Goal: Task Accomplishment & Management: Manage account settings

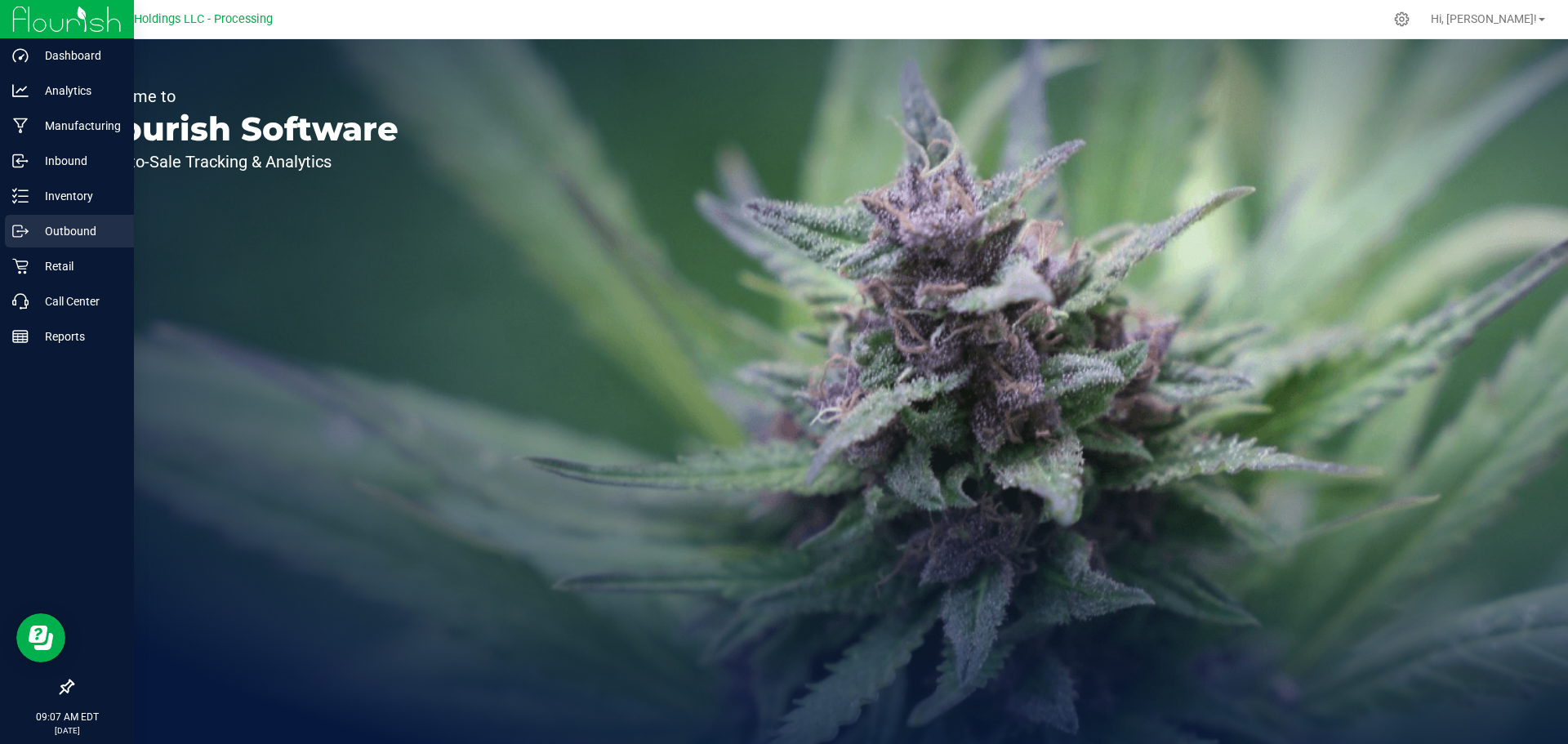
click at [84, 235] on p "Outbound" at bounding box center [78, 231] width 98 height 20
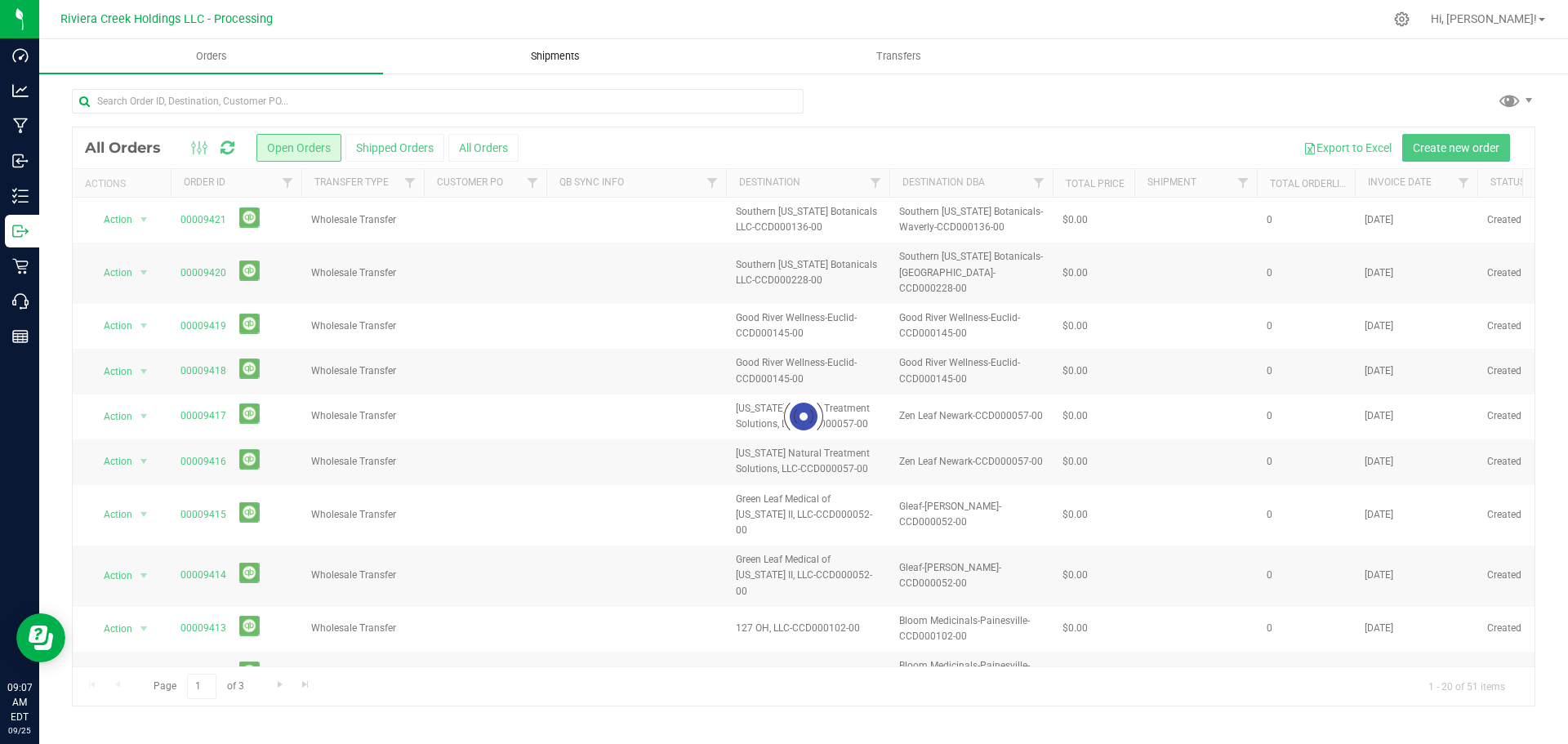
click at [551, 55] on span "Shipments" at bounding box center [555, 56] width 93 height 15
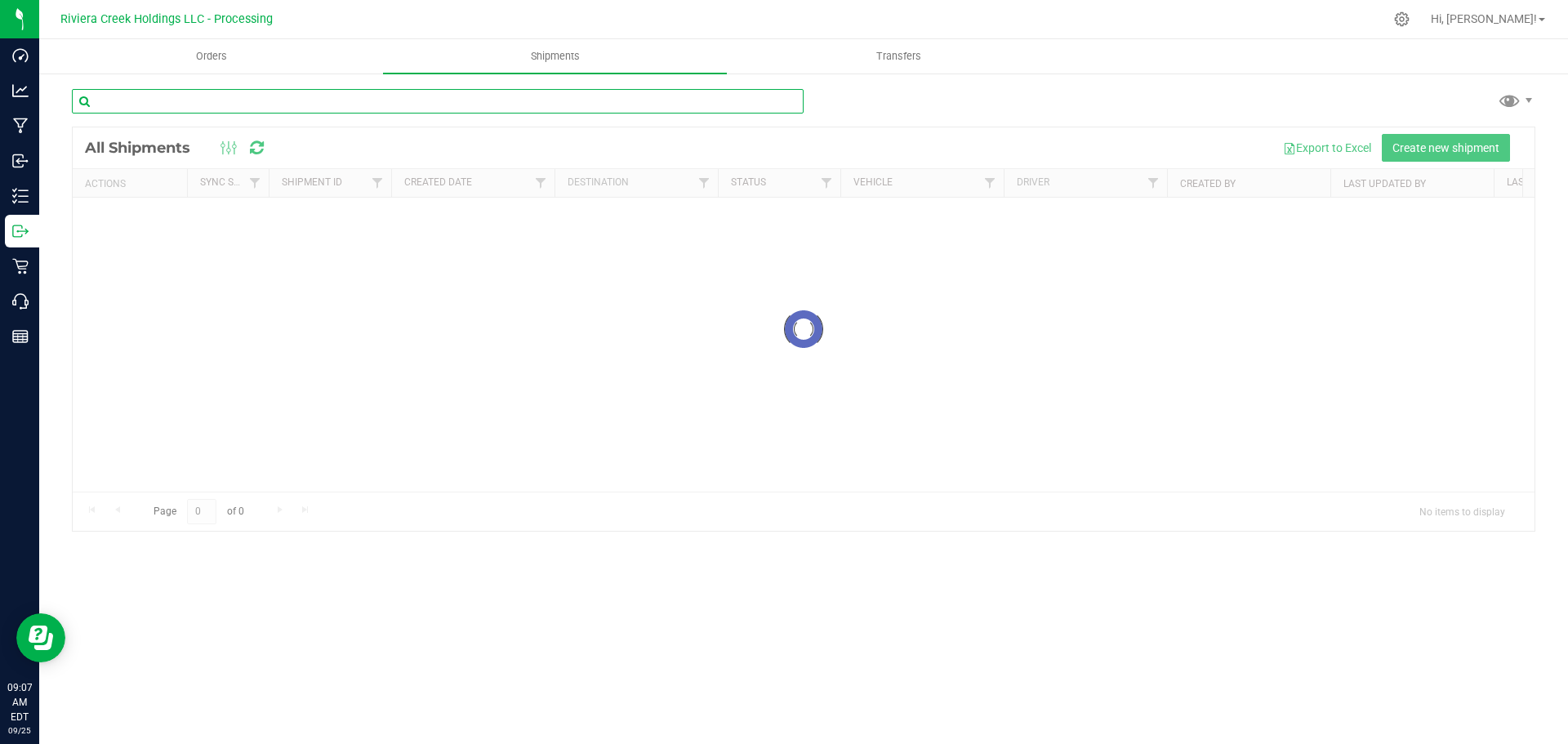
click at [215, 100] on input "text" at bounding box center [438, 101] width 732 height 25
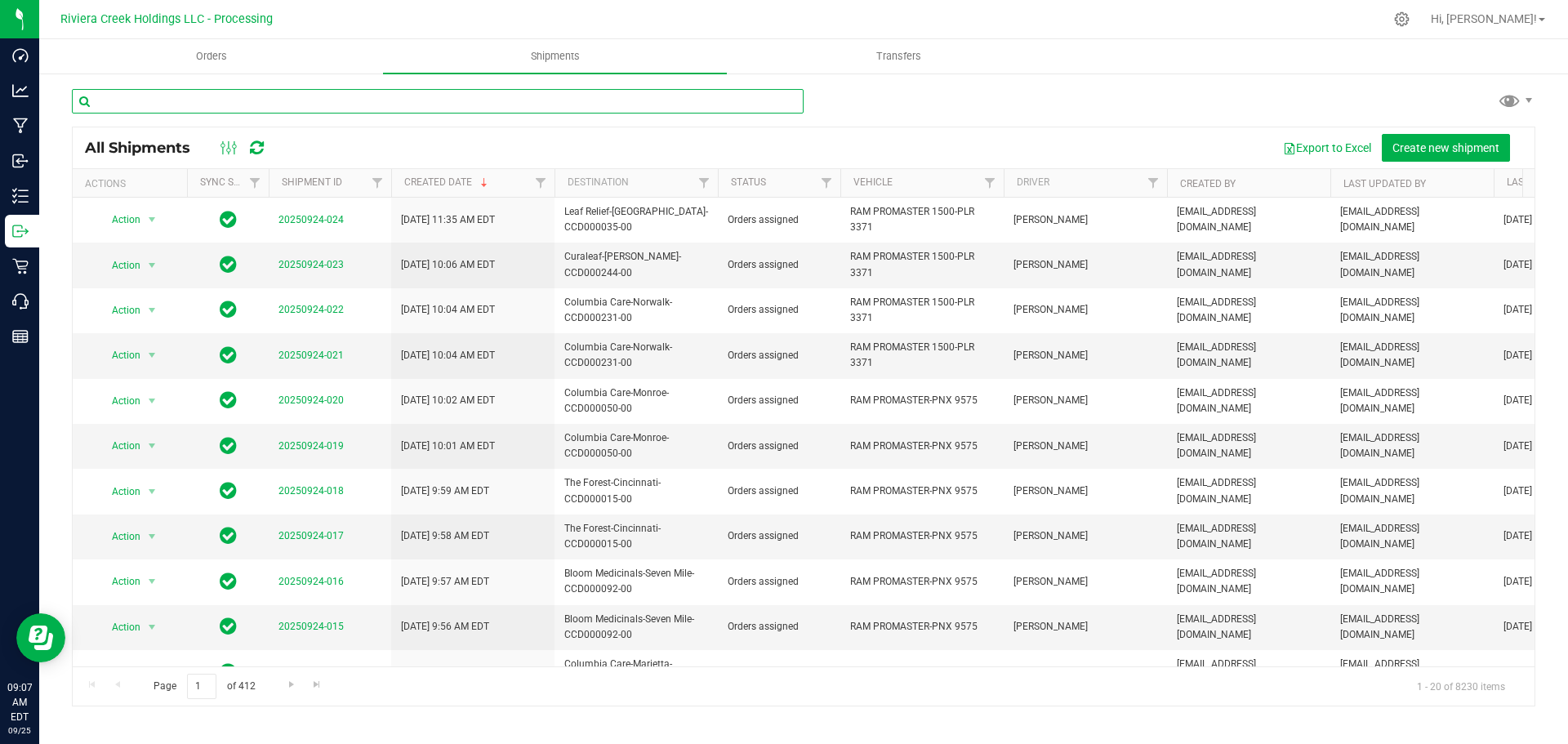
paste input "CCD000045-00"
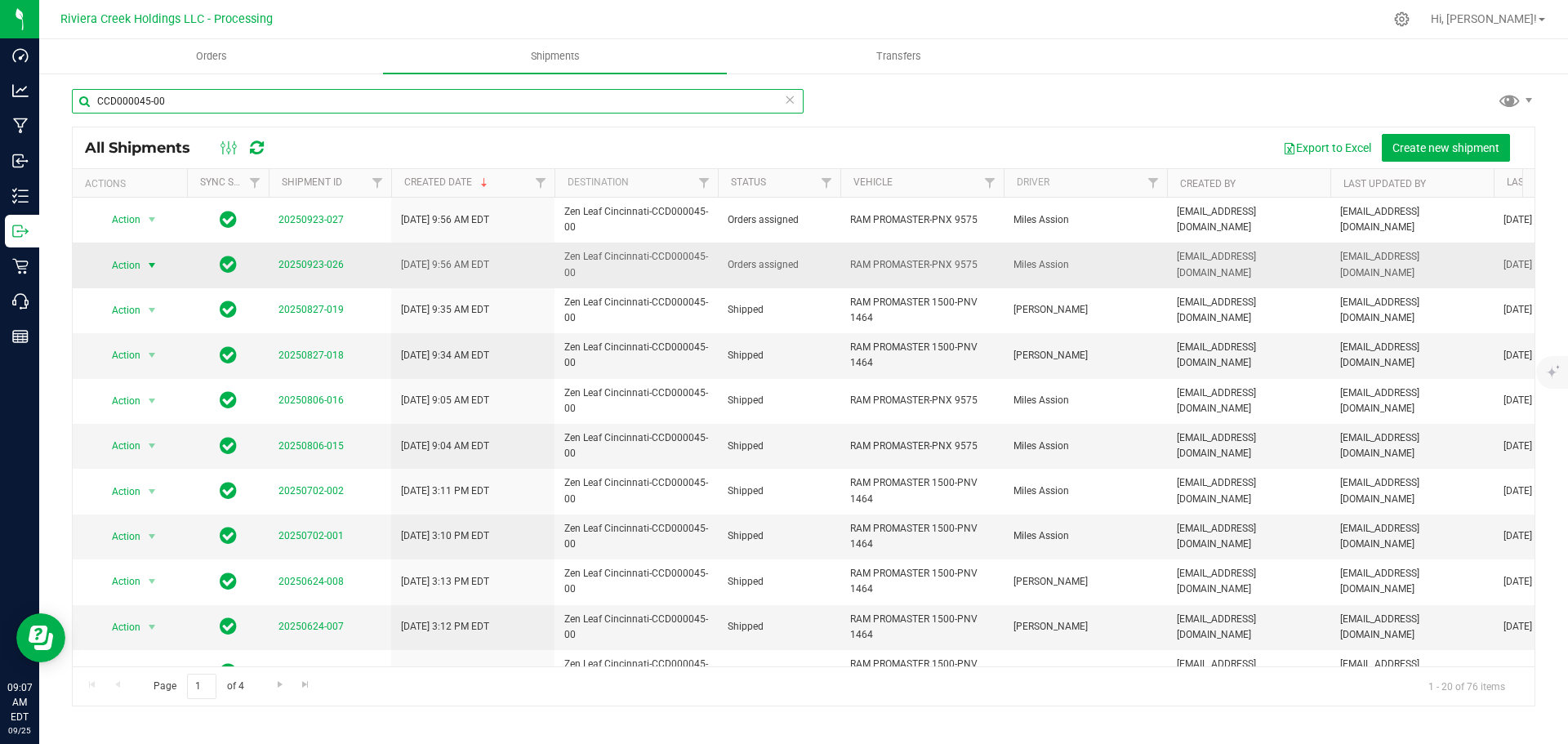
type input "CCD000045-00"
click at [151, 268] on span "select" at bounding box center [151, 265] width 13 height 13
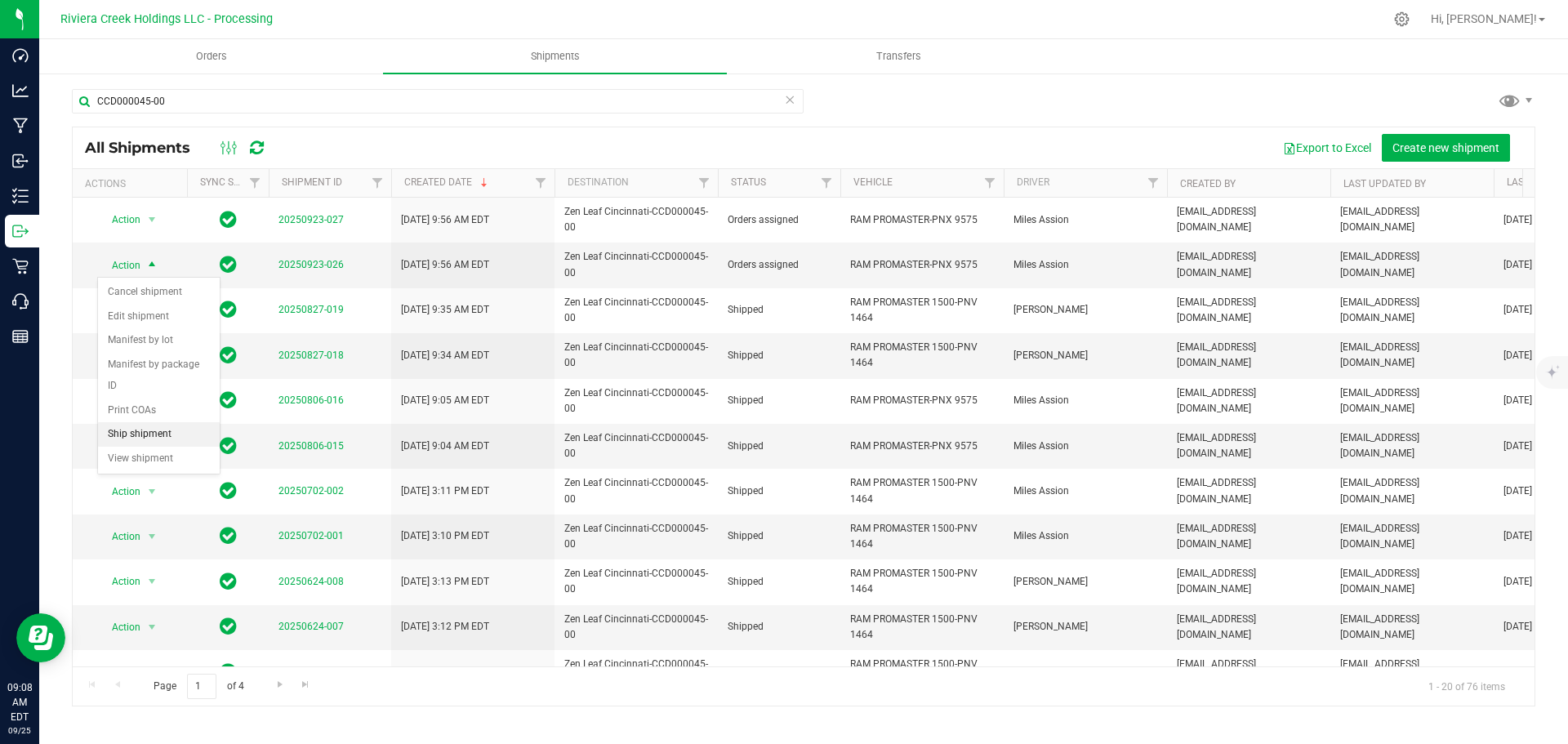
click at [166, 422] on li "Ship shipment" at bounding box center [159, 434] width 122 height 25
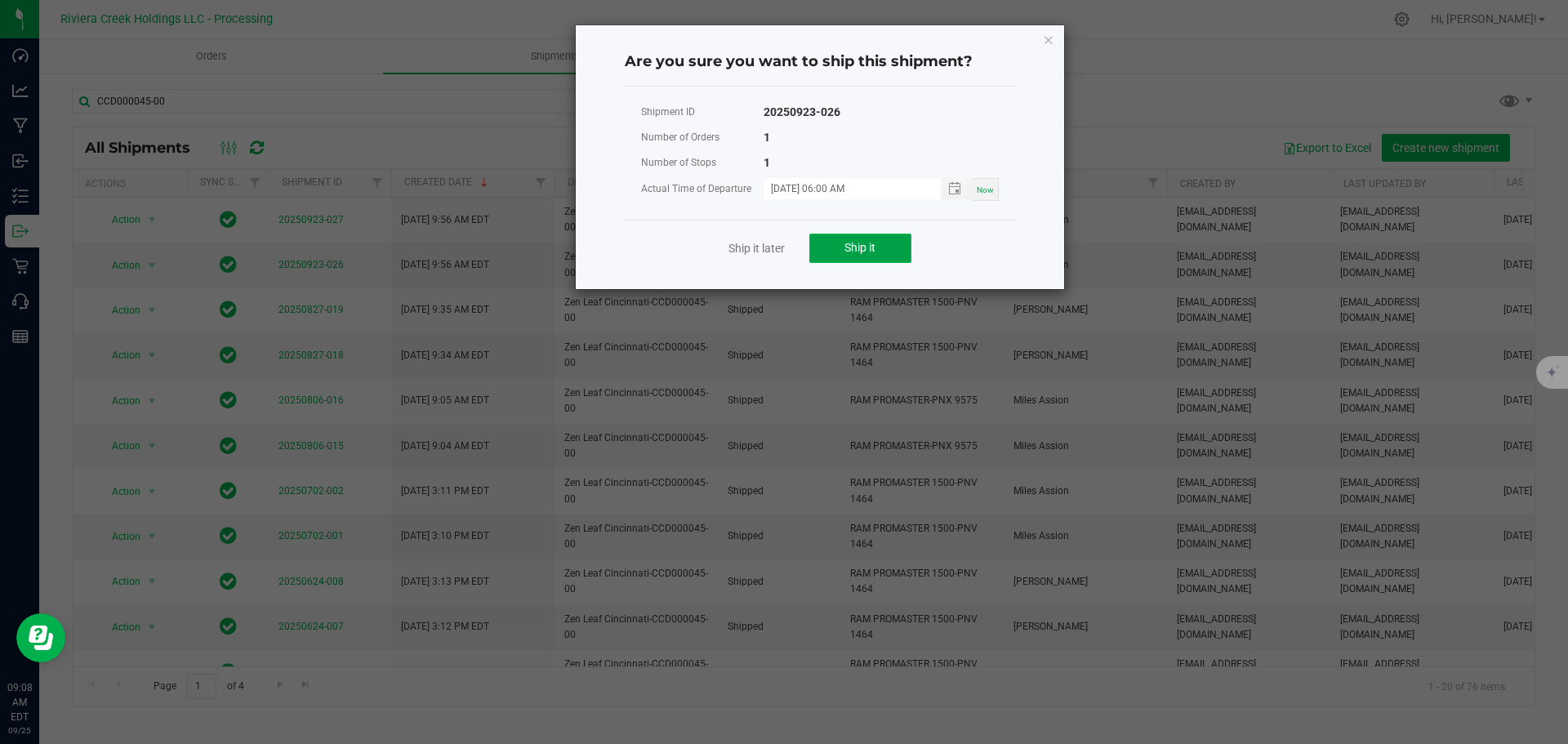
click at [879, 253] on button "Ship it" at bounding box center [861, 248] width 102 height 30
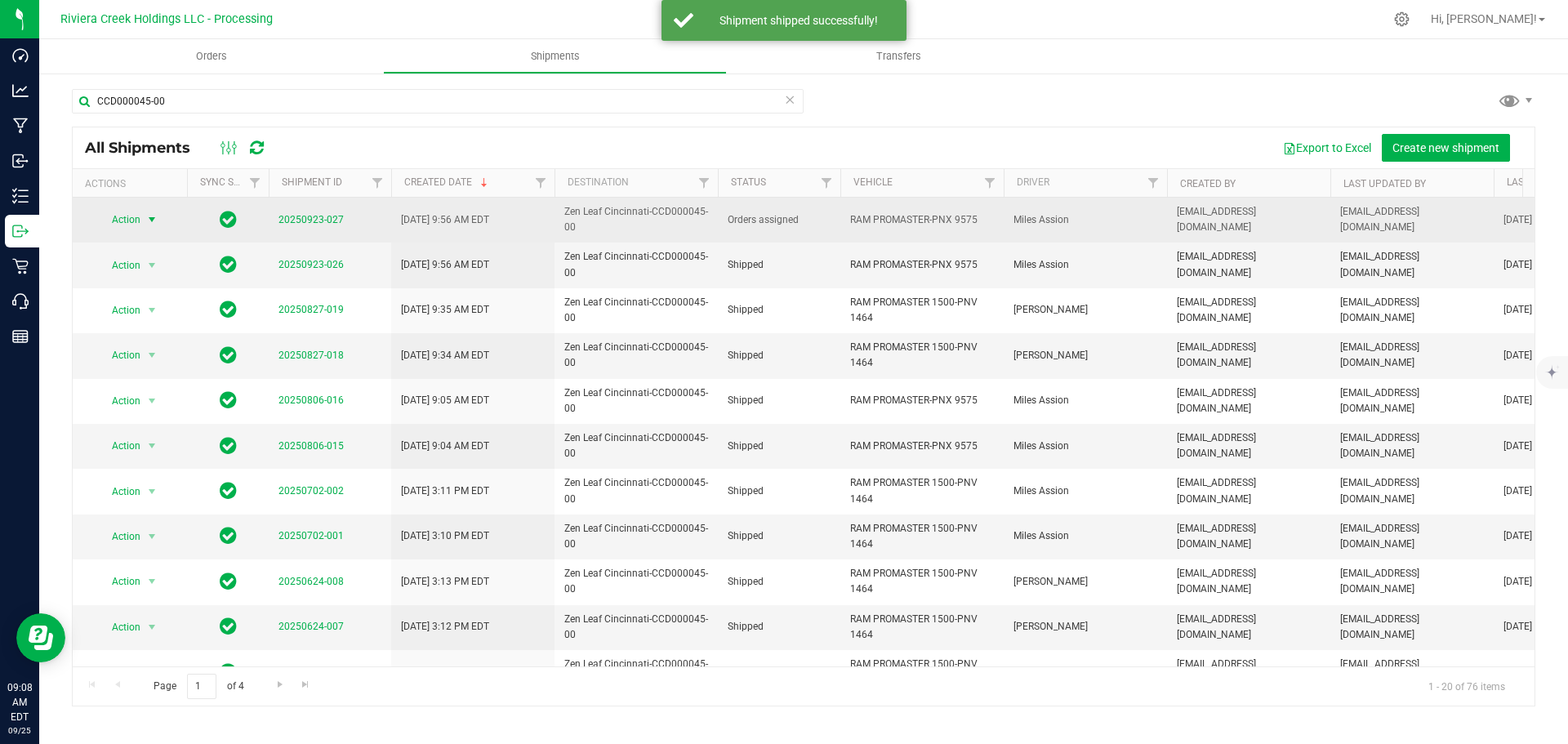
click at [146, 219] on span "select" at bounding box center [151, 219] width 13 height 13
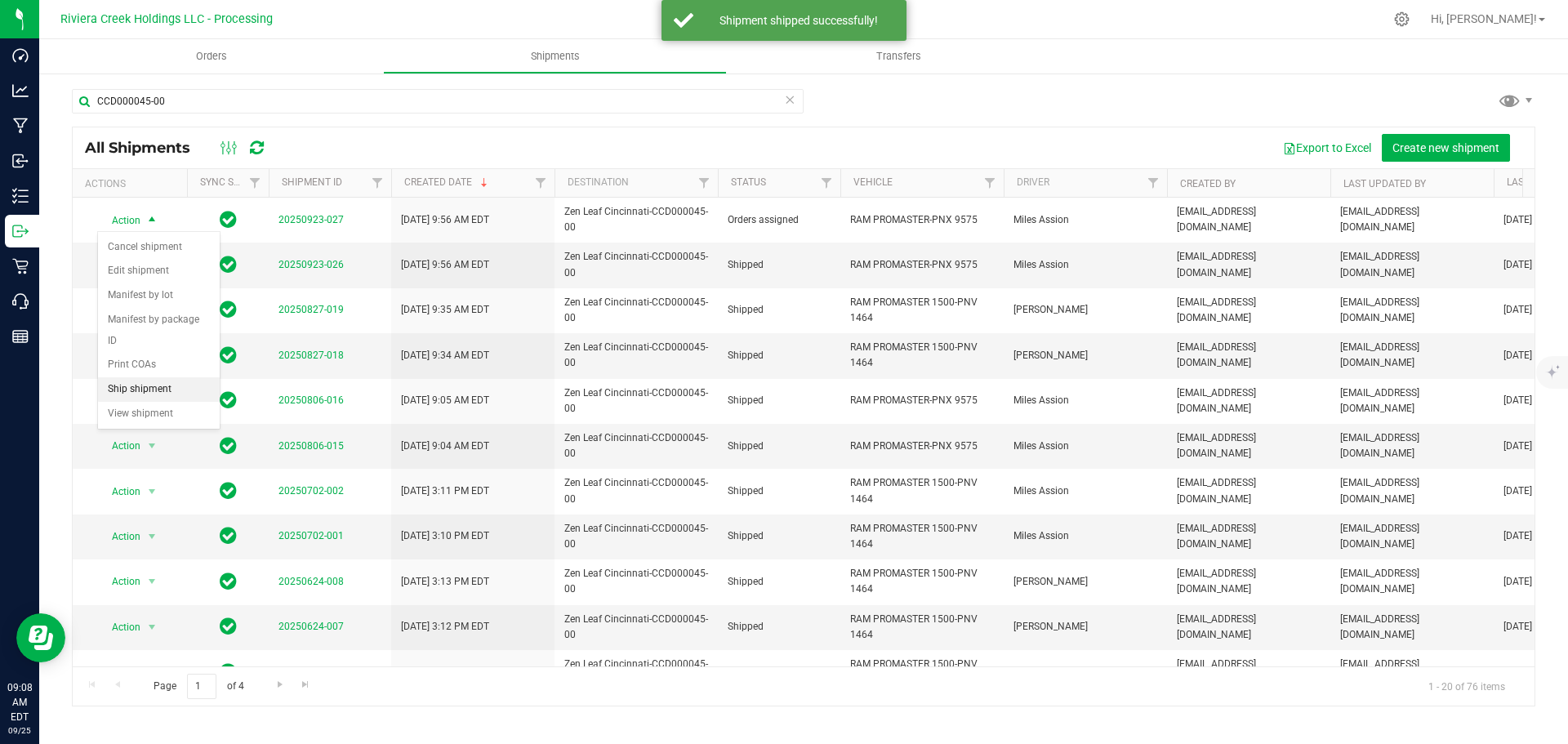
click at [150, 378] on li "Ship shipment" at bounding box center [159, 390] width 122 height 25
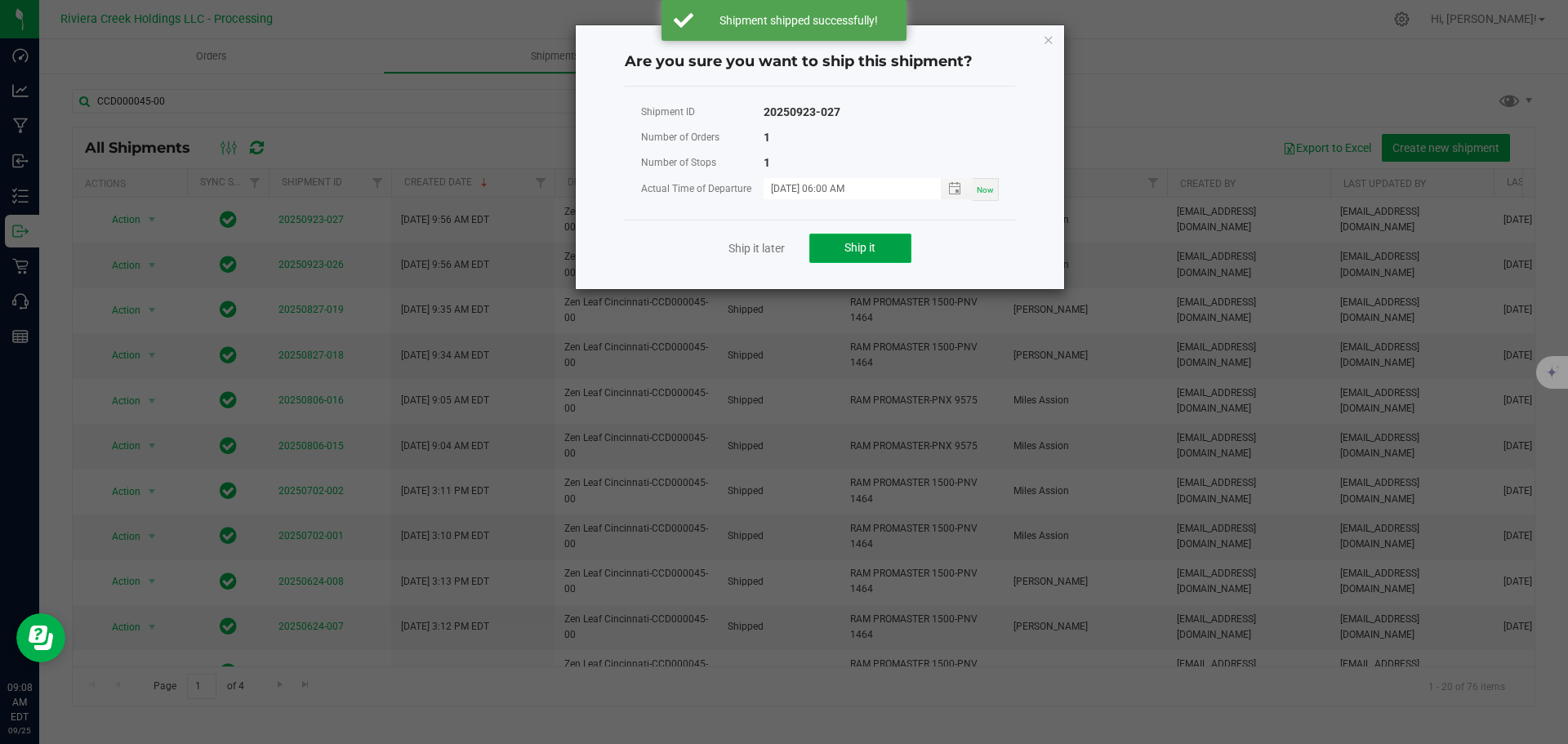
click at [840, 254] on button "Ship it" at bounding box center [861, 248] width 102 height 30
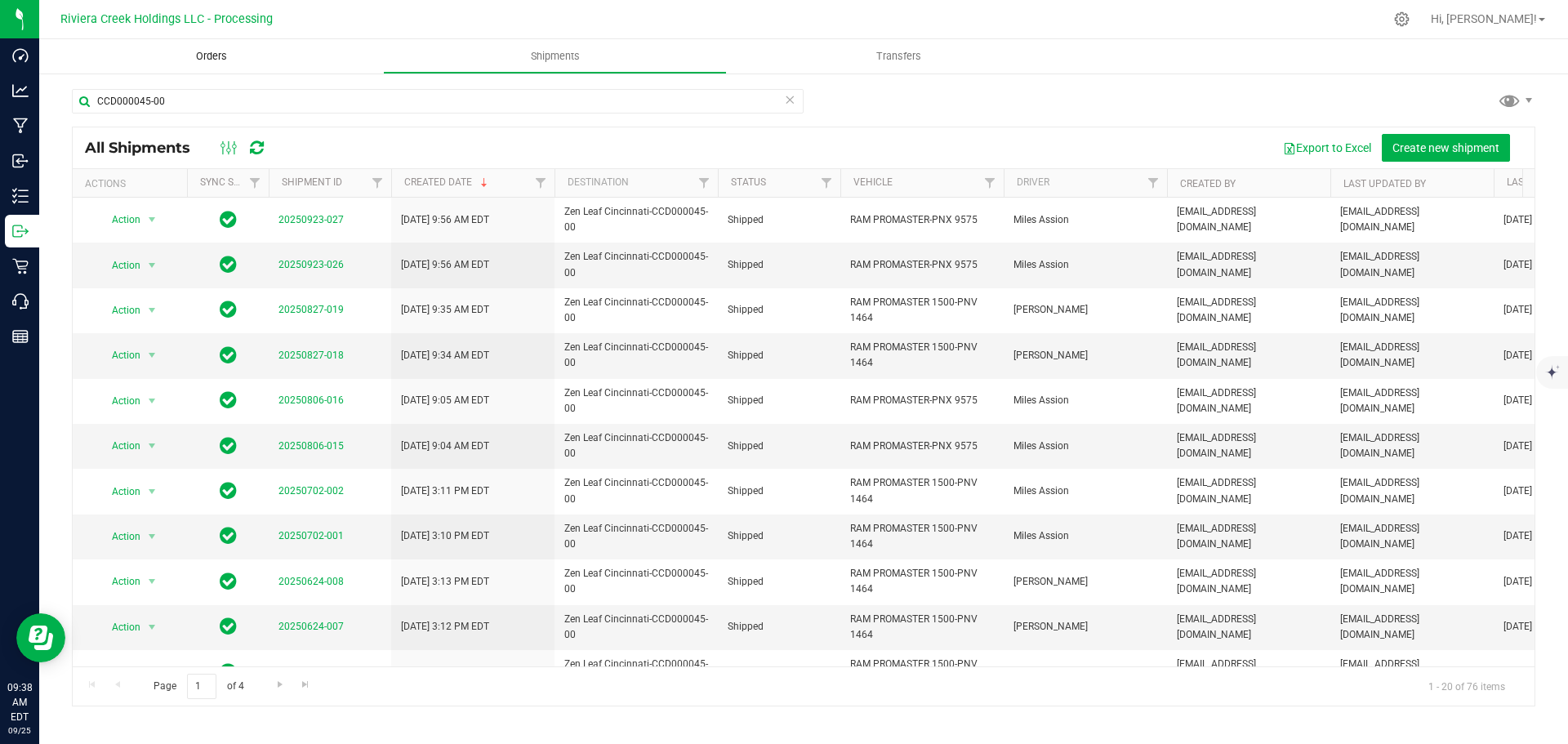
click at [209, 53] on span "Orders" at bounding box center [211, 56] width 75 height 15
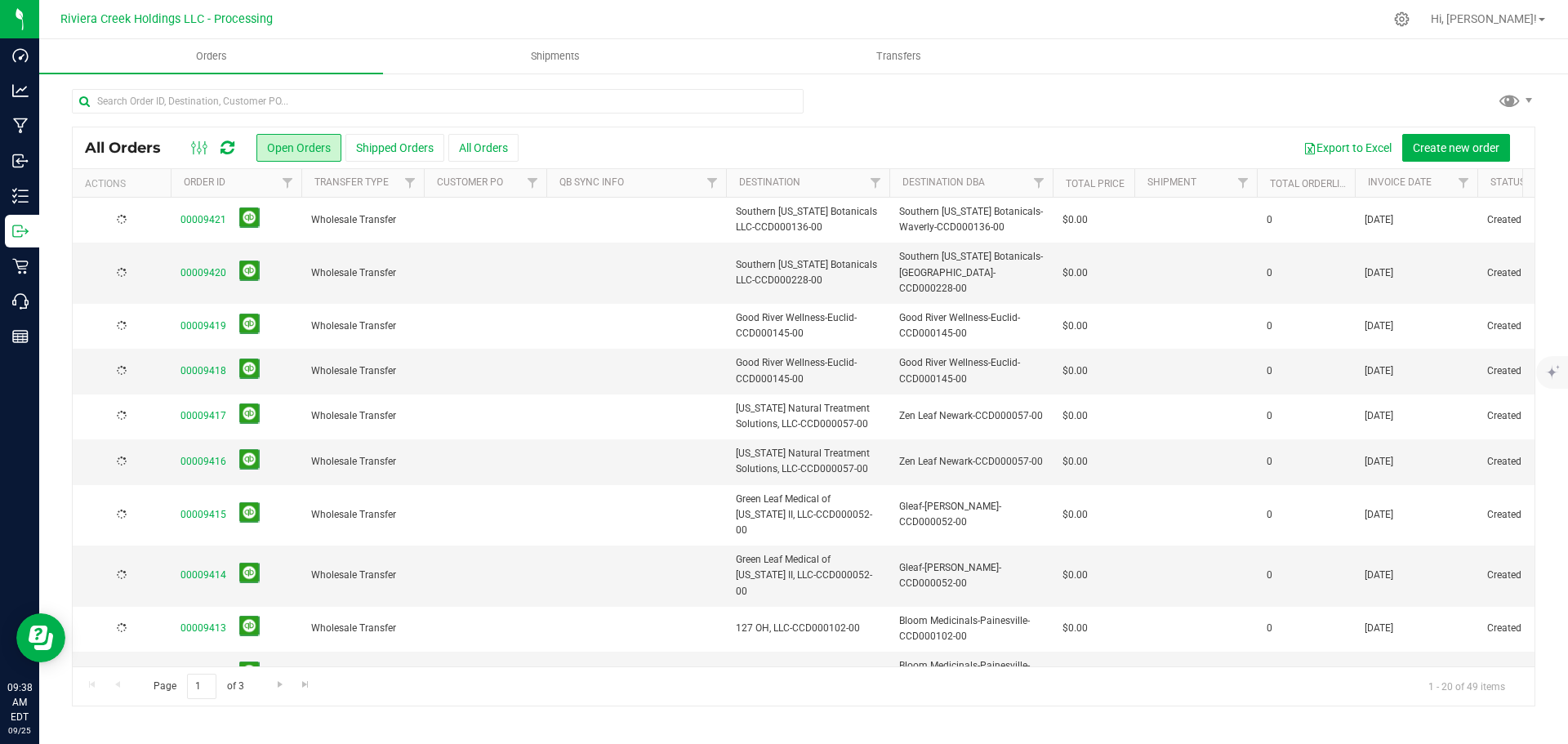
click at [195, 86] on div "All Orders Open Orders Shipped Orders All Orders Export to Excel Create new ord…" at bounding box center [804, 398] width 1529 height 651
click at [185, 103] on input "text" at bounding box center [438, 101] width 732 height 25
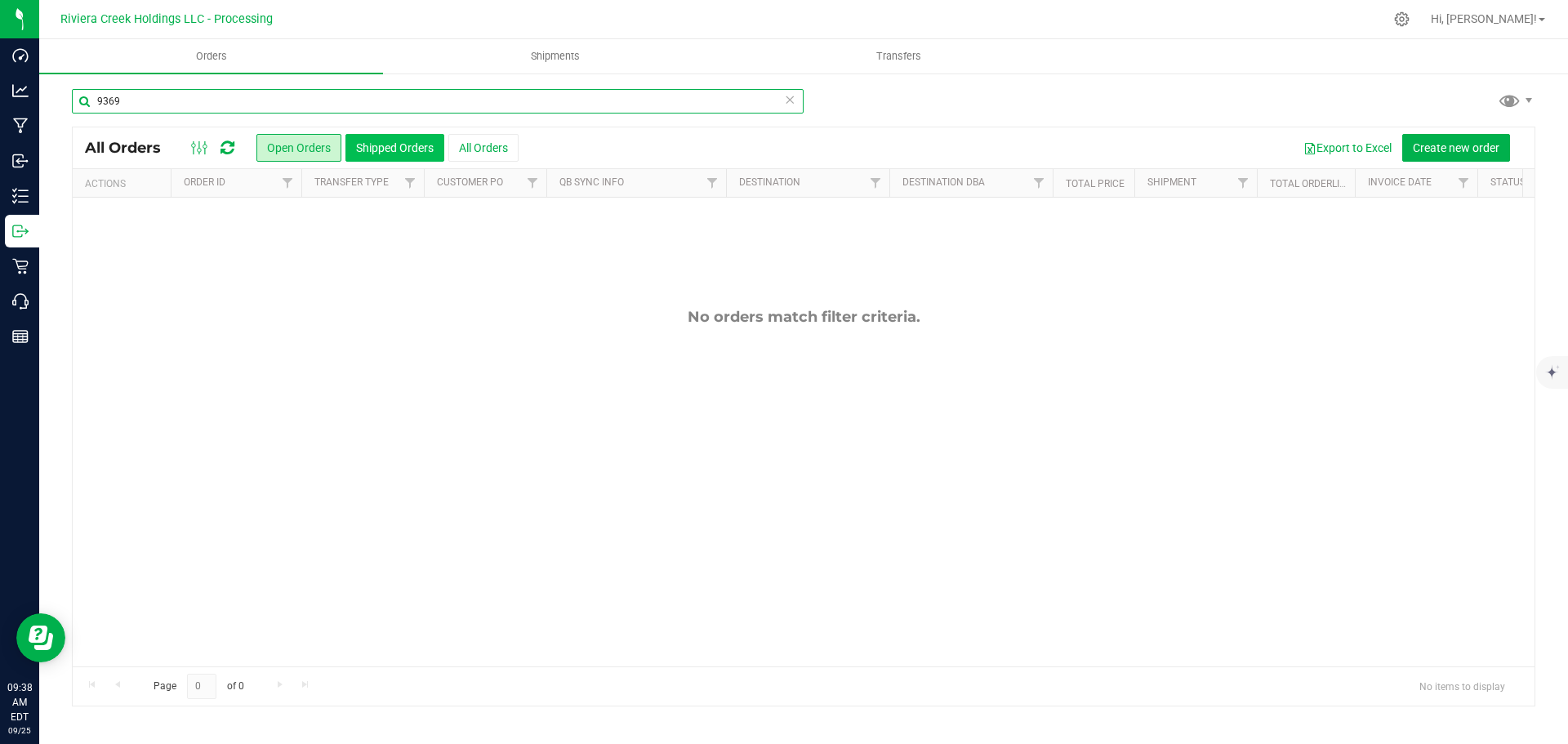
type input "9369"
click at [373, 152] on button "Shipped Orders" at bounding box center [394, 148] width 98 height 28
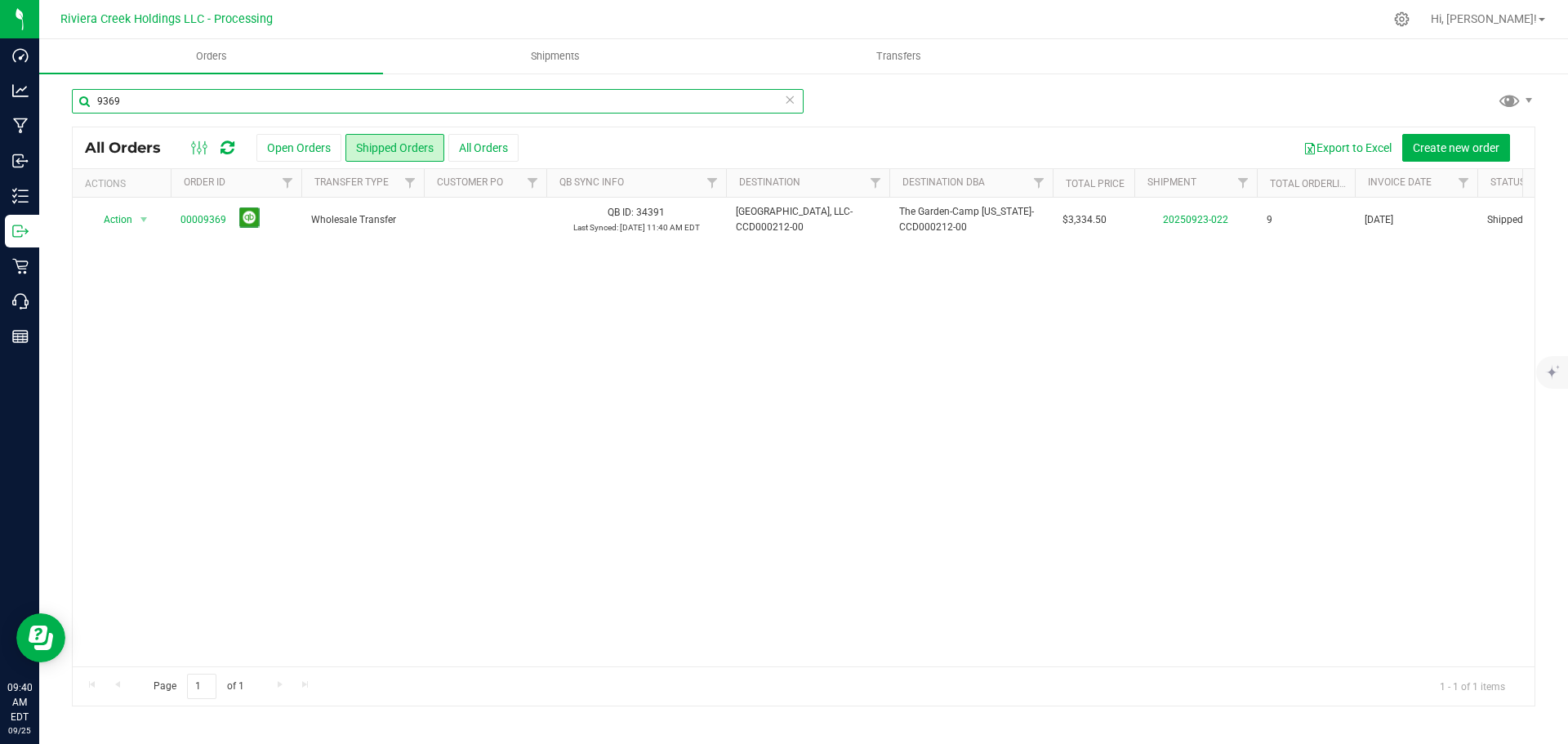
click at [139, 104] on input "9369" at bounding box center [438, 101] width 732 height 25
click at [132, 103] on input "9366" at bounding box center [438, 101] width 732 height 25
type input "9364"
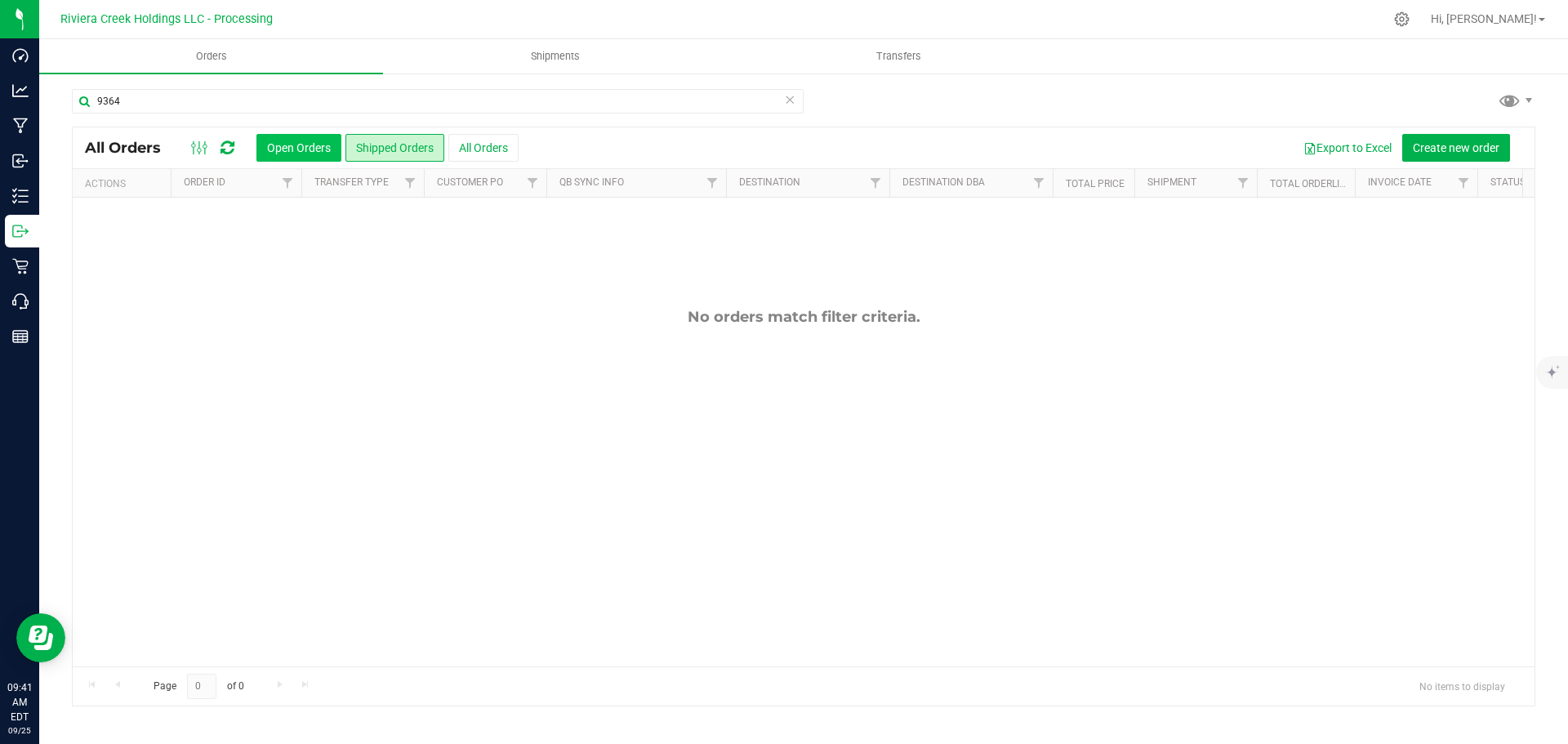
click at [271, 150] on button "Open Orders" at bounding box center [299, 148] width 85 height 28
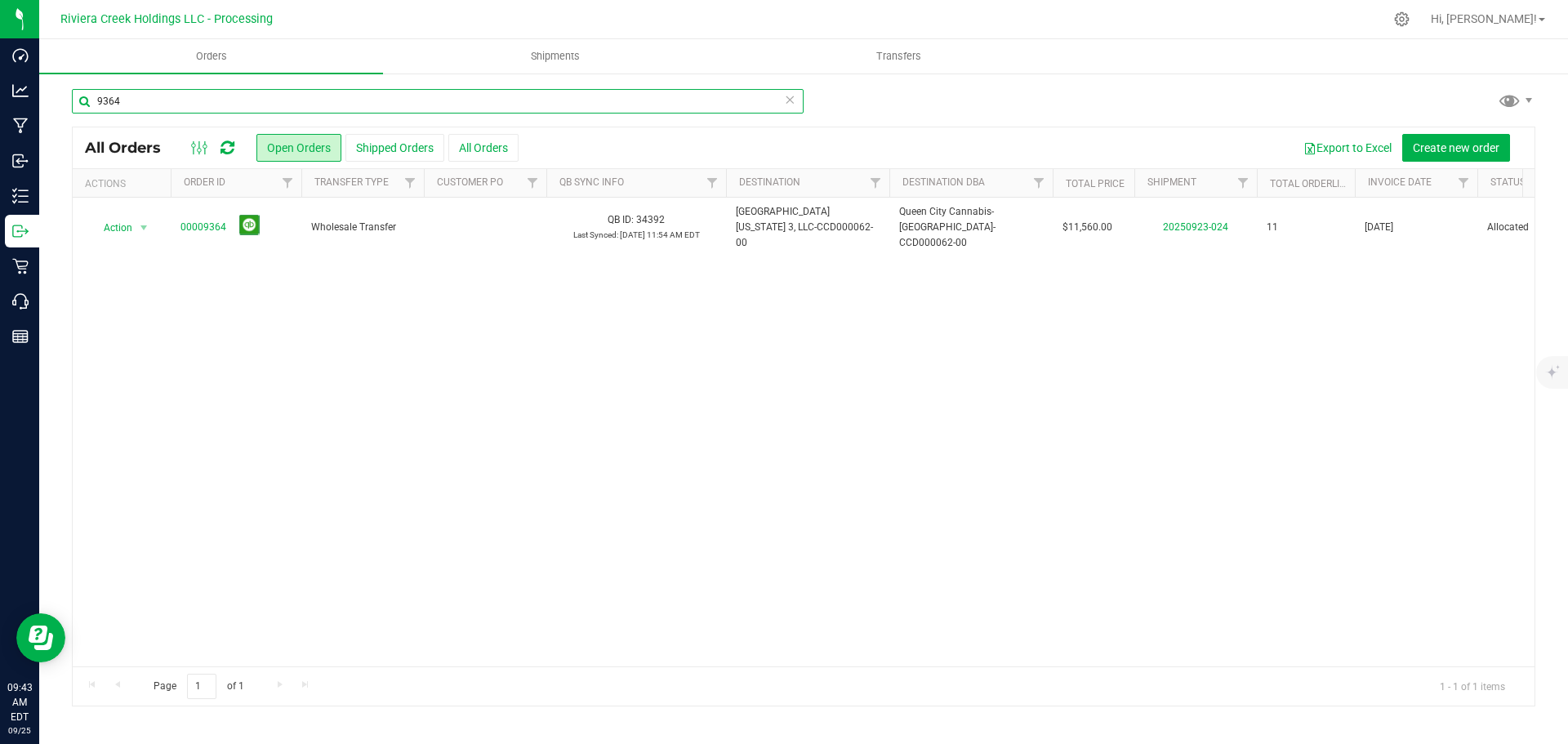
click at [157, 104] on input "9364" at bounding box center [438, 101] width 732 height 25
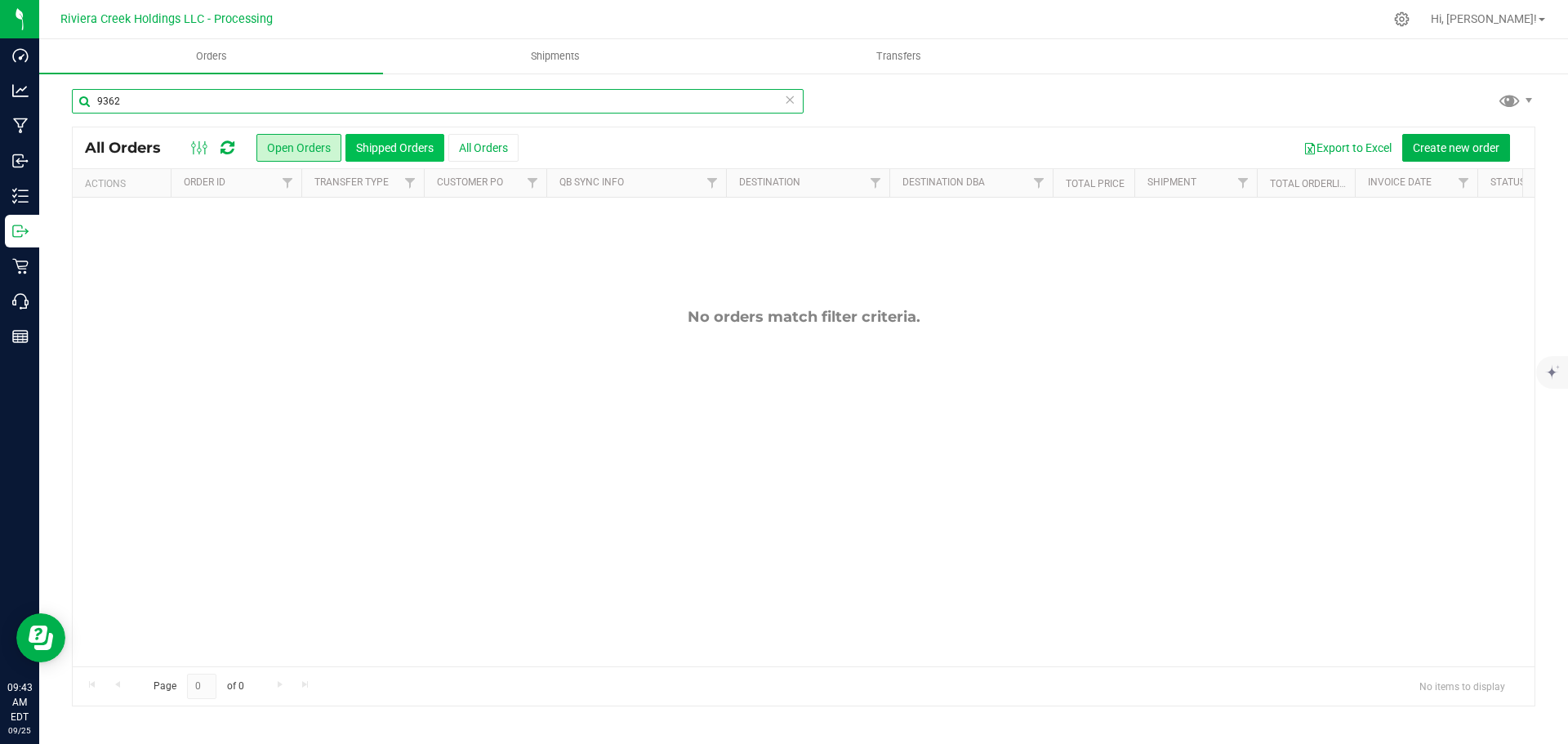
type input "9362"
click at [387, 142] on button "Shipped Orders" at bounding box center [394, 148] width 98 height 28
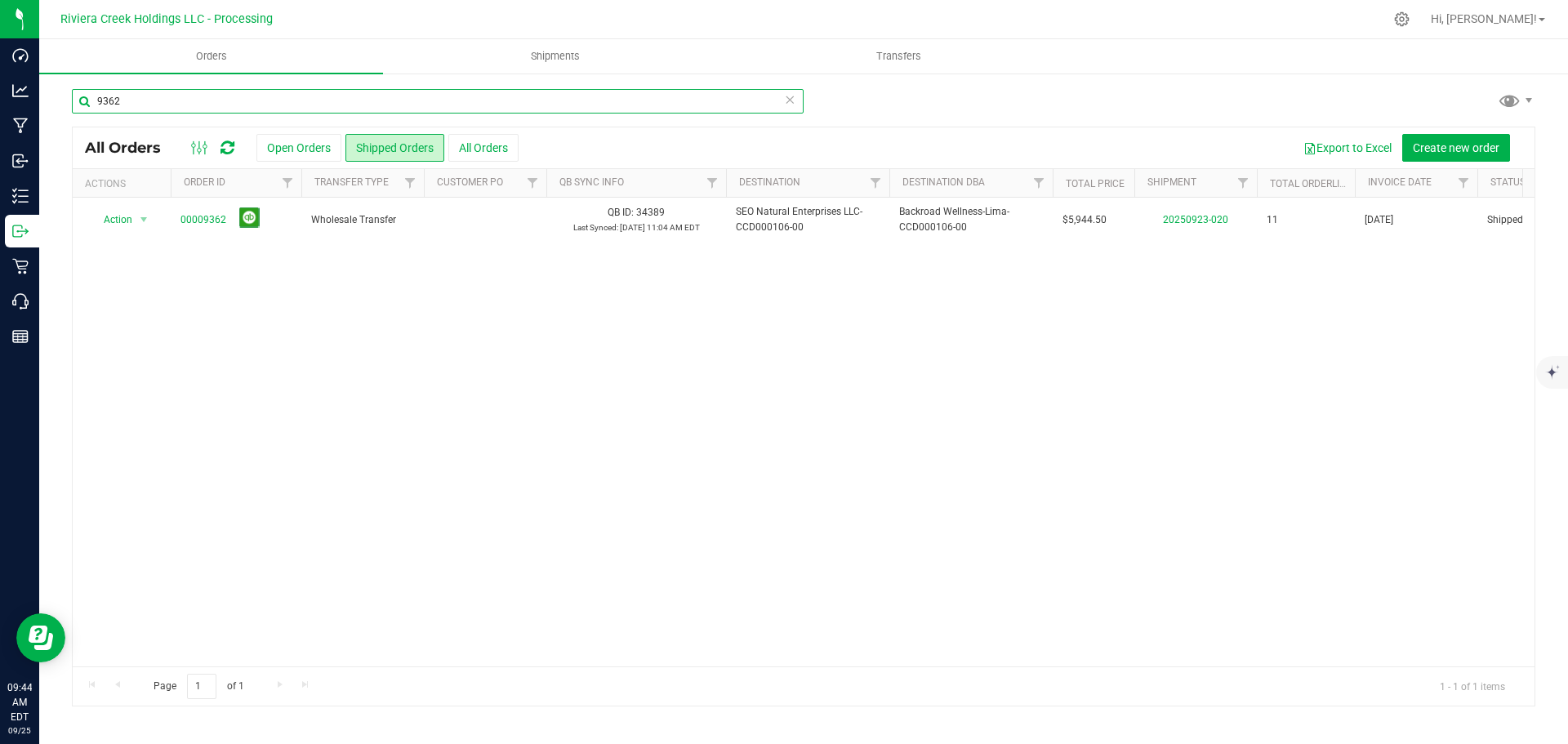
click at [158, 97] on input "9362" at bounding box center [438, 101] width 732 height 25
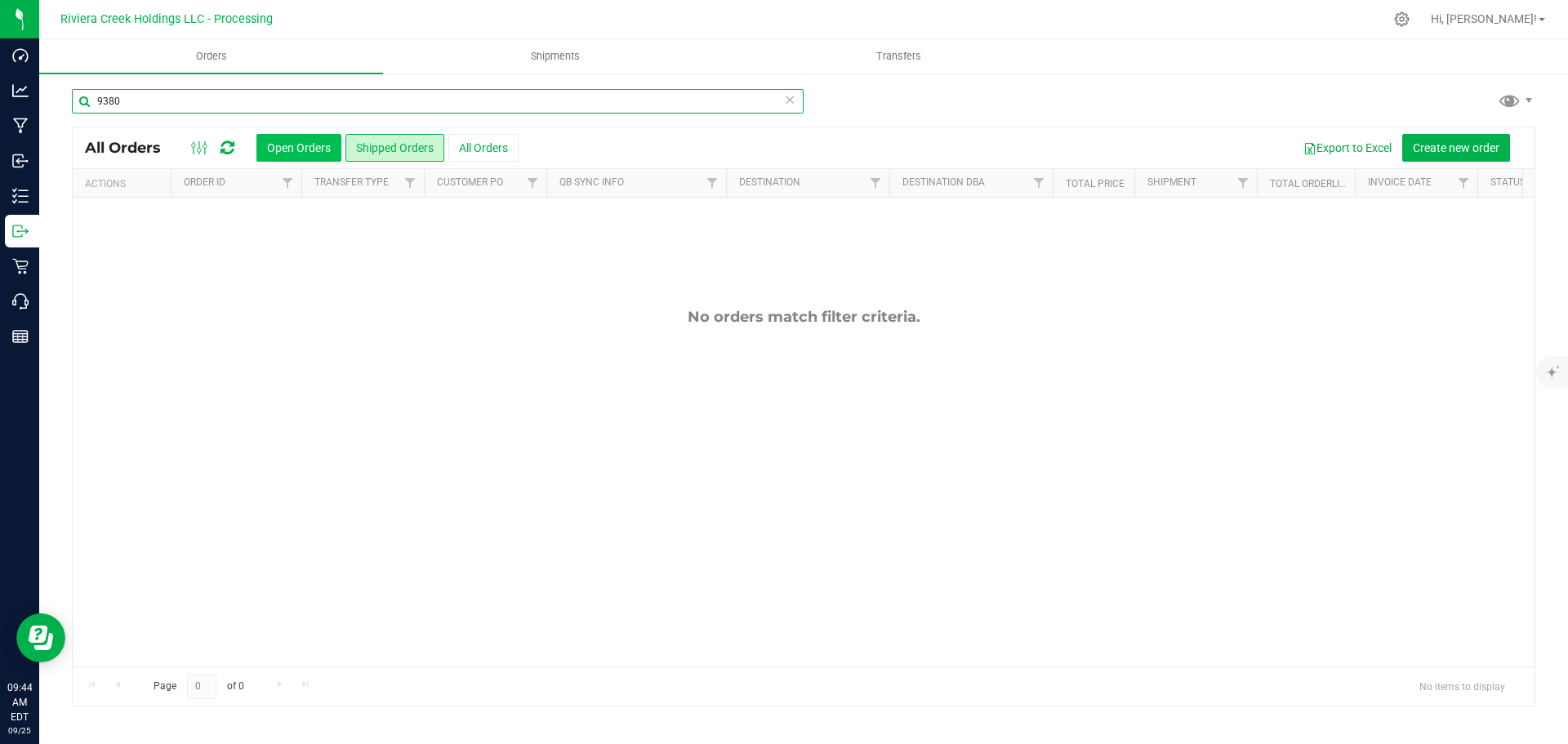
type input "9380"
click at [277, 146] on button "Open Orders" at bounding box center [299, 148] width 85 height 28
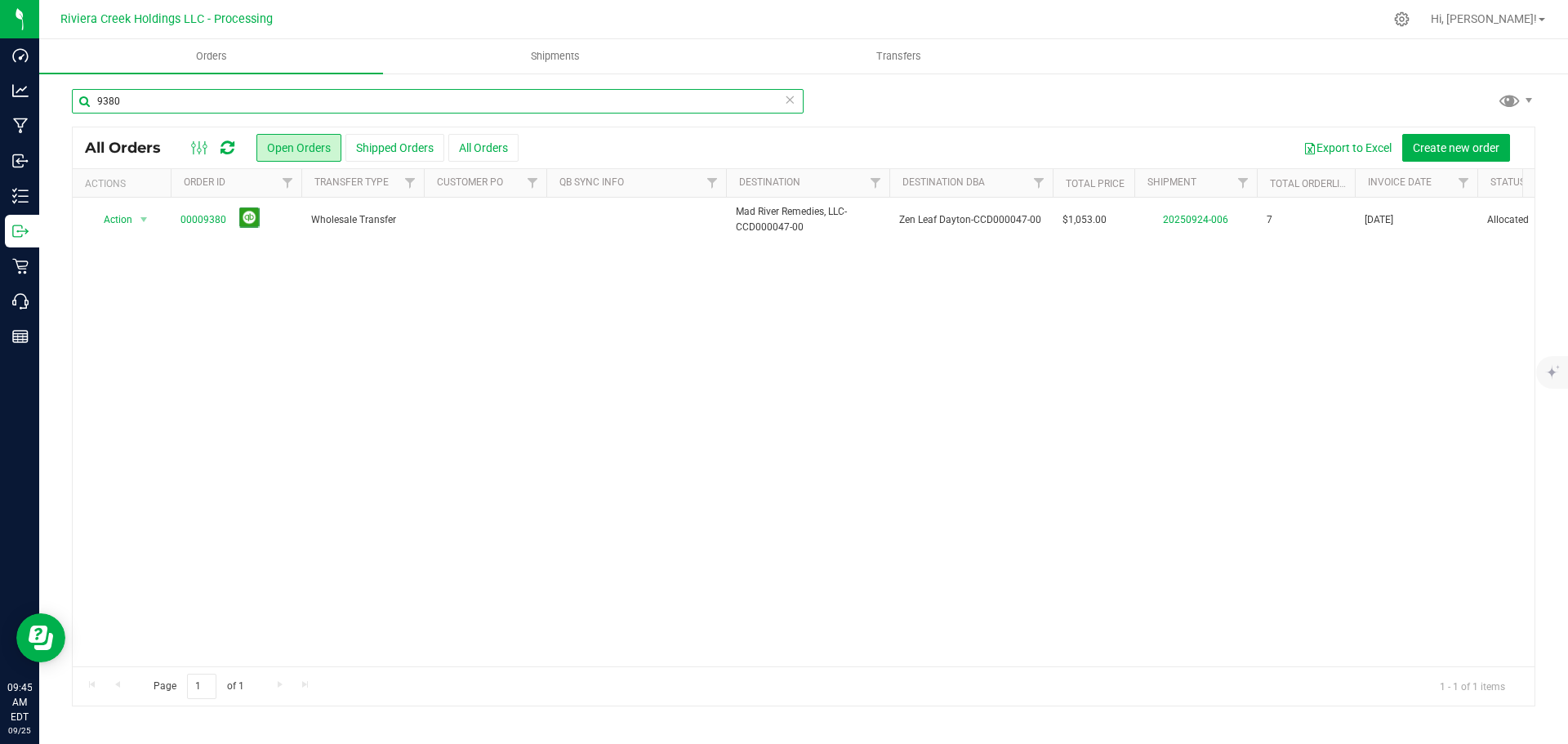
click at [112, 99] on input "9380" at bounding box center [438, 101] width 732 height 25
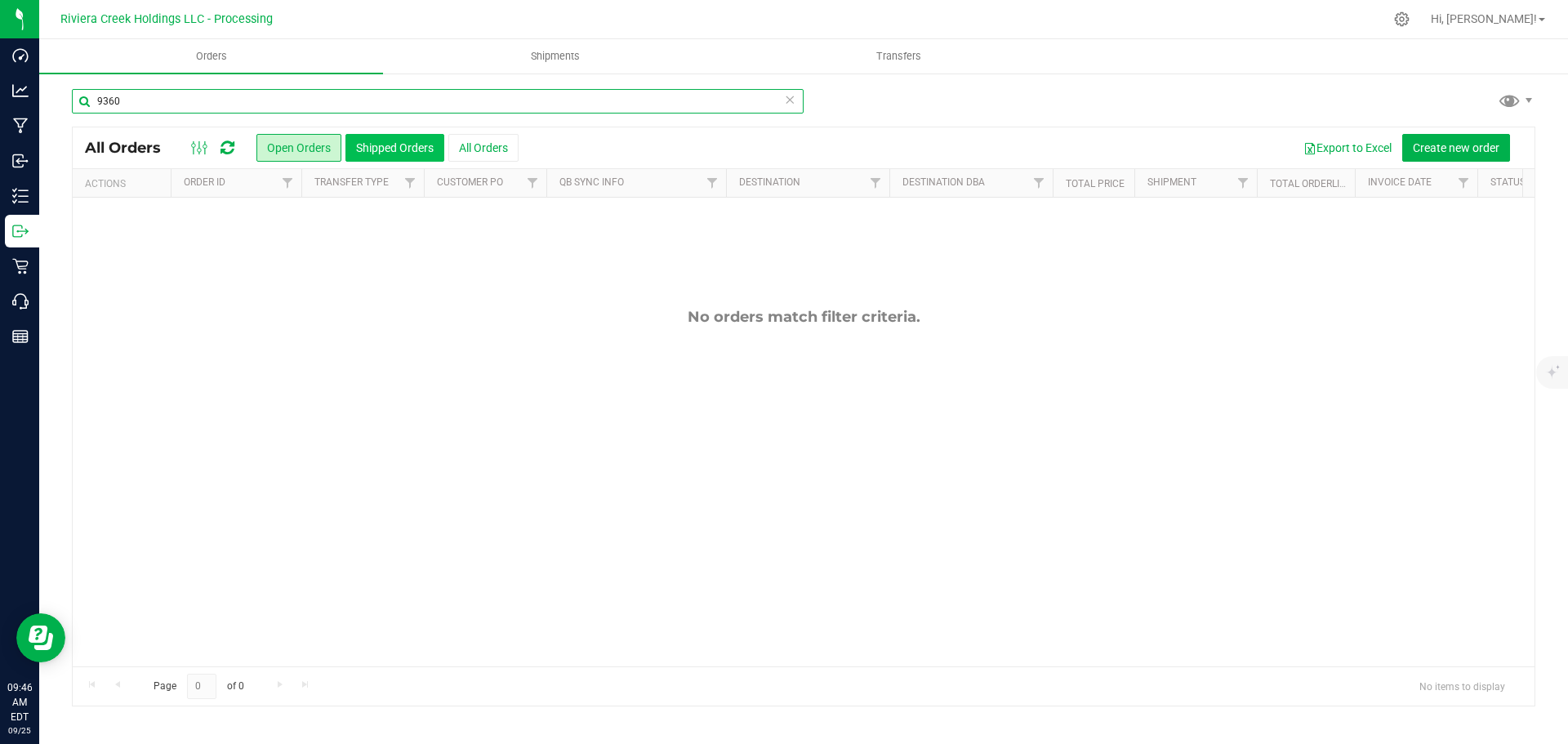
type input "9360"
click at [358, 151] on button "Shipped Orders" at bounding box center [394, 148] width 98 height 28
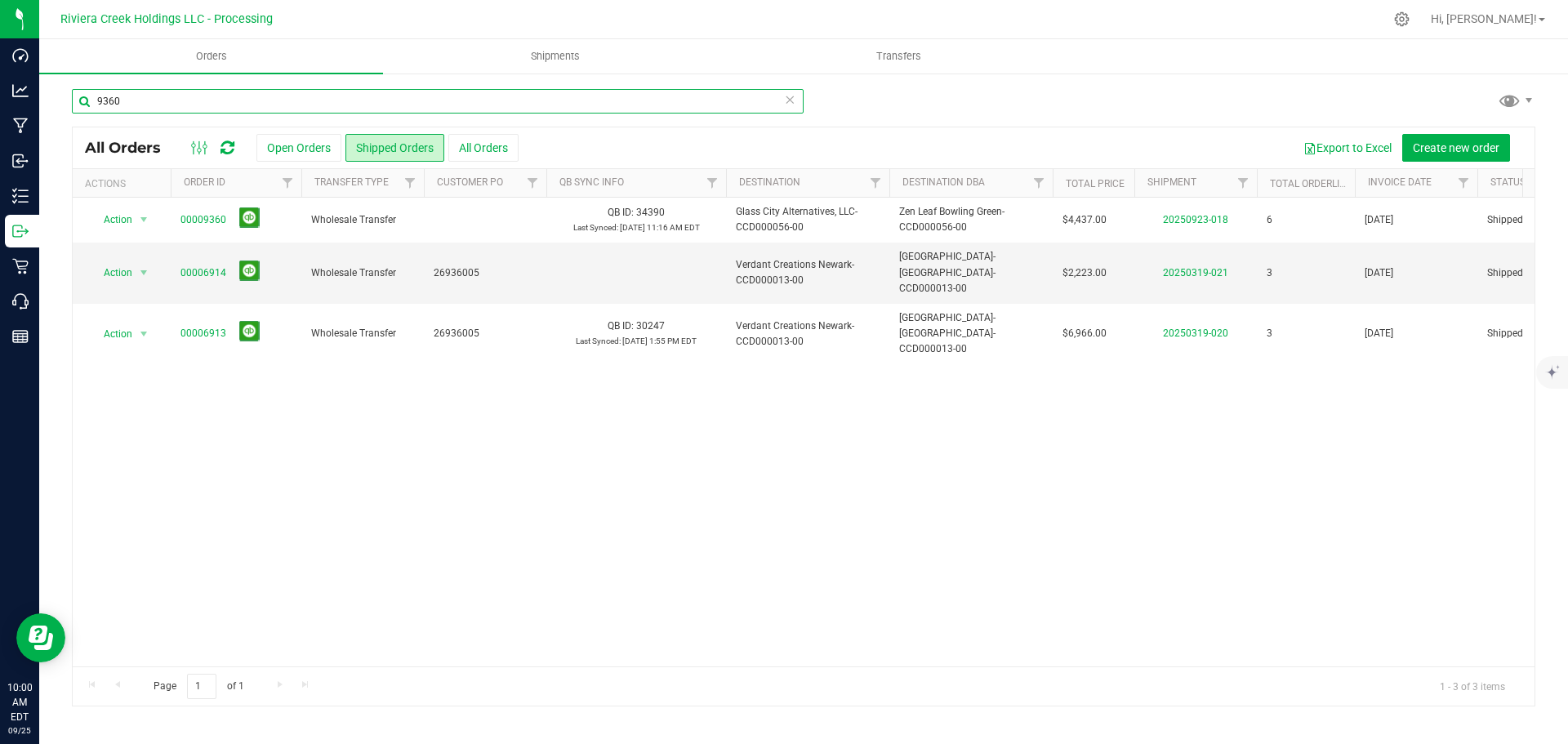
drag, startPoint x: 166, startPoint y: 97, endPoint x: 40, endPoint y: 95, distance: 126.0
click at [40, 95] on div "9360 All Orders Open Orders Shipped Orders All Orders Export to Excel Create ne…" at bounding box center [804, 398] width 1529 height 651
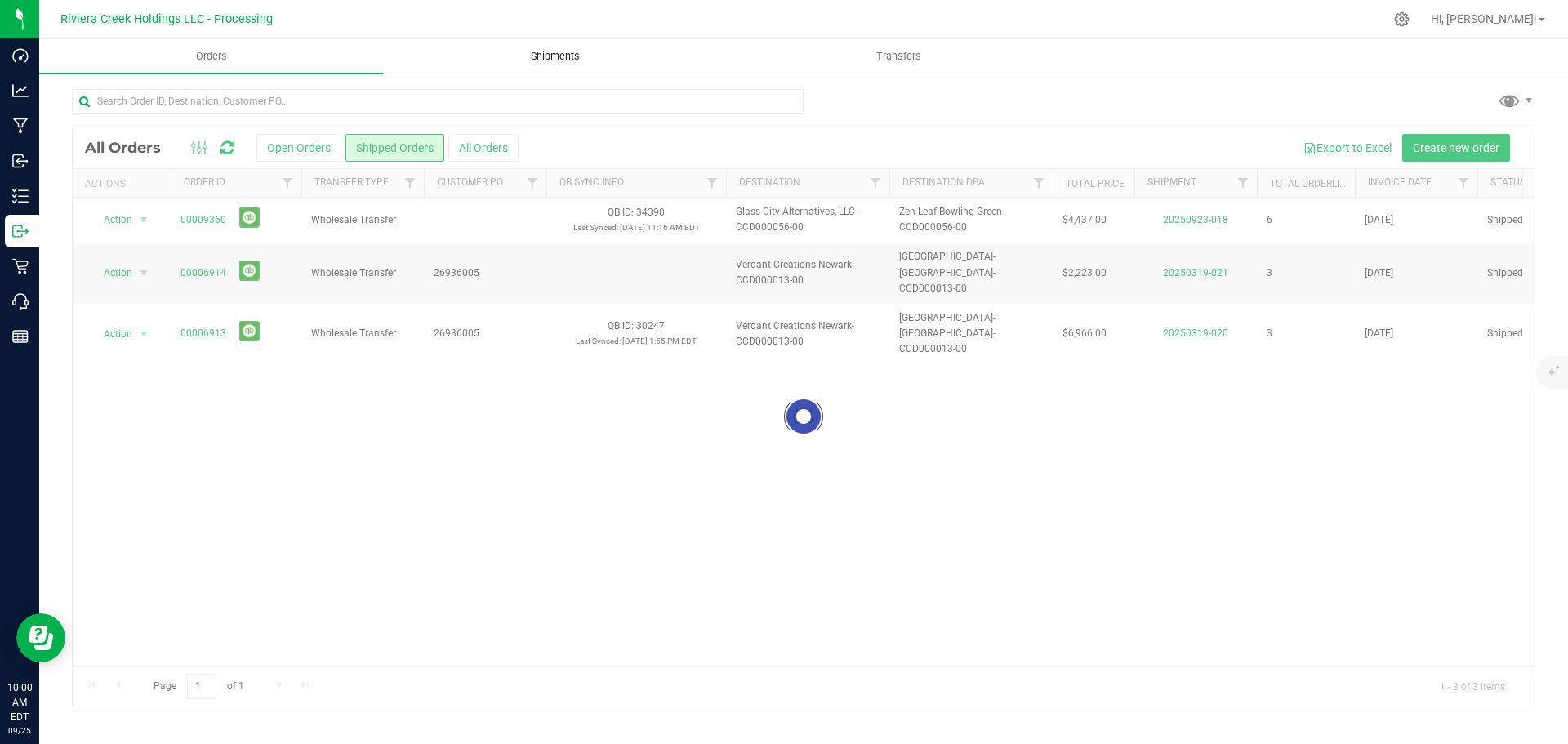
click at [549, 55] on span "Shipments" at bounding box center [555, 56] width 93 height 15
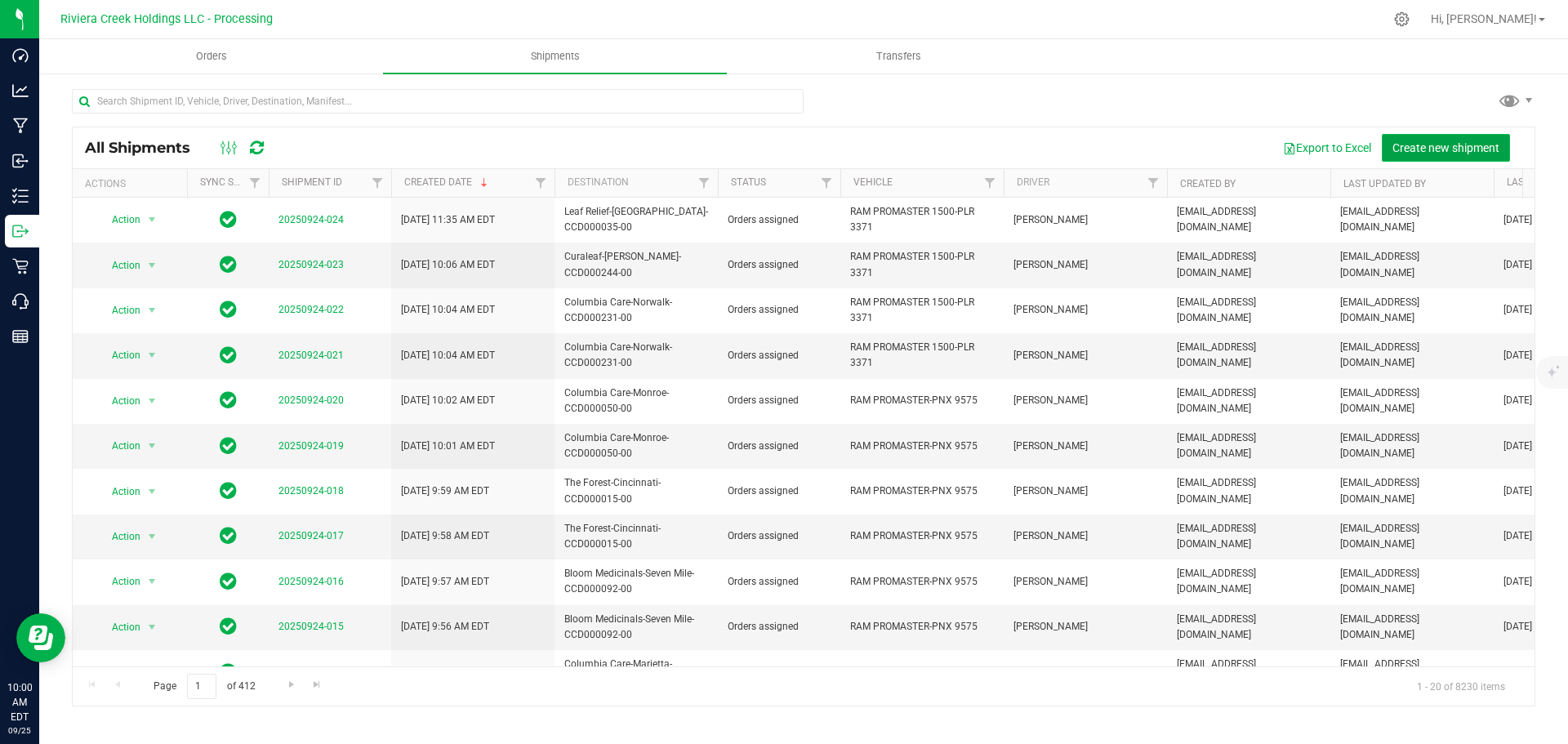
click at [1402, 154] on span "Create new shipment" at bounding box center [1446, 148] width 107 height 13
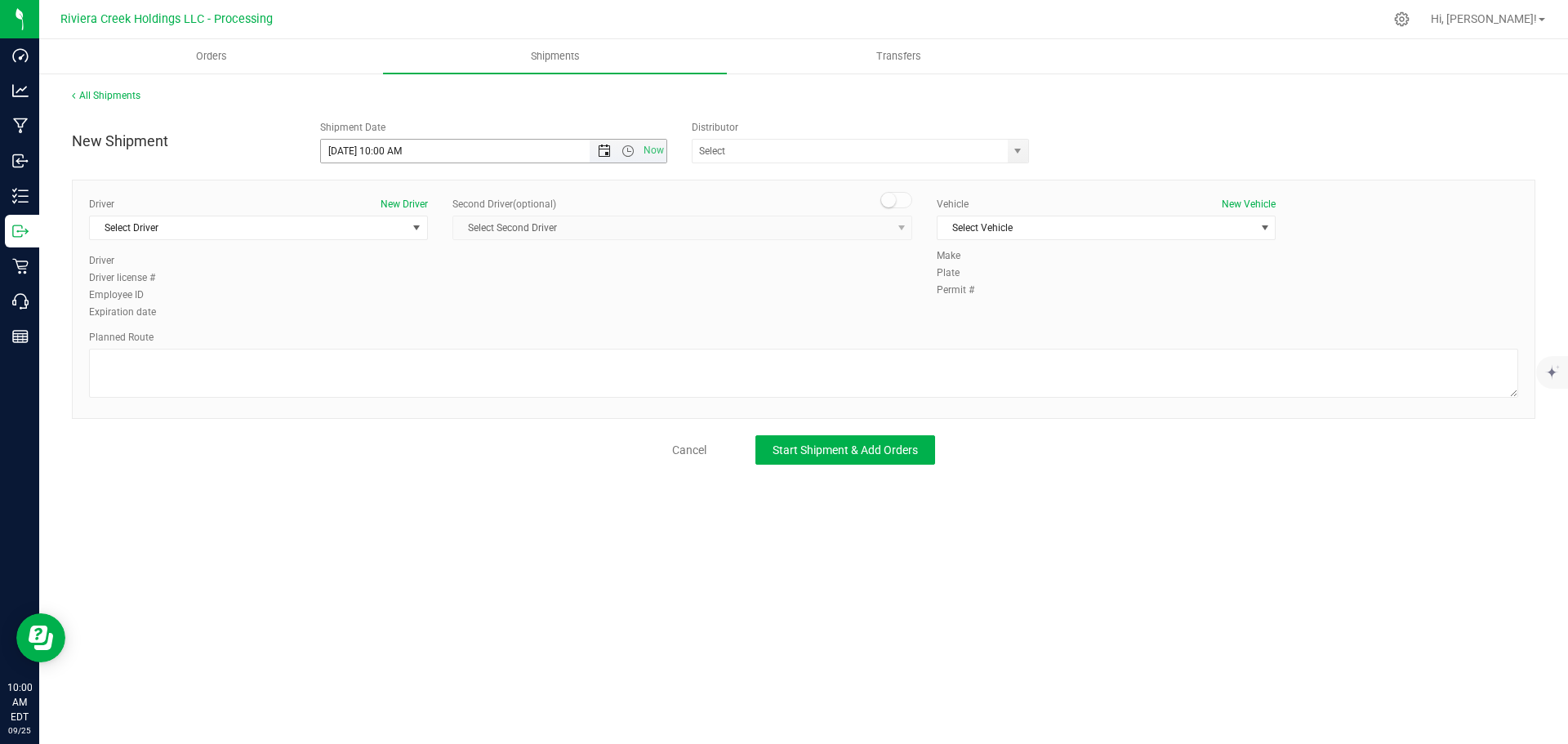
click at [601, 155] on span "Open the date view" at bounding box center [604, 151] width 13 height 13
click at [452, 316] on link "26" at bounding box center [453, 318] width 24 height 26
click at [629, 155] on span "Open the time view" at bounding box center [628, 151] width 13 height 13
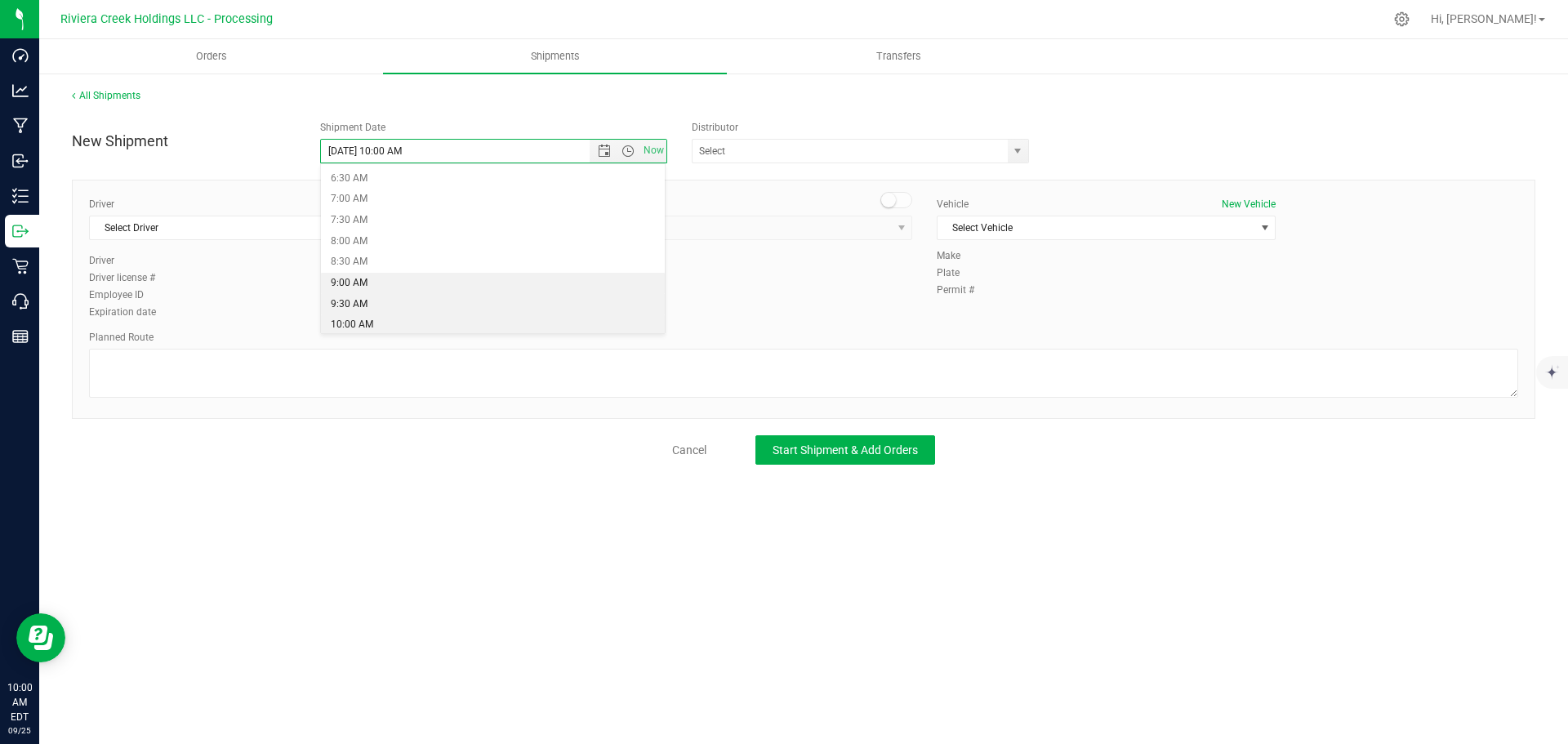
scroll to position [354, 0]
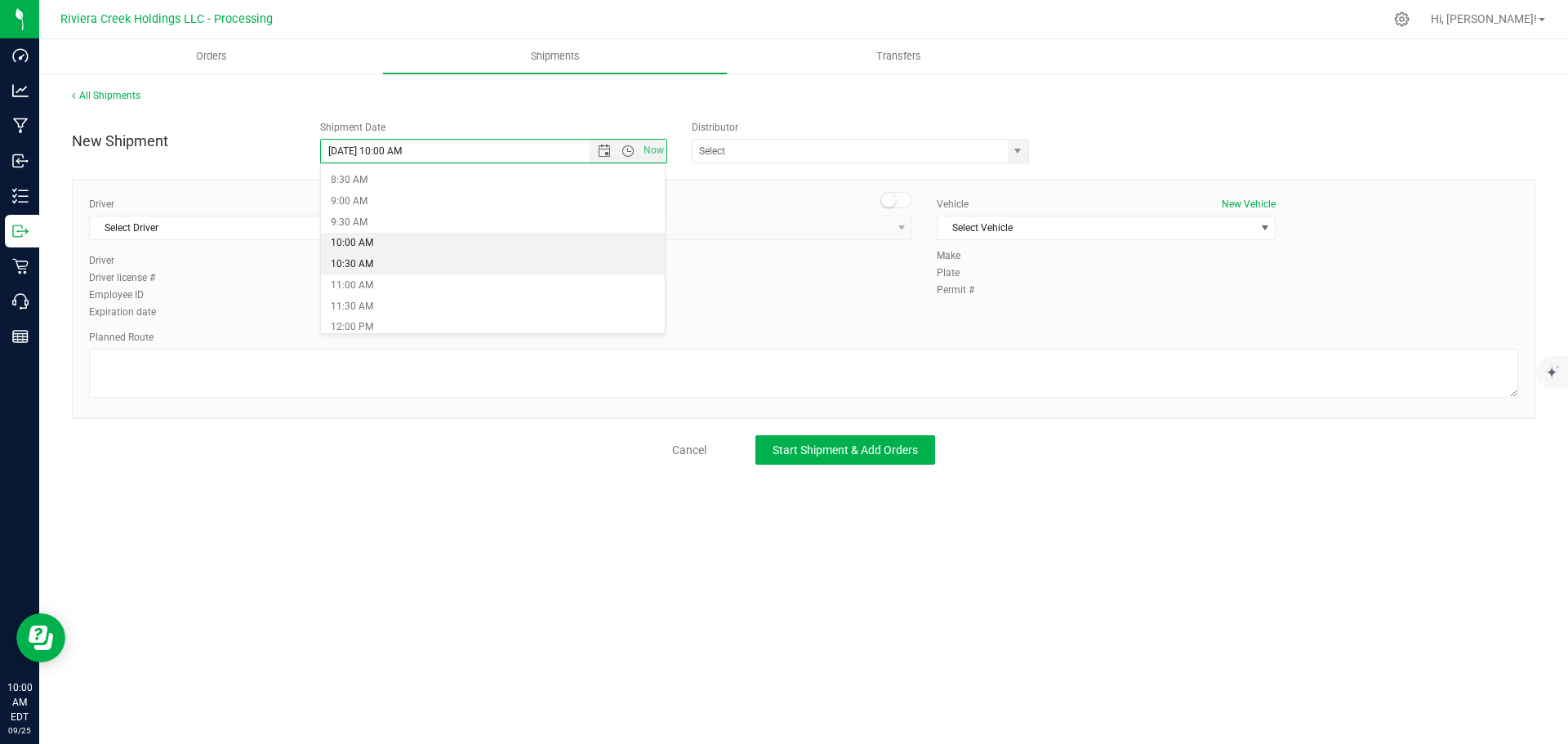
click at [363, 271] on li "10:30 AM" at bounding box center [493, 265] width 344 height 22
type input "9/26/2025 10:30 AM"
click at [1011, 154] on span "select" at bounding box center [1017, 151] width 13 height 13
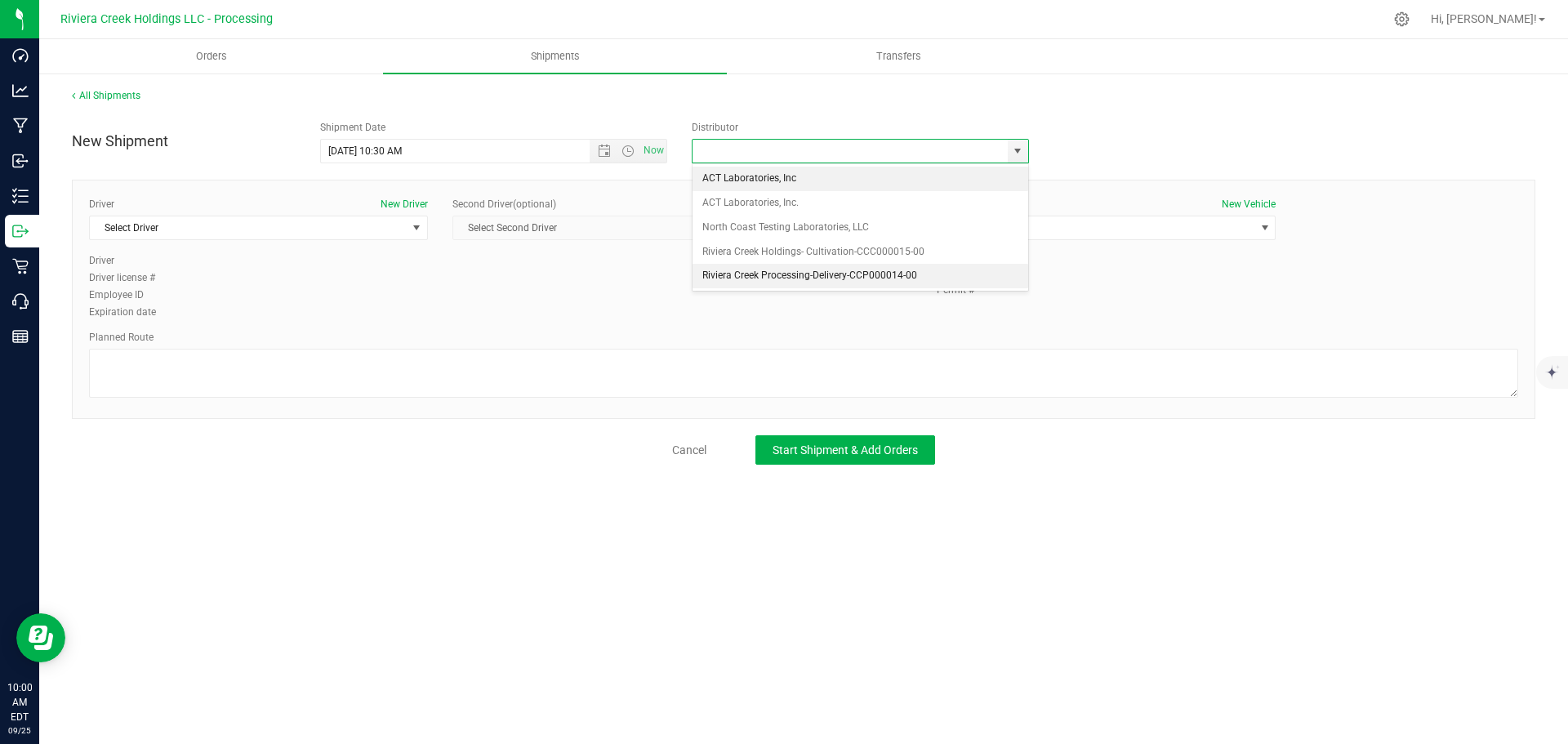
click at [694, 277] on li "Riviera Creek Processing-Delivery-CCP000014-00" at bounding box center [860, 276] width 335 height 25
type input "Riviera Creek Processing-Delivery-CCP000014-00"
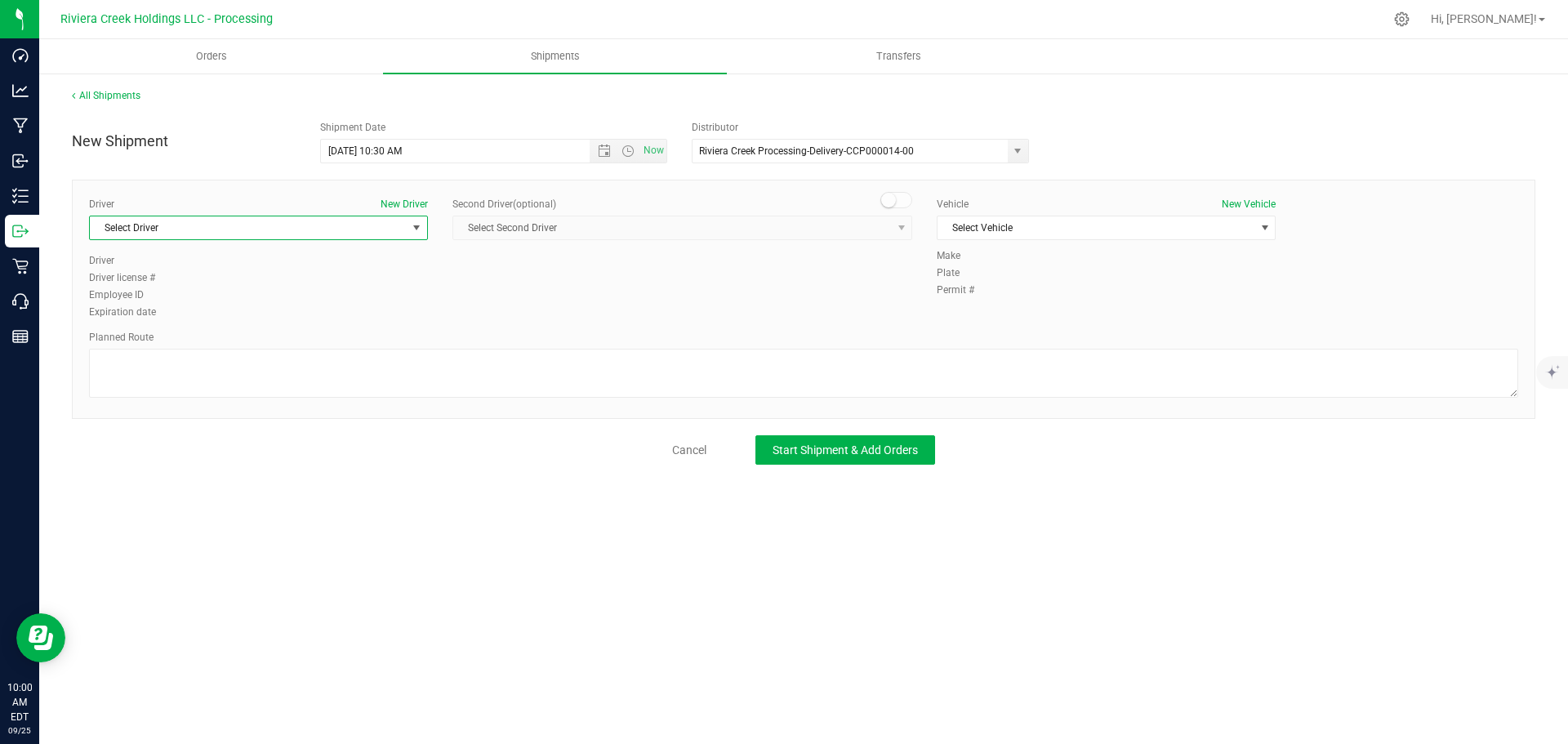
click at [211, 238] on span "Select Driver" at bounding box center [248, 227] width 317 height 23
click at [170, 344] on span "[PERSON_NAME]" at bounding box center [137, 345] width 75 height 22
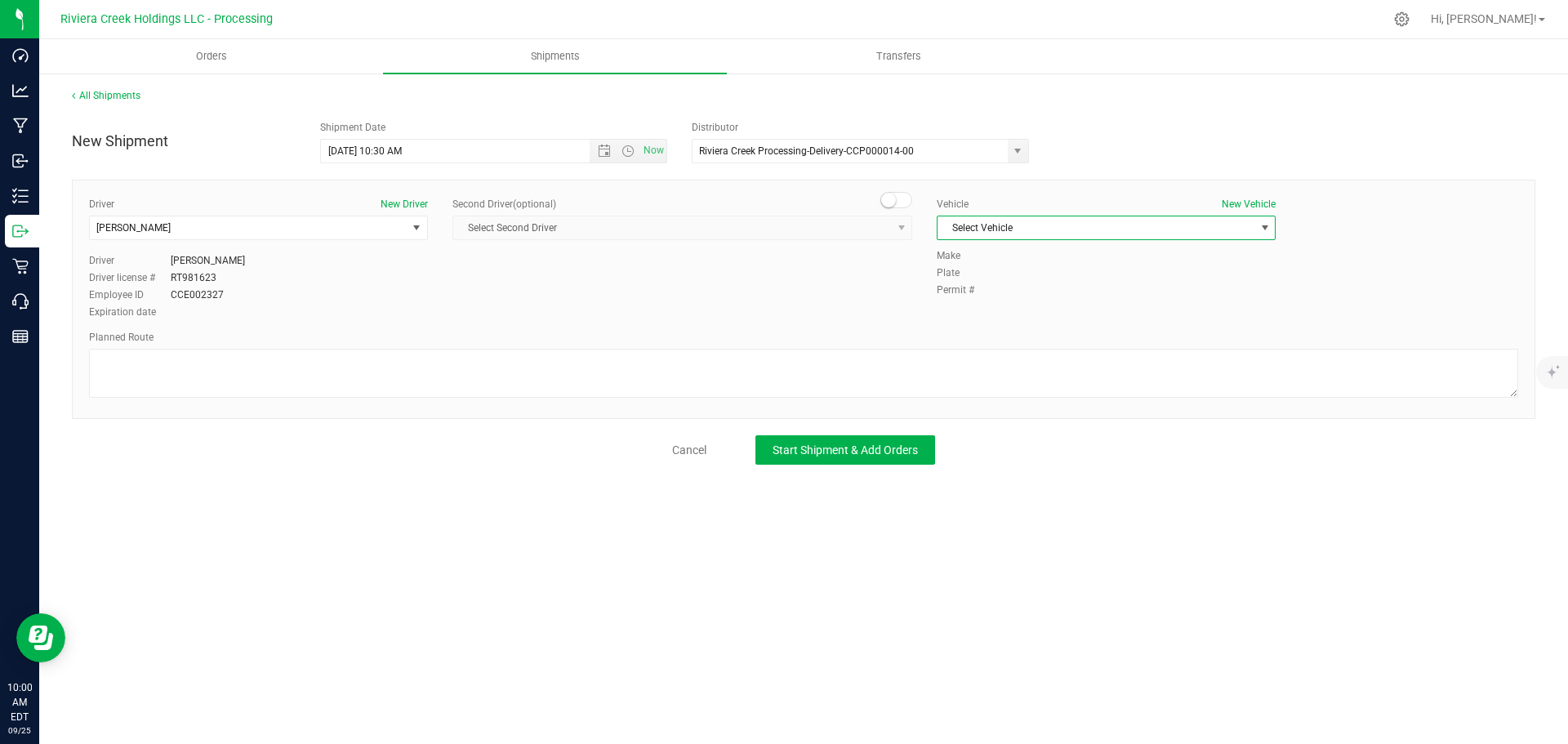
click at [994, 232] on span "Select Vehicle" at bounding box center [1096, 227] width 317 height 23
click at [1031, 325] on li "RAM PROMASTER 1500-PLR 3371" at bounding box center [1106, 329] width 337 height 25
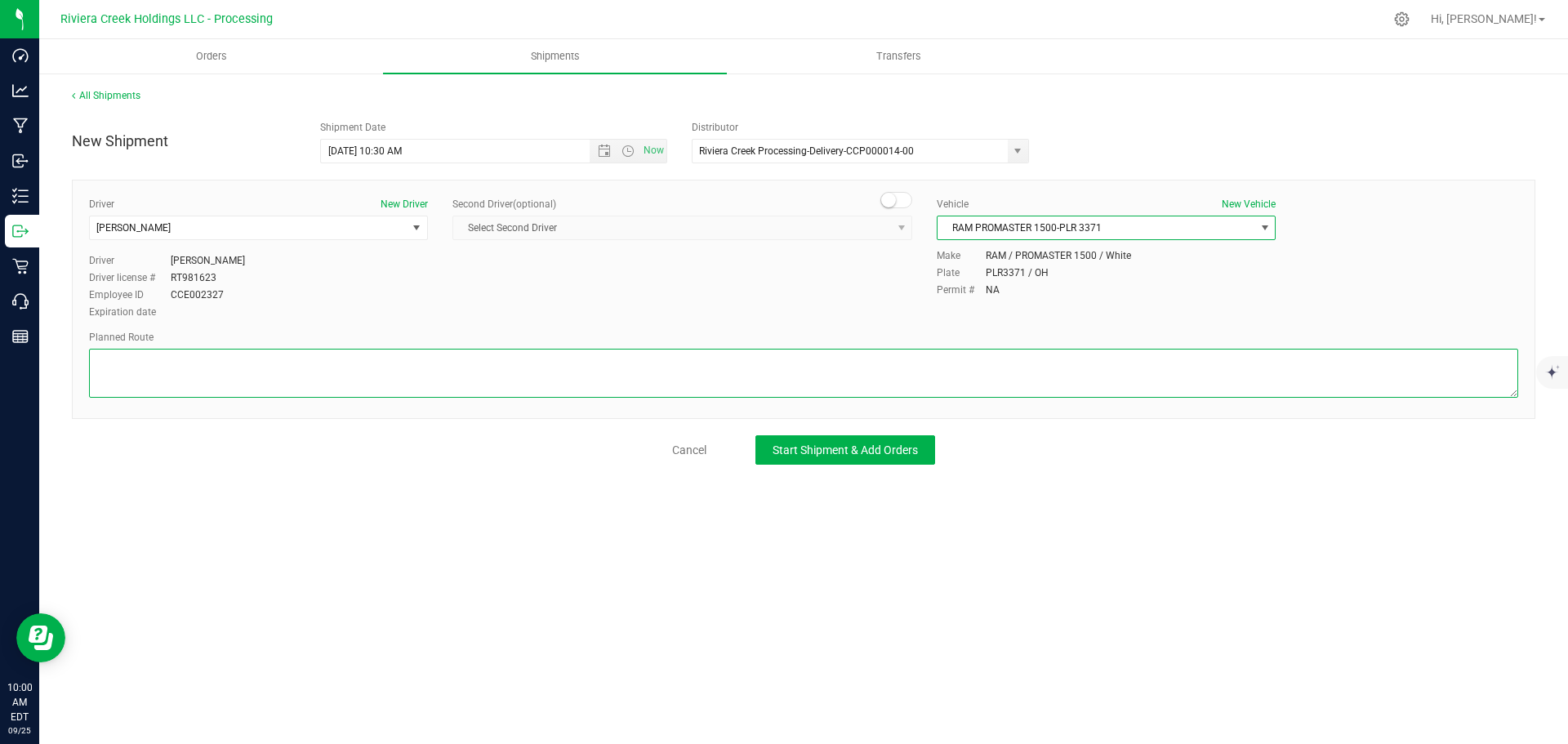
click at [414, 386] on textarea at bounding box center [804, 374] width 1429 height 49
paste textarea "Head west on St Clair St toward Crescent St 187 ft St Clair St turns slightly l…"
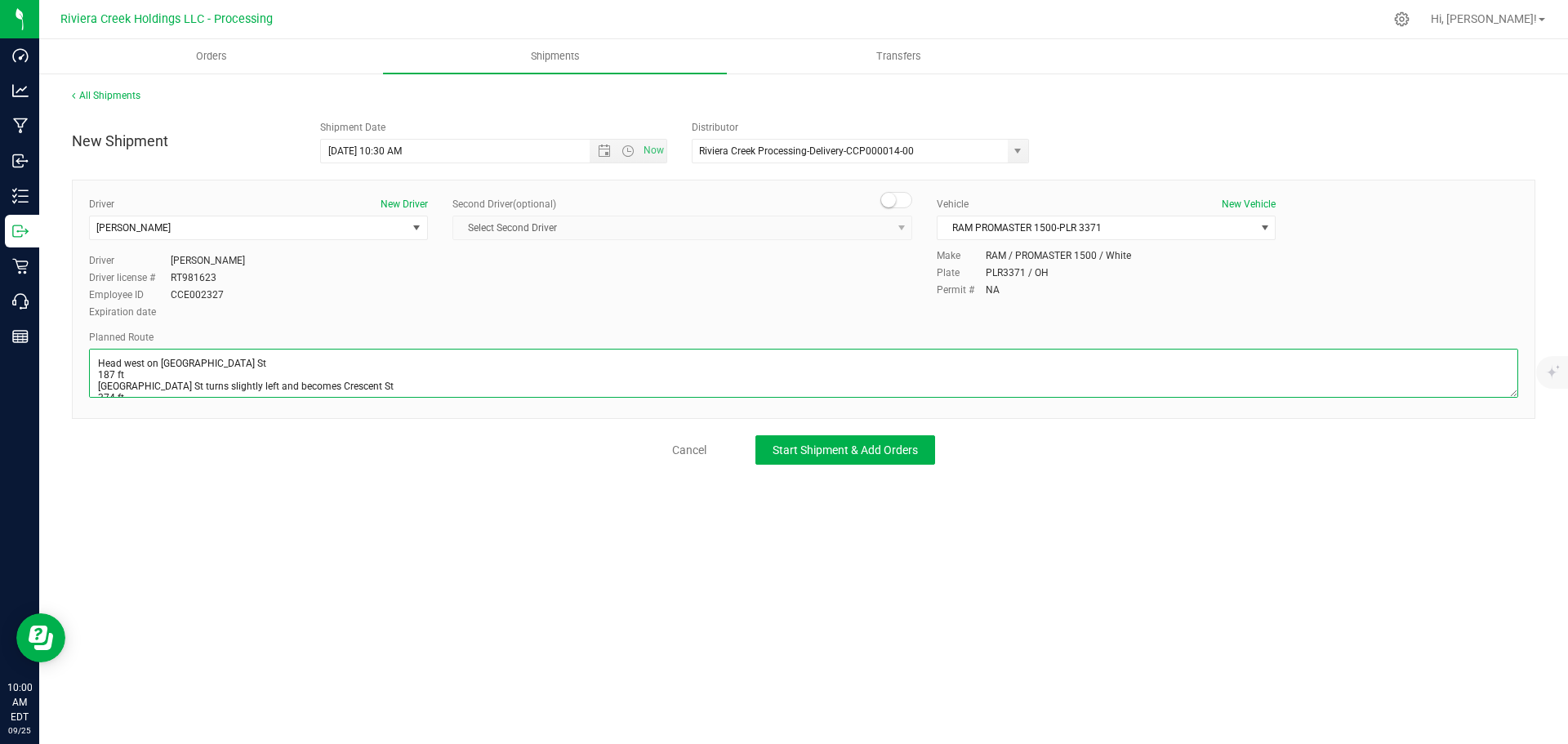
scroll to position [213, 0]
type textarea "Head west on St Clair St toward Crescent St 187 ft St Clair St turns slightly l…"
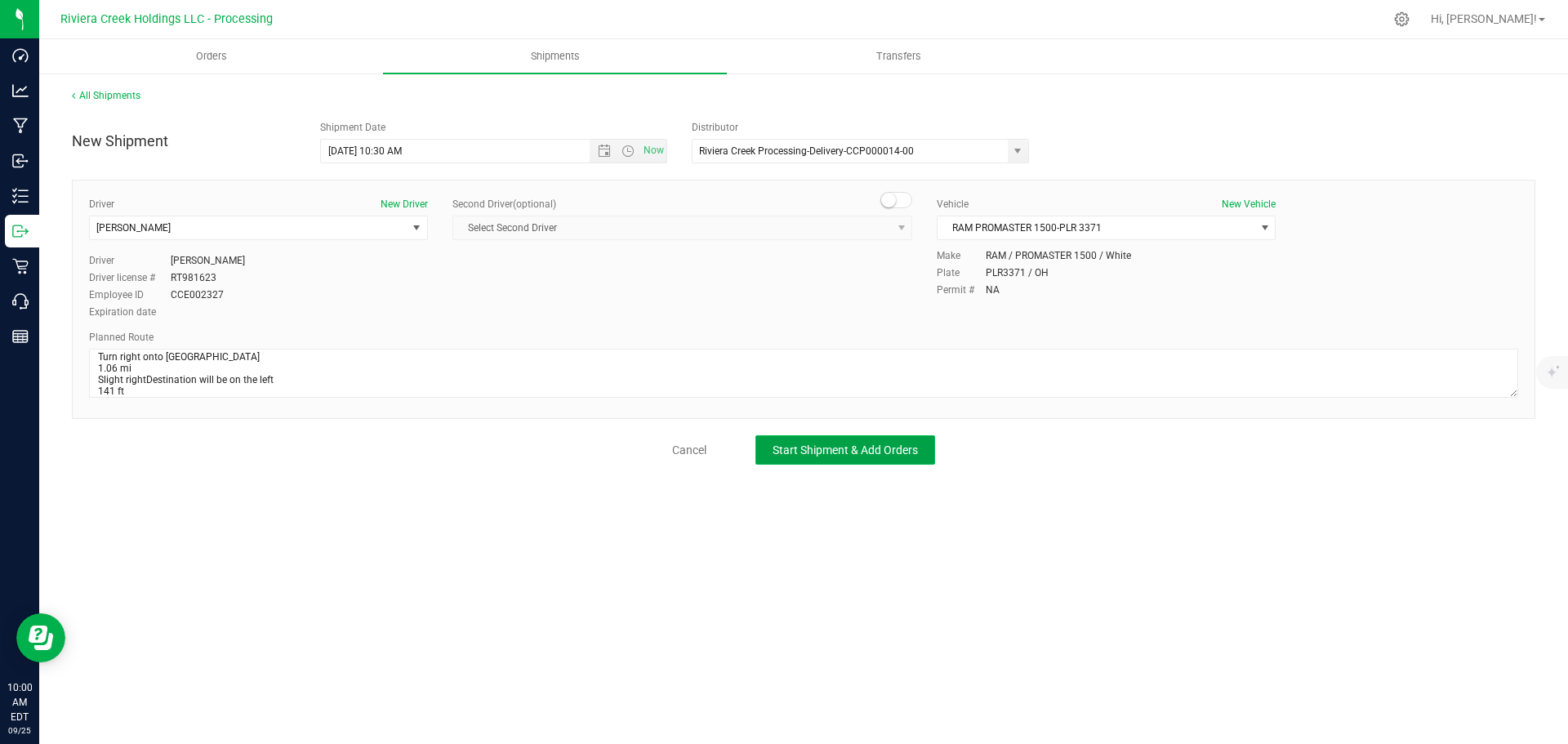
click at [782, 450] on span "Start Shipment & Add Orders" at bounding box center [845, 450] width 146 height 13
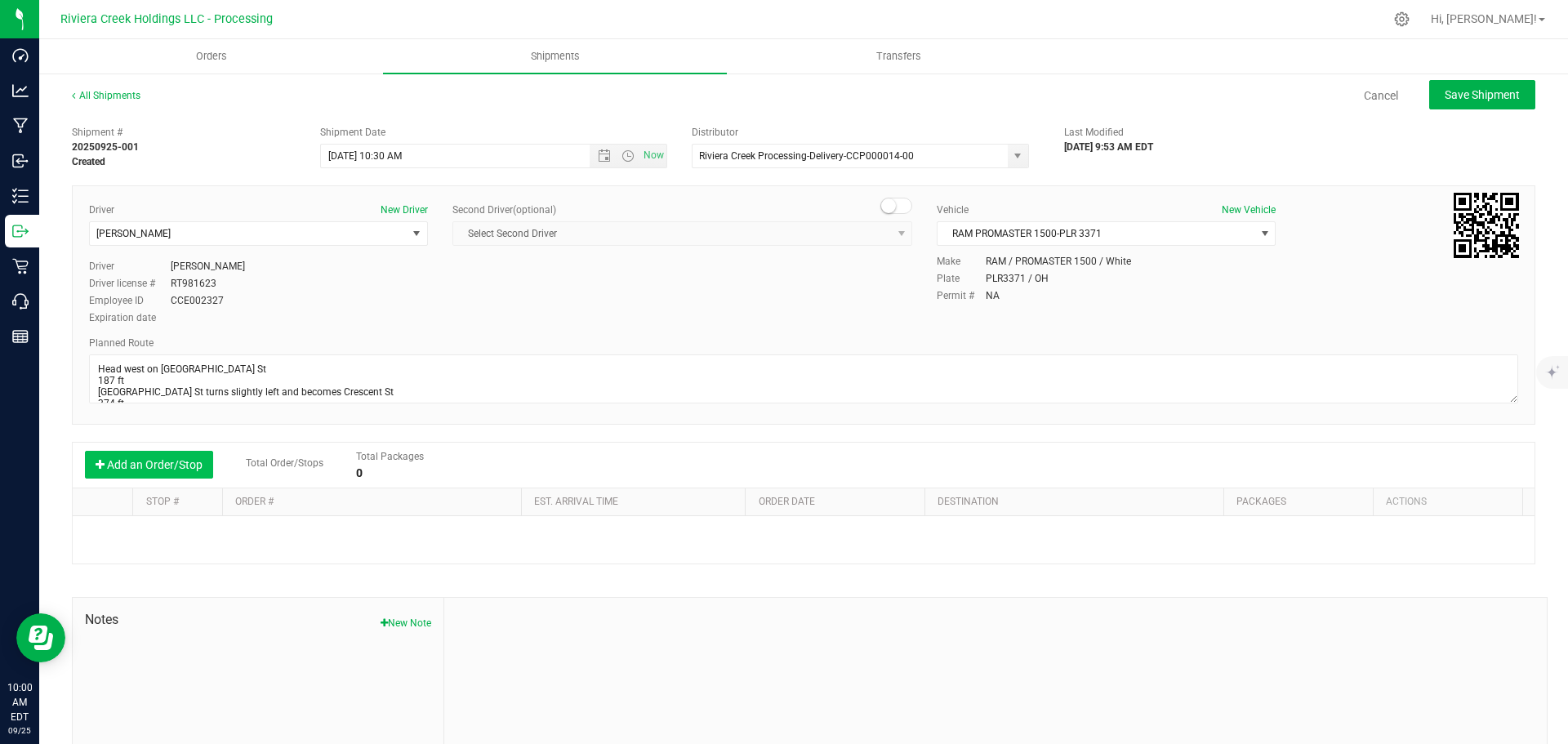
click at [173, 470] on button "Add an Order/Stop" at bounding box center [149, 465] width 128 height 28
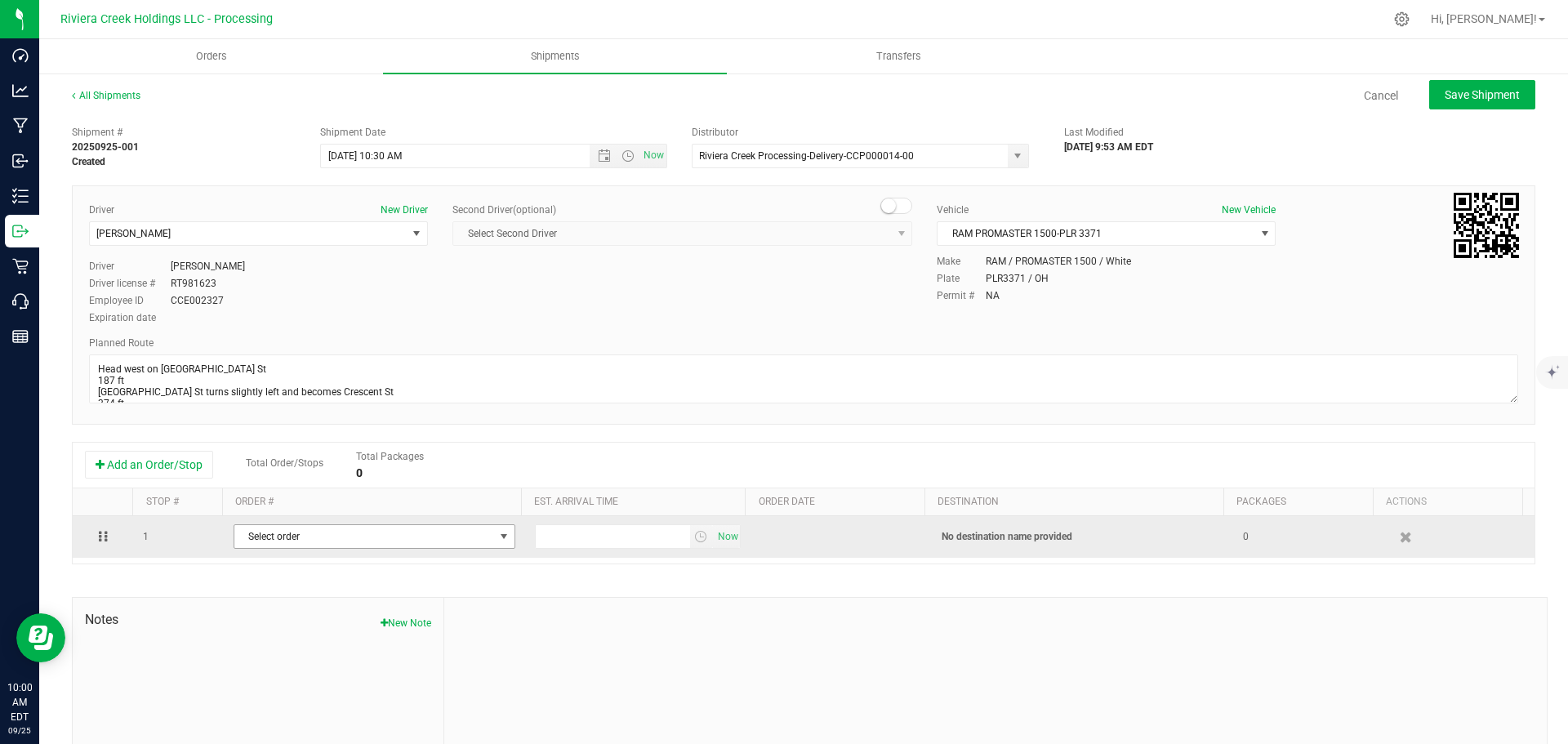
click at [307, 535] on span "Select order" at bounding box center [364, 536] width 260 height 23
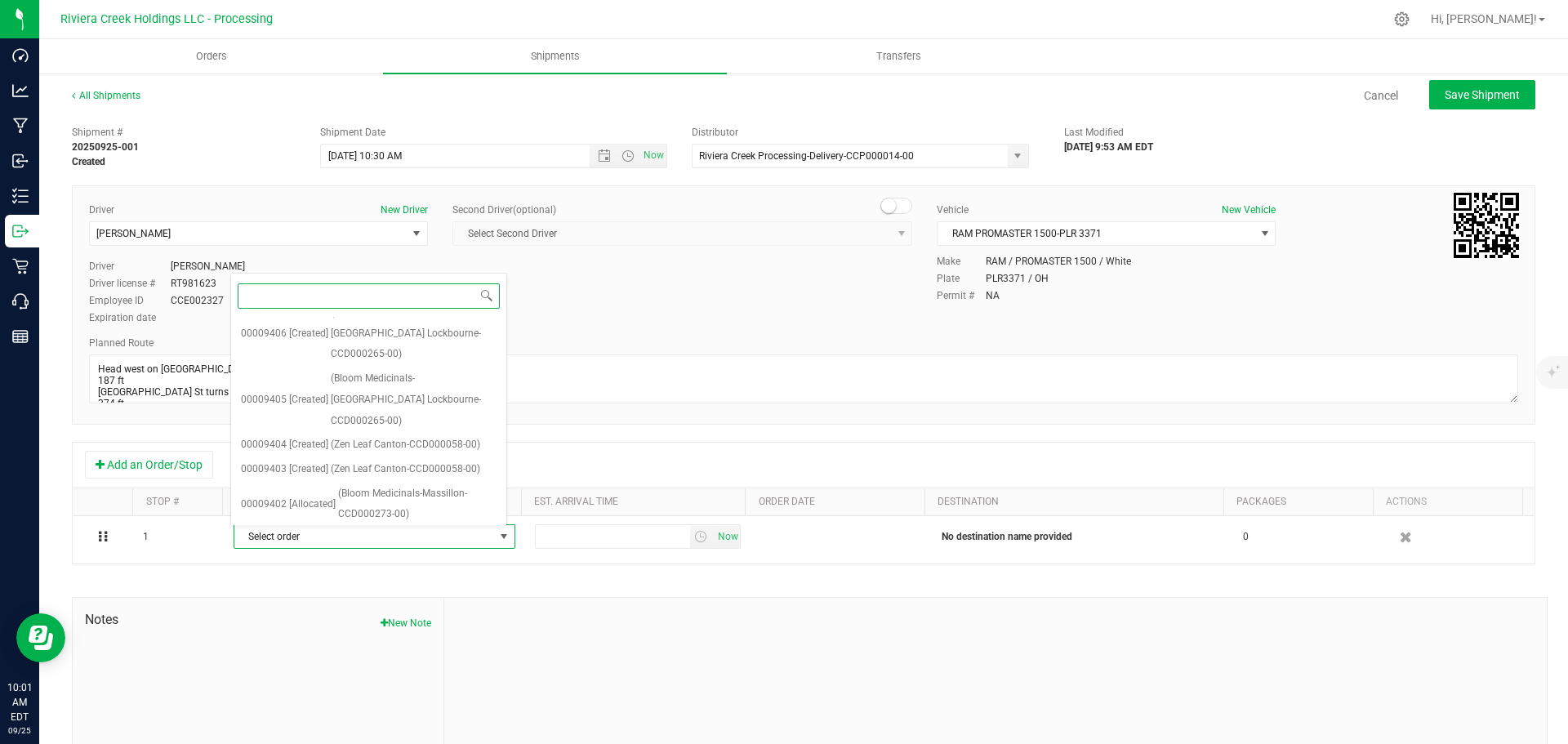
scroll to position [753, 0]
click at [339, 521] on span "(Bloom Medicinals-Akron-CCD000093-00)" at bounding box center [413, 541] width 166 height 41
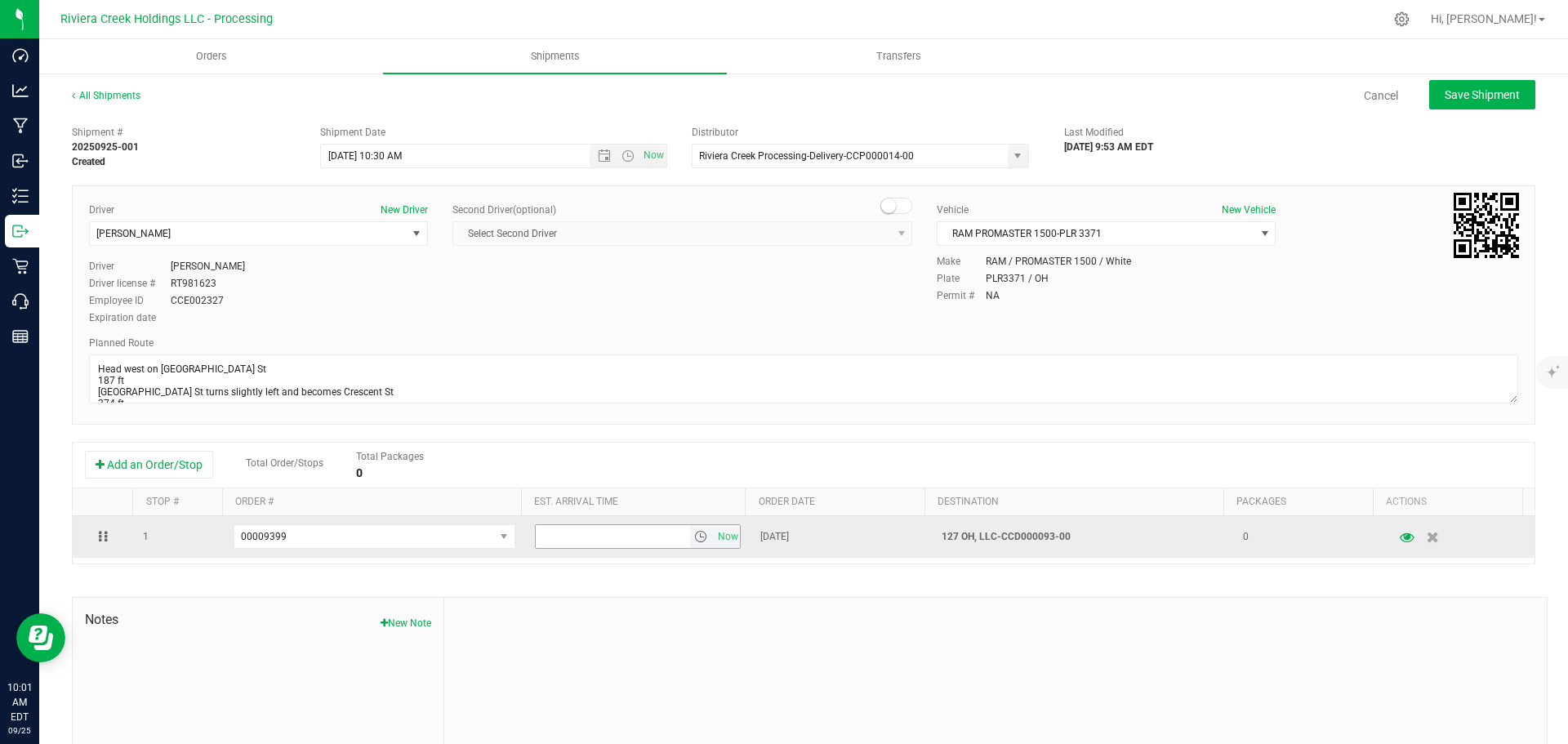
click at [694, 536] on span "select" at bounding box center [700, 536] width 13 height 13
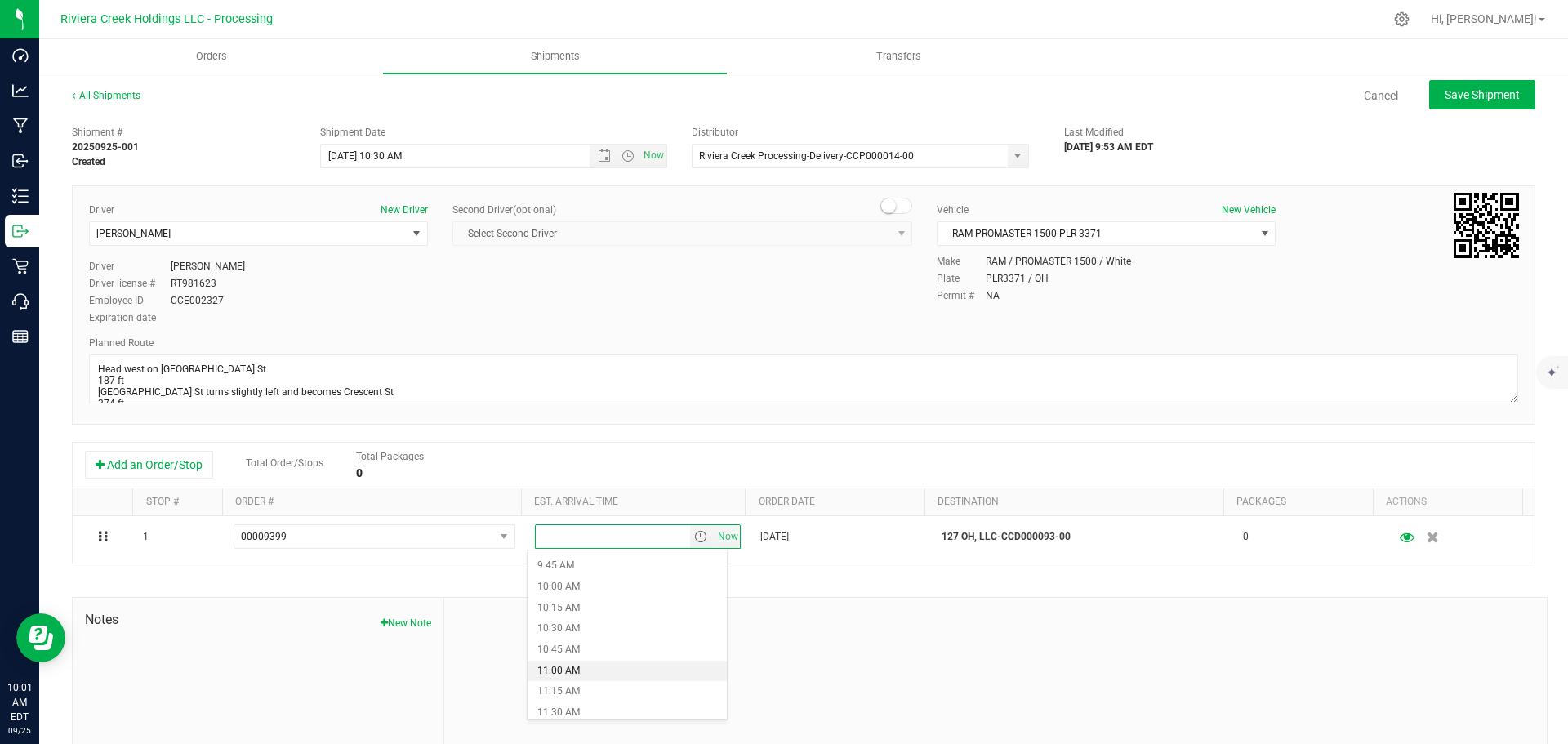
scroll to position [899, 0]
click at [575, 638] on li "11:30 AM" at bounding box center [627, 632] width 200 height 22
click at [1474, 100] on span "Save Shipment" at bounding box center [1482, 94] width 75 height 13
type input "9/26/2025 2:30 PM"
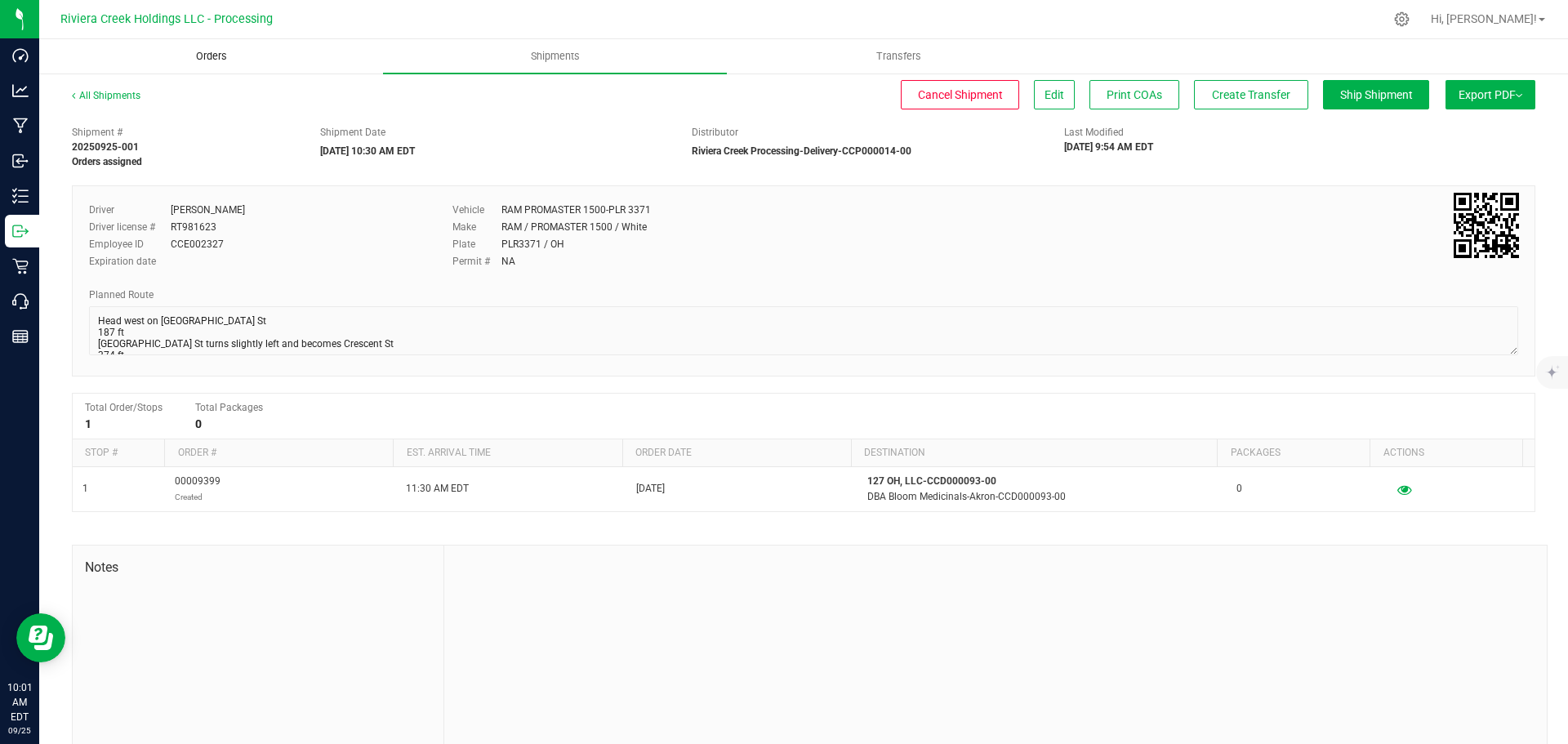
click at [211, 59] on span "Orders" at bounding box center [211, 56] width 75 height 15
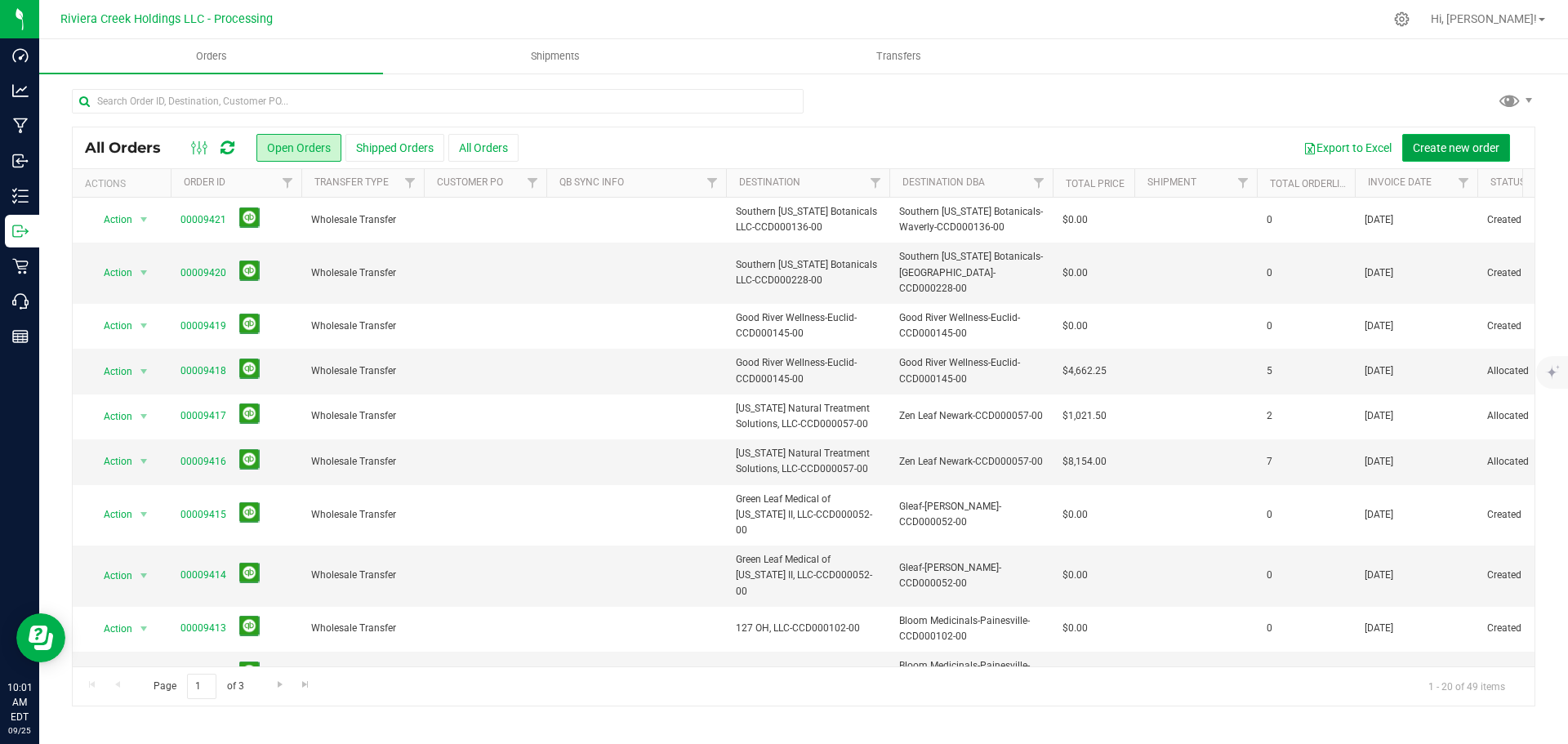
click at [1469, 144] on span "Create new order" at bounding box center [1456, 148] width 87 height 13
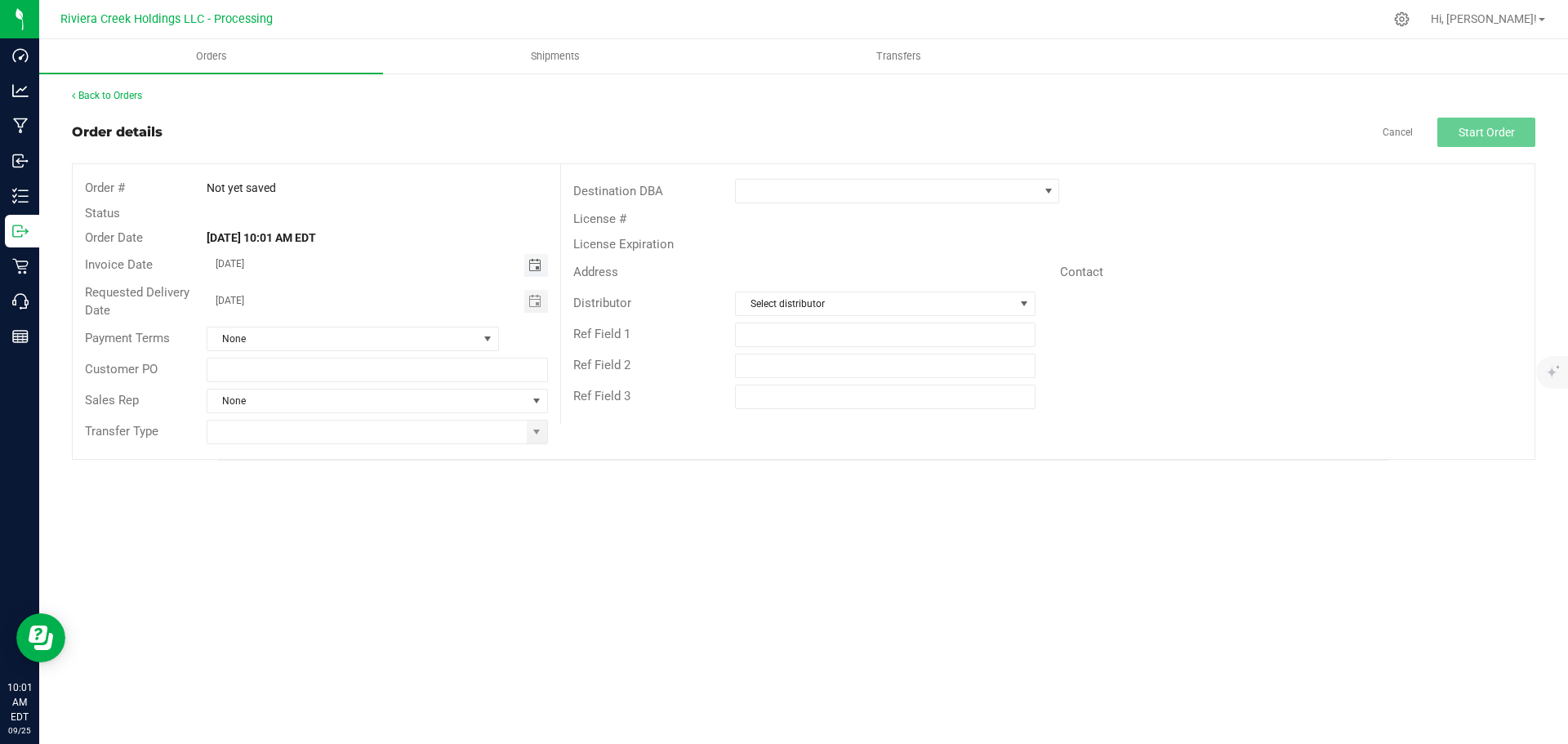
click at [533, 264] on span "Toggle calendar" at bounding box center [534, 265] width 13 height 13
click at [397, 421] on span "26" at bounding box center [400, 426] width 24 height 26
type input "09/26/2025"
click at [562, 56] on span "Shipments" at bounding box center [555, 56] width 93 height 15
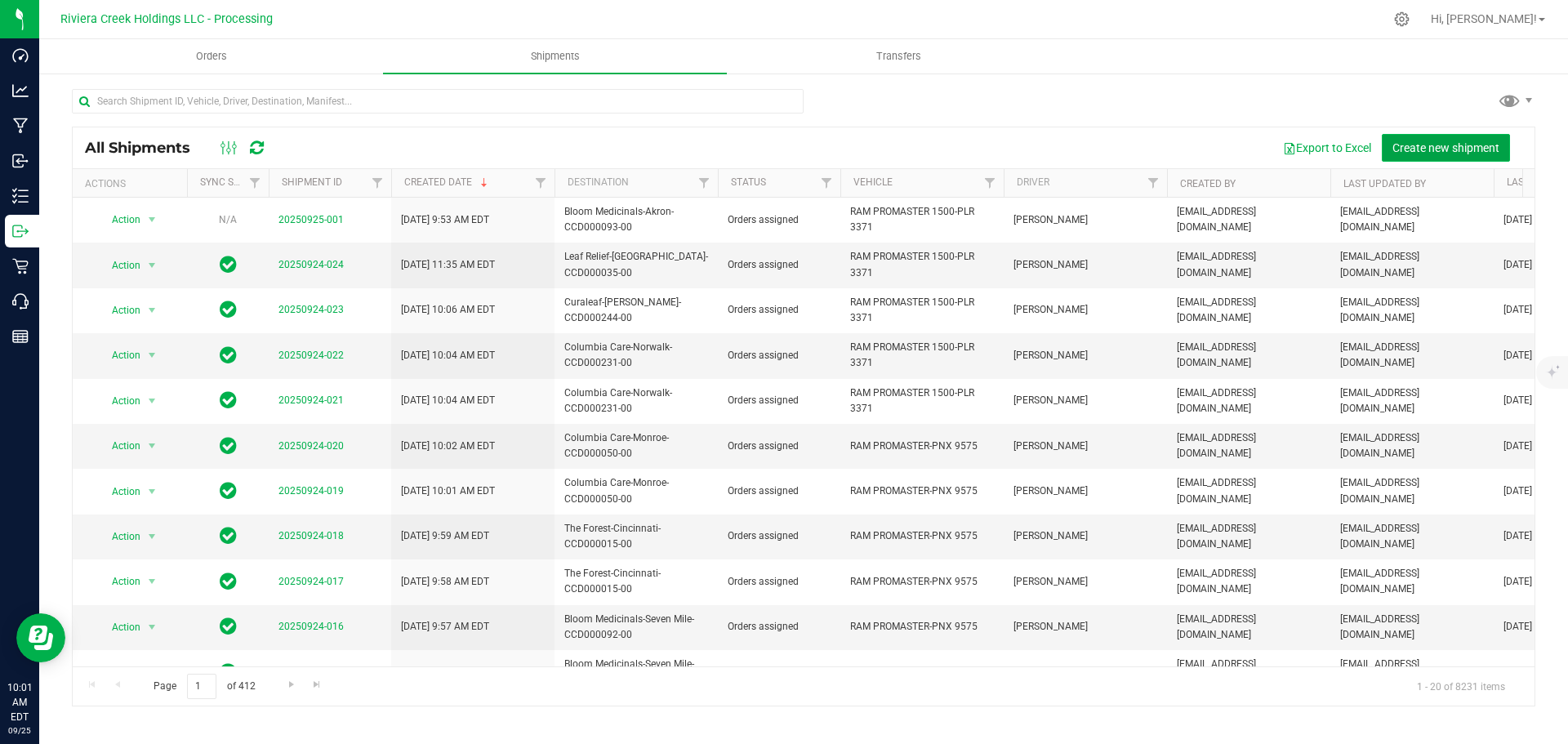
click at [1442, 147] on span "Create new shipment" at bounding box center [1446, 148] width 107 height 13
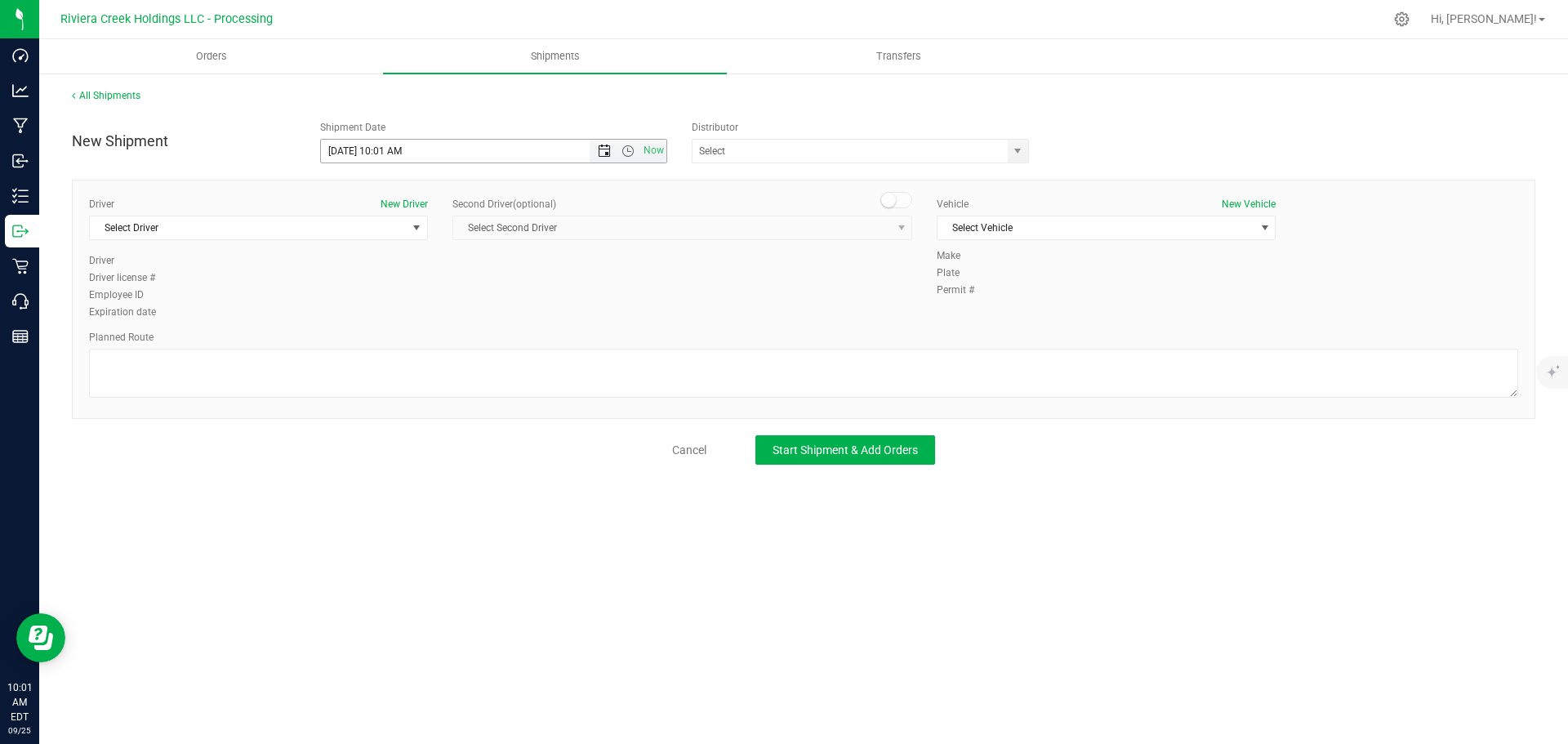
click at [604, 155] on span "Open the date view" at bounding box center [604, 151] width 13 height 13
click at [452, 320] on link "26" at bounding box center [453, 318] width 24 height 26
click at [631, 155] on span "Open the time view" at bounding box center [628, 151] width 13 height 13
click at [372, 289] on li "10:30 AM" at bounding box center [493, 292] width 344 height 22
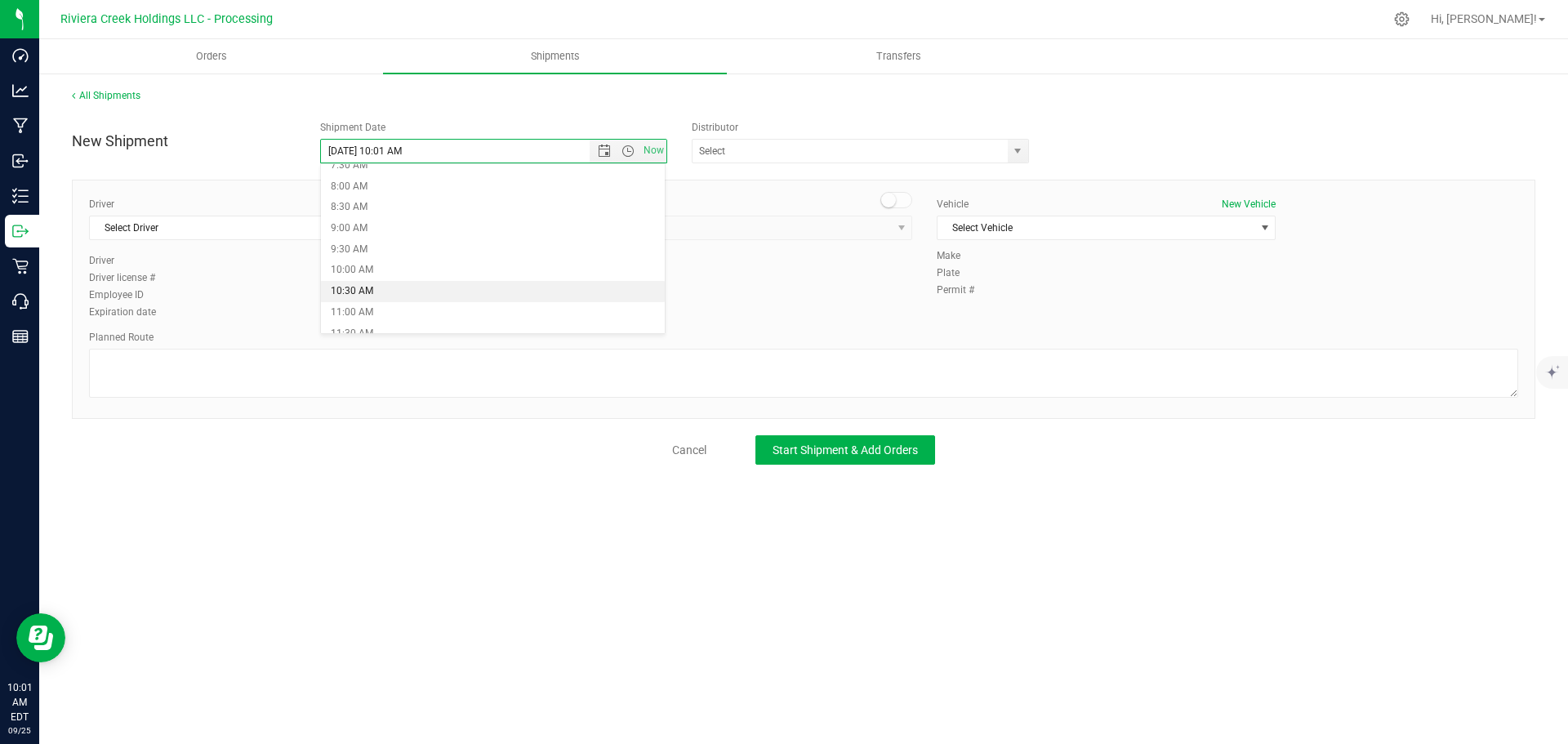
type input "9/26/2025 10:30 AM"
click at [1017, 152] on span "select" at bounding box center [1017, 151] width 13 height 13
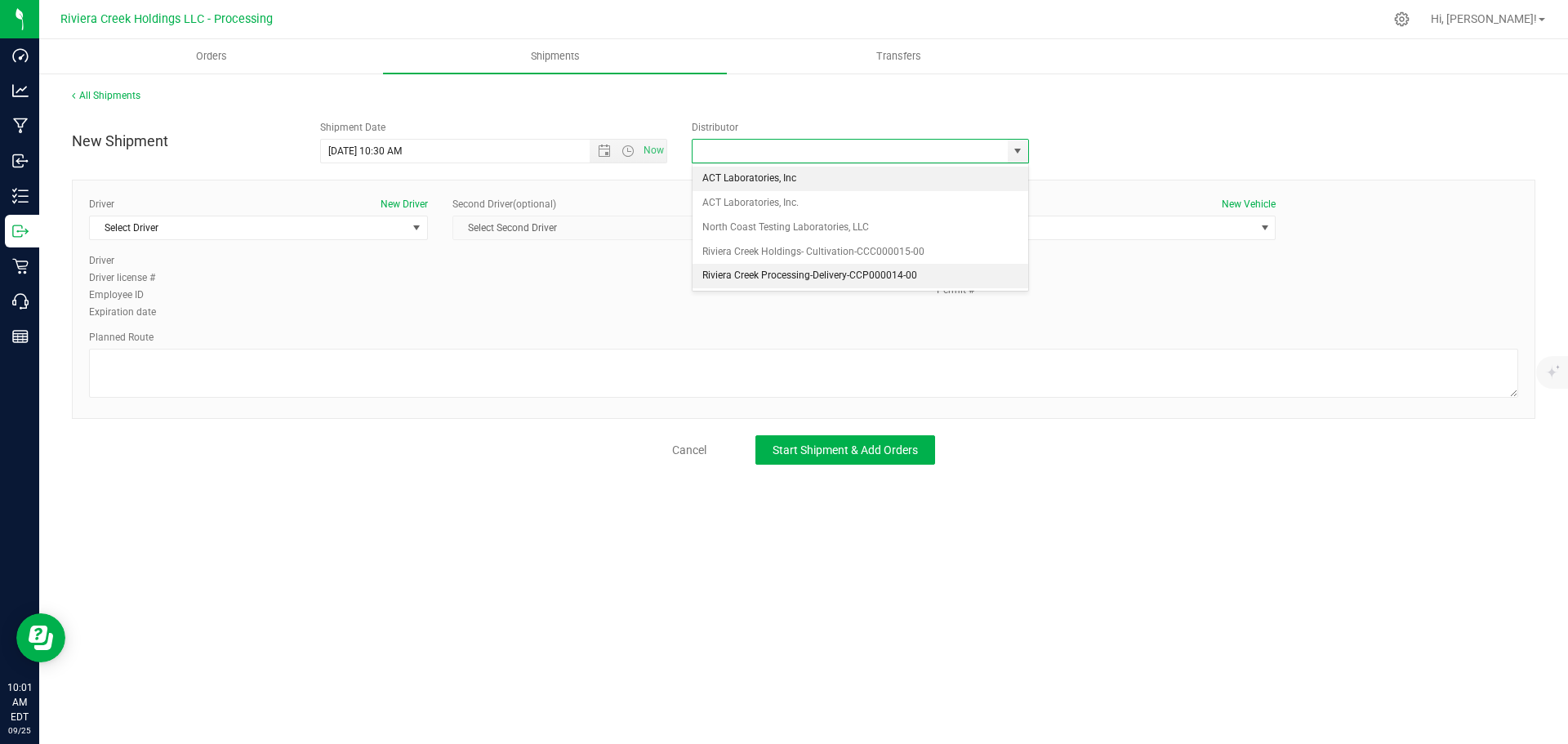
drag, startPoint x: 706, startPoint y: 277, endPoint x: 551, endPoint y: 279, distance: 155.0
click at [705, 277] on li "Riviera Creek Processing-Delivery-CCP000014-00" at bounding box center [860, 276] width 335 height 25
type input "Riviera Creek Processing-Delivery-CCP000014-00"
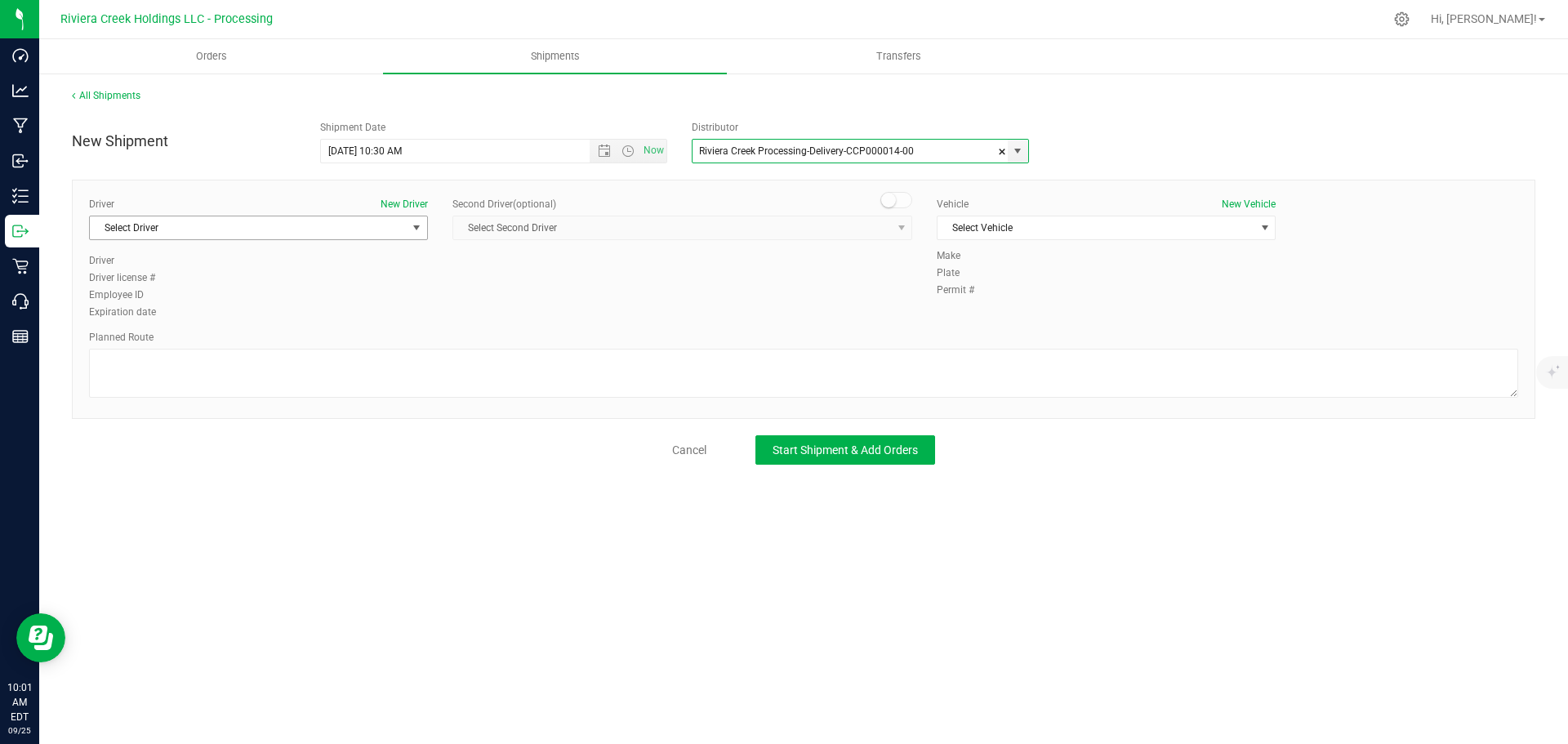
click at [142, 234] on span "Select Driver" at bounding box center [248, 227] width 317 height 23
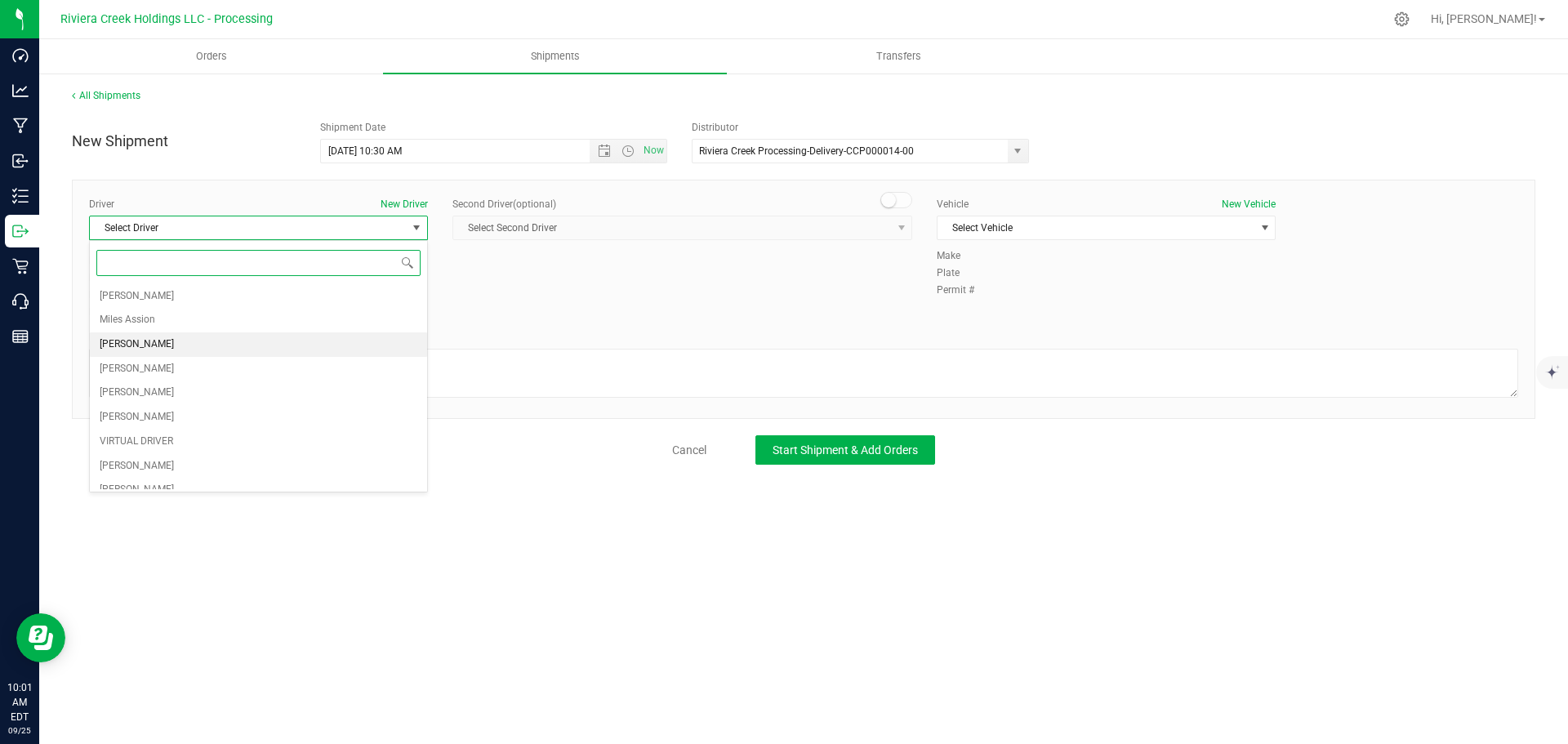
click at [151, 339] on span "James Bednar Jr." at bounding box center [137, 345] width 75 height 22
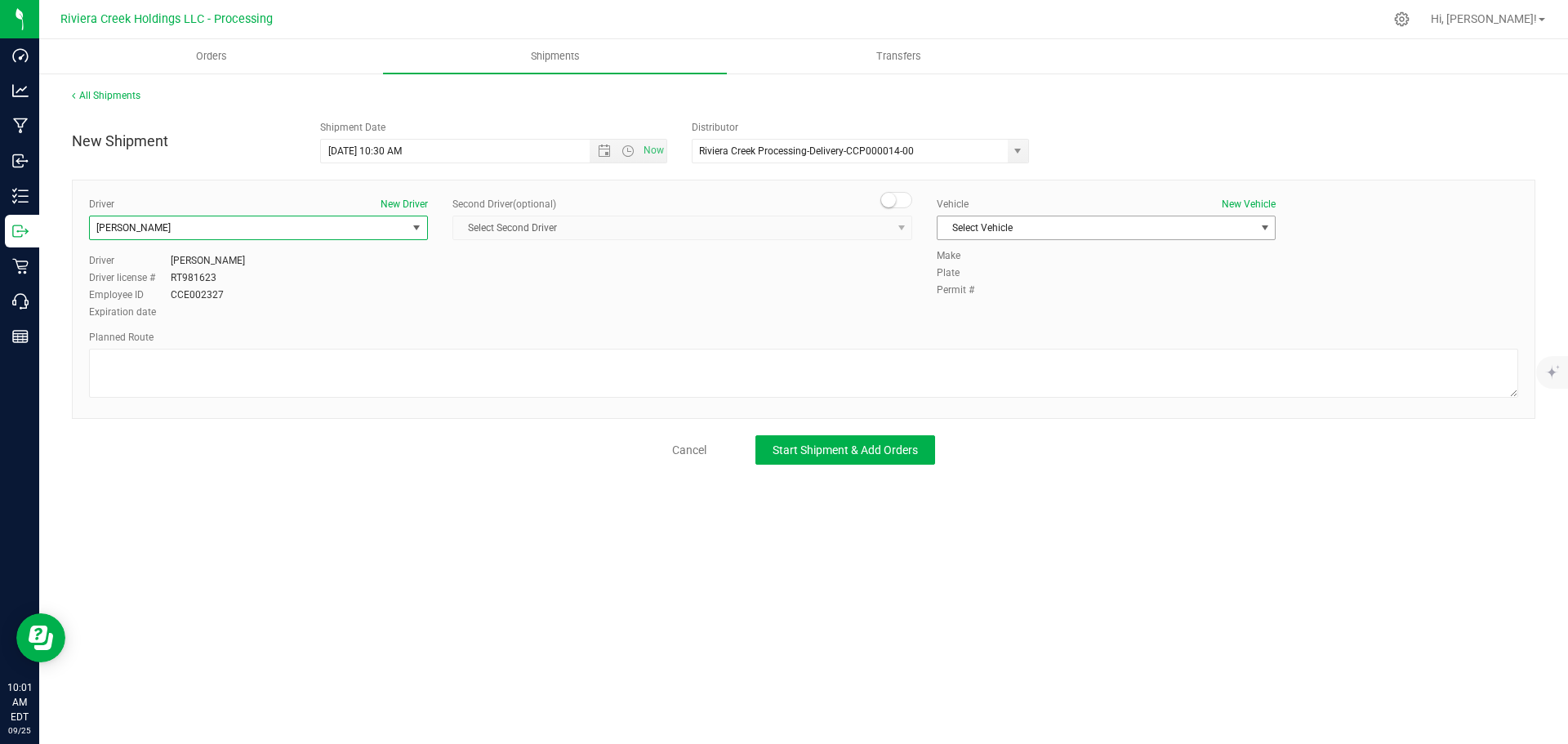
click at [1052, 229] on span "Select Vehicle" at bounding box center [1096, 227] width 317 height 23
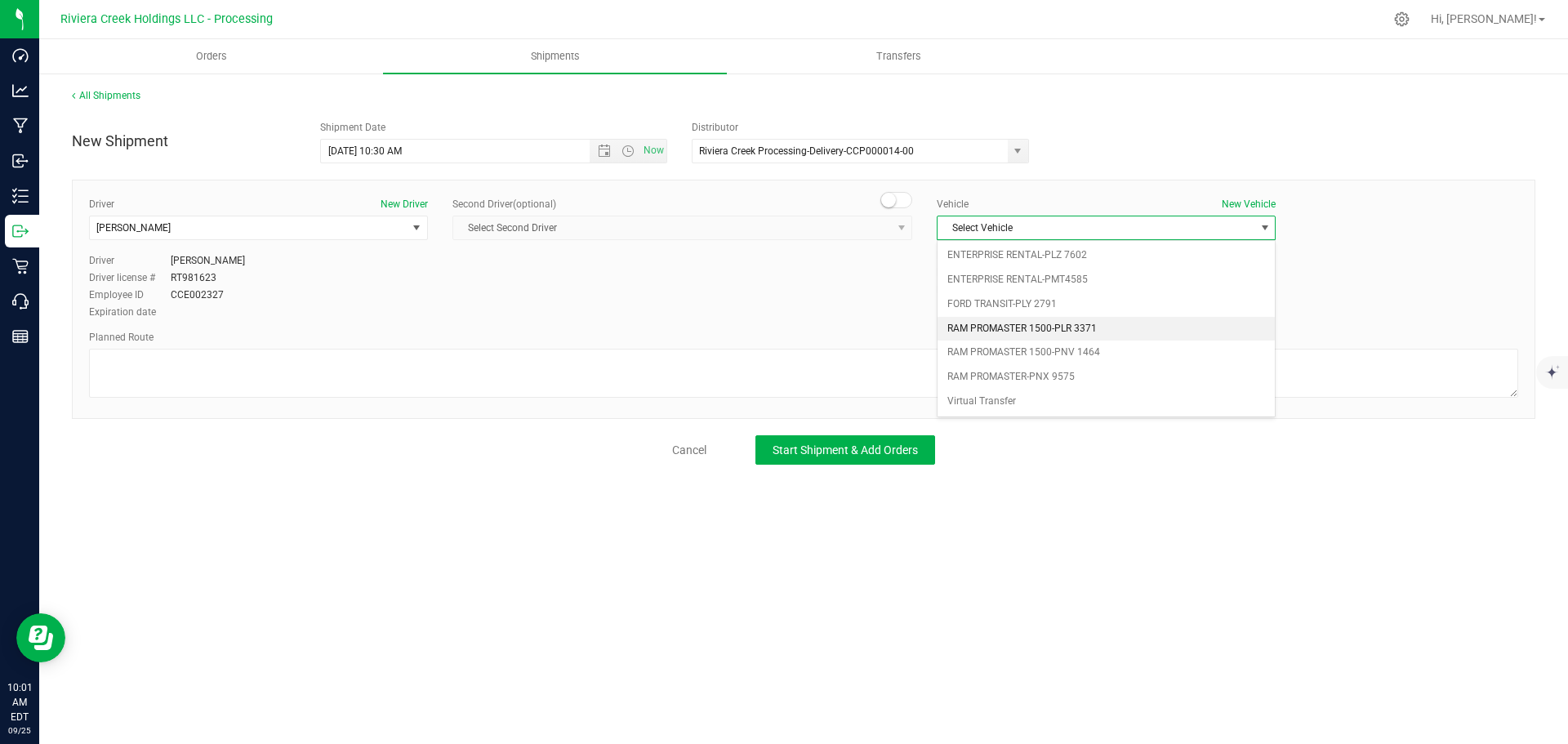
click at [1071, 330] on li "RAM PROMASTER 1500-PLR 3371" at bounding box center [1106, 329] width 337 height 25
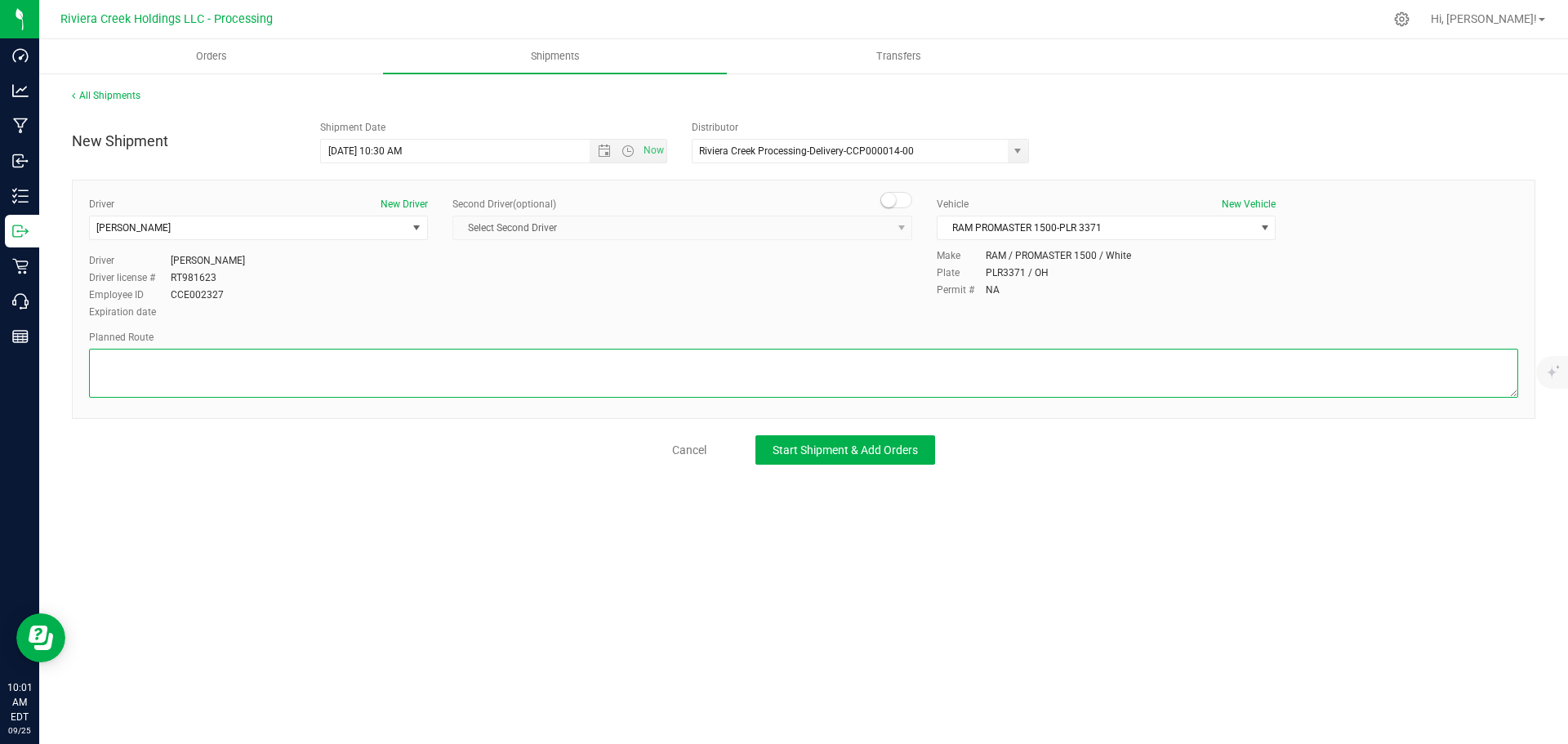
click at [662, 378] on textarea at bounding box center [804, 374] width 1429 height 49
paste textarea "Head west on St Clair St toward Crescent St 187 ft St Clair St turns slightly l…"
type textarea "Head west on St Clair St toward Crescent St 187 ft St Clair St turns slightly l…"
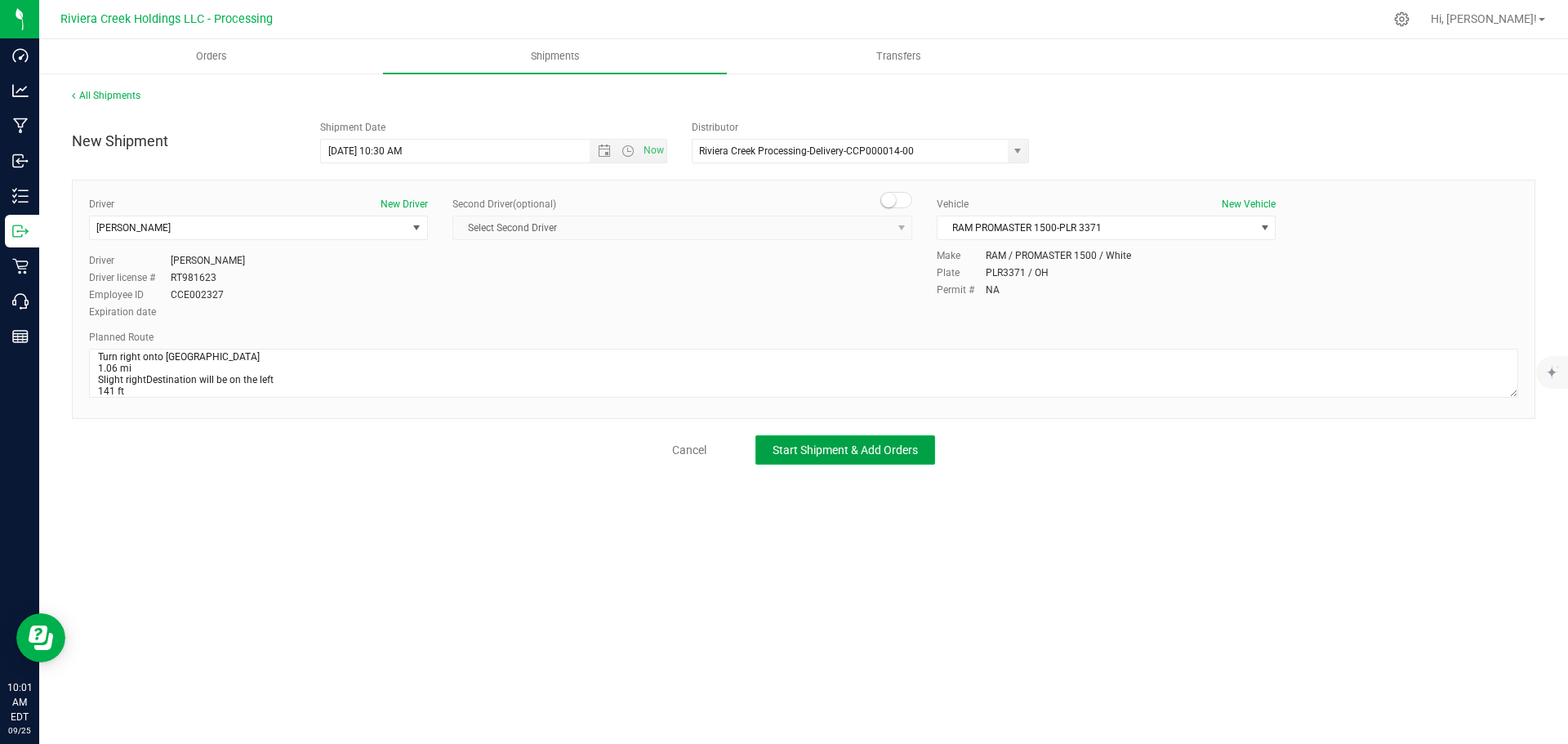
click at [798, 449] on span "Start Shipment & Add Orders" at bounding box center [845, 450] width 146 height 13
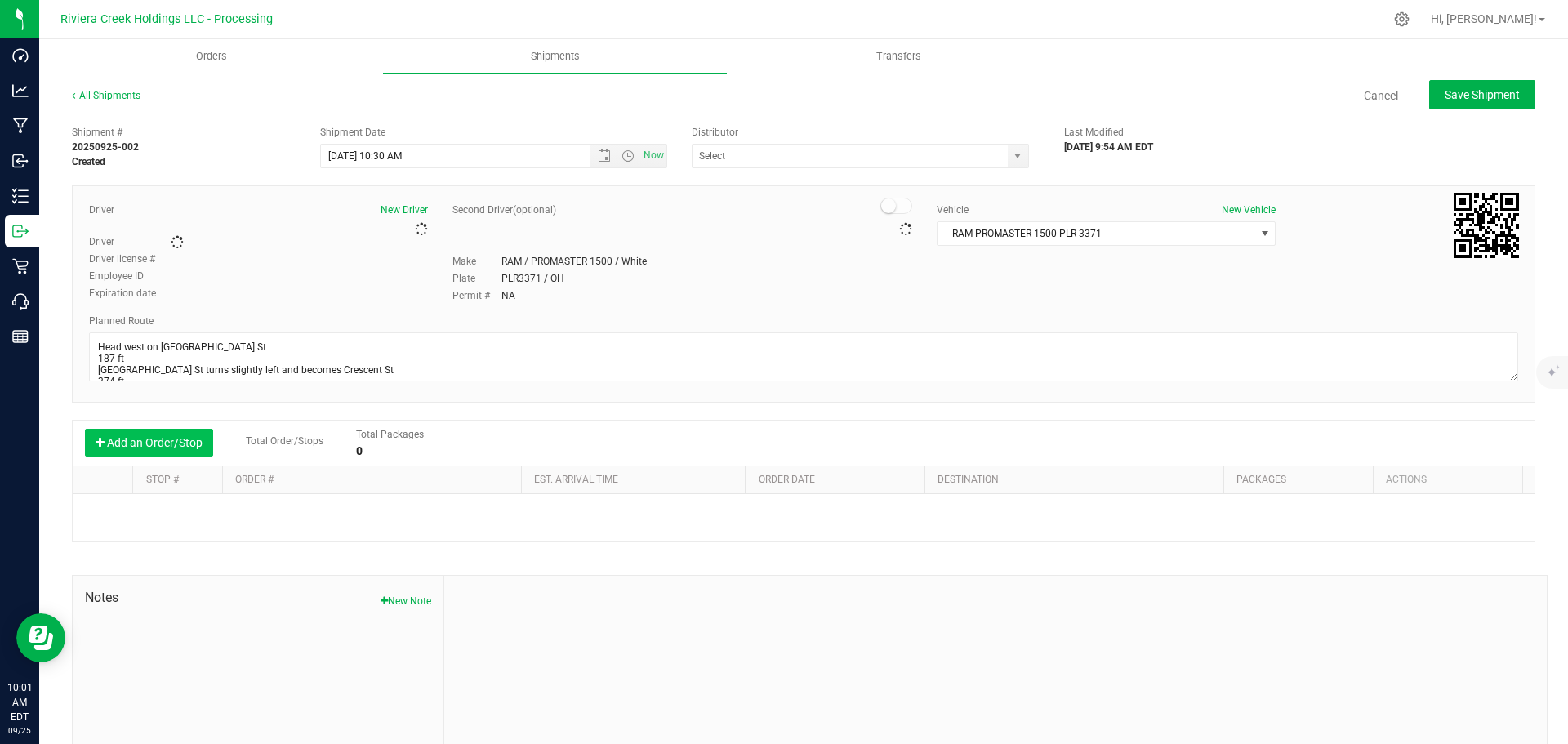
type input "Riviera Creek Processing-Delivery-CCP000014-00"
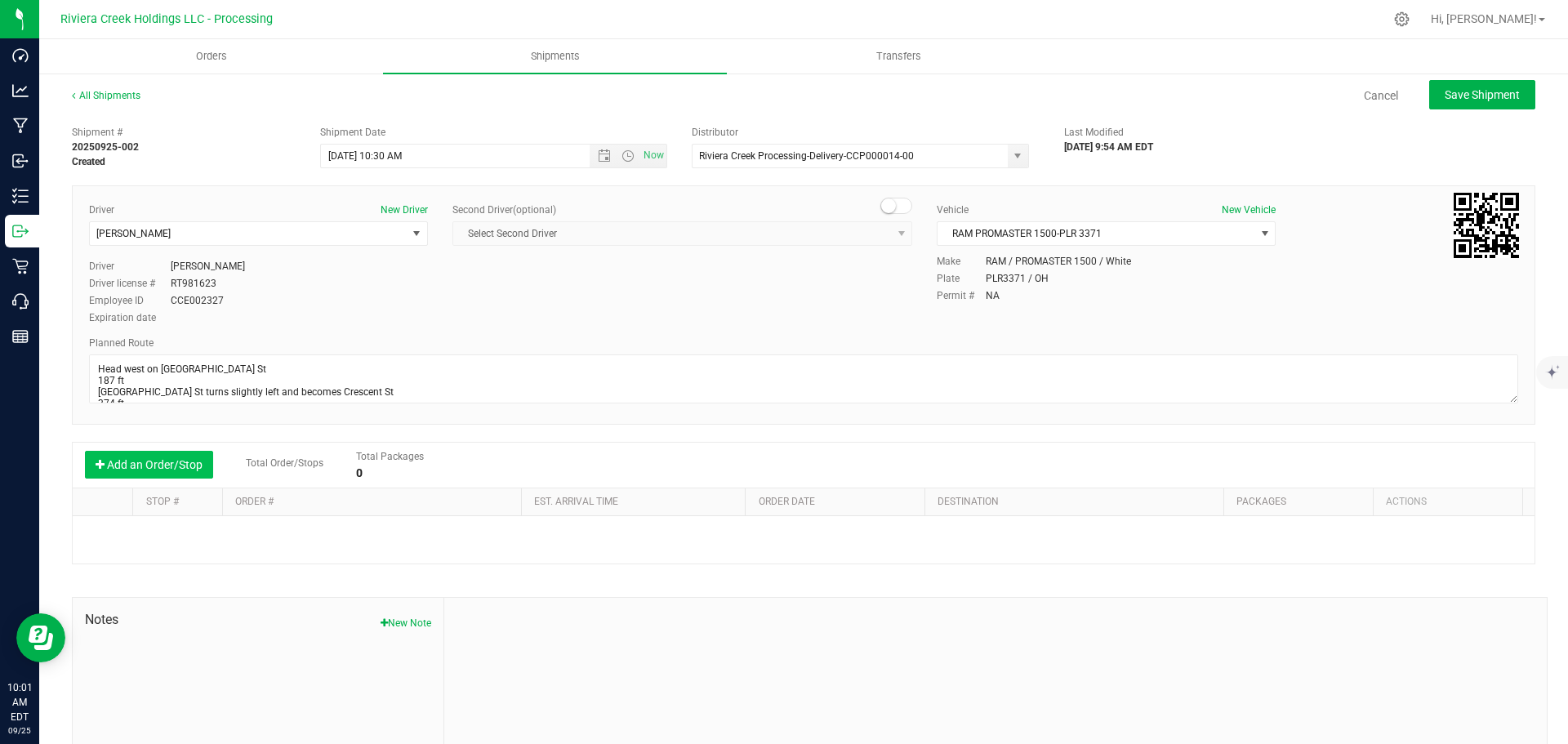
click at [169, 472] on button "Add an Order/Stop" at bounding box center [149, 465] width 128 height 28
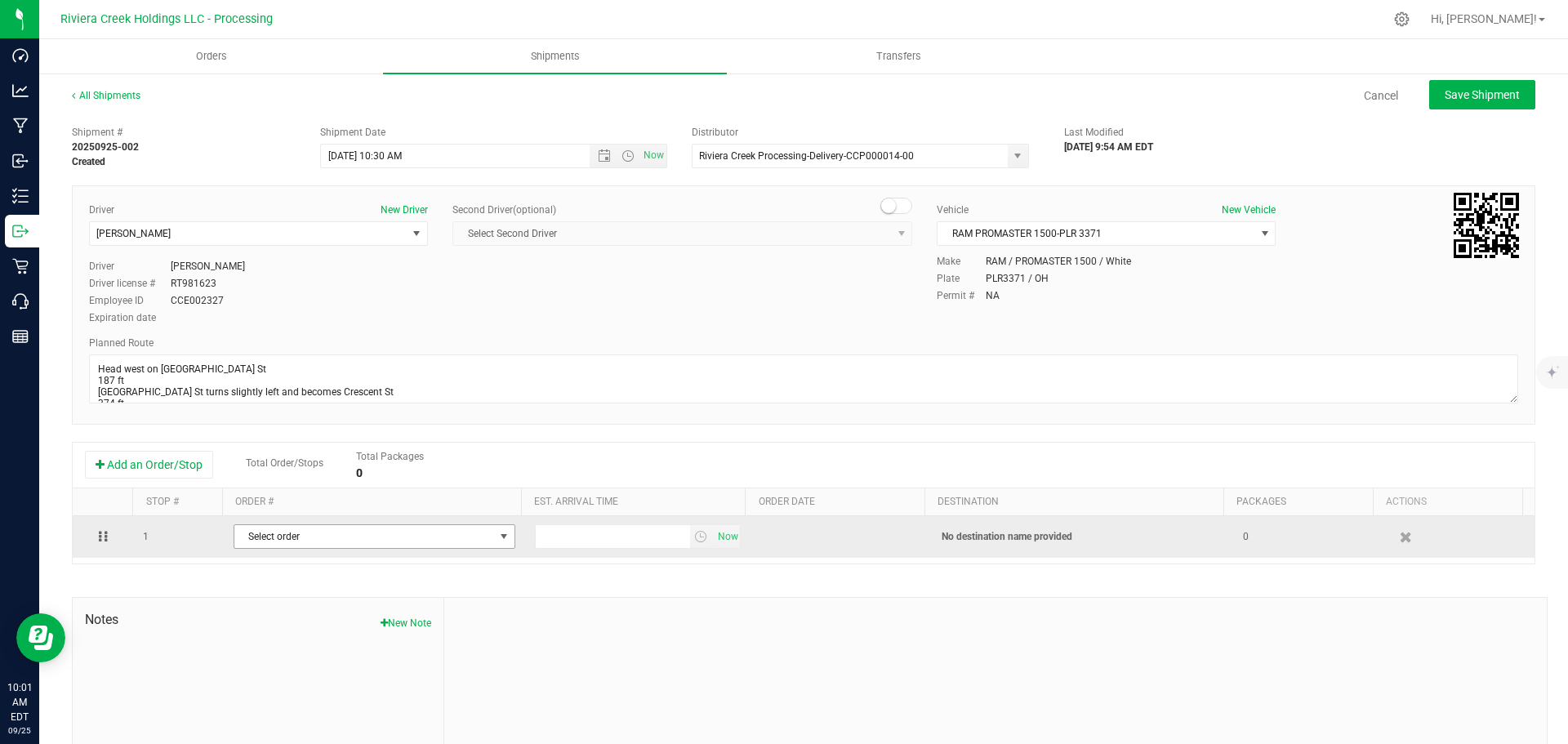
click at [246, 537] on span "Select order" at bounding box center [364, 536] width 260 height 23
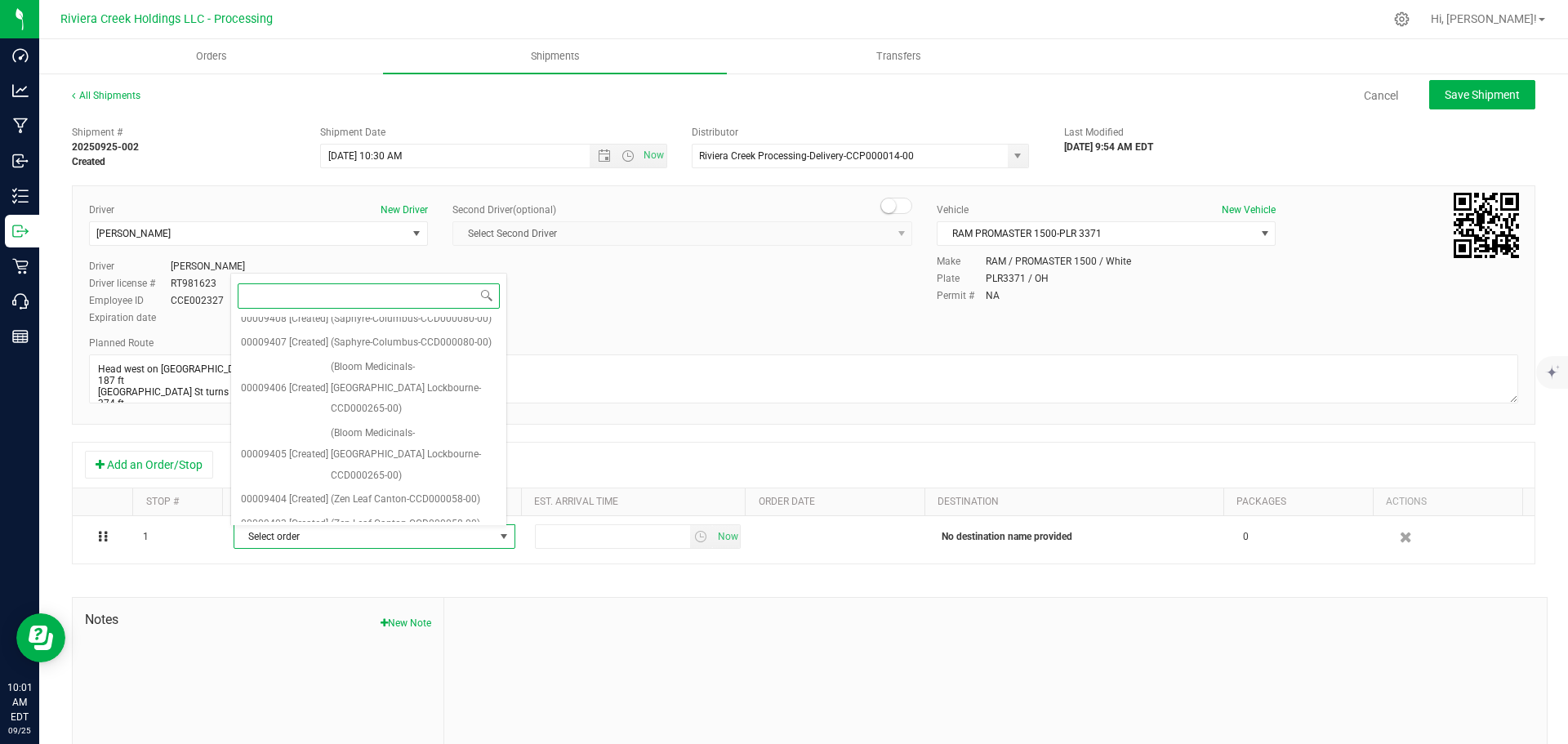
scroll to position [708, 0]
click at [372, 521] on span "(Bloom Medicinals-Akron-CCD000093-00)" at bounding box center [413, 541] width 166 height 41
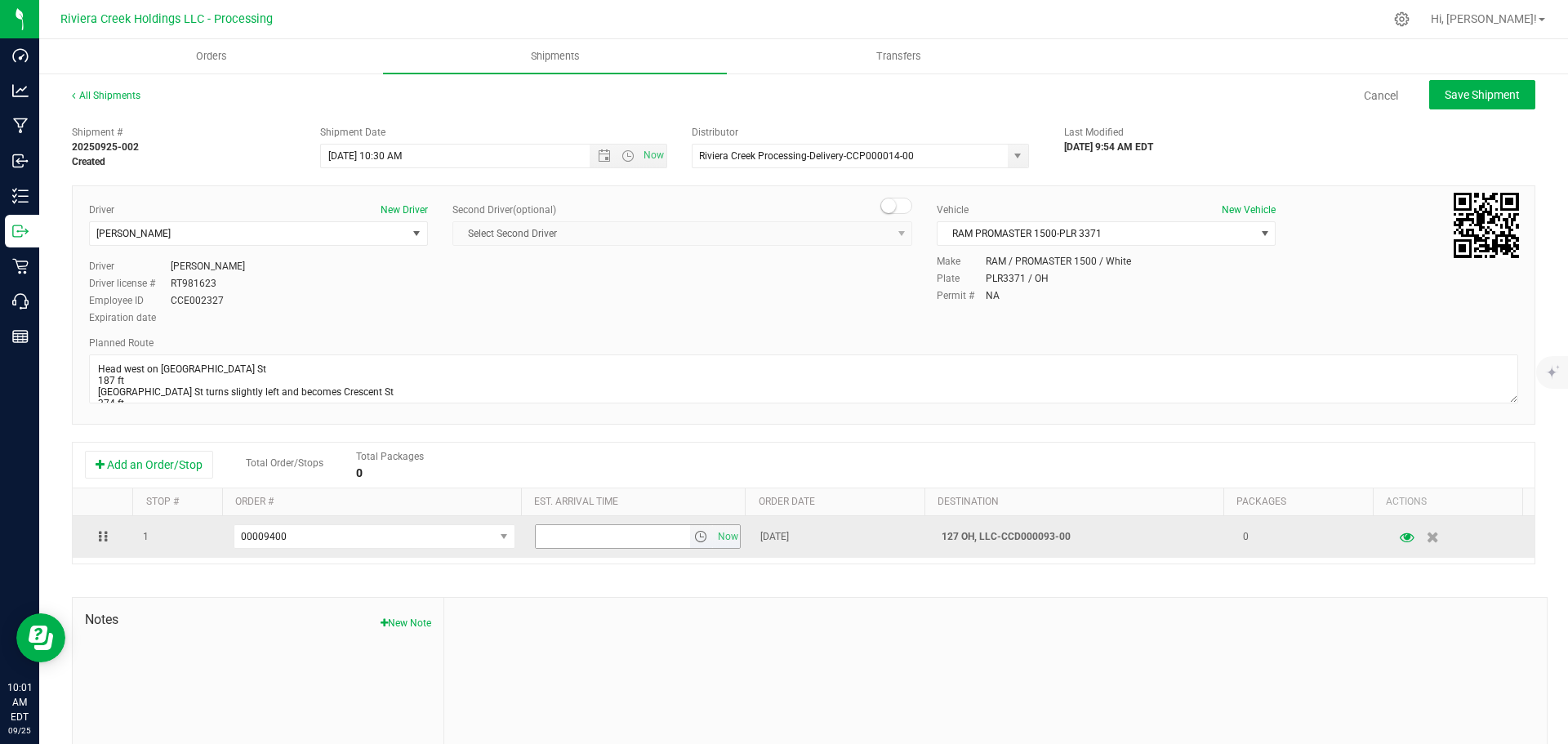
click at [694, 543] on span "select" at bounding box center [700, 536] width 13 height 13
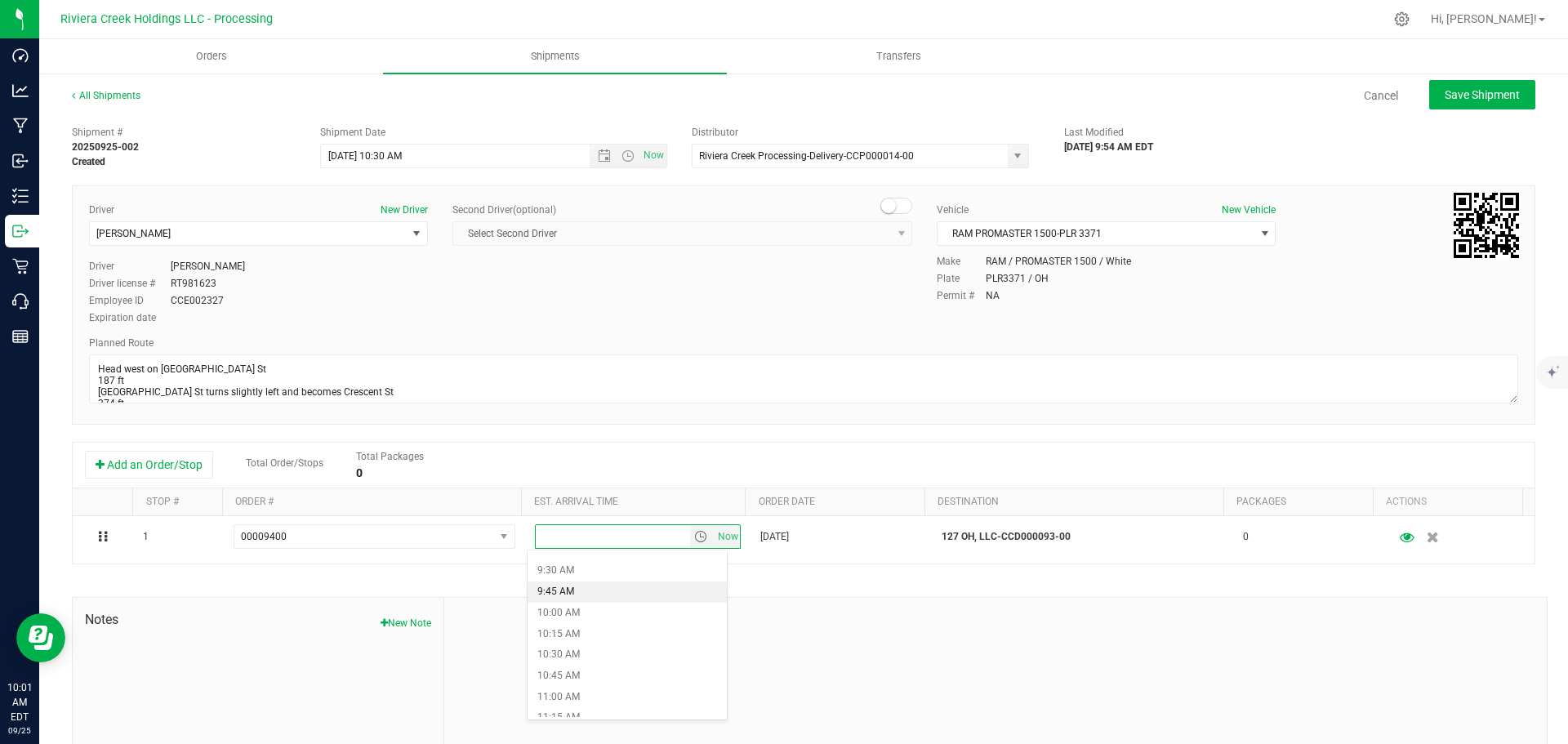
scroll to position [817, 0]
click at [561, 711] on li "11:30 AM" at bounding box center [627, 713] width 200 height 22
click at [1445, 100] on span "Save Shipment" at bounding box center [1482, 94] width 75 height 13
type input "9/26/2025 2:30 PM"
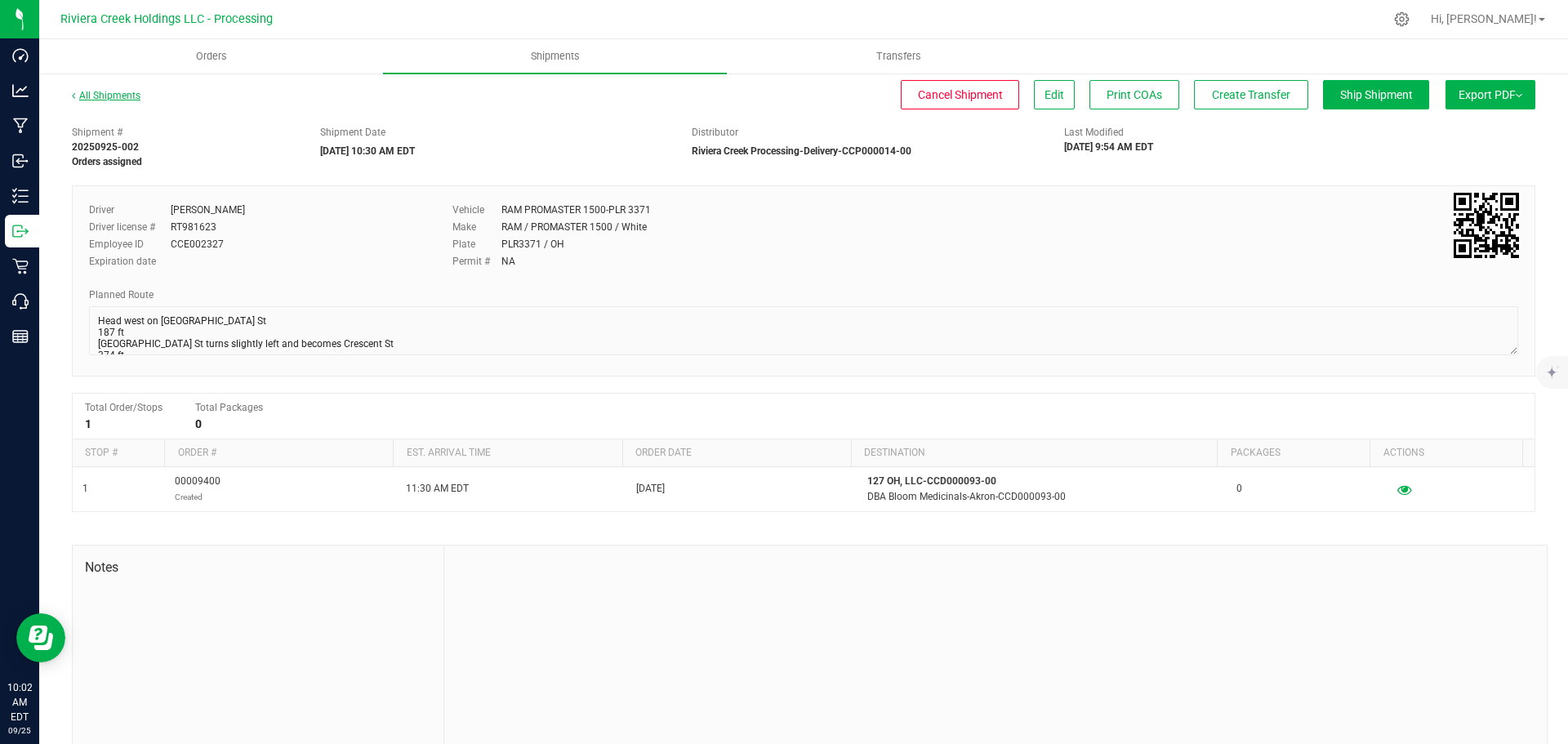
click at [123, 98] on link "All Shipments" at bounding box center [106, 95] width 69 height 12
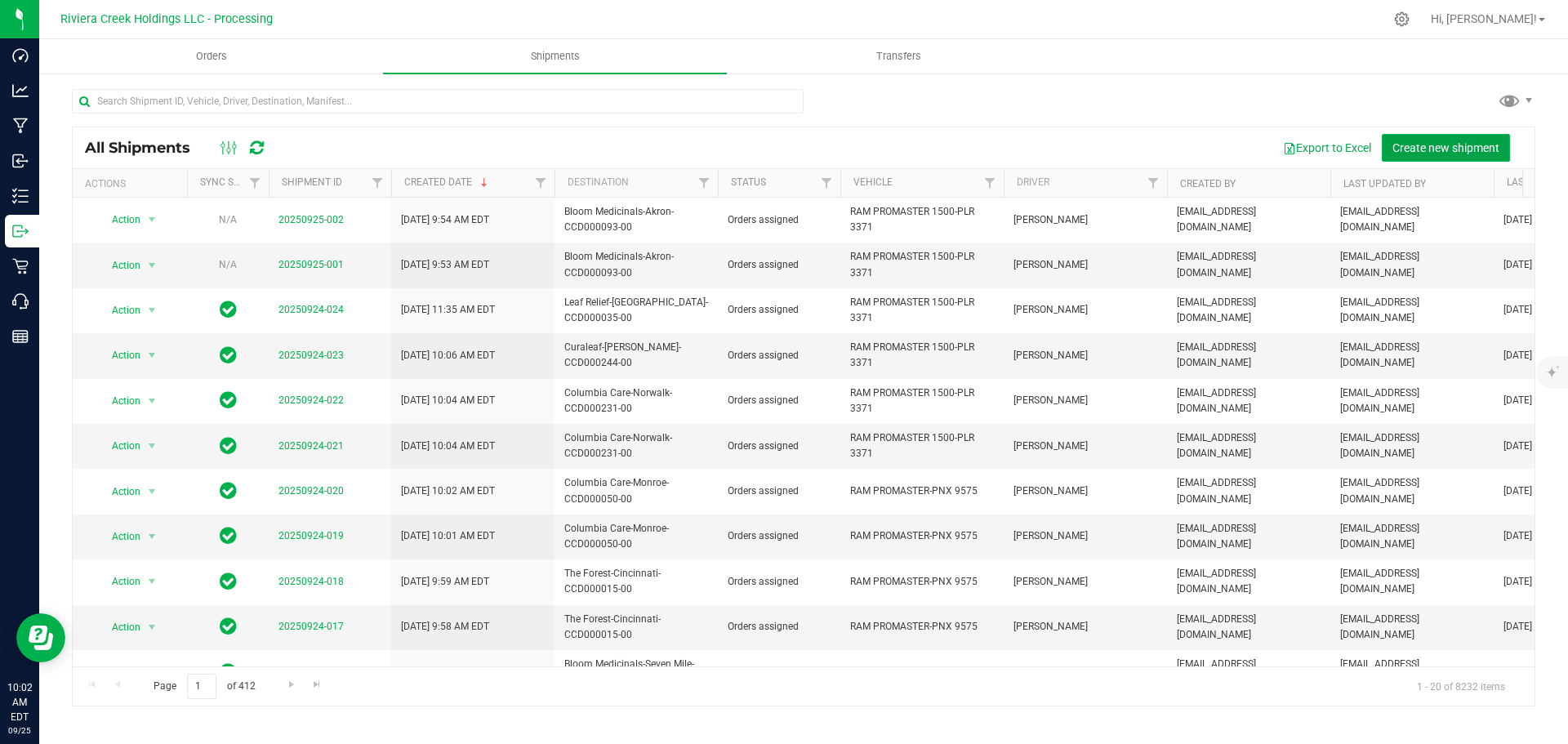
click at [1451, 151] on span "Create new shipment" at bounding box center [1446, 148] width 107 height 13
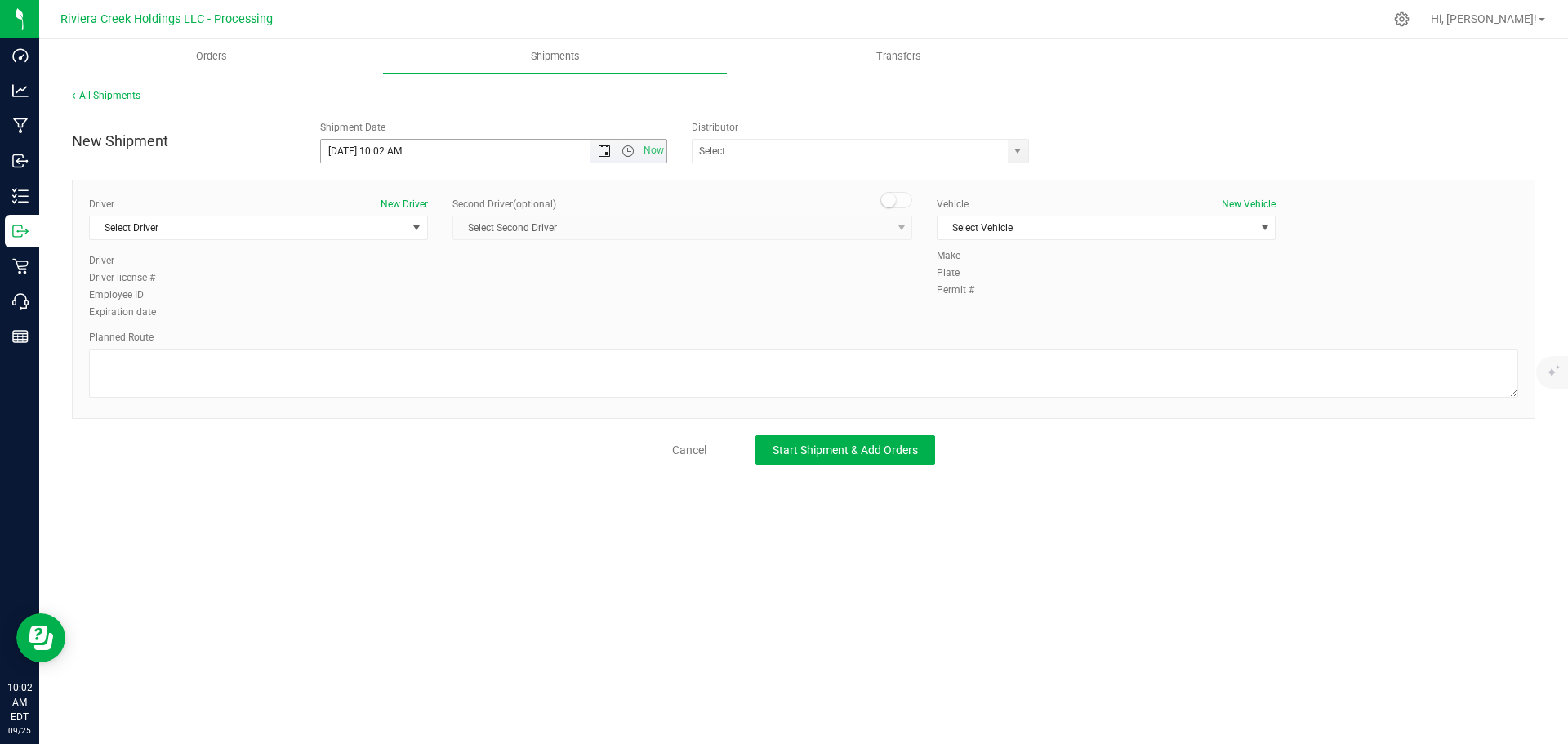
click at [603, 152] on span "Open the date view" at bounding box center [604, 151] width 13 height 13
click at [453, 323] on link "26" at bounding box center [453, 318] width 24 height 26
click at [622, 151] on span "Open the time view" at bounding box center [628, 151] width 13 height 13
click at [350, 281] on li "10:30 AM" at bounding box center [493, 292] width 344 height 22
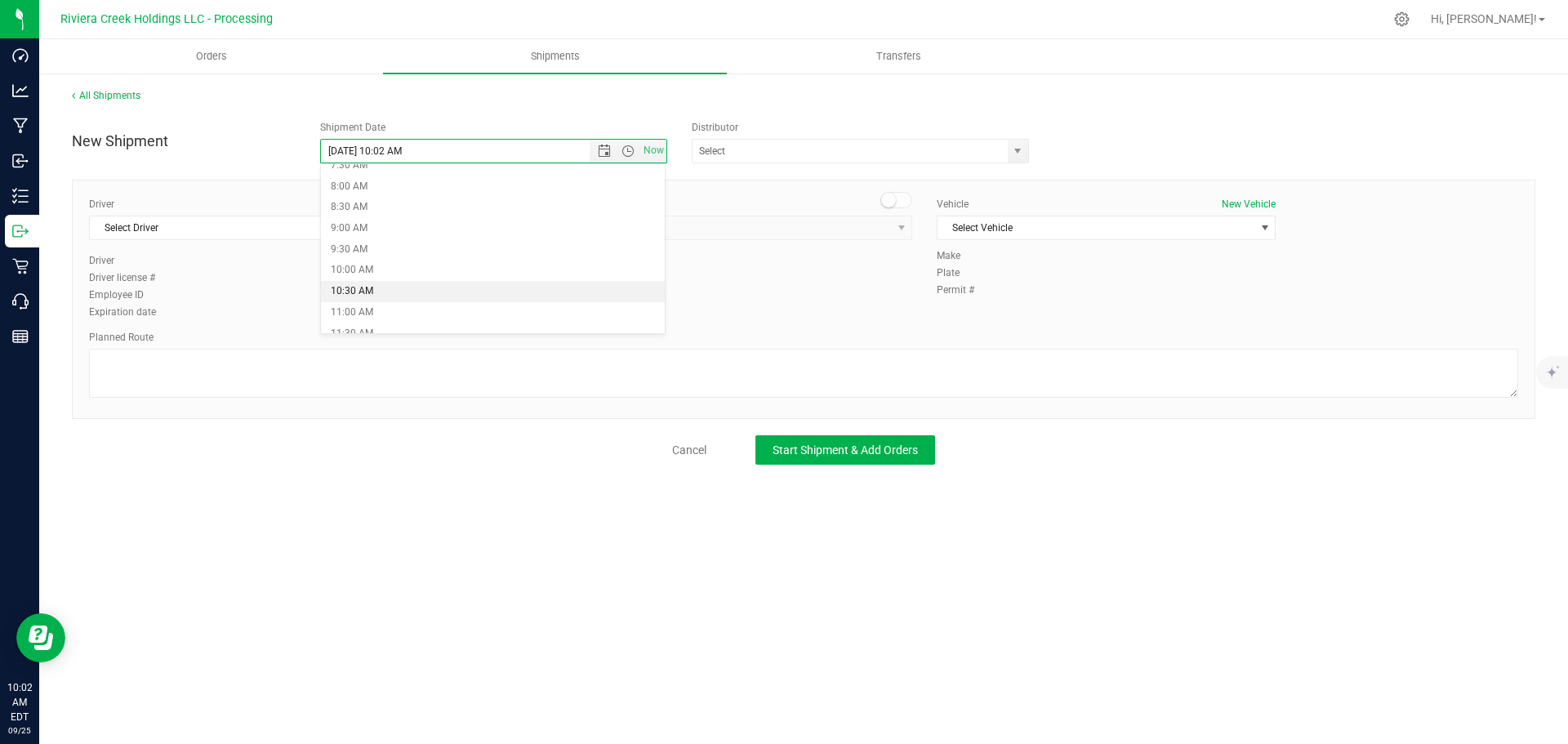
type input "9/26/2025 10:30 AM"
click at [1016, 155] on span "select" at bounding box center [1017, 151] width 13 height 13
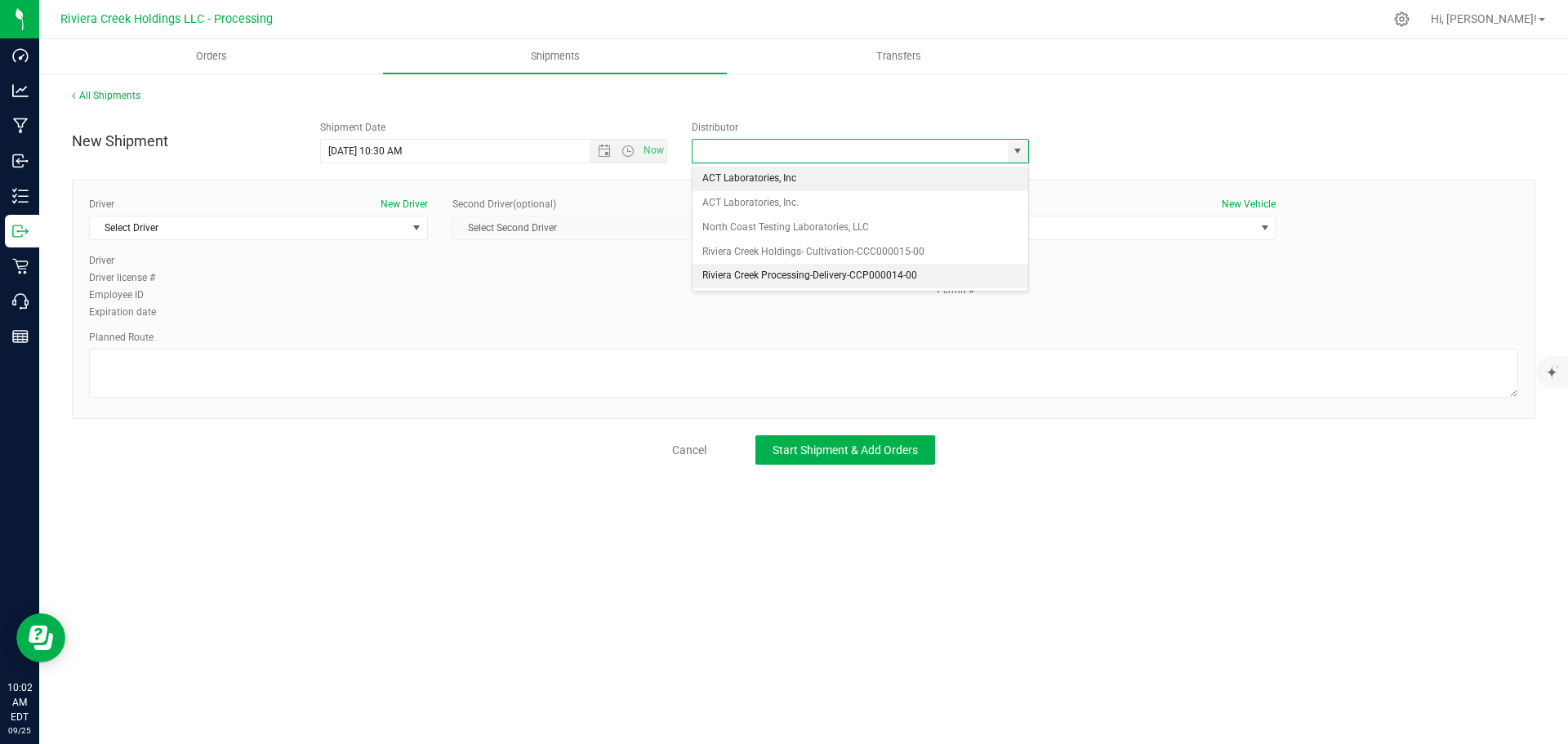
click at [712, 277] on li "Riviera Creek Processing-Delivery-CCP000014-00" at bounding box center [860, 276] width 335 height 25
type input "Riviera Creek Processing-Delivery-CCP000014-00"
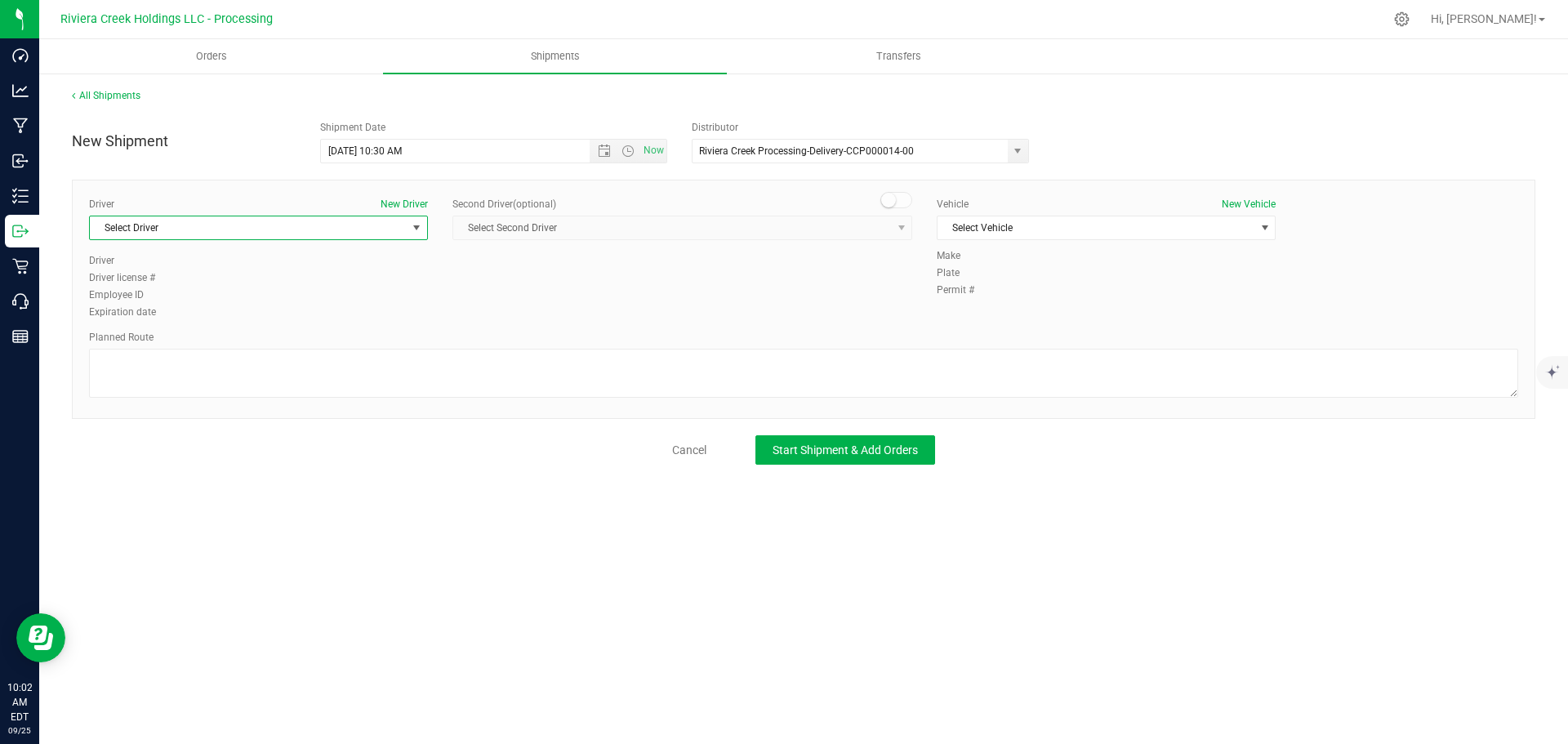
click at [302, 237] on span "Select Driver" at bounding box center [248, 227] width 317 height 23
click at [149, 340] on span "James Bednar Jr." at bounding box center [137, 345] width 75 height 22
click at [1041, 232] on span "Select Vehicle" at bounding box center [1096, 227] width 317 height 23
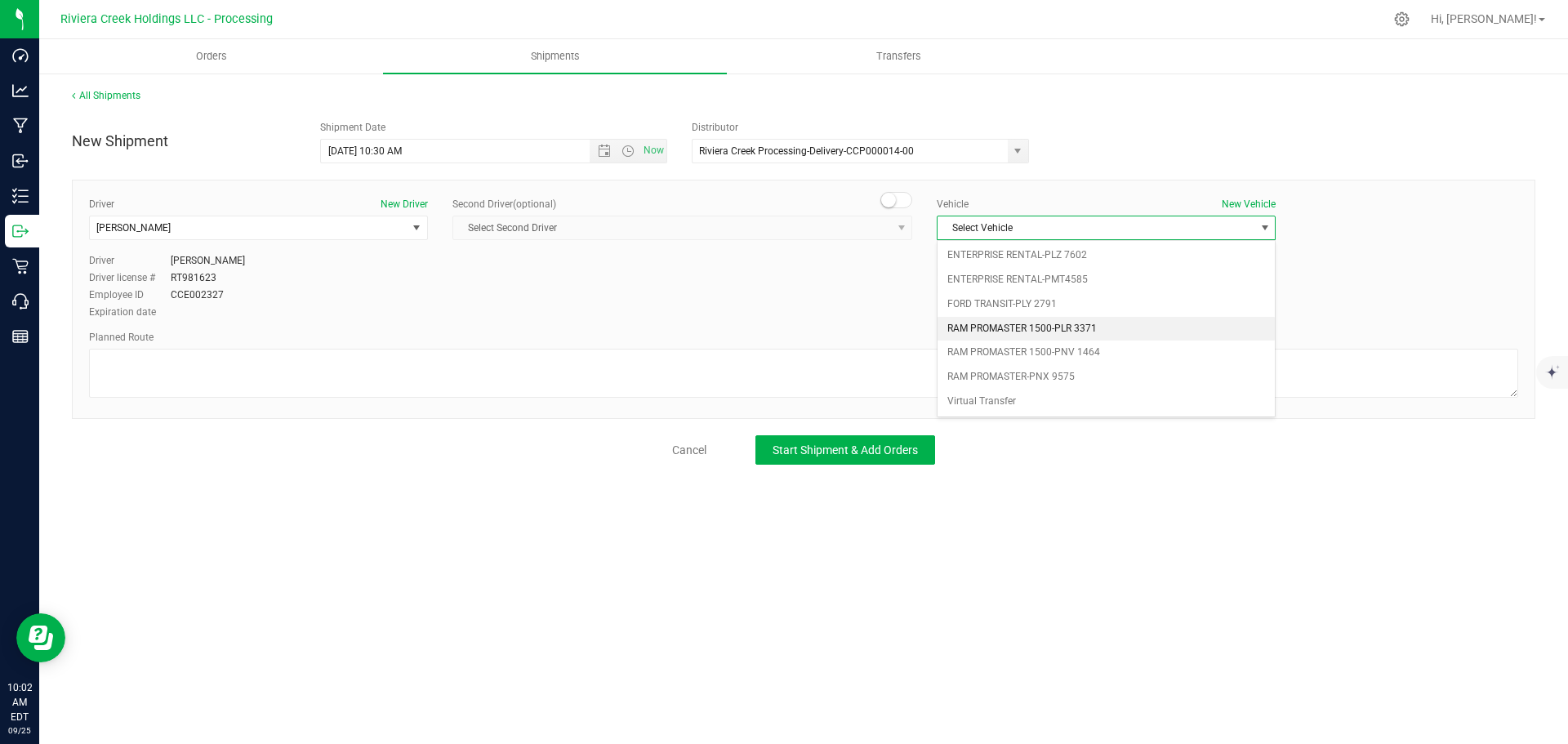
click at [1037, 328] on li "RAM PROMASTER 1500-PLR 3371" at bounding box center [1106, 329] width 337 height 25
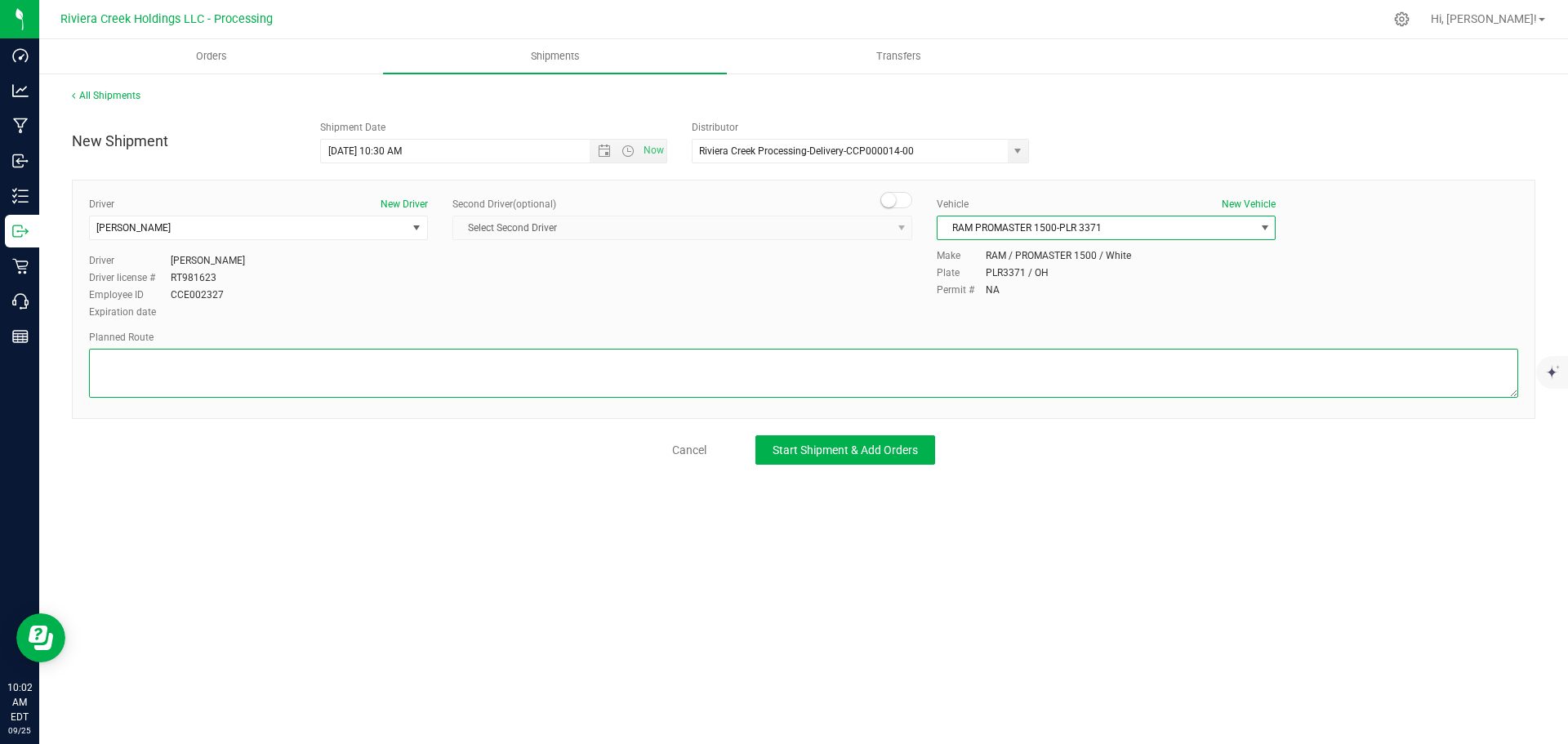
click at [418, 375] on textarea at bounding box center [804, 374] width 1429 height 49
paste textarea "Head south toward E North St 141 ft Slight left onto N Arlington St 794 ft Turn…"
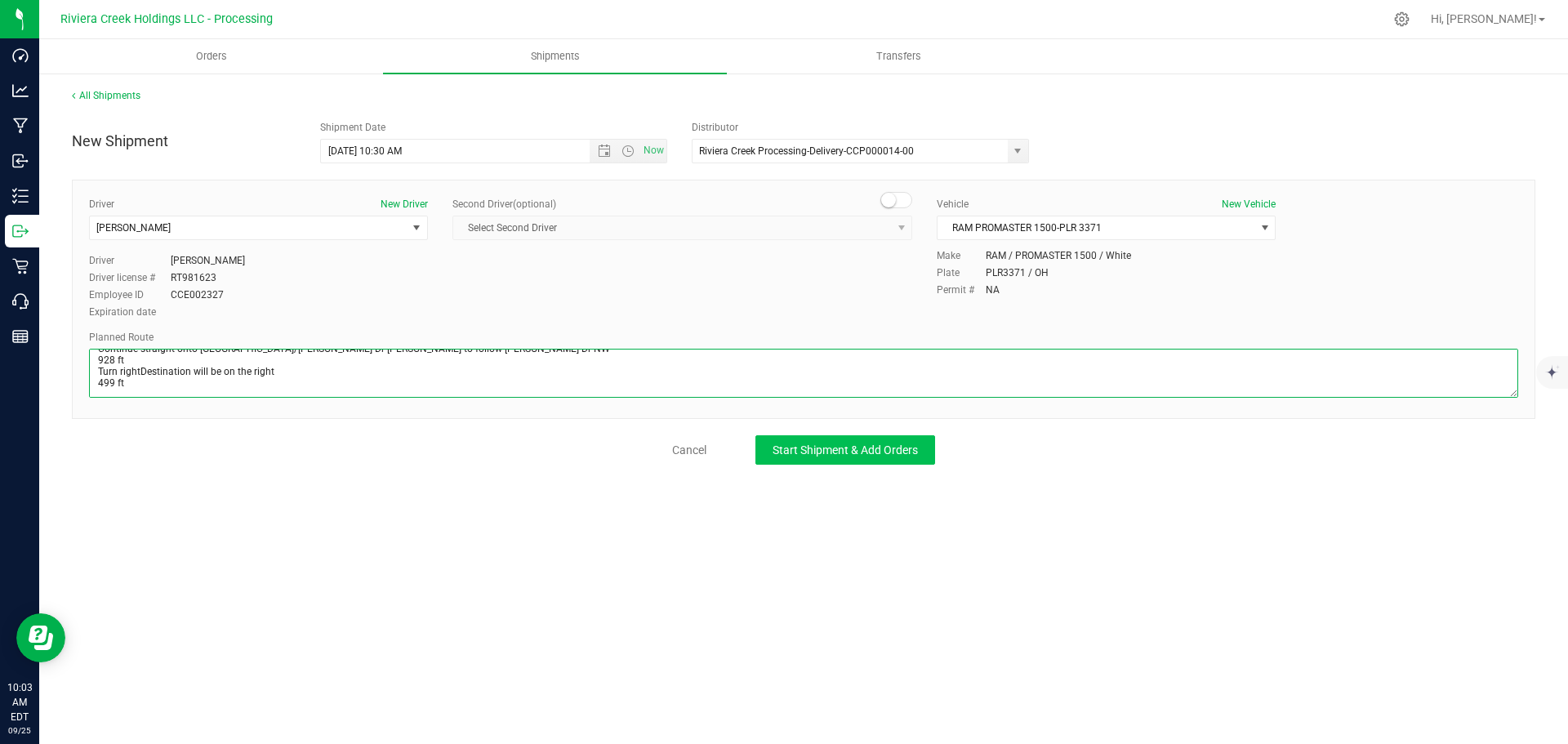
type textarea "Head south toward E North St 141 ft Slight left onto N Arlington St 794 ft Turn…"
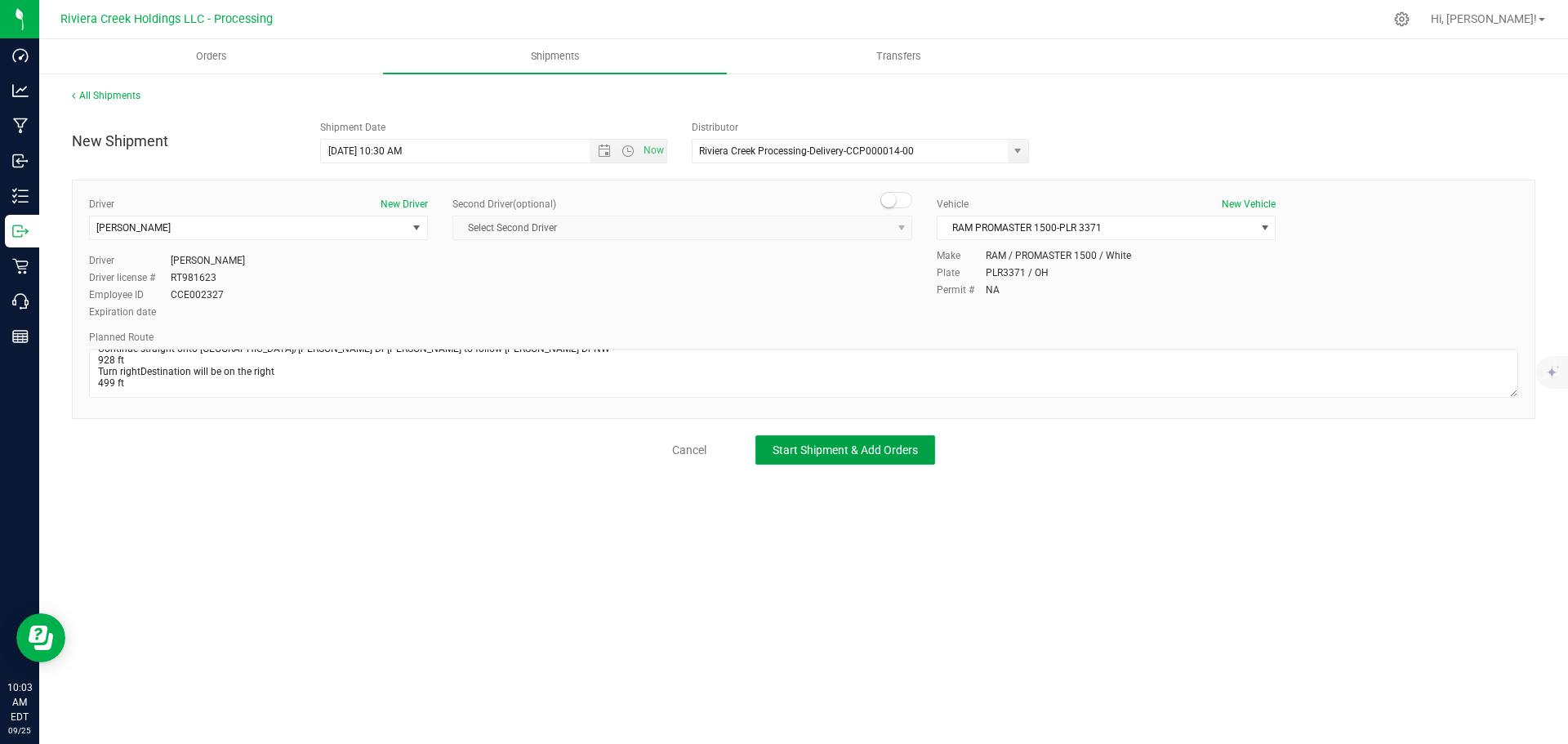
click at [785, 441] on button "Start Shipment & Add Orders" at bounding box center [845, 451] width 180 height 30
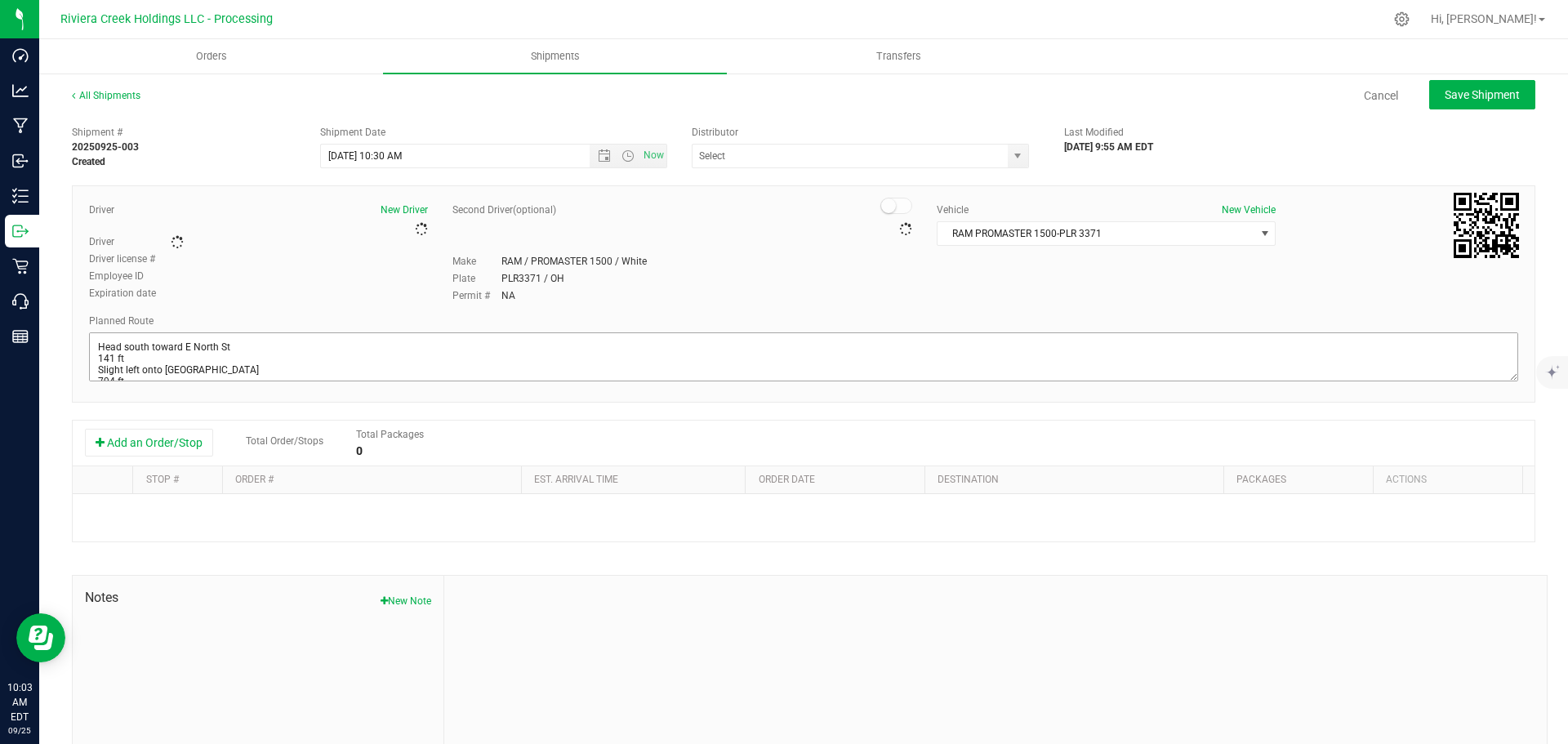
type input "Riviera Creek Processing-Delivery-CCP000014-00"
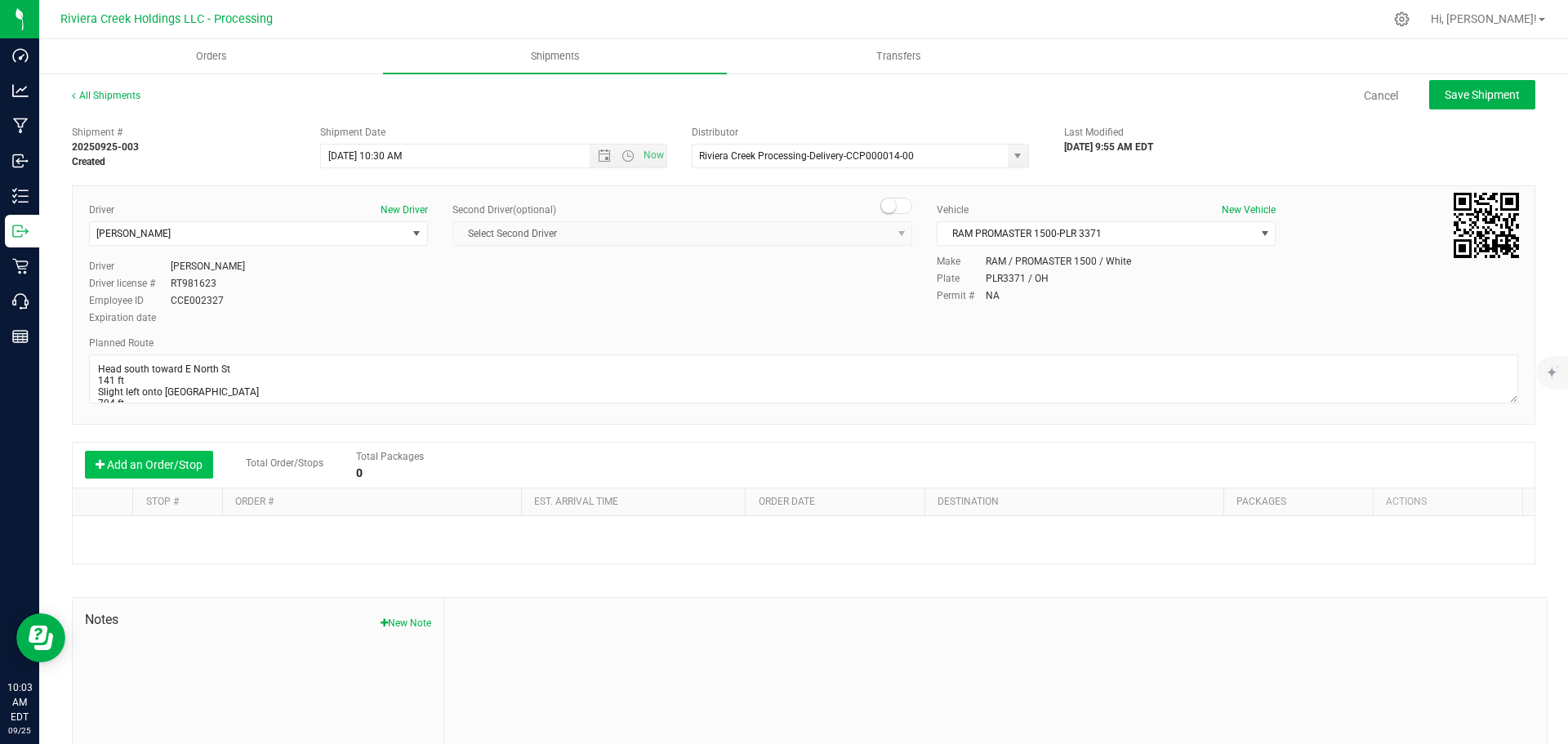
click at [135, 469] on button "Add an Order/Stop" at bounding box center [149, 465] width 128 height 28
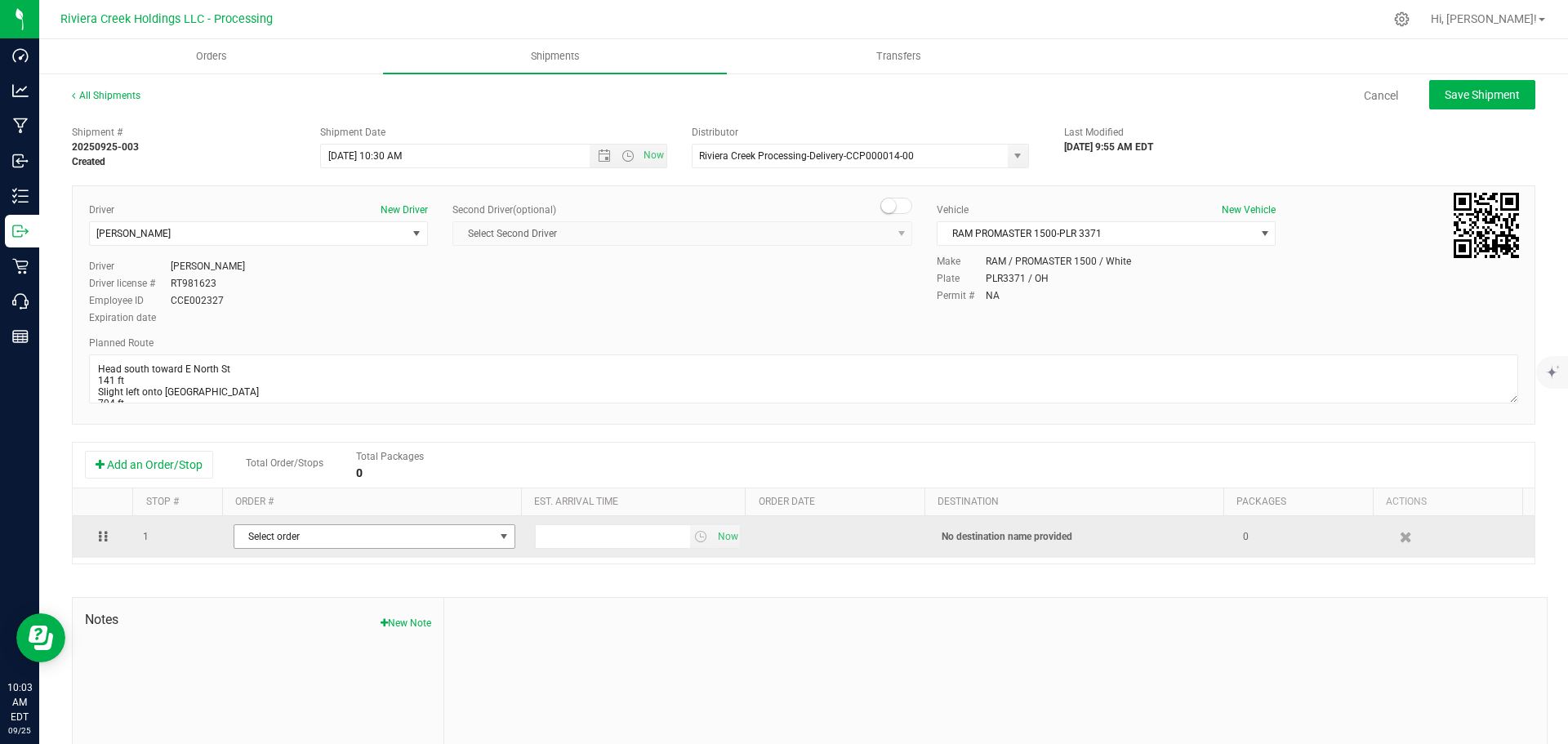
click at [420, 543] on span "Select order" at bounding box center [364, 536] width 260 height 23
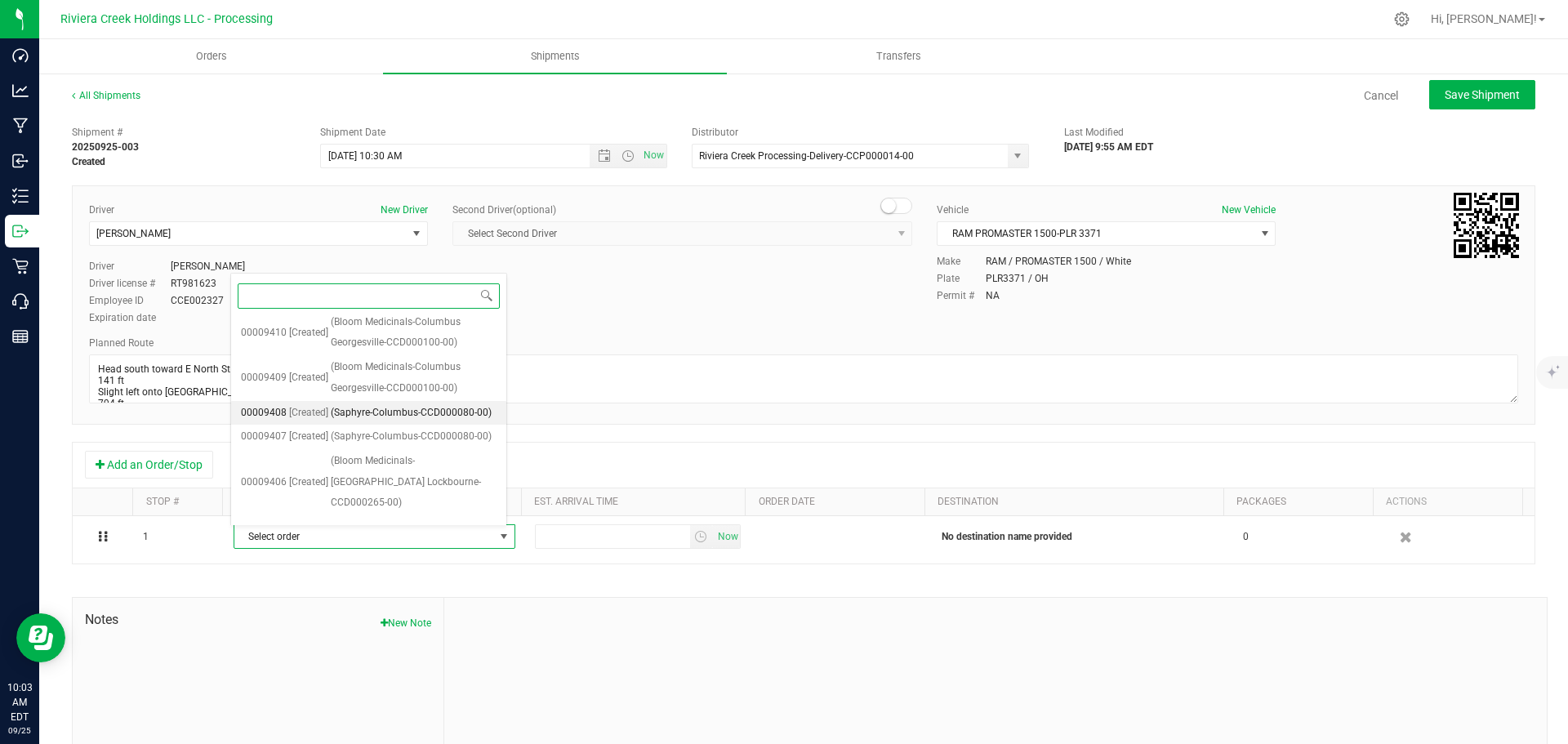
scroll to position [662, 0]
click at [415, 521] on span "(Bloom Medicinals-Massillon-CCD000273-00)" at bounding box center [417, 541] width 158 height 41
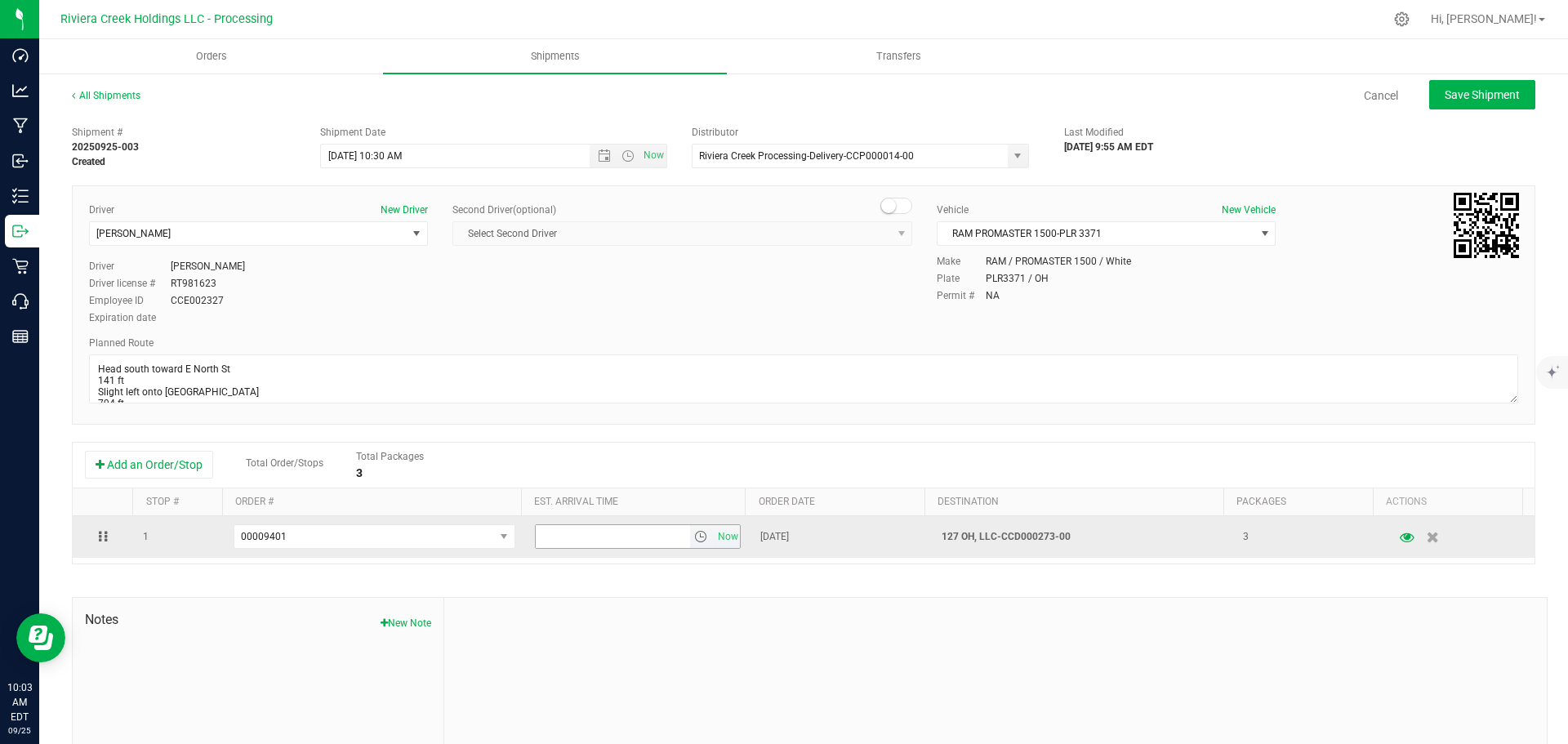
click at [694, 538] on span "select" at bounding box center [700, 536] width 13 height 13
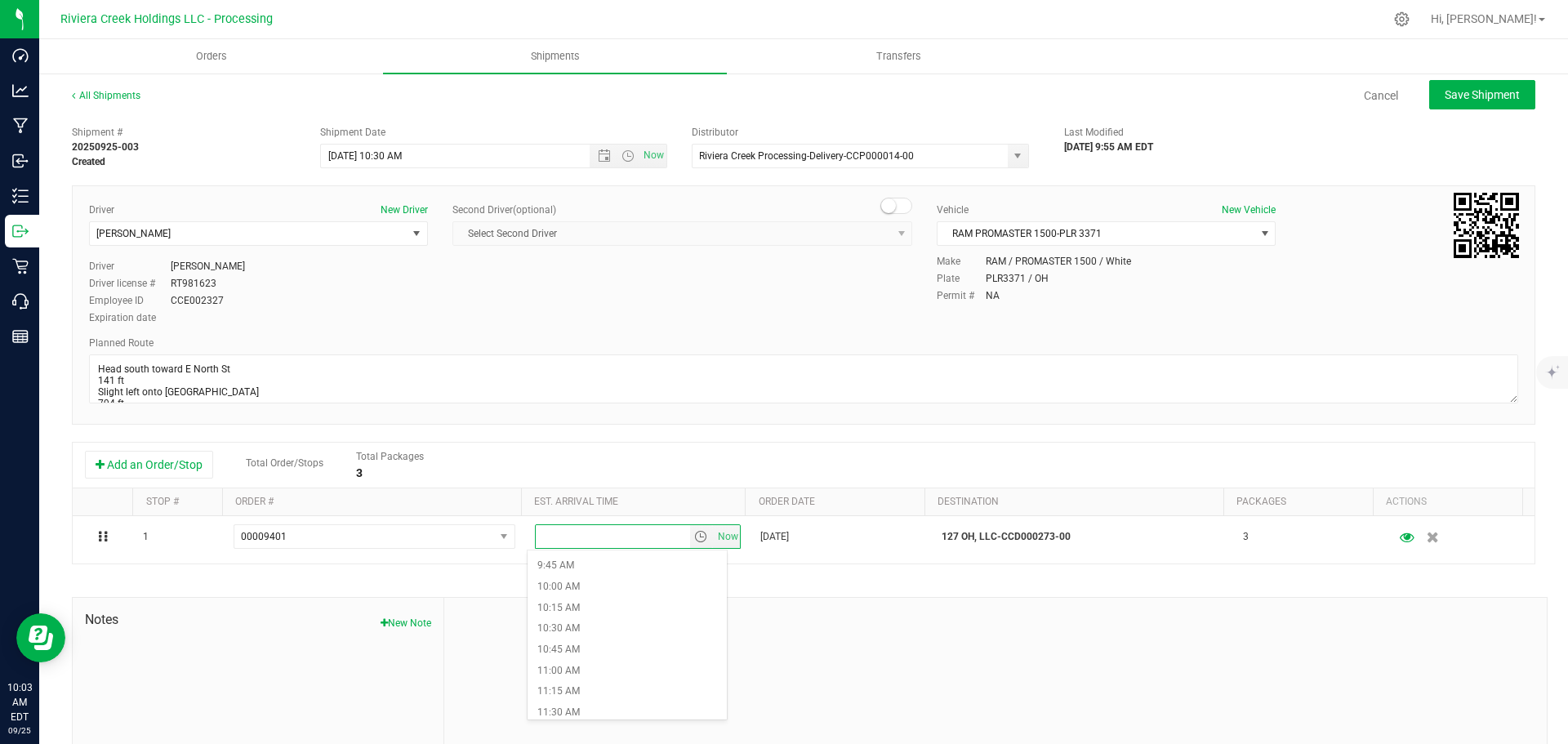
scroll to position [899, 0]
click at [578, 690] on li "12:15 PM" at bounding box center [627, 695] width 200 height 22
click at [1487, 93] on span "Save Shipment" at bounding box center [1482, 94] width 75 height 13
type input "9/26/2025 2:30 PM"
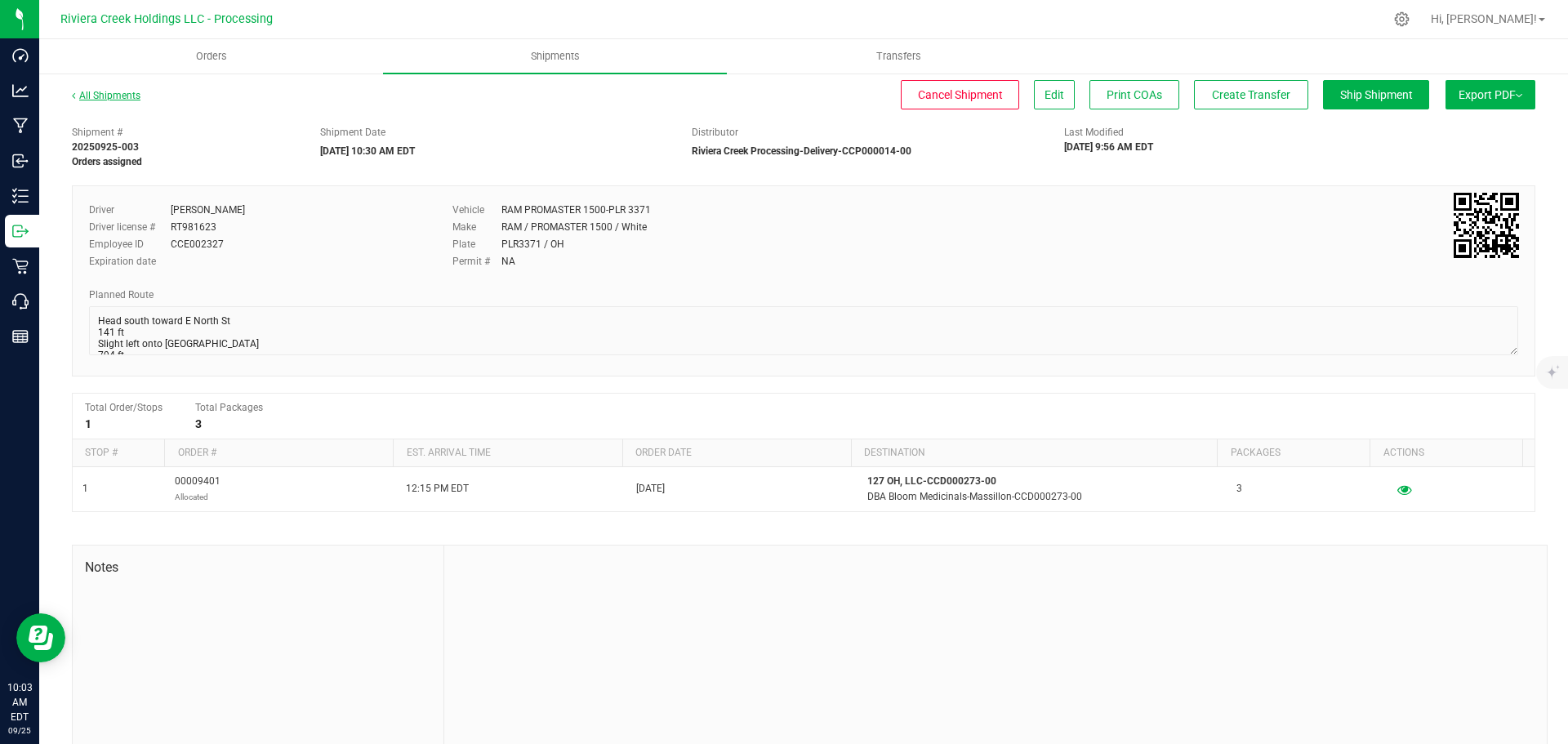
click at [115, 94] on link "All Shipments" at bounding box center [106, 95] width 69 height 12
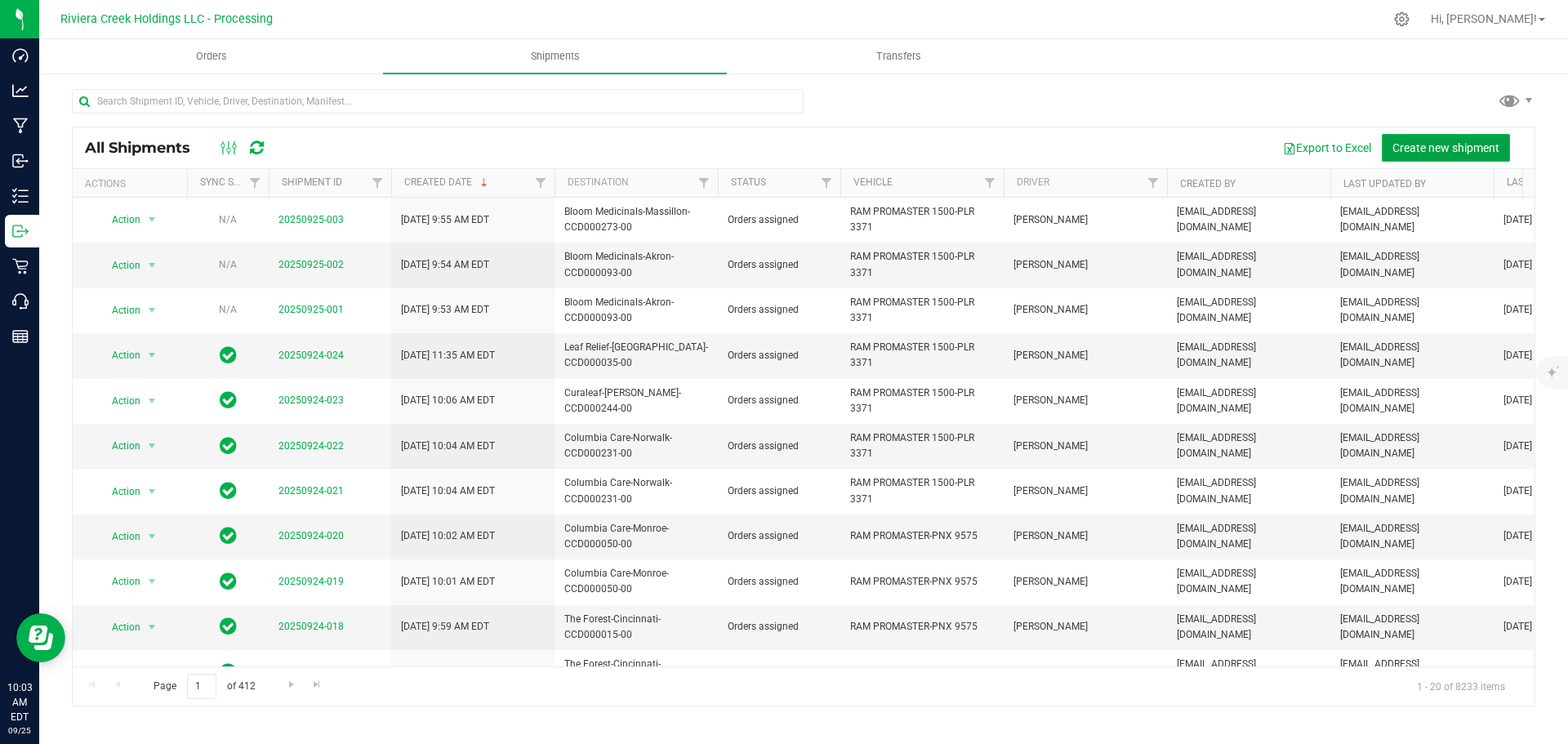
click at [1466, 149] on span "Create new shipment" at bounding box center [1446, 148] width 107 height 13
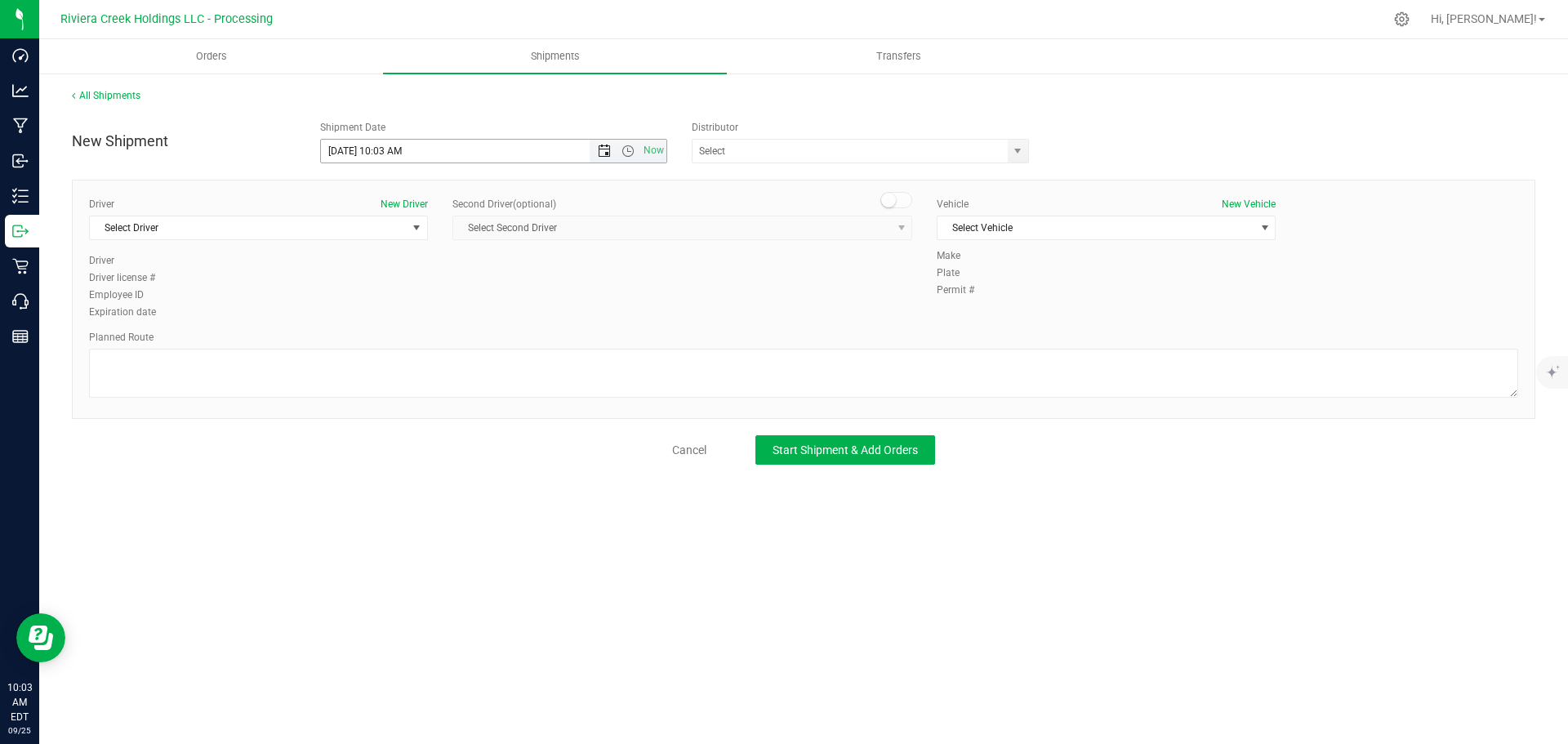
click at [604, 154] on span "Open the date view" at bounding box center [604, 151] width 13 height 13
click at [454, 315] on link "26" at bounding box center [453, 318] width 24 height 26
click at [629, 153] on span "Open the time view" at bounding box center [628, 151] width 13 height 13
click at [359, 288] on li "10:30 AM" at bounding box center [493, 292] width 344 height 22
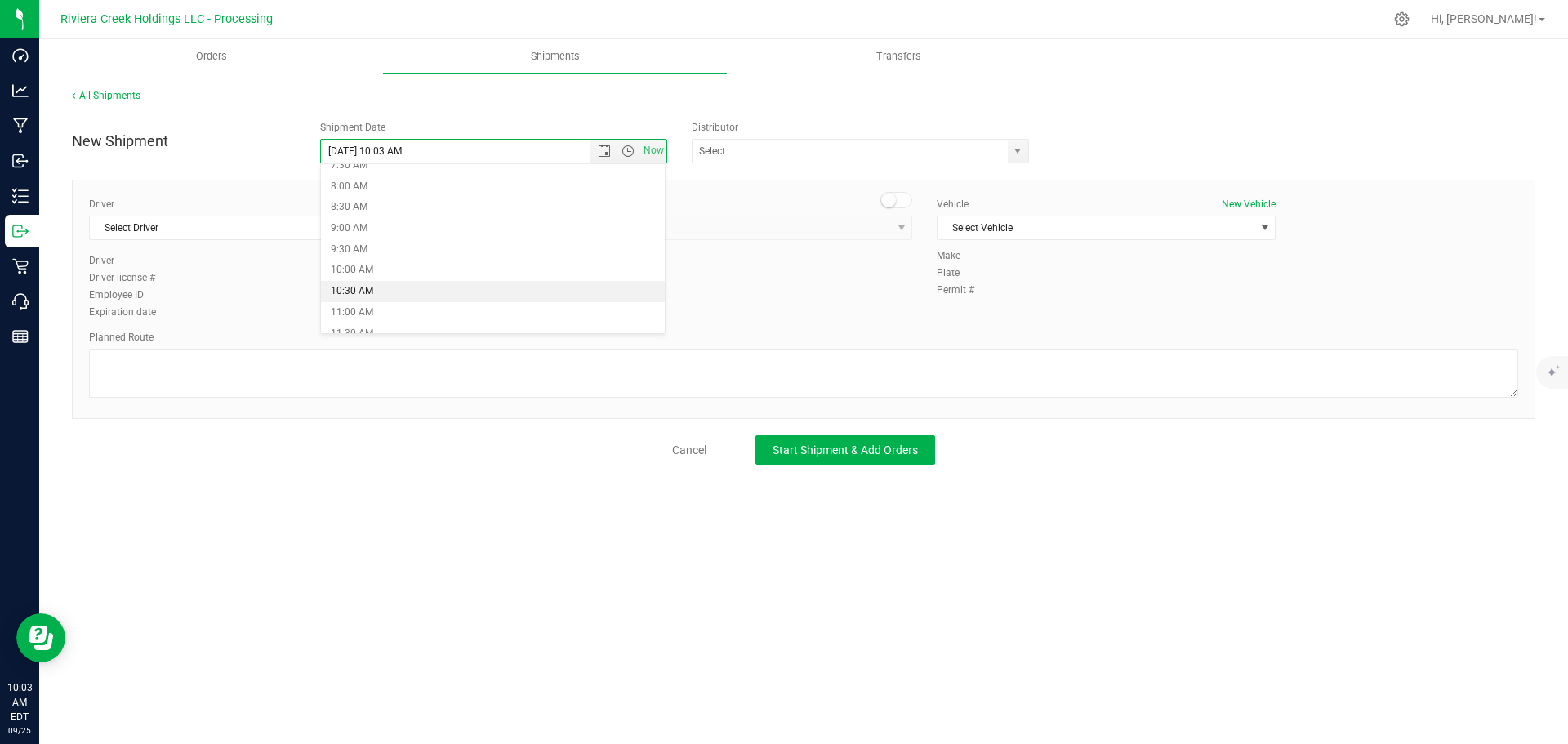
type input "9/26/2025 10:30 AM"
click at [1018, 152] on span "select" at bounding box center [1017, 151] width 13 height 13
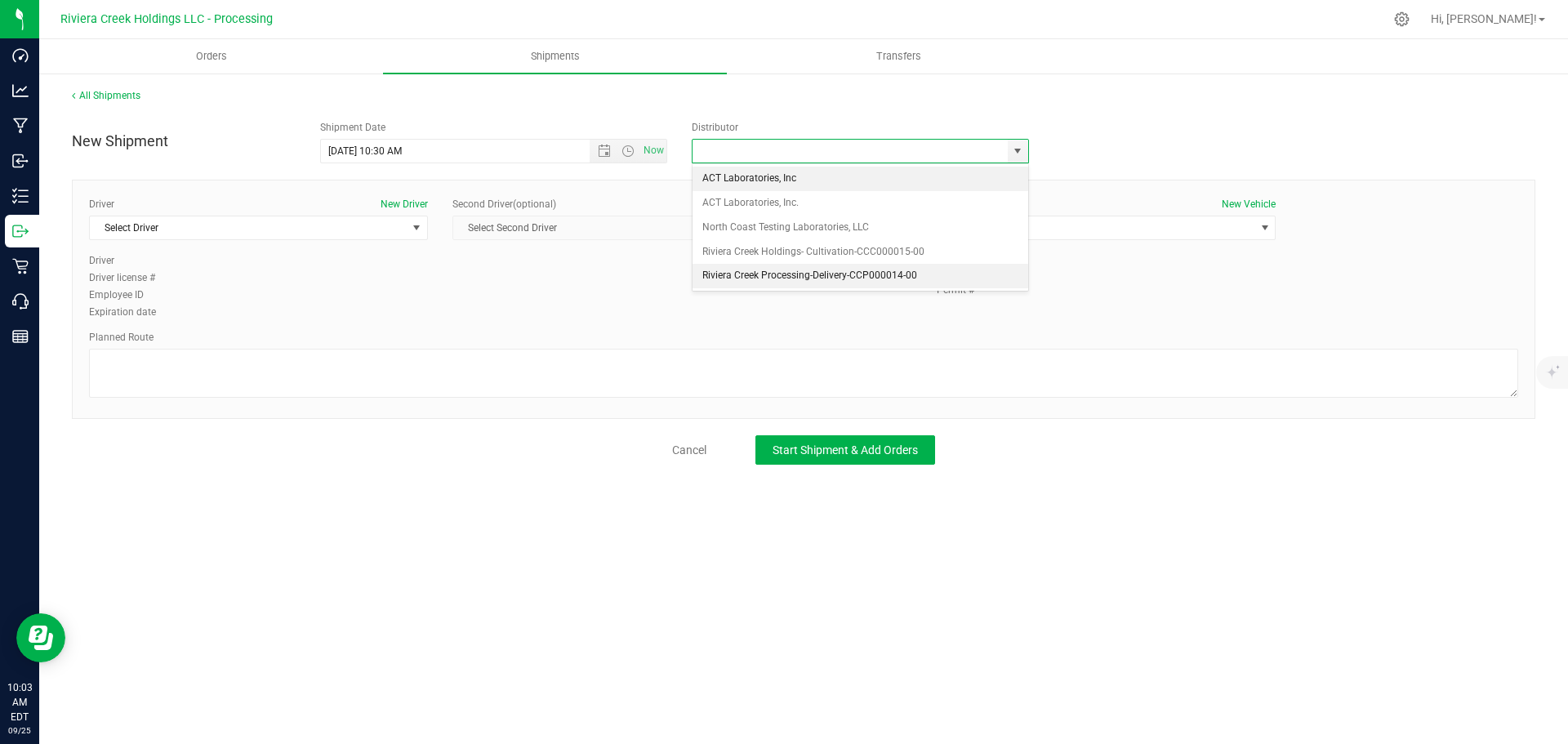
click at [726, 274] on li "Riviera Creek Processing-Delivery-CCP000014-00" at bounding box center [860, 276] width 335 height 25
type input "Riviera Creek Processing-Delivery-CCP000014-00"
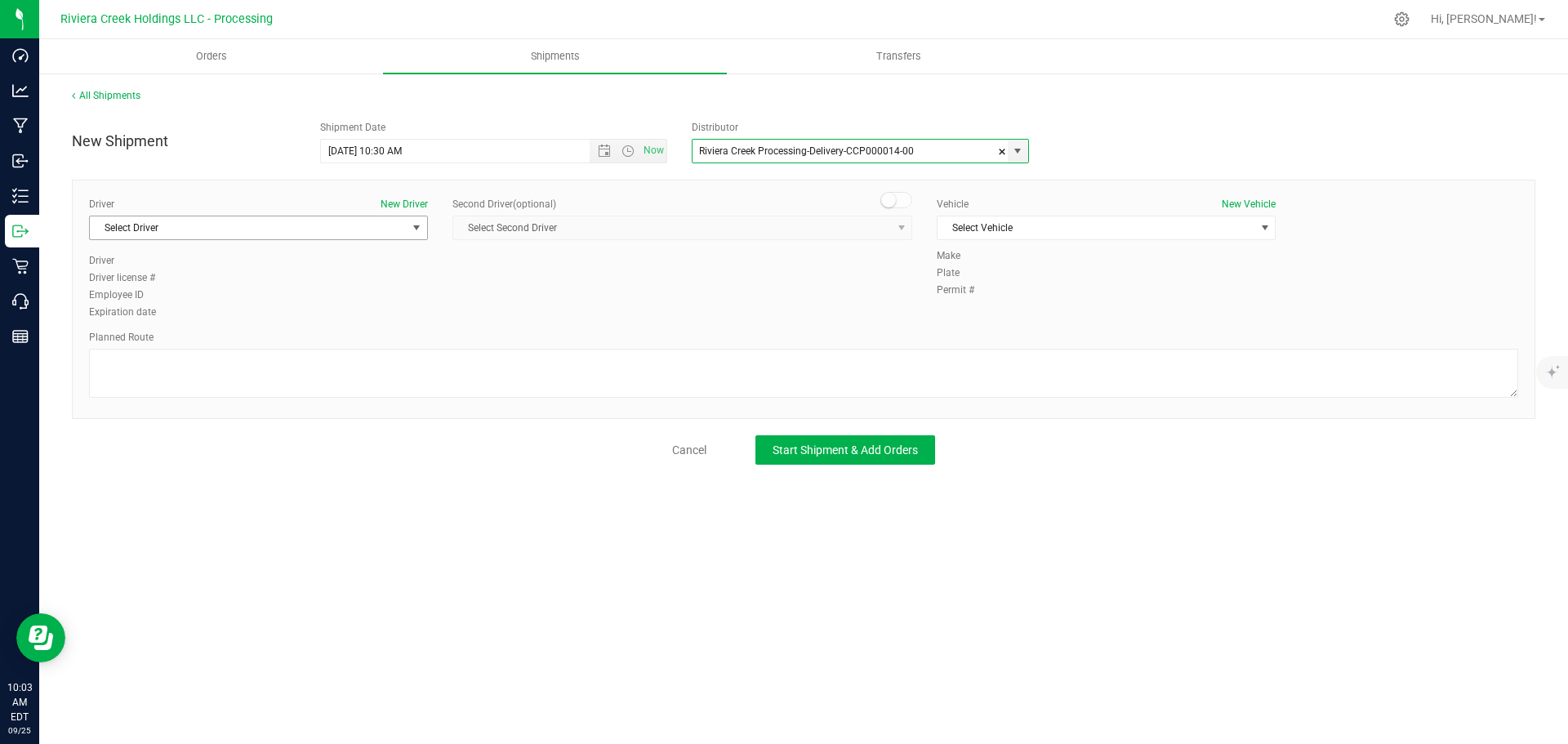
click at [182, 230] on span "Select Driver" at bounding box center [248, 227] width 317 height 23
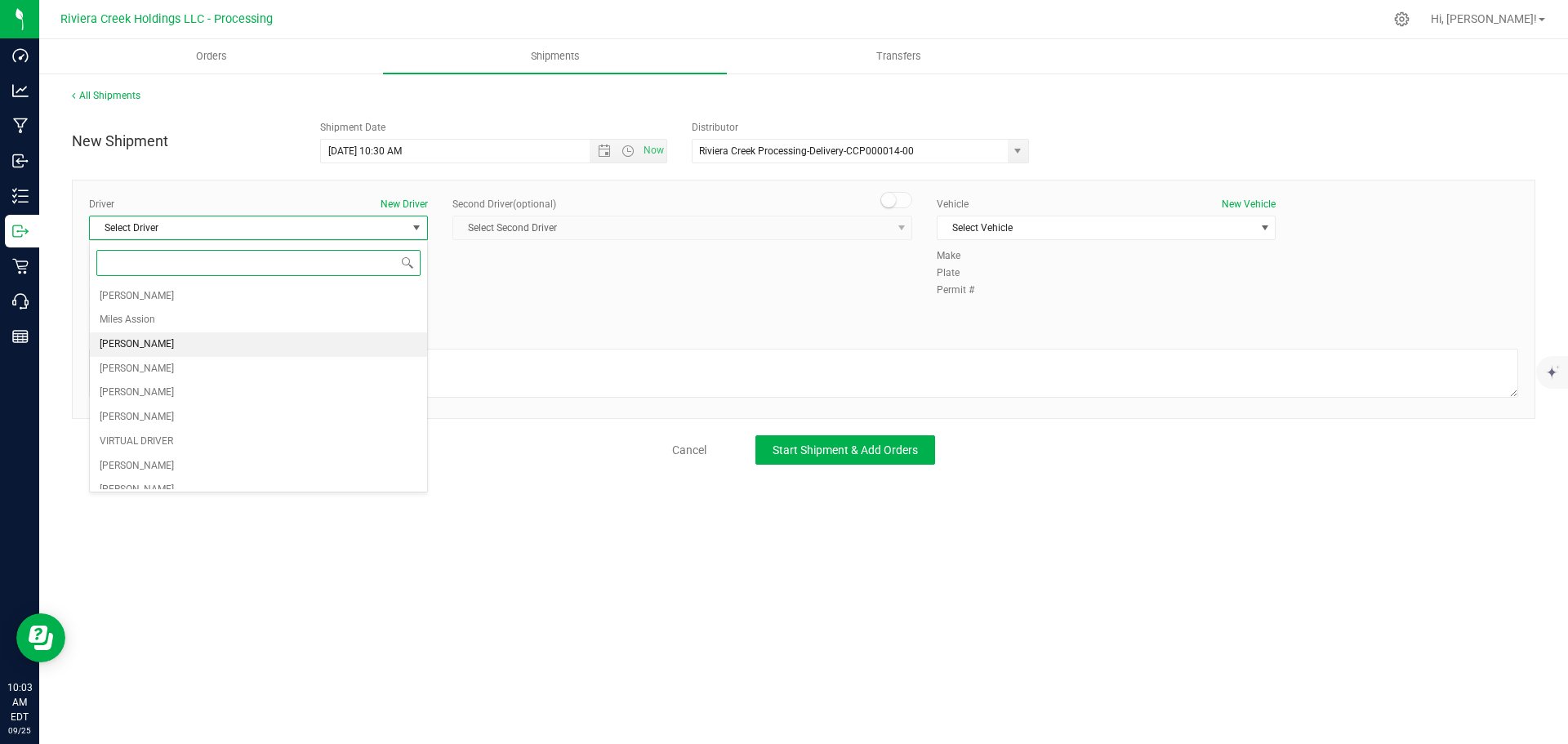
click at [142, 345] on span "James Bednar Jr." at bounding box center [137, 345] width 75 height 22
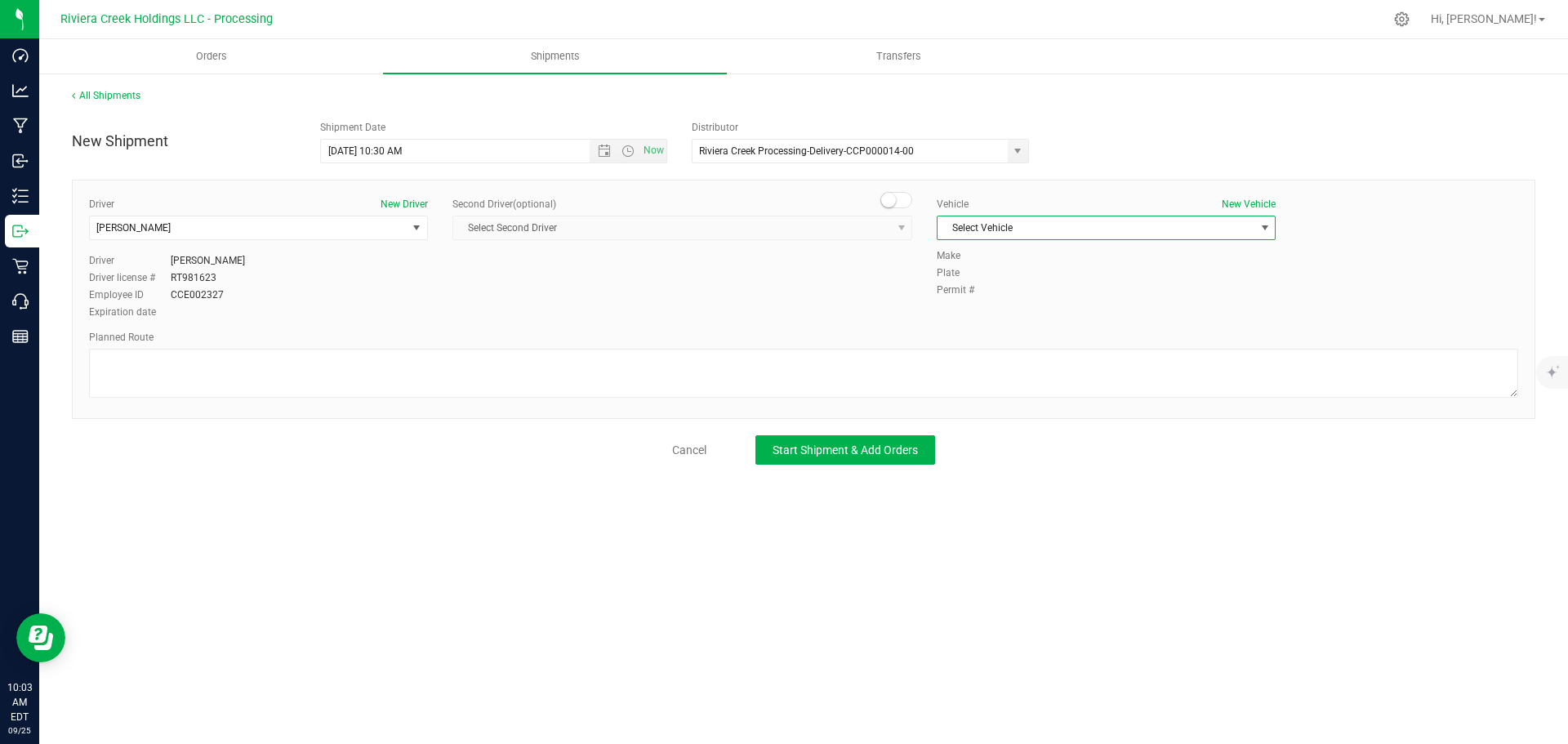
click at [1029, 228] on span "Select Vehicle" at bounding box center [1096, 227] width 317 height 23
click at [1046, 321] on li "RAM PROMASTER 1500-PLR 3371" at bounding box center [1106, 329] width 337 height 25
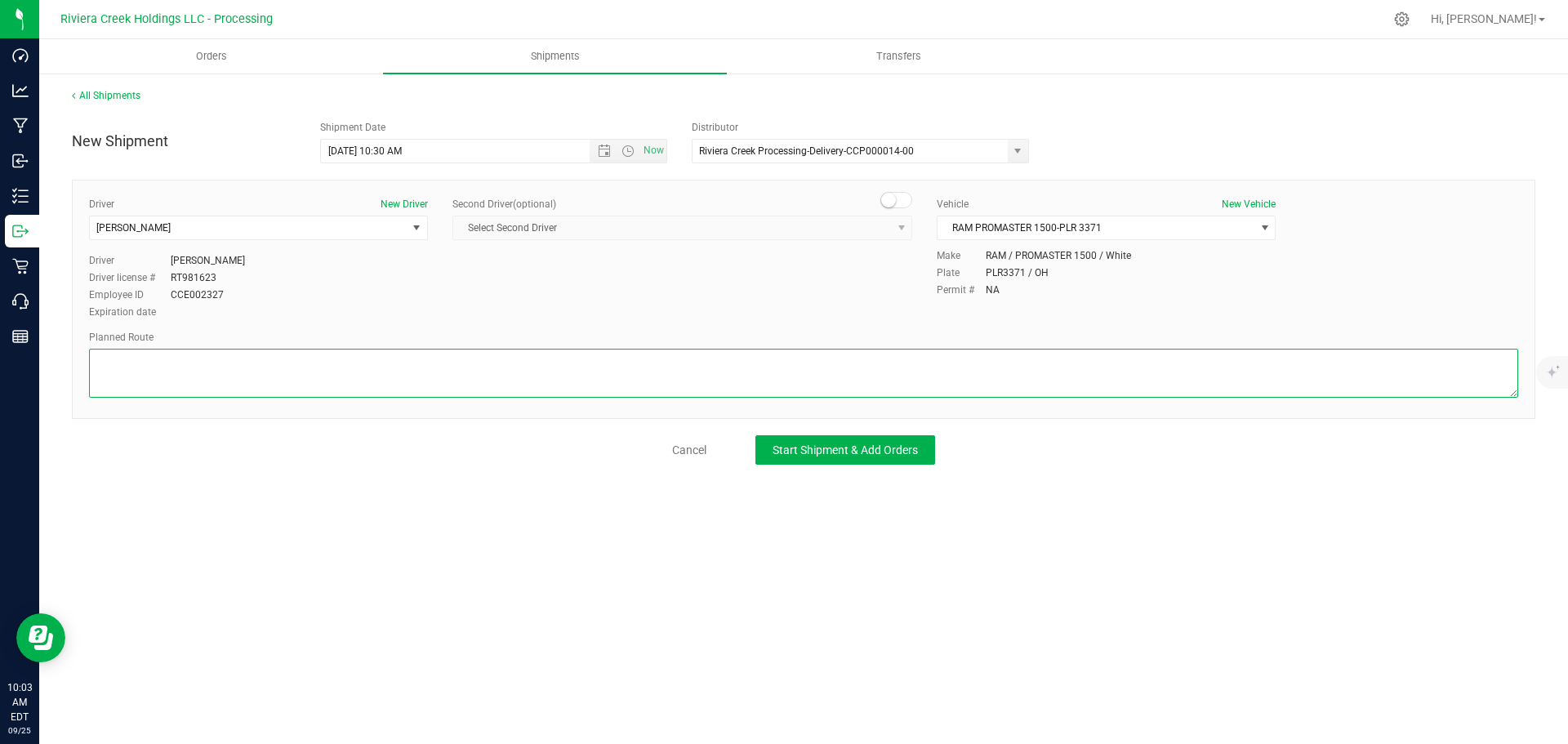
click at [888, 378] on textarea at bounding box center [804, 374] width 1429 height 49
paste textarea "Head south toward E North St 141 ft Slight left onto N Arlington St 794 ft Turn…"
type textarea "Head south toward E North St 141 ft Slight left onto N Arlington St 794 ft Turn…"
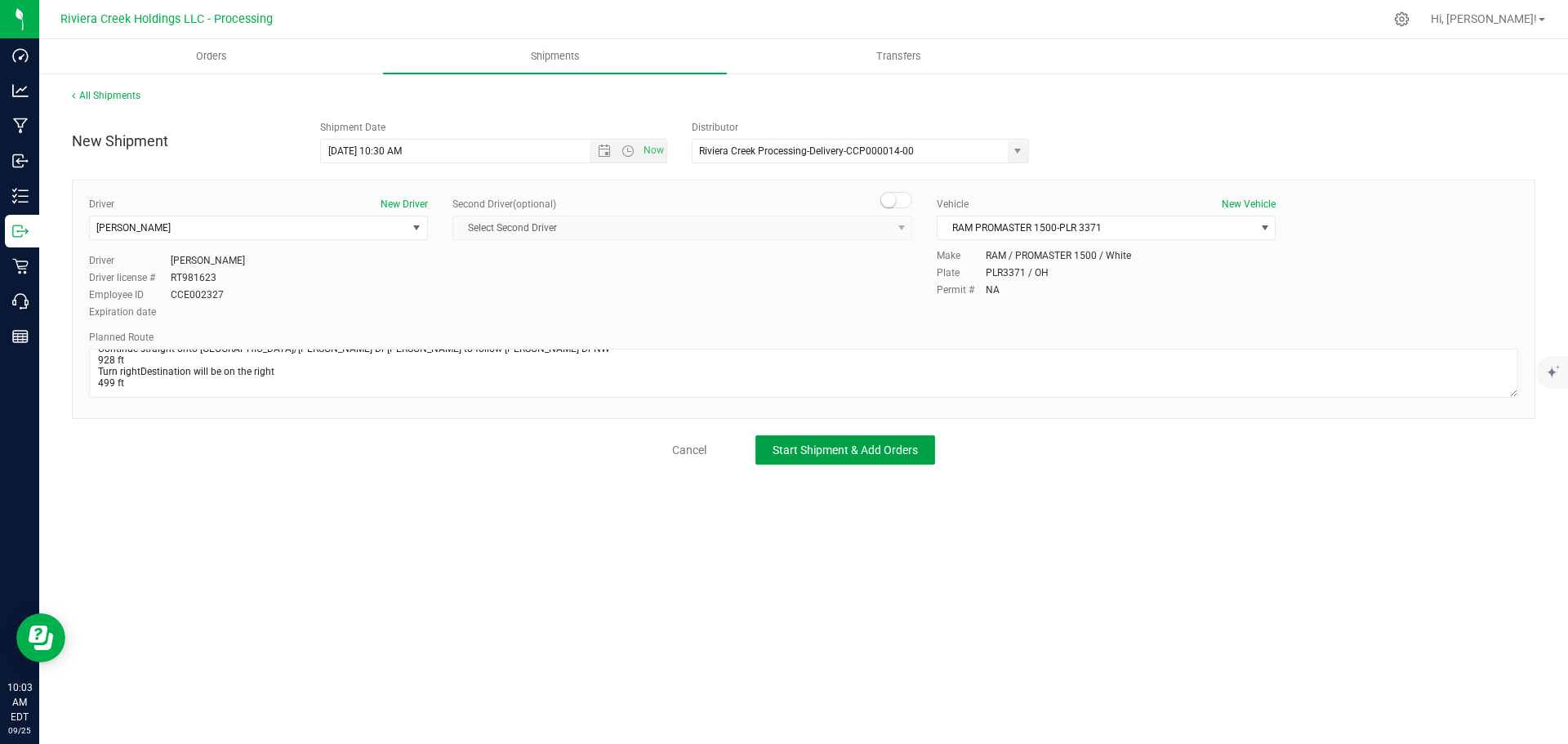
click at [897, 448] on span "Start Shipment & Add Orders" at bounding box center [845, 450] width 146 height 13
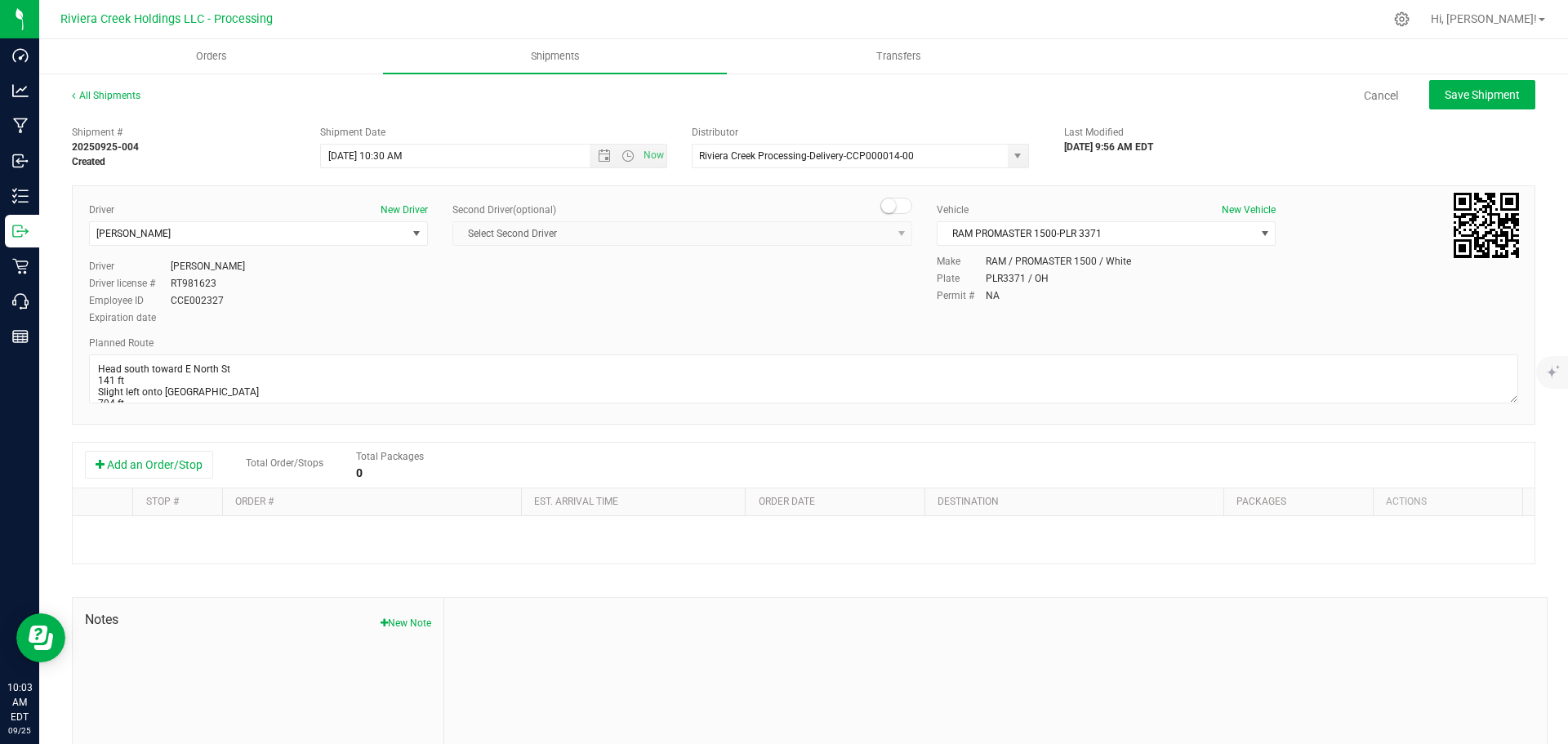
drag, startPoint x: 169, startPoint y: 469, endPoint x: 212, endPoint y: 489, distance: 47.4
click at [169, 469] on button "Add an Order/Stop" at bounding box center [149, 465] width 128 height 28
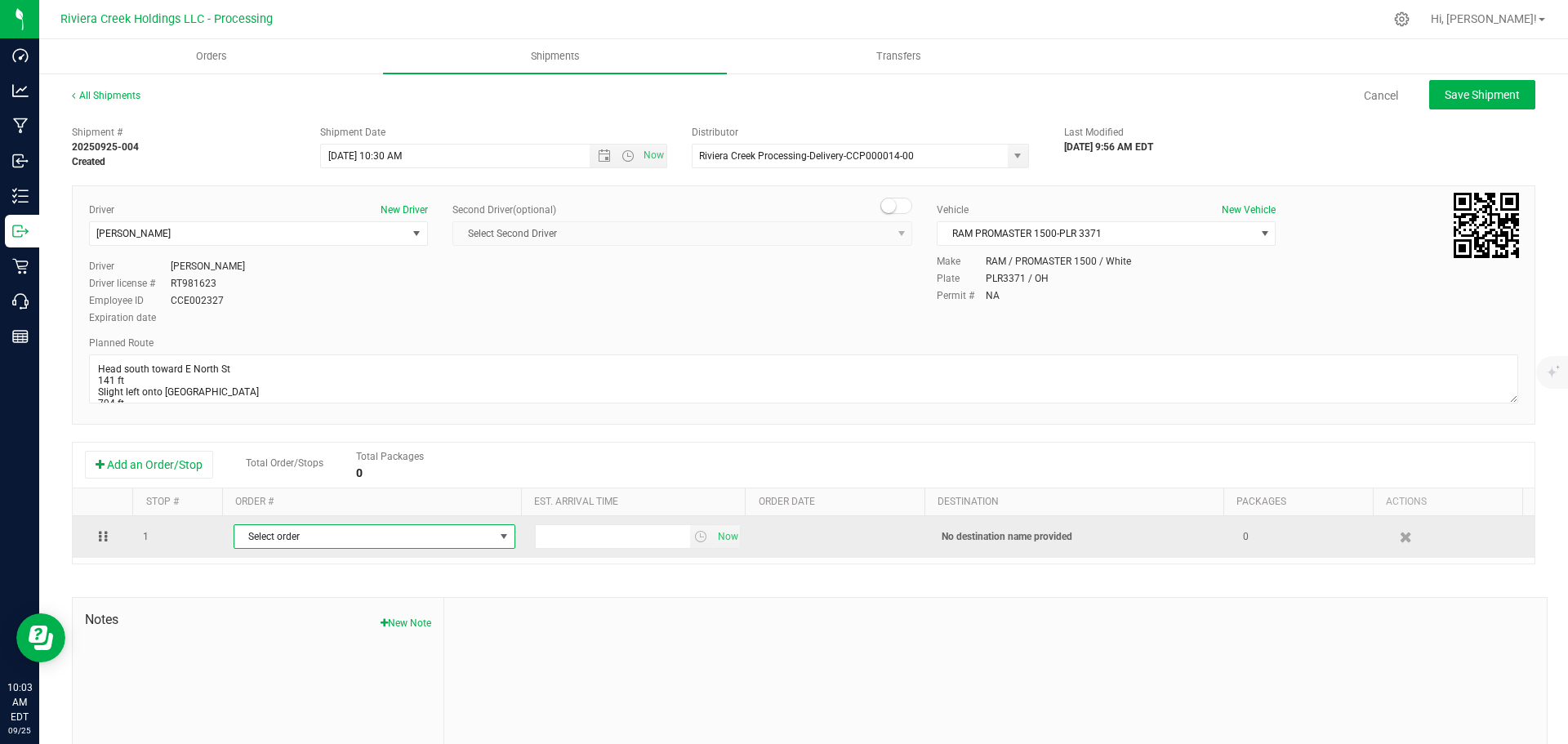
click at [365, 541] on span "Select order" at bounding box center [364, 536] width 260 height 23
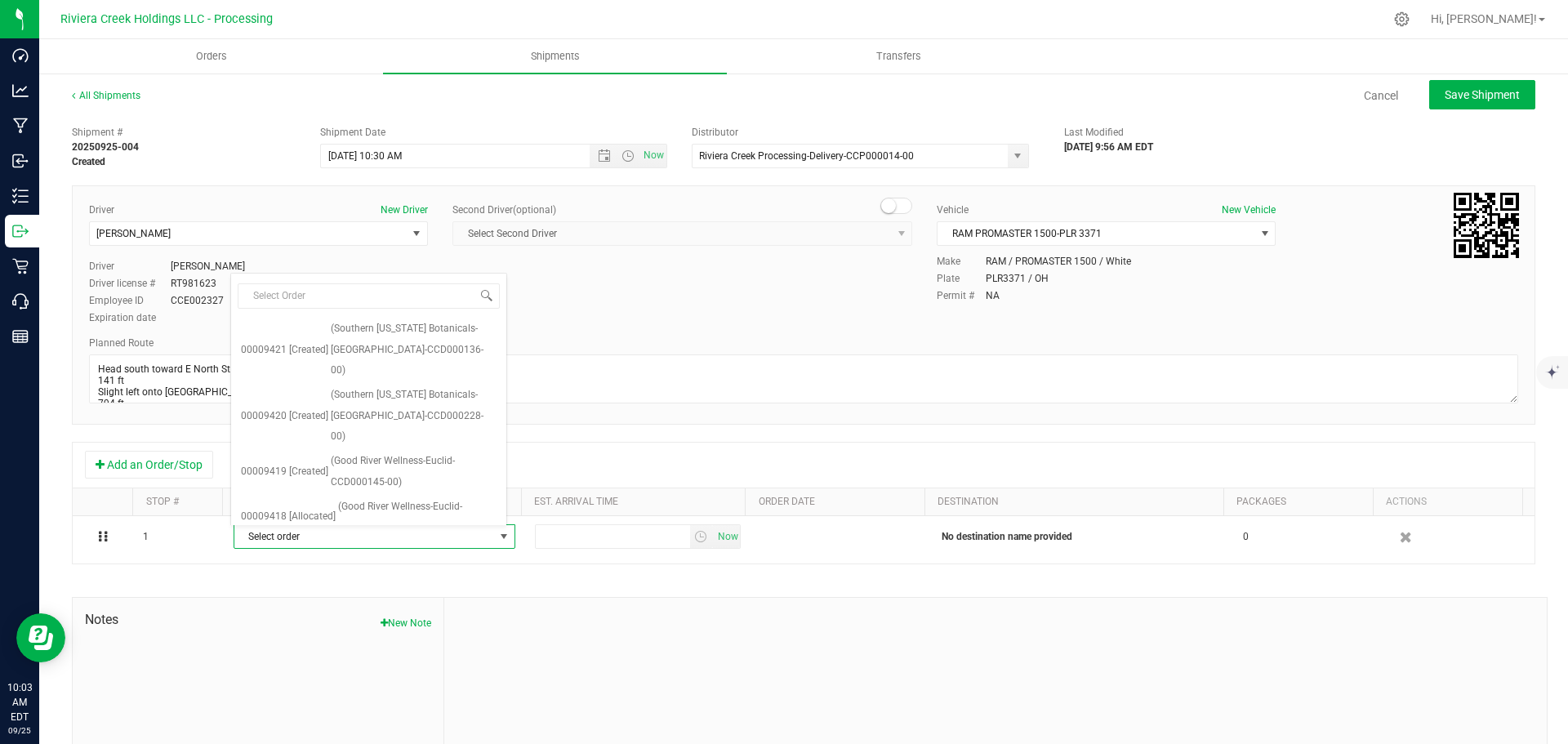
scroll to position [617, 0]
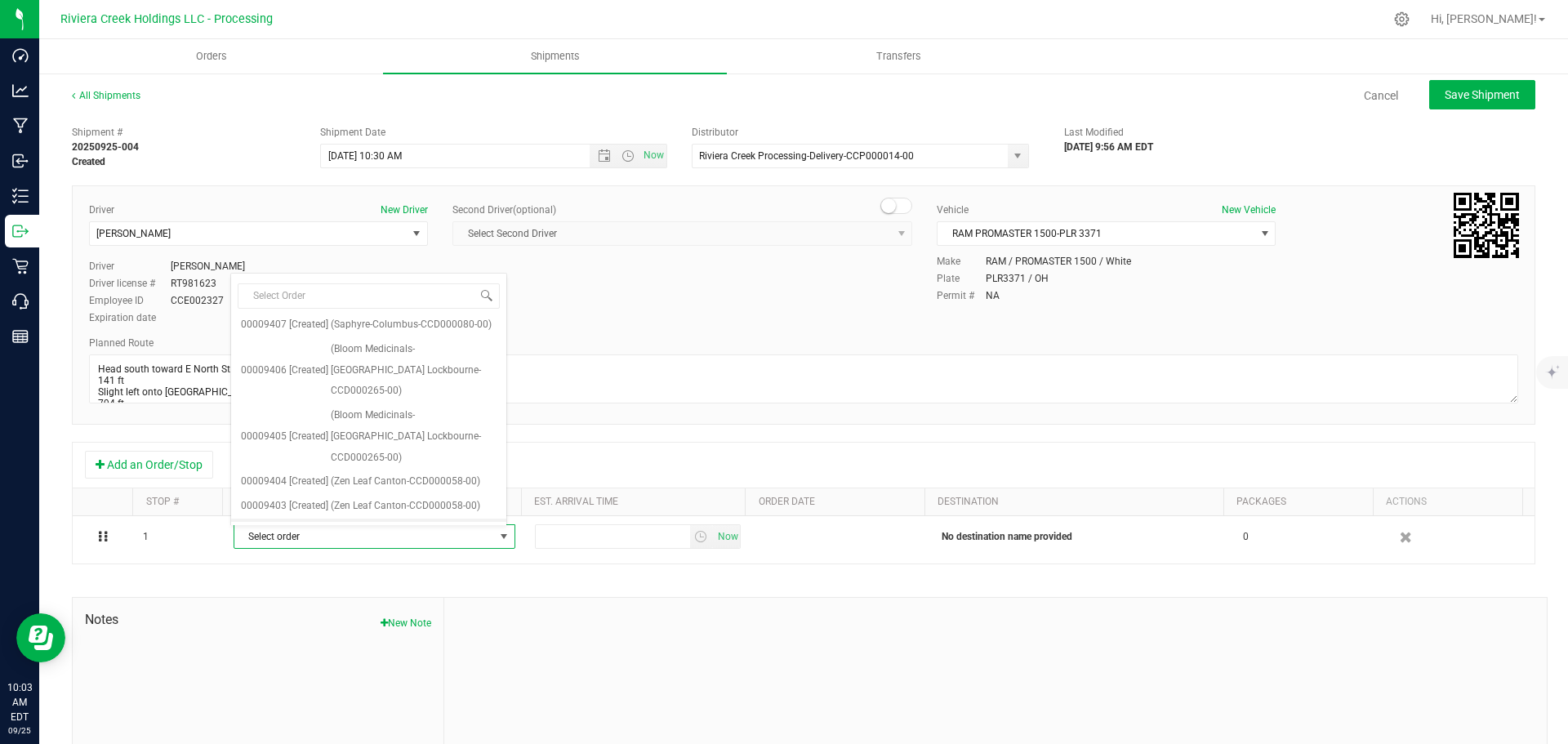
click at [406, 521] on span "(Bloom Medicinals-Massillon-CCD000273-00)" at bounding box center [417, 541] width 158 height 41
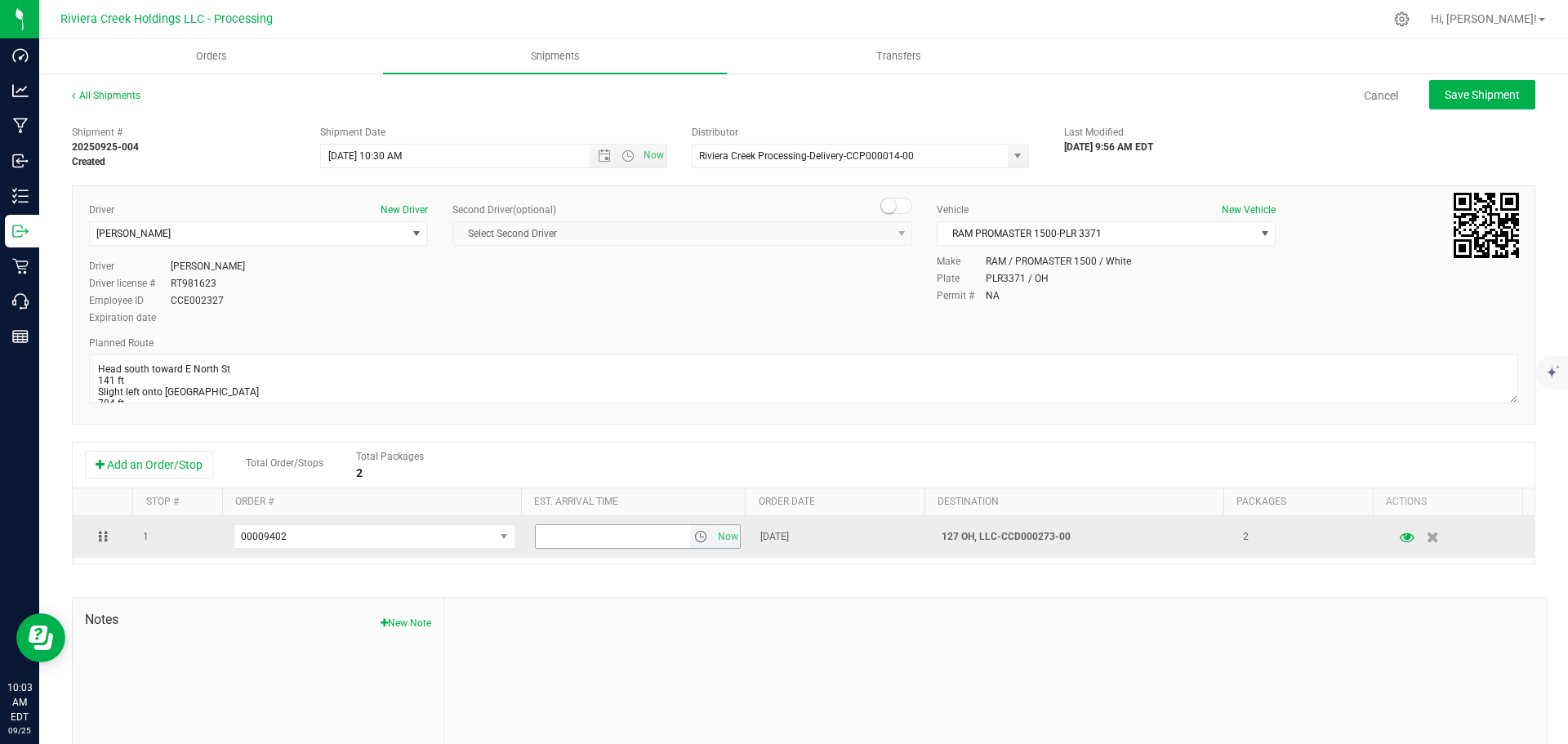
click at [694, 539] on span "select" at bounding box center [700, 536] width 13 height 13
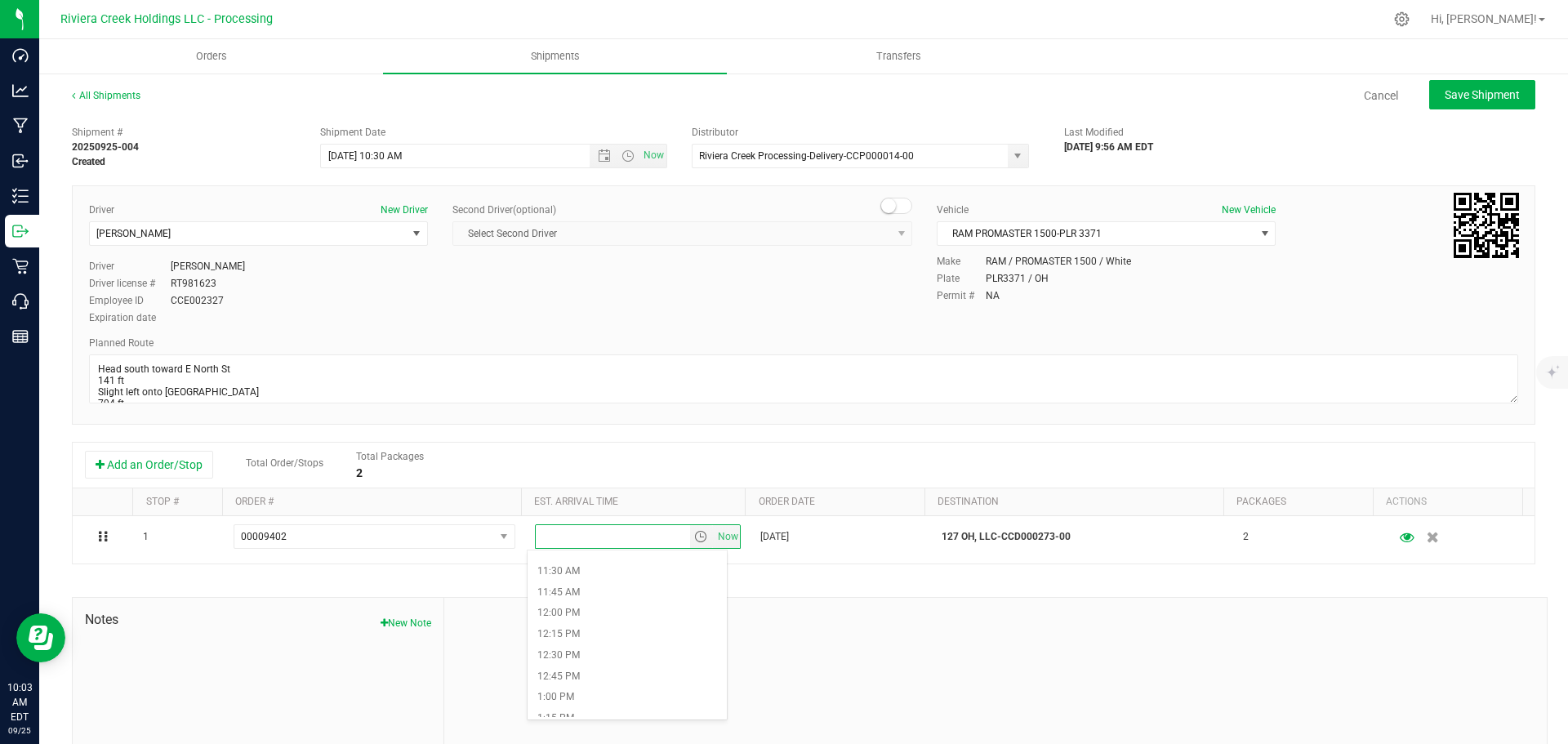
scroll to position [980, 0]
click at [573, 614] on li "12:15 PM" at bounding box center [627, 613] width 200 height 22
click at [1446, 87] on button "Save Shipment" at bounding box center [1482, 94] width 106 height 30
type input "9/26/2025 2:30 PM"
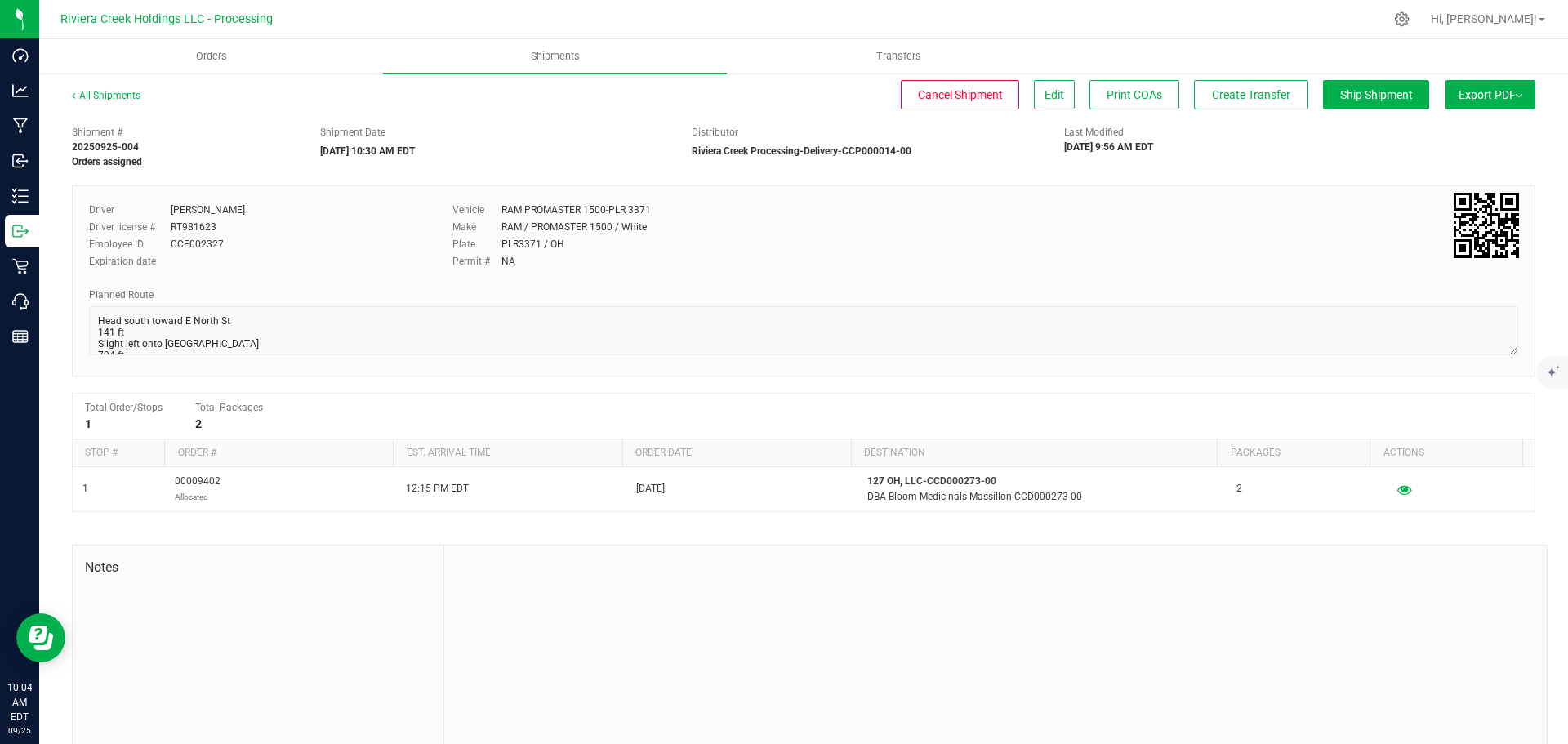
click at [142, 98] on div "All Shipments" at bounding box center [121, 100] width 98 height 25
click at [128, 98] on link "All Shipments" at bounding box center [106, 95] width 69 height 12
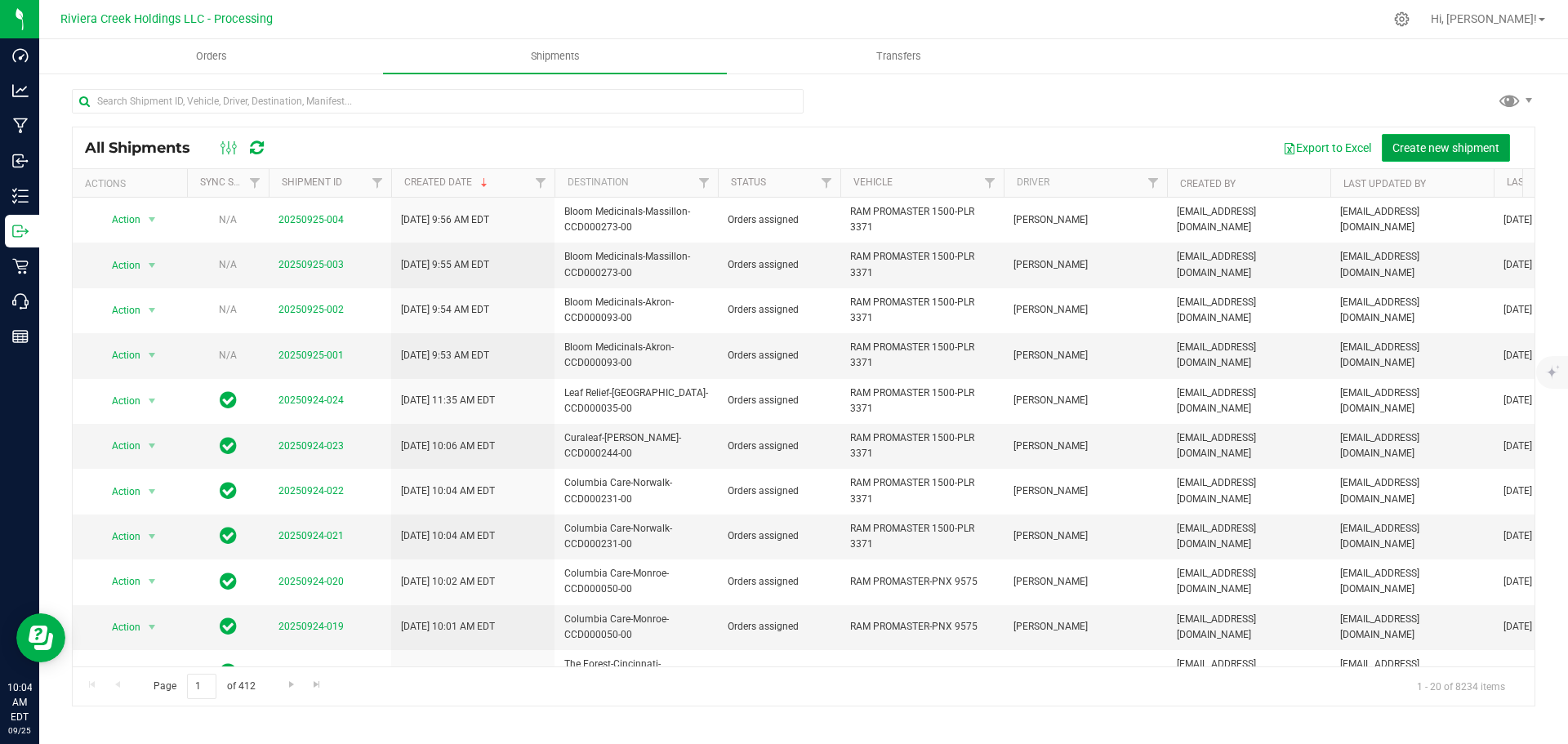
click at [1424, 143] on span "Create new shipment" at bounding box center [1446, 148] width 107 height 13
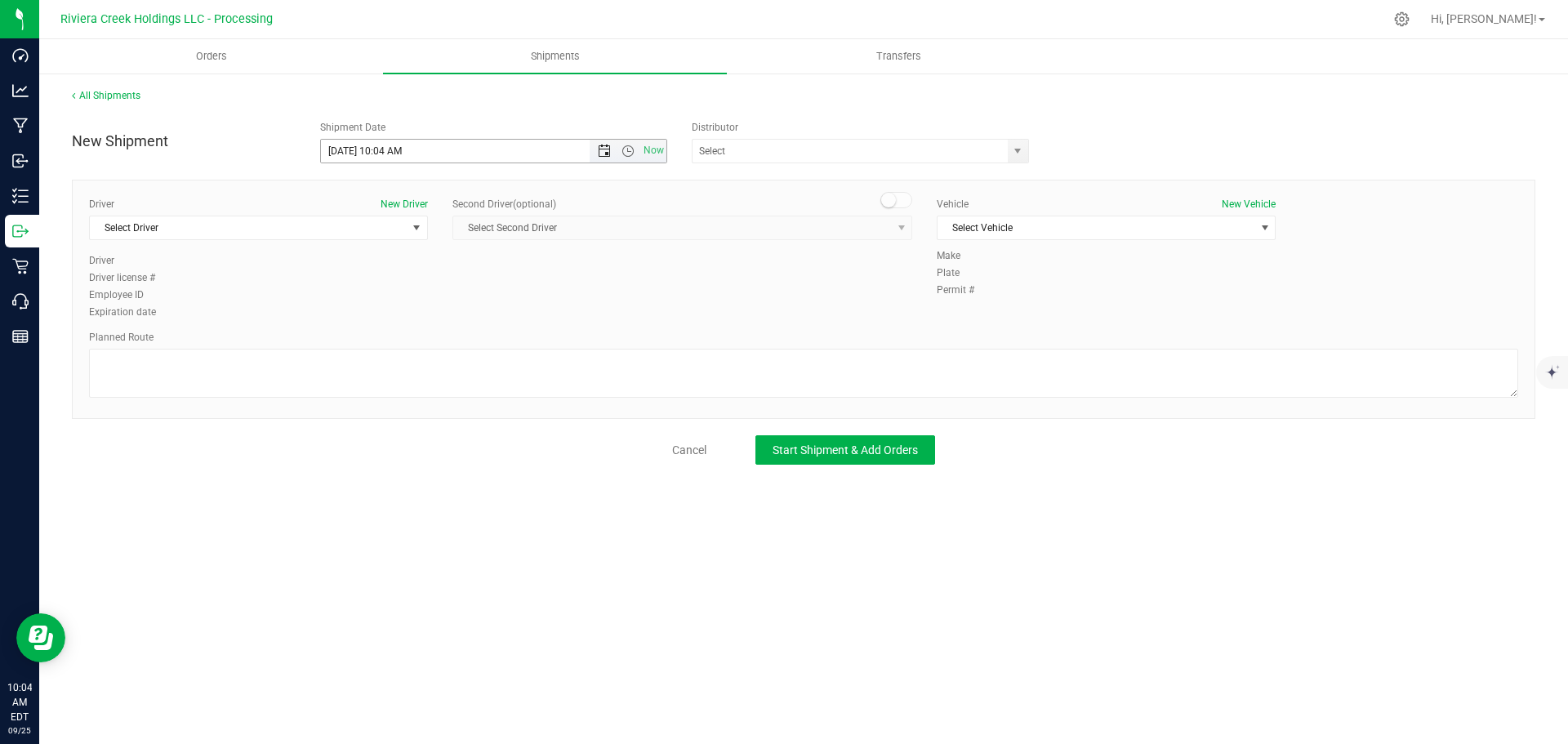
click at [609, 152] on span "Open the date view" at bounding box center [604, 151] width 13 height 13
click at [452, 320] on link "26" at bounding box center [453, 318] width 24 height 26
drag, startPoint x: 629, startPoint y: 150, endPoint x: 566, endPoint y: 171, distance: 66.4
click at [628, 150] on span "Open the time view" at bounding box center [628, 151] width 13 height 13
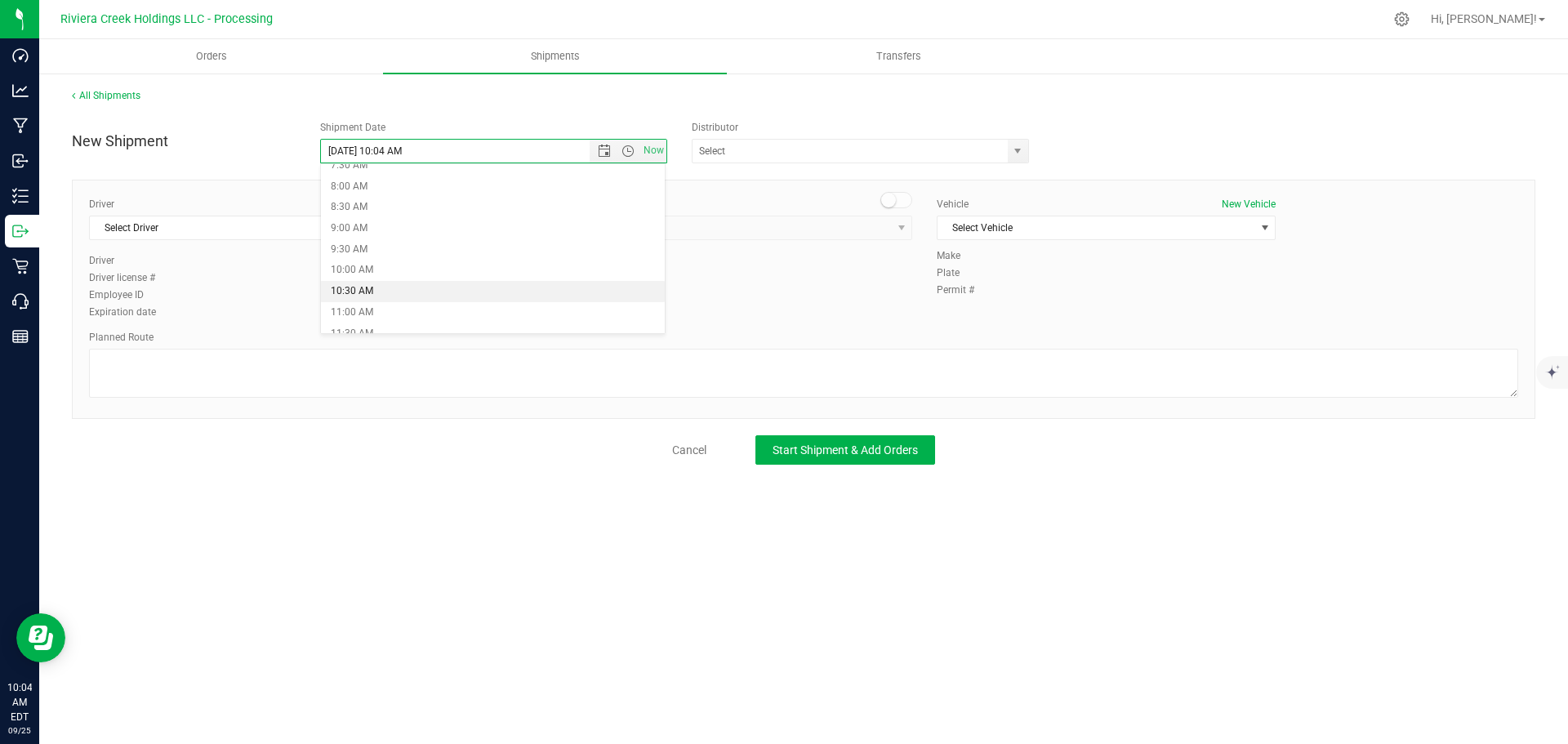
click at [363, 286] on li "10:30 AM" at bounding box center [493, 292] width 344 height 22
type input "9/26/2025 10:30 AM"
click at [1022, 154] on span "select" at bounding box center [1017, 151] width 13 height 13
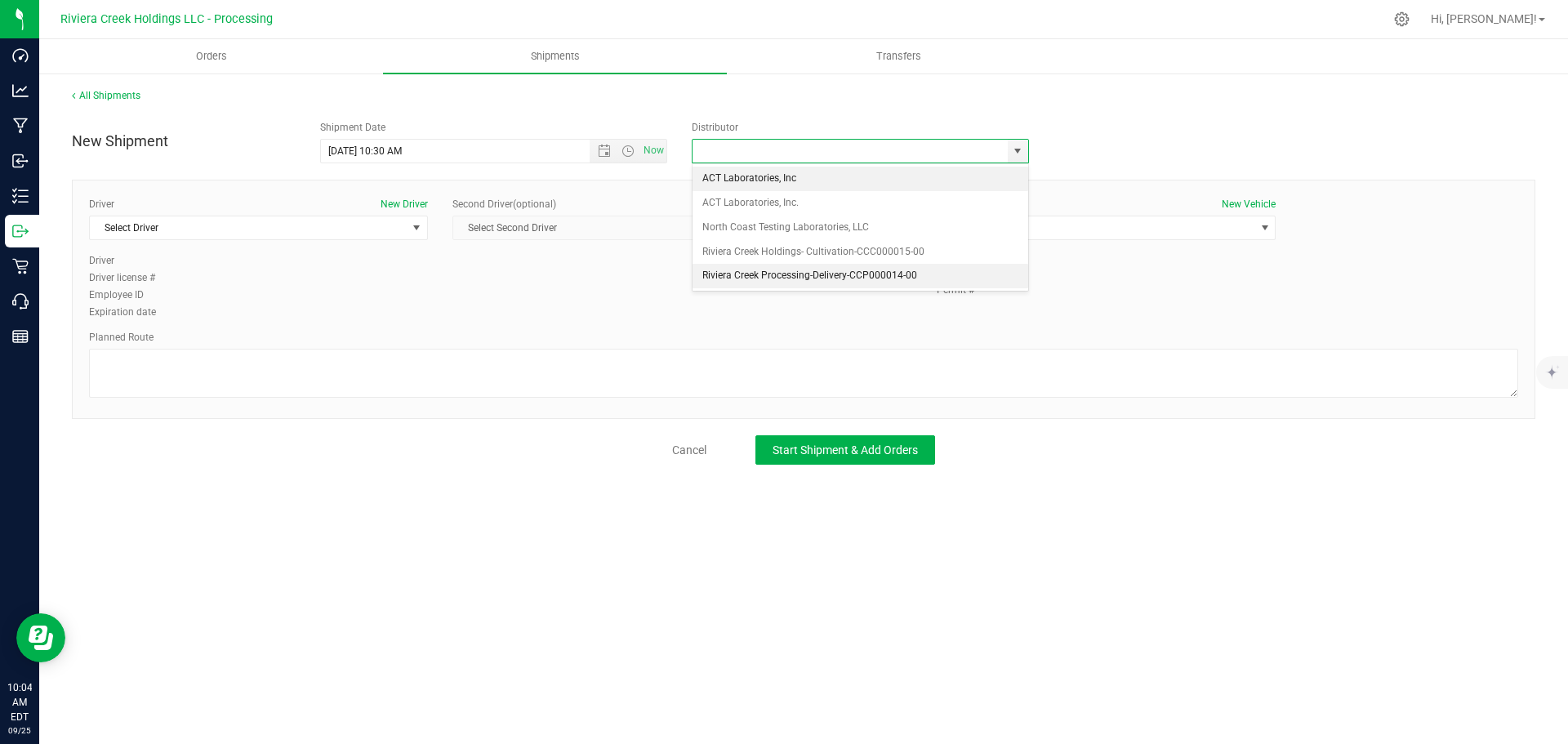
drag, startPoint x: 721, startPoint y: 273, endPoint x: 454, endPoint y: 273, distance: 267.0
click at [719, 273] on li "Riviera Creek Processing-Delivery-CCP000014-00" at bounding box center [860, 276] width 335 height 25
type input "Riviera Creek Processing-Delivery-CCP000014-00"
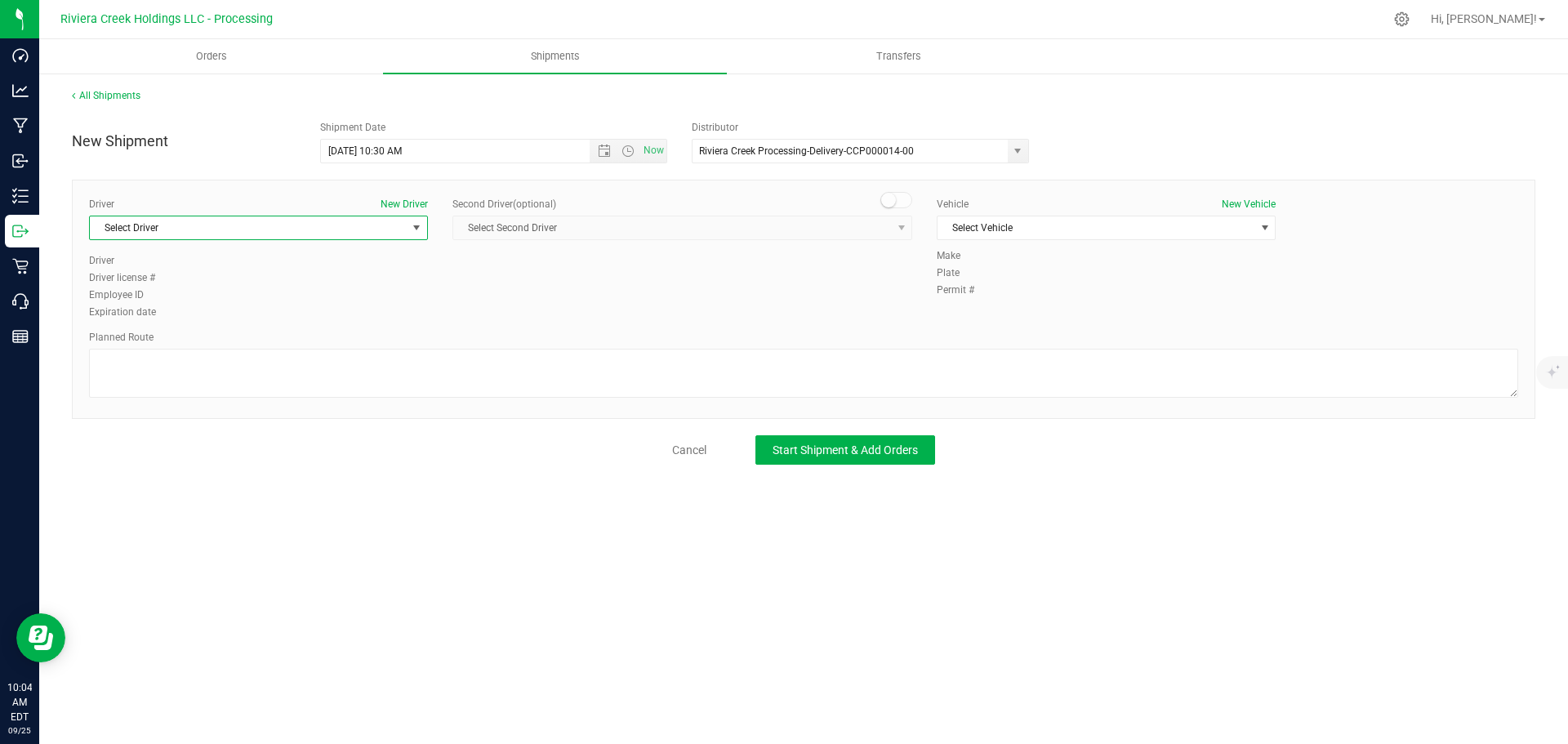
click at [149, 224] on span "Select Driver" at bounding box center [248, 227] width 317 height 23
click at [168, 349] on span "James Bednar Jr." at bounding box center [137, 345] width 75 height 22
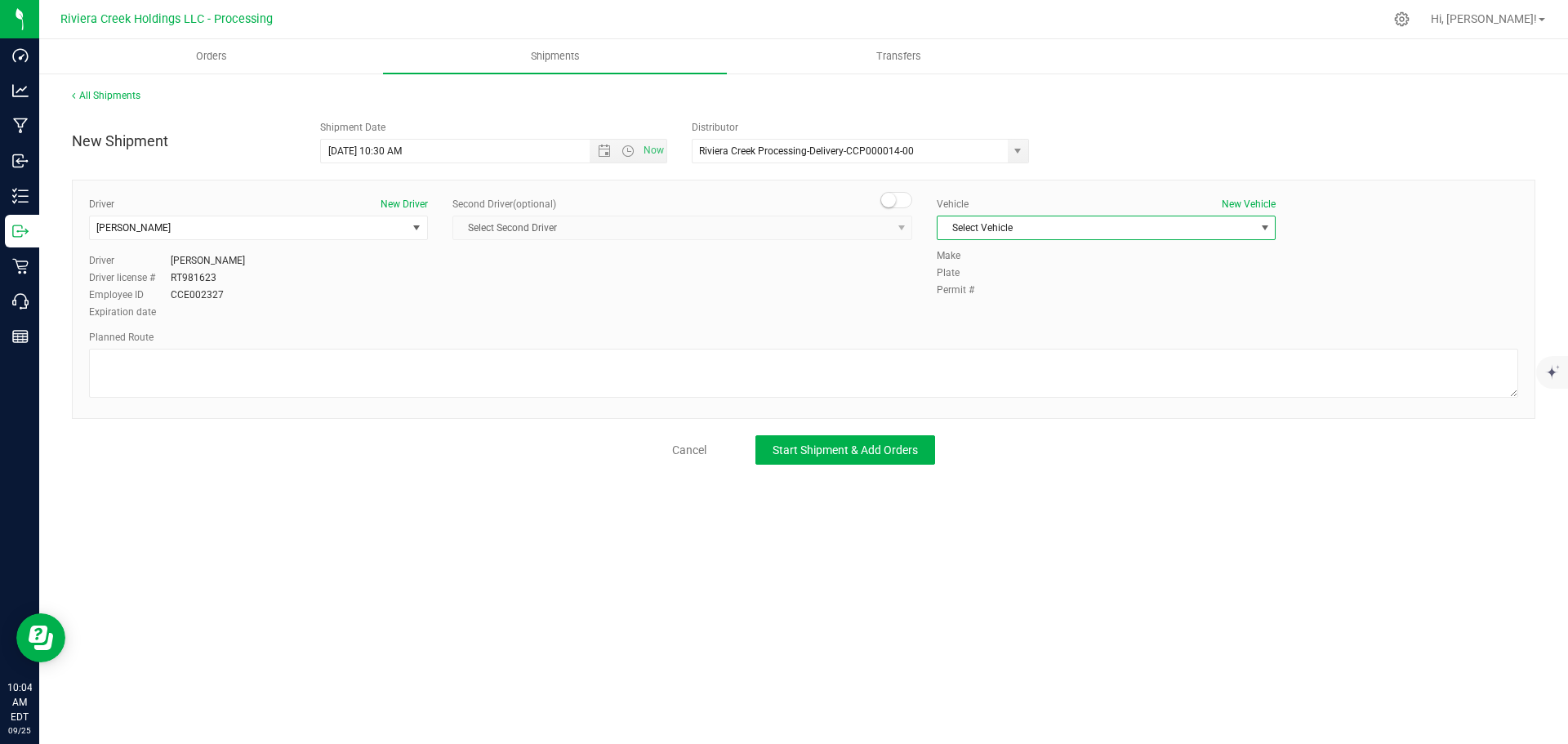
click at [1055, 238] on span "Select Vehicle" at bounding box center [1096, 227] width 317 height 23
click at [1047, 325] on li "RAM PROMASTER 1500-PLR 3371" at bounding box center [1106, 329] width 337 height 25
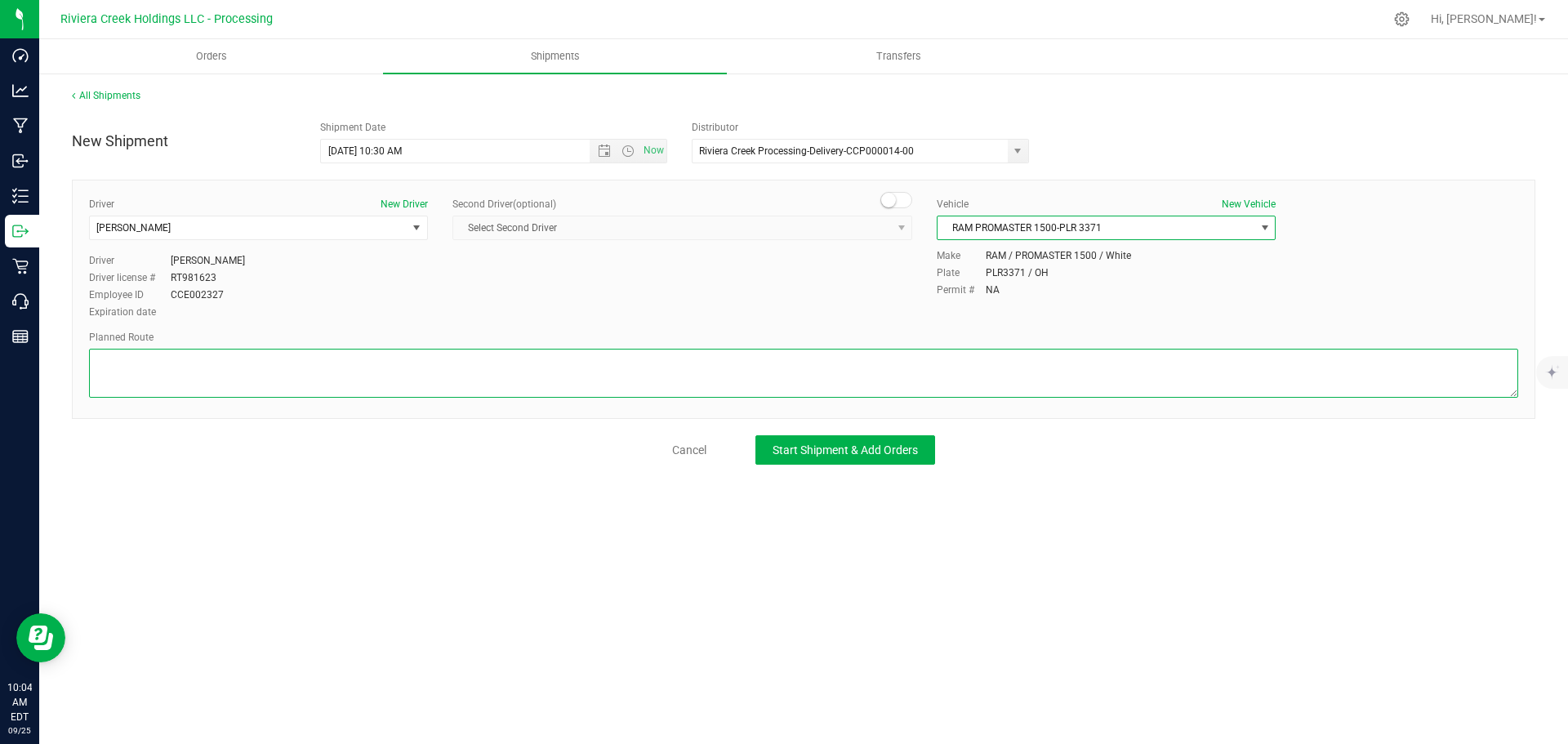
click at [296, 373] on textarea at bounding box center [804, 374] width 1429 height 49
paste textarea "Head west toward Tommy Henrich Dr NW 499 ft Turn left onto Tommy Henrich Dr NW …"
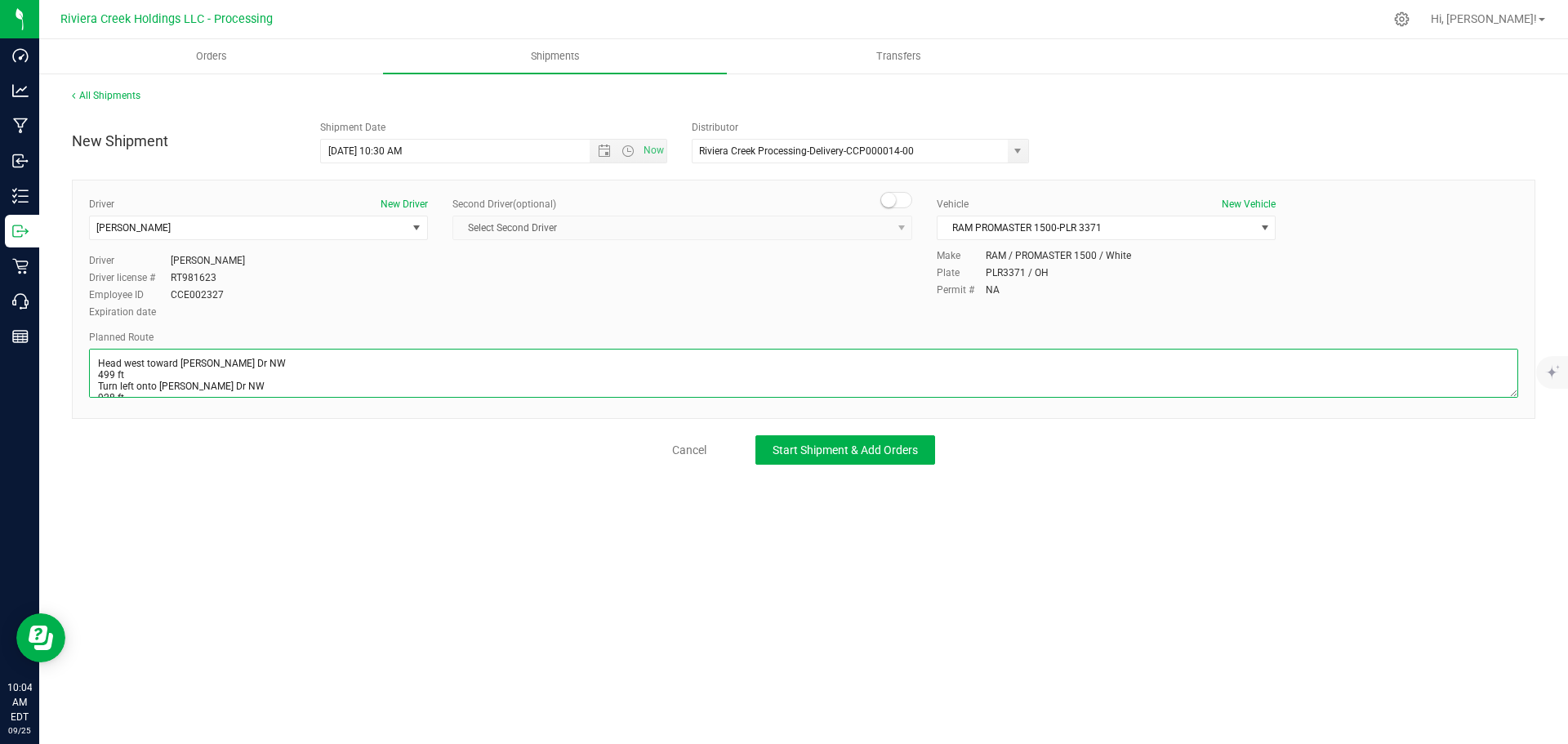
scroll to position [213, 0]
type textarea "Head west toward Tommy Henrich Dr NW 499 ft Turn left onto Tommy Henrich Dr NW …"
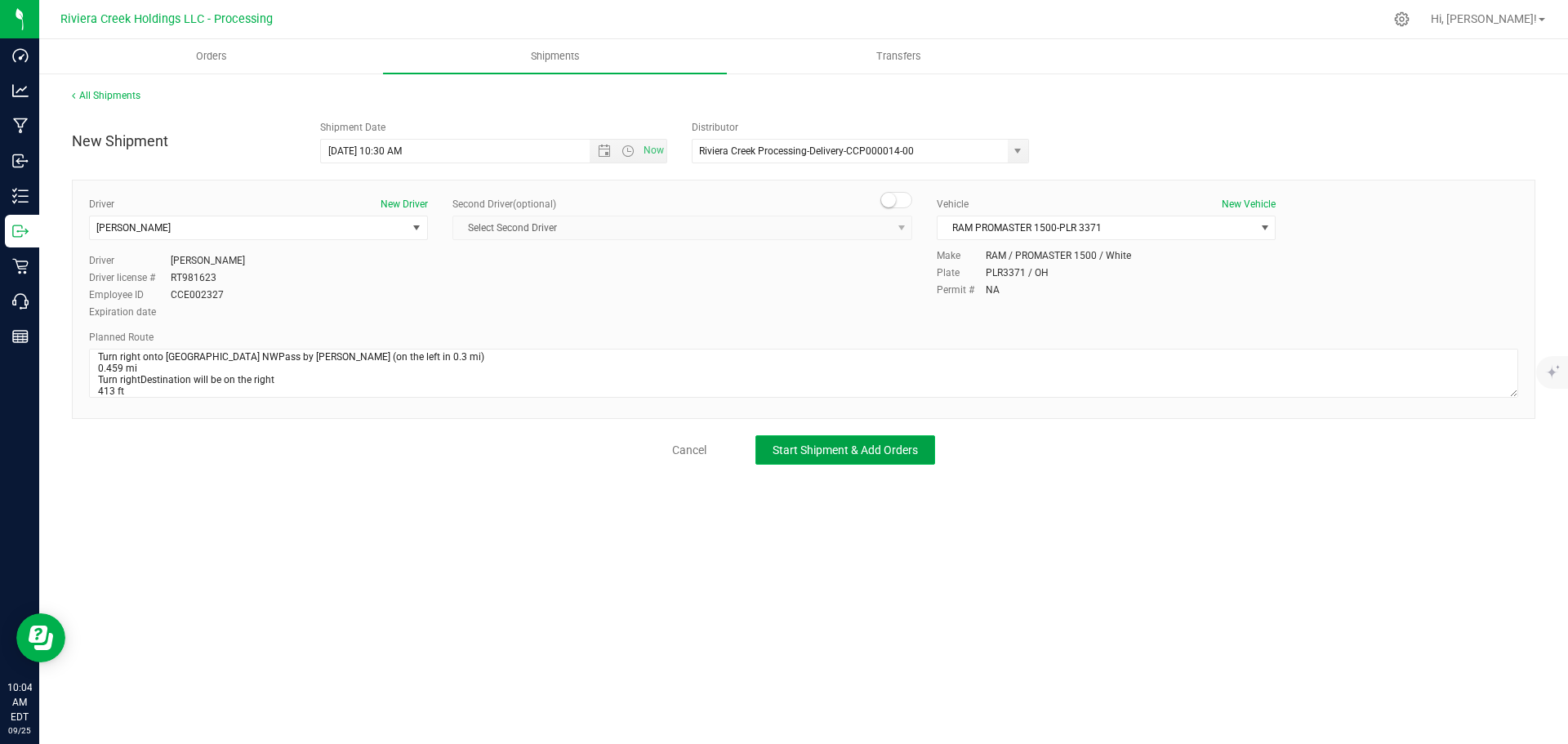
click at [798, 446] on span "Start Shipment & Add Orders" at bounding box center [845, 450] width 146 height 13
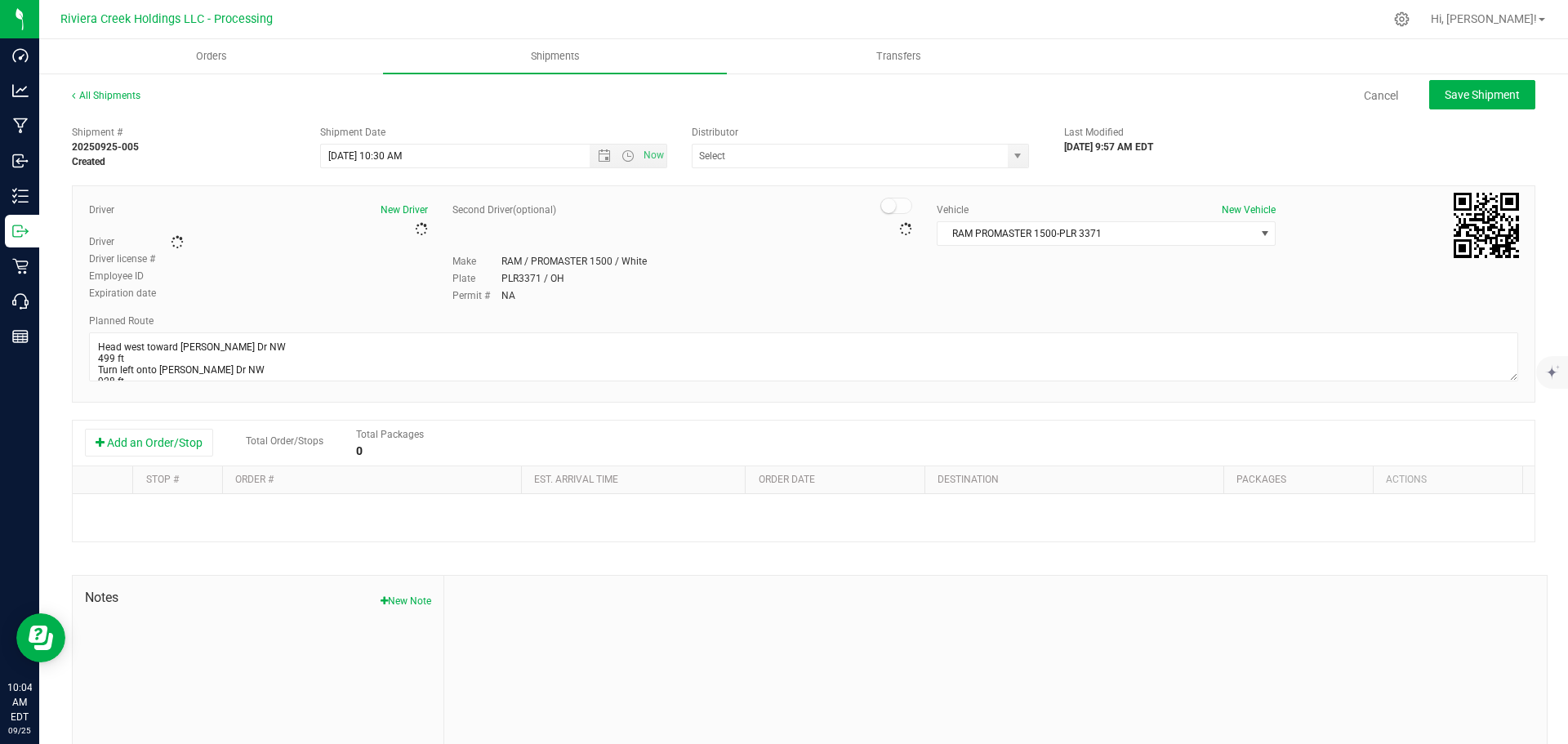
type input "Riviera Creek Processing-Delivery-CCP000014-00"
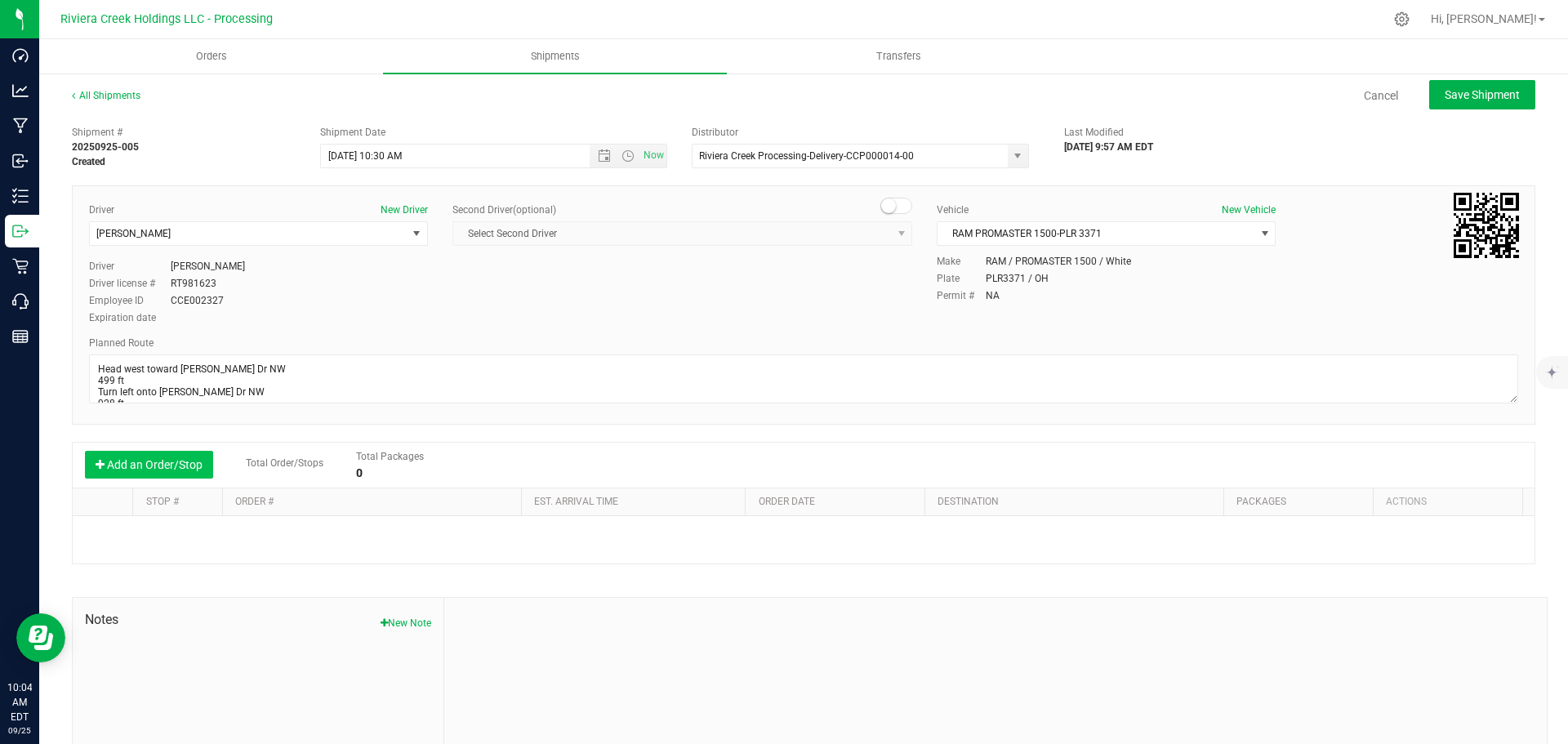
click at [131, 462] on button "Add an Order/Stop" at bounding box center [149, 465] width 128 height 28
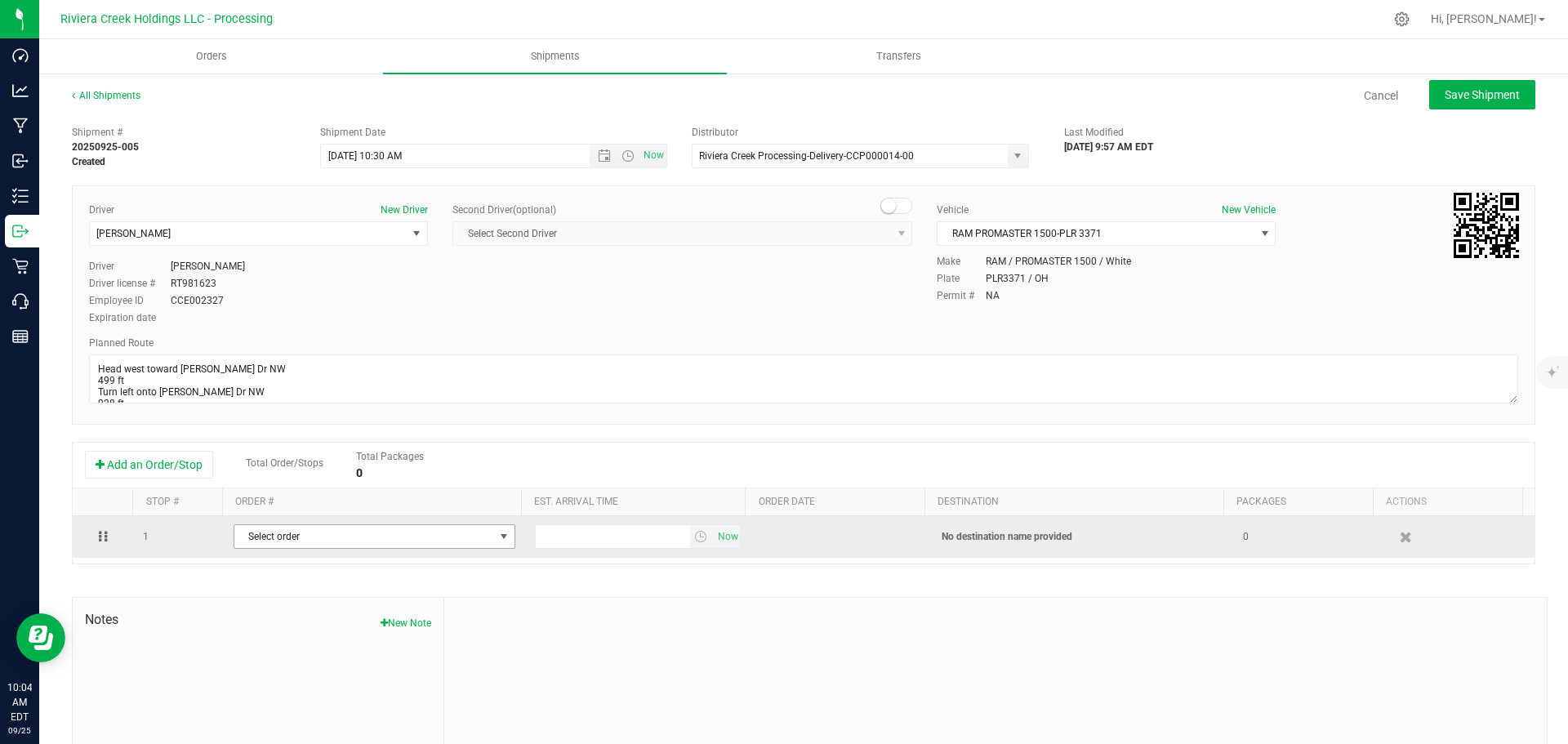
click at [368, 543] on span "Select order" at bounding box center [364, 536] width 260 height 23
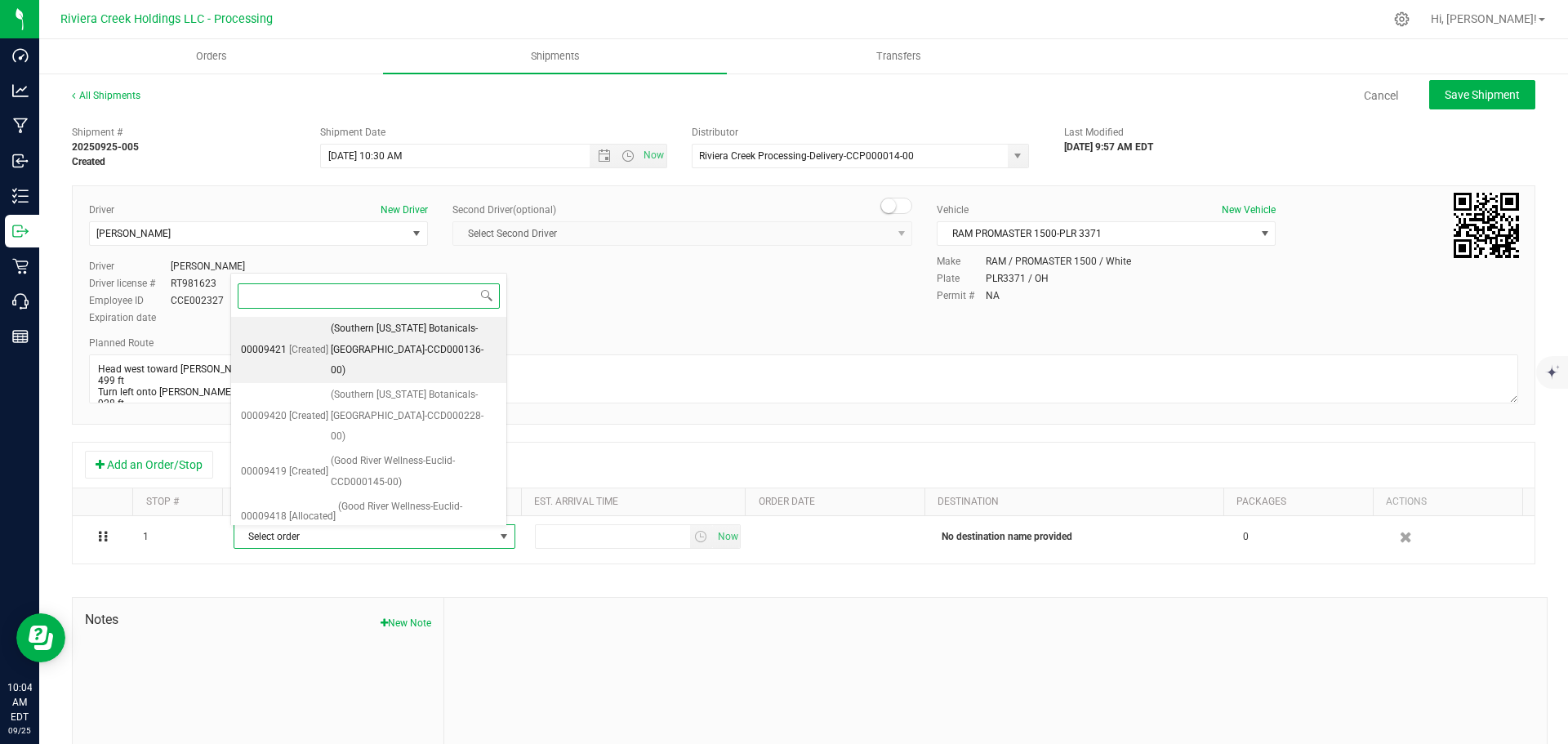
scroll to position [571, 0]
click at [385, 541] on span "(Zen Leaf Canton-CCD000058-00)" at bounding box center [405, 552] width 150 height 22
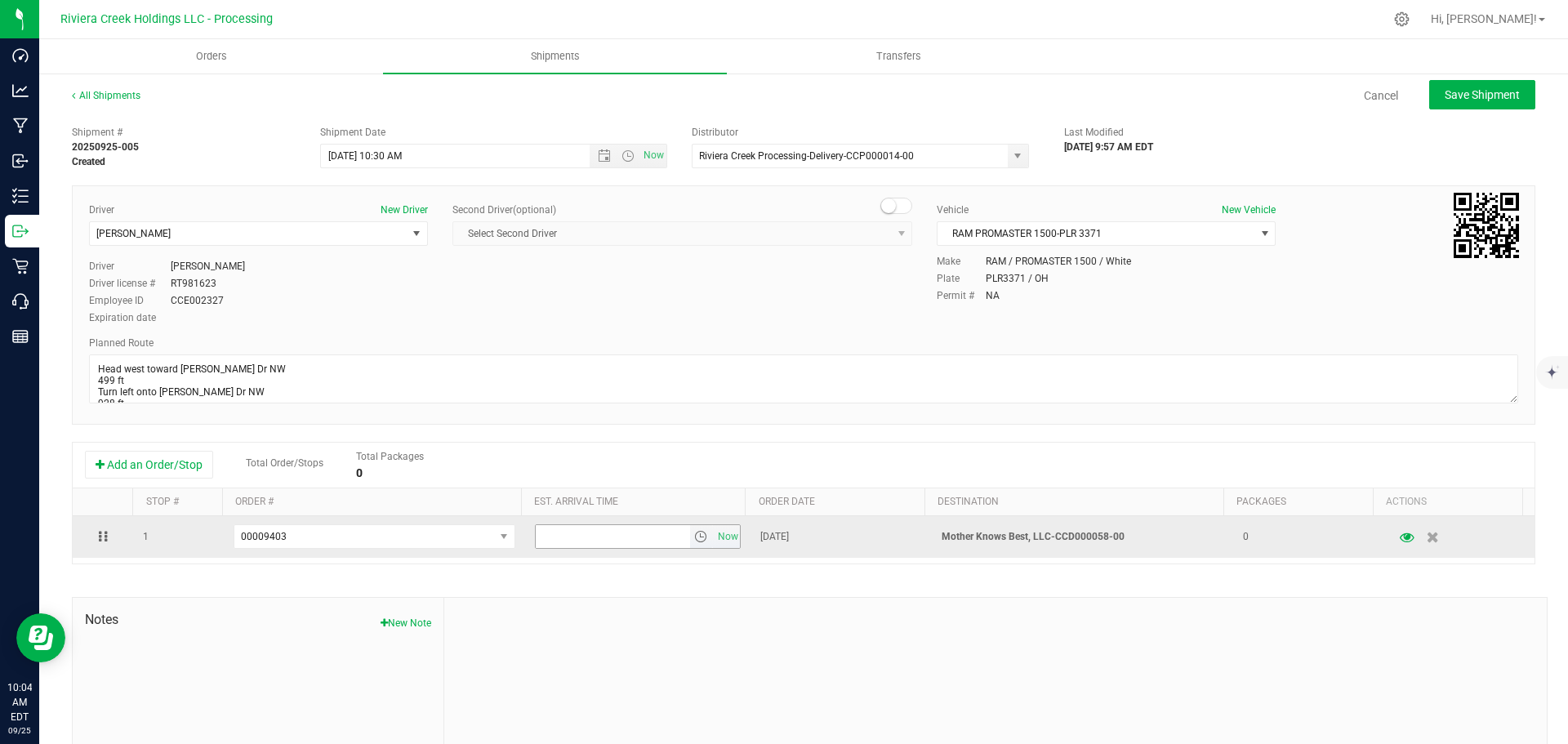
click at [694, 543] on span "select" at bounding box center [700, 536] width 13 height 13
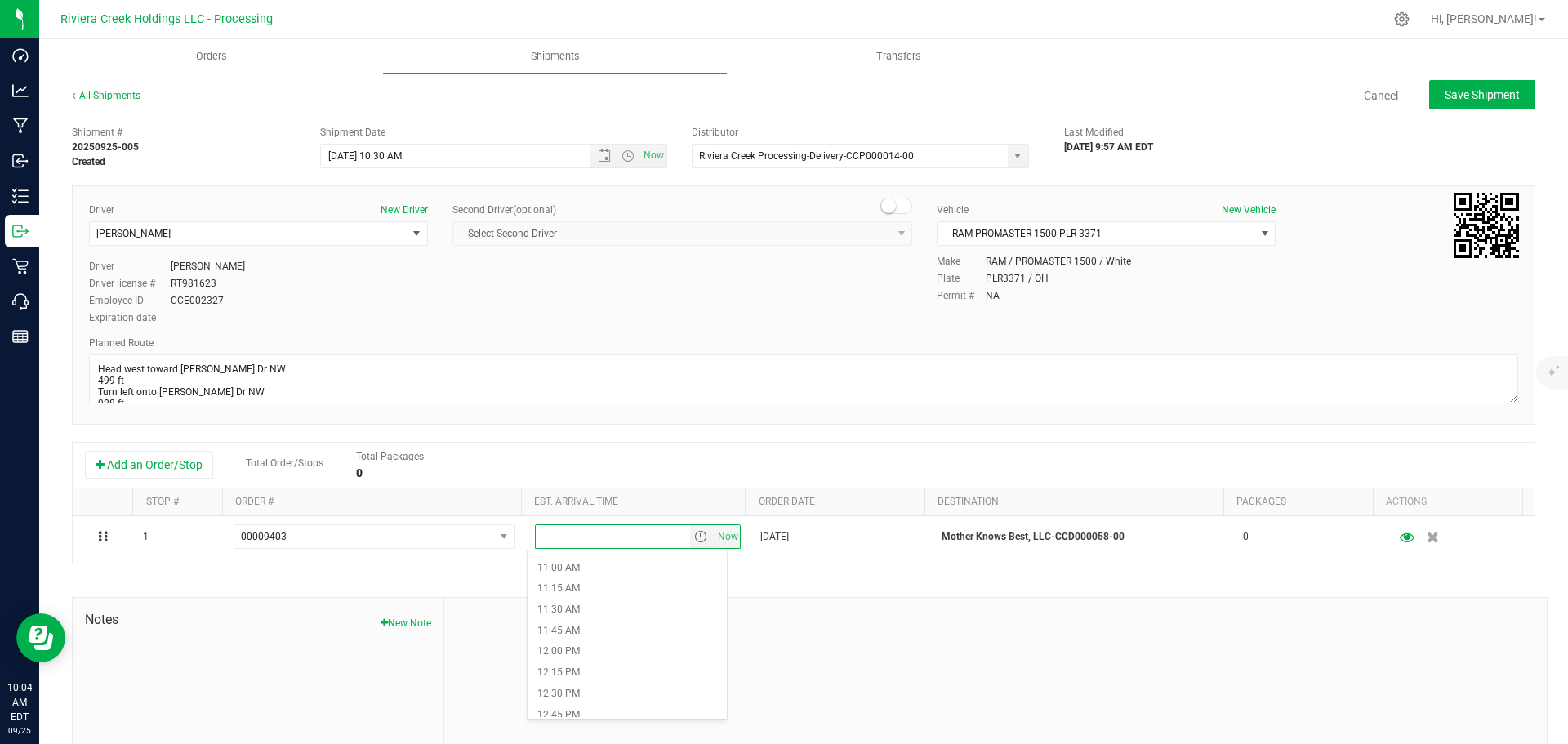
scroll to position [980, 0]
click at [569, 692] on li "1:15 PM" at bounding box center [627, 697] width 200 height 22
click at [1434, 106] on button "Save Shipment" at bounding box center [1482, 94] width 106 height 30
type input "9/26/2025 2:30 PM"
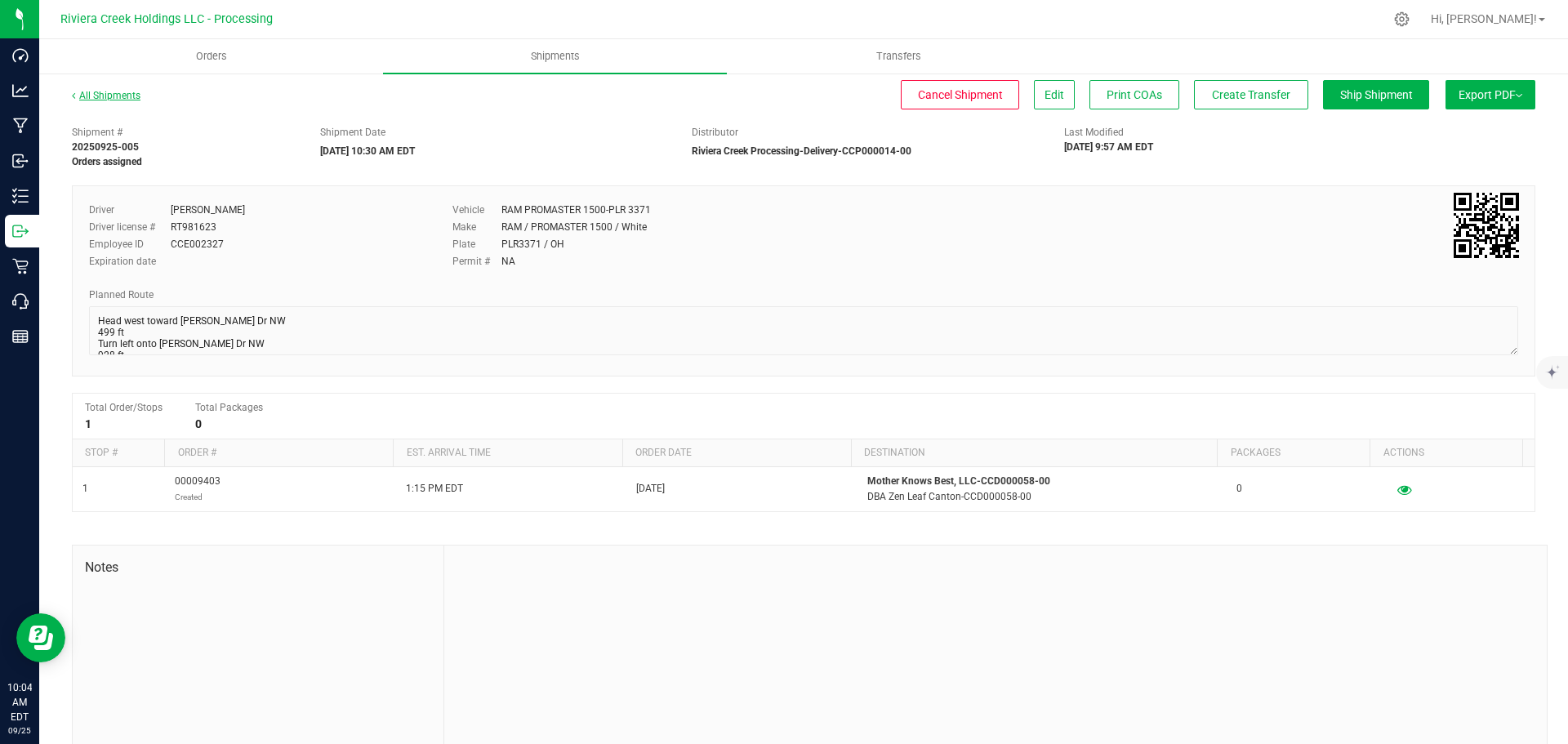
click at [105, 94] on link "All Shipments" at bounding box center [106, 95] width 69 height 12
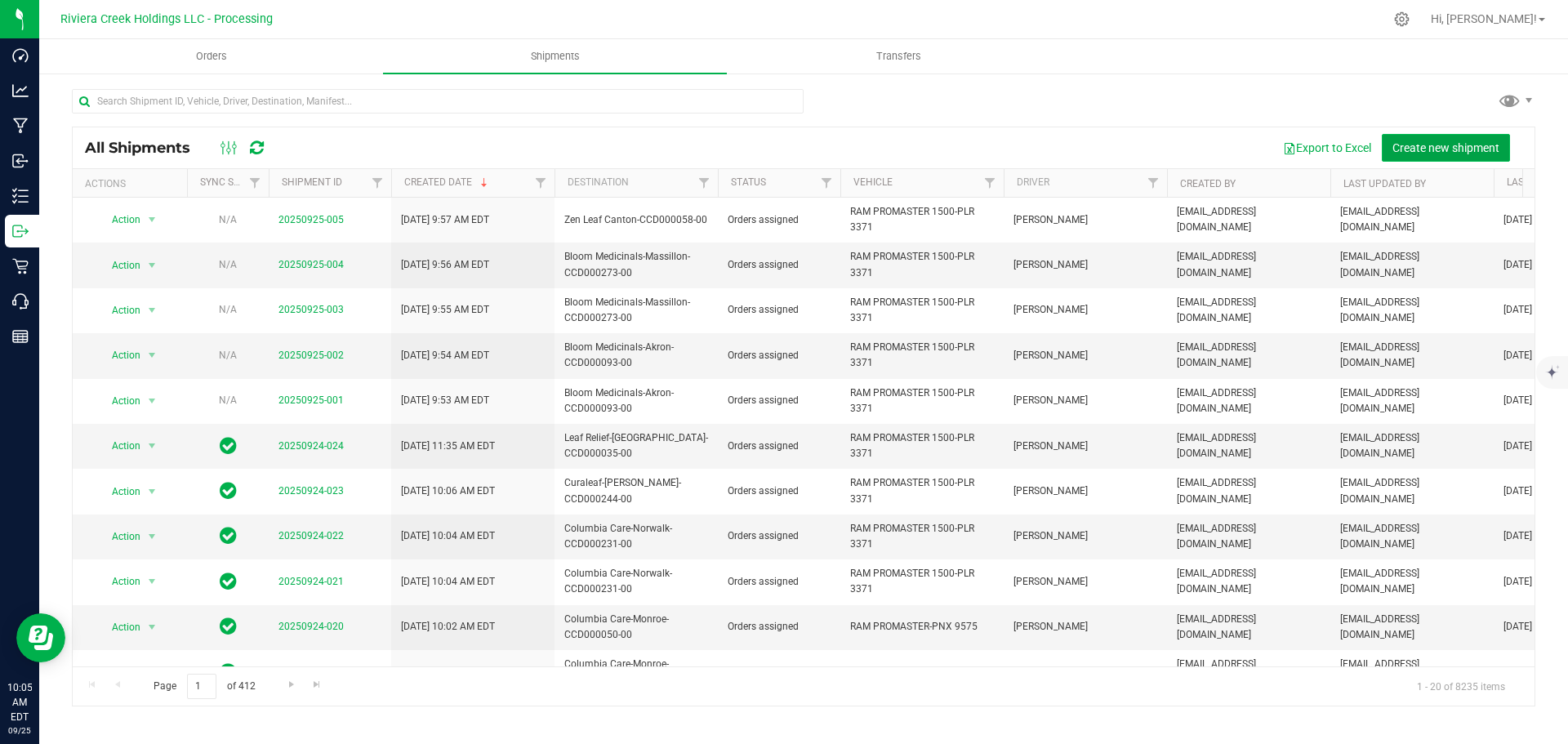
click at [1428, 148] on span "Create new shipment" at bounding box center [1446, 148] width 107 height 13
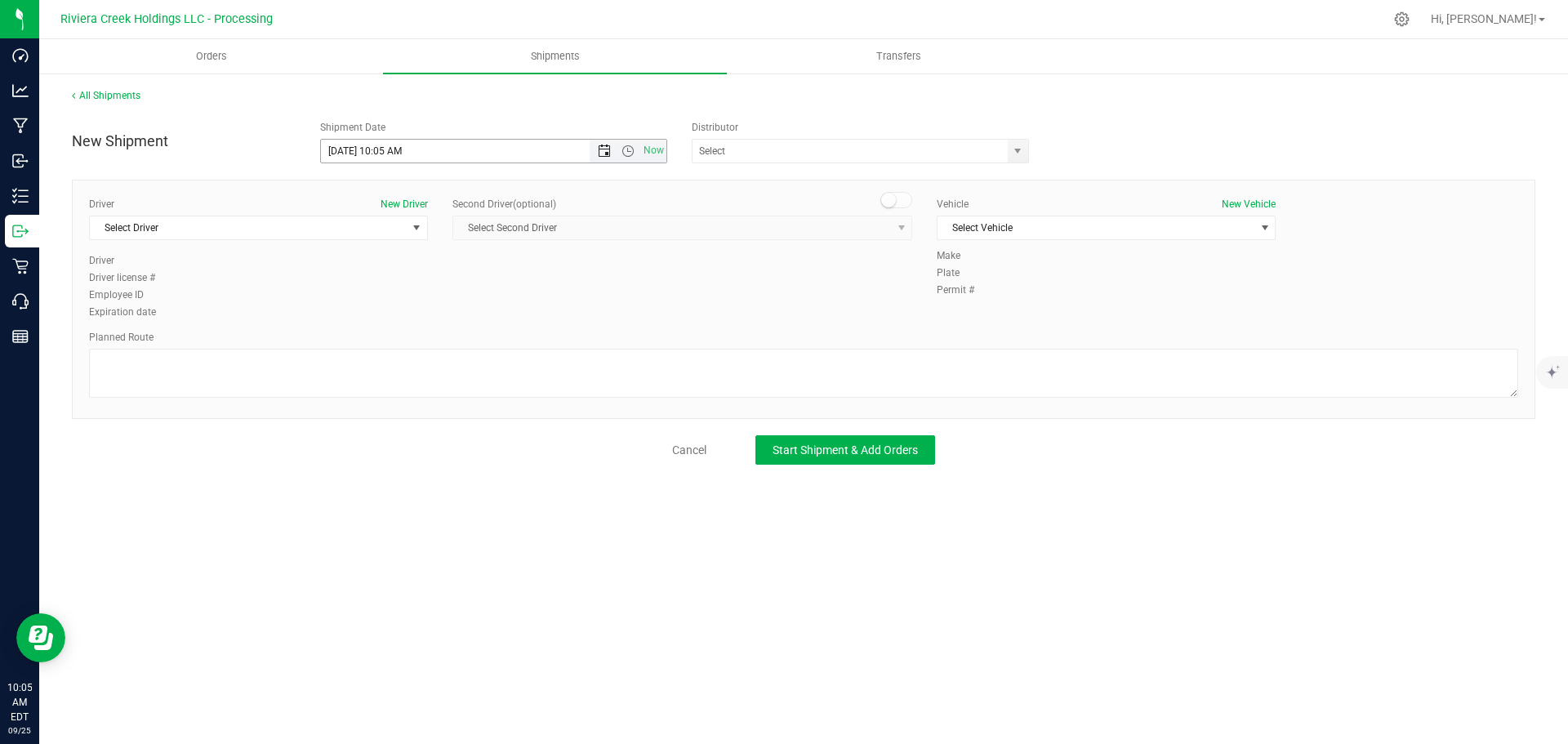
click at [604, 152] on span "Open the date view" at bounding box center [604, 151] width 13 height 13
click at [454, 320] on link "26" at bounding box center [453, 318] width 24 height 26
click at [628, 149] on span "Open the time view" at bounding box center [628, 151] width 13 height 13
click at [384, 286] on li "10:30 AM" at bounding box center [493, 292] width 344 height 22
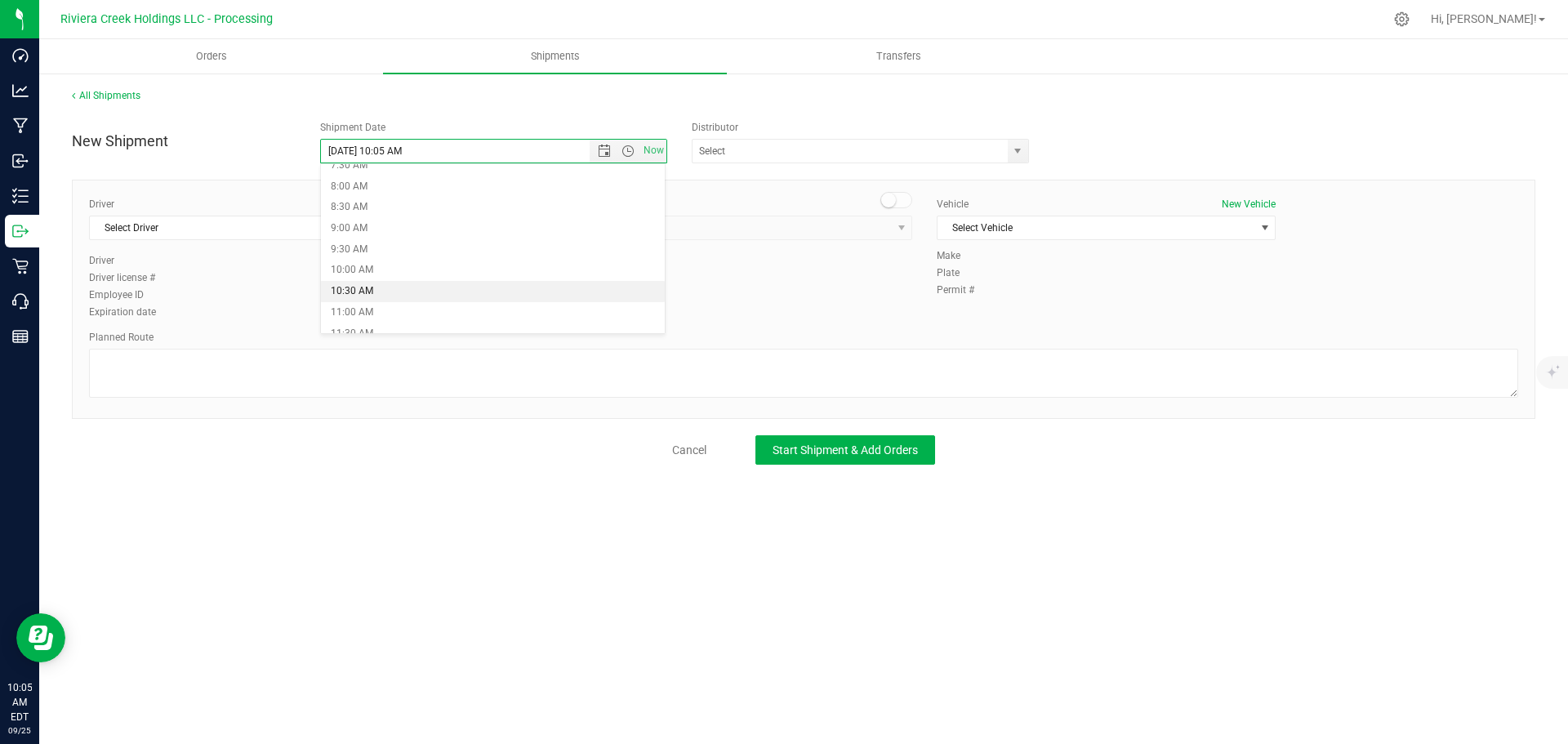
type input "9/26/2025 10:30 AM"
click at [1012, 151] on span "select" at bounding box center [1017, 151] width 13 height 13
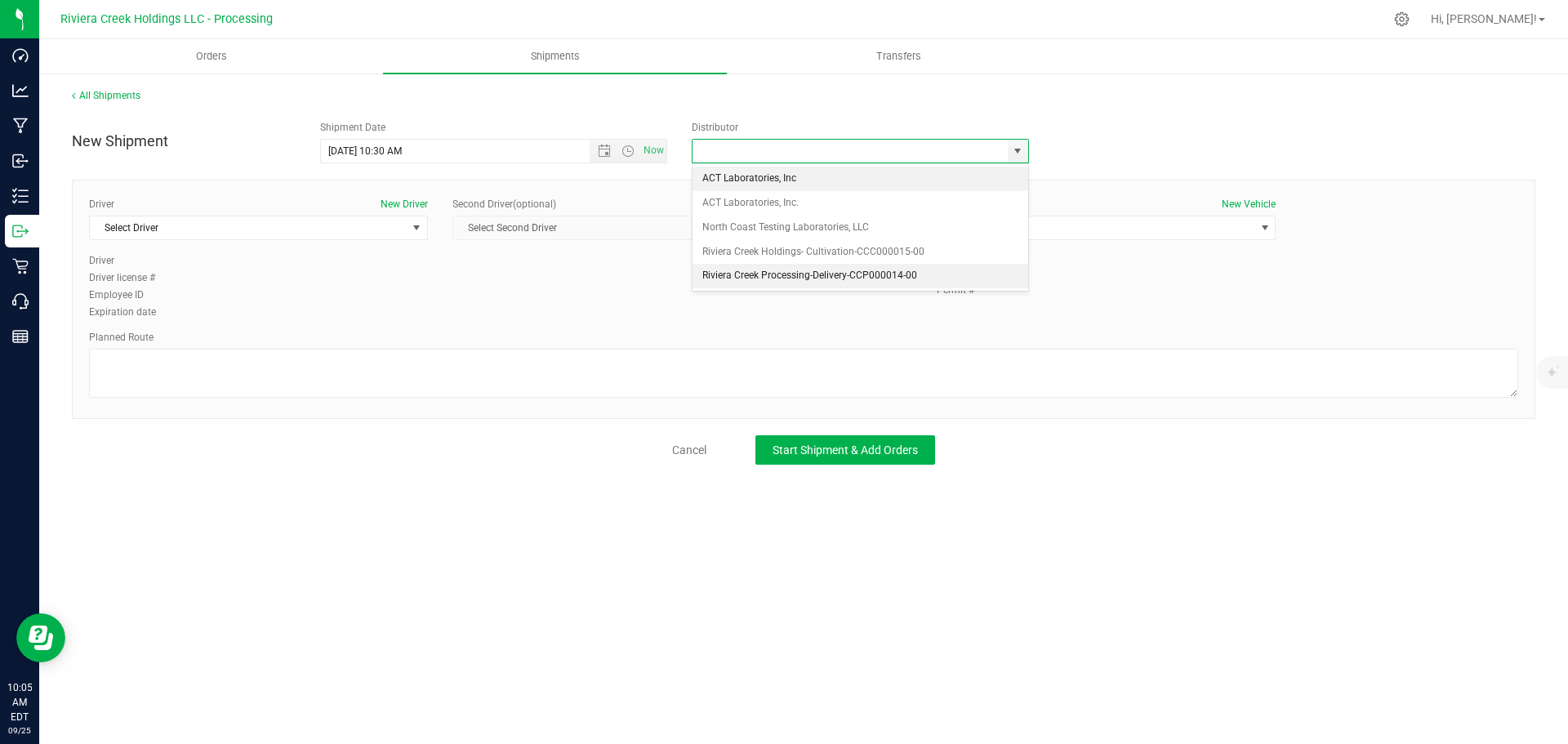
click at [711, 282] on li "Riviera Creek Processing-Delivery-CCP000014-00" at bounding box center [860, 276] width 335 height 25
type input "Riviera Creek Processing-Delivery-CCP000014-00"
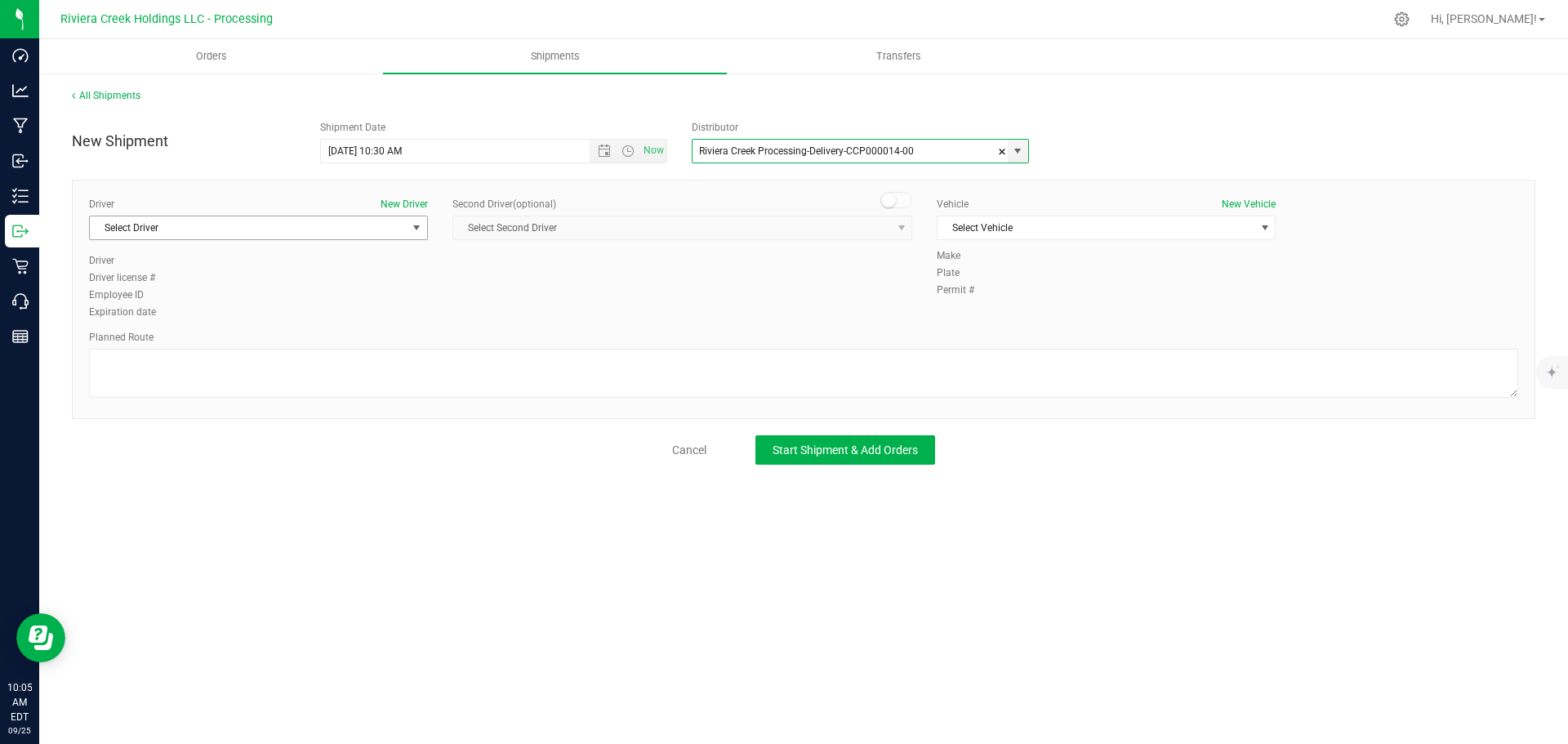
click at [193, 235] on span "Select Driver" at bounding box center [248, 227] width 317 height 23
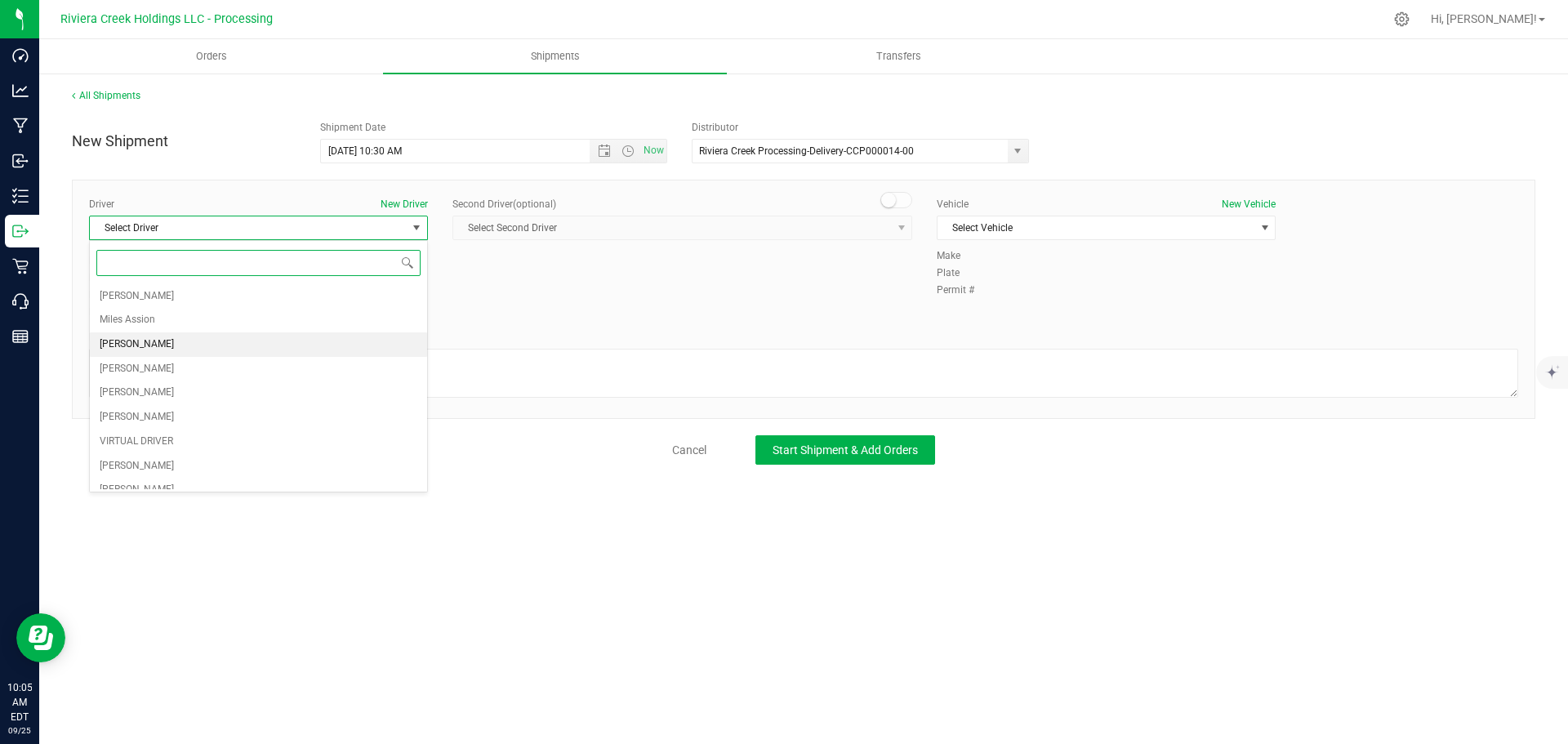
click at [144, 344] on span "James Bednar Jr." at bounding box center [137, 345] width 75 height 22
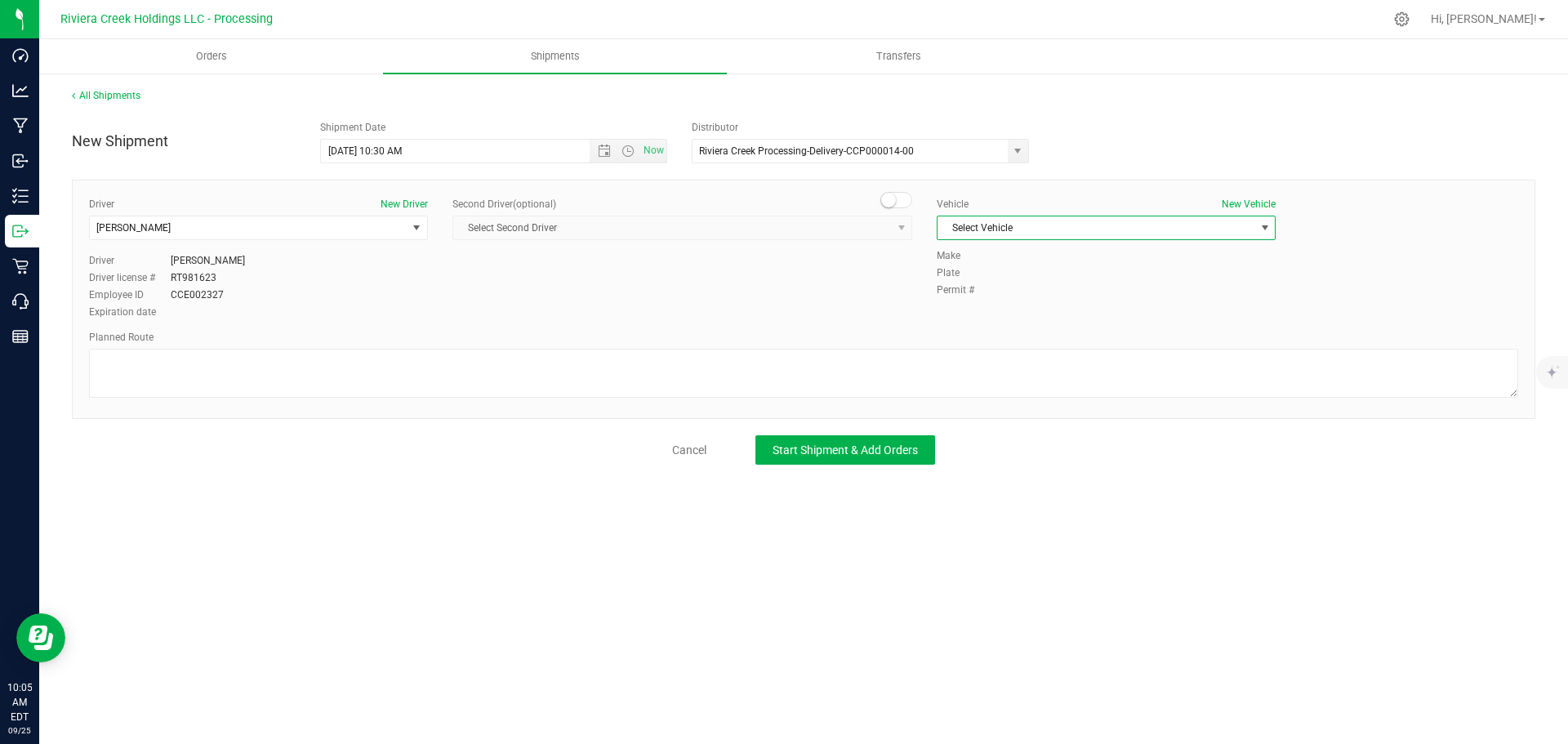
click at [1095, 226] on span "Select Vehicle" at bounding box center [1096, 227] width 317 height 23
click at [1067, 325] on li "RAM PROMASTER 1500-PLR 3371" at bounding box center [1106, 329] width 337 height 25
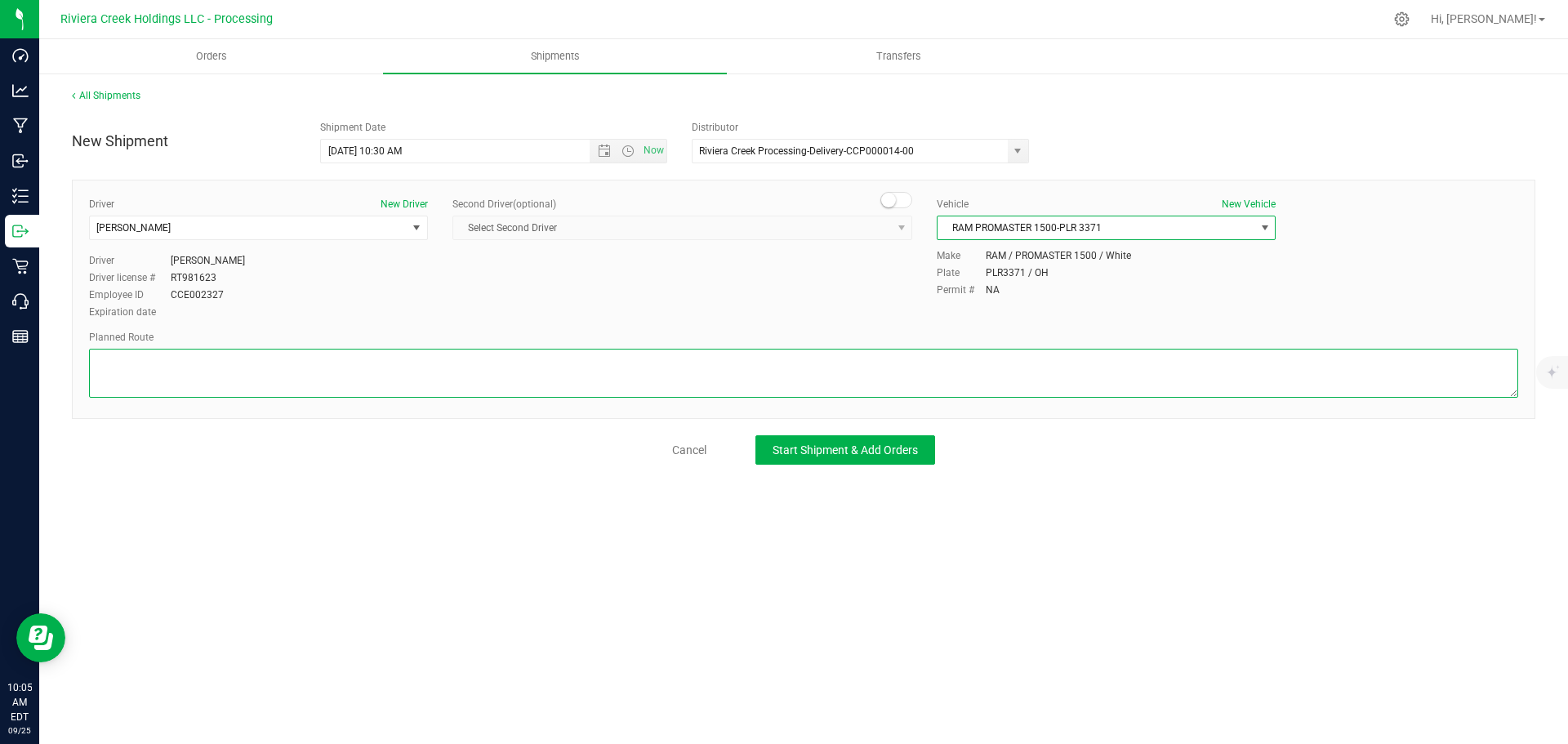
click at [278, 383] on textarea at bounding box center [804, 374] width 1429 height 49
paste textarea "Head west toward Tommy Henrich Dr NW 499 ft Turn left onto Tommy Henrich Dr NW …"
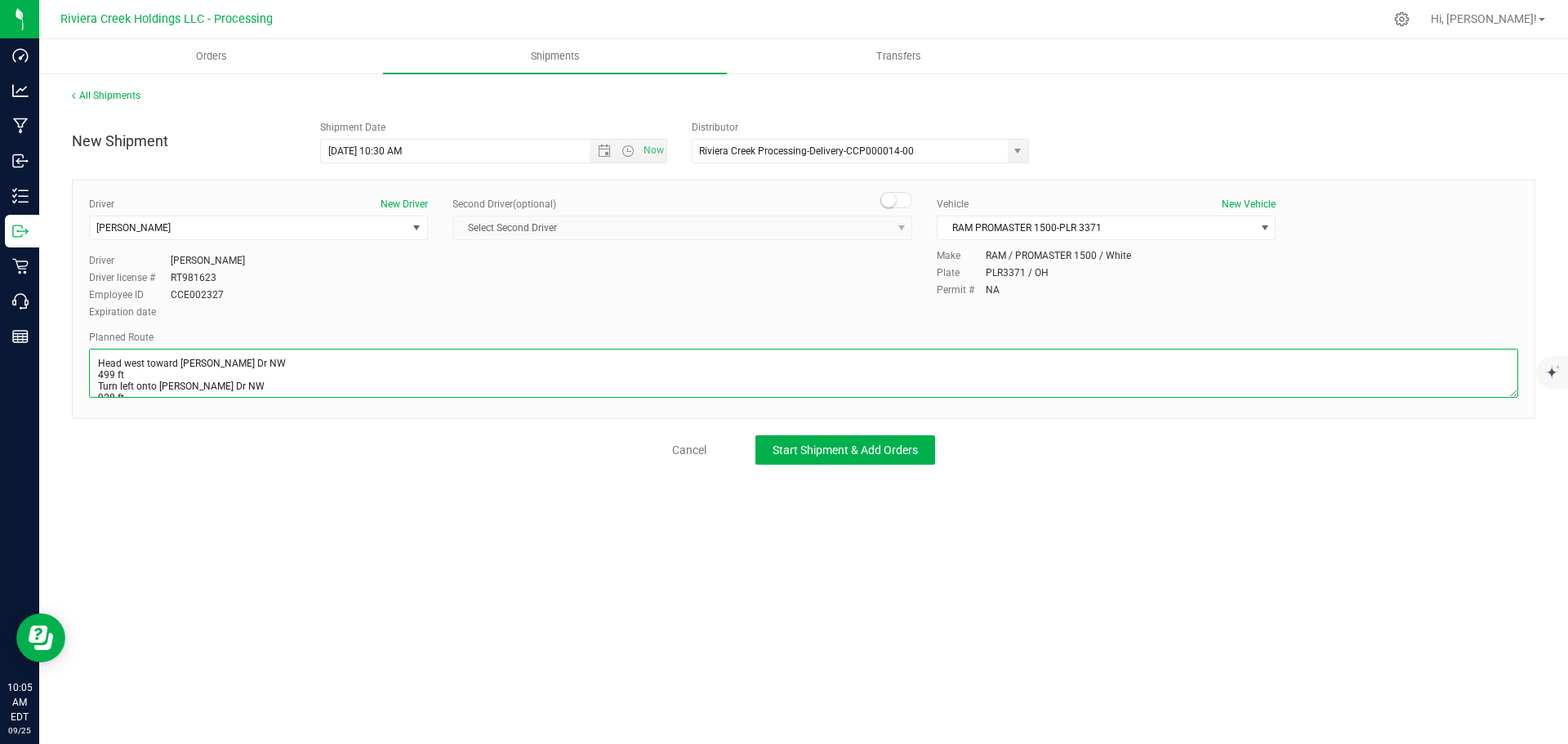
scroll to position [213, 0]
type textarea "Head west toward Tommy Henrich Dr NW 499 ft Turn left onto Tommy Henrich Dr NW …"
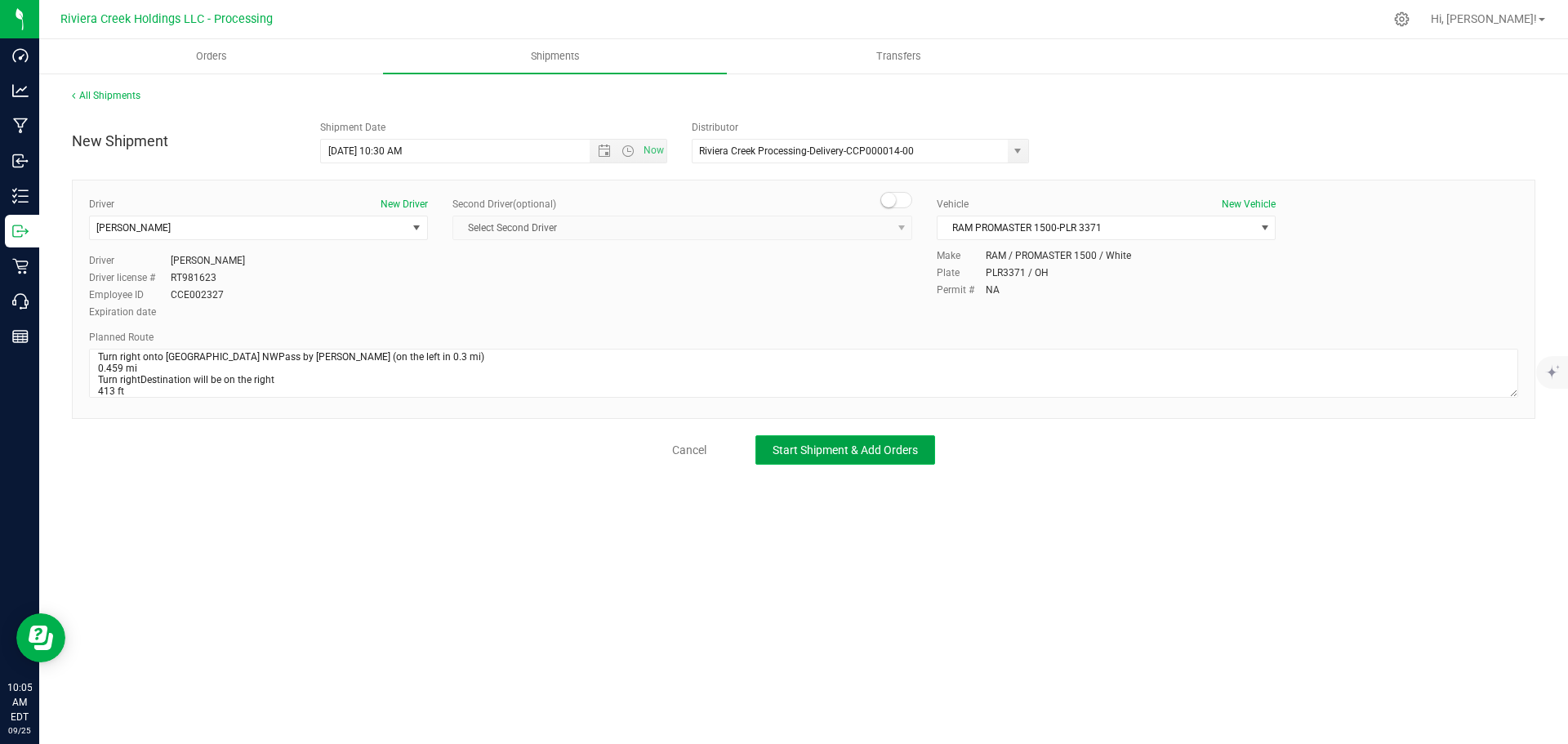
click at [791, 455] on span "Start Shipment & Add Orders" at bounding box center [845, 450] width 146 height 13
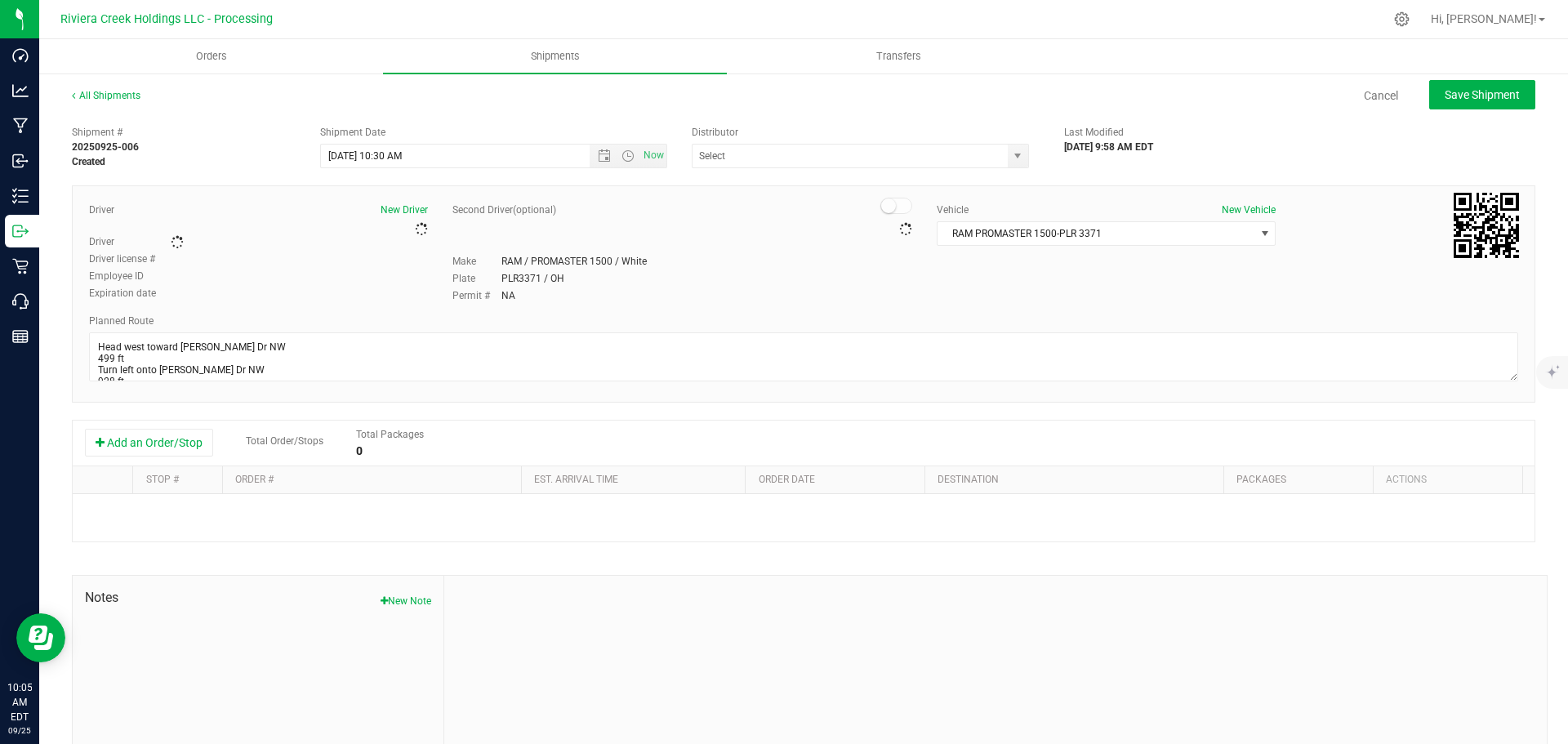
type input "Riviera Creek Processing-Delivery-CCP000014-00"
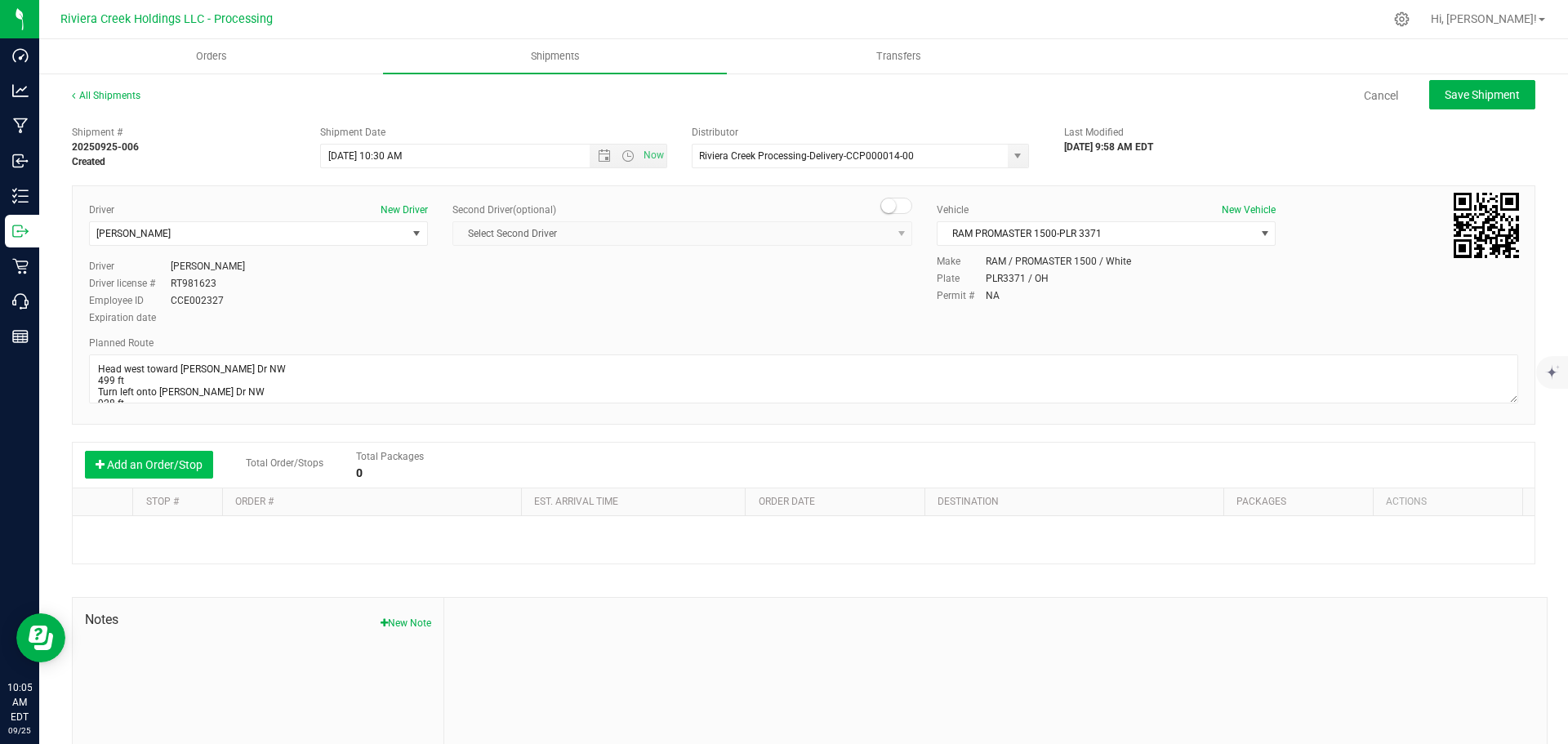
click at [151, 462] on button "Add an Order/Stop" at bounding box center [149, 465] width 128 height 28
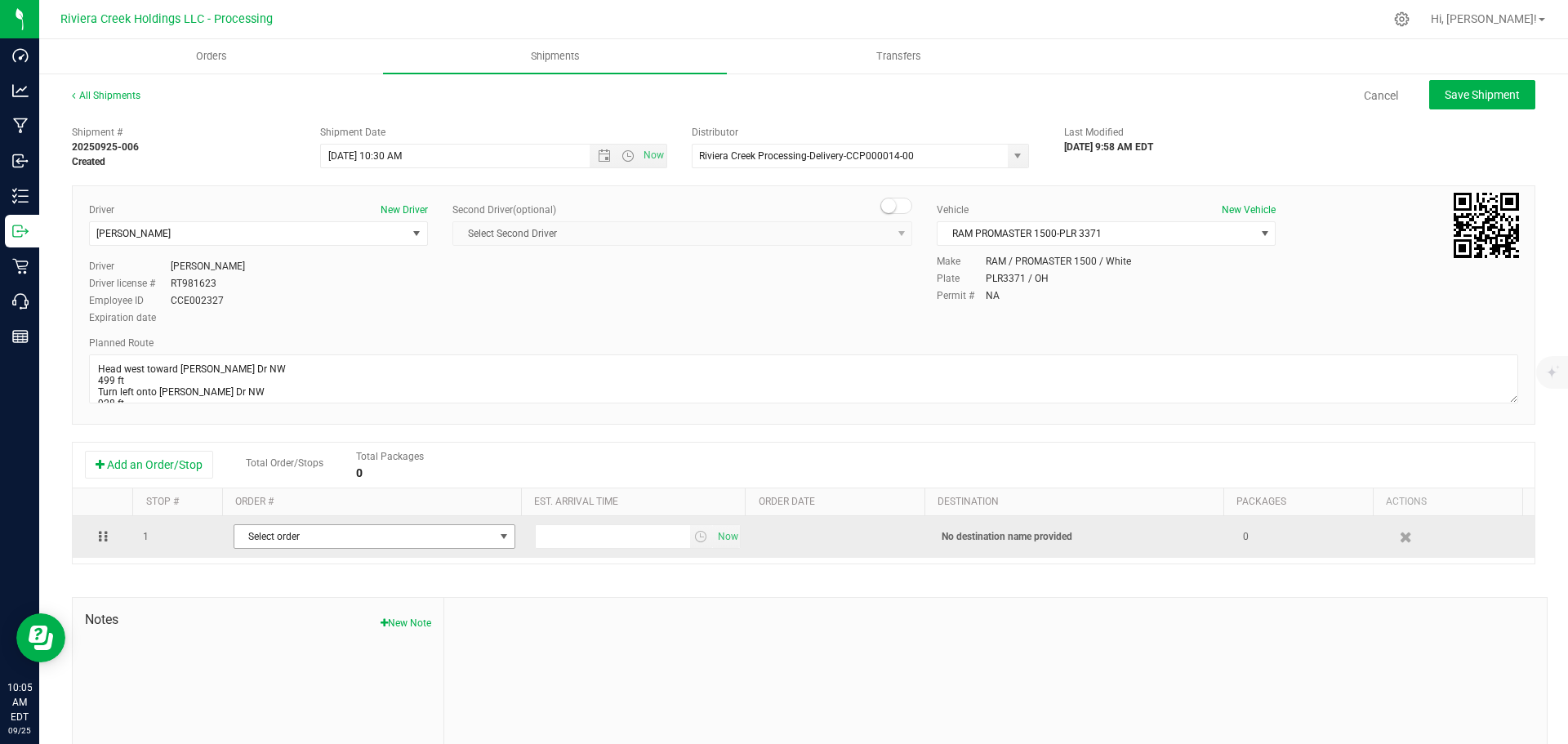
click at [394, 545] on span "Select order" at bounding box center [364, 536] width 260 height 23
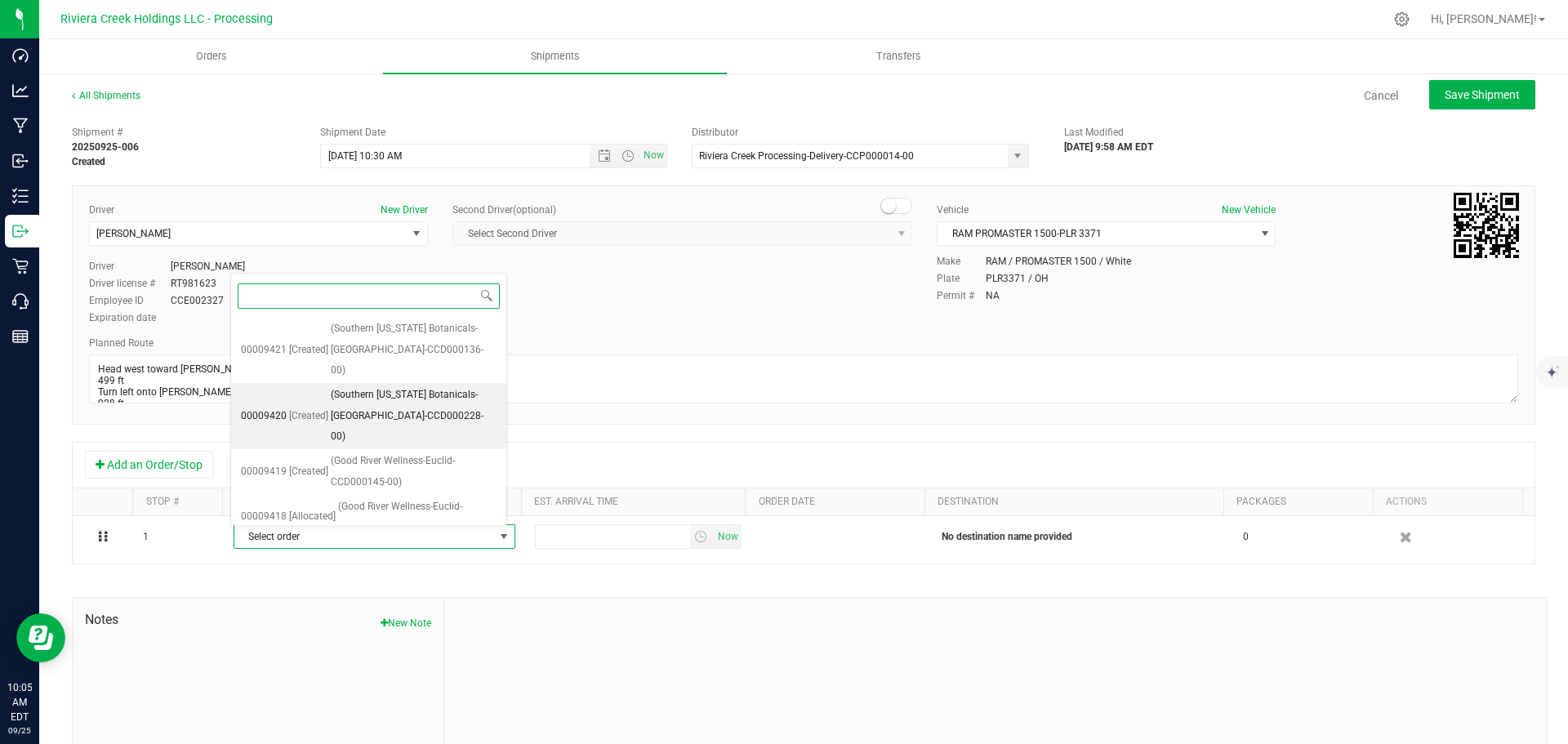
scroll to position [547, 0]
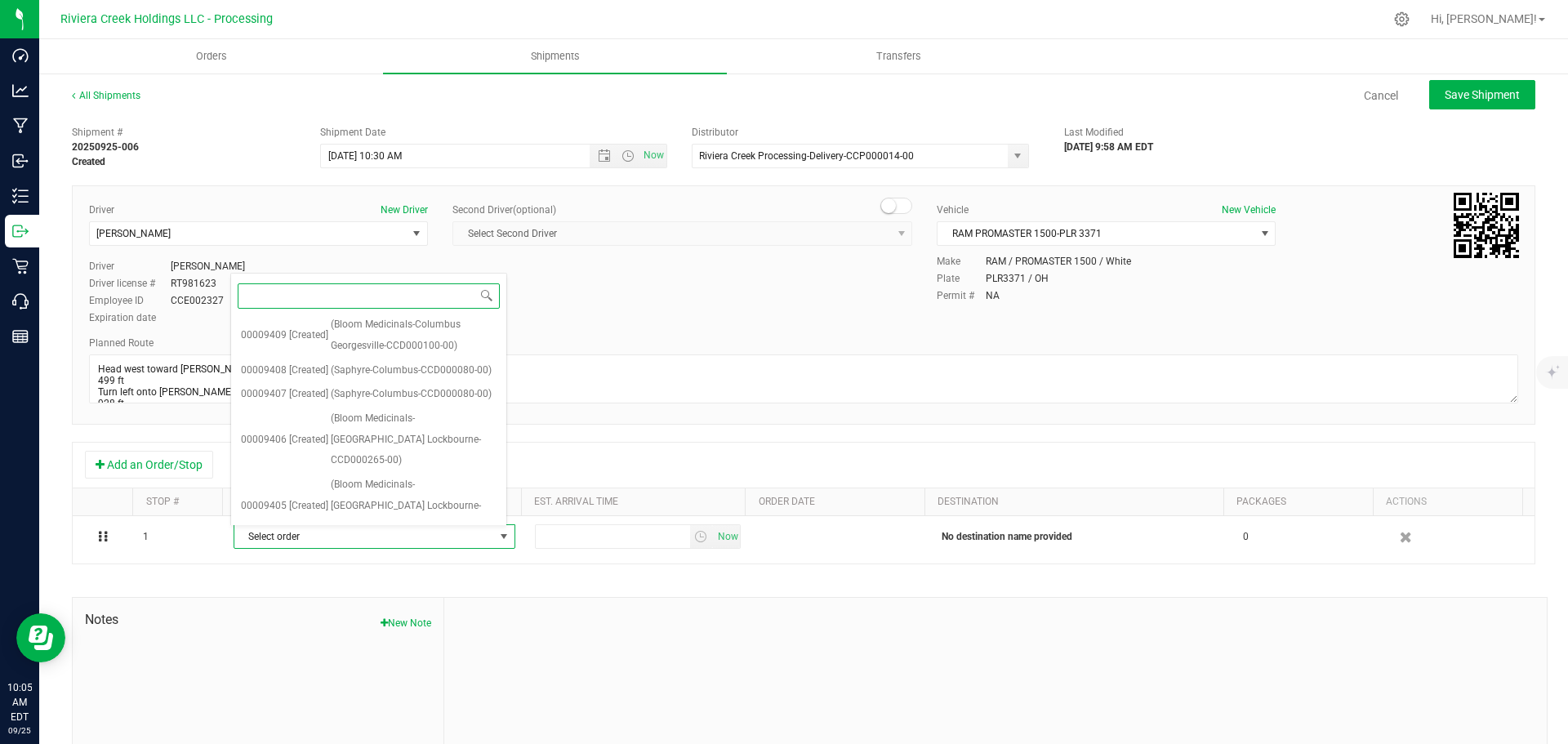
click at [373, 541] on span "(Zen Leaf Canton-CCD000058-00)" at bounding box center [405, 552] width 150 height 22
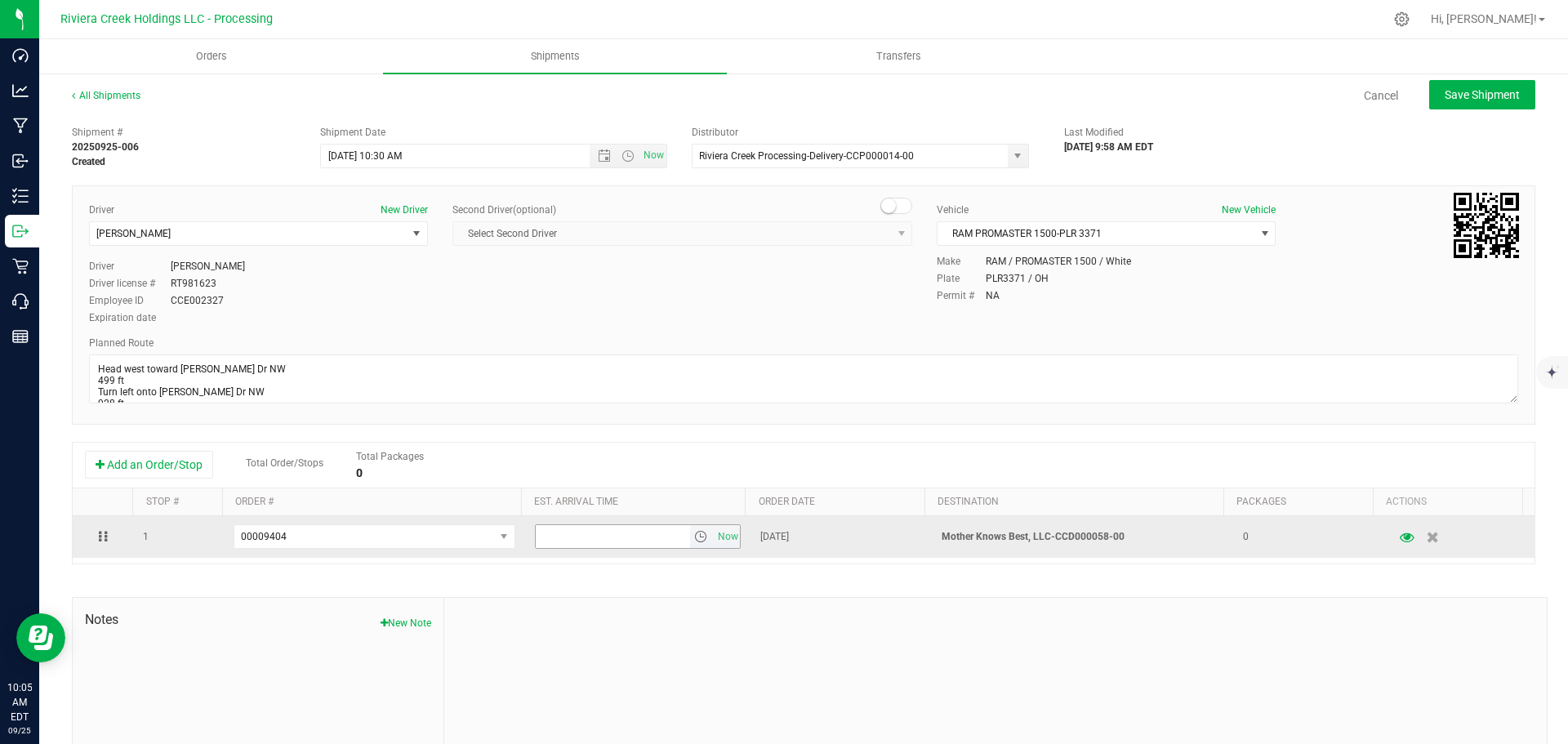
click at [694, 537] on span "select" at bounding box center [700, 536] width 13 height 13
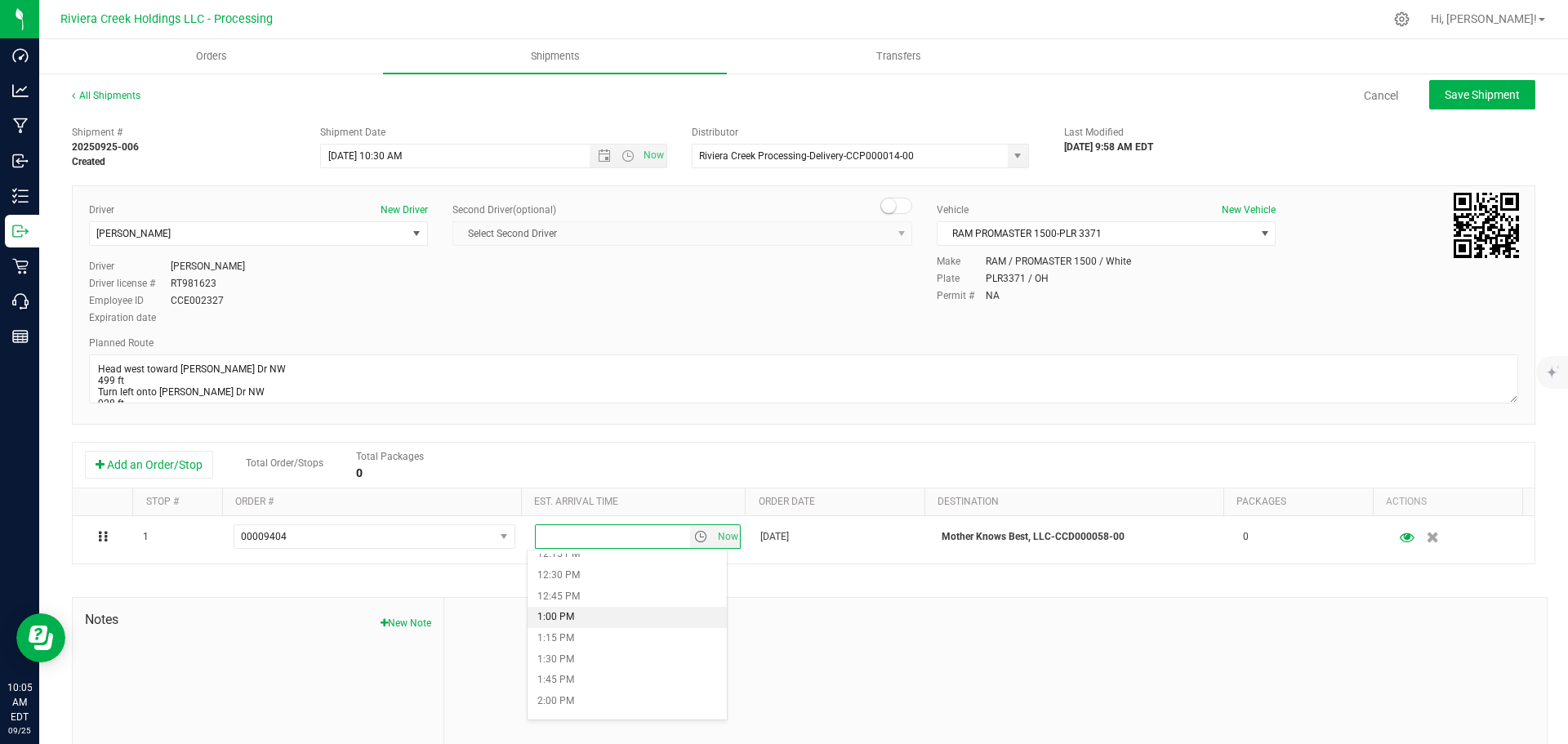
scroll to position [1062, 0]
click at [594, 615] on li "1:15 PM" at bounding box center [627, 615] width 200 height 22
click at [1451, 97] on span "Save Shipment" at bounding box center [1482, 94] width 75 height 13
type input "9/26/2025 2:30 PM"
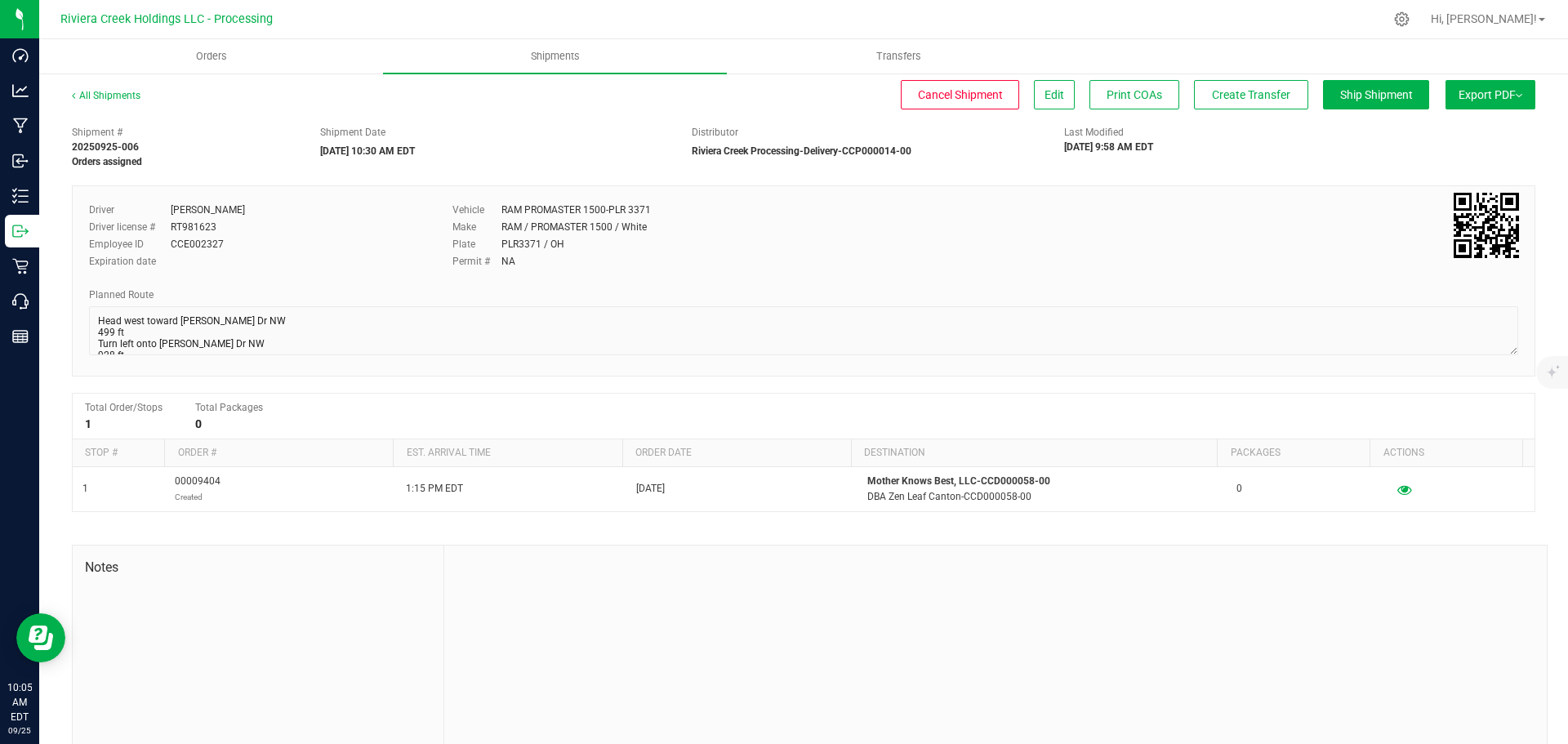
click at [114, 103] on div "All Shipments" at bounding box center [121, 100] width 98 height 25
click at [114, 96] on link "All Shipments" at bounding box center [106, 95] width 69 height 12
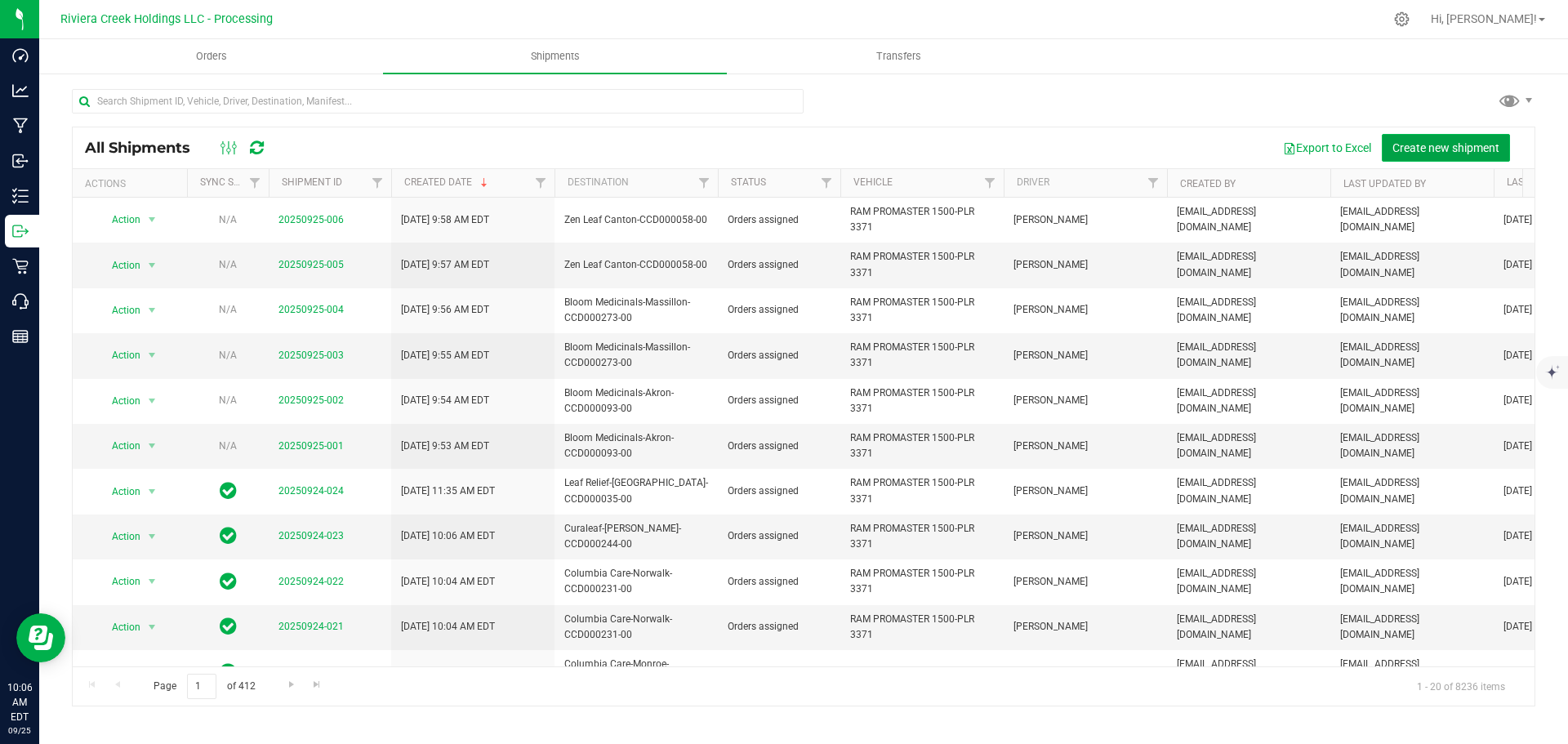
click at [1445, 154] on span "Create new shipment" at bounding box center [1446, 148] width 107 height 13
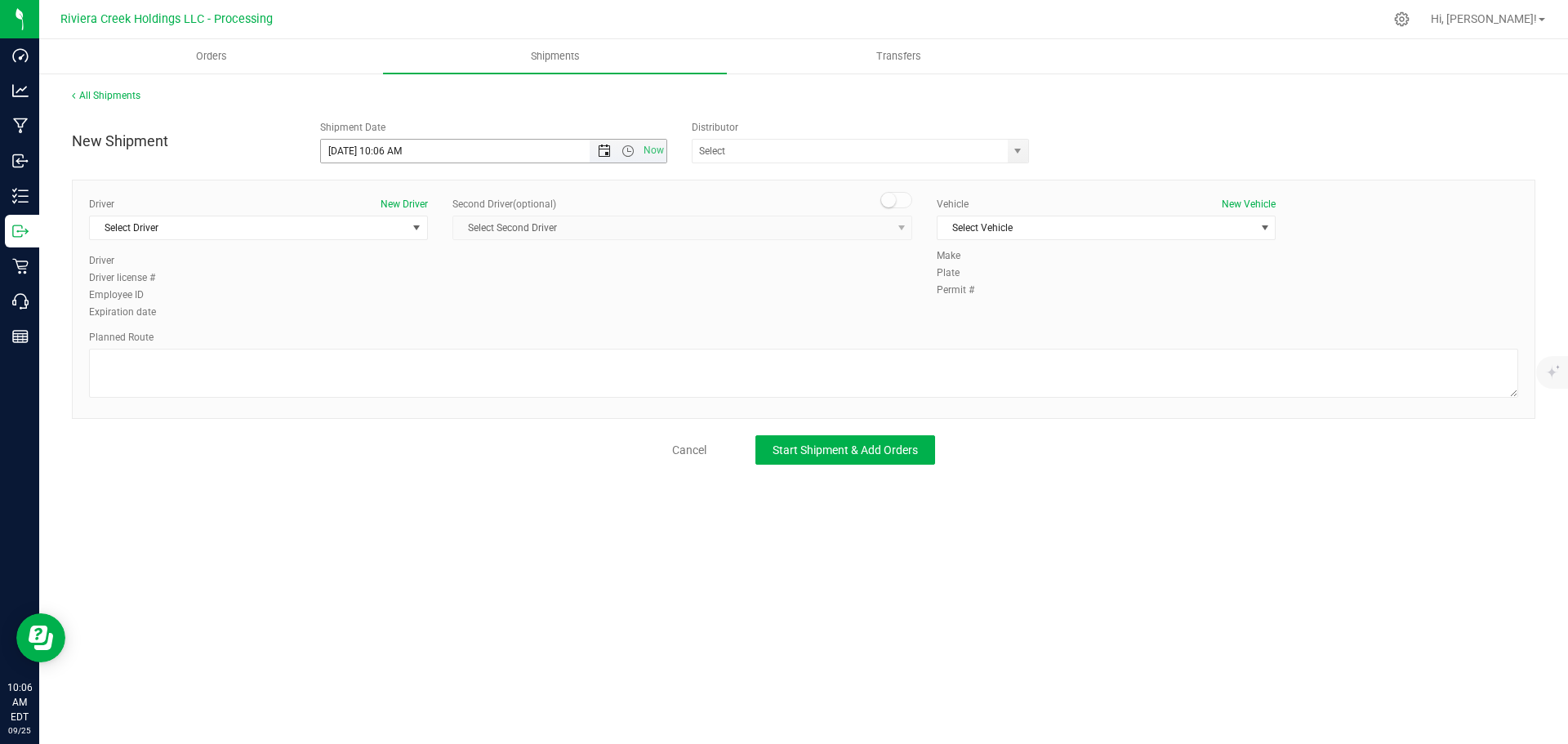
click at [602, 153] on span "Open the date view" at bounding box center [604, 151] width 13 height 13
click at [453, 318] on link "26" at bounding box center [453, 318] width 24 height 26
click at [628, 154] on span "Open the time view" at bounding box center [628, 151] width 13 height 13
click at [340, 308] on li "7:00 AM" at bounding box center [493, 308] width 344 height 22
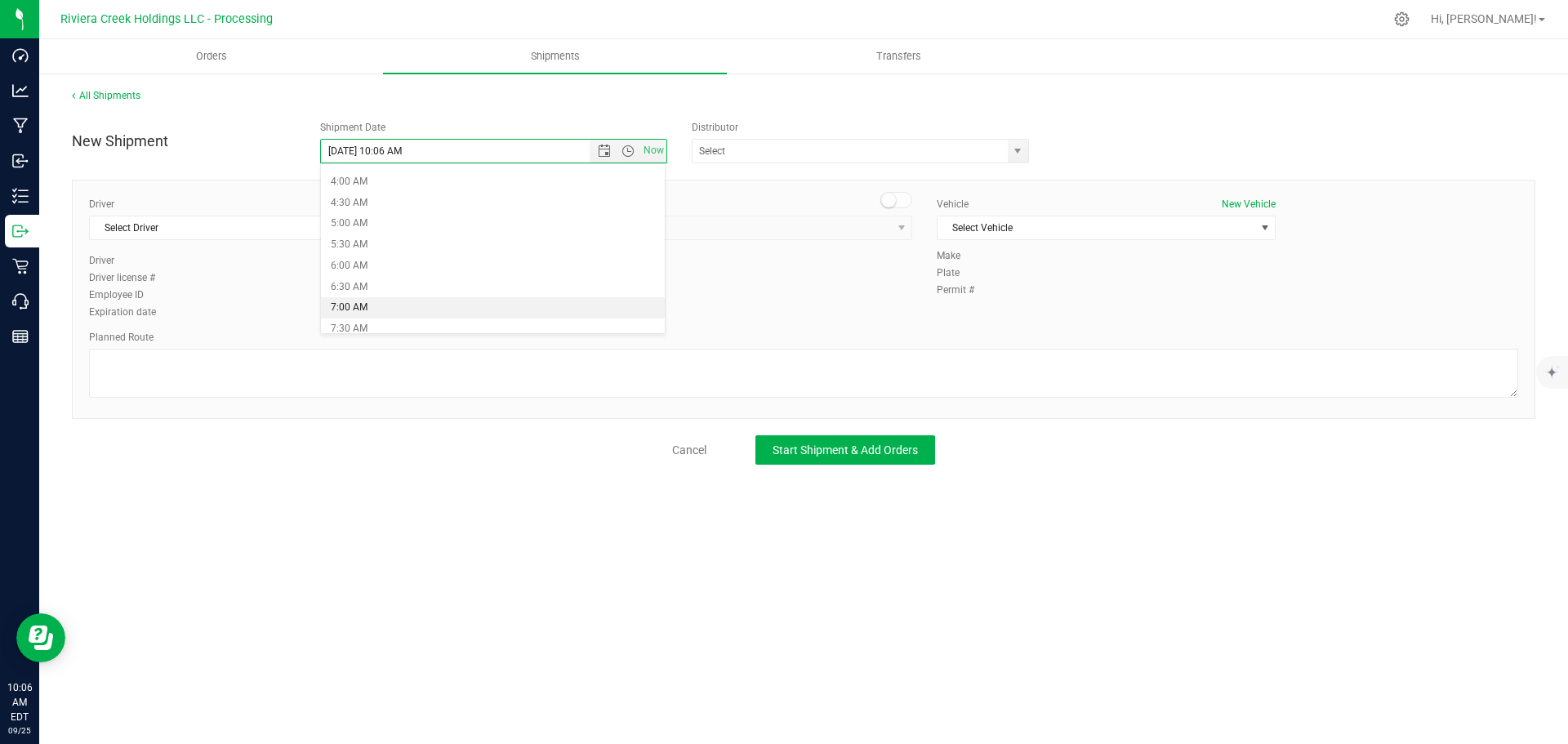
type input "9/26/2025 7:00 AM"
click at [1018, 156] on span "select" at bounding box center [1017, 151] width 13 height 13
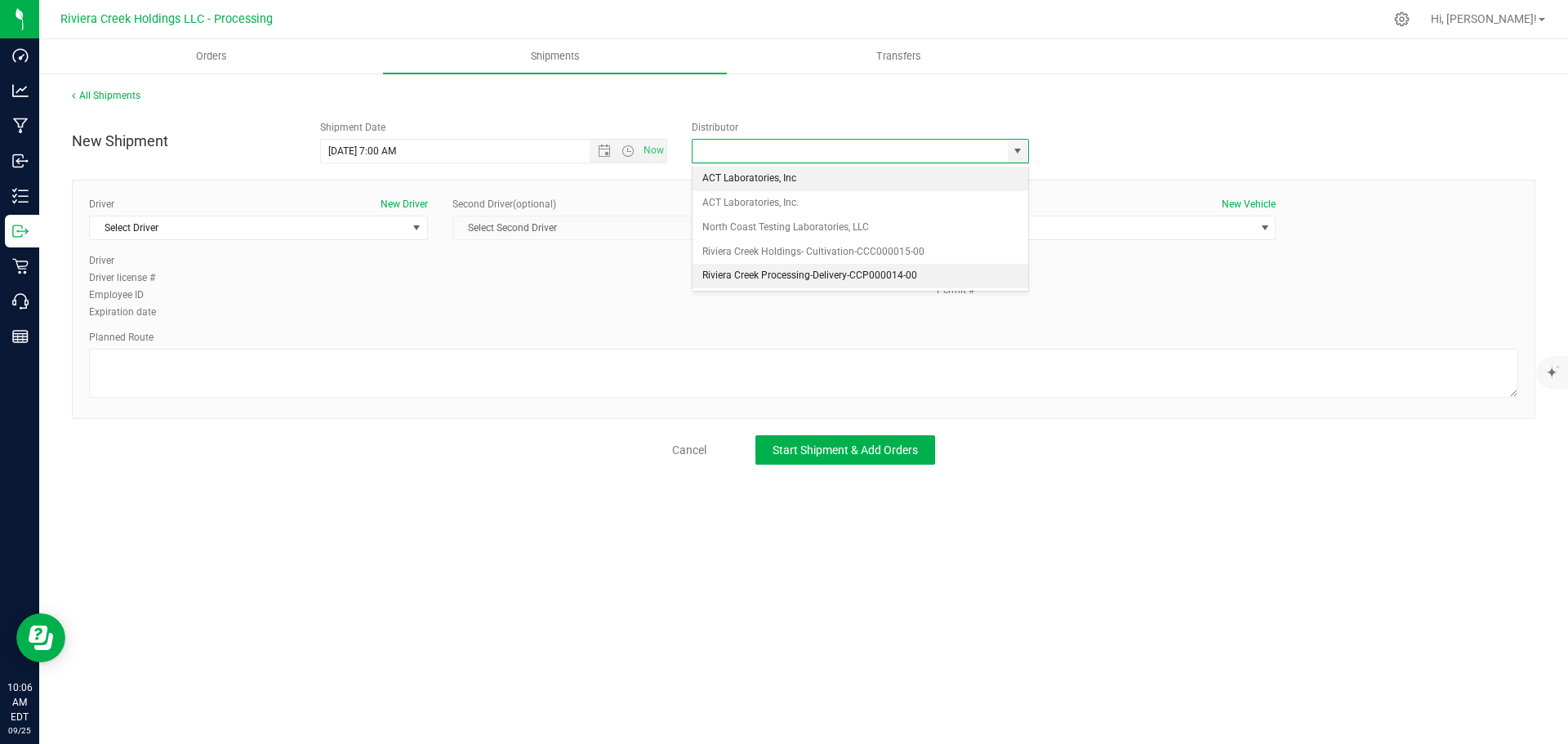
click at [705, 275] on li "Riviera Creek Processing-Delivery-CCP000014-00" at bounding box center [860, 276] width 335 height 25
type input "Riviera Creek Processing-Delivery-CCP000014-00"
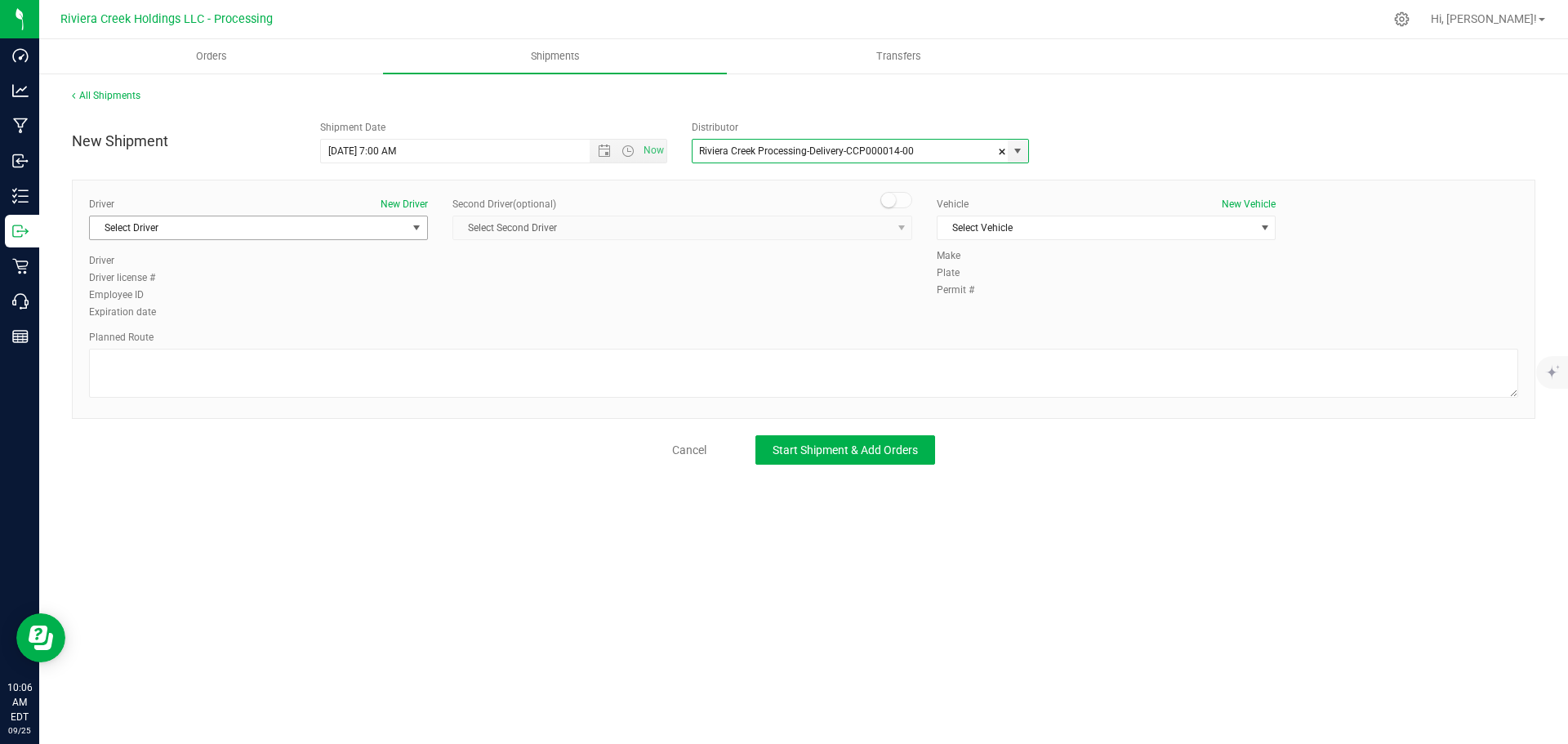
click at [285, 226] on span "Select Driver" at bounding box center [248, 227] width 317 height 23
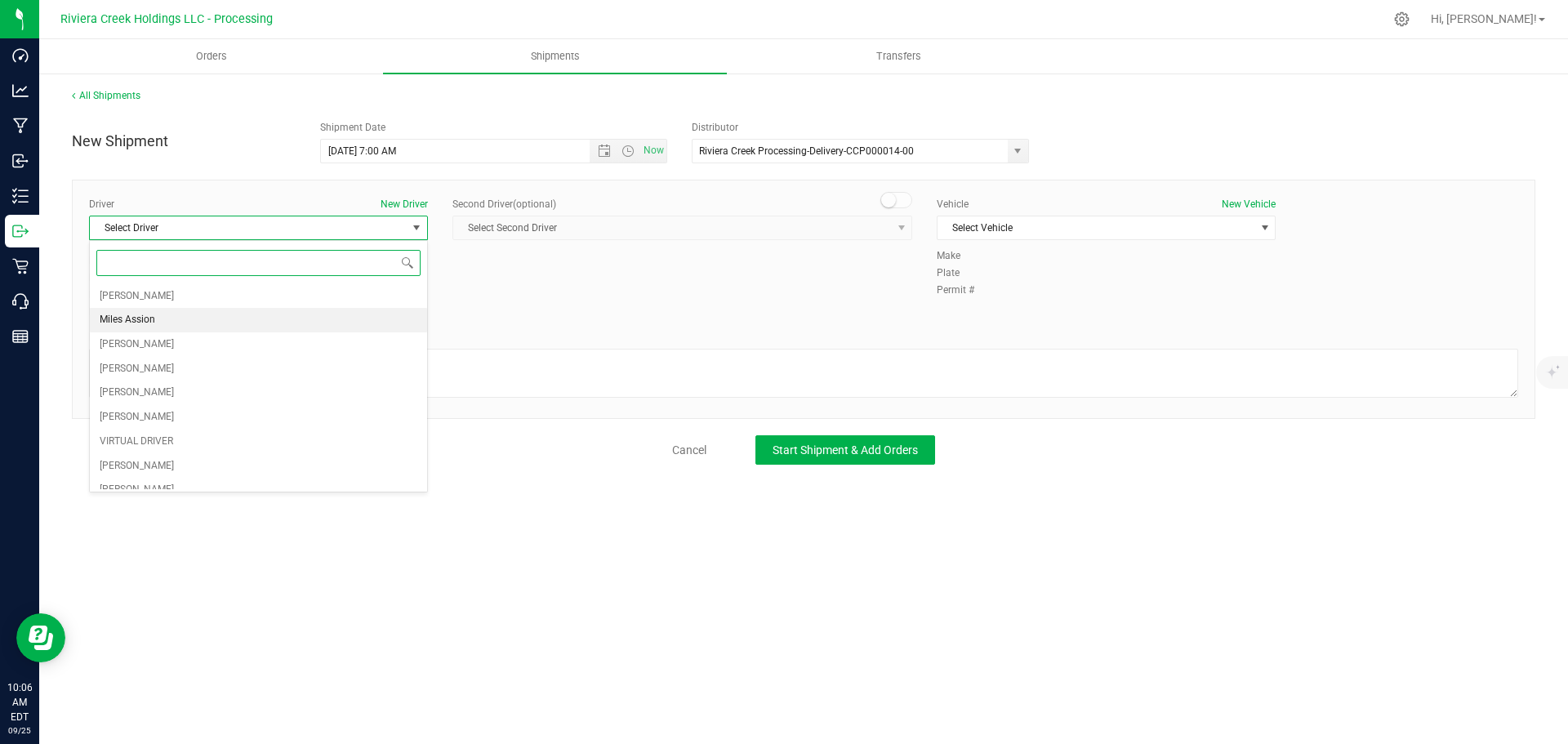
click at [179, 320] on li "Miles Assion" at bounding box center [258, 320] width 337 height 25
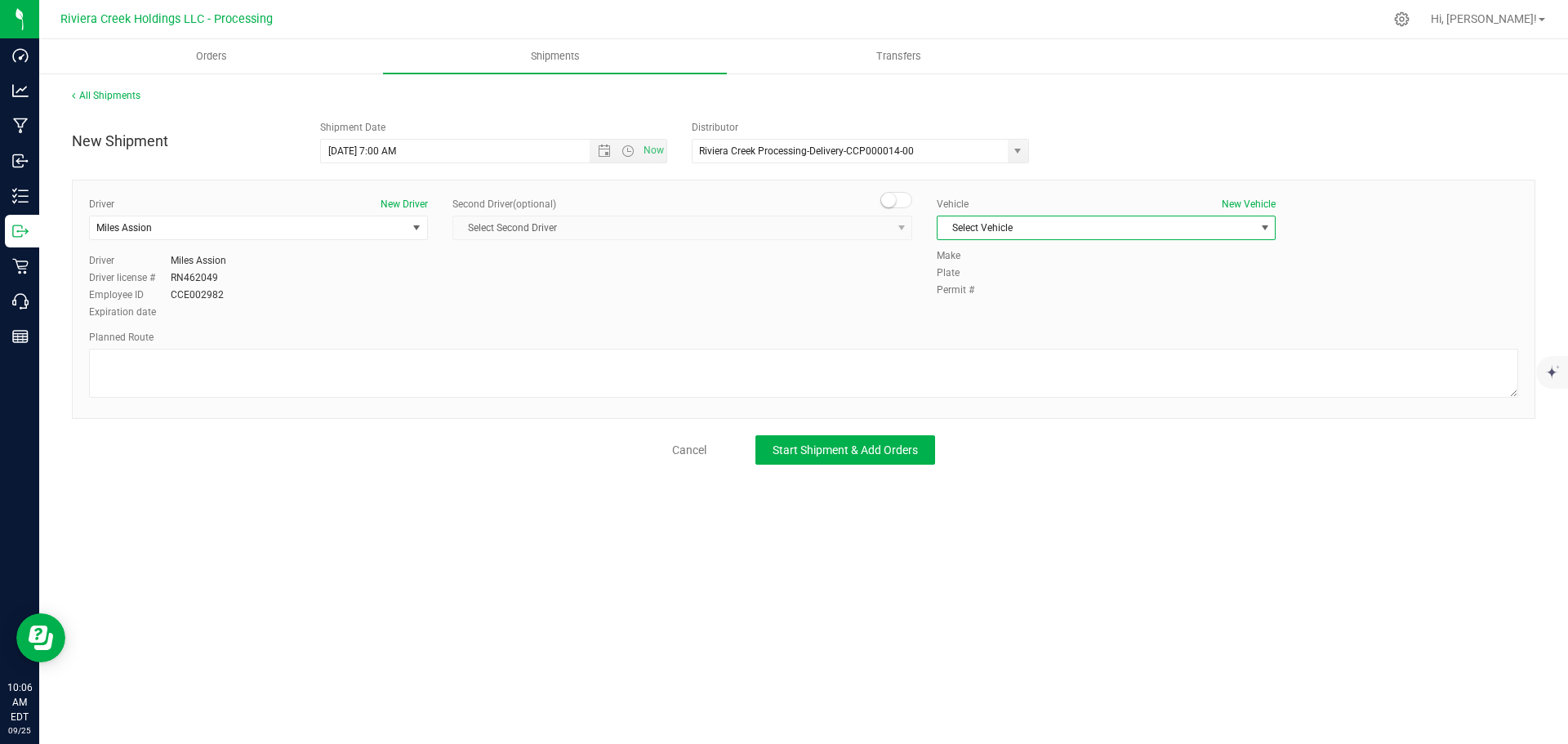
click at [979, 230] on span "Select Vehicle" at bounding box center [1096, 227] width 317 height 23
click at [999, 344] on li "RAM PROMASTER 1500-PNV 1464" at bounding box center [1106, 352] width 337 height 25
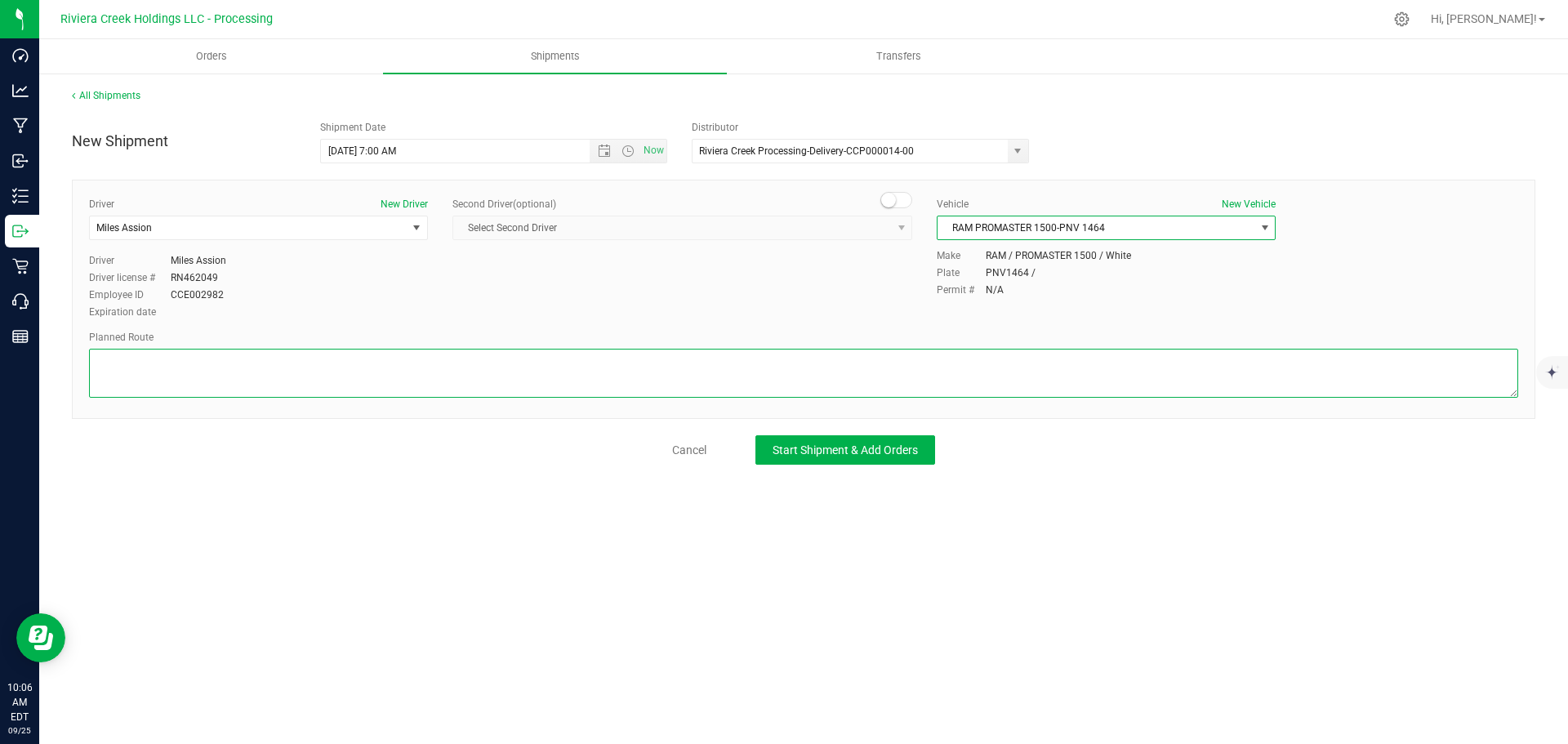
click at [472, 363] on textarea at bounding box center [804, 374] width 1429 height 49
paste textarea "Head west on St Clair St toward Crescent St 187 ft St Clair St turns slightly l…"
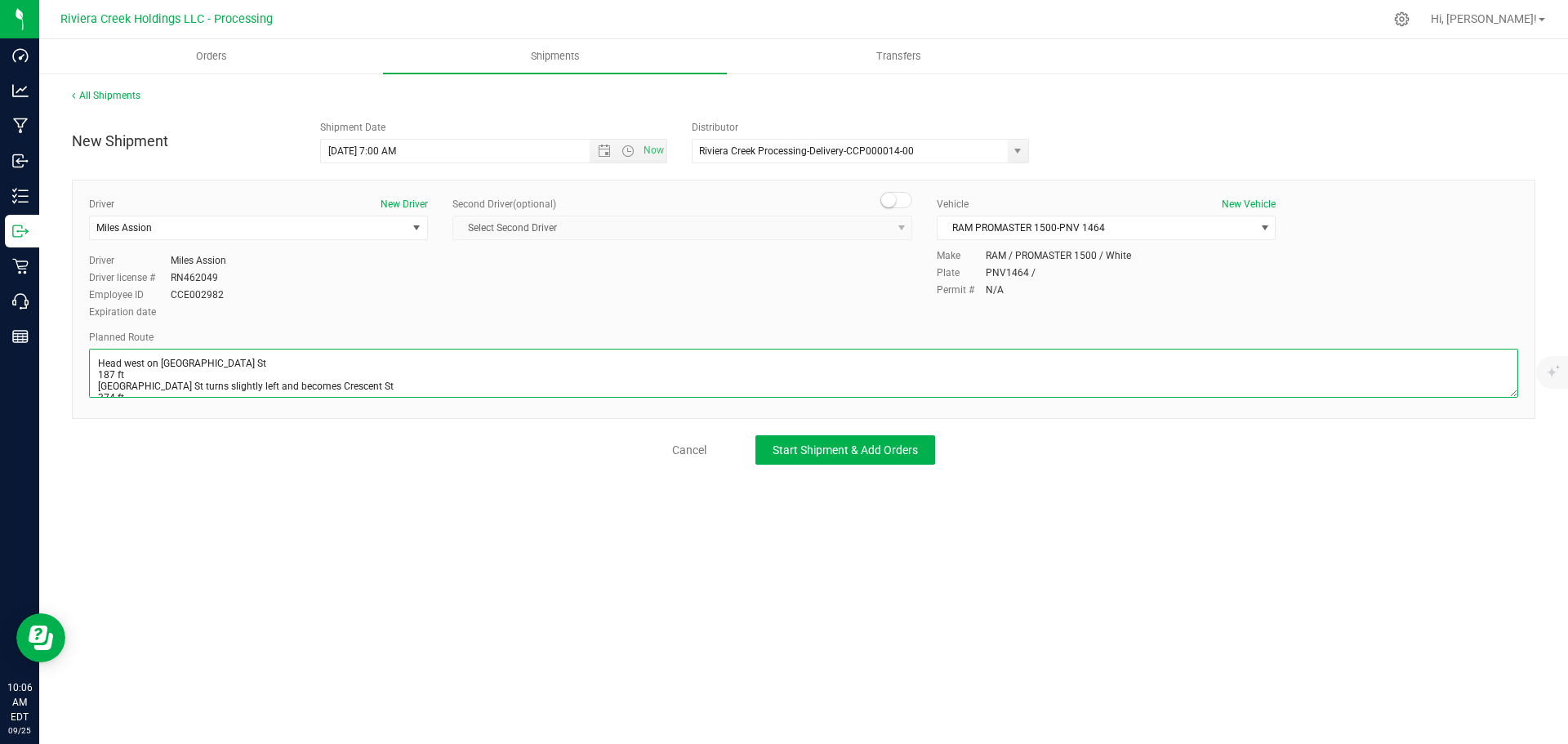
scroll to position [373, 0]
type textarea "Head west on St Clair St toward Crescent St 187 ft St Clair St turns slightly l…"
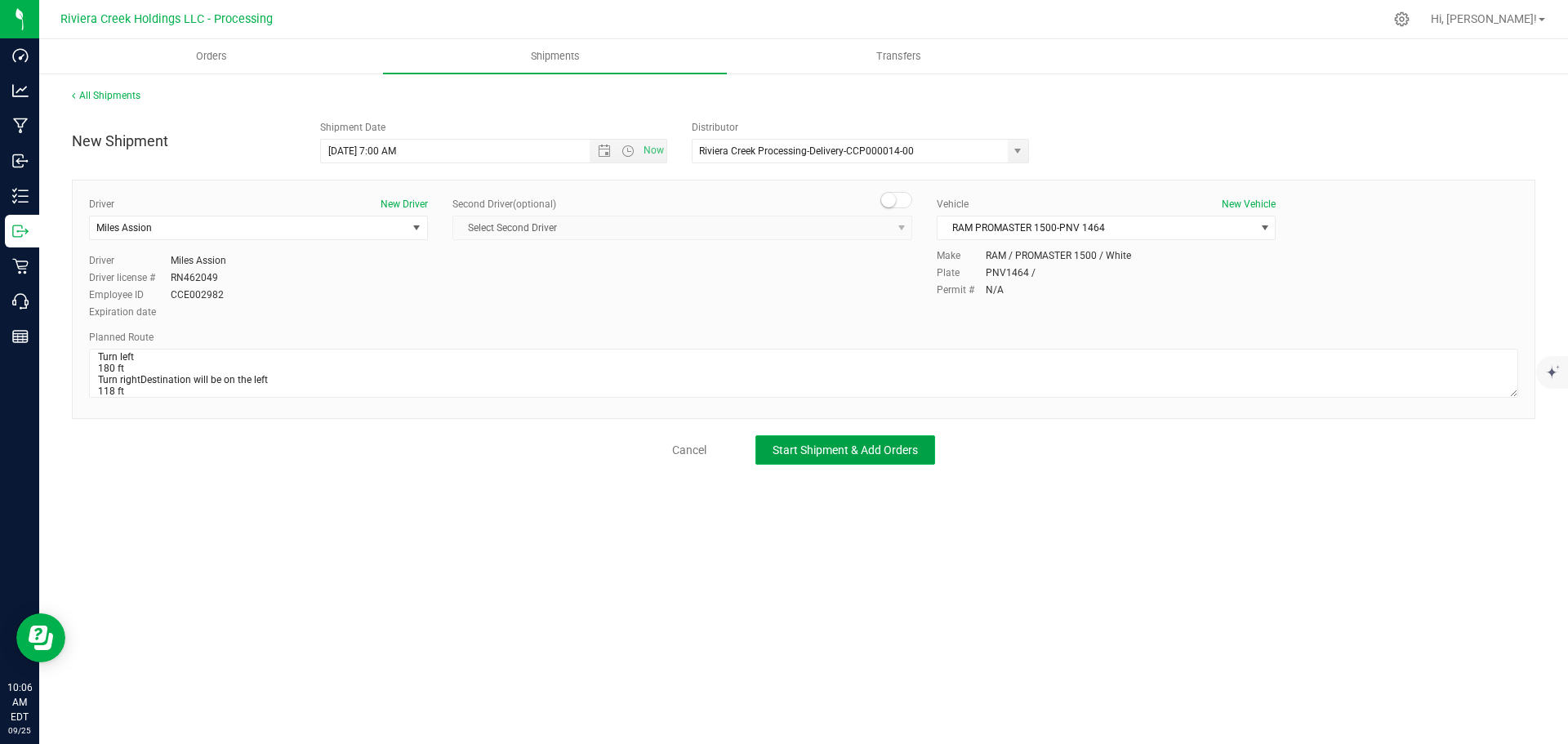
click at [777, 452] on span "Start Shipment & Add Orders" at bounding box center [845, 450] width 146 height 13
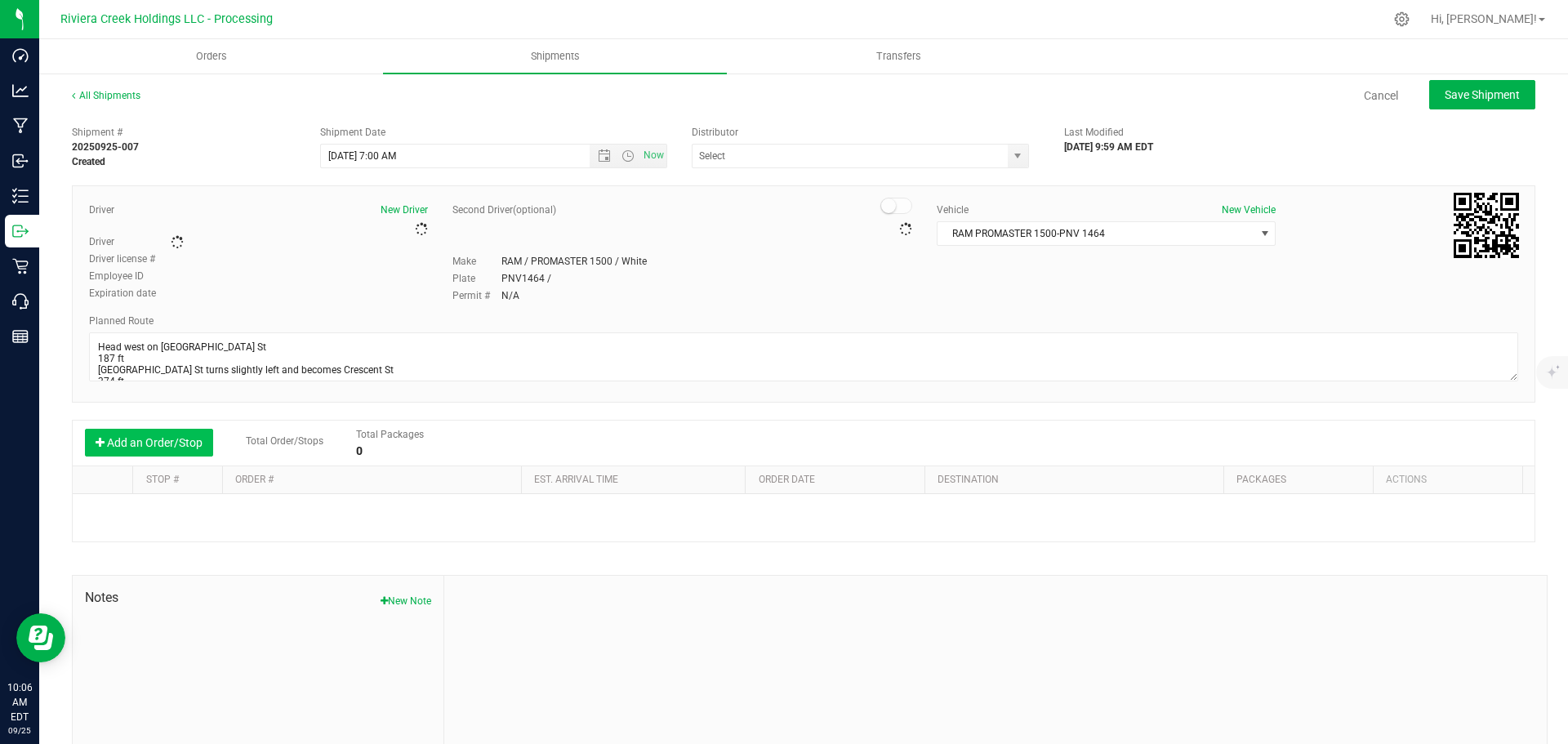
type input "Riviera Creek Processing-Delivery-CCP000014-00"
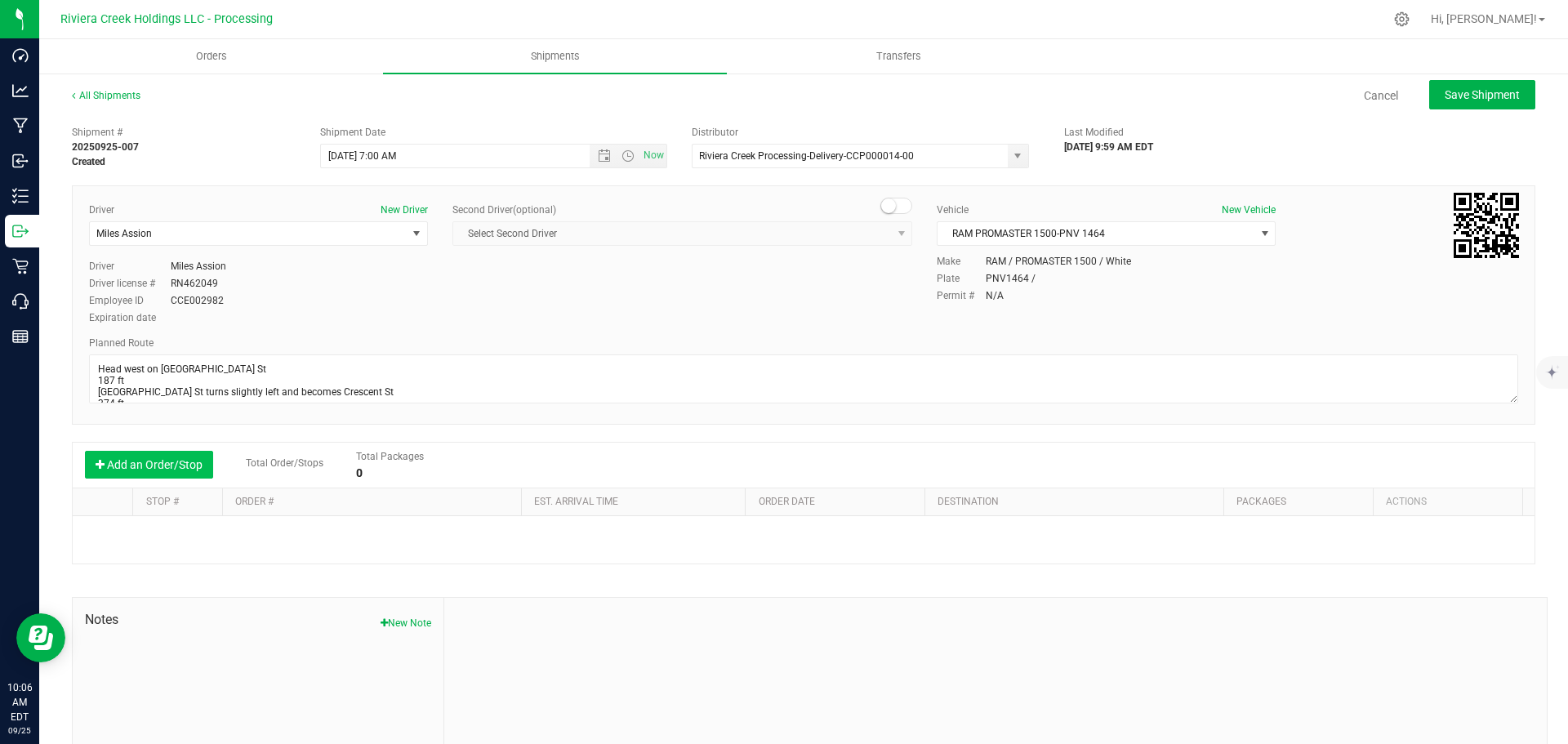
click at [122, 460] on button "Add an Order/Stop" at bounding box center [149, 465] width 128 height 28
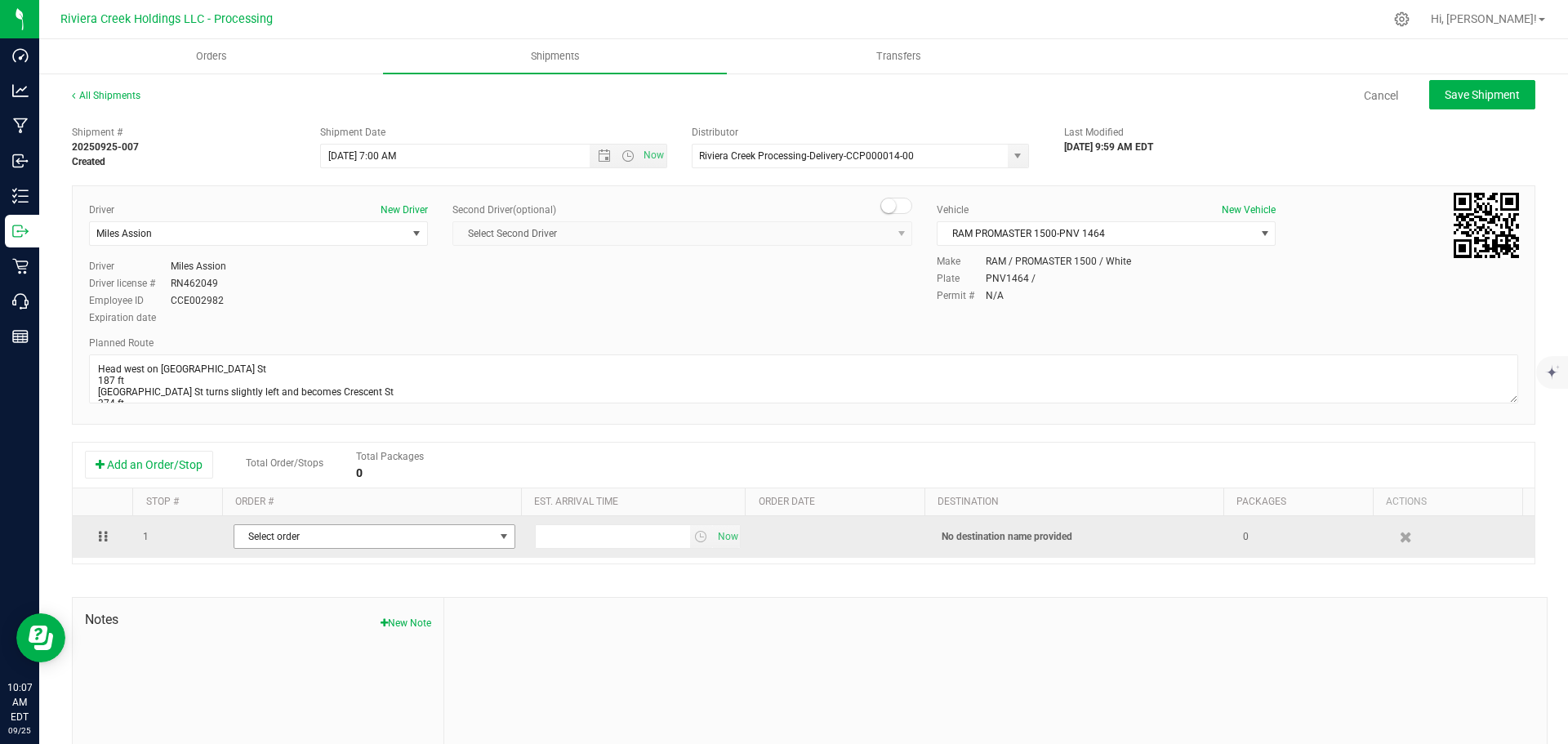
click at [270, 533] on span "Select order" at bounding box center [364, 536] width 260 height 23
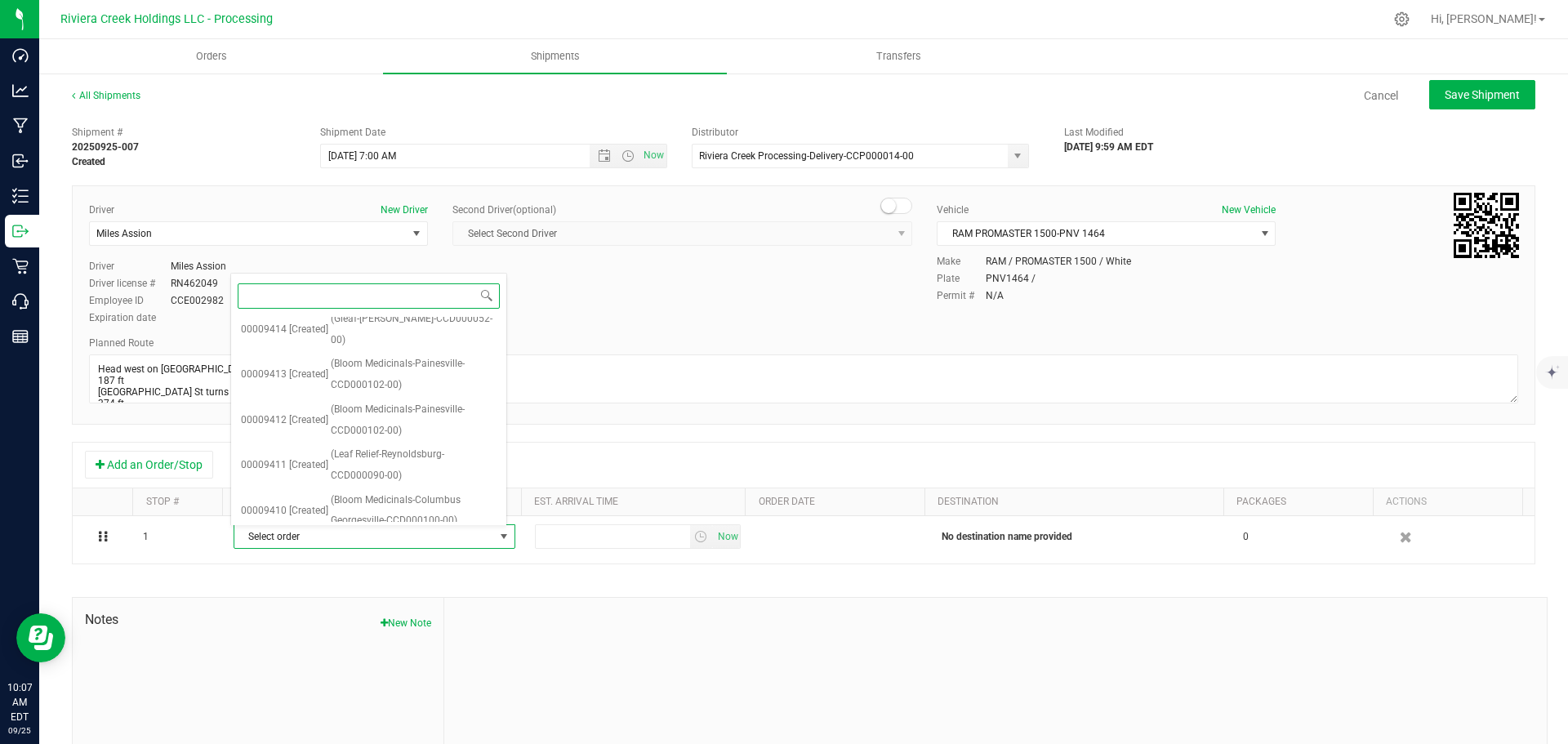
scroll to position [523, 0]
click at [383, 499] on span "(Bloom Medicinals-Columbus Lockbourne-CCD000265-00)" at bounding box center [413, 530] width 166 height 63
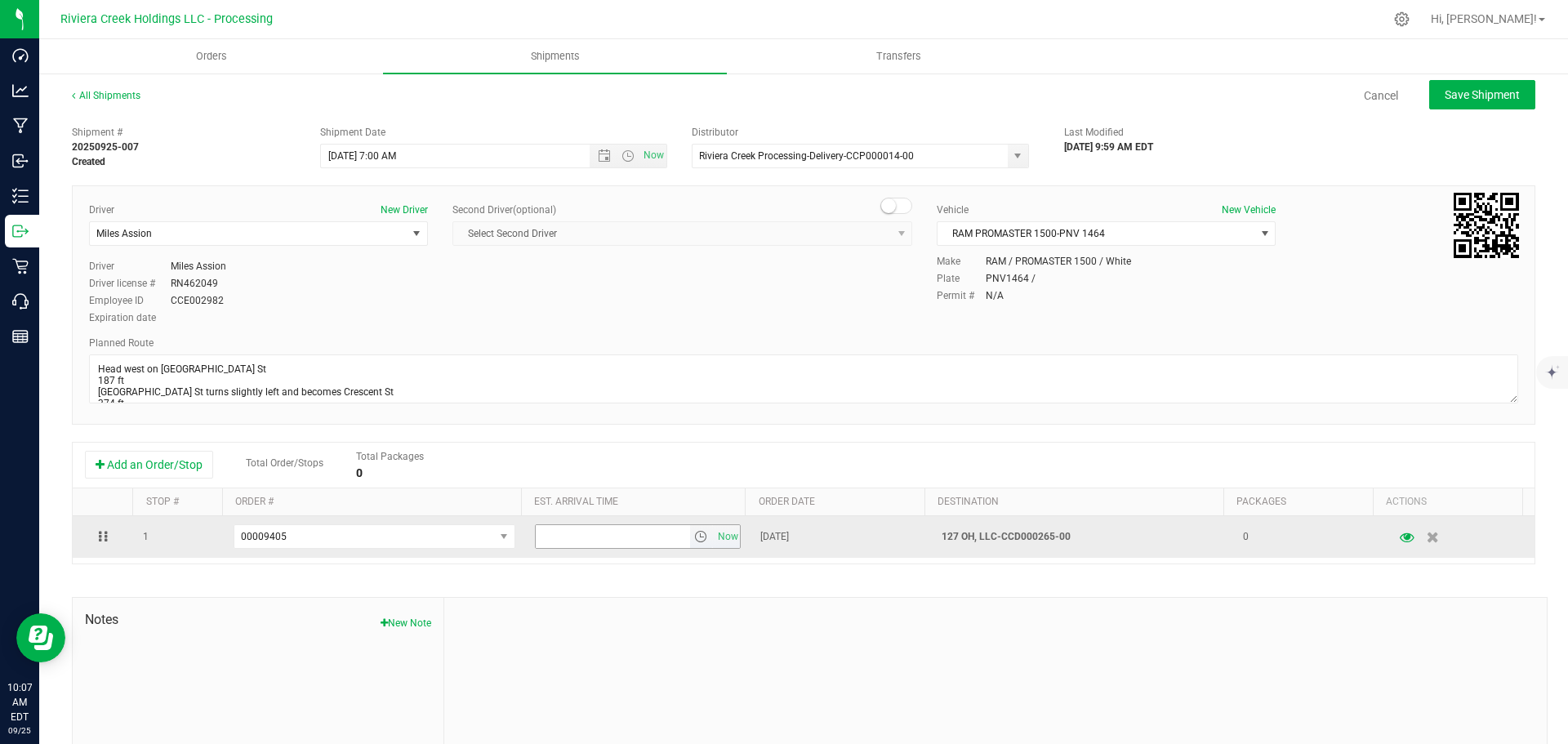
click at [694, 540] on span "select" at bounding box center [700, 536] width 13 height 13
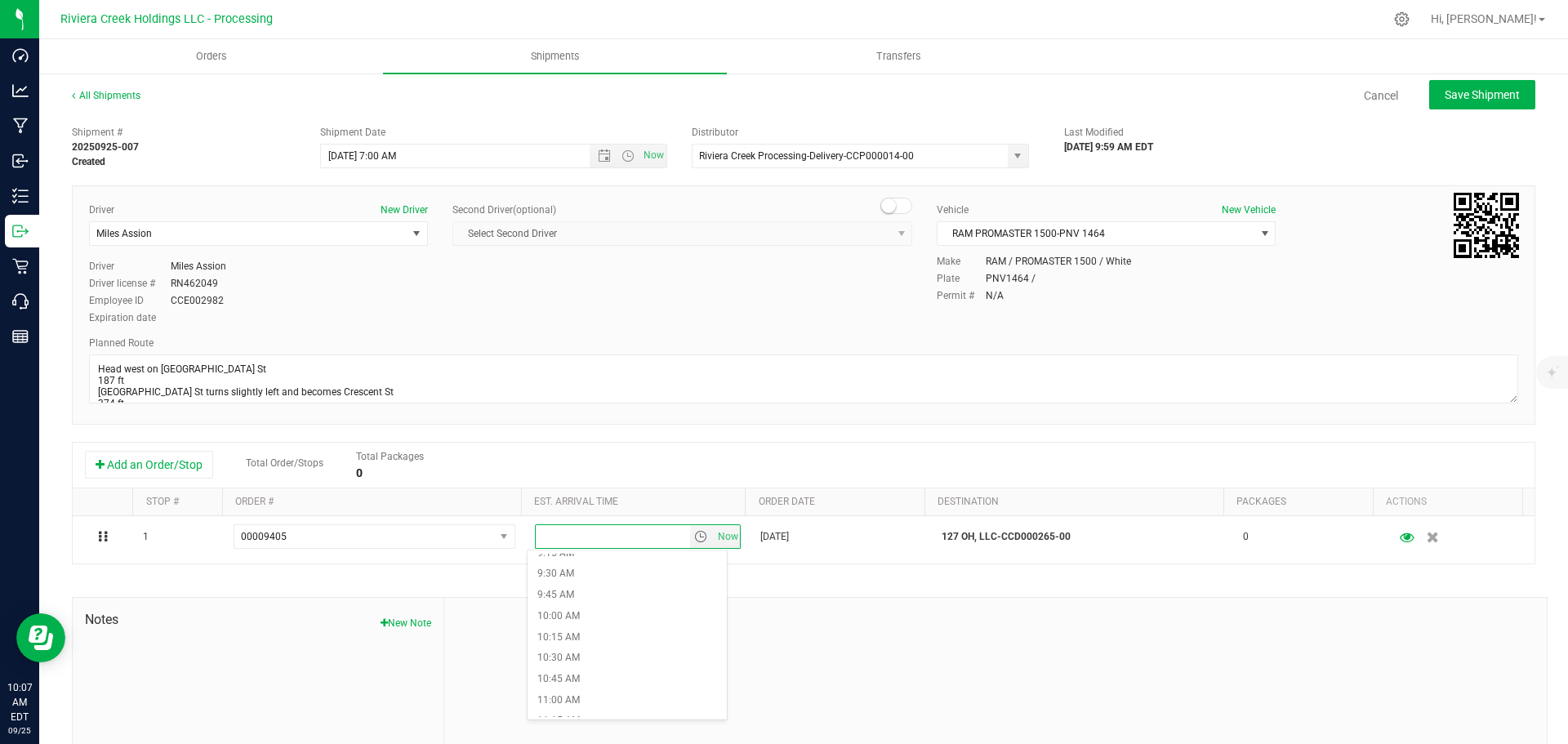
scroll to position [817, 0]
click at [581, 589] on li "10:00 AM" at bounding box center [627, 588] width 200 height 22
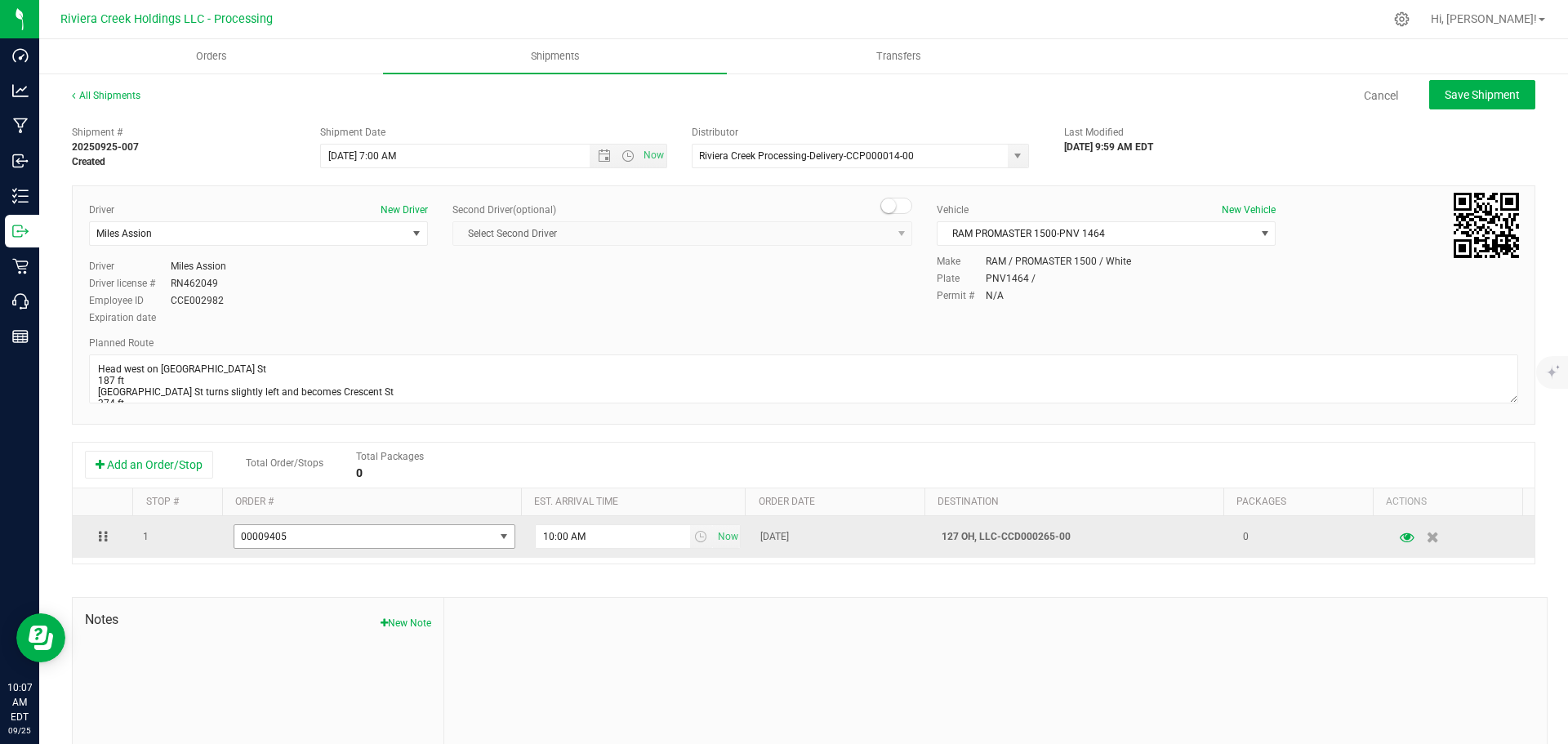
click at [498, 538] on span "select" at bounding box center [504, 536] width 13 height 13
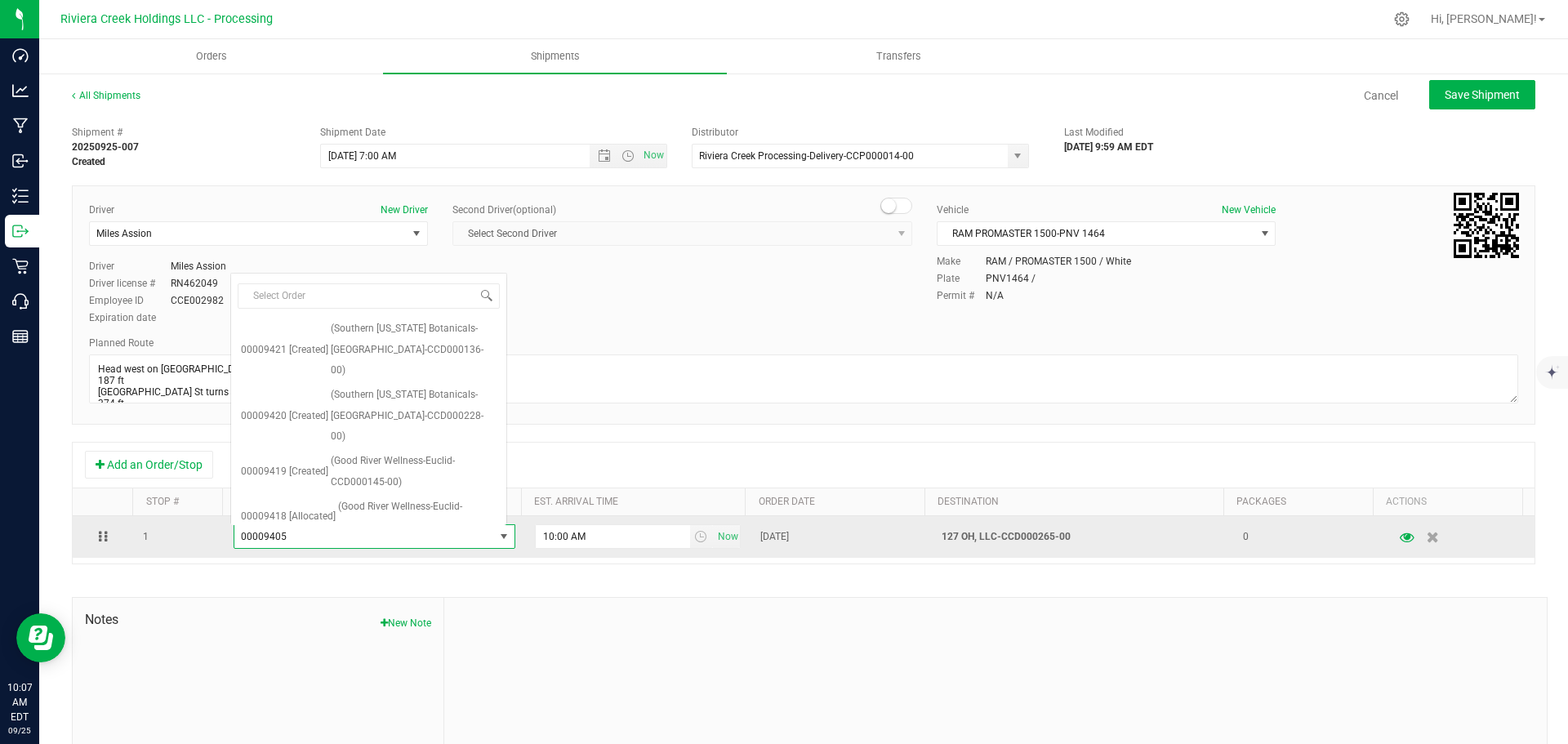
scroll to position [523, 0]
click at [498, 538] on span "select" at bounding box center [504, 536] width 13 height 13
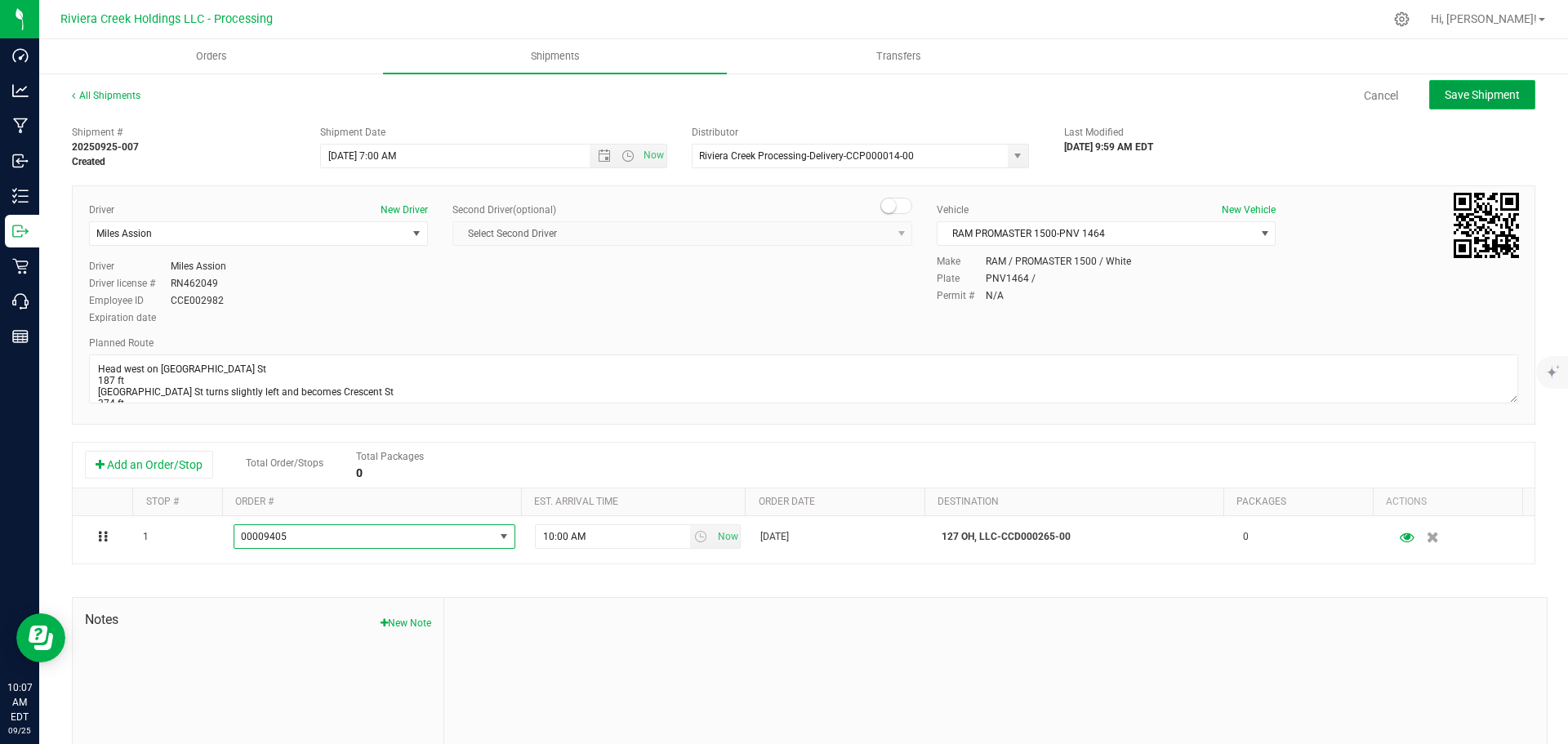
click at [1454, 93] on span "Save Shipment" at bounding box center [1482, 94] width 75 height 13
type input "9/26/2025 11:00 AM"
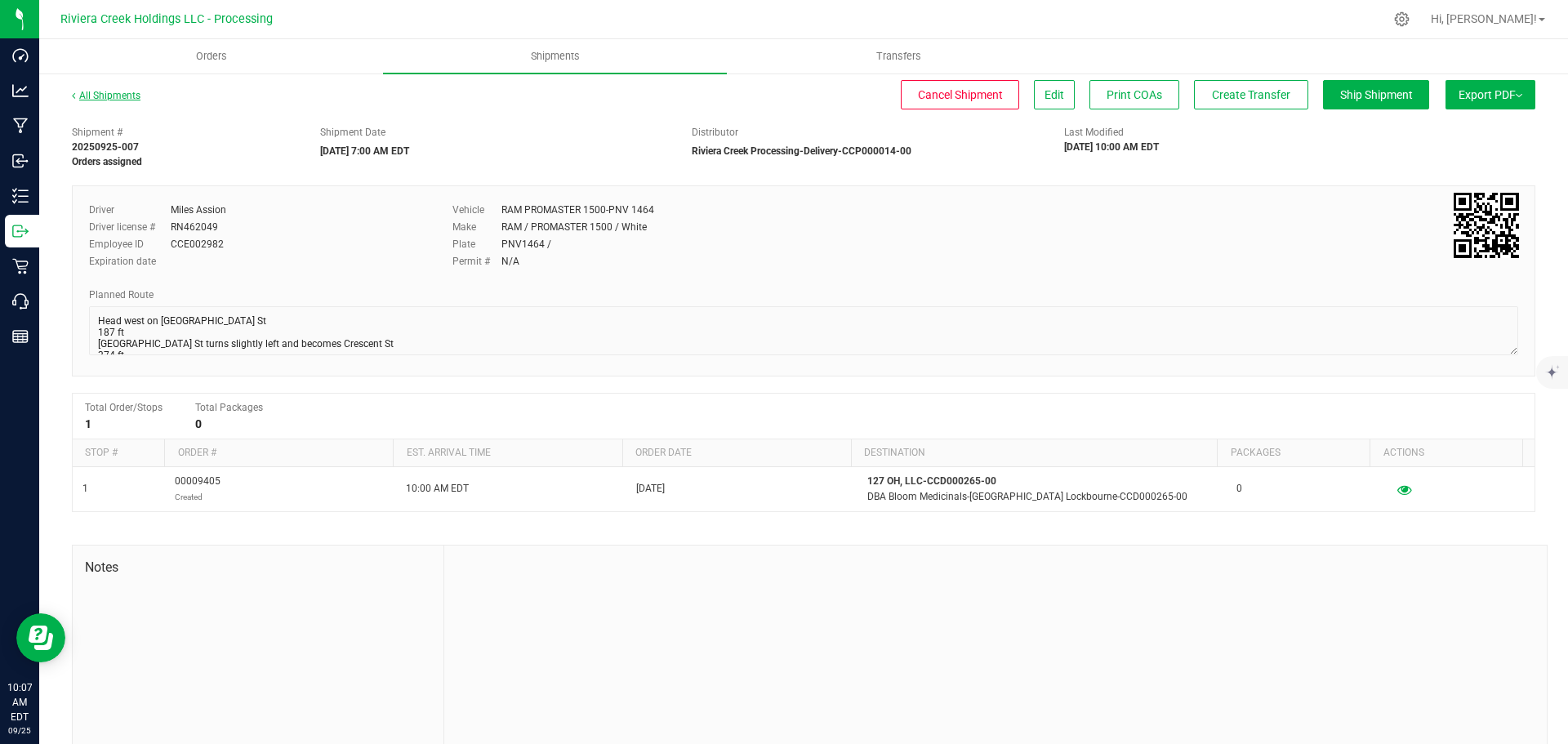
click at [103, 95] on link "All Shipments" at bounding box center [106, 95] width 69 height 12
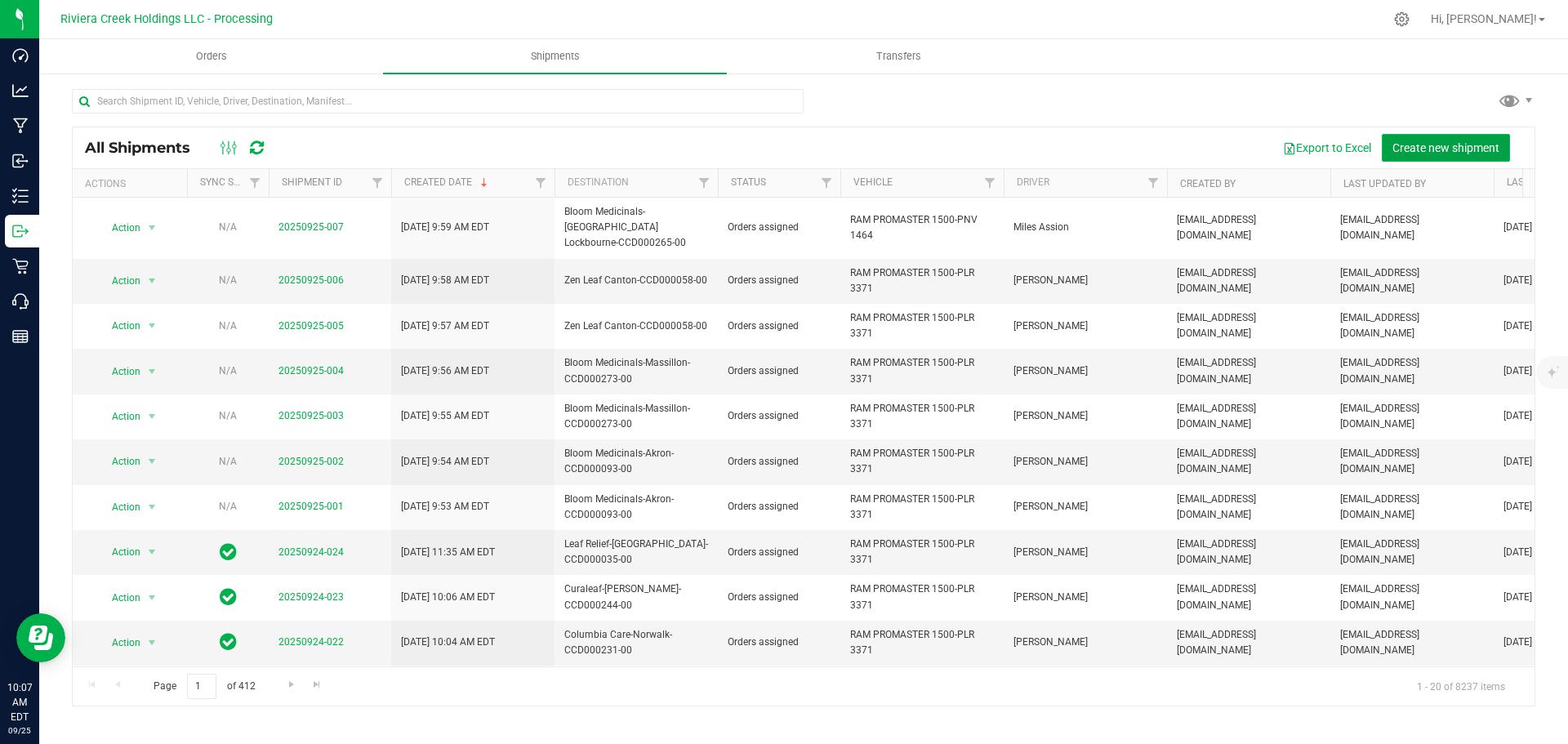
click at [1451, 151] on span "Create new shipment" at bounding box center [1446, 148] width 107 height 13
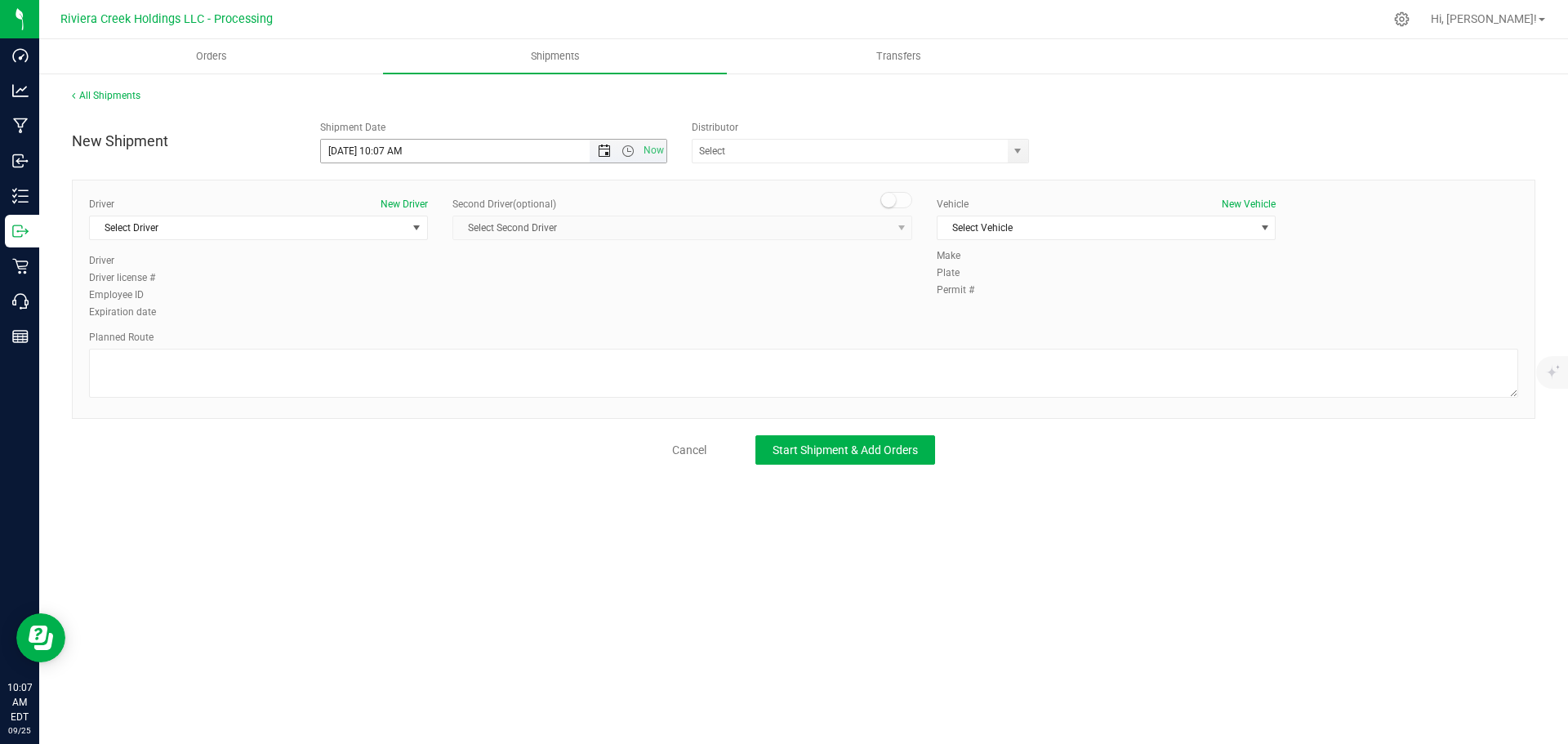
click at [606, 155] on span "Open the date view" at bounding box center [604, 151] width 13 height 13
click at [452, 320] on link "26" at bounding box center [453, 318] width 24 height 26
click at [622, 151] on span "Open the time view" at bounding box center [628, 151] width 13 height 13
click at [354, 302] on li "7:00 AM" at bounding box center [493, 308] width 344 height 22
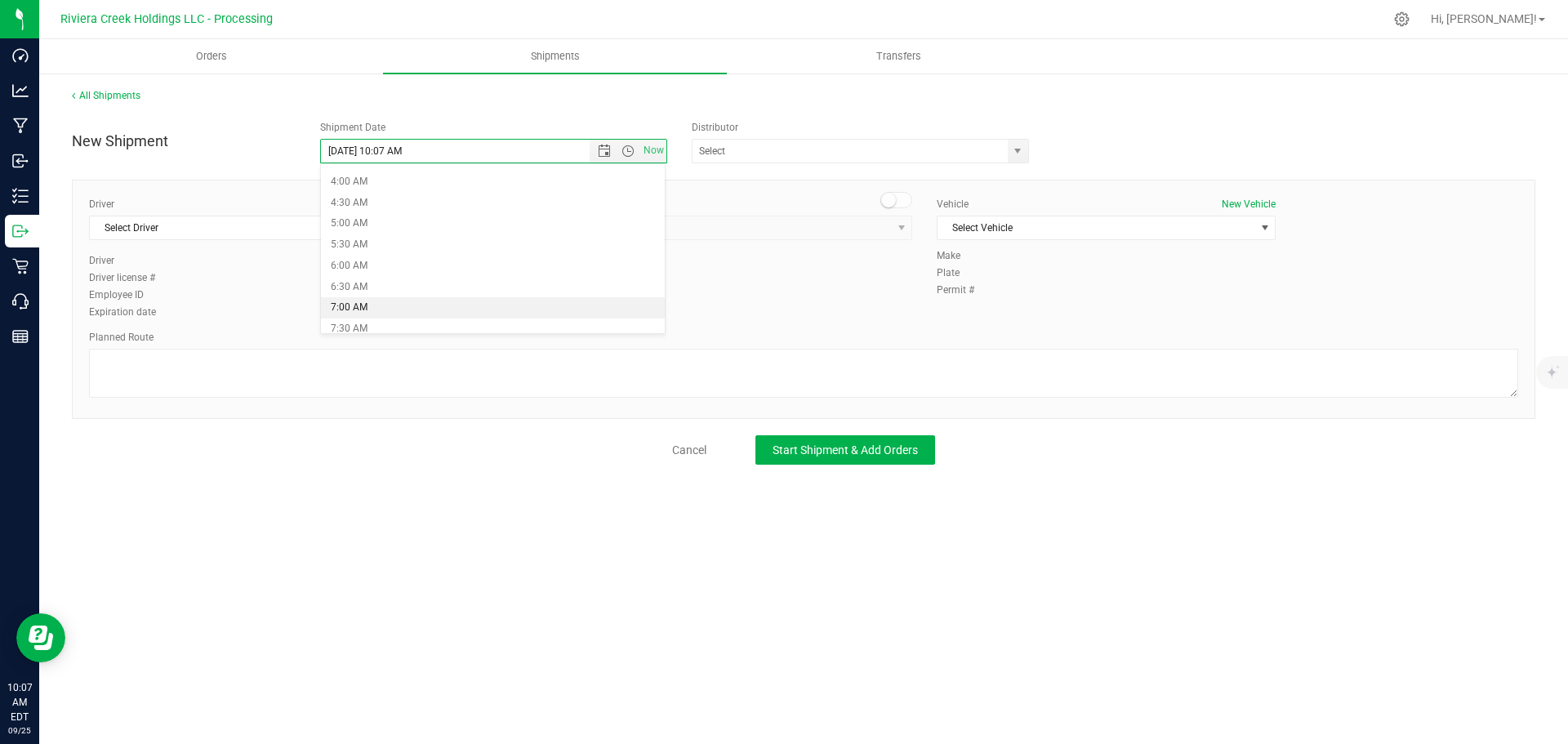
type input "9/26/2025 7:00 AM"
click at [1021, 152] on span "select" at bounding box center [1017, 151] width 13 height 13
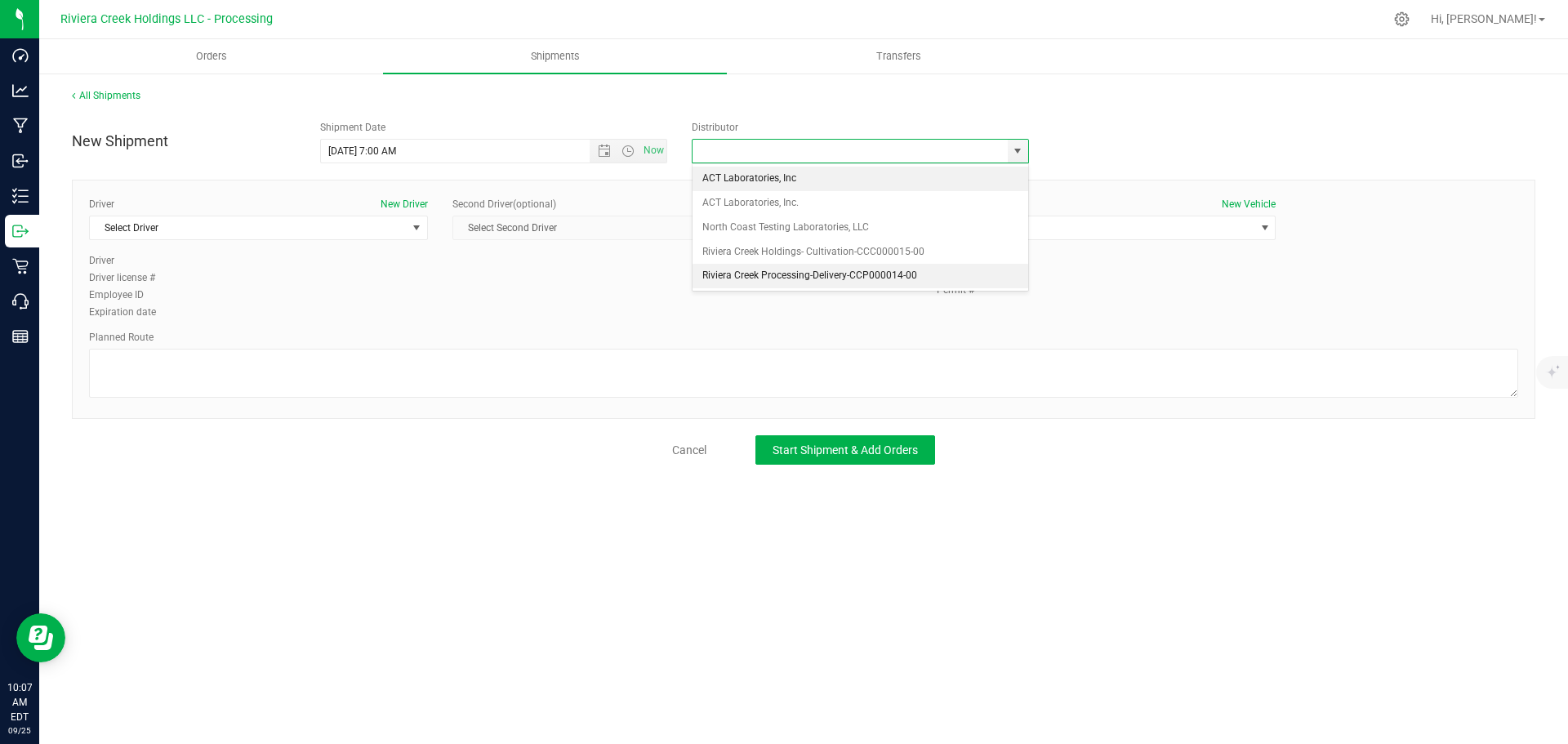
click at [715, 283] on li "Riviera Creek Processing-Delivery-CCP000014-00" at bounding box center [860, 276] width 335 height 25
type input "Riviera Creek Processing-Delivery-CCP000014-00"
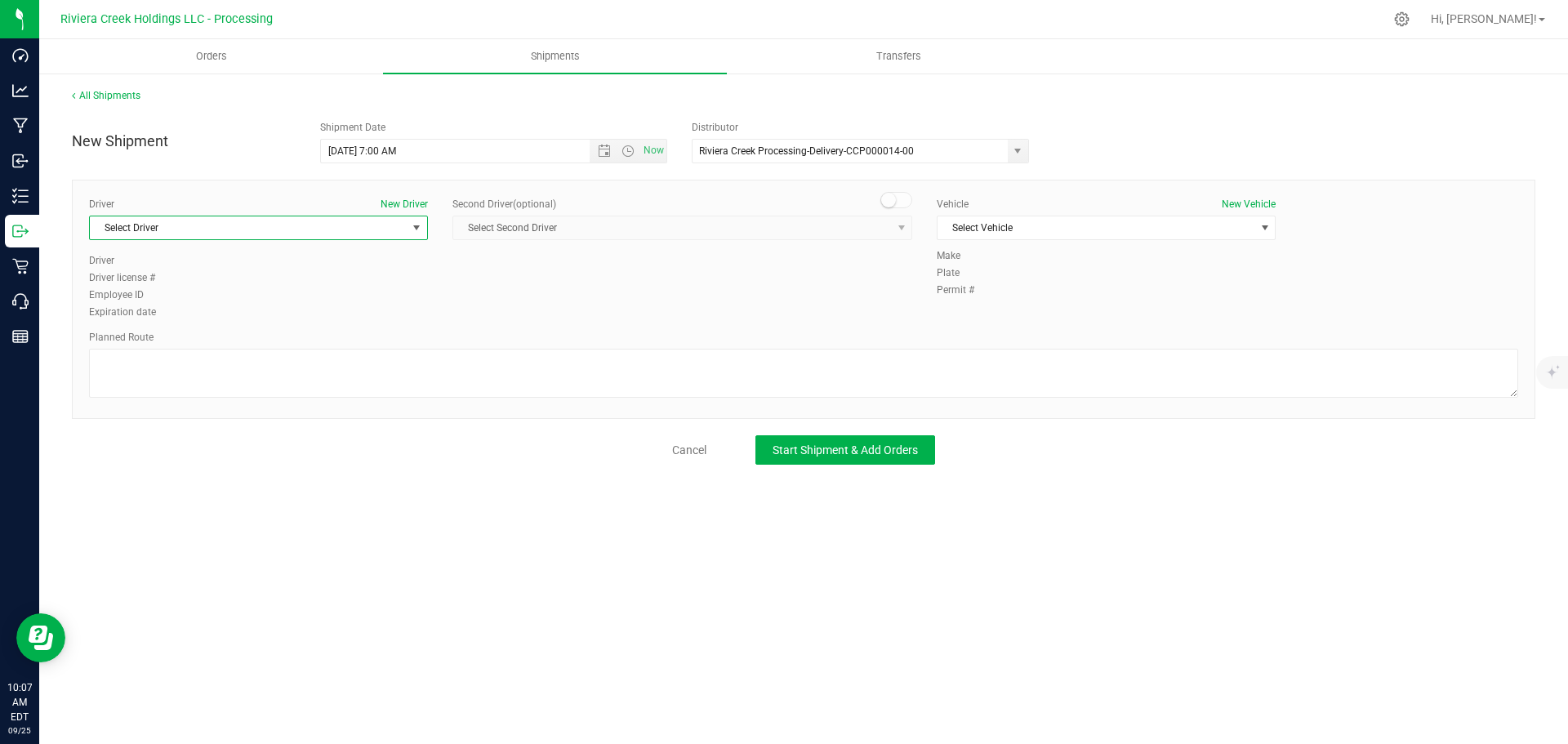
click at [366, 231] on span "Select Driver" at bounding box center [248, 227] width 317 height 23
click at [151, 319] on span "Miles Assion" at bounding box center [127, 321] width 55 height 22
click at [1008, 233] on span "Select Vehicle" at bounding box center [1096, 227] width 317 height 23
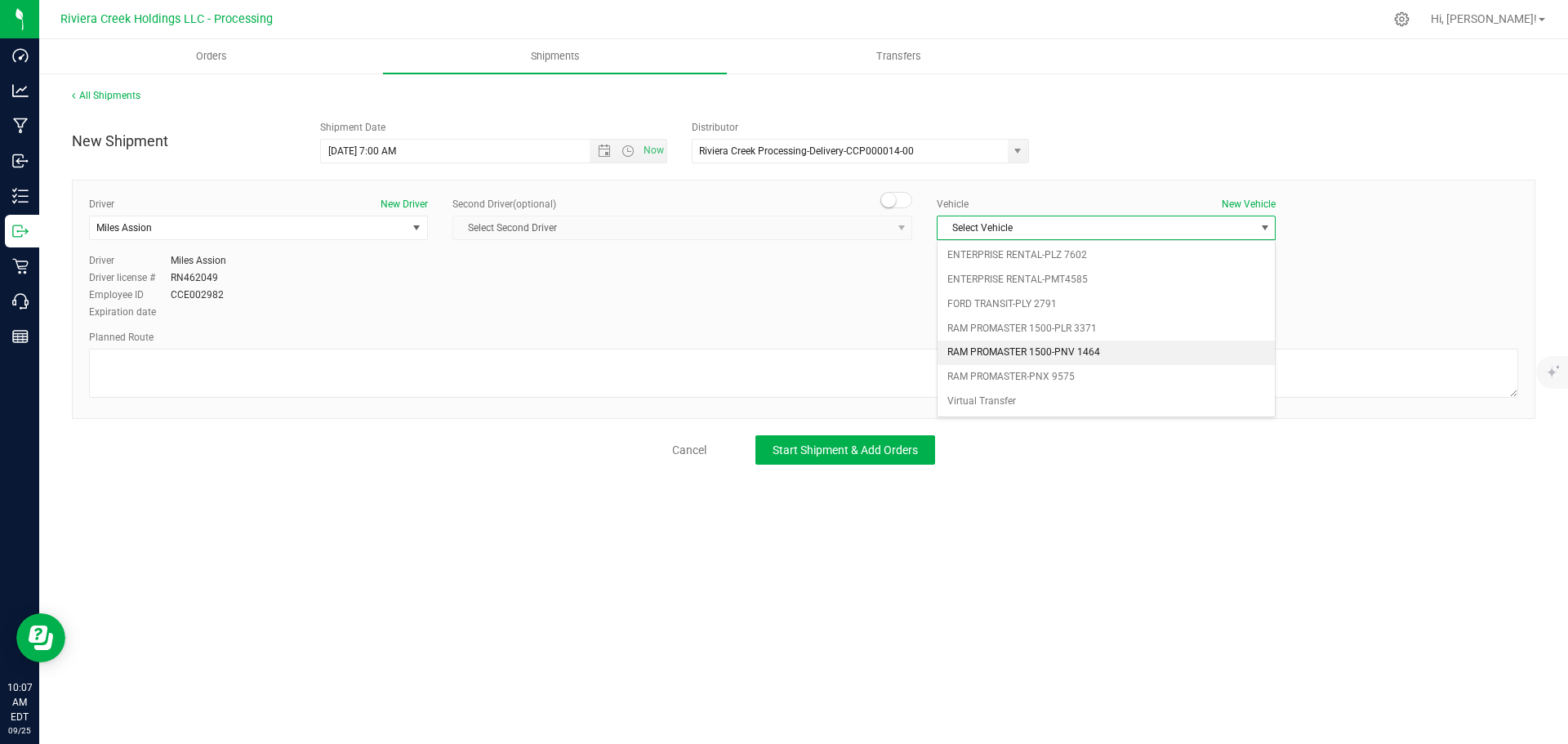
click at [1051, 346] on li "RAM PROMASTER 1500-PNV 1464" at bounding box center [1106, 352] width 337 height 25
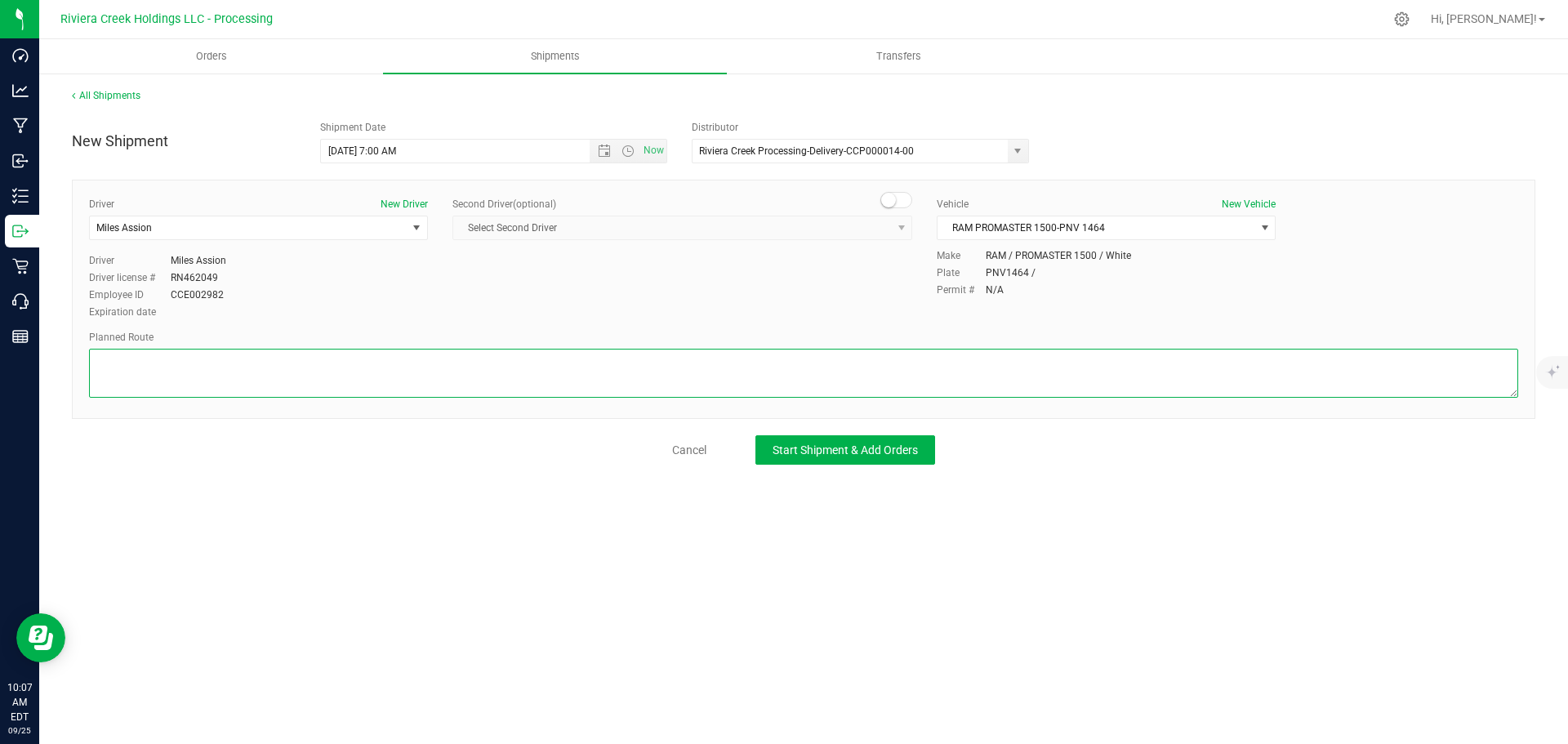
click at [741, 368] on textarea at bounding box center [804, 374] width 1429 height 49
paste textarea "Head west on St Clair St toward Crescent St 187 ft St Clair St turns slightly l…"
type textarea "Head west on St Clair St toward Crescent St 187 ft St Clair St turns slightly l…"
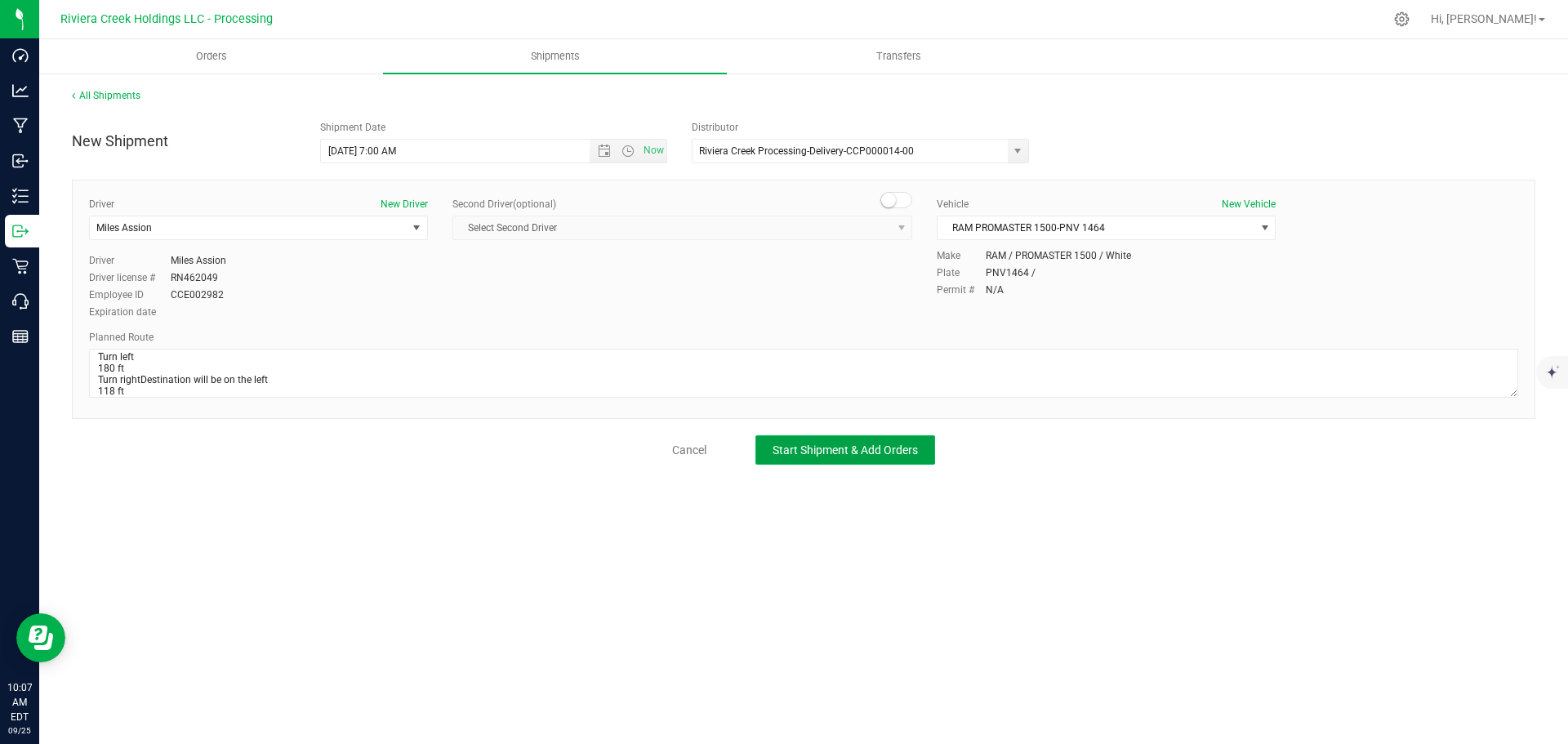
click at [835, 460] on button "Start Shipment & Add Orders" at bounding box center [845, 451] width 180 height 30
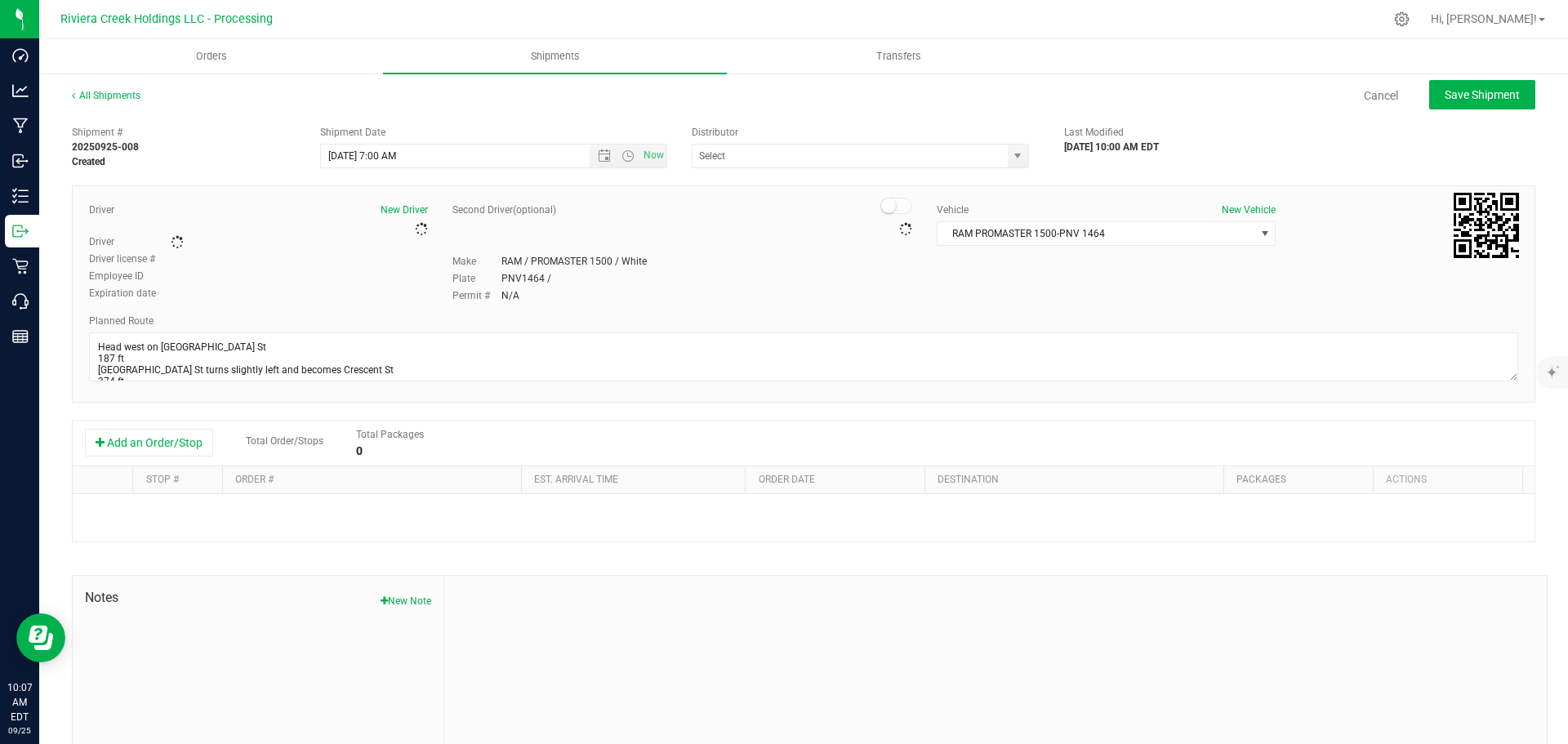
type input "Riviera Creek Processing-Delivery-CCP000014-00"
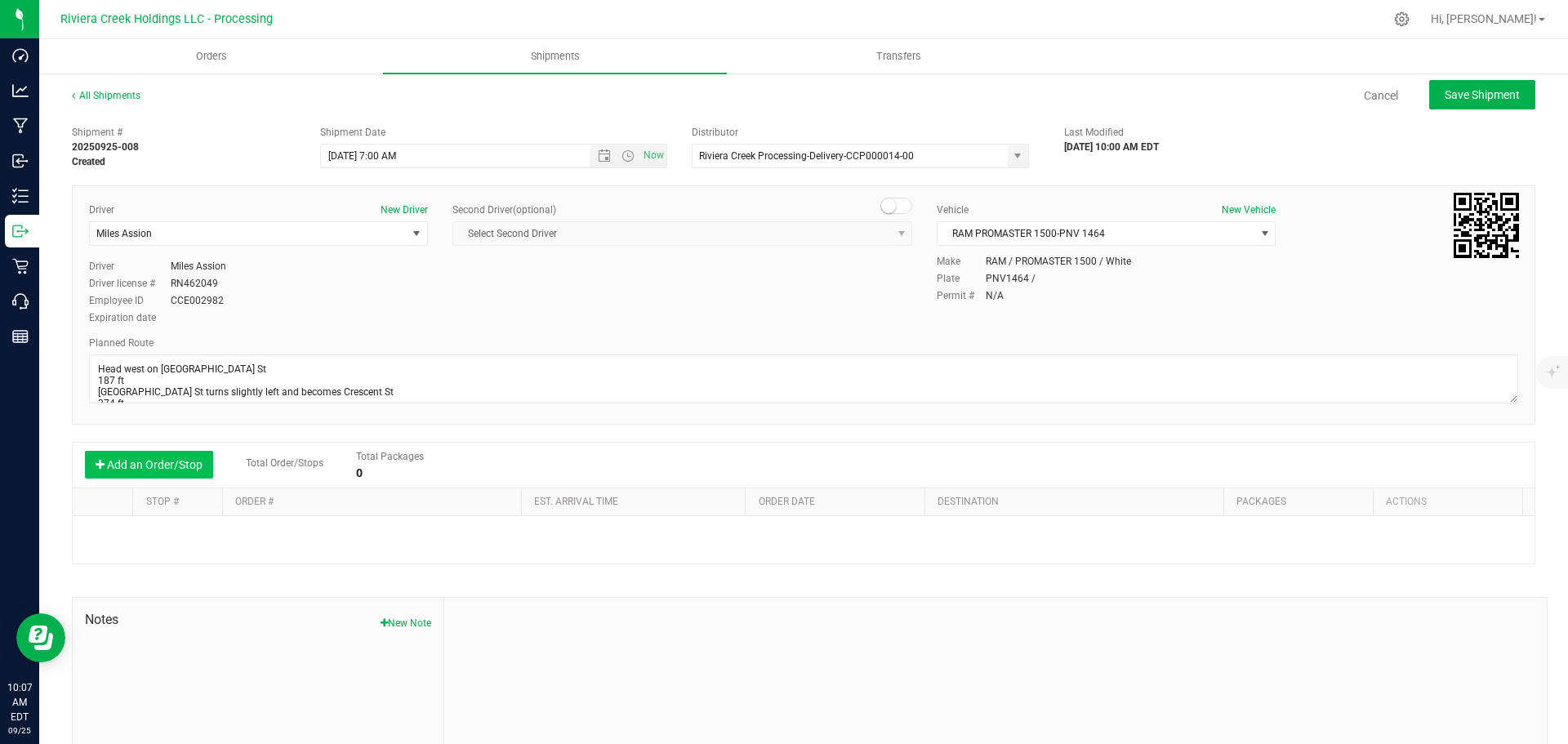
click at [151, 465] on button "Add an Order/Stop" at bounding box center [149, 465] width 128 height 28
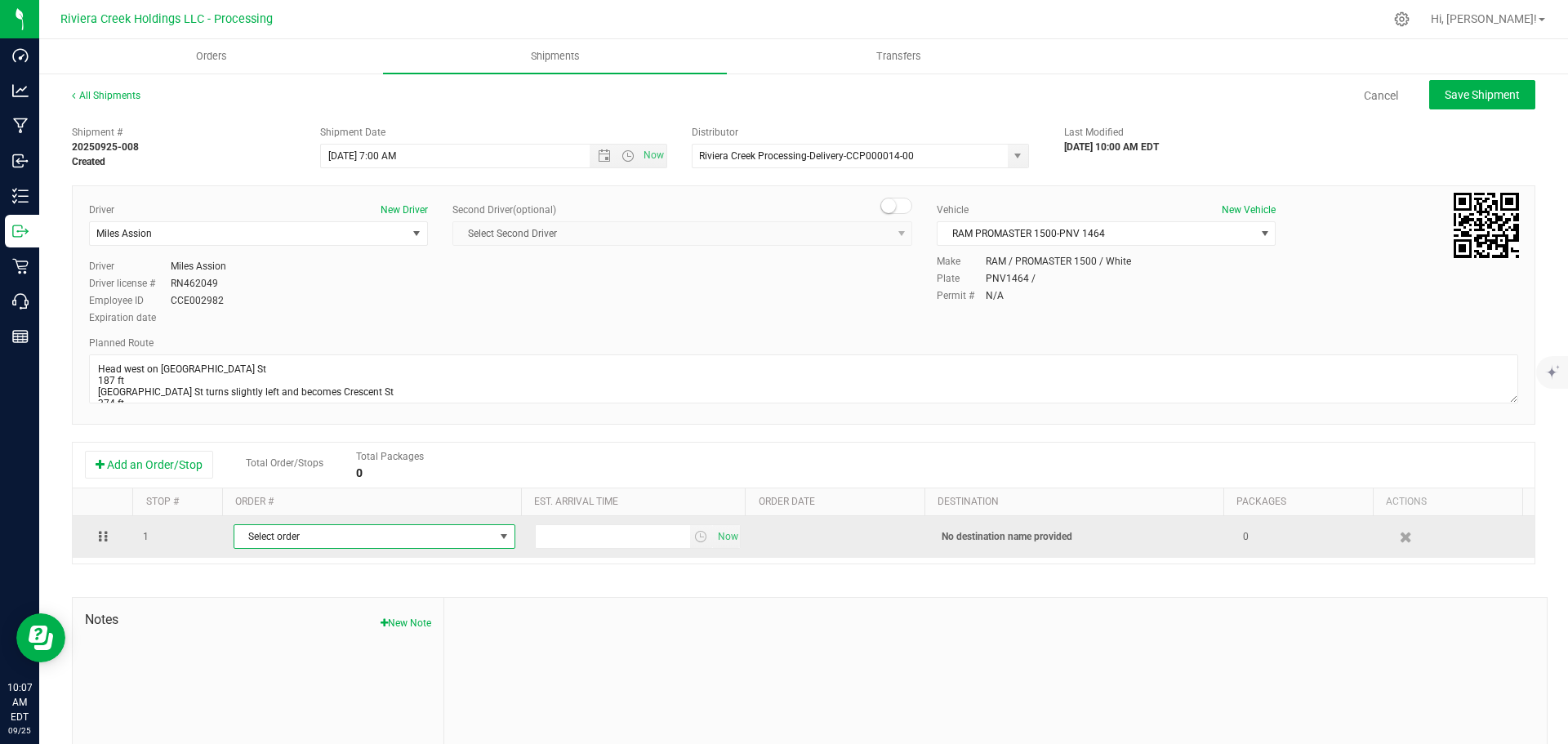
click at [286, 534] on span "Select order" at bounding box center [364, 536] width 260 height 23
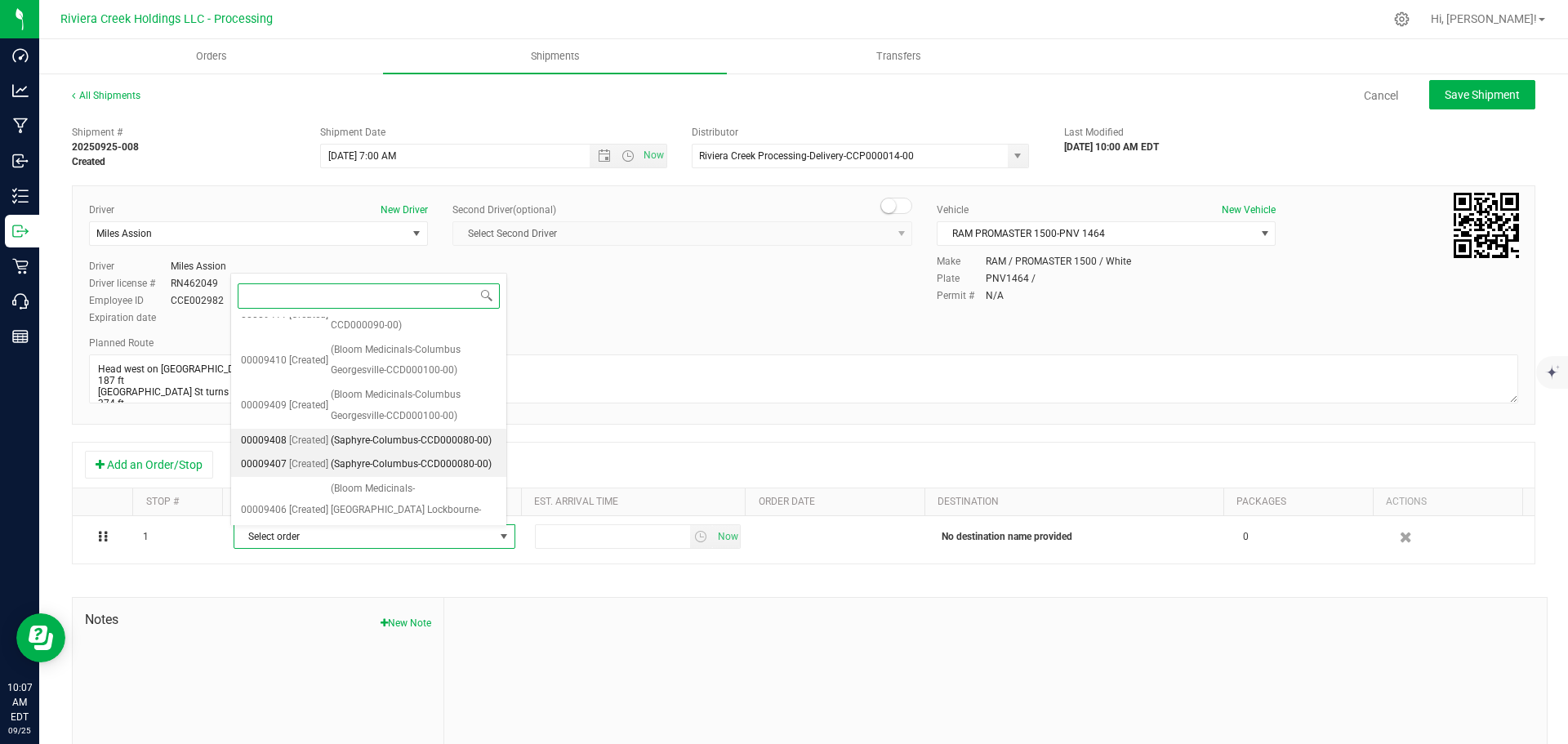
scroll to position [477, 0]
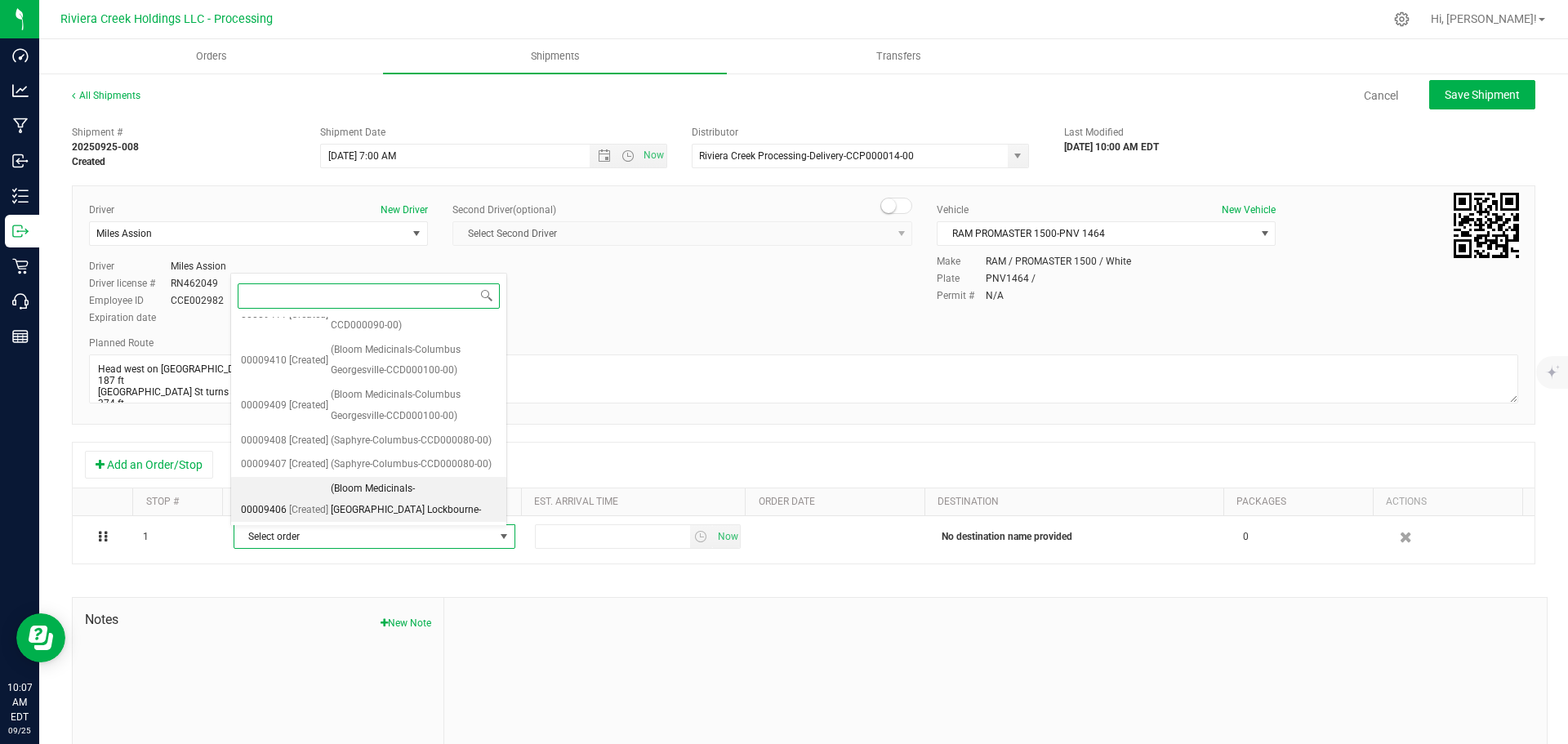
click at [382, 503] on span "(Bloom Medicinals-Columbus Lockbourne-CCD000265-00)" at bounding box center [413, 511] width 166 height 63
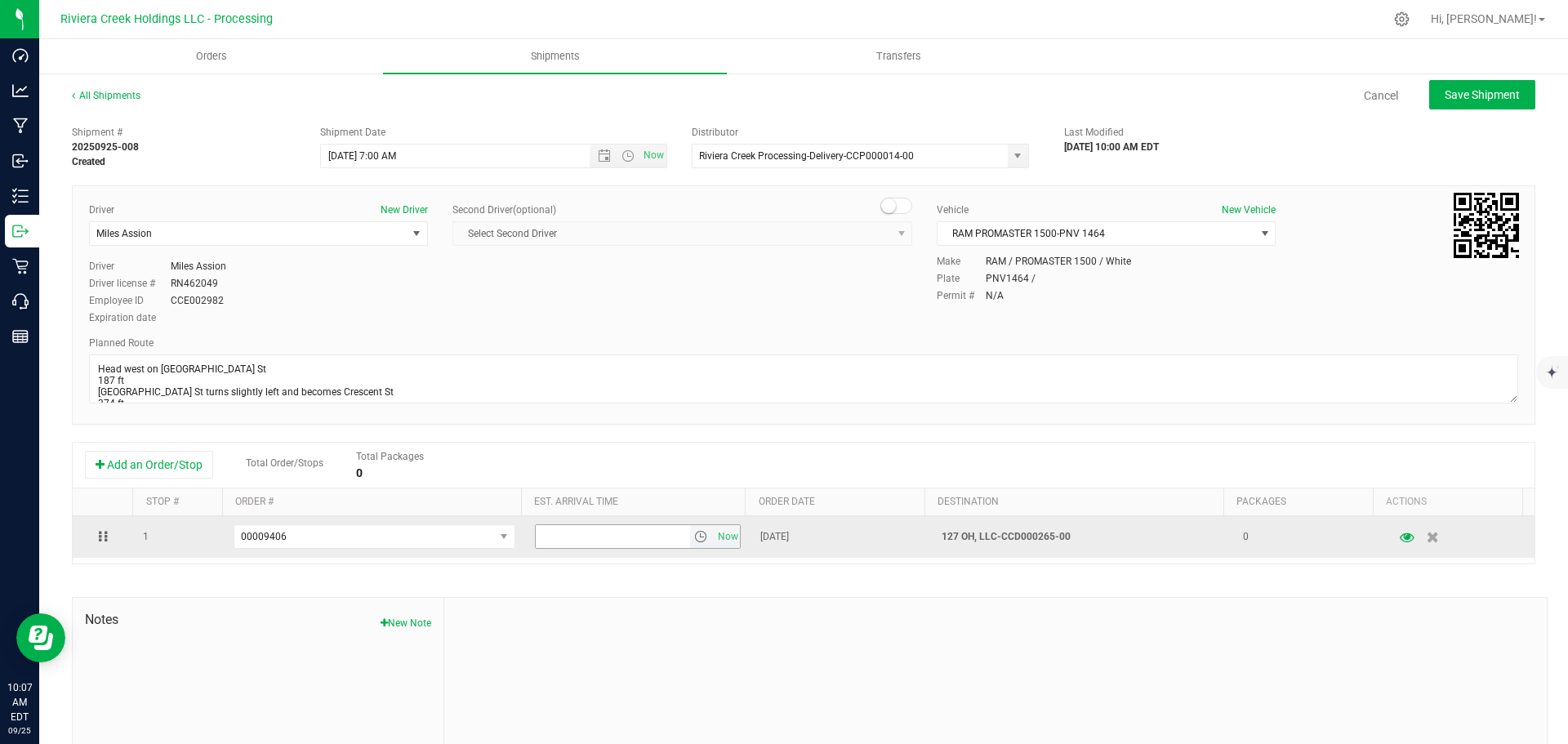
click at [691, 539] on span "select" at bounding box center [702, 536] width 24 height 23
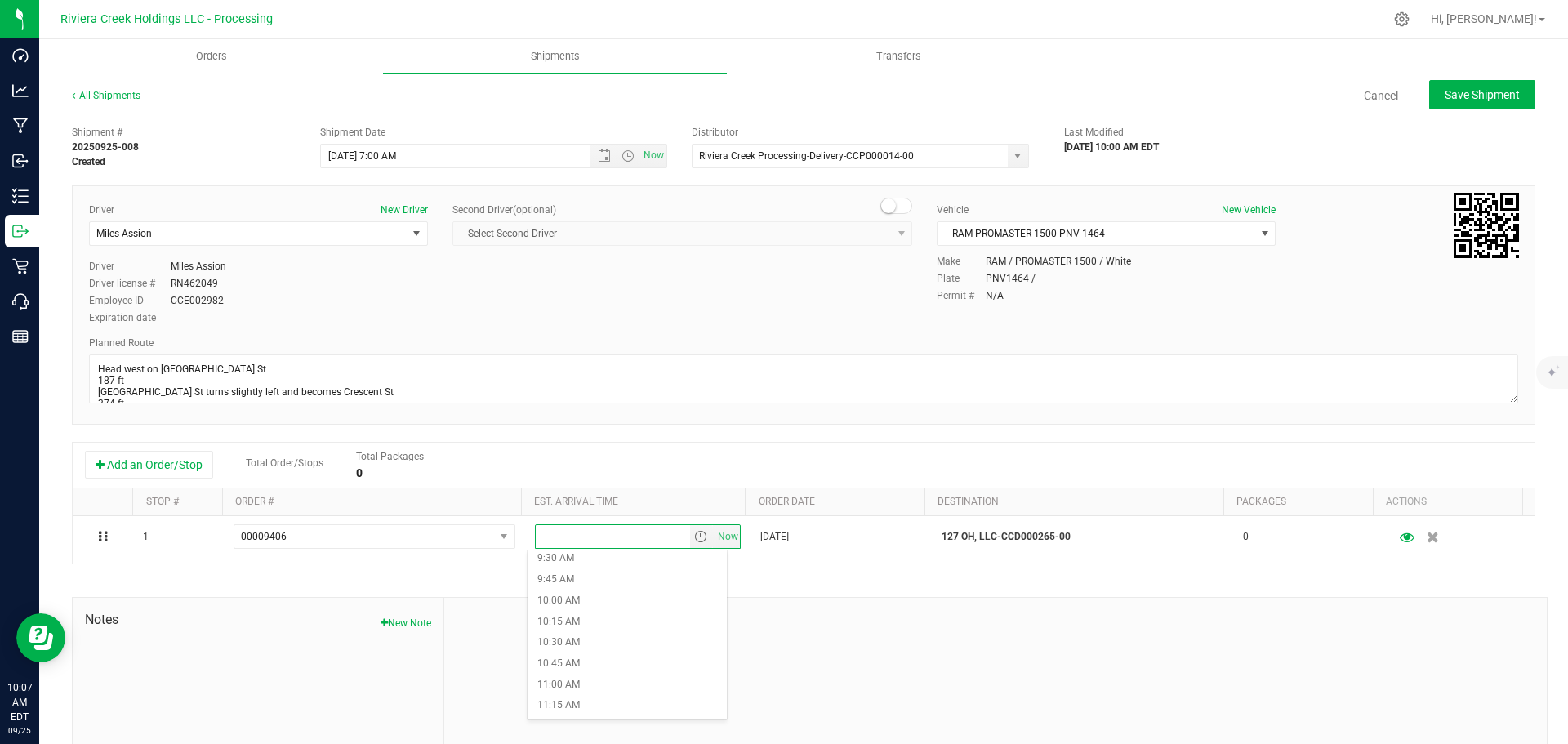
scroll to position [817, 0]
click at [576, 594] on li "10:00 AM" at bounding box center [627, 588] width 200 height 22
click at [1446, 93] on span "Save Shipment" at bounding box center [1482, 94] width 75 height 13
type input "9/26/2025 11:00 AM"
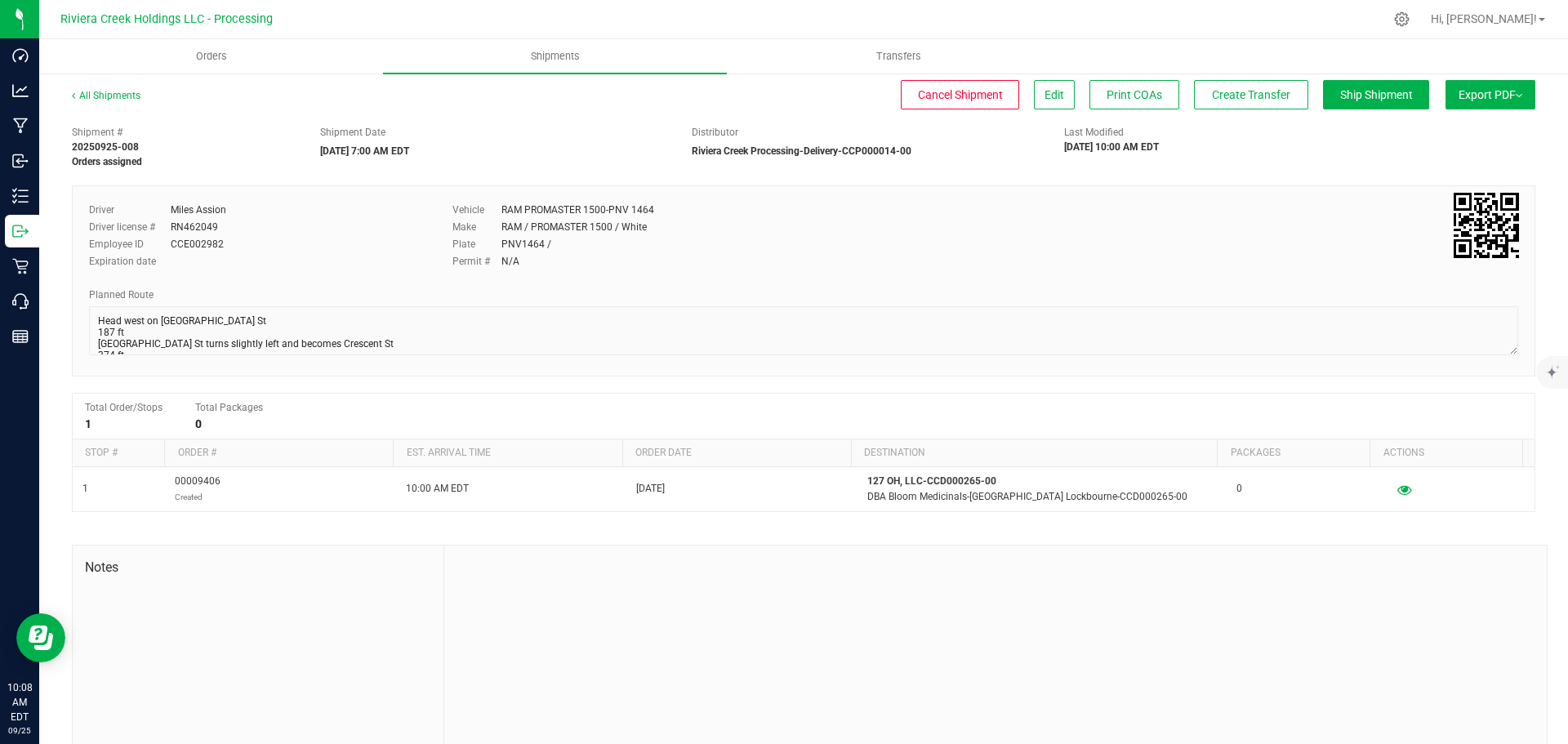
click at [114, 90] on div "All Shipments" at bounding box center [121, 100] width 98 height 25
click at [124, 99] on link "All Shipments" at bounding box center [106, 95] width 69 height 12
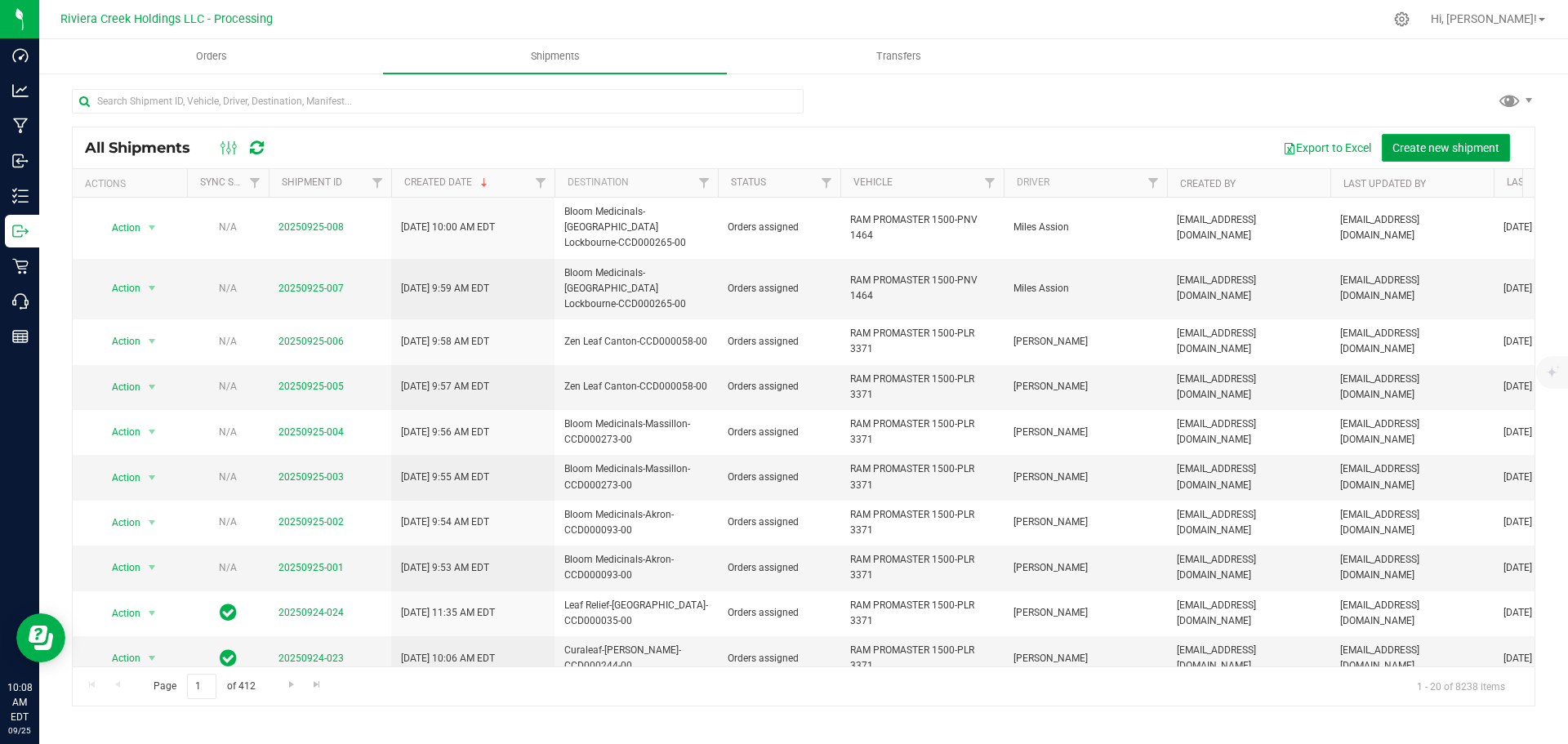
click at [1413, 147] on span "Create new shipment" at bounding box center [1446, 148] width 107 height 13
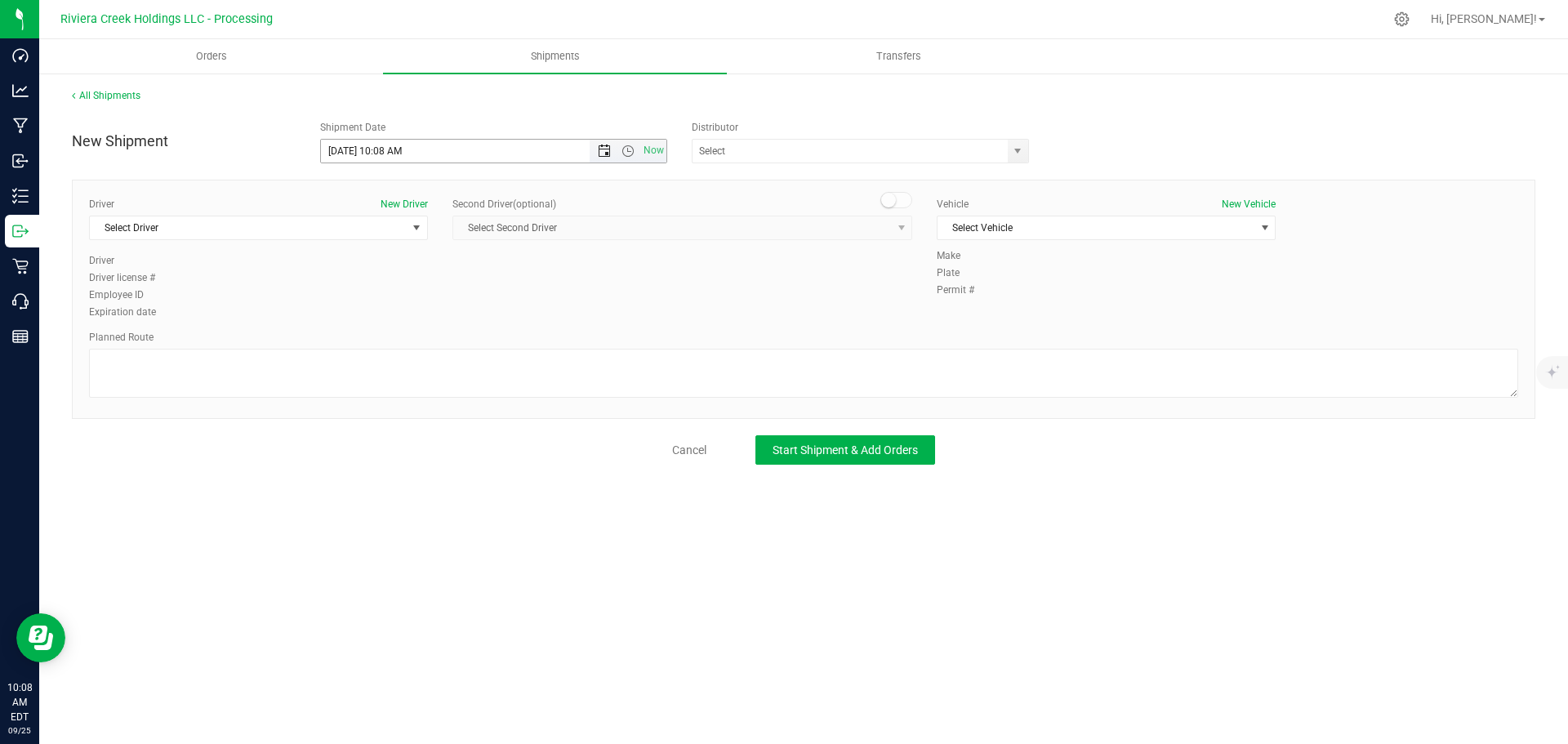
click at [599, 152] on span "Open the date view" at bounding box center [604, 151] width 13 height 13
click at [452, 318] on link "26" at bounding box center [453, 318] width 24 height 26
click at [627, 153] on span "Open the time view" at bounding box center [628, 151] width 13 height 13
click at [374, 301] on li "7:00 AM" at bounding box center [493, 308] width 344 height 22
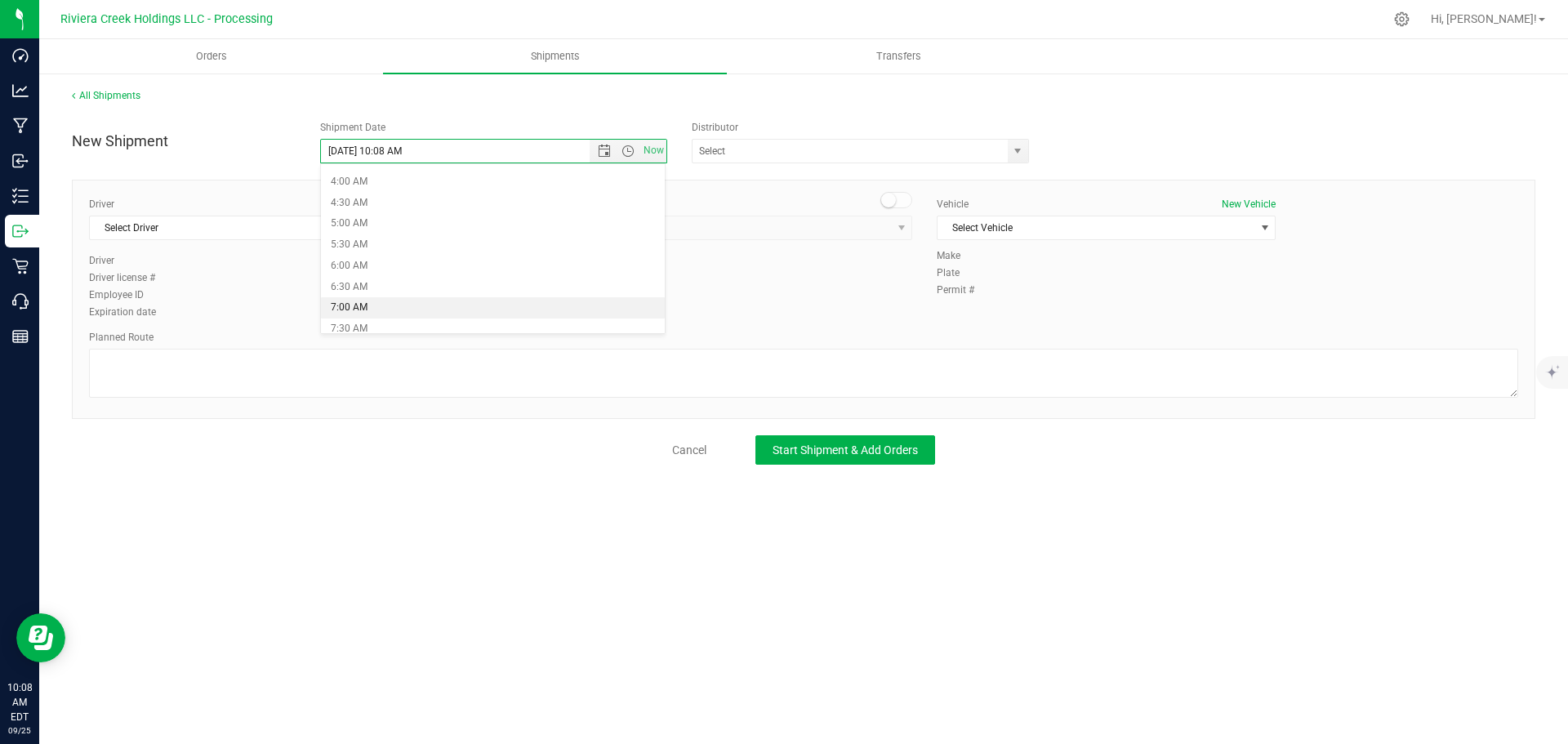
type input "9/26/2025 7:00 AM"
click at [1021, 148] on span "select" at bounding box center [1017, 151] width 13 height 13
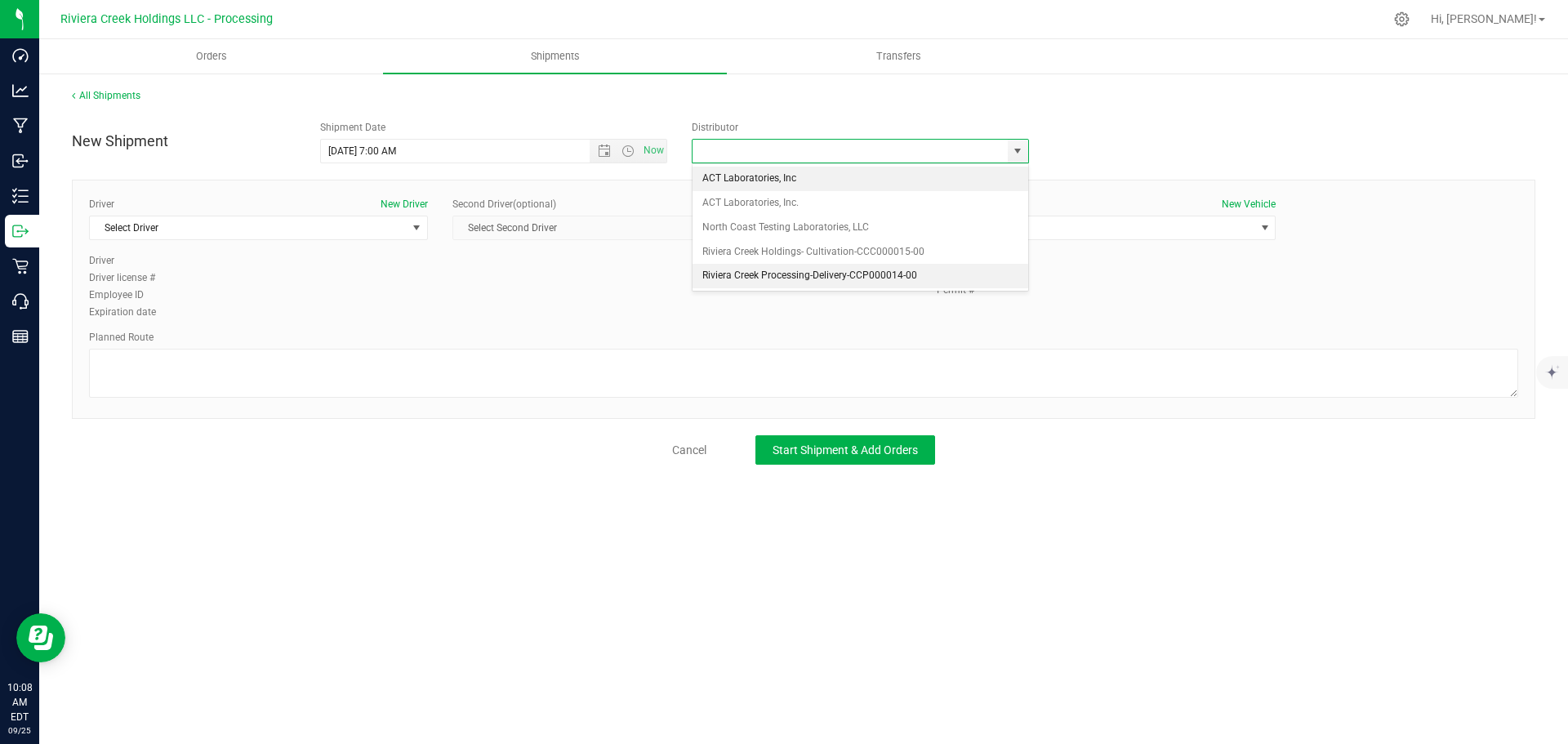
click at [717, 277] on li "Riviera Creek Processing-Delivery-CCP000014-00" at bounding box center [860, 276] width 335 height 25
type input "Riviera Creek Processing-Delivery-CCP000014-00"
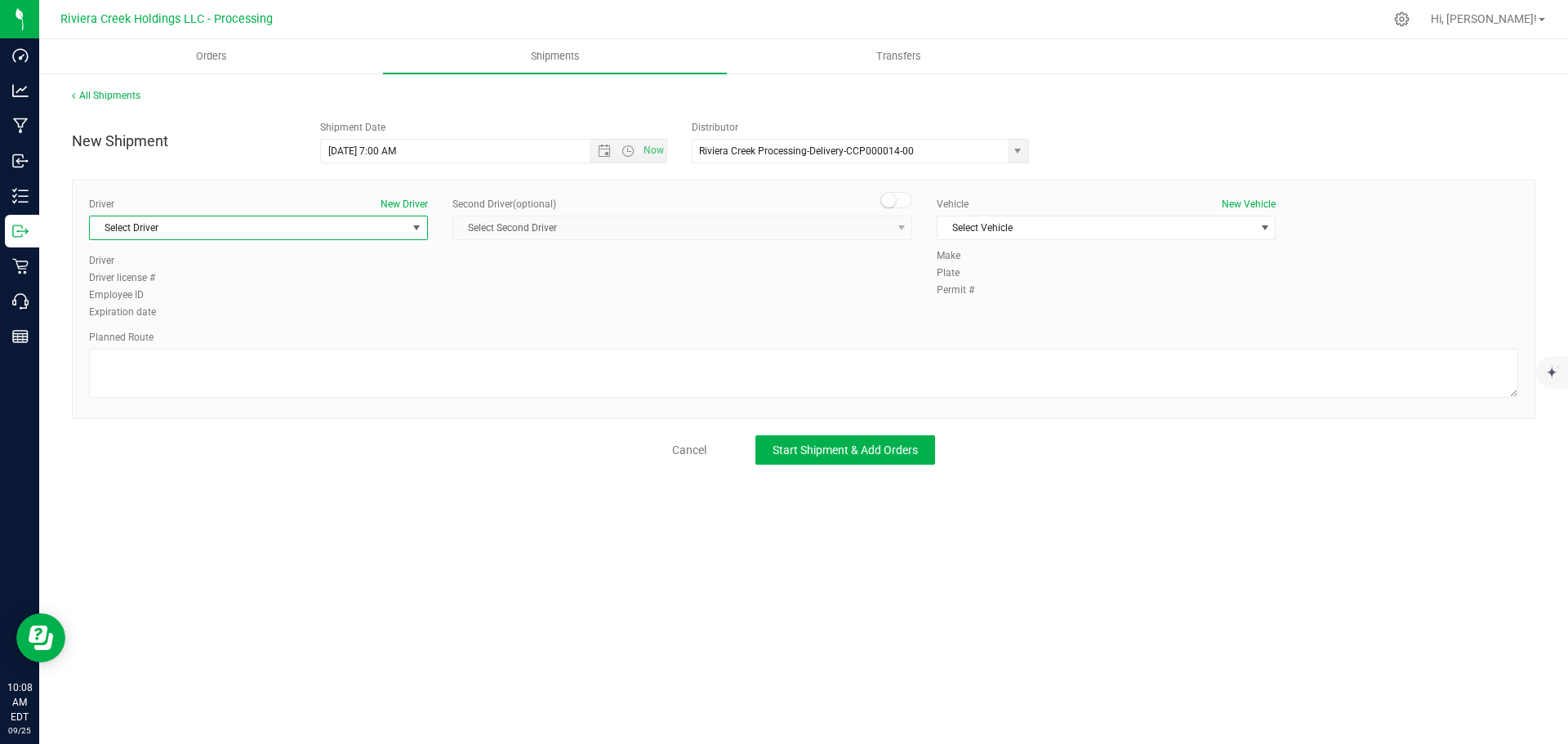
click at [219, 229] on span "Select Driver" at bounding box center [248, 227] width 317 height 23
click at [197, 312] on li "Miles Assion" at bounding box center [258, 320] width 337 height 25
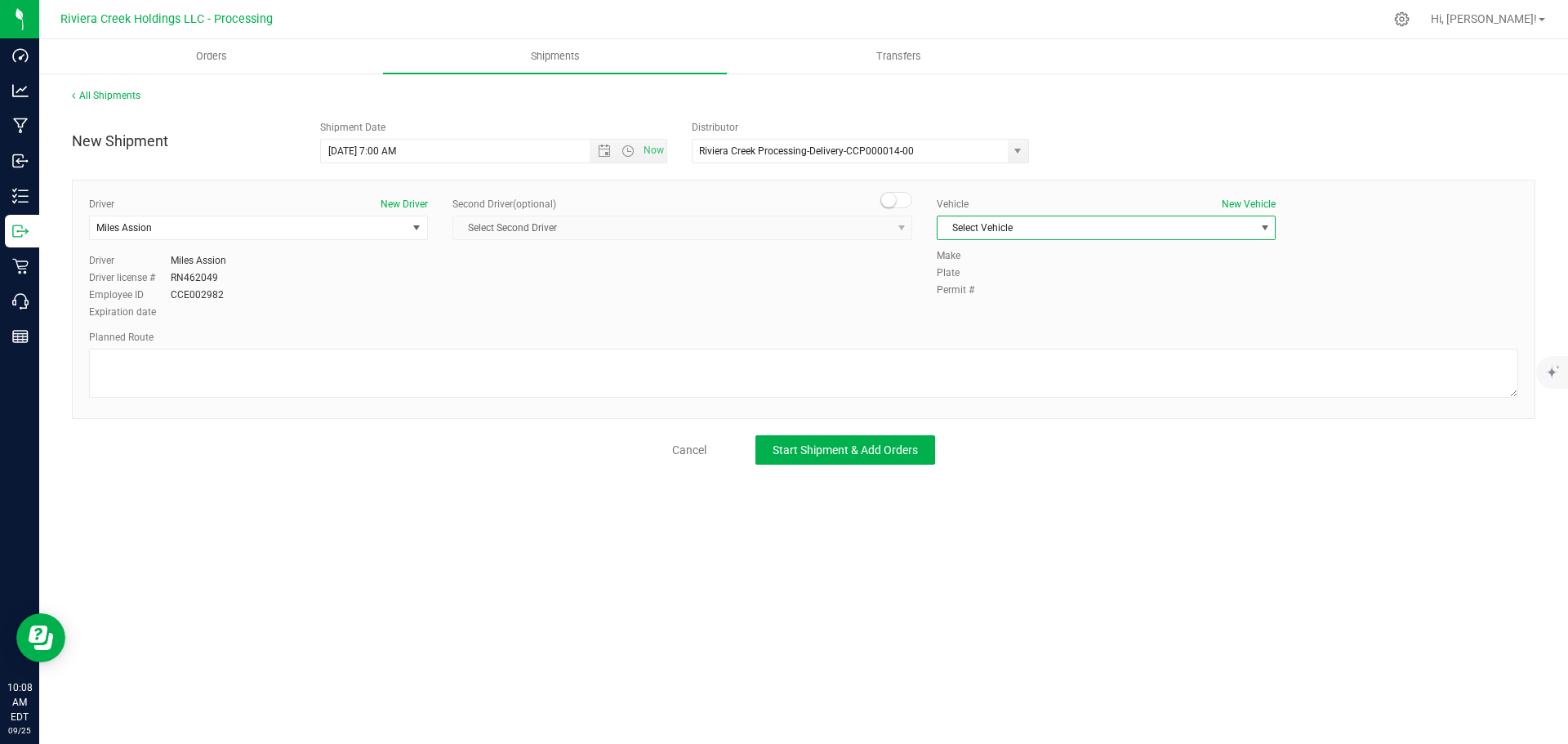
click at [1034, 231] on span "Select Vehicle" at bounding box center [1096, 227] width 317 height 23
click at [1055, 352] on li "RAM PROMASTER 1500-PNV 1464" at bounding box center [1106, 352] width 337 height 25
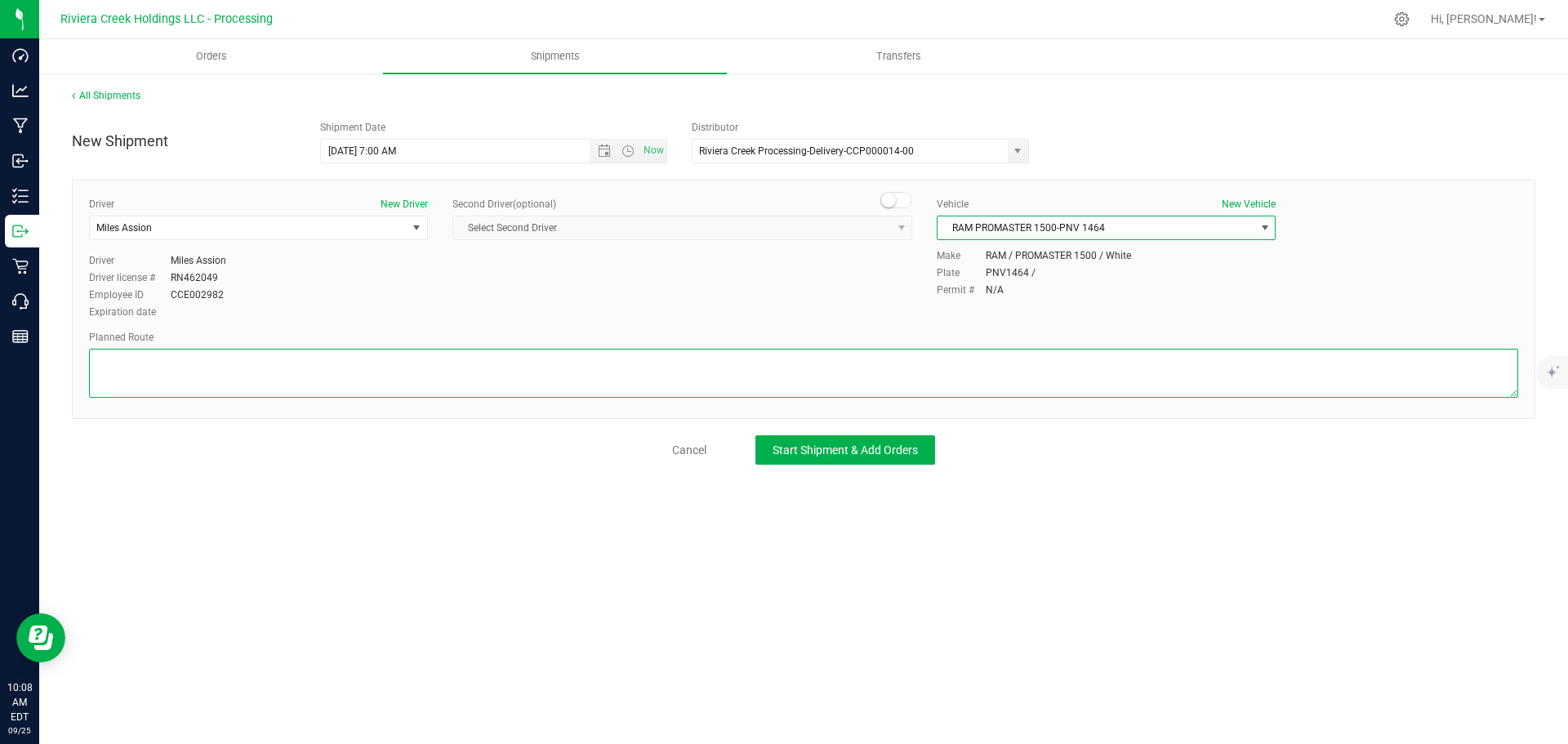
click at [296, 368] on textarea at bounding box center [804, 374] width 1429 height 49
paste textarea "Head north 118 ft Turn left toward Lockbourne Rd 180 ft Turn right onto Lockbou…"
type textarea "Head north 118 ft Turn left toward Lockbourne Rd 180 ft Turn right onto Lockbou…"
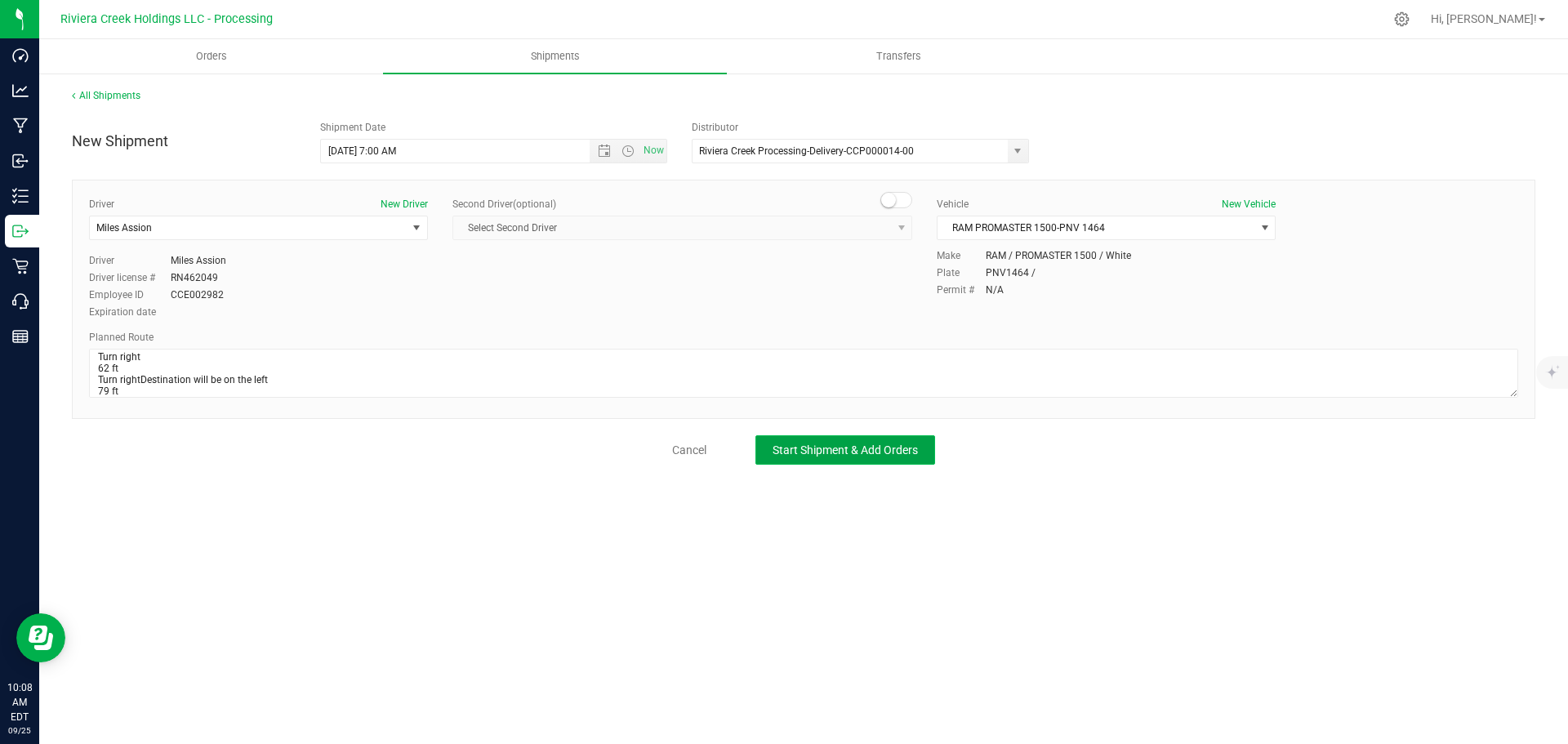
click at [788, 451] on span "Start Shipment & Add Orders" at bounding box center [845, 450] width 146 height 13
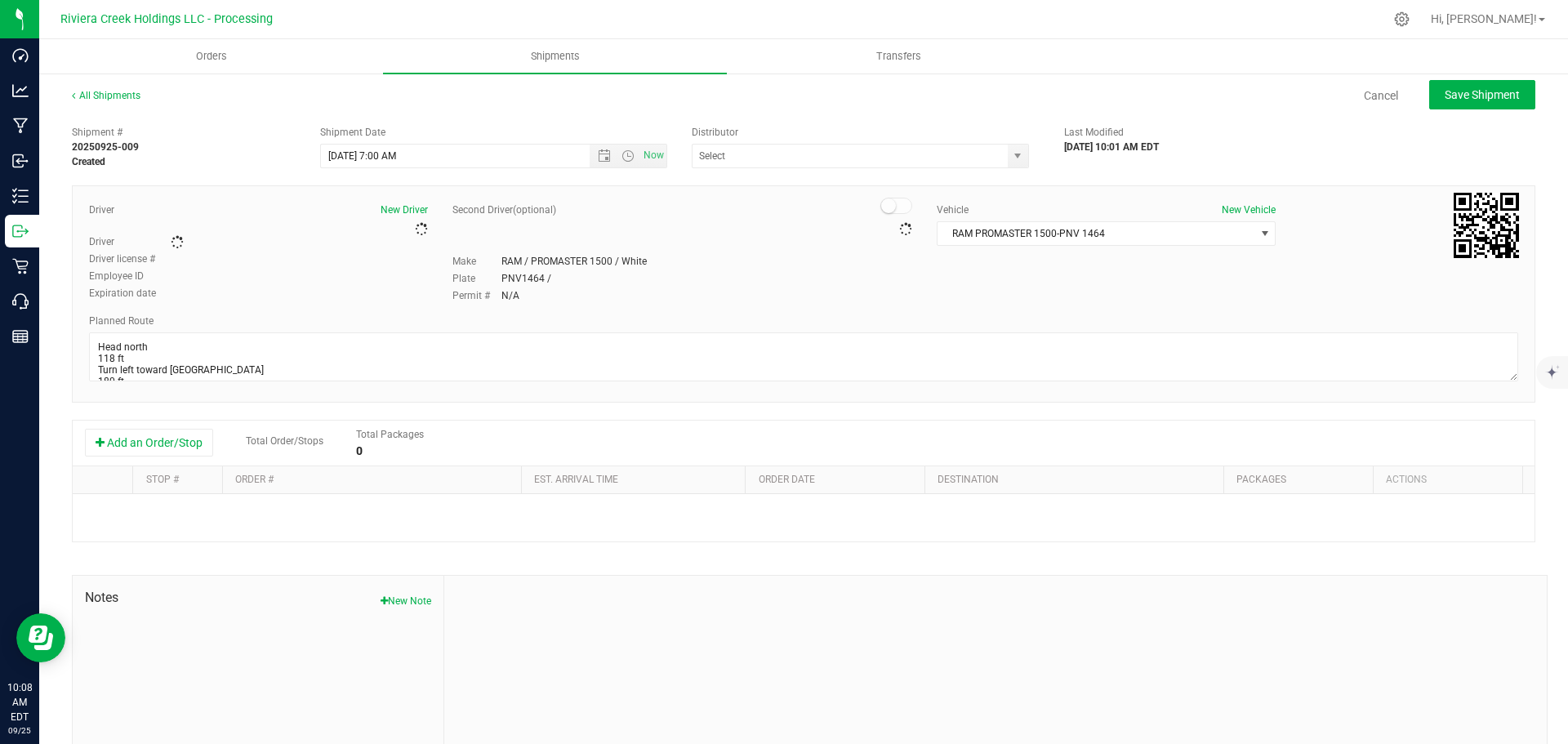
type input "Riviera Creek Processing-Delivery-CCP000014-00"
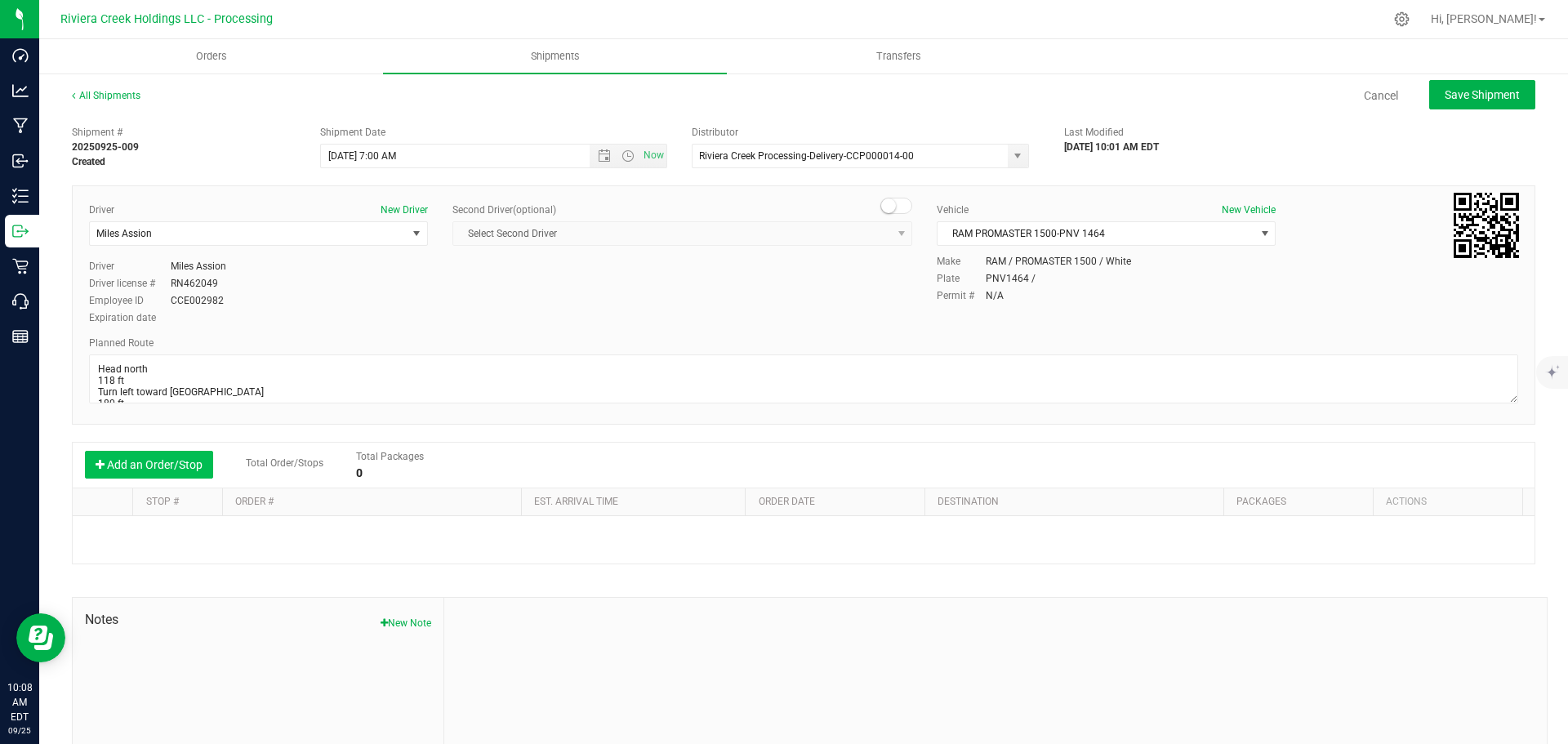
click at [161, 469] on button "Add an Order/Stop" at bounding box center [149, 465] width 128 height 28
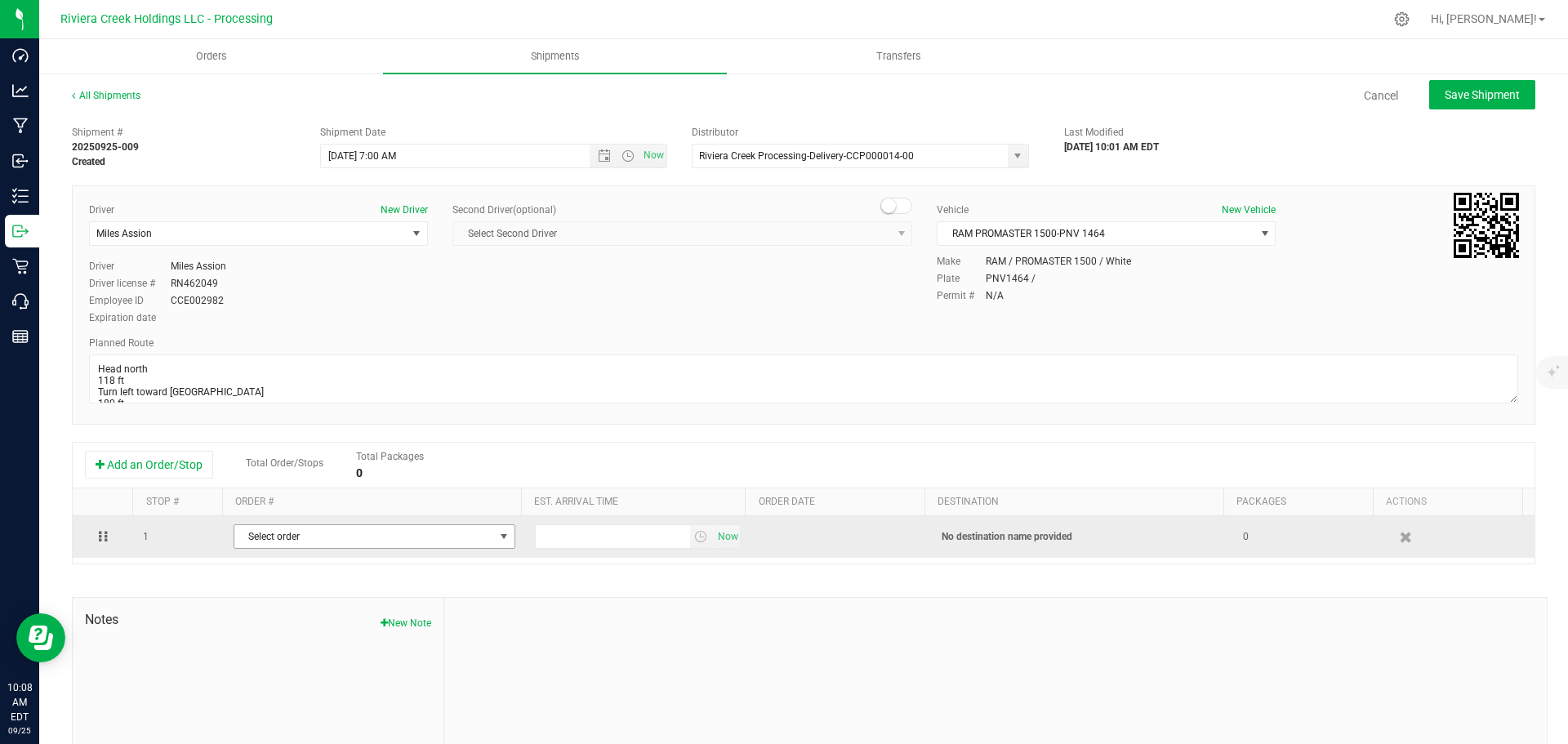
click at [355, 546] on span "Select order" at bounding box center [364, 536] width 260 height 23
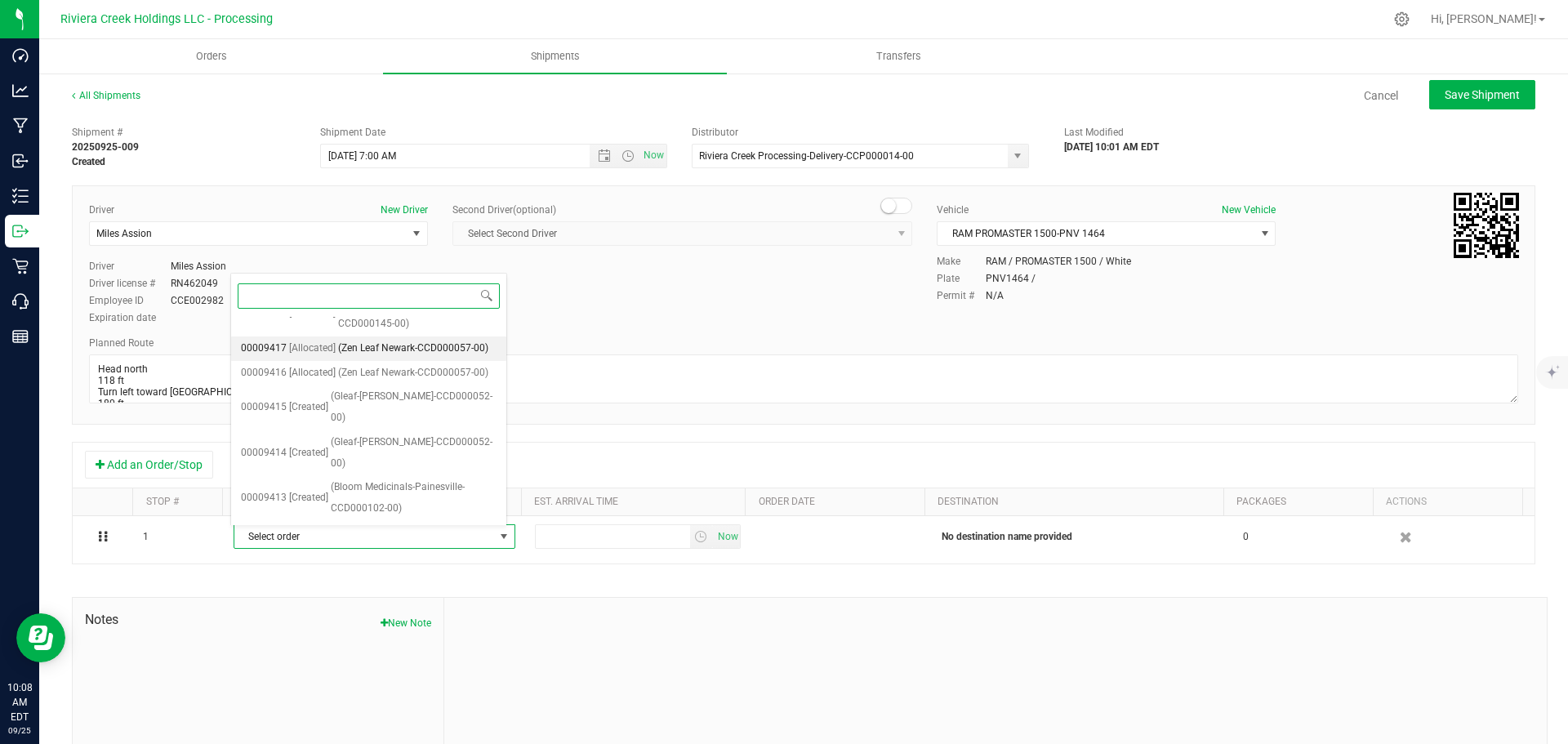
scroll to position [432, 0]
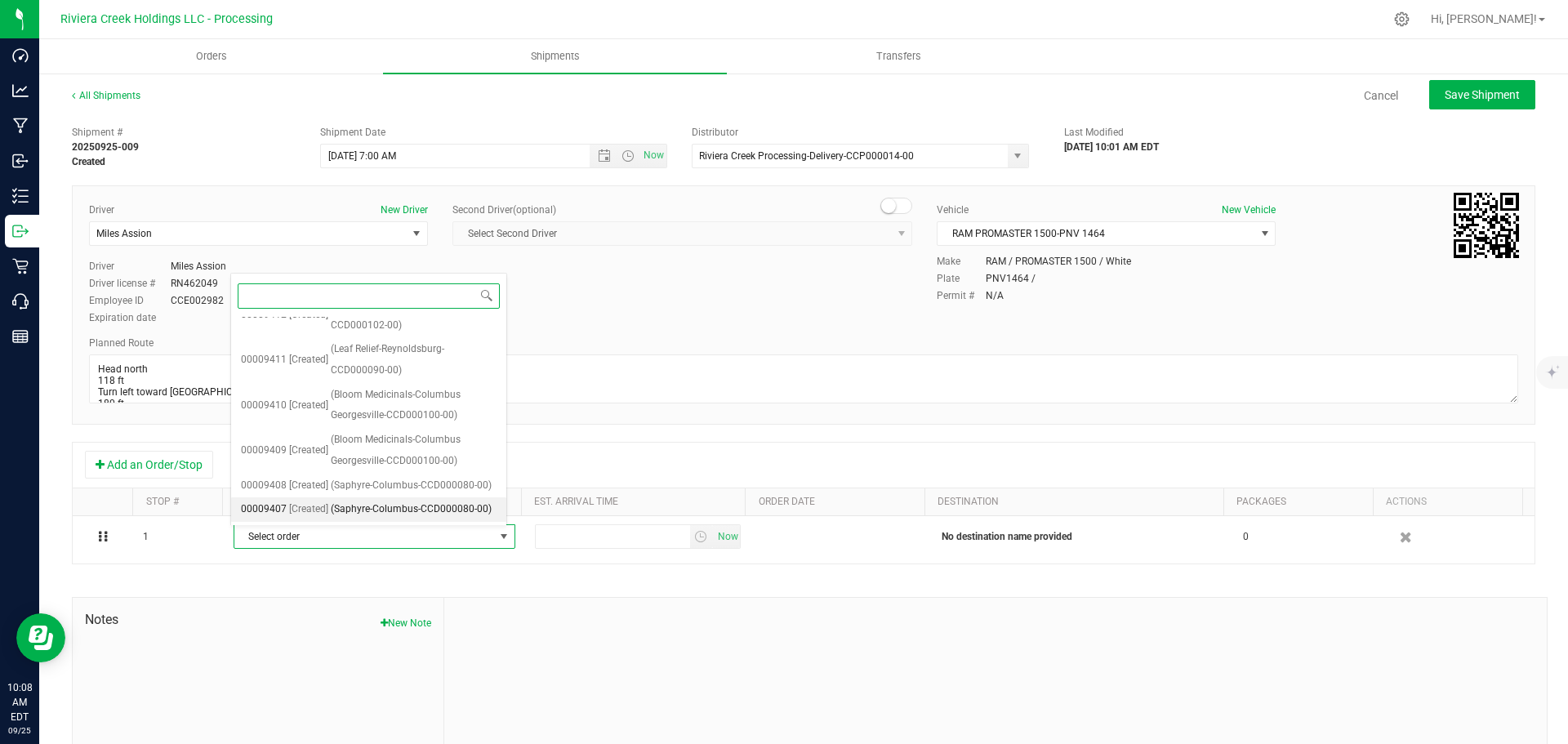
click at [375, 499] on span "(Saphyre-Columbus-CCD000080-00)" at bounding box center [411, 510] width 161 height 22
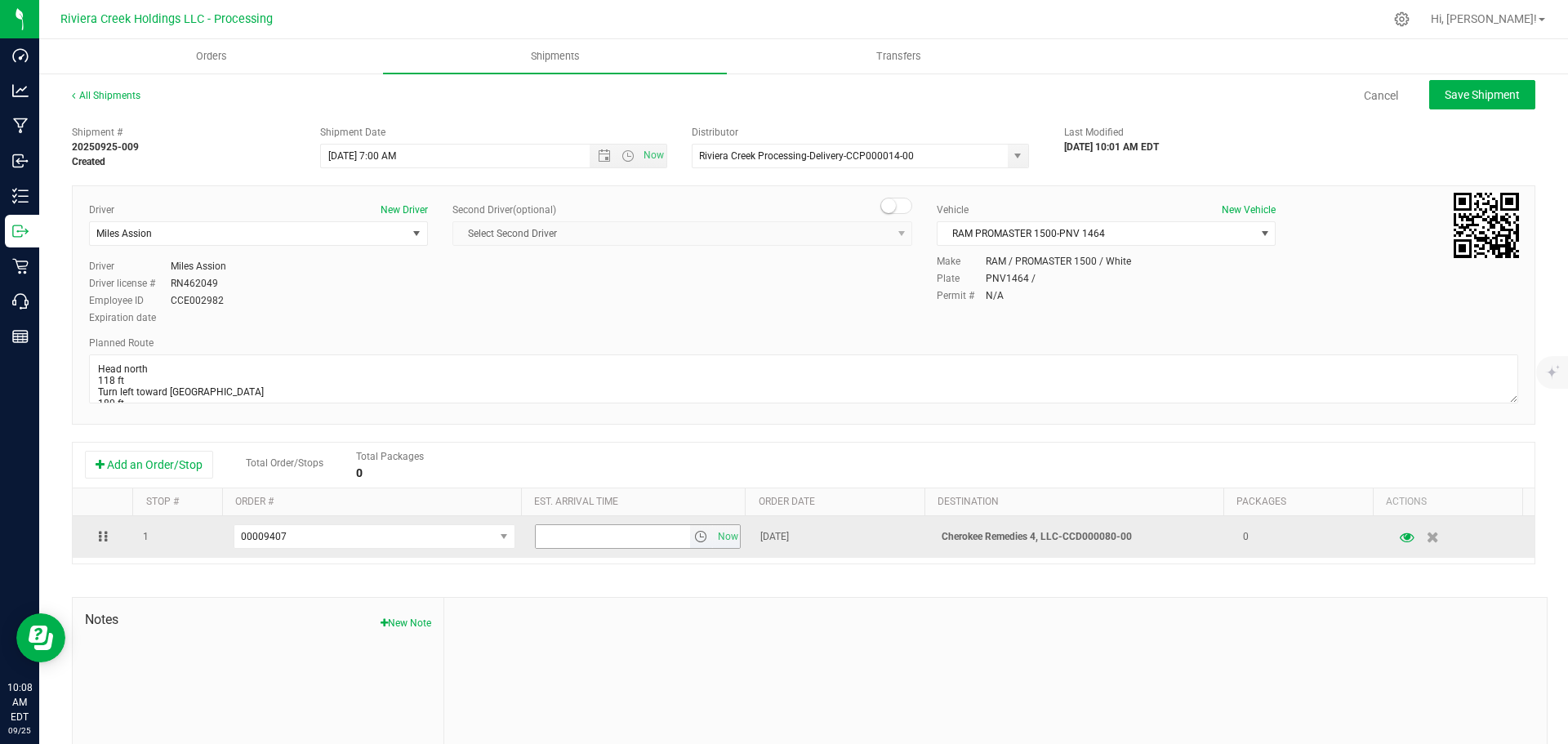
click at [694, 542] on span "select" at bounding box center [700, 536] width 13 height 13
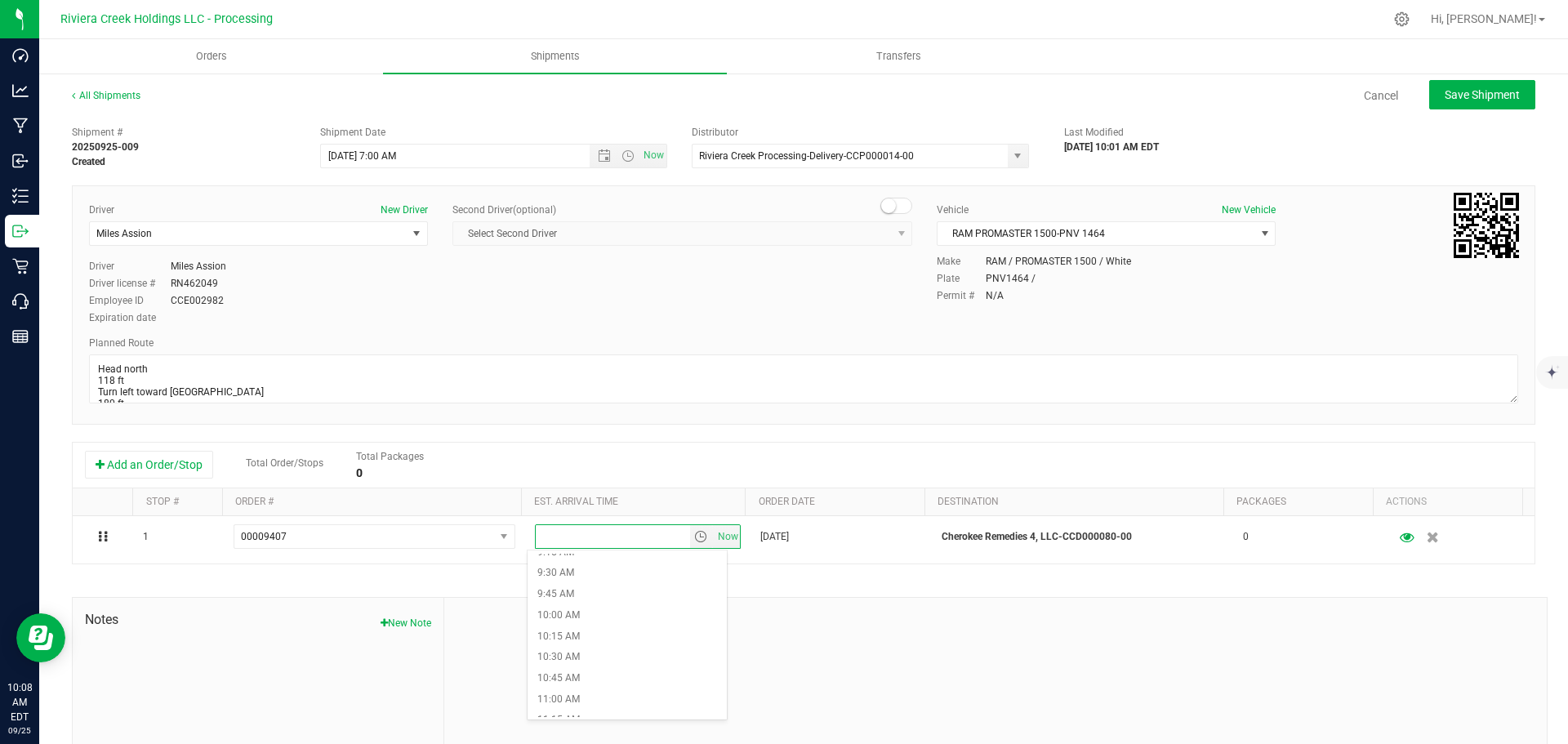
scroll to position [817, 0]
click at [589, 664] on li "11:00 AM" at bounding box center [627, 672] width 200 height 22
click at [1446, 93] on span "Save Shipment" at bounding box center [1482, 94] width 75 height 13
type input "9/26/2025 11:00 AM"
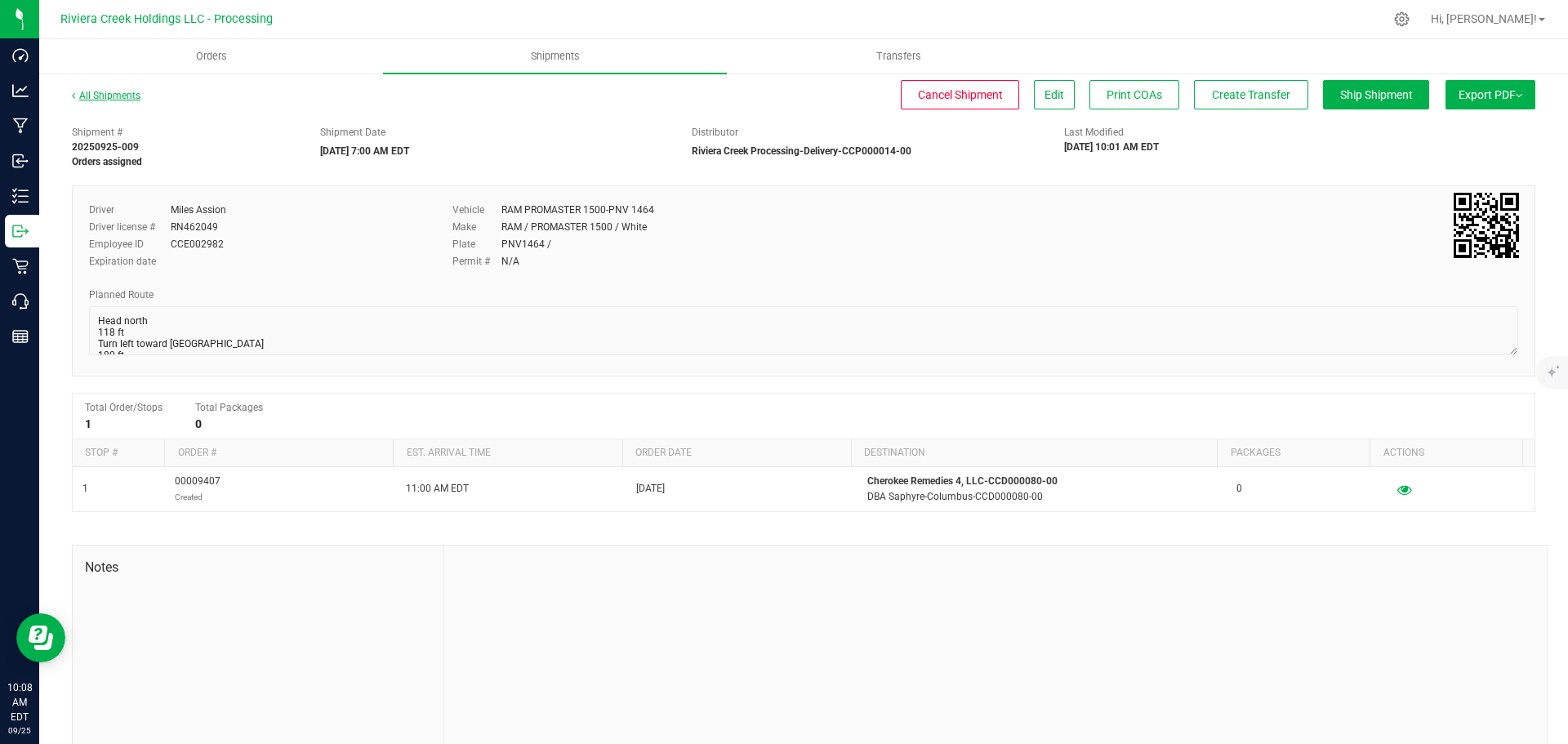
click at [113, 98] on link "All Shipments" at bounding box center [106, 95] width 69 height 12
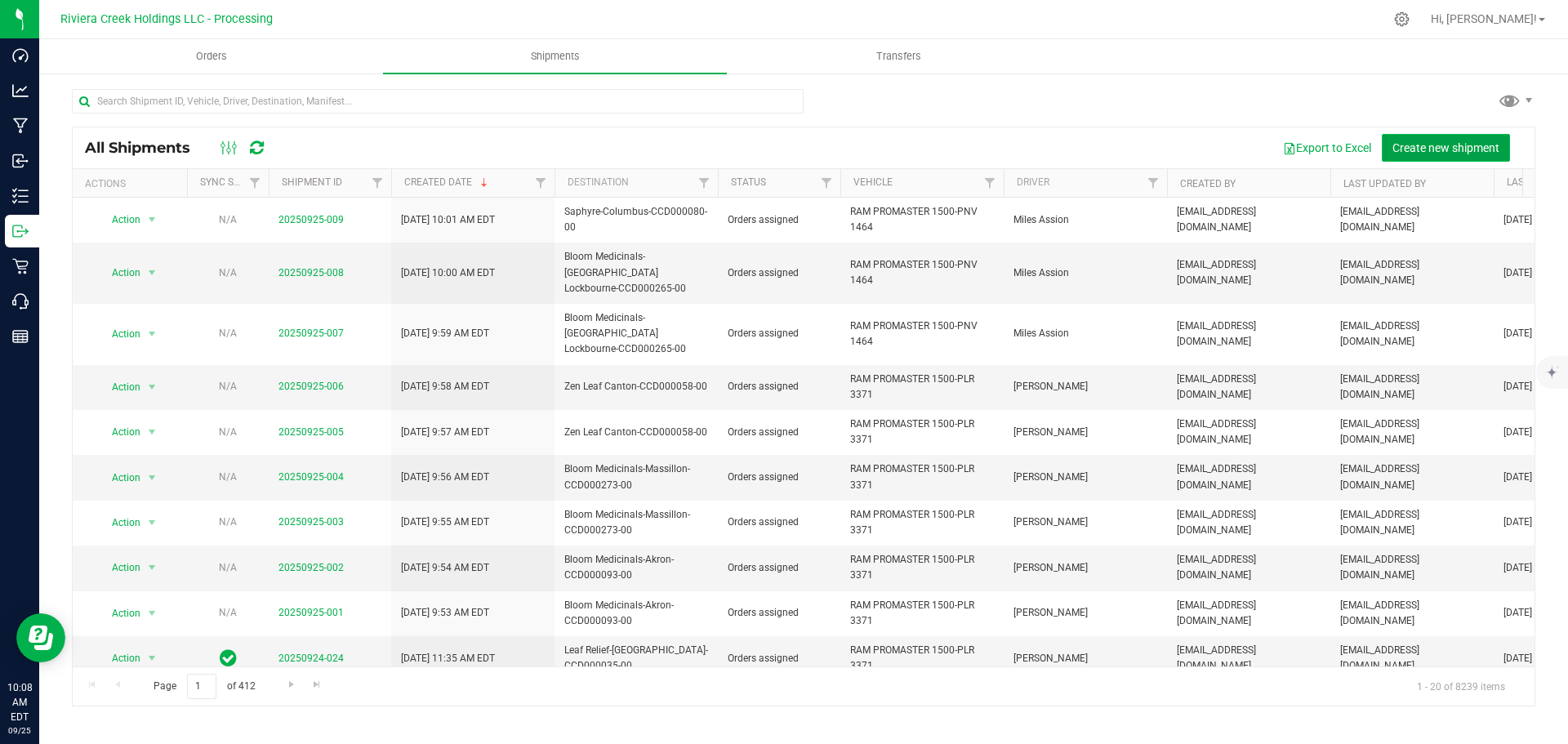
click at [1441, 147] on span "Create new shipment" at bounding box center [1446, 148] width 107 height 13
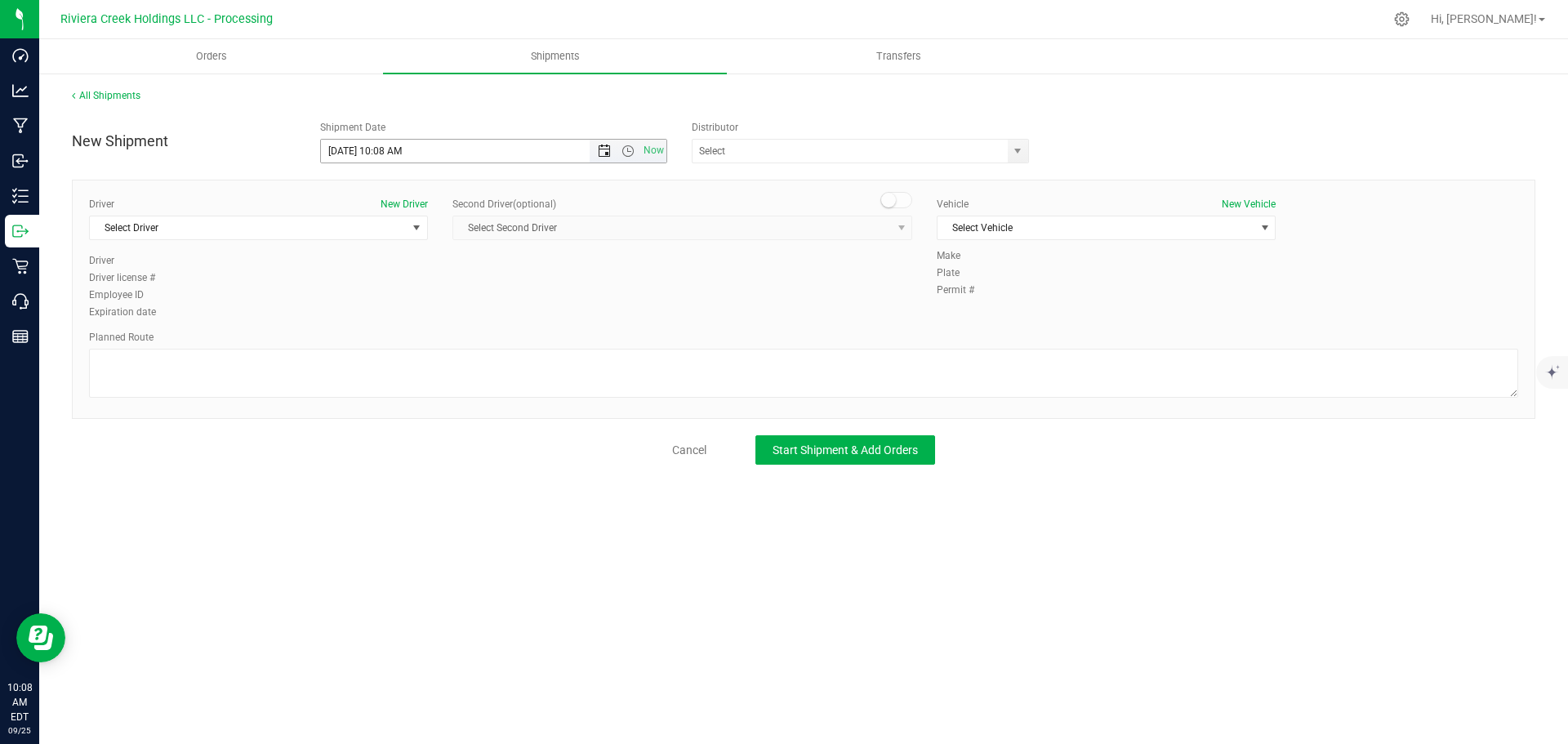
click at [604, 156] on span "Open the date view" at bounding box center [604, 151] width 13 height 13
click at [454, 312] on link "26" at bounding box center [453, 318] width 24 height 26
click at [628, 154] on span "Open the time view" at bounding box center [628, 151] width 13 height 13
click at [350, 307] on li "7:00 AM" at bounding box center [493, 308] width 344 height 22
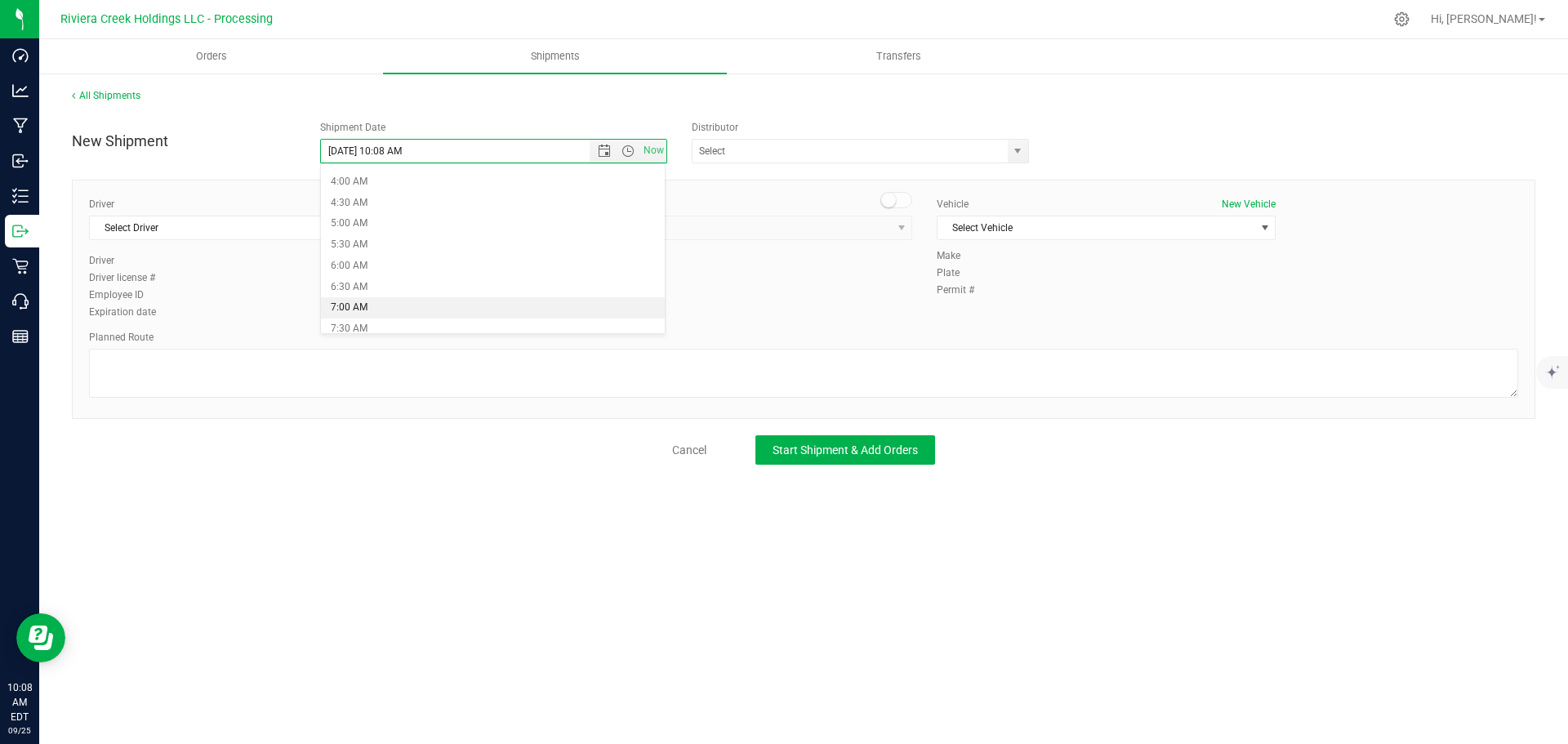
type input "9/26/2025 7:00 AM"
click at [1013, 152] on span "select" at bounding box center [1017, 151] width 13 height 13
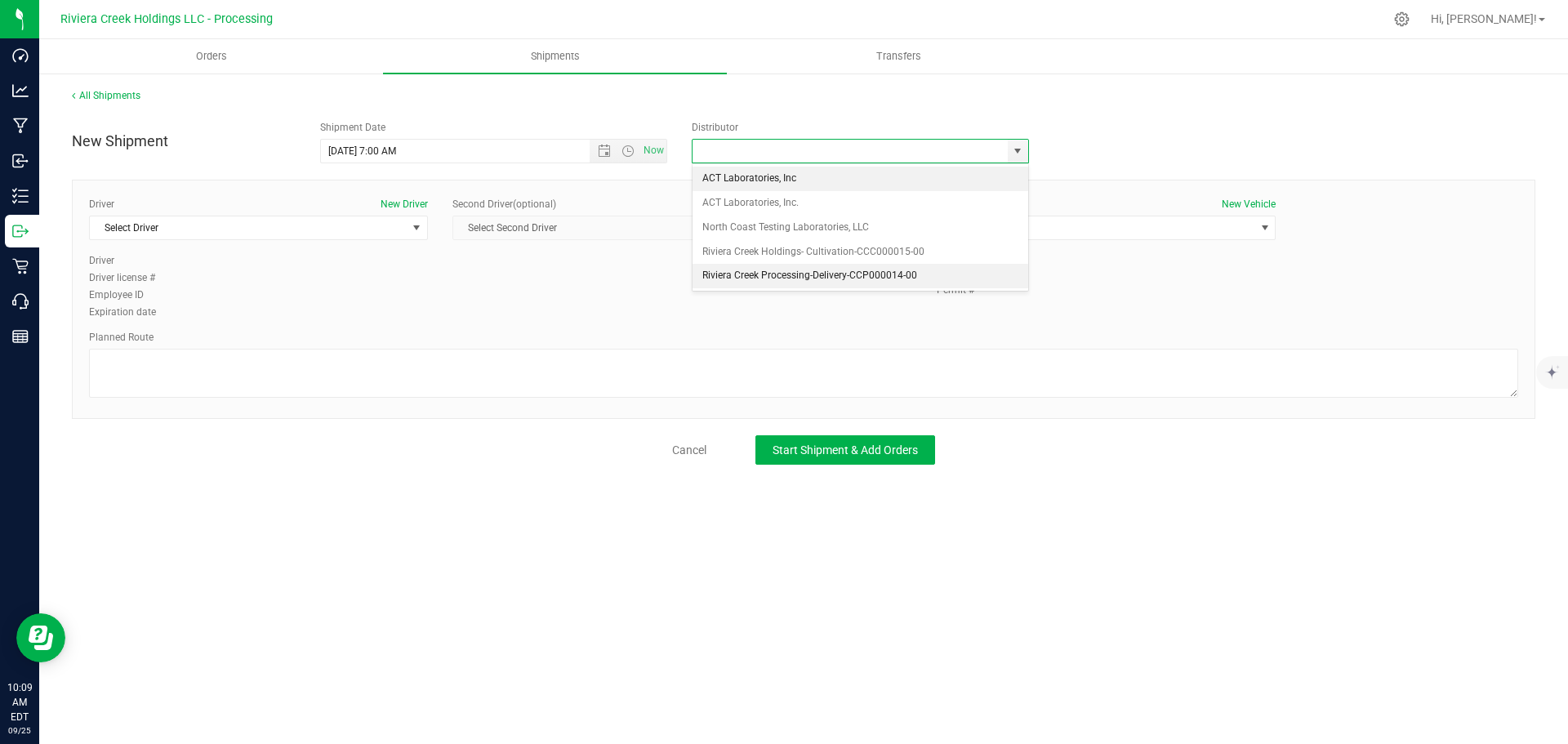
drag, startPoint x: 718, startPoint y: 272, endPoint x: 658, endPoint y: 273, distance: 60.0
click at [717, 272] on li "Riviera Creek Processing-Delivery-CCP000014-00" at bounding box center [860, 276] width 335 height 25
type input "Riviera Creek Processing-Delivery-CCP000014-00"
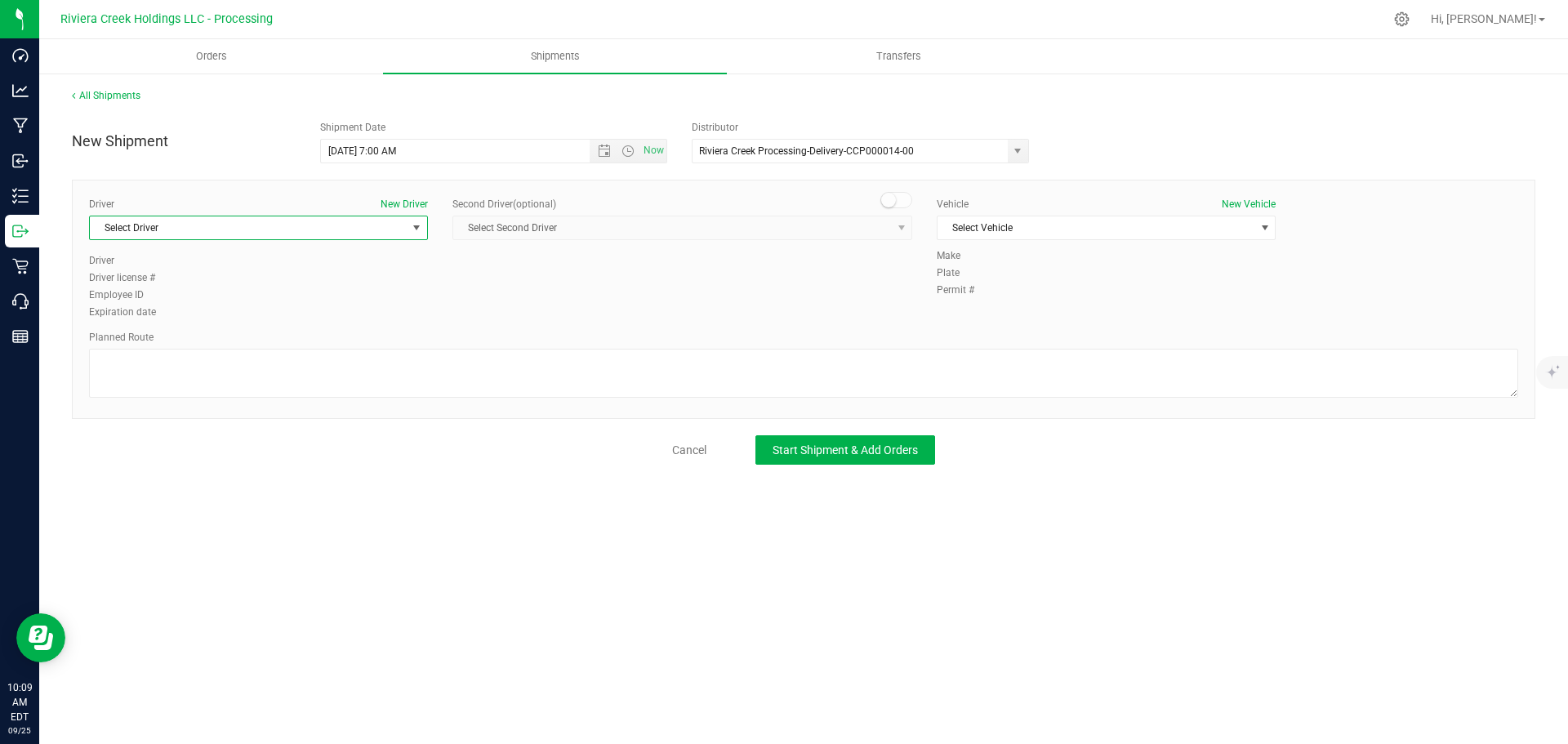
drag, startPoint x: 415, startPoint y: 233, endPoint x: 397, endPoint y: 235, distance: 18.1
click at [411, 233] on span "select" at bounding box center [416, 227] width 13 height 13
click at [172, 327] on li "Miles Assion" at bounding box center [258, 320] width 337 height 25
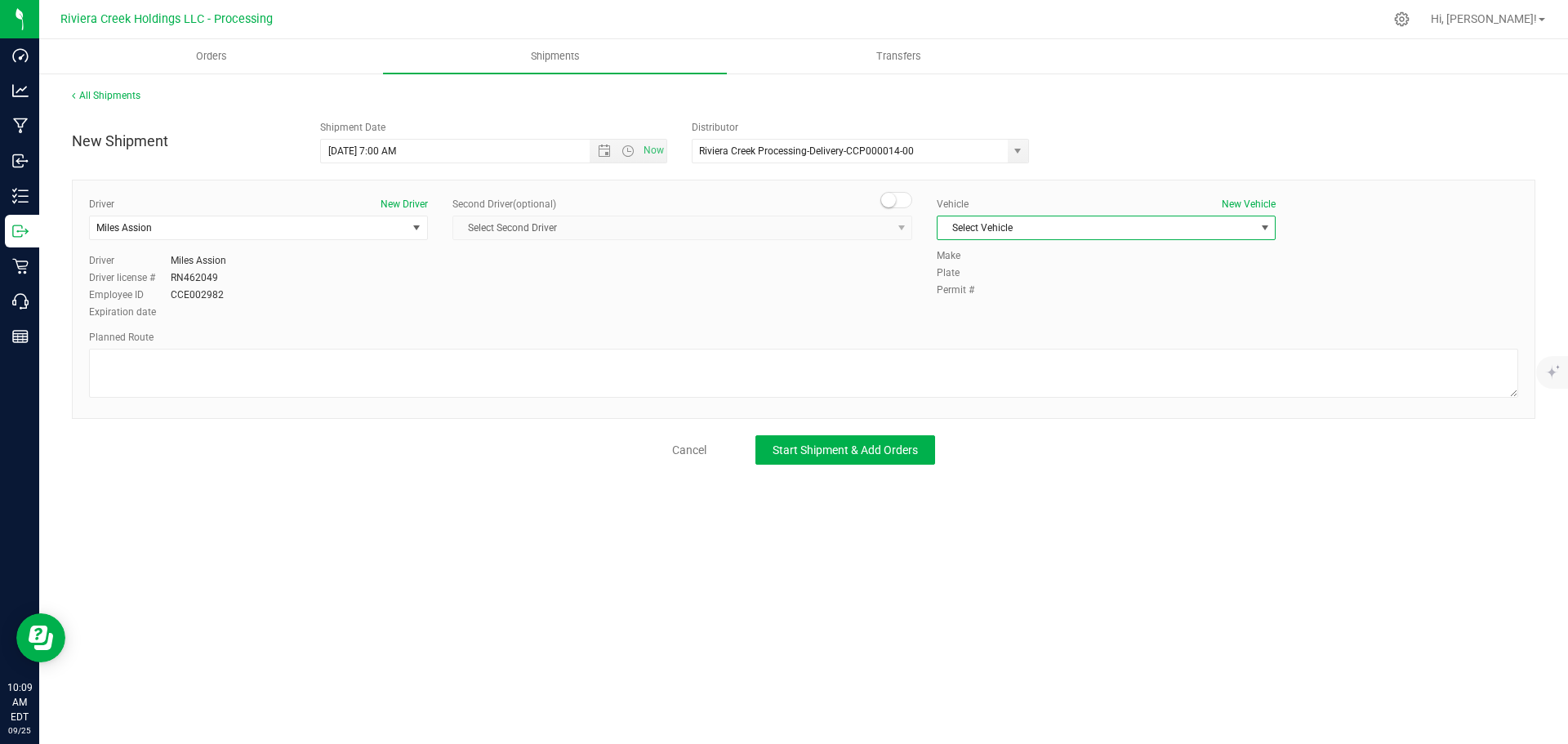
click at [1017, 232] on span "Select Vehicle" at bounding box center [1096, 227] width 317 height 23
click at [1063, 353] on li "RAM PROMASTER 1500-PNV 1464" at bounding box center [1106, 352] width 337 height 25
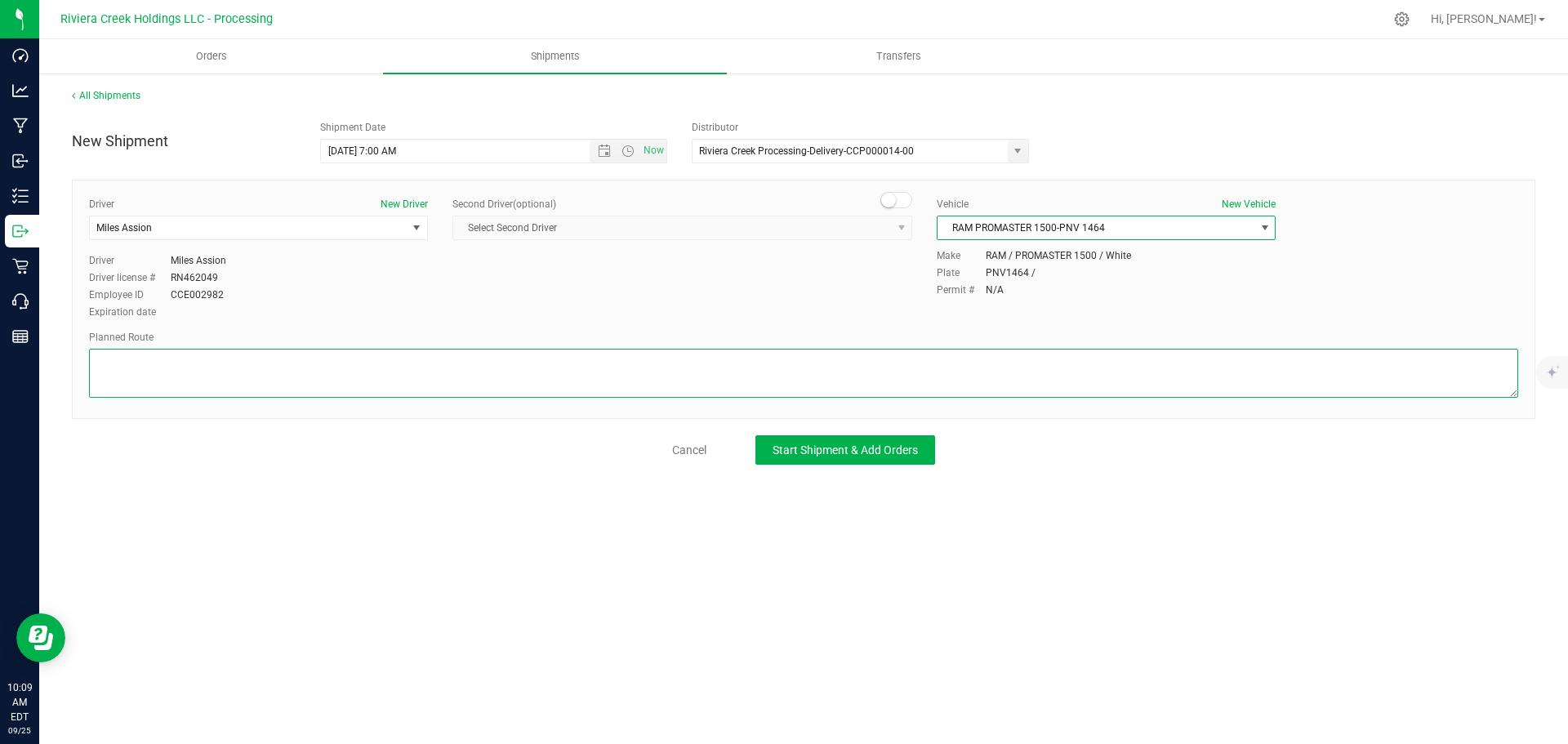
click at [580, 368] on textarea at bounding box center [804, 374] width 1429 height 49
paste textarea "Head north 118 ft Turn left toward Lockbourne Rd 180 ft Turn right onto Lockbou…"
type textarea "Head north 118 ft Turn left toward Lockbourne Rd 180 ft Turn right onto Lockbou…"
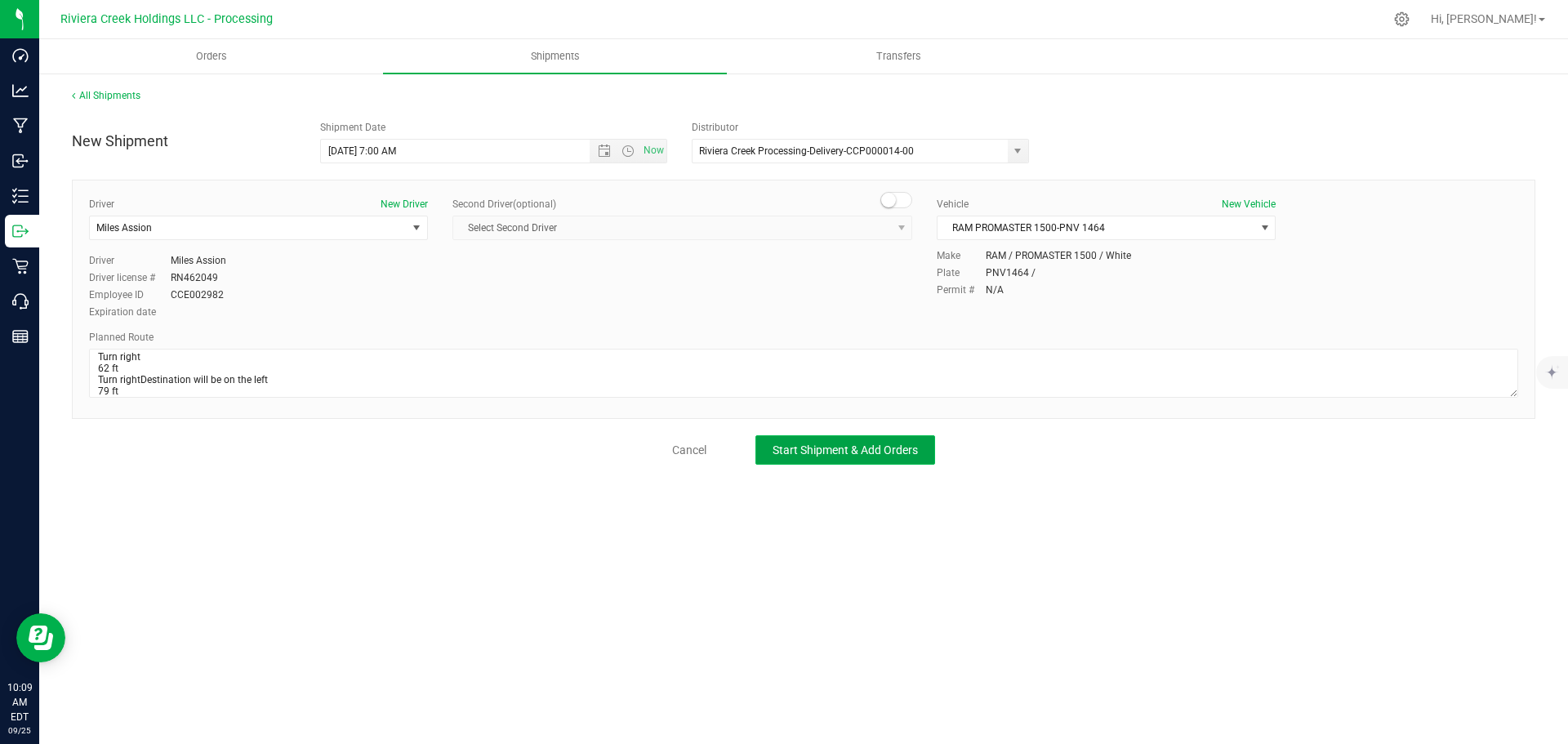
click at [892, 444] on span "Start Shipment & Add Orders" at bounding box center [845, 450] width 146 height 13
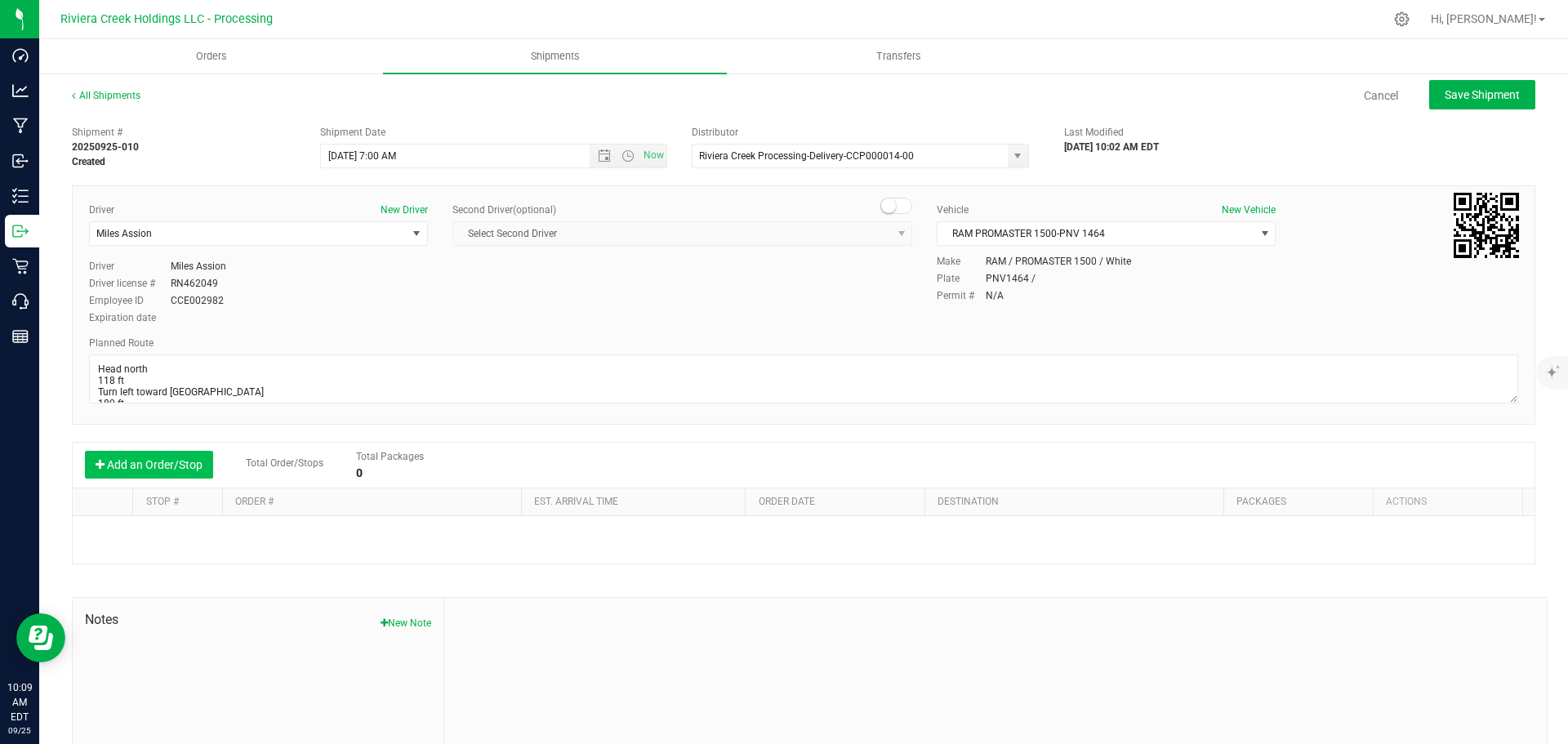
click at [133, 464] on button "Add an Order/Stop" at bounding box center [149, 465] width 128 height 28
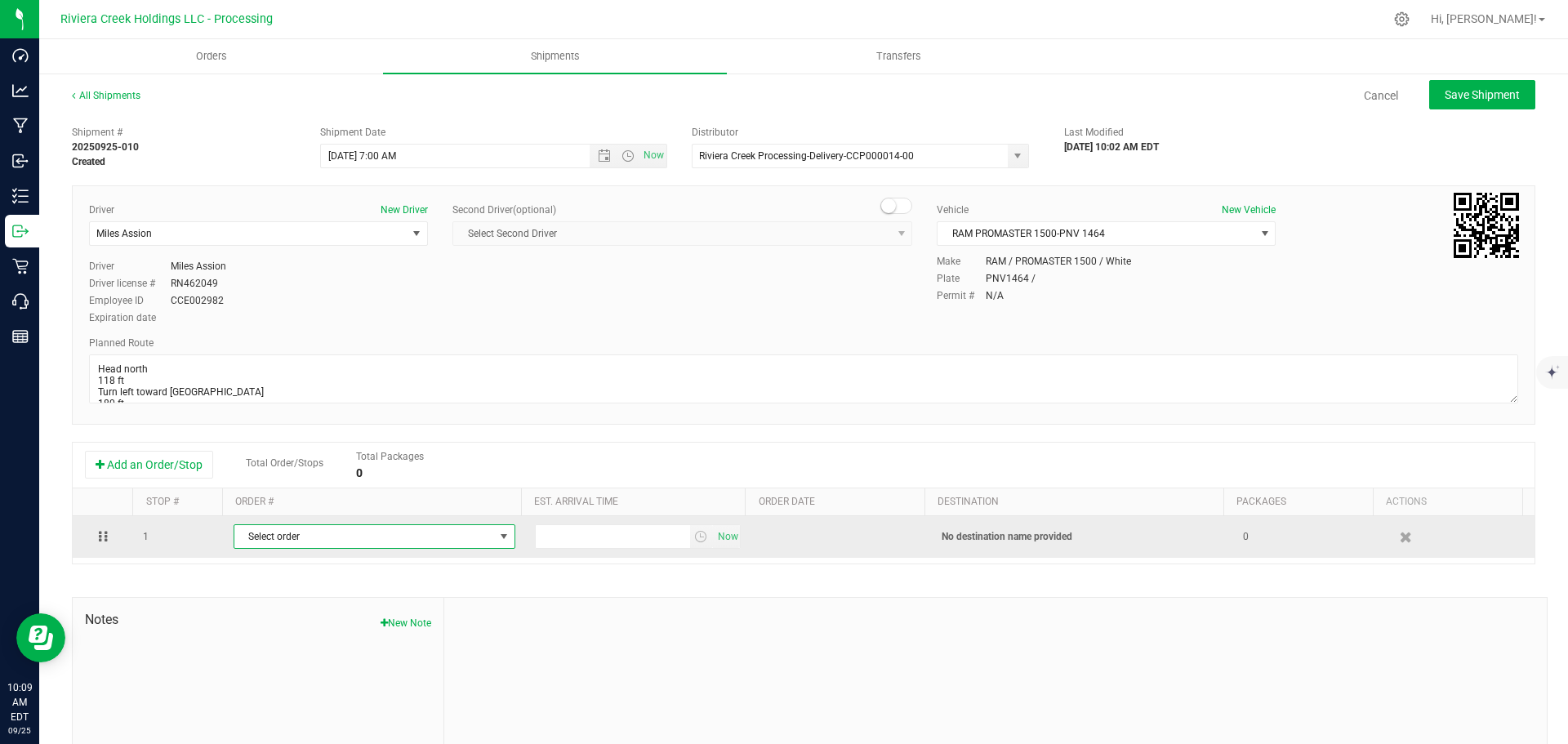
click at [271, 541] on span "Select order" at bounding box center [364, 536] width 260 height 23
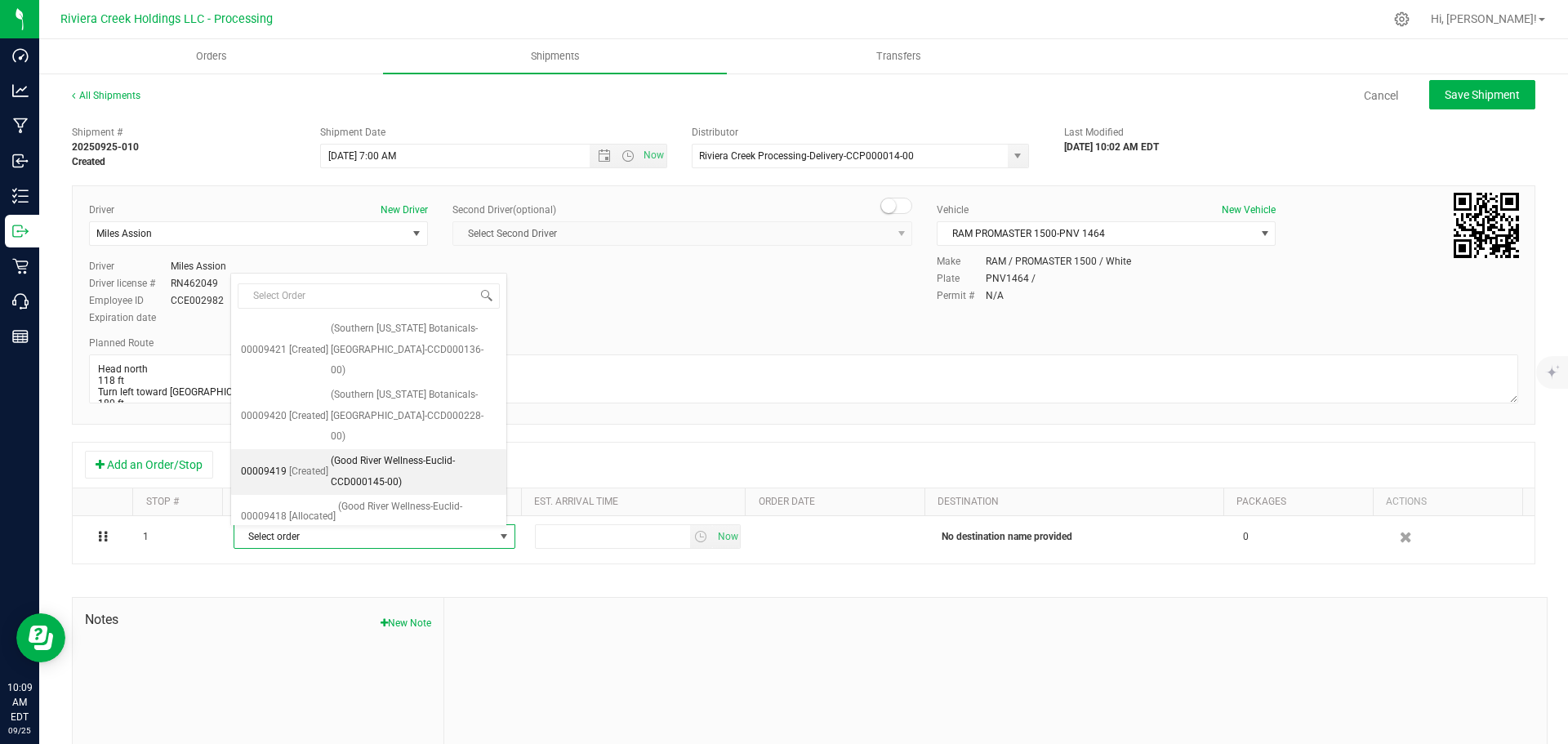
scroll to position [388, 0]
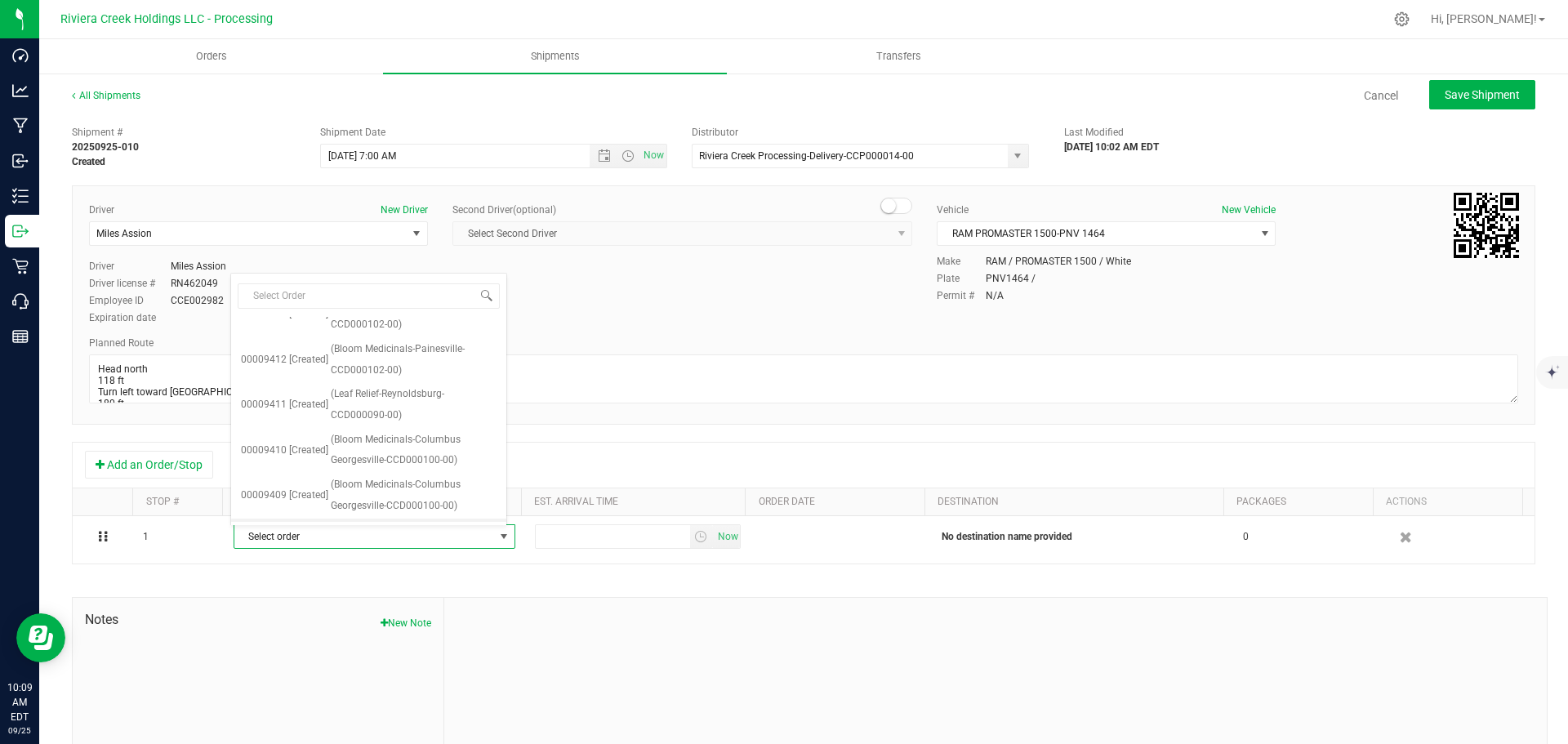
click at [364, 521] on span "(Saphyre-Columbus-CCD000080-00)" at bounding box center [411, 531] width 161 height 22
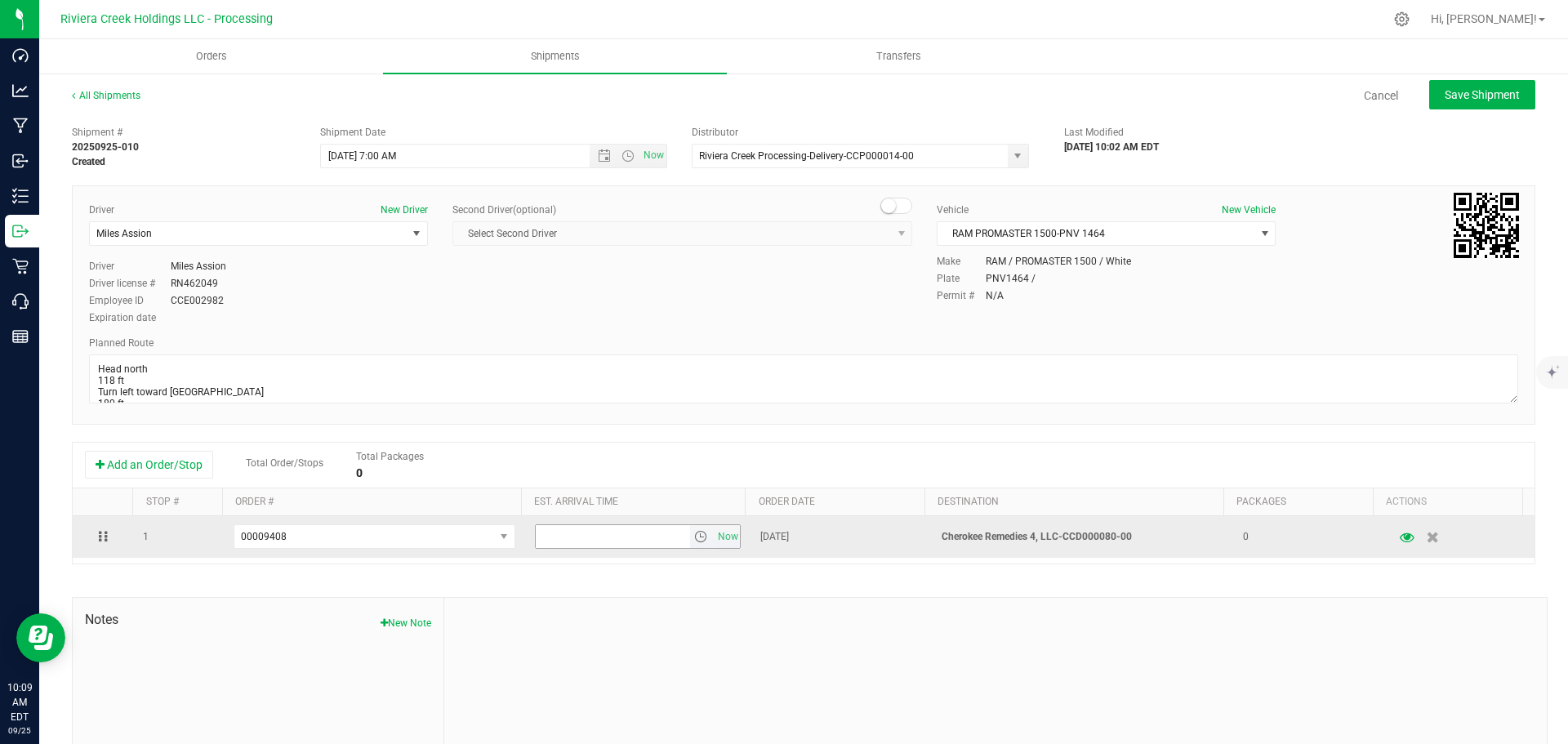
click at [694, 541] on span "select" at bounding box center [700, 536] width 13 height 13
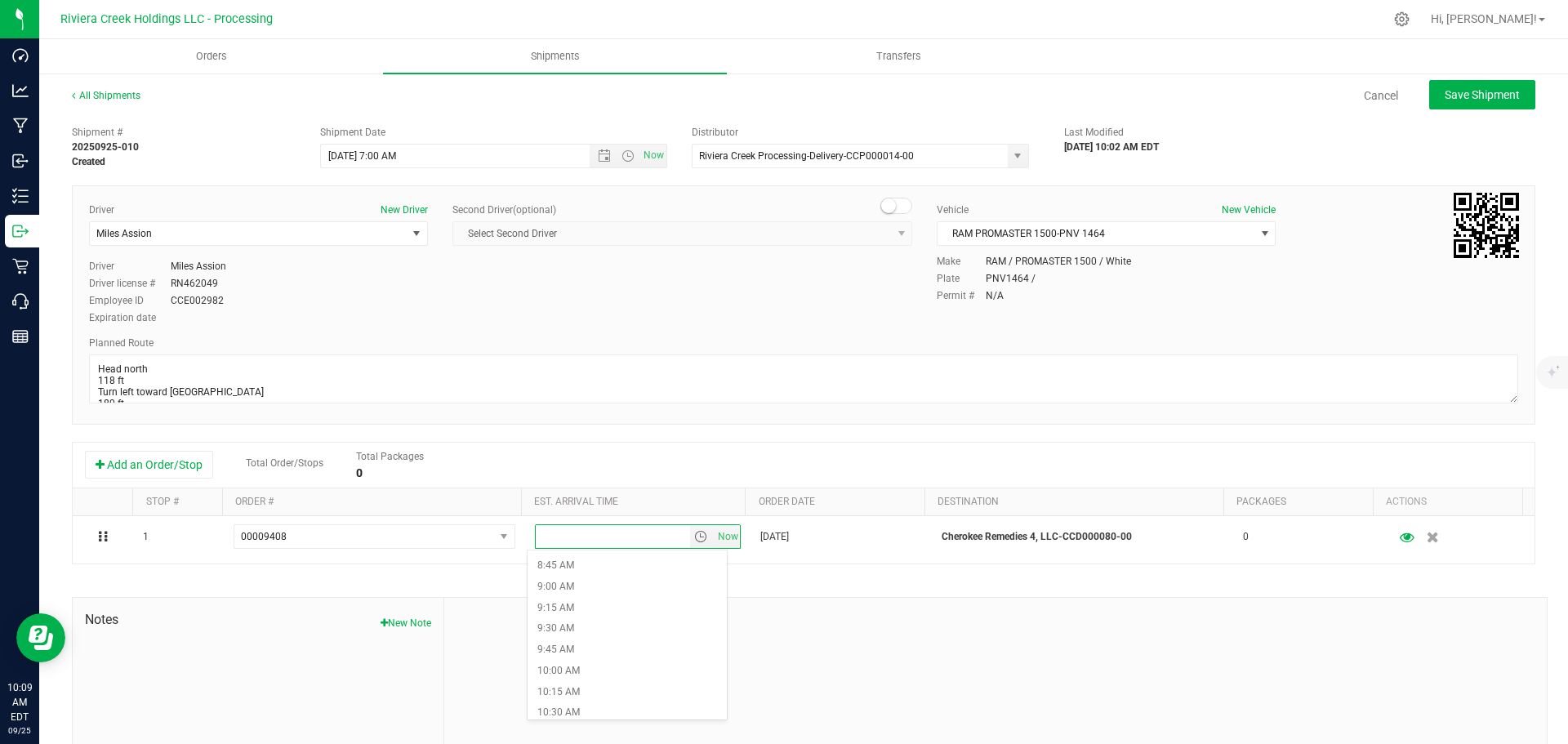
scroll to position [817, 0]
click at [560, 671] on li "11:00 AM" at bounding box center [627, 672] width 200 height 22
click at [1445, 91] on span "Save Shipment" at bounding box center [1482, 94] width 75 height 13
type input "9/26/2025 11:00 AM"
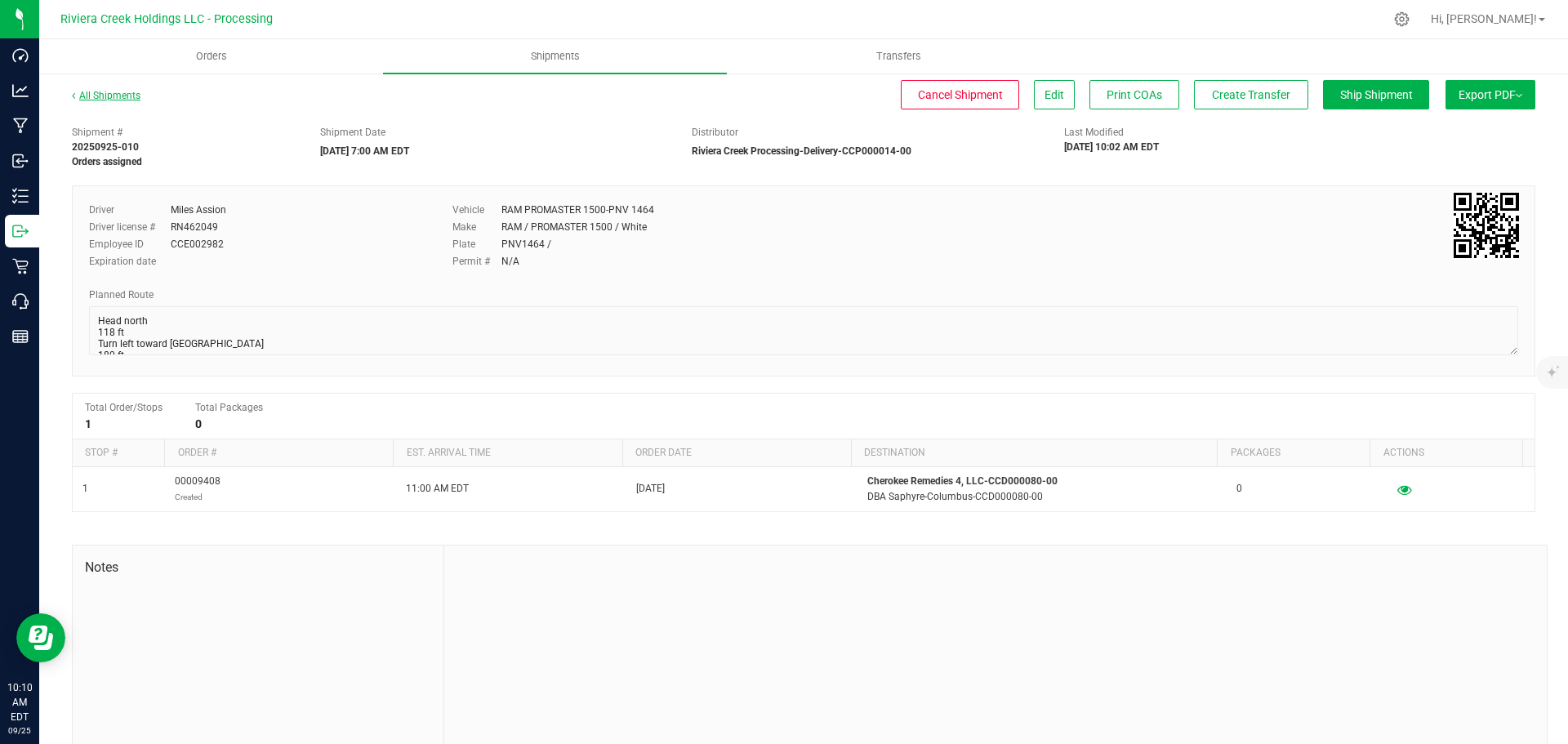
click at [129, 95] on link "All Shipments" at bounding box center [106, 95] width 69 height 12
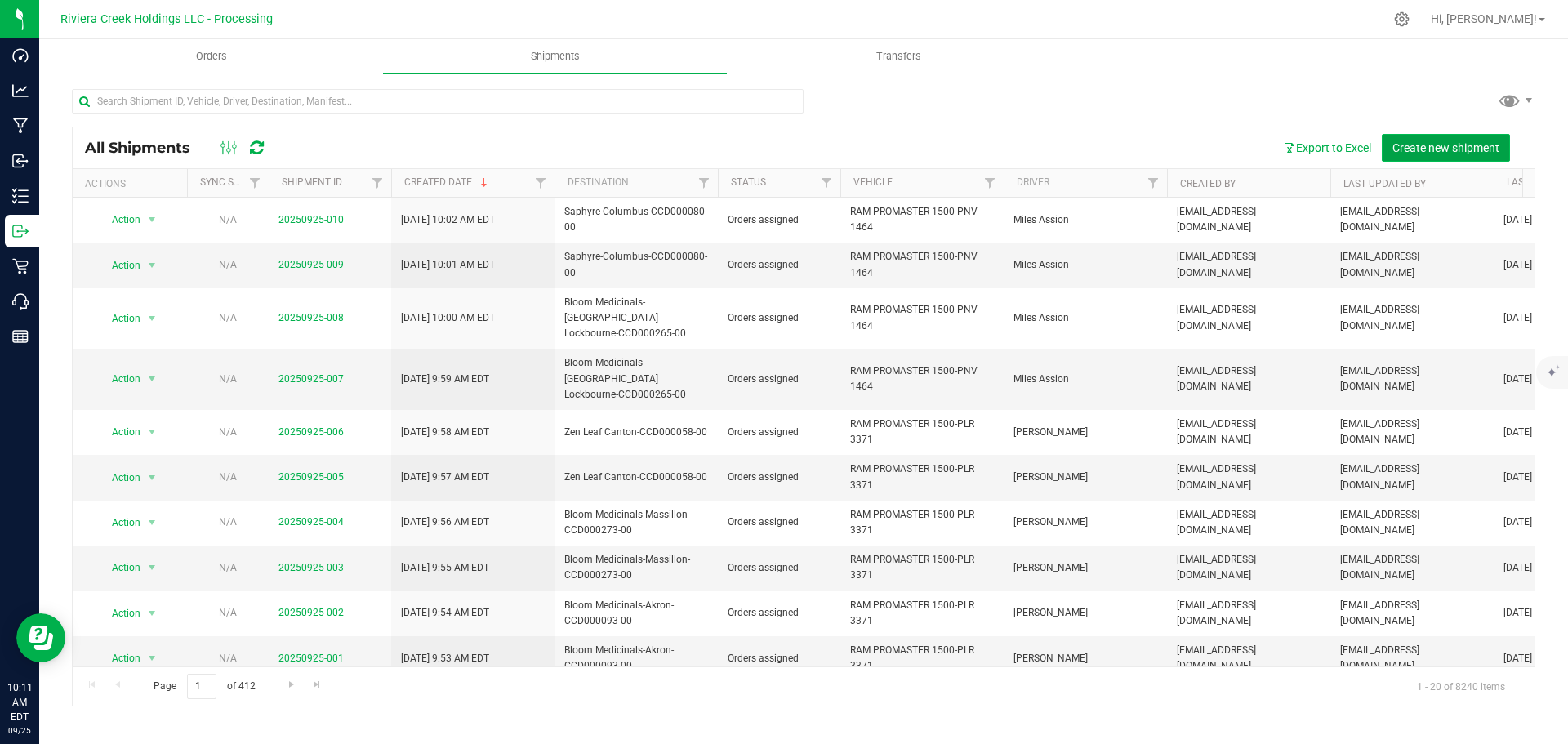
click at [1439, 147] on span "Create new shipment" at bounding box center [1446, 148] width 107 height 13
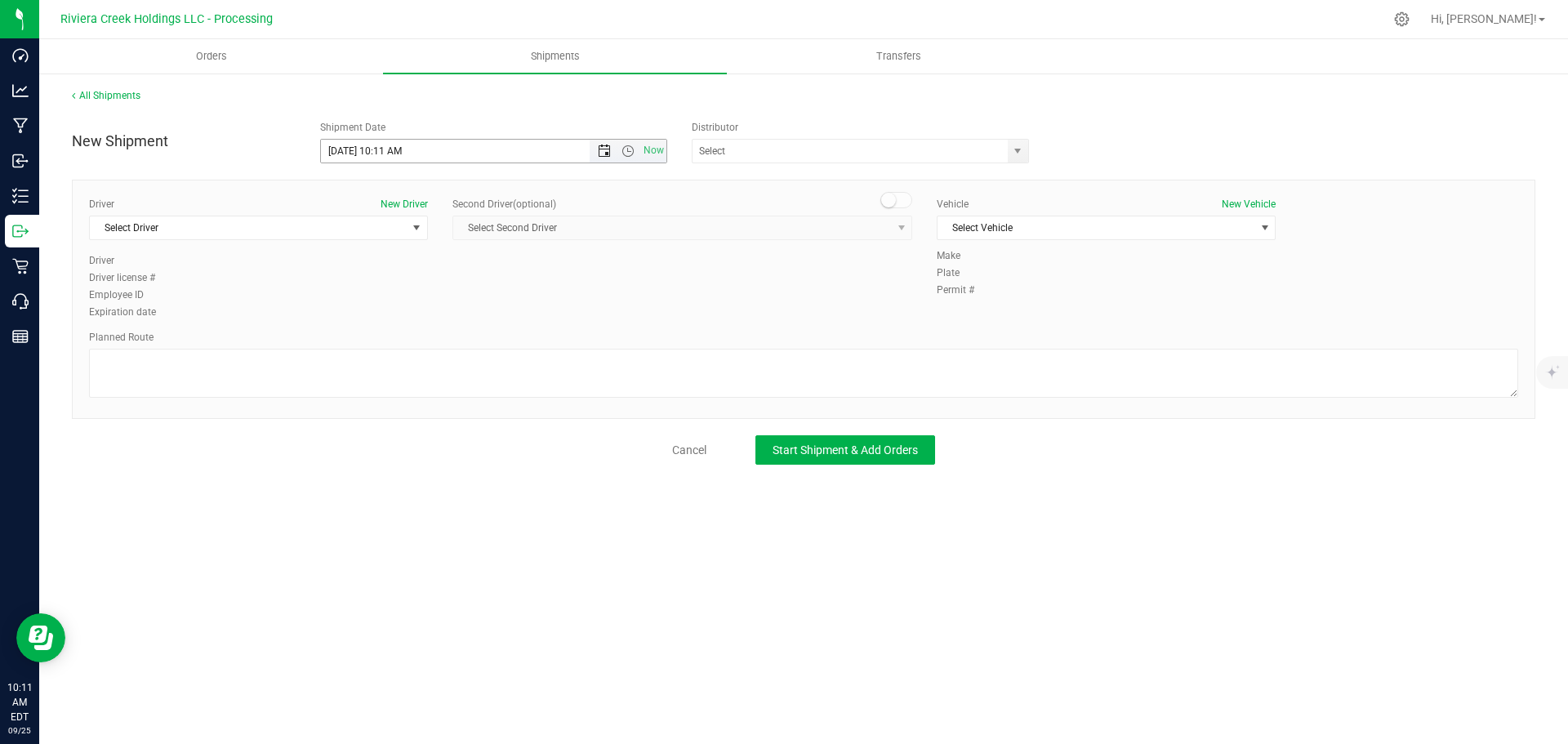
click at [603, 153] on span "Open the date view" at bounding box center [604, 151] width 13 height 13
click at [454, 324] on link "26" at bounding box center [453, 318] width 24 height 26
click at [629, 155] on span "Open the time view" at bounding box center [628, 151] width 13 height 13
click at [357, 306] on li "7:00 AM" at bounding box center [493, 308] width 344 height 22
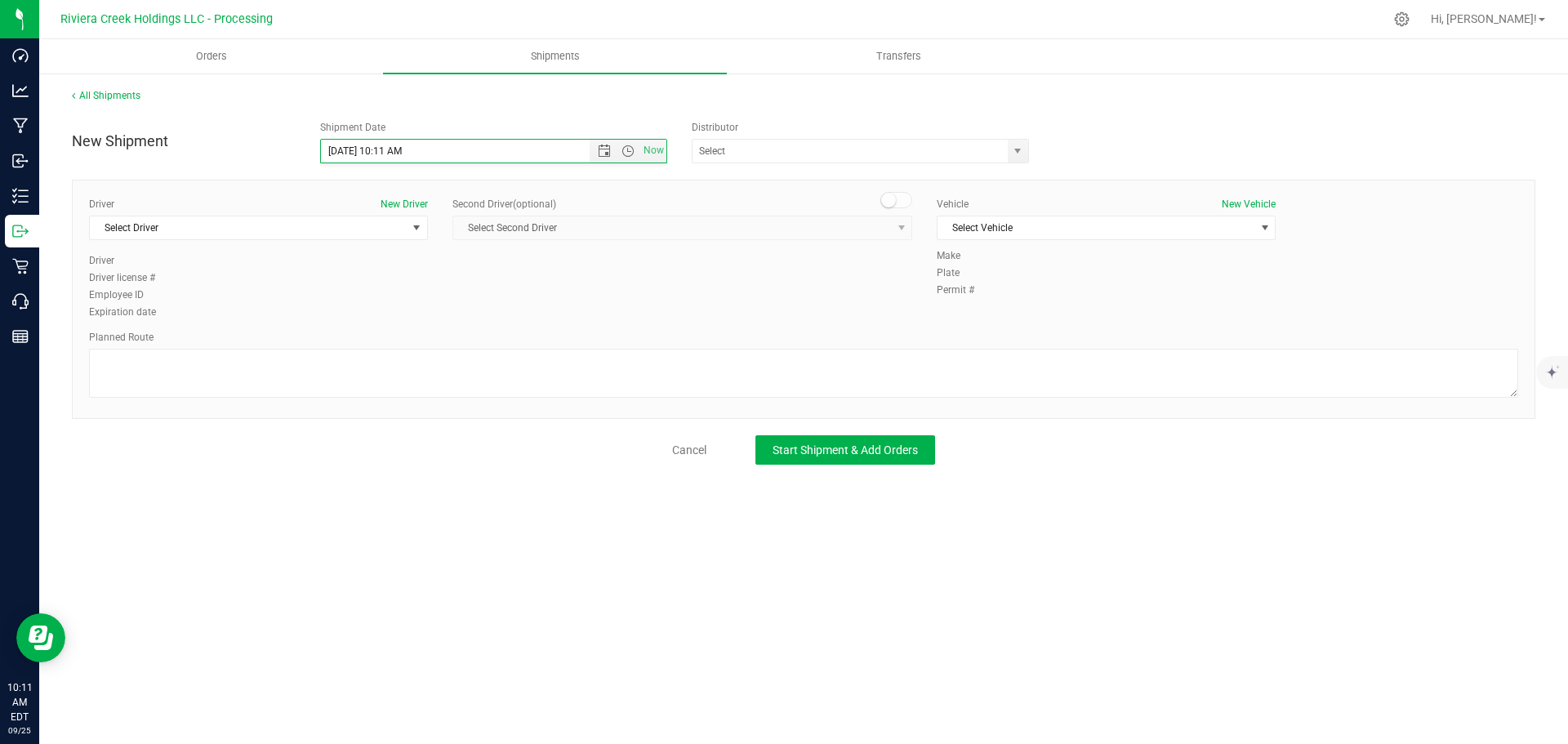
type input "9/26/2025 7:00 AM"
click at [1015, 154] on span "select" at bounding box center [1017, 151] width 13 height 13
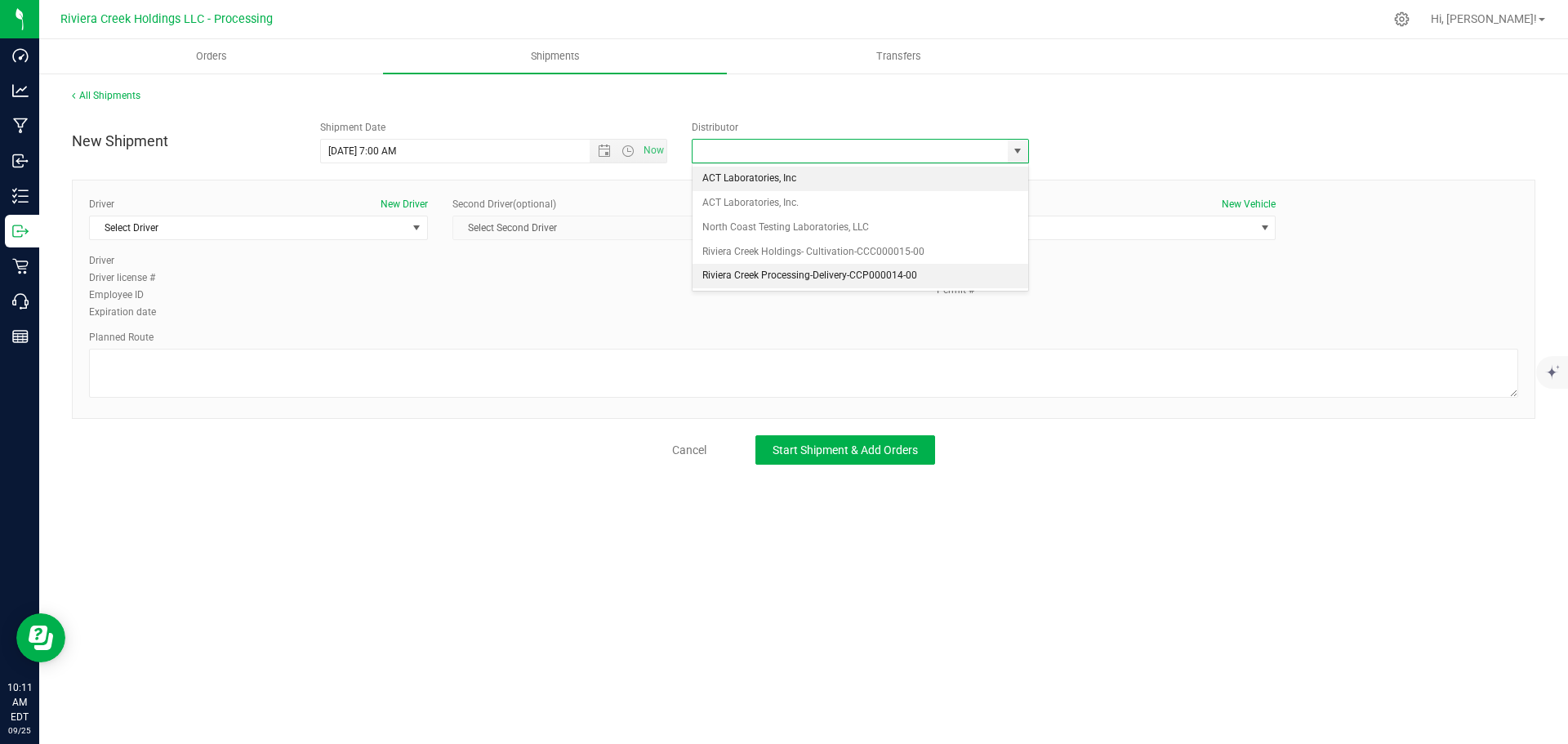
drag, startPoint x: 737, startPoint y: 277, endPoint x: 588, endPoint y: 274, distance: 149.0
click at [735, 277] on li "Riviera Creek Processing-Delivery-CCP000014-00" at bounding box center [860, 276] width 335 height 25
type input "Riviera Creek Processing-Delivery-CCP000014-00"
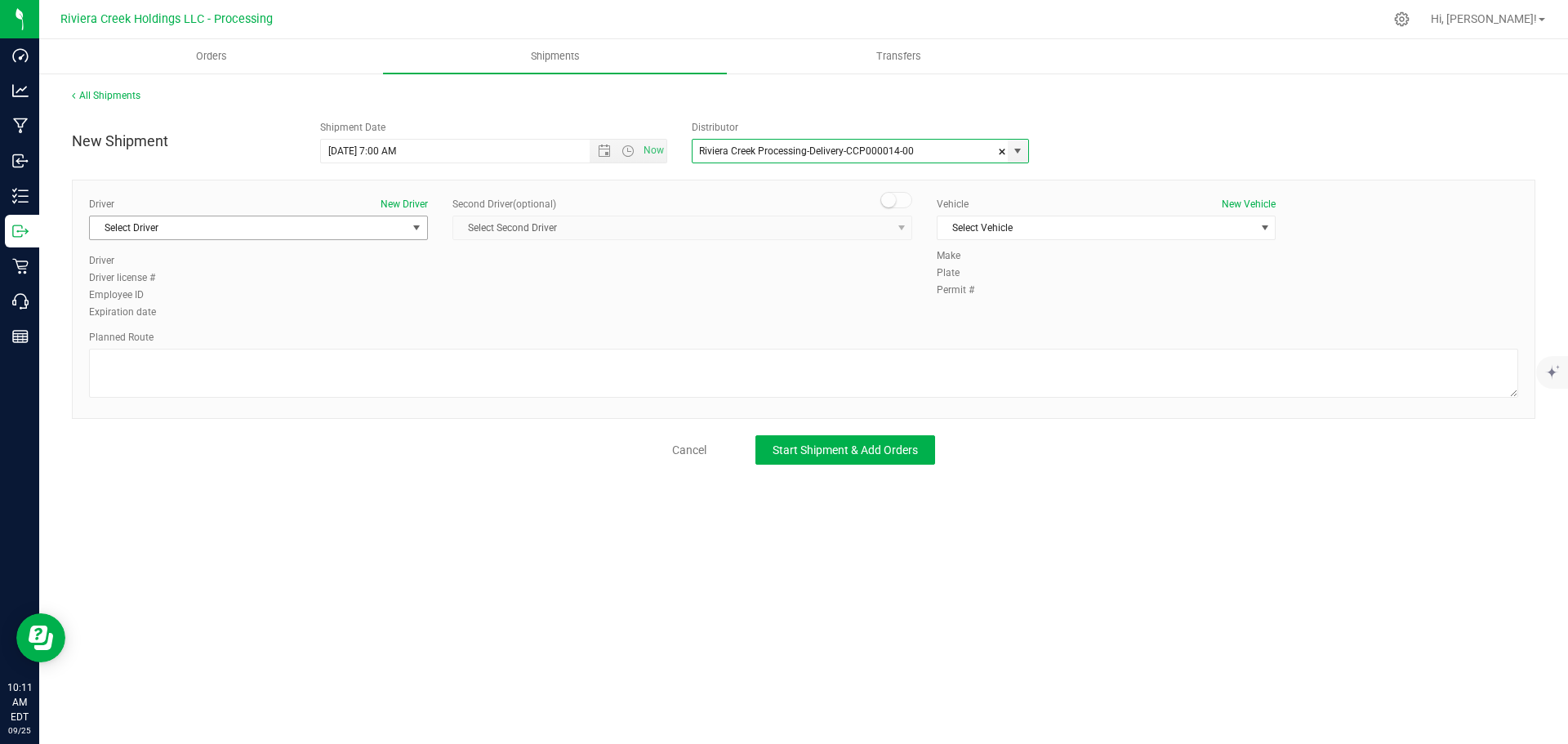
click at [257, 230] on span "Select Driver" at bounding box center [248, 227] width 317 height 23
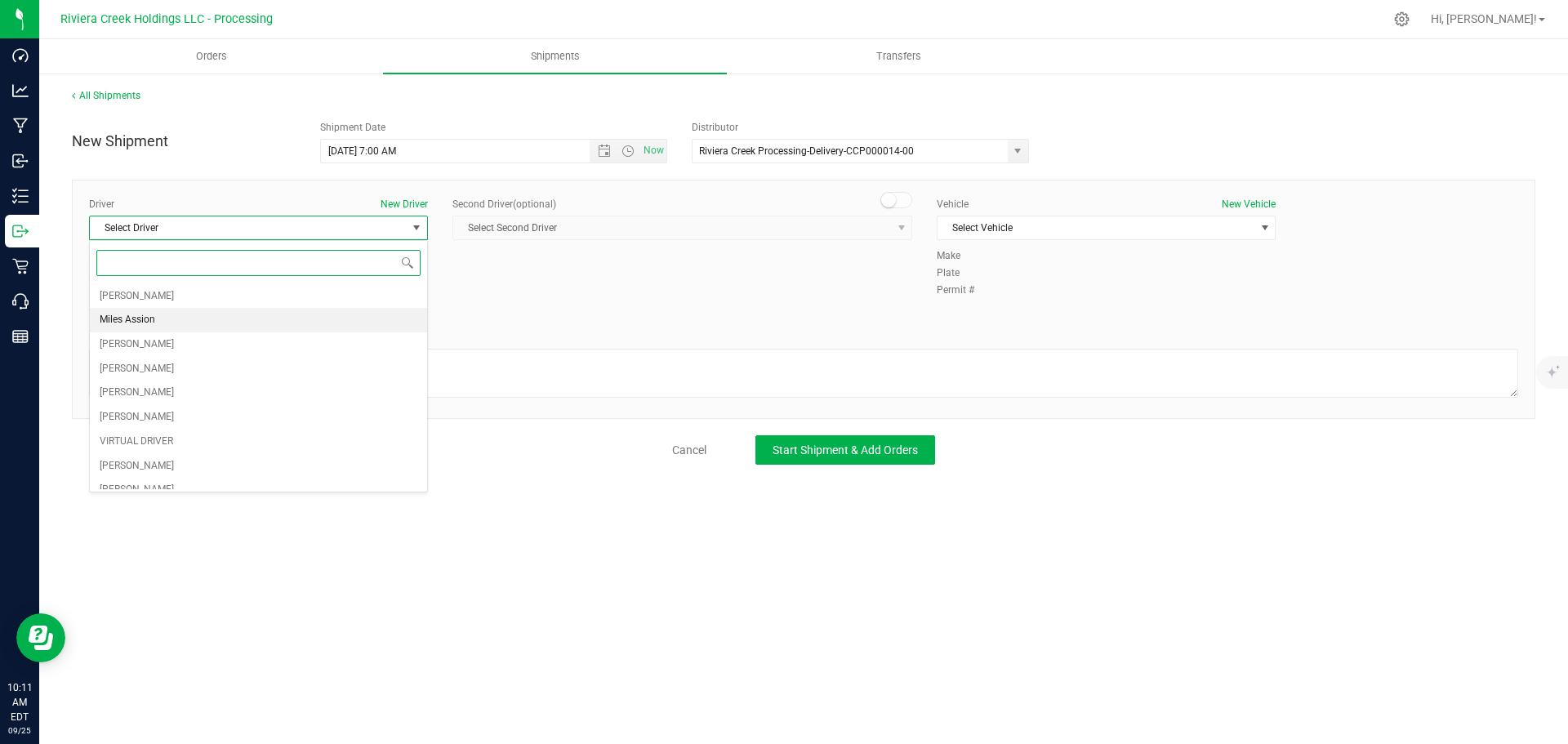
click at [144, 325] on span "Miles Assion" at bounding box center [127, 321] width 55 height 22
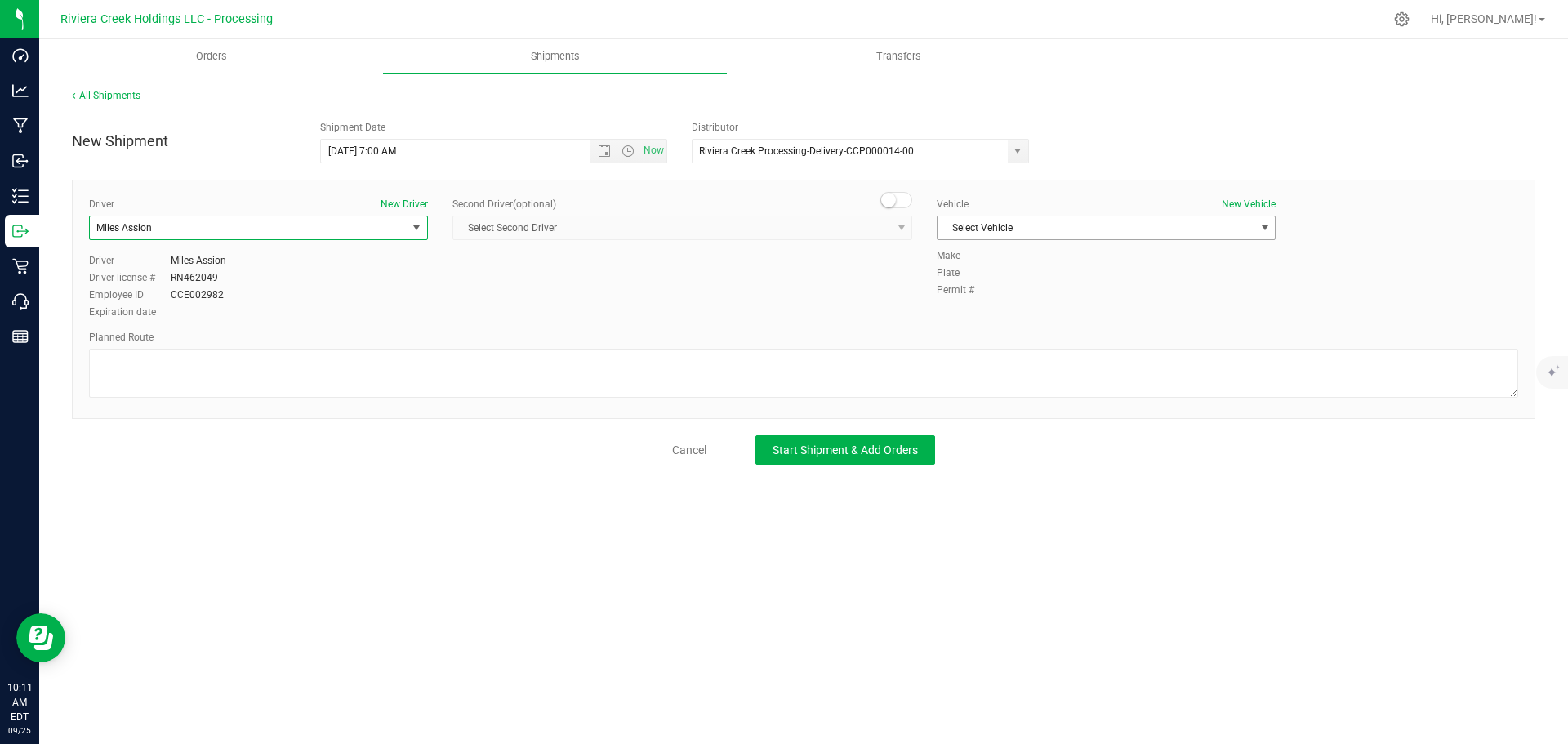
click at [983, 228] on span "Select Vehicle" at bounding box center [1096, 227] width 317 height 23
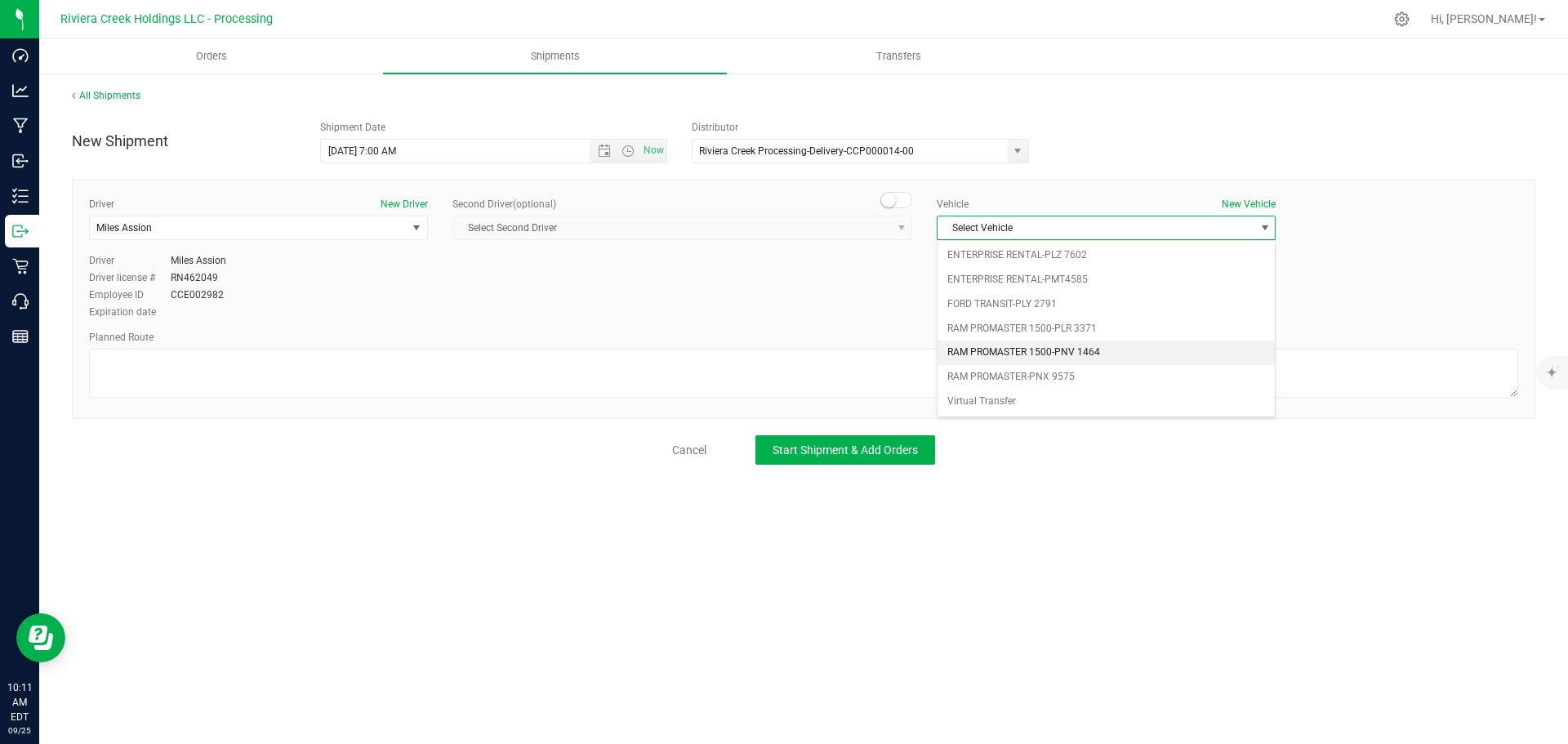
click at [1008, 346] on li "RAM PROMASTER 1500-PNV 1464" at bounding box center [1106, 352] width 337 height 25
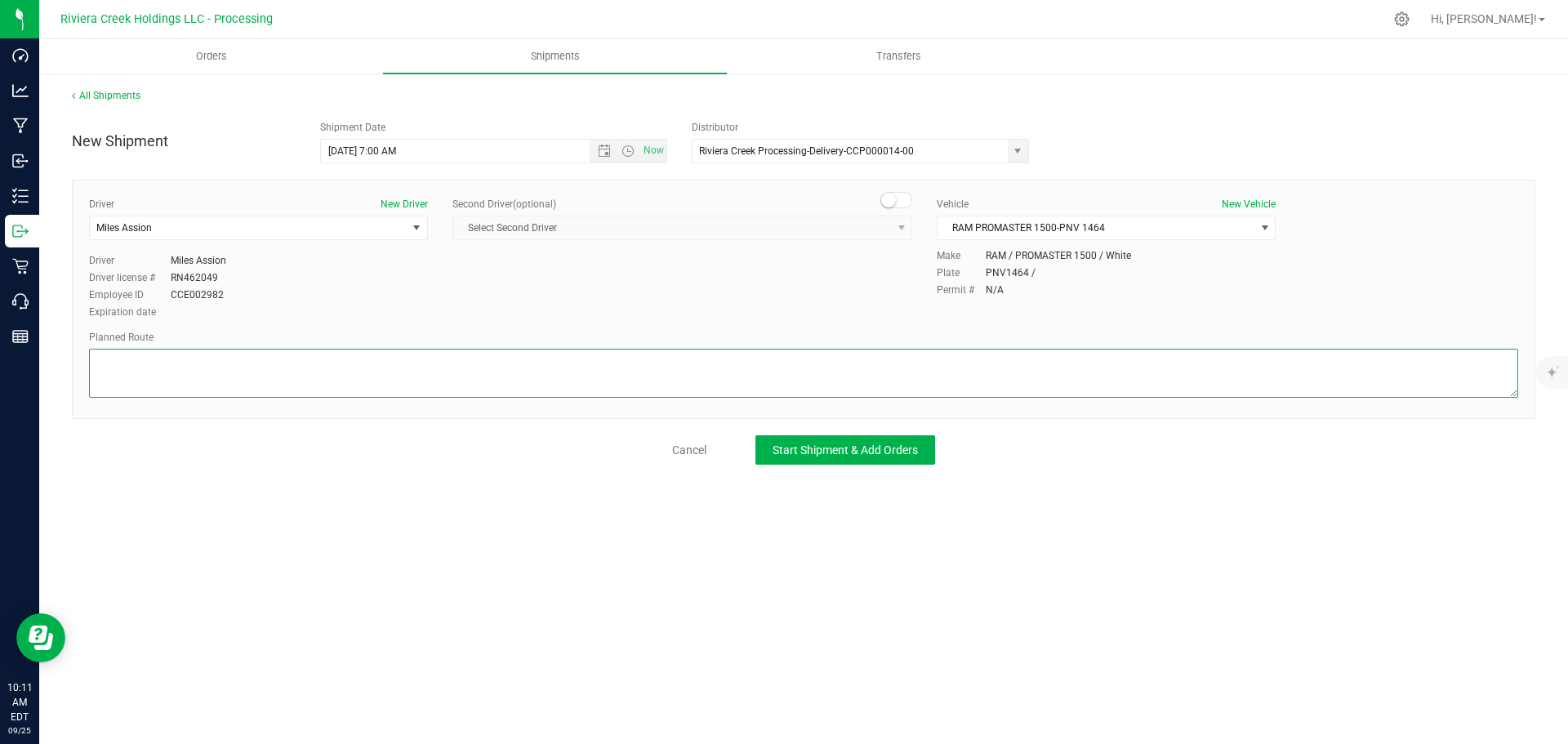
click at [446, 370] on textarea at bounding box center [804, 374] width 1429 height 49
paste textarea "Head east toward Service Rd 7A 79 ft Turn left toward Service Rd 7A 62 ft Turn …"
type textarea "Head east toward Service Rd 7A 79 ft Turn left toward Service Rd 7A 62 ft Turn …"
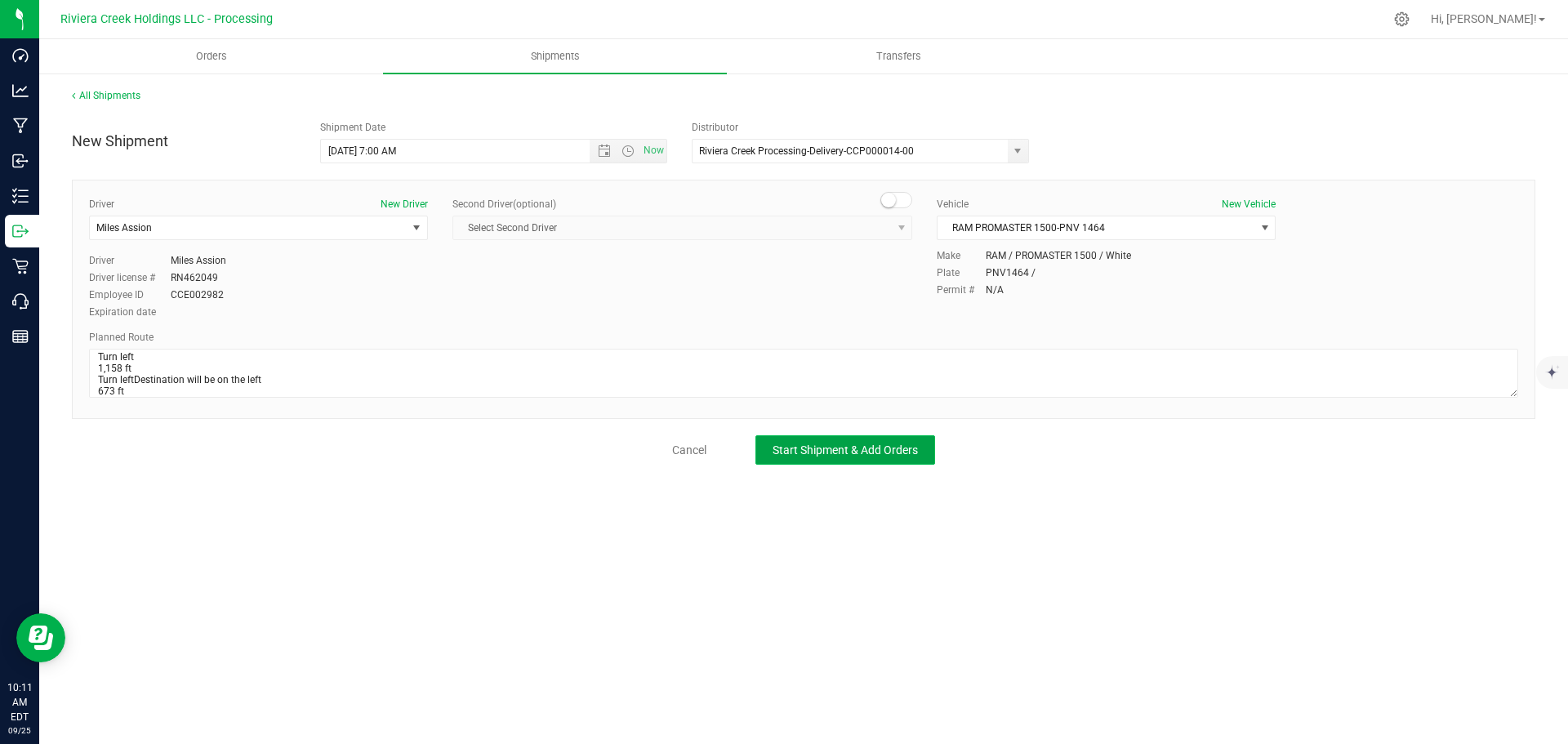
click at [786, 446] on span "Start Shipment & Add Orders" at bounding box center [845, 450] width 146 height 13
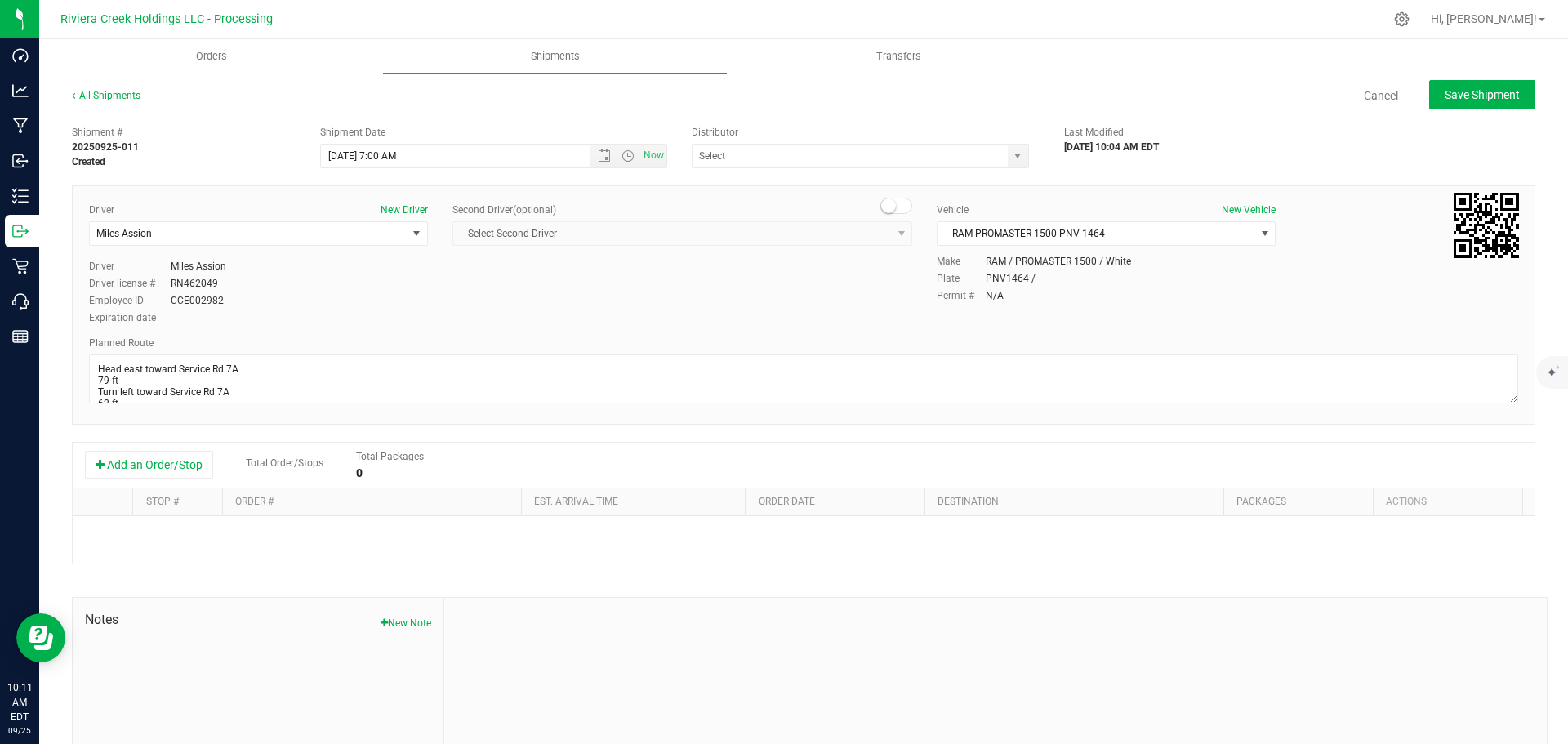
type input "Riviera Creek Processing-Delivery-CCP000014-00"
click at [171, 466] on button "Add an Order/Stop" at bounding box center [149, 465] width 128 height 28
click at [299, 539] on span "Select order" at bounding box center [364, 536] width 260 height 23
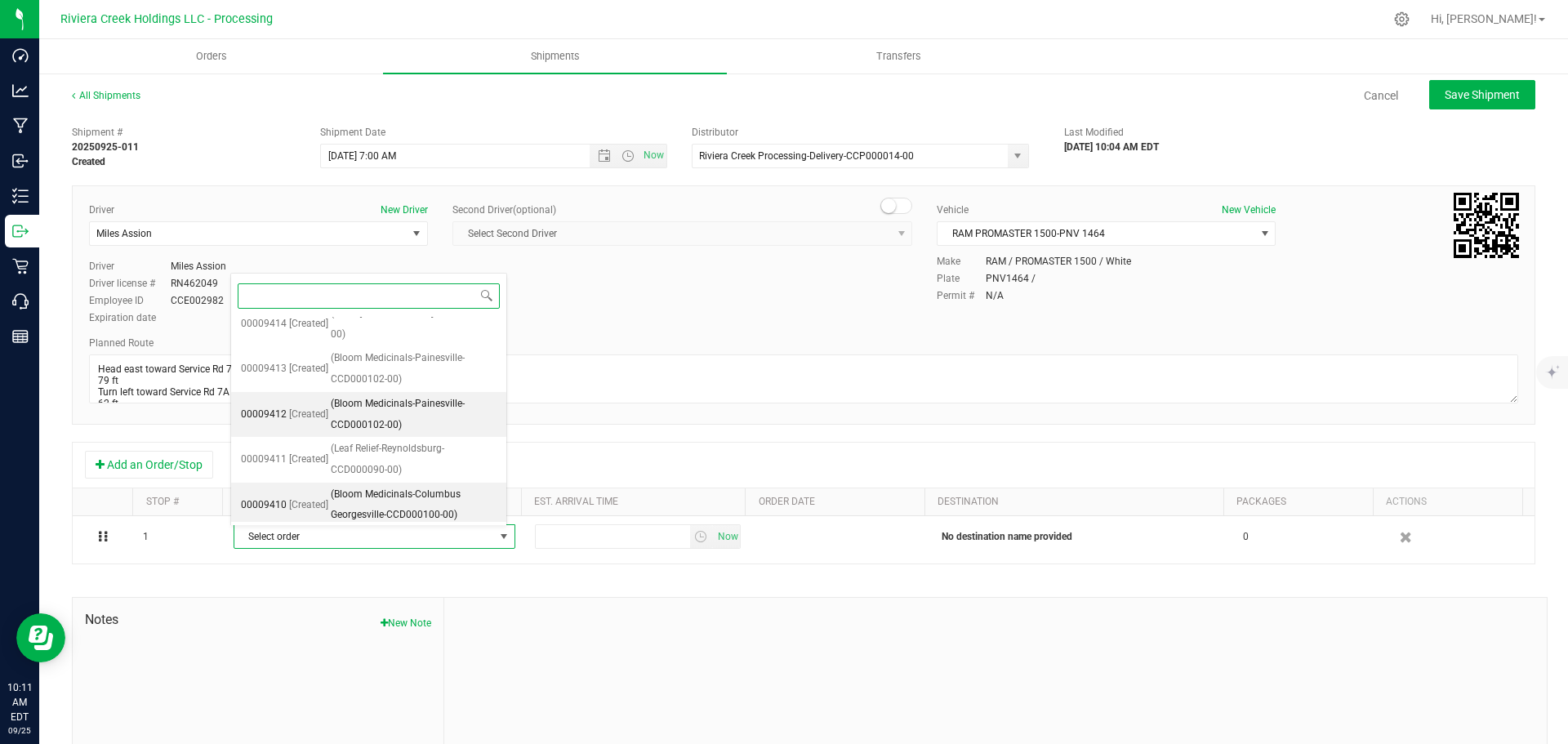
scroll to position [341, 0]
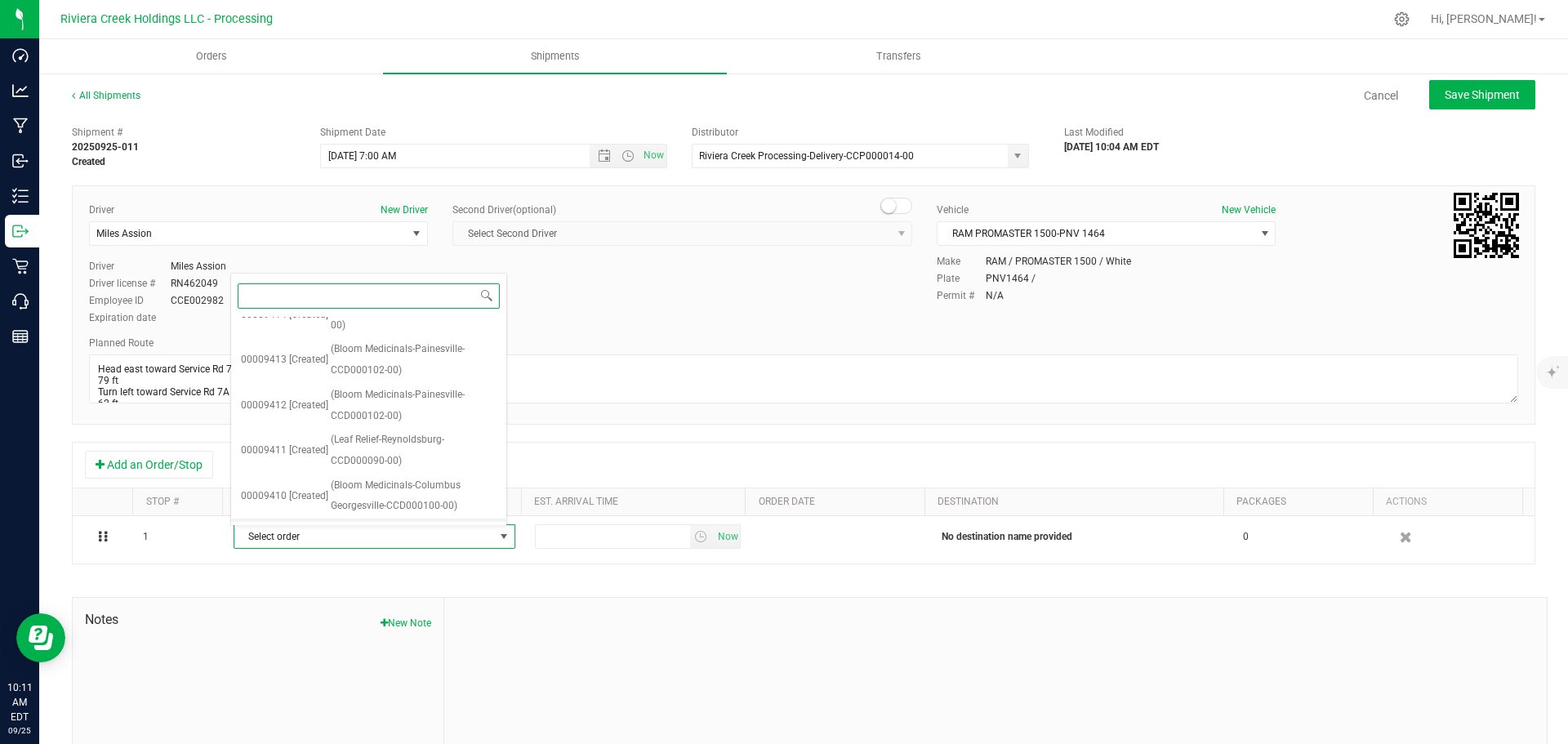
click at [410, 521] on span "(Bloom Medicinals-Columbus Georgesville-CCD000100-00)" at bounding box center [413, 541] width 166 height 41
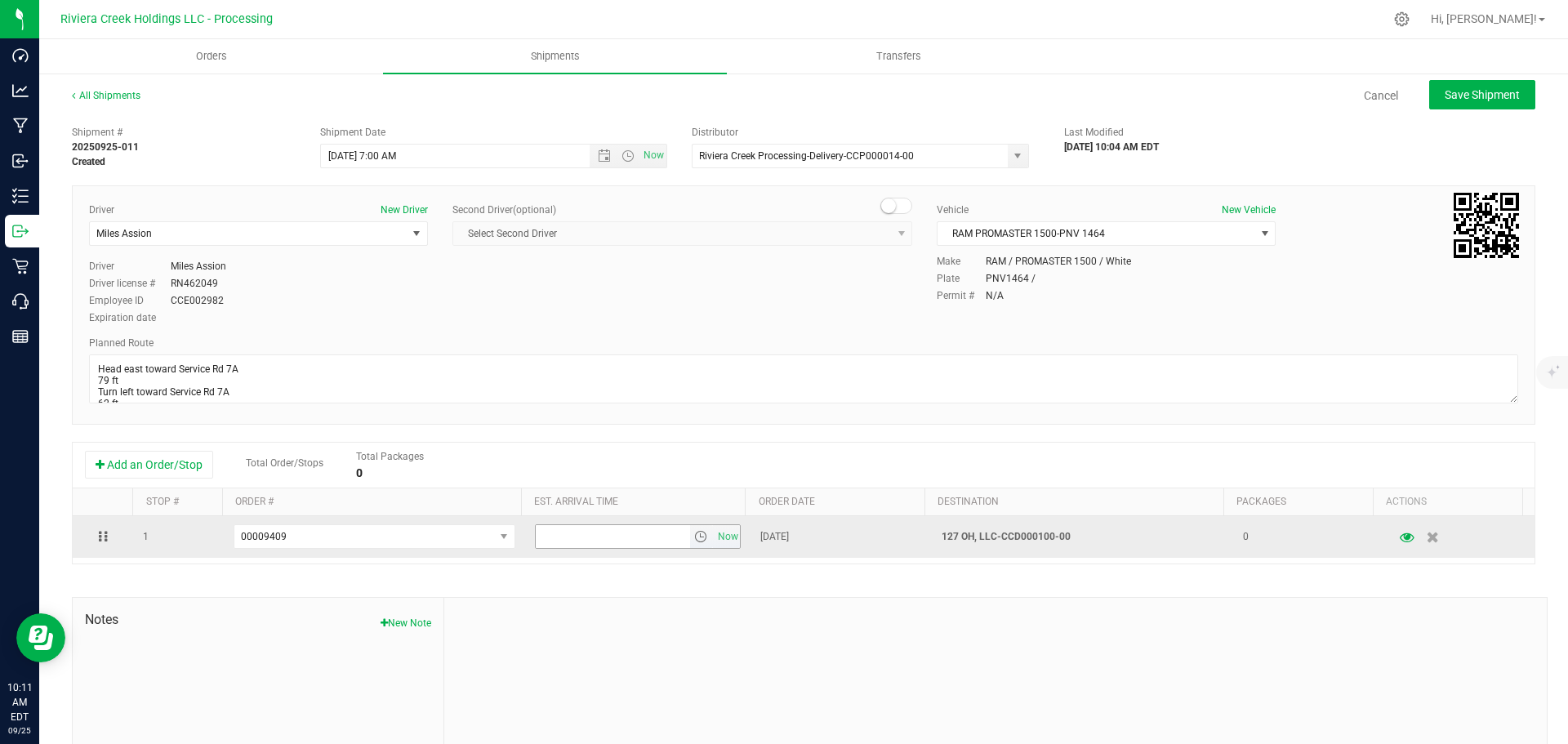
click at [694, 539] on span "select" at bounding box center [700, 536] width 13 height 13
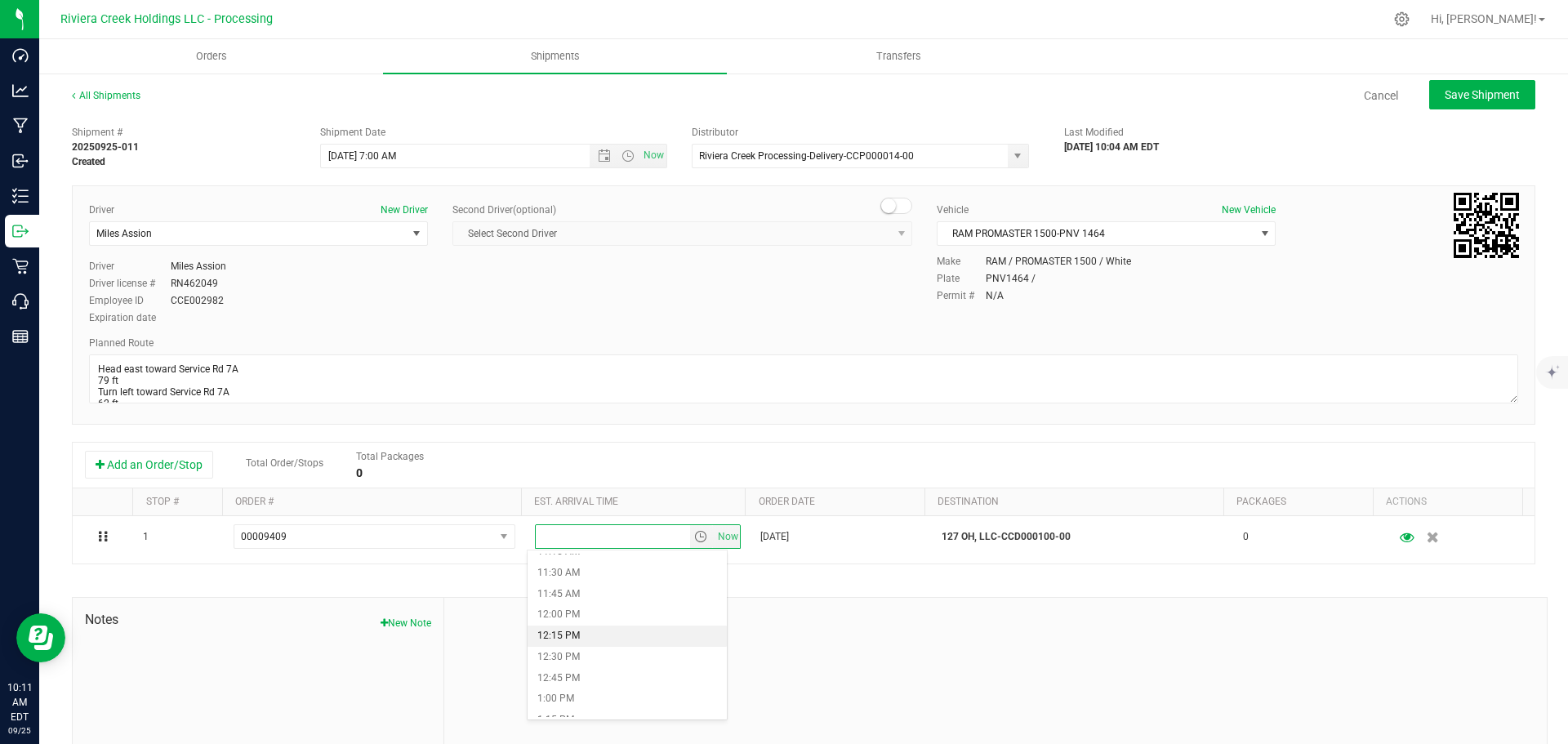
scroll to position [980, 0]
click at [594, 636] on li "12:30 PM" at bounding box center [627, 635] width 200 height 22
click at [1450, 94] on span "Save Shipment" at bounding box center [1482, 94] width 75 height 13
type input "9/26/2025 11:00 AM"
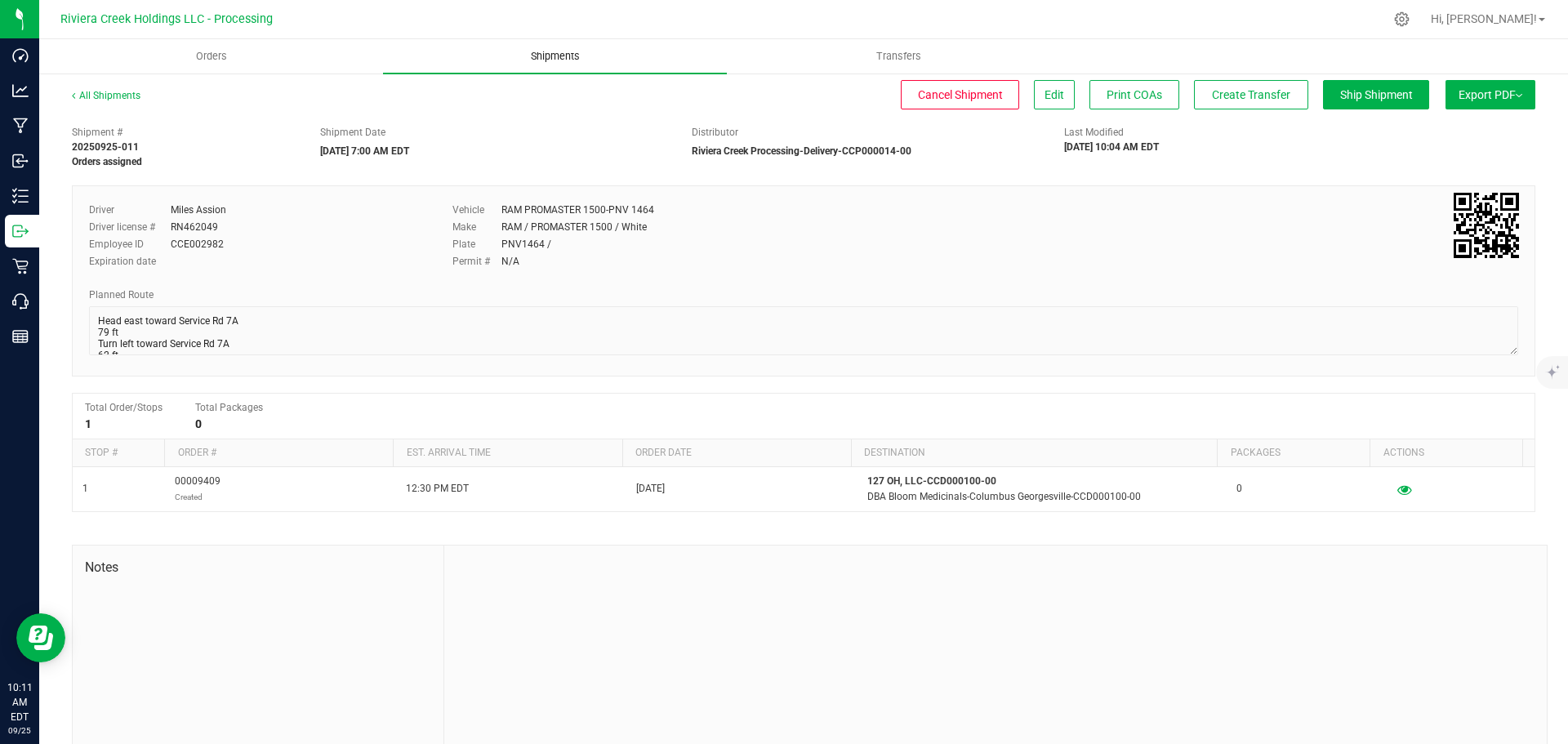
click at [544, 54] on span "Shipments" at bounding box center [555, 56] width 93 height 15
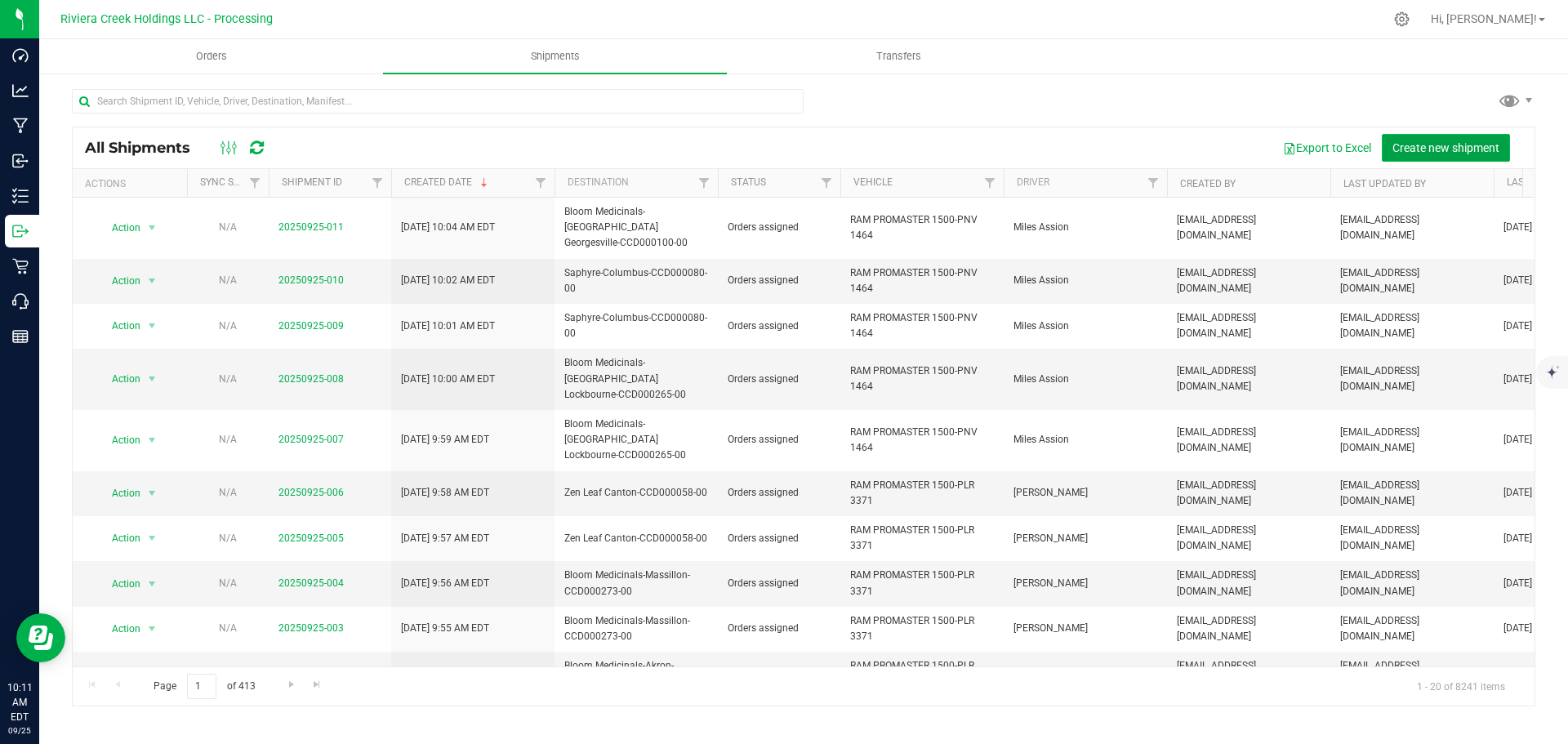
click at [1423, 147] on span "Create new shipment" at bounding box center [1446, 148] width 107 height 13
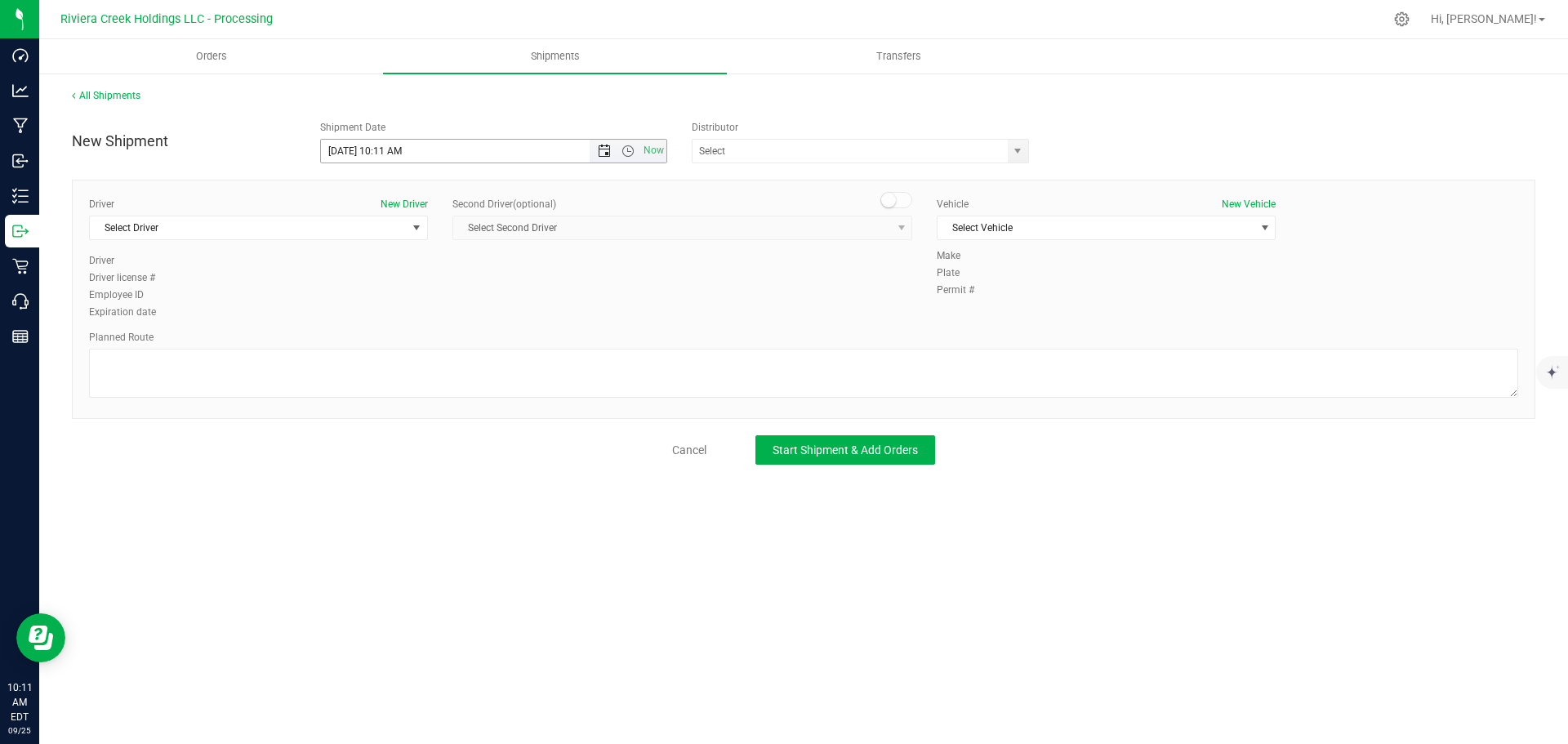
click at [598, 152] on span "Open the date view" at bounding box center [604, 151] width 13 height 13
click at [454, 323] on link "26" at bounding box center [453, 318] width 24 height 26
click at [627, 152] on span "Open the time view" at bounding box center [628, 151] width 13 height 13
click at [361, 304] on li "7:00 AM" at bounding box center [493, 308] width 344 height 22
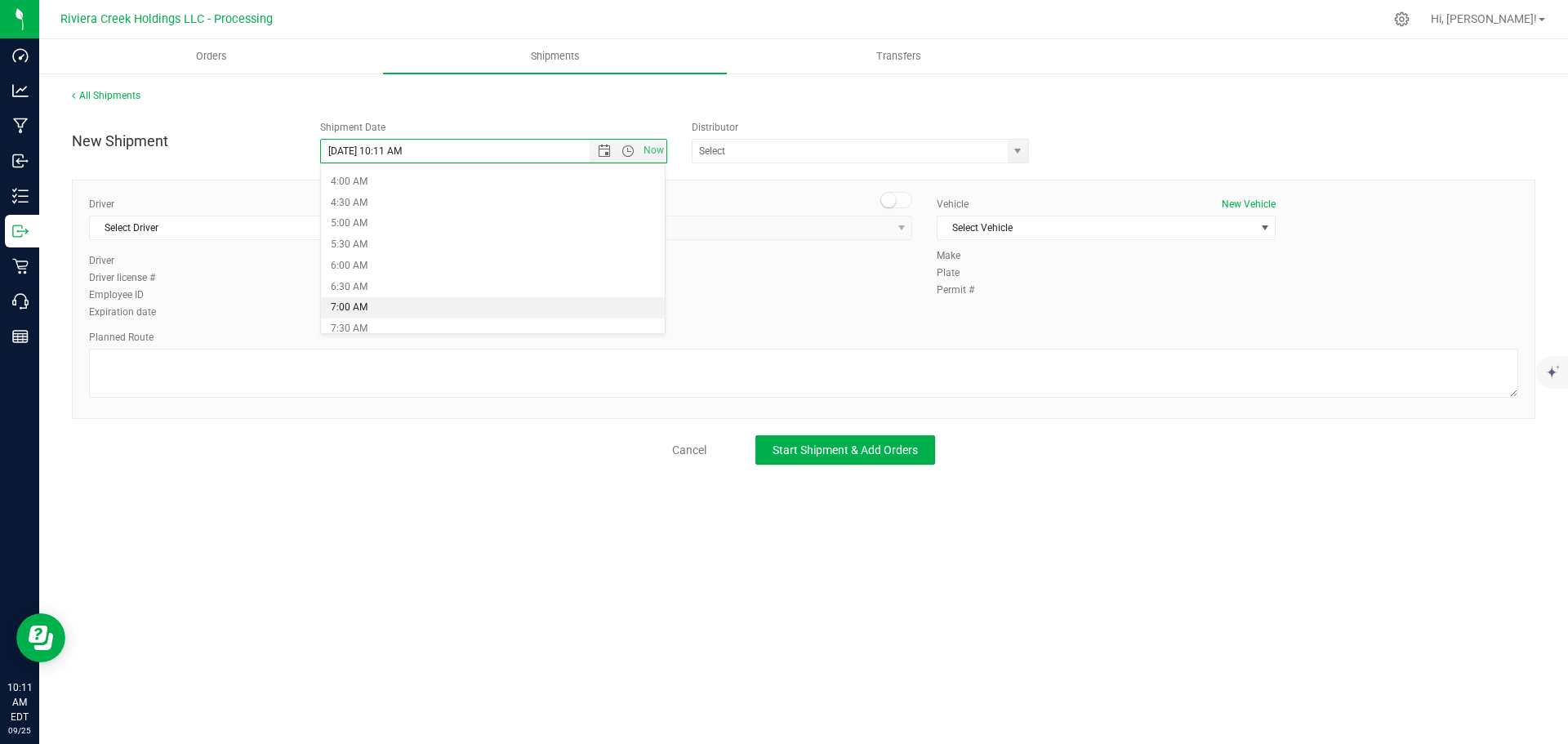
type input "9/26/2025 7:00 AM"
click at [1021, 156] on span "select" at bounding box center [1017, 151] width 13 height 13
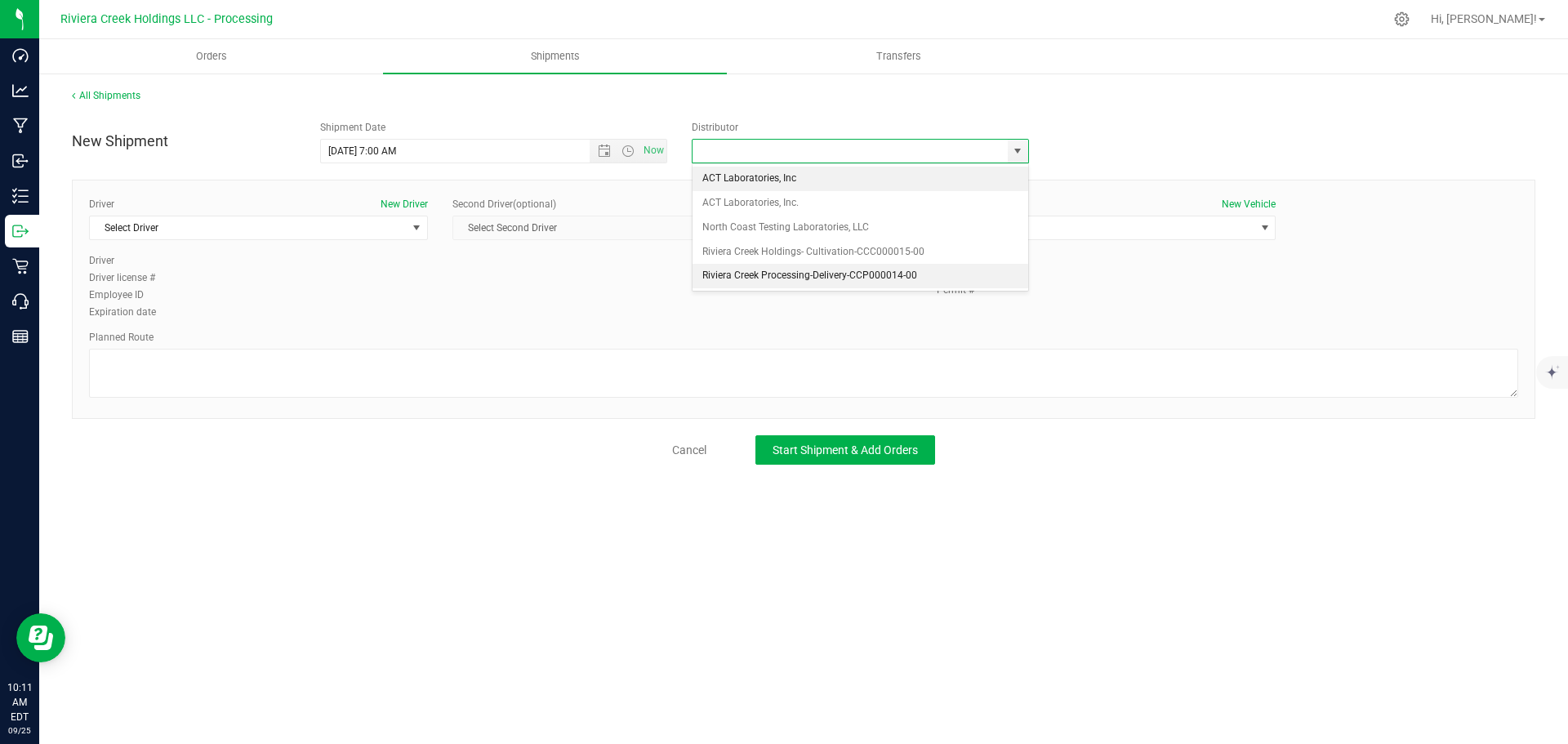
drag, startPoint x: 695, startPoint y: 272, endPoint x: 564, endPoint y: 274, distance: 131.0
click at [693, 272] on li "Riviera Creek Processing-Delivery-CCP000014-00" at bounding box center [860, 276] width 335 height 25
type input "Riviera Creek Processing-Delivery-CCP000014-00"
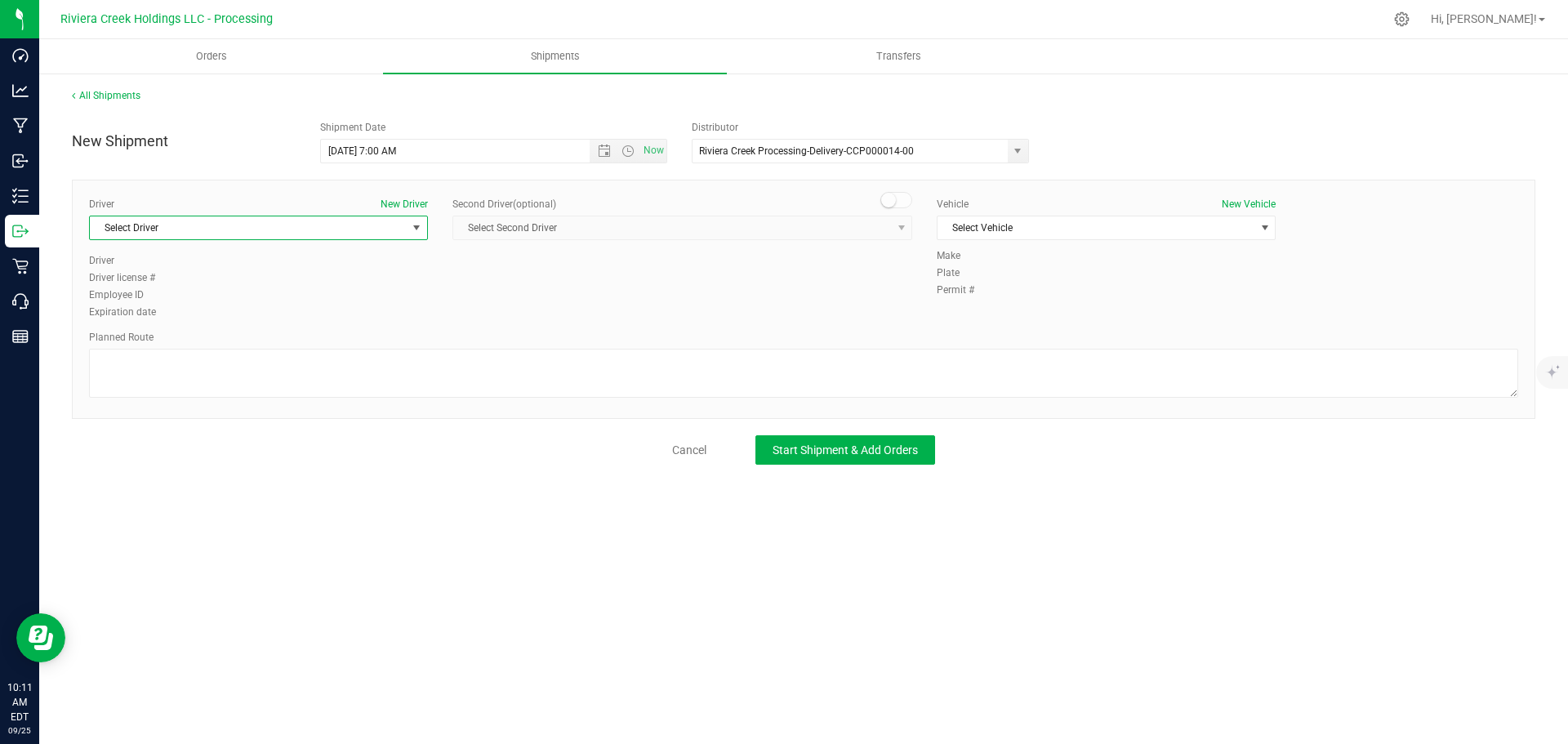
click at [209, 238] on span "Select Driver" at bounding box center [248, 227] width 317 height 23
click at [151, 320] on span "Miles Assion" at bounding box center [127, 321] width 55 height 22
click at [994, 230] on span "Select Vehicle" at bounding box center [1096, 227] width 317 height 23
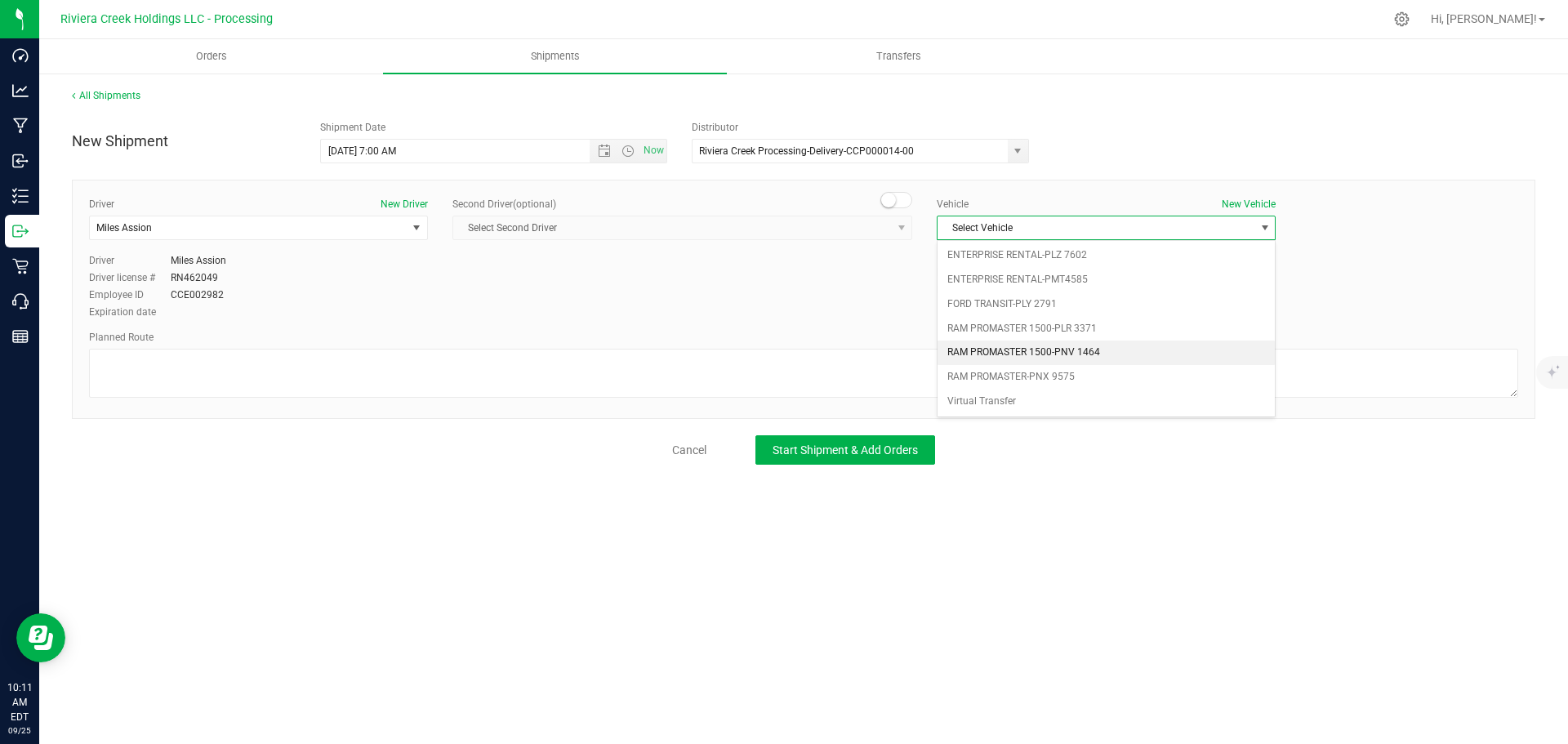
click at [1040, 354] on li "RAM PROMASTER 1500-PNV 1464" at bounding box center [1106, 352] width 337 height 25
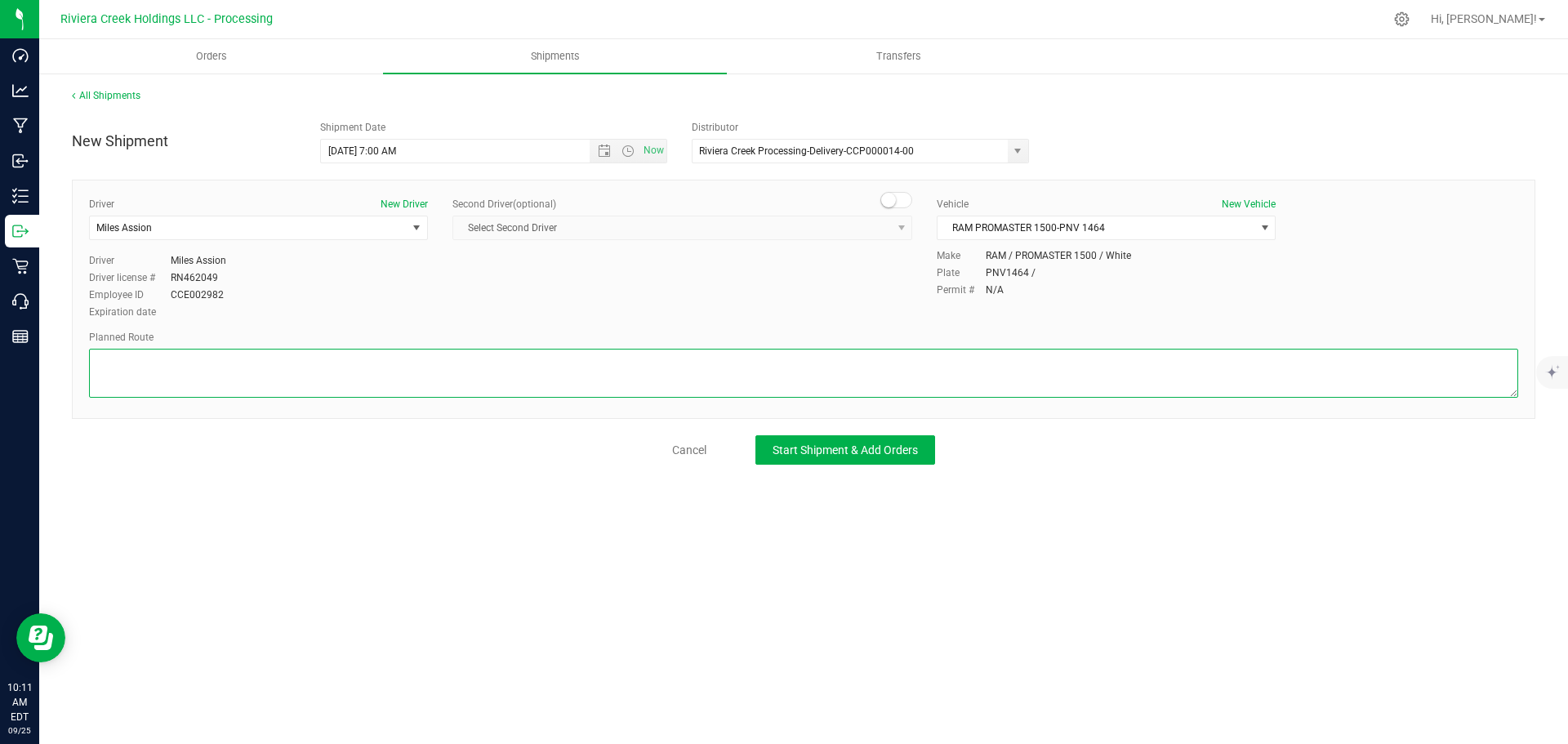
click at [825, 381] on textarea at bounding box center [804, 374] width 1429 height 49
paste textarea "Head east toward Service Rd 7A 79 ft Turn left toward Service Rd 7A 62 ft Turn …"
type textarea "Head east toward Service Rd 7A 79 ft Turn left toward Service Rd 7A 62 ft Turn …"
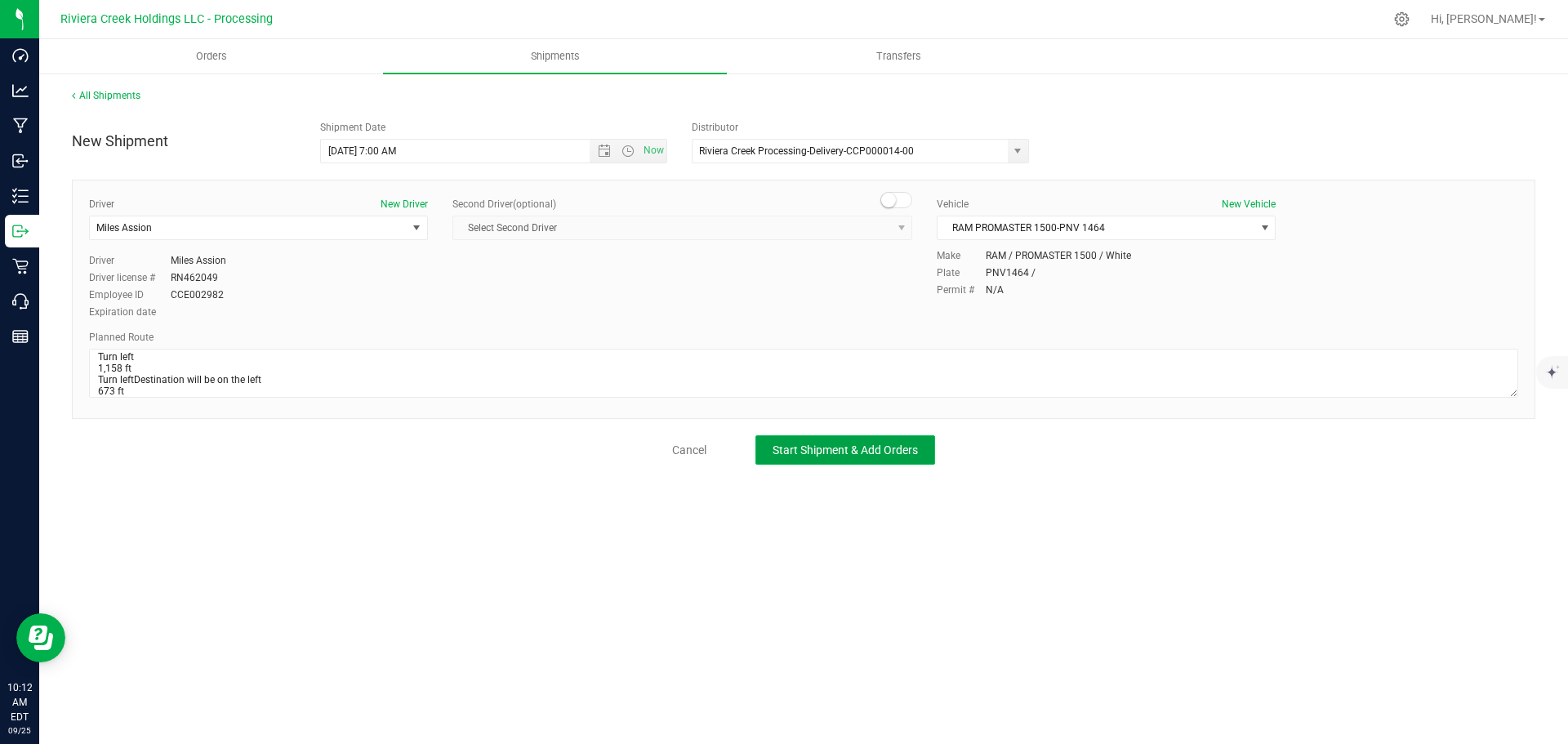
click at [869, 452] on span "Start Shipment & Add Orders" at bounding box center [845, 450] width 146 height 13
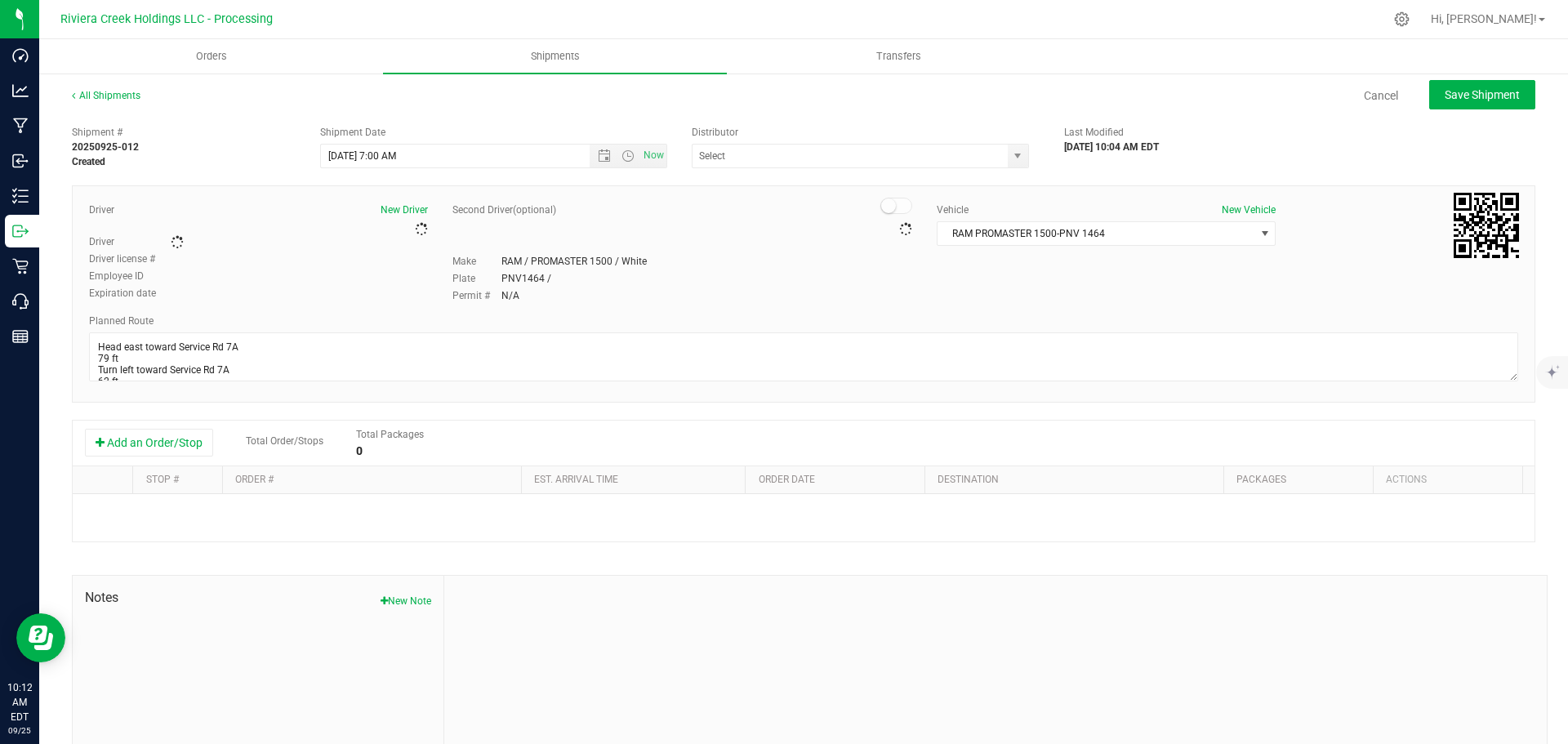
type input "Riviera Creek Processing-Delivery-CCP000014-00"
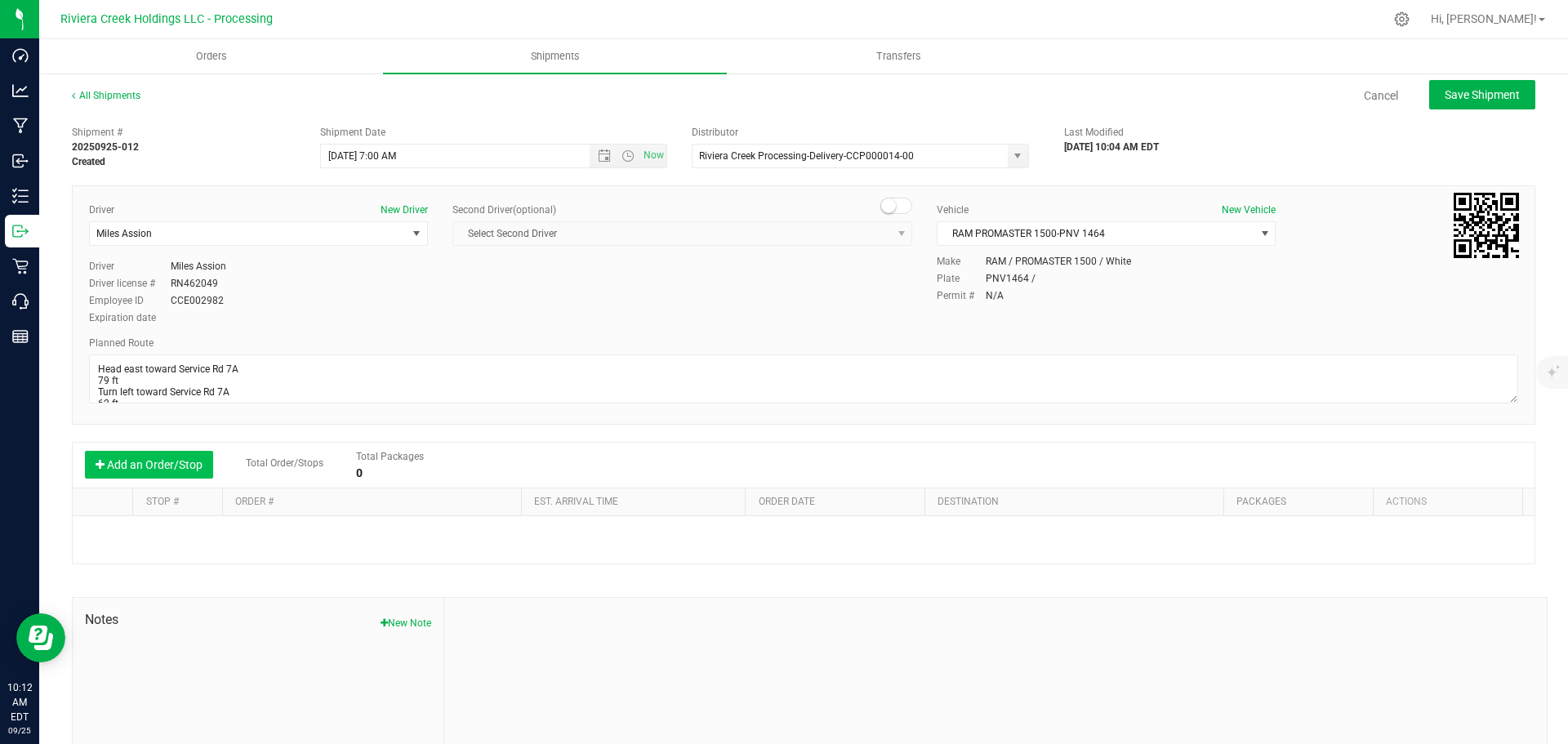
click at [147, 473] on button "Add an Order/Stop" at bounding box center [149, 465] width 128 height 28
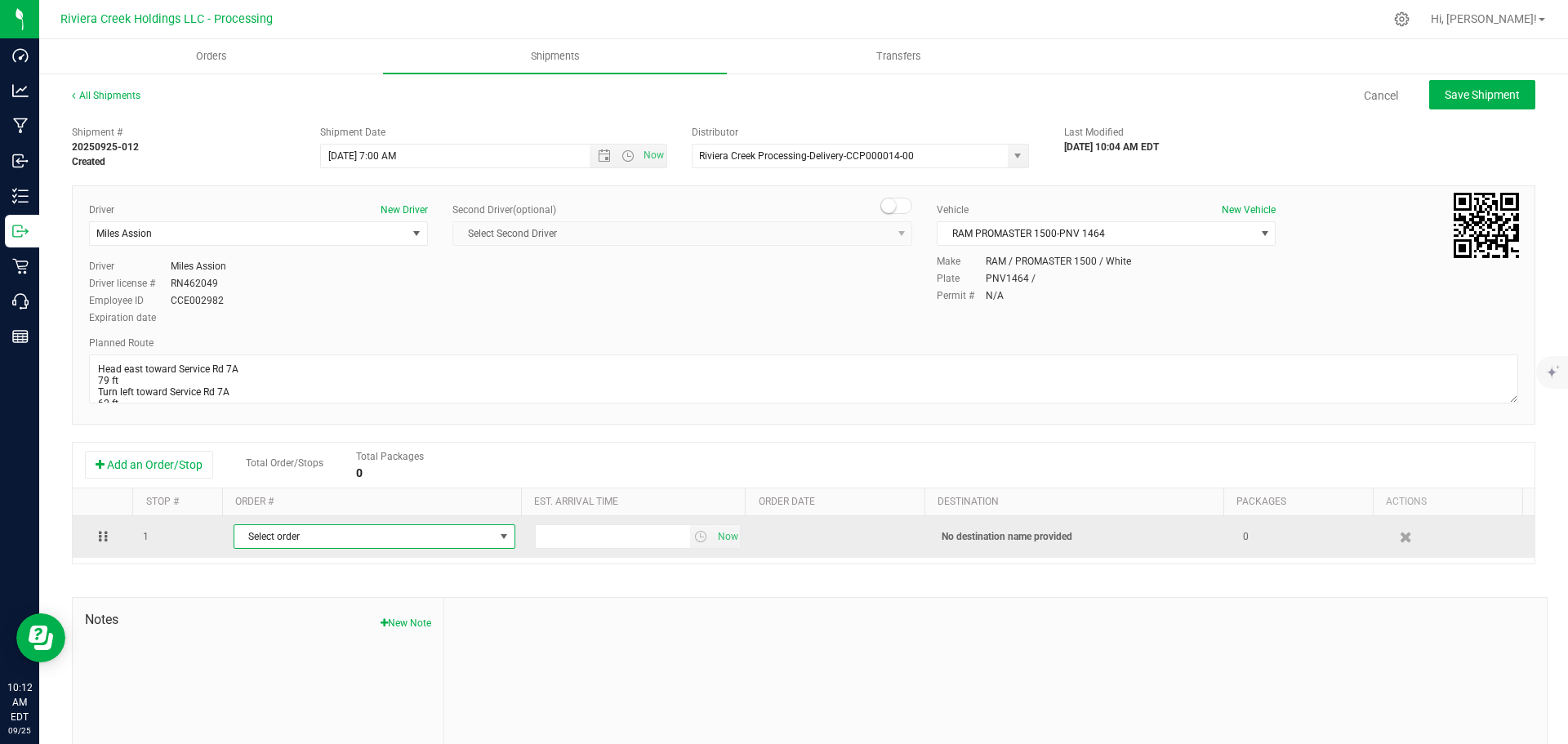
click at [251, 540] on span "Select order" at bounding box center [364, 536] width 260 height 23
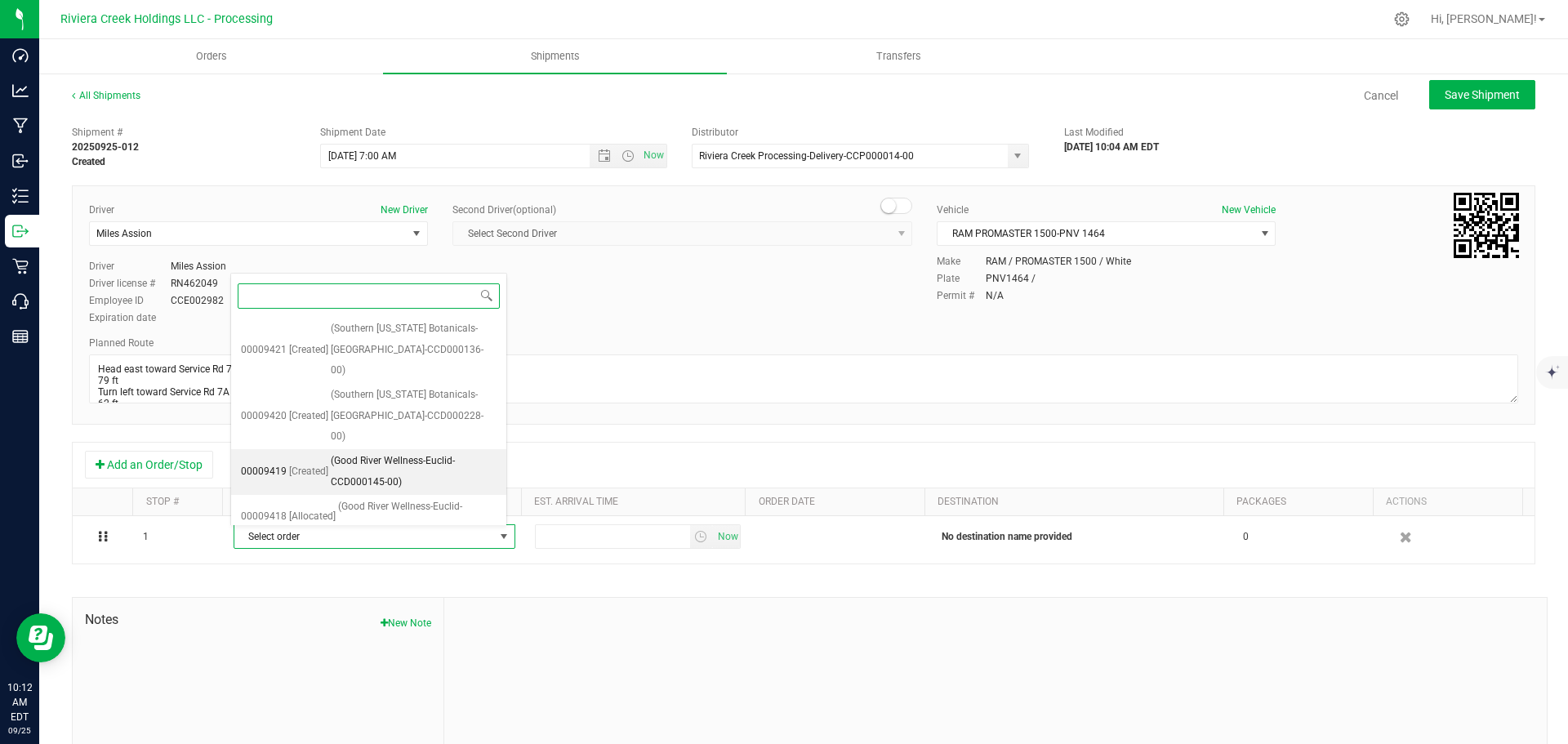
scroll to position [296, 0]
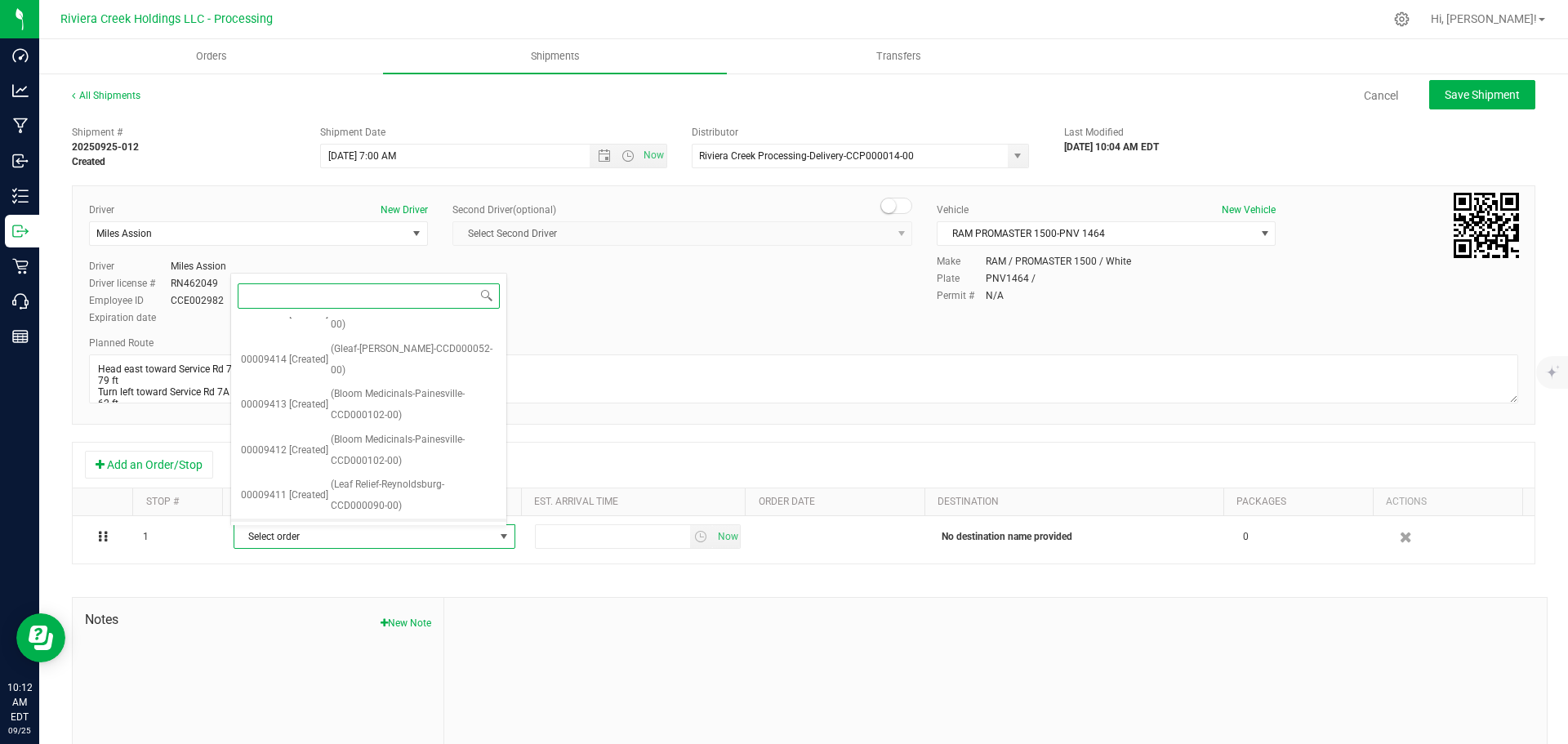
click at [400, 521] on span "(Bloom Medicinals-Columbus Georgesville-CCD000100-00)" at bounding box center [413, 541] width 166 height 41
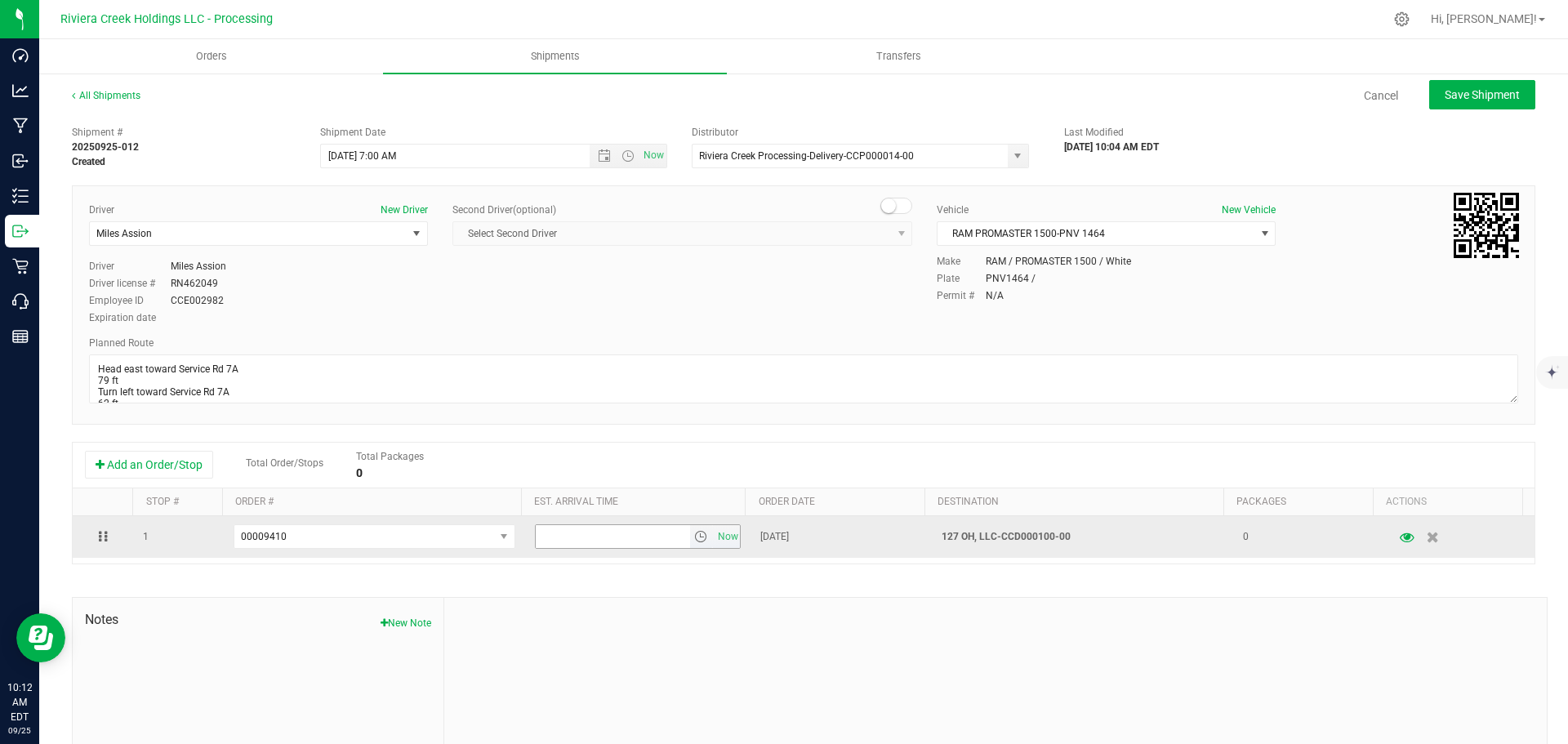
click at [694, 542] on span "select" at bounding box center [700, 536] width 13 height 13
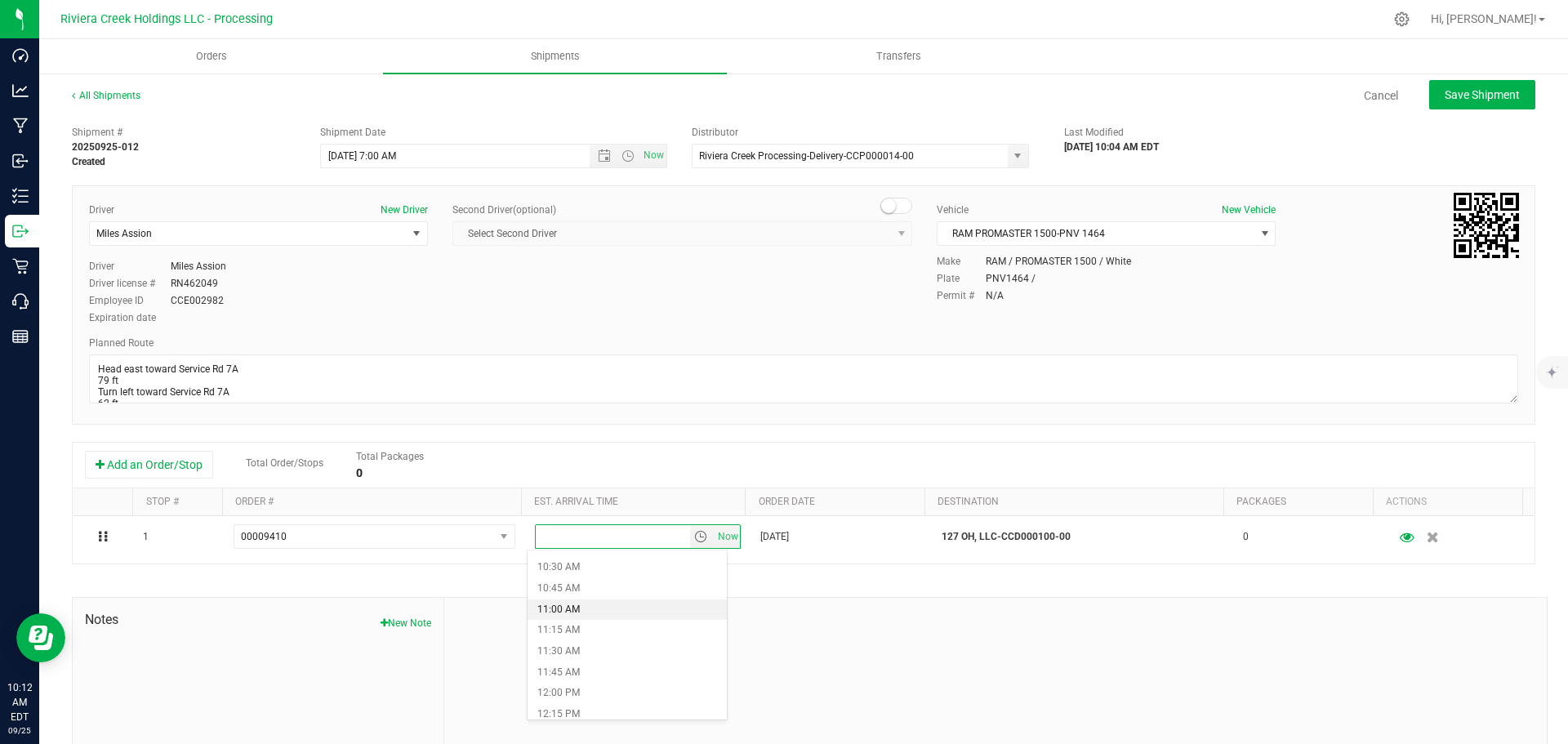
scroll to position [899, 0]
click at [568, 712] on li "12:30 PM" at bounding box center [627, 716] width 200 height 22
click at [1457, 89] on span "Save Shipment" at bounding box center [1482, 94] width 75 height 13
type input "9/26/2025 11:00 AM"
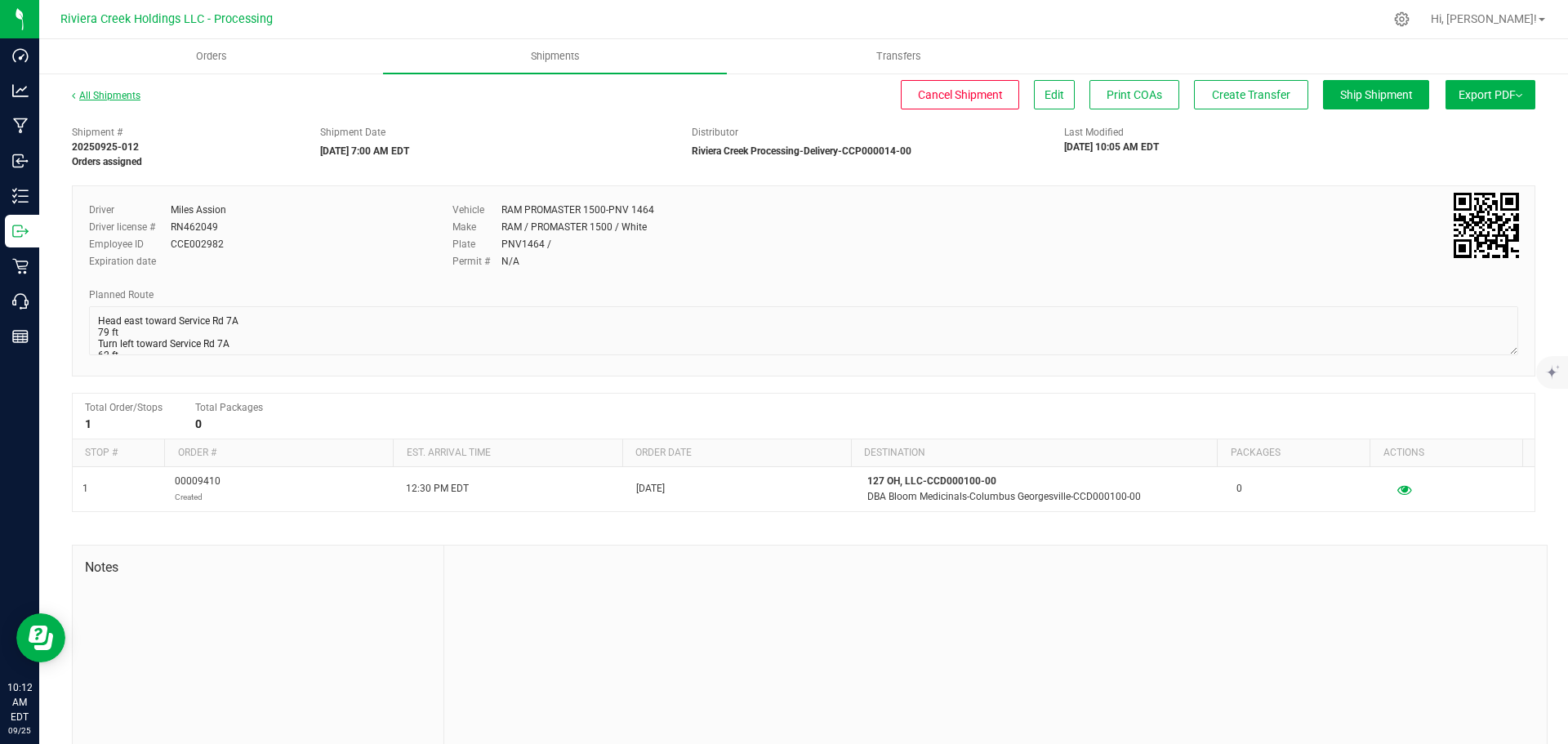
click at [112, 99] on link "All Shipments" at bounding box center [106, 95] width 69 height 12
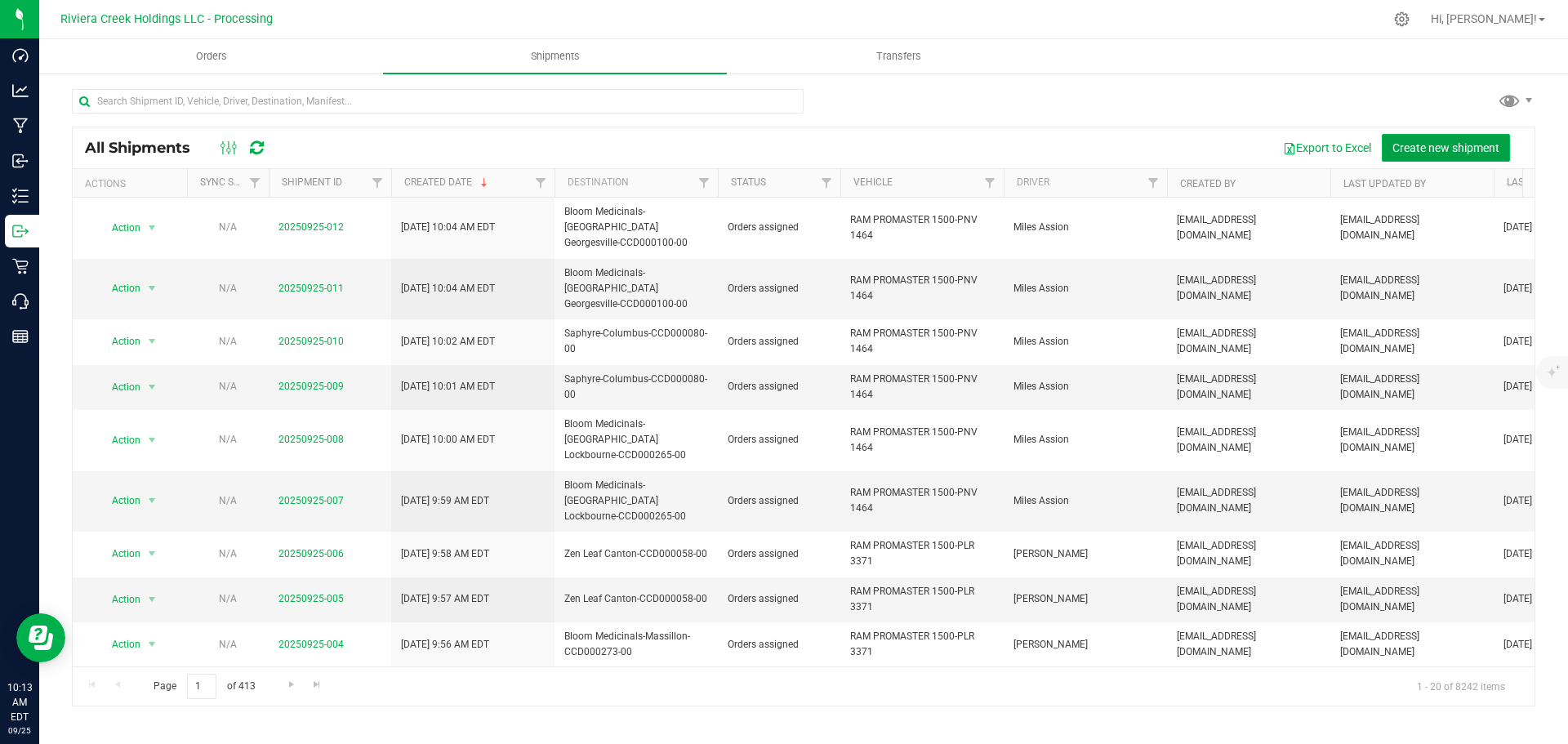
click at [1407, 146] on span "Create new shipment" at bounding box center [1446, 148] width 107 height 13
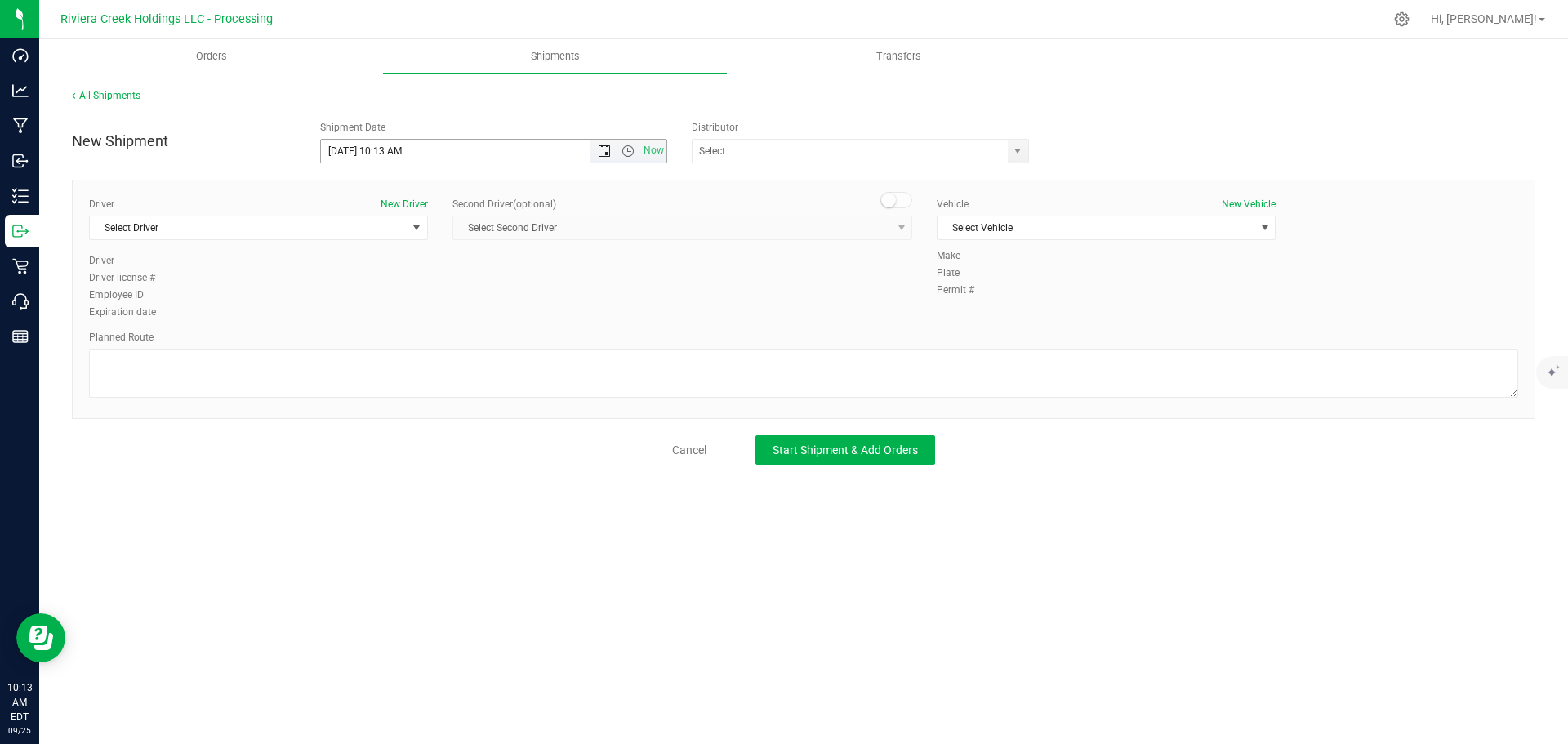
click at [605, 150] on span "Open the date view" at bounding box center [604, 151] width 13 height 13
click at [449, 325] on link "26" at bounding box center [453, 318] width 24 height 26
click at [629, 152] on span "Open the time view" at bounding box center [628, 151] width 13 height 13
click at [362, 304] on li "7:00 AM" at bounding box center [493, 308] width 344 height 22
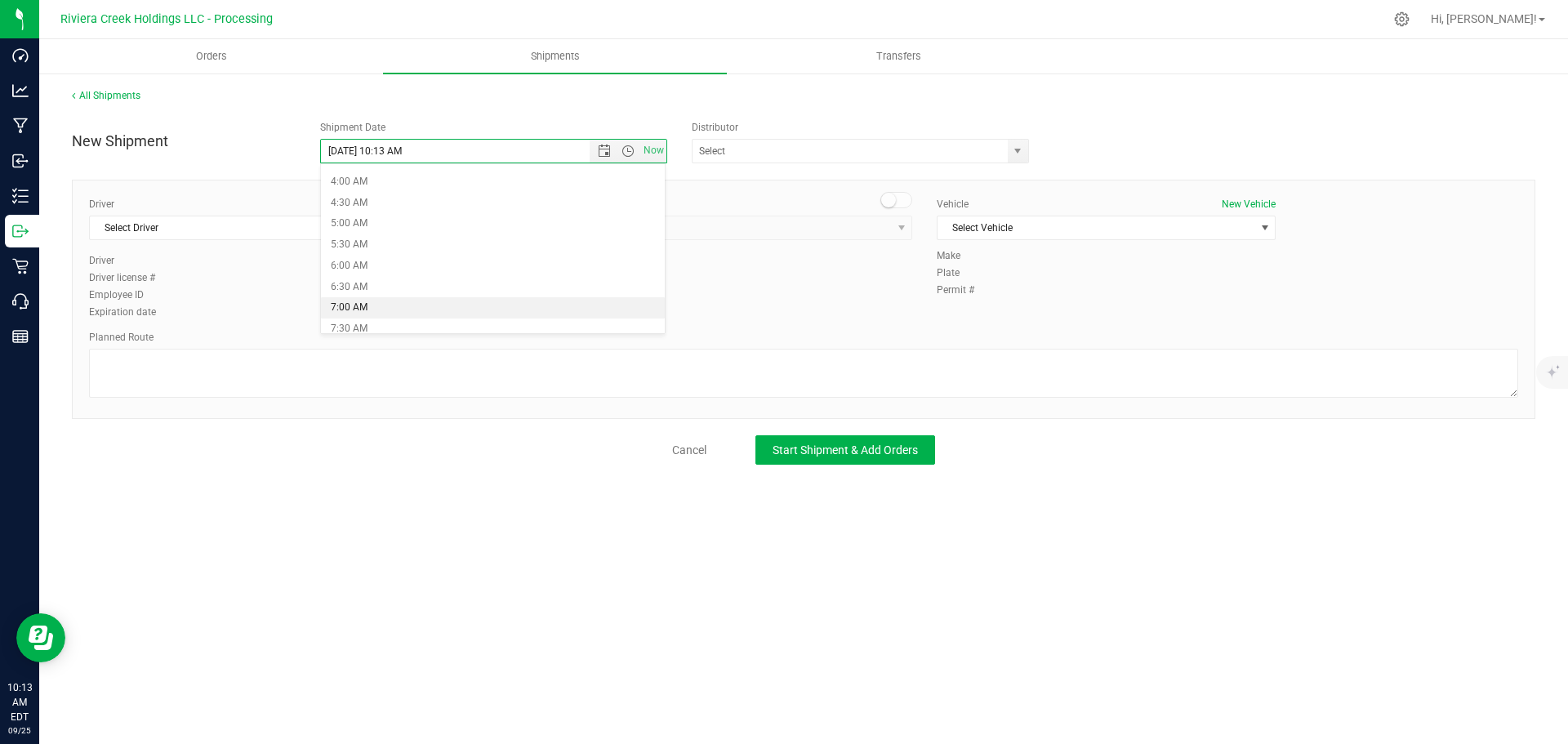
type input "9/26/2025 7:00 AM"
click at [1024, 151] on span "select" at bounding box center [1017, 151] width 13 height 13
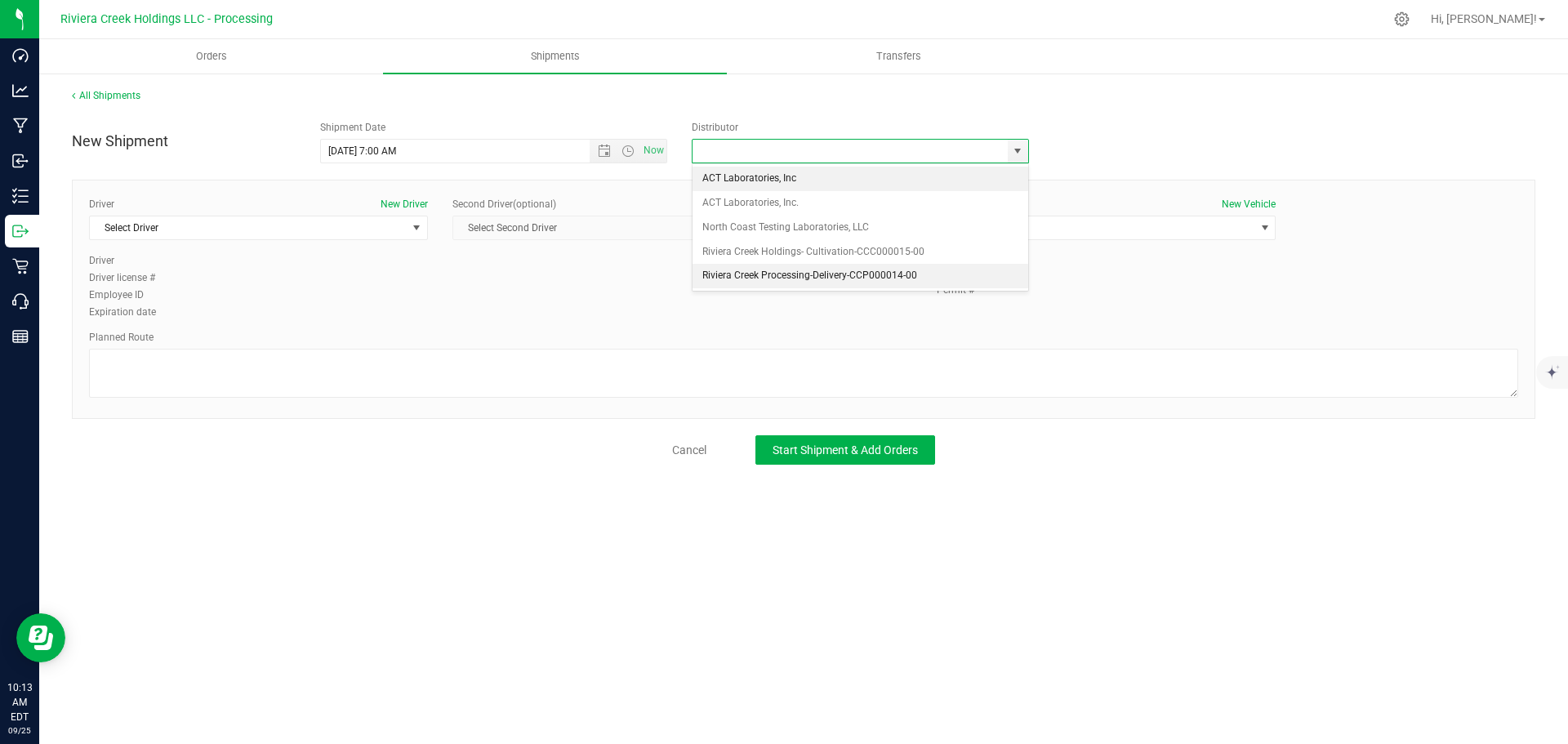
click at [710, 278] on li "Riviera Creek Processing-Delivery-CCP000014-00" at bounding box center [860, 276] width 335 height 25
type input "Riviera Creek Processing-Delivery-CCP000014-00"
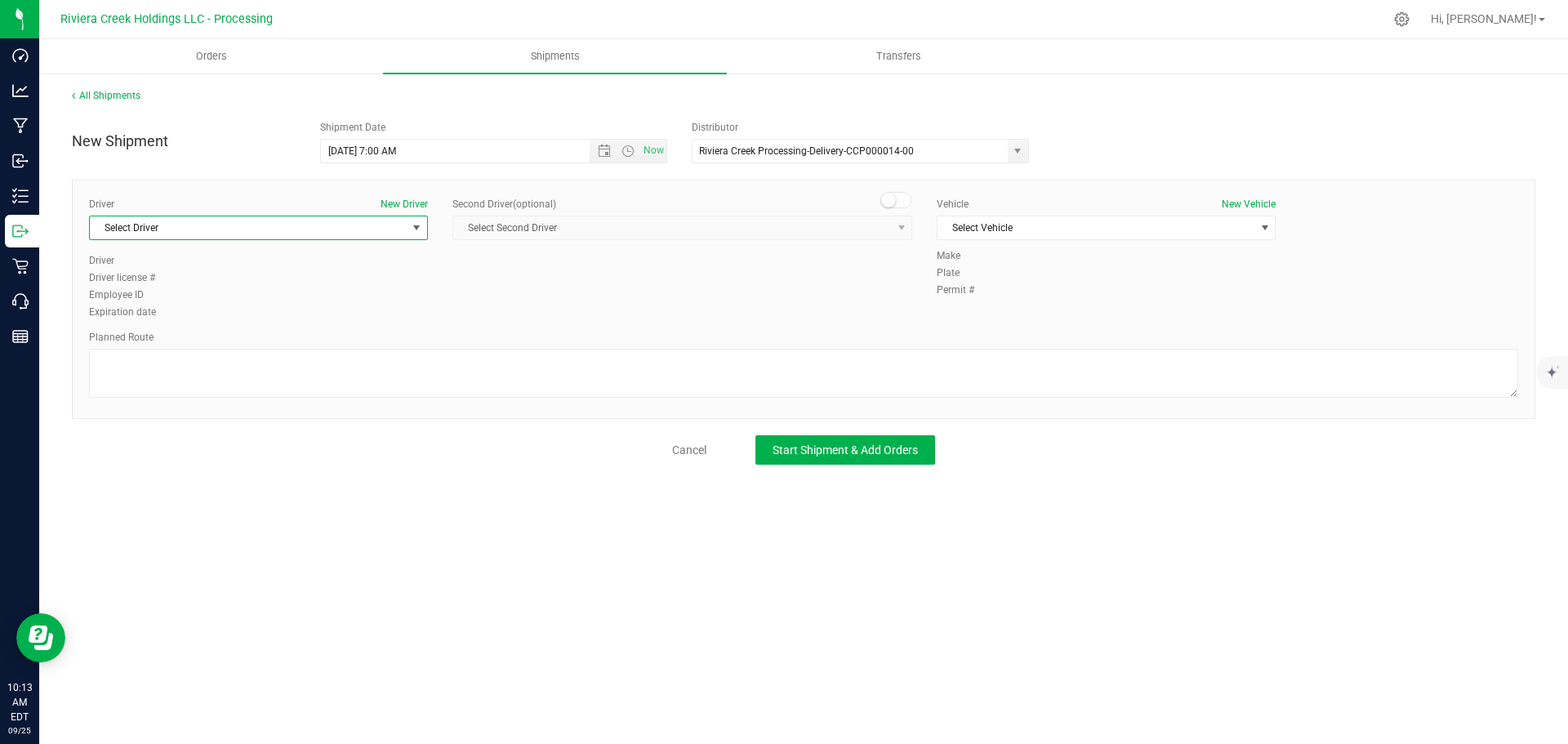
click at [291, 232] on span "Select Driver" at bounding box center [248, 227] width 317 height 23
click at [203, 326] on li "Miles Assion" at bounding box center [258, 320] width 337 height 25
click at [986, 230] on span "Select Vehicle" at bounding box center [1096, 227] width 317 height 23
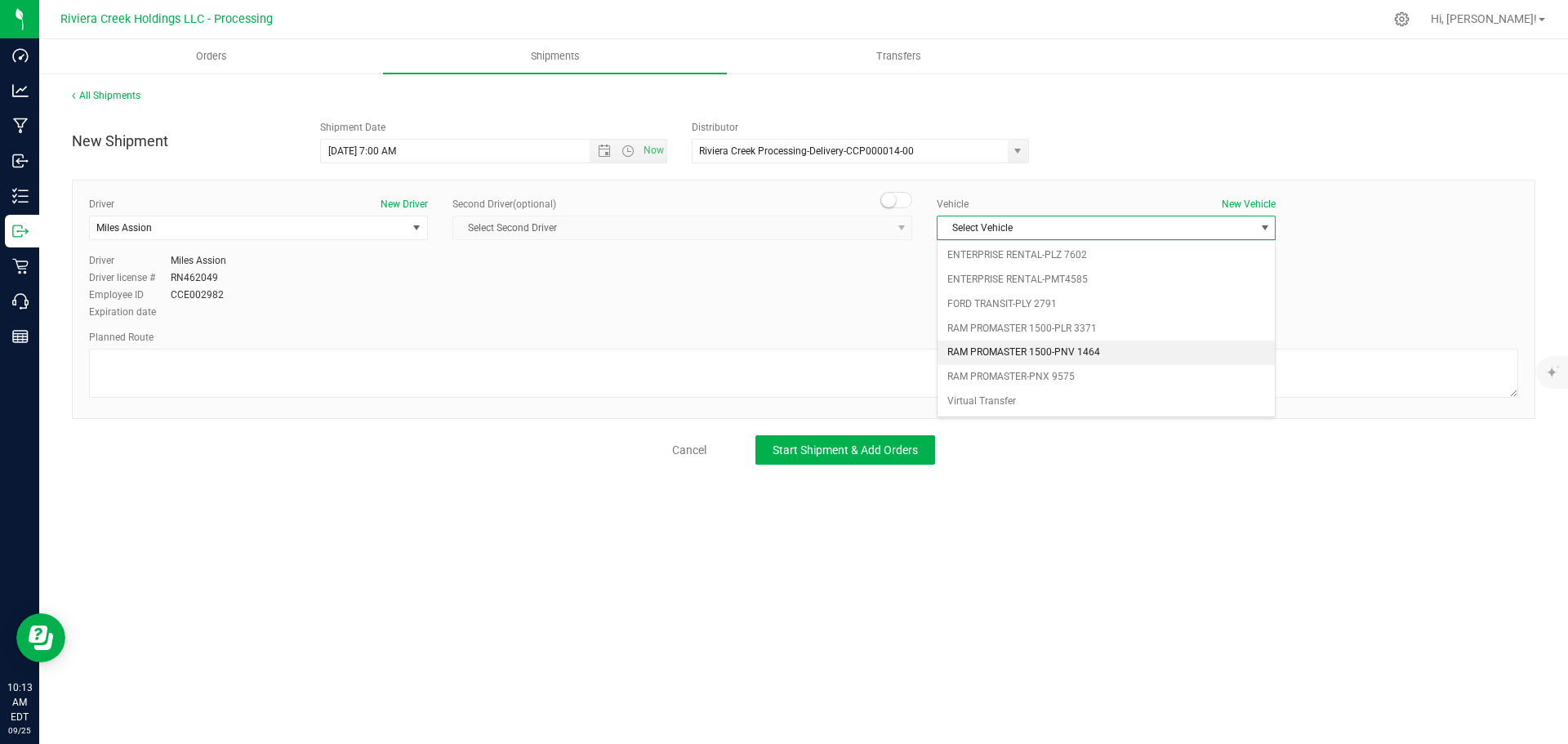
click at [1024, 350] on li "RAM PROMASTER 1500-PNV 1464" at bounding box center [1106, 352] width 337 height 25
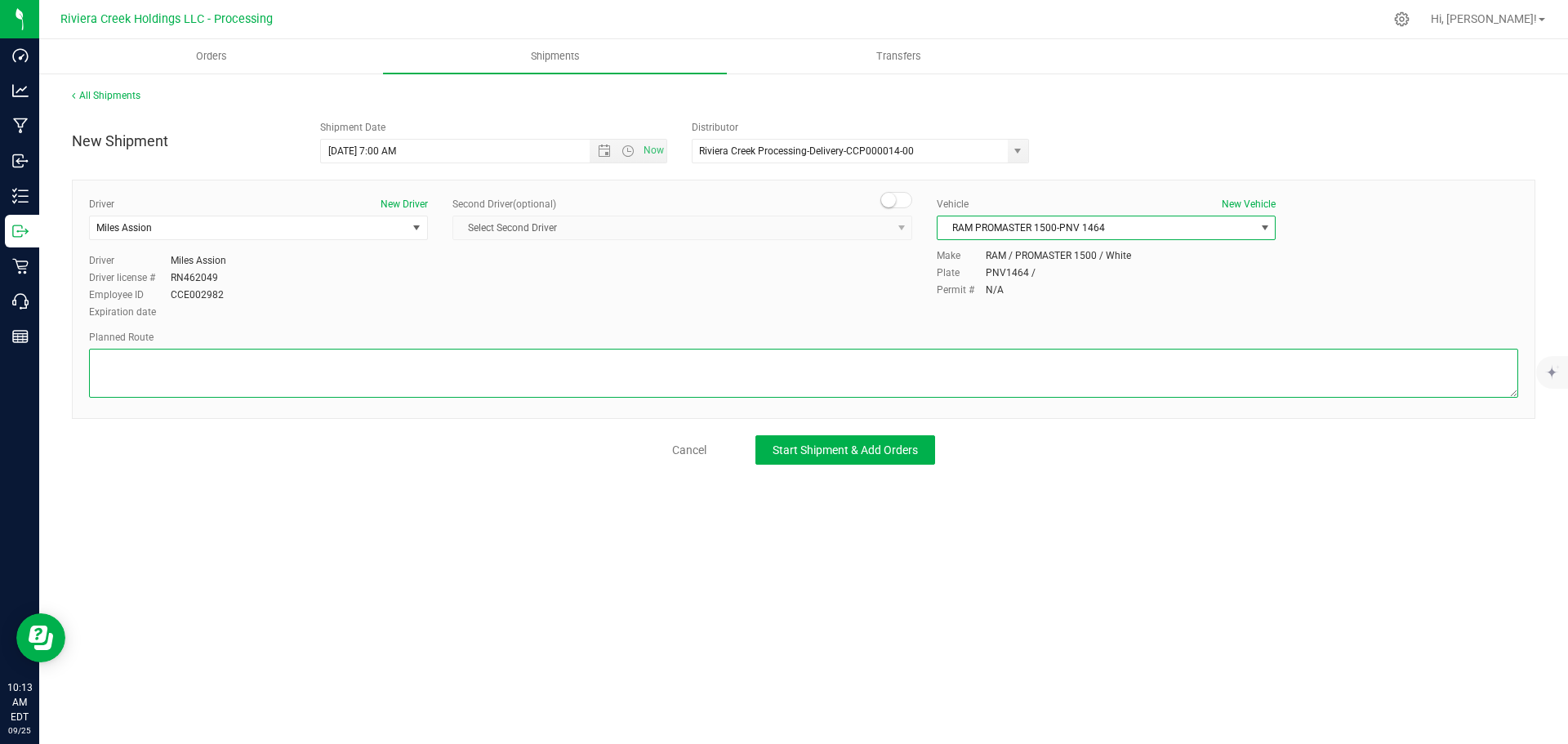
click at [238, 368] on textarea at bounding box center [804, 374] width 1429 height 49
paste textarea "Head northeast 230 ft Turn right 135 ft Turn right 36 ft Turn right 492 ft Cont…"
type textarea "Head northeast 230 ft Turn right 135 ft Turn right 36 ft Turn right 492 ft Cont…"
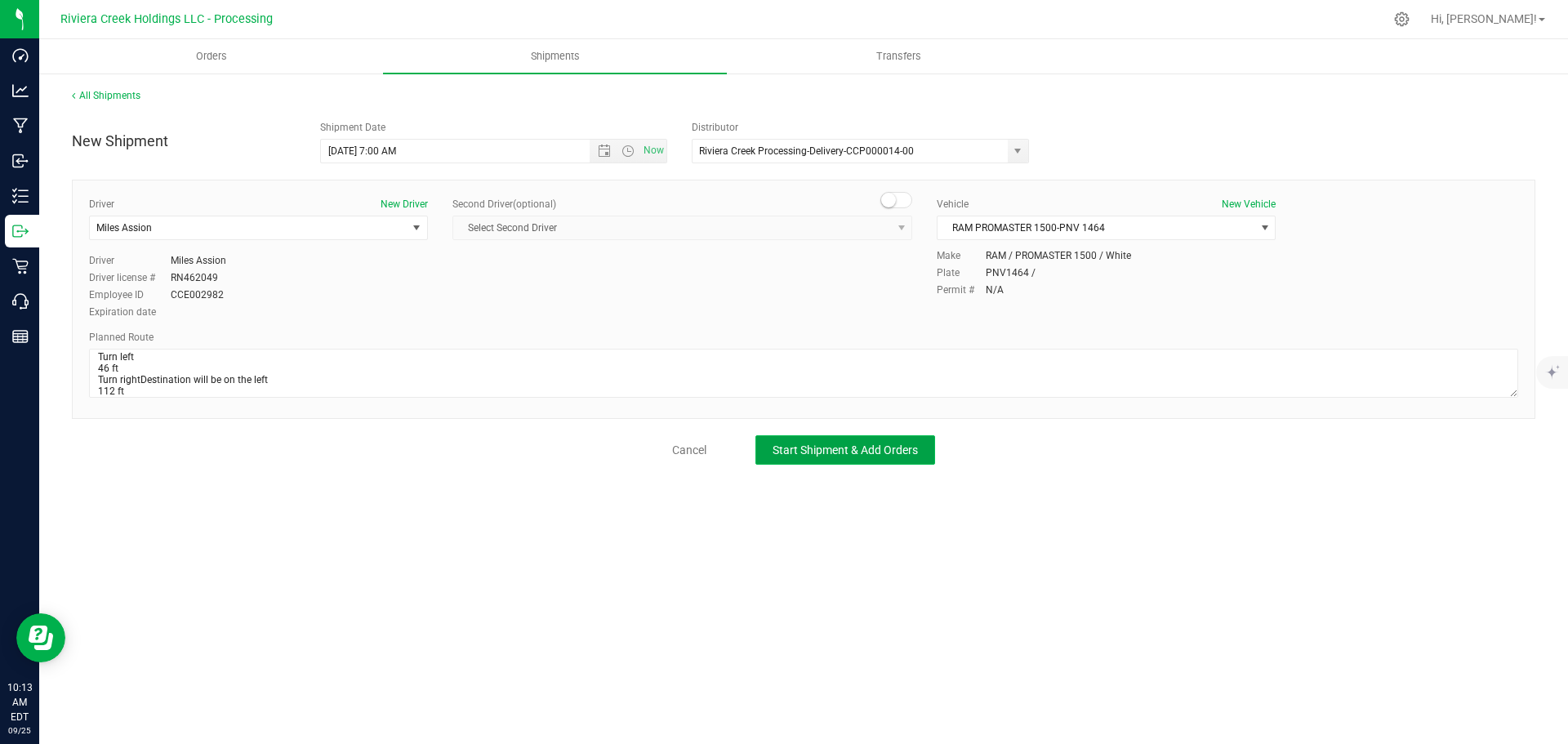
click at [823, 460] on button "Start Shipment & Add Orders" at bounding box center [845, 451] width 180 height 30
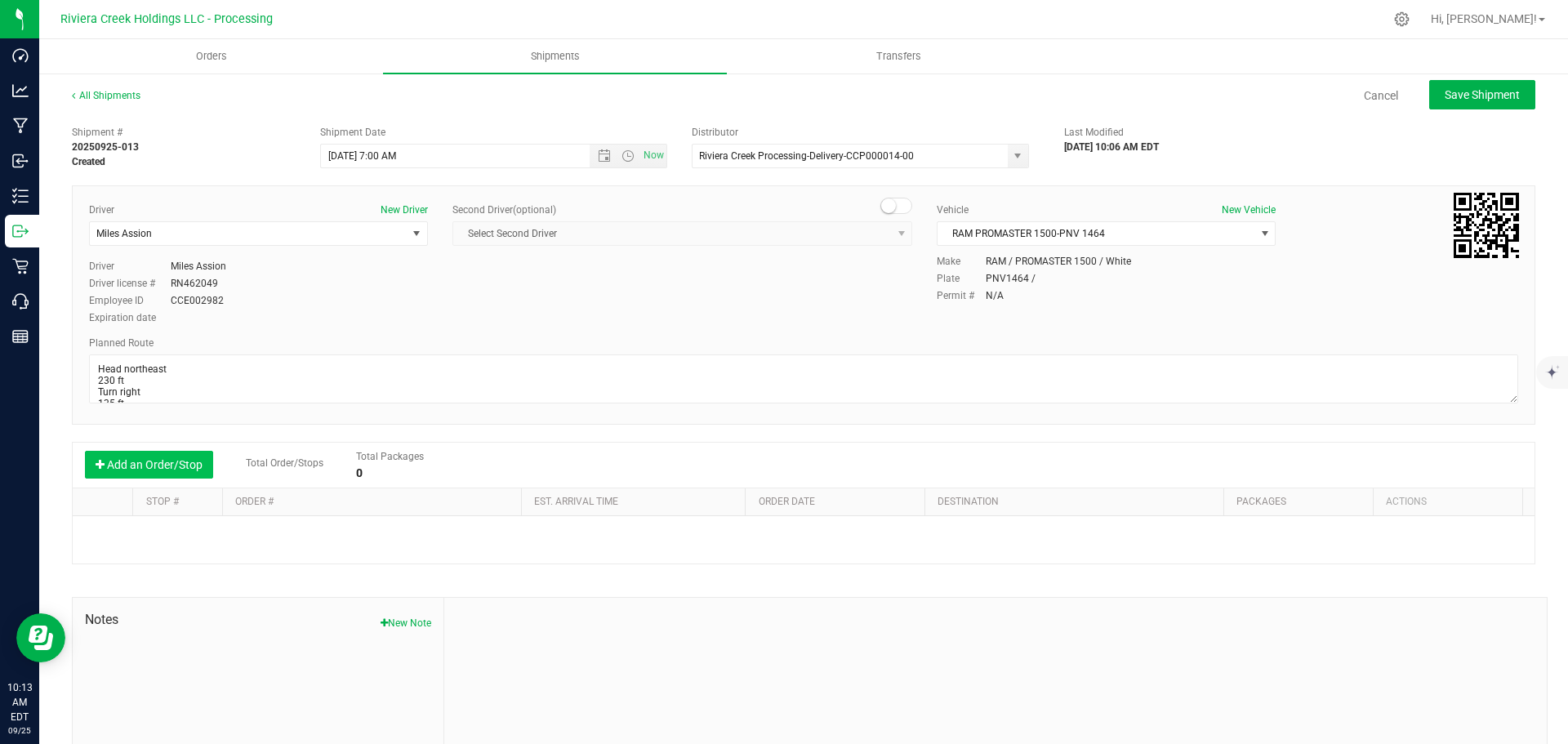
click at [164, 466] on button "Add an Order/Stop" at bounding box center [149, 465] width 128 height 28
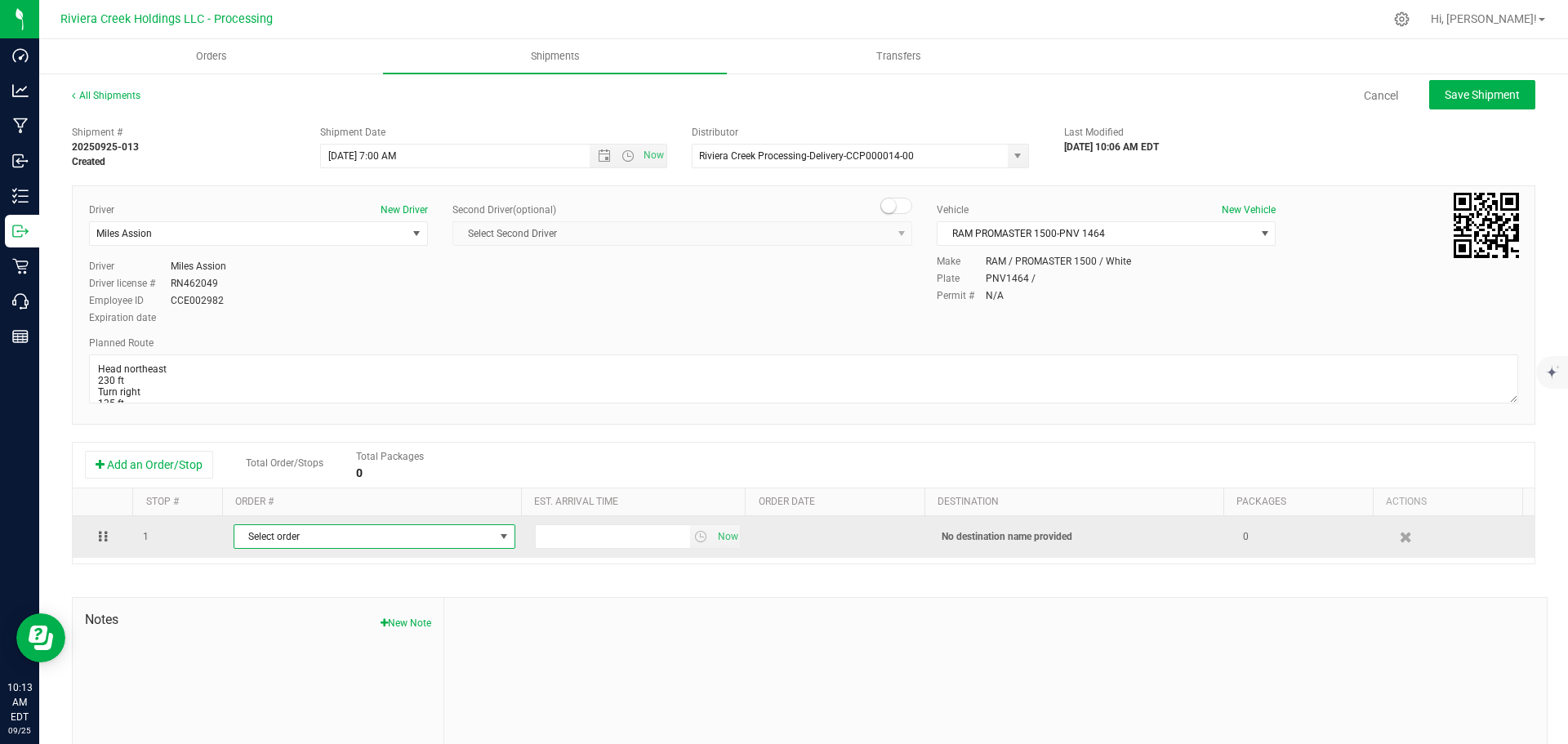
click at [327, 544] on span "Select order" at bounding box center [364, 536] width 260 height 23
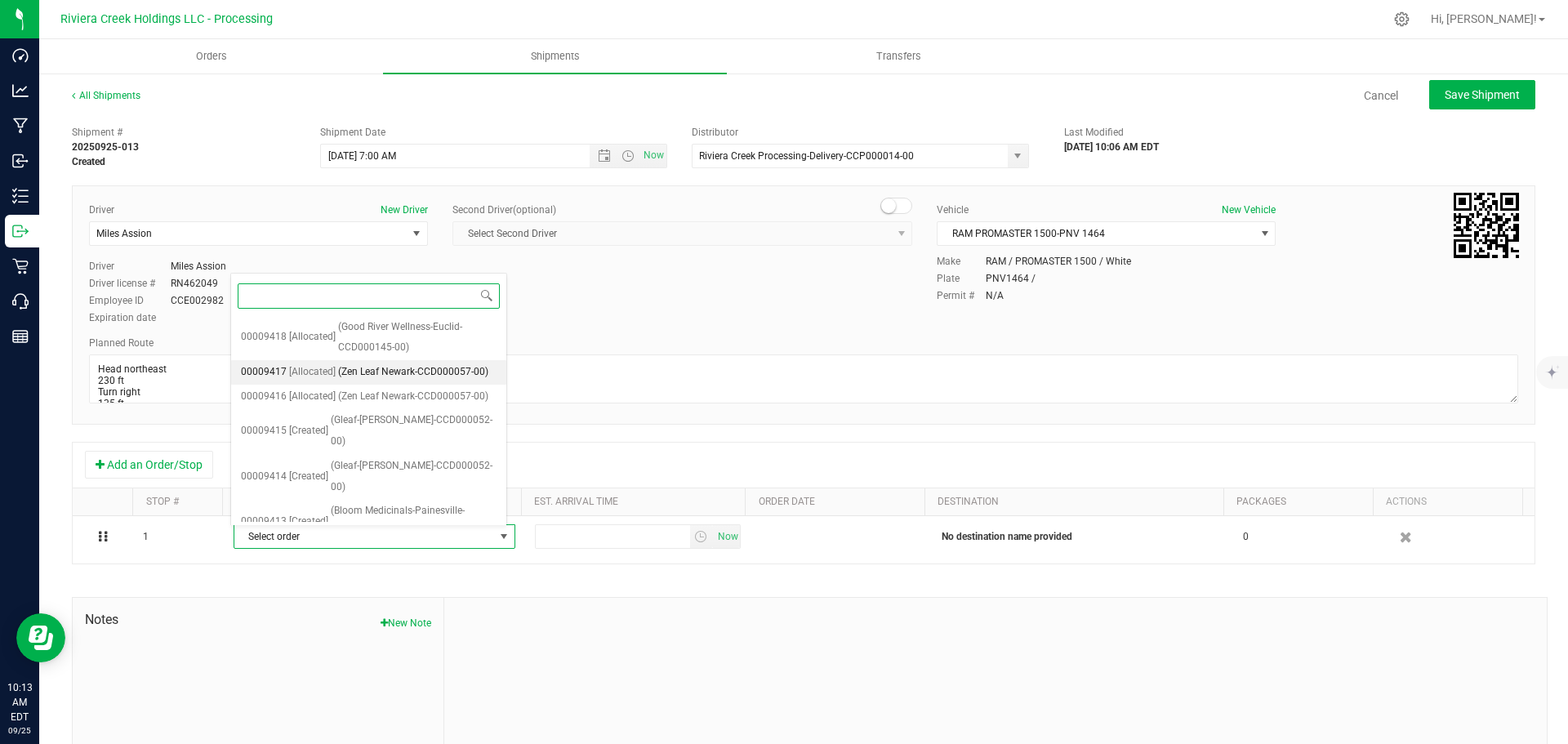
scroll to position [251, 0]
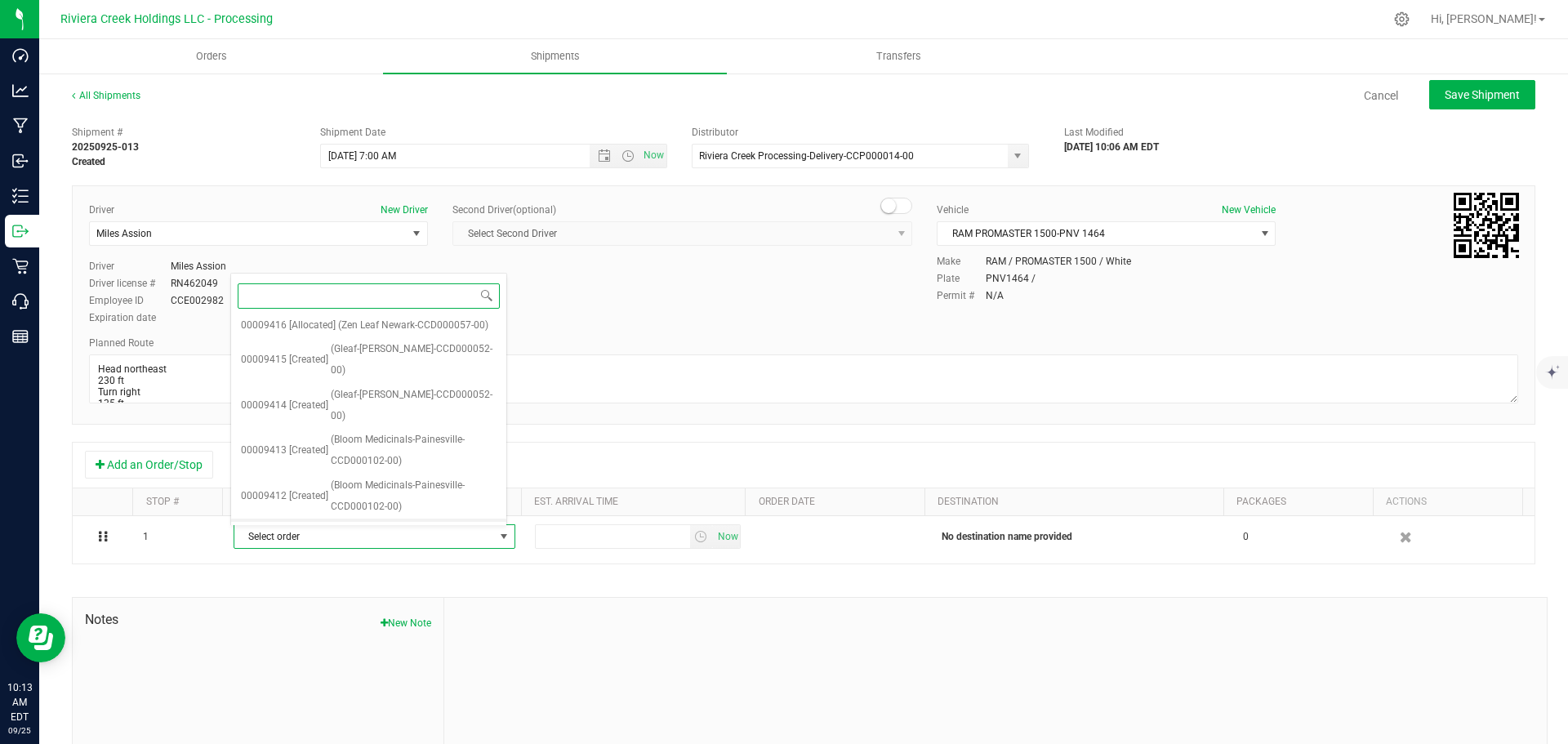
click at [356, 521] on span "(Leaf Relief-Reynoldsburg-CCD000090-00)" at bounding box center [413, 541] width 166 height 41
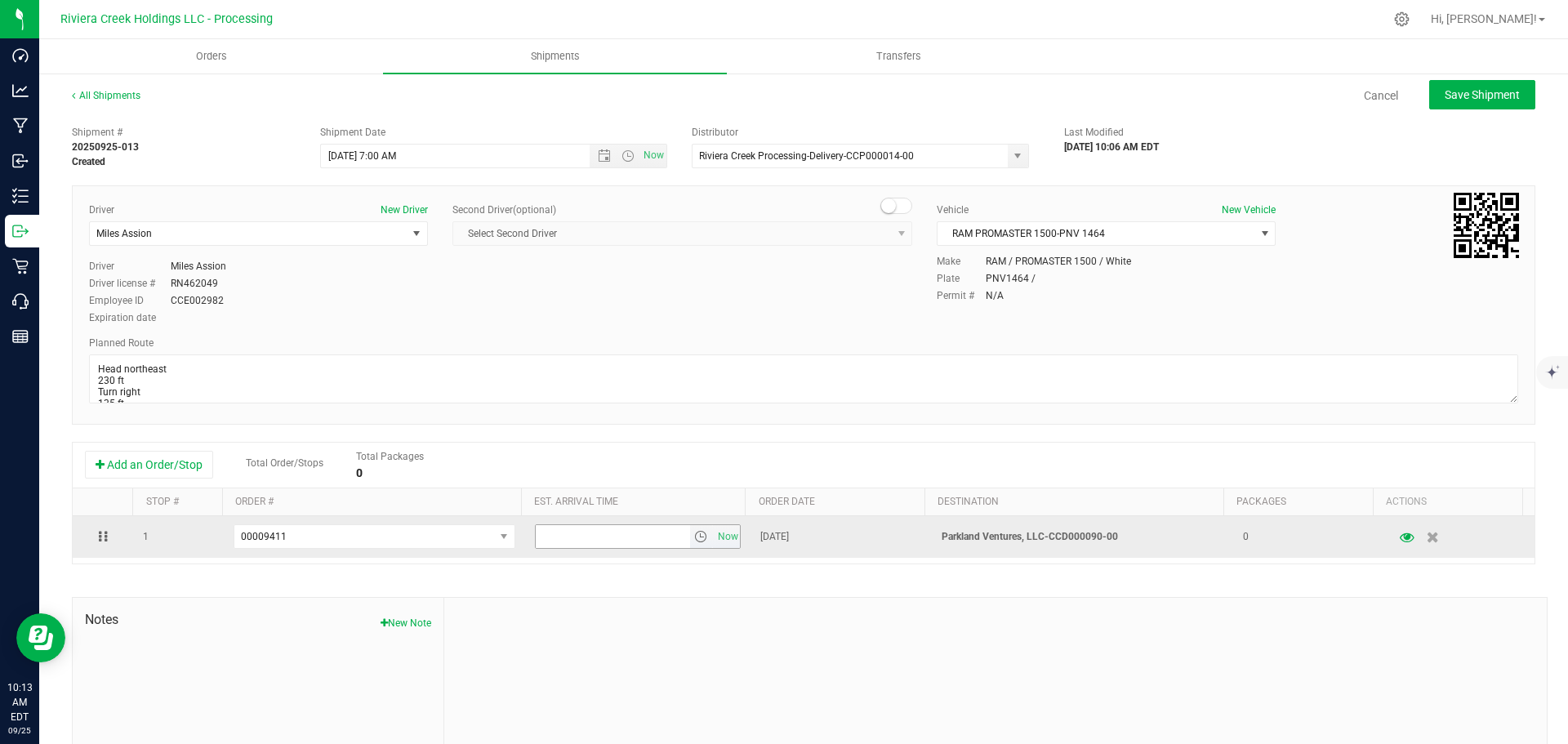
click at [694, 541] on span "select" at bounding box center [700, 536] width 13 height 13
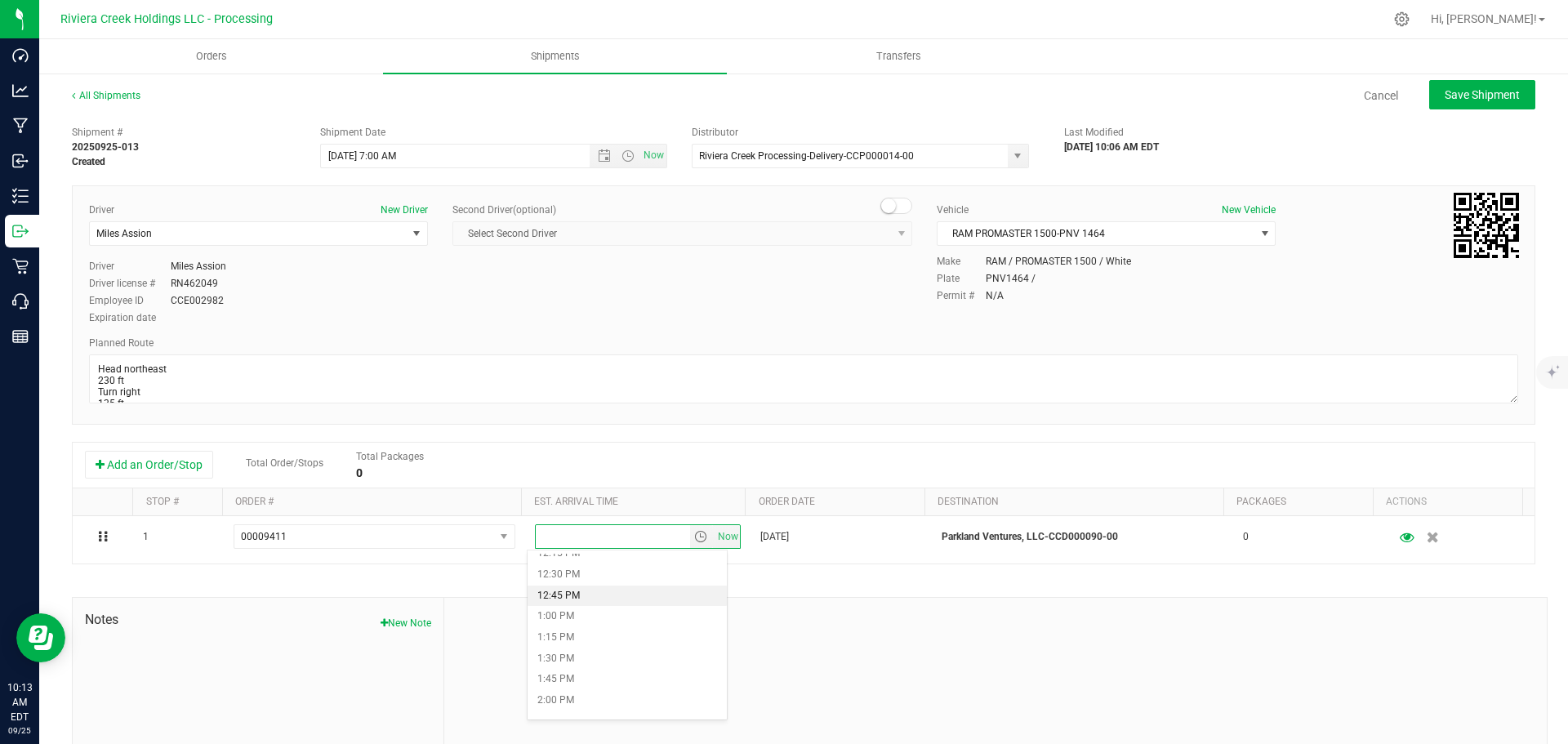
scroll to position [1062, 0]
click at [580, 630] on li "1:30 PM" at bounding box center [627, 637] width 200 height 22
click at [1445, 93] on span "Save Shipment" at bounding box center [1482, 94] width 75 height 13
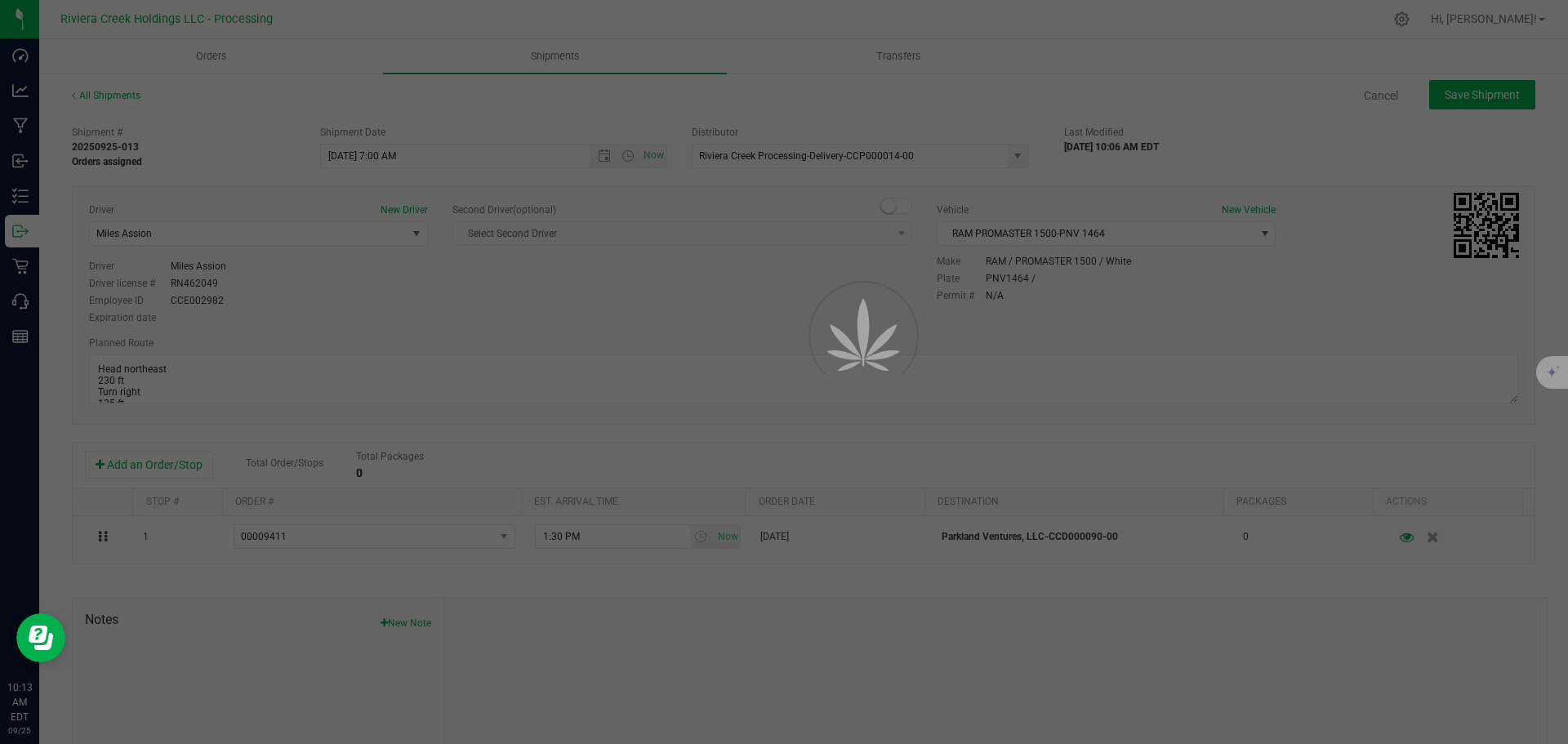
type input "9/26/2025 11:00 AM"
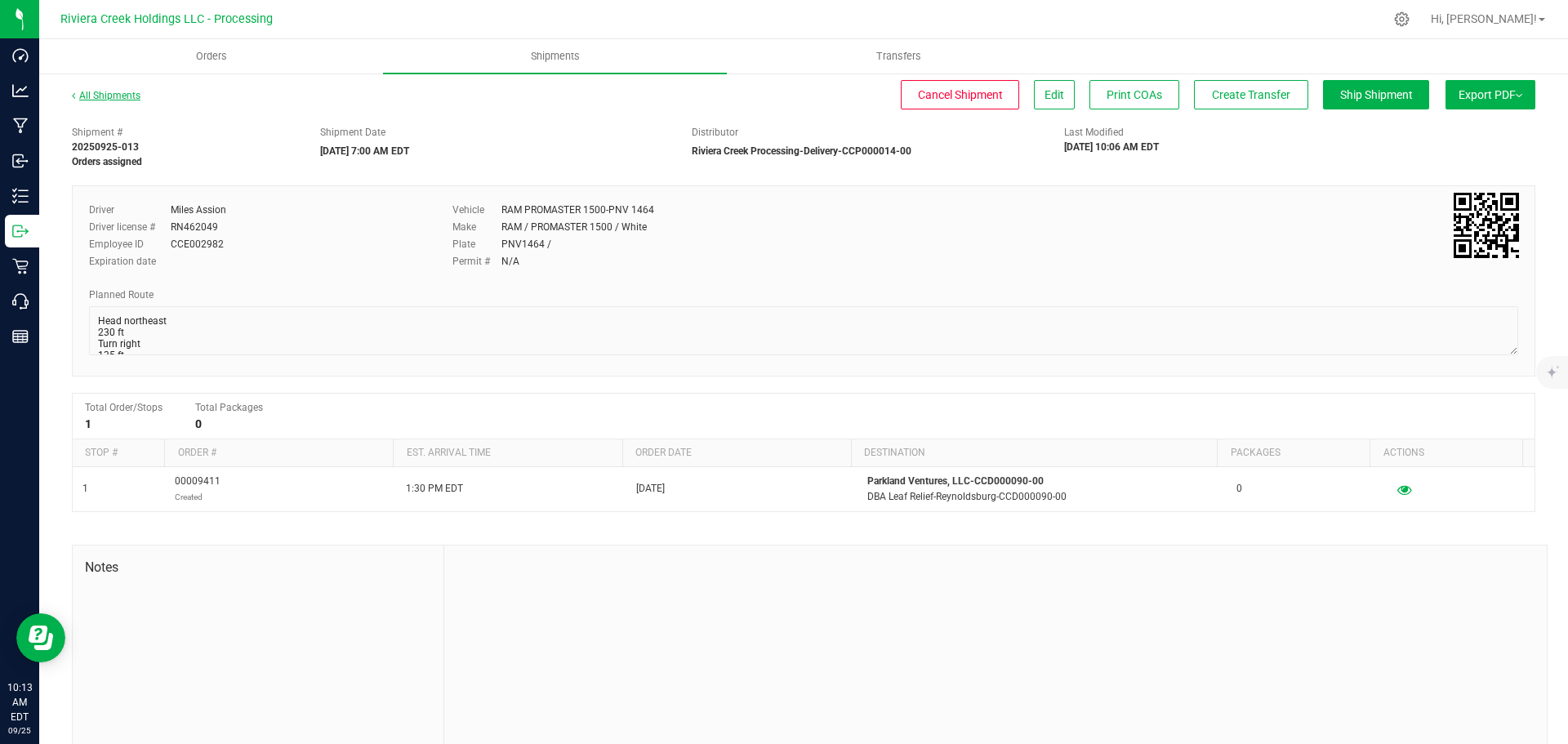
click at [118, 92] on link "All Shipments" at bounding box center [106, 95] width 69 height 12
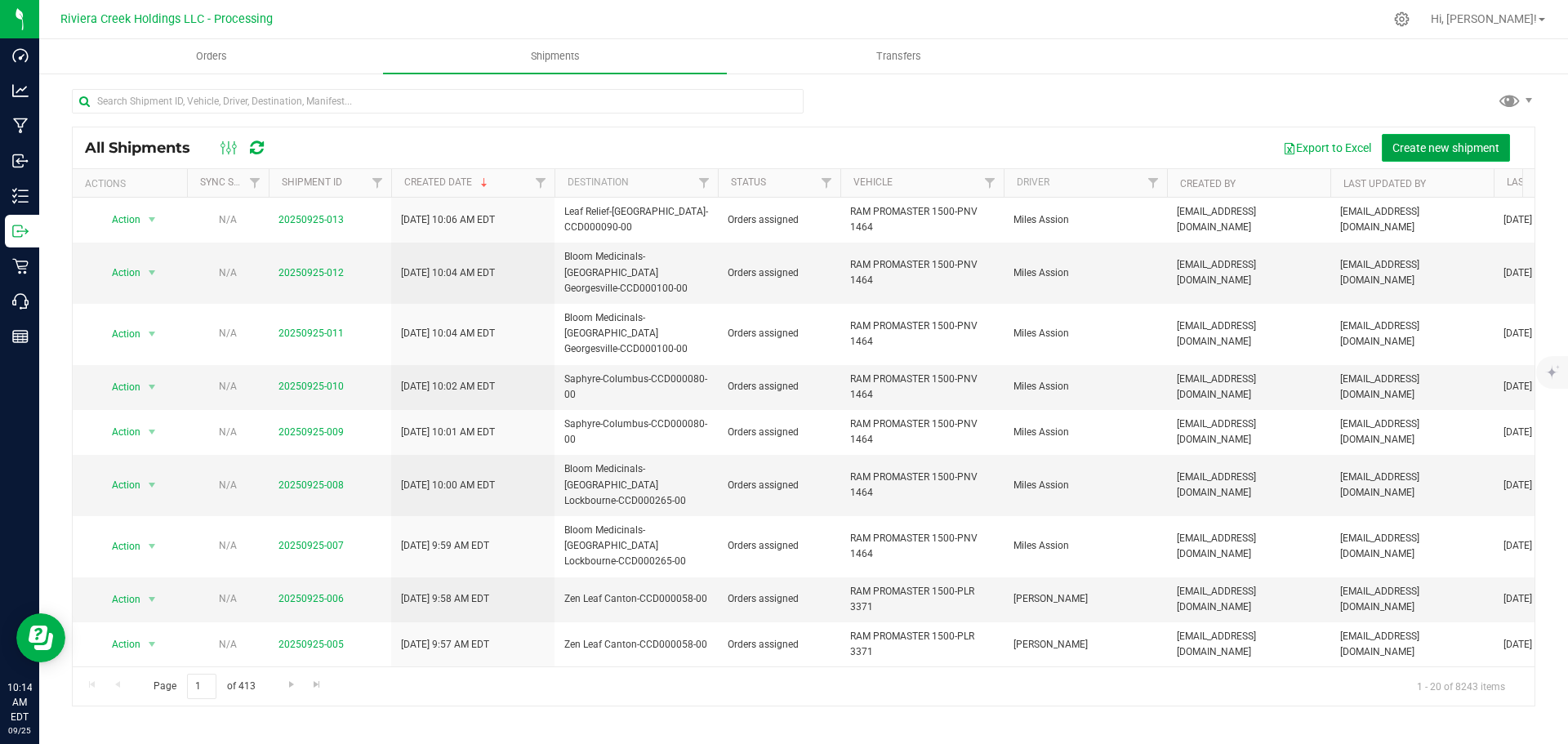
click at [1424, 137] on button "Create new shipment" at bounding box center [1446, 148] width 128 height 28
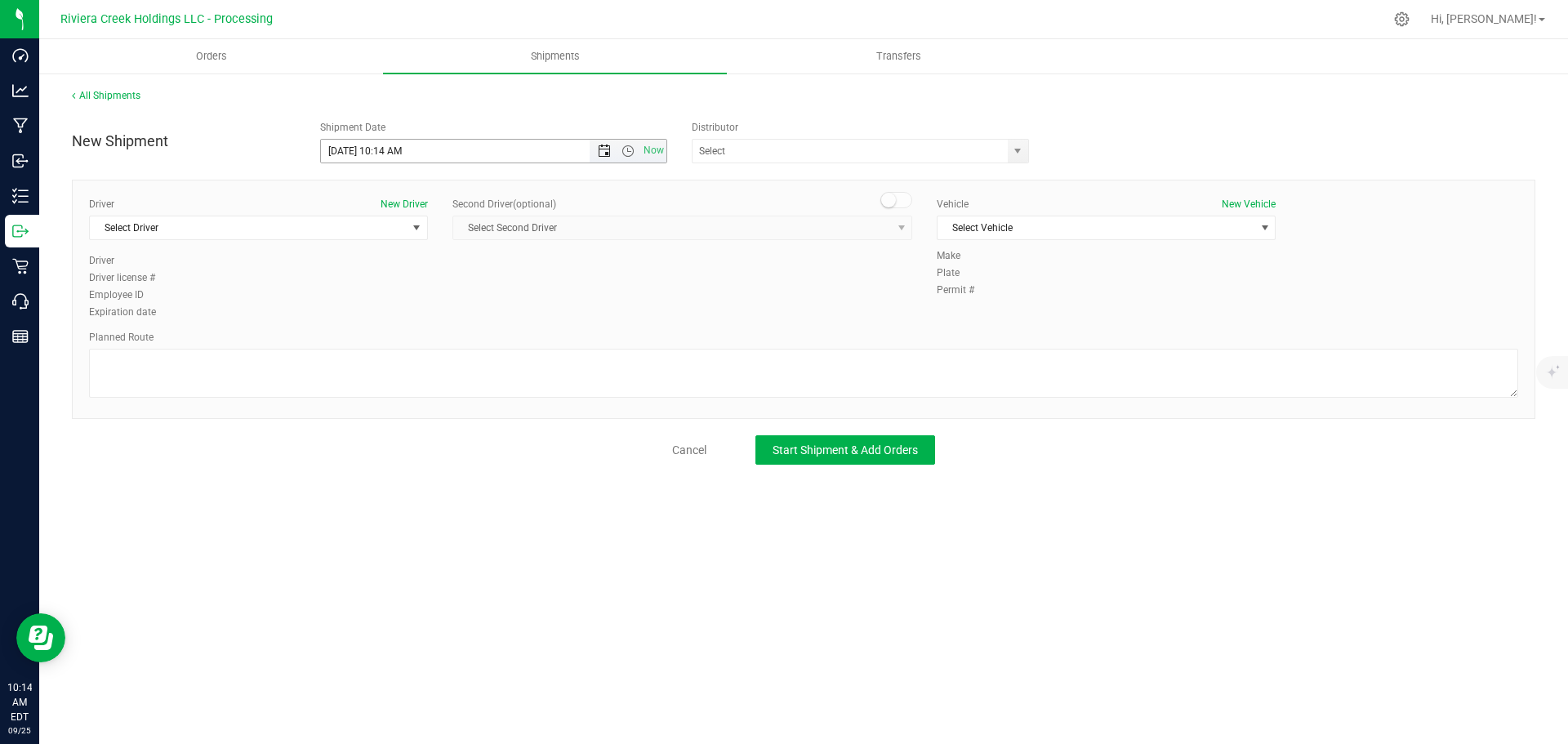
click at [608, 150] on span "Open the date view" at bounding box center [604, 151] width 13 height 13
click at [455, 317] on link "26" at bounding box center [453, 318] width 24 height 26
click at [629, 155] on span "Open the time view" at bounding box center [628, 151] width 13 height 13
click at [349, 327] on li "7:30 AM" at bounding box center [493, 330] width 344 height 22
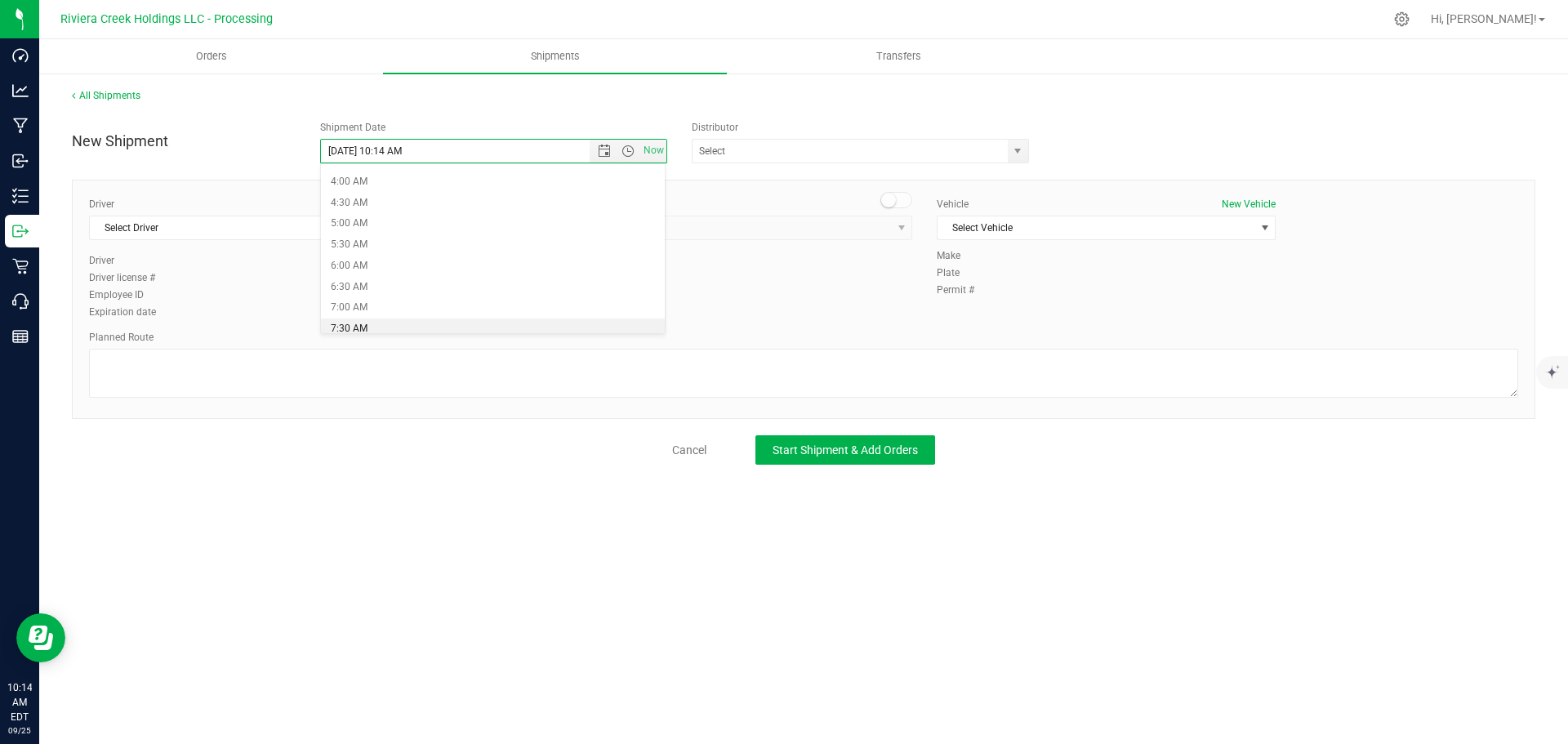
type input "9/26/2025 7:30 AM"
drag, startPoint x: 1020, startPoint y: 155, endPoint x: 983, endPoint y: 177, distance: 43.0
click at [1019, 155] on span "select" at bounding box center [1017, 151] width 13 height 13
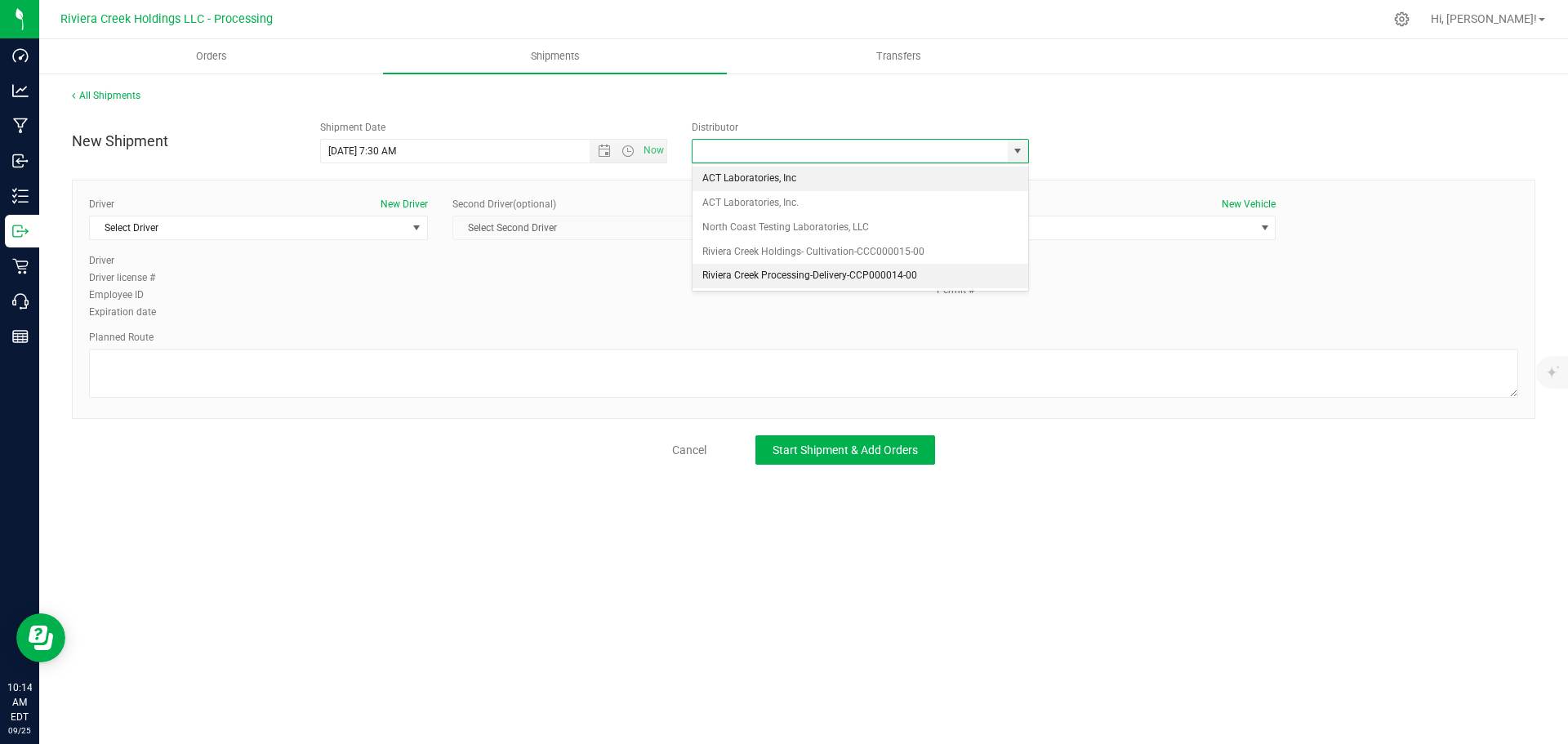
click at [729, 276] on li "Riviera Creek Processing-Delivery-CCP000014-00" at bounding box center [860, 276] width 335 height 25
type input "Riviera Creek Processing-Delivery-CCP000014-00"
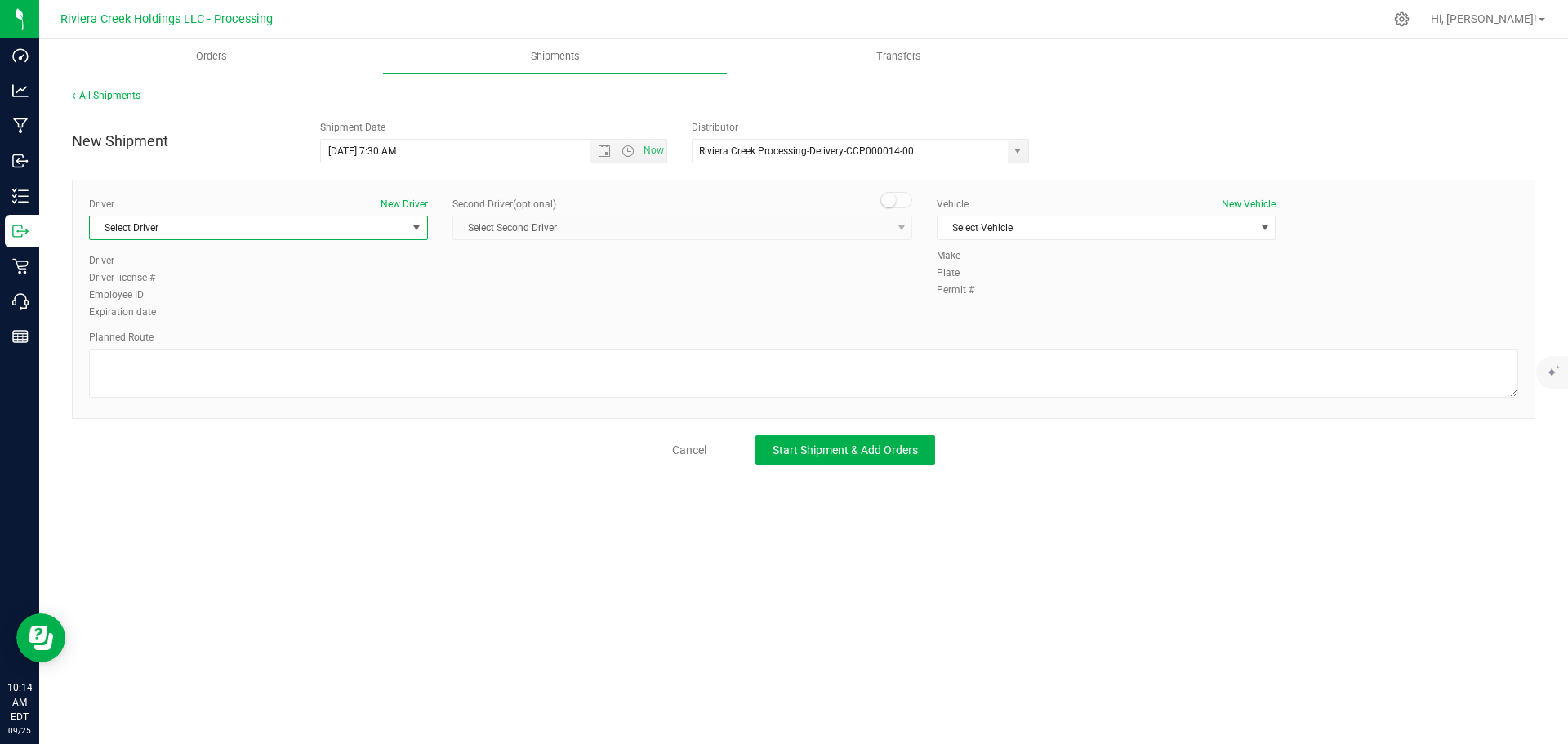
click at [199, 226] on span "Select Driver" at bounding box center [248, 227] width 317 height 23
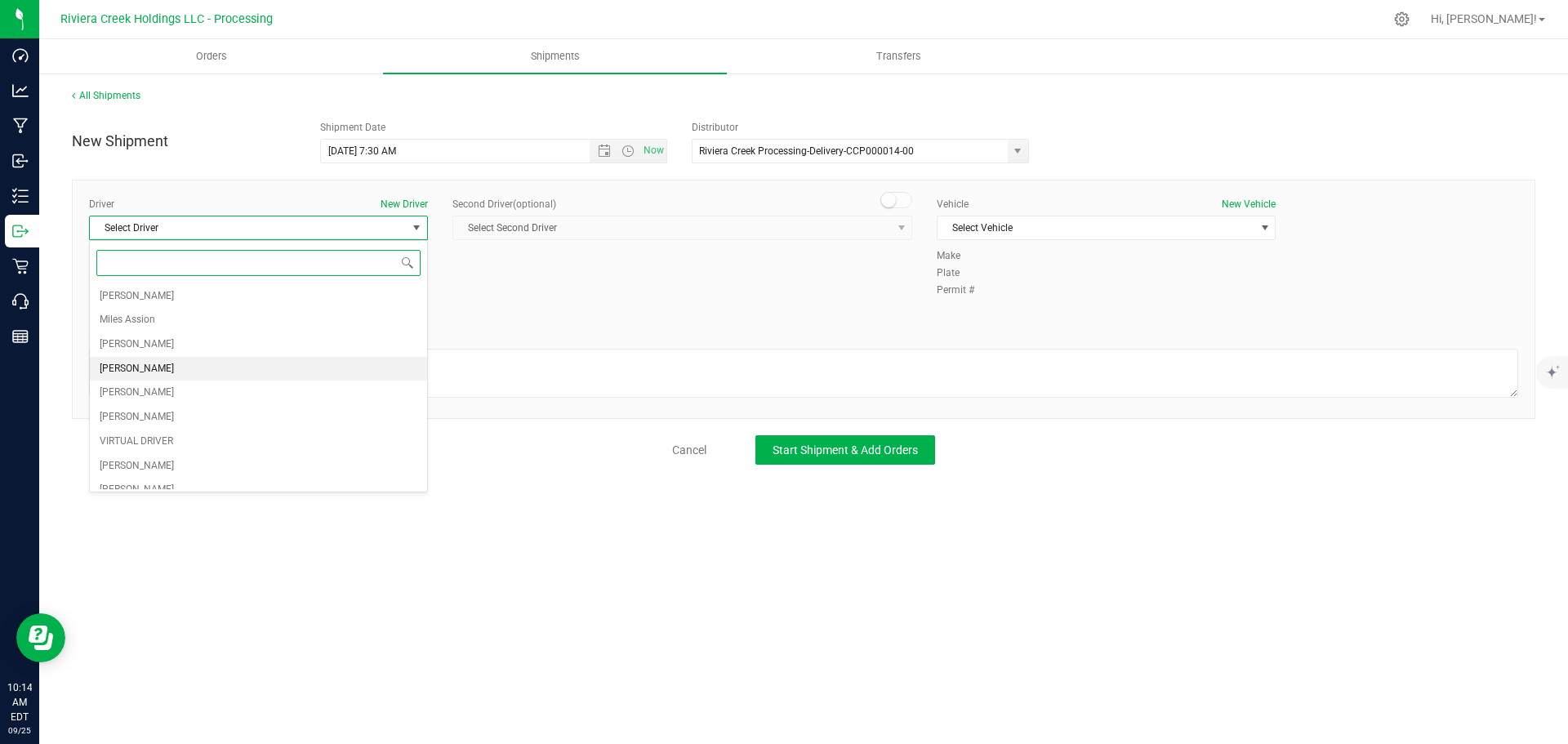
click at [143, 367] on span "Taon Belcher" at bounding box center [137, 370] width 75 height 22
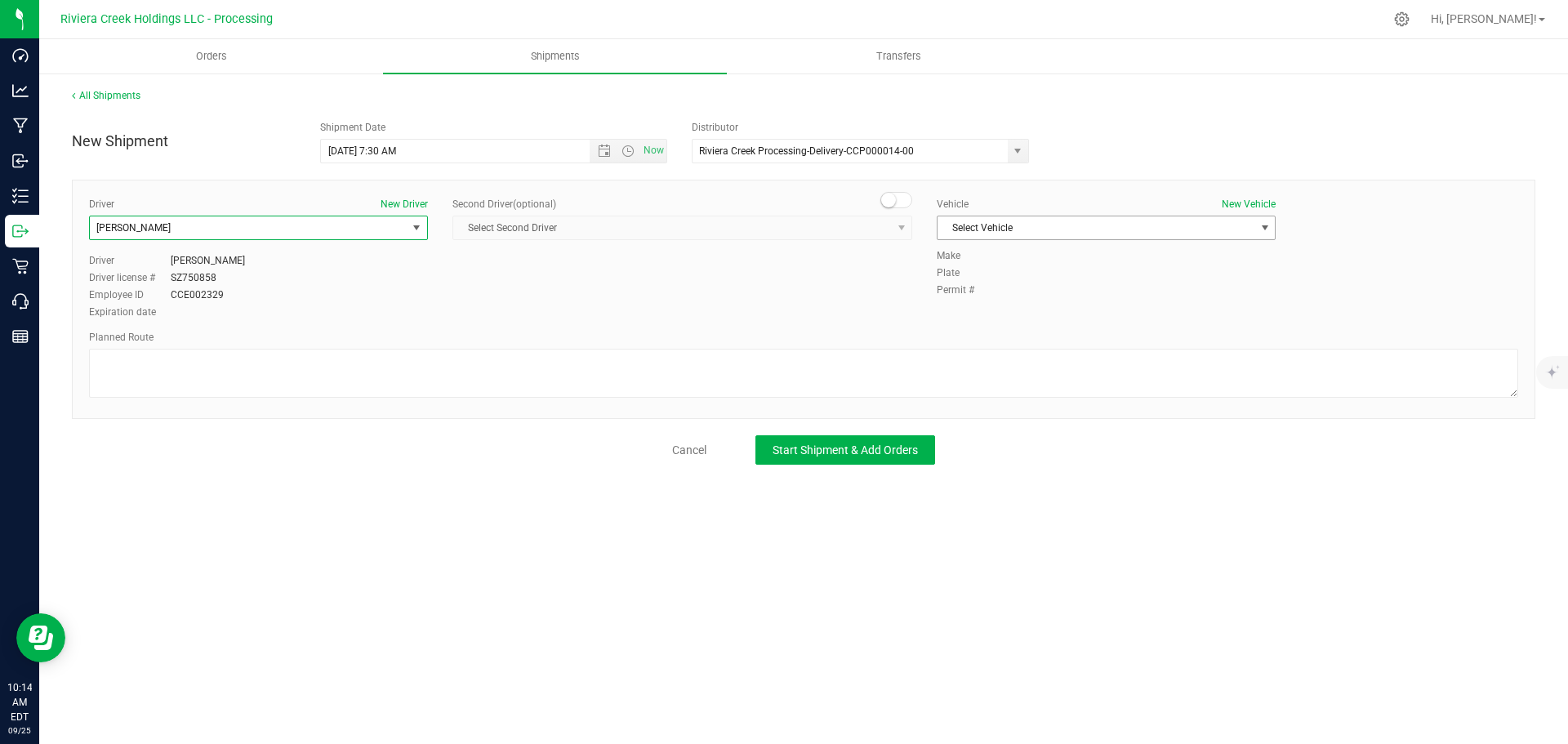
click at [985, 228] on span "Select Vehicle" at bounding box center [1096, 227] width 317 height 23
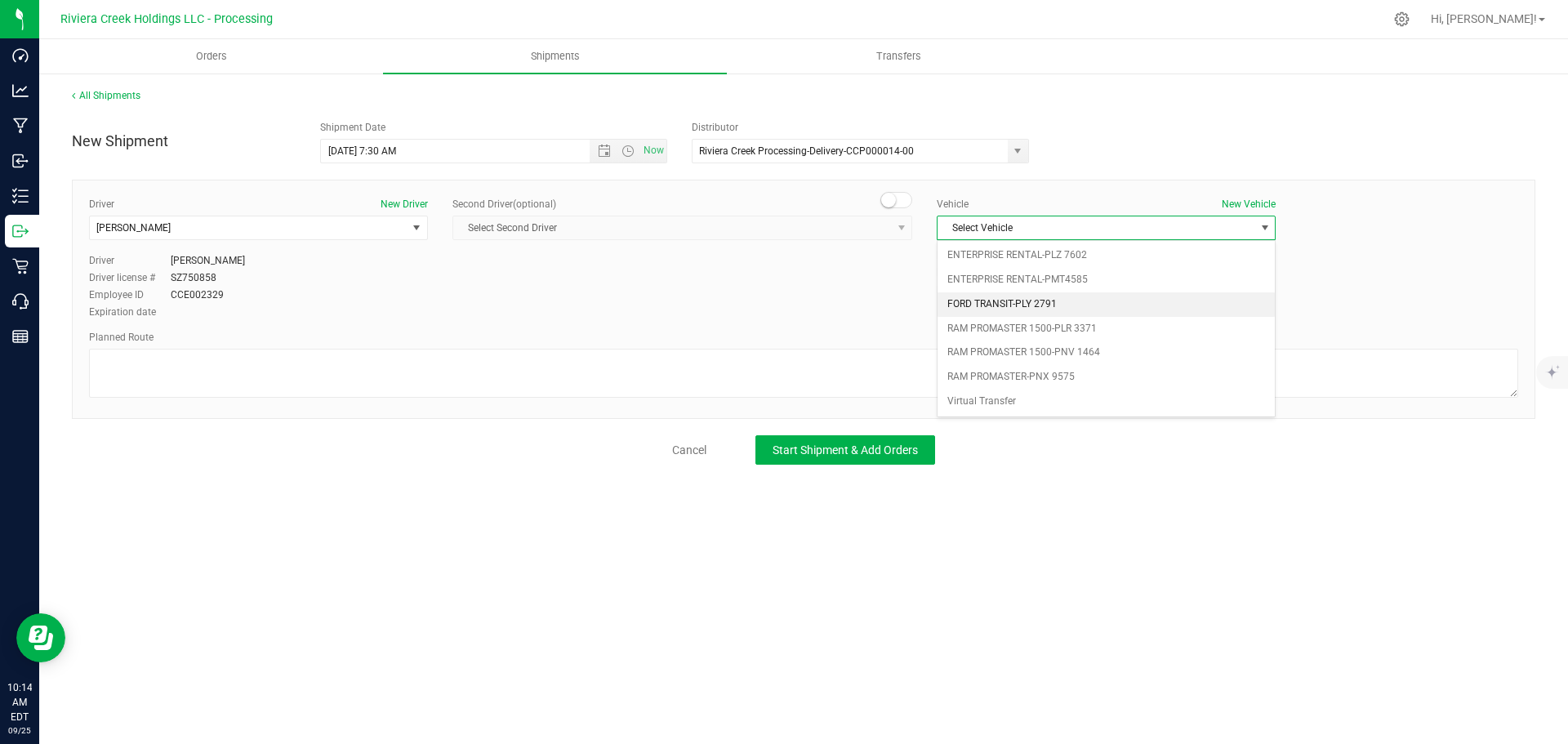
click at [987, 302] on li "FORD TRANSIT-PLY 2791" at bounding box center [1106, 304] width 337 height 25
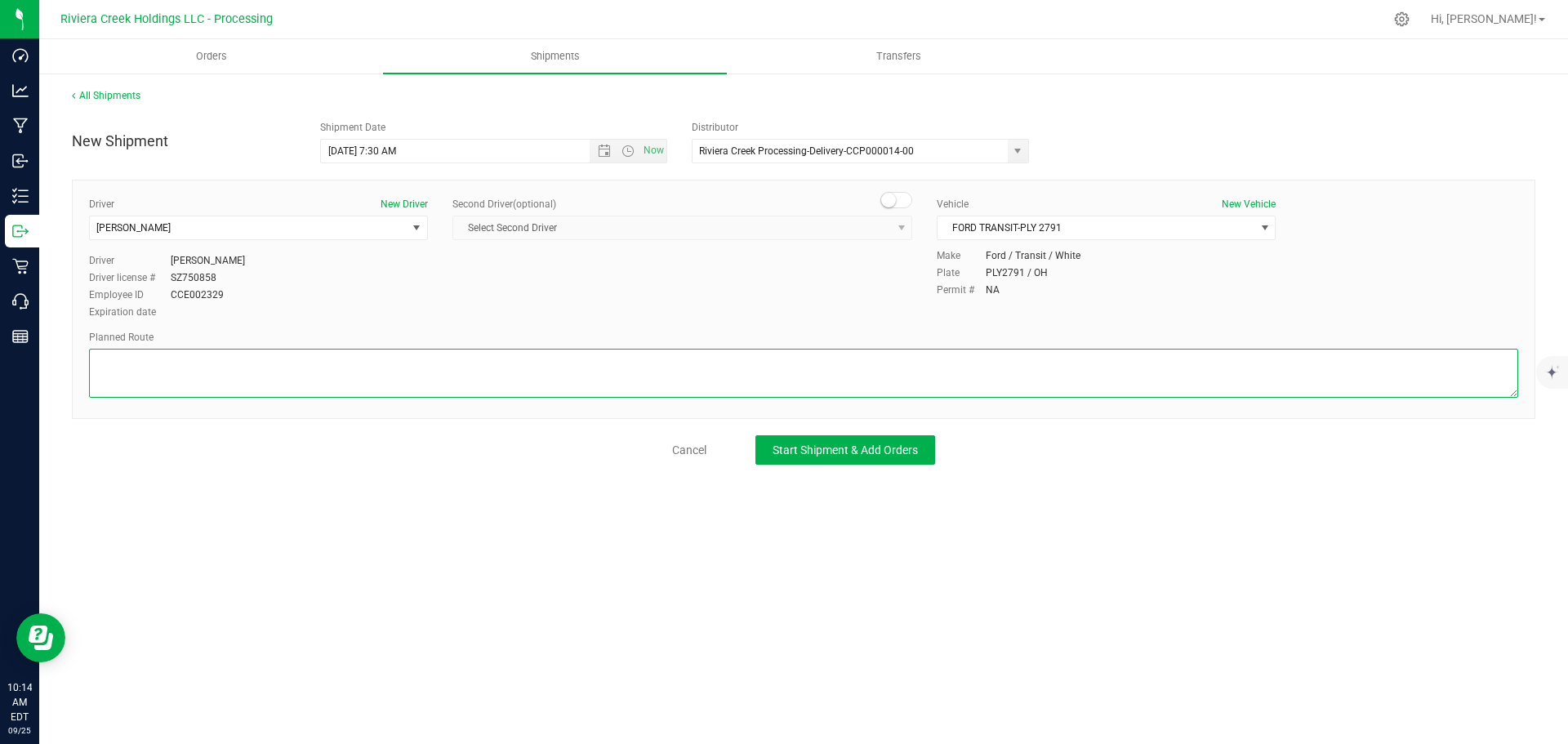
click at [546, 374] on textarea at bounding box center [804, 374] width 1429 height 49
paste textarea "Head east on St Clair St toward W Rayen Ave 650 ft Turn left onto W Rayen Ave 1…"
type textarea "Head east on St Clair St toward W Rayen Ave 650 ft Turn left onto W Rayen Ave 1…"
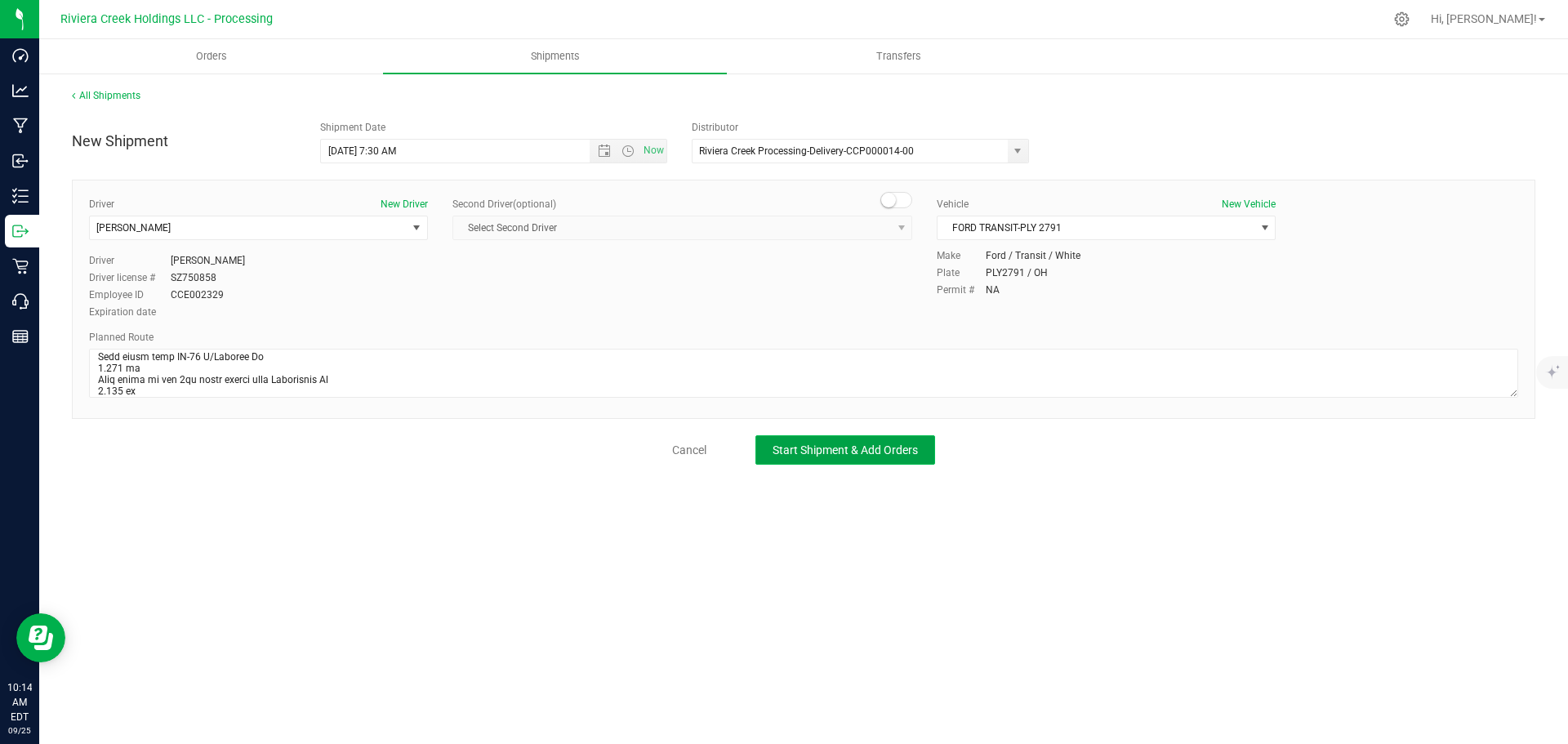
click at [800, 455] on span "Start Shipment & Add Orders" at bounding box center [845, 450] width 146 height 13
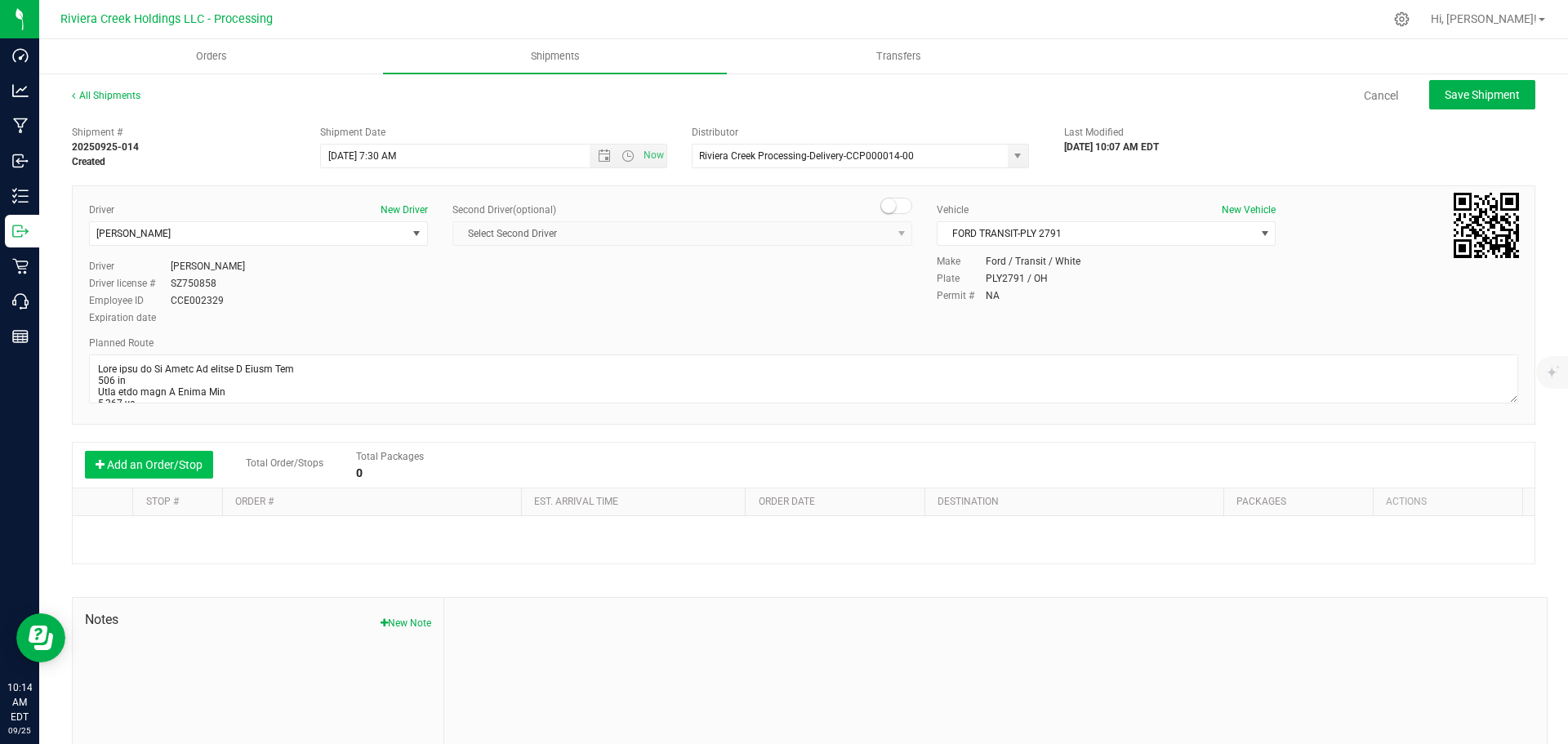
click at [164, 466] on button "Add an Order/Stop" at bounding box center [149, 465] width 128 height 28
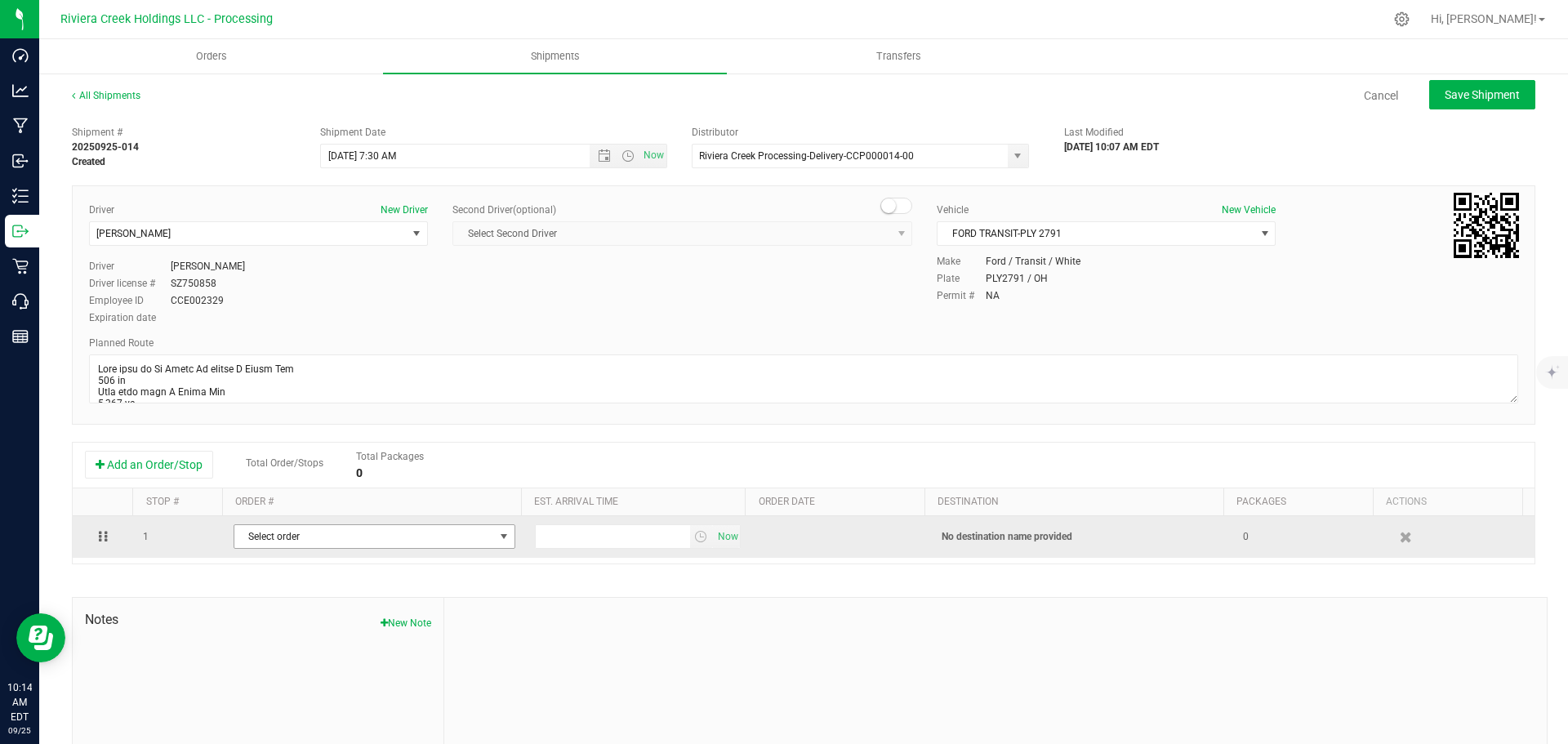
click at [290, 531] on span "Select order" at bounding box center [364, 536] width 260 height 23
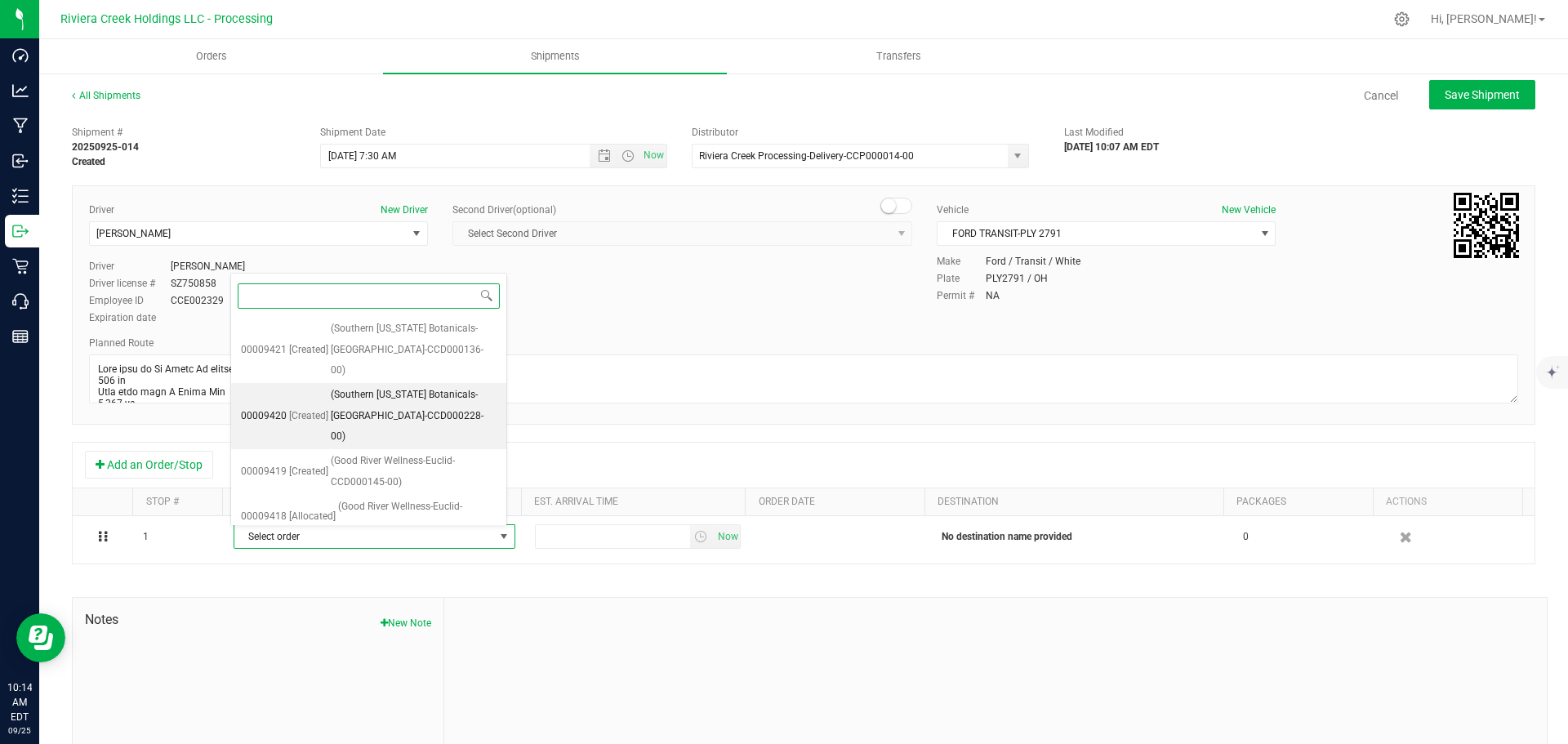
scroll to position [206, 0]
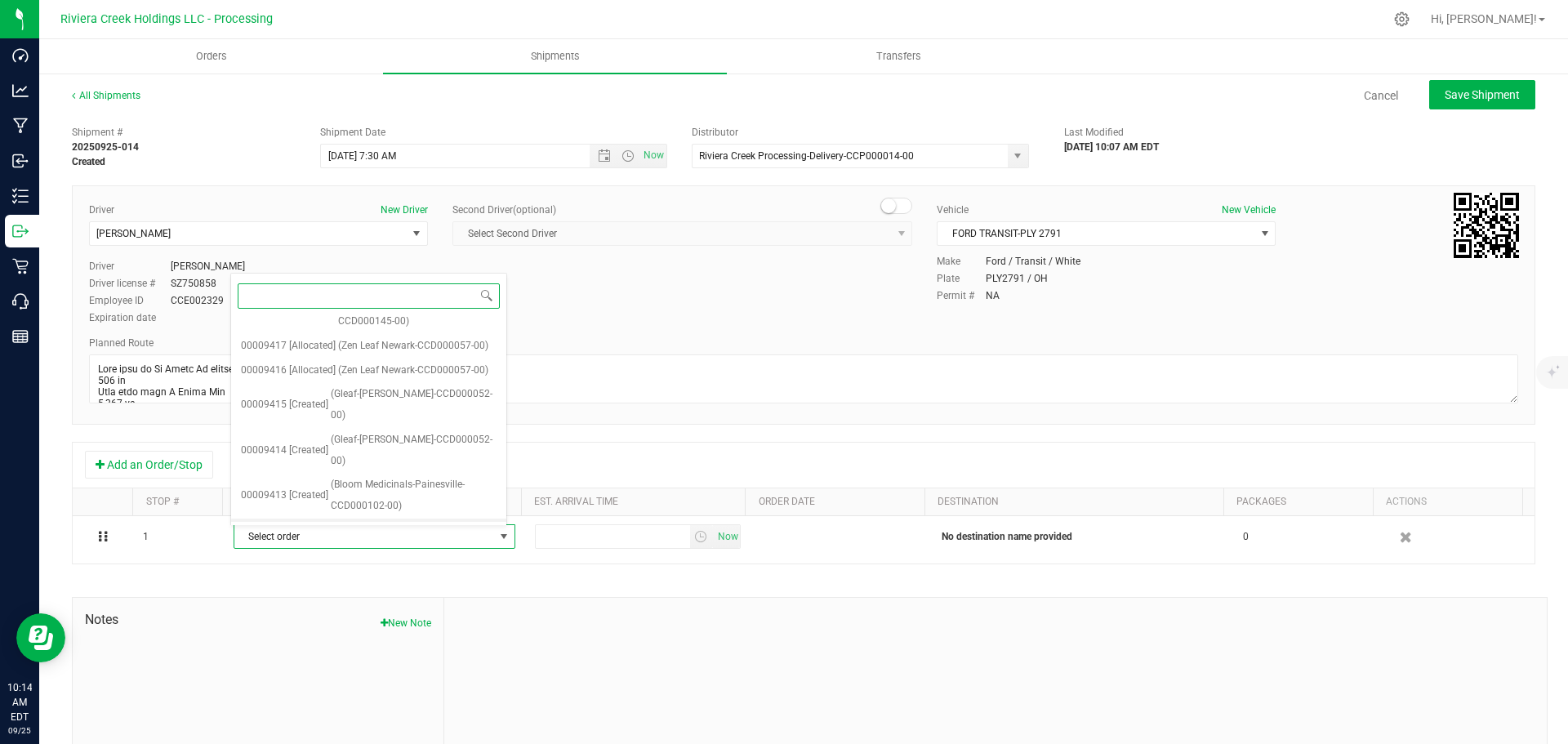
click at [384, 521] on span "(Bloom Medicinals-Painesville-CCD000102-00)" at bounding box center [413, 541] width 166 height 41
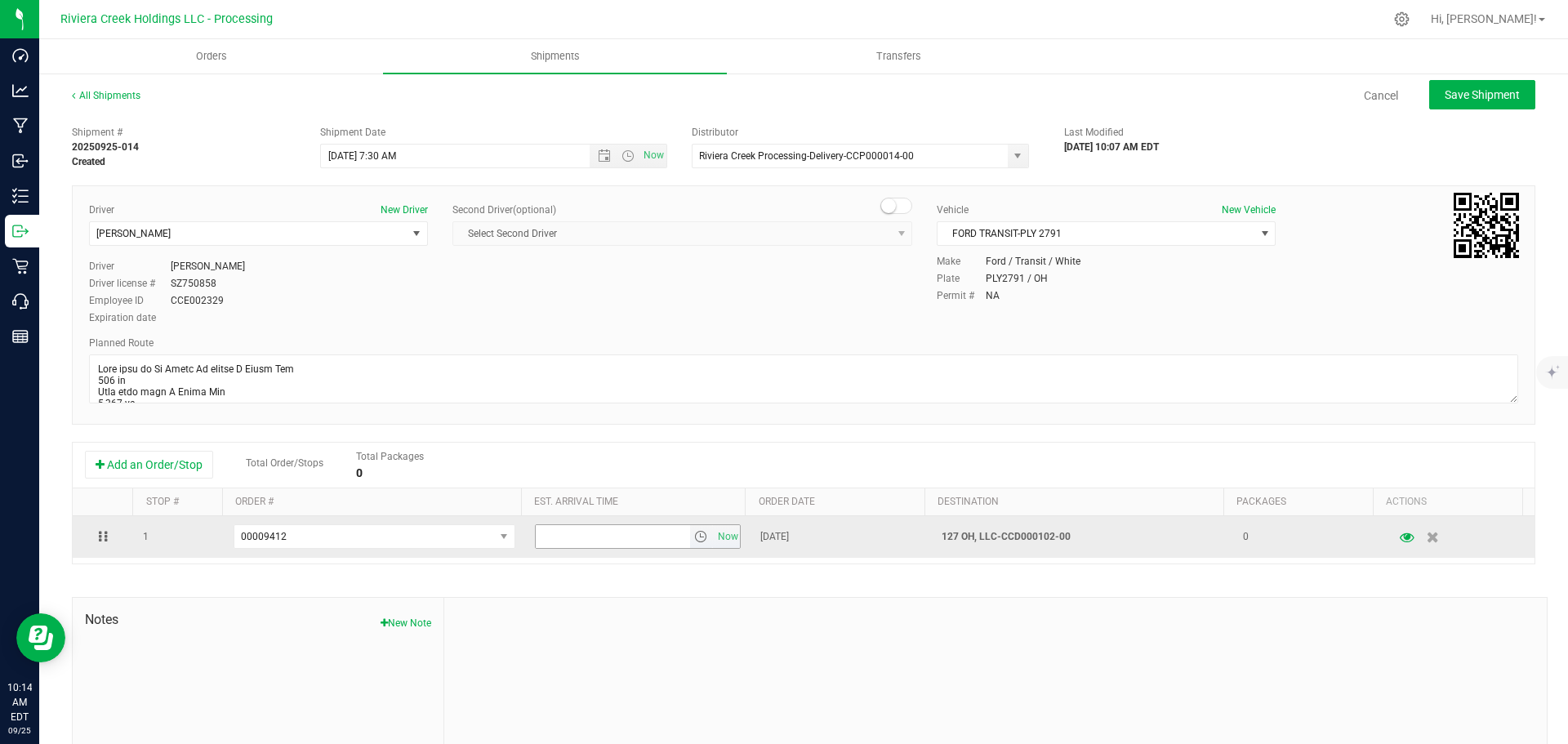
click at [694, 541] on span "select" at bounding box center [700, 536] width 13 height 13
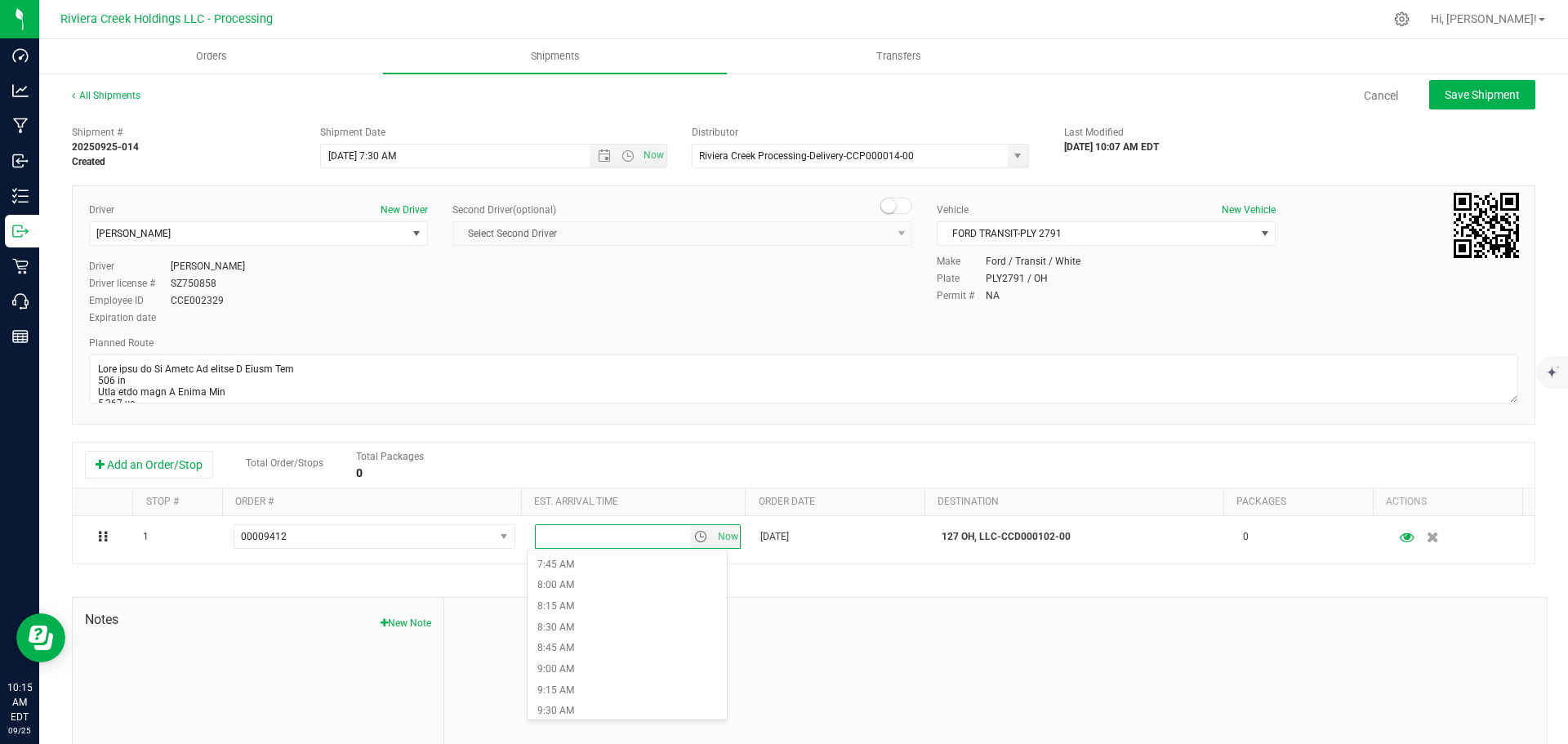
scroll to position [653, 0]
click at [569, 667] on li "9:00 AM" at bounding box center [627, 667] width 200 height 22
click at [1456, 103] on button "Save Shipment" at bounding box center [1482, 94] width 106 height 30
type input "9/26/2025 11:30 AM"
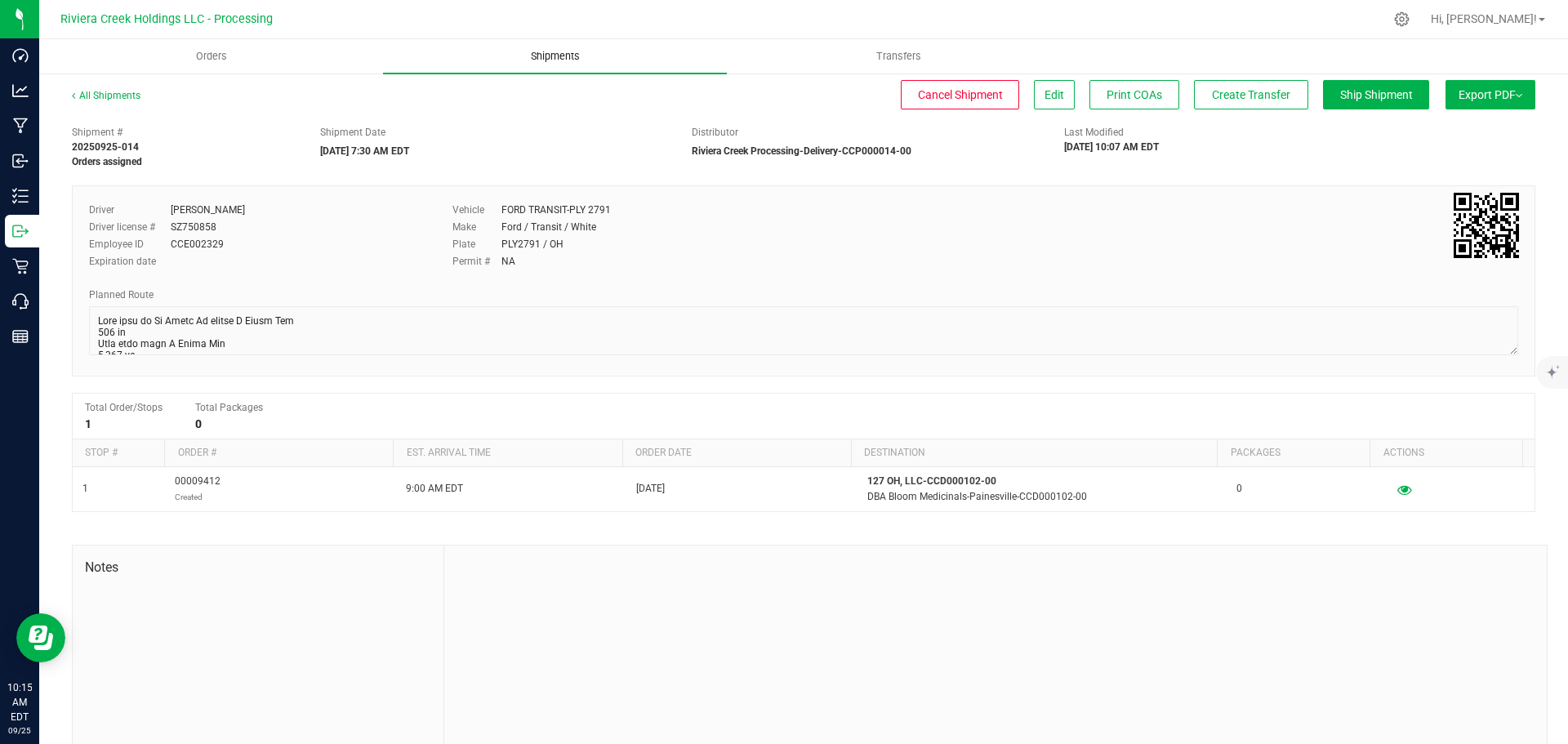
click at [548, 56] on span "Shipments" at bounding box center [555, 56] width 93 height 15
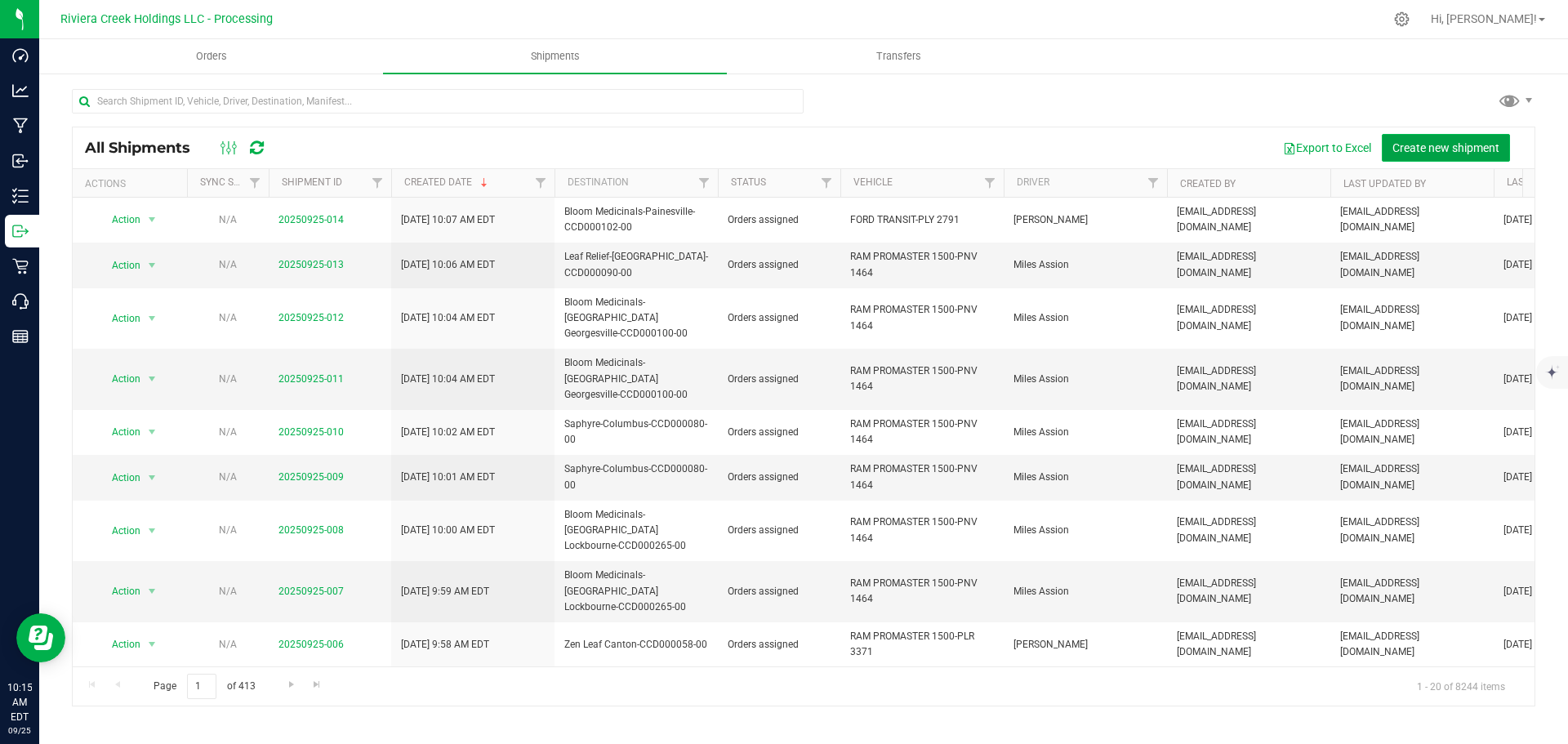
click at [1422, 142] on span "Create new shipment" at bounding box center [1446, 148] width 107 height 13
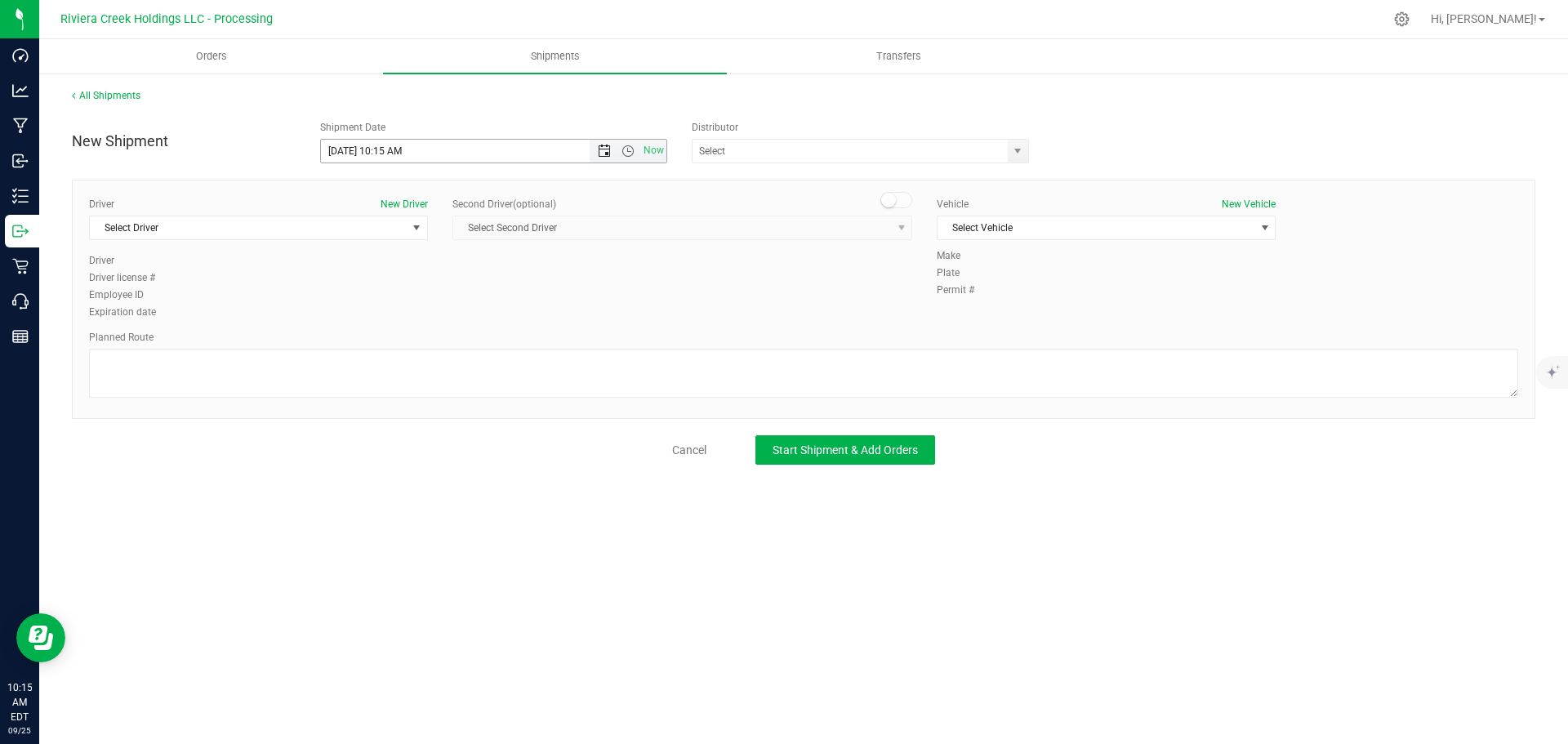
click at [603, 153] on span "Open the date view" at bounding box center [604, 151] width 13 height 13
click at [453, 316] on link "26" at bounding box center [453, 318] width 24 height 26
click at [628, 154] on span "Open the time view" at bounding box center [628, 151] width 13 height 13
click at [354, 322] on li "7:30 AM" at bounding box center [493, 330] width 344 height 22
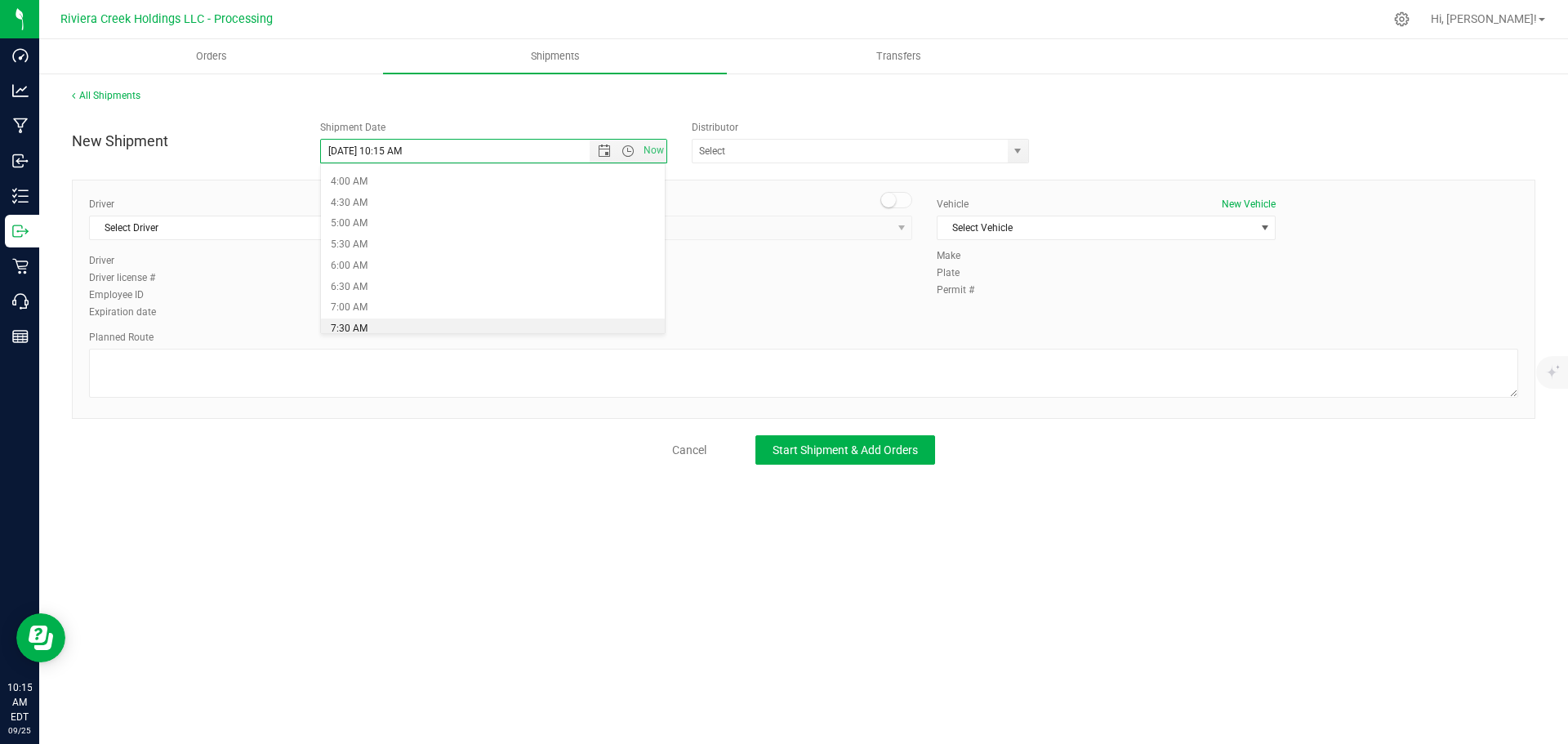
type input "9/26/2025 7:30 AM"
click at [1014, 147] on span "select" at bounding box center [1017, 151] width 13 height 13
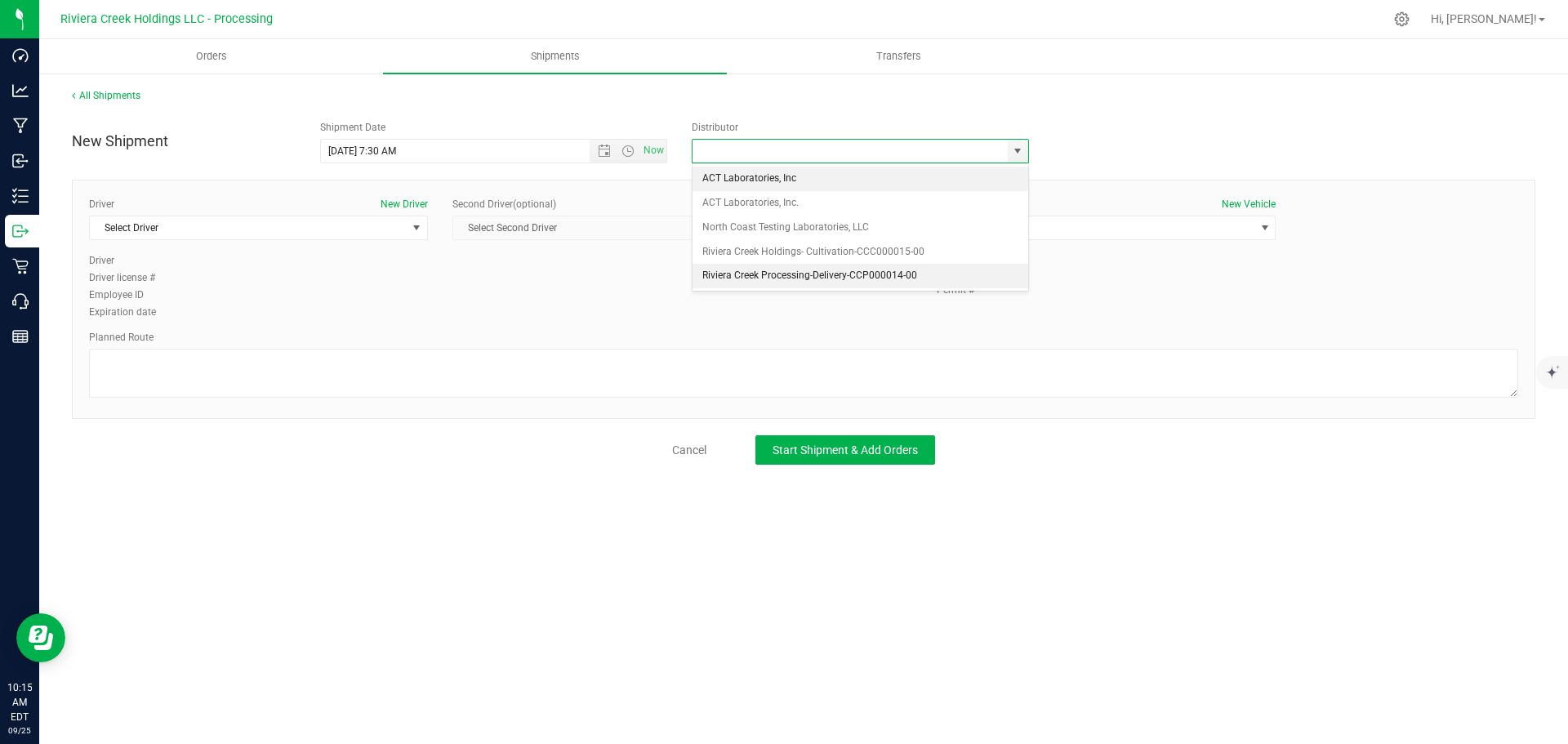
drag, startPoint x: 723, startPoint y: 279, endPoint x: 592, endPoint y: 286, distance: 131.2
click at [720, 279] on li "Riviera Creek Processing-Delivery-CCP000014-00" at bounding box center [860, 276] width 335 height 25
type input "Riviera Creek Processing-Delivery-CCP000014-00"
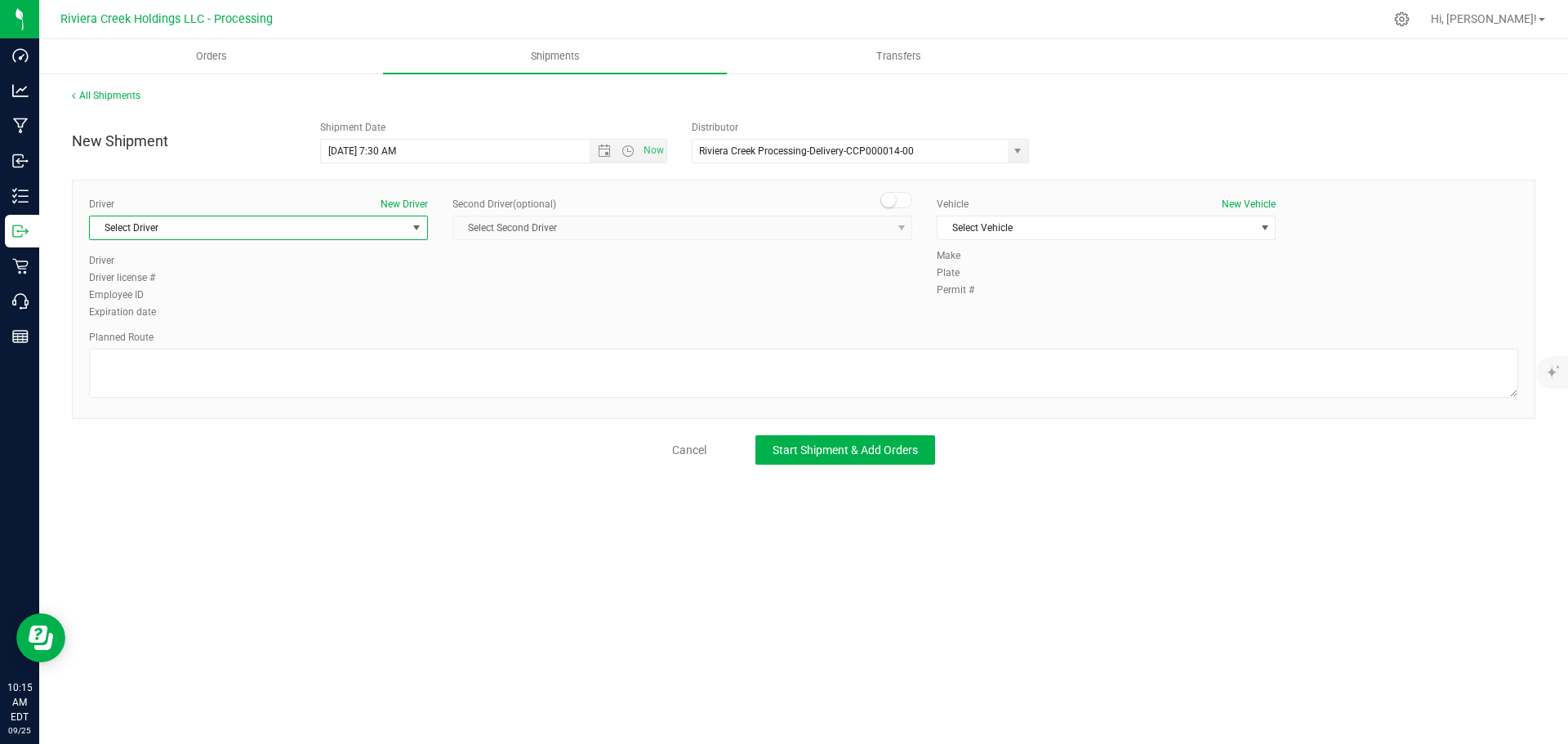
click at [150, 225] on span "Select Driver" at bounding box center [248, 227] width 317 height 23
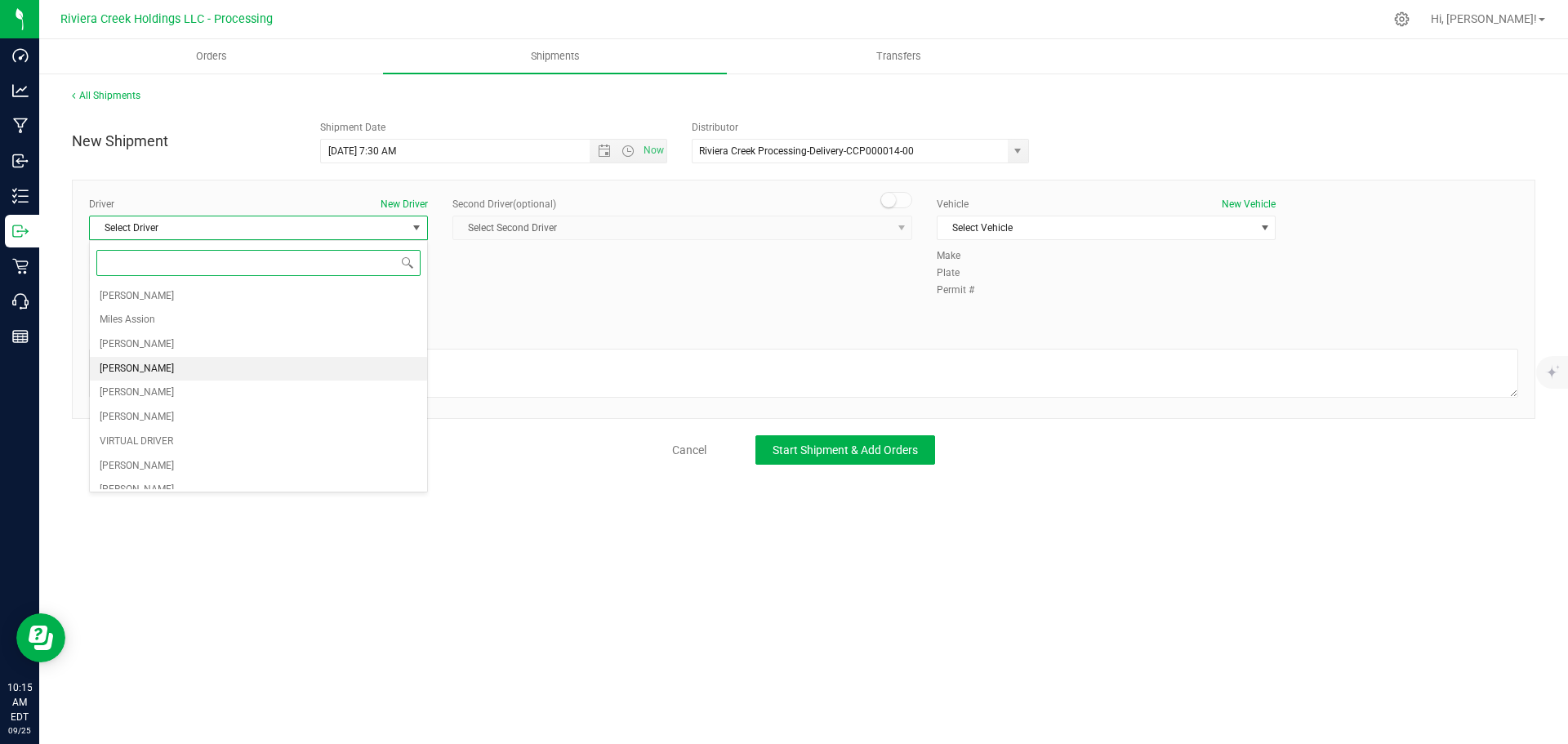
click at [165, 373] on li "Taon Belcher" at bounding box center [258, 369] width 337 height 25
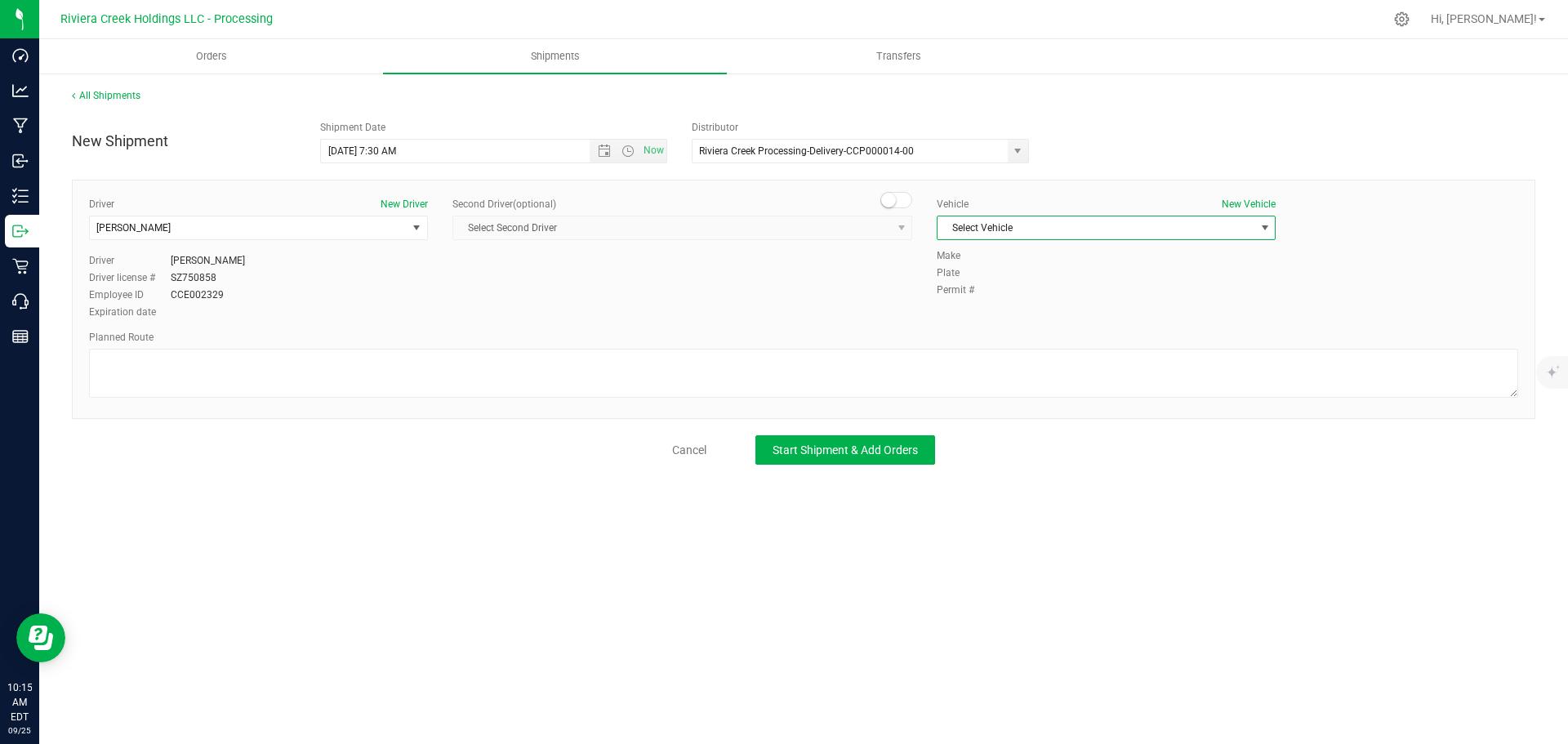
click at [985, 231] on span "Select Vehicle" at bounding box center [1096, 227] width 317 height 23
click at [1102, 311] on li "FORD TRANSIT-PLY 2791" at bounding box center [1106, 304] width 337 height 25
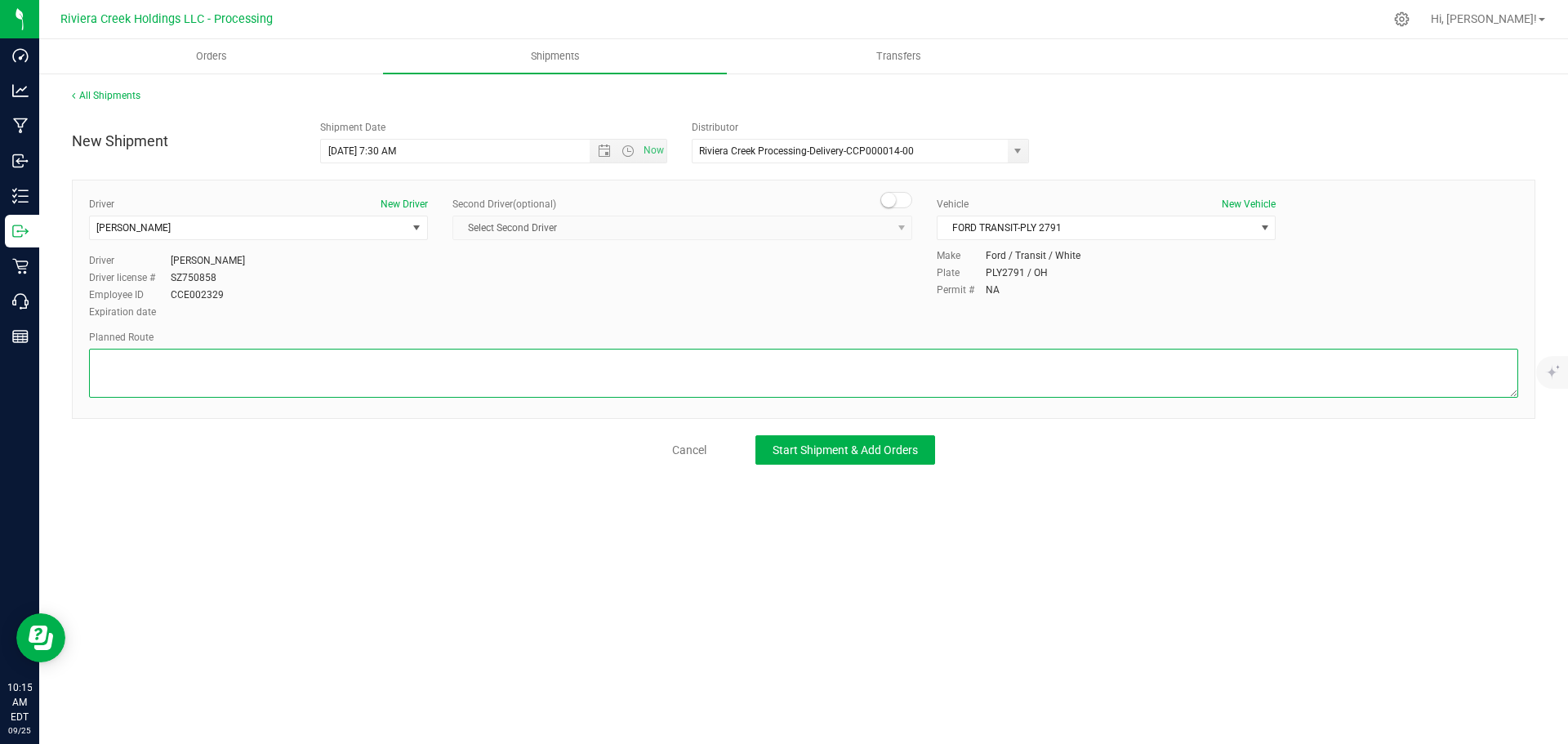
click at [461, 368] on textarea at bounding box center [804, 374] width 1429 height 49
paste textarea "Head east on St Clair St toward W Rayen Ave 650 ft Turn left onto W Rayen Ave 1…"
type textarea "Head east on St Clair St toward W Rayen Ave 650 ft Turn left onto W Rayen Ave 1…"
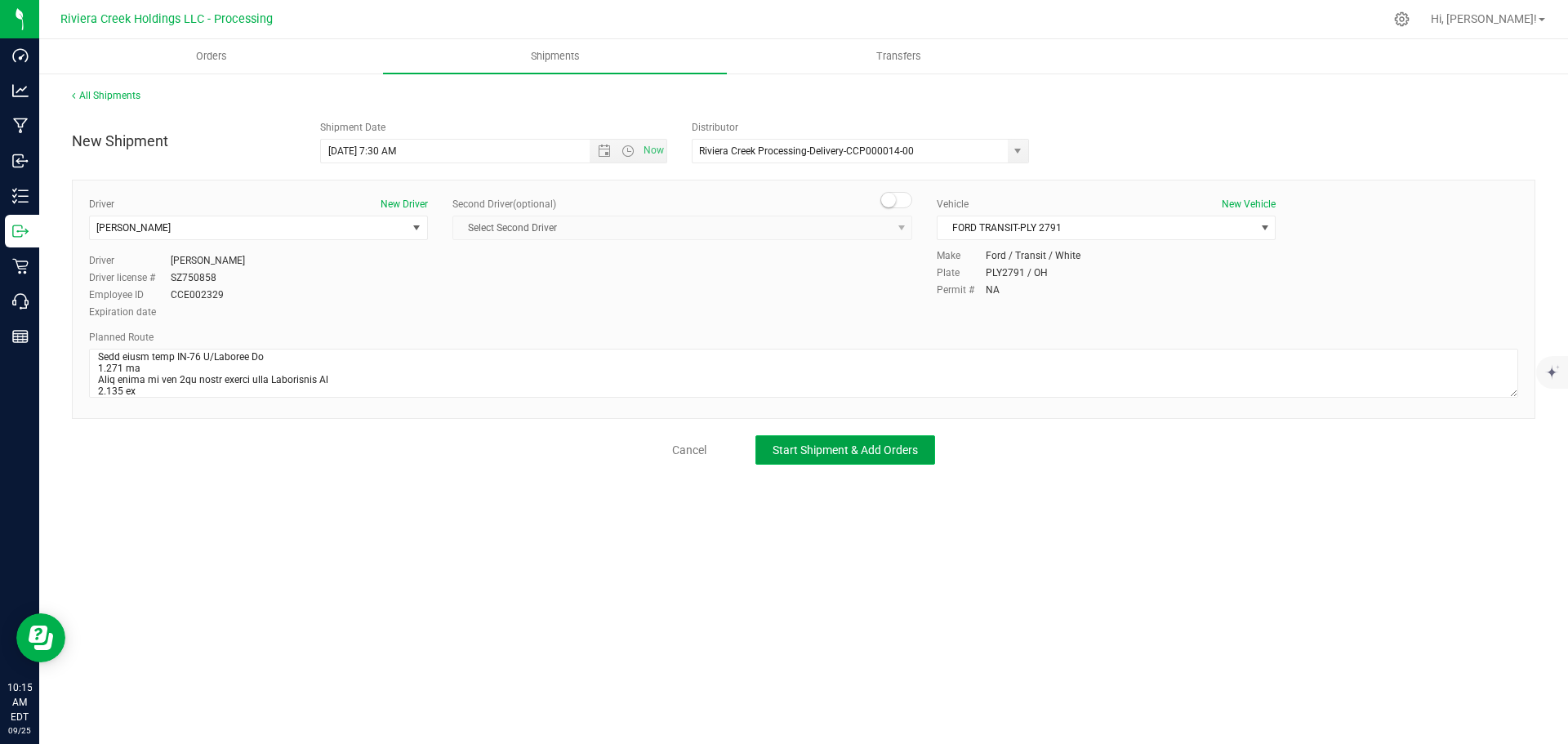
click at [820, 455] on span "Start Shipment & Add Orders" at bounding box center [845, 450] width 146 height 13
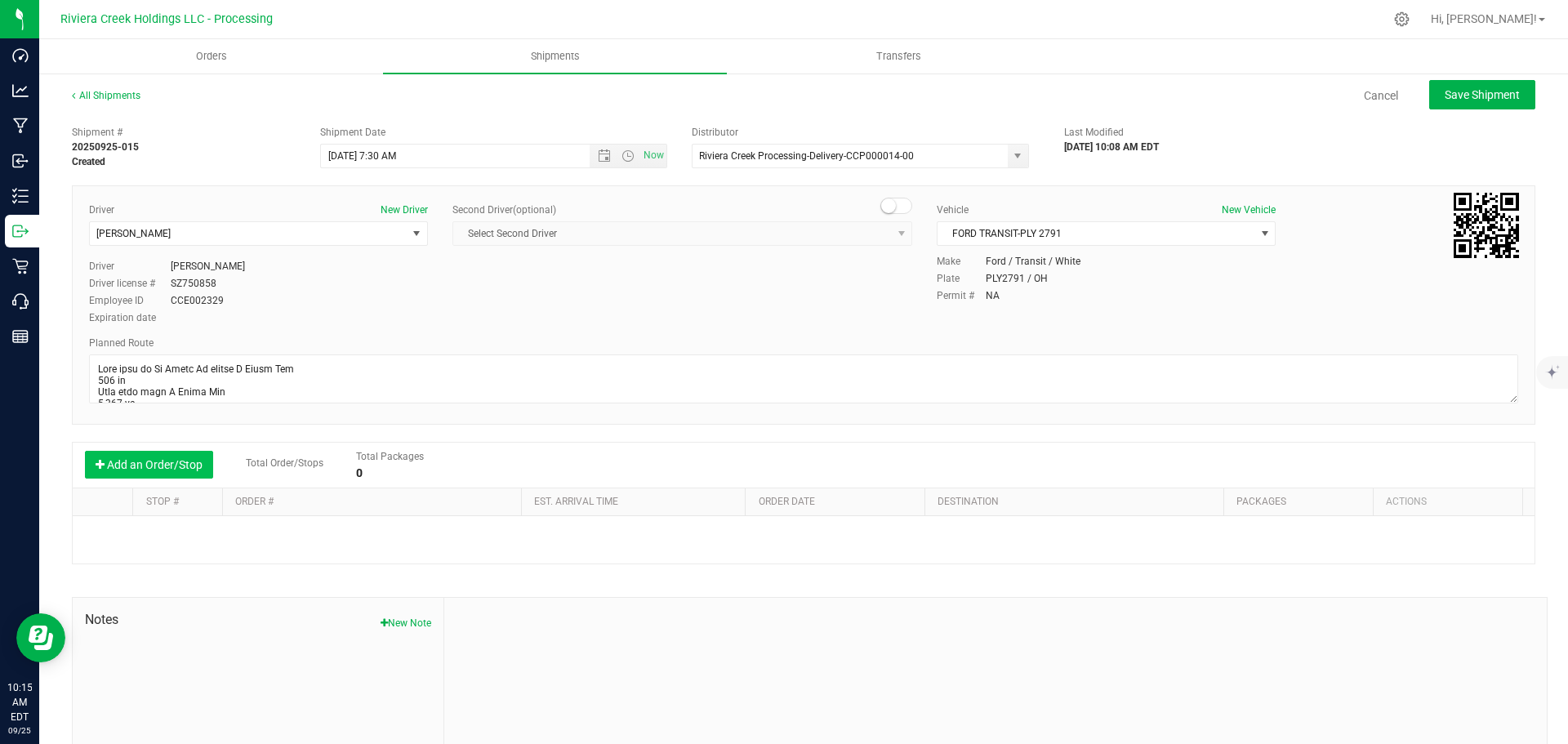
click at [133, 457] on button "Add an Order/Stop" at bounding box center [149, 465] width 128 height 28
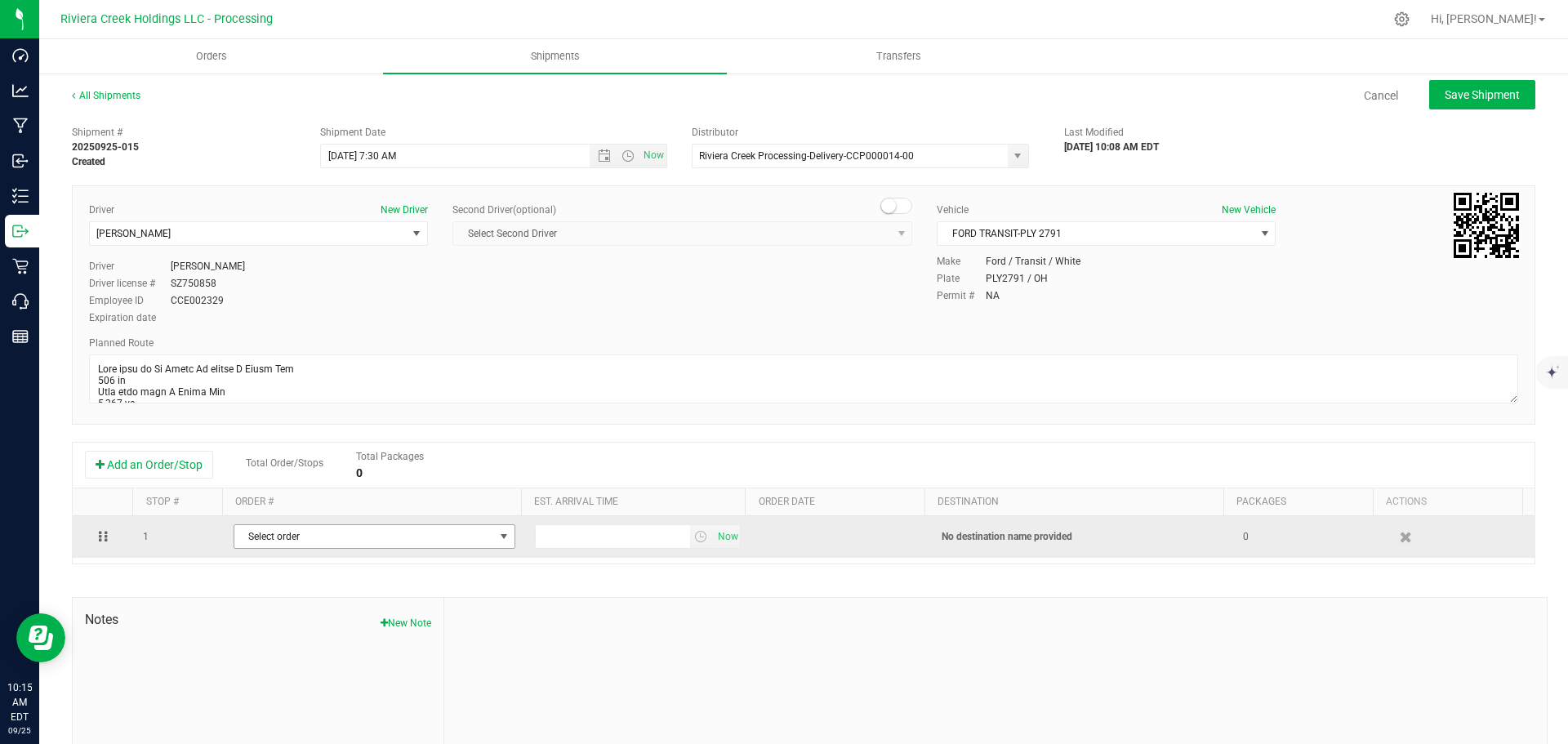
click at [325, 539] on span "Select order" at bounding box center [364, 536] width 260 height 23
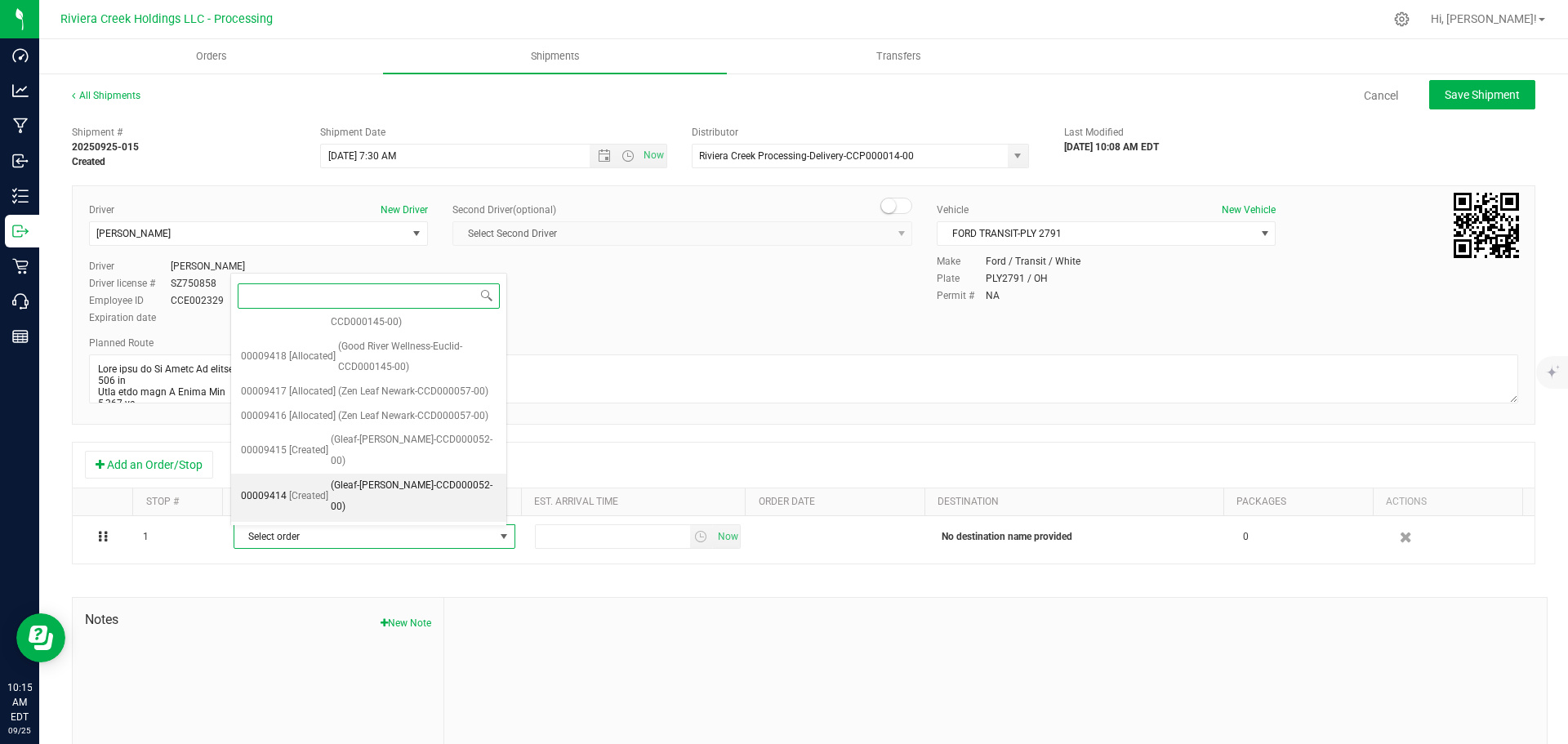
scroll to position [160, 0]
click at [388, 521] on span "(Bloom Medicinals-Painesville-CCD000102-00)" at bounding box center [413, 541] width 166 height 41
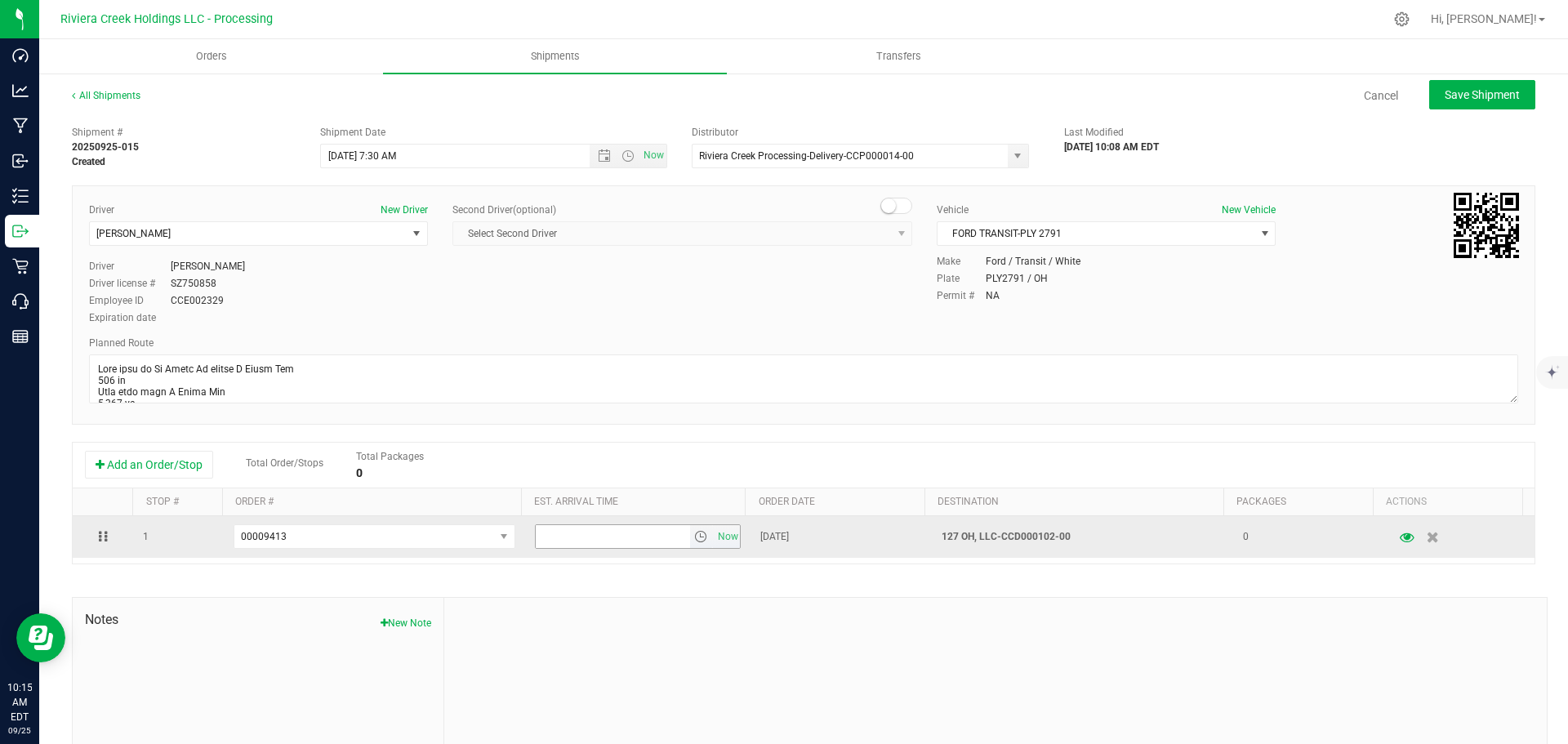
click at [695, 543] on span "select" at bounding box center [700, 536] width 13 height 13
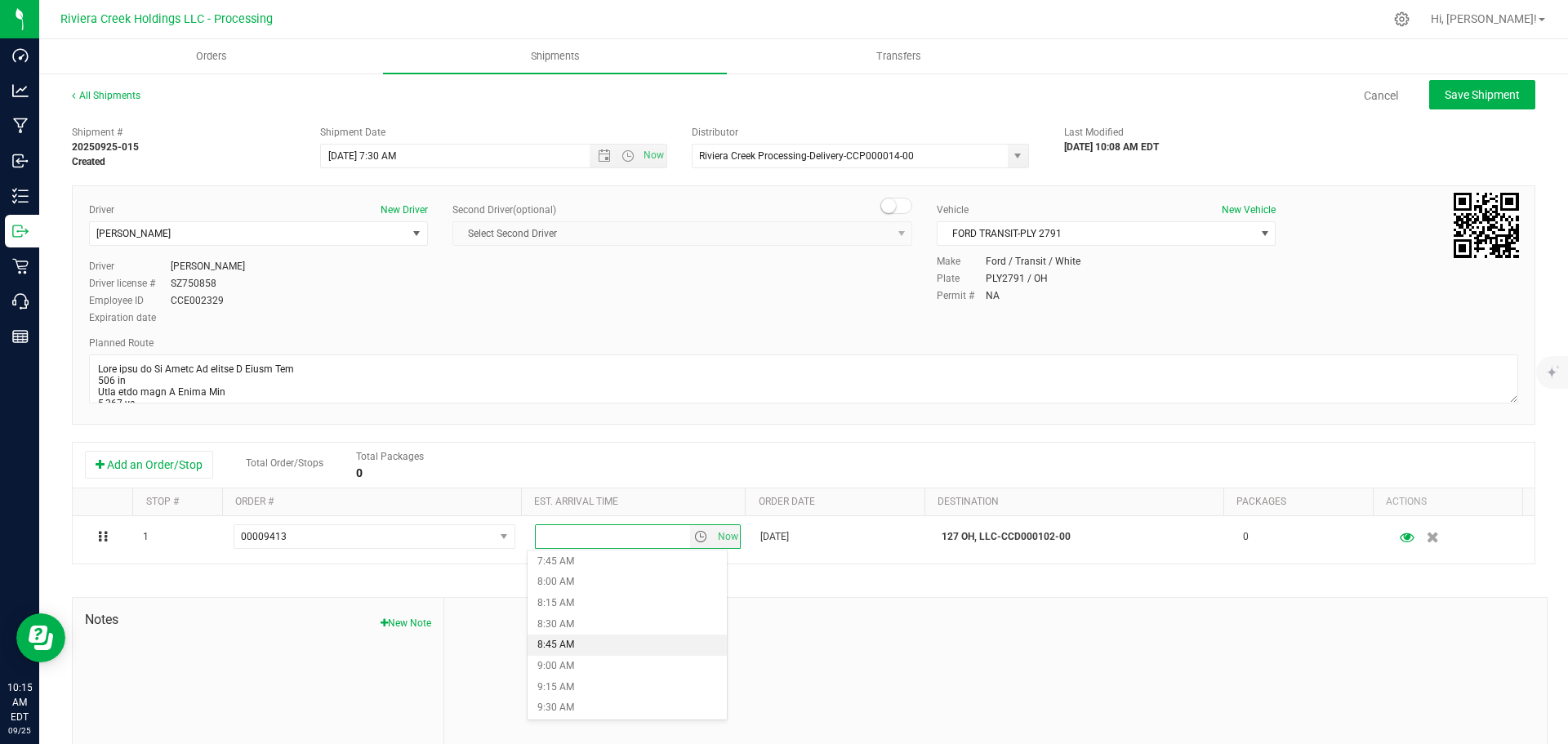
scroll to position [735, 0]
click at [580, 590] on li "9:00 AM" at bounding box center [627, 586] width 200 height 22
click at [1445, 99] on span "Save Shipment" at bounding box center [1482, 94] width 75 height 13
type input "9/26/2025 11:30 AM"
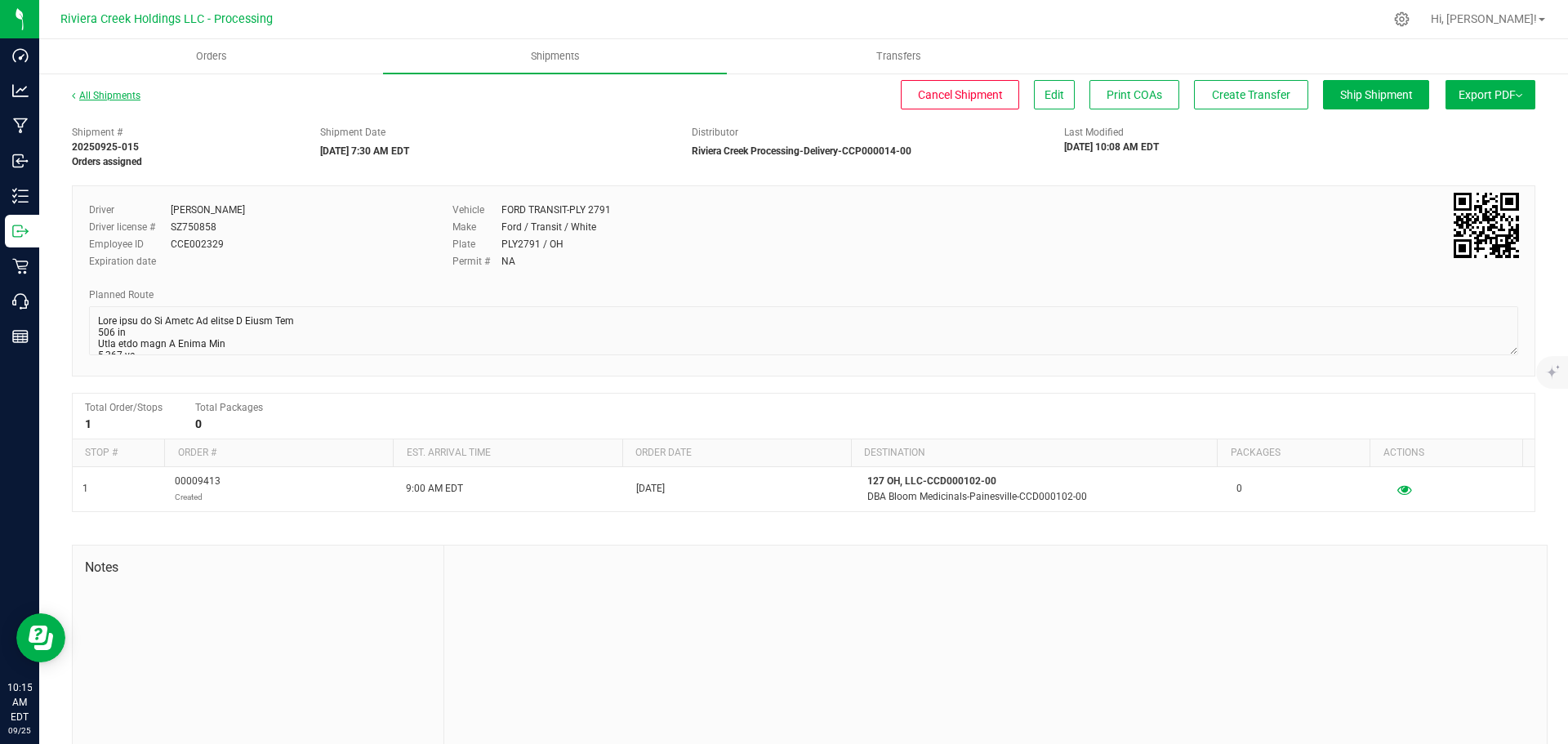
click at [113, 98] on link "All Shipments" at bounding box center [106, 95] width 69 height 12
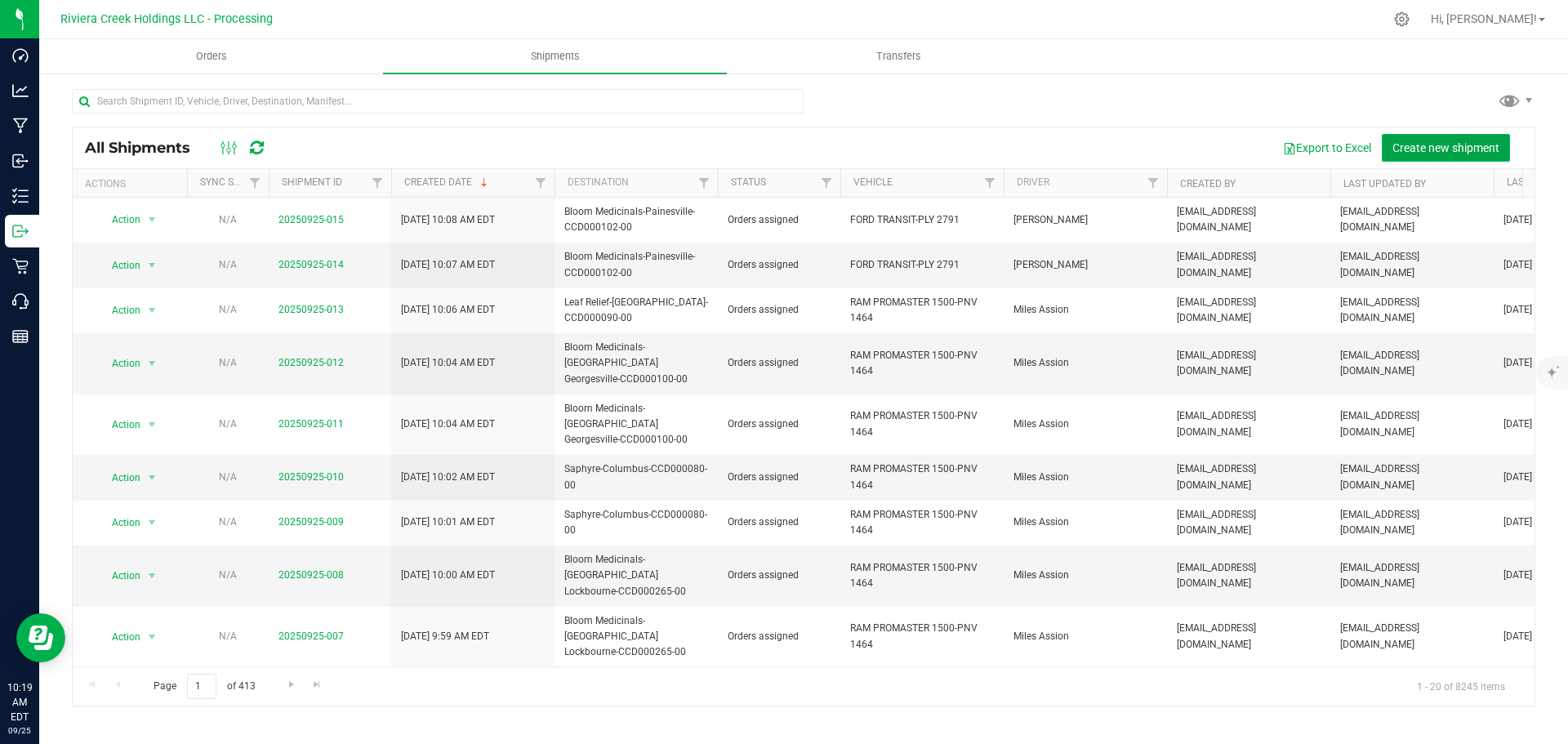
click at [1425, 151] on span "Create new shipment" at bounding box center [1446, 148] width 107 height 13
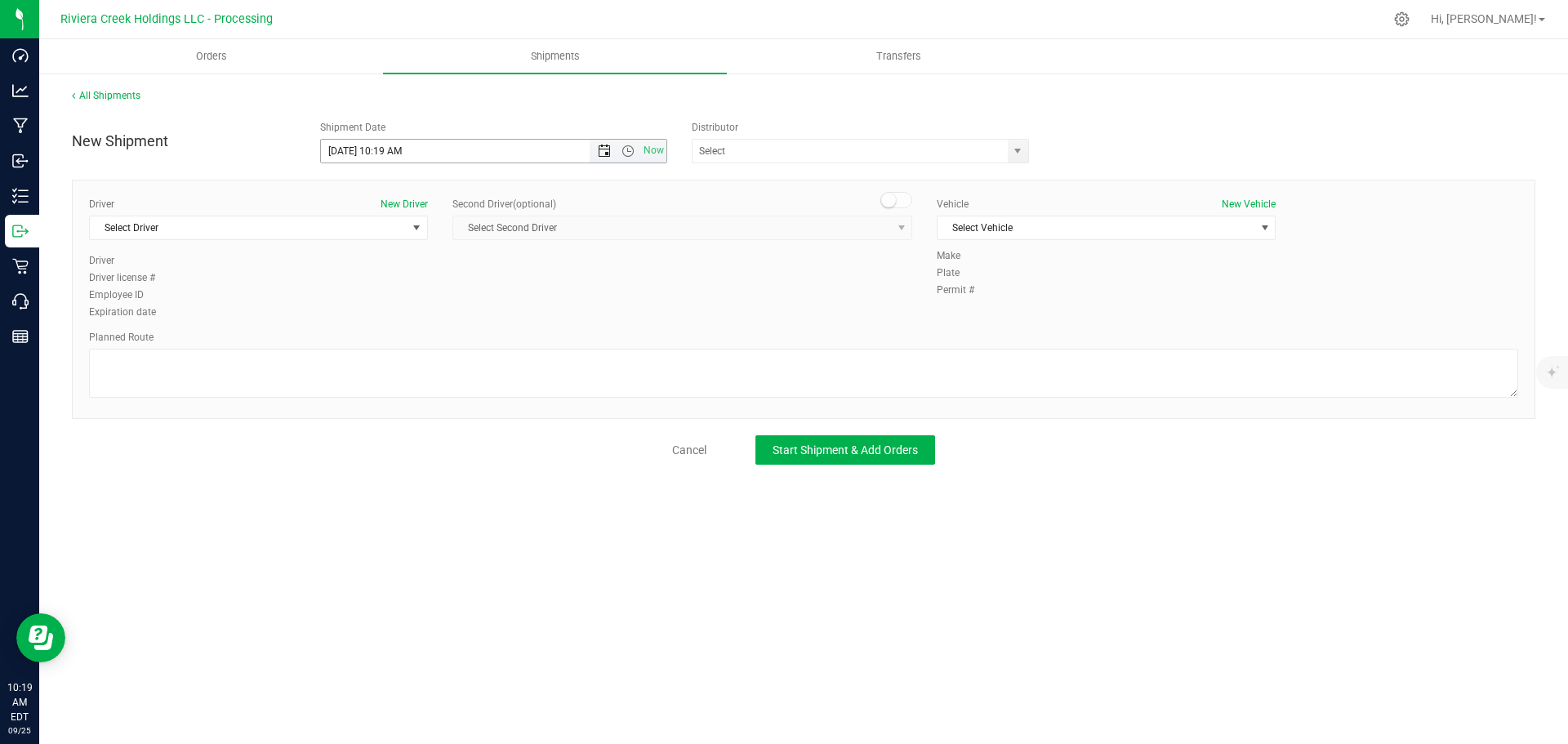
click at [605, 152] on span "Open the date view" at bounding box center [604, 151] width 13 height 13
click at [456, 319] on link "26" at bounding box center [453, 318] width 24 height 26
click at [628, 155] on span "Open the time view" at bounding box center [628, 151] width 13 height 13
click at [351, 326] on li "7:30 AM" at bounding box center [493, 330] width 344 height 22
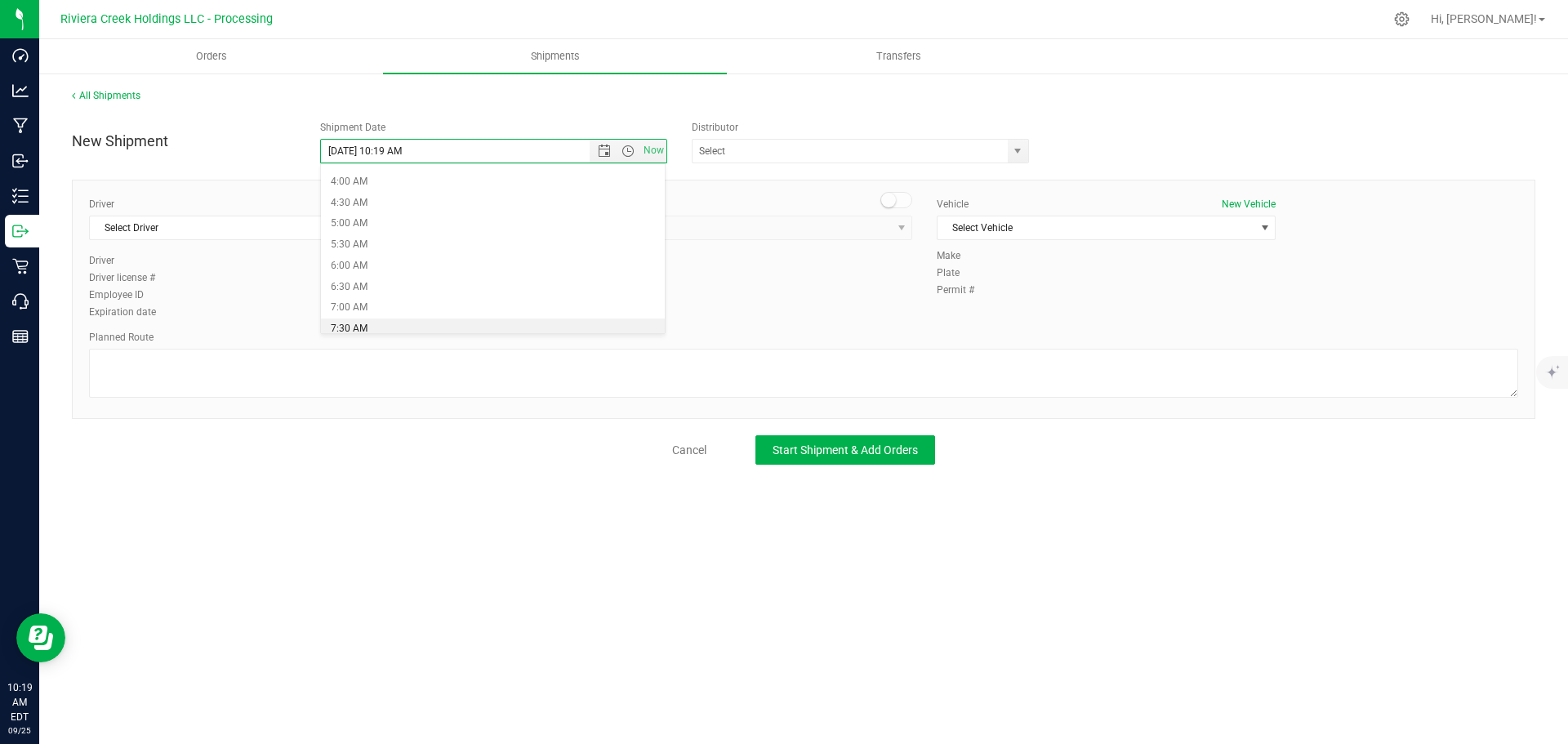
type input "9/26/2025 7:30 AM"
click at [1016, 153] on span "select" at bounding box center [1017, 151] width 13 height 13
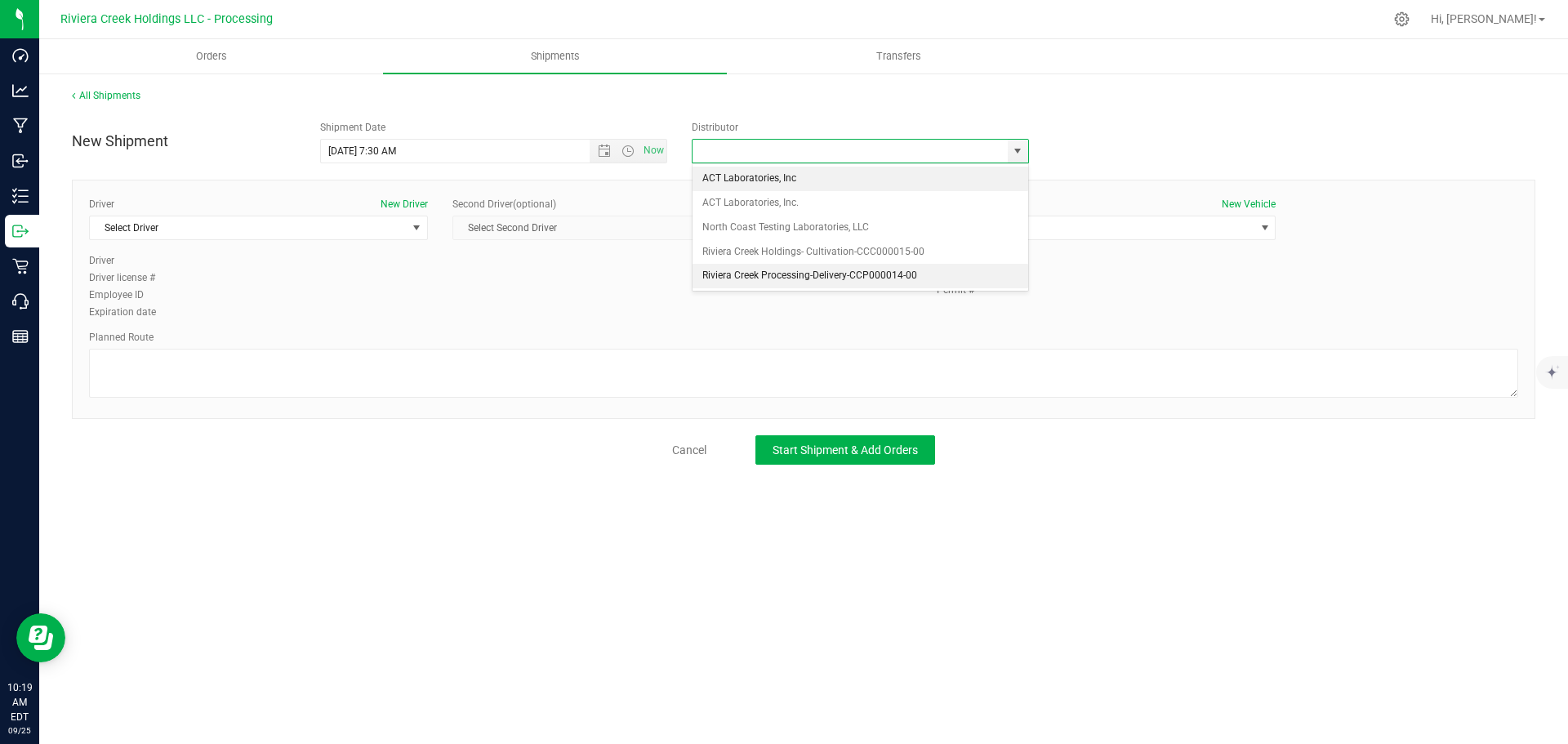
drag, startPoint x: 729, startPoint y: 275, endPoint x: 594, endPoint y: 272, distance: 135.0
click at [727, 275] on li "Riviera Creek Processing-Delivery-CCP000014-00" at bounding box center [860, 276] width 335 height 25
type input "Riviera Creek Processing-Delivery-CCP000014-00"
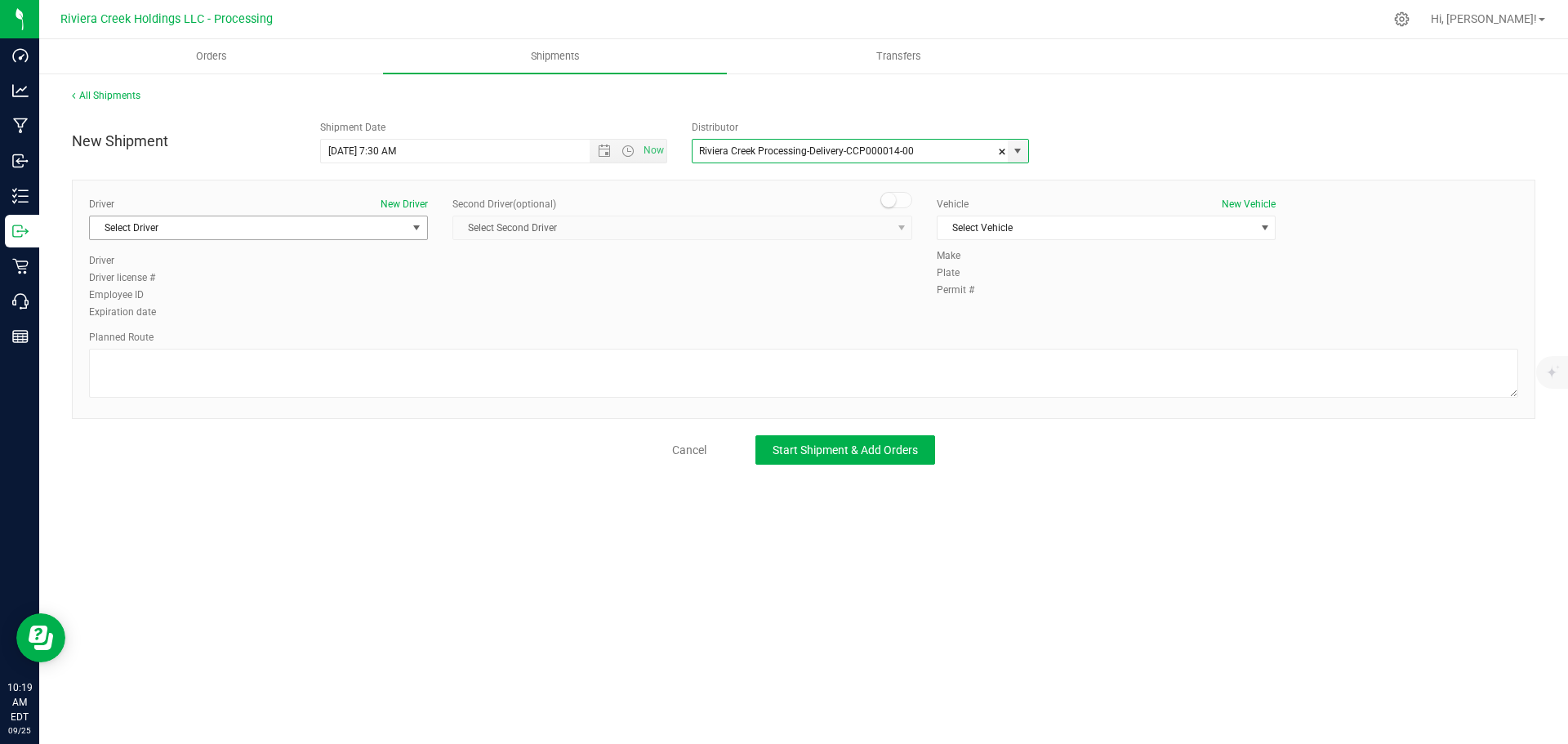
click at [232, 226] on span "Select Driver" at bounding box center [248, 227] width 317 height 23
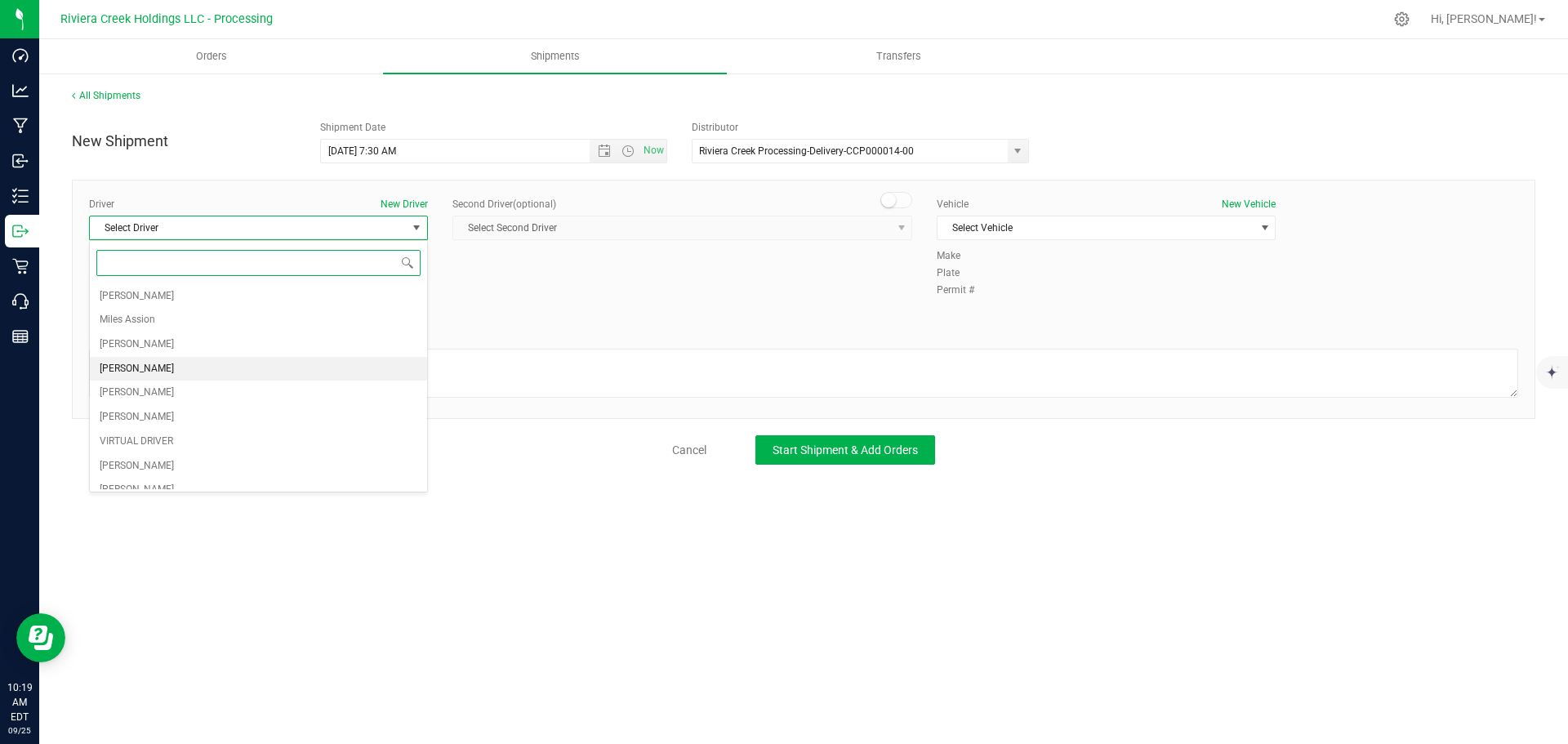
click at [137, 368] on span "Taon Belcher" at bounding box center [137, 370] width 75 height 22
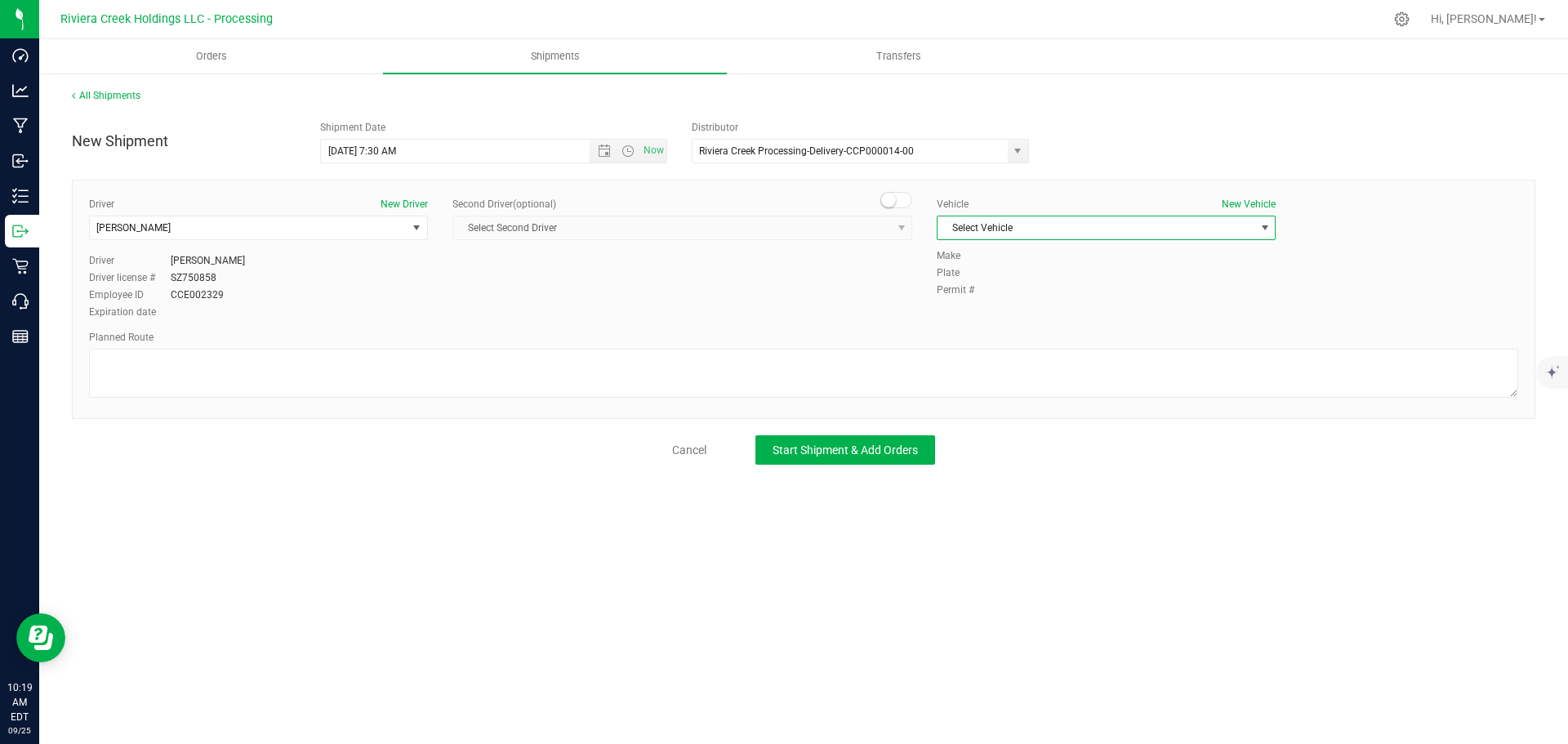
click at [1015, 233] on span "Select Vehicle" at bounding box center [1096, 227] width 317 height 23
drag, startPoint x: 999, startPoint y: 301, endPoint x: 845, endPoint y: 342, distance: 159.4
click at [998, 301] on li "FORD TRANSIT-PLY 2791" at bounding box center [1106, 304] width 337 height 25
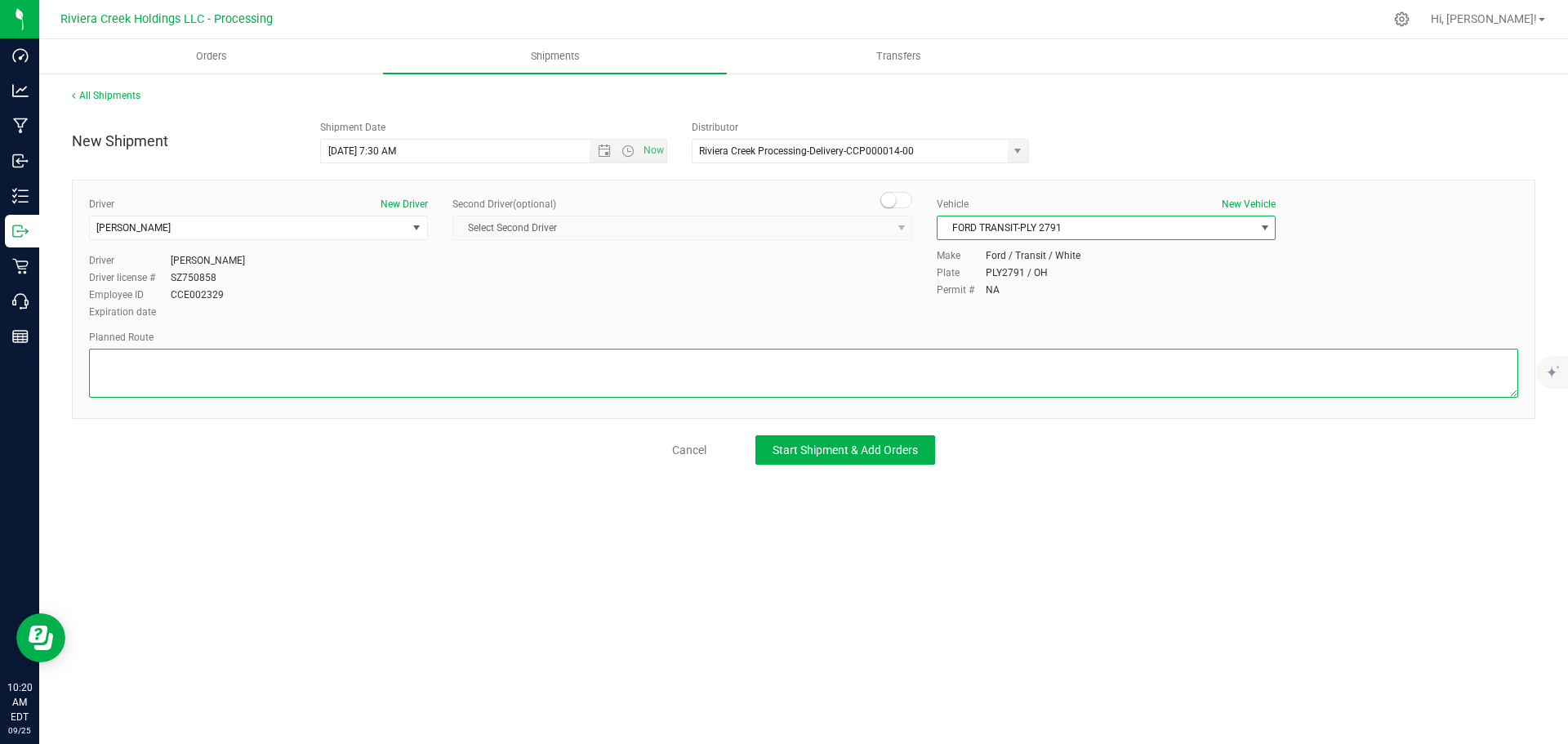
click at [666, 375] on textarea at bounding box center [804, 374] width 1429 height 49
paste textarea "Head west on Blackbrook Rd toward Callendar Blvd 0.830 mi Turn left onto Heisle…"
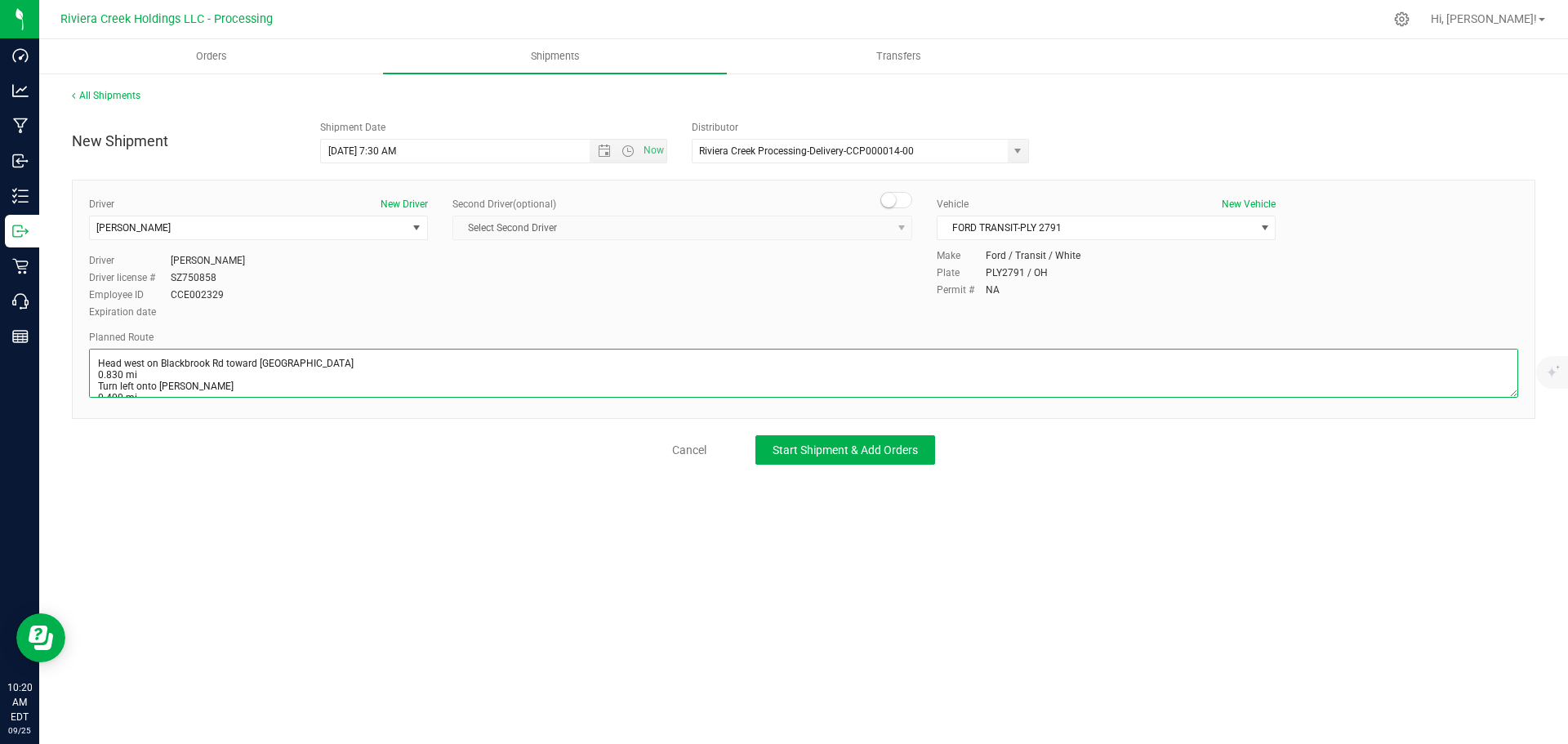
scroll to position [166, 0]
type textarea "Head west on Blackbrook Rd toward Callendar Blvd 0.830 mi Turn left onto Heisle…"
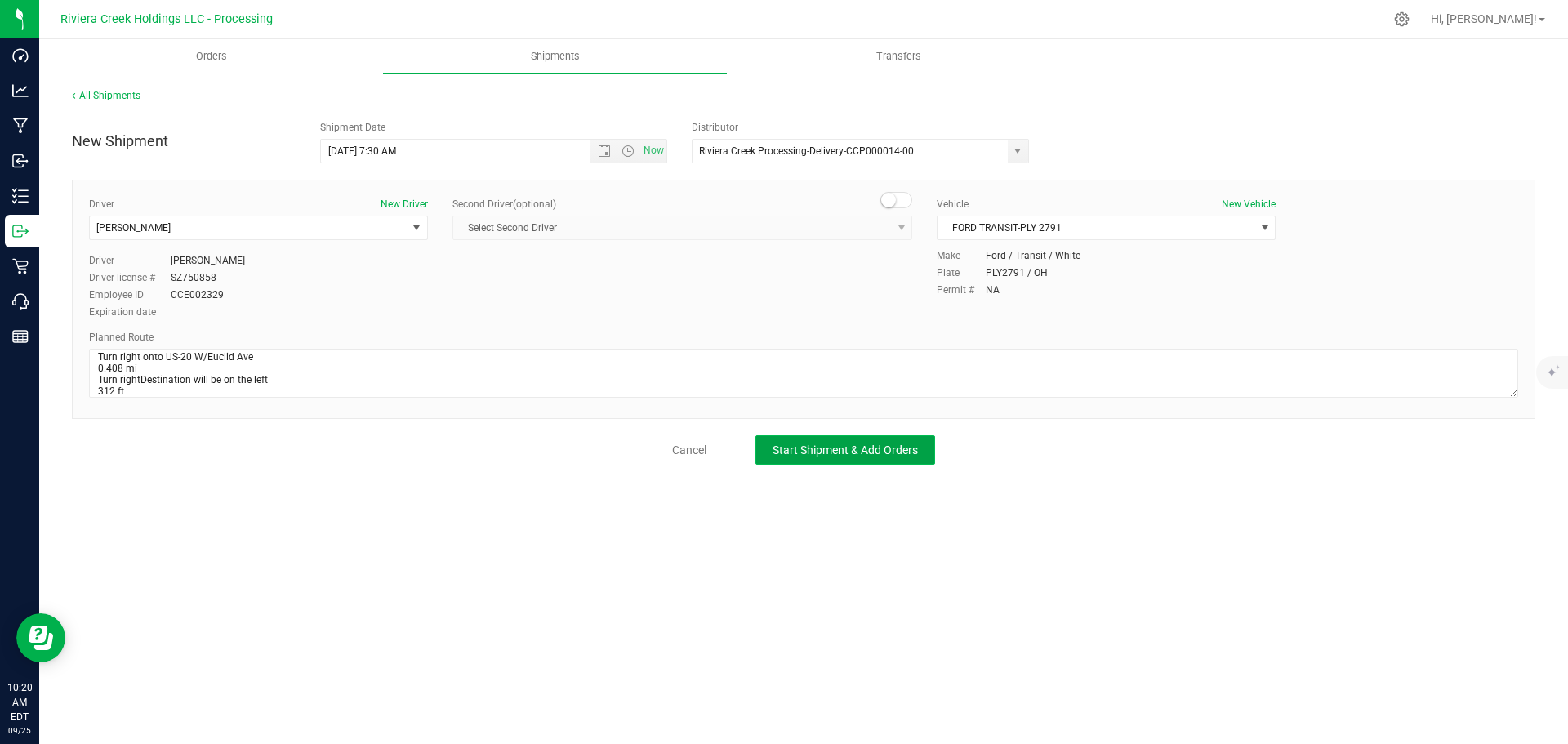
click at [784, 446] on span "Start Shipment & Add Orders" at bounding box center [845, 450] width 146 height 13
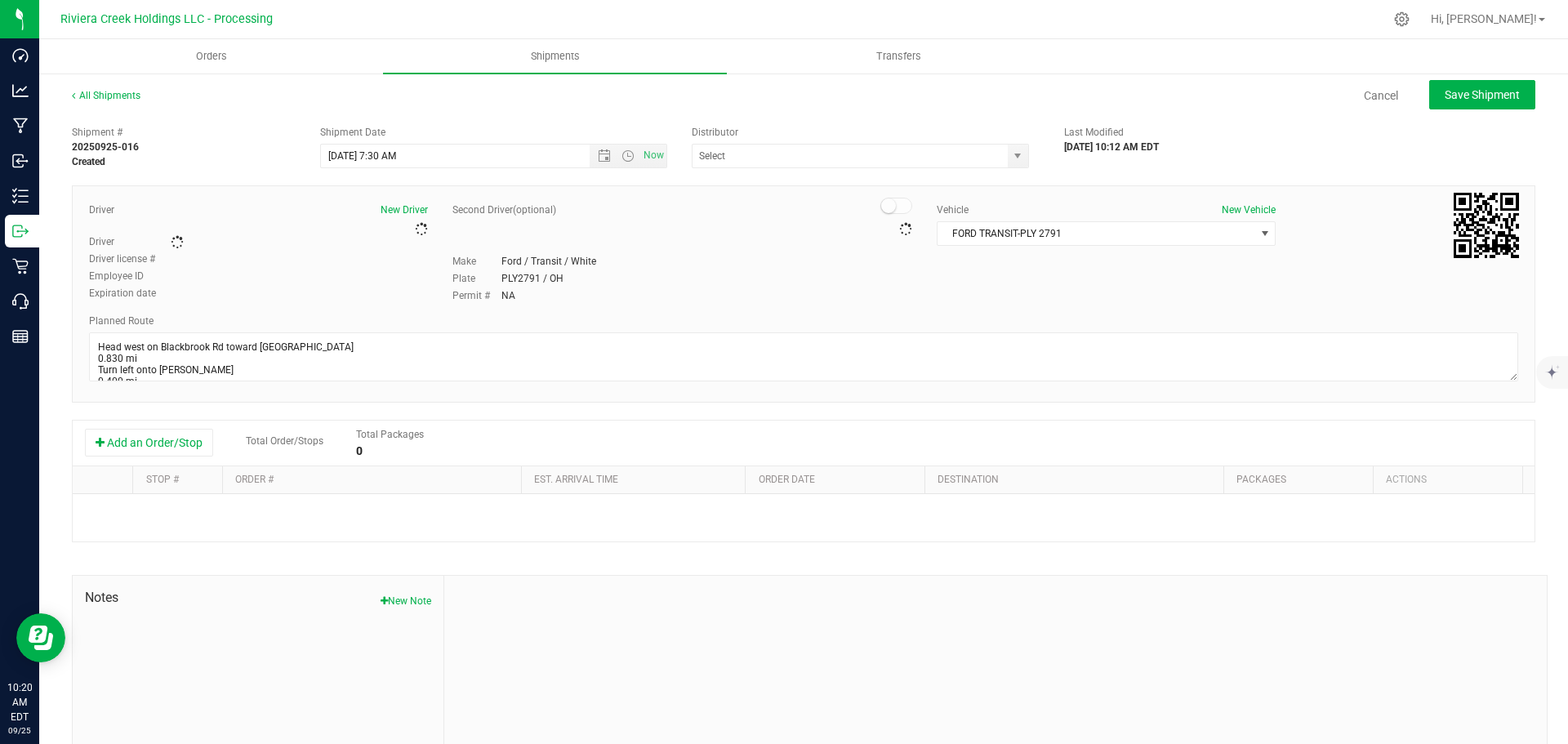
type input "Riviera Creek Processing-Delivery-CCP000014-00"
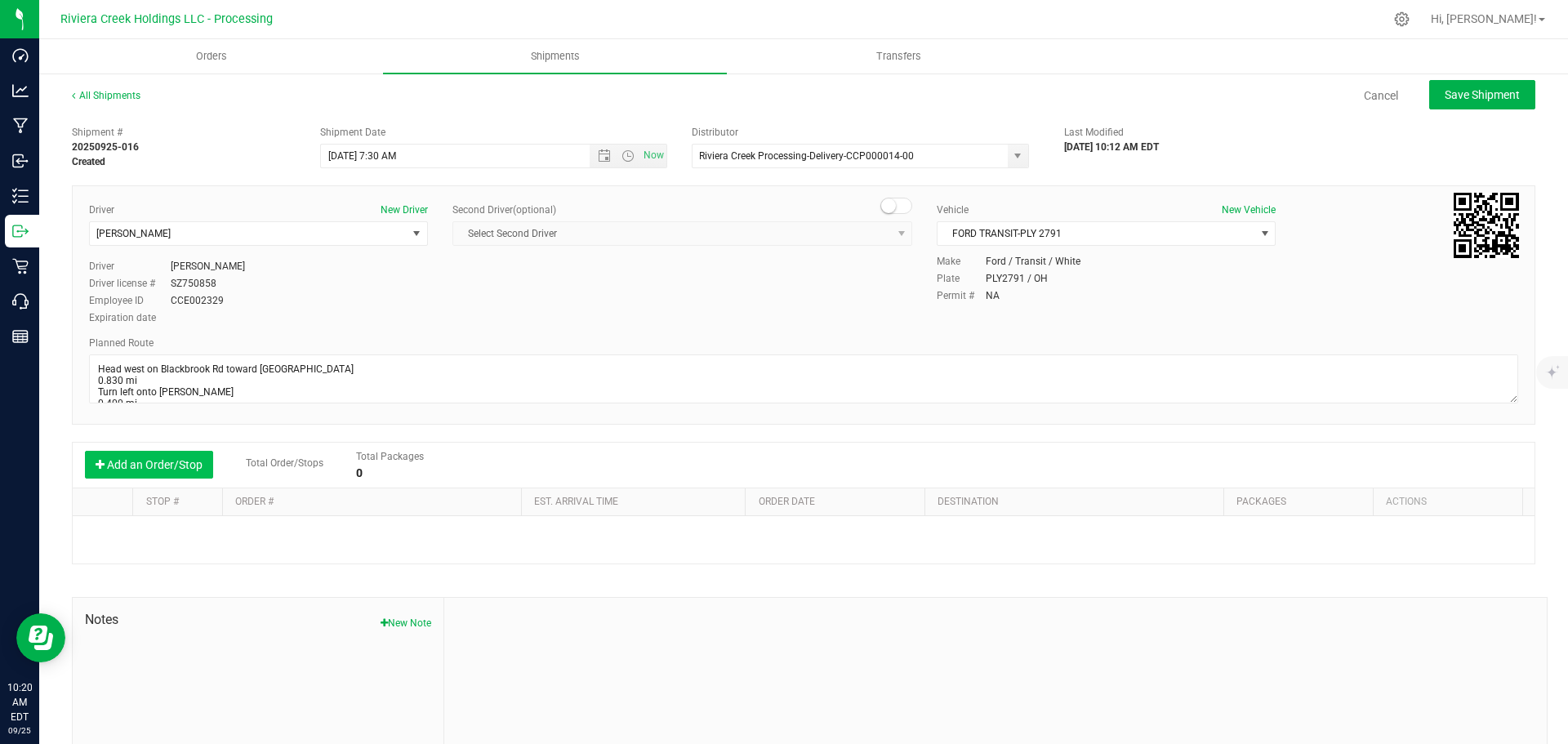
click at [156, 466] on button "Add an Order/Stop" at bounding box center [149, 465] width 128 height 28
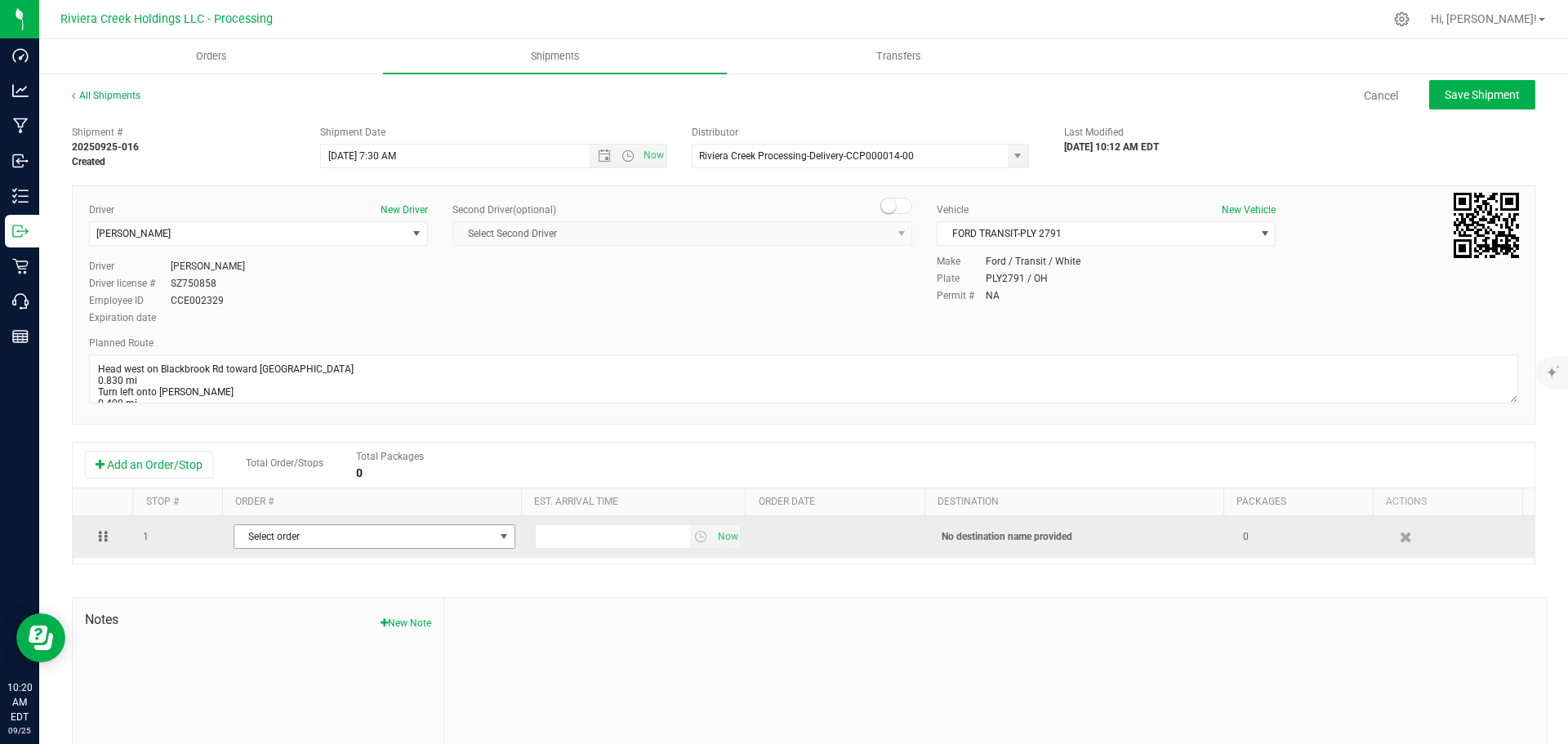
drag, startPoint x: 363, startPoint y: 531, endPoint x: 390, endPoint y: 541, distance: 28.8
click at [390, 541] on span "Select order" at bounding box center [364, 536] width 260 height 23
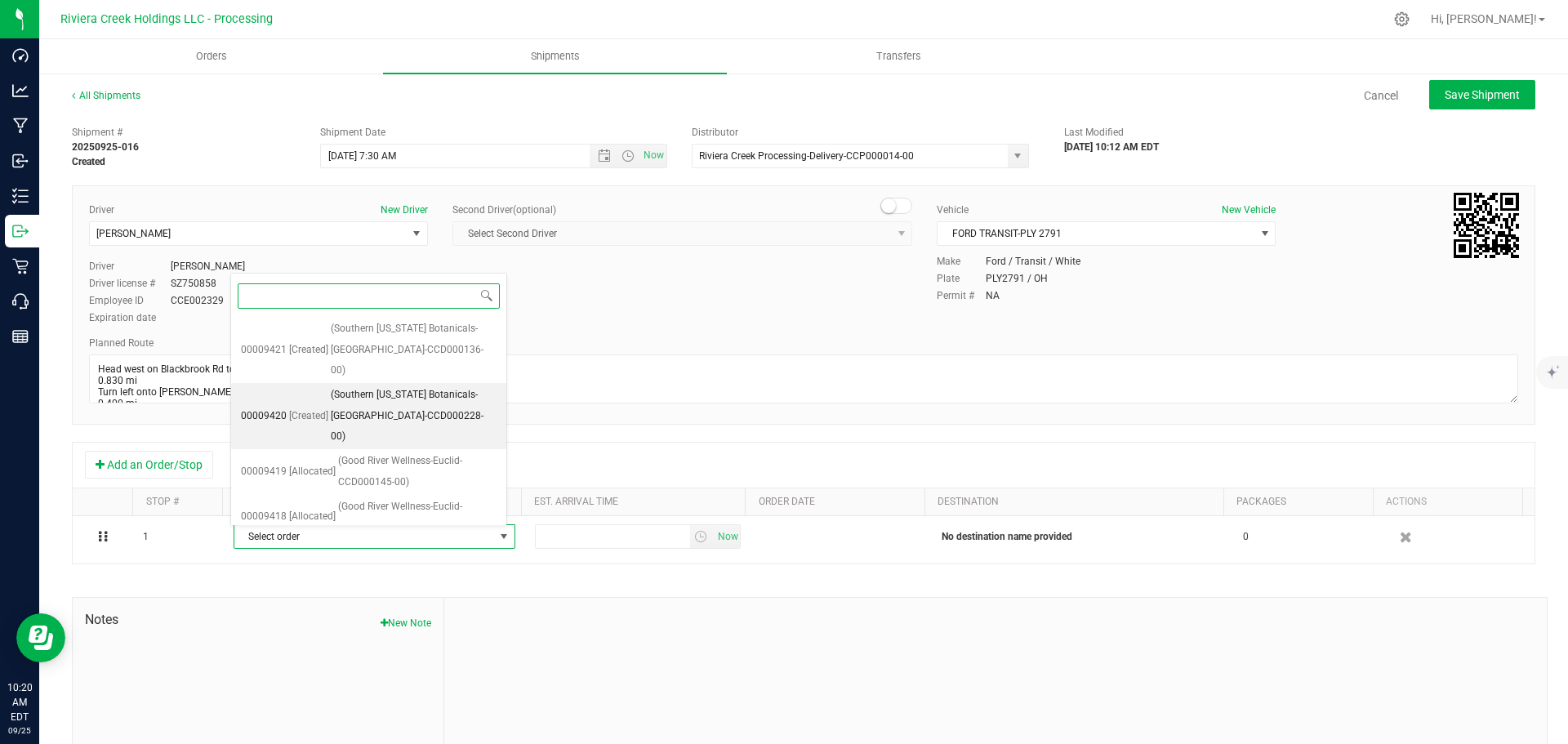
scroll to position [115, 0]
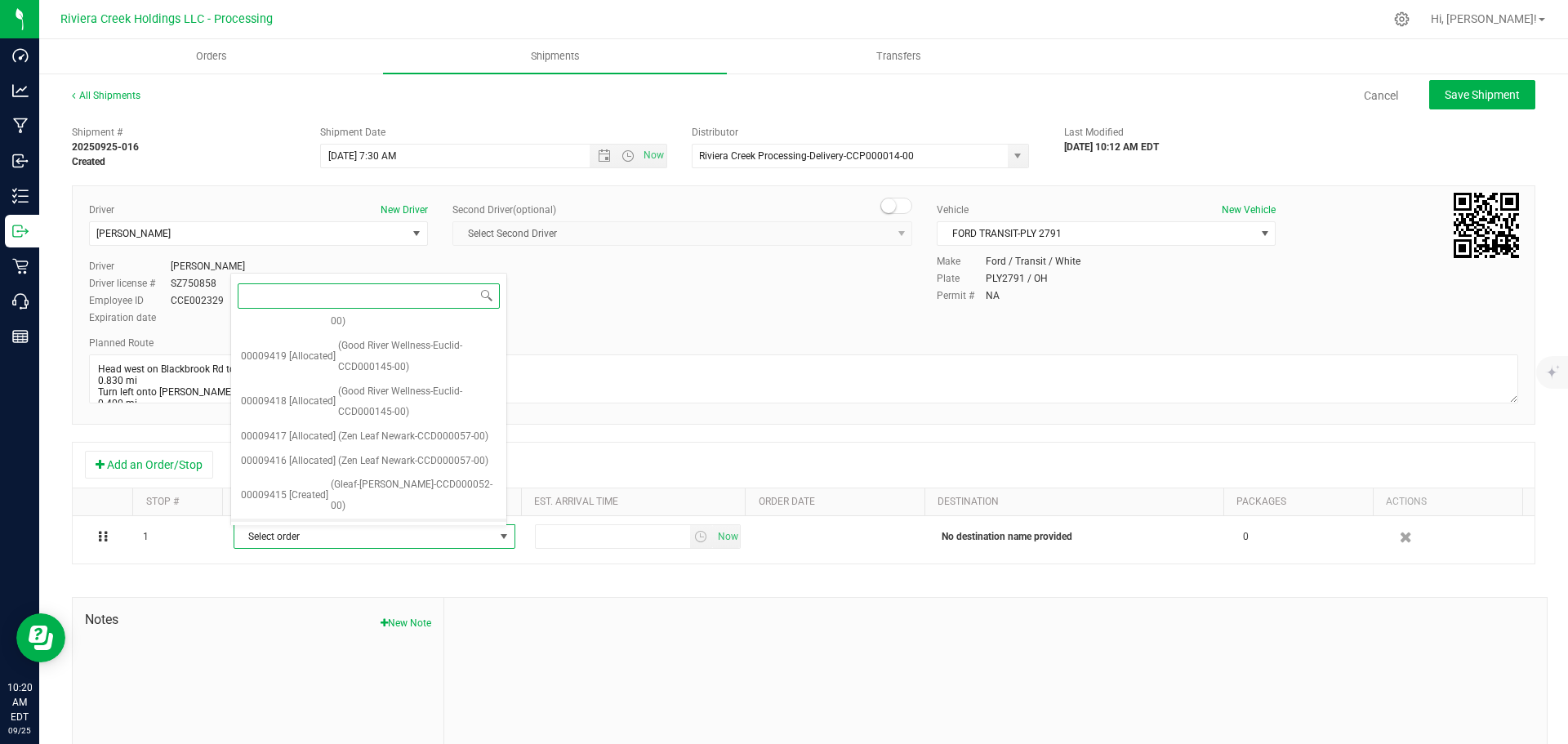
click at [392, 521] on span "(Gleaf-Warren-CCD000052-00)" at bounding box center [413, 541] width 166 height 41
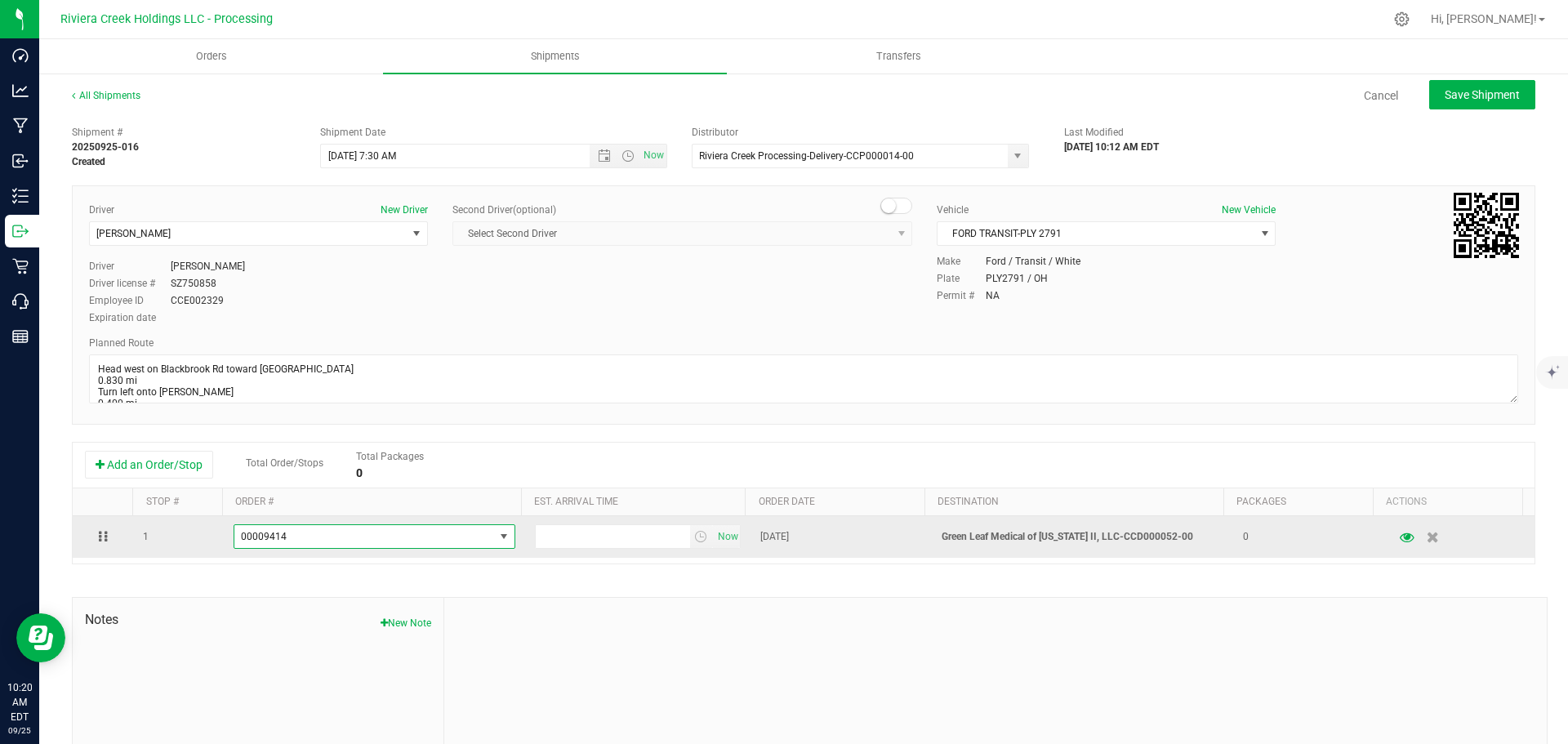
click at [498, 536] on span "select" at bounding box center [504, 536] width 13 height 13
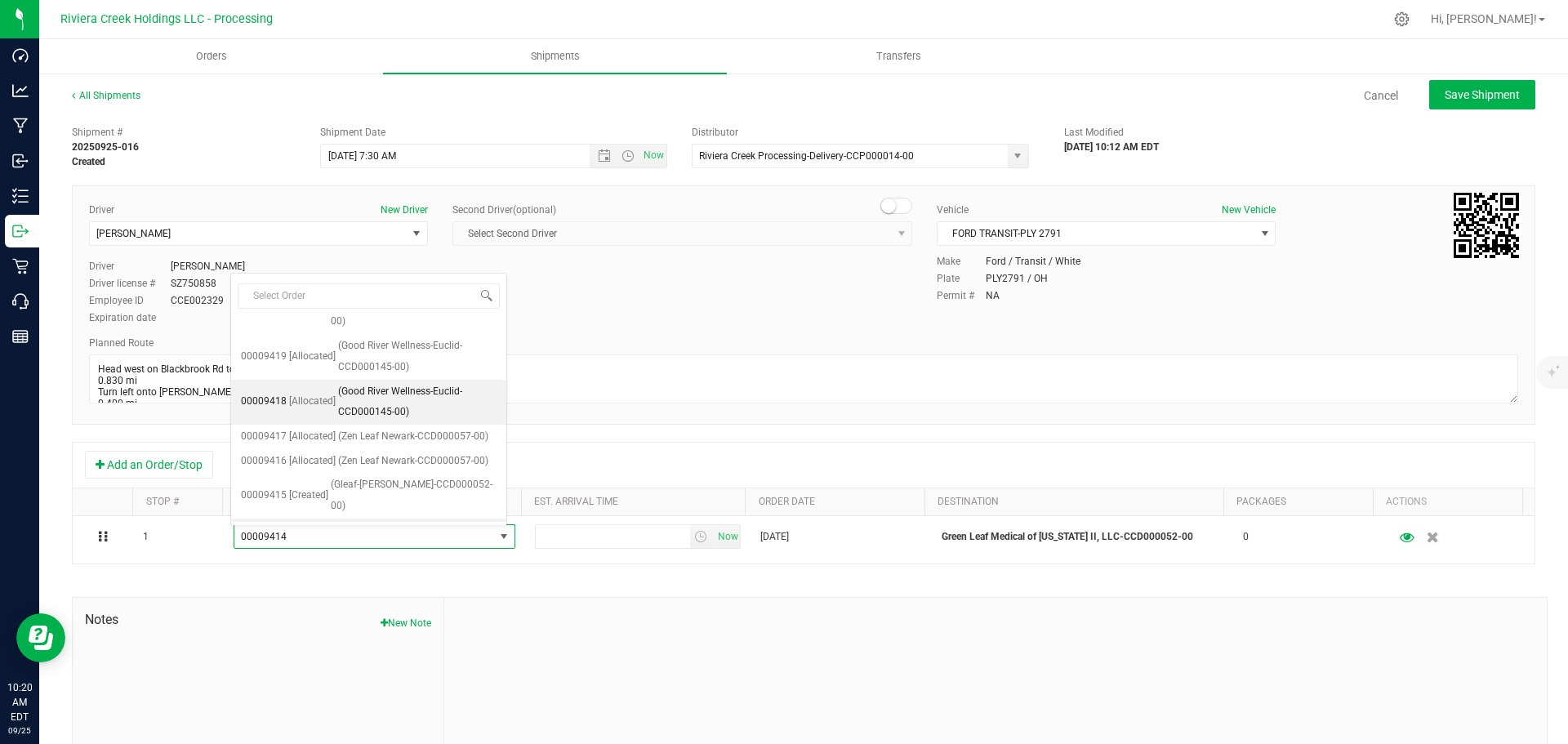
click at [349, 382] on span "(Good River Wellness-Euclid-CCD000145-00)" at bounding box center [417, 403] width 158 height 41
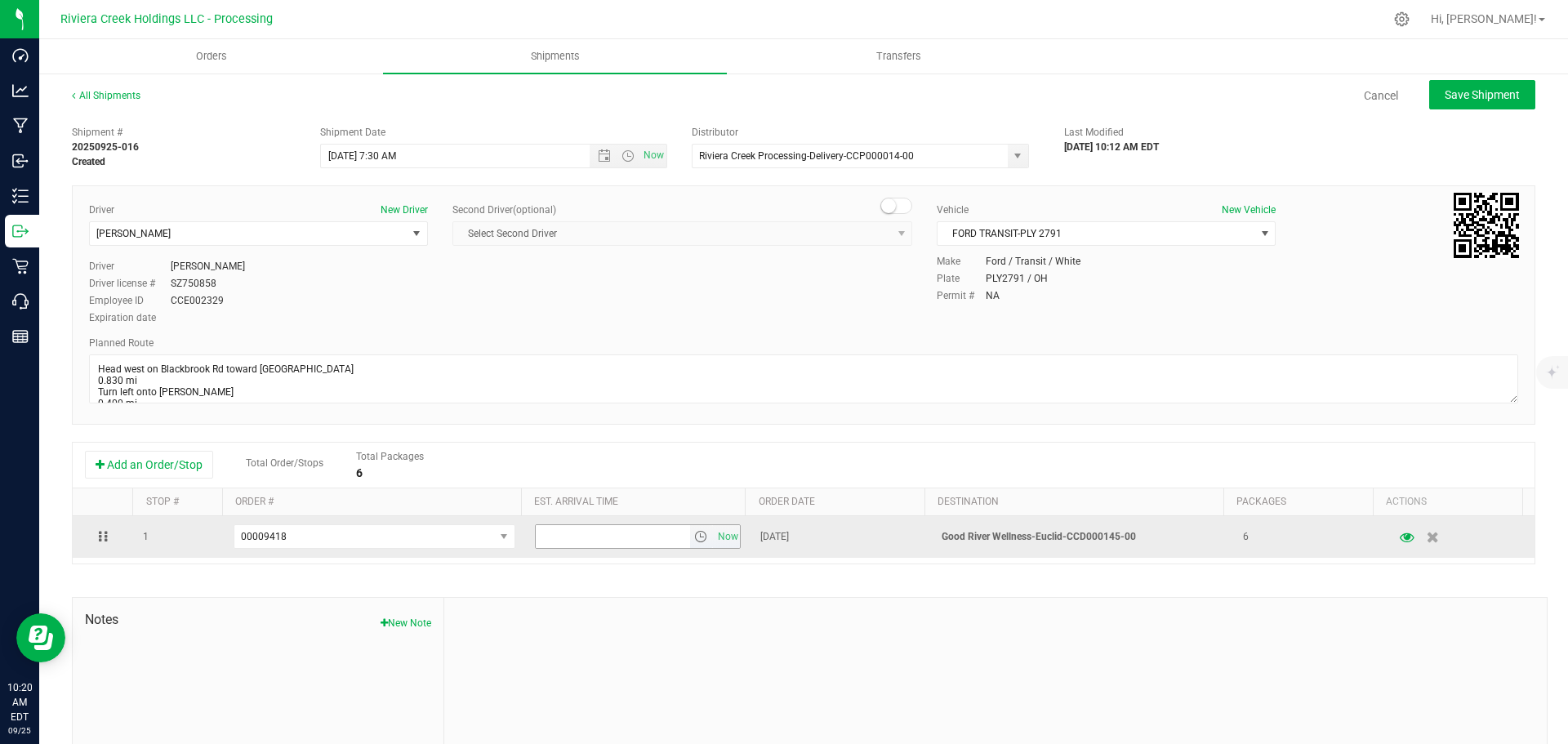
click at [694, 542] on span "select" at bounding box center [700, 536] width 13 height 13
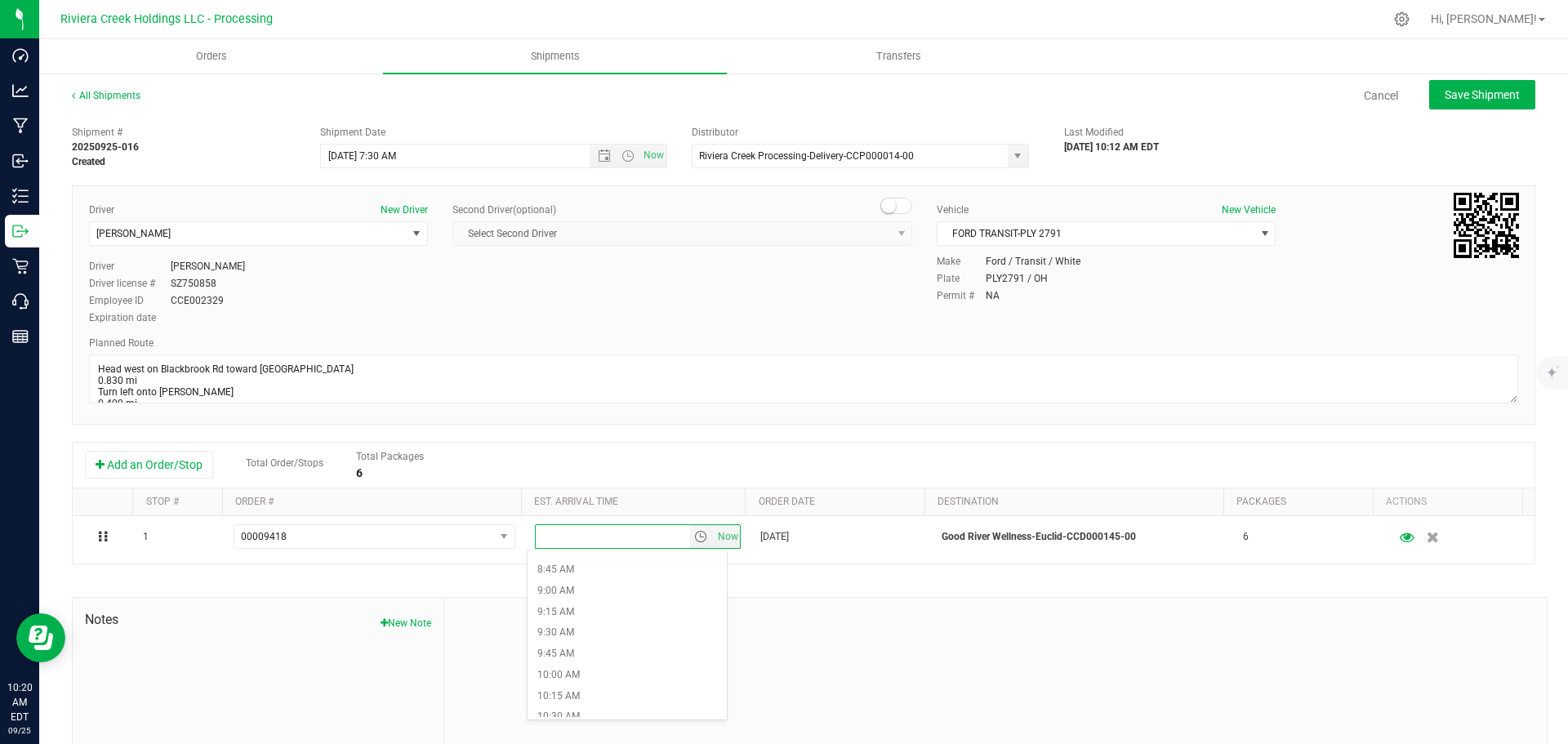
scroll to position [735, 0]
click at [578, 672] on li "10:00 AM" at bounding box center [627, 669] width 200 height 22
click at [1466, 98] on span "Save Shipment" at bounding box center [1482, 94] width 75 height 13
type input "9/26/2025 11:30 AM"
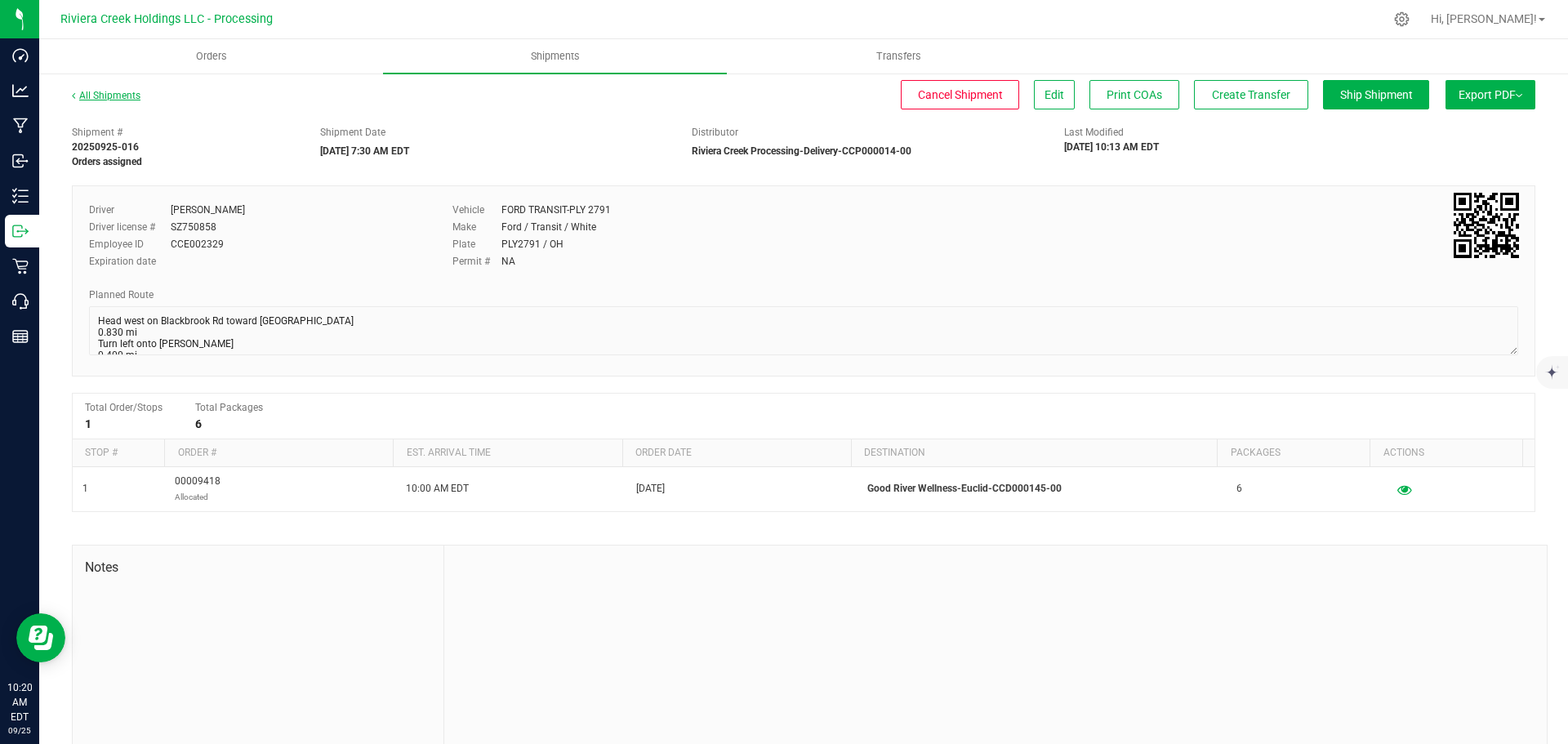
click at [117, 93] on link "All Shipments" at bounding box center [106, 95] width 69 height 12
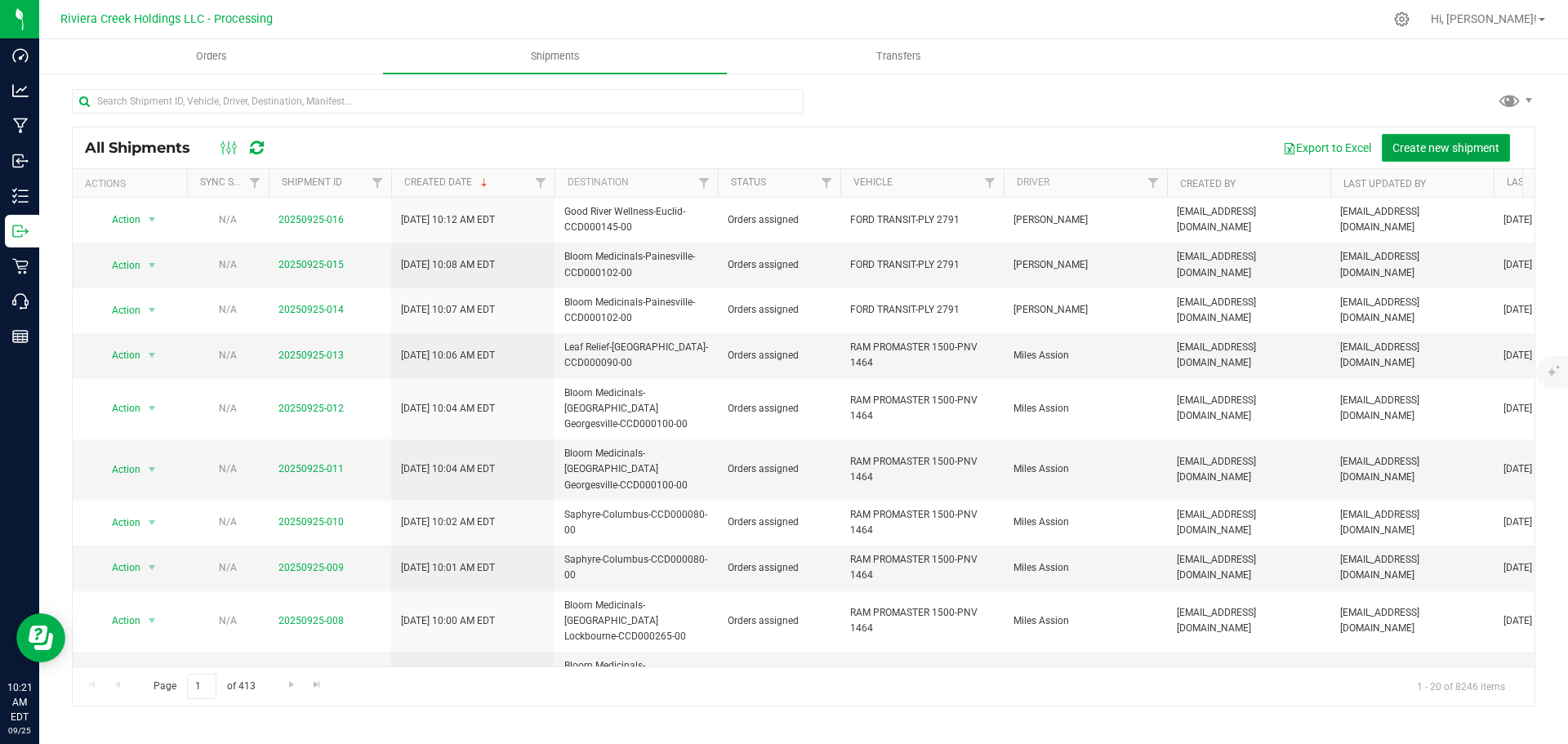
click at [1397, 151] on span "Create new shipment" at bounding box center [1446, 148] width 107 height 13
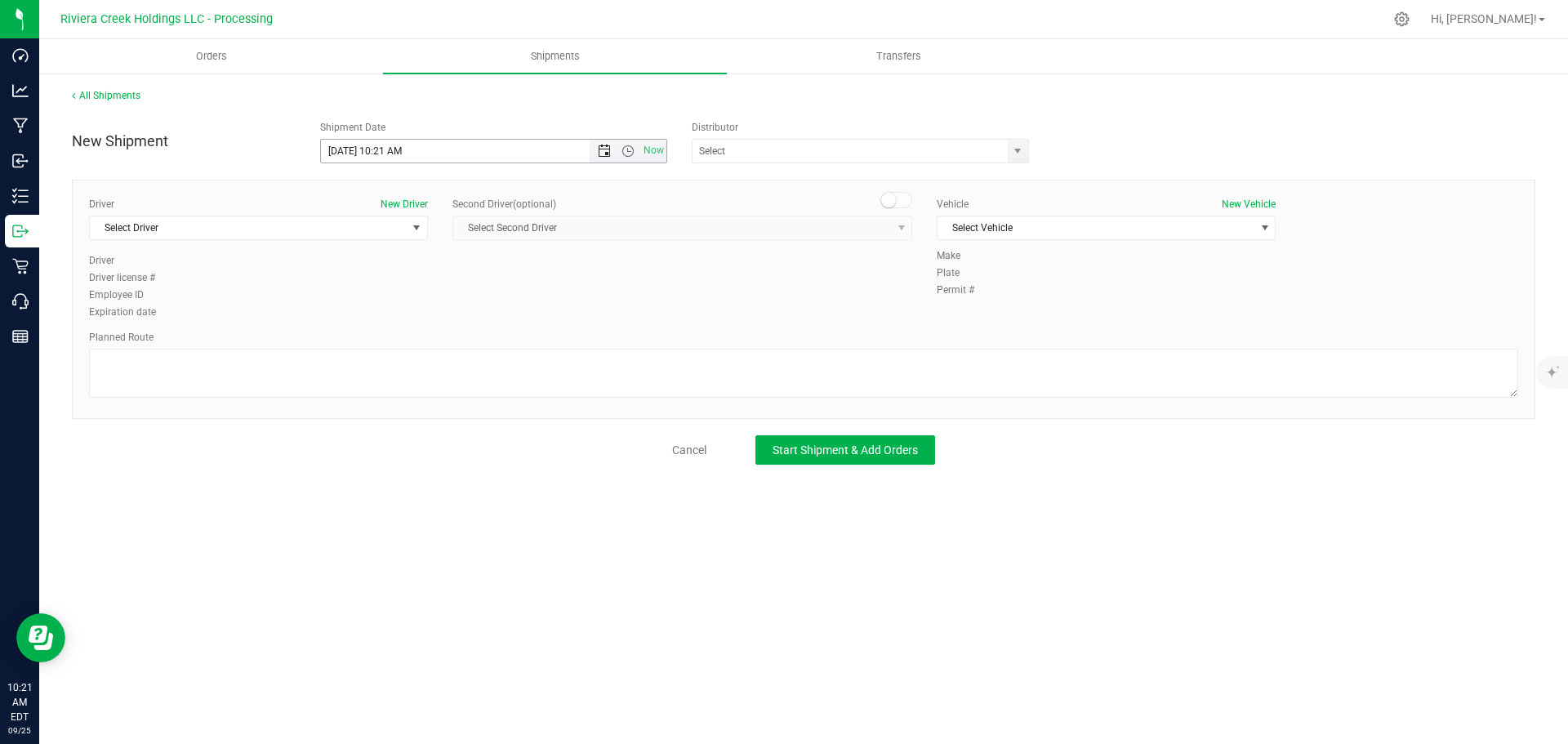
click at [607, 152] on span "Open the date view" at bounding box center [604, 151] width 13 height 13
click at [449, 320] on link "26" at bounding box center [453, 318] width 24 height 26
click at [626, 151] on span "Open the time view" at bounding box center [628, 151] width 13 height 13
click at [364, 325] on li "7:30 AM" at bounding box center [493, 330] width 344 height 22
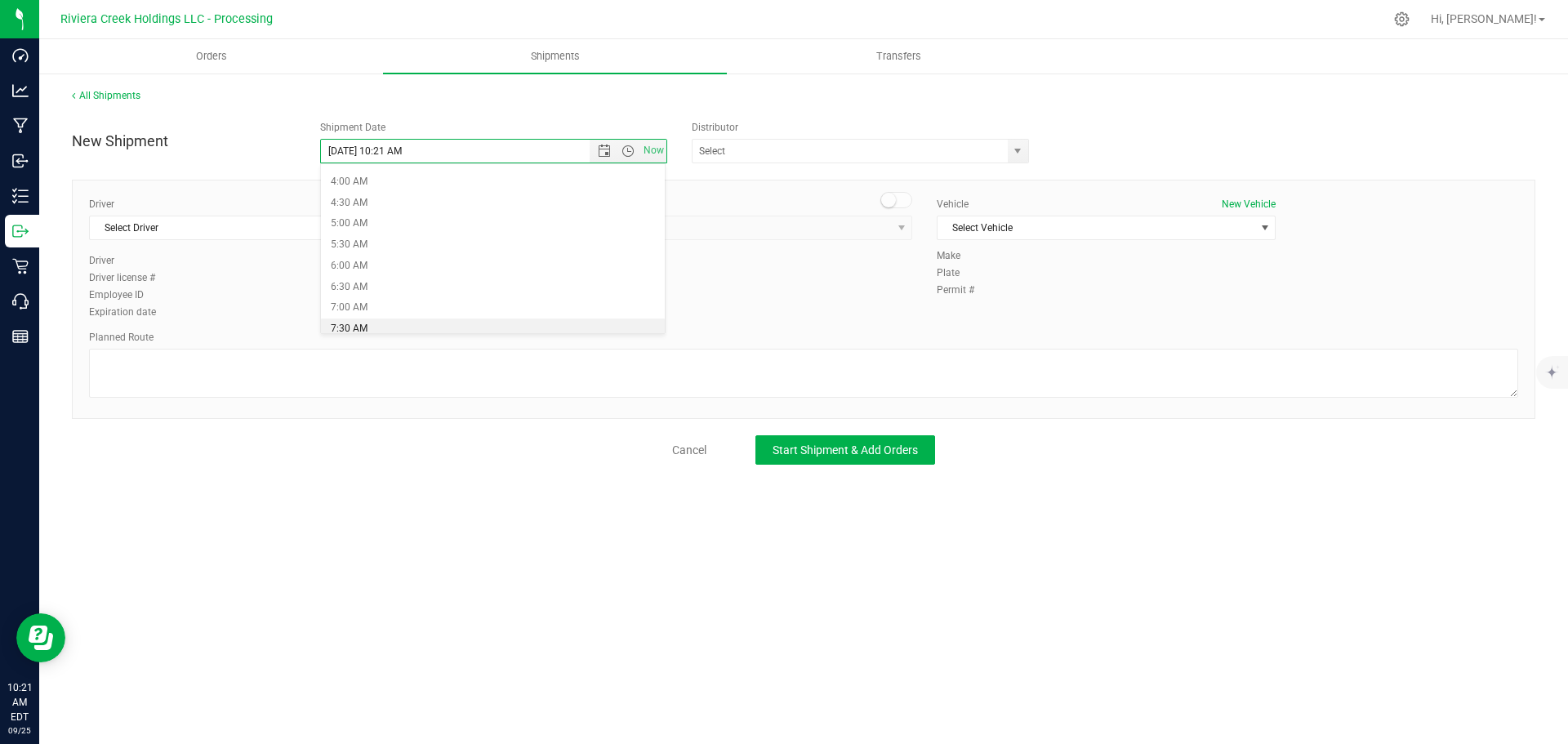
type input "9/26/2025 7:30 AM"
click at [1012, 154] on span "select" at bounding box center [1017, 151] width 13 height 13
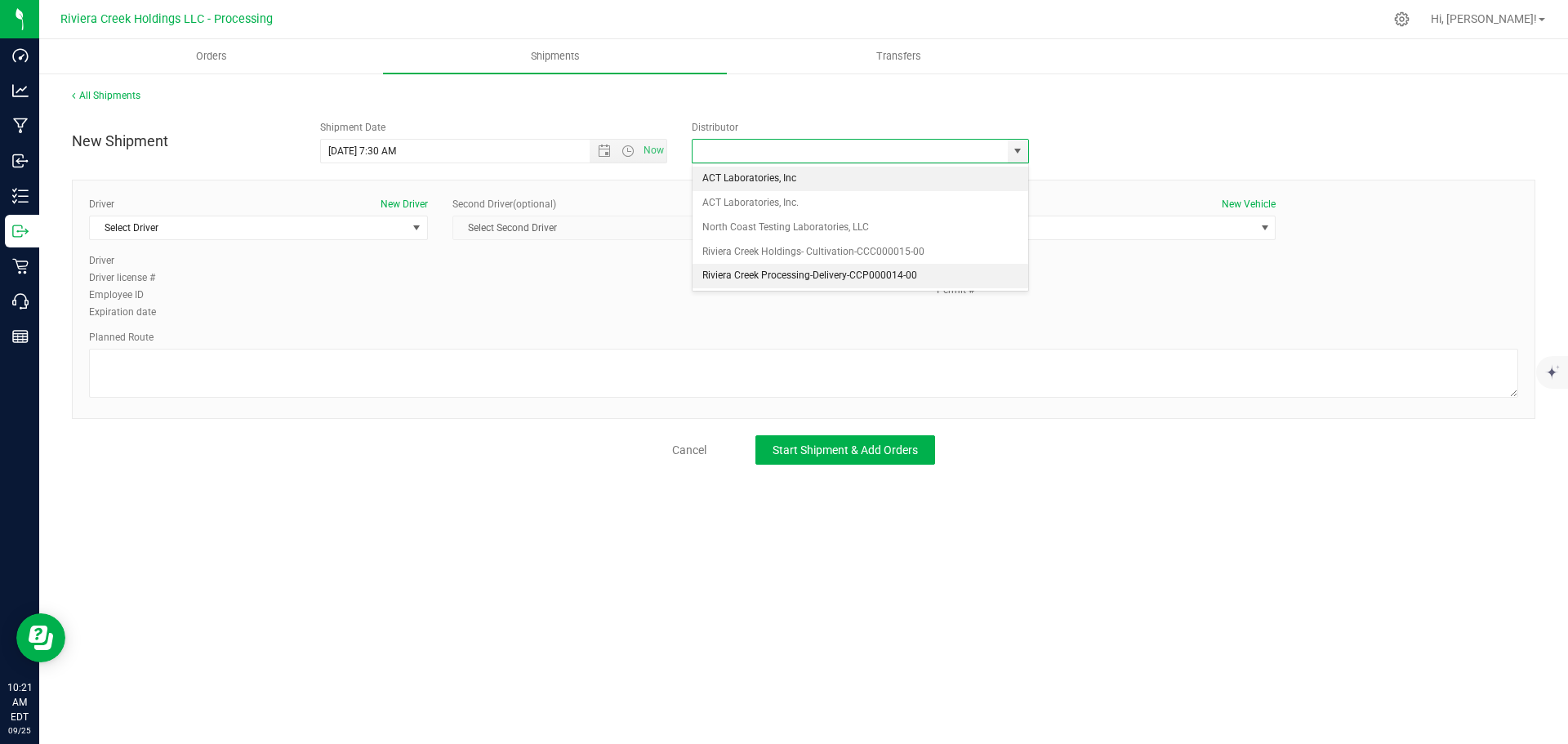
click at [720, 276] on li "Riviera Creek Processing-Delivery-CCP000014-00" at bounding box center [860, 276] width 335 height 25
type input "Riviera Creek Processing-Delivery-CCP000014-00"
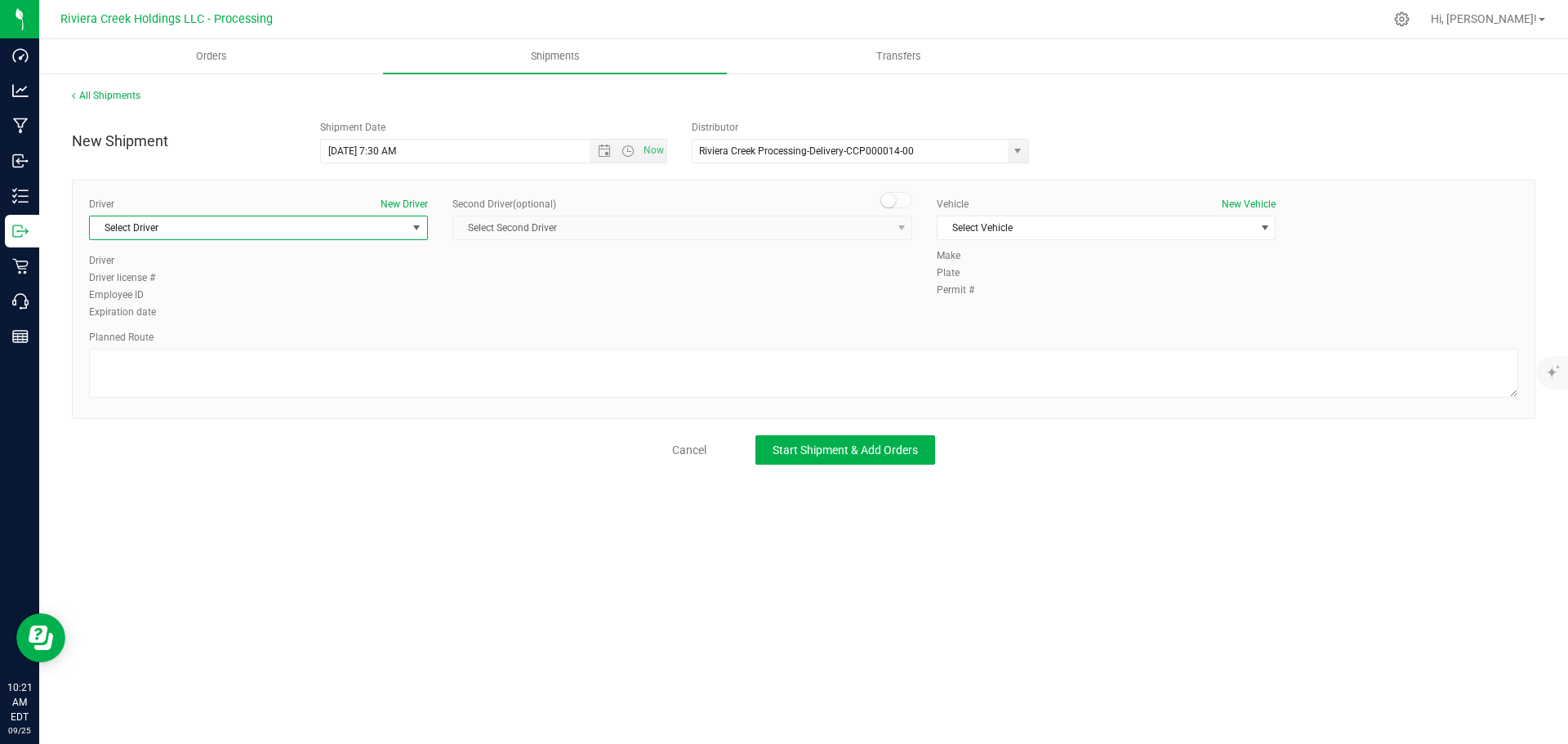
click at [335, 229] on span "Select Driver" at bounding box center [248, 227] width 317 height 23
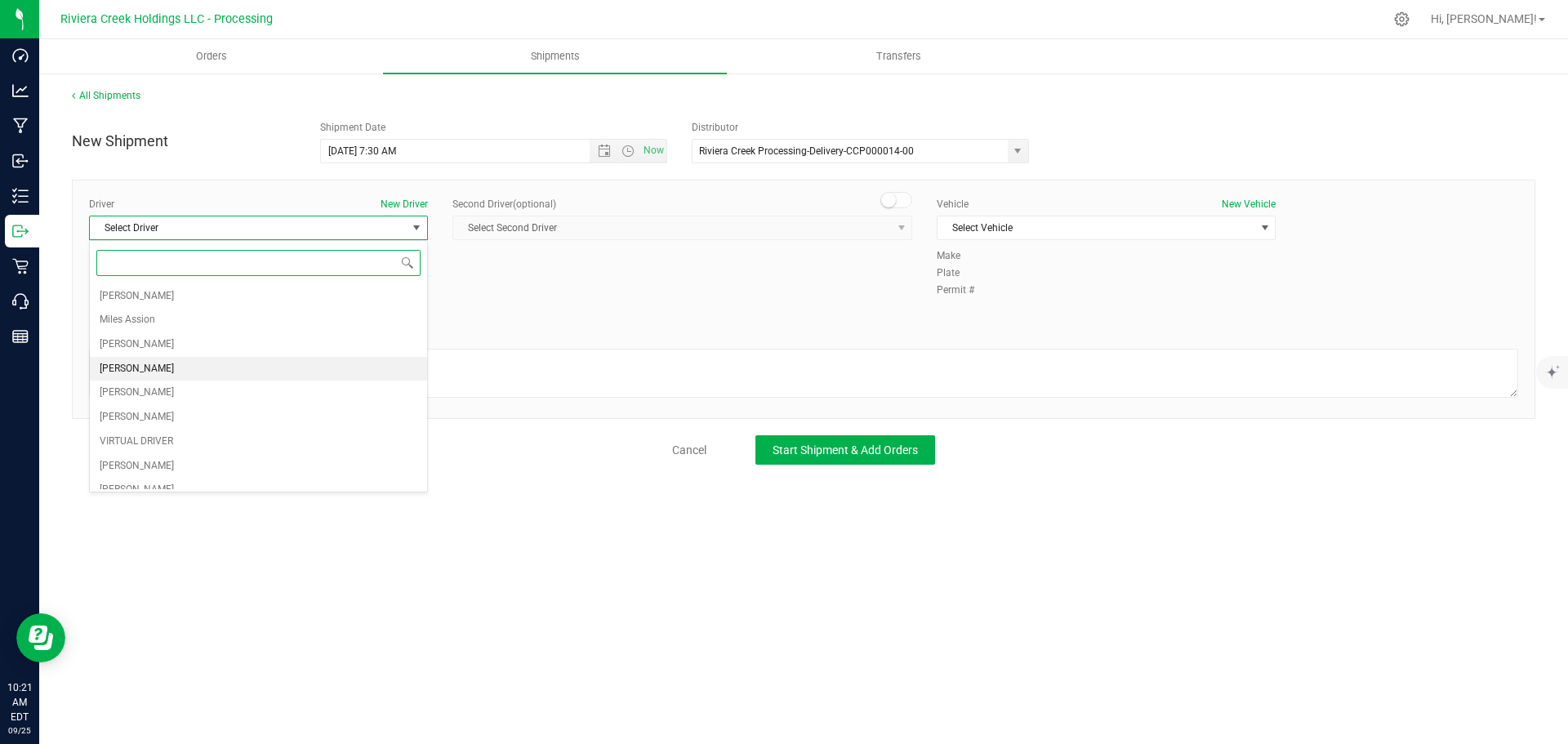
click at [134, 361] on span "Taon Belcher" at bounding box center [137, 370] width 75 height 22
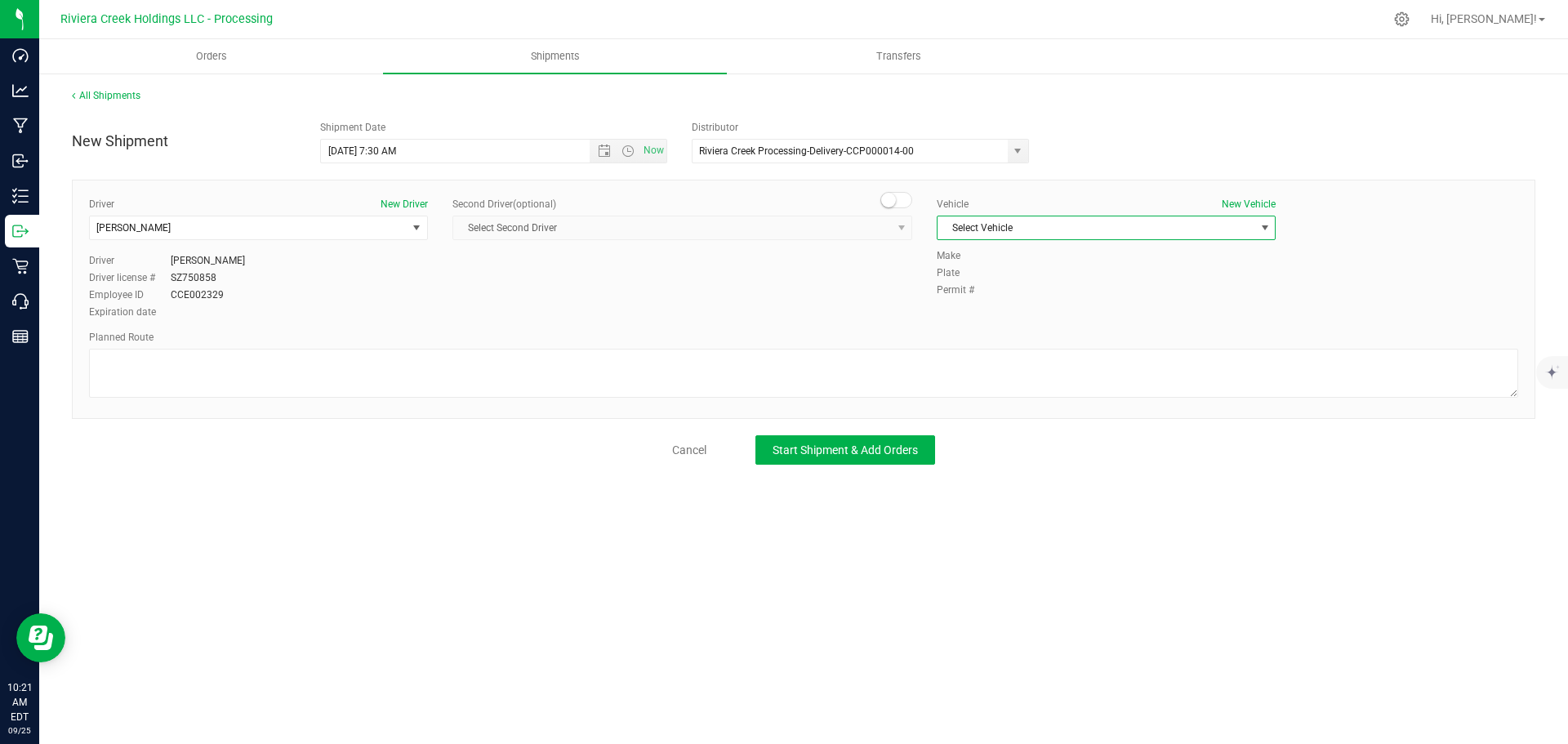
click at [1146, 224] on span "Select Vehicle" at bounding box center [1096, 227] width 317 height 23
click at [1012, 300] on li "FORD TRANSIT-PLY 2791" at bounding box center [1106, 304] width 337 height 25
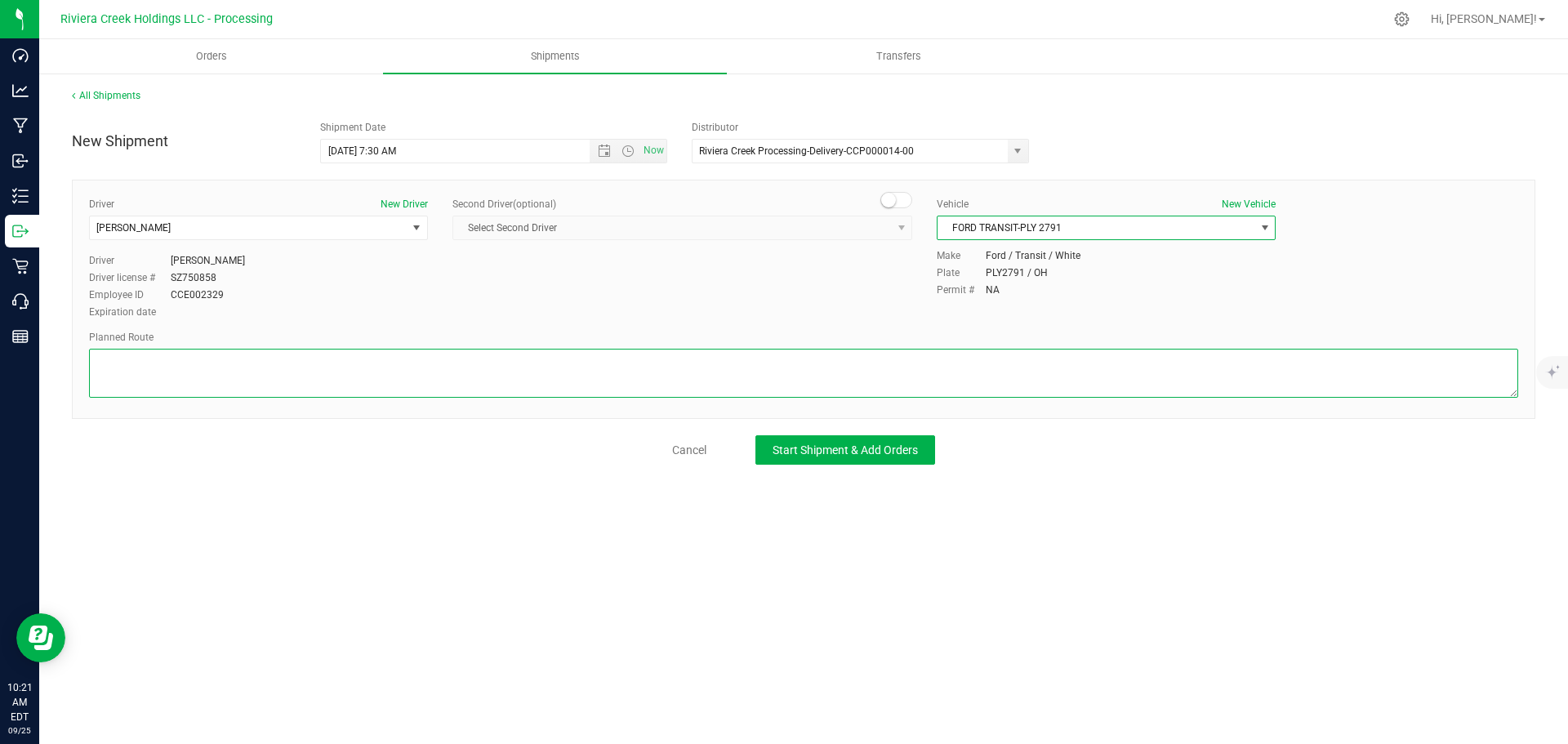
click at [249, 372] on textarea at bounding box center [804, 374] width 1429 height 49
paste textarea "Head west on Blackbrook Rd toward Callendar Blvd 0.830 mi Turn left onto Heisle…"
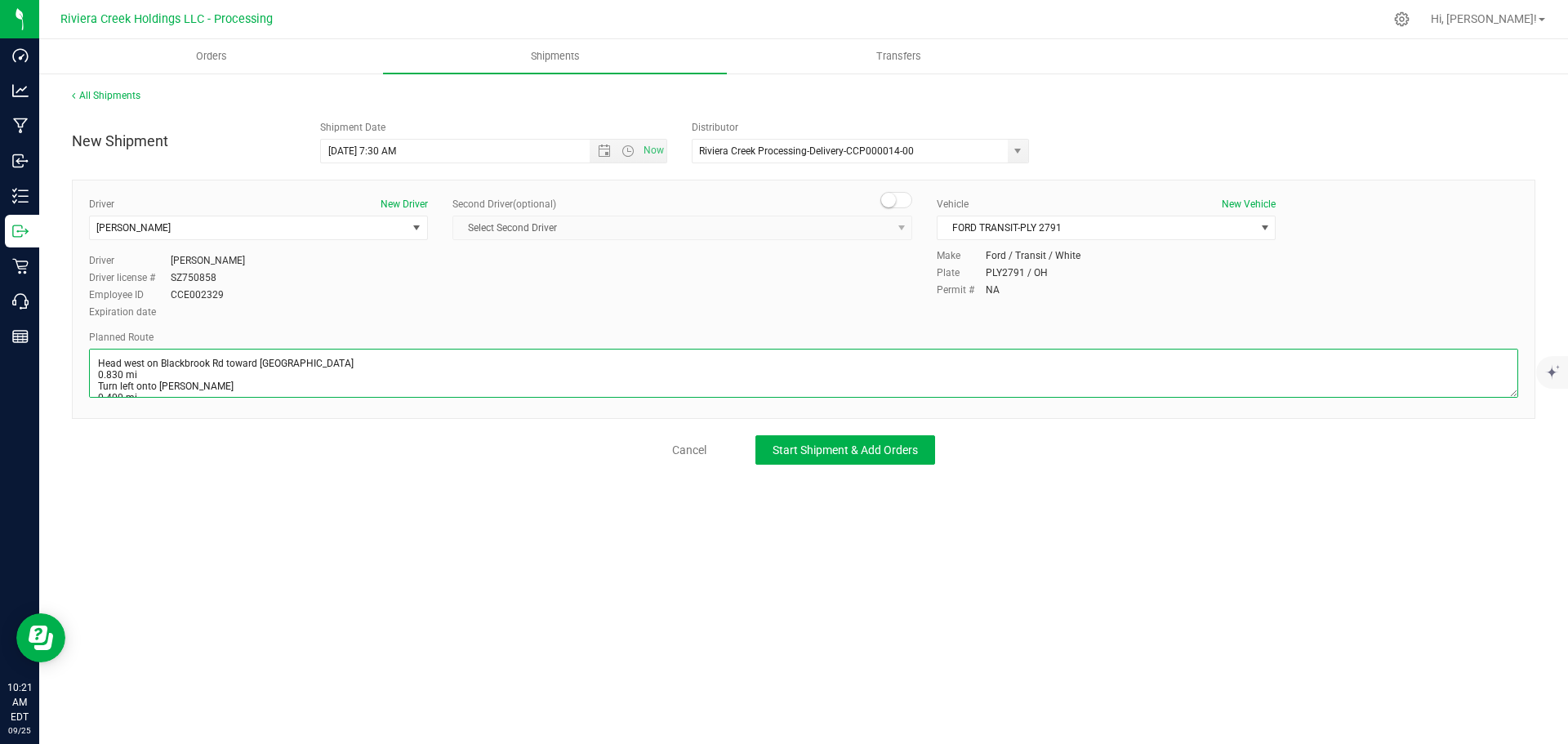
scroll to position [166, 0]
type textarea "Head west on Blackbrook Rd toward Callendar Blvd 0.830 mi Turn left onto Heisle…"
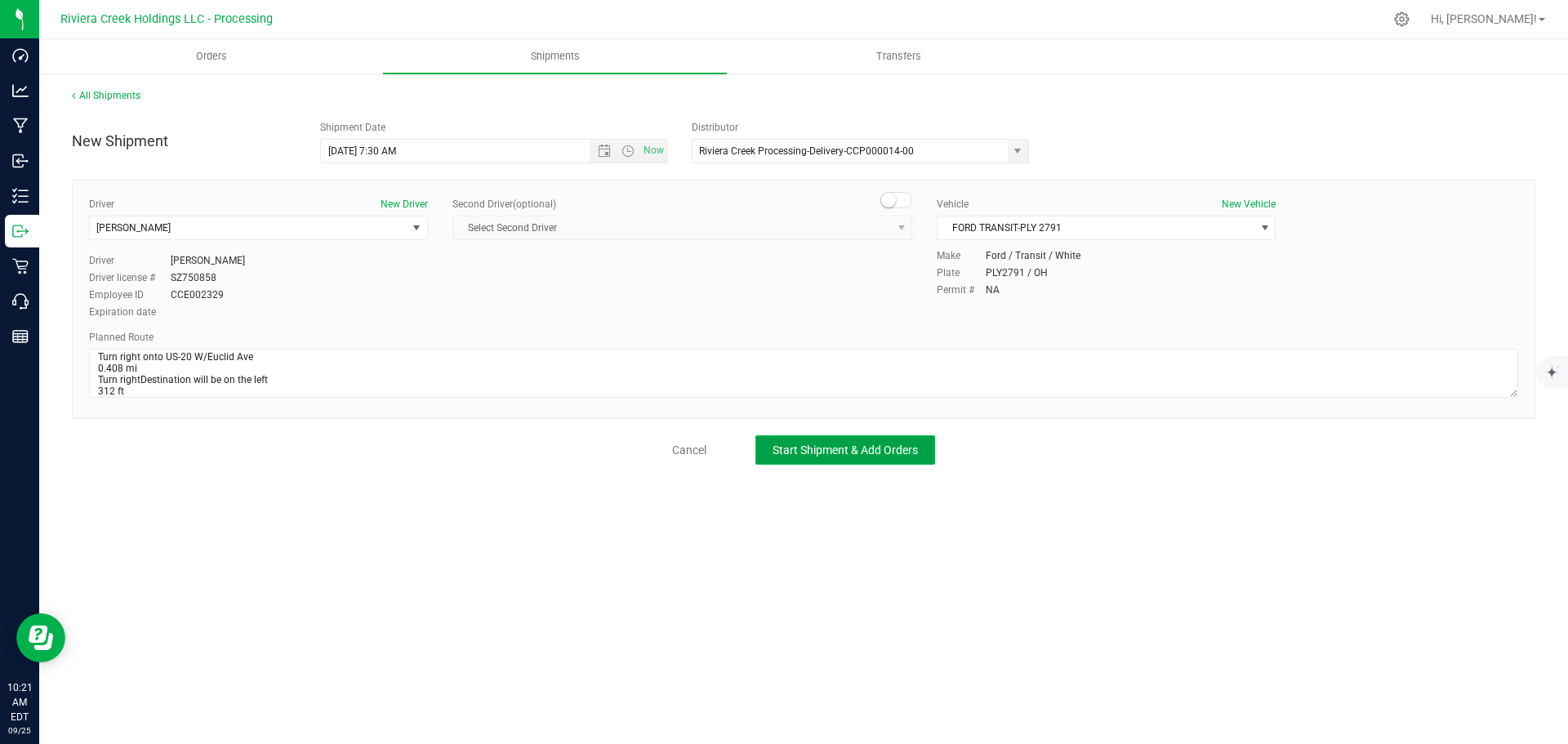
click at [778, 446] on span "Start Shipment & Add Orders" at bounding box center [845, 450] width 146 height 13
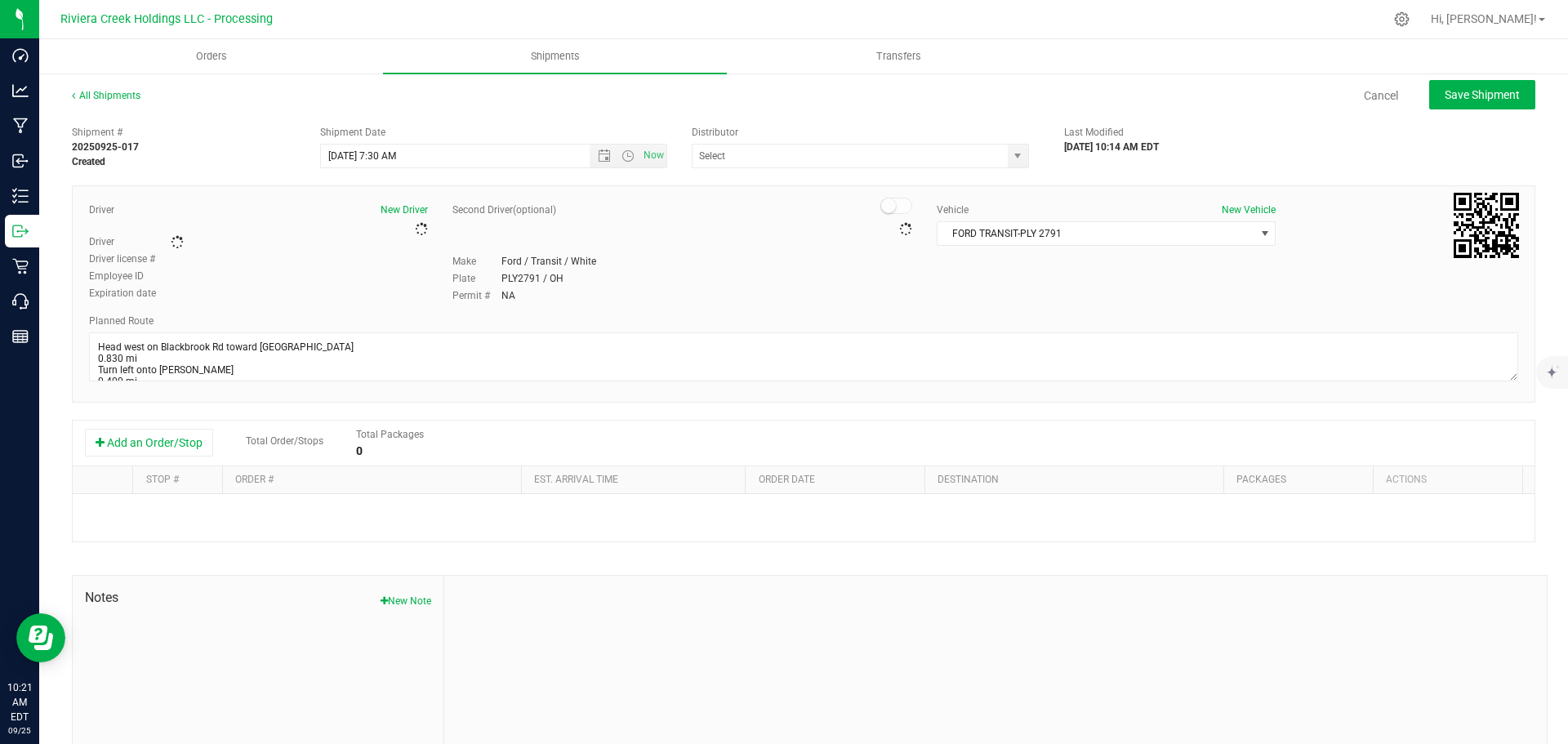
type input "Riviera Creek Processing-Delivery-CCP000014-00"
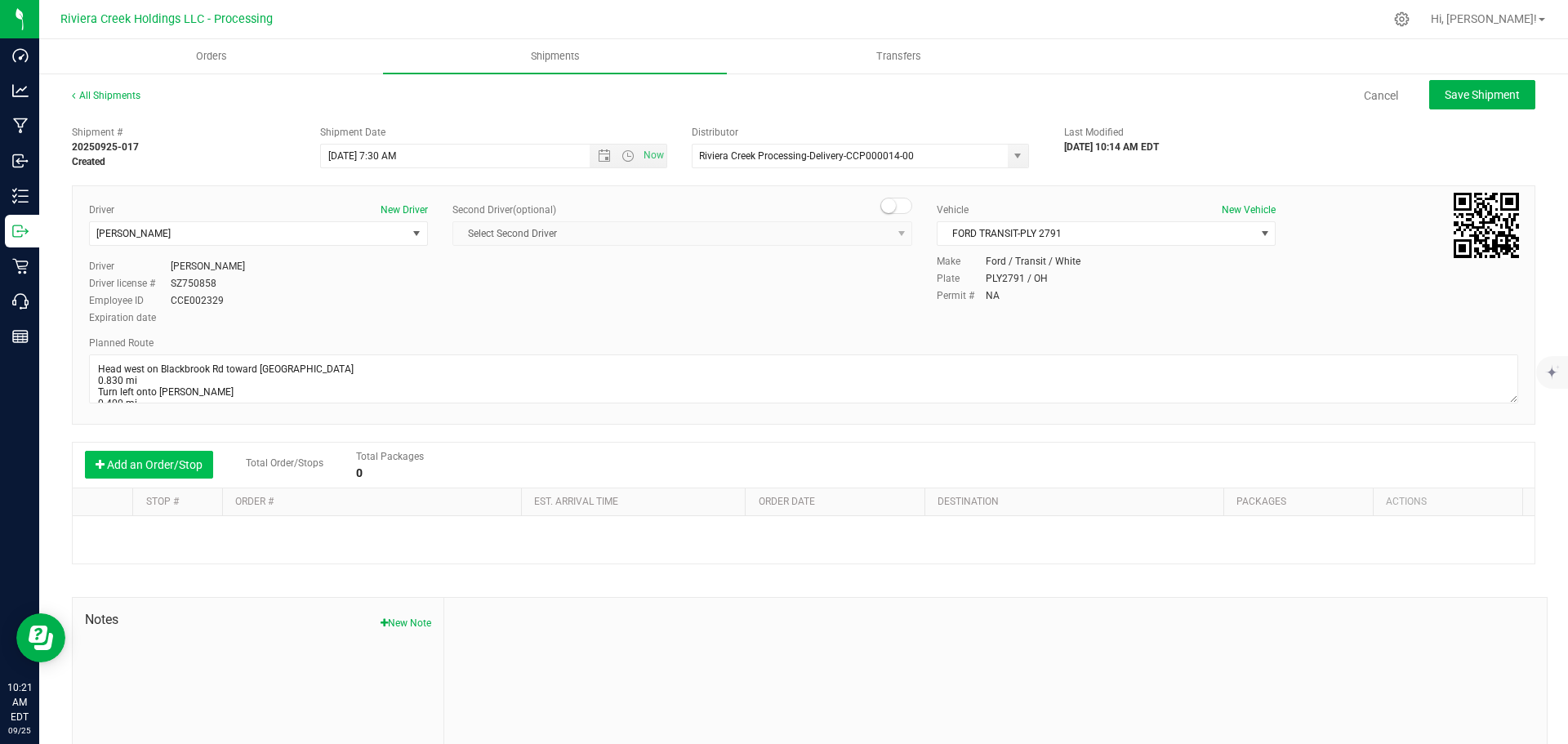
click at [151, 465] on button "Add an Order/Stop" at bounding box center [149, 465] width 128 height 28
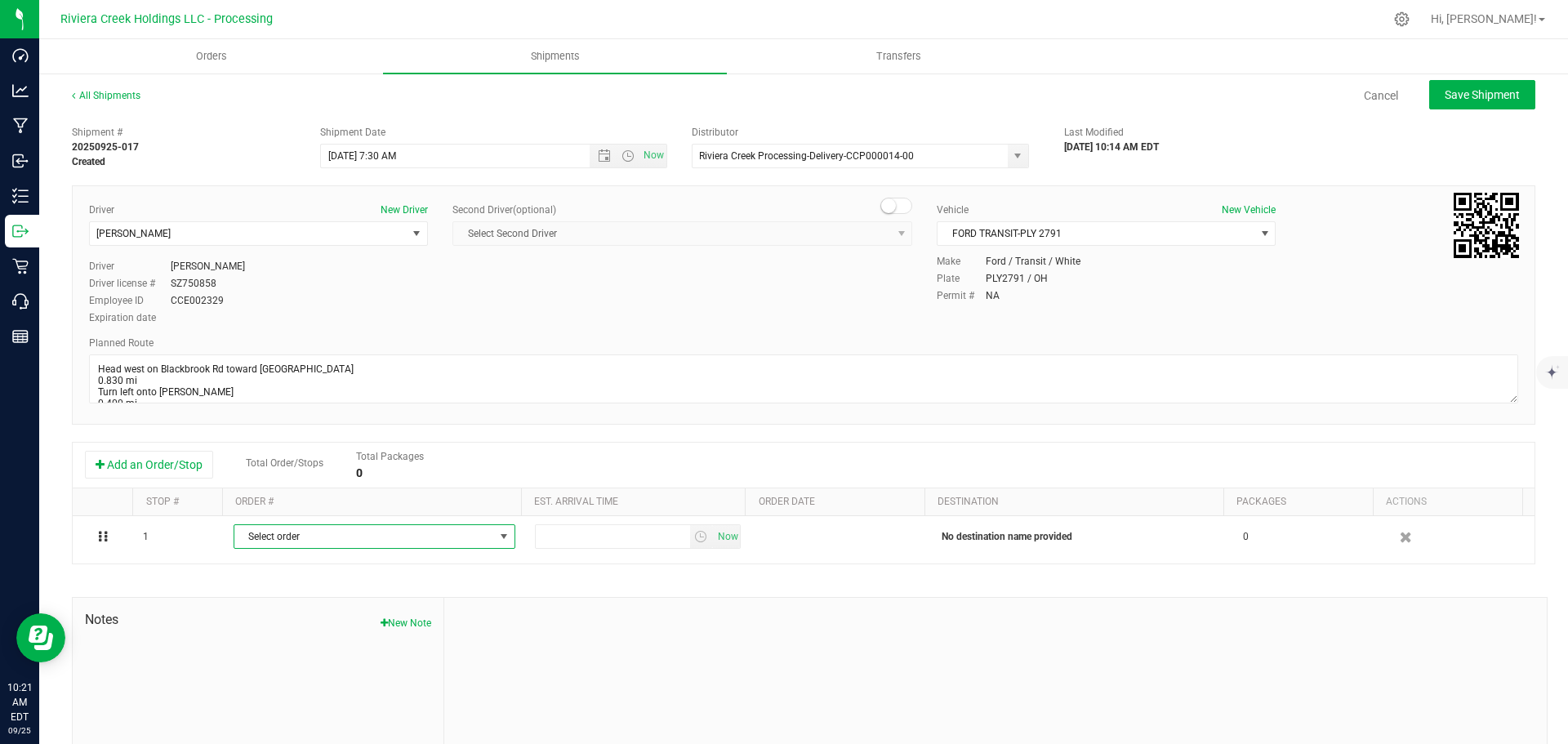
click at [266, 539] on span "Select order" at bounding box center [364, 536] width 260 height 23
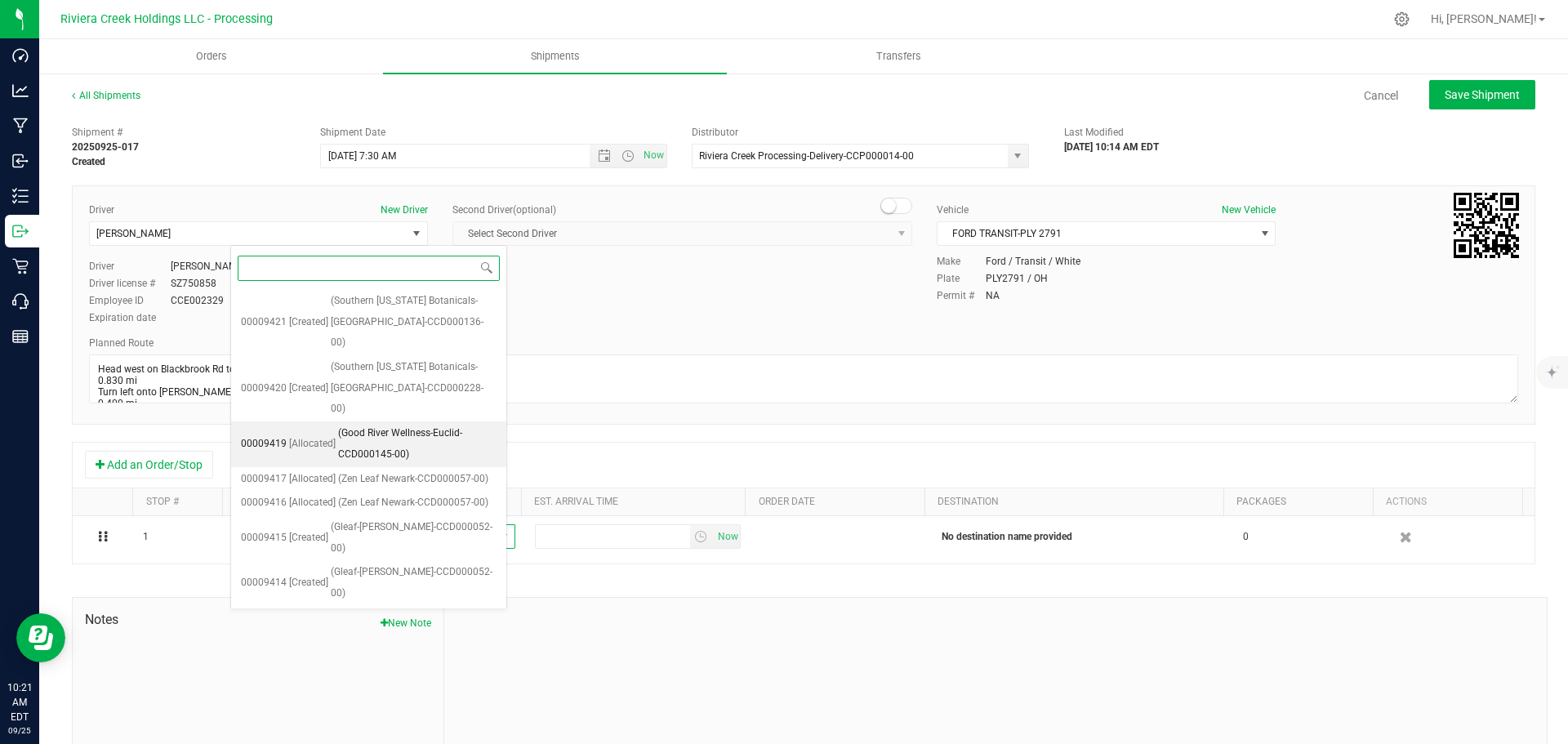
click at [392, 423] on span "(Good River Wellness-Euclid-CCD000145-00)" at bounding box center [417, 444] width 158 height 41
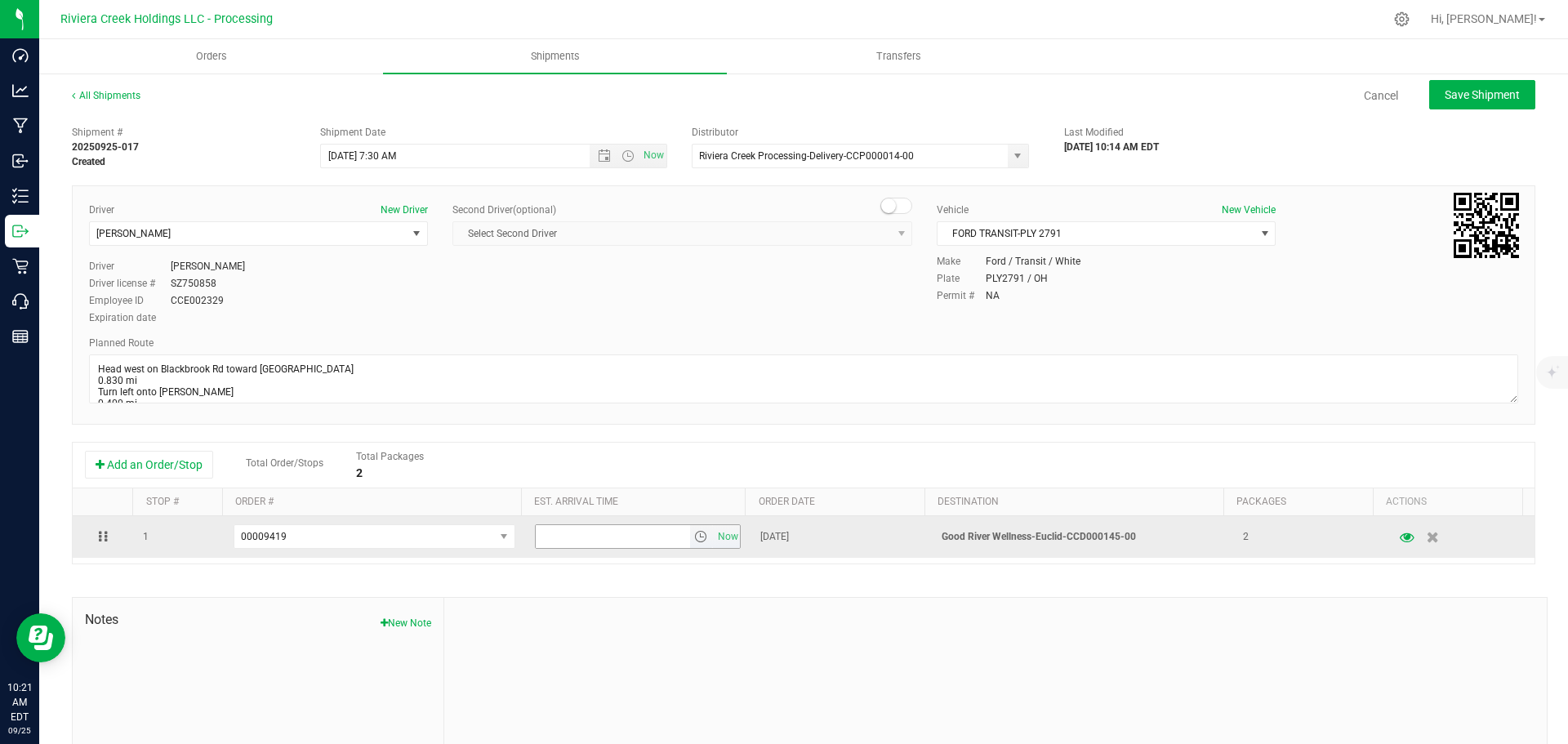
click at [694, 541] on span "select" at bounding box center [700, 536] width 13 height 13
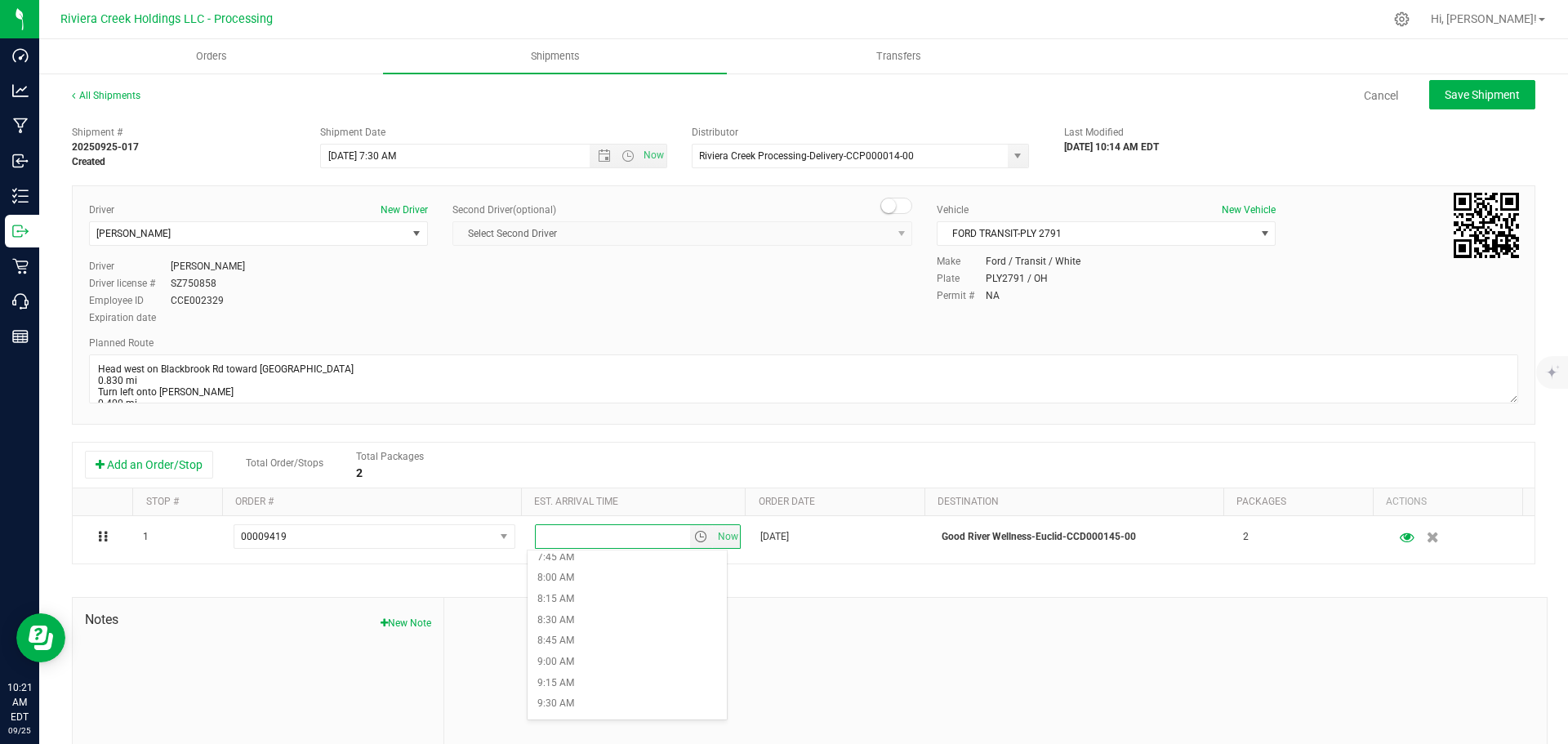
scroll to position [735, 0]
click at [586, 667] on li "10:00 AM" at bounding box center [627, 669] width 200 height 22
click at [1447, 93] on span "Save Shipment" at bounding box center [1482, 94] width 75 height 13
type input "9/26/2025 11:30 AM"
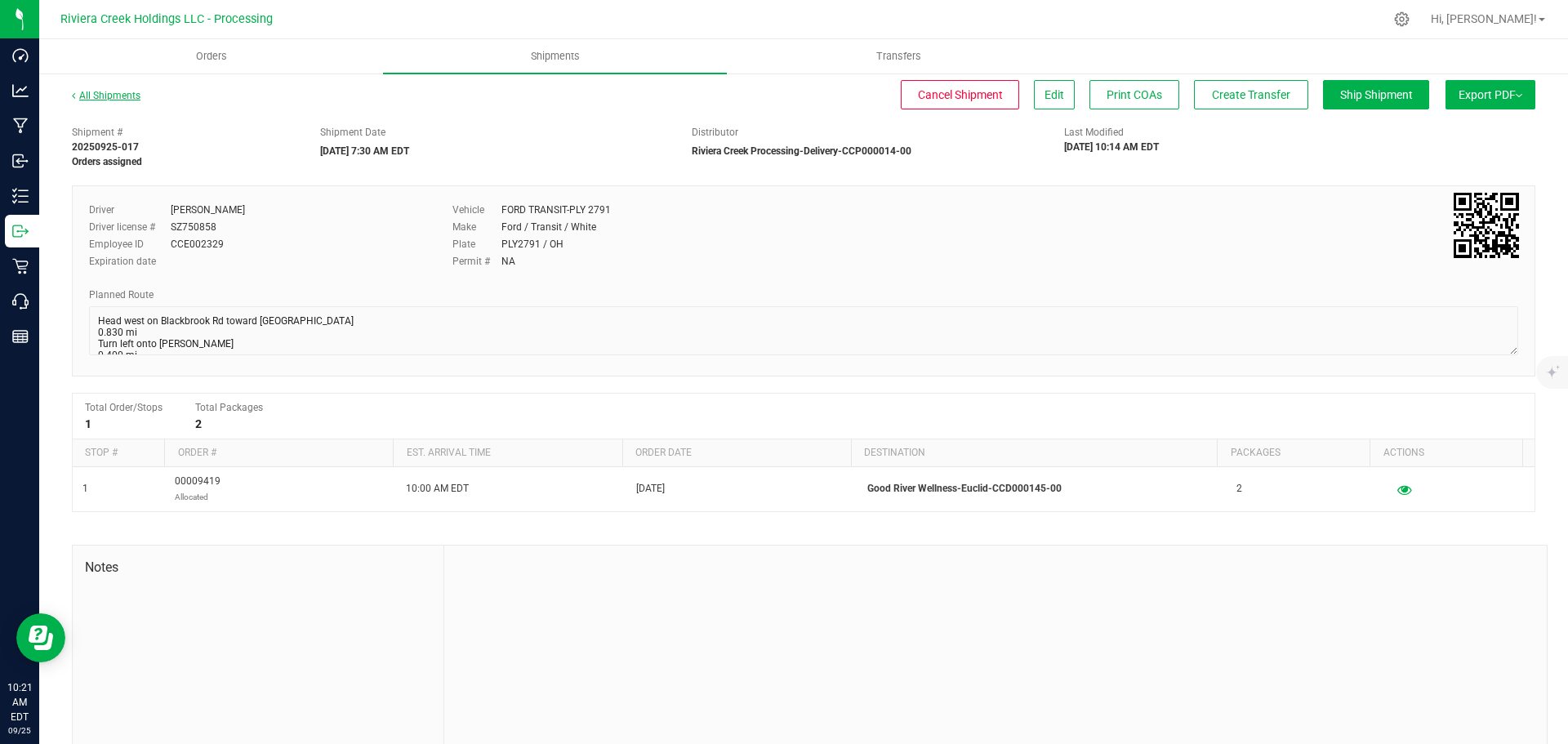
click at [93, 93] on link "All Shipments" at bounding box center [106, 95] width 69 height 12
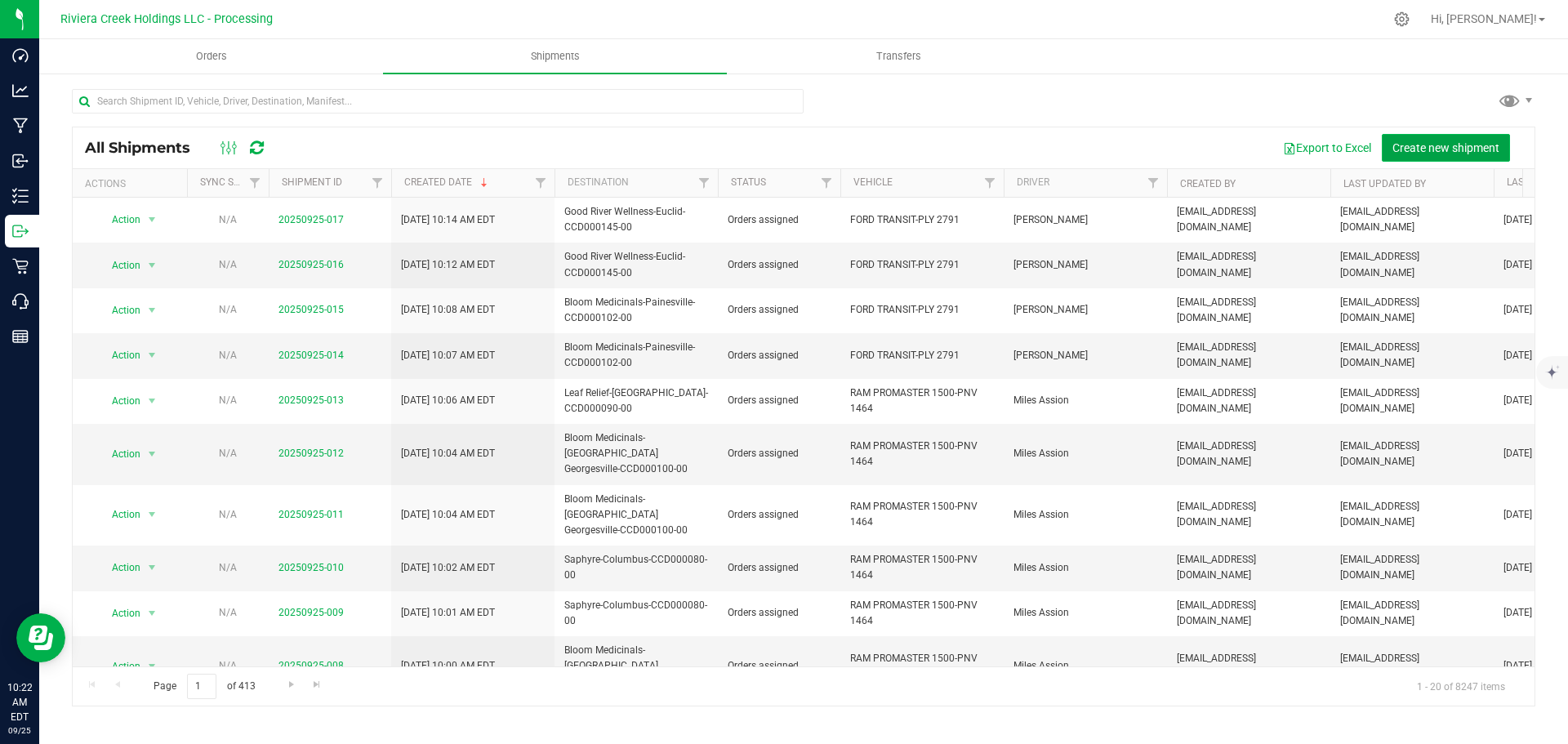
click at [1446, 153] on span "Create new shipment" at bounding box center [1446, 148] width 107 height 13
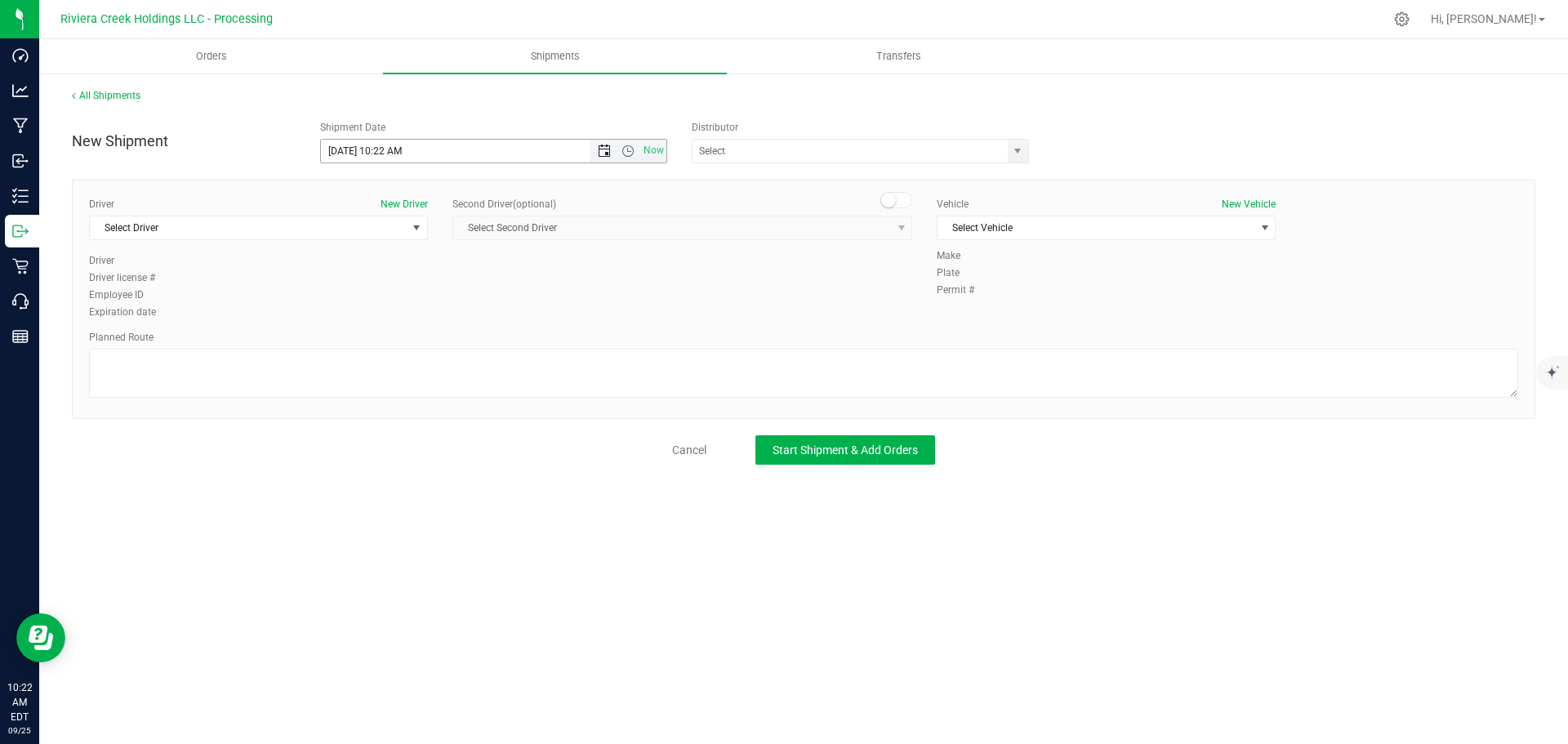
click at [604, 152] on span "Open the date view" at bounding box center [604, 151] width 13 height 13
click at [459, 317] on link "26" at bounding box center [453, 318] width 24 height 26
click at [627, 154] on span "Open the time view" at bounding box center [628, 151] width 13 height 13
drag, startPoint x: 378, startPoint y: 255, endPoint x: 449, endPoint y: 249, distance: 71.3
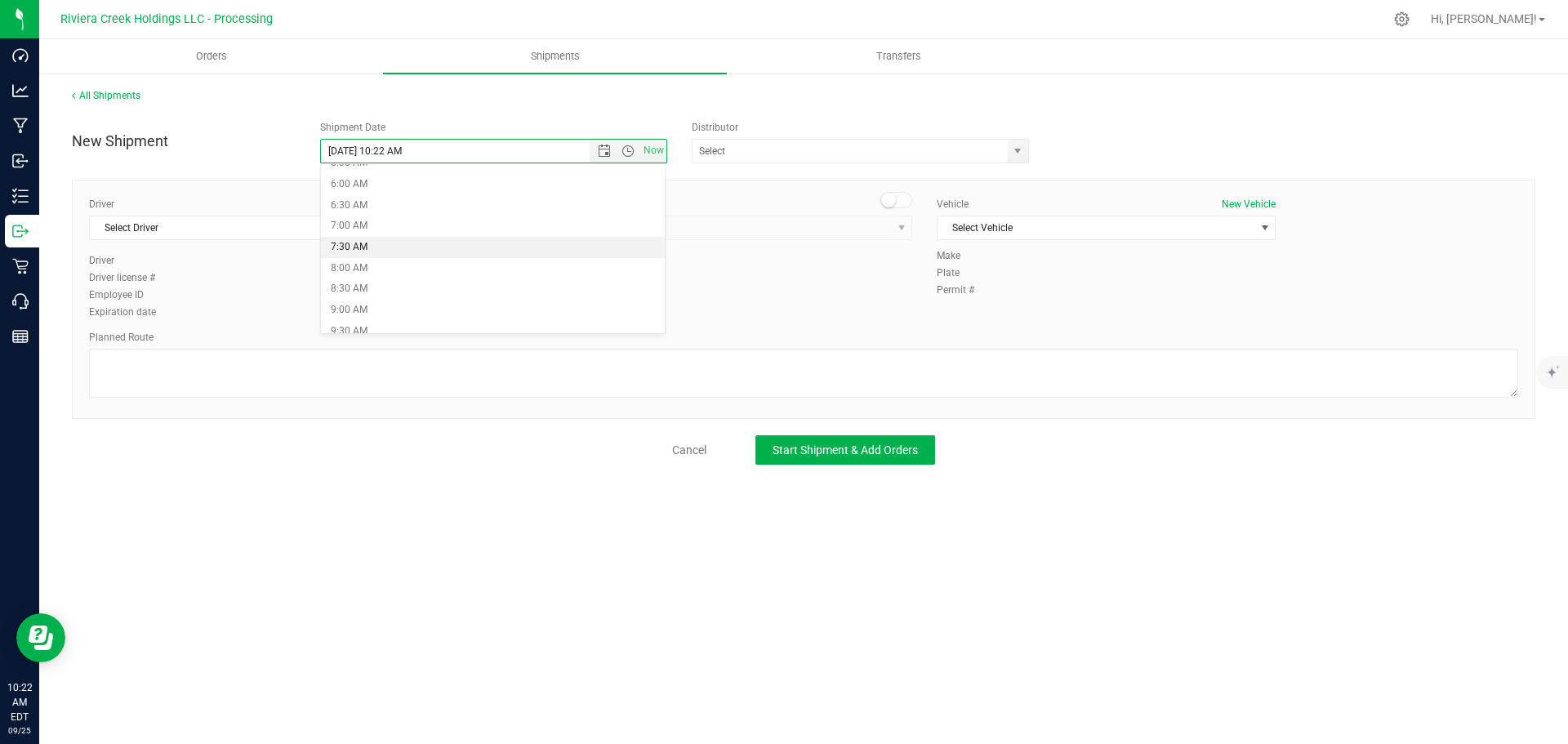
click at [378, 255] on li "7:30 AM" at bounding box center [493, 248] width 344 height 22
type input "9/26/2025 7:30 AM"
drag, startPoint x: 1017, startPoint y: 155, endPoint x: 952, endPoint y: 160, distance: 65.2
click at [1016, 155] on span "select" at bounding box center [1017, 151] width 13 height 13
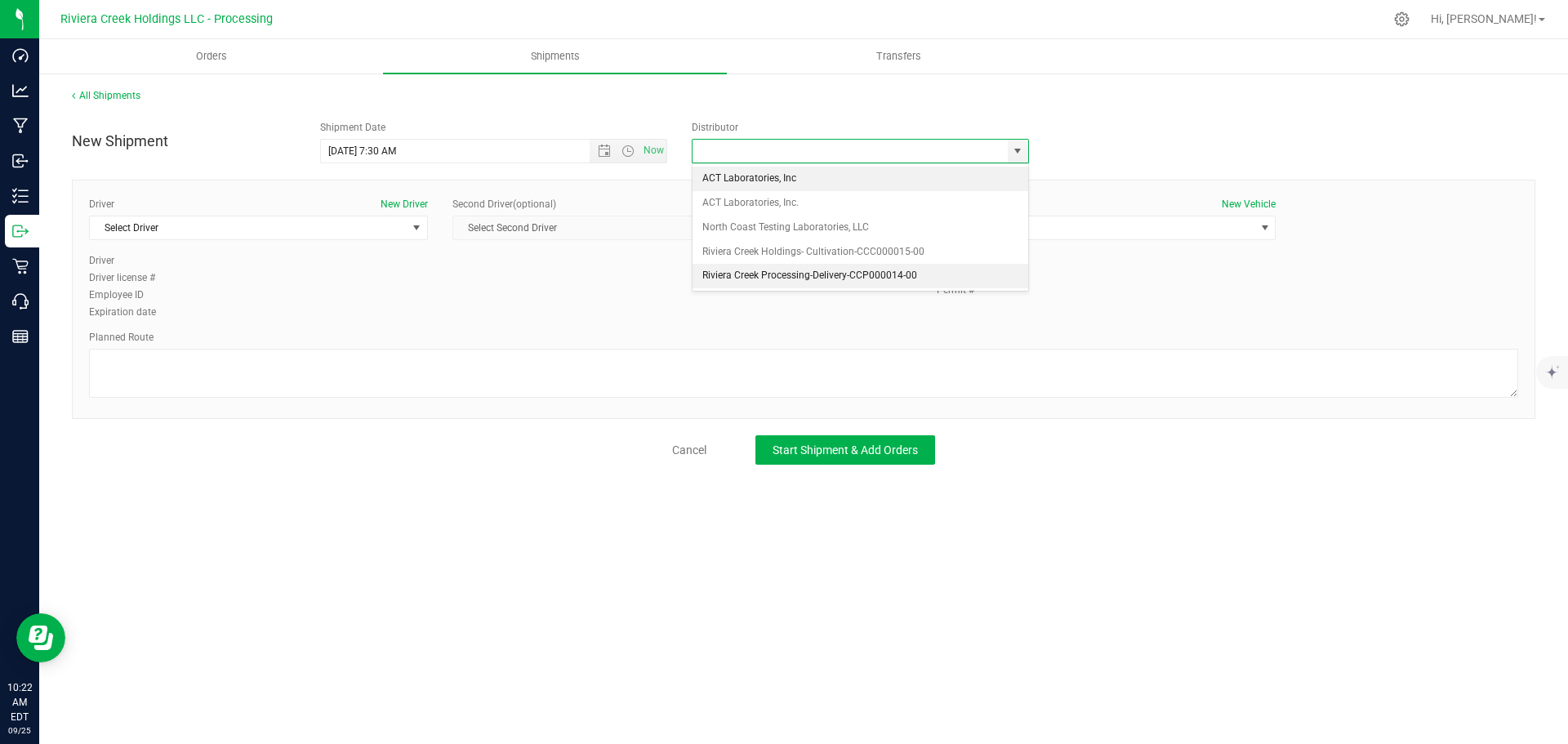
click at [711, 277] on li "Riviera Creek Processing-Delivery-CCP000014-00" at bounding box center [860, 276] width 335 height 25
type input "Riviera Creek Processing-Delivery-CCP000014-00"
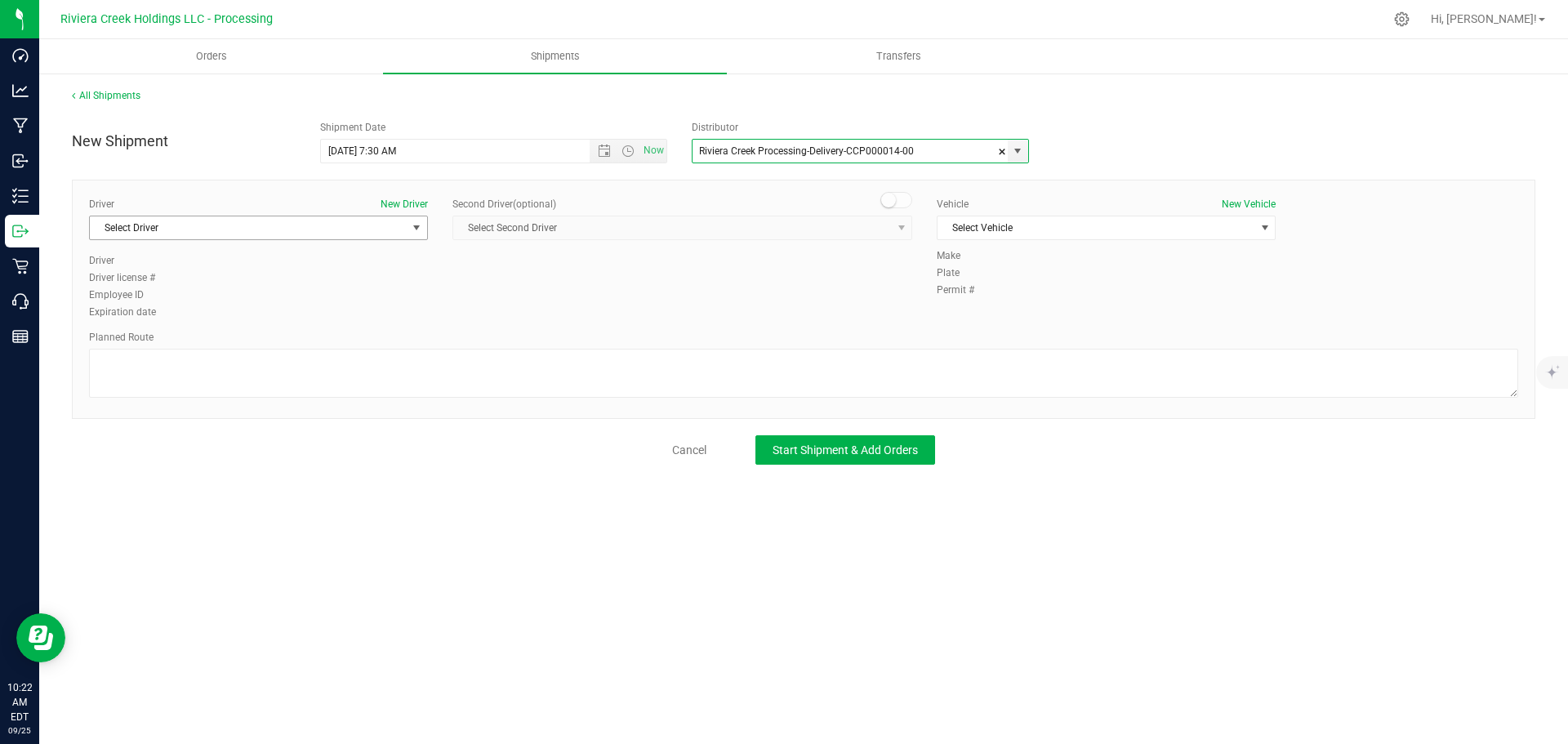
click at [239, 230] on span "Select Driver" at bounding box center [248, 227] width 317 height 23
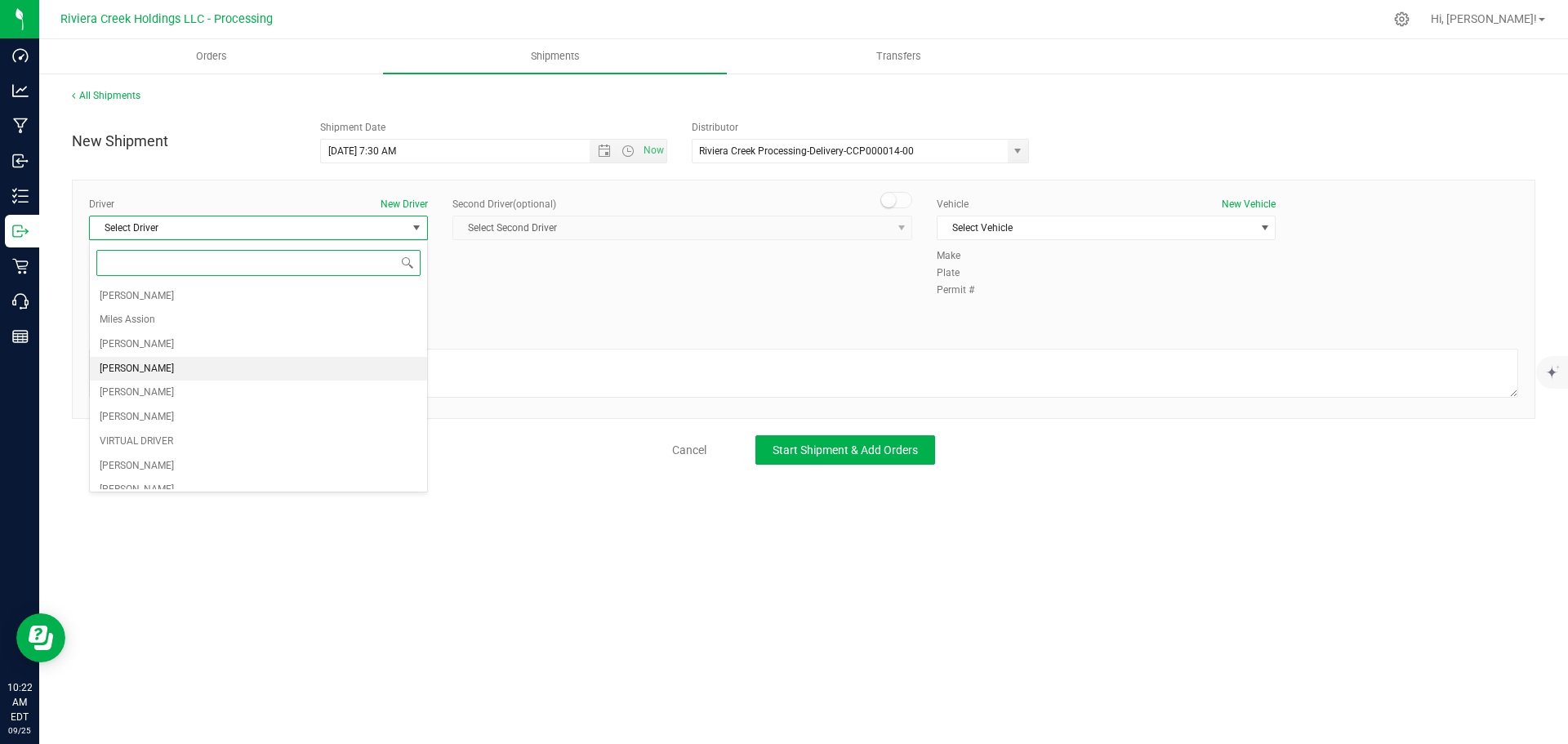
click at [160, 358] on li "Taon Belcher" at bounding box center [258, 369] width 337 height 25
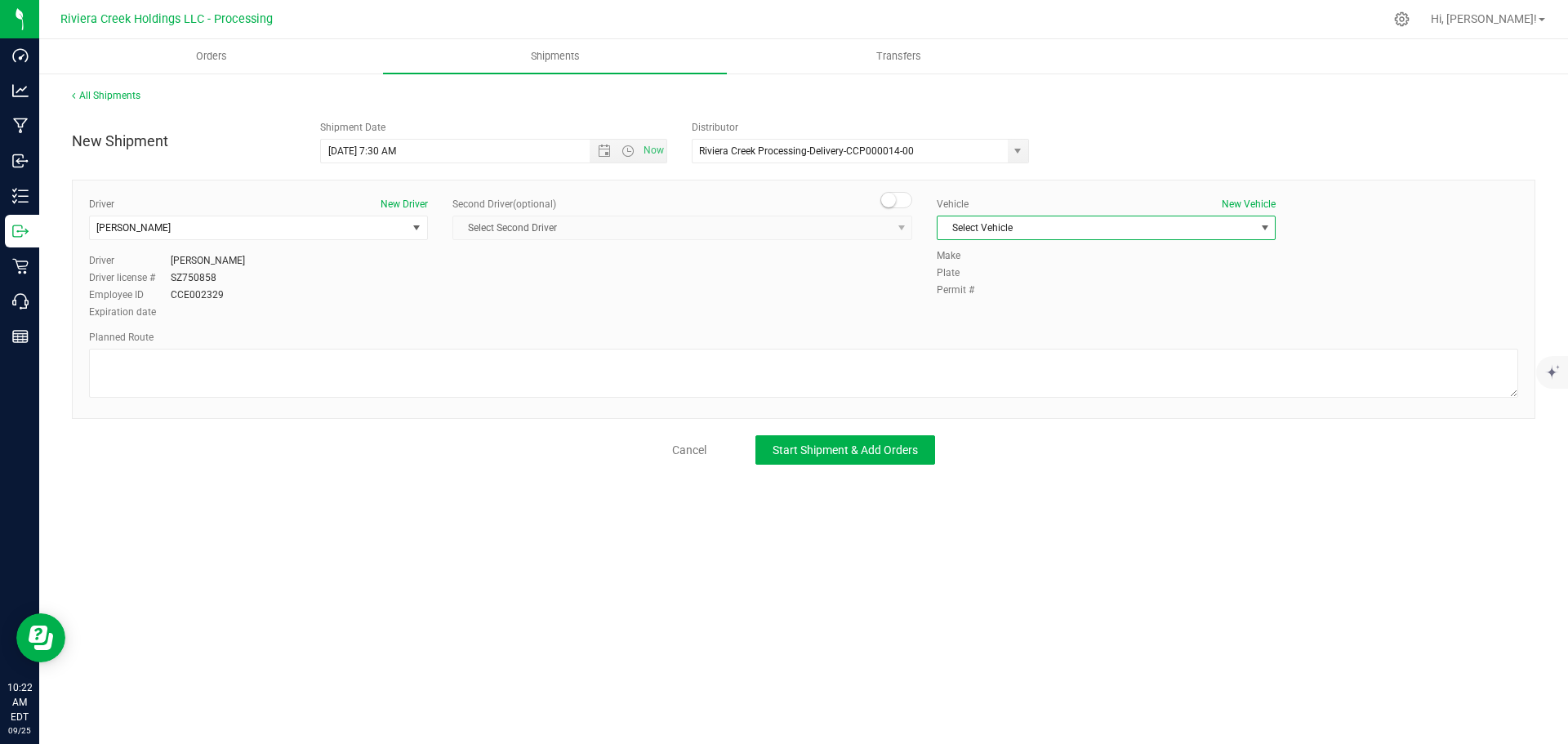
click at [1008, 228] on span "Select Vehicle" at bounding box center [1096, 227] width 317 height 23
click at [1107, 310] on li "FORD TRANSIT-PLY 2791" at bounding box center [1106, 304] width 337 height 25
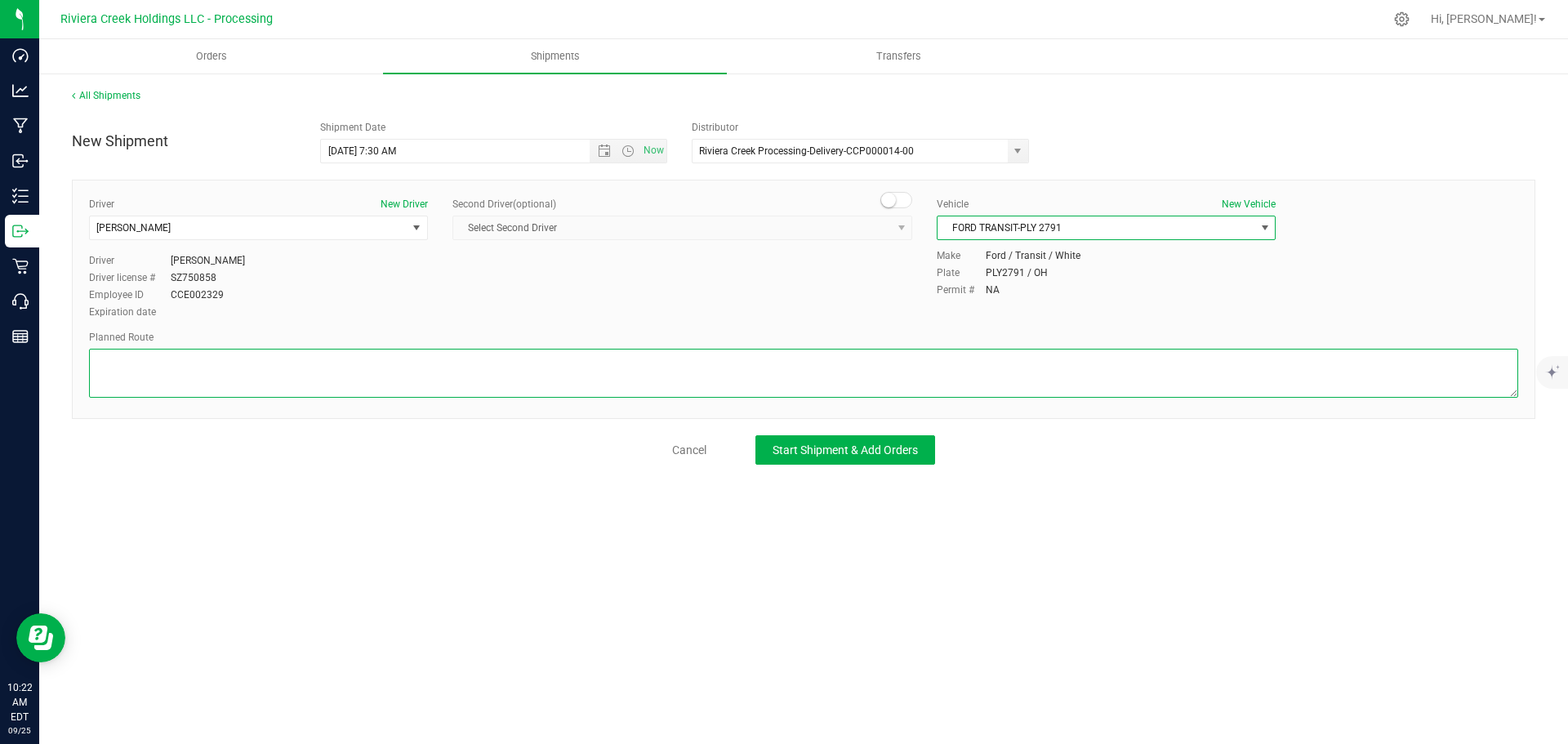
click at [438, 382] on textarea at bounding box center [804, 374] width 1429 height 49
paste textarea "Head southeast toward Euclid Ave 102 ft Turn left onto Euclid Ave 0.399 mi Turn…"
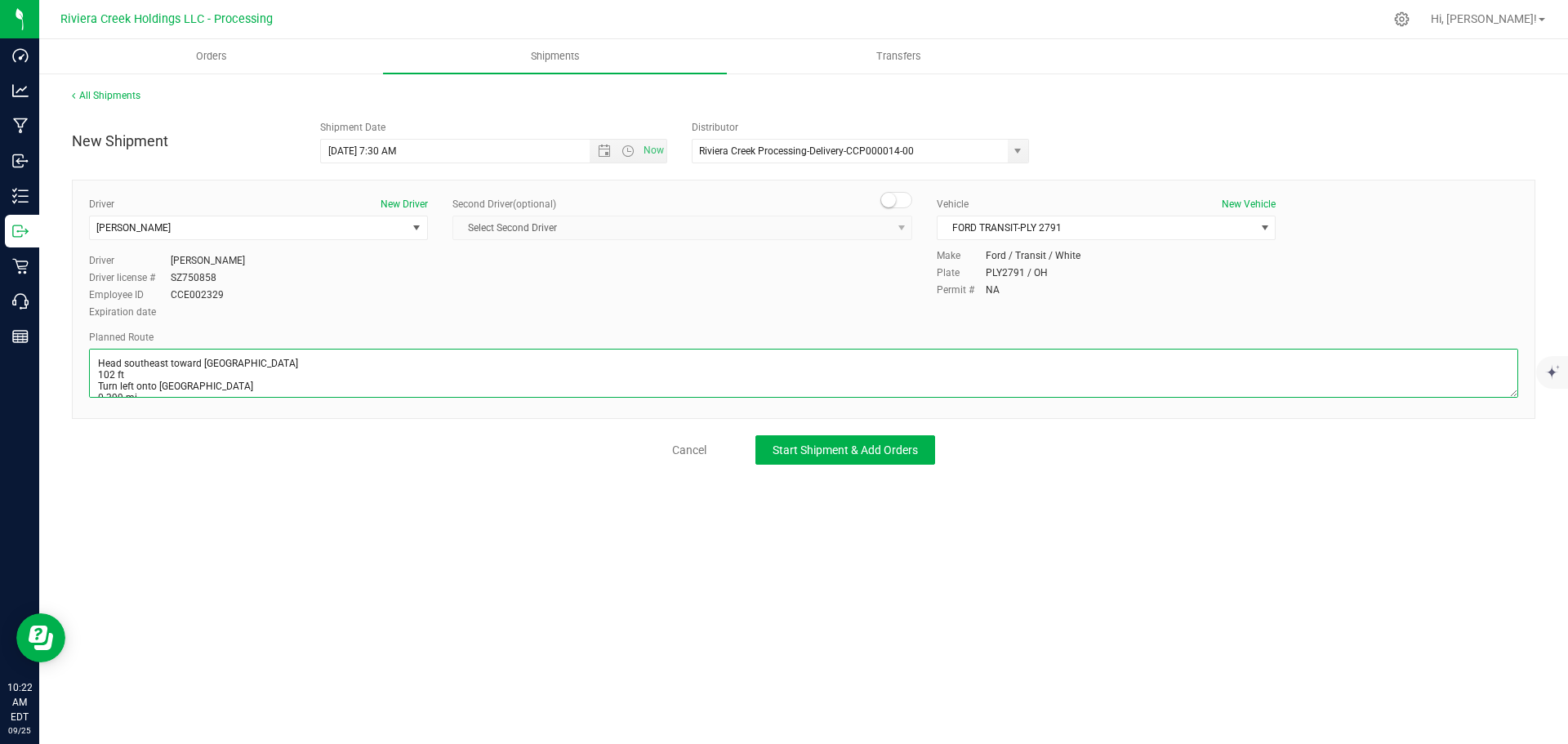
scroll to position [144, 0]
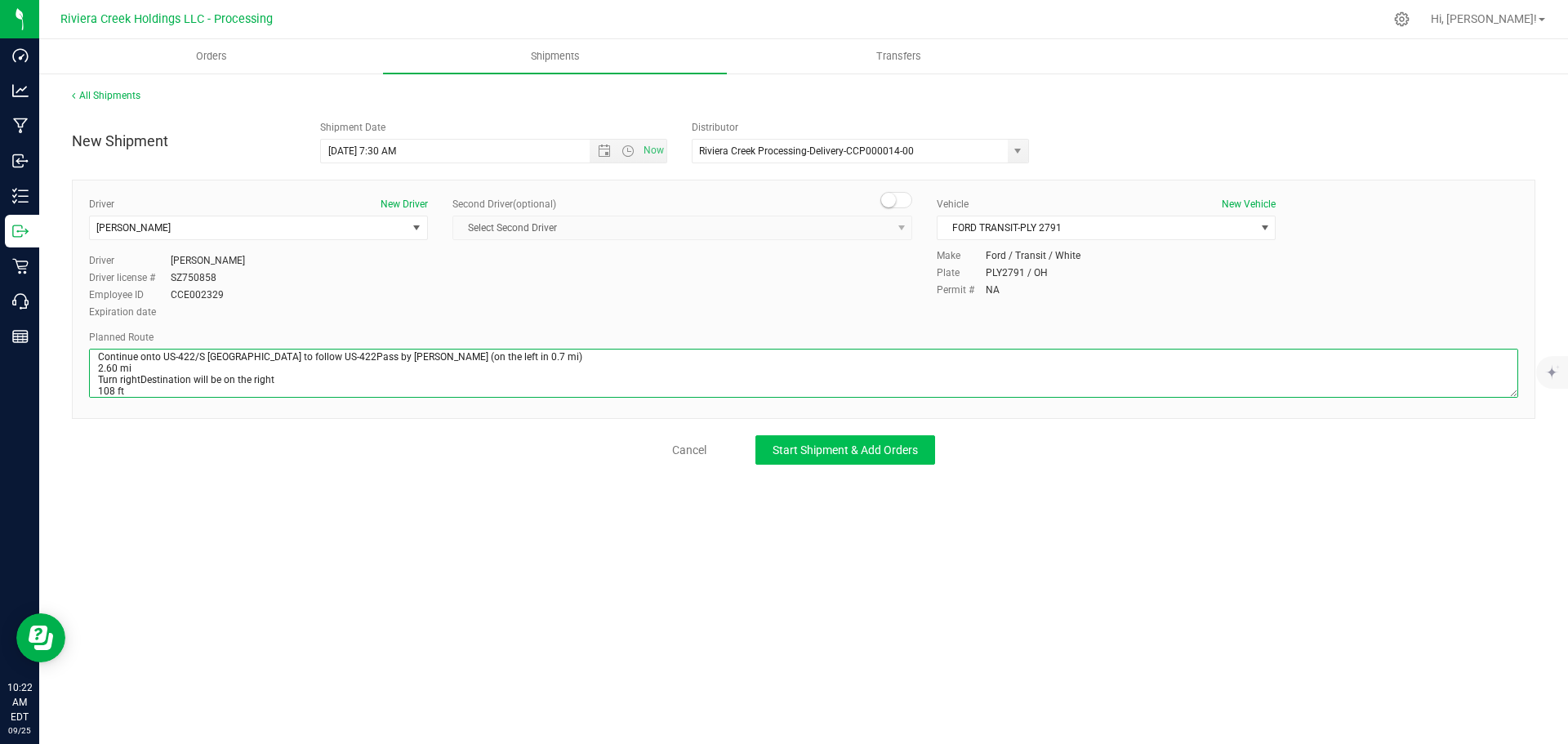
type textarea "Head southeast toward Euclid Ave 102 ft Turn left onto Euclid Ave 0.399 mi Turn…"
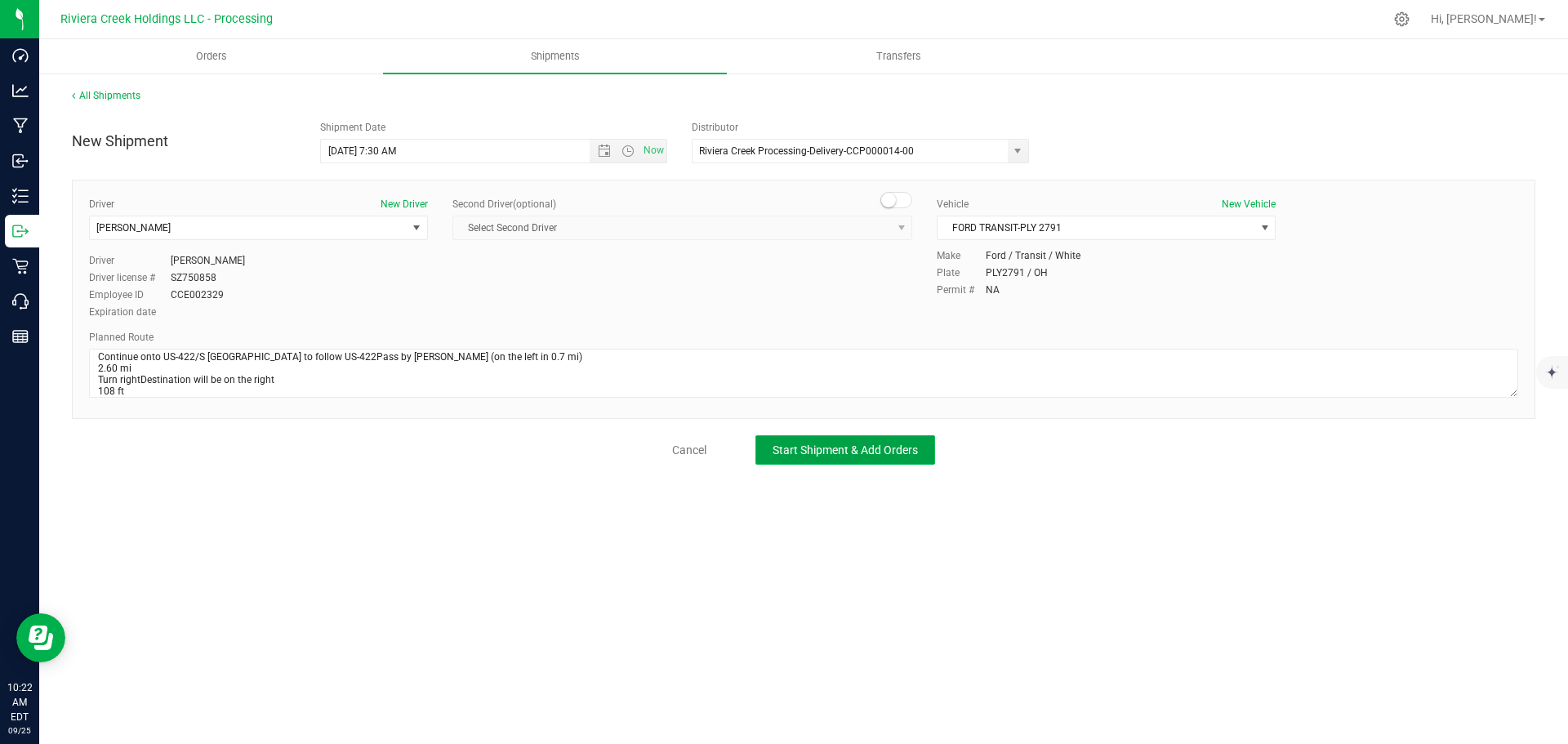
click at [834, 455] on span "Start Shipment & Add Orders" at bounding box center [845, 450] width 146 height 13
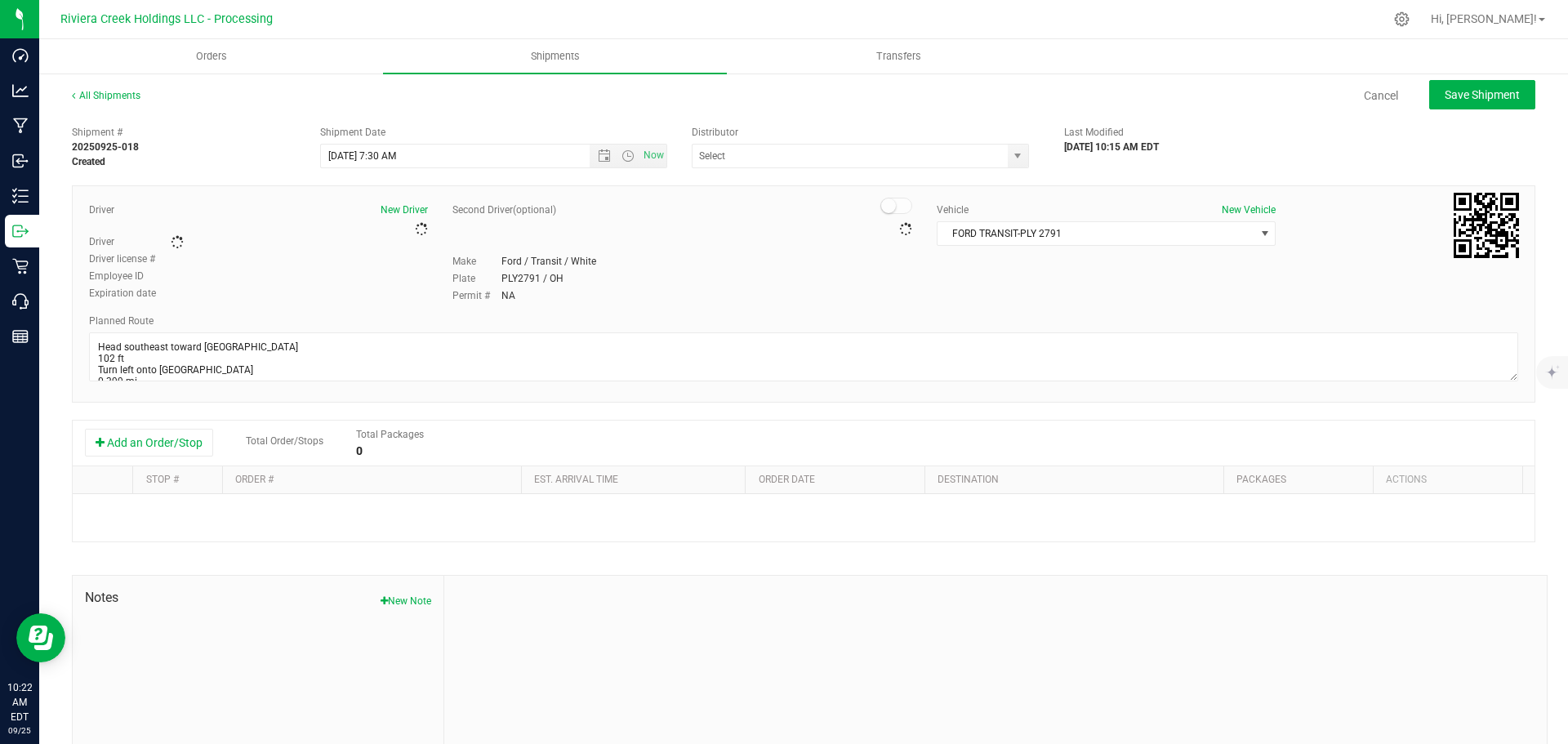
type input "Riviera Creek Processing-Delivery-CCP000014-00"
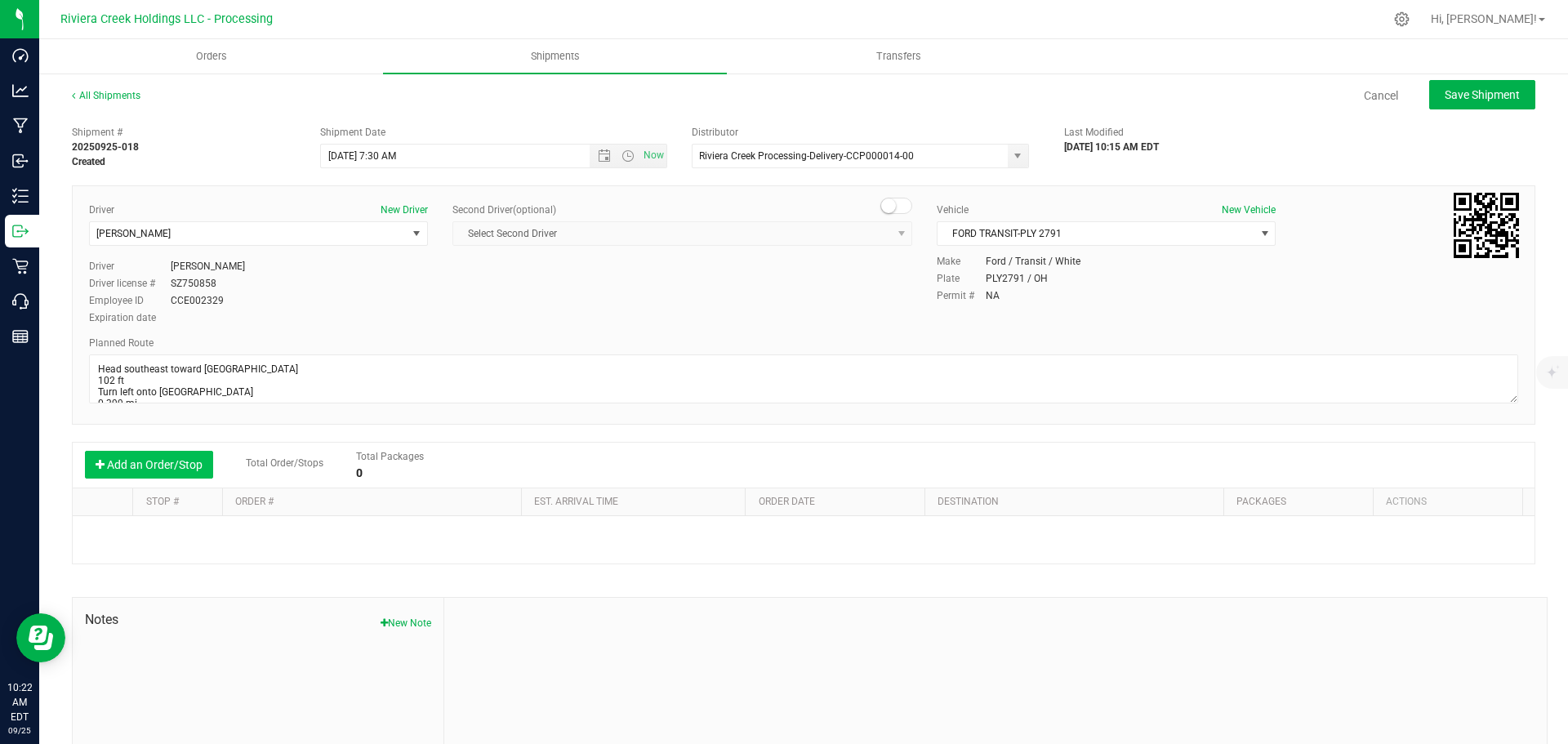
click at [149, 464] on button "Add an Order/Stop" at bounding box center [149, 465] width 128 height 28
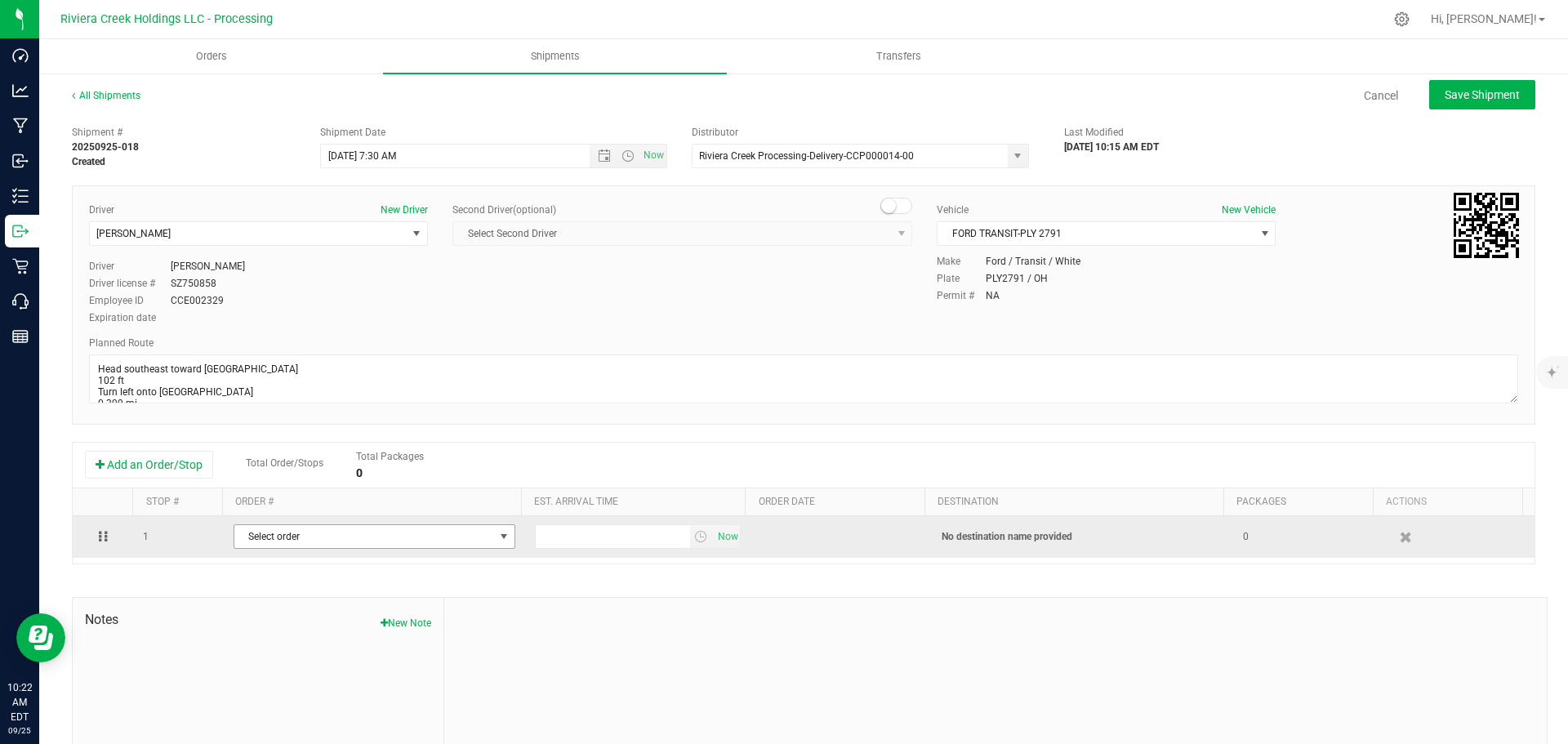
click at [295, 536] on span "Select order" at bounding box center [364, 536] width 260 height 23
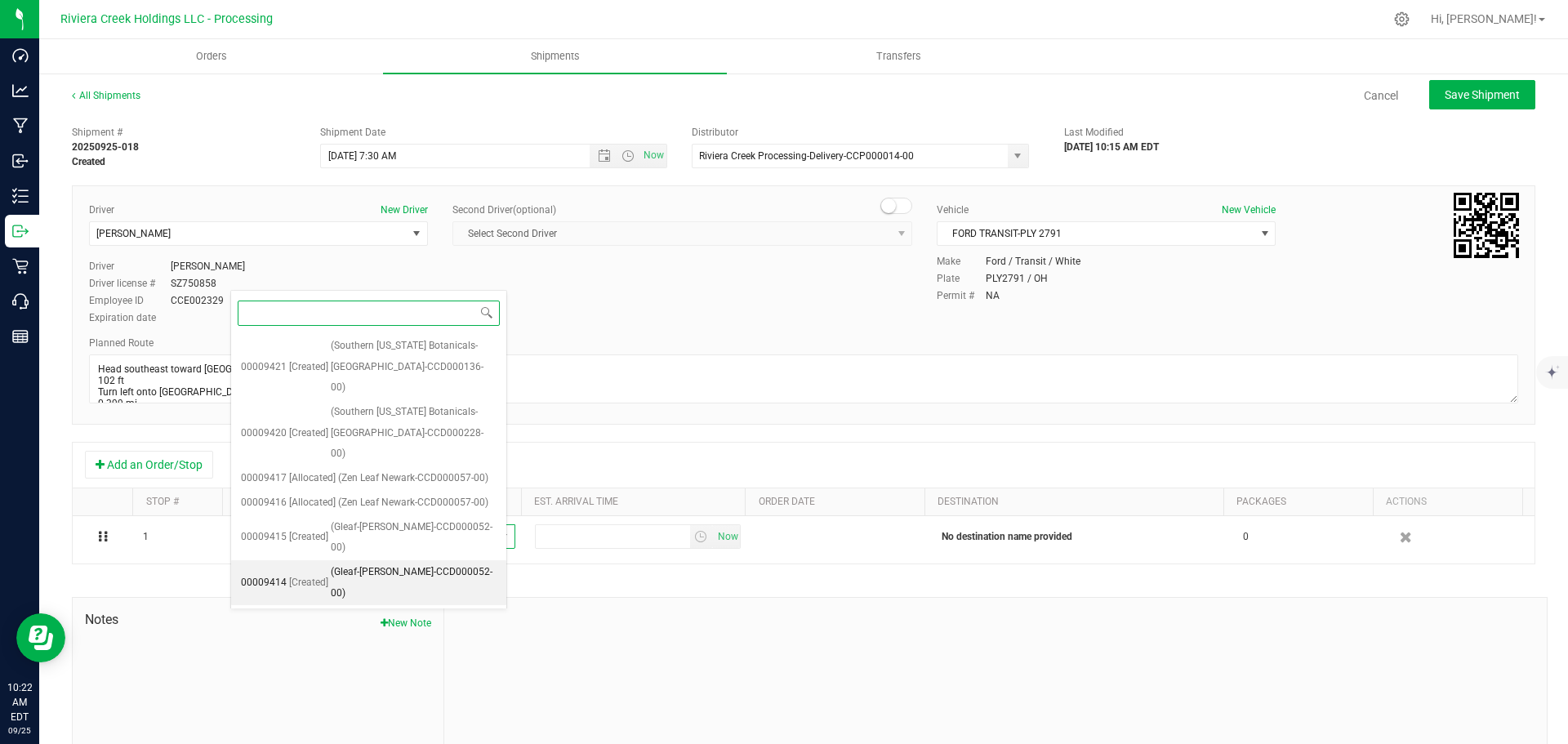
click at [334, 562] on span "(Gleaf-Warren-CCD000052-00)" at bounding box center [413, 583] width 166 height 41
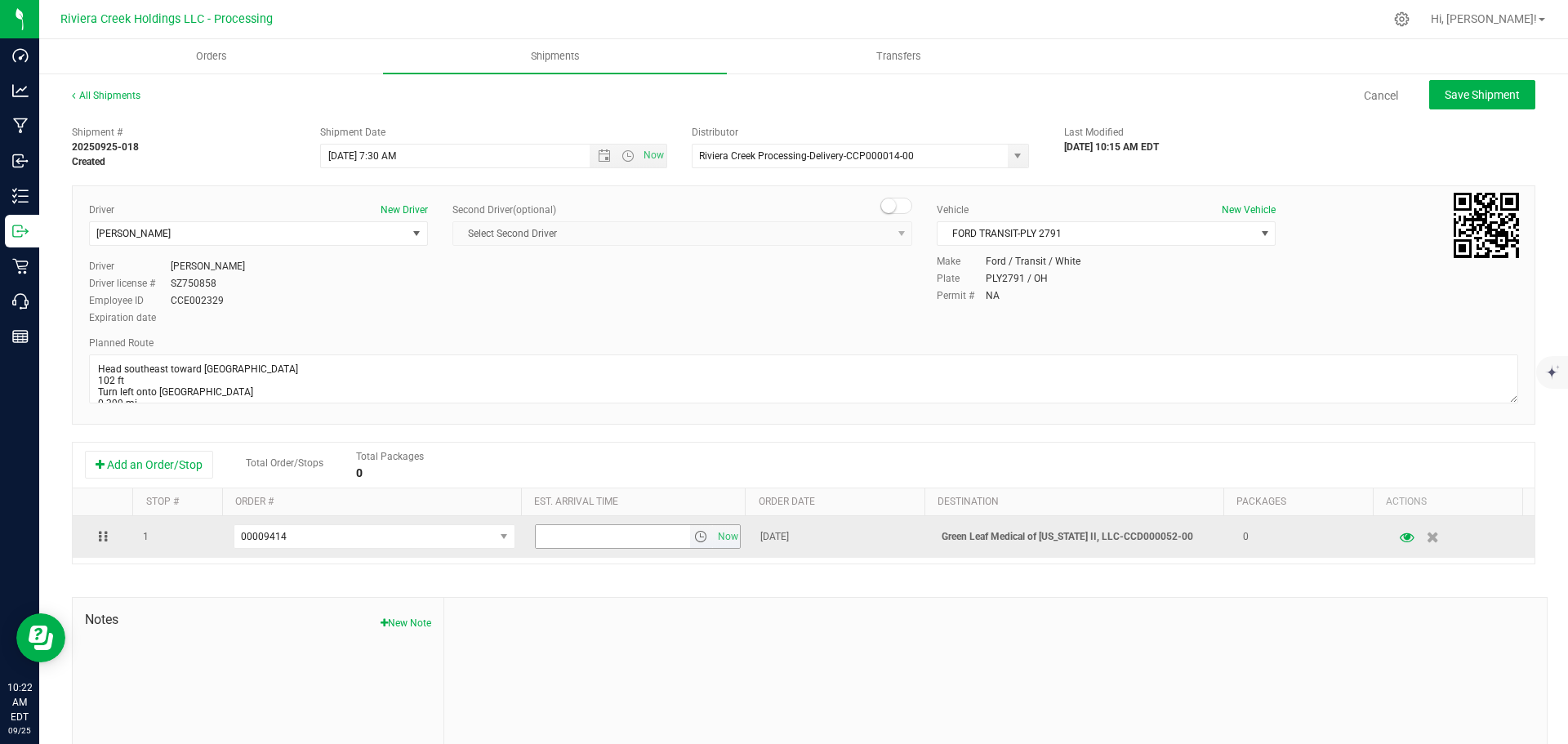
click at [694, 541] on span "select" at bounding box center [700, 536] width 13 height 13
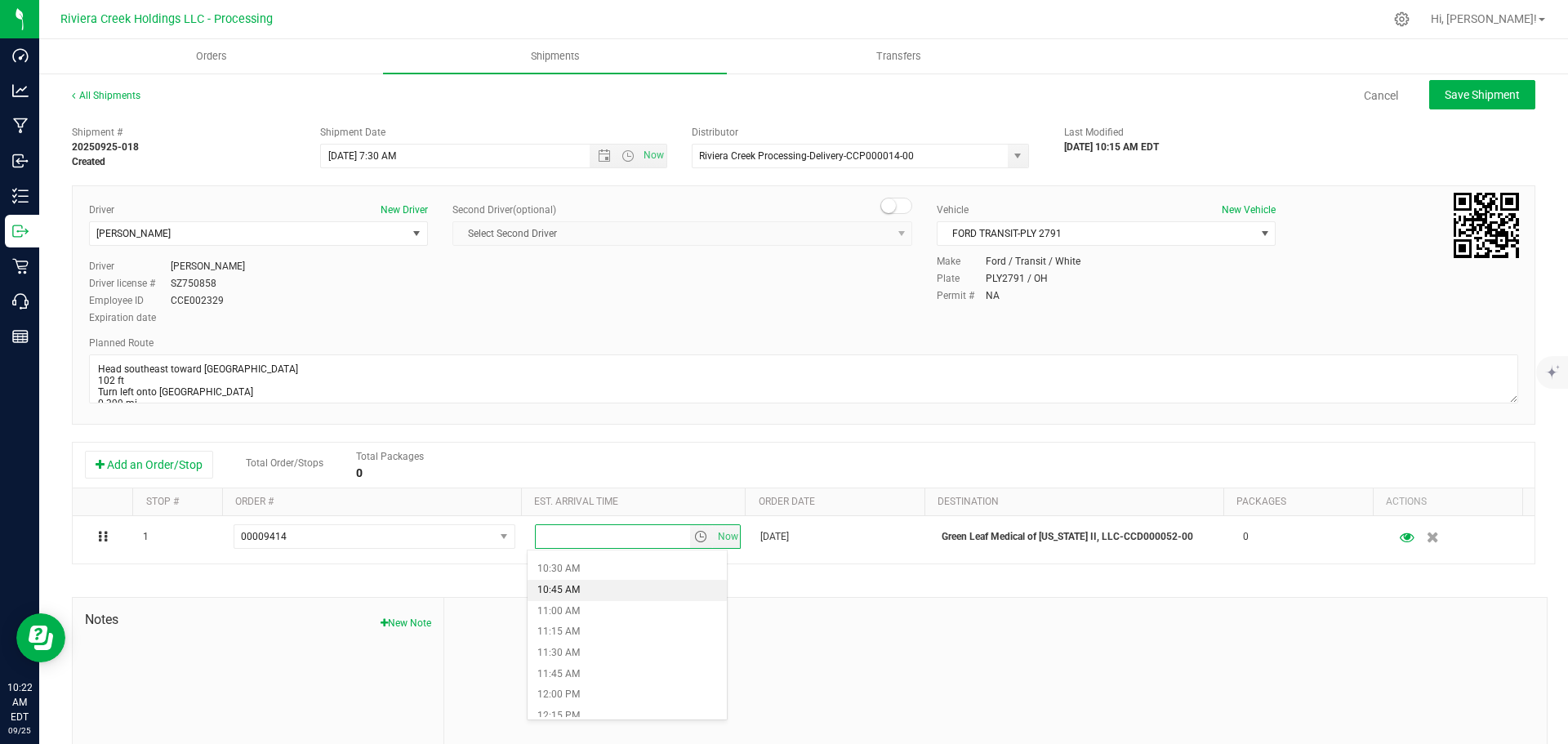
scroll to position [899, 0]
click at [555, 672] on li "12:00 PM" at bounding box center [627, 673] width 200 height 22
click at [1465, 96] on span "Save Shipment" at bounding box center [1482, 94] width 75 height 13
type input "9/26/2025 11:30 AM"
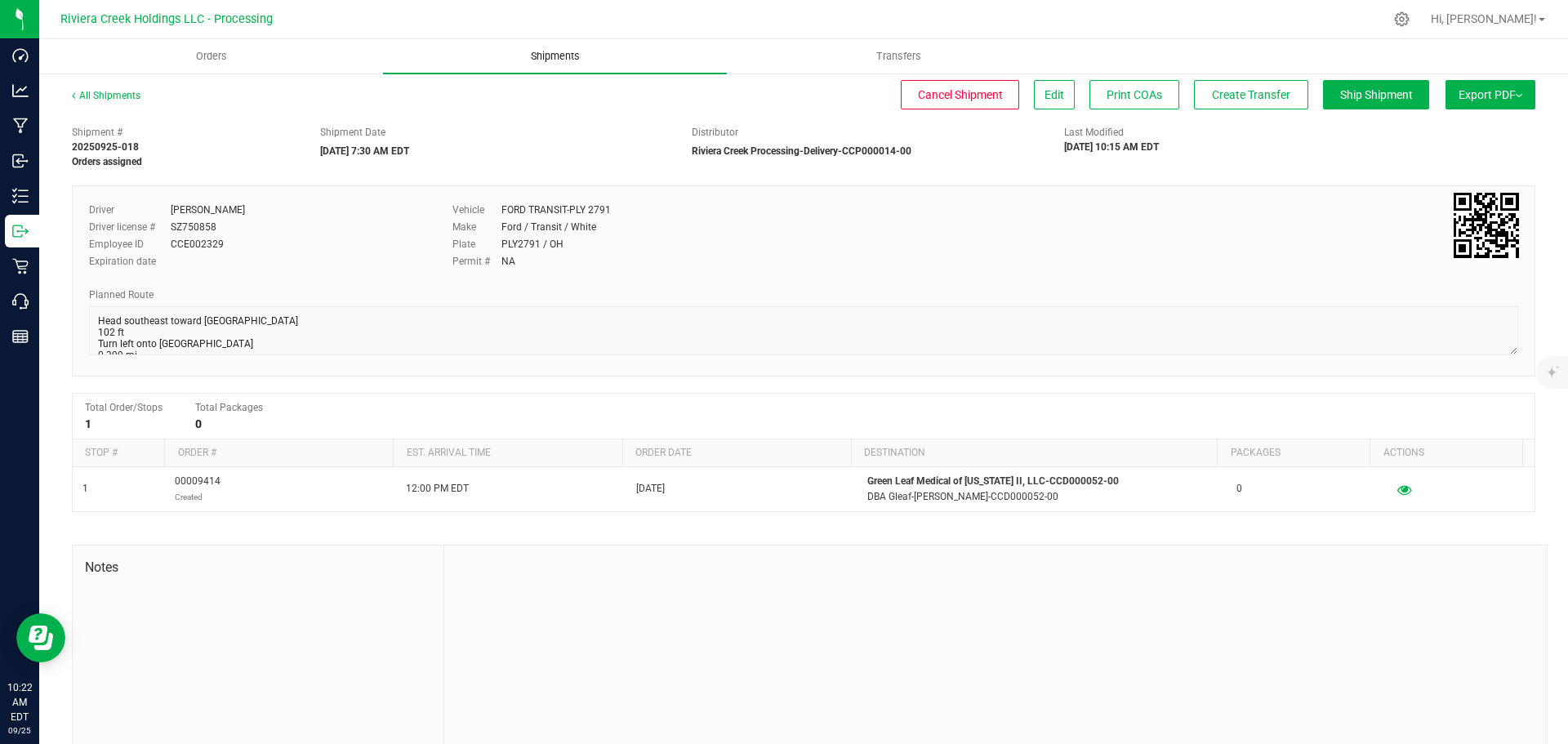
click at [541, 55] on span "Shipments" at bounding box center [555, 56] width 93 height 15
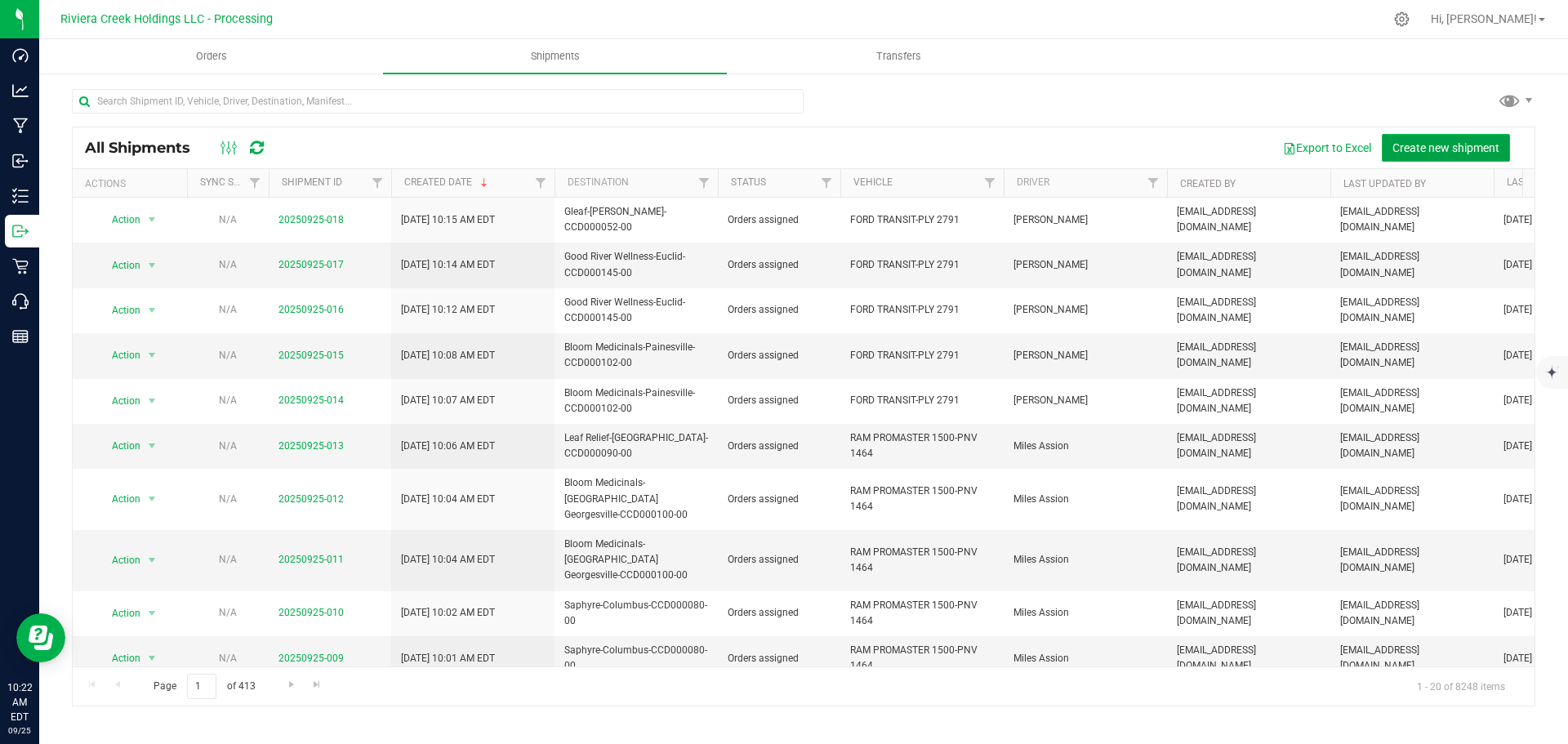
click at [1432, 147] on span "Create new shipment" at bounding box center [1446, 148] width 107 height 13
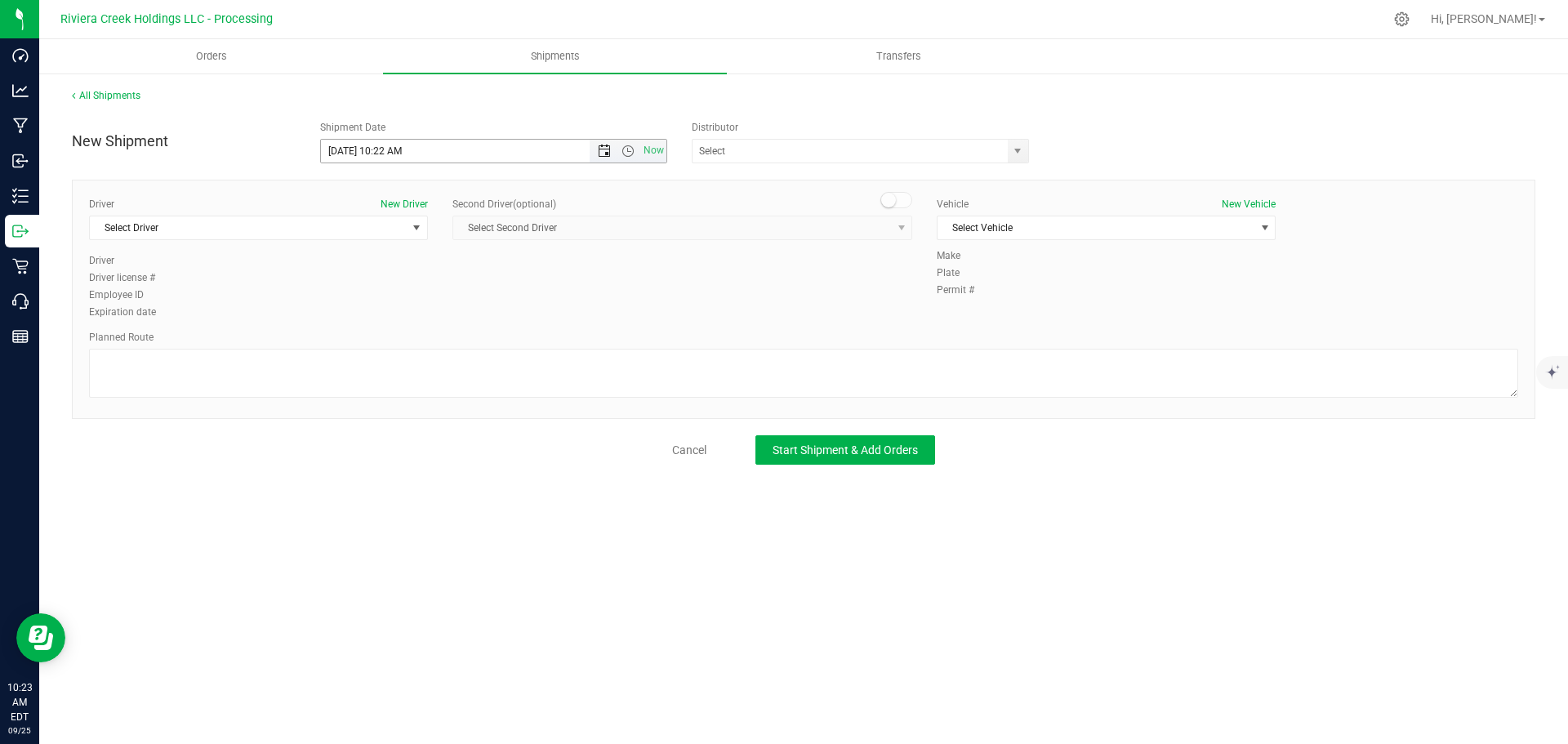
click at [602, 156] on span "Open the date view" at bounding box center [604, 151] width 13 height 13
click at [456, 316] on link "26" at bounding box center [453, 318] width 24 height 26
click at [627, 152] on span "Open the time view" at bounding box center [628, 151] width 13 height 13
click at [378, 251] on li "7:30 AM" at bounding box center [493, 248] width 344 height 22
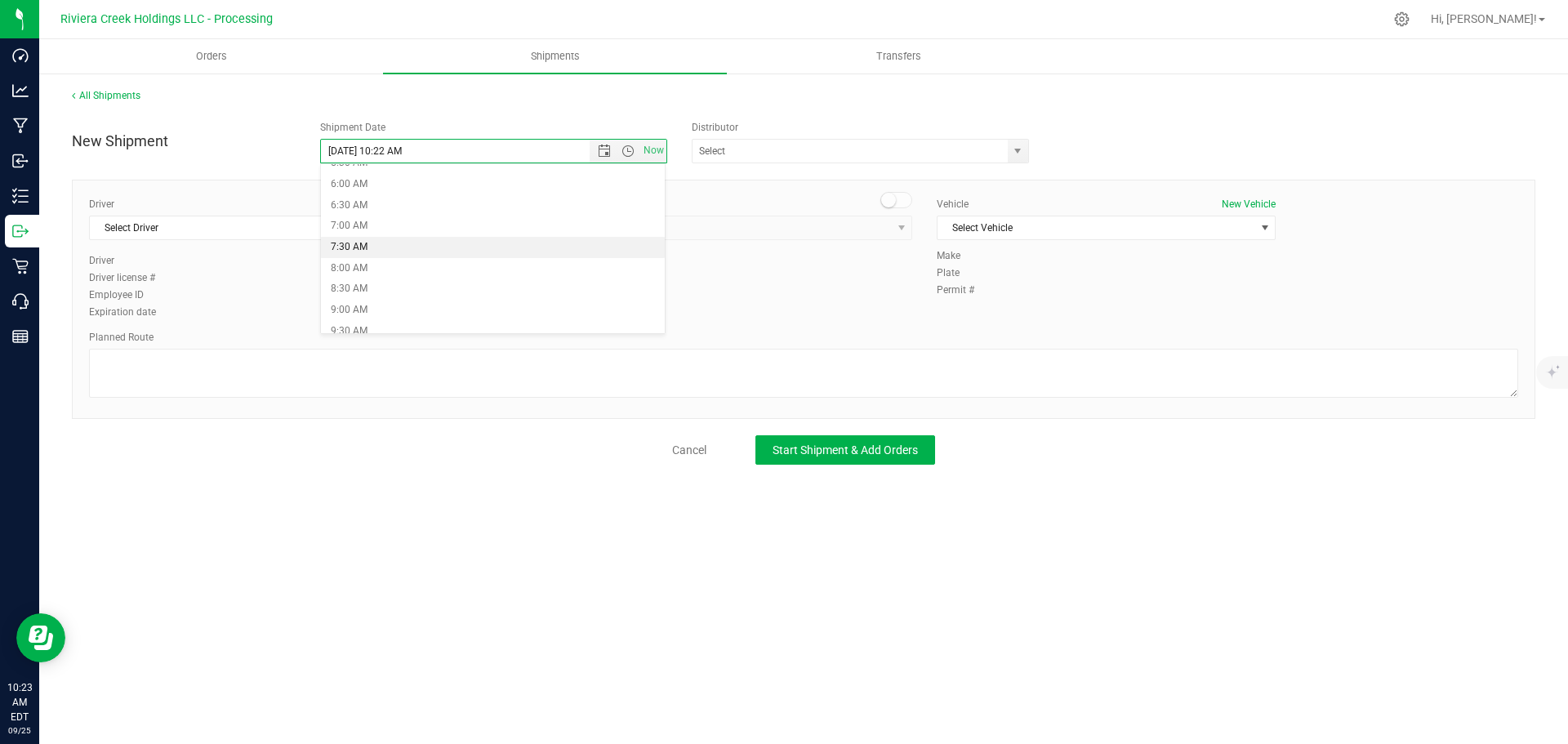
type input "9/26/2025 7:30 AM"
click at [1023, 150] on span "select" at bounding box center [1017, 151] width 13 height 13
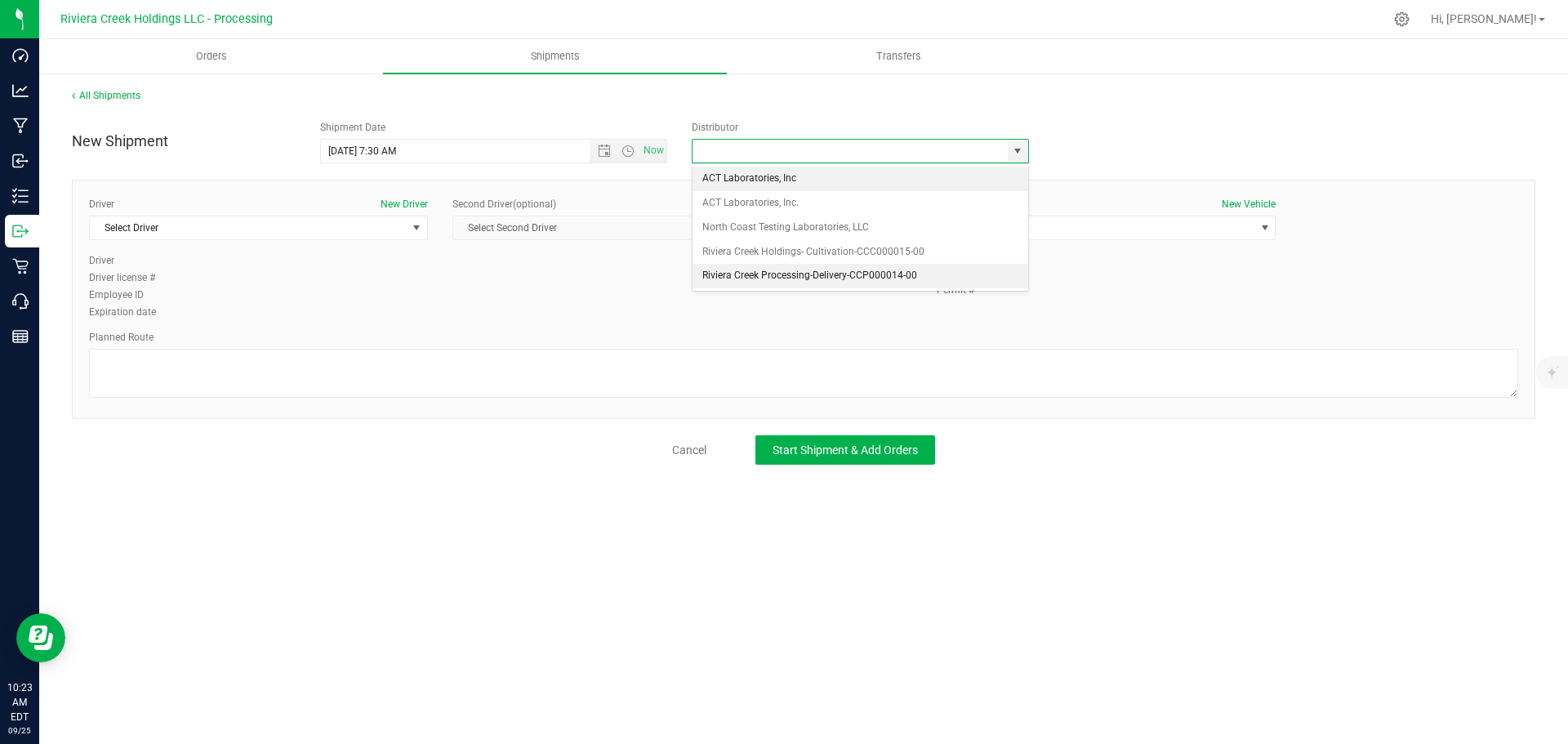
click at [725, 276] on li "Riviera Creek Processing-Delivery-CCP000014-00" at bounding box center [860, 276] width 335 height 25
type input "Riviera Creek Processing-Delivery-CCP000014-00"
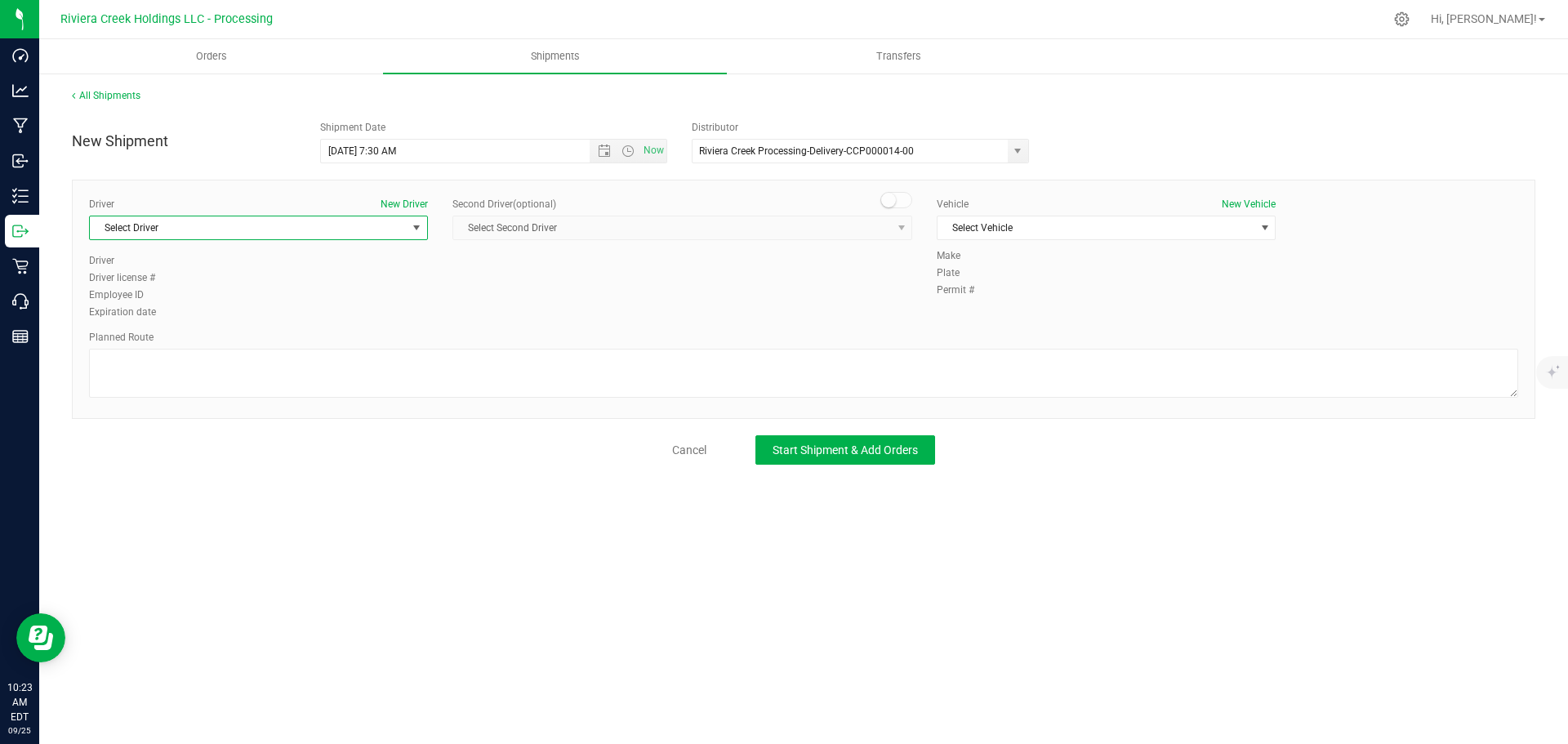
click at [183, 233] on span "Select Driver" at bounding box center [248, 227] width 317 height 23
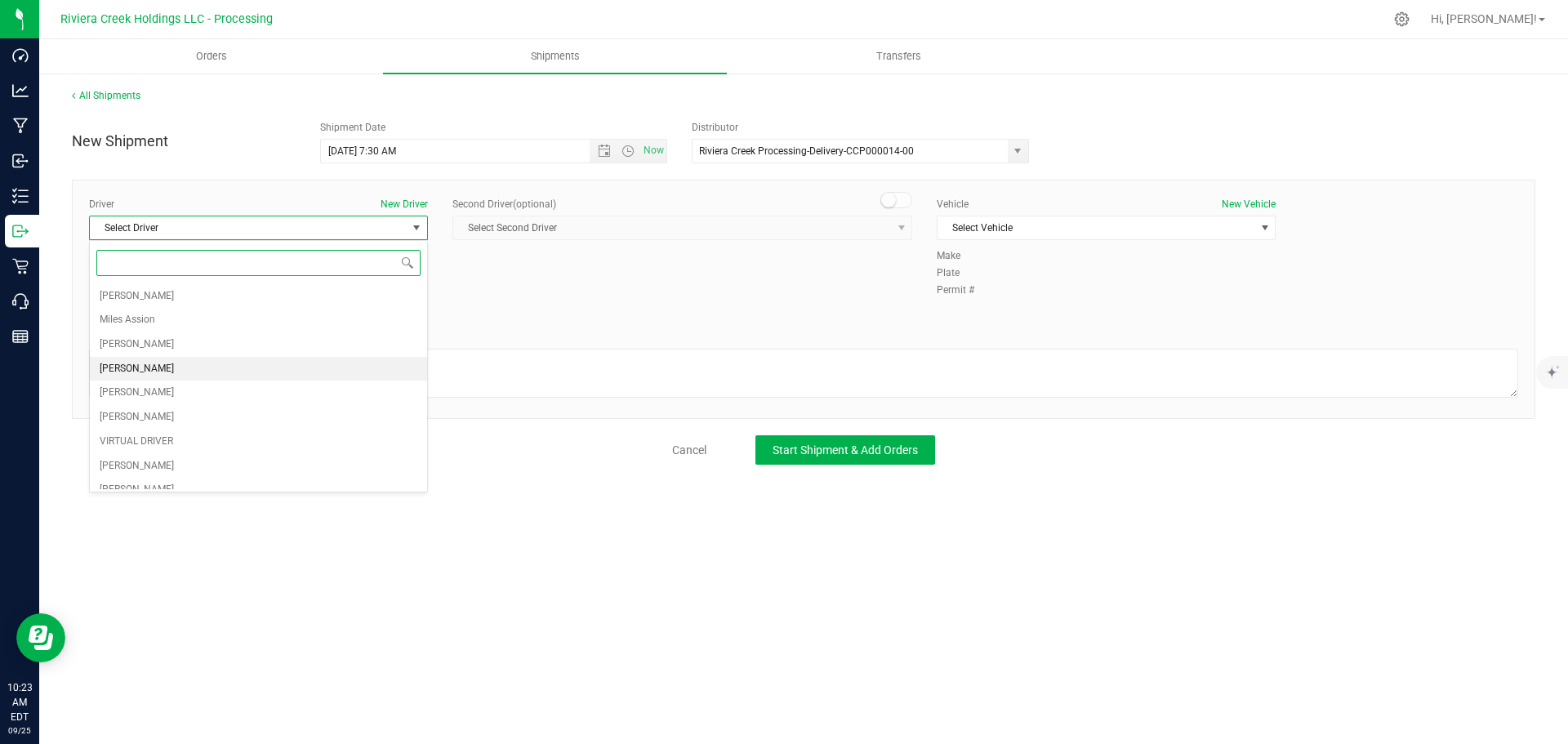
click at [185, 358] on li "Taon Belcher" at bounding box center [258, 369] width 337 height 25
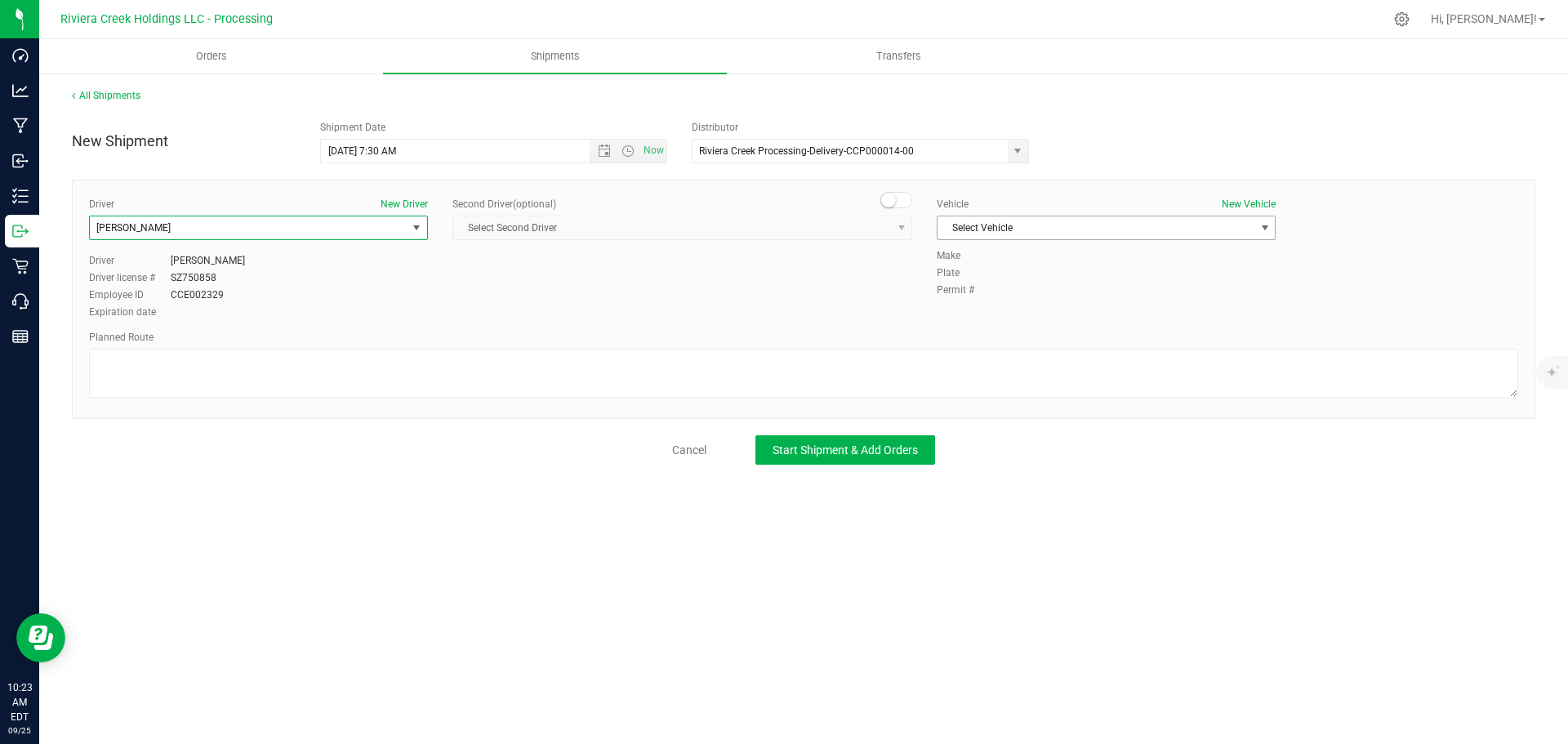
click at [975, 229] on span "Select Vehicle" at bounding box center [1096, 227] width 317 height 23
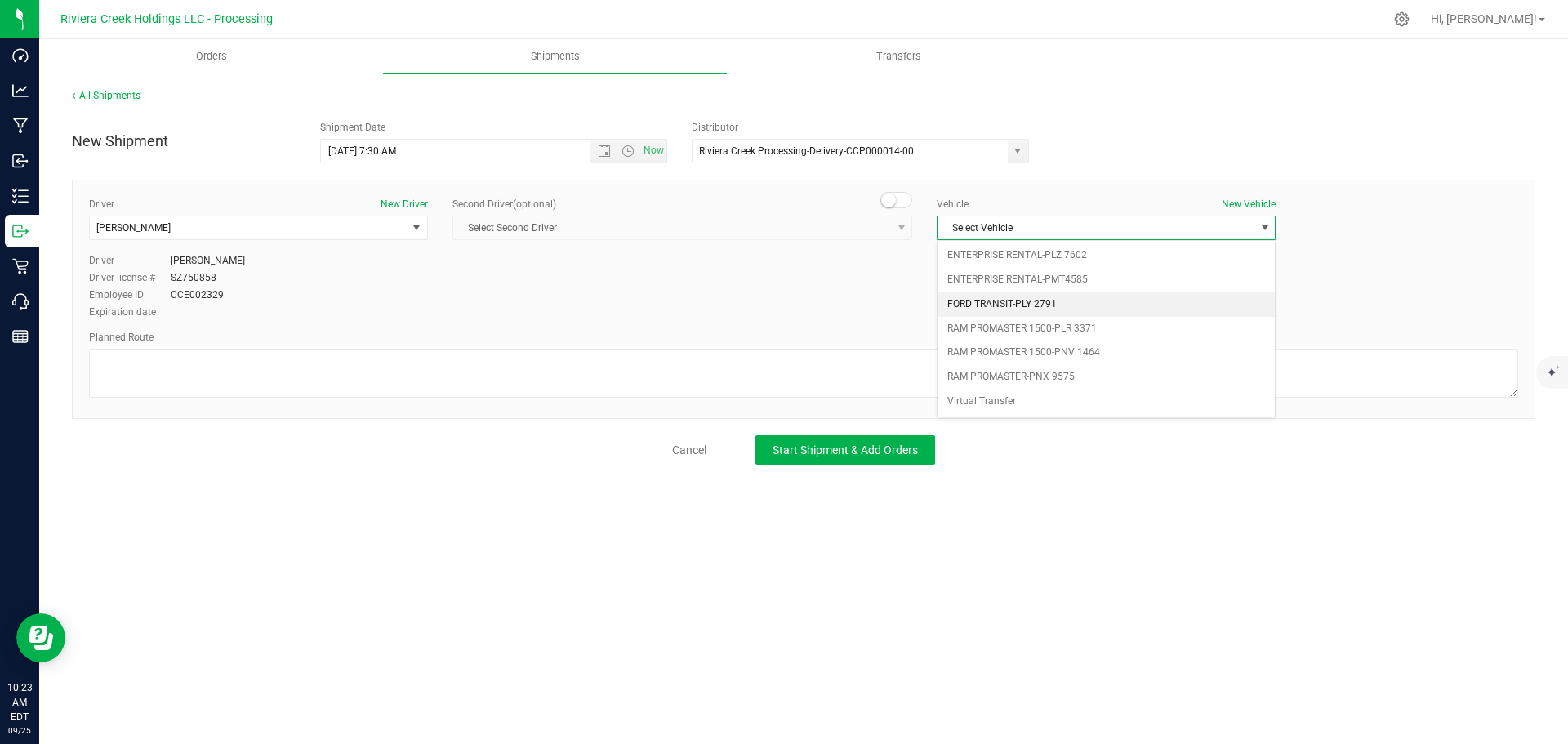
click at [1092, 307] on li "FORD TRANSIT-PLY 2791" at bounding box center [1106, 304] width 337 height 25
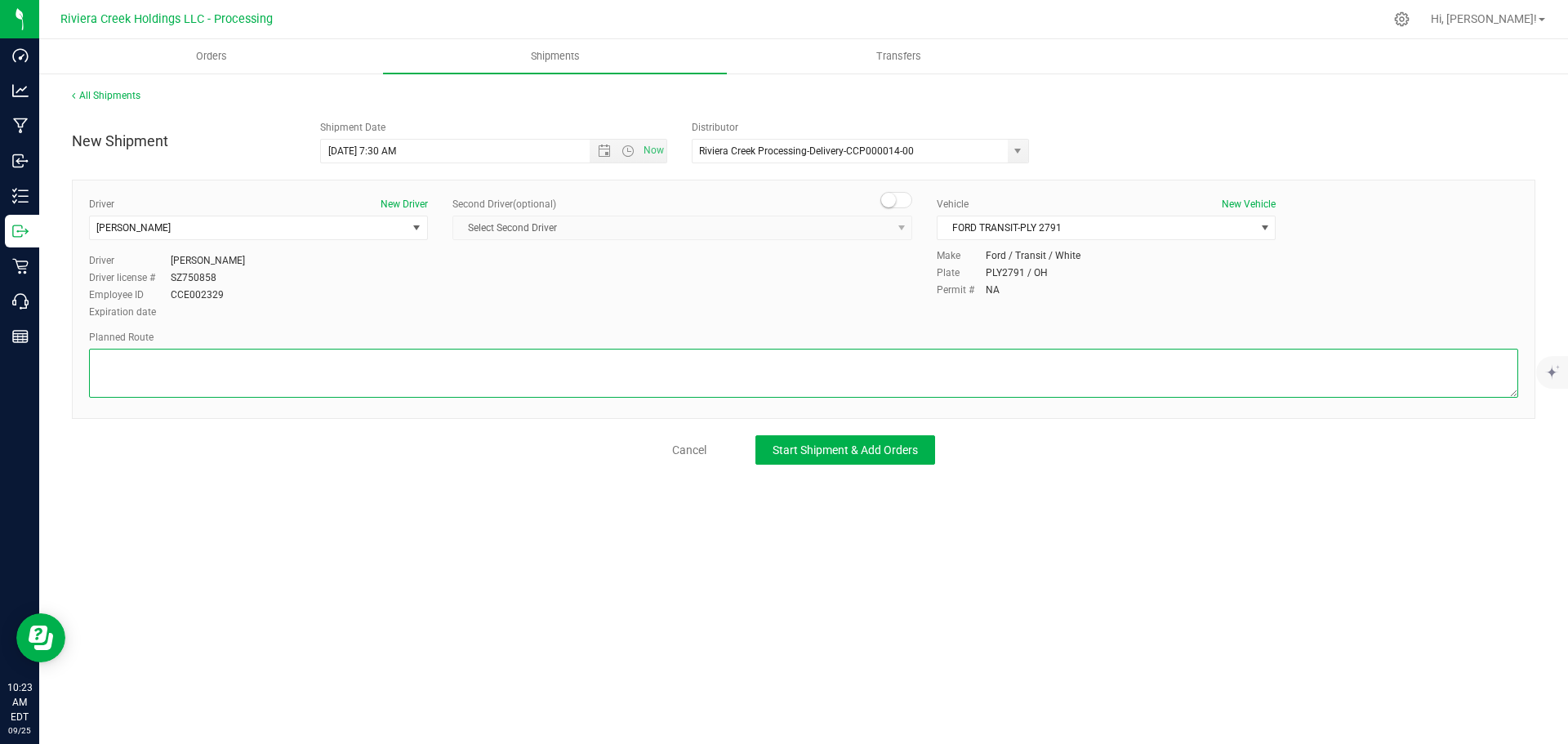
click at [488, 383] on textarea at bounding box center [804, 374] width 1429 height 49
paste textarea "Head southeast toward Euclid Ave 102 ft Turn left onto Euclid Ave 0.399 mi Turn…"
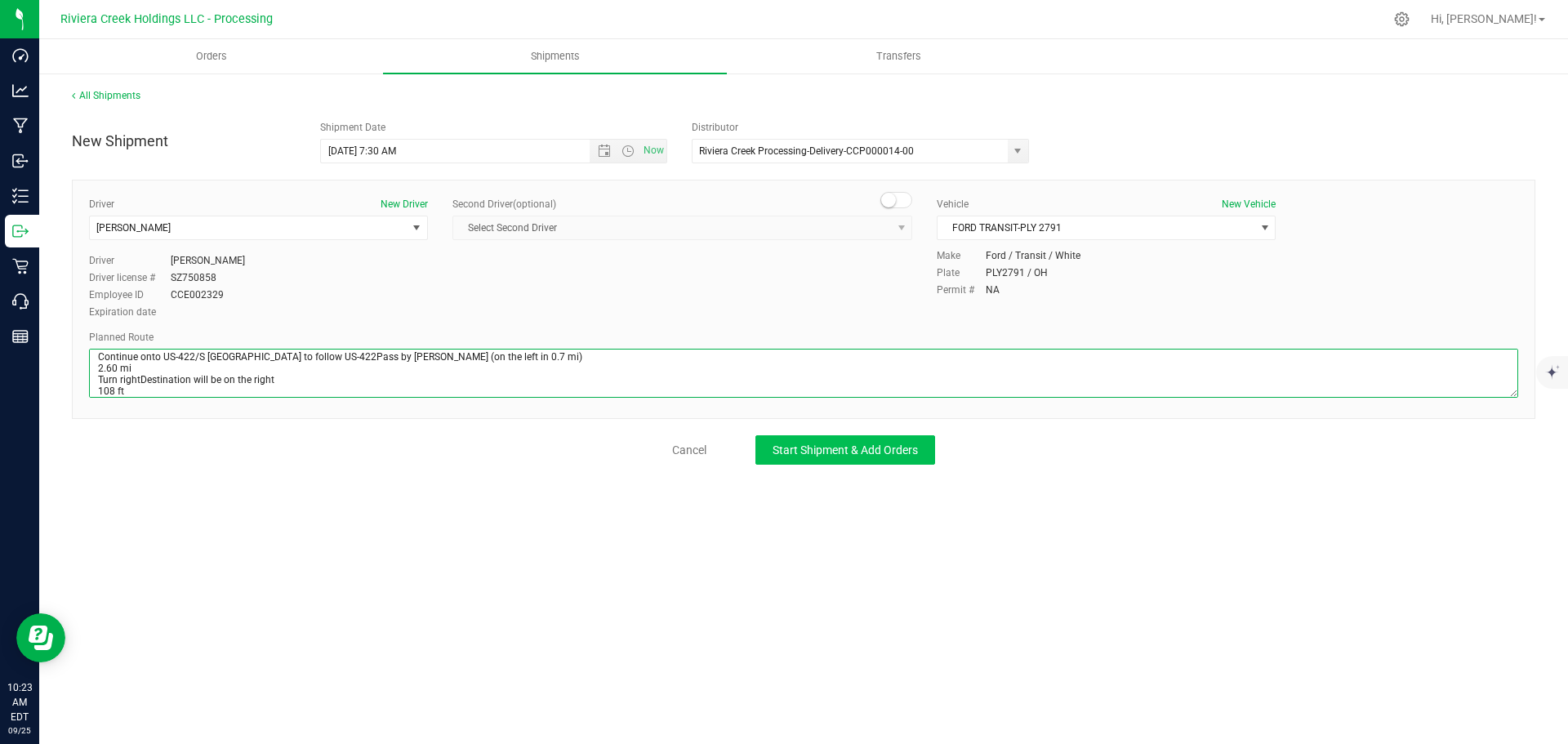
type textarea "Head southeast toward Euclid Ave 102 ft Turn left onto Euclid Ave 0.399 mi Turn…"
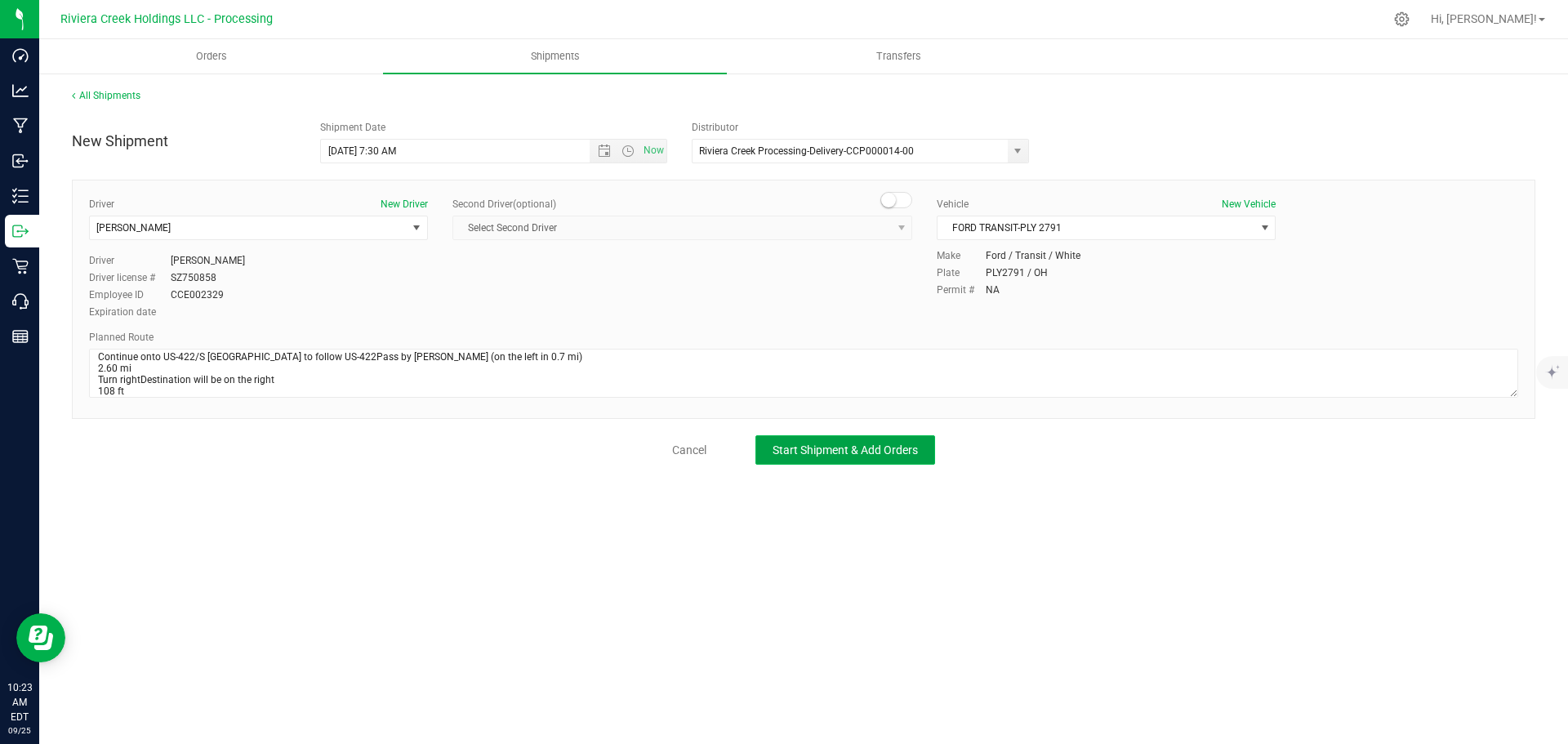
click at [776, 453] on span "Start Shipment & Add Orders" at bounding box center [845, 450] width 146 height 13
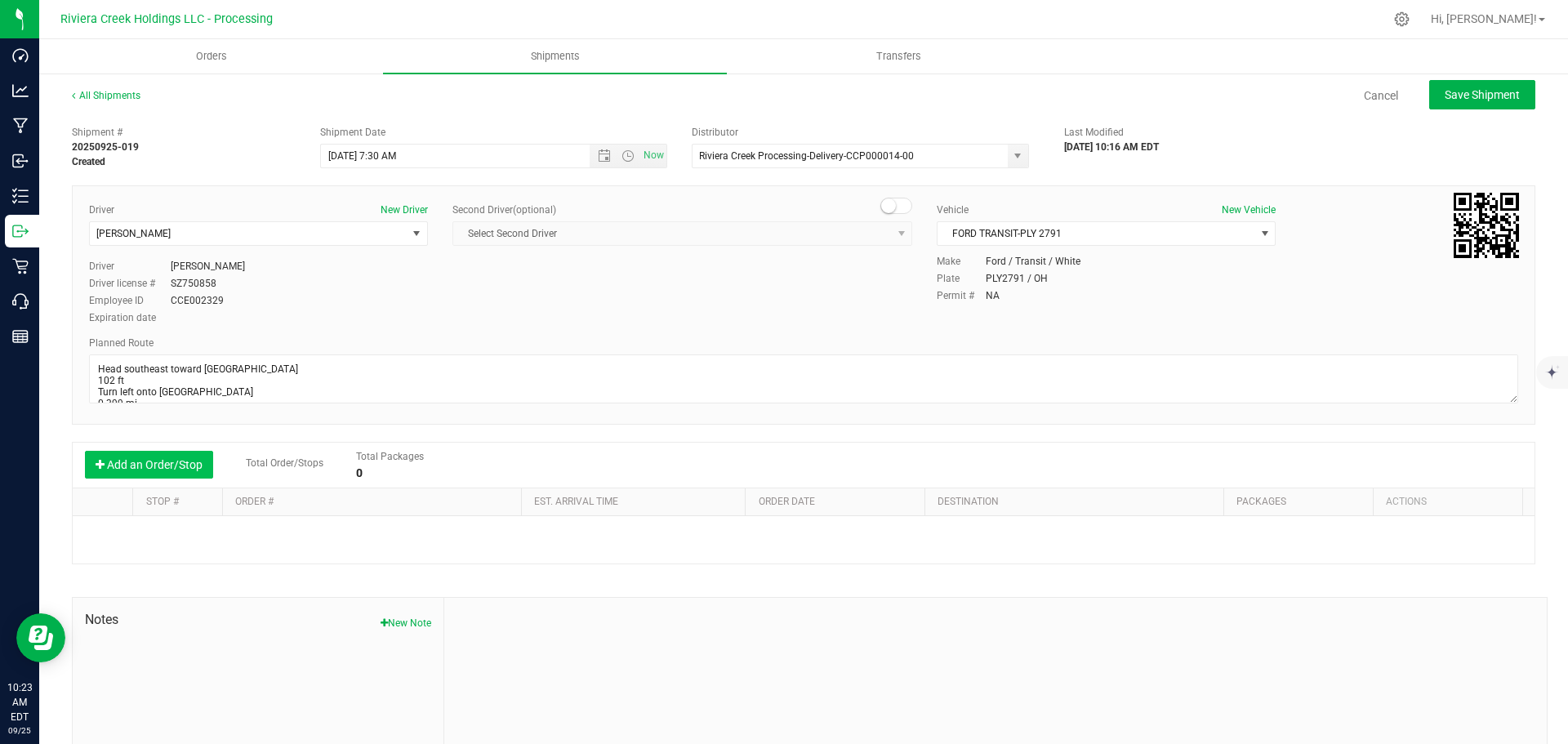
click at [178, 465] on button "Add an Order/Stop" at bounding box center [149, 465] width 128 height 28
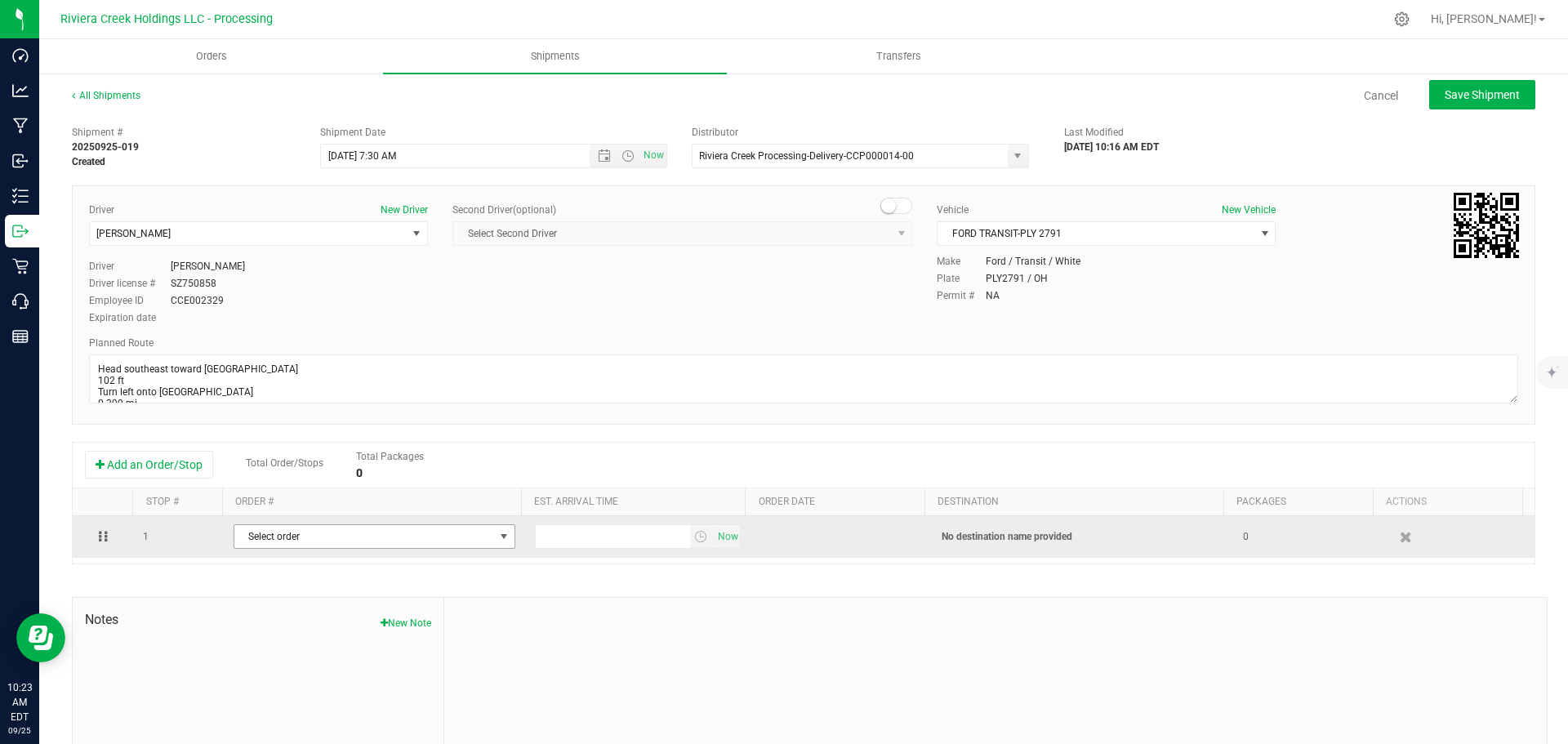
click at [388, 539] on span "Select order" at bounding box center [364, 536] width 260 height 23
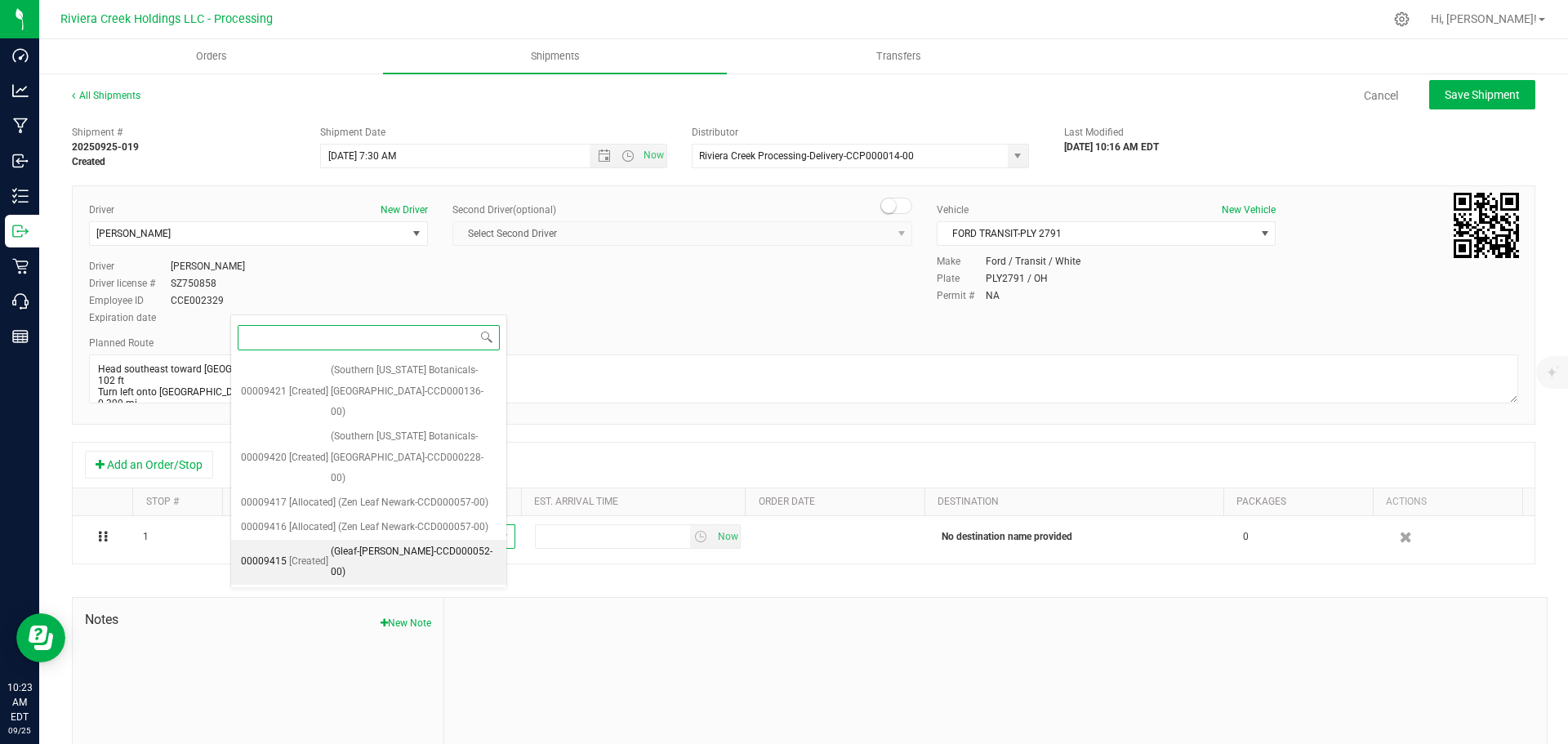
click at [383, 541] on span "(Gleaf-Warren-CCD000052-00)" at bounding box center [413, 562] width 166 height 41
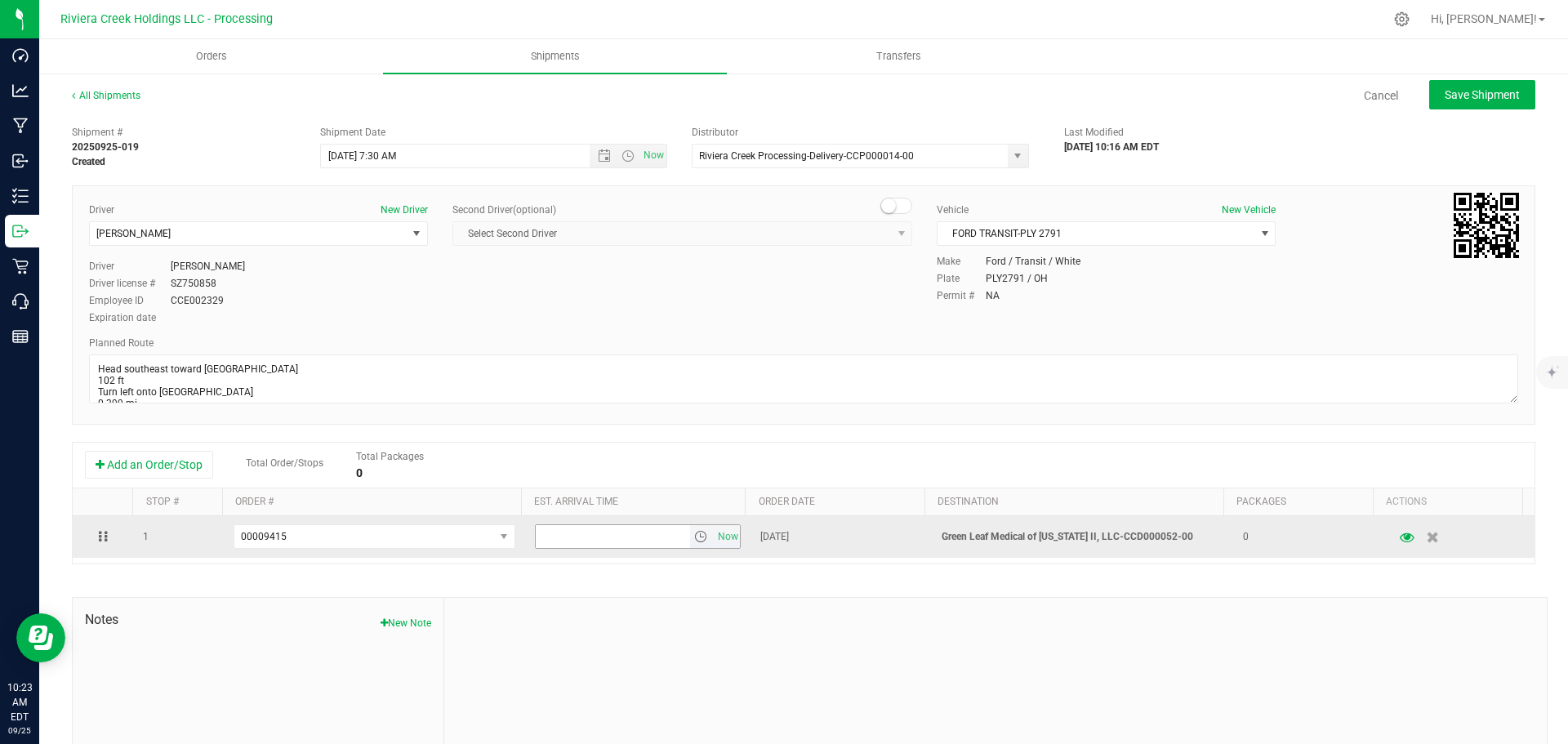
click at [694, 543] on span "select" at bounding box center [700, 536] width 13 height 13
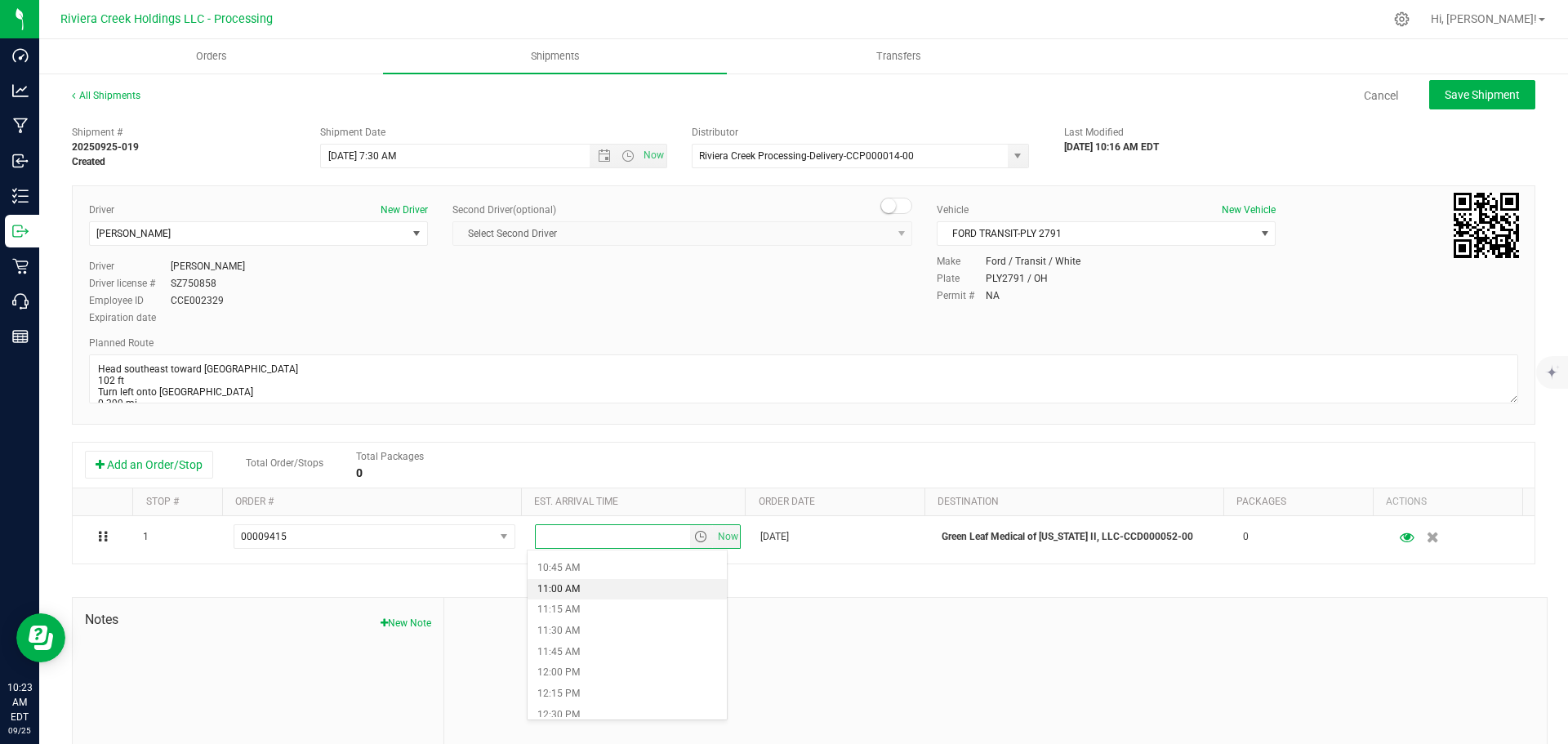
scroll to position [980, 0]
click at [582, 595] on li "12:00 PM" at bounding box center [627, 591] width 200 height 22
click at [1445, 91] on span "Save Shipment" at bounding box center [1482, 94] width 75 height 13
type input "9/26/2025 11:30 AM"
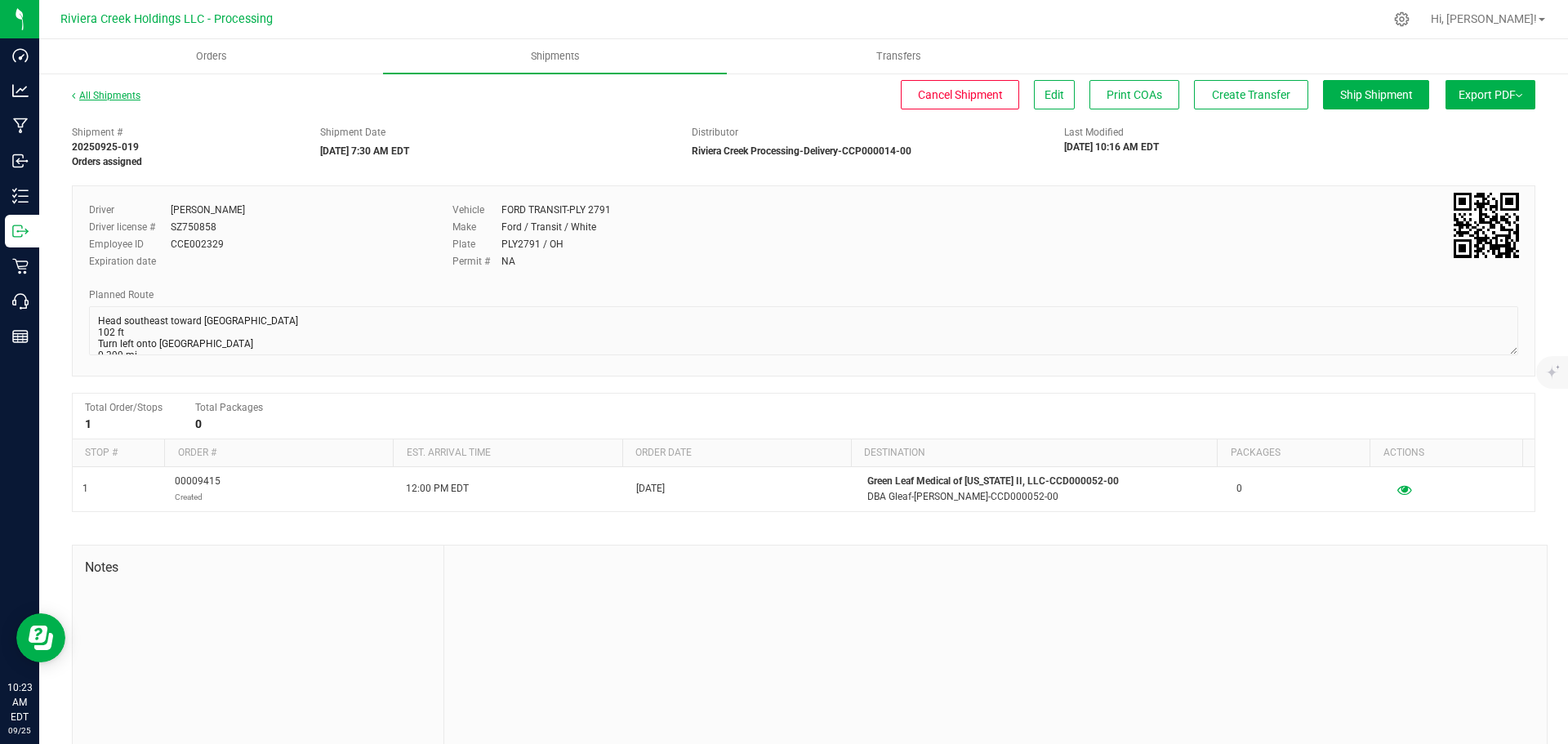
click at [102, 97] on link "All Shipments" at bounding box center [106, 95] width 69 height 12
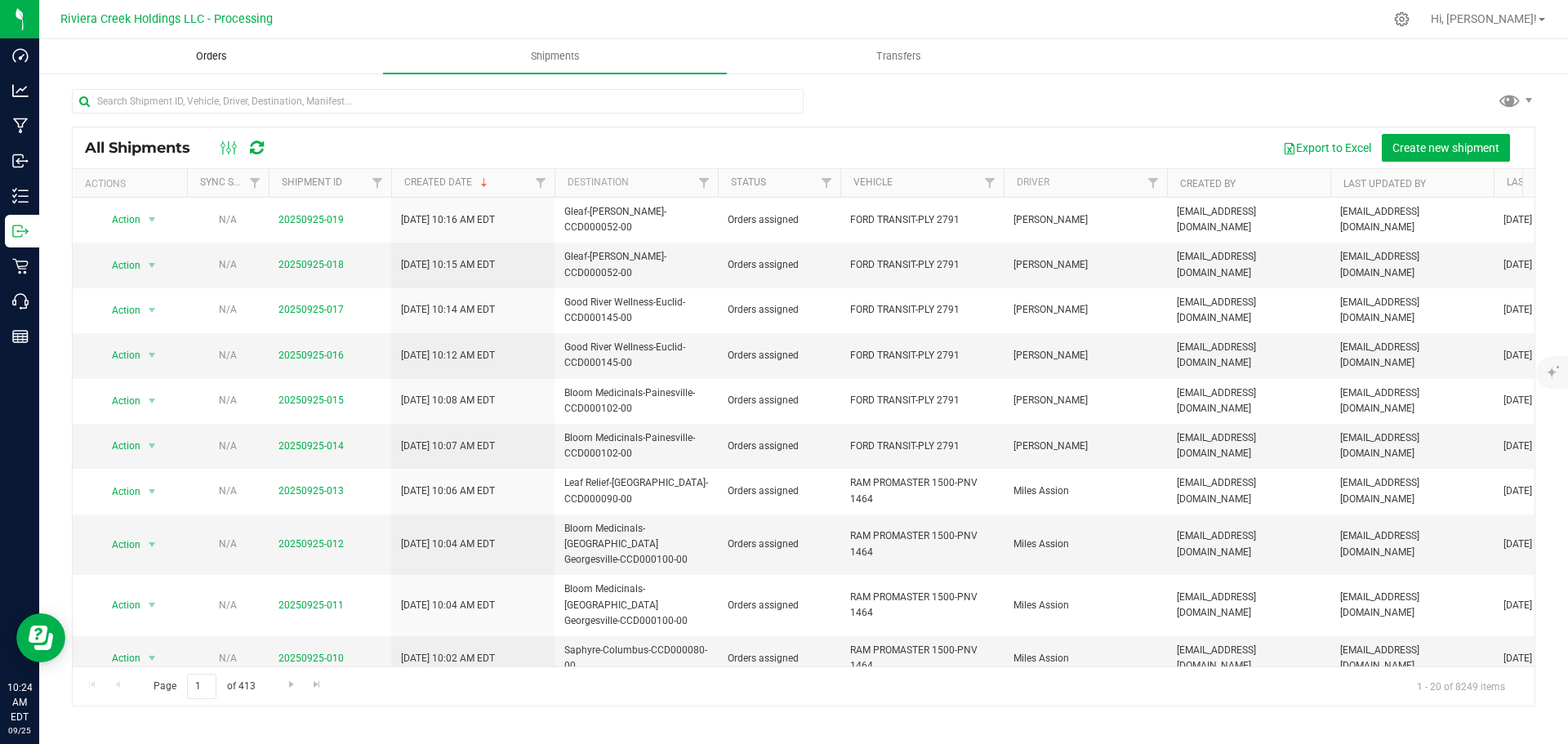
click at [212, 57] on span "Orders" at bounding box center [211, 56] width 75 height 15
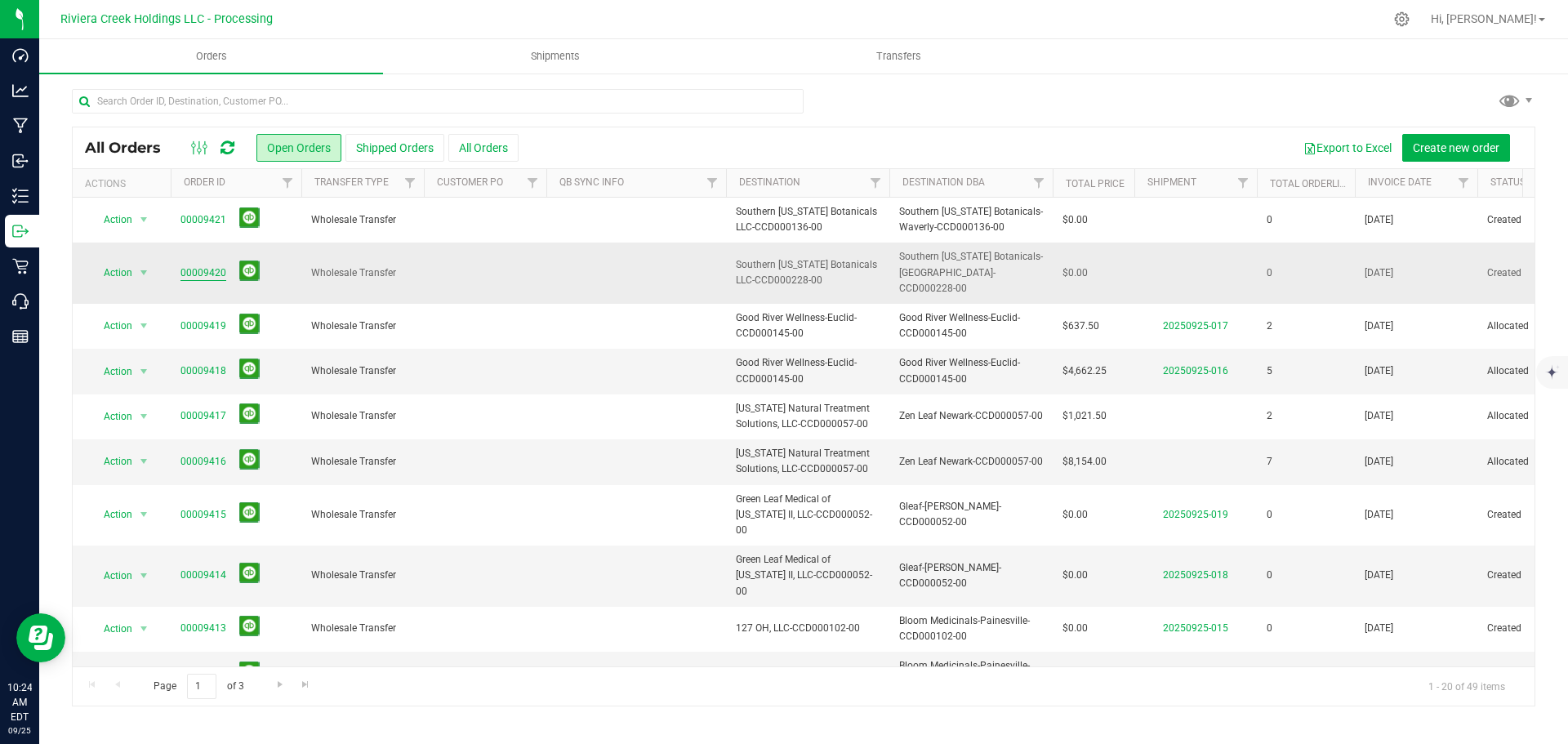
click at [203, 267] on link "00009420" at bounding box center [203, 274] width 45 height 16
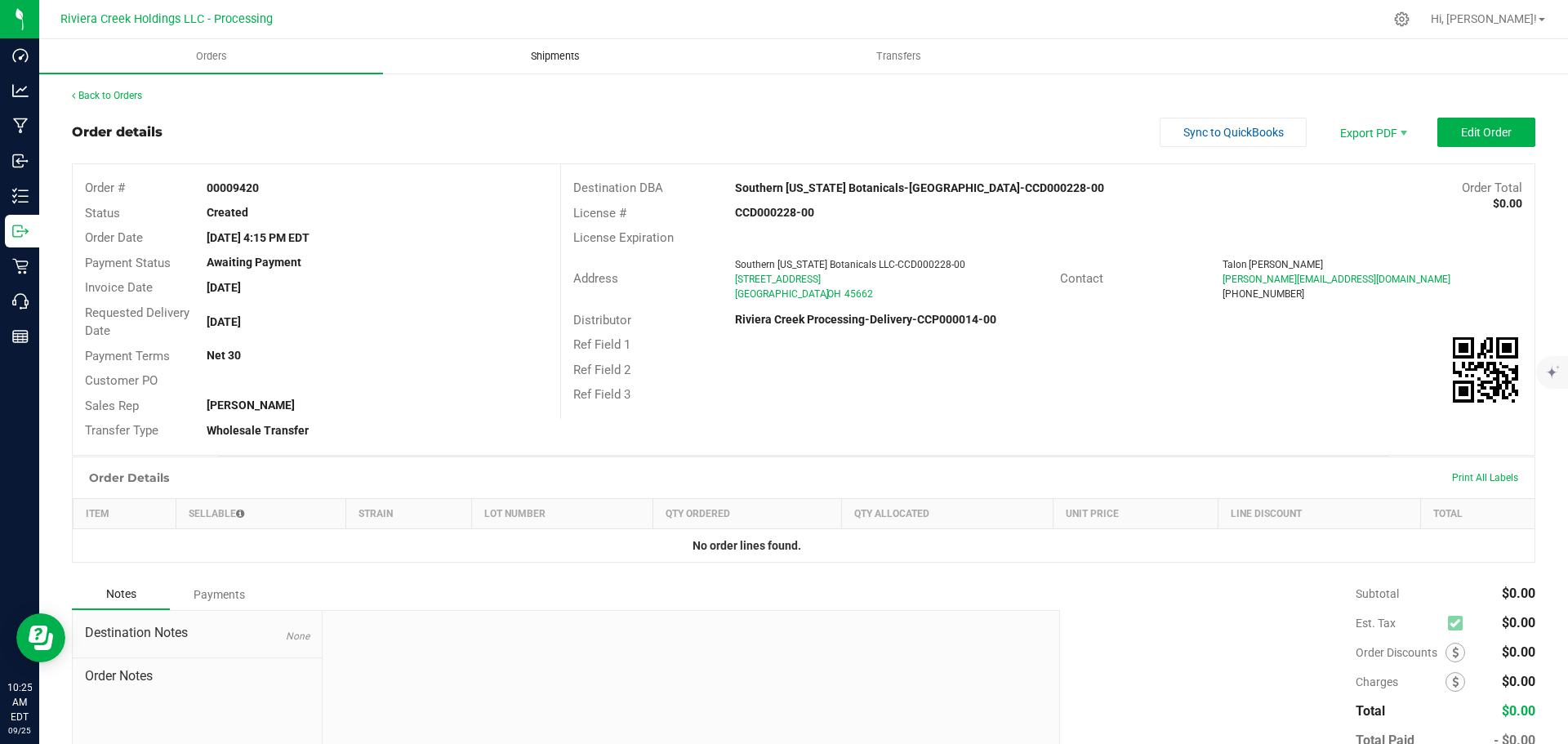
click at [549, 50] on span "Shipments" at bounding box center [555, 56] width 93 height 15
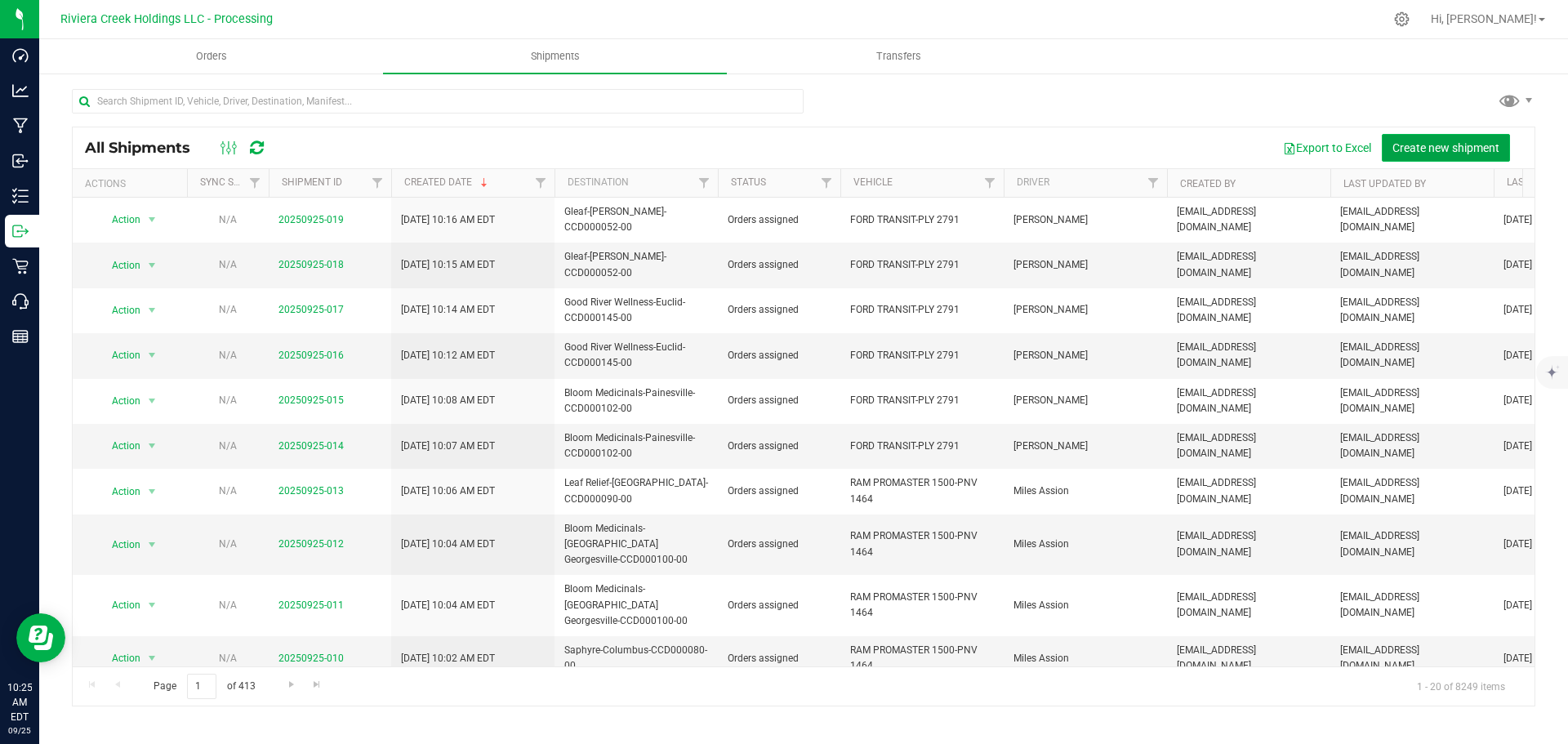
click at [1417, 145] on span "Create new shipment" at bounding box center [1446, 148] width 107 height 13
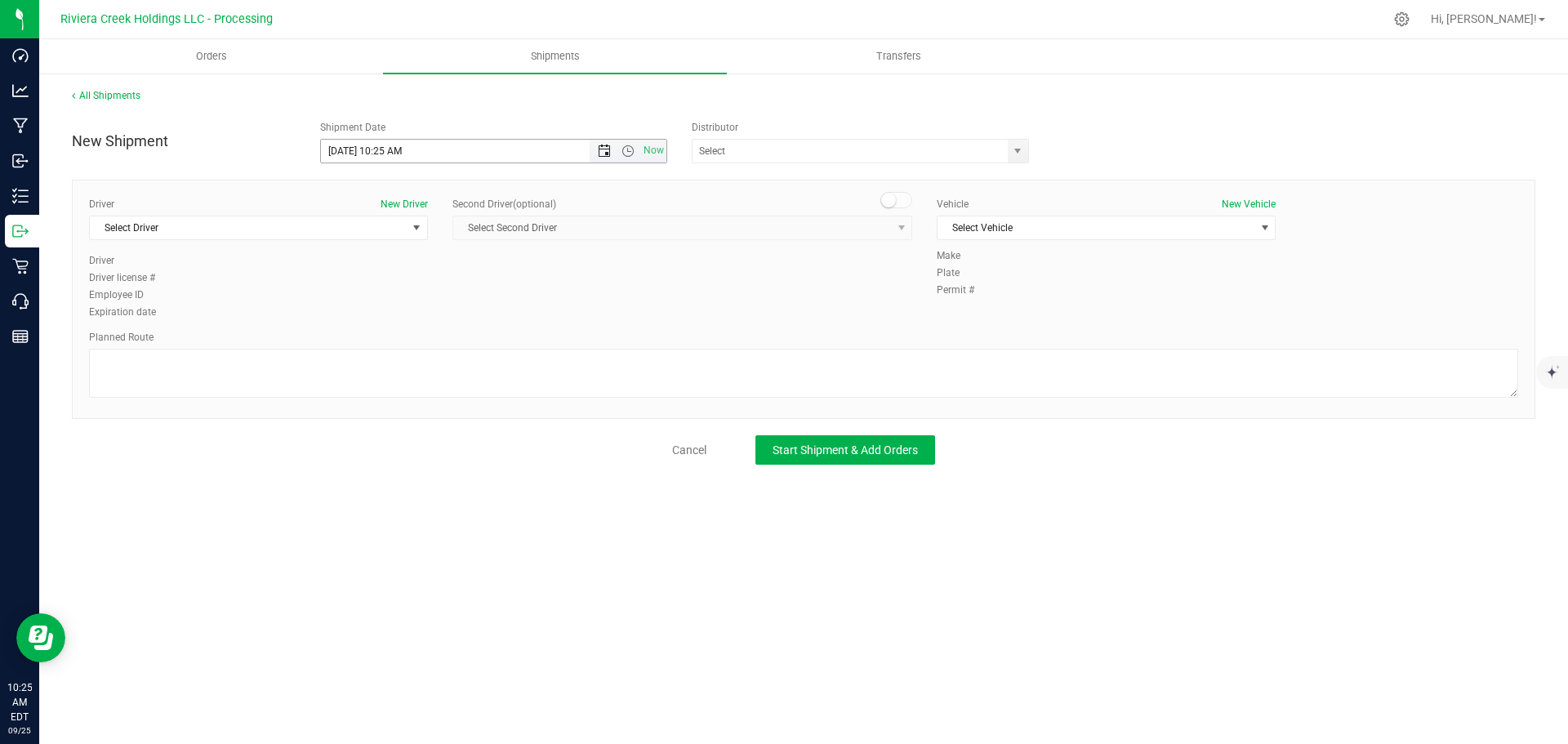
click at [602, 152] on span "Open the date view" at bounding box center [604, 151] width 13 height 13
click at [455, 315] on link "26" at bounding box center [453, 318] width 24 height 26
click at [629, 154] on span "Open the time view" at bounding box center [628, 151] width 13 height 13
click at [358, 321] on li "5:30 AM" at bounding box center [493, 327] width 344 height 22
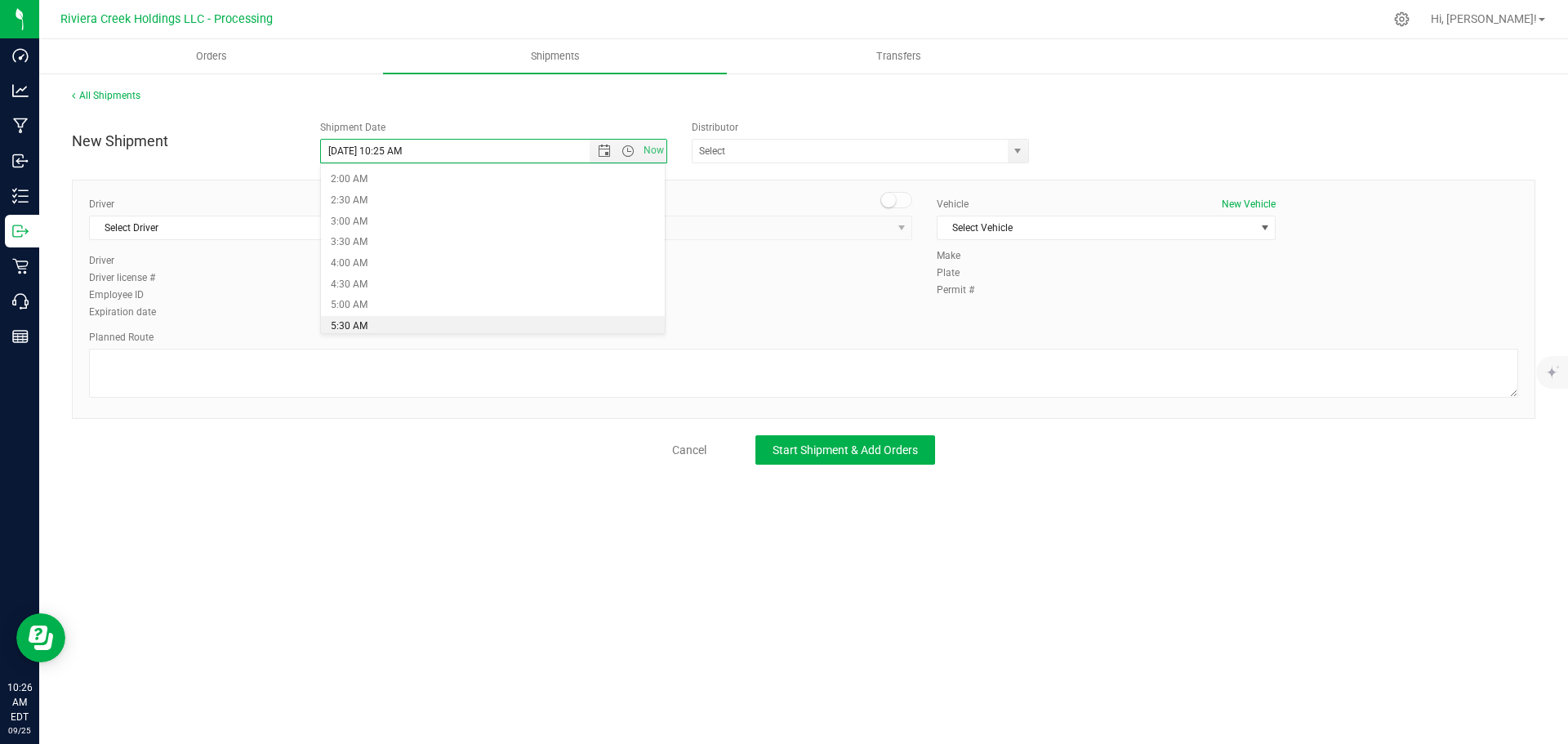
type input "9/26/2025 5:30 AM"
click at [1018, 155] on span "select" at bounding box center [1017, 151] width 13 height 13
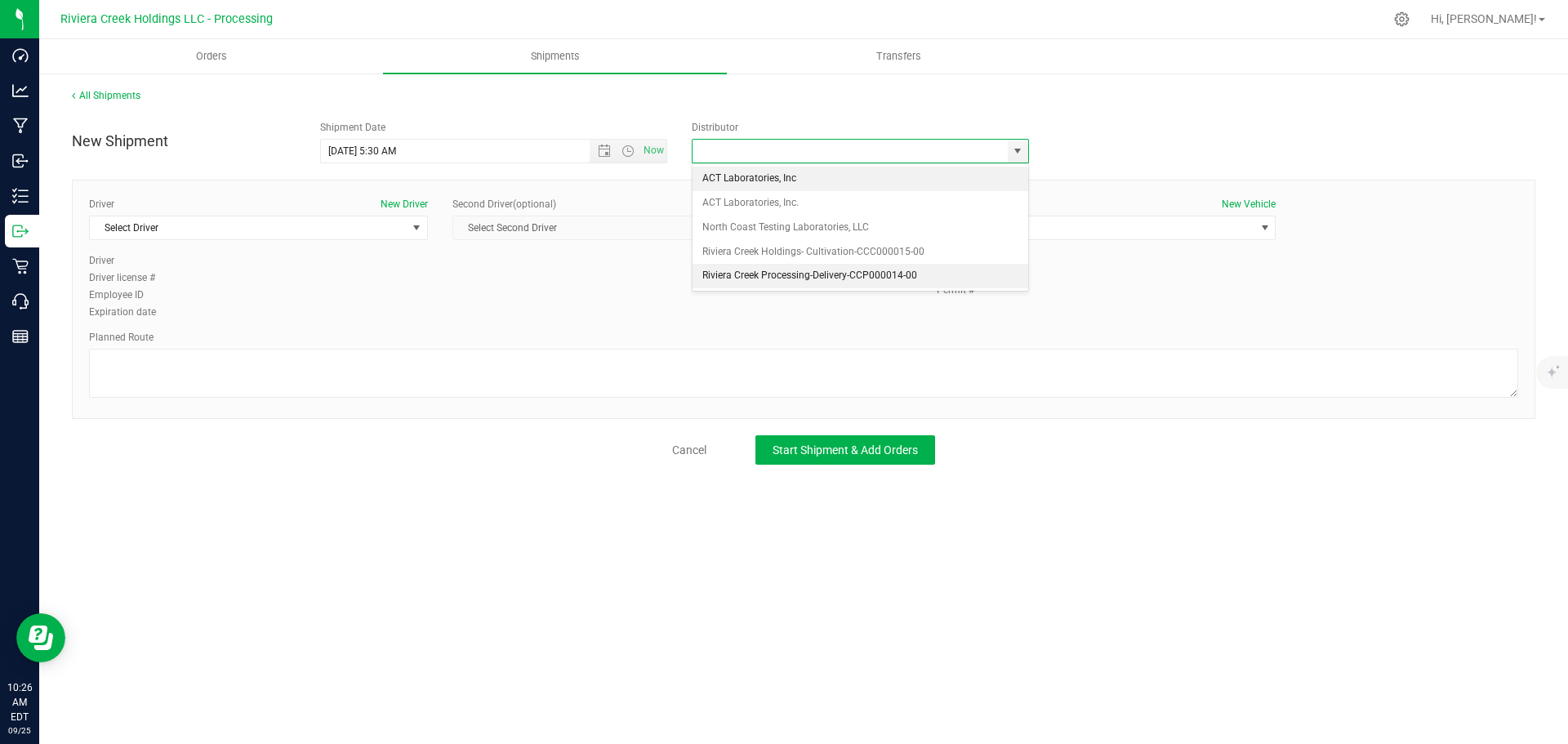
click at [710, 278] on li "Riviera Creek Processing-Delivery-CCP000014-00" at bounding box center [860, 276] width 335 height 25
type input "Riviera Creek Processing-Delivery-CCP000014-00"
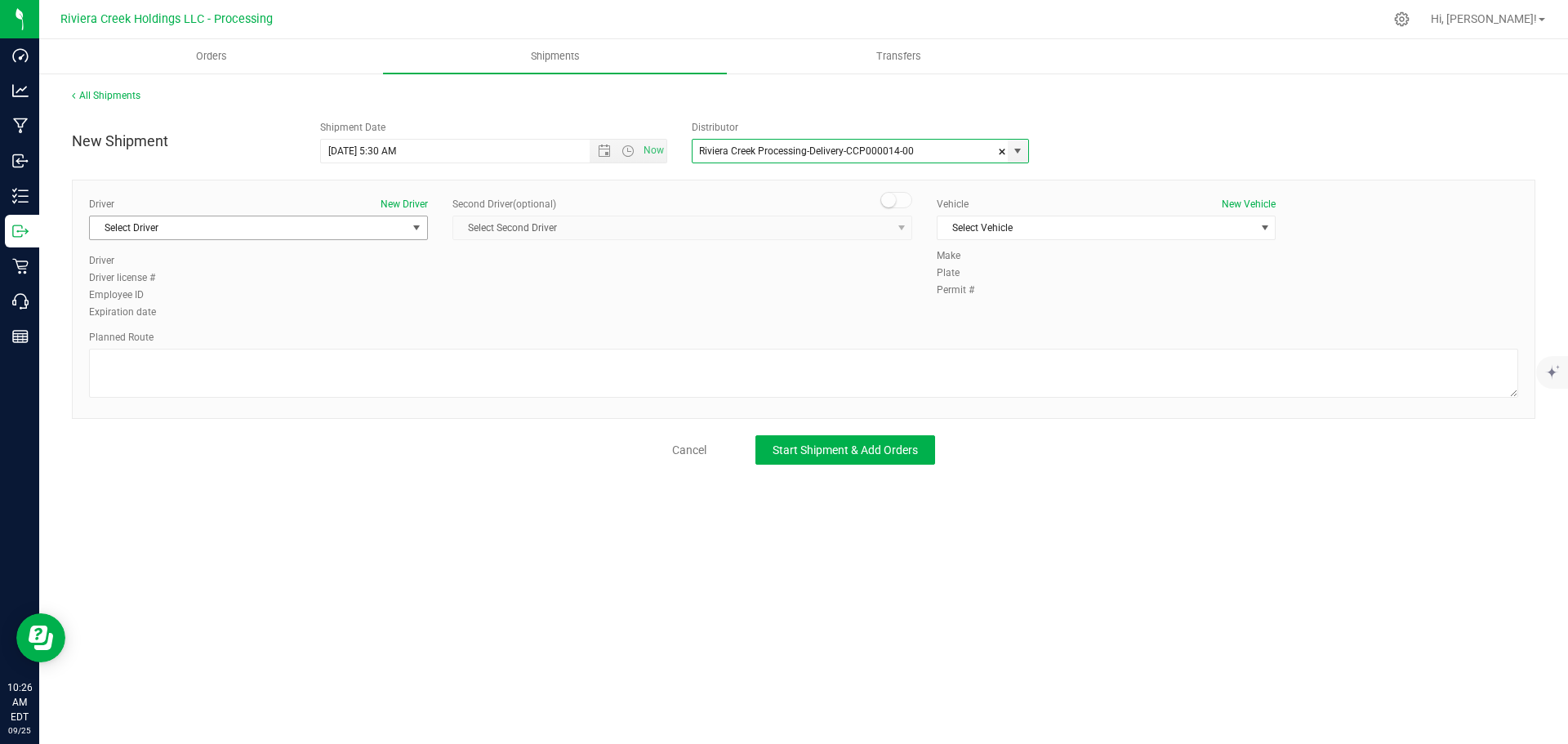
click at [148, 226] on span "Select Driver" at bounding box center [248, 227] width 317 height 23
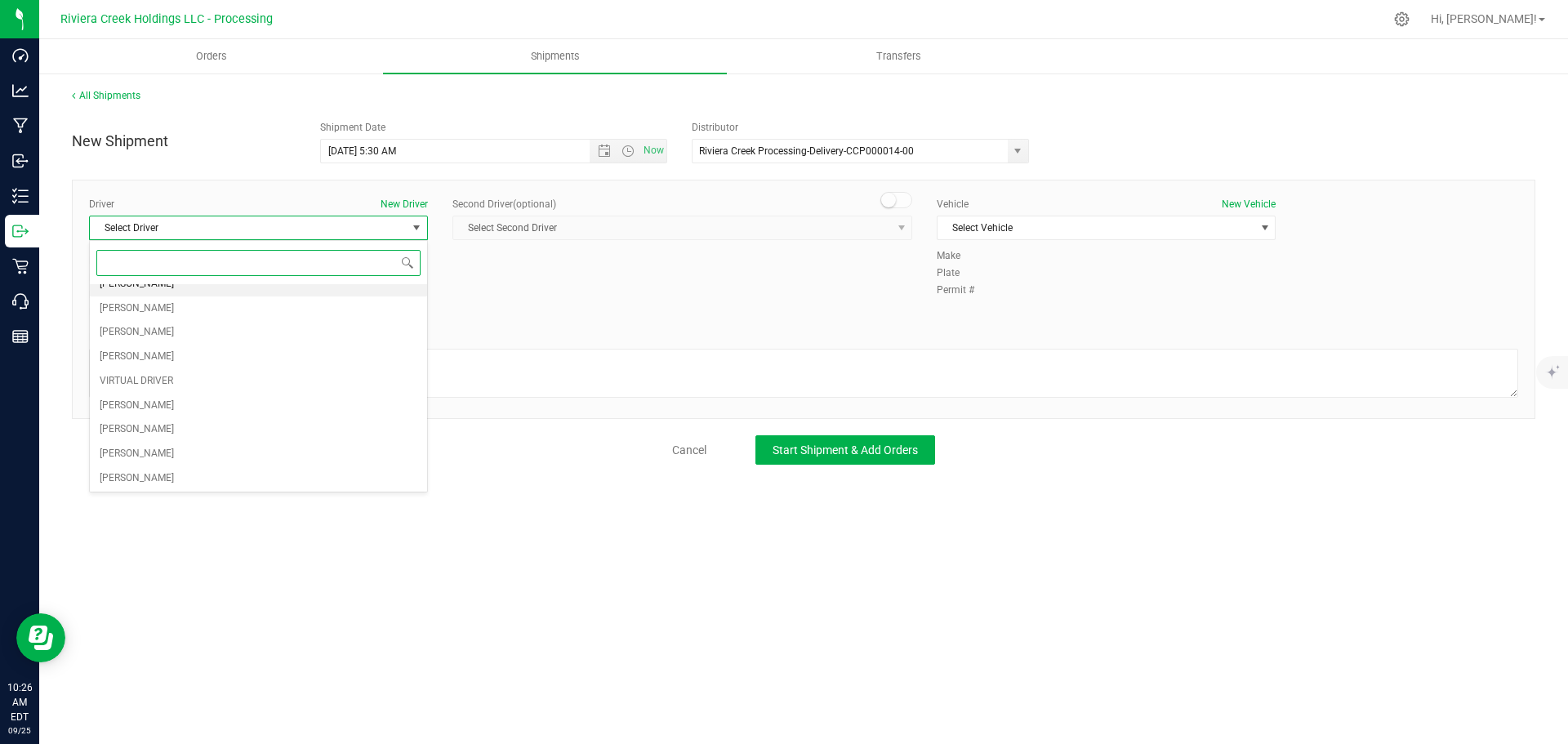
scroll to position [82, 0]
click at [139, 475] on span "Gary Jones" at bounding box center [137, 481] width 75 height 22
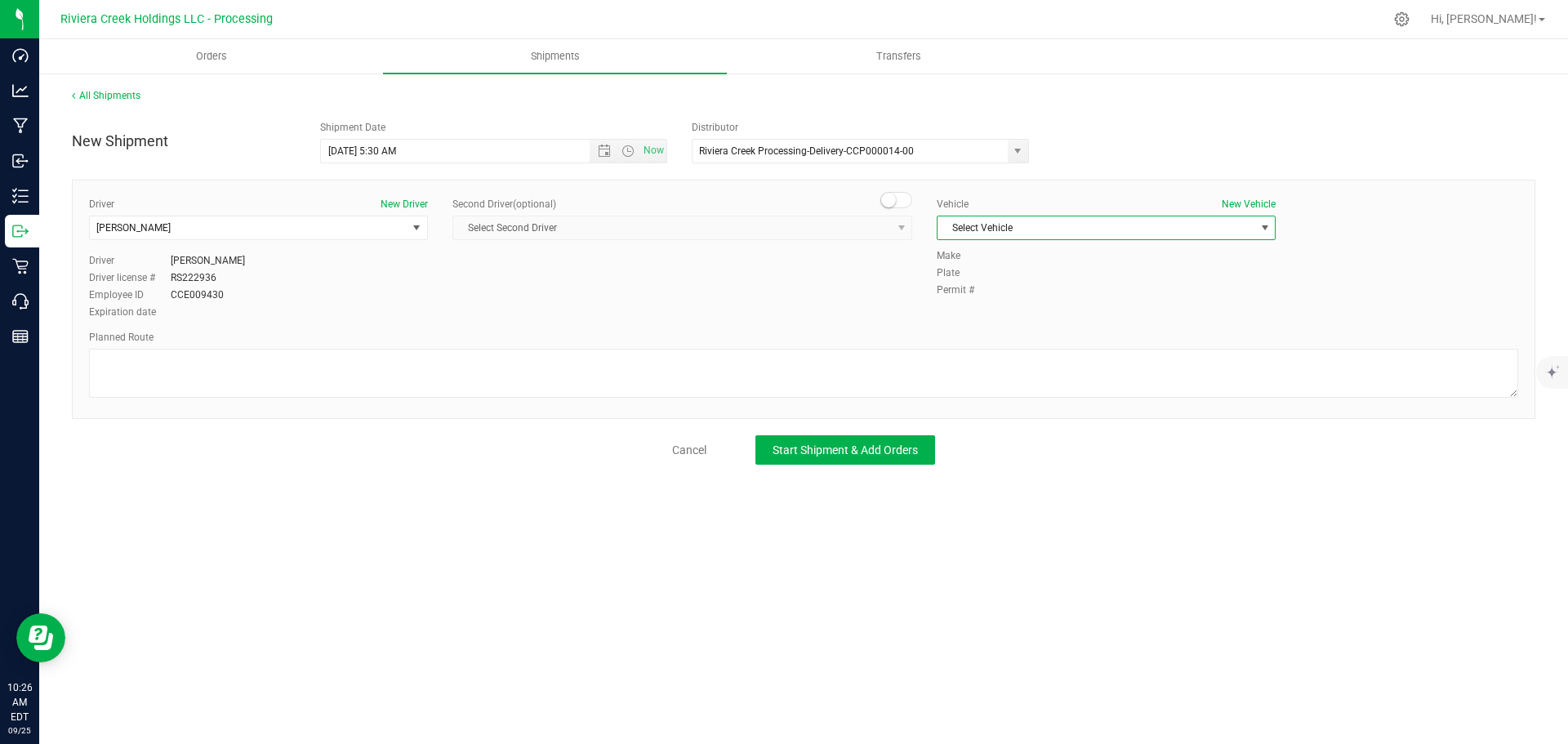
click at [1036, 228] on span "Select Vehicle" at bounding box center [1096, 227] width 317 height 23
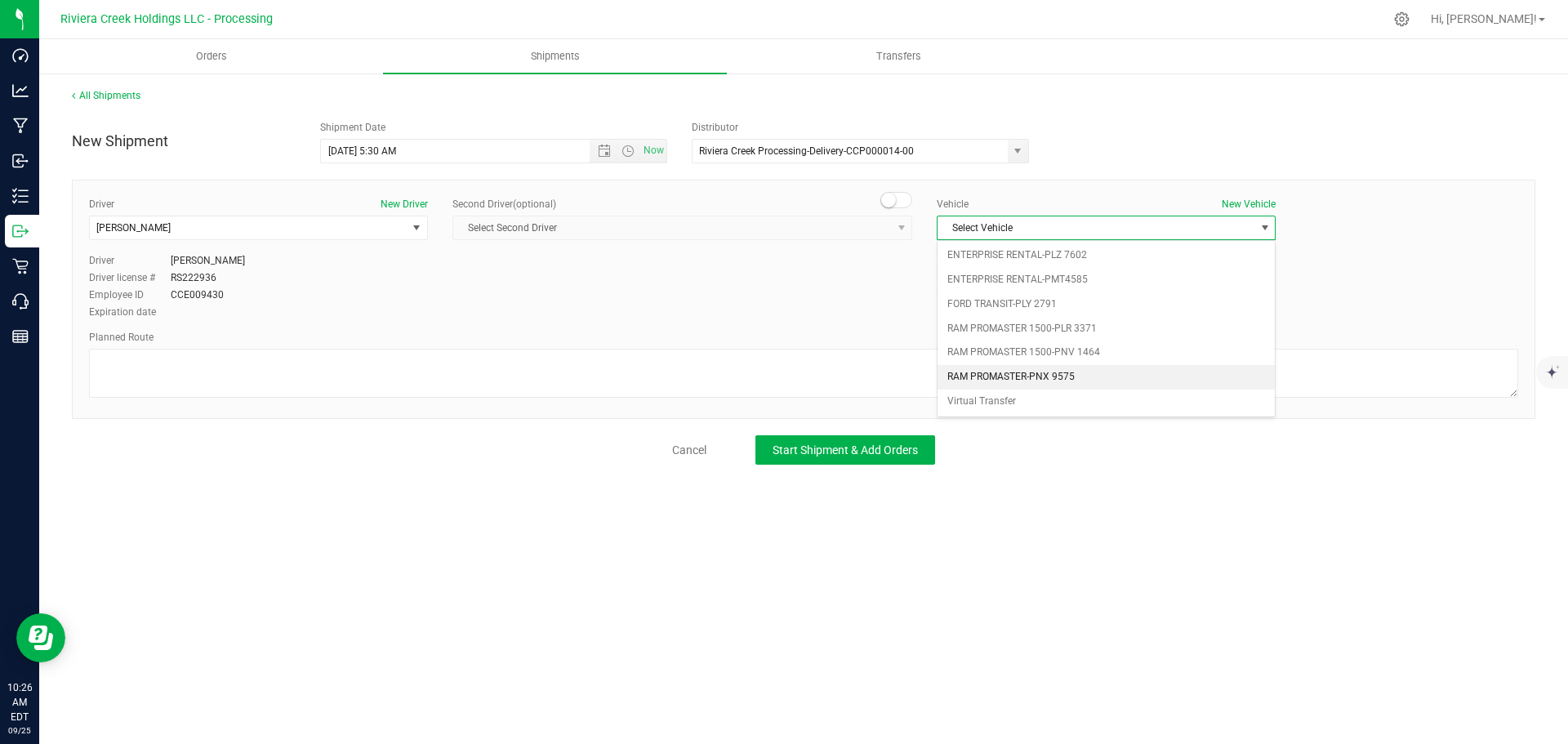
drag, startPoint x: 1039, startPoint y: 375, endPoint x: 793, endPoint y: 364, distance: 246.2
click at [1037, 375] on li "RAM PROMASTER-PNX 9575" at bounding box center [1106, 377] width 337 height 25
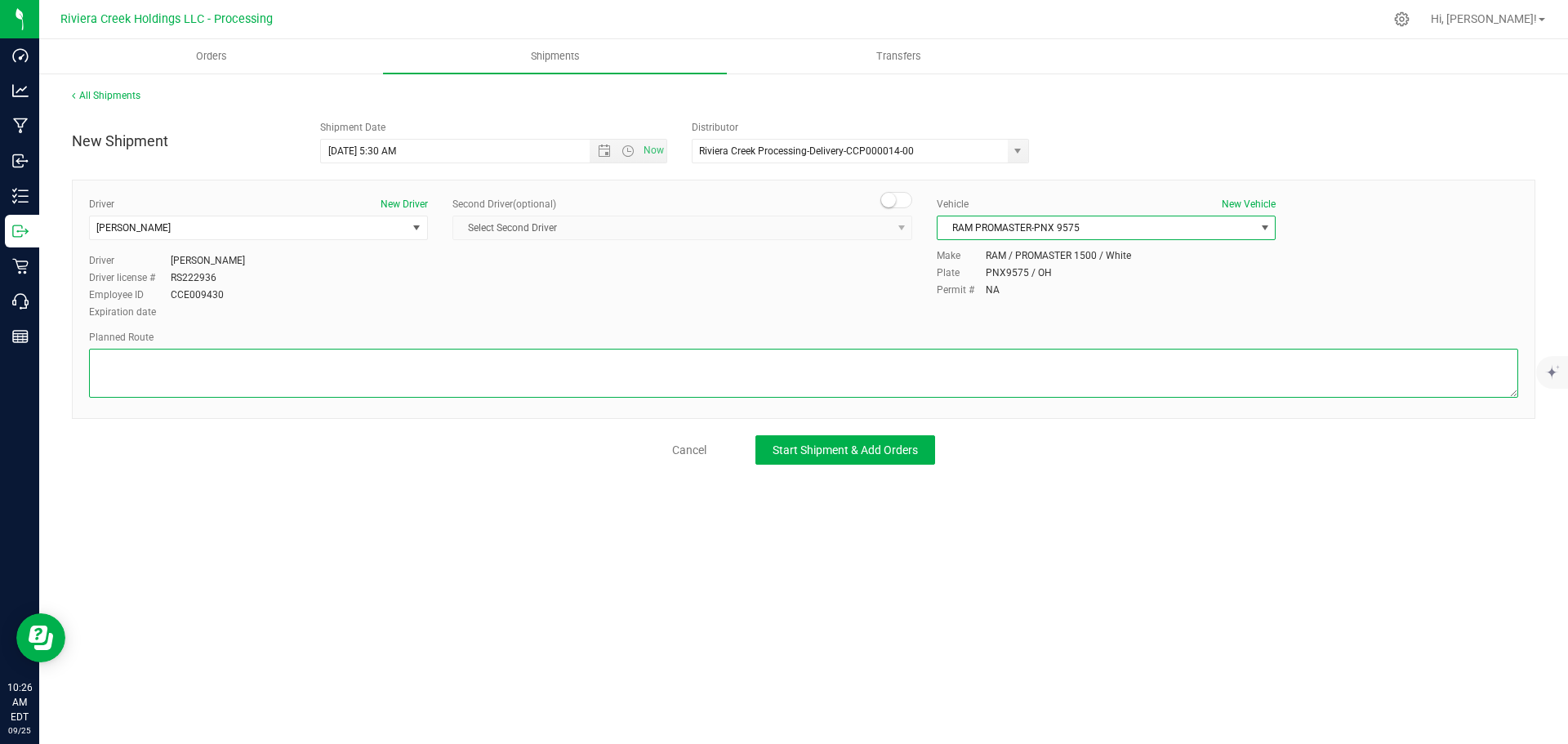
click at [384, 363] on textarea at bounding box center [804, 374] width 1429 height 49
paste textarea "Head west on St Clair St toward Crescent St 230 ft St Clair St turns slightly l…"
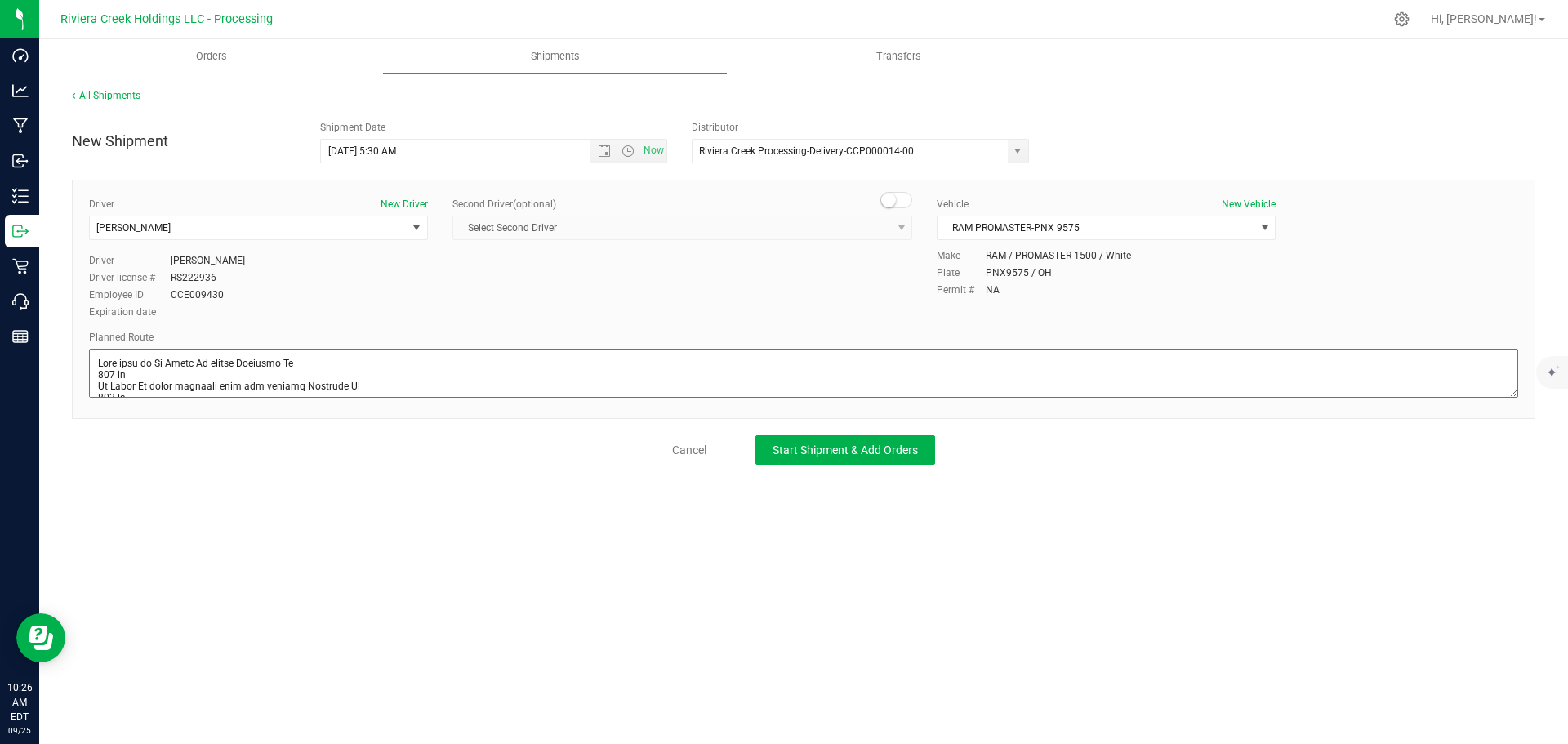
scroll to position [487, 0]
type textarea "Head west on St Clair St toward Crescent St 230 ft St Clair St turns slightly l…"
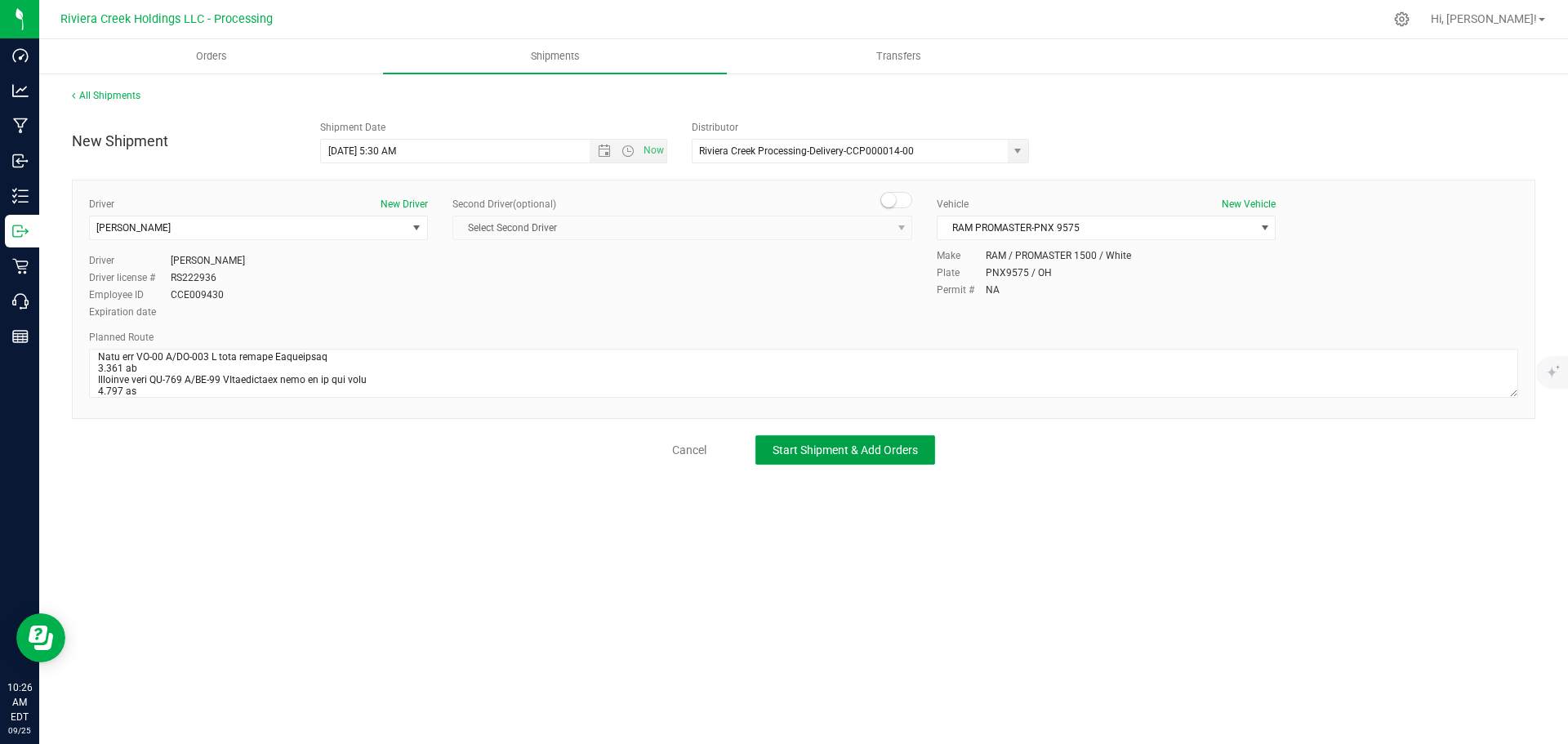
click at [808, 452] on span "Start Shipment & Add Orders" at bounding box center [845, 450] width 146 height 13
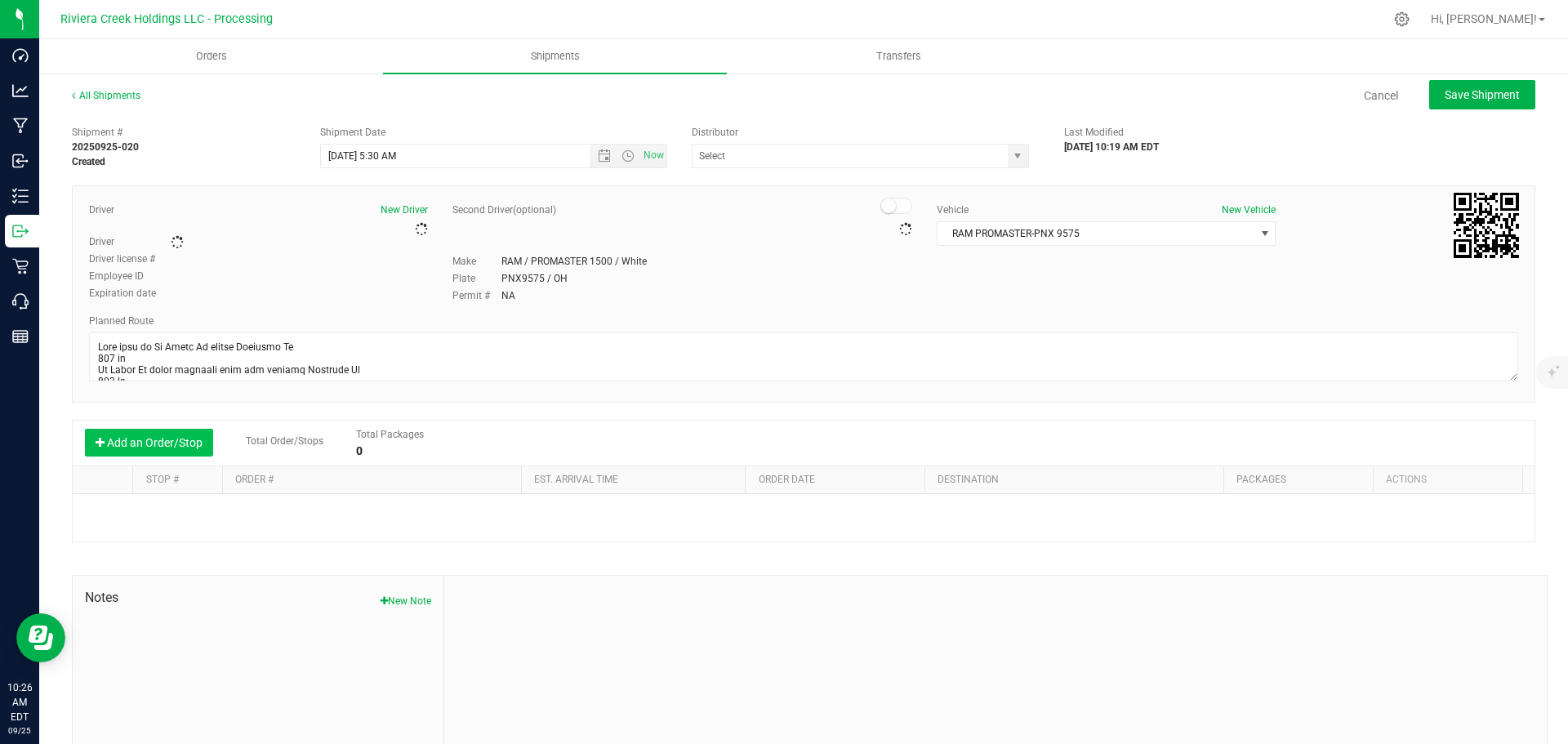
type input "Riviera Creek Processing-Delivery-CCP000014-00"
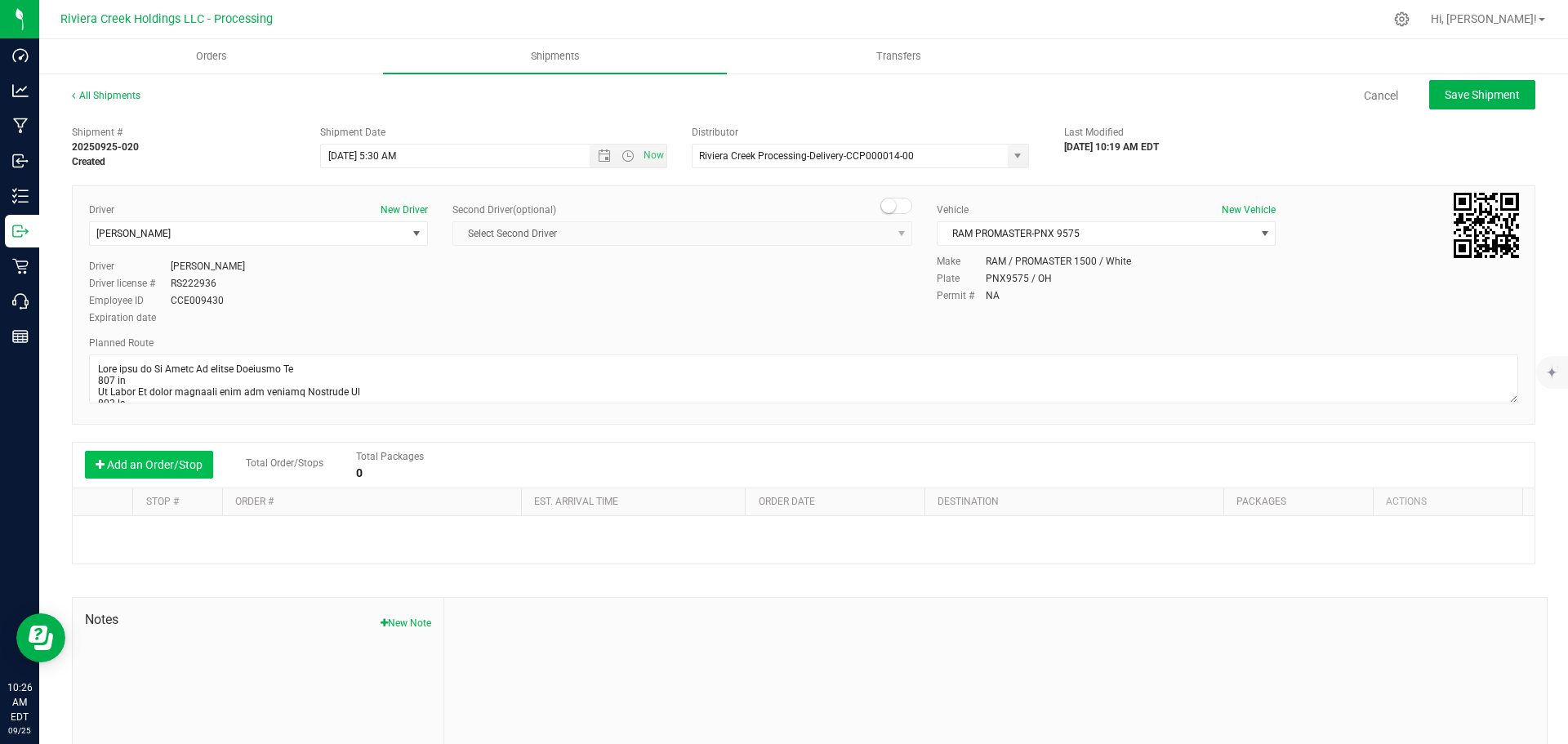
click at [153, 464] on button "Add an Order/Stop" at bounding box center [149, 465] width 128 height 28
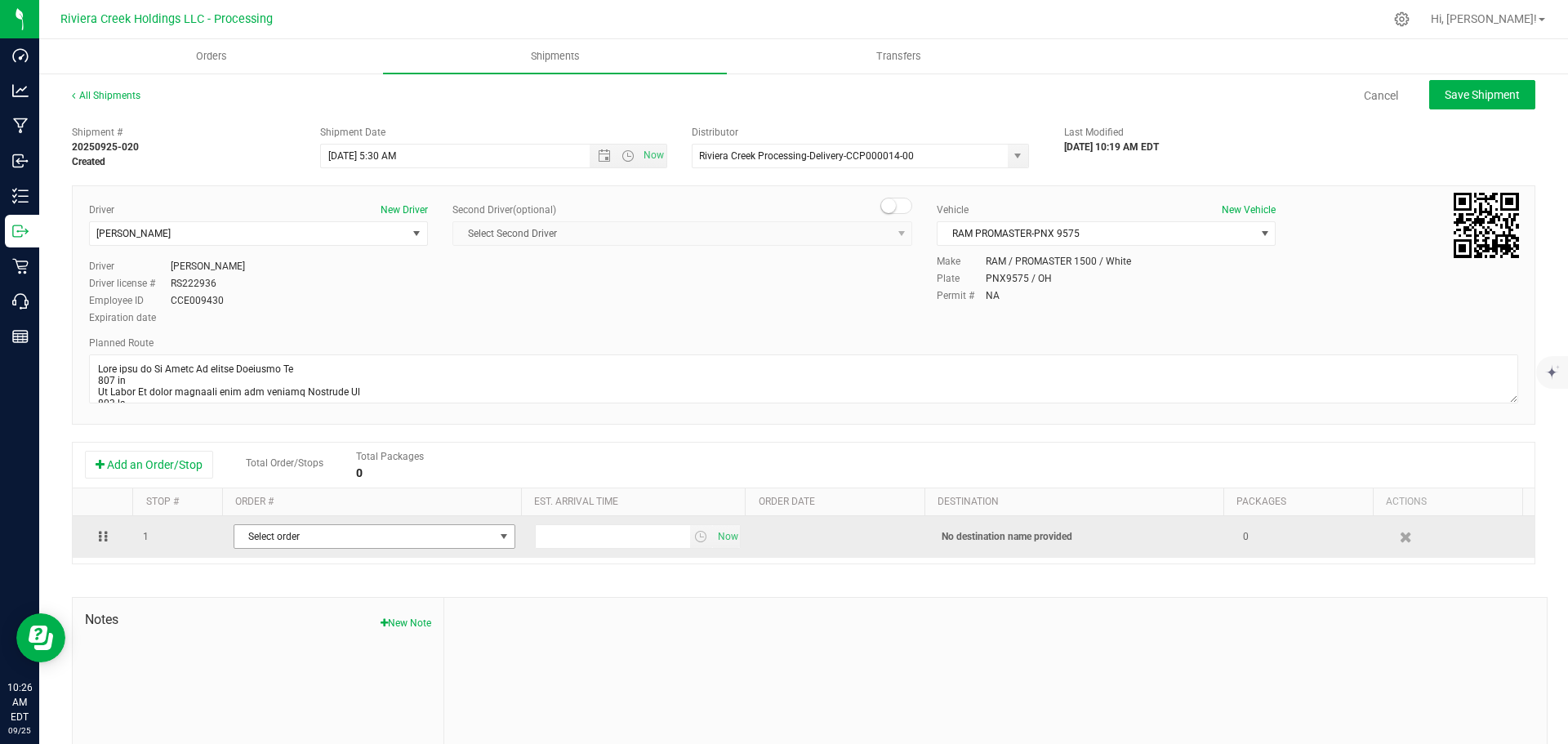
click at [276, 545] on span "Select order" at bounding box center [364, 536] width 260 height 23
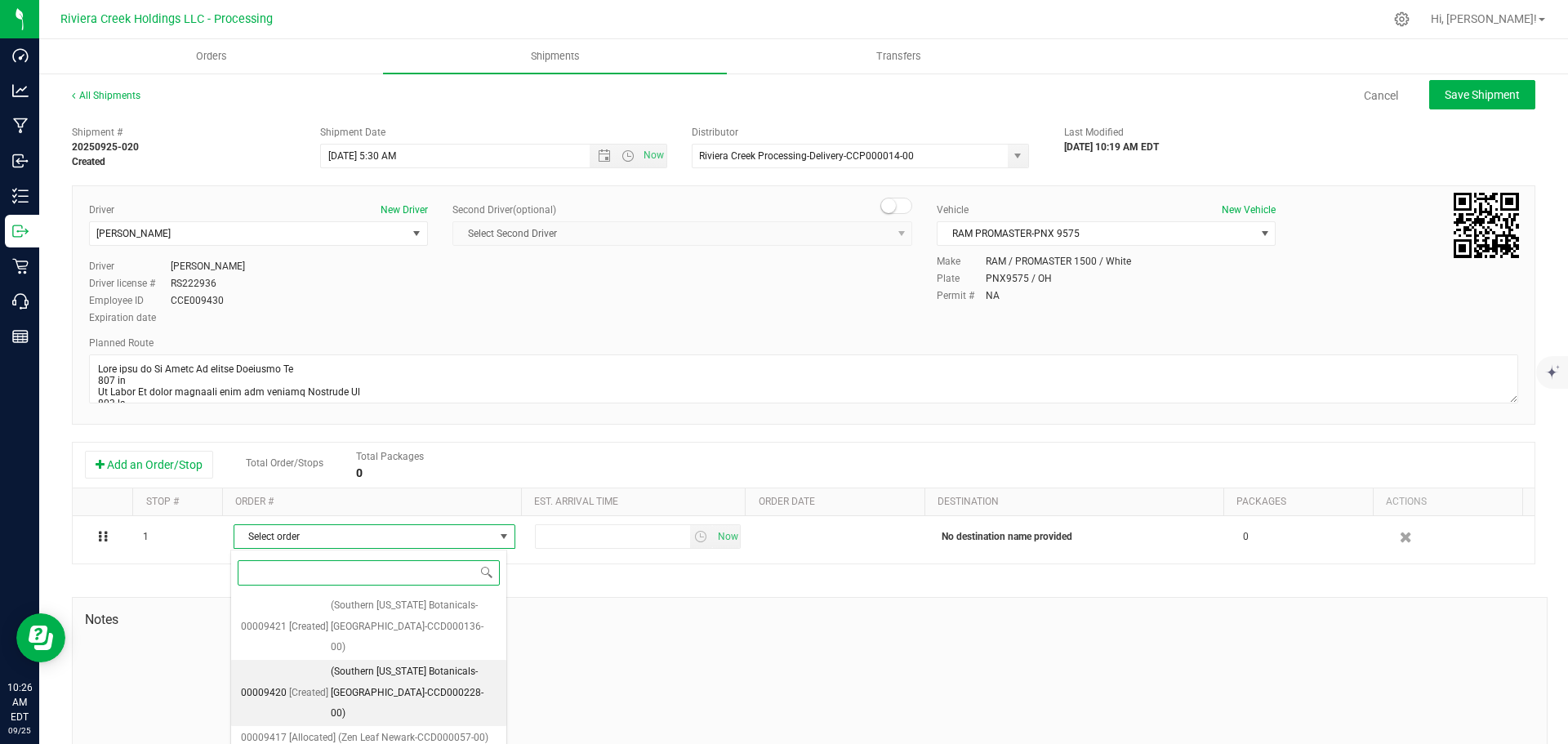
click at [356, 662] on span "(Southern Ohio Botanicals-Portsmouth-CCD000228-00)" at bounding box center [413, 694] width 166 height 63
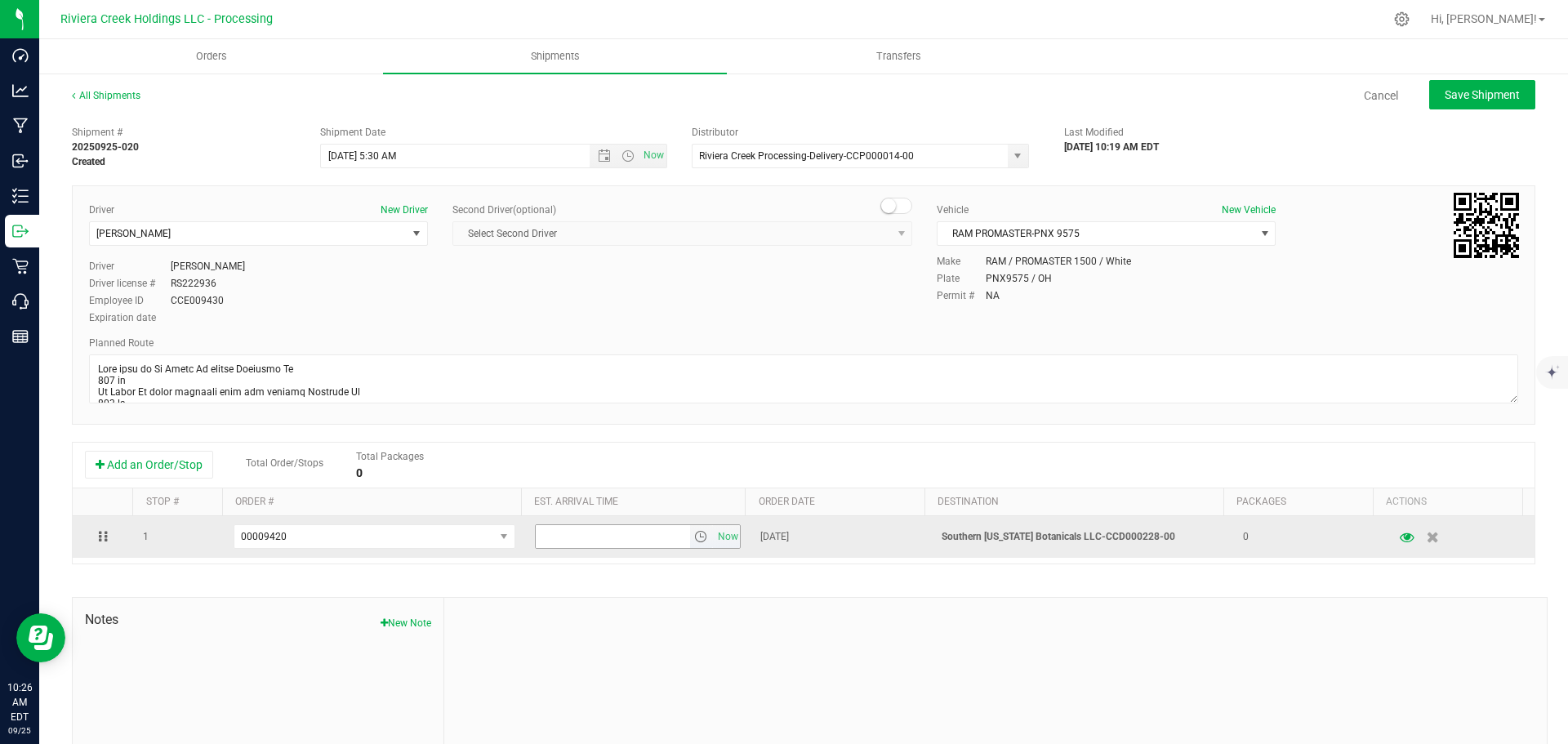
click at [694, 543] on span "select" at bounding box center [700, 536] width 13 height 13
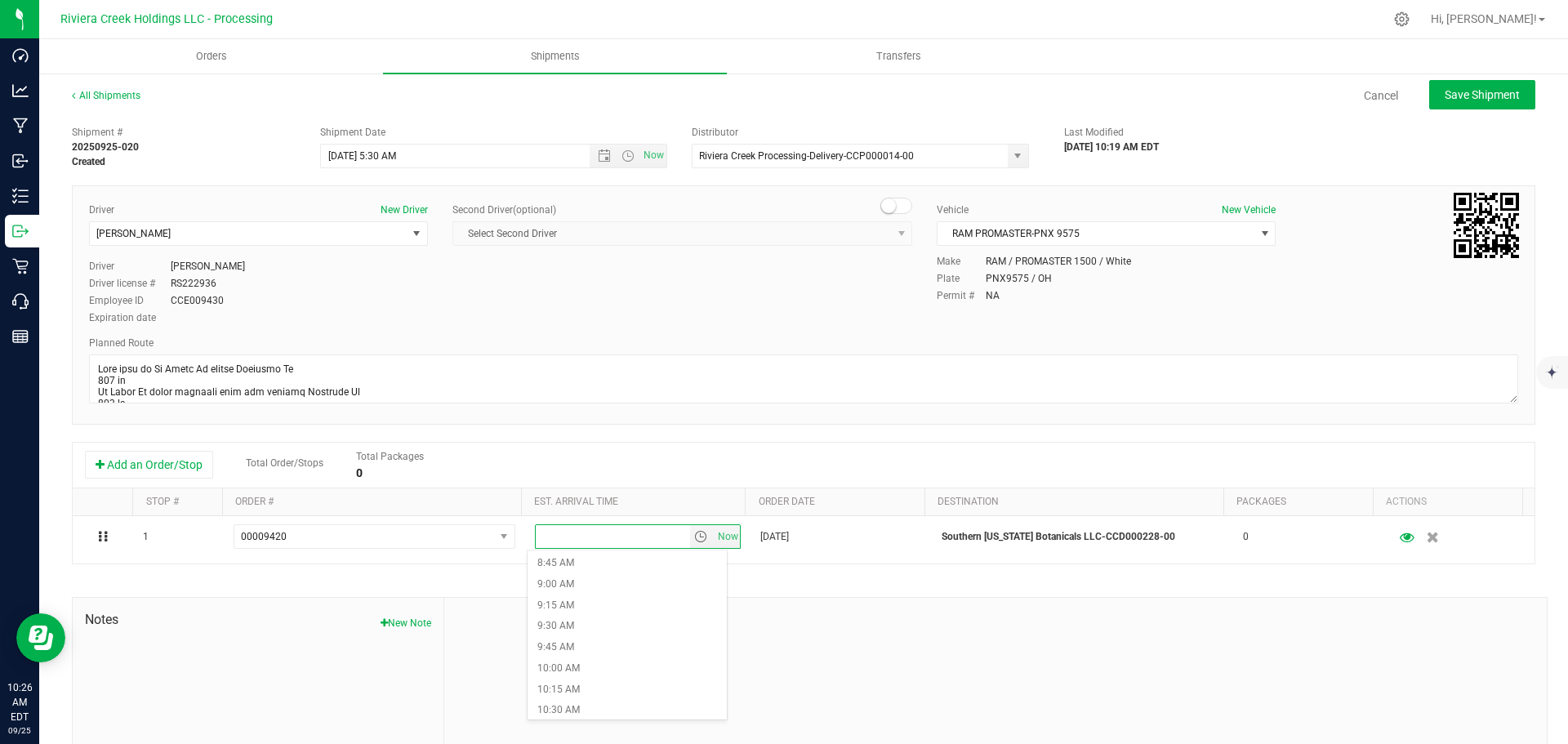
scroll to position [817, 0]
click at [582, 589] on li "10:00 AM" at bounding box center [627, 588] width 200 height 22
click at [1449, 98] on span "Save Shipment" at bounding box center [1482, 94] width 75 height 13
type input "9/26/2025 9:30 AM"
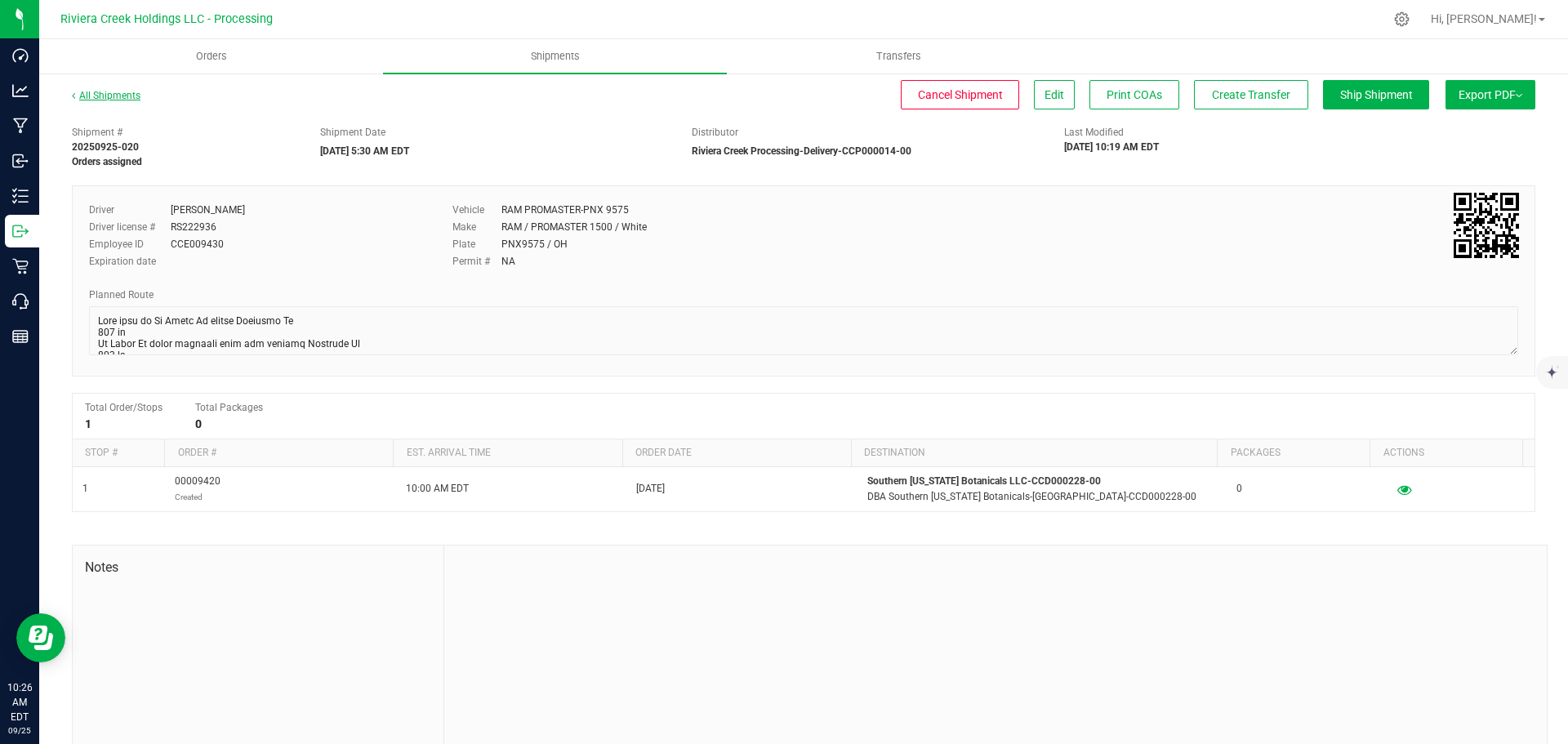
click at [113, 98] on link "All Shipments" at bounding box center [106, 95] width 69 height 12
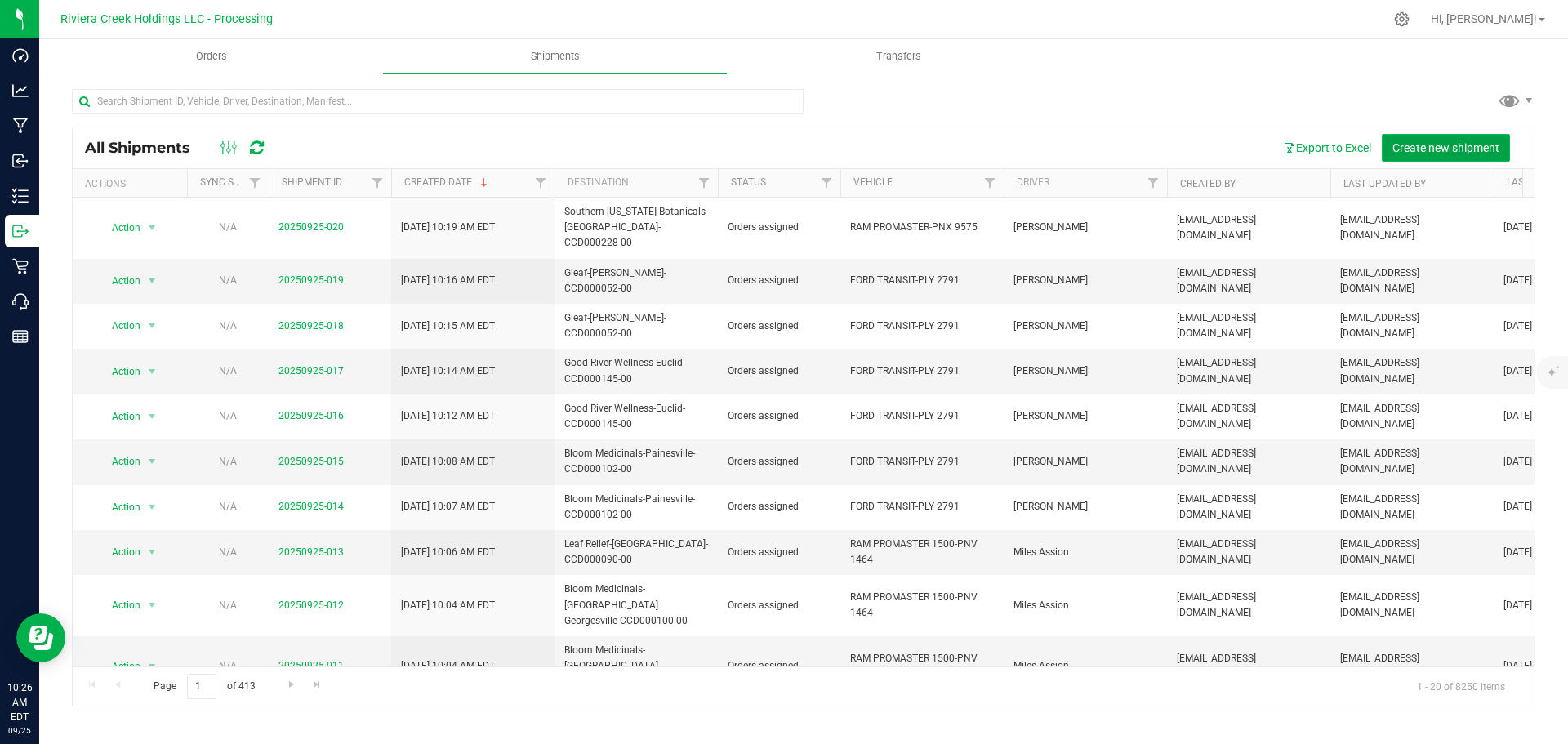
click at [1421, 147] on span "Create new shipment" at bounding box center [1446, 148] width 107 height 13
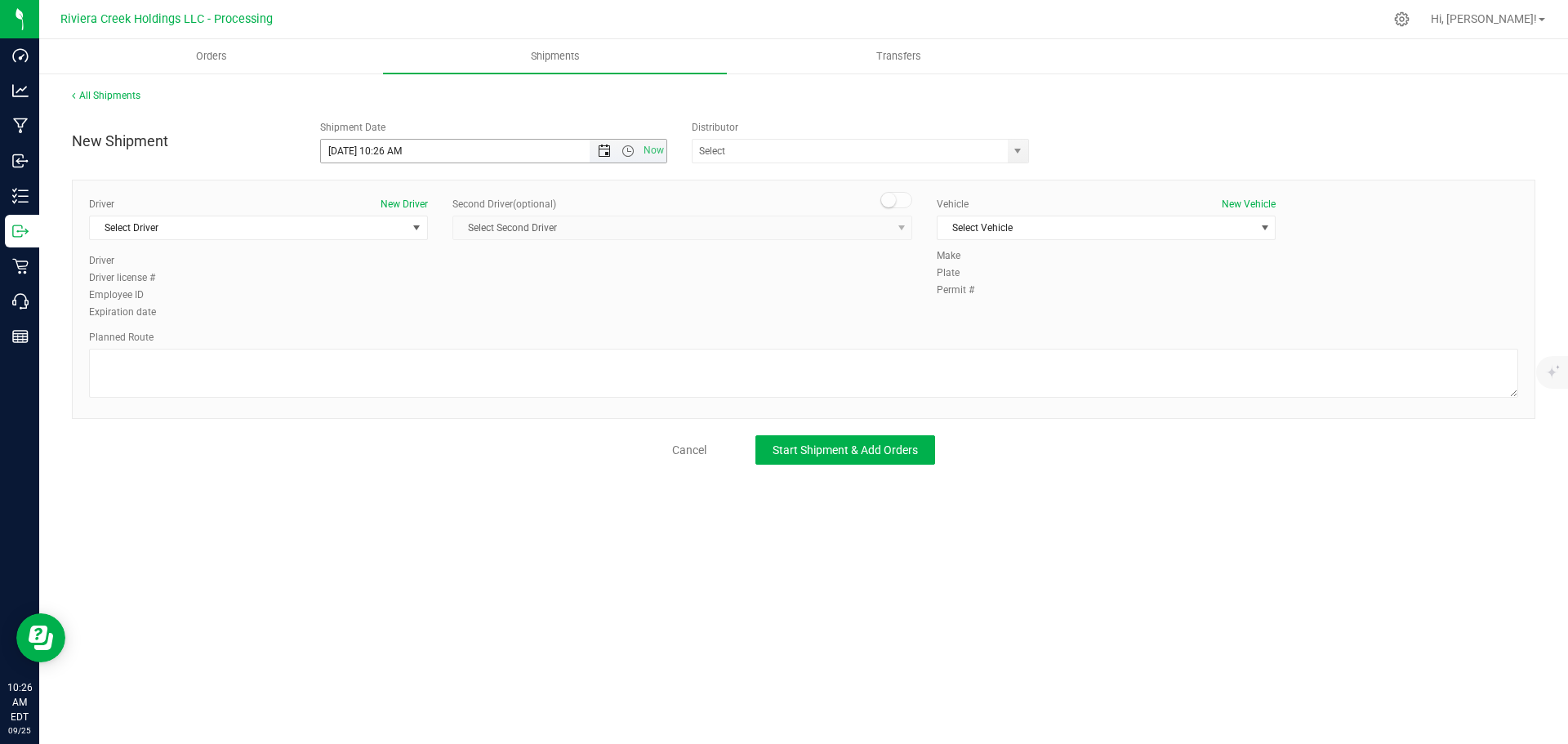
click at [601, 154] on span "Open the date view" at bounding box center [604, 151] width 13 height 13
click at [452, 316] on link "26" at bounding box center [453, 318] width 24 height 26
click at [626, 153] on span "Open the time view" at bounding box center [628, 151] width 13 height 13
click at [353, 321] on li "5:30 AM" at bounding box center [493, 327] width 344 height 22
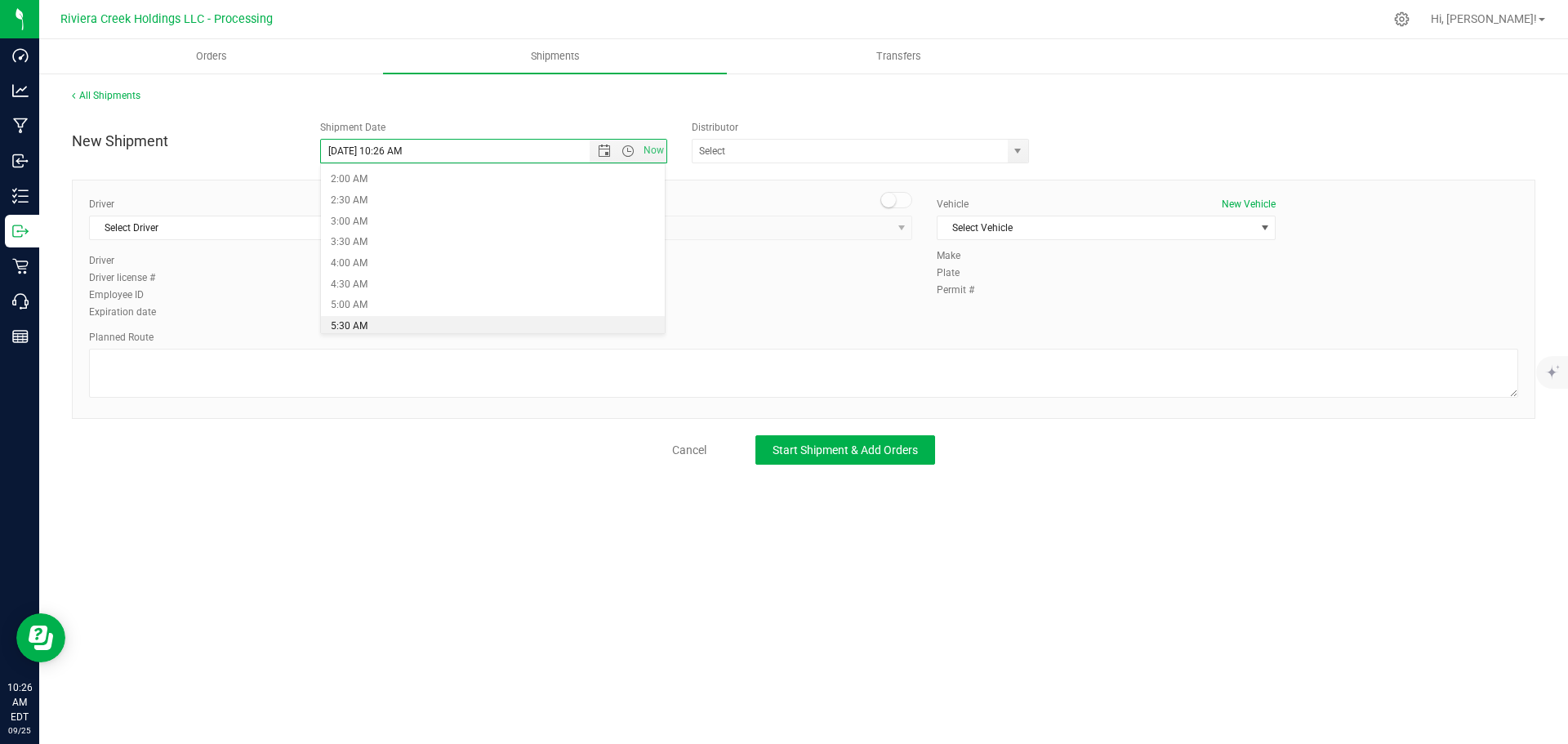
type input "9/26/2025 5:30 AM"
click at [1013, 155] on span "select" at bounding box center [1017, 151] width 13 height 13
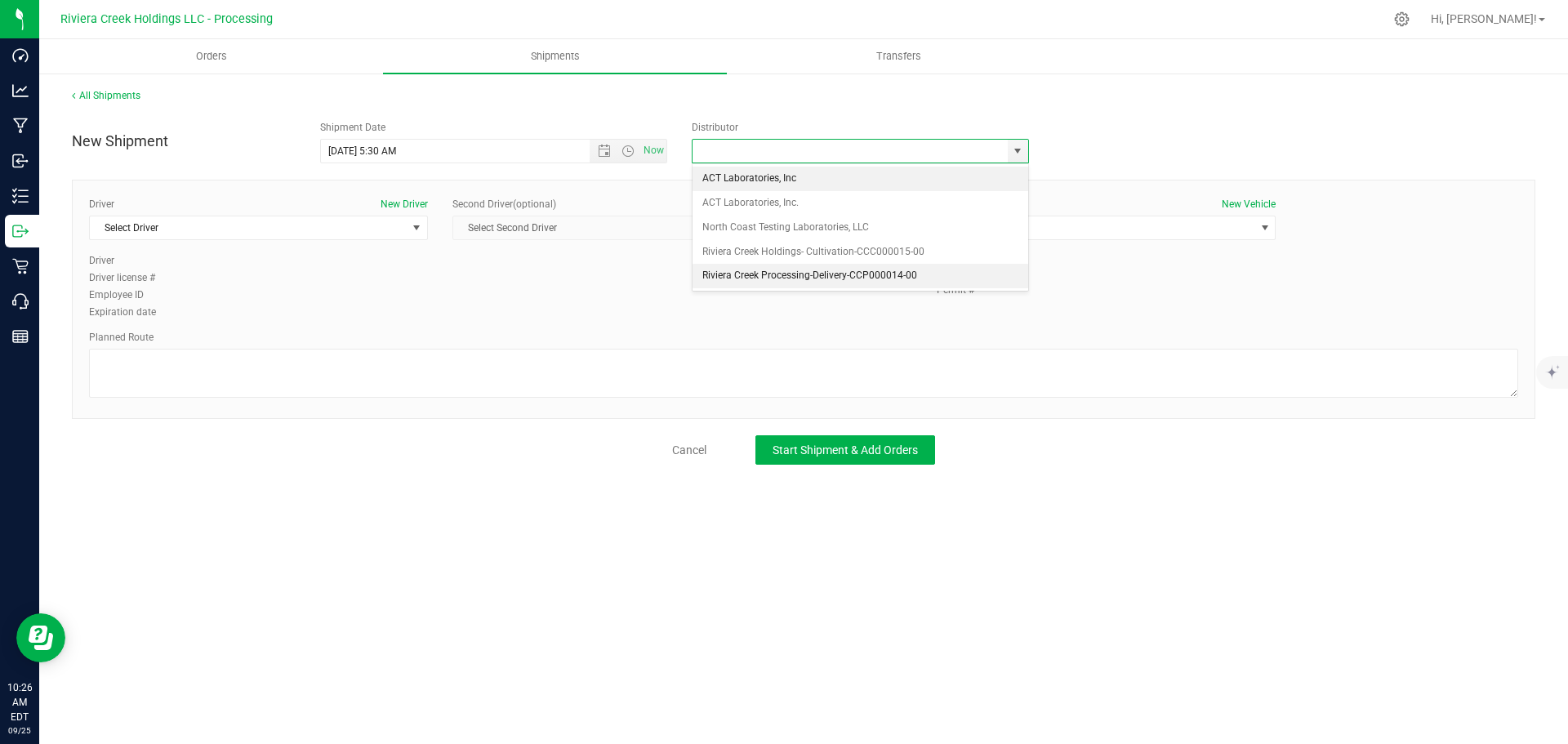
click at [725, 272] on li "Riviera Creek Processing-Delivery-CCP000014-00" at bounding box center [860, 276] width 335 height 25
type input "Riviera Creek Processing-Delivery-CCP000014-00"
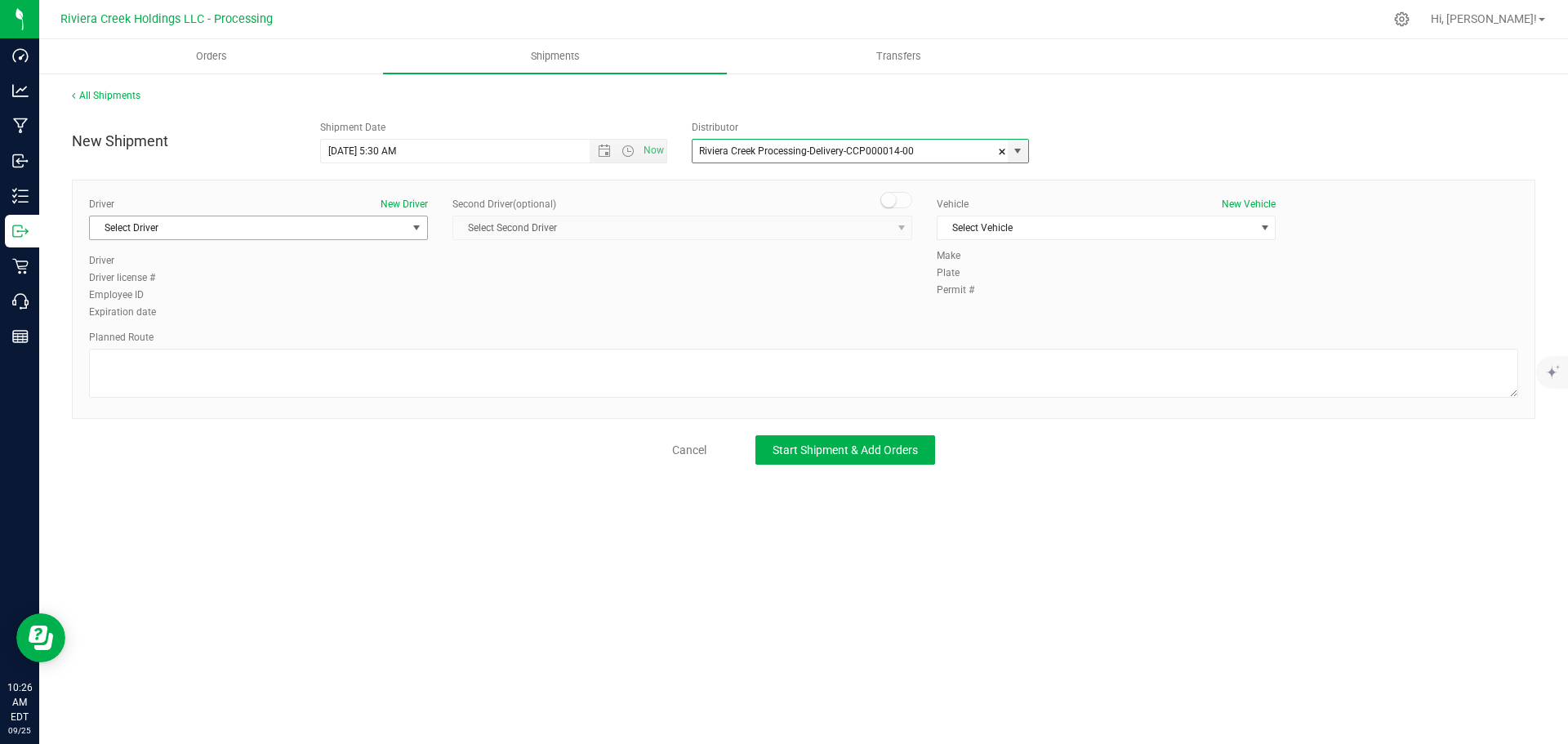
click at [228, 230] on span "Select Driver" at bounding box center [248, 227] width 317 height 23
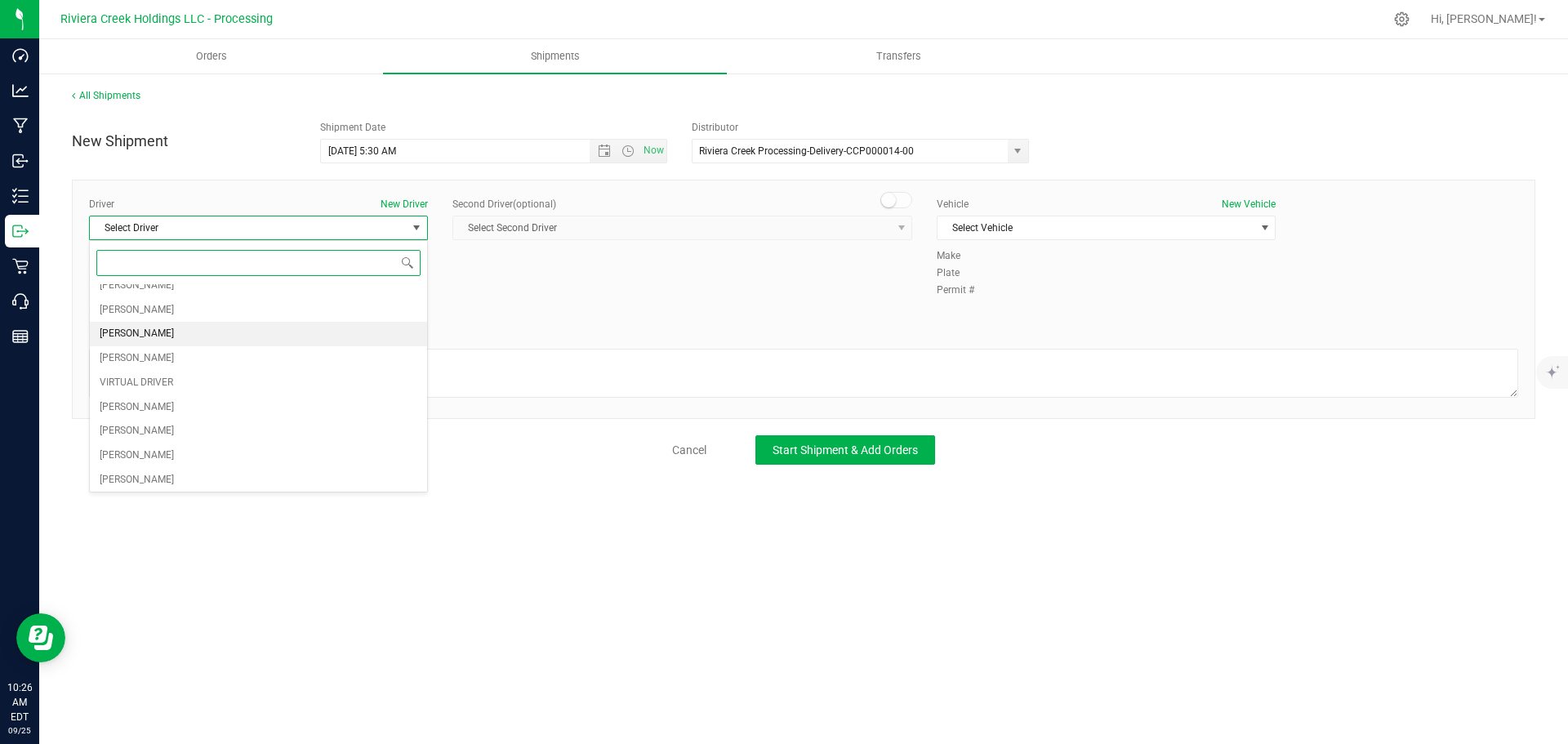
scroll to position [82, 0]
click at [134, 477] on span "Gary Jones" at bounding box center [137, 481] width 75 height 22
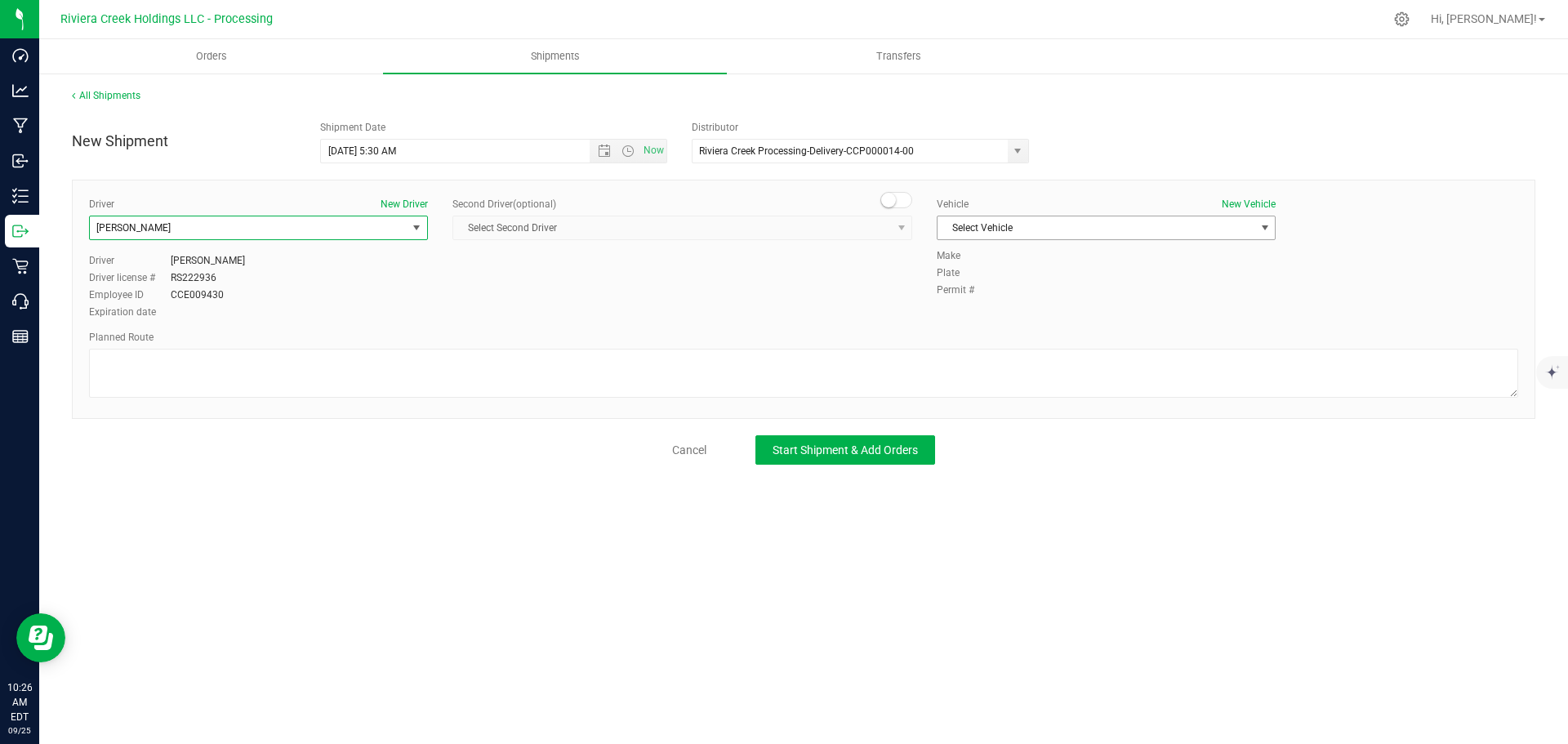
click at [1053, 230] on span "Select Vehicle" at bounding box center [1096, 227] width 317 height 23
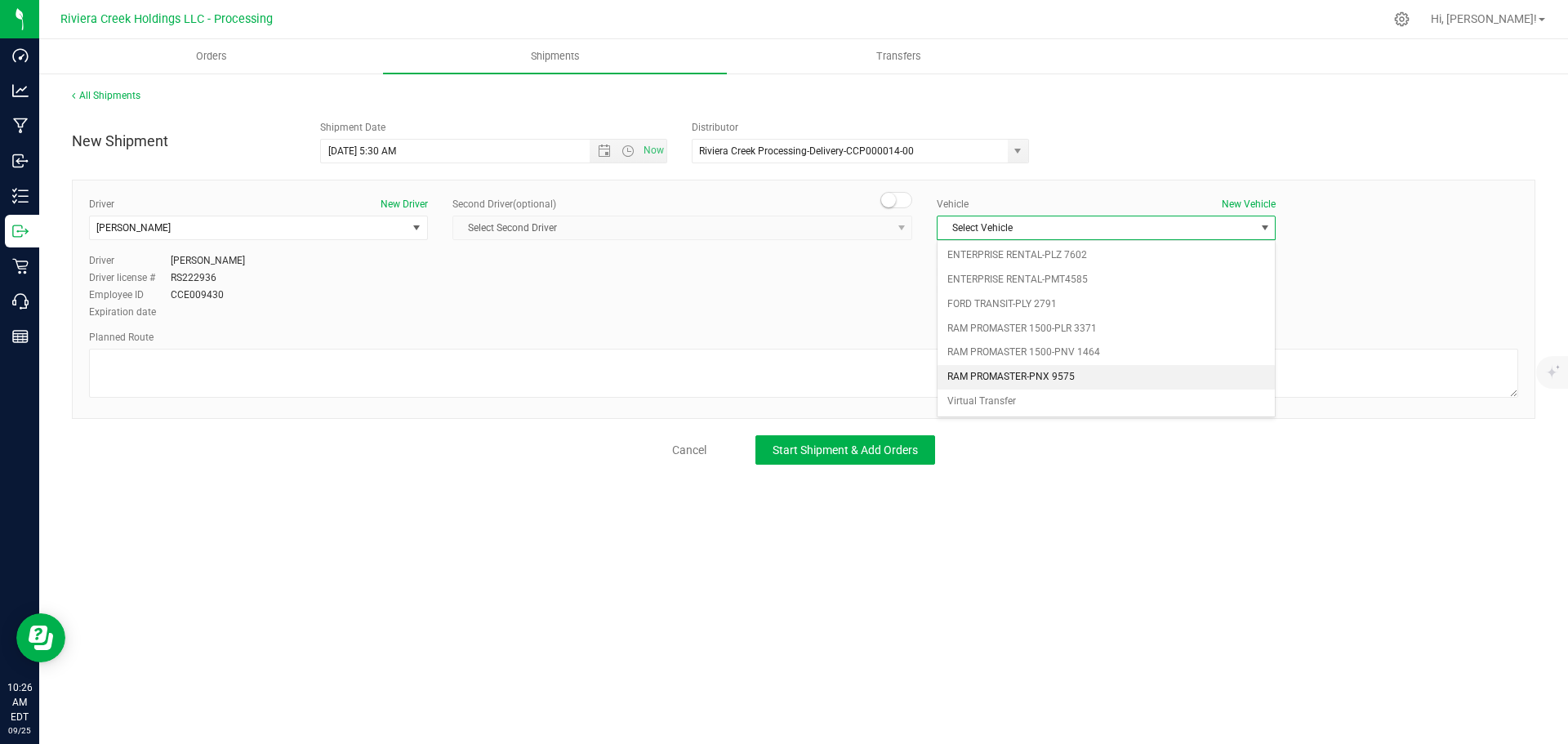
click at [1057, 383] on li "RAM PROMASTER-PNX 9575" at bounding box center [1106, 377] width 337 height 25
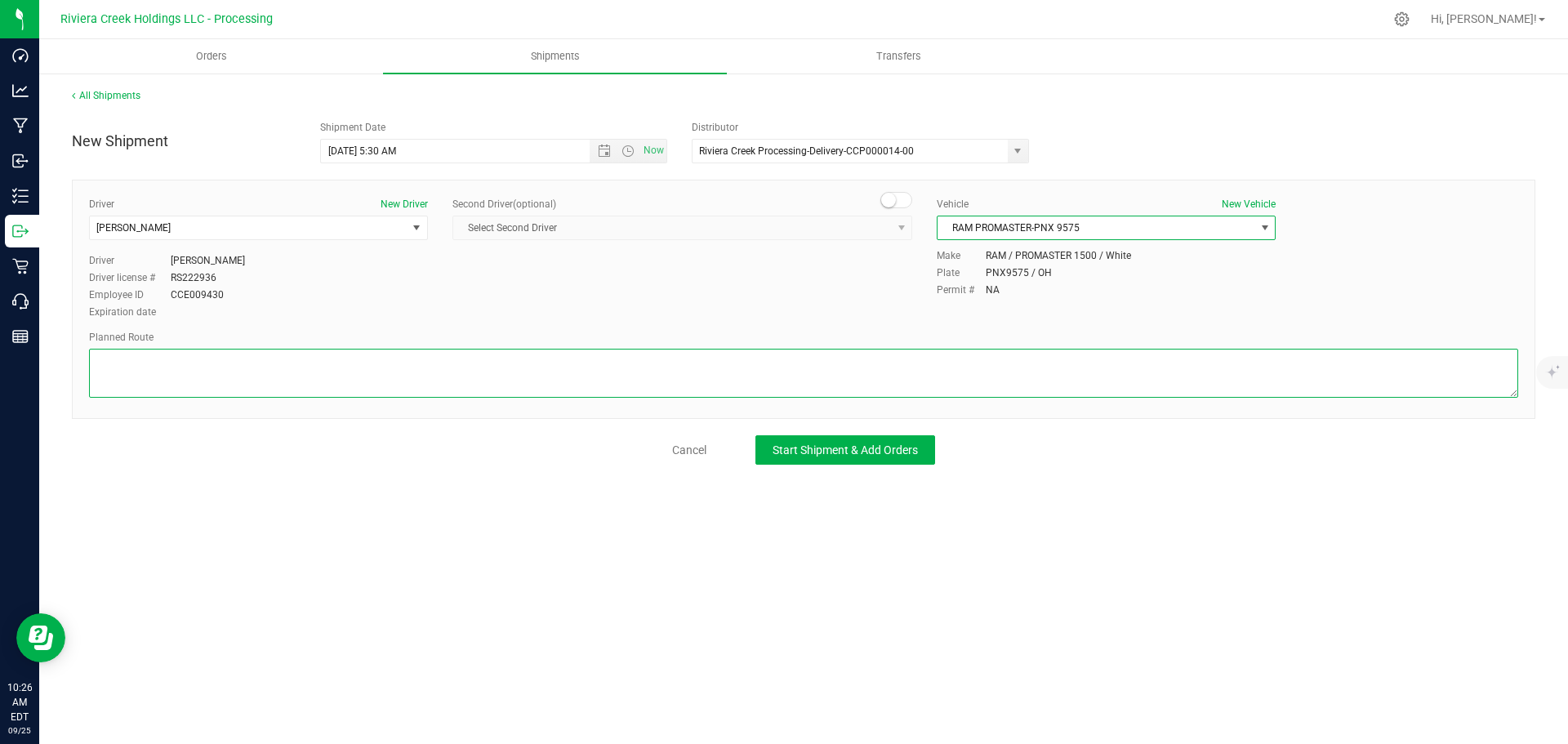
click at [502, 372] on textarea at bounding box center [804, 374] width 1429 height 49
paste textarea "Head west on St Clair St toward Crescent St 230 ft St Clair St turns slightly l…"
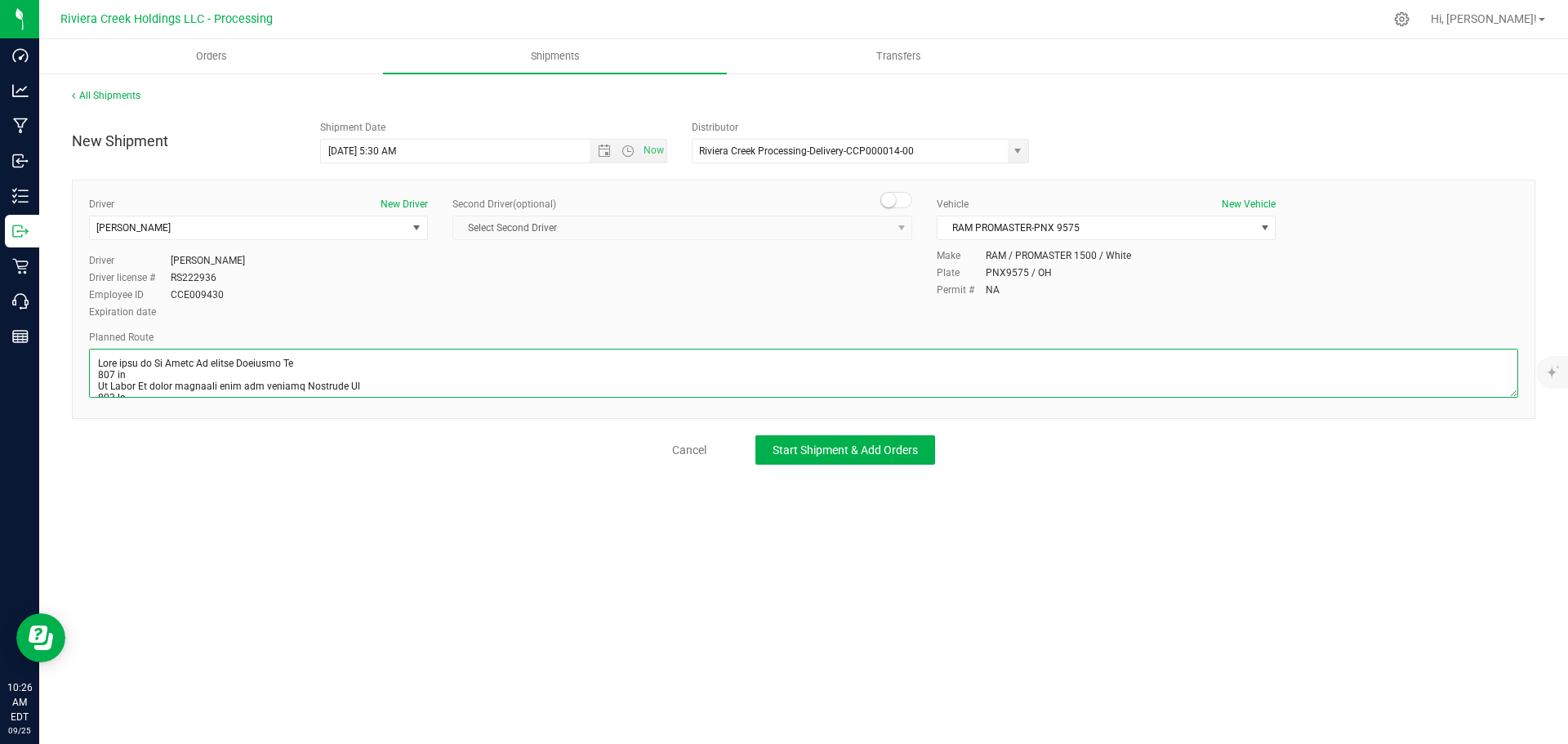
scroll to position [487, 0]
type textarea "Head west on St Clair St toward Crescent St 230 ft St Clair St turns slightly l…"
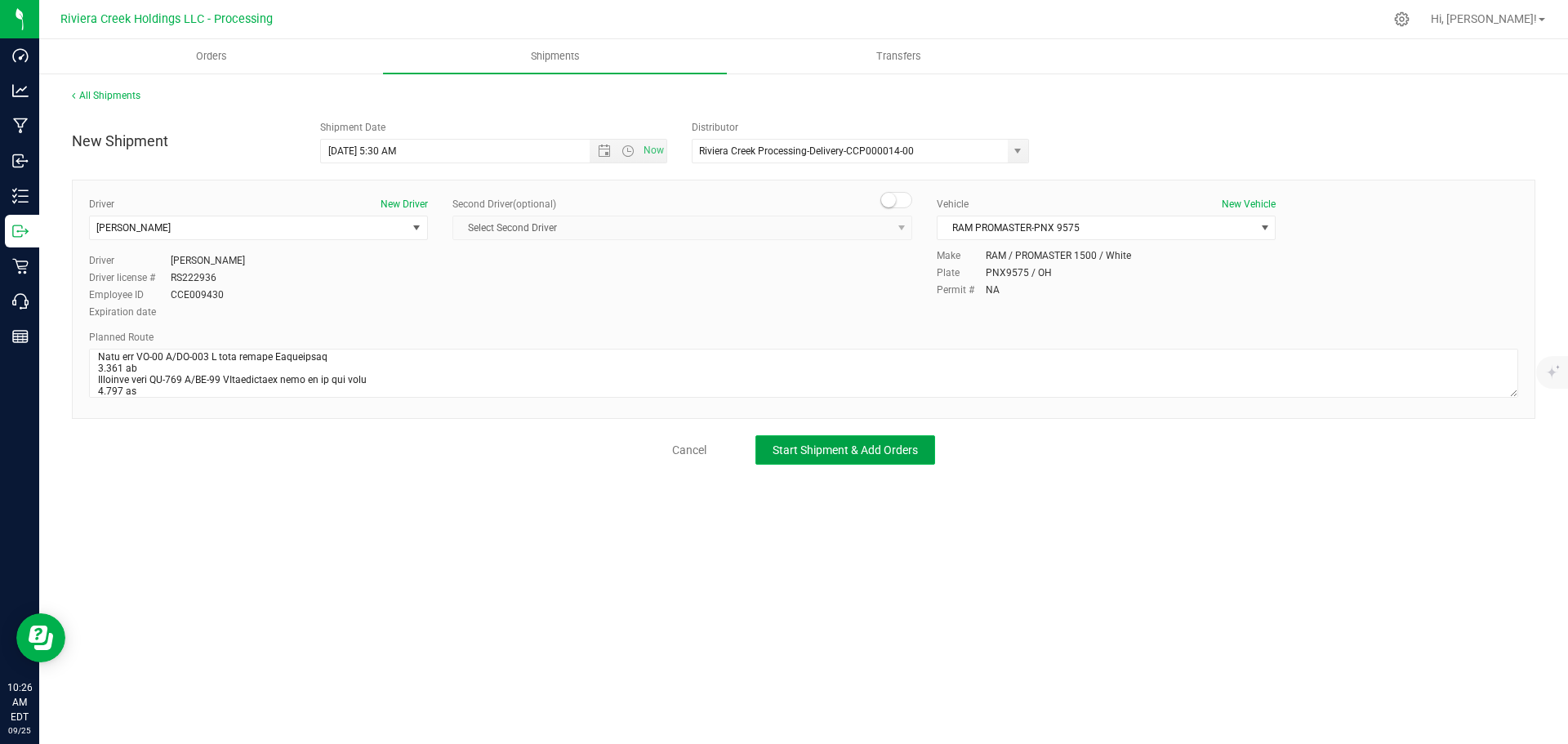
click at [785, 444] on span "Start Shipment & Add Orders" at bounding box center [845, 450] width 146 height 13
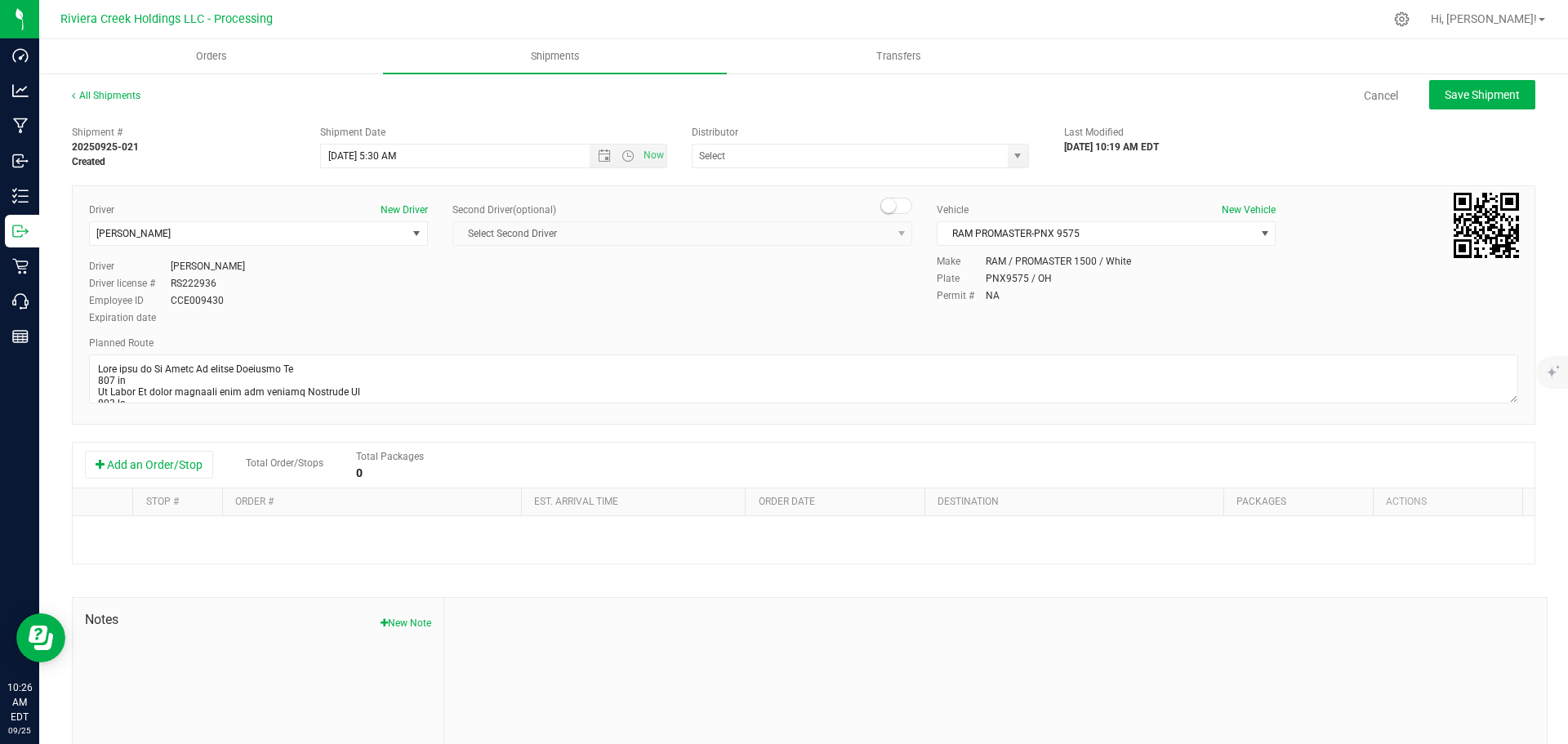
type input "Riviera Creek Processing-Delivery-CCP000014-00"
click at [142, 464] on button "Add an Order/Stop" at bounding box center [149, 465] width 128 height 28
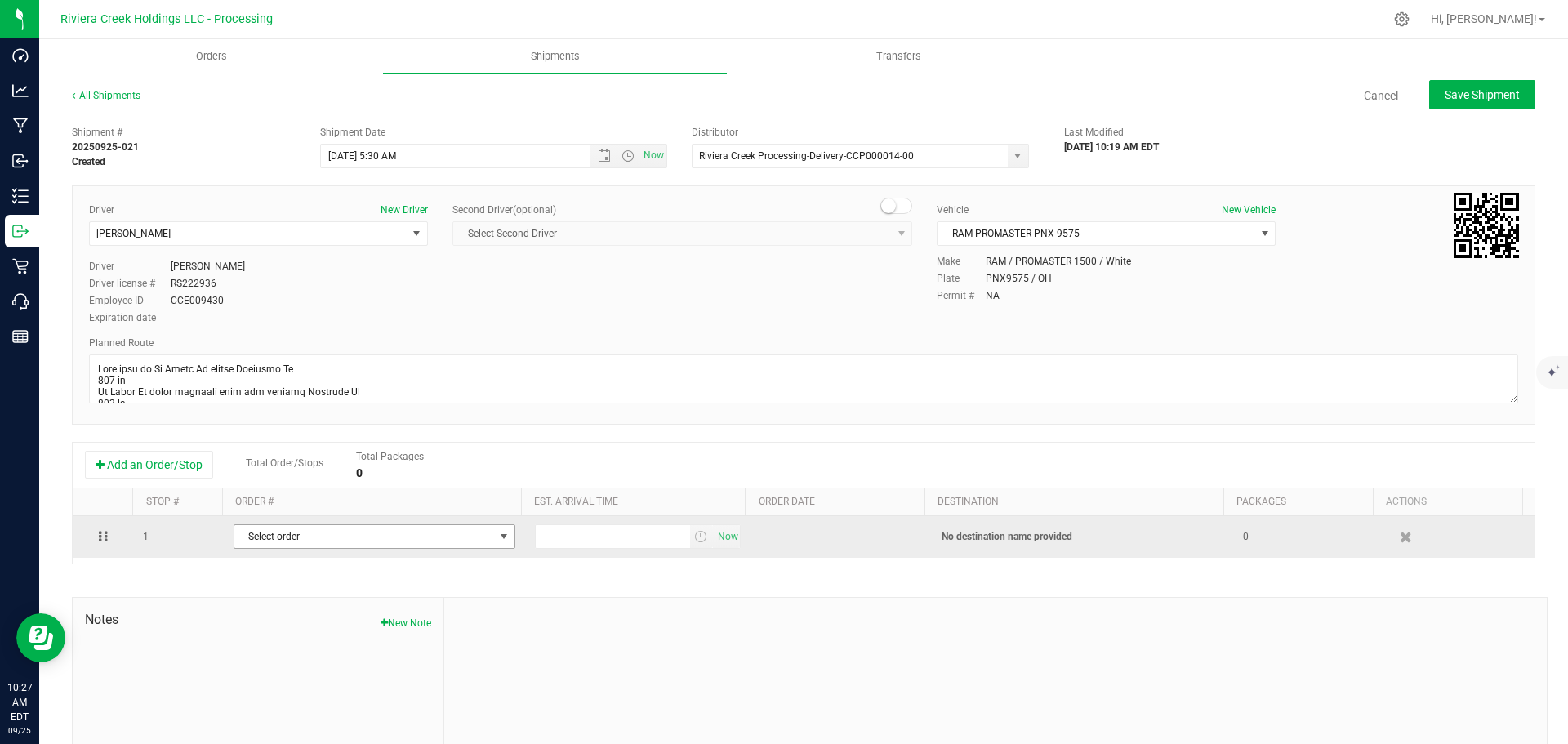
click at [359, 540] on span "Select order" at bounding box center [364, 536] width 260 height 23
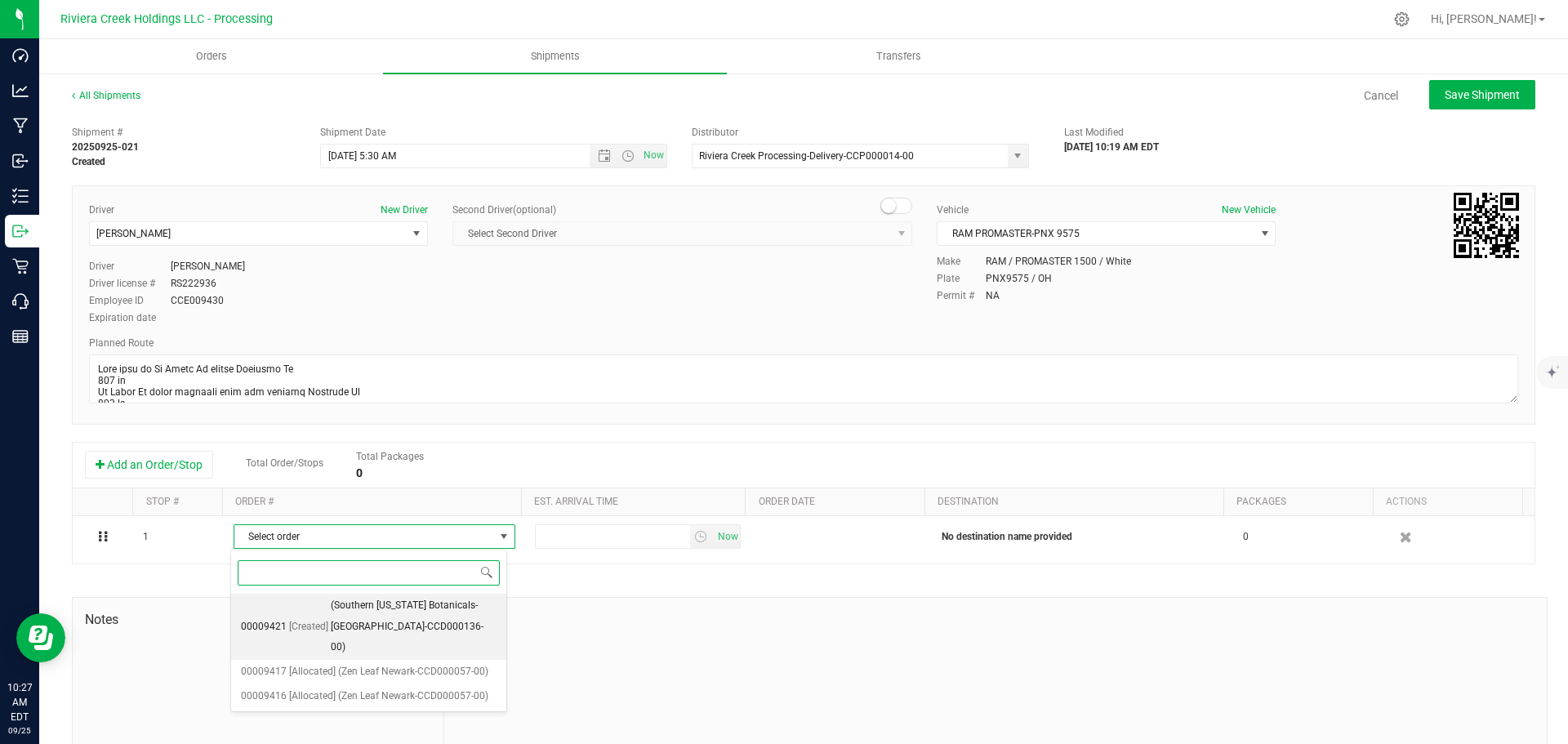
click at [401, 624] on span "(Southern Ohio Botanicals-Waverly-CCD000136-00)" at bounding box center [413, 627] width 166 height 63
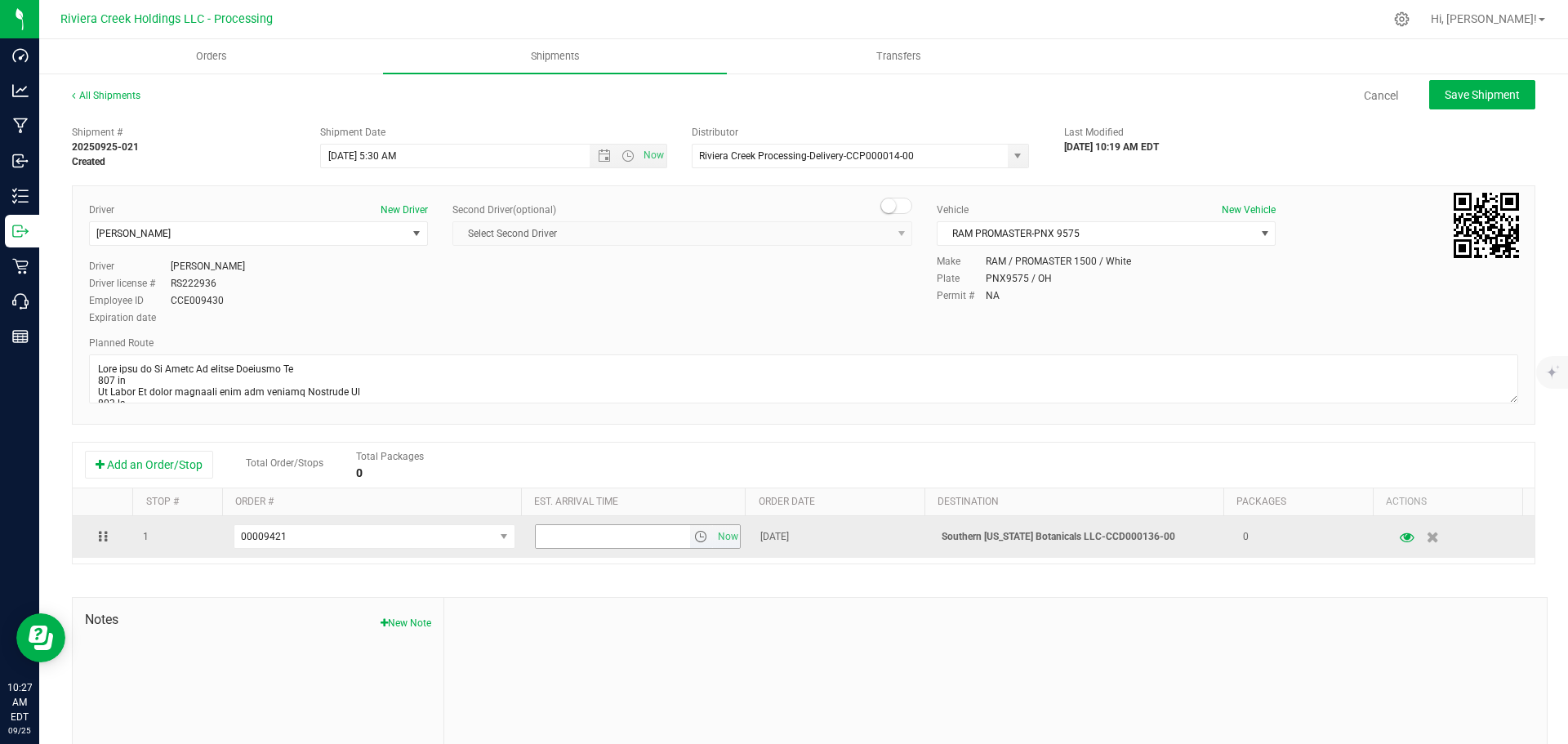
click at [694, 540] on span "select" at bounding box center [700, 536] width 13 height 13
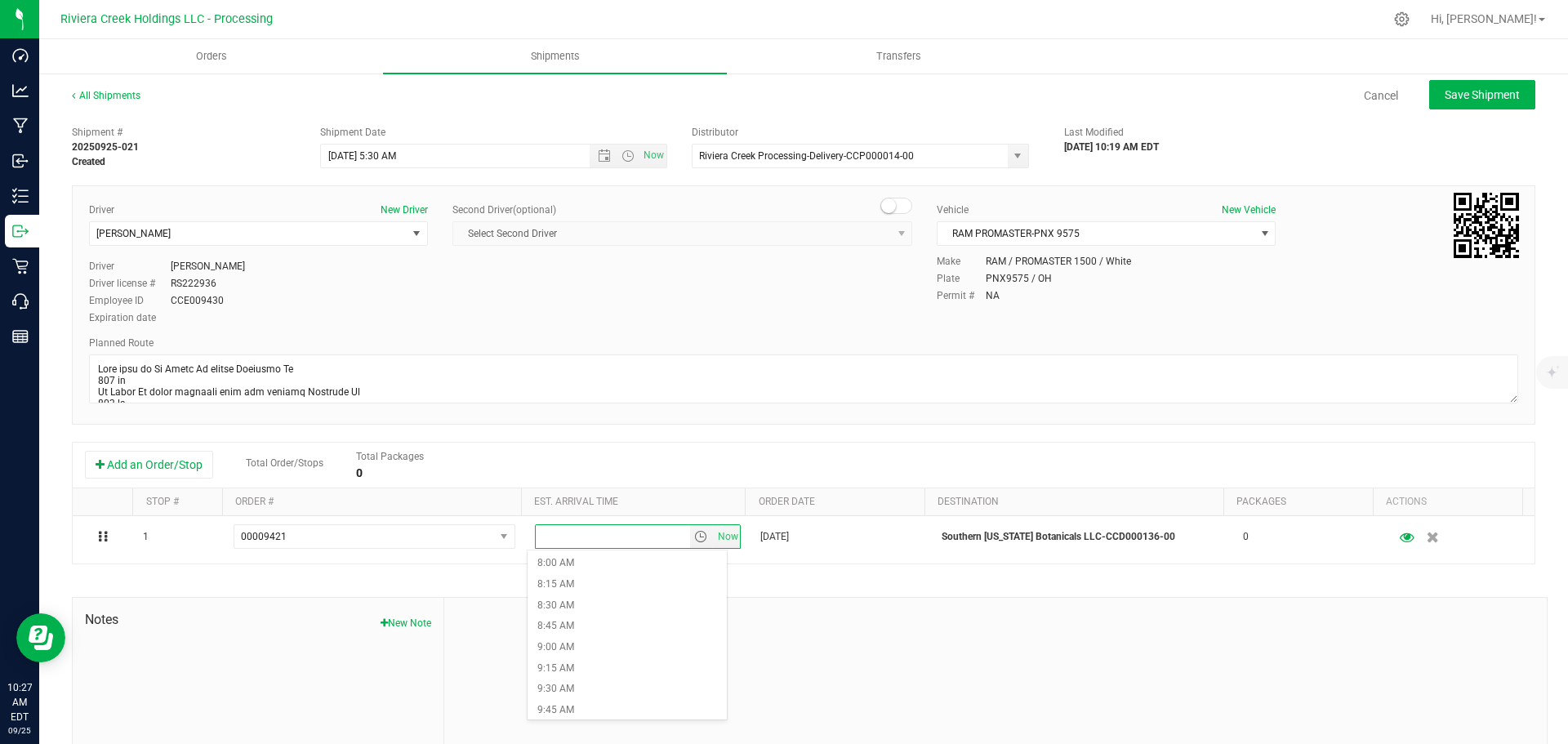
scroll to position [735, 0]
click at [570, 667] on li "10:00 AM" at bounding box center [627, 669] width 200 height 22
click at [1440, 103] on button "Save Shipment" at bounding box center [1482, 94] width 106 height 30
type input "9/26/2025 9:30 AM"
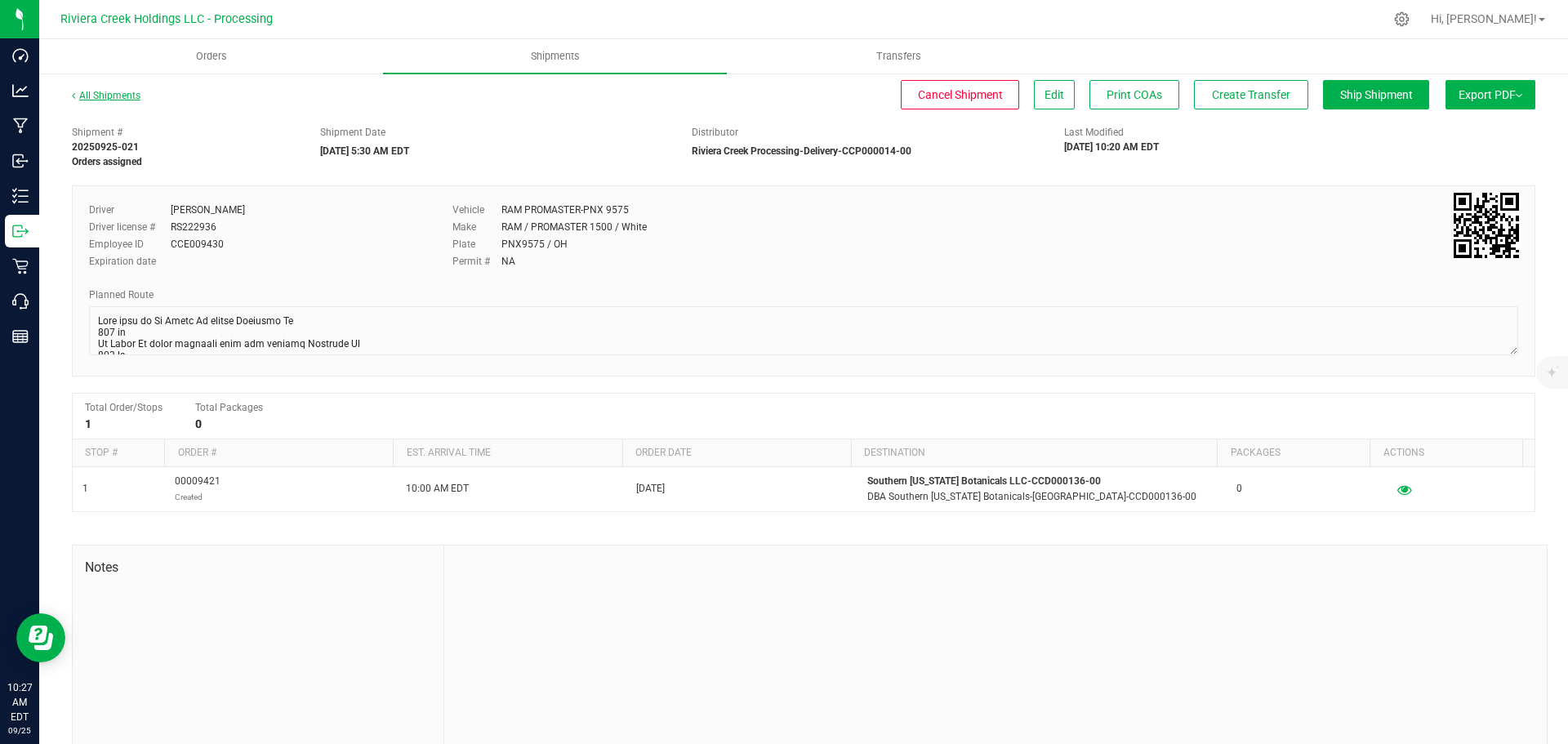
click at [95, 93] on link "All Shipments" at bounding box center [106, 95] width 69 height 12
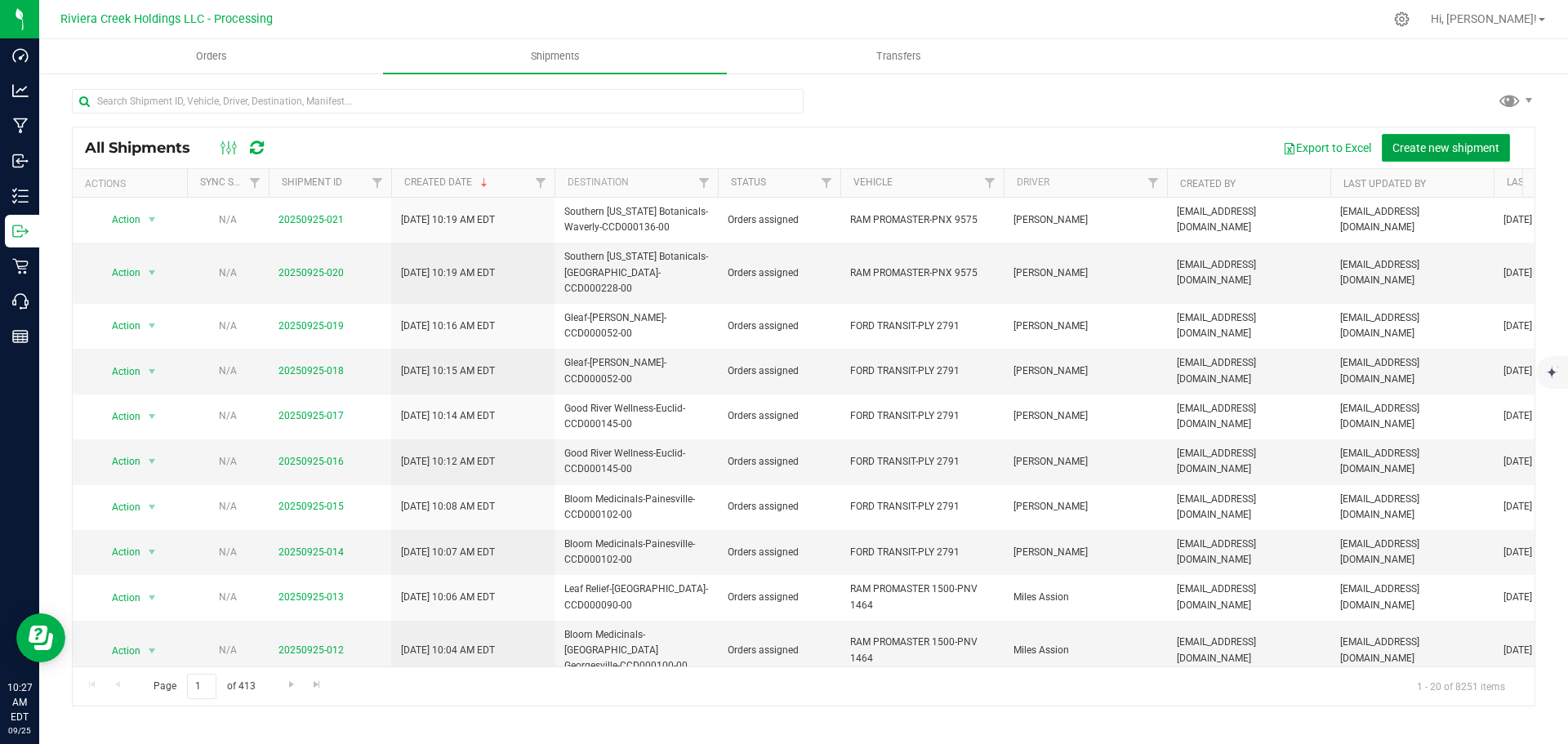
click at [1447, 143] on span "Create new shipment" at bounding box center [1446, 148] width 107 height 13
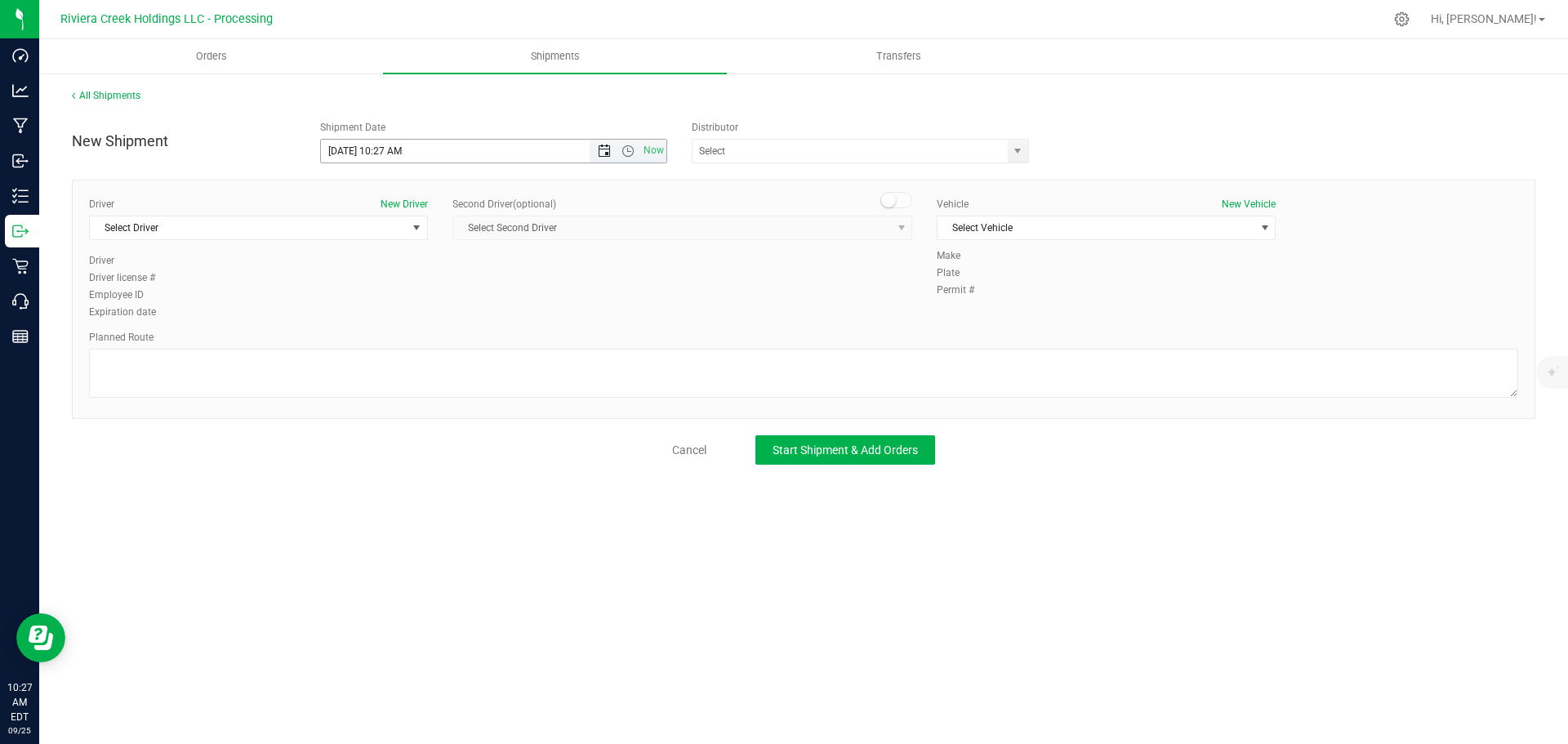
click at [602, 155] on span "Open the date view" at bounding box center [604, 151] width 13 height 13
click at [453, 322] on link "26" at bounding box center [453, 318] width 24 height 26
click at [625, 150] on span "Open the time view" at bounding box center [628, 151] width 13 height 13
click at [371, 245] on li "5:30 AM" at bounding box center [493, 245] width 344 height 22
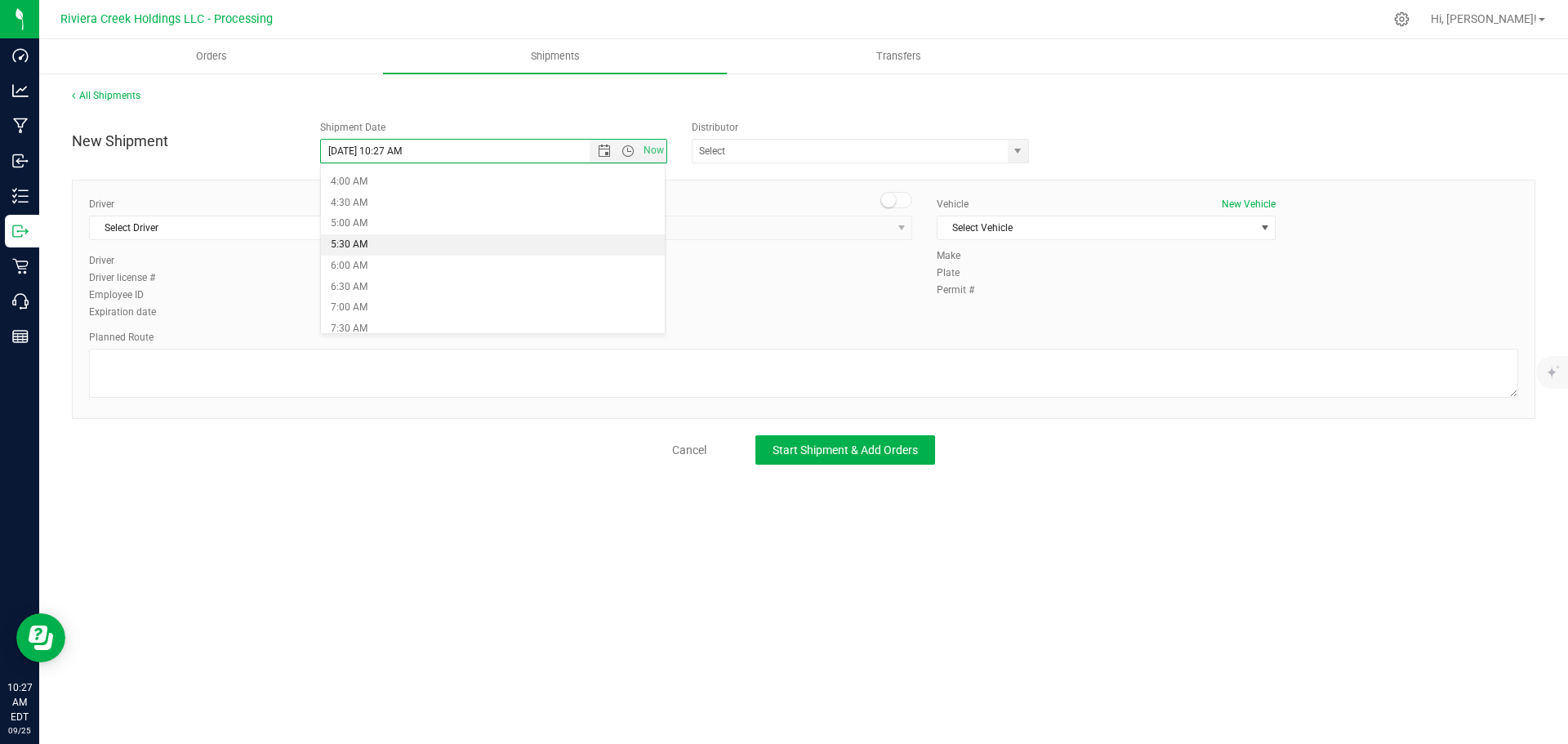
type input "9/26/2025 5:30 AM"
click at [1017, 156] on span "select" at bounding box center [1017, 151] width 13 height 13
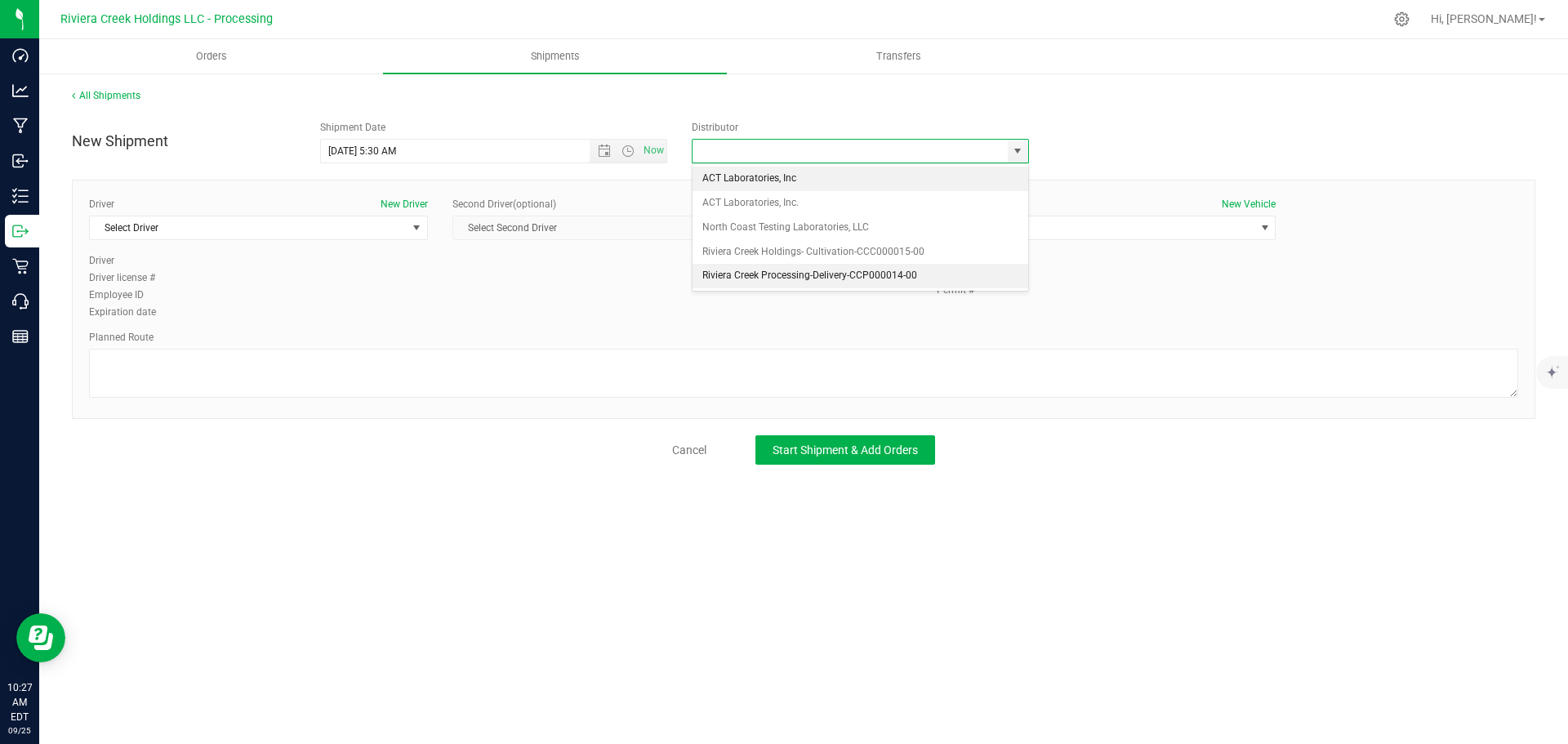
click at [742, 277] on li "Riviera Creek Processing-Delivery-CCP000014-00" at bounding box center [860, 276] width 335 height 25
type input "Riviera Creek Processing-Delivery-CCP000014-00"
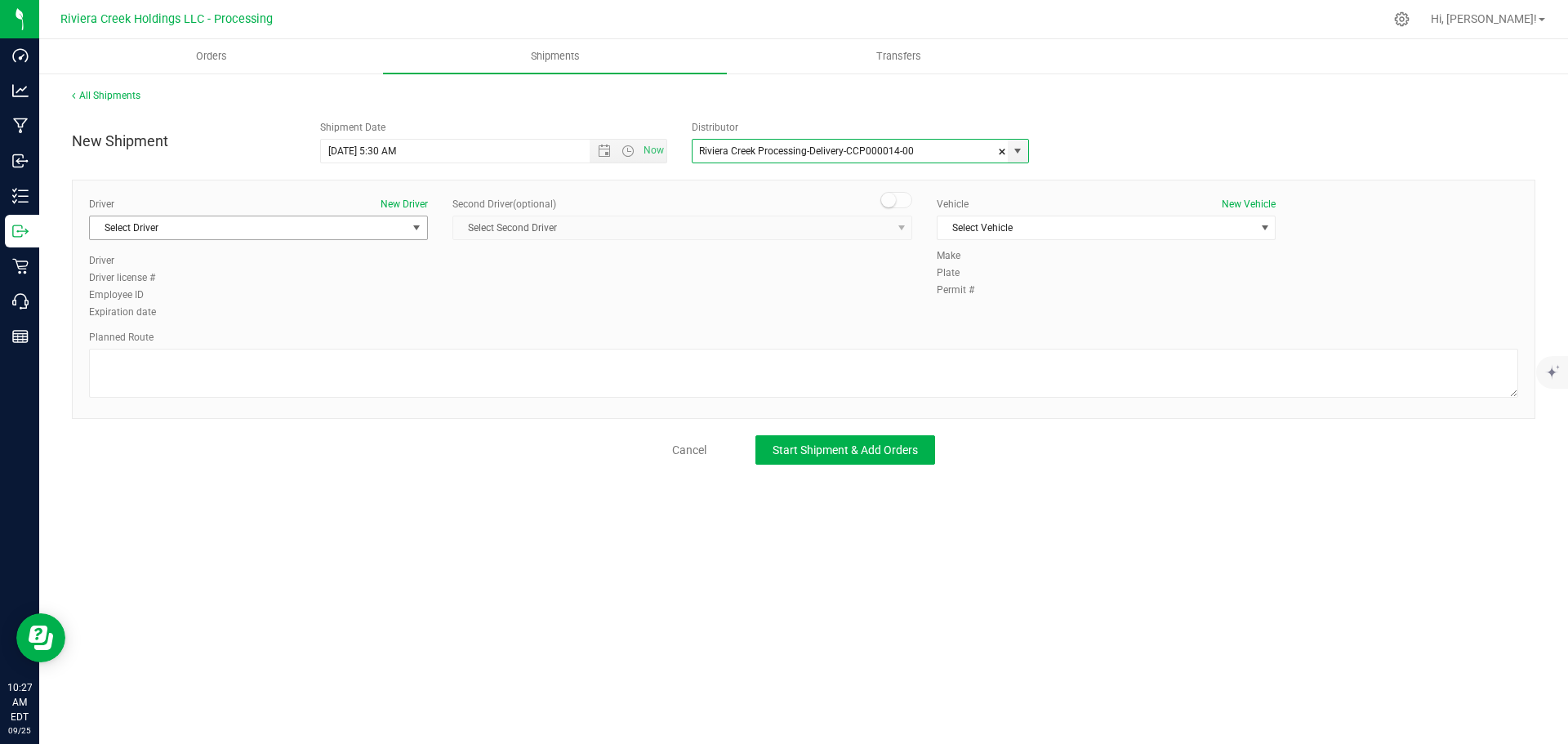
click at [166, 237] on span "Select Driver" at bounding box center [248, 227] width 317 height 23
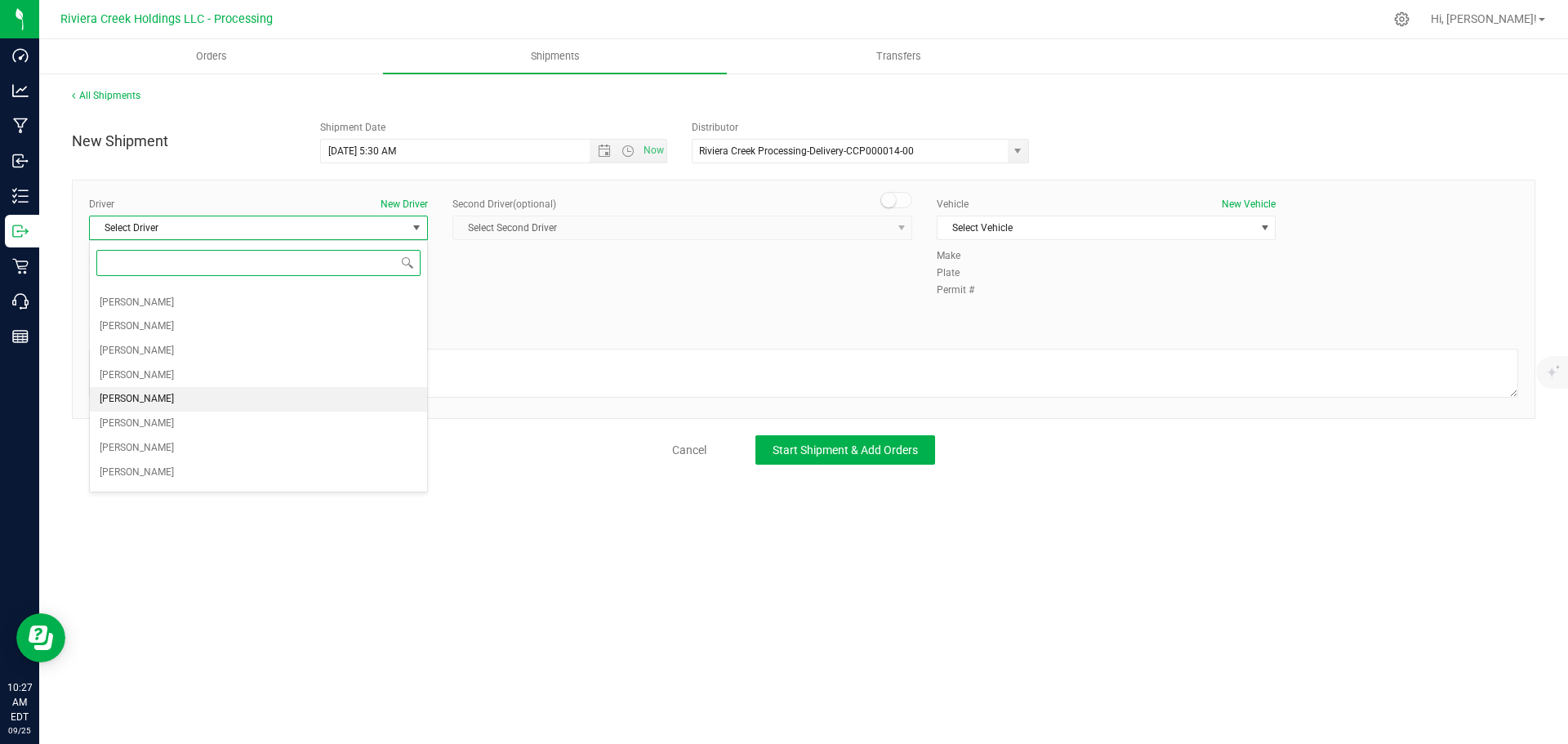
click at [136, 397] on span "Gary Jones" at bounding box center [137, 400] width 75 height 22
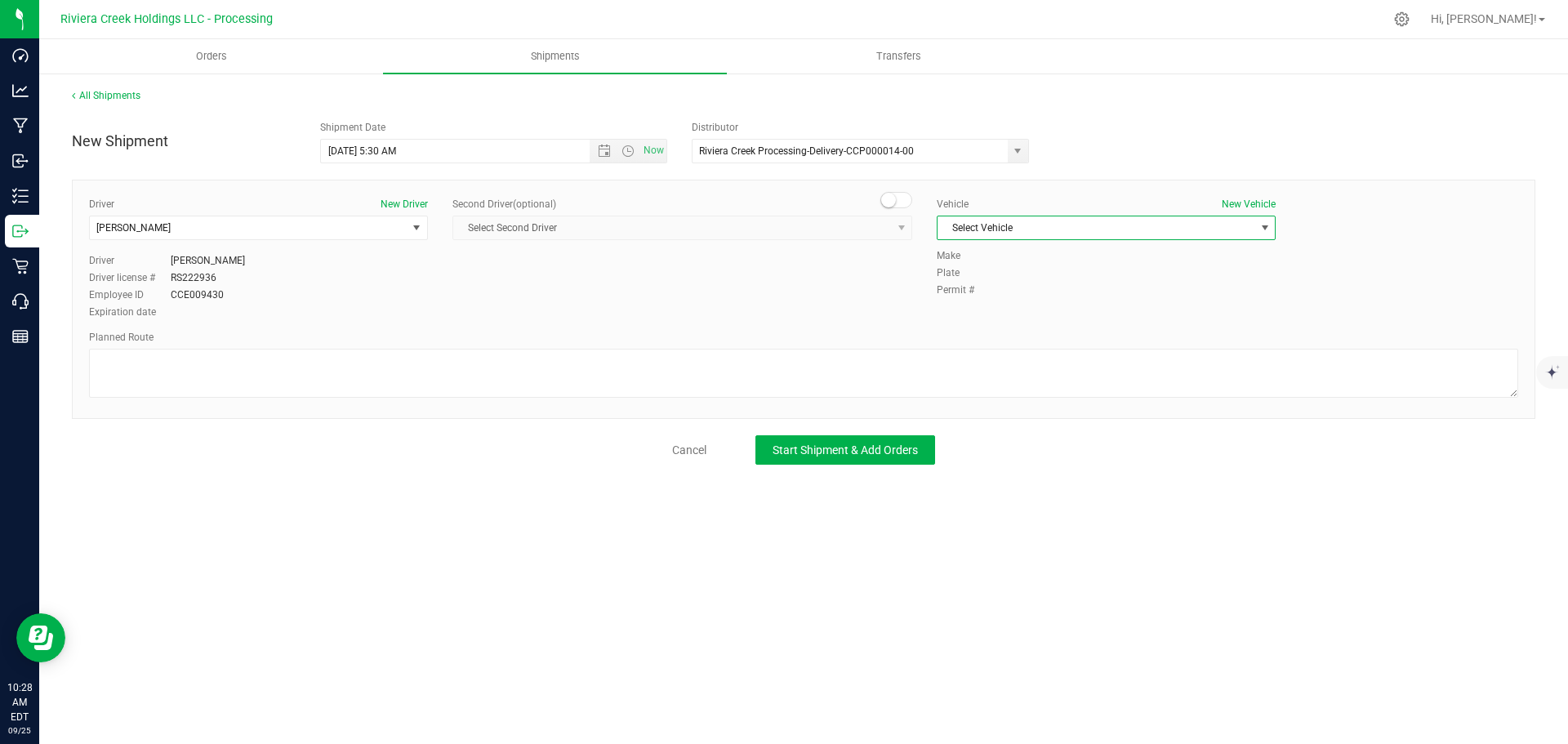
click at [1052, 226] on span "Select Vehicle" at bounding box center [1096, 227] width 317 height 23
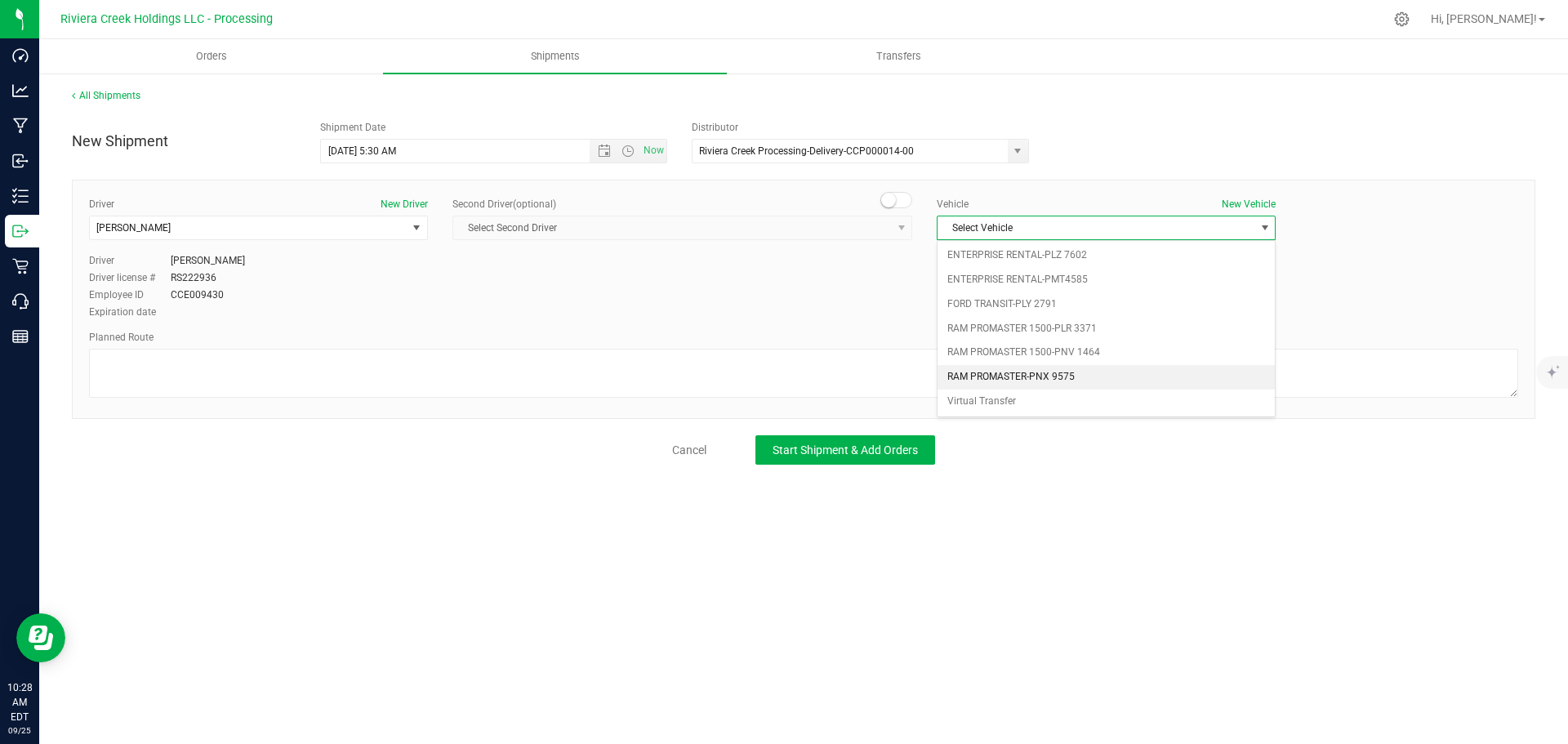
click at [1014, 378] on li "RAM PROMASTER-PNX 9575" at bounding box center [1106, 377] width 337 height 25
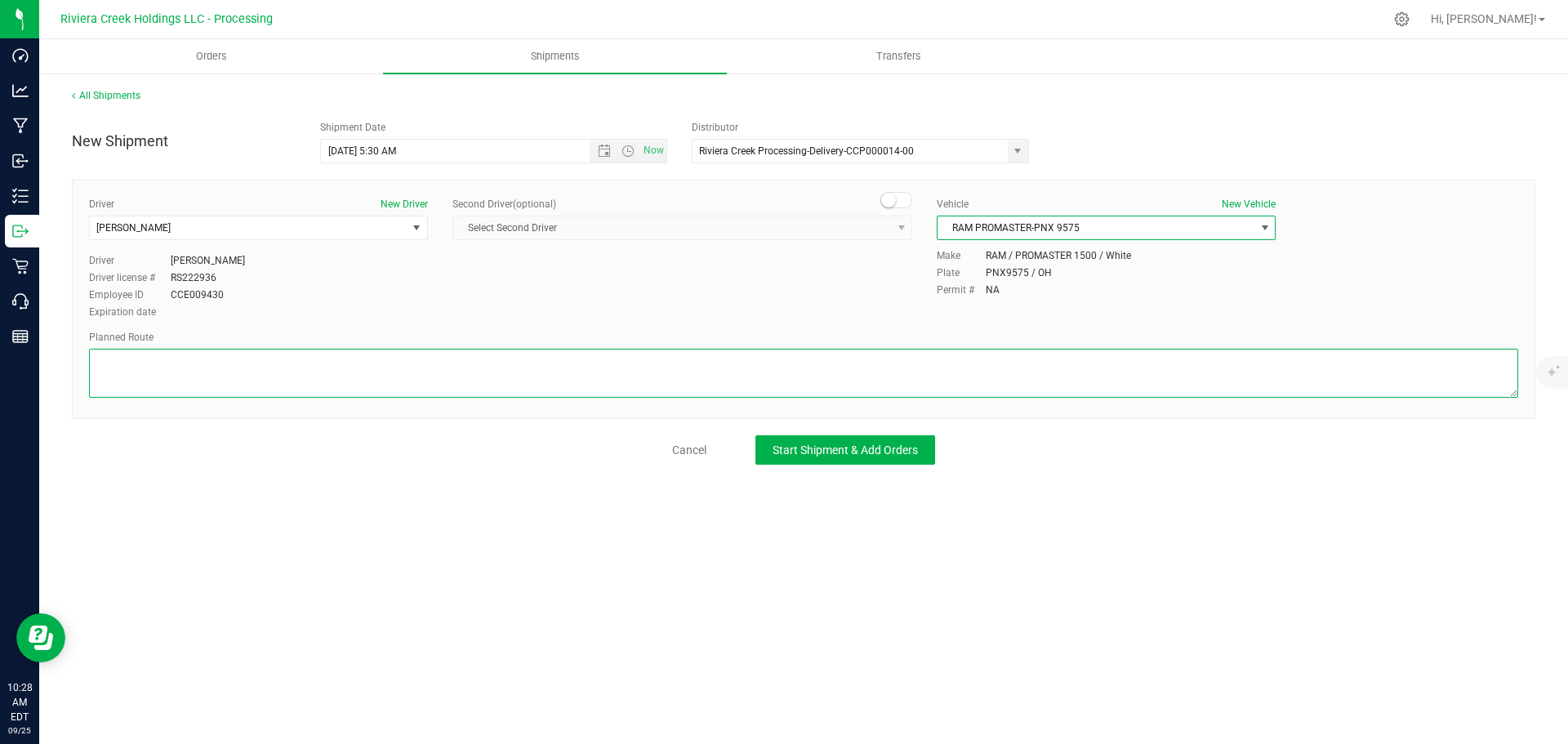
click at [177, 356] on textarea at bounding box center [804, 374] width 1429 height 49
paste textarea "Head west on OH-104 N/OH-73 W/2nd St toward Massie St 0.602 mi Take the OH-73 W…"
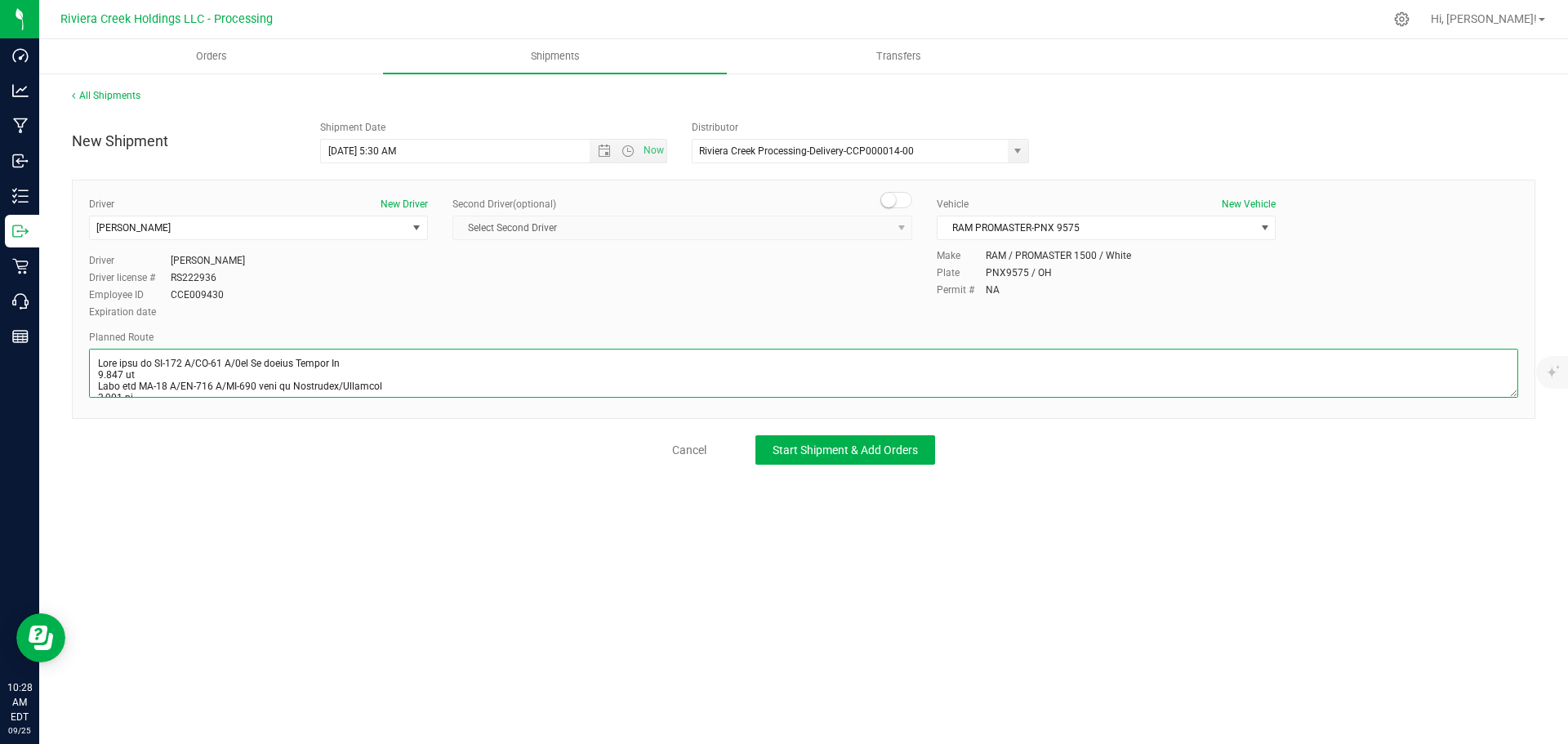
scroll to position [418, 0]
type textarea "Head west on OH-104 N/OH-73 W/2nd St toward Massie St 0.602 mi Take the OH-73 W…"
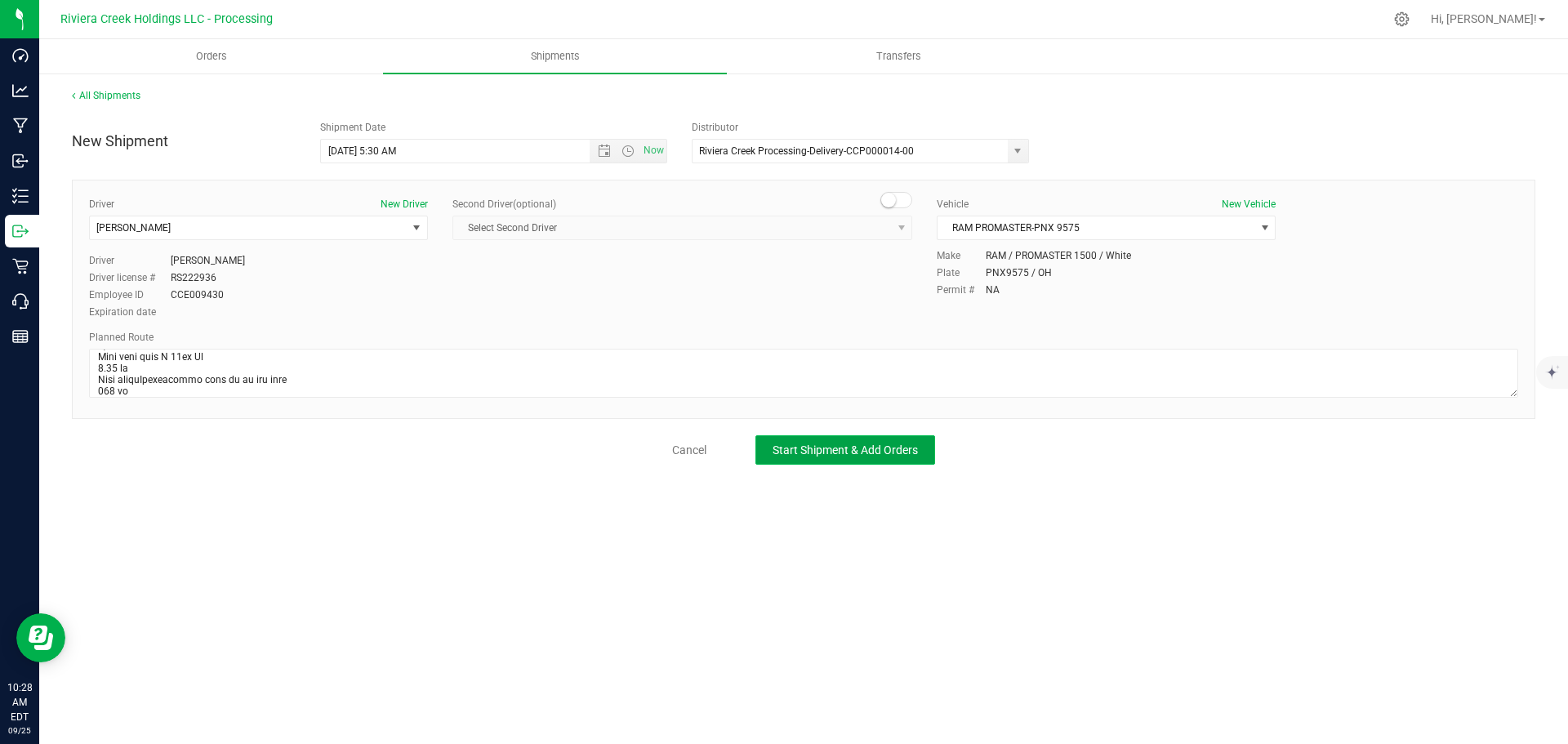
click at [874, 455] on span "Start Shipment & Add Orders" at bounding box center [845, 450] width 146 height 13
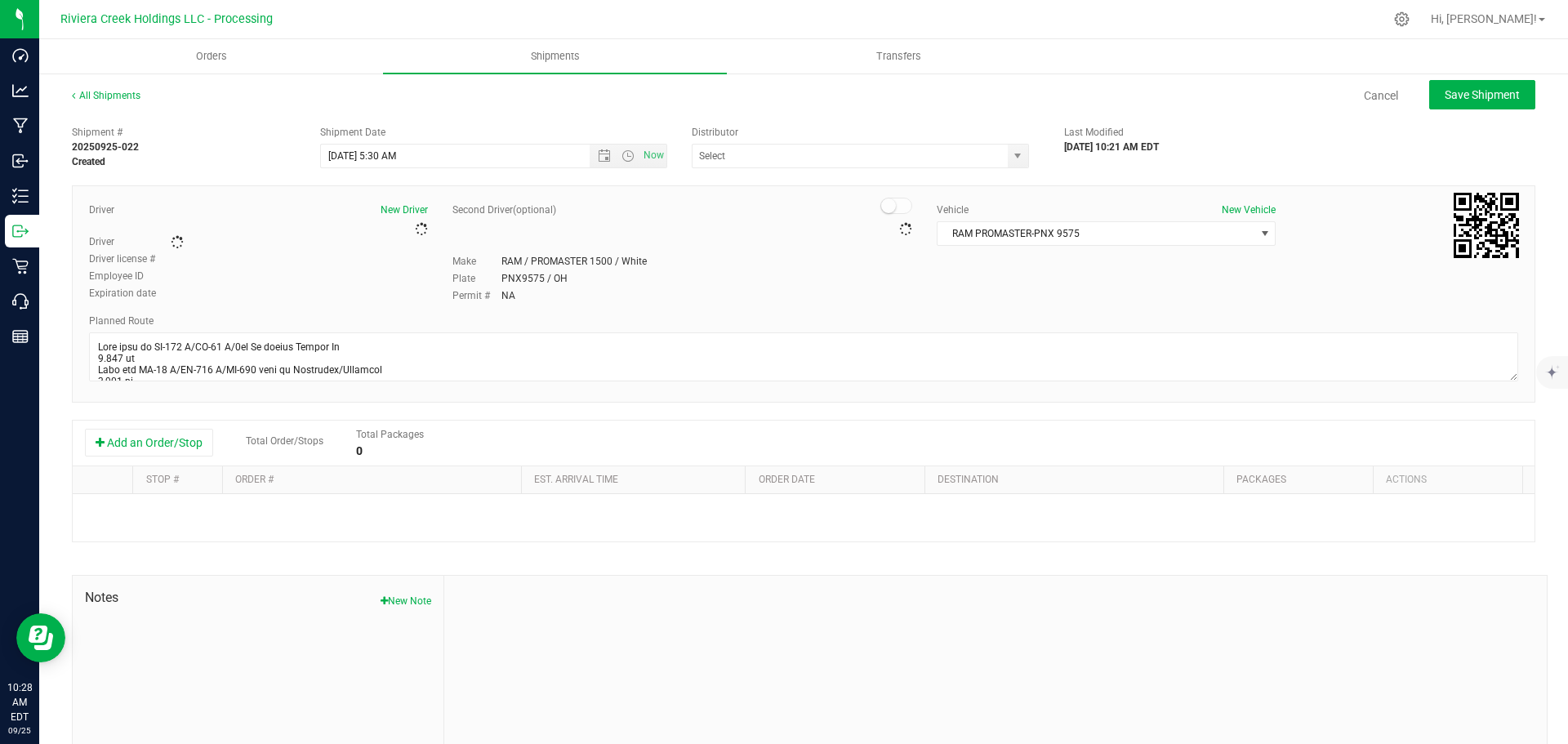
type input "Riviera Creek Processing-Delivery-CCP000014-00"
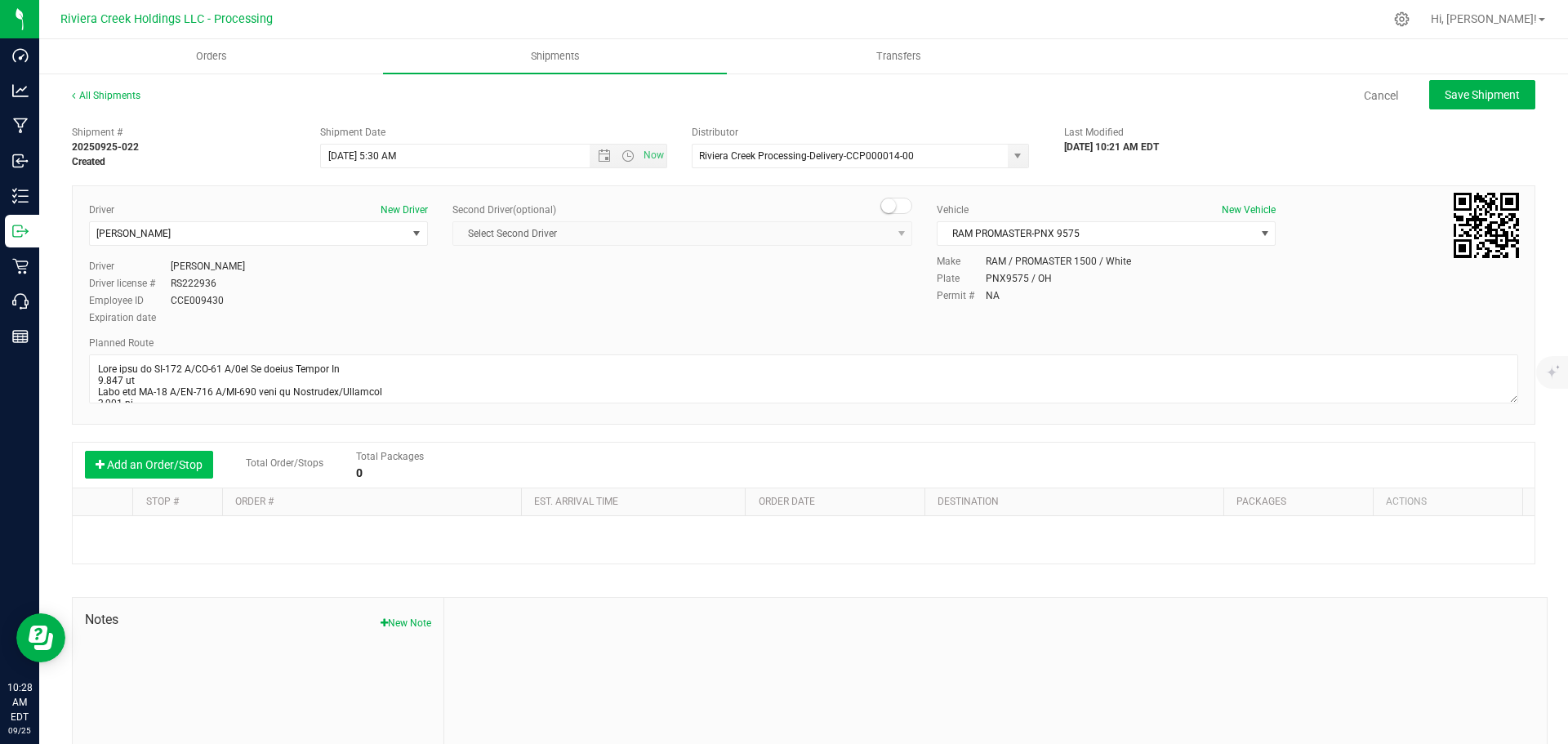
click at [180, 466] on button "Add an Order/Stop" at bounding box center [149, 465] width 128 height 28
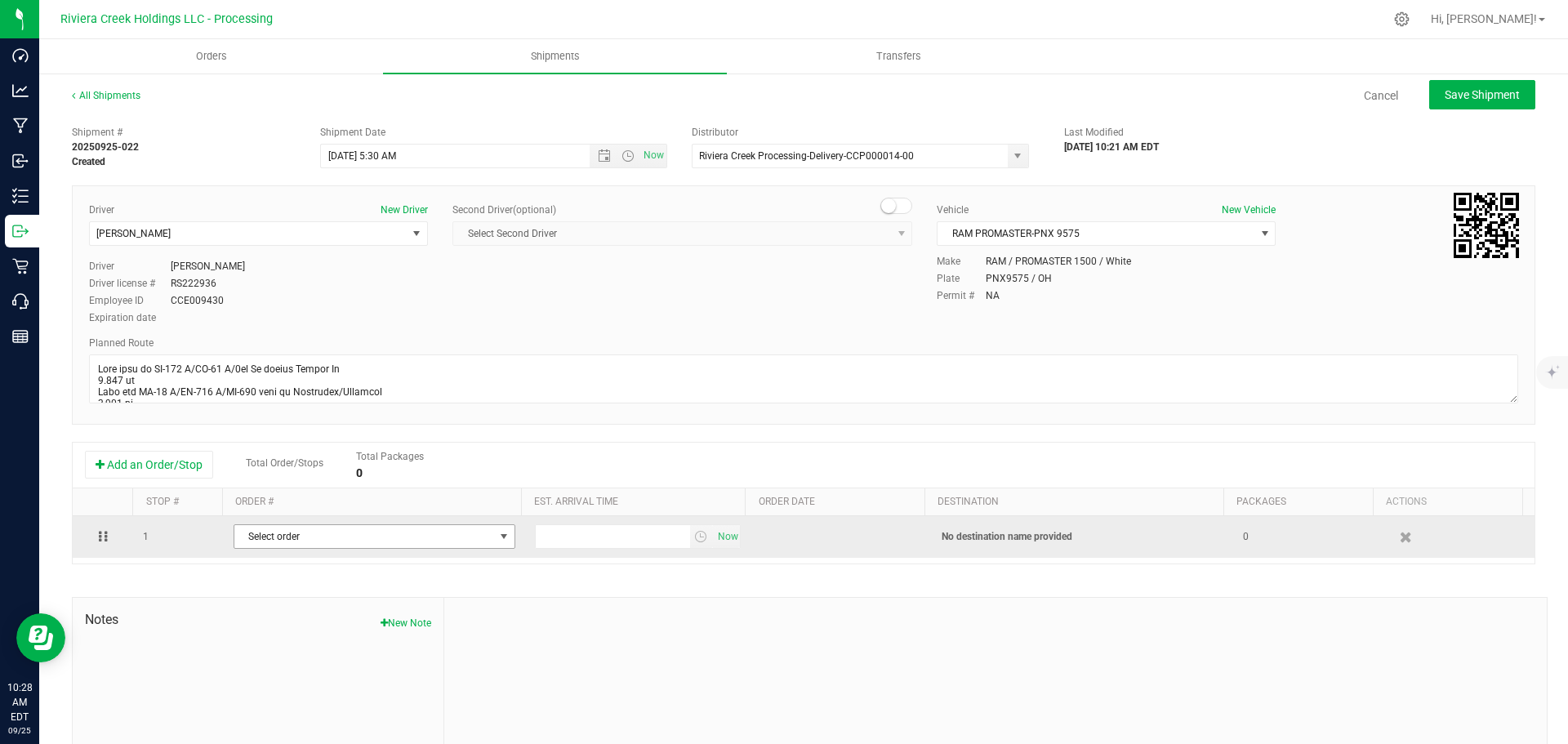
click at [294, 537] on span "Select order" at bounding box center [364, 536] width 260 height 23
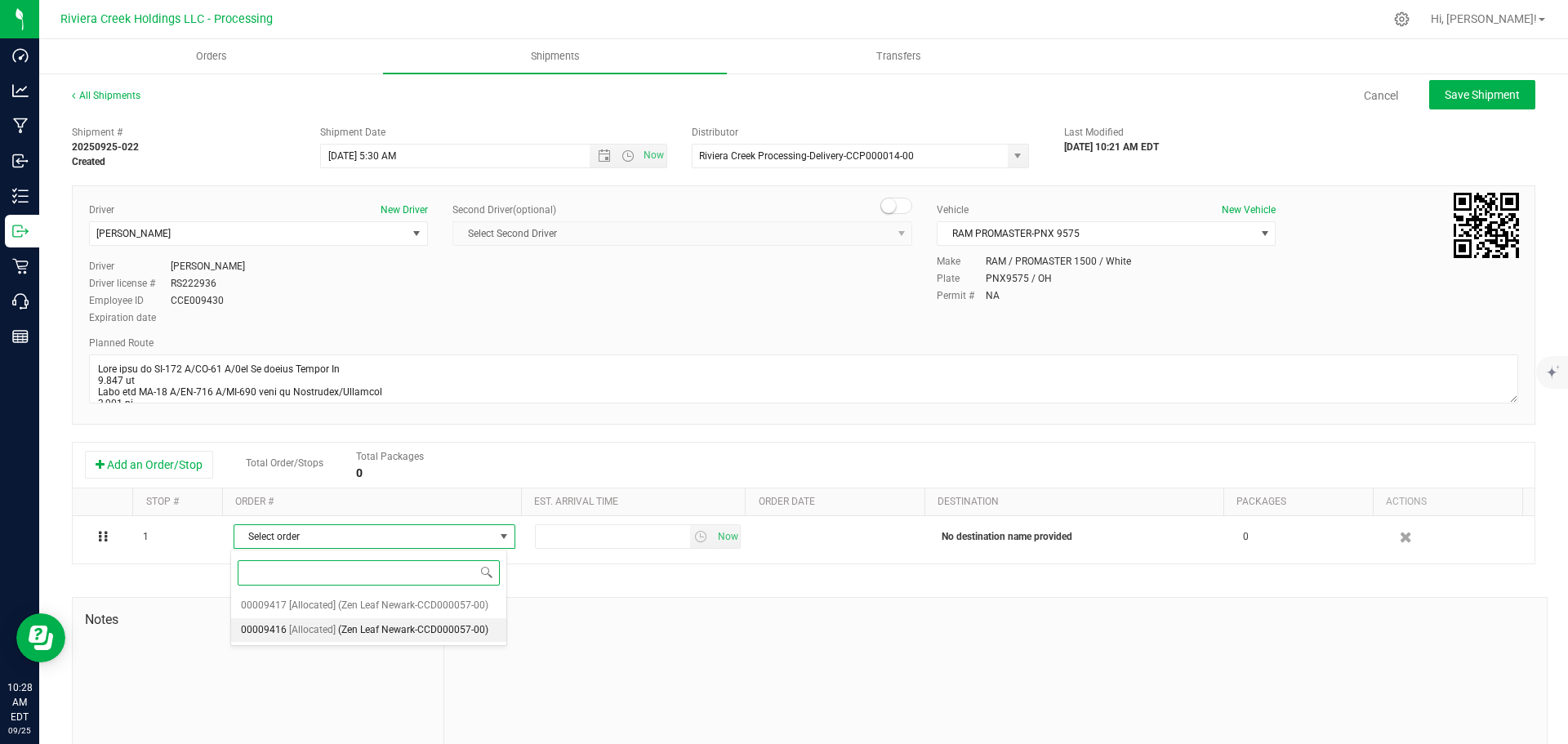
click at [332, 624] on span "[Allocated]" at bounding box center [312, 631] width 46 height 22
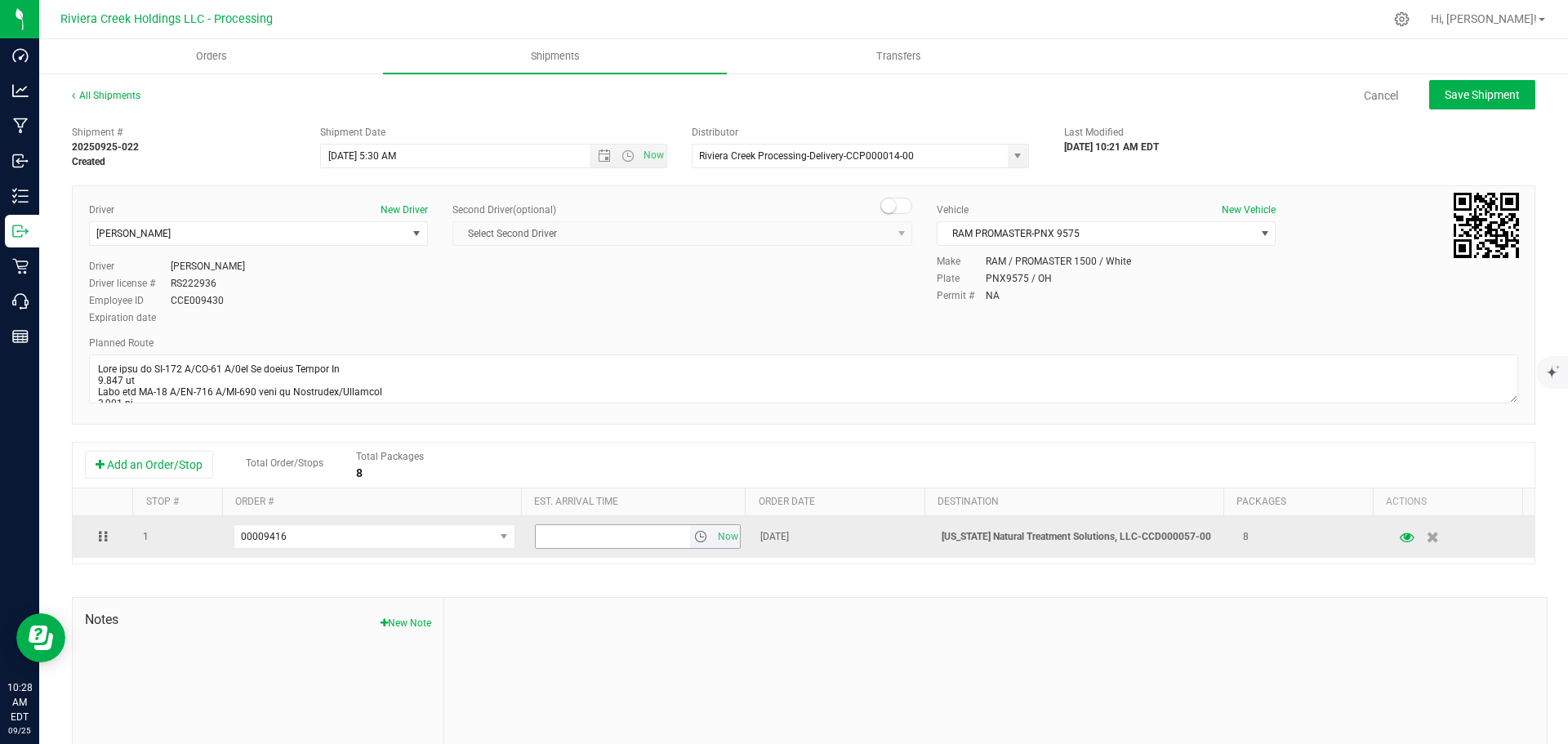
click at [694, 543] on span "select" at bounding box center [700, 536] width 13 height 13
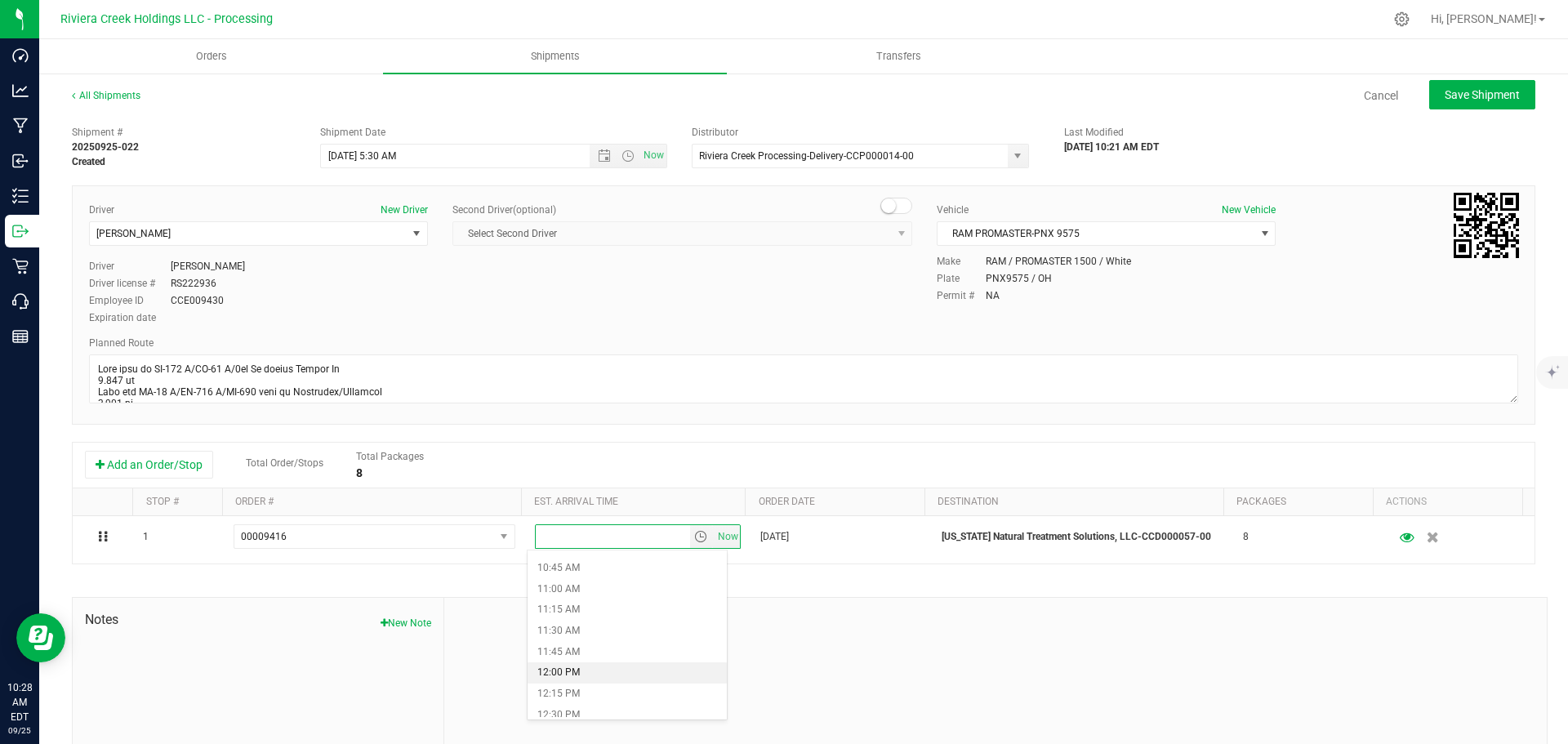
scroll to position [980, 0]
click at [567, 675] on li "1:00 PM" at bounding box center [627, 676] width 200 height 22
click at [1454, 100] on span "Save Shipment" at bounding box center [1482, 94] width 75 height 13
type input "9/26/2025 9:30 AM"
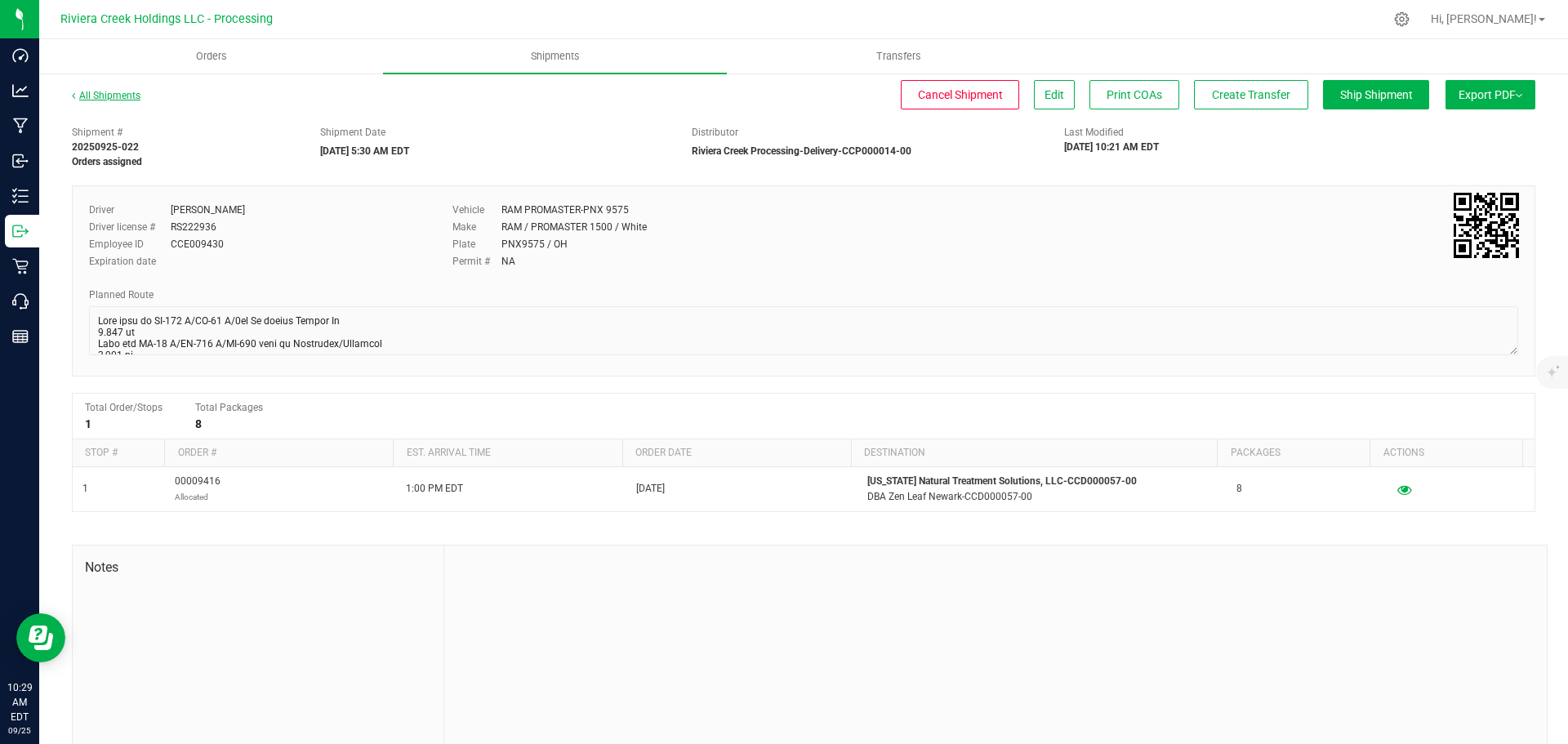
click at [98, 97] on link "All Shipments" at bounding box center [106, 95] width 69 height 12
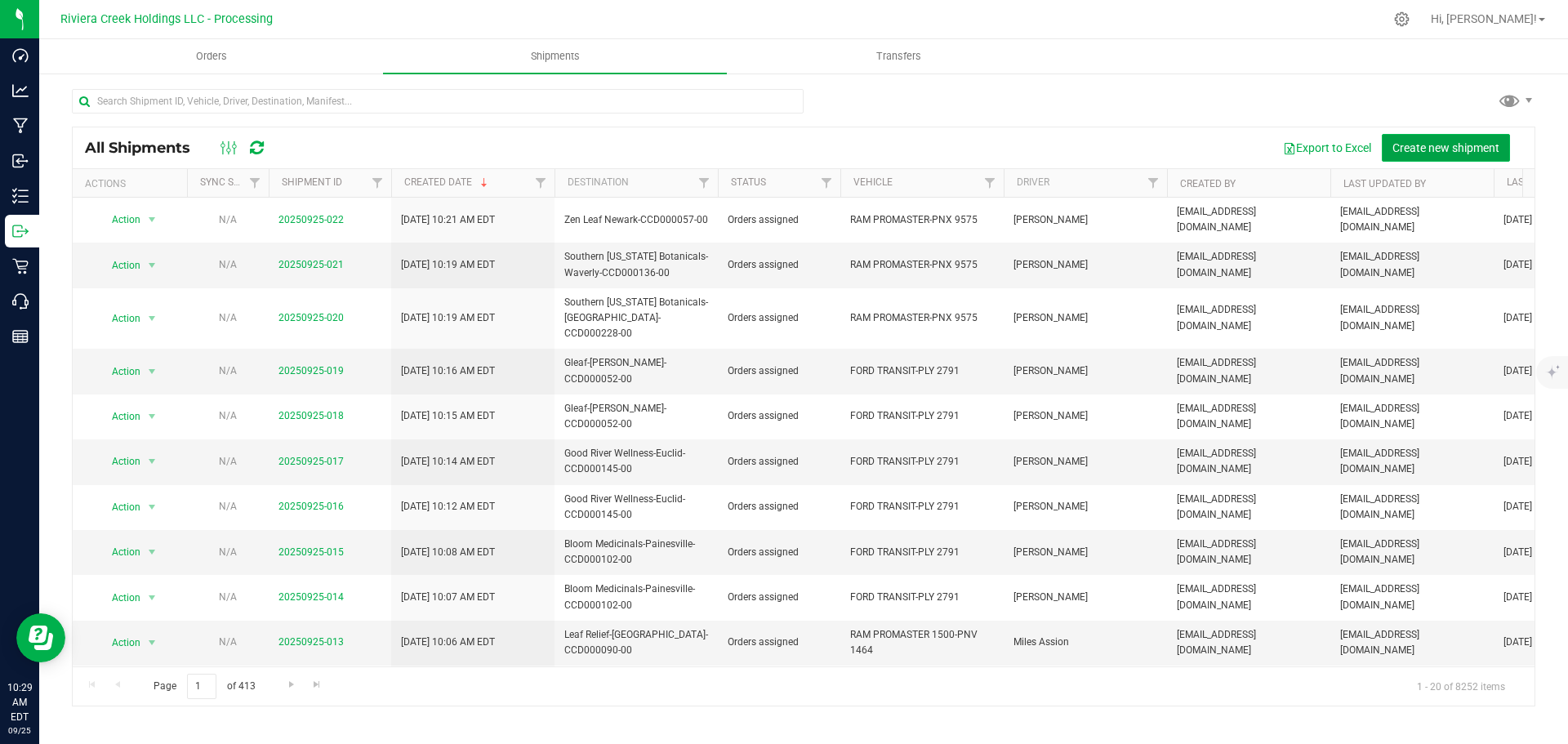
click at [1432, 155] on button "Create new shipment" at bounding box center [1446, 148] width 128 height 28
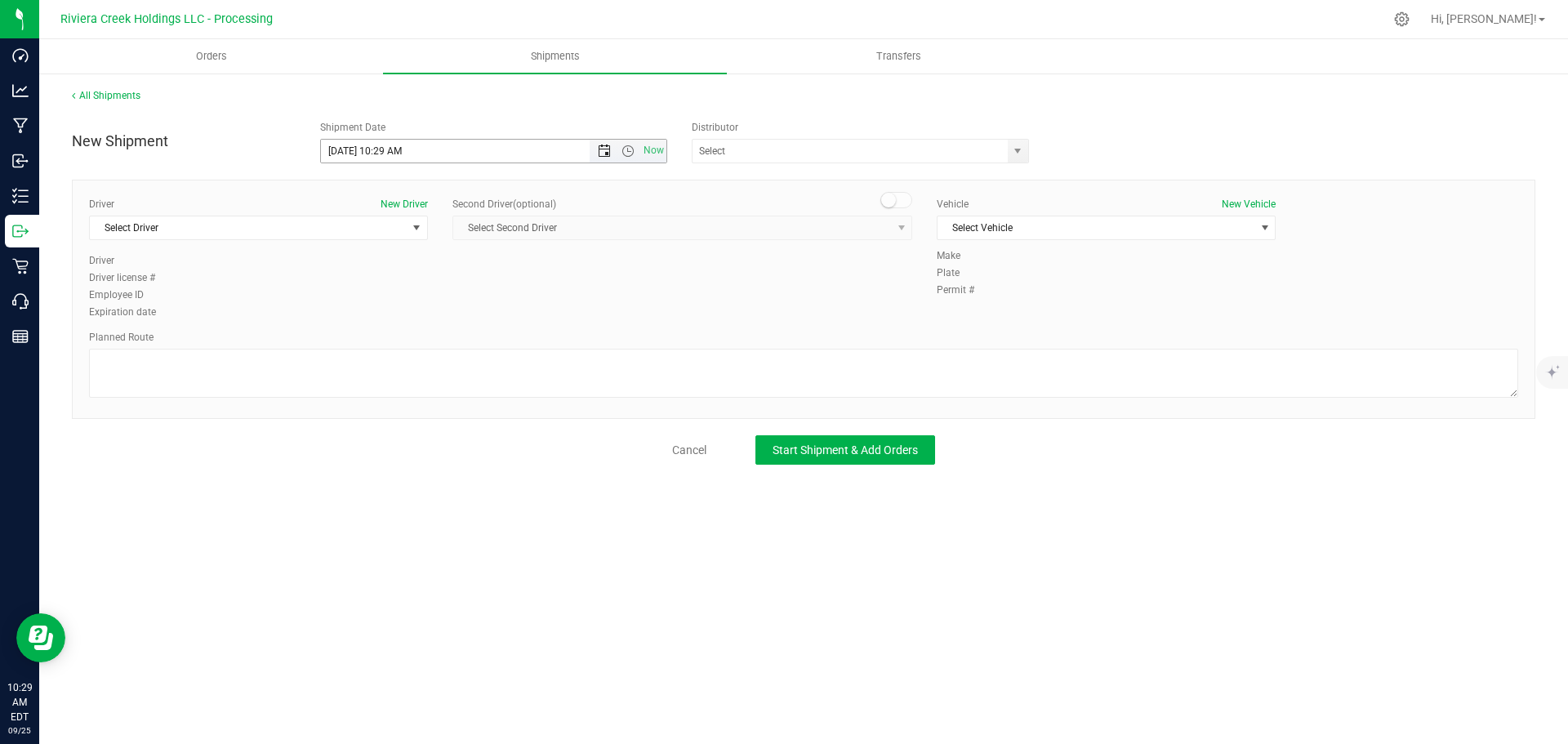
click at [600, 154] on span "Open the date view" at bounding box center [604, 151] width 13 height 13
click at [452, 317] on link "26" at bounding box center [453, 318] width 24 height 26
click at [626, 154] on span "Open the time view" at bounding box center [628, 151] width 13 height 13
click at [381, 248] on li "5:30 AM" at bounding box center [493, 245] width 344 height 22
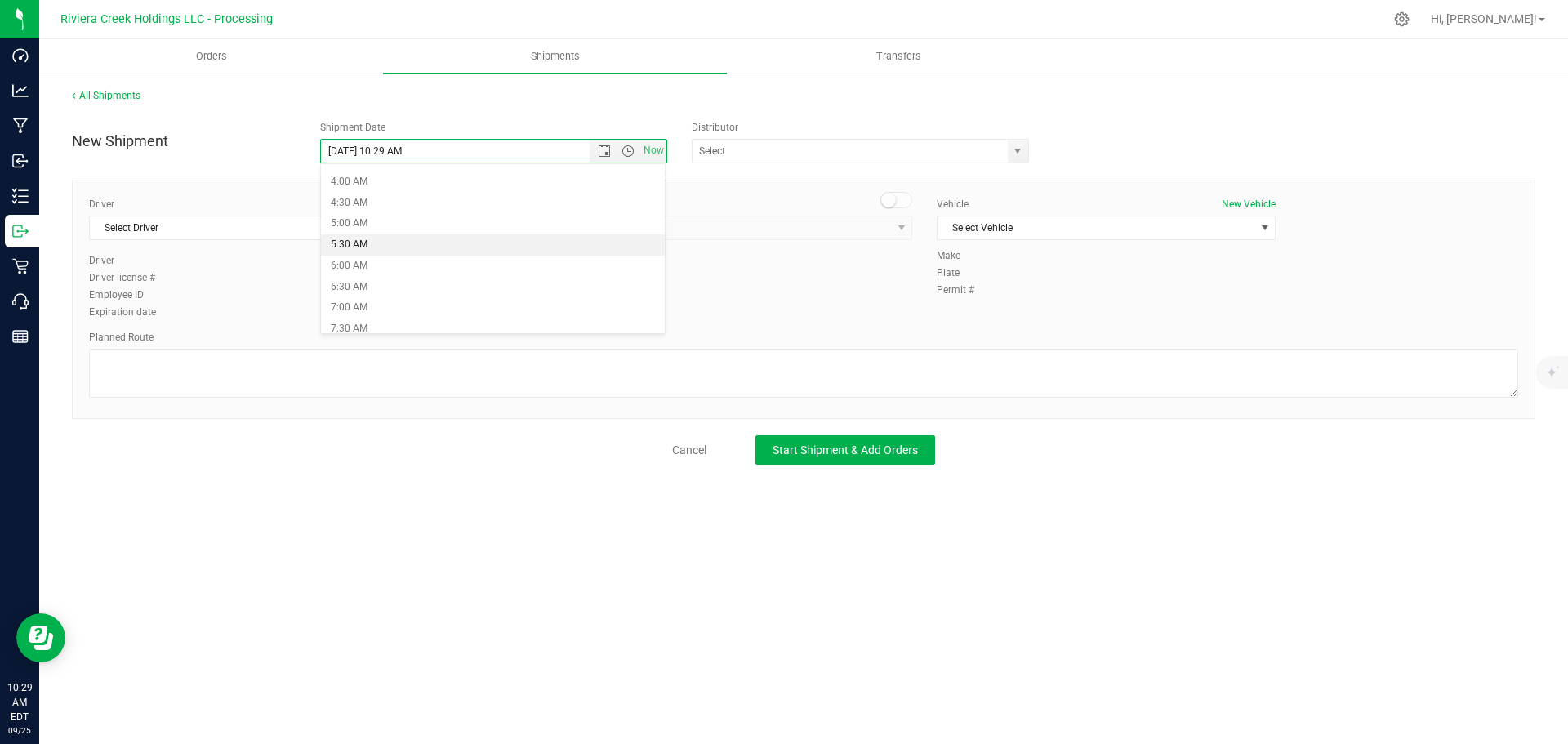
type input "9/26/2025 5:30 AM"
click at [1010, 155] on span "select" at bounding box center [1018, 151] width 21 height 23
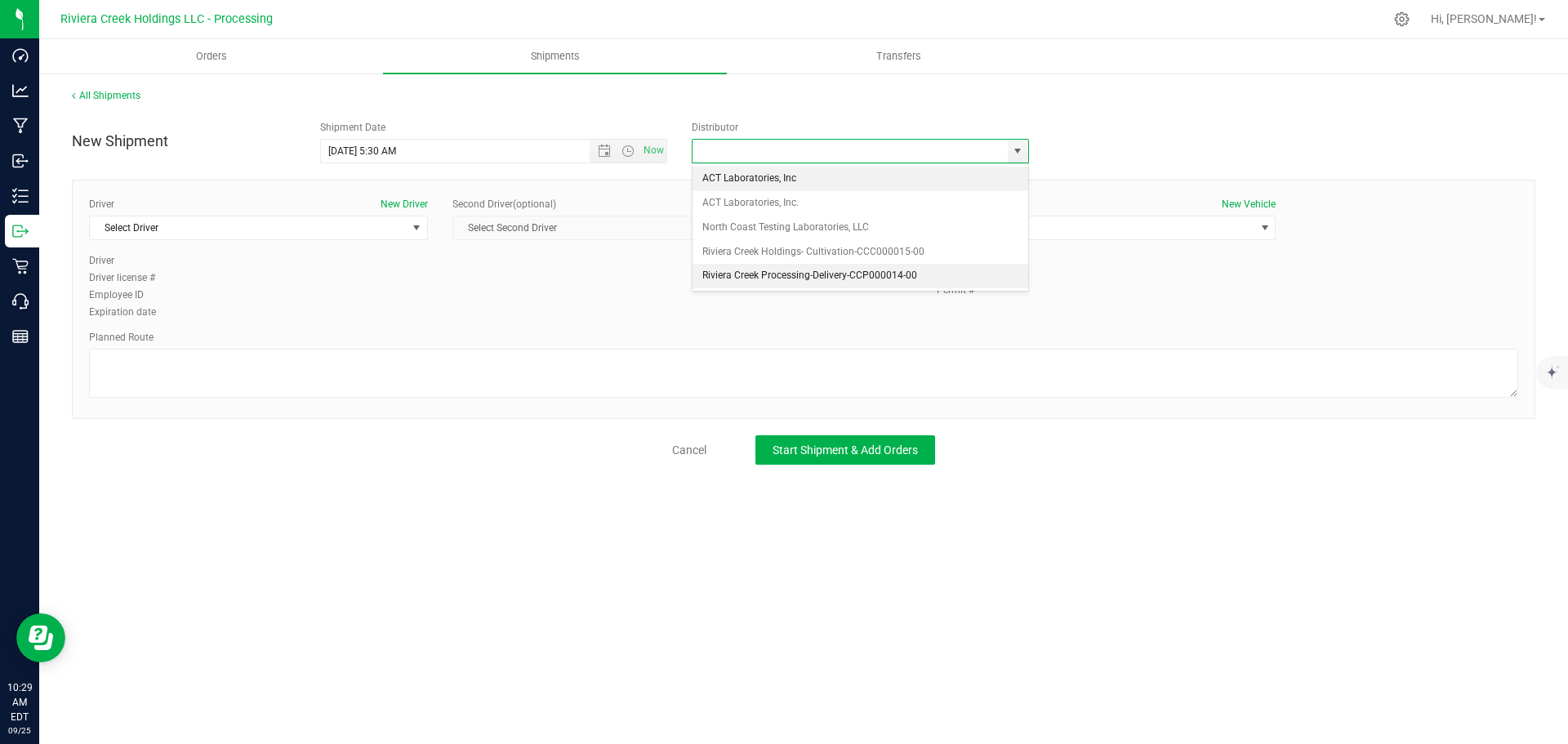
click at [738, 280] on li "Riviera Creek Processing-Delivery-CCP000014-00" at bounding box center [860, 276] width 335 height 25
type input "Riviera Creek Processing-Delivery-CCP000014-00"
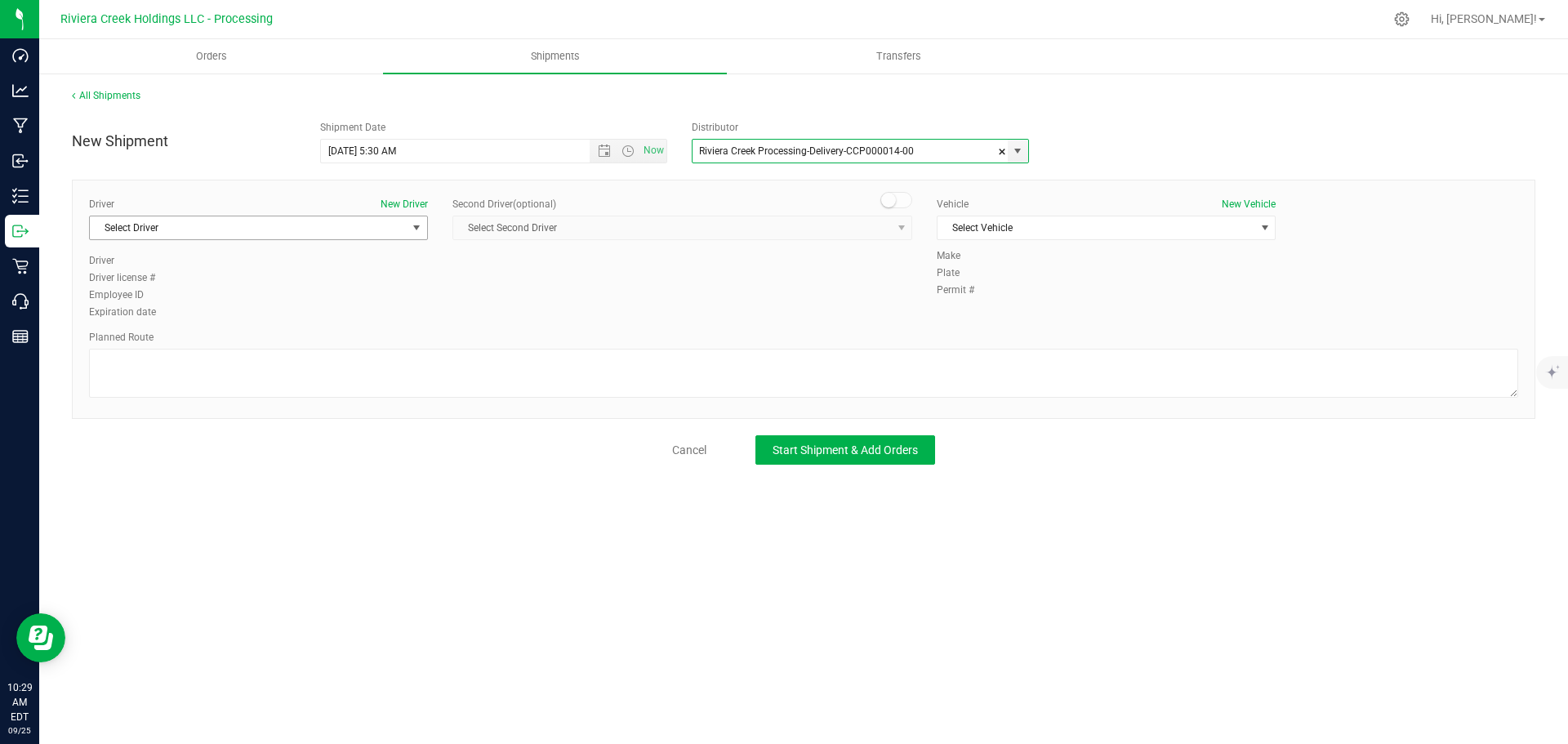
click at [250, 233] on span "Select Driver" at bounding box center [248, 227] width 317 height 23
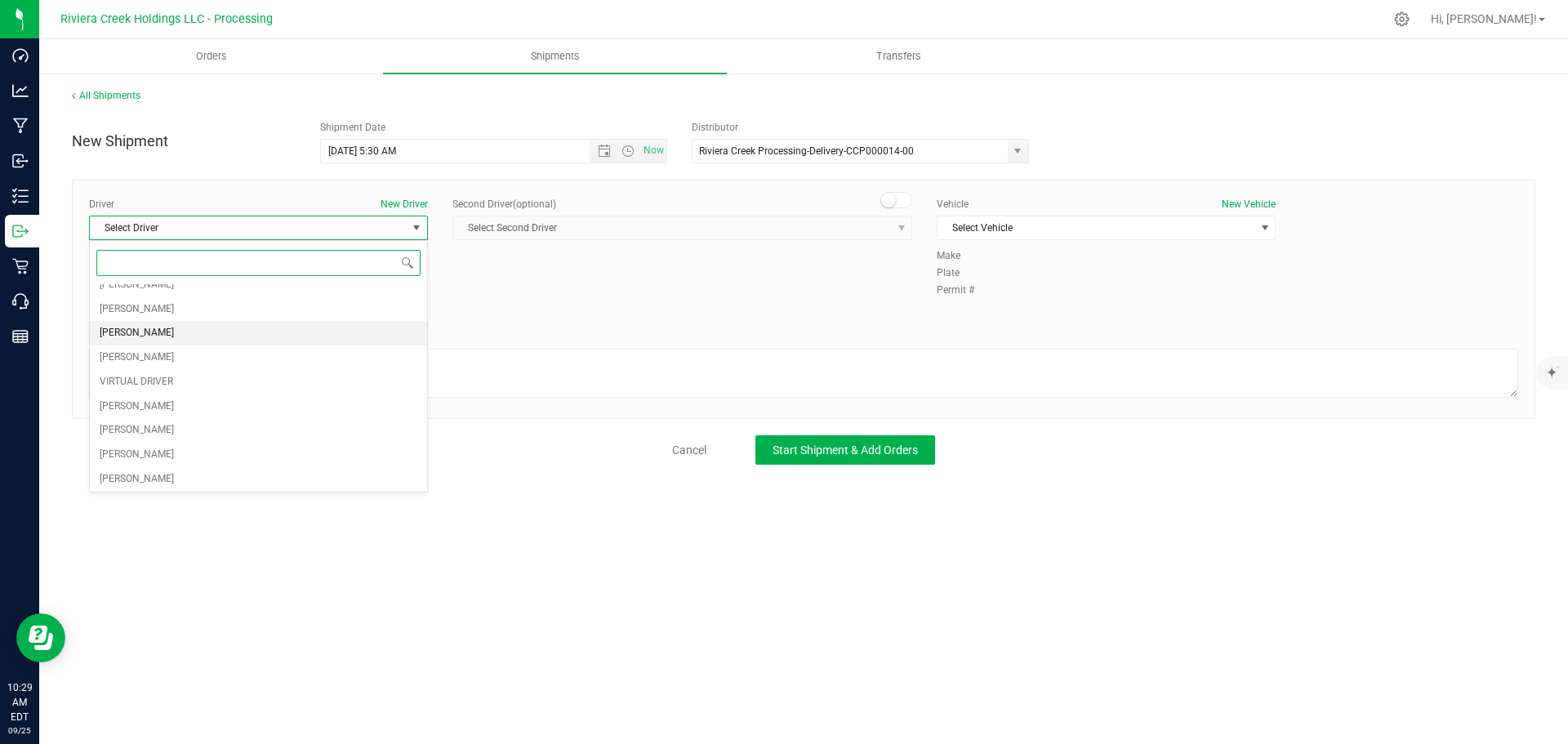
scroll to position [82, 0]
click at [136, 475] on span "Gary Jones" at bounding box center [137, 481] width 75 height 22
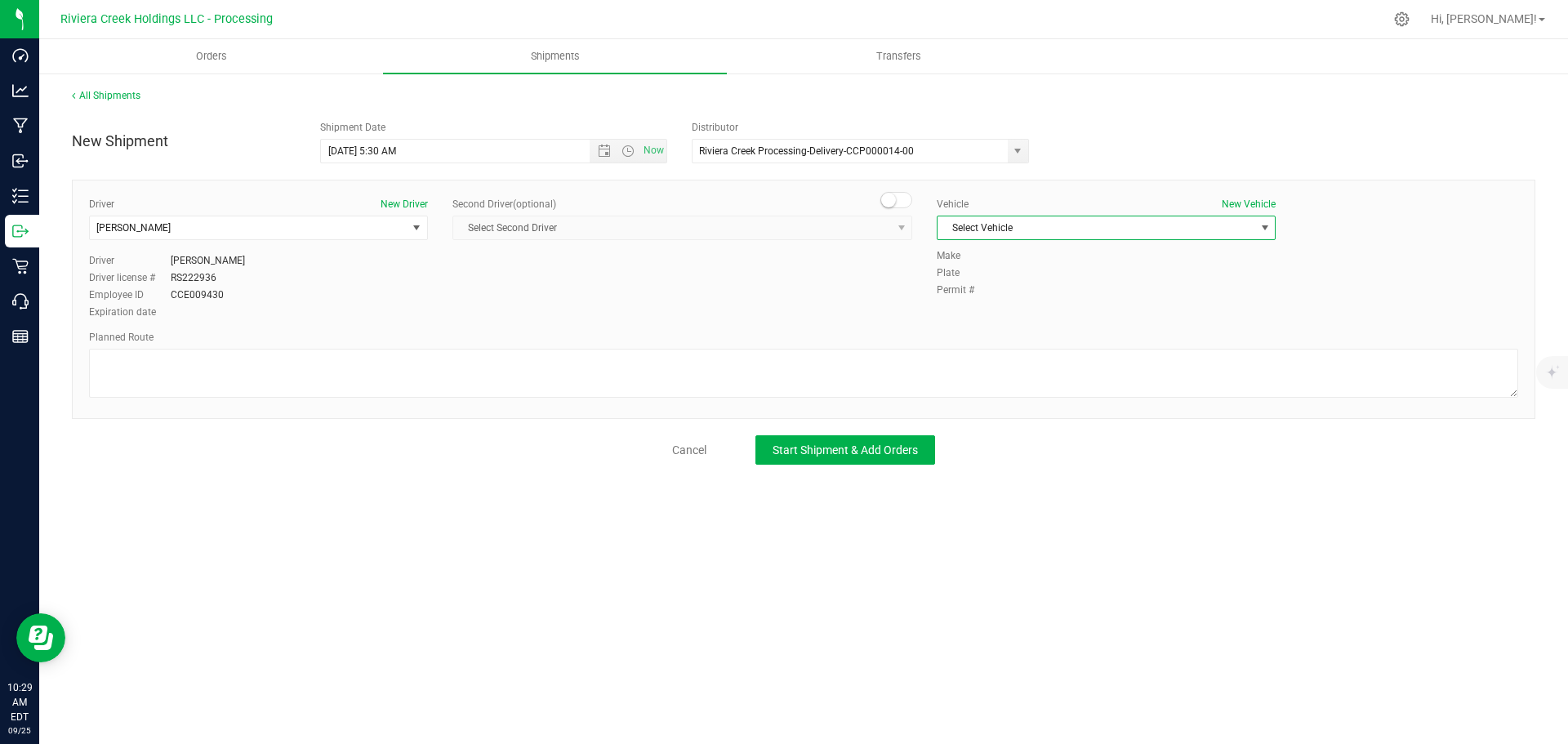
click at [955, 228] on span "Select Vehicle" at bounding box center [1096, 227] width 317 height 23
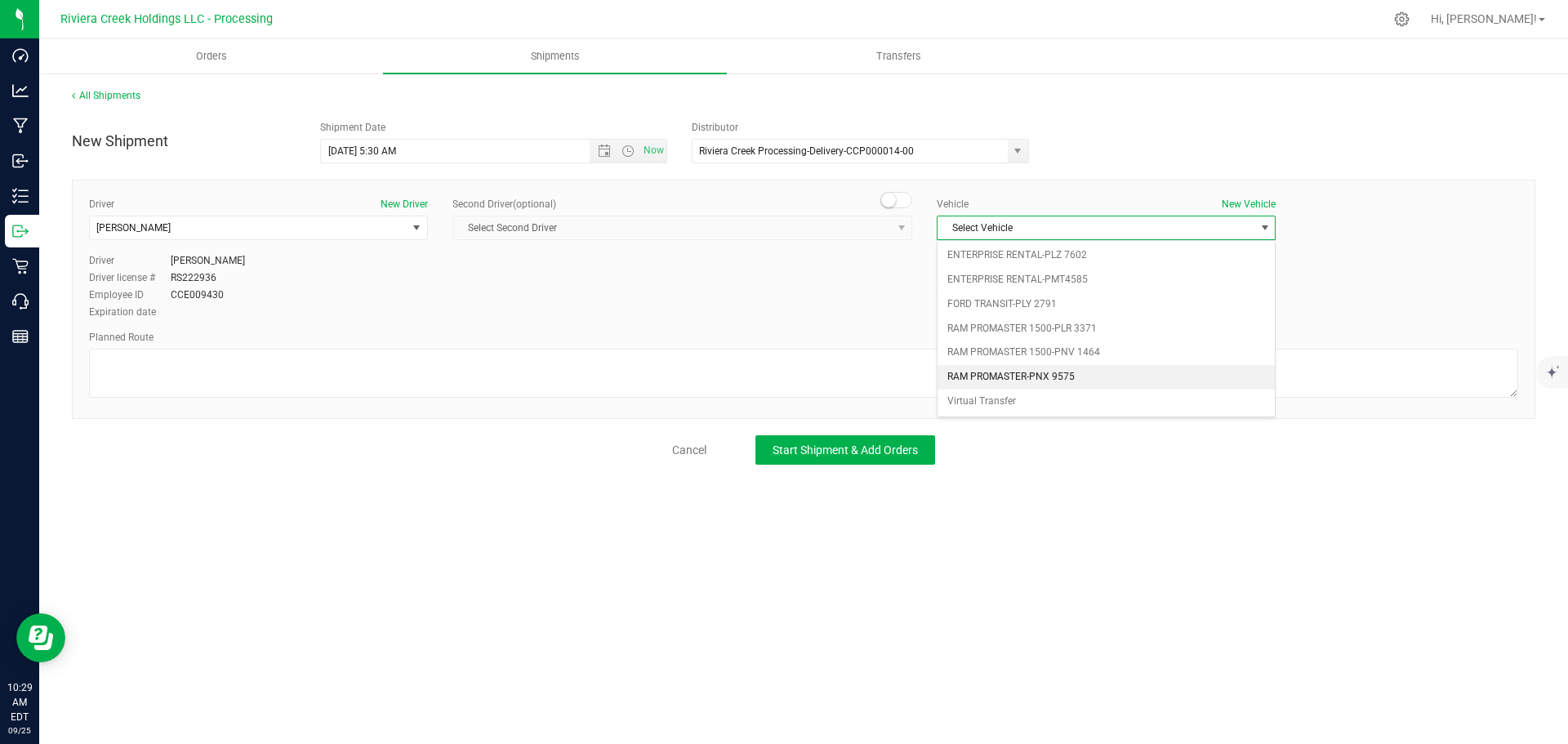
drag, startPoint x: 1051, startPoint y: 382, endPoint x: 936, endPoint y: 377, distance: 115.1
click at [1050, 382] on li "RAM PROMASTER-PNX 9575" at bounding box center [1106, 377] width 337 height 25
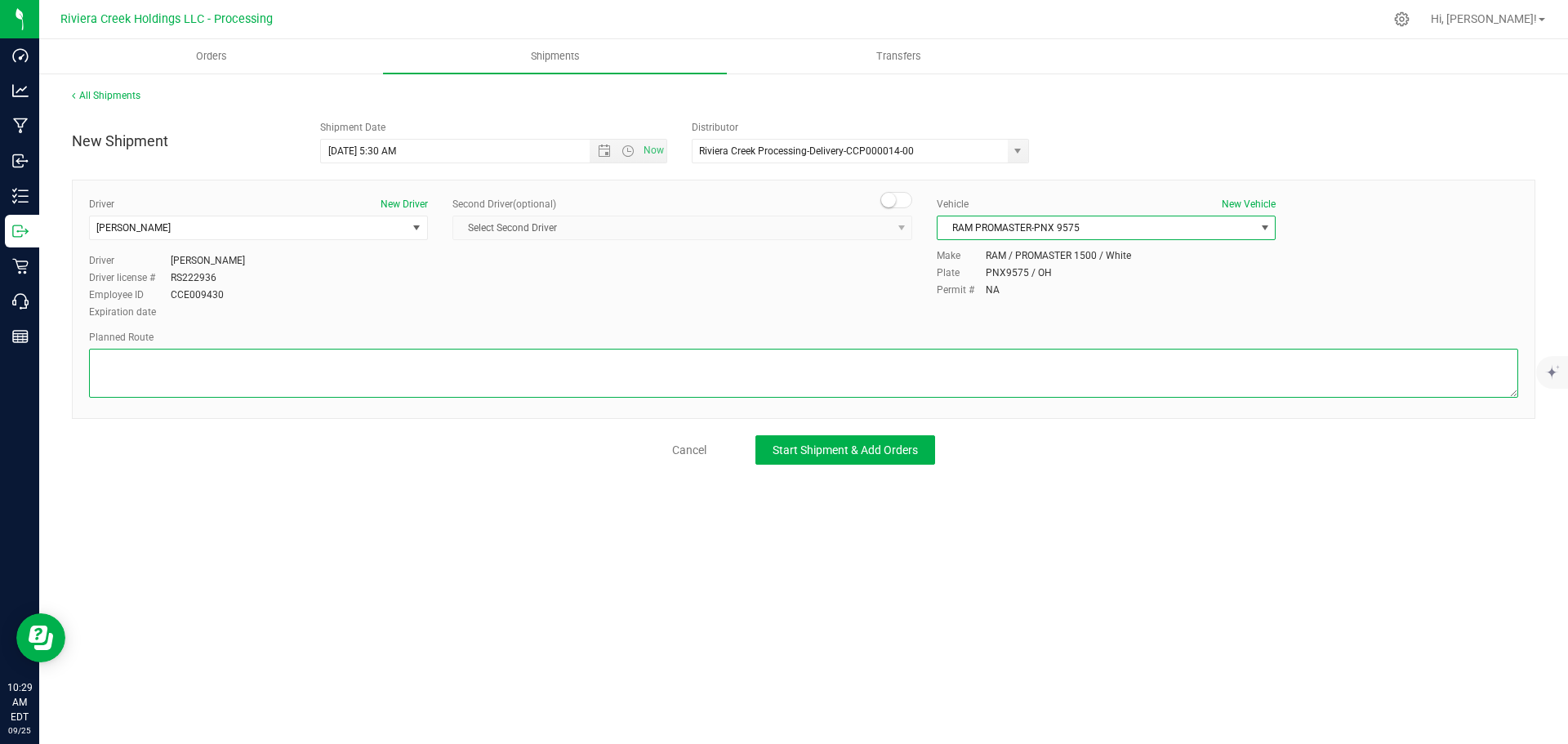
click at [418, 375] on textarea at bounding box center [804, 374] width 1429 height 49
paste textarea "Head west on OH-104 N/OH-73 W/2nd St toward Massie St 0.602 mi Take the OH-73 W…"
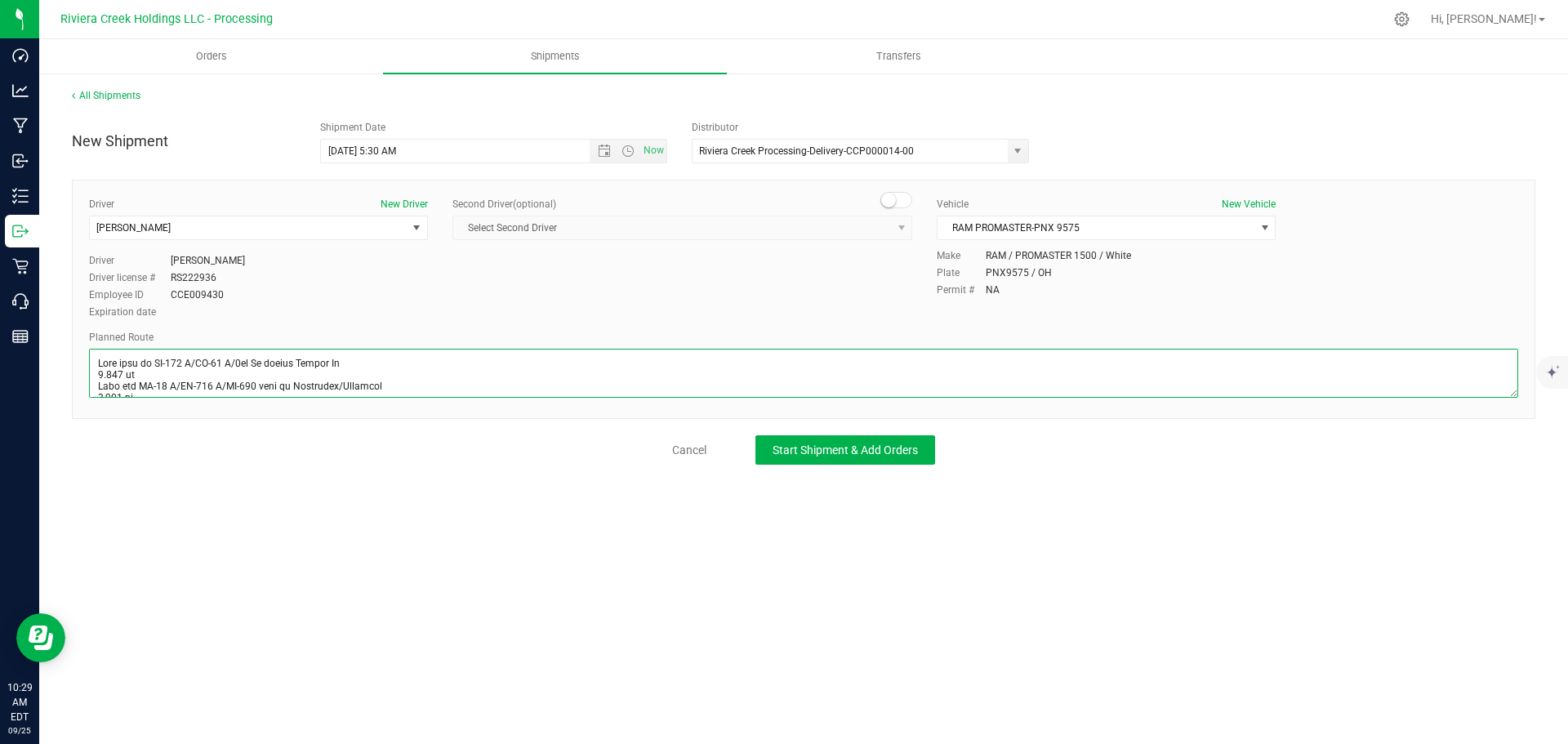
scroll to position [418, 0]
type textarea "Head west on OH-104 N/OH-73 W/2nd St toward Massie St 0.602 mi Take the OH-73 W…"
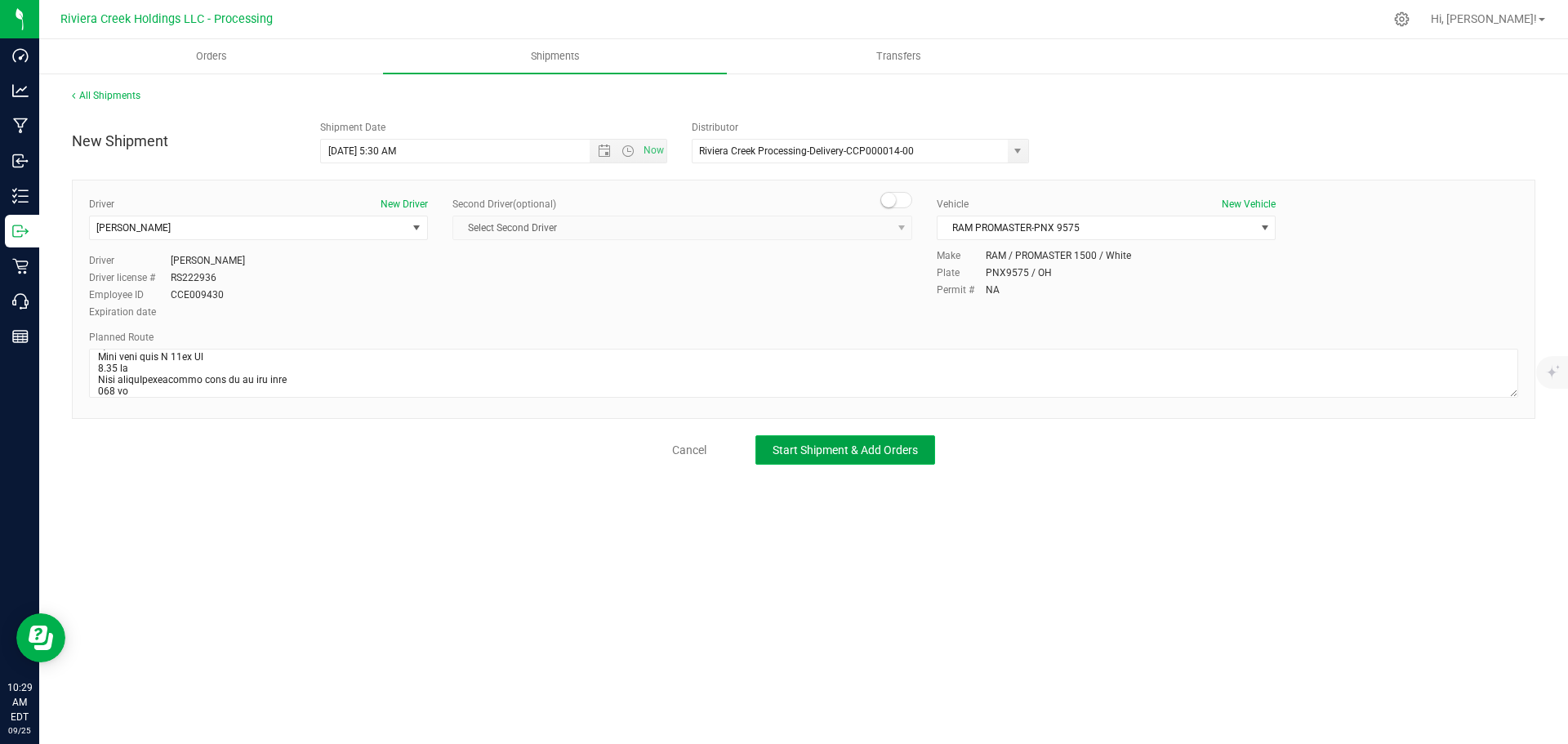
click at [777, 450] on span "Start Shipment & Add Orders" at bounding box center [845, 450] width 146 height 13
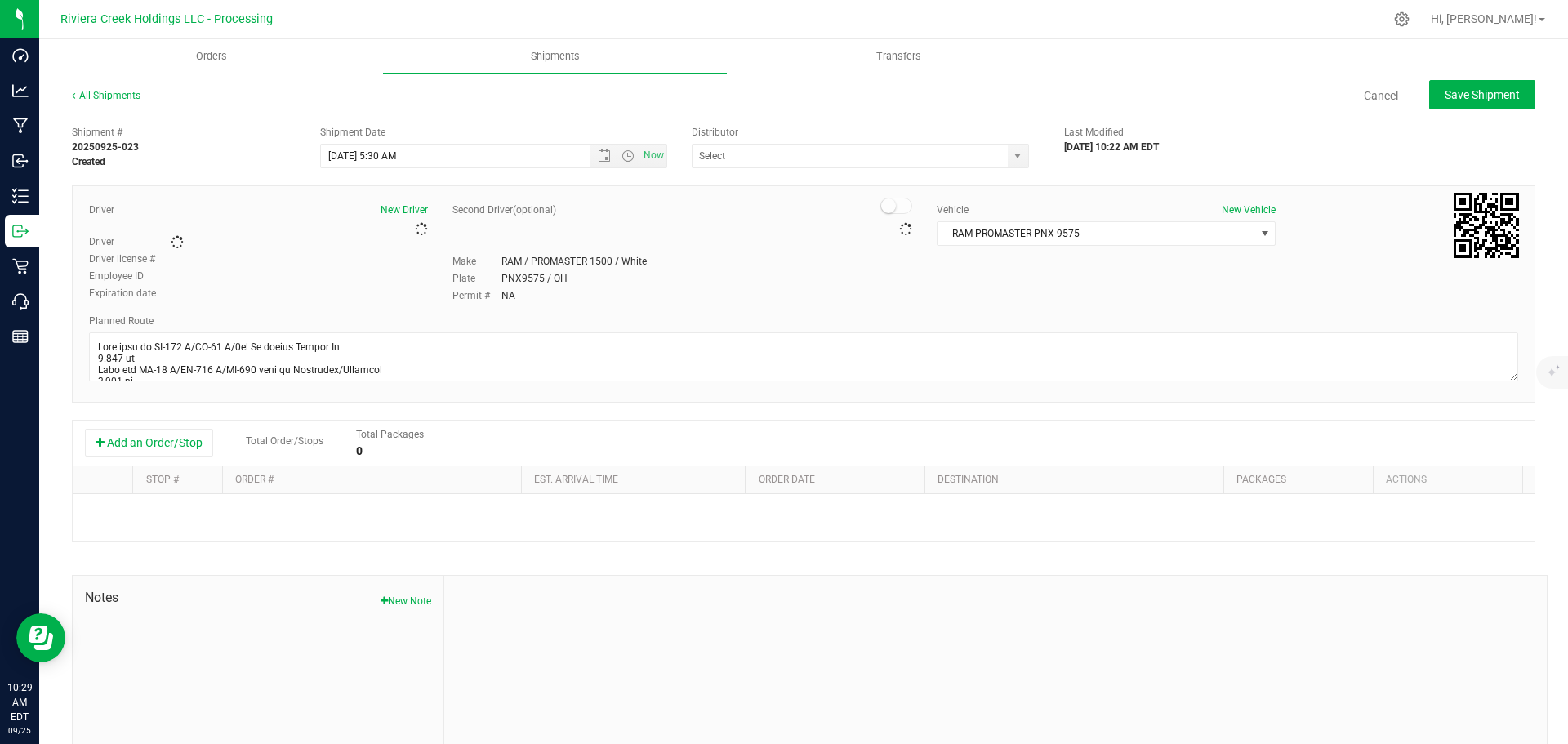
type input "Riviera Creek Processing-Delivery-CCP000014-00"
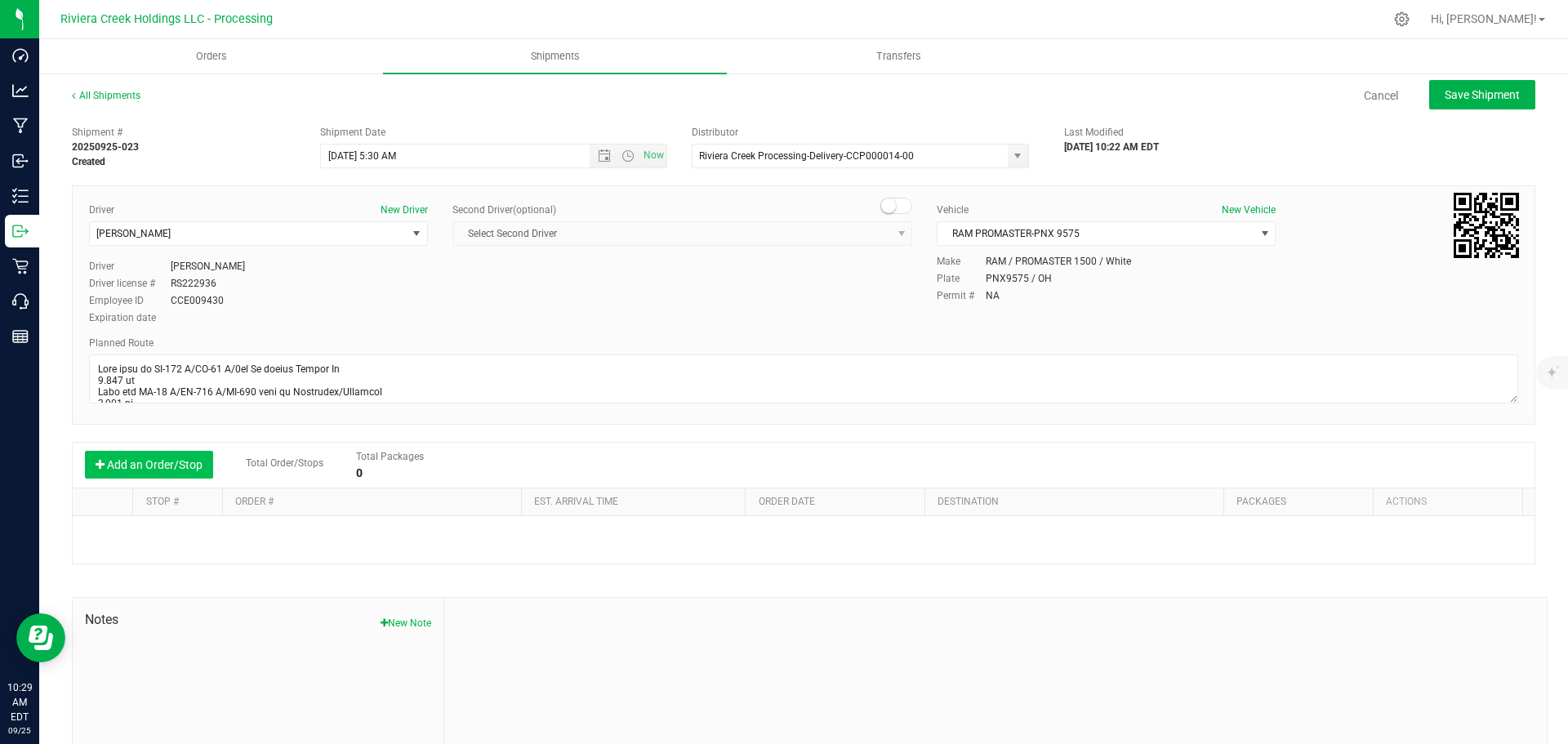
click at [178, 463] on button "Add an Order/Stop" at bounding box center [149, 465] width 128 height 28
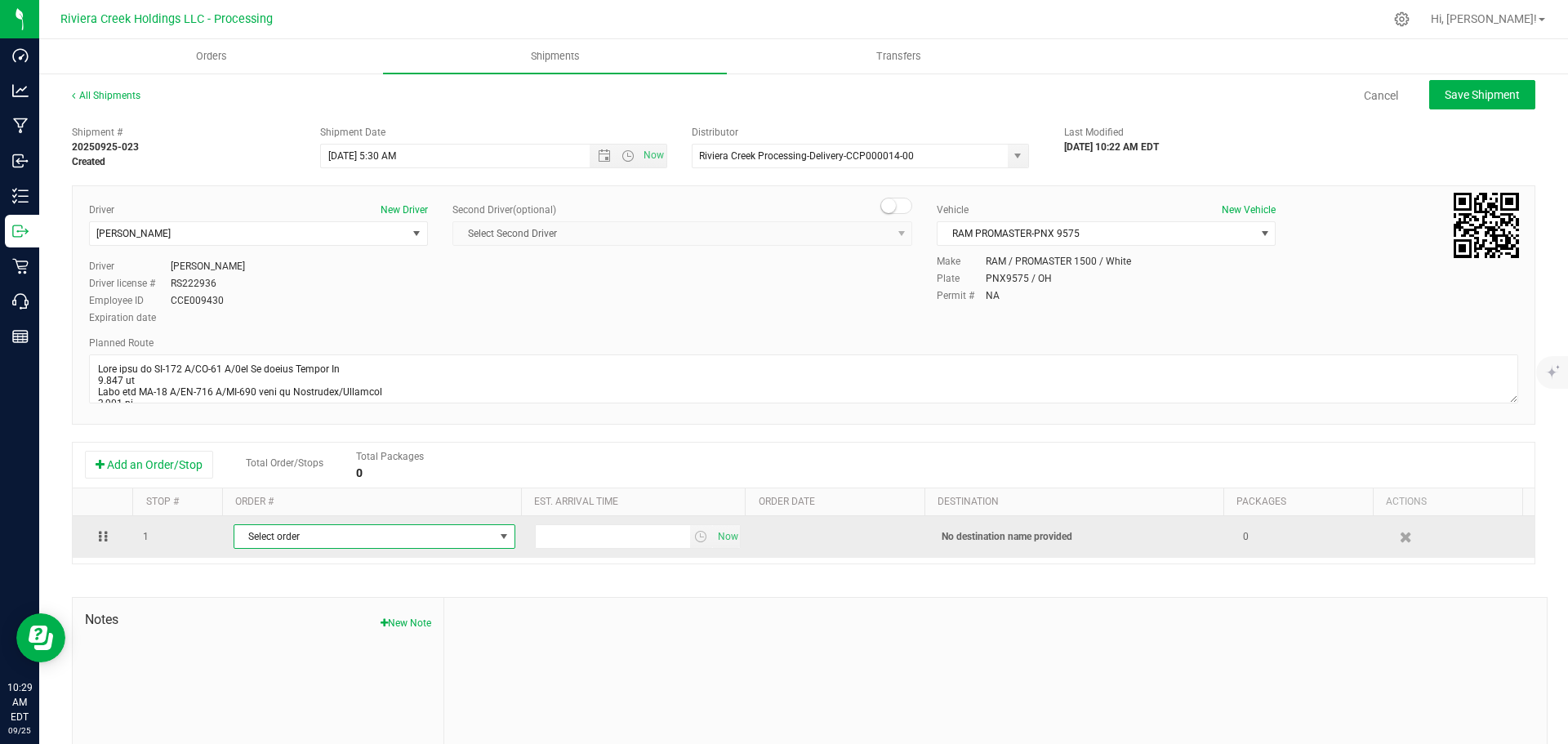
drag, startPoint x: 247, startPoint y: 512, endPoint x: 271, endPoint y: 536, distance: 33.9
click at [271, 536] on span "Select order" at bounding box center [364, 536] width 260 height 23
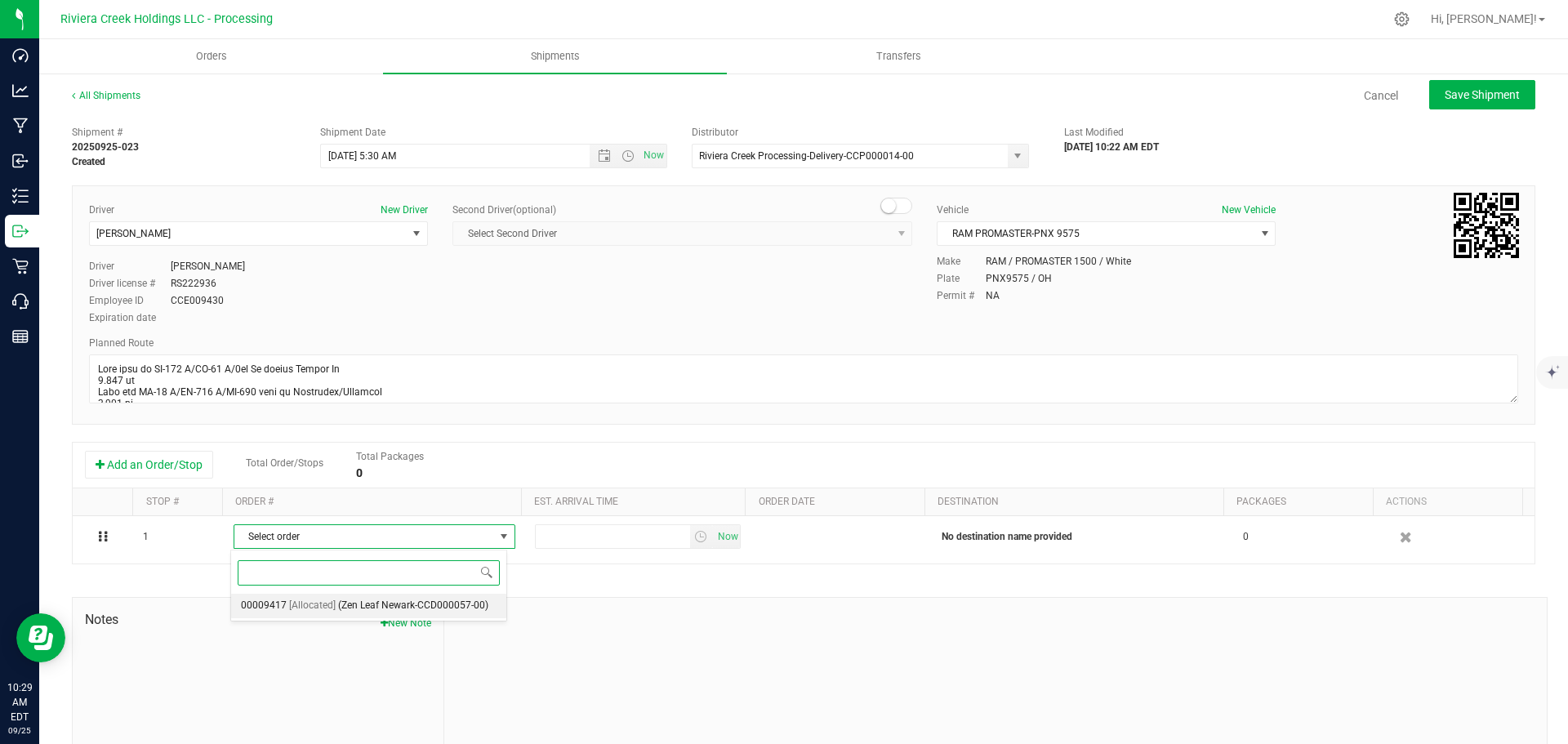
click at [299, 609] on span "[Allocated]" at bounding box center [312, 606] width 46 height 22
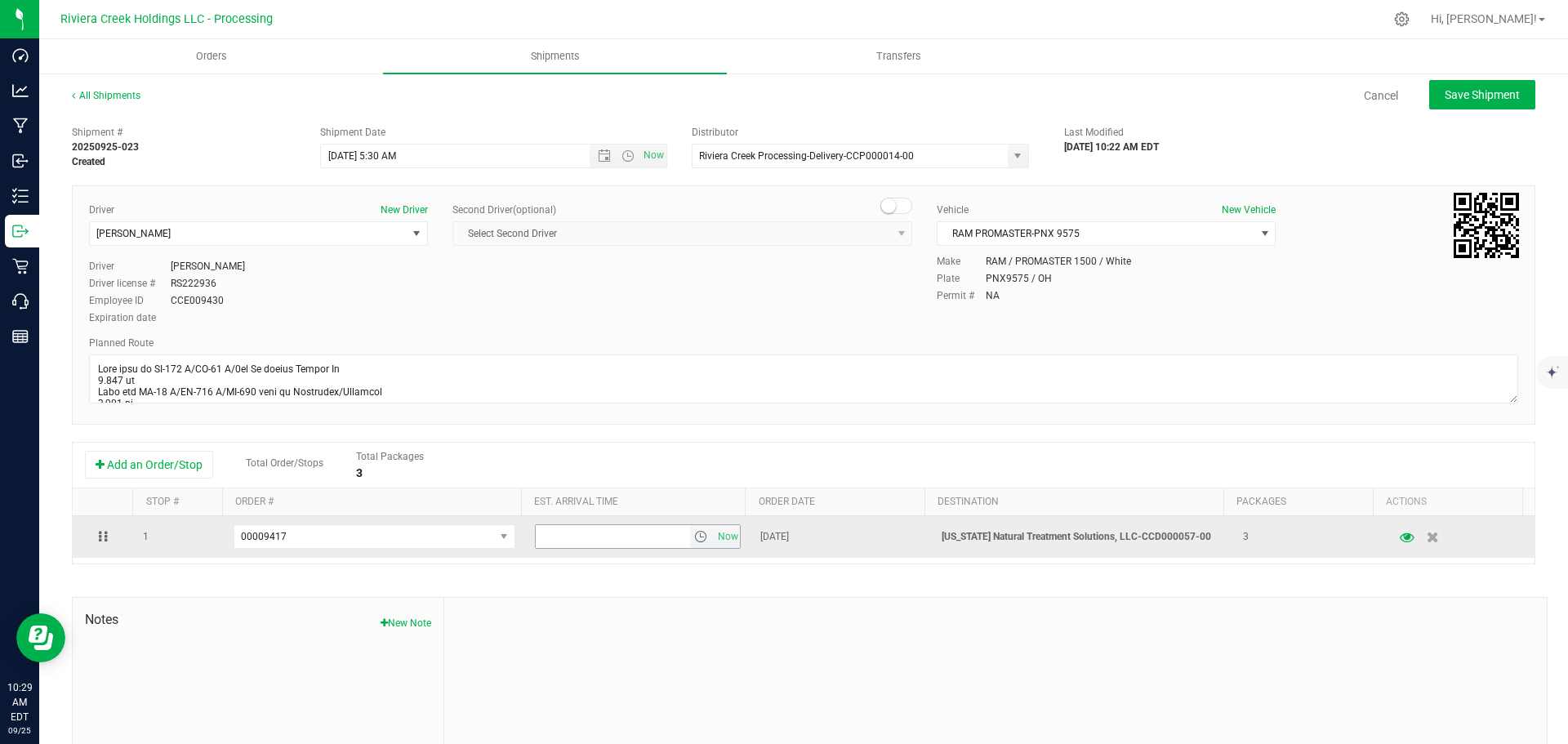
click at [694, 539] on span "select" at bounding box center [700, 536] width 13 height 13
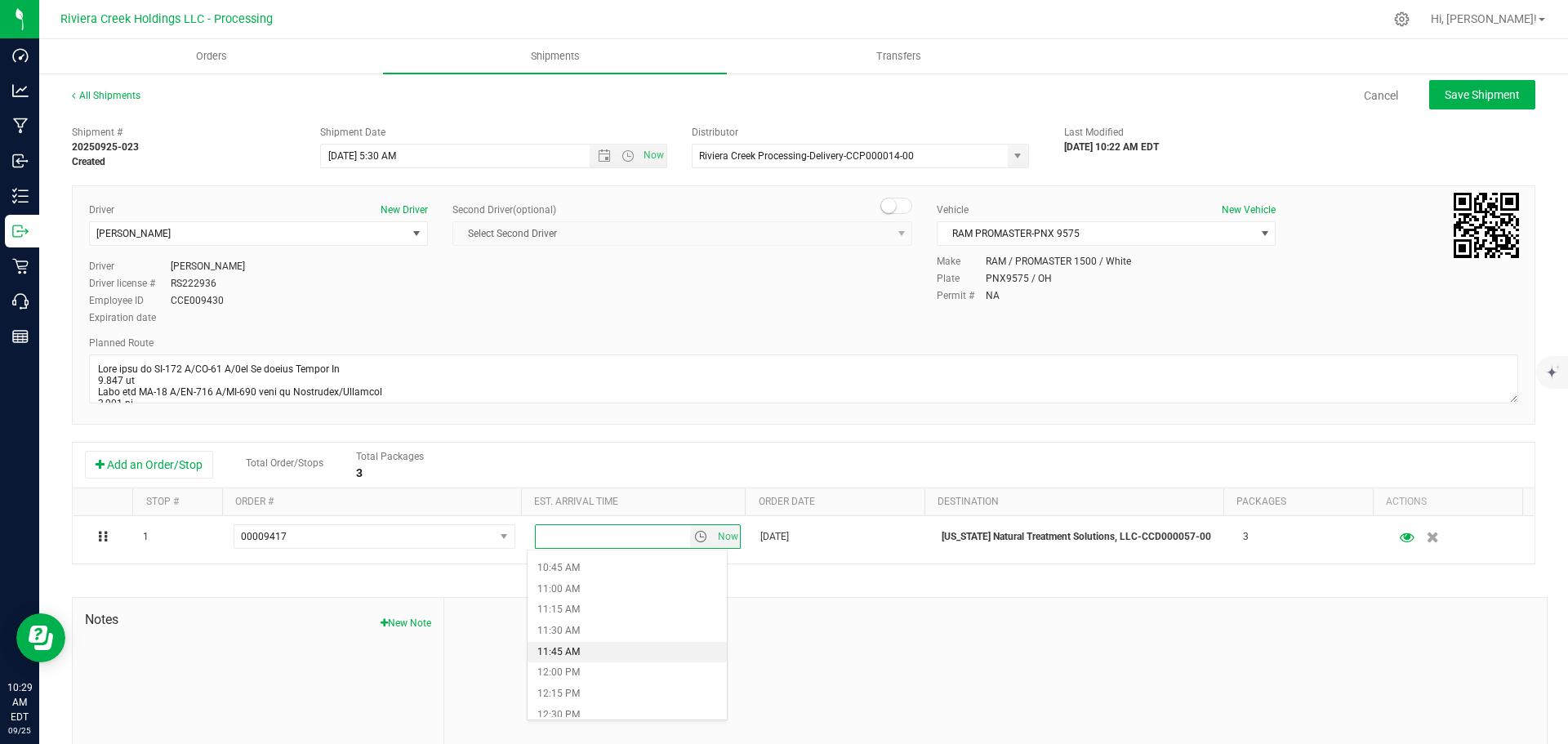
scroll to position [980, 0]
click at [570, 670] on li "1:00 PM" at bounding box center [627, 676] width 200 height 22
drag, startPoint x: 1459, startPoint y: 97, endPoint x: 1411, endPoint y: 130, distance: 58.2
click at [1460, 97] on span "Save Shipment" at bounding box center [1482, 94] width 75 height 13
type input "9/26/2025 9:30 AM"
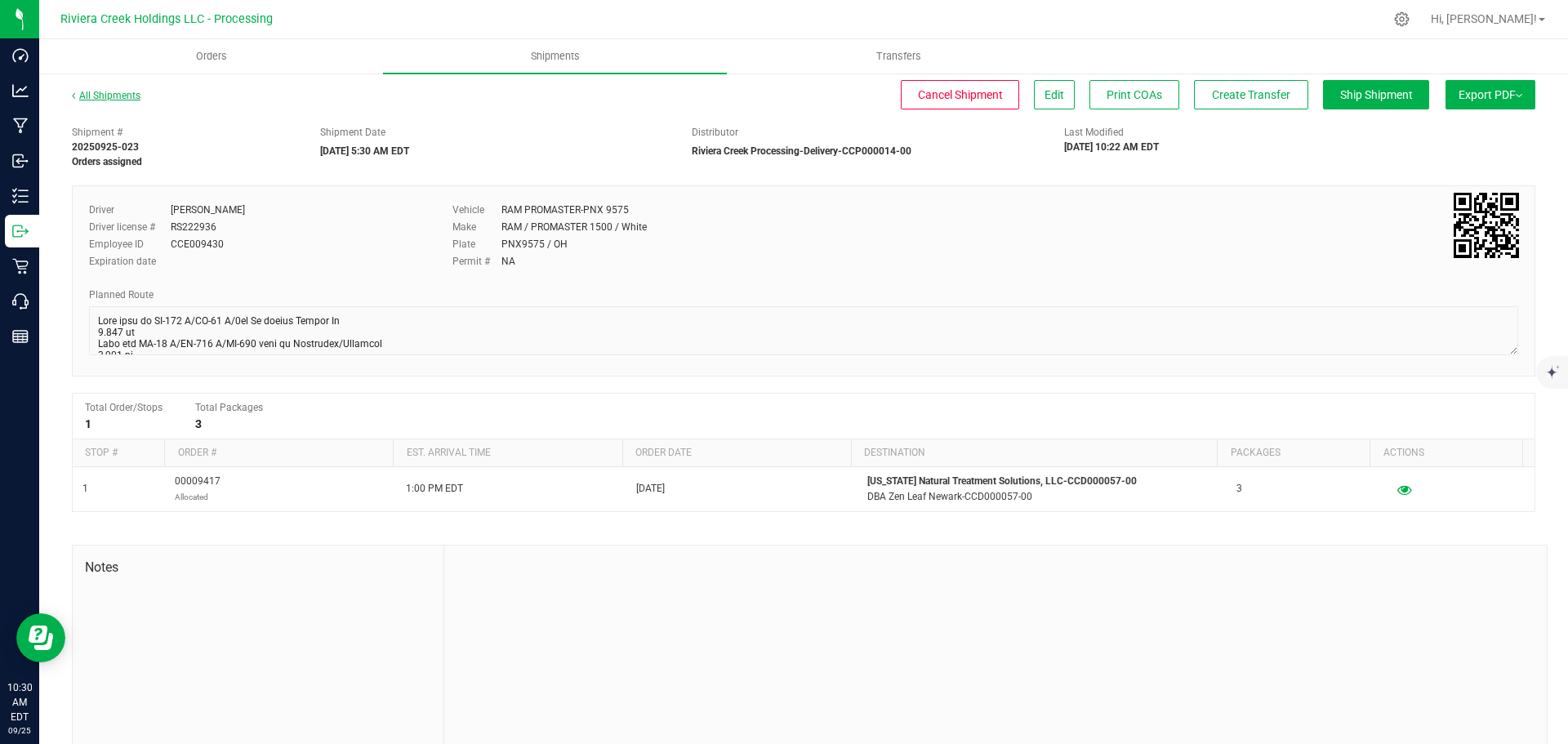
click at [96, 93] on link "All Shipments" at bounding box center [106, 95] width 69 height 12
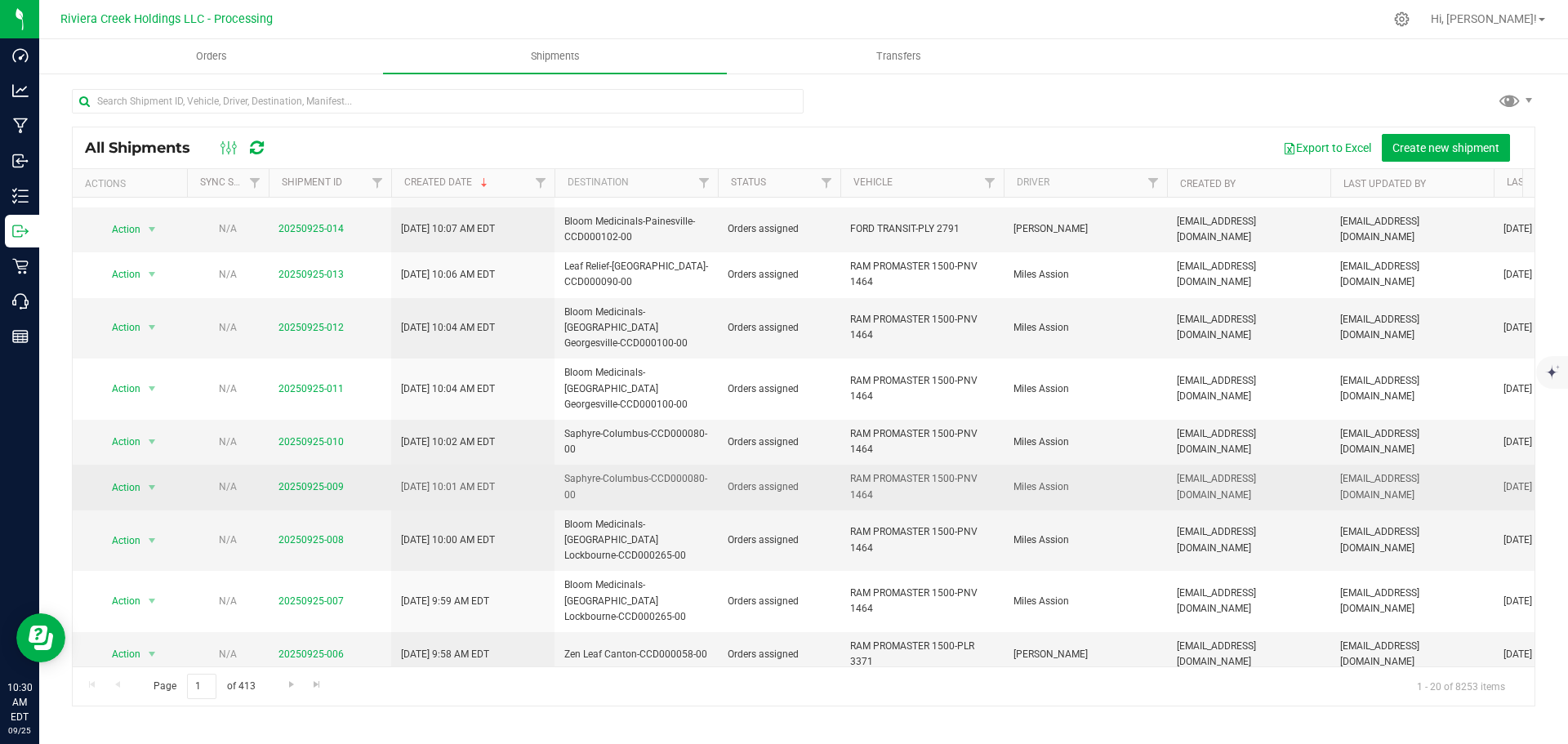
scroll to position [414, 0]
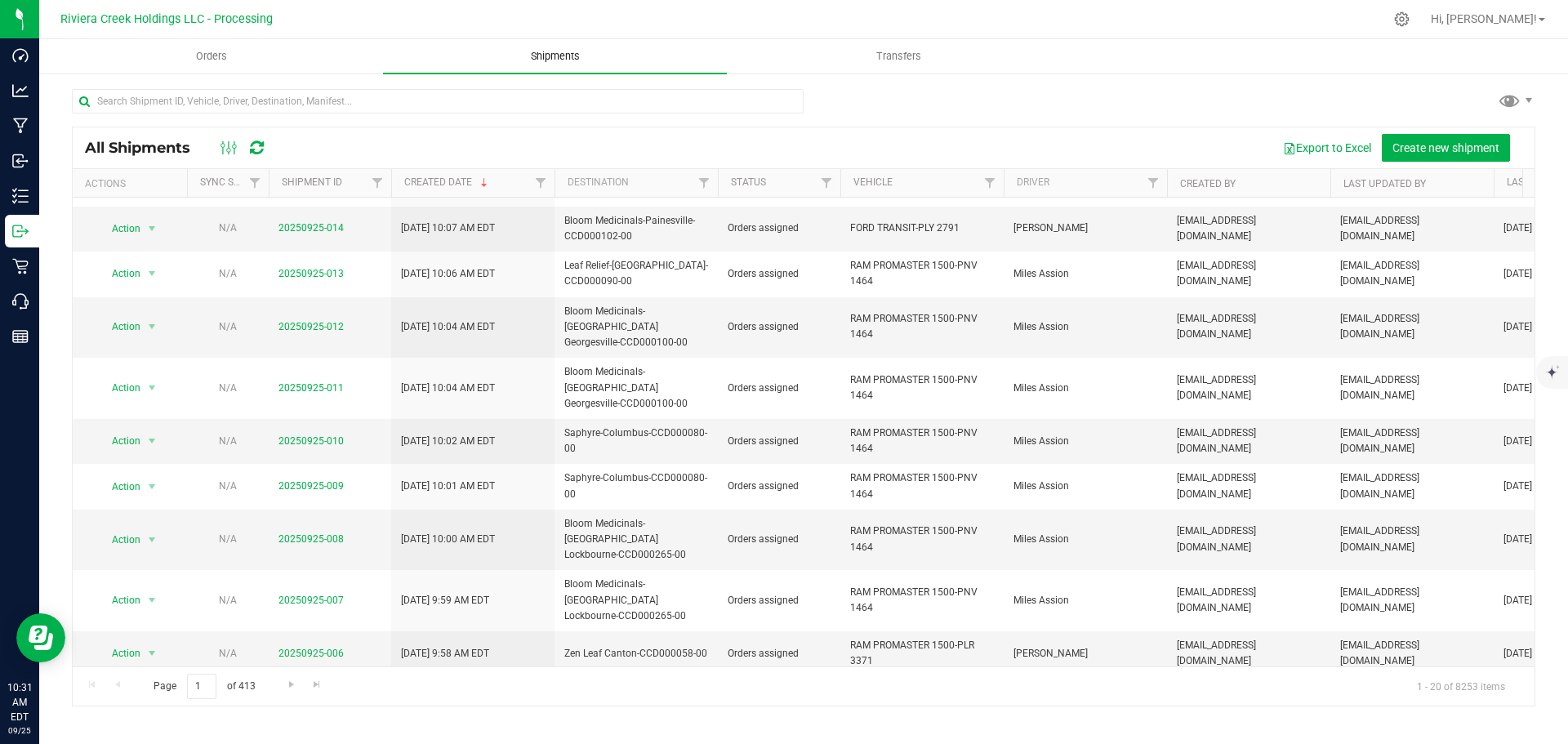
click at [537, 57] on span "Shipments" at bounding box center [555, 56] width 93 height 15
click at [177, 100] on input "text" at bounding box center [438, 101] width 732 height 25
click at [567, 57] on span "Shipments" at bounding box center [555, 56] width 93 height 15
click at [221, 105] on input "text" at bounding box center [438, 101] width 732 height 25
paste input "CCD000043-00"
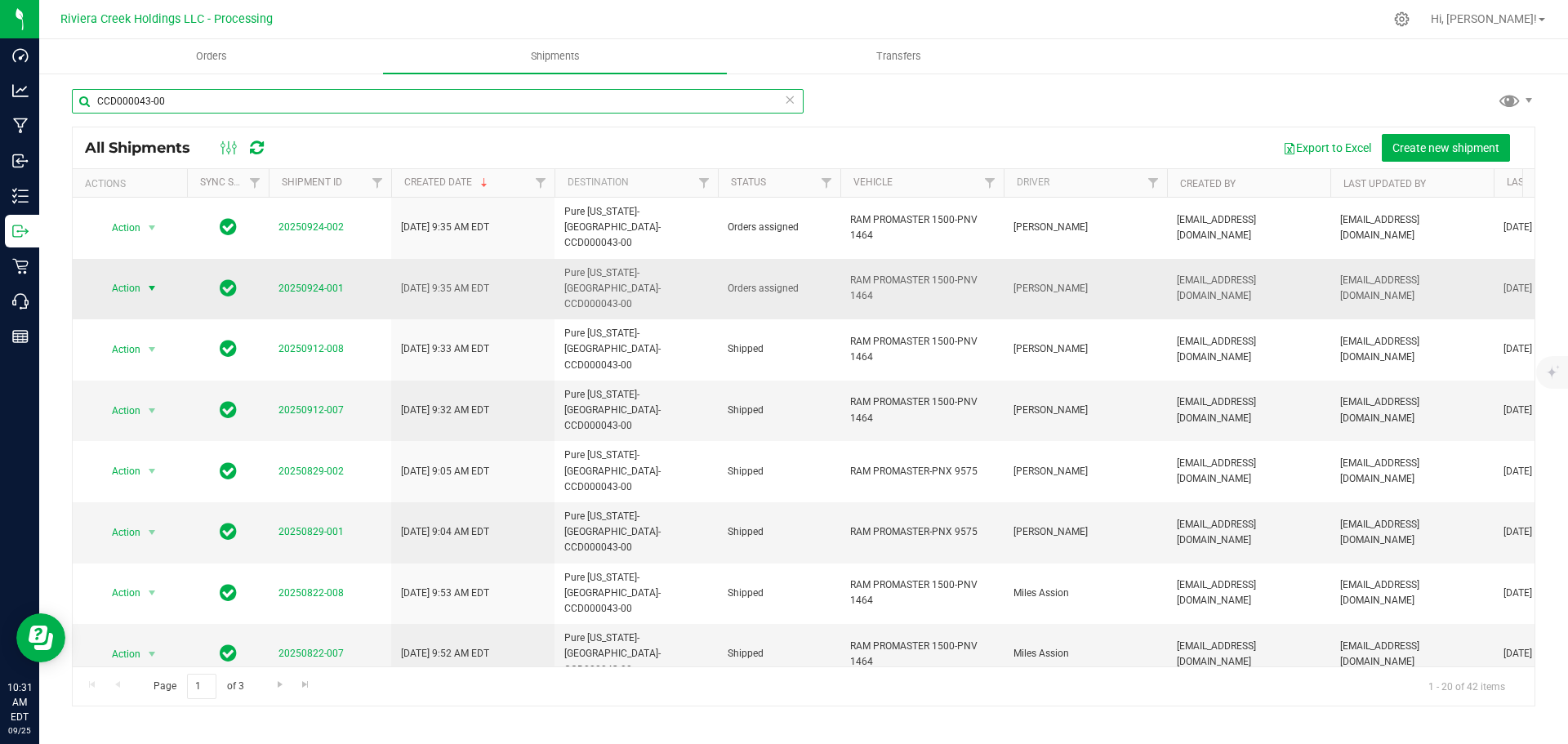
type input "CCD000043-00"
click at [140, 277] on span "Action" at bounding box center [119, 287] width 44 height 23
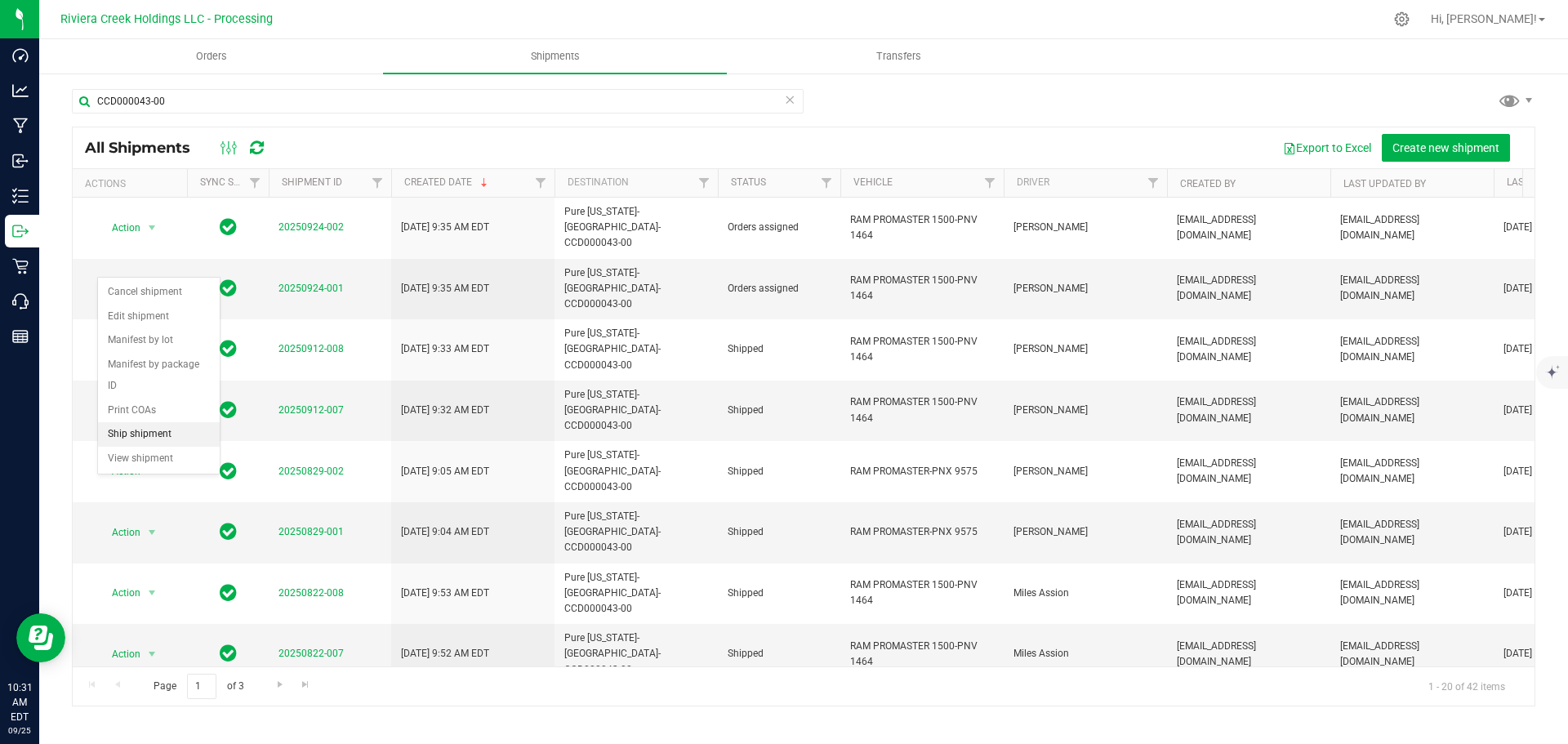
click at [143, 422] on li "Ship shipment" at bounding box center [159, 434] width 122 height 25
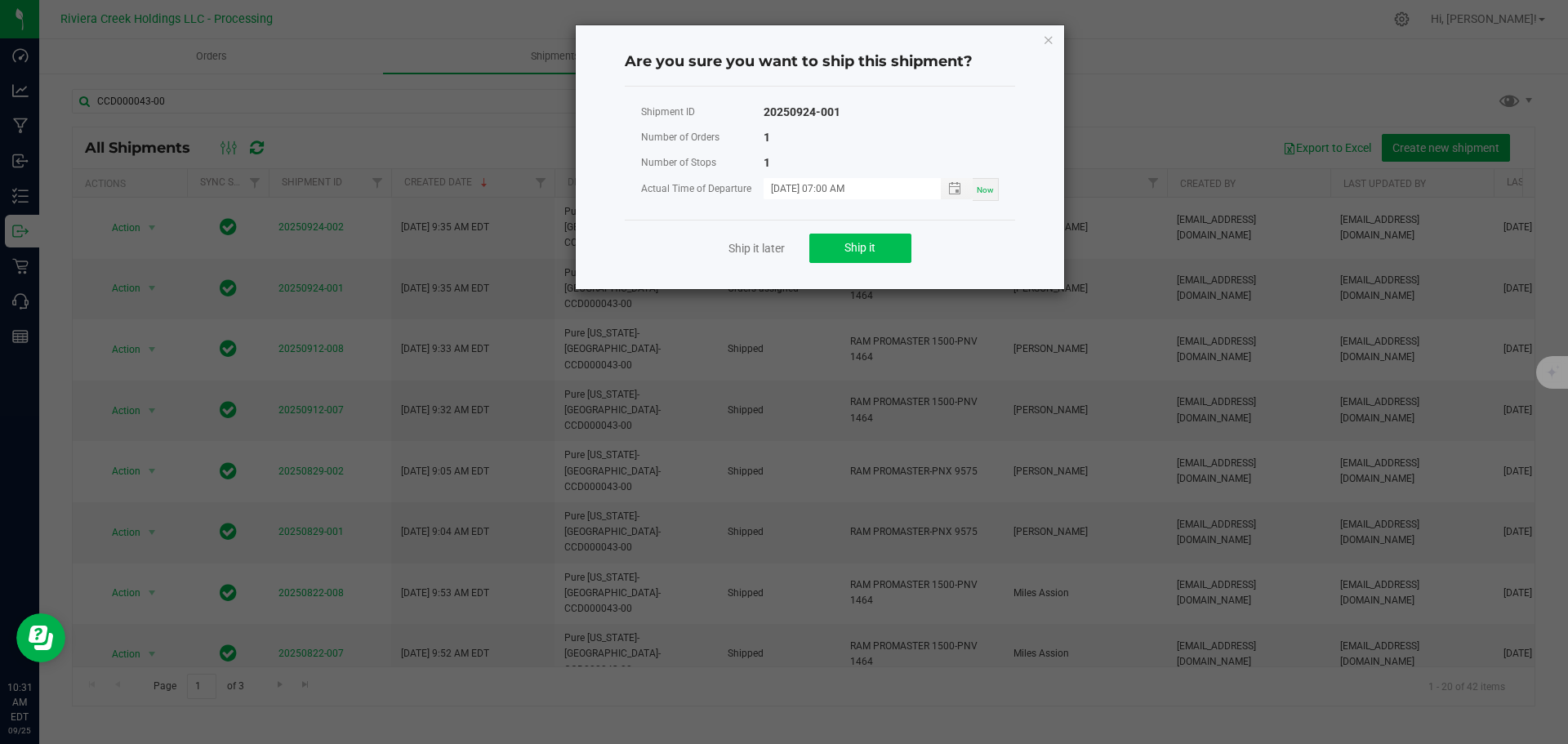
click at [808, 253] on div "Ship it later Ship it" at bounding box center [819, 247] width 391 height 56
click at [820, 253] on button "Ship it" at bounding box center [861, 248] width 102 height 30
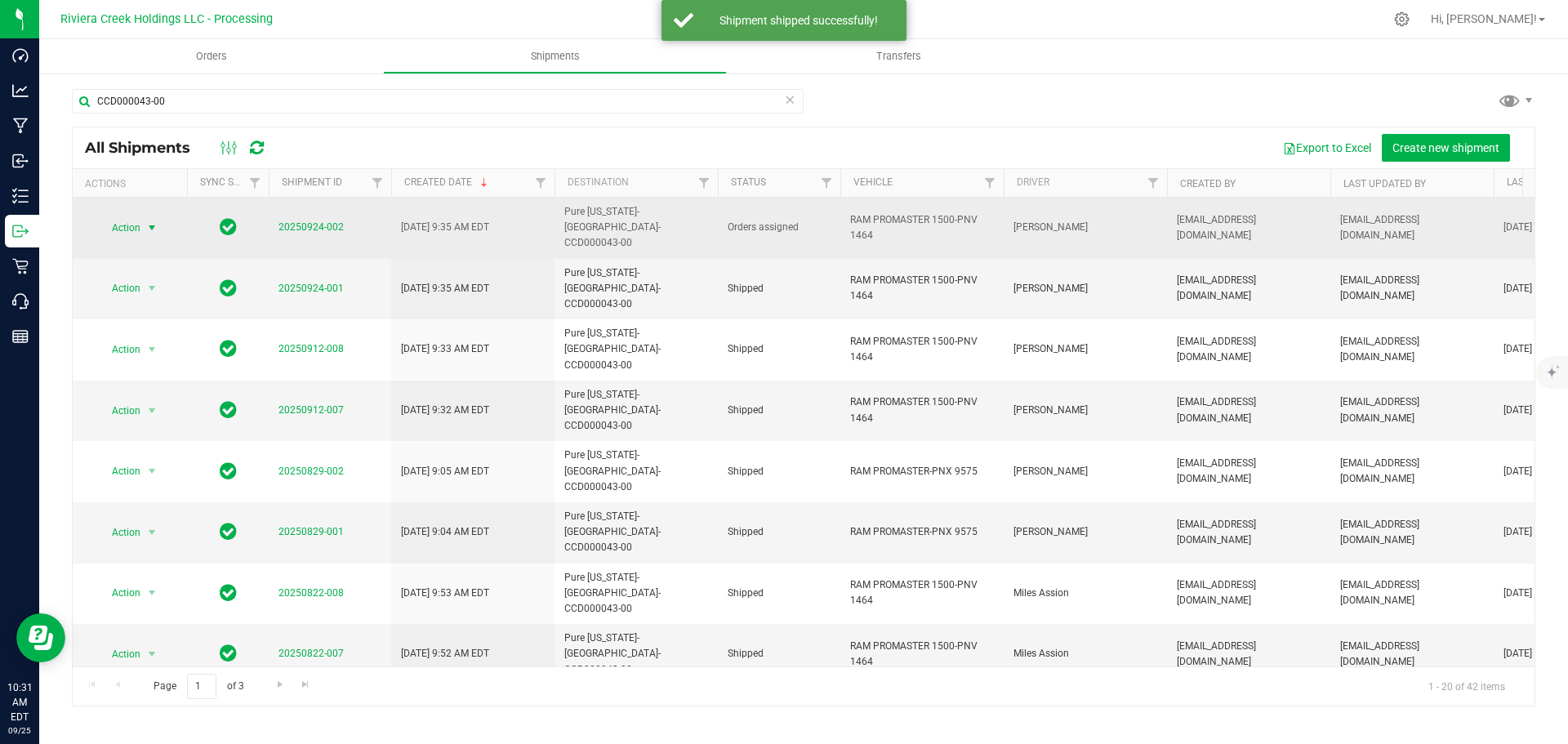
click at [133, 222] on span "Action" at bounding box center [119, 227] width 44 height 23
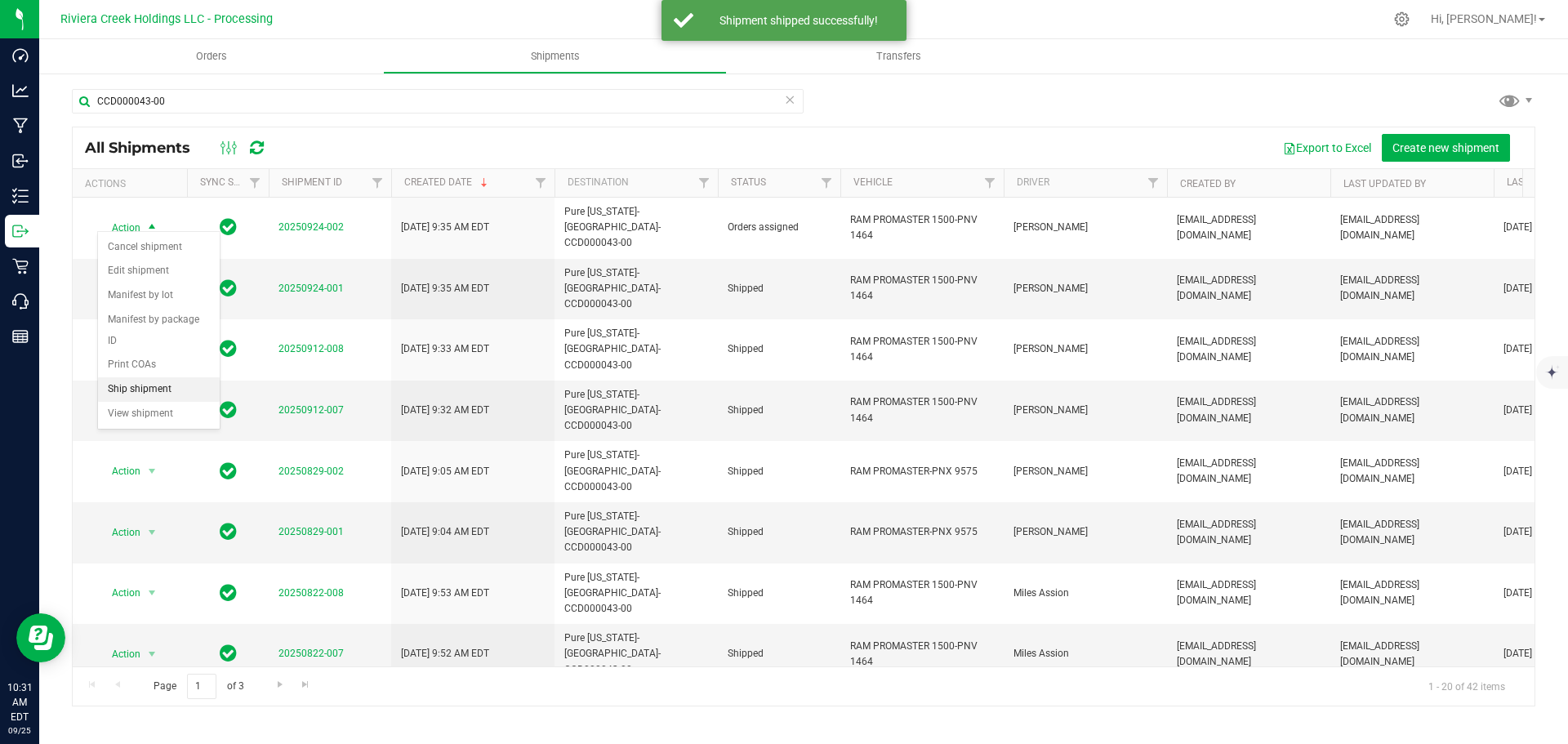
click at [136, 378] on li "Ship shipment" at bounding box center [159, 390] width 122 height 25
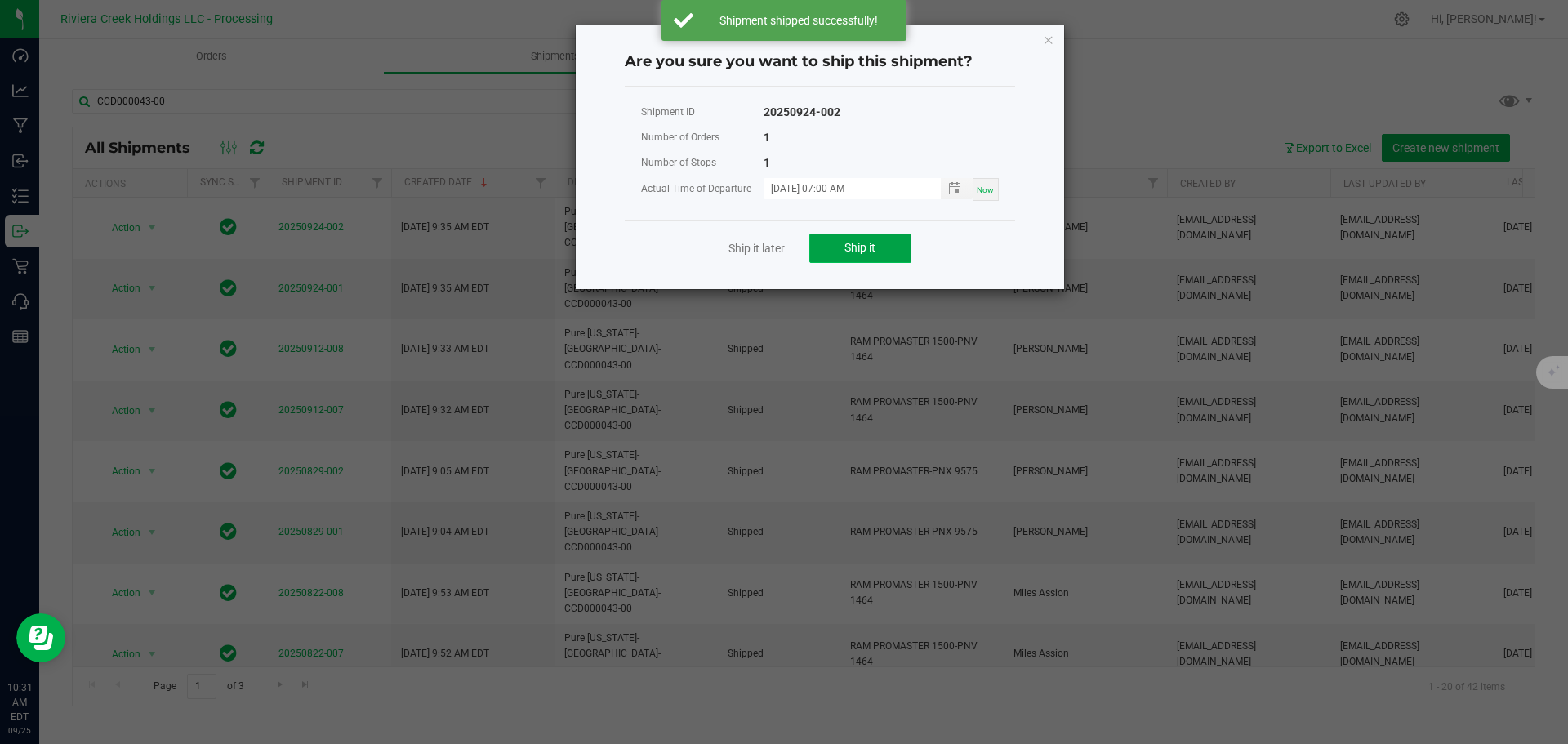
click at [850, 249] on span "Ship it" at bounding box center [861, 247] width 31 height 13
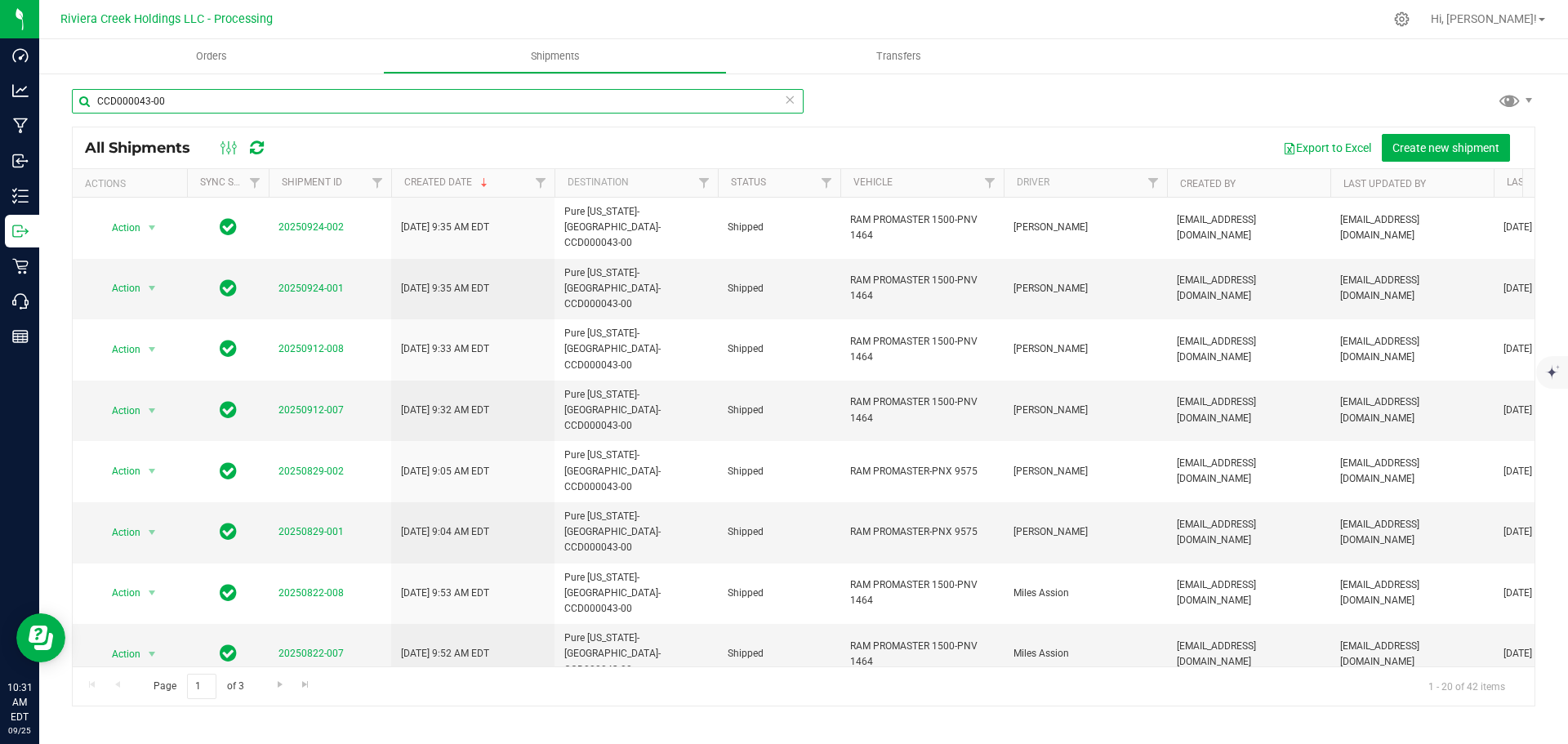
drag, startPoint x: 166, startPoint y: 100, endPoint x: 55, endPoint y: 98, distance: 111.0
click at [55, 98] on div "CCD000043-00 All Shipments Export to Excel Create new shipment Actions Sync Sta…" at bounding box center [804, 398] width 1529 height 651
paste input "150-00"
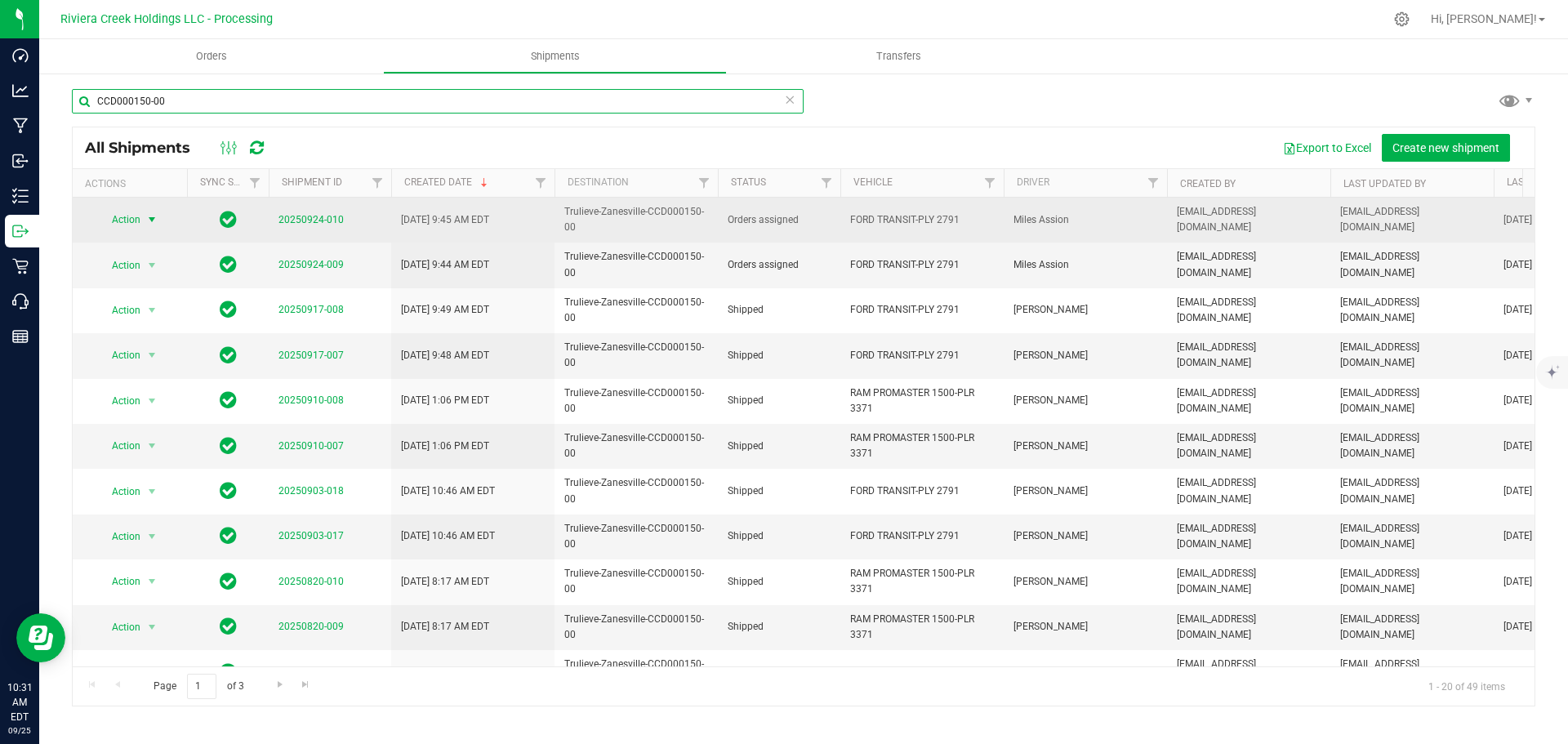
type input "CCD000150-00"
click at [122, 219] on span "Action" at bounding box center [119, 219] width 44 height 23
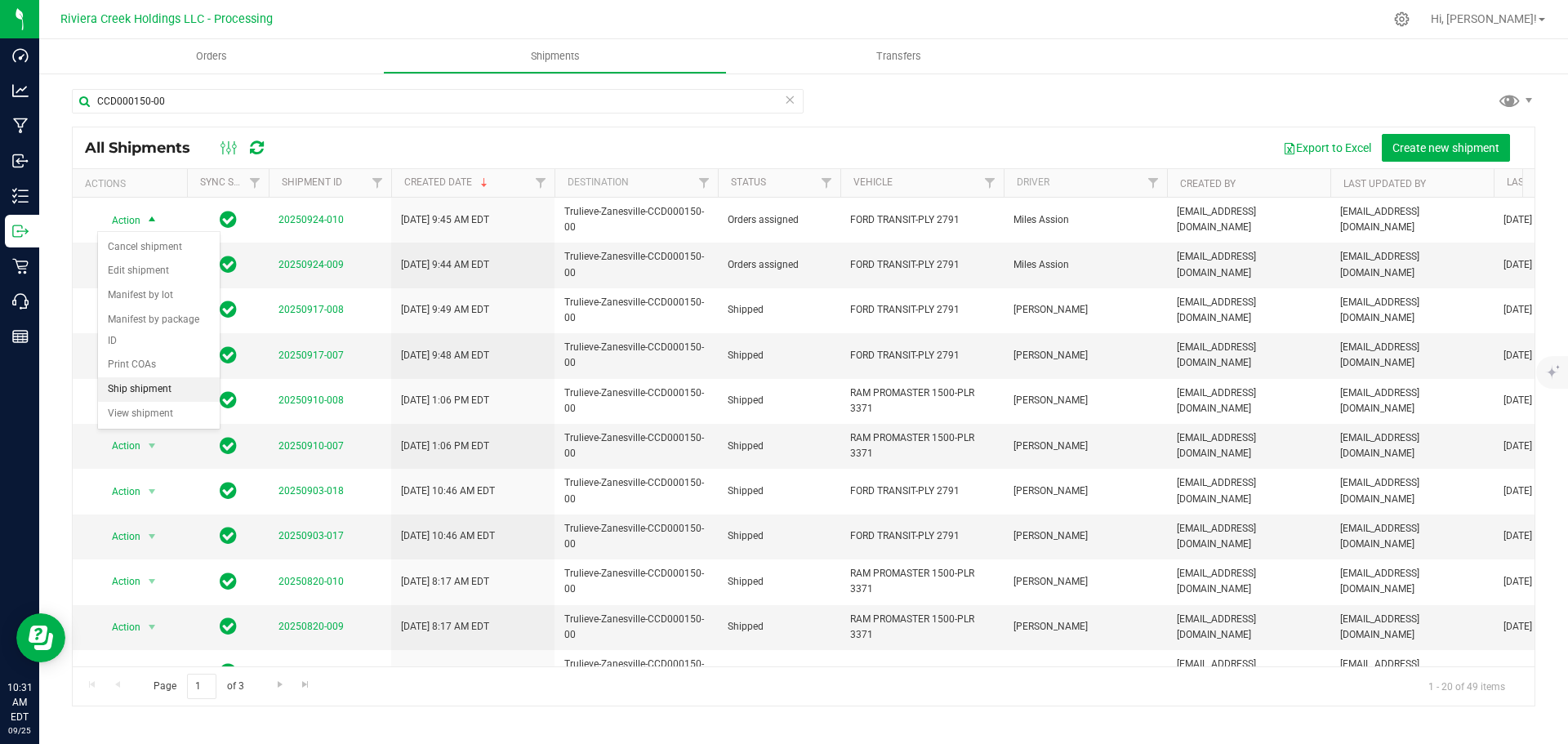
click at [132, 378] on li "Ship shipment" at bounding box center [159, 390] width 122 height 25
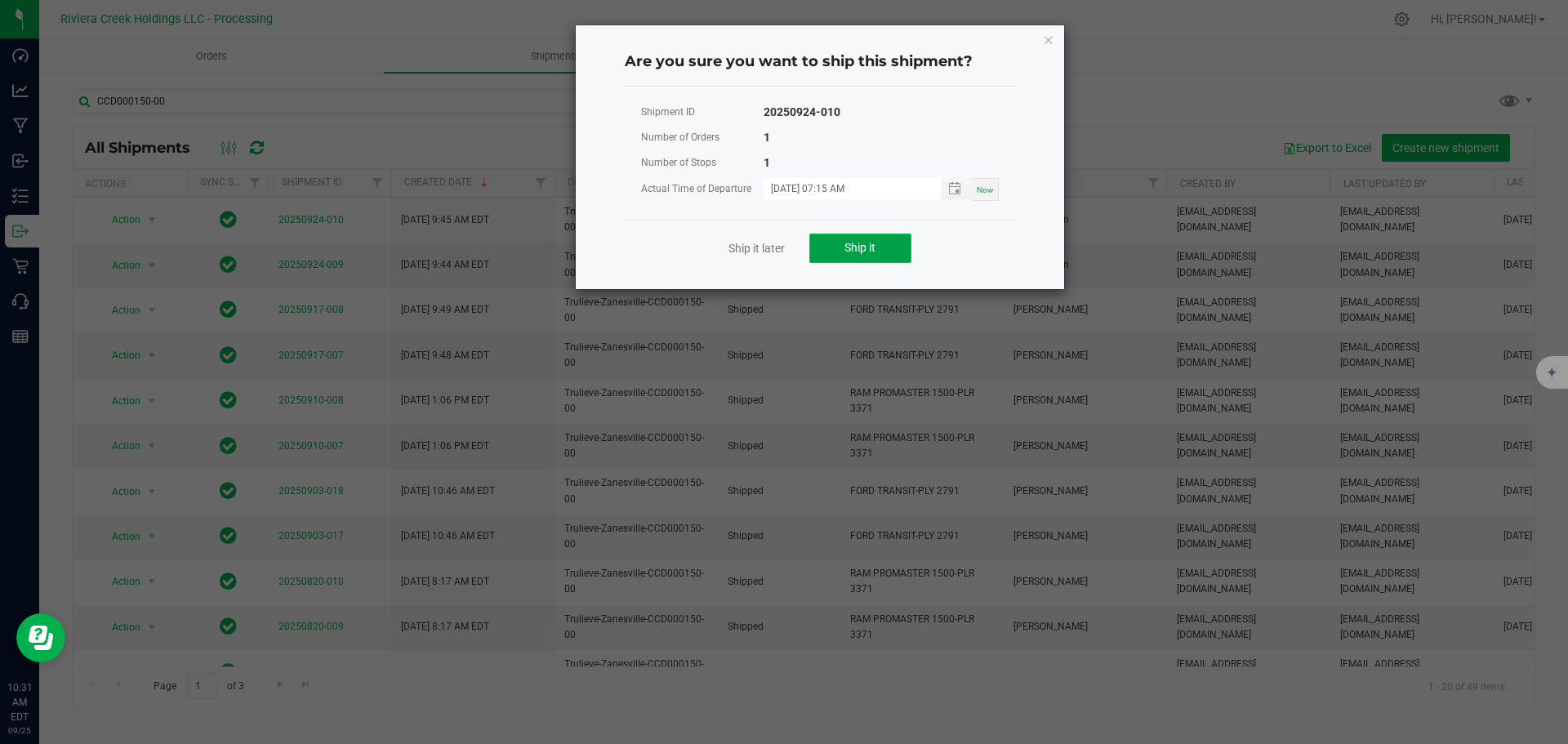
click at [843, 253] on button "Ship it" at bounding box center [861, 248] width 102 height 30
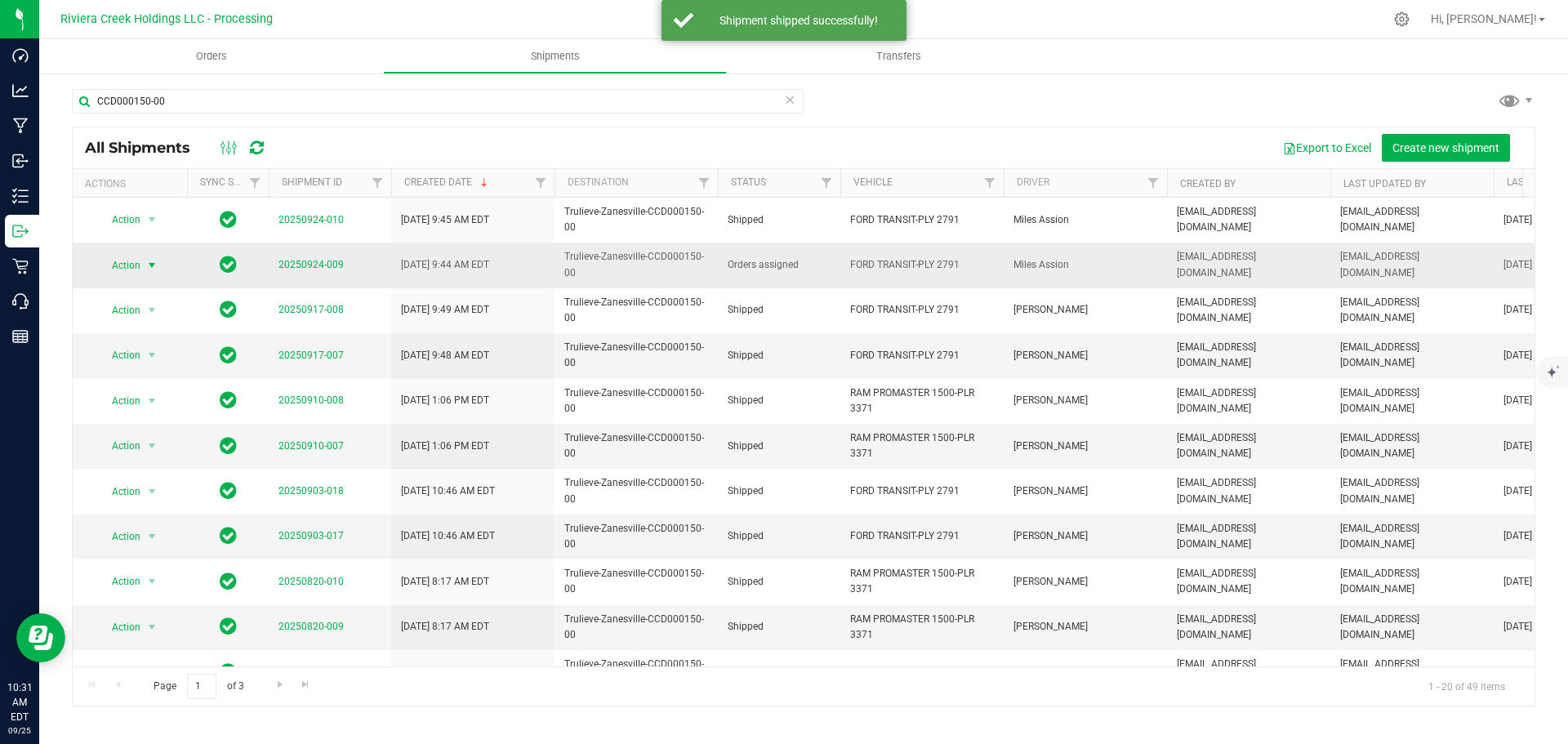
click at [144, 265] on span "select" at bounding box center [151, 265] width 21 height 23
click at [160, 422] on li "Ship shipment" at bounding box center [159, 434] width 122 height 25
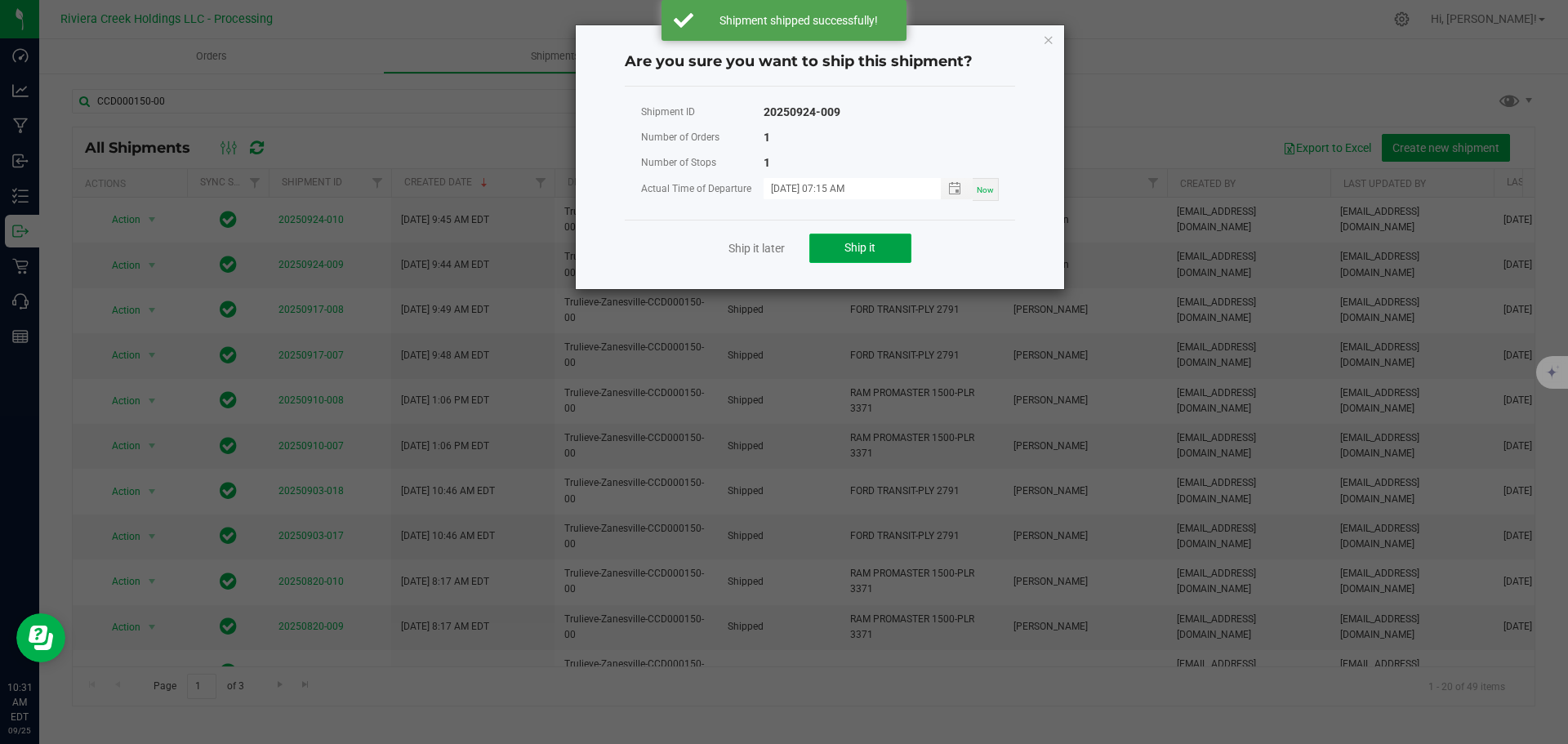
click at [854, 248] on span "Ship it" at bounding box center [861, 247] width 31 height 13
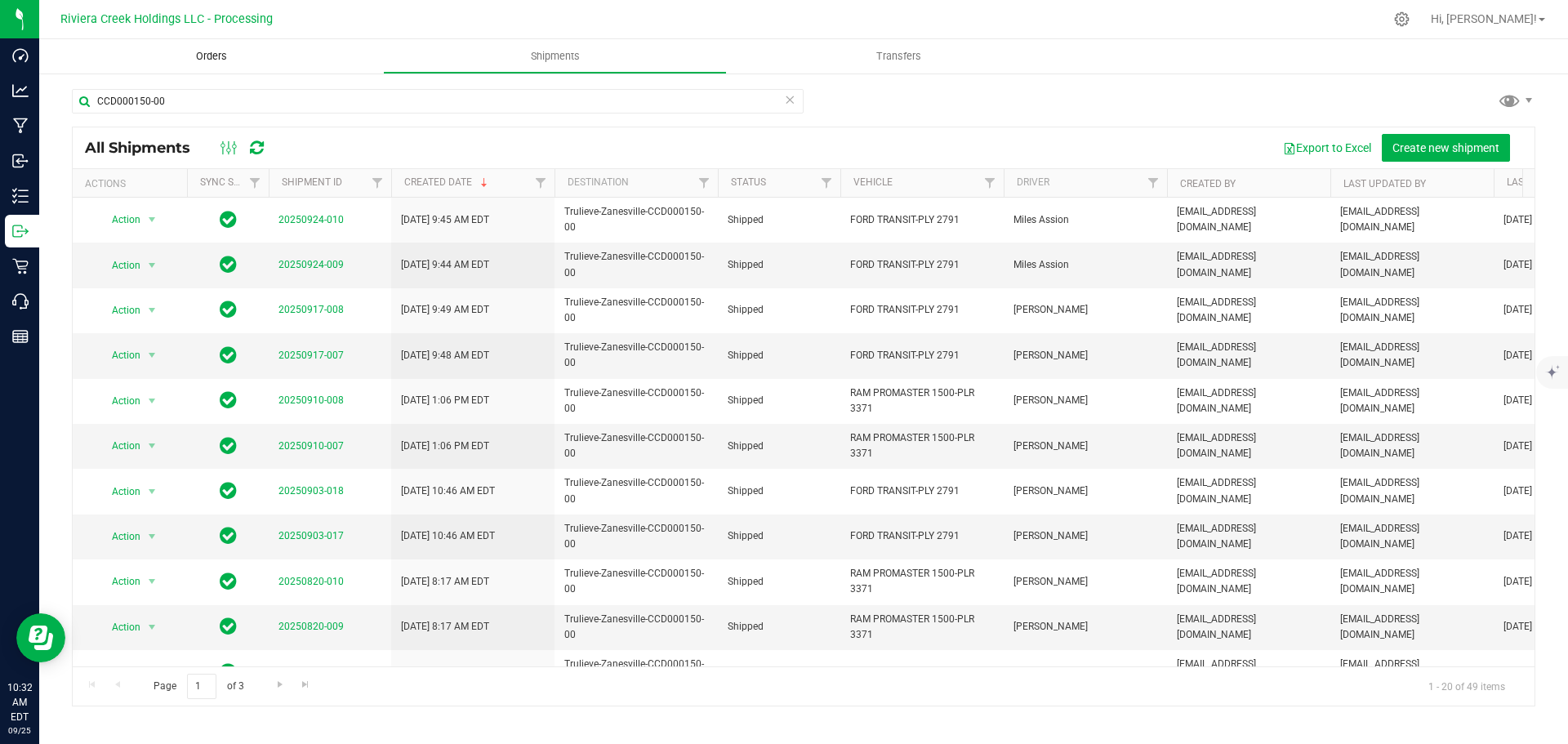
click at [216, 56] on span "Orders" at bounding box center [211, 56] width 75 height 15
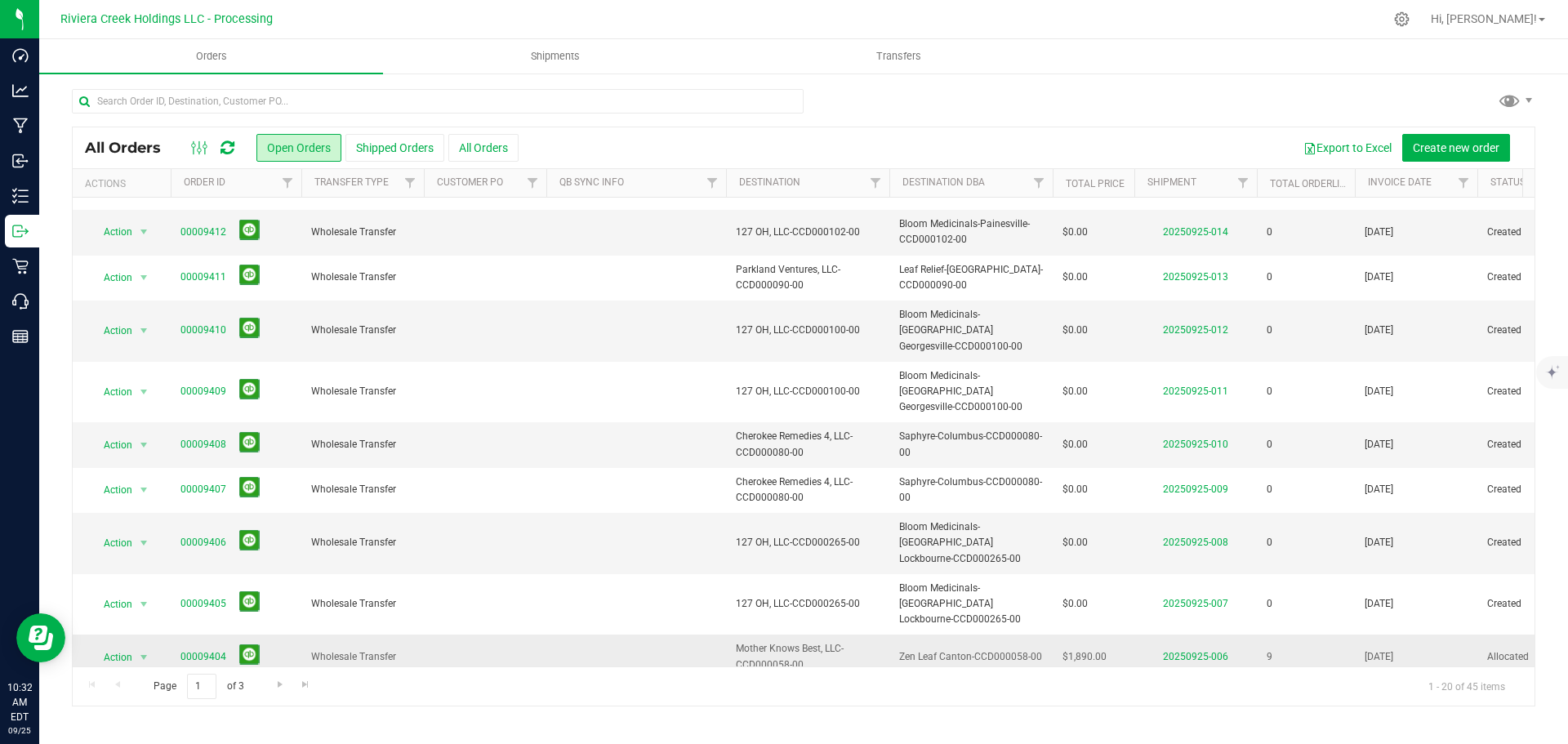
scroll to position [448, 0]
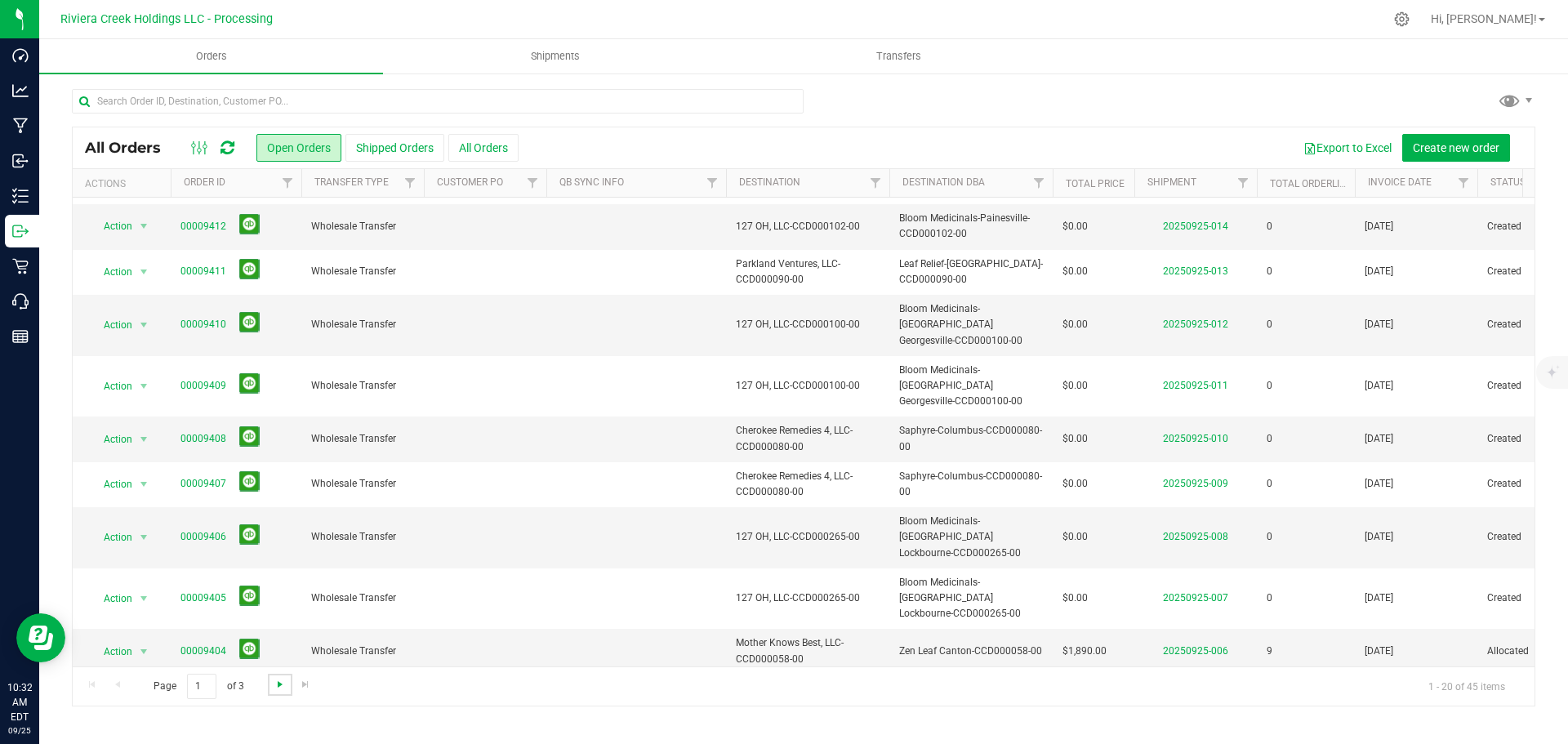
click at [276, 685] on span "Go to the next page" at bounding box center [279, 684] width 13 height 13
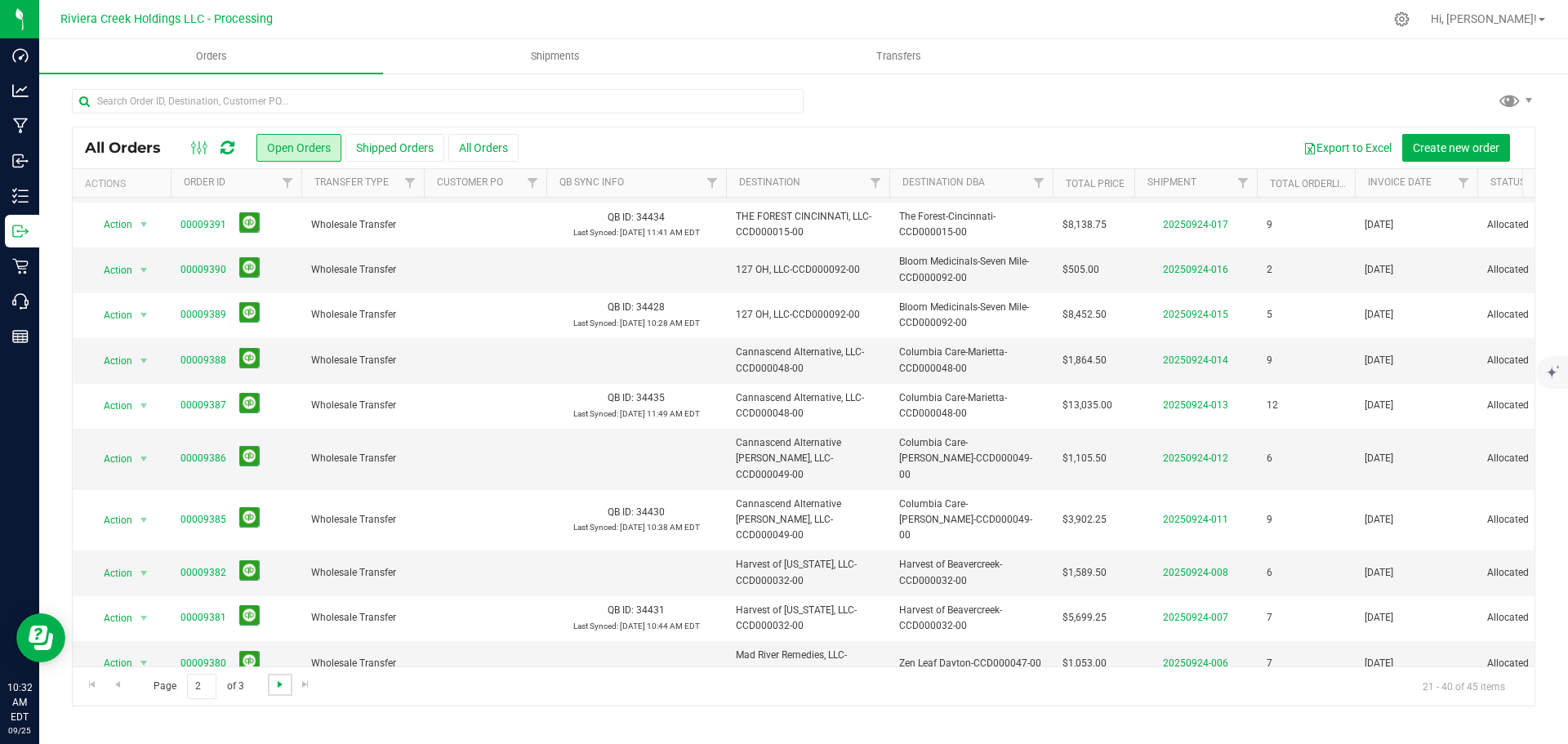
scroll to position [0, 0]
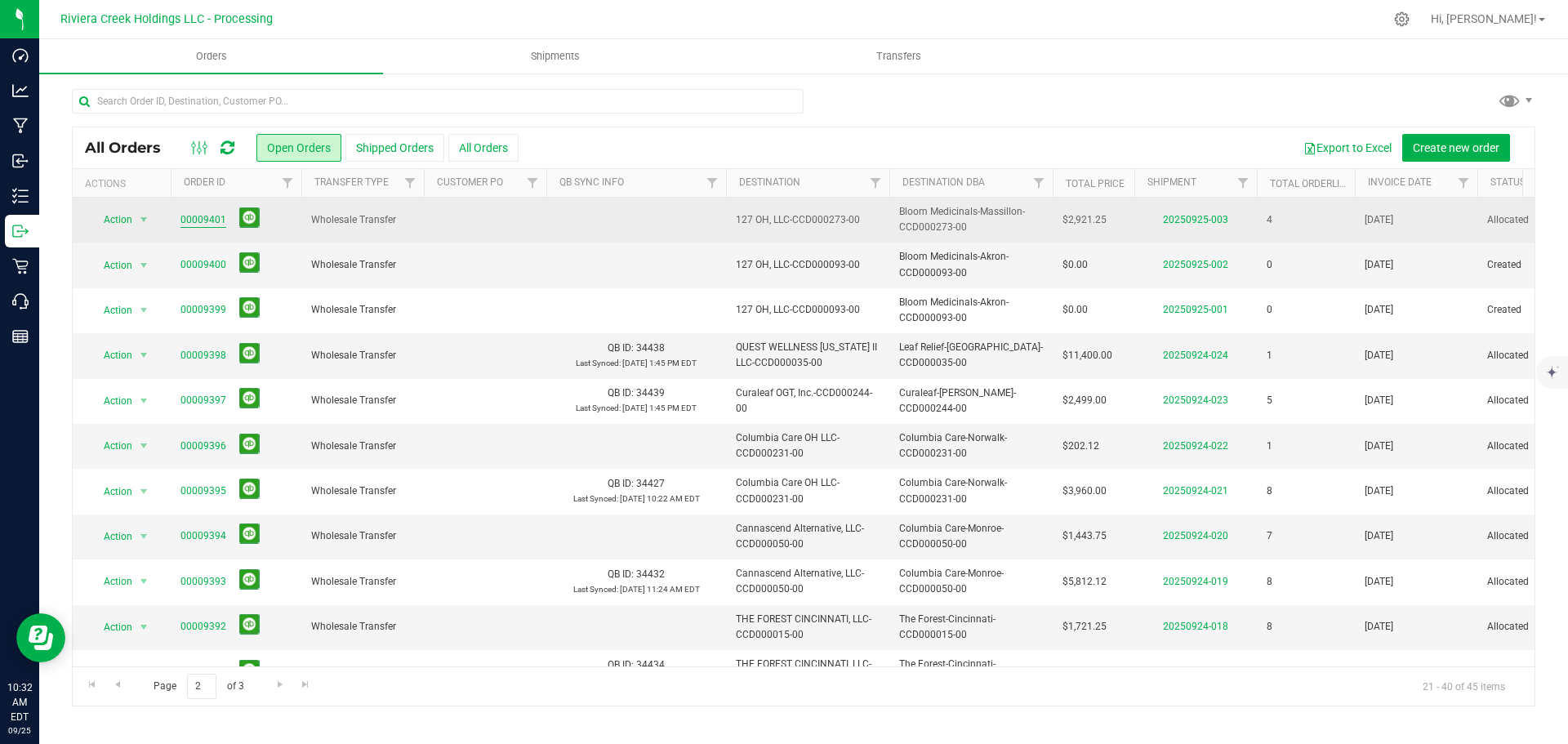
click at [199, 220] on link "00009401" at bounding box center [203, 220] width 45 height 16
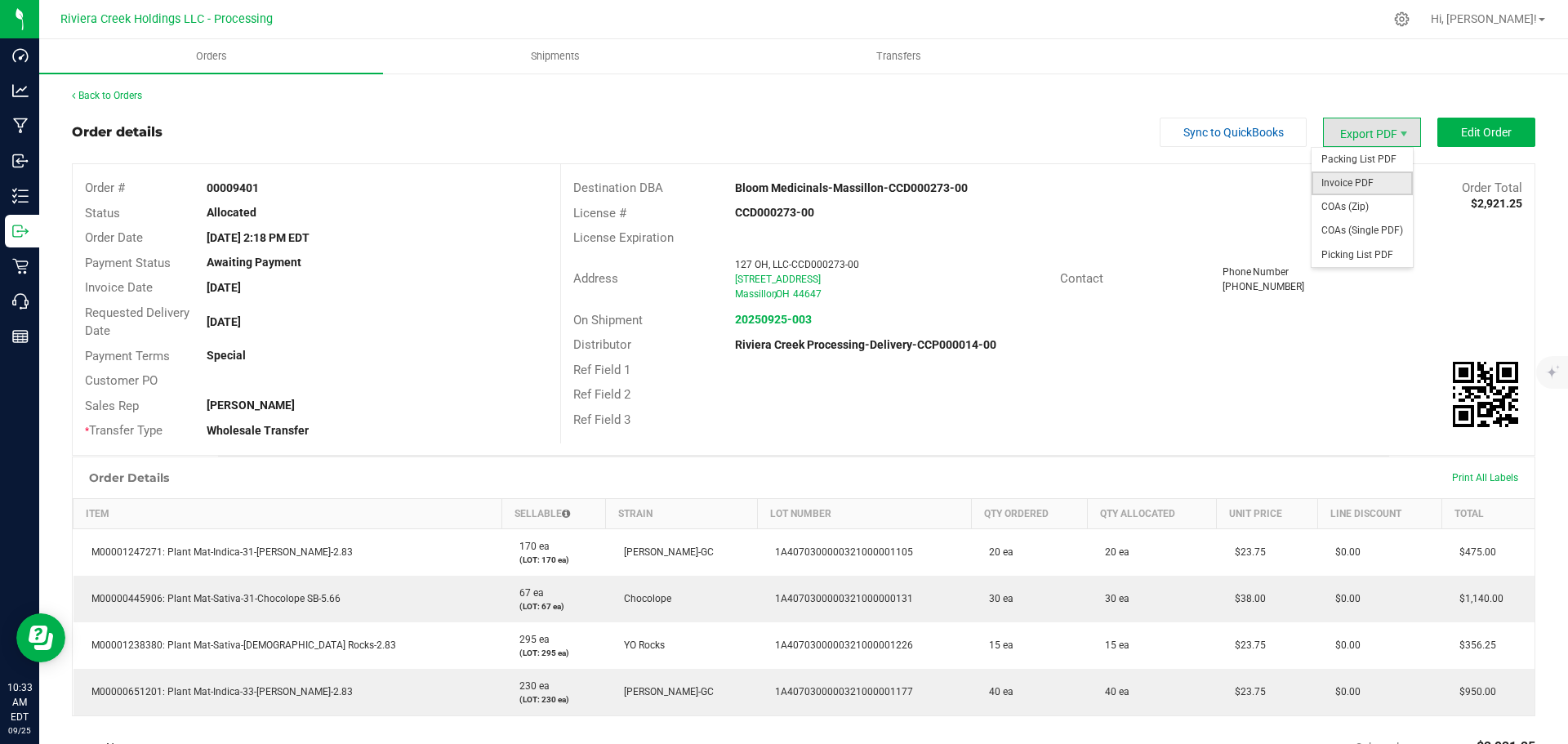
click at [1348, 180] on span "Invoice PDF" at bounding box center [1361, 183] width 101 height 24
click at [130, 98] on link "Back to Orders" at bounding box center [106, 95] width 70 height 12
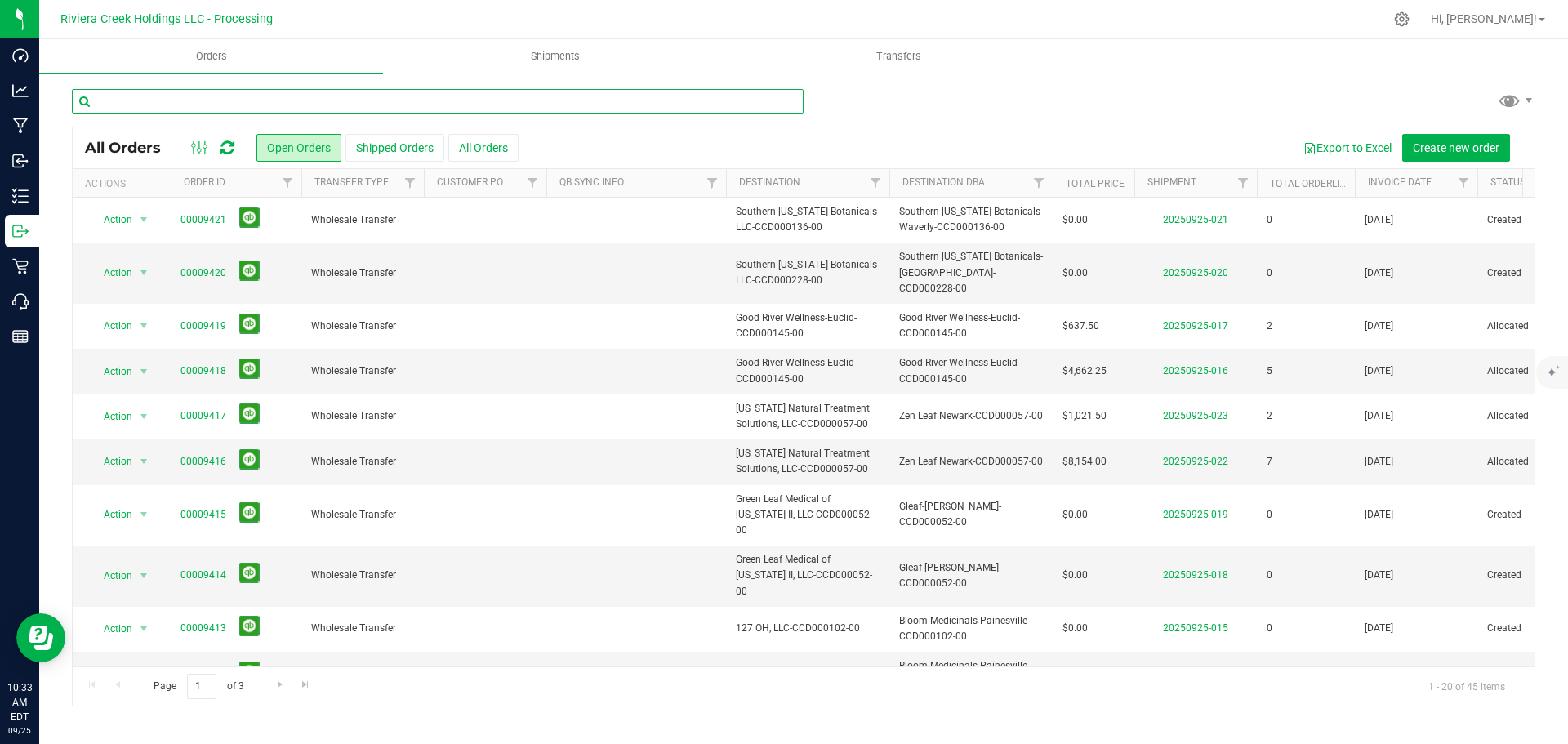
click at [142, 108] on input "text" at bounding box center [438, 101] width 732 height 25
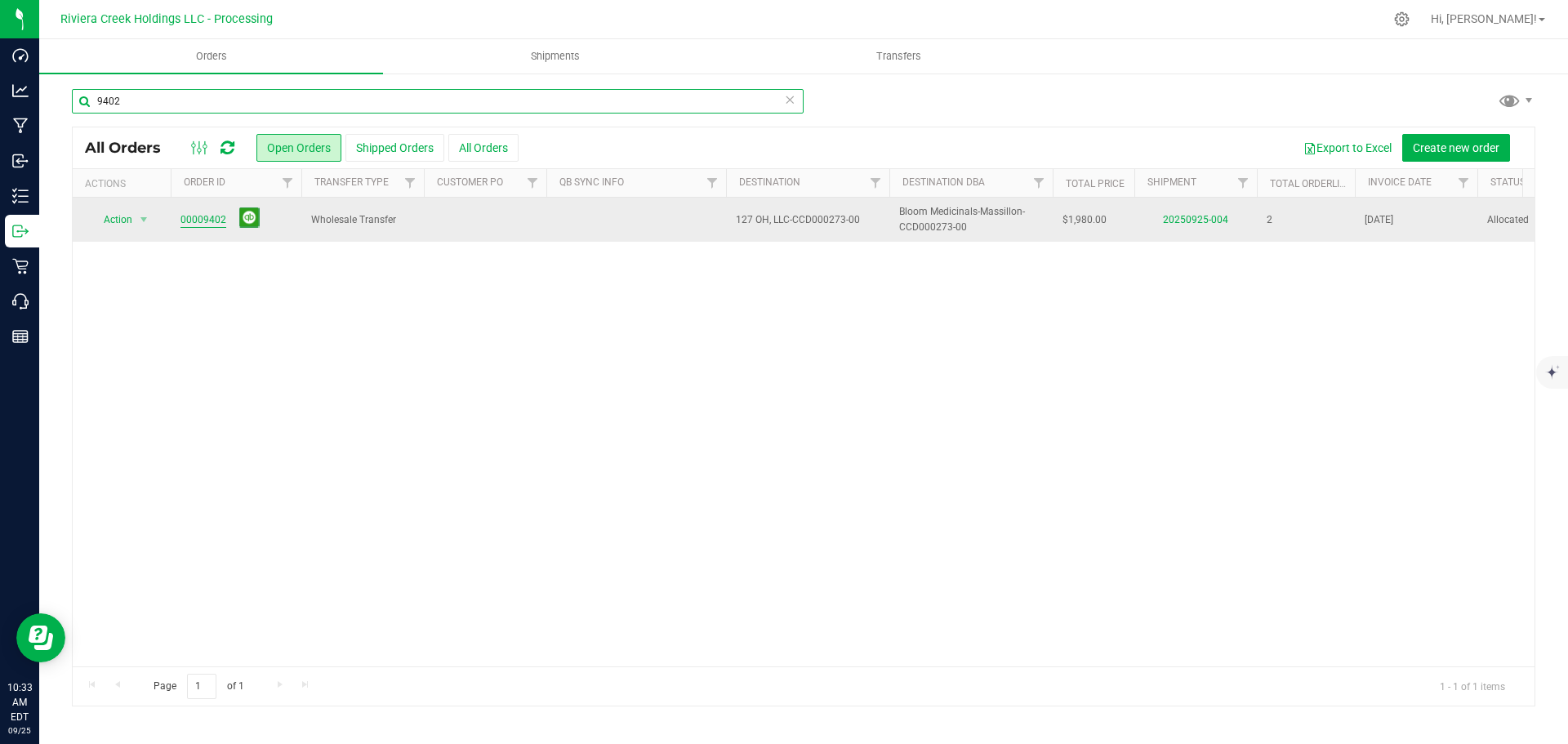
type input "9402"
click at [208, 220] on link "00009402" at bounding box center [203, 220] width 45 height 16
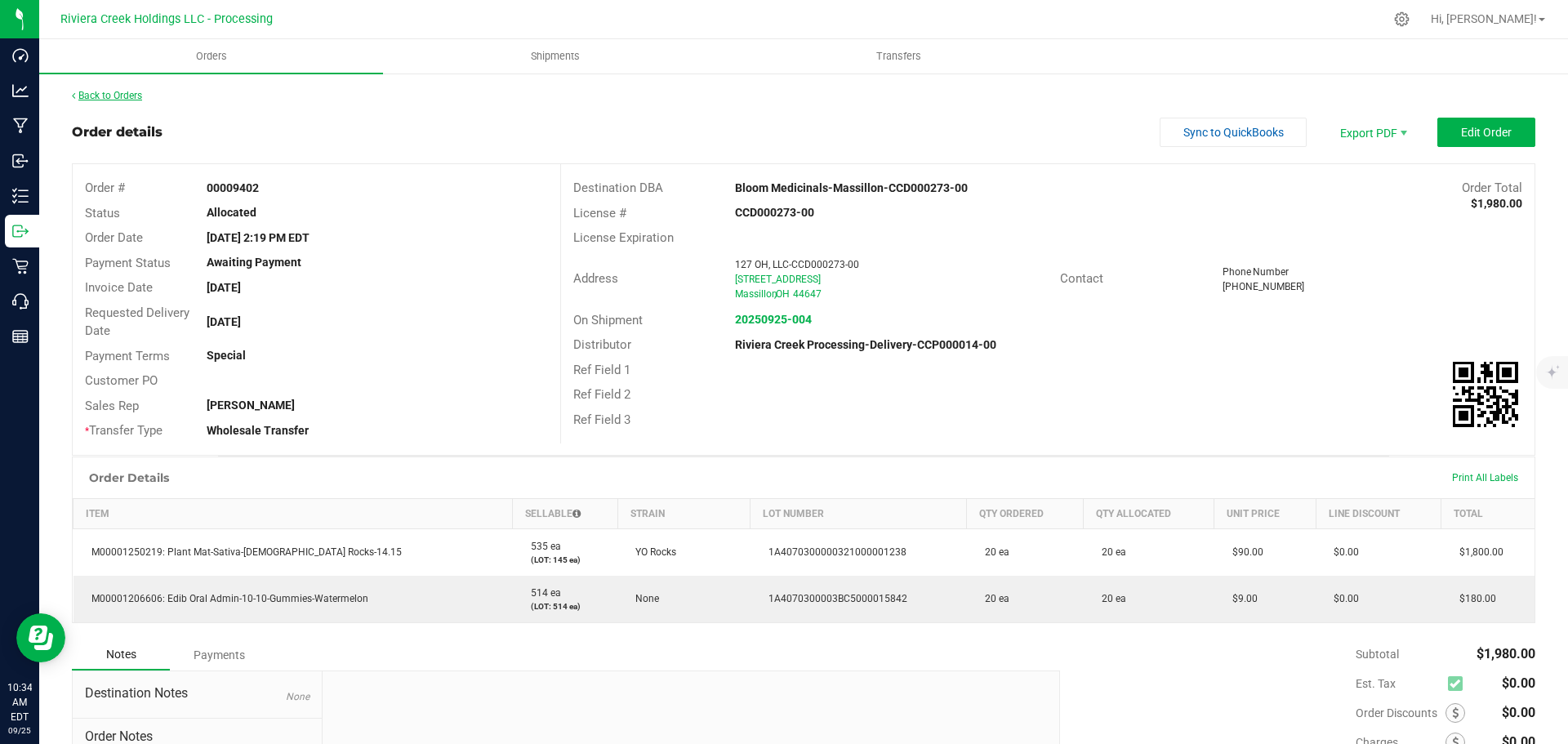
click at [113, 94] on link "Back to Orders" at bounding box center [106, 95] width 70 height 12
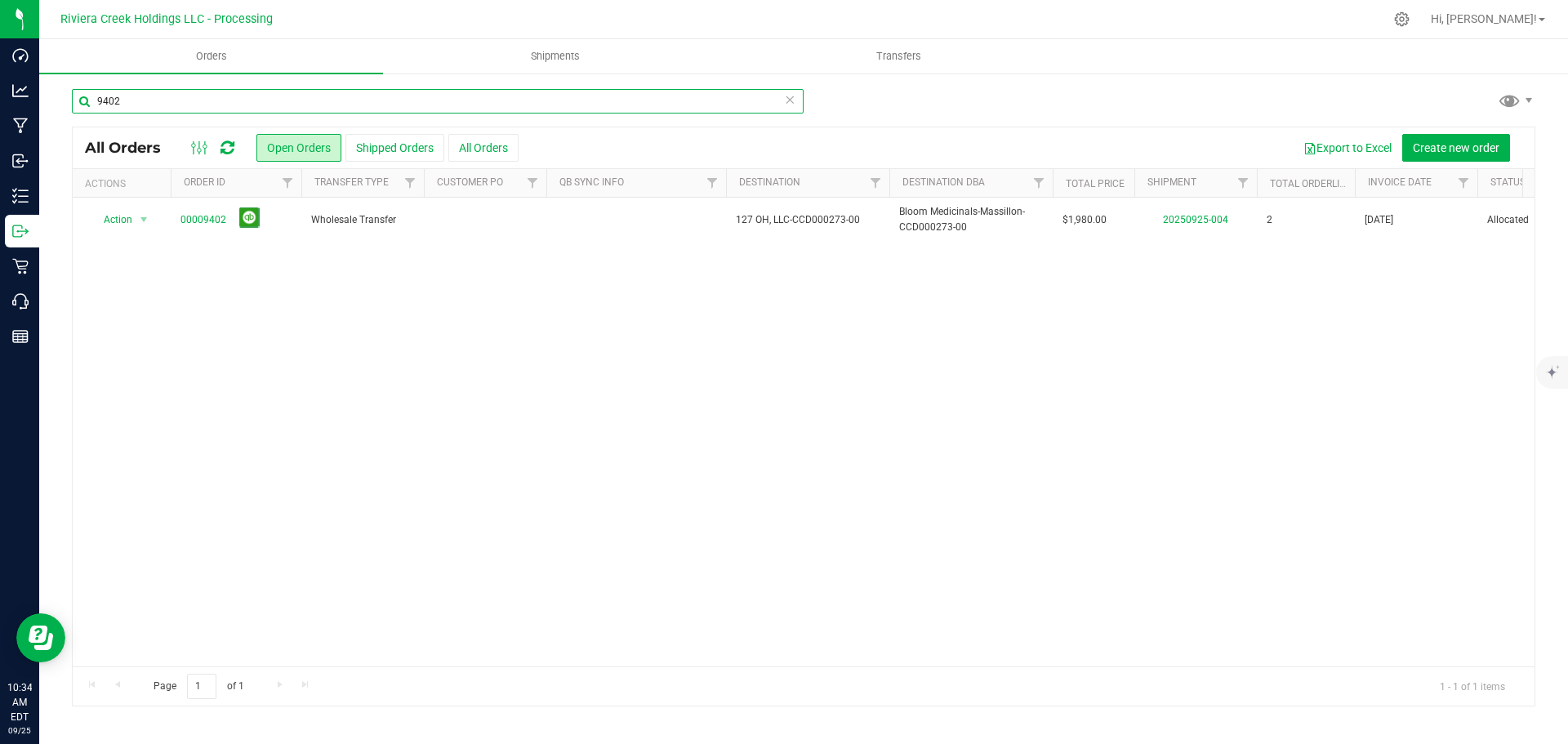
click at [139, 103] on input "9402" at bounding box center [438, 101] width 732 height 25
type input "9403"
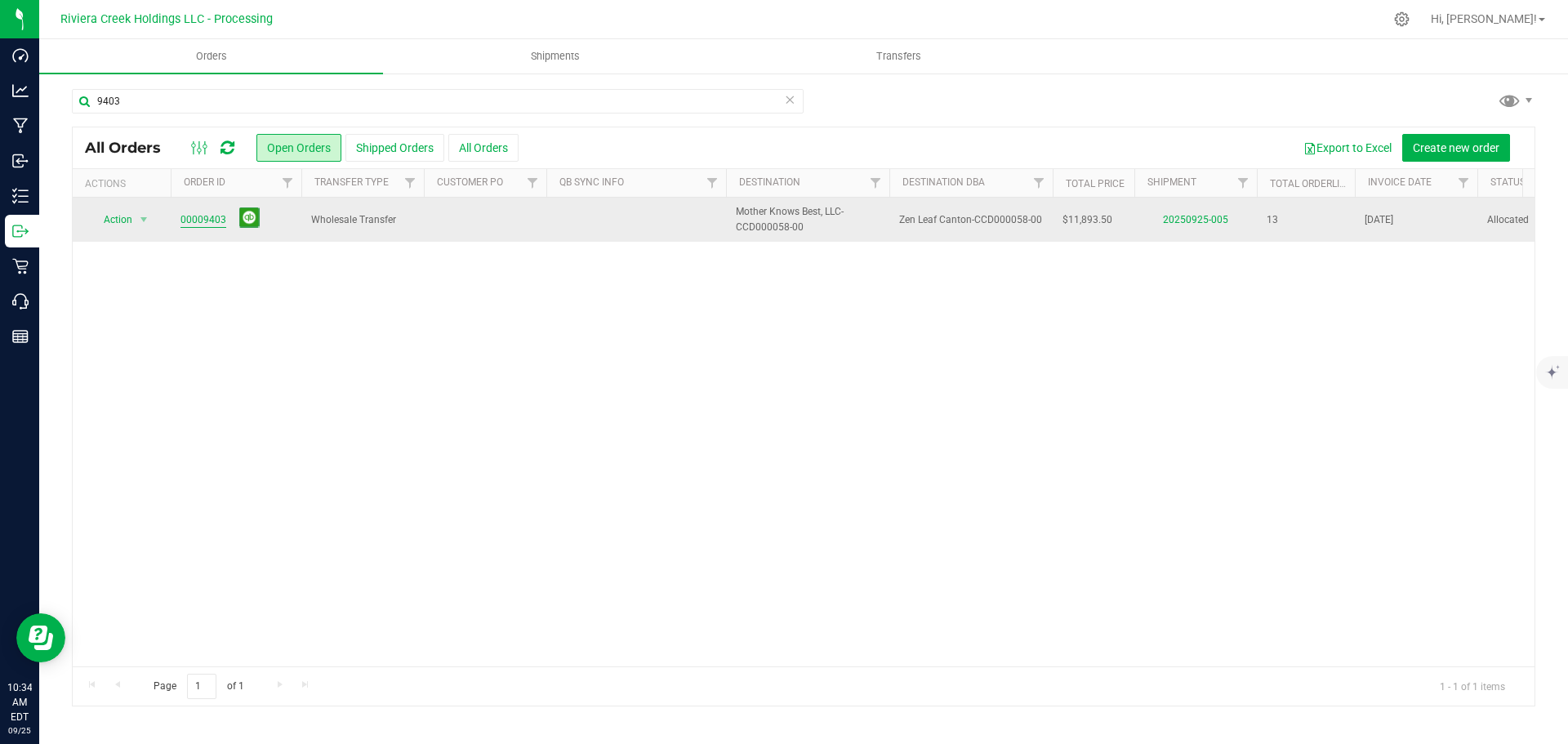
click at [190, 219] on link "00009403" at bounding box center [203, 220] width 45 height 16
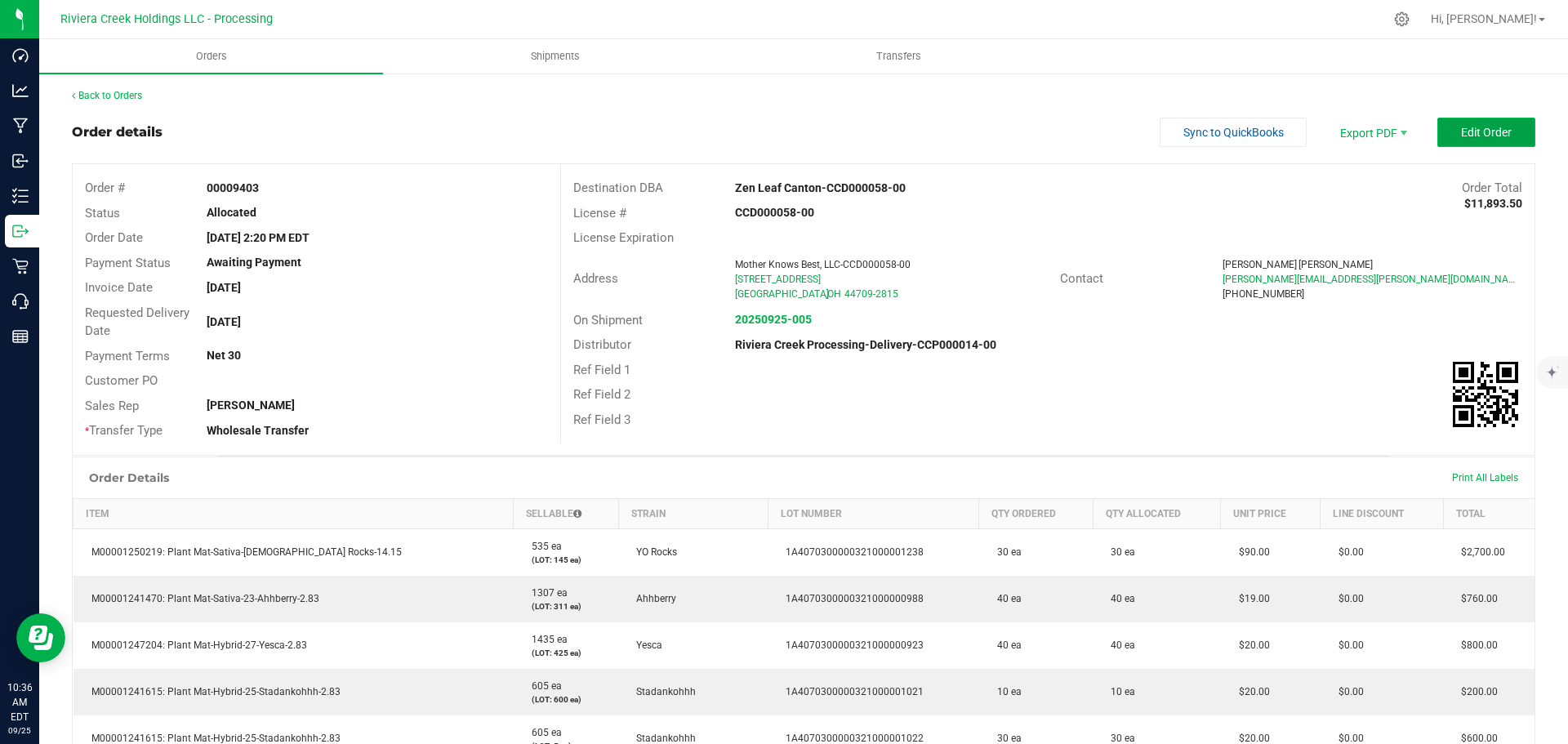
click at [1471, 126] on span "Edit Order" at bounding box center [1485, 132] width 50 height 13
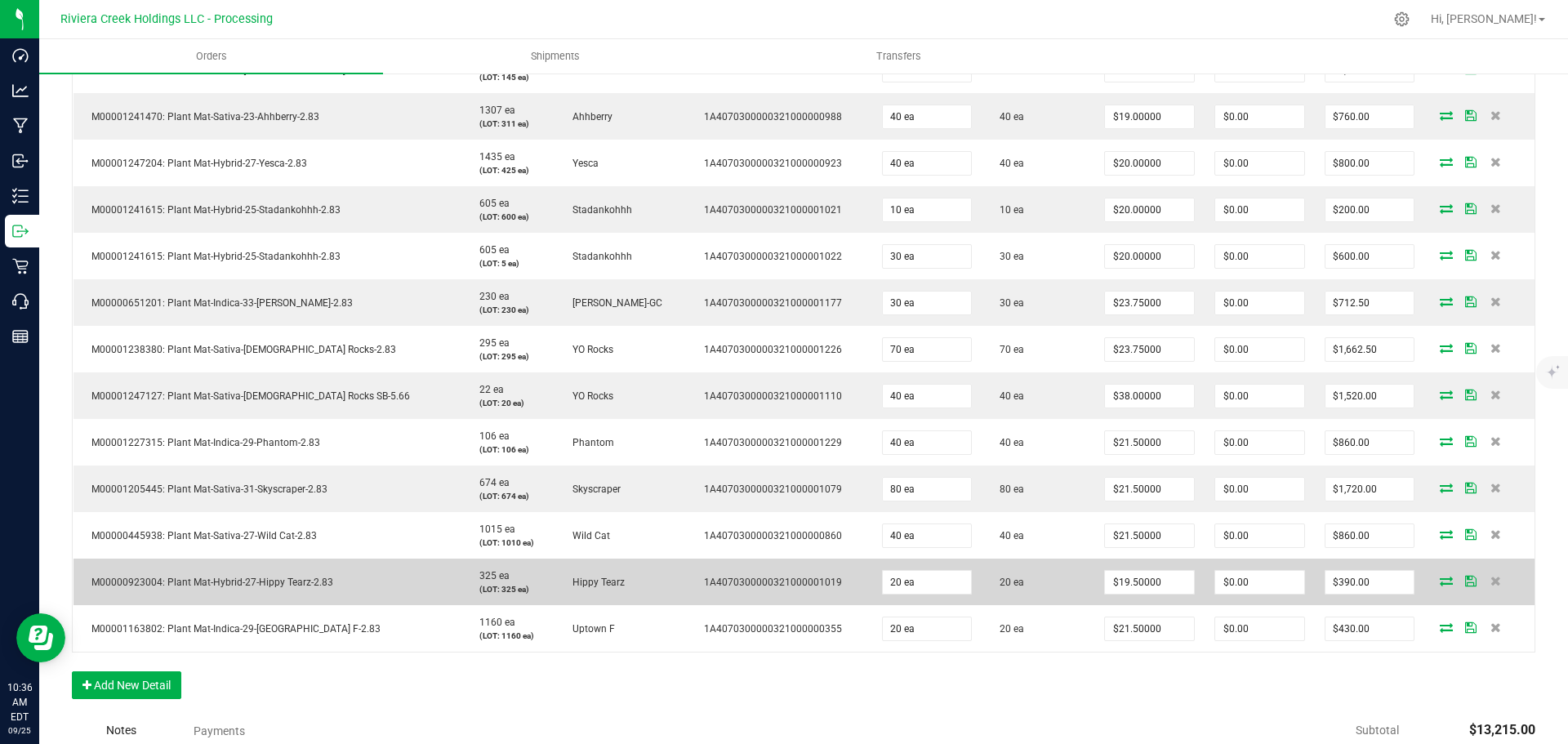
scroll to position [572, 0]
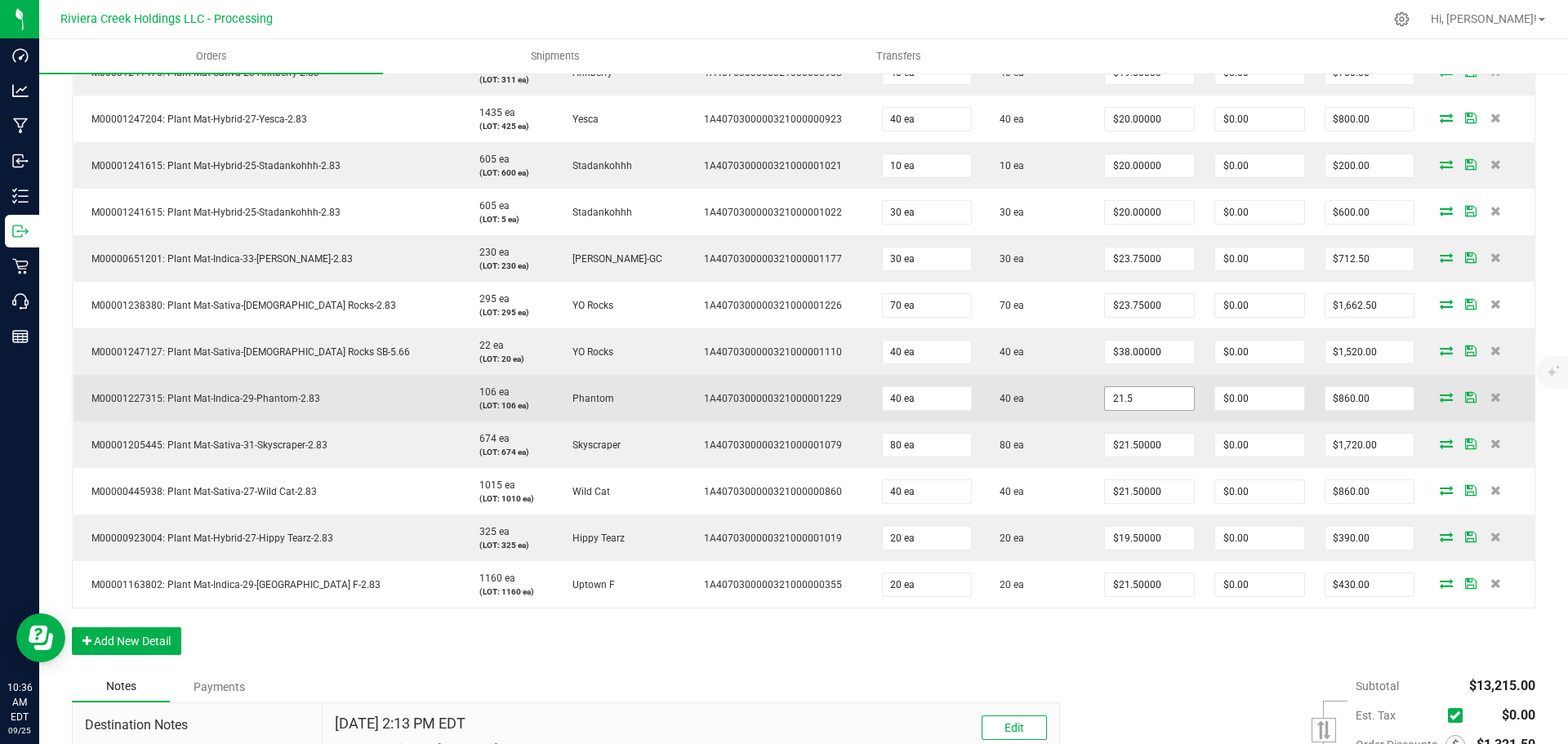
click at [1127, 404] on input "21.5" at bounding box center [1149, 399] width 90 height 23
type input "$20.00000"
type input "0"
type input "$800.00"
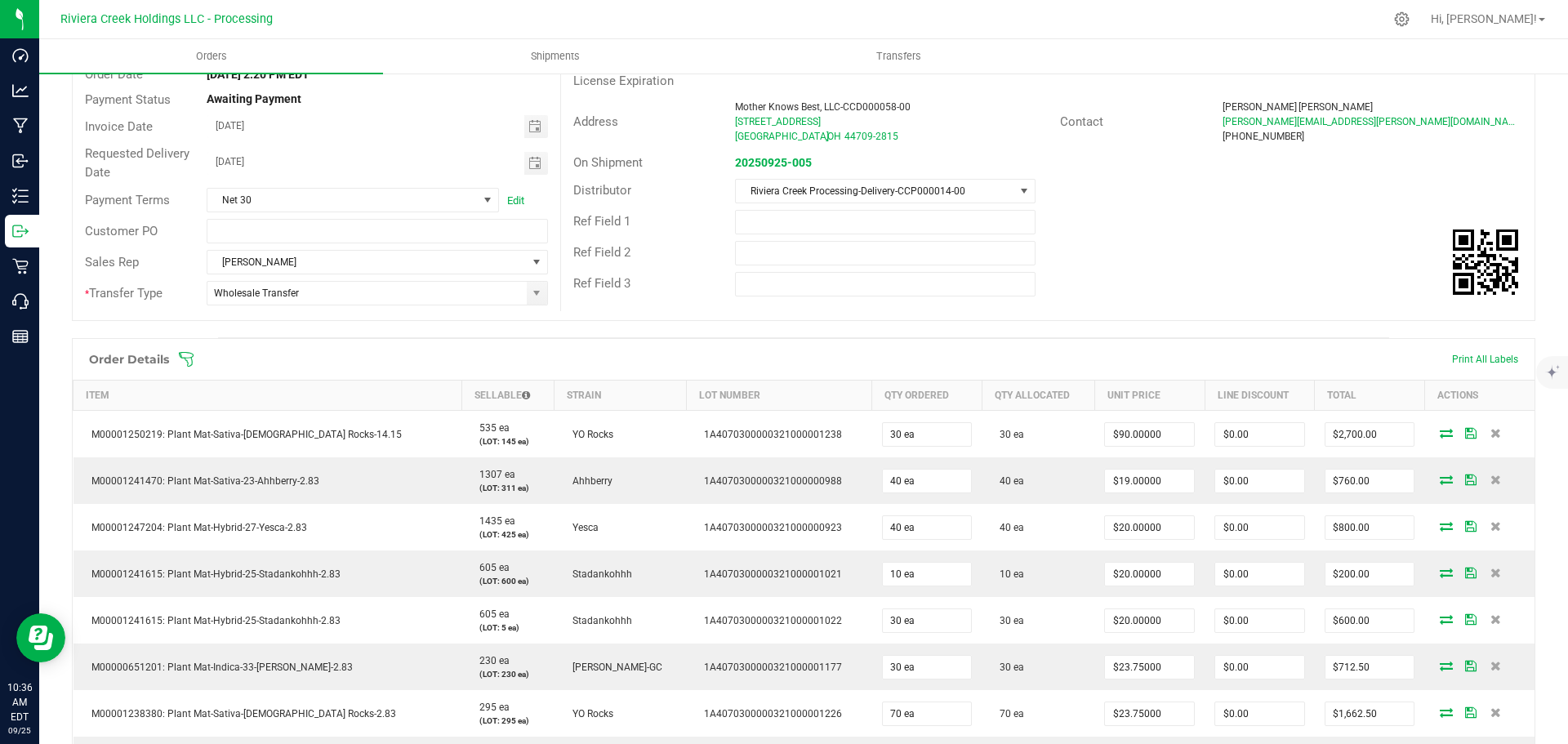
scroll to position [0, 0]
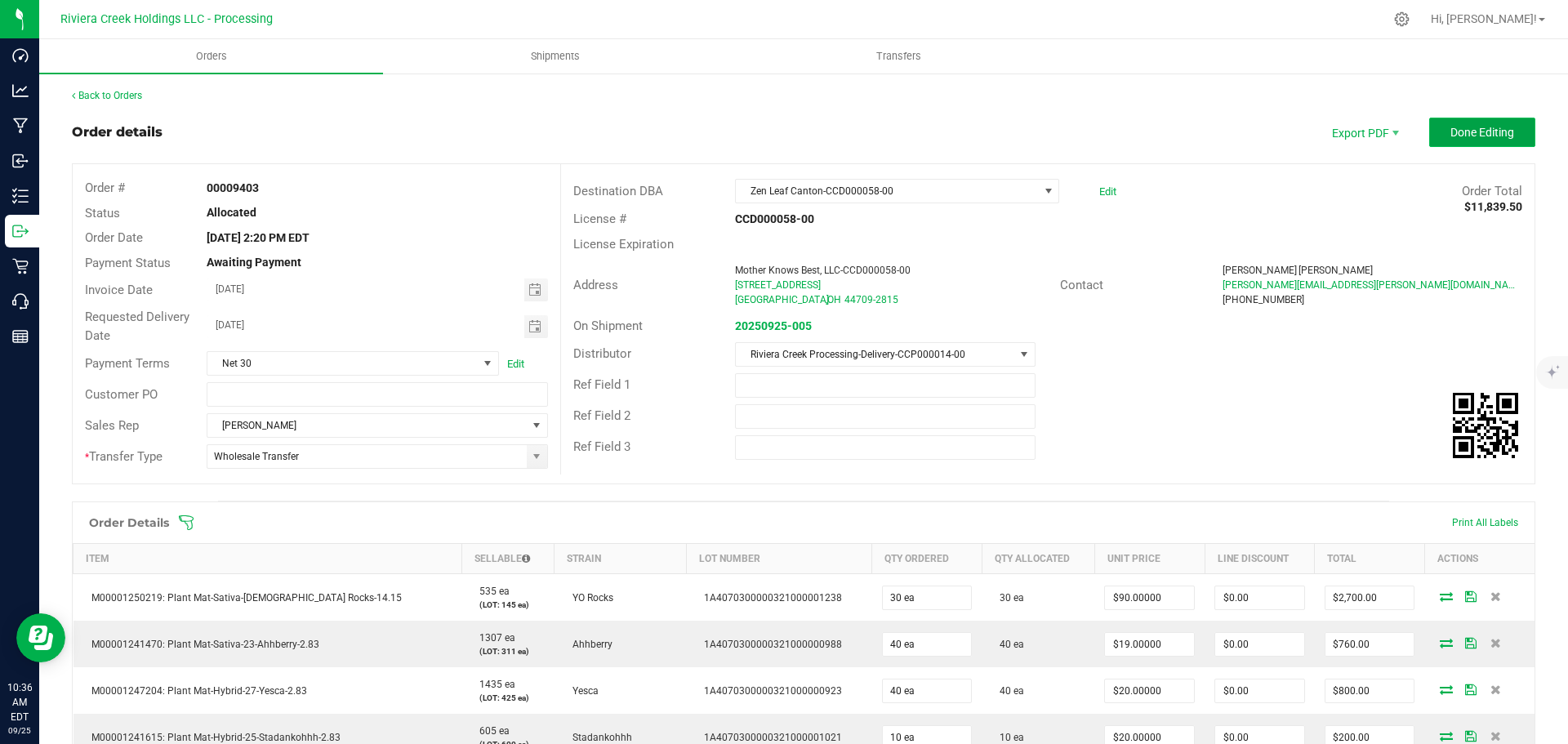
click at [1446, 142] on button "Done Editing" at bounding box center [1482, 133] width 106 height 30
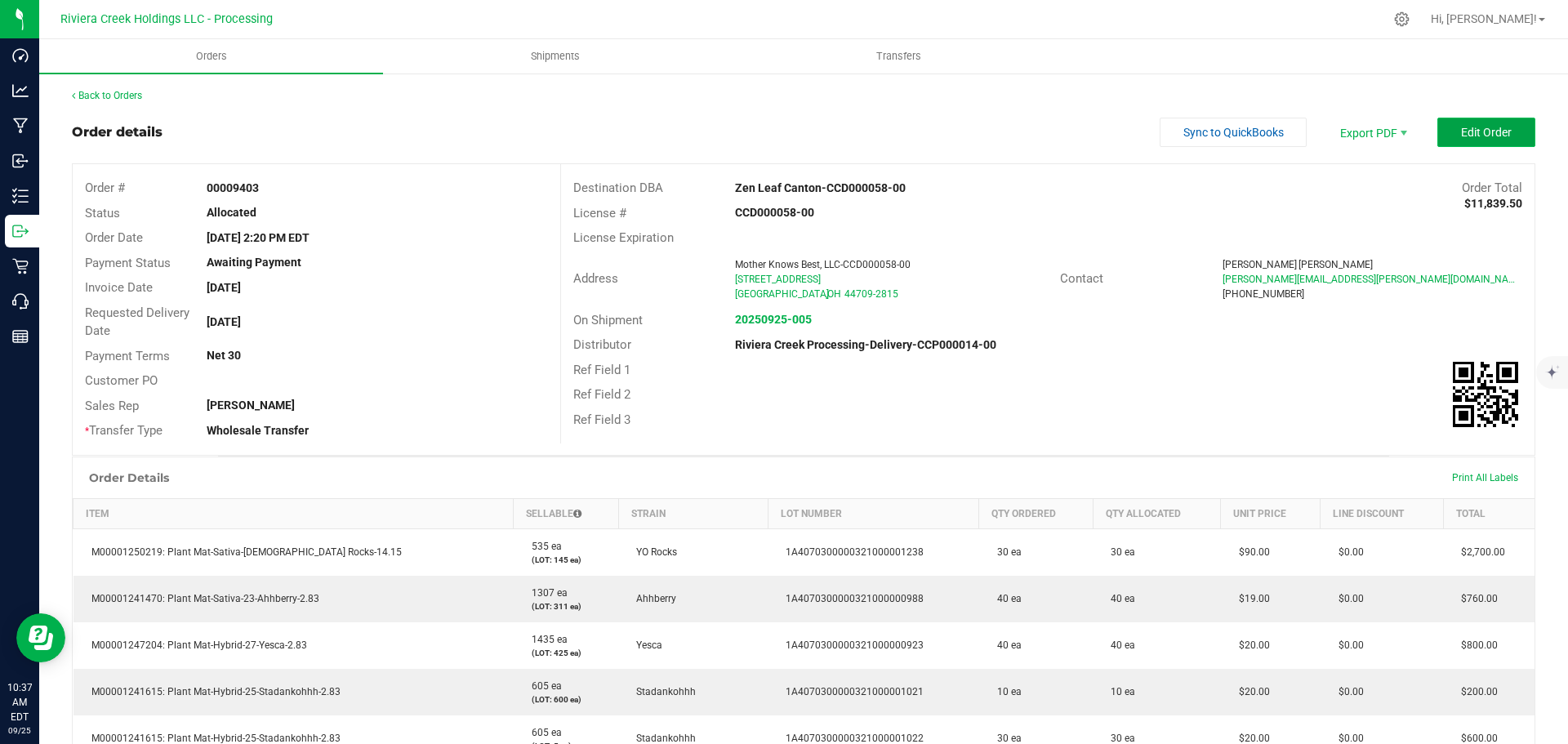
click at [1441, 138] on button "Edit Order" at bounding box center [1486, 133] width 98 height 30
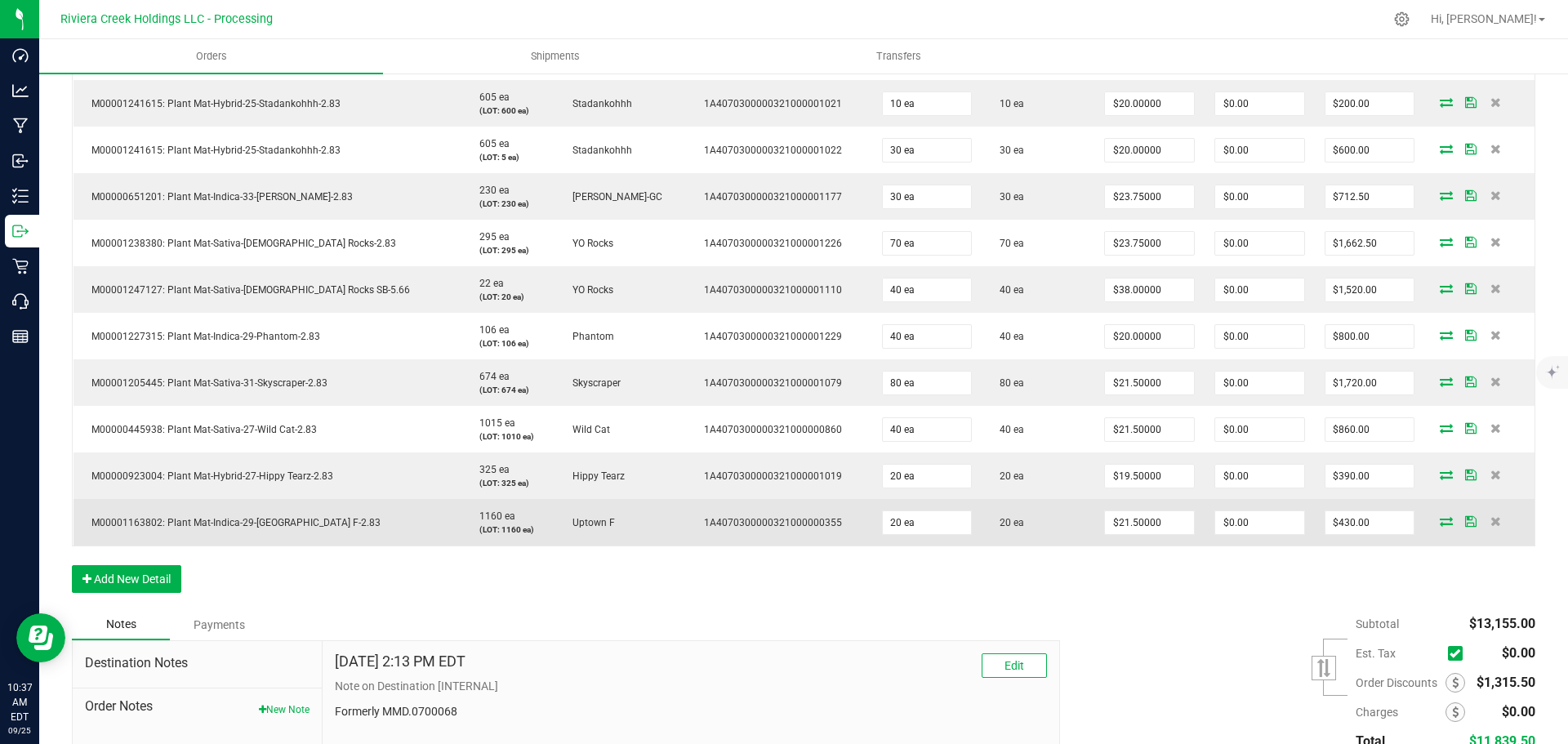
scroll to position [653, 0]
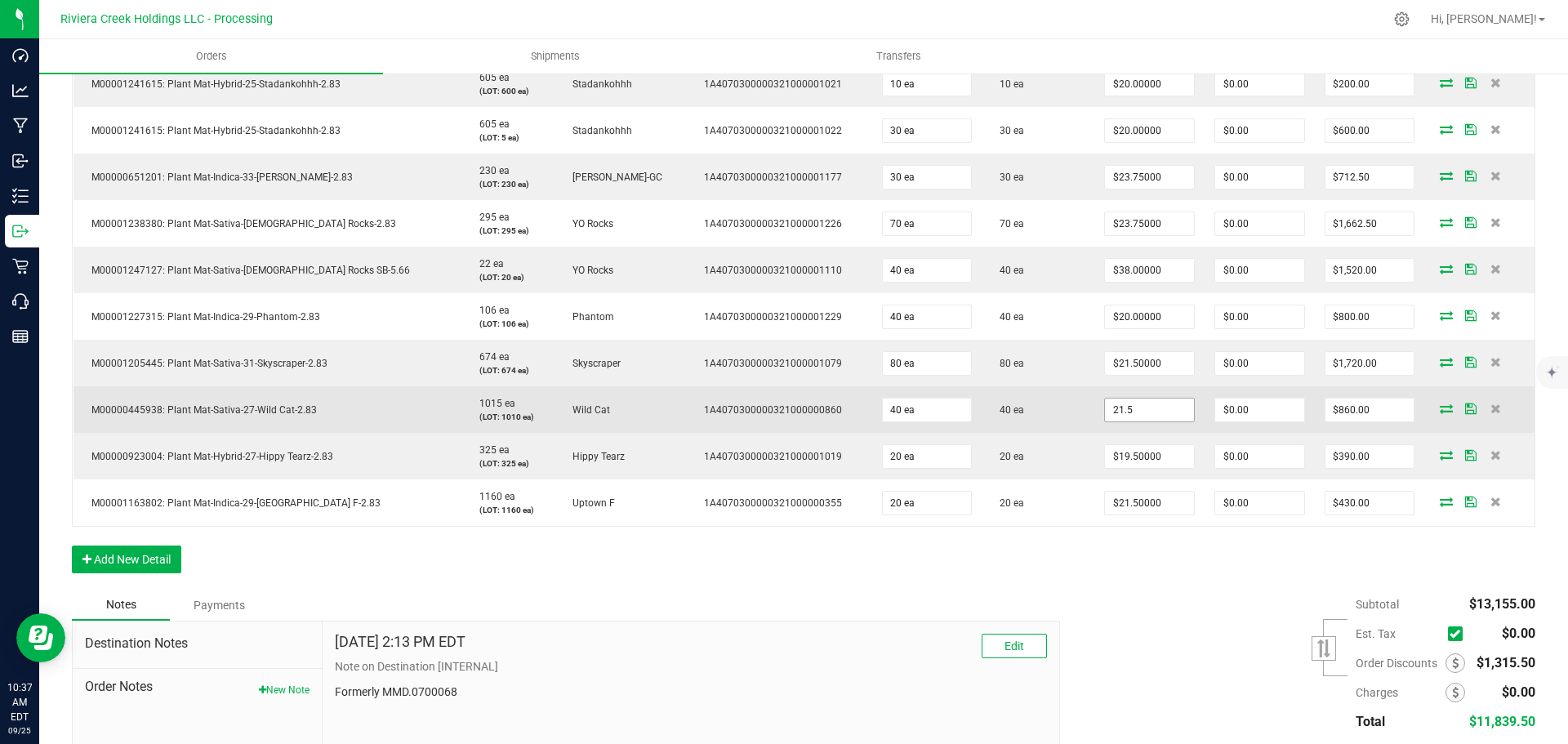
click at [1123, 411] on input "21.5" at bounding box center [1149, 409] width 90 height 23
type input "$20.00000"
type input "0"
type input "$800.00"
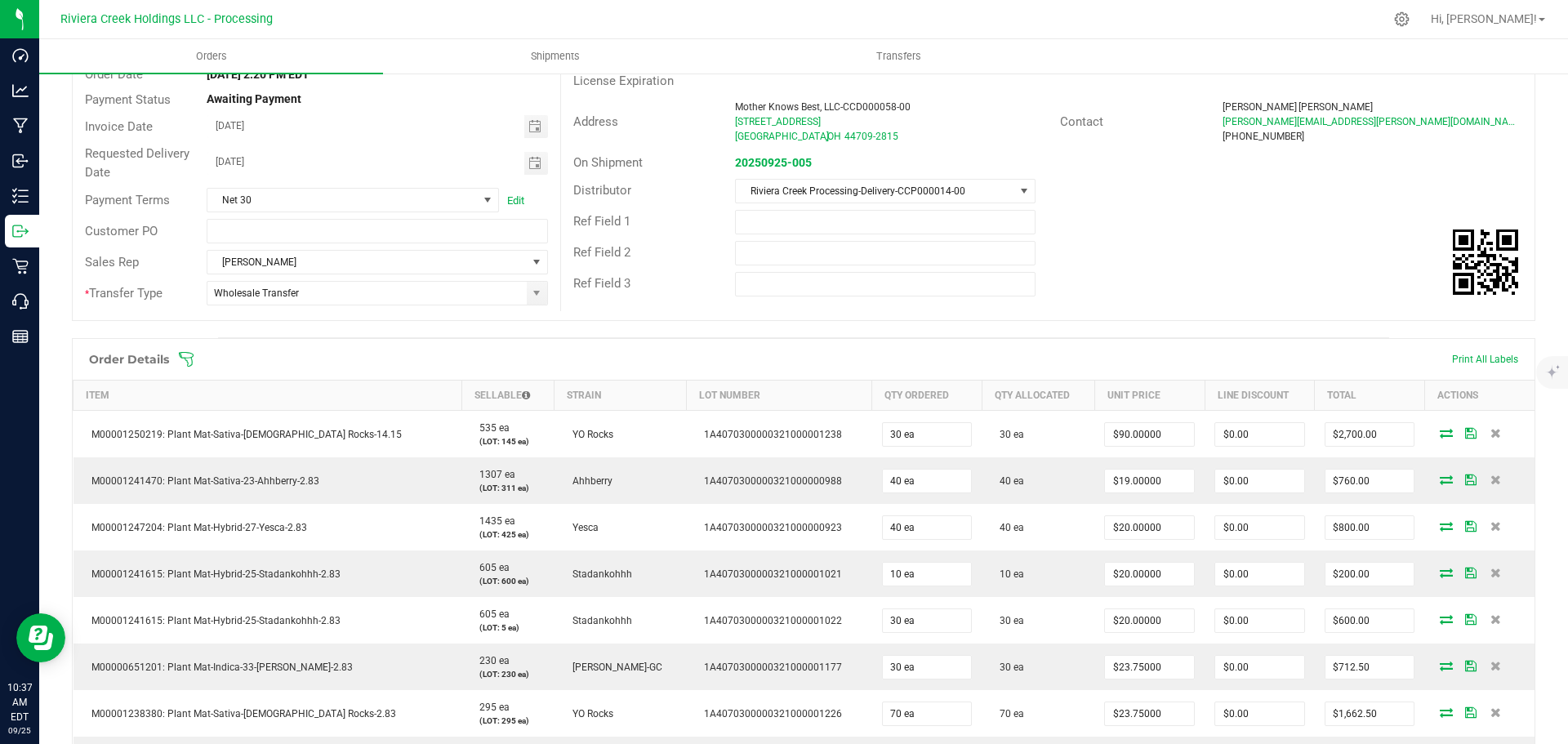
scroll to position [0, 0]
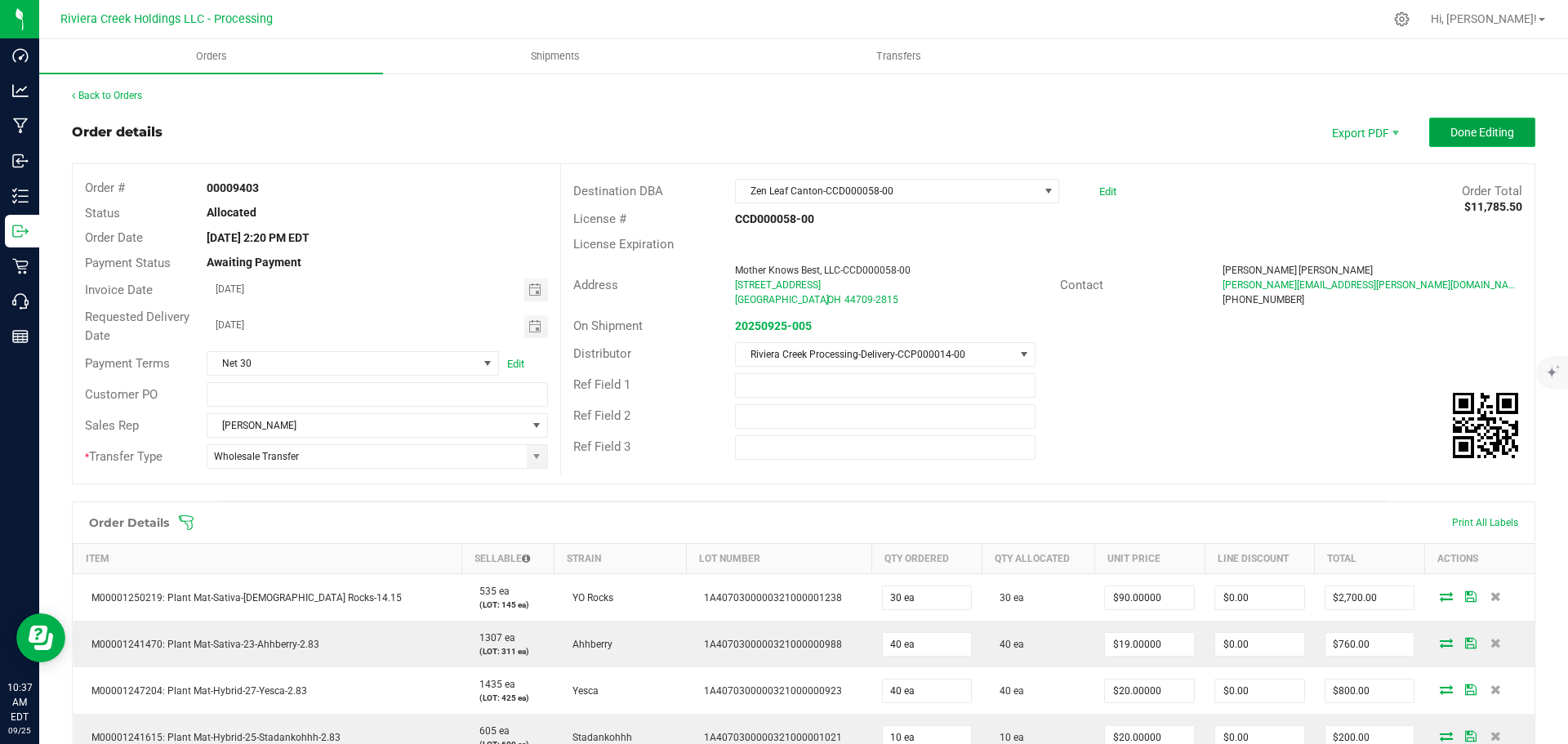
click at [1451, 139] on span "Done Editing" at bounding box center [1482, 132] width 64 height 13
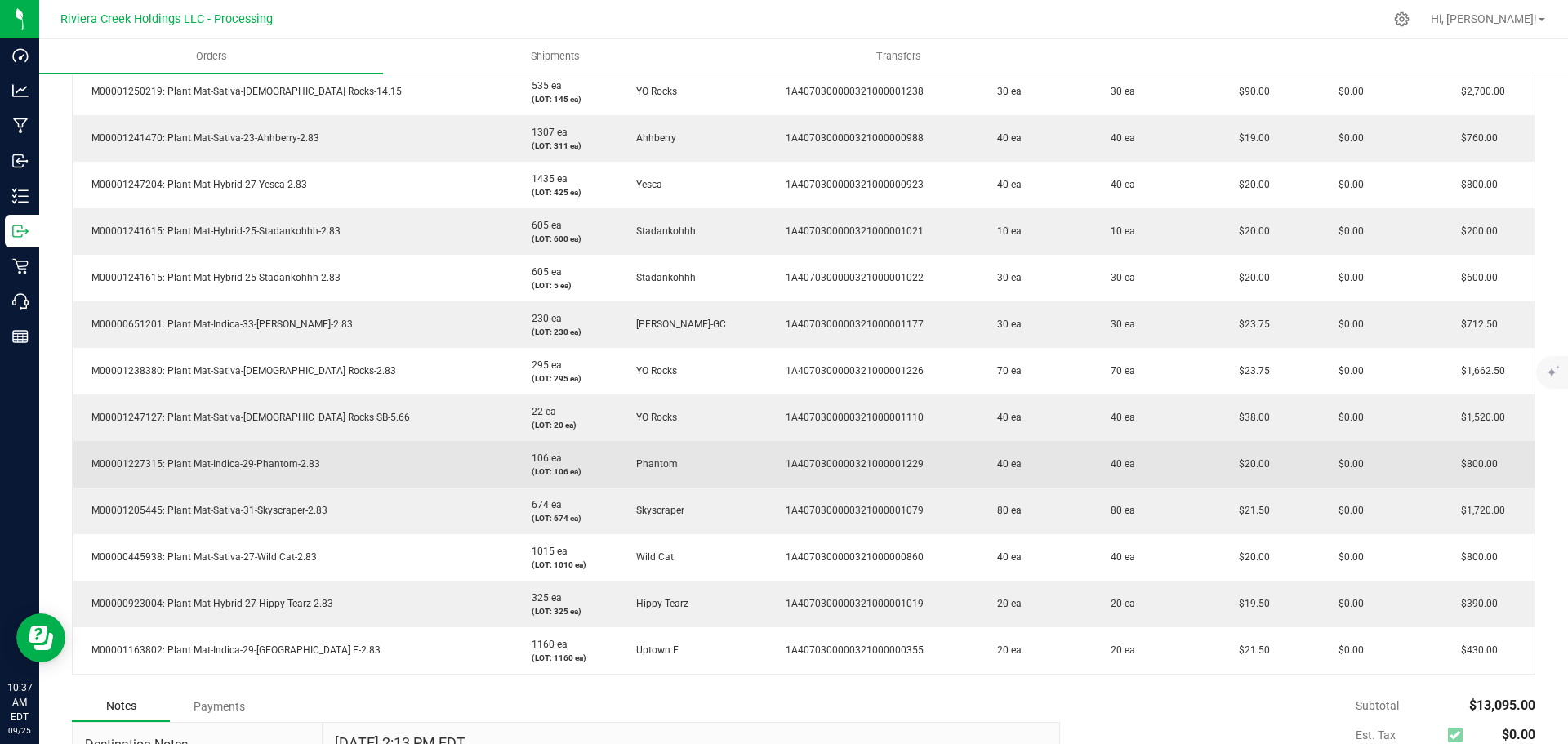
scroll to position [572, 0]
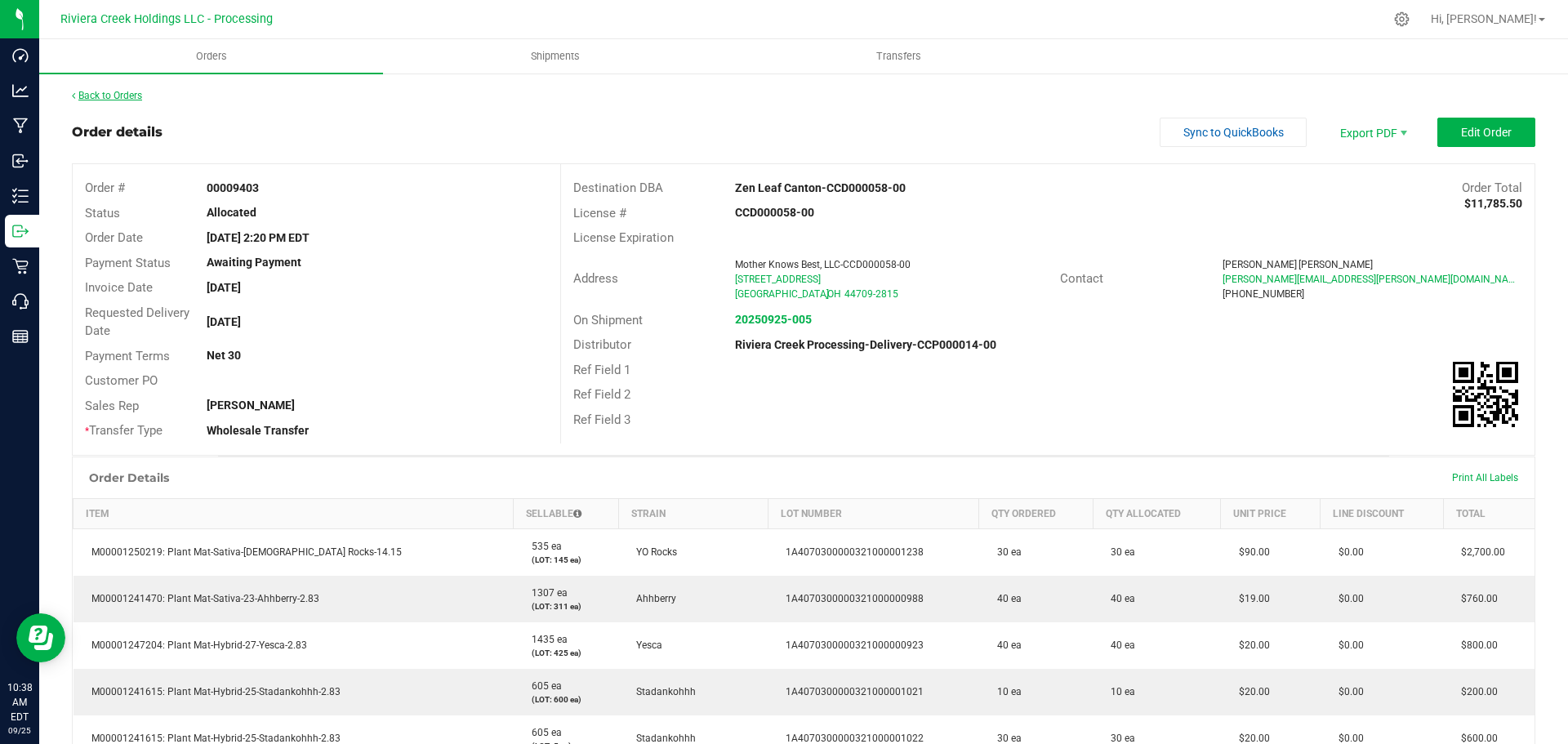
click at [114, 94] on link "Back to Orders" at bounding box center [106, 95] width 70 height 12
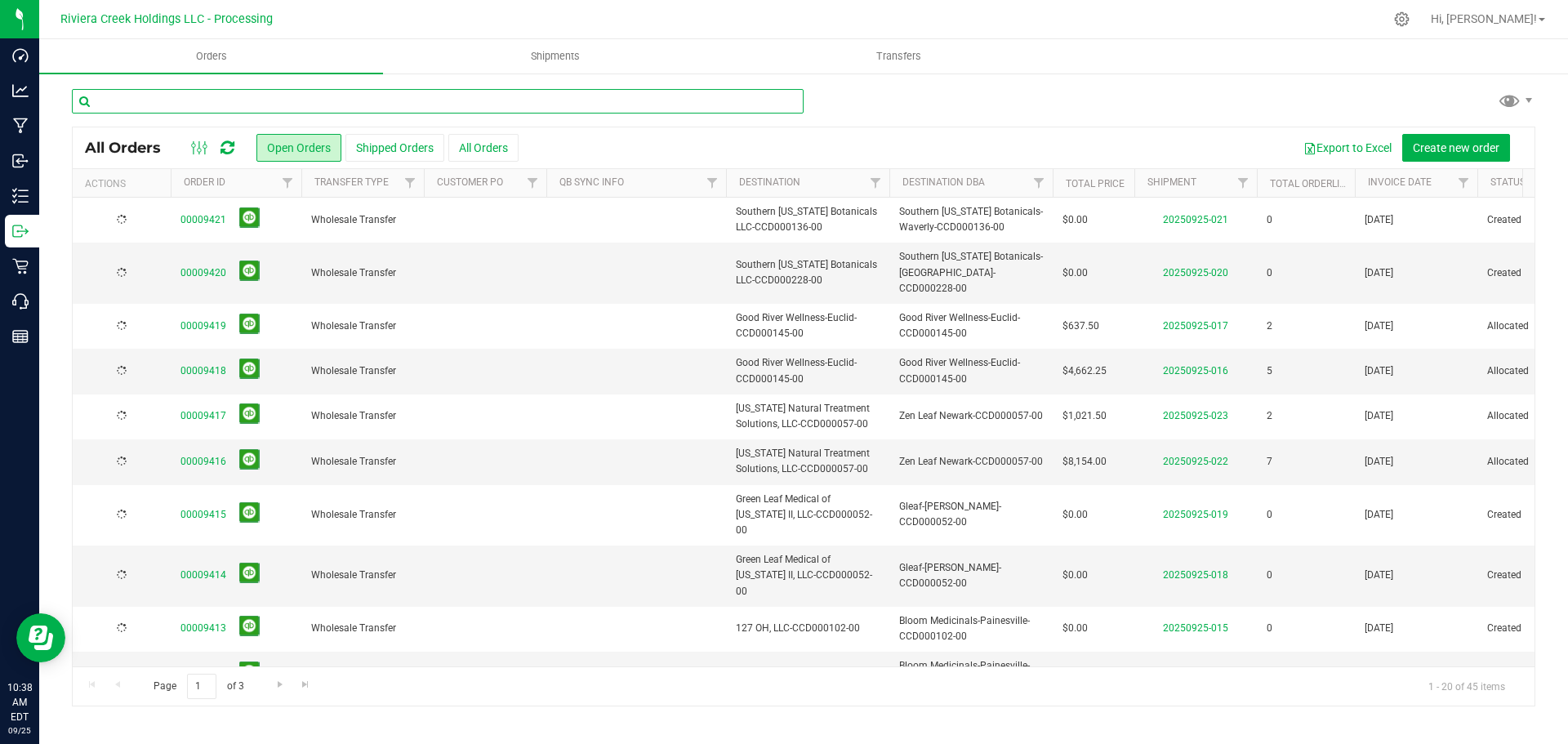
click at [156, 103] on input "text" at bounding box center [438, 101] width 732 height 25
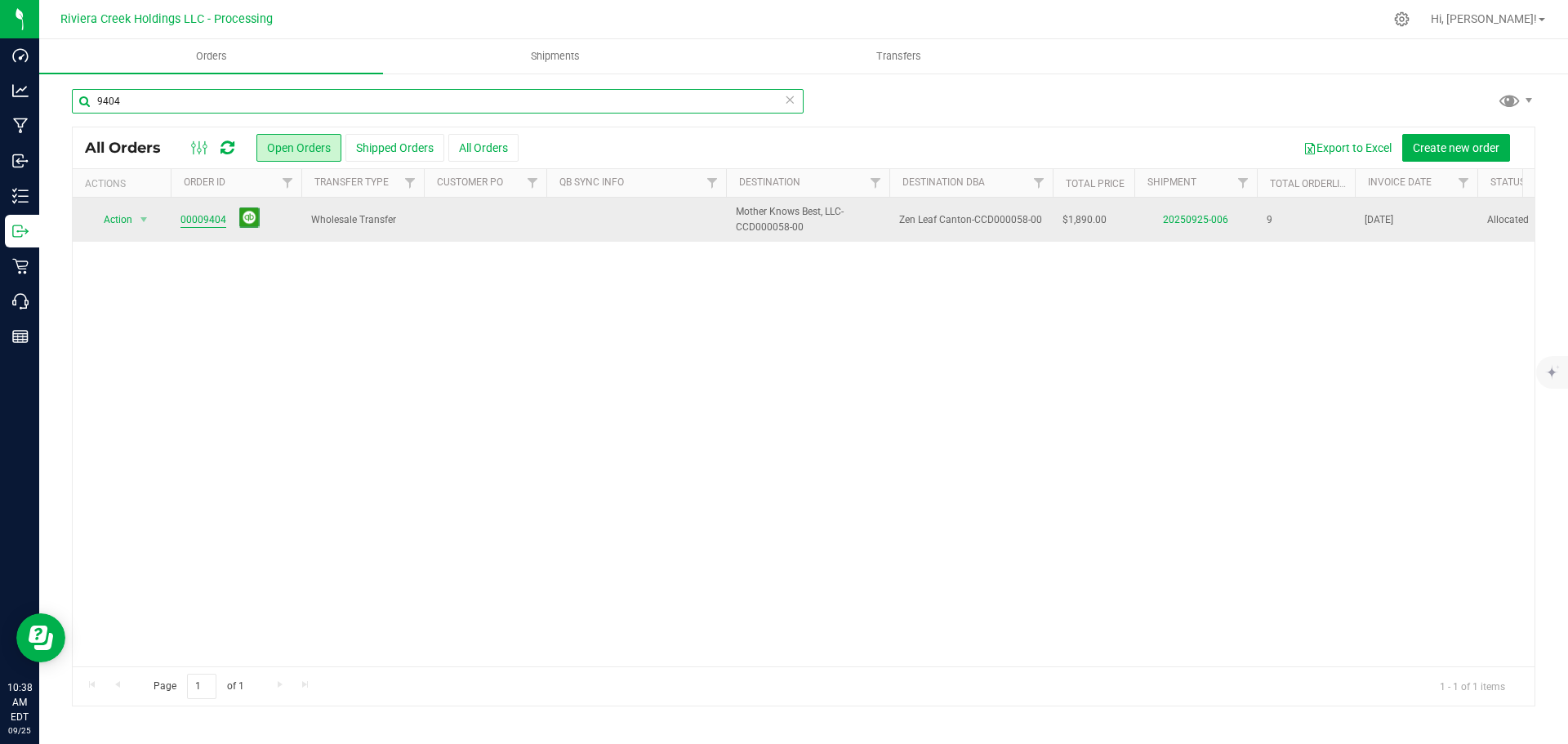
type input "9404"
click at [207, 221] on link "00009404" at bounding box center [203, 220] width 45 height 16
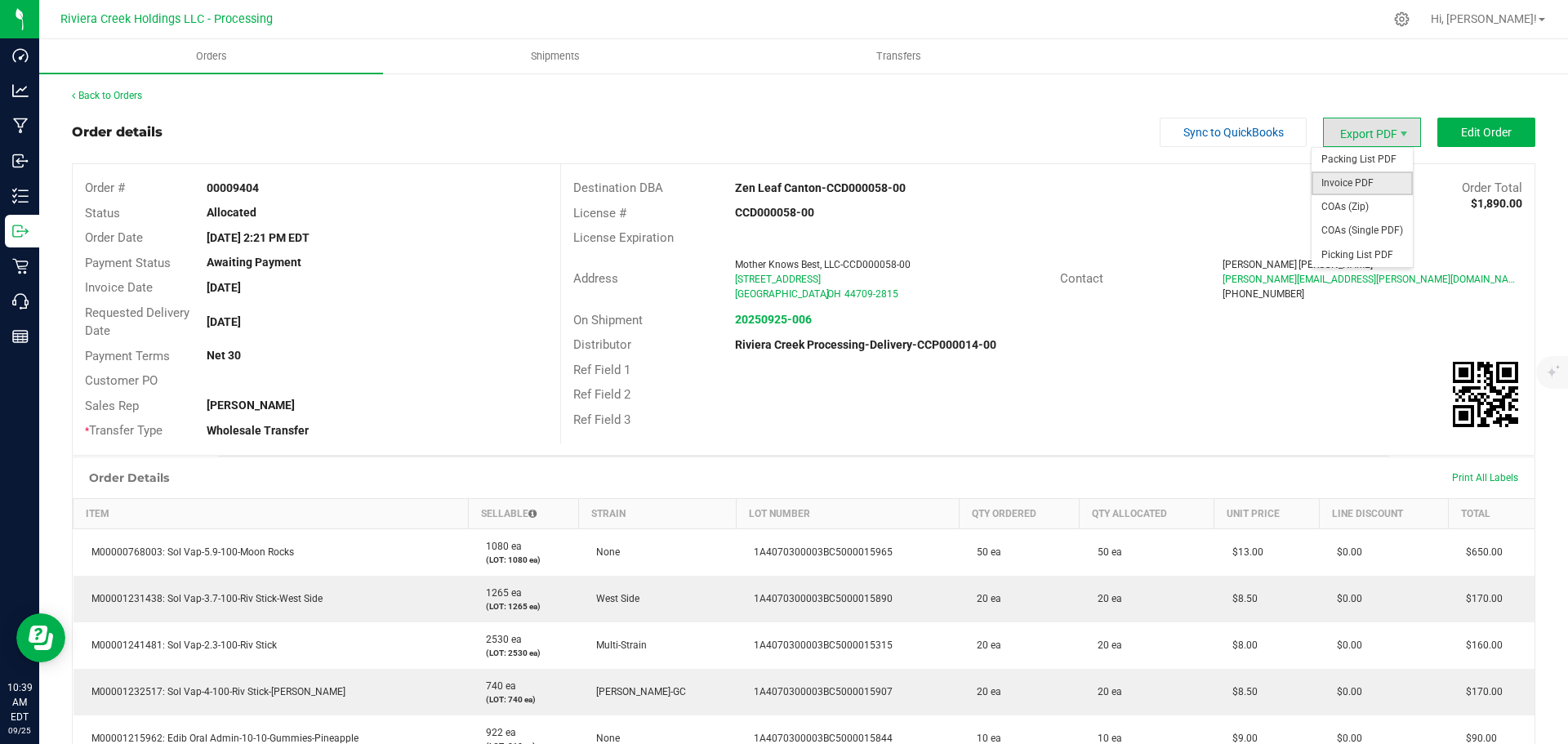
click at [1336, 181] on span "Invoice PDF" at bounding box center [1361, 183] width 101 height 24
click at [102, 96] on link "Back to Orders" at bounding box center [106, 95] width 70 height 12
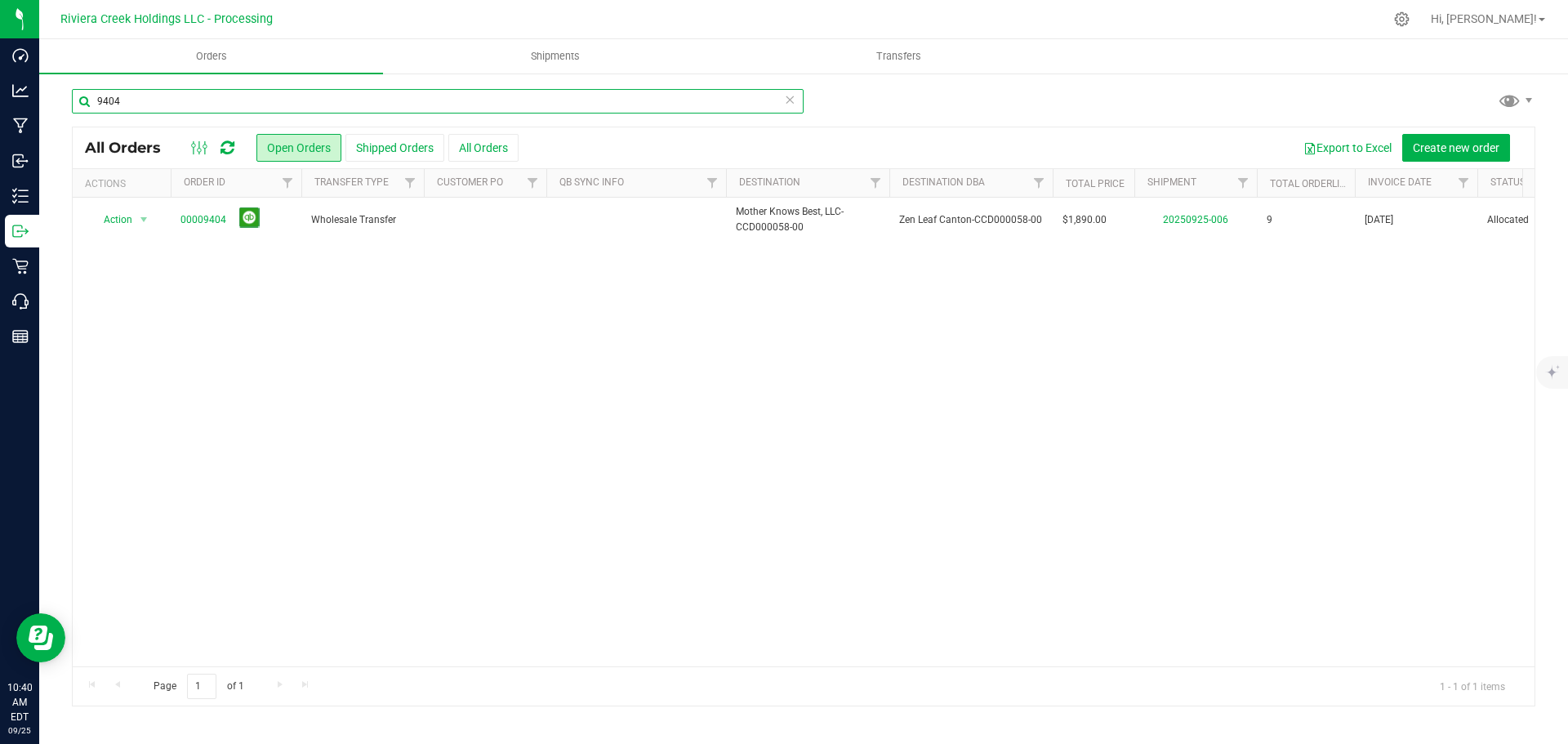
drag, startPoint x: 147, startPoint y: 101, endPoint x: 90, endPoint y: 109, distance: 57.6
click at [89, 108] on input "9404" at bounding box center [438, 101] width 732 height 25
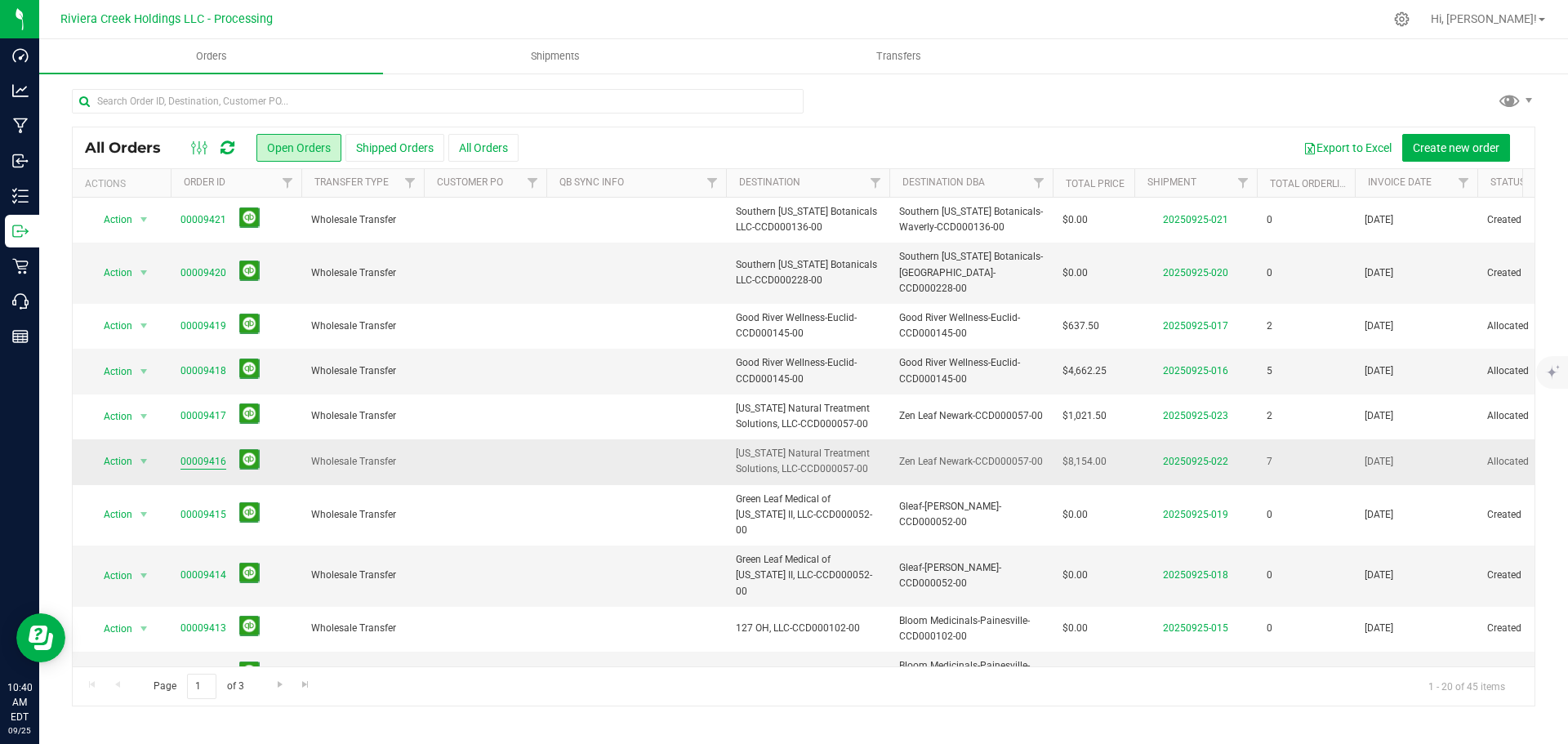
click at [207, 455] on link "00009416" at bounding box center [203, 463] width 45 height 16
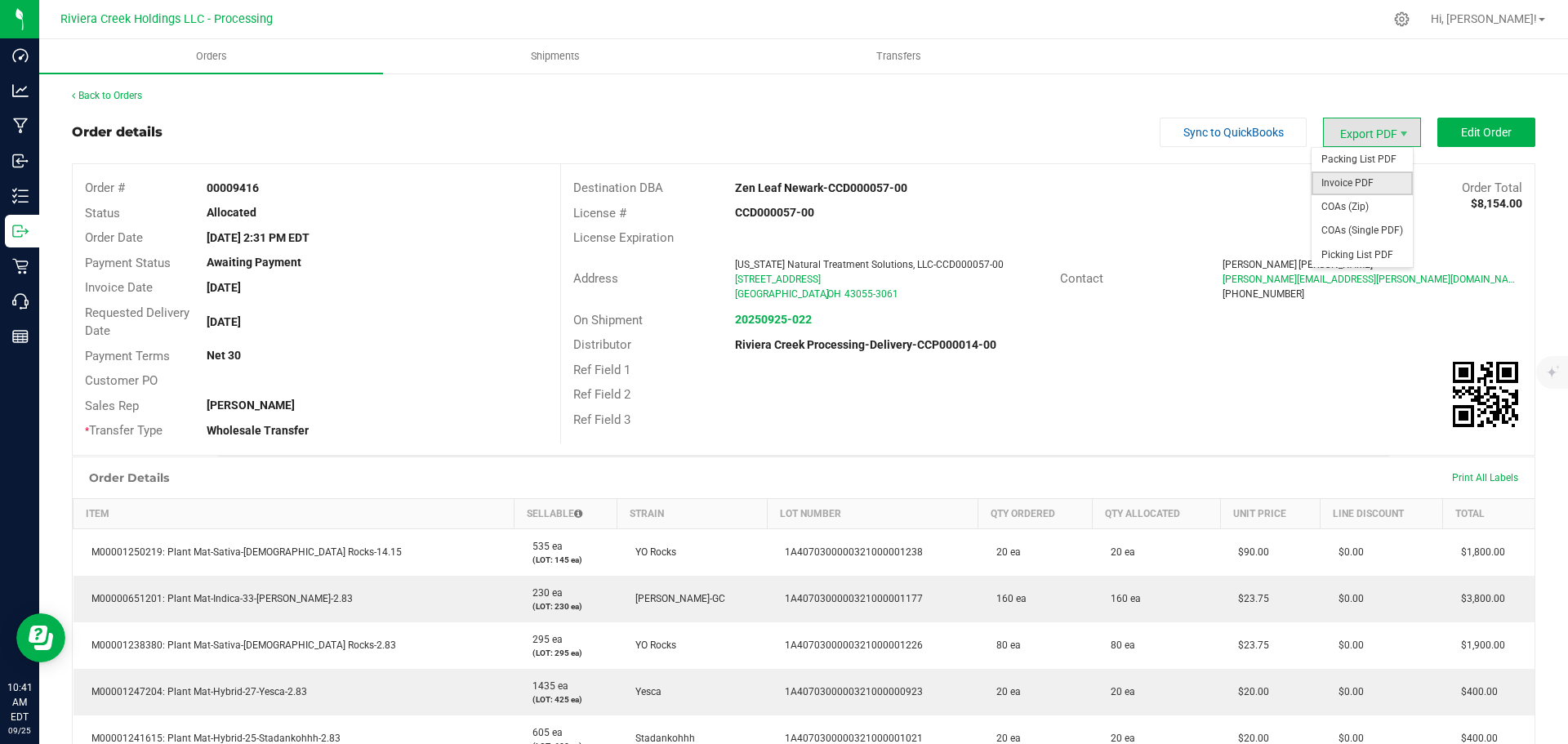
click at [1335, 181] on span "Invoice PDF" at bounding box center [1361, 183] width 101 height 24
click at [97, 94] on link "Back to Orders" at bounding box center [106, 95] width 70 height 12
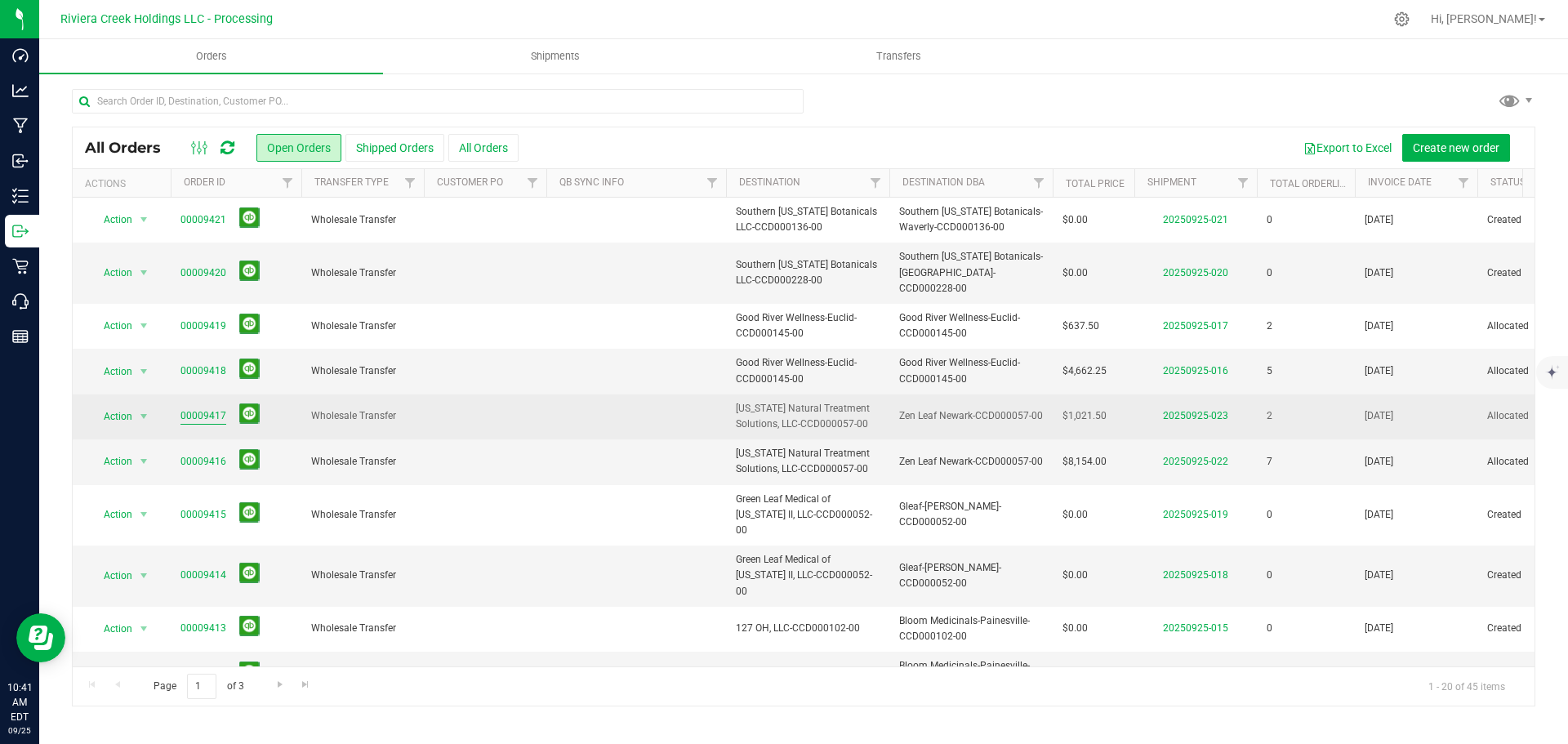
click at [207, 408] on link "00009417" at bounding box center [203, 416] width 45 height 16
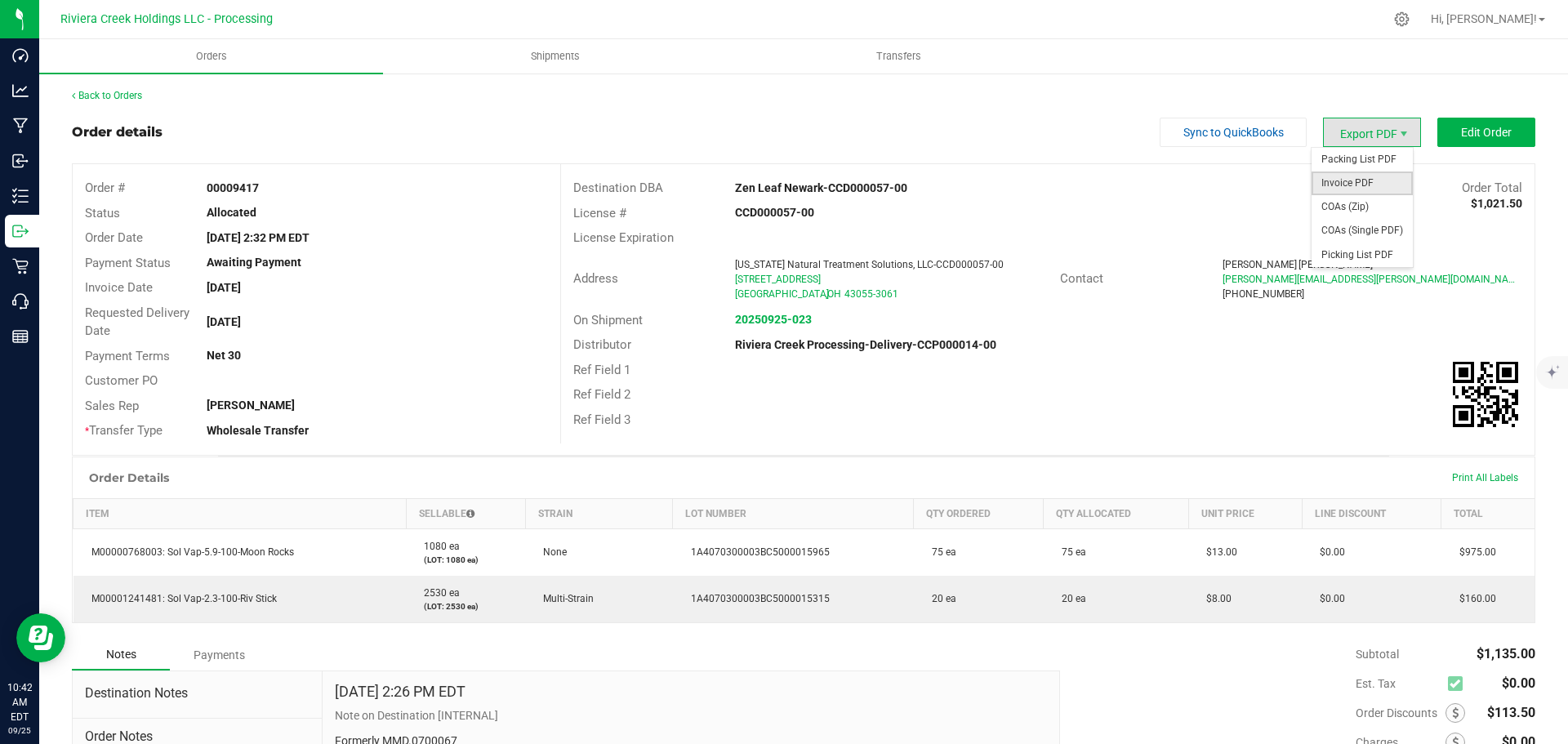
click at [1336, 181] on span "Invoice PDF" at bounding box center [1361, 183] width 101 height 24
click at [125, 100] on link "Back to Orders" at bounding box center [106, 95] width 70 height 12
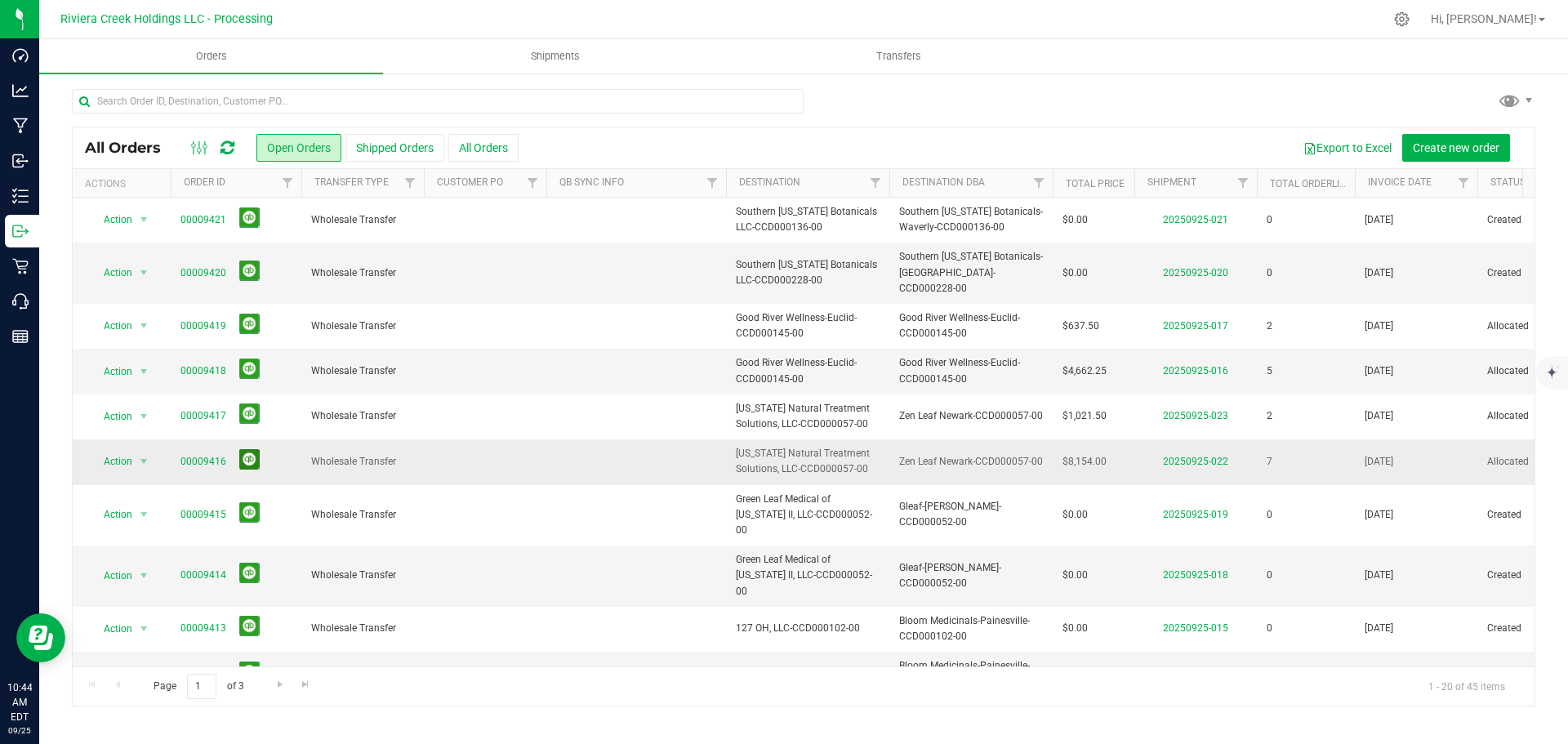
click at [248, 450] on button at bounding box center [249, 460] width 21 height 21
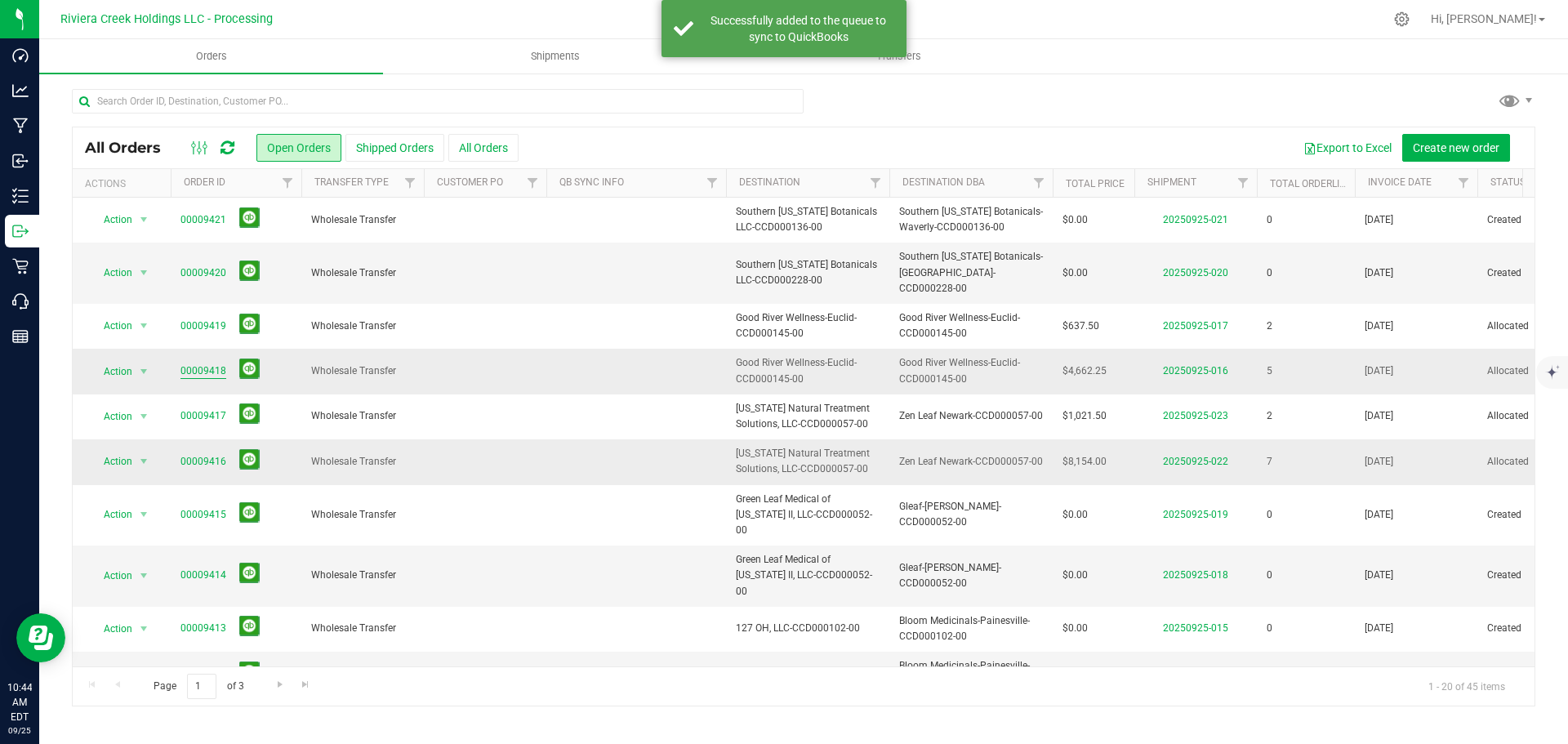
click at [210, 363] on link "00009418" at bounding box center [203, 371] width 45 height 16
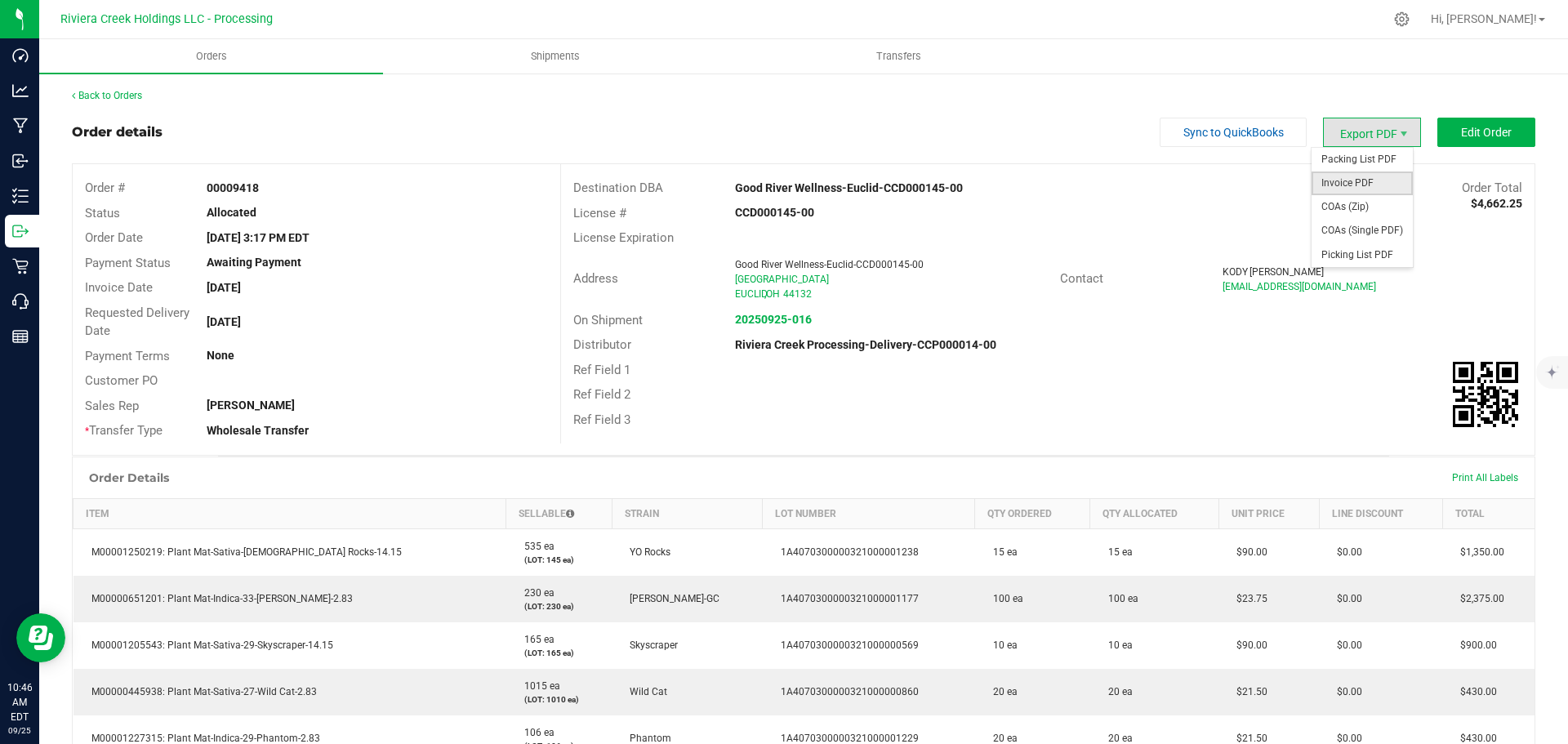
click at [1339, 172] on span "Invoice PDF" at bounding box center [1361, 183] width 101 height 24
click at [116, 100] on link "Back to Orders" at bounding box center [106, 95] width 70 height 12
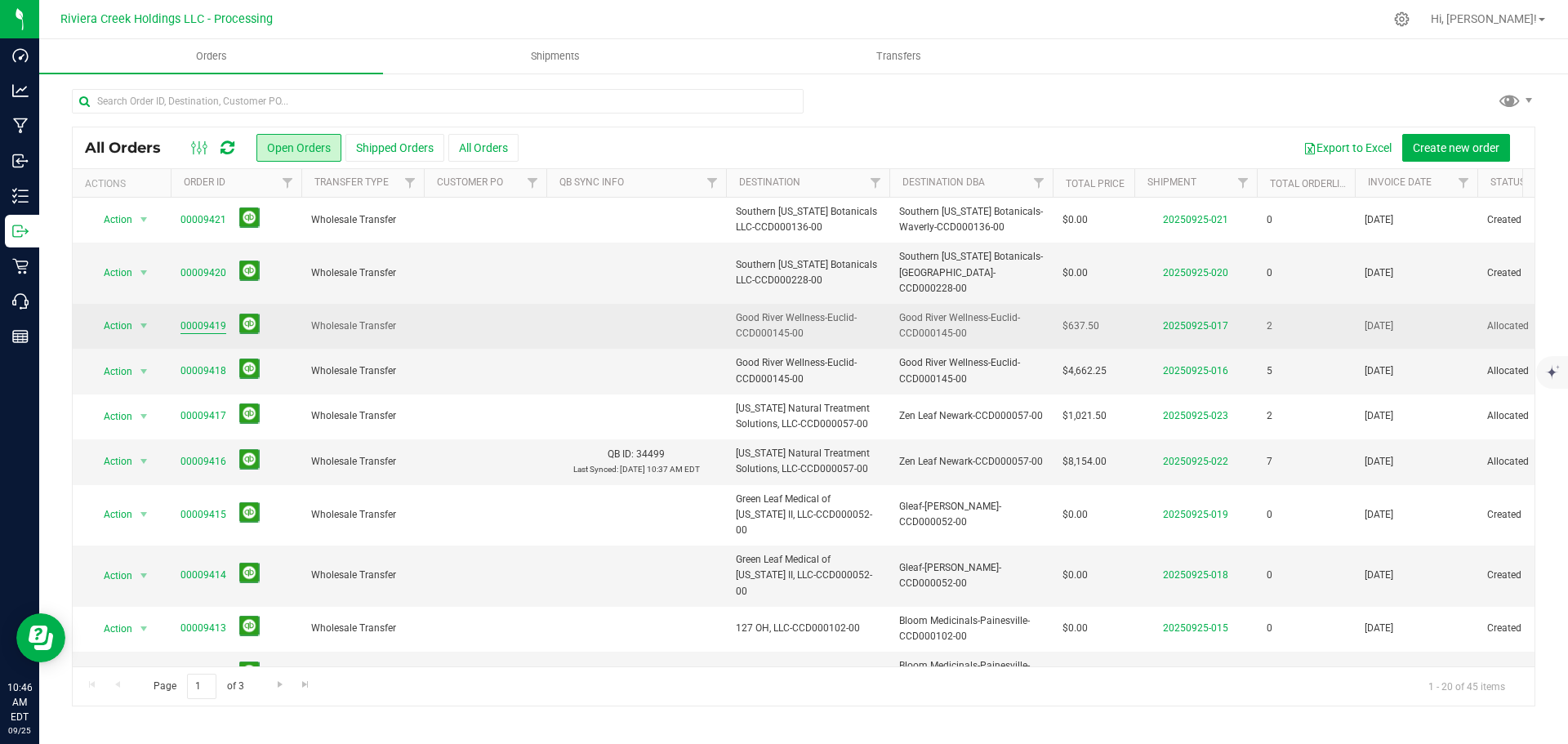
click at [211, 319] on link "00009419" at bounding box center [203, 327] width 45 height 16
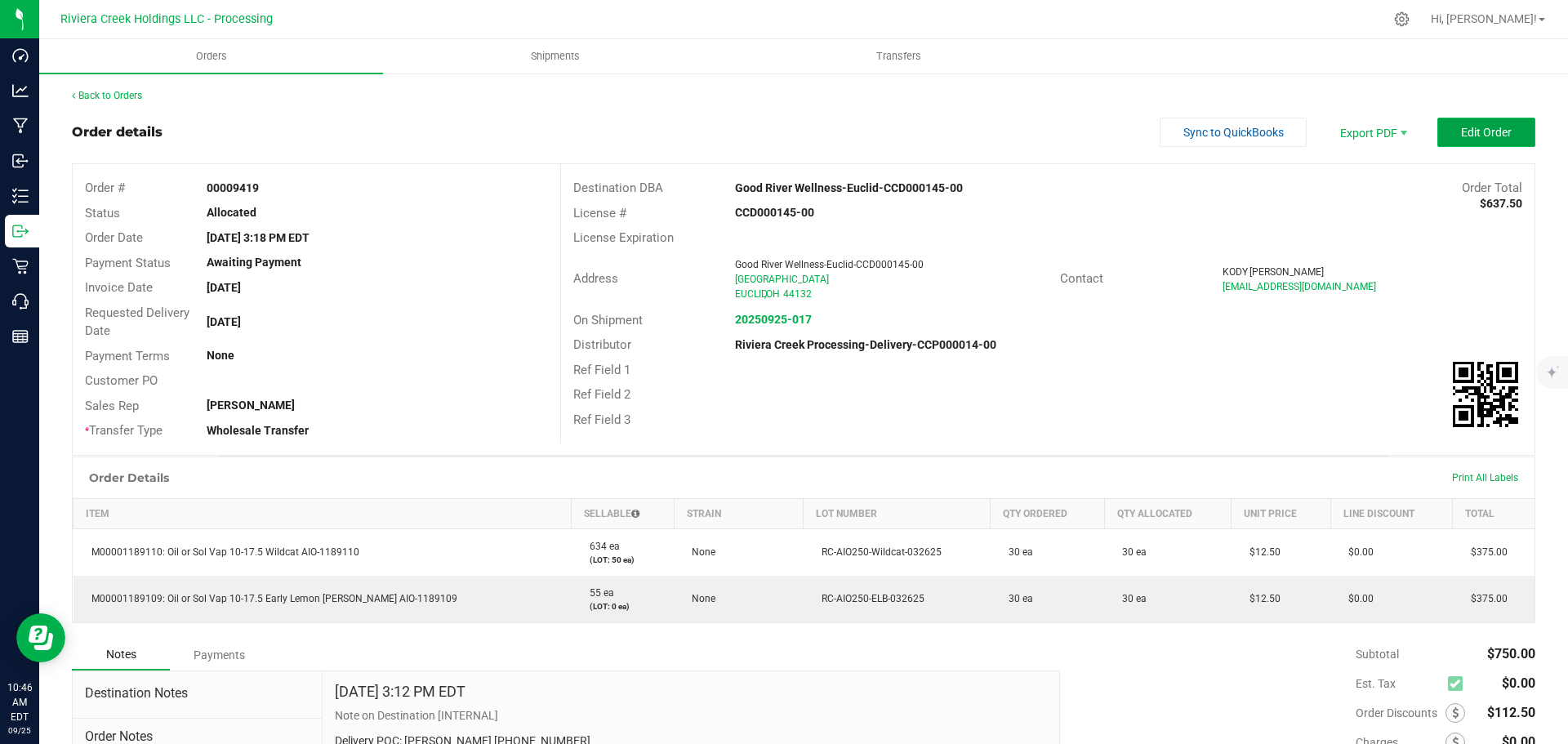
click at [1454, 140] on button "Edit Order" at bounding box center [1486, 133] width 98 height 30
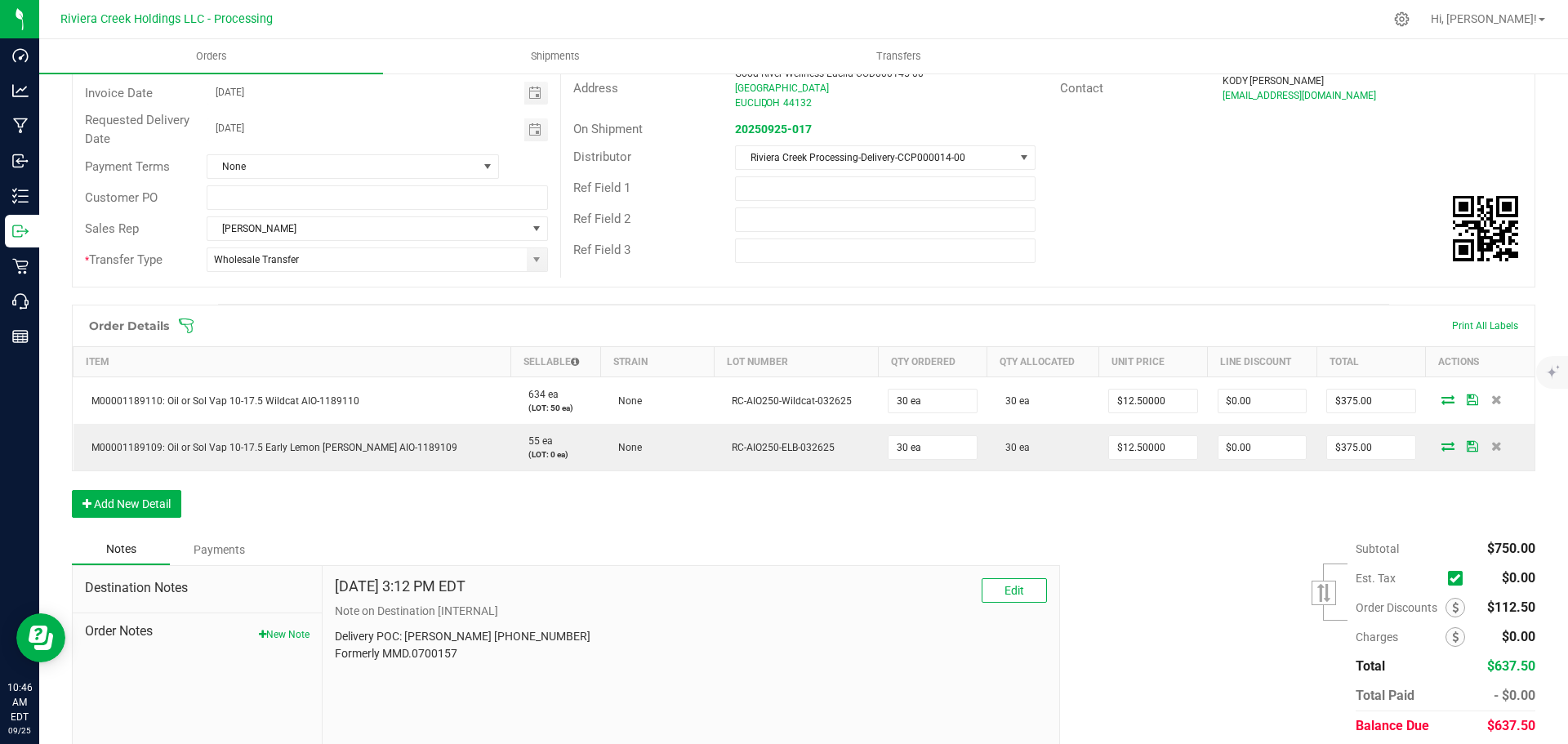
scroll to position [255, 0]
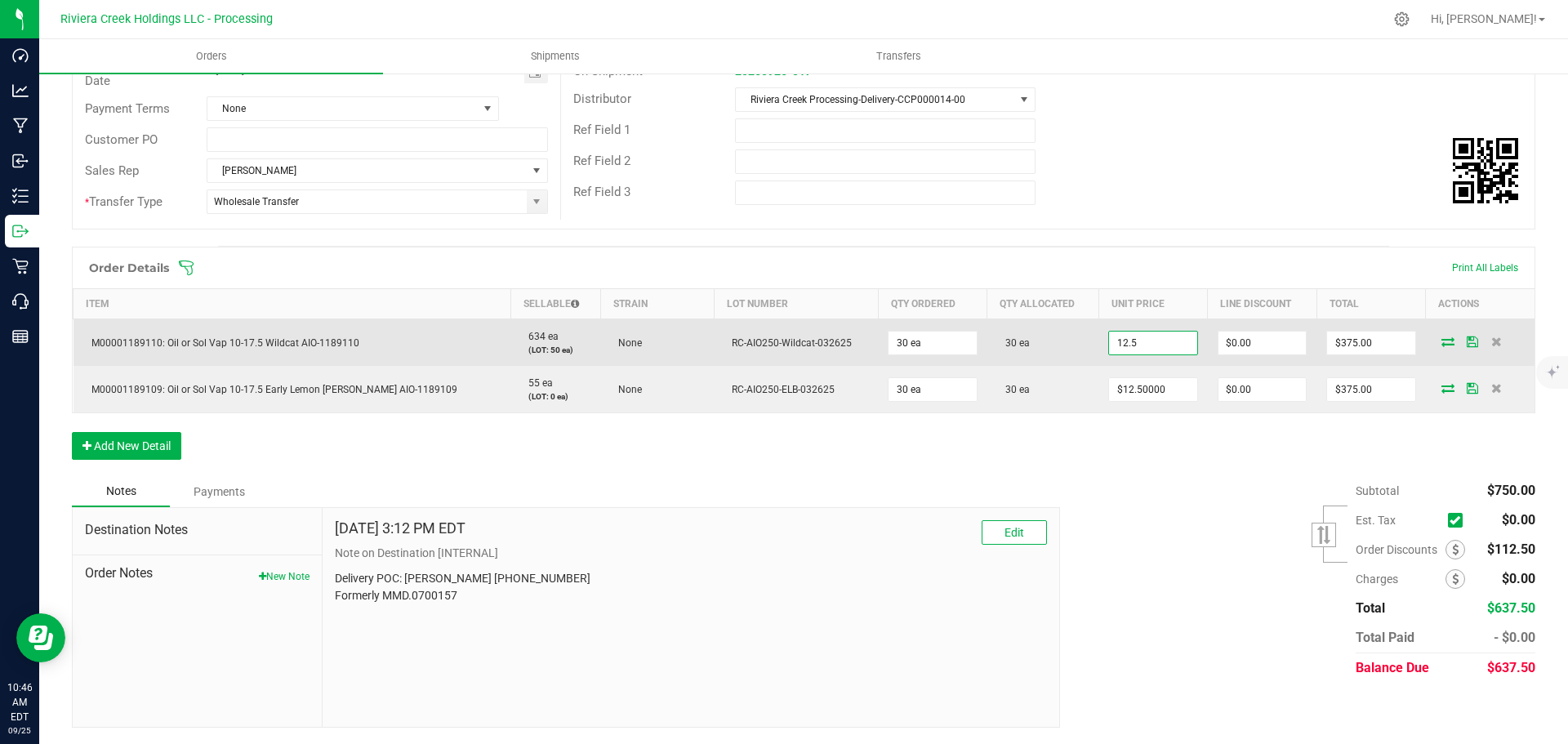
click at [1110, 342] on input "12.5" at bounding box center [1153, 342] width 88 height 23
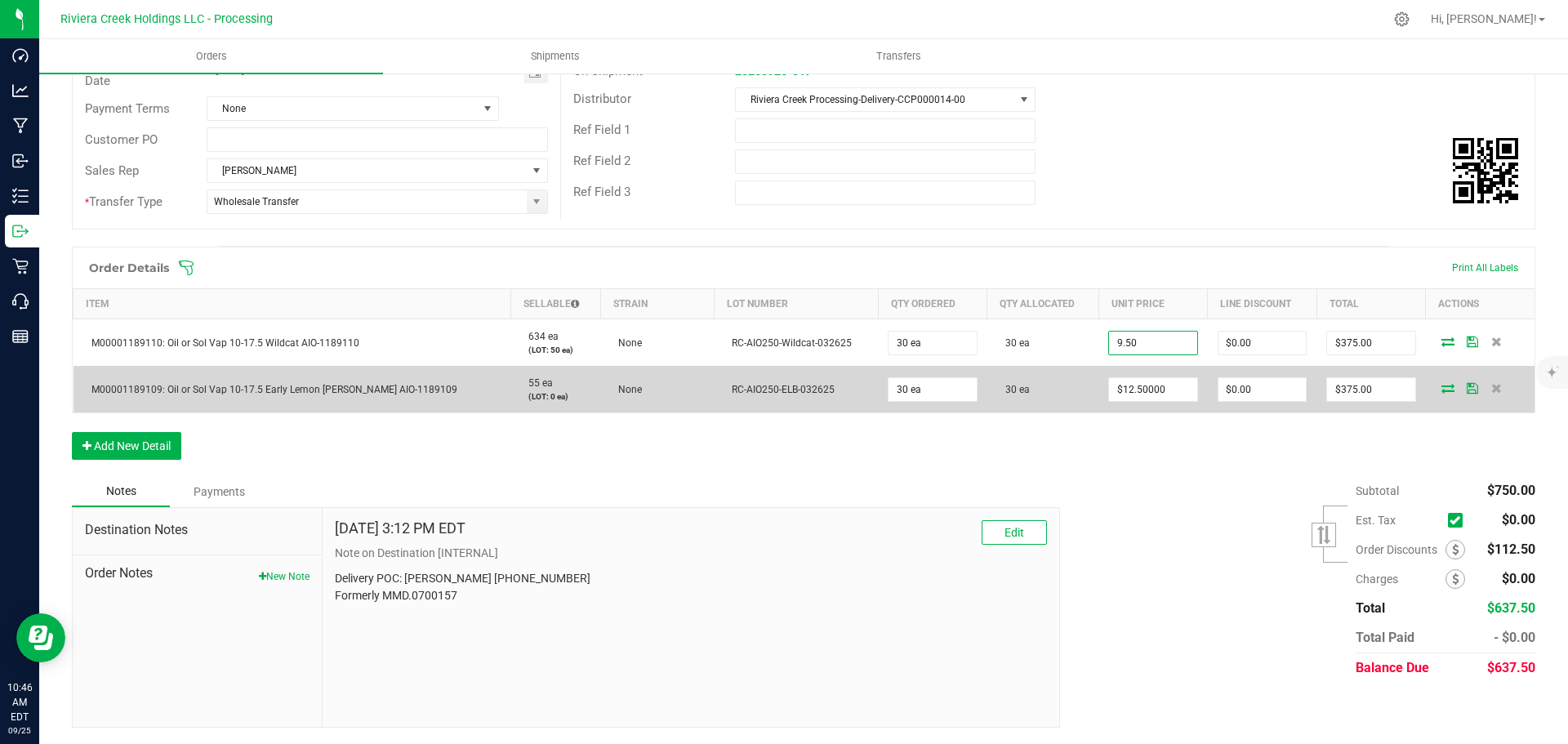
type input "$9.50000"
type input "0"
type input "$285.00"
click at [1136, 387] on input "12.5" at bounding box center [1153, 389] width 88 height 23
type input "$9.50000"
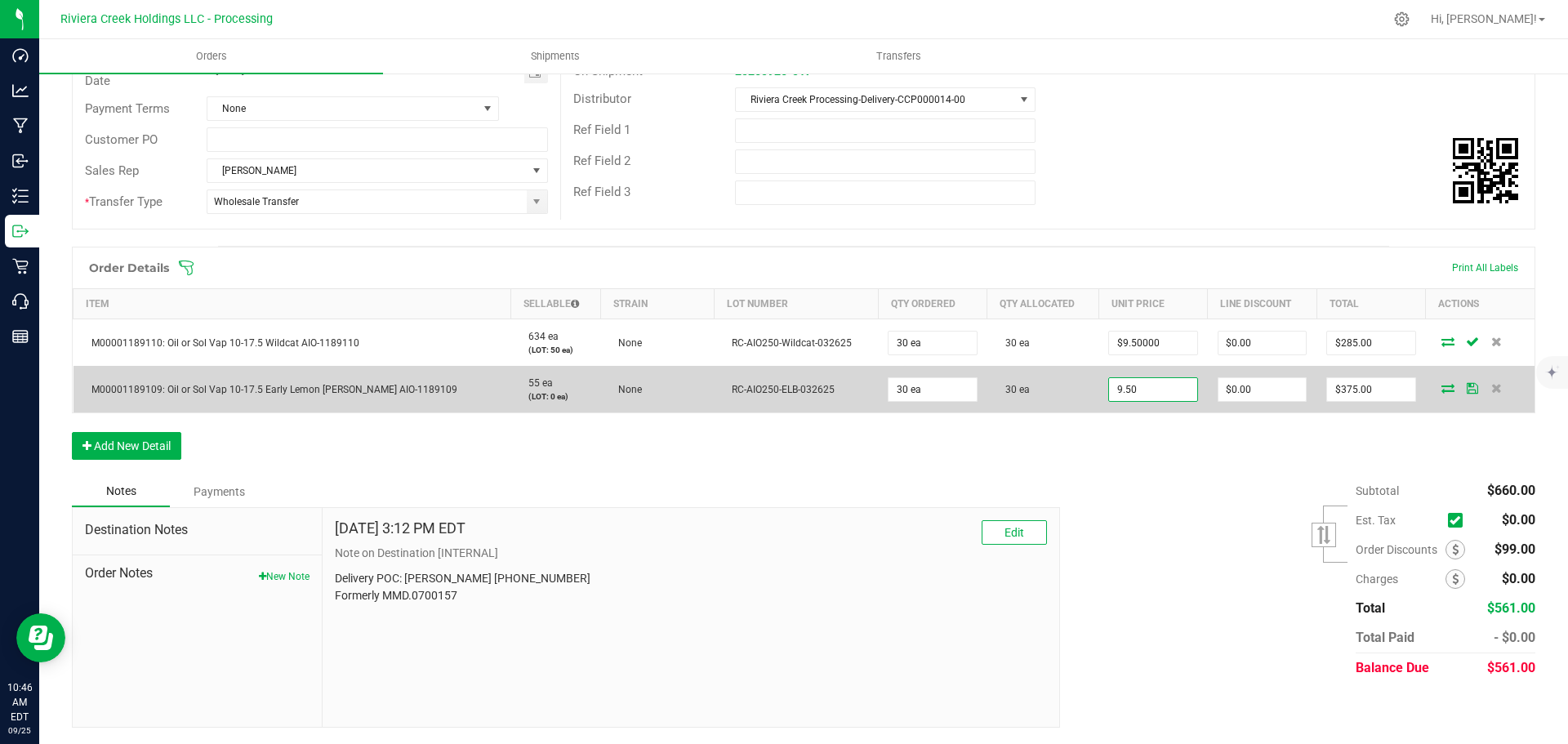
type input "0"
type input "$285.00"
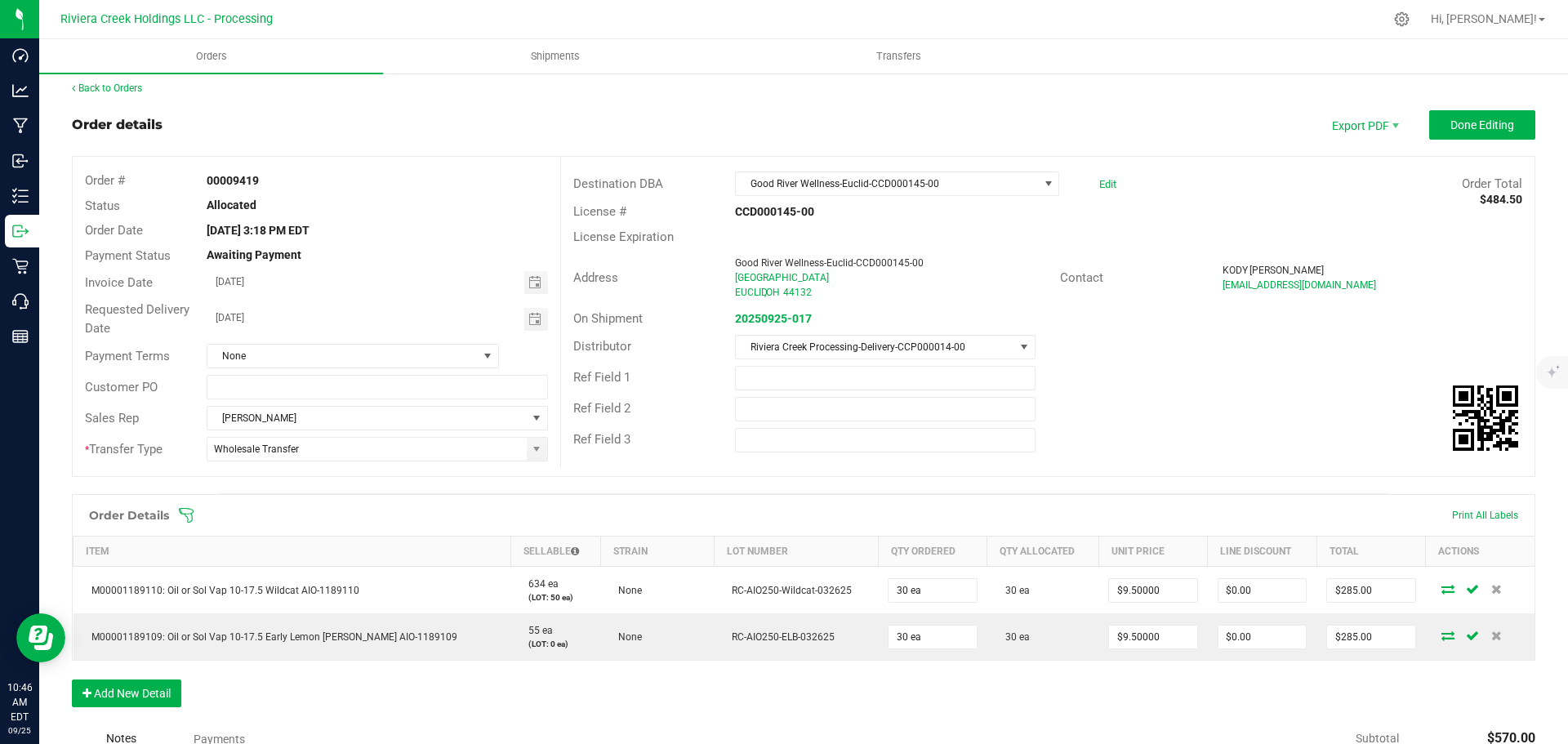
scroll to position [0, 0]
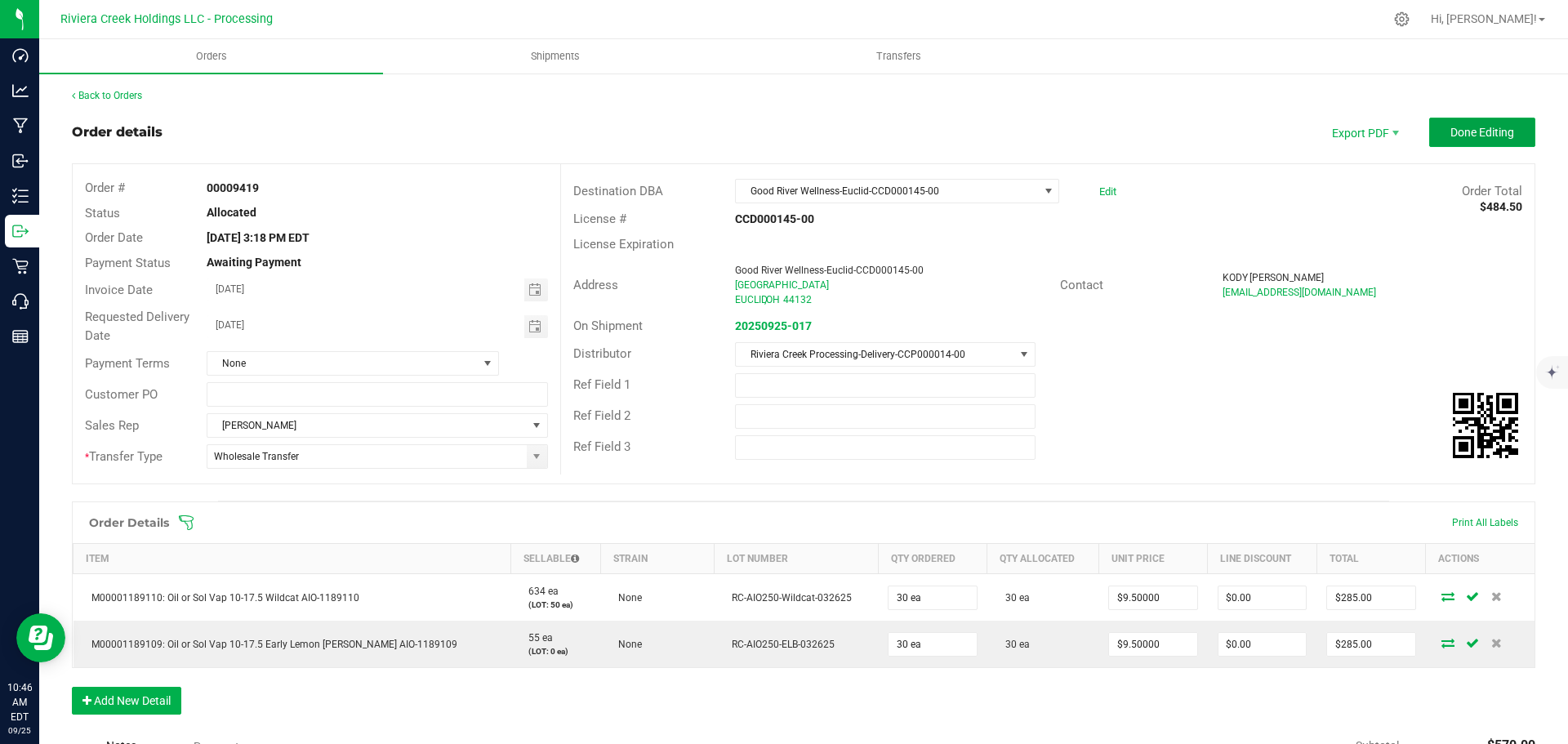
drag, startPoint x: 1440, startPoint y: 125, endPoint x: 1402, endPoint y: 141, distance: 41.2
click at [1451, 126] on span "Done Editing" at bounding box center [1482, 132] width 64 height 13
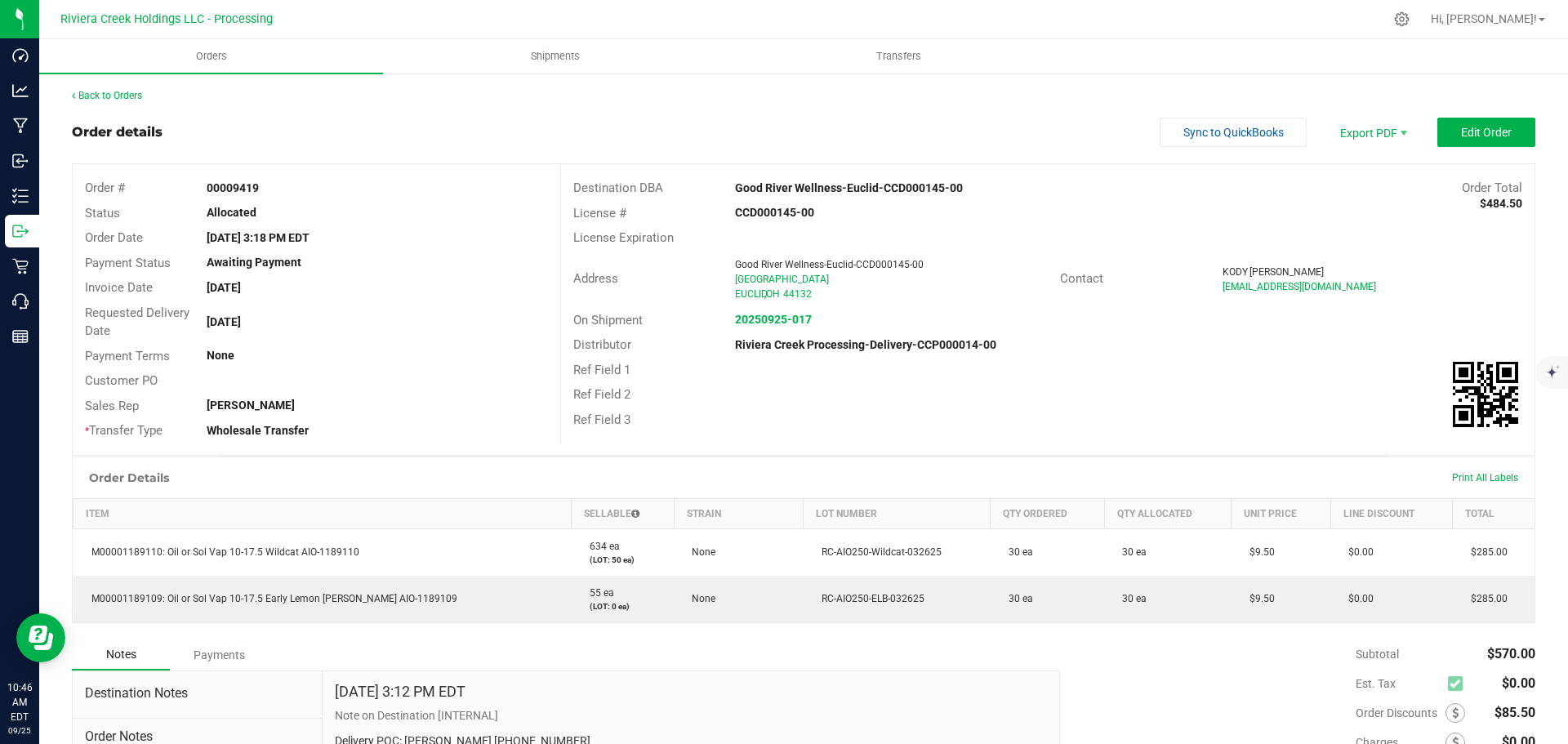
drag, startPoint x: 203, startPoint y: 185, endPoint x: 259, endPoint y: 191, distance: 56.3
click at [259, 191] on div "00009419" at bounding box center [377, 188] width 365 height 17
click at [1346, 178] on span "Invoice PDF" at bounding box center [1361, 183] width 101 height 24
click at [118, 98] on link "Back to Orders" at bounding box center [106, 95] width 70 height 12
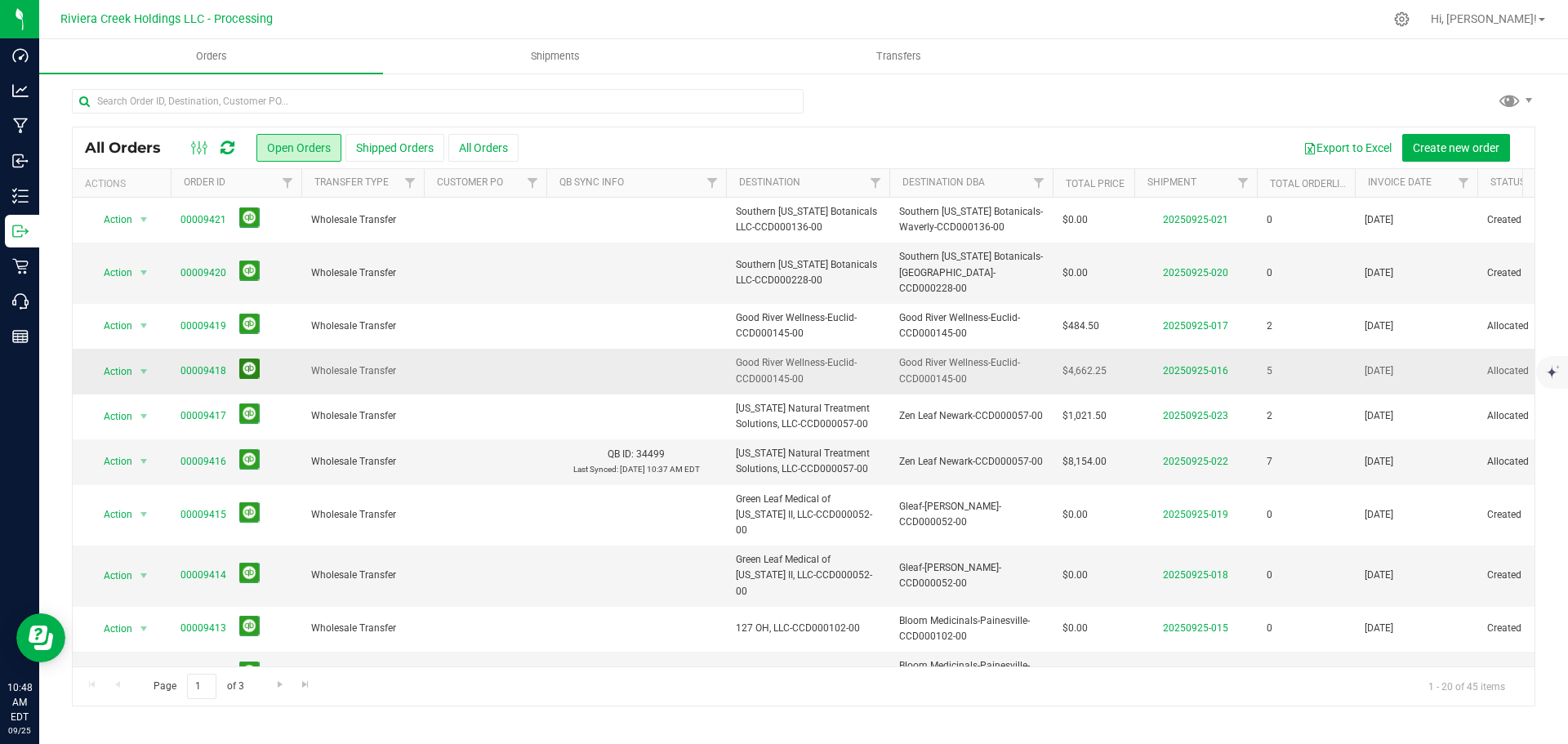
click at [251, 359] on button at bounding box center [249, 369] width 21 height 21
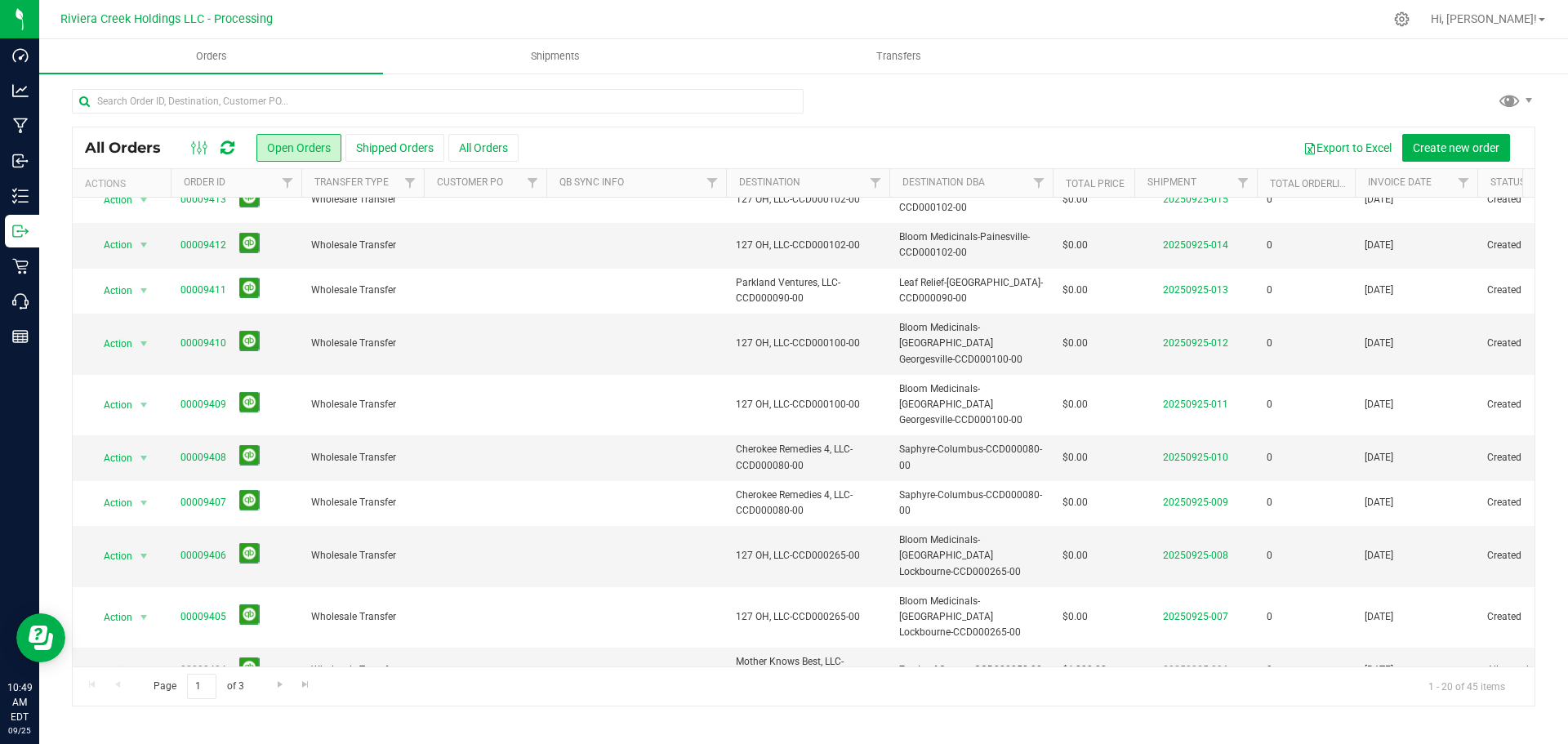
scroll to position [448, 0]
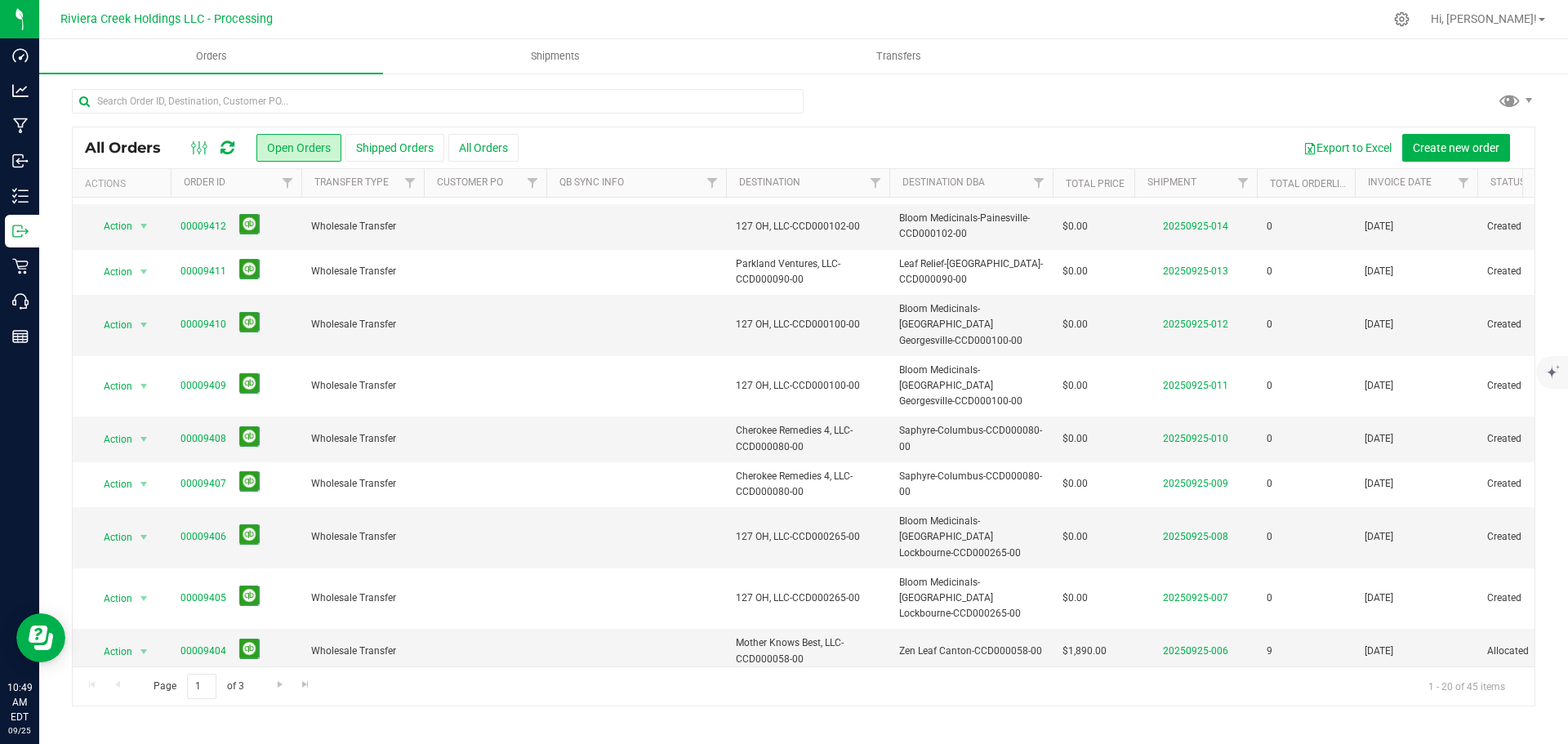
click at [193, 689] on link "00009403" at bounding box center [203, 697] width 45 height 16
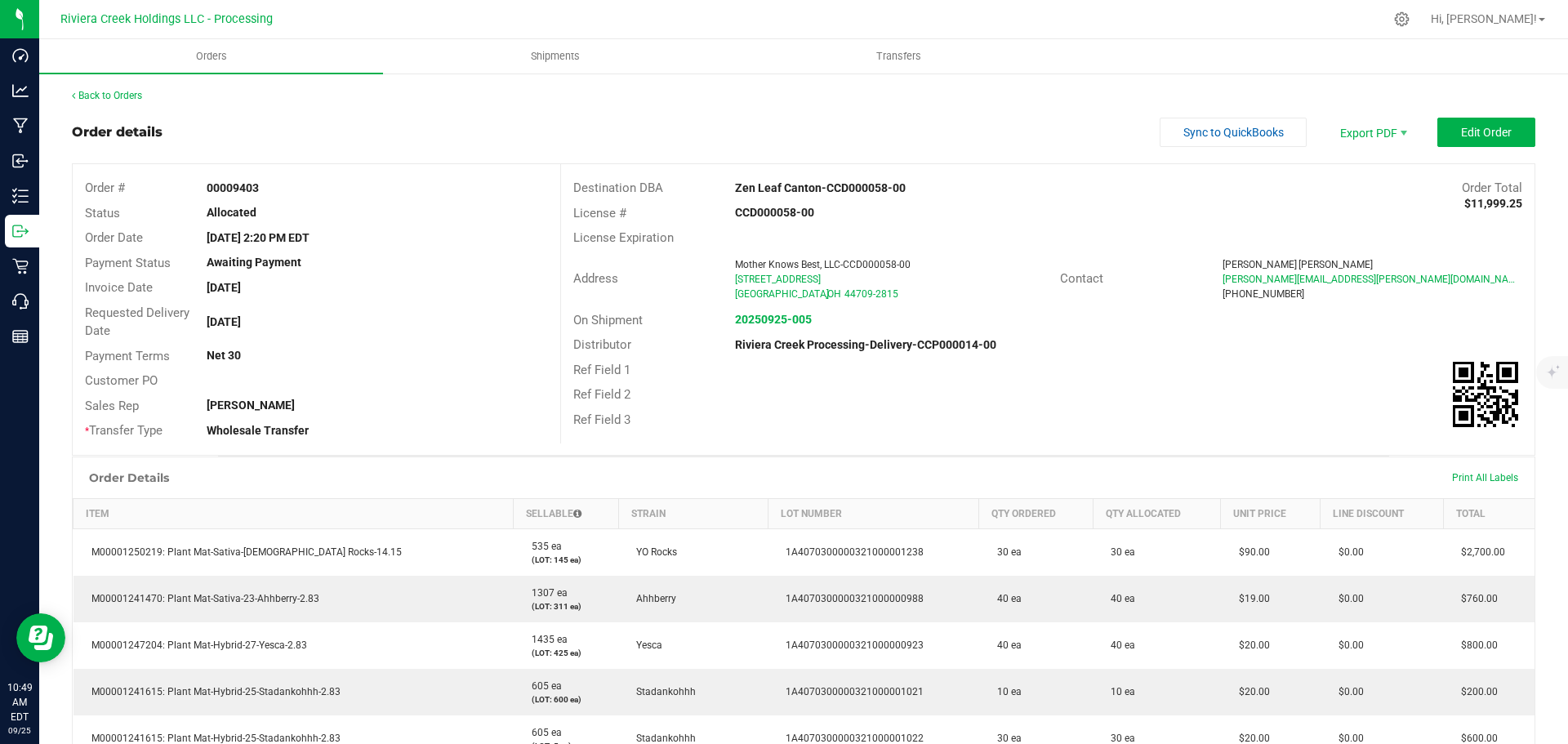
click at [122, 90] on div "Back to Orders" at bounding box center [804, 95] width 1464 height 15
click at [128, 95] on link "Back to Orders" at bounding box center [106, 95] width 70 height 12
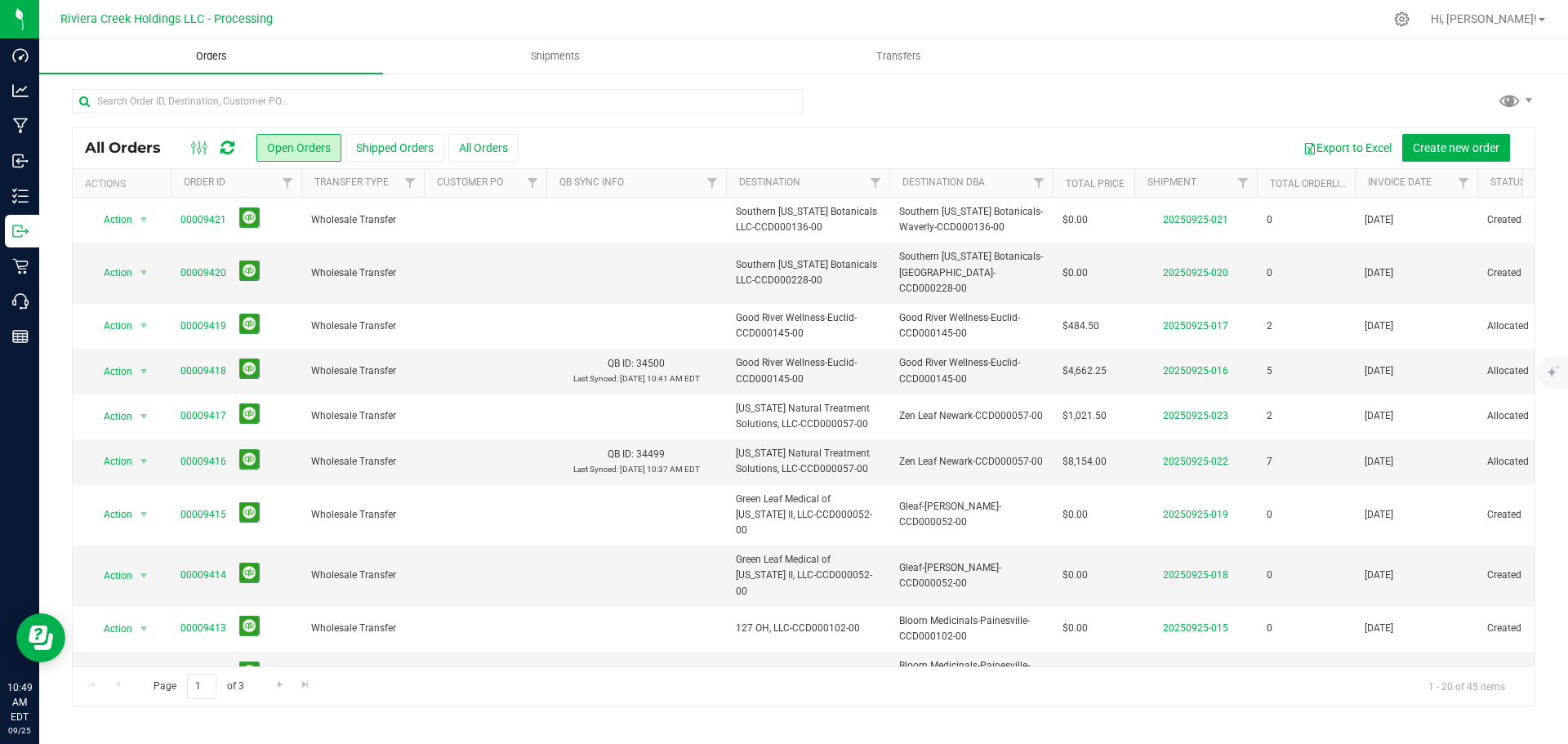
click at [217, 59] on span "Orders" at bounding box center [211, 56] width 75 height 15
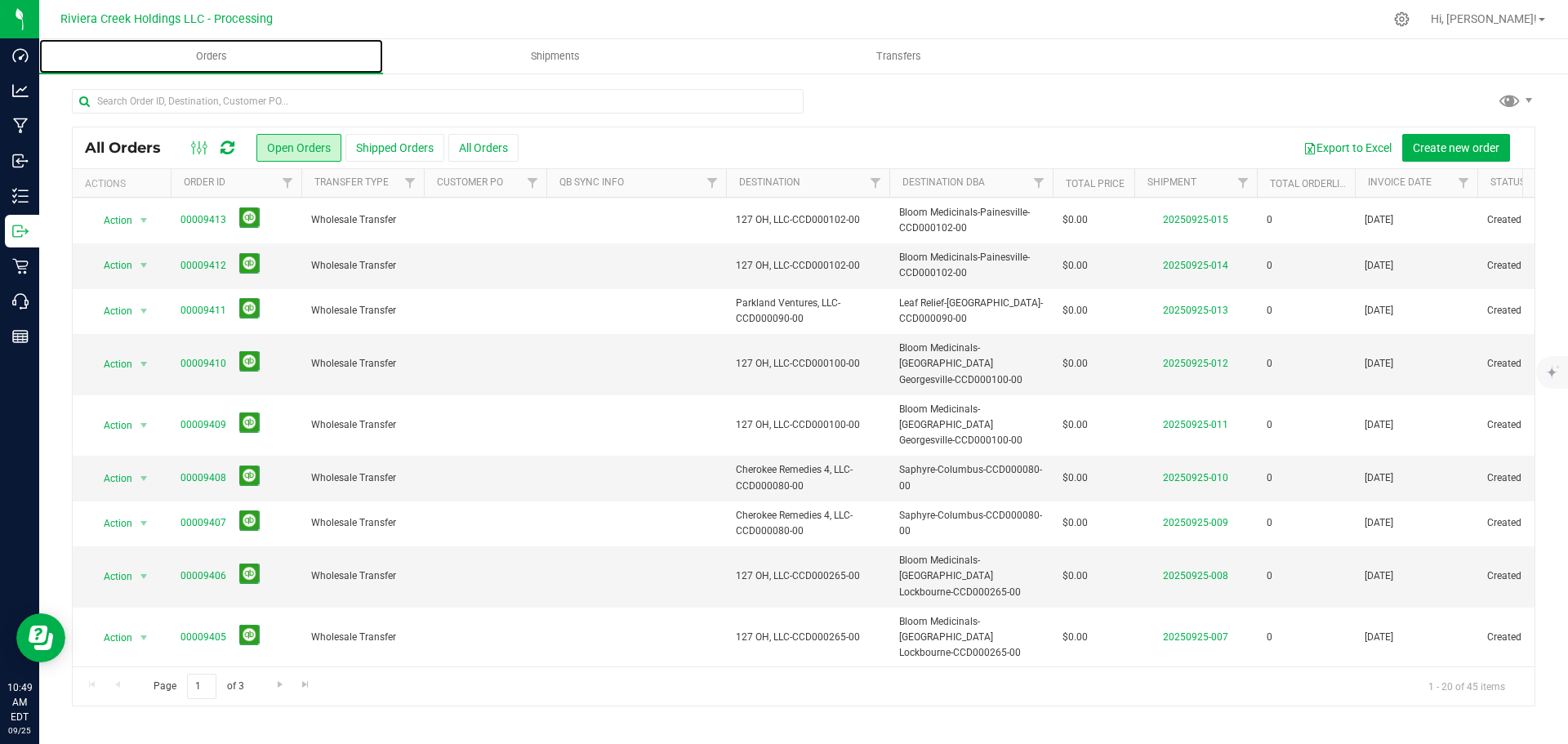
scroll to position [448, 0]
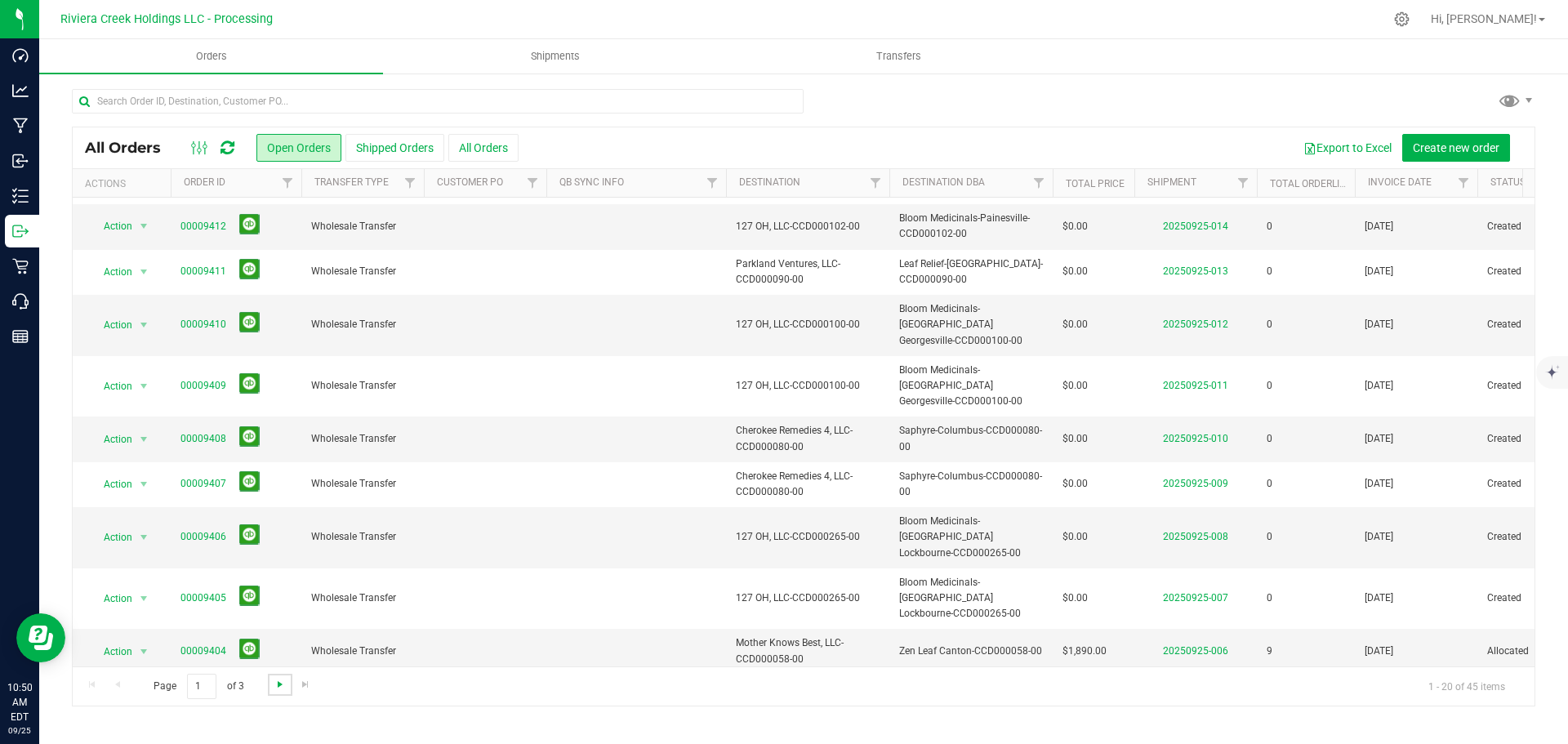
click at [276, 686] on span "Go to the next page" at bounding box center [279, 684] width 13 height 13
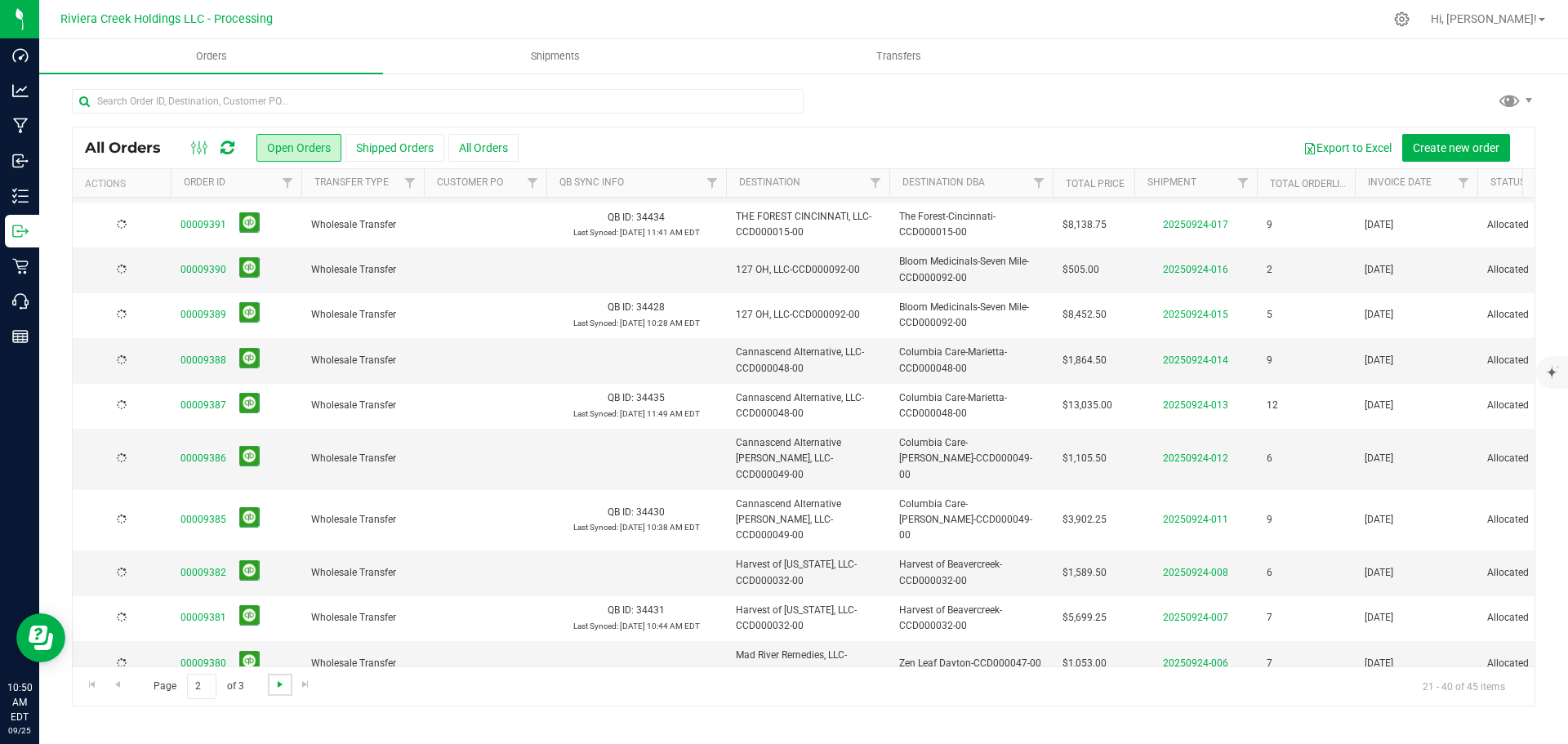
scroll to position [0, 0]
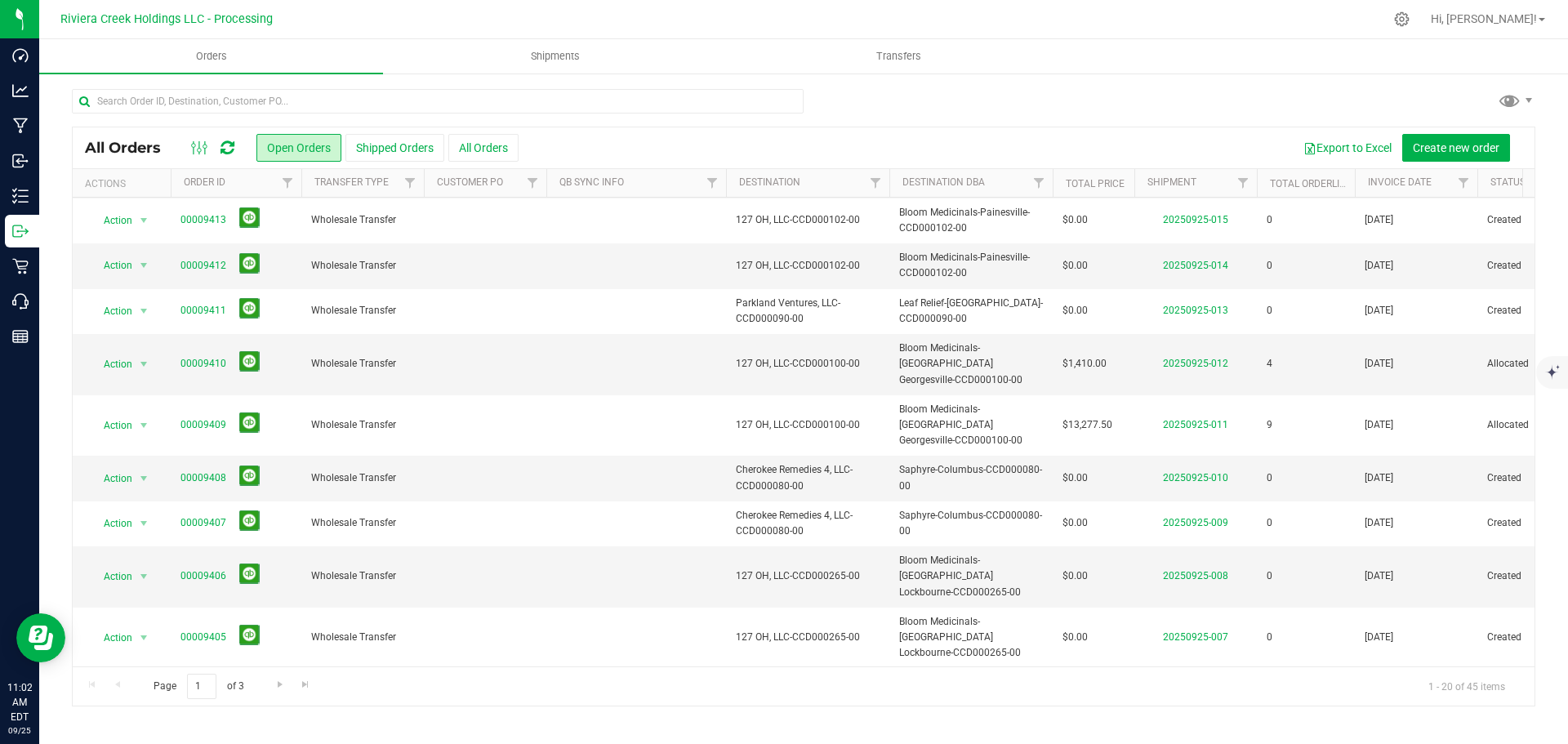
scroll to position [448, 0]
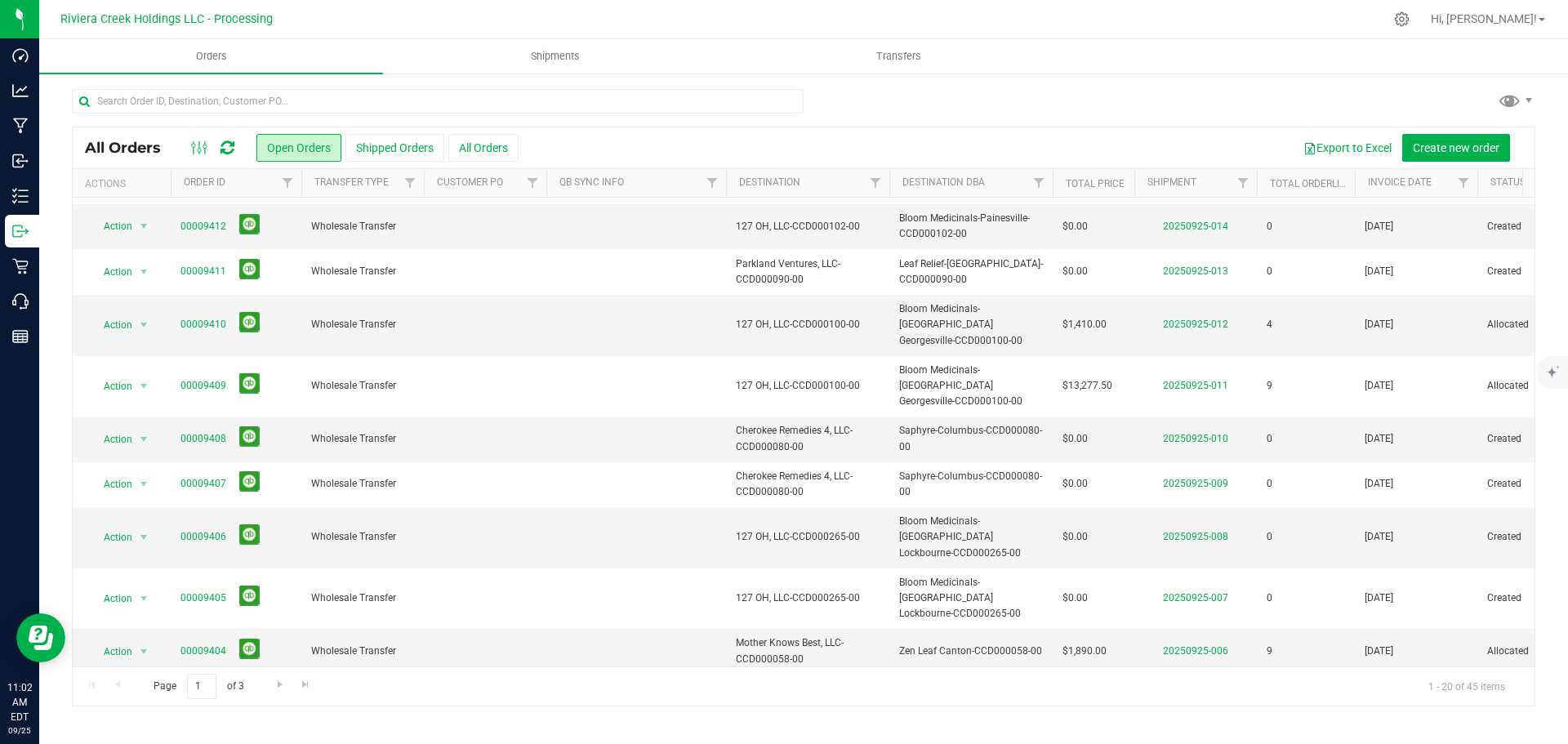
click at [201, 734] on link "00009402" at bounding box center [203, 742] width 45 height 16
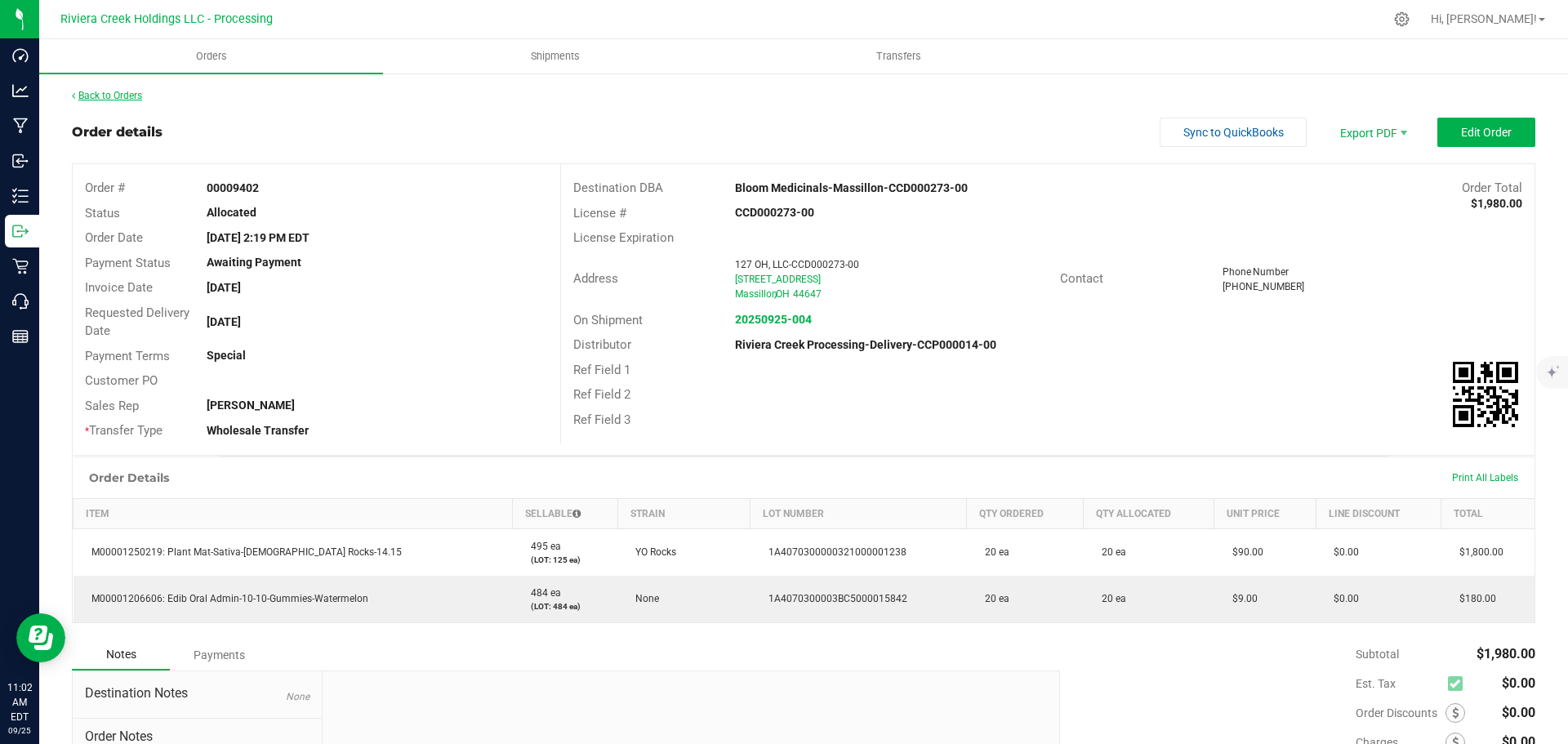
click at [103, 93] on link "Back to Orders" at bounding box center [106, 95] width 70 height 12
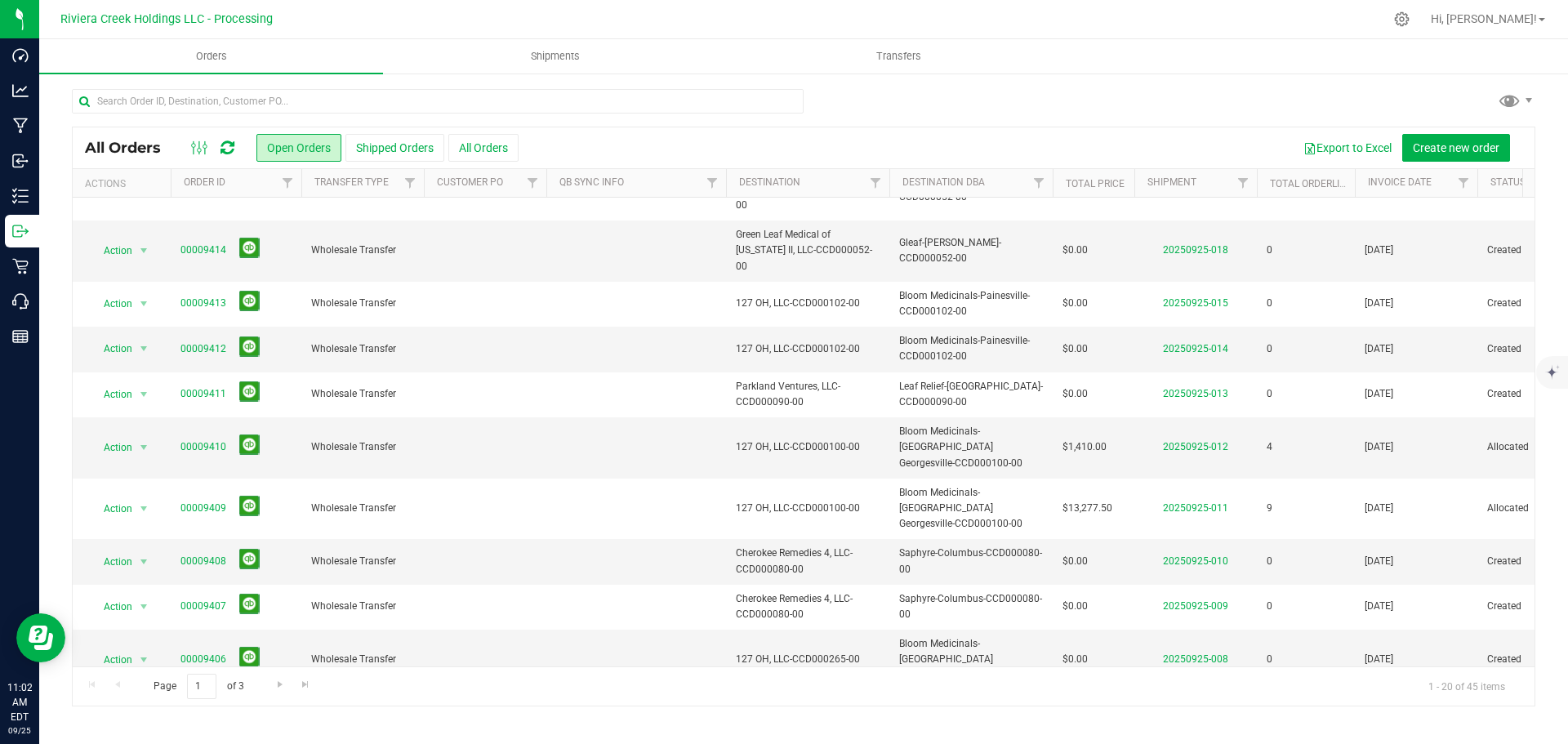
scroll to position [284, 0]
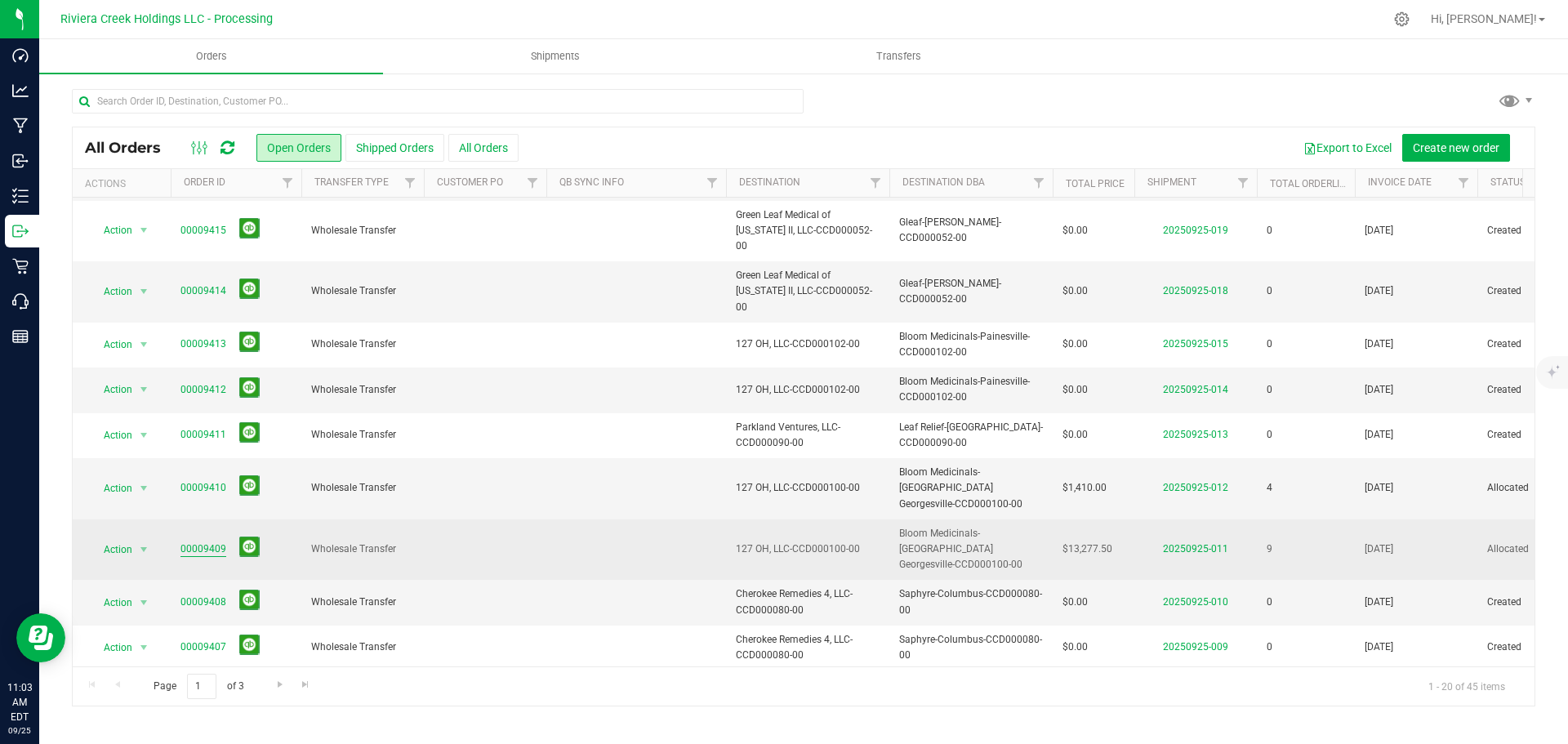
click at [202, 541] on link "00009409" at bounding box center [203, 549] width 45 height 16
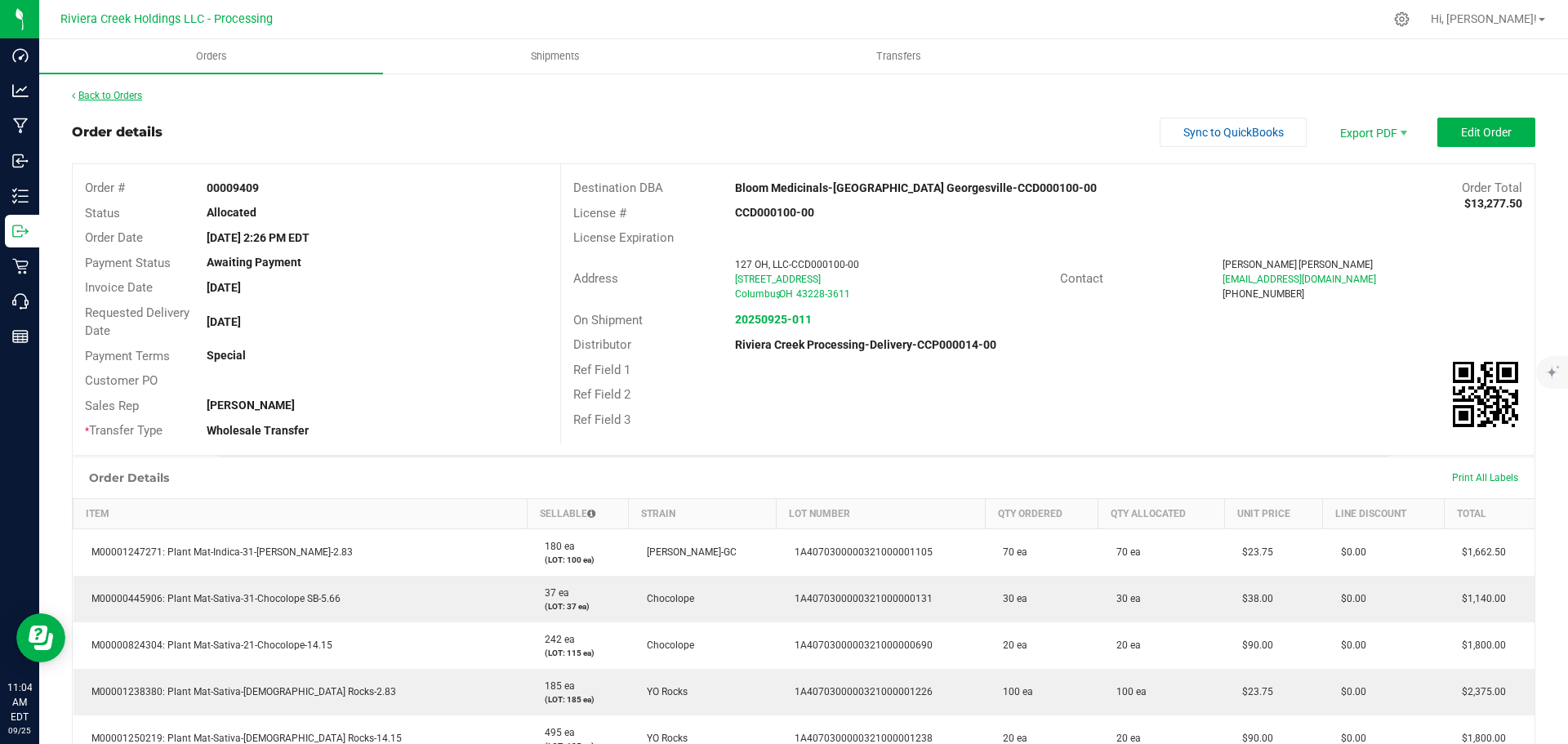
click at [113, 95] on link "Back to Orders" at bounding box center [106, 95] width 70 height 12
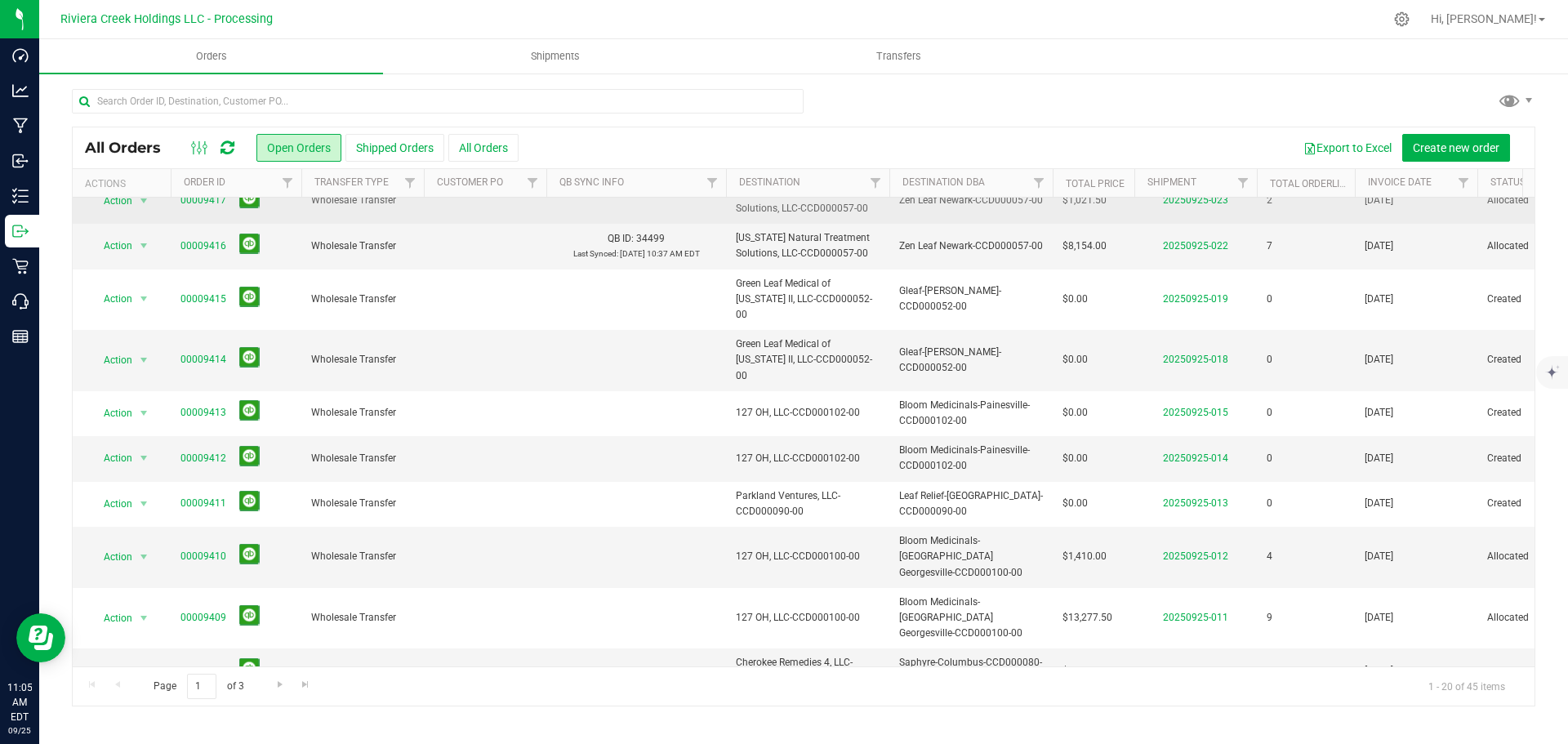
scroll to position [245, 0]
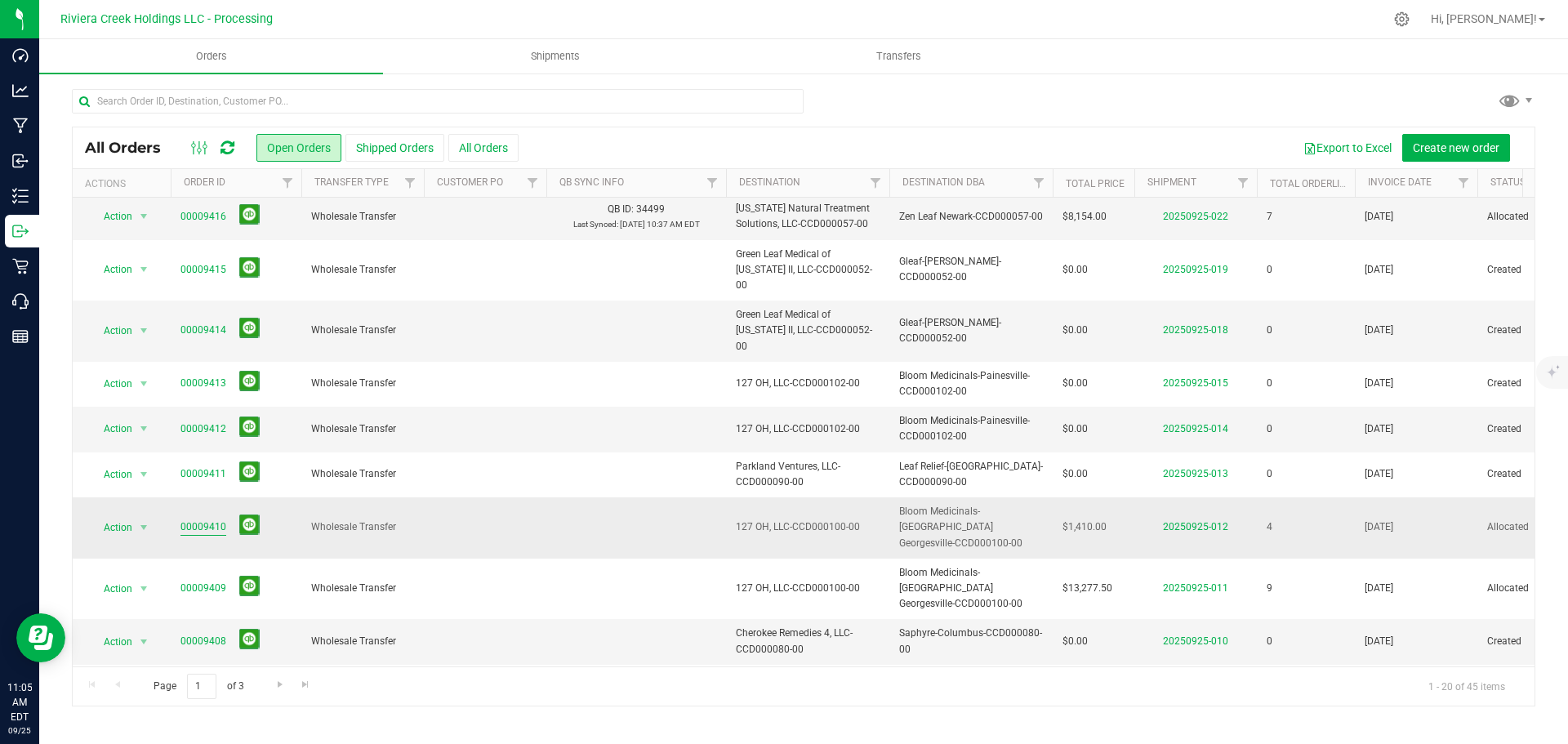
click at [210, 520] on link "00009410" at bounding box center [203, 527] width 45 height 16
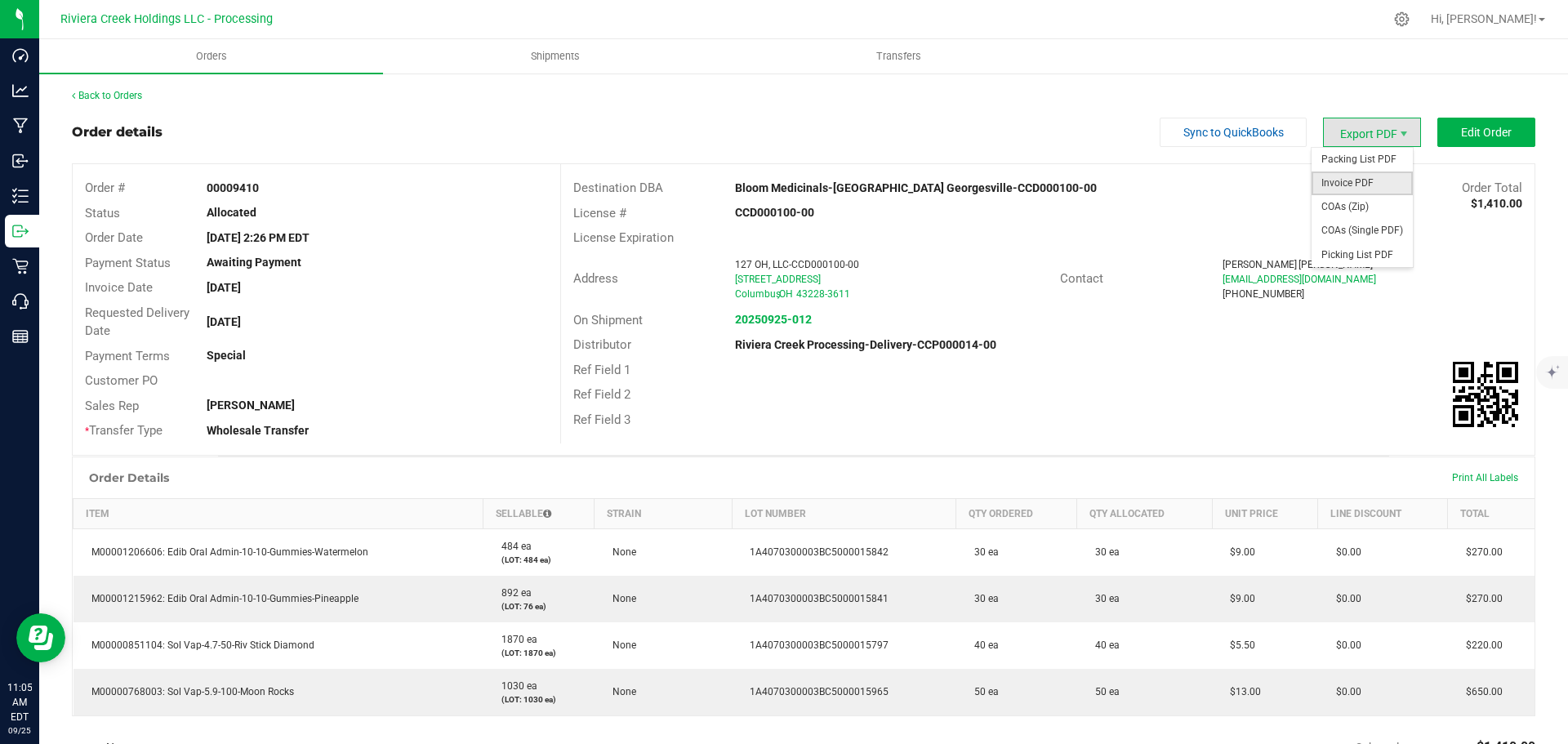
click at [1332, 176] on span "Invoice PDF" at bounding box center [1361, 183] width 101 height 24
click at [129, 94] on link "Back to Orders" at bounding box center [106, 95] width 70 height 12
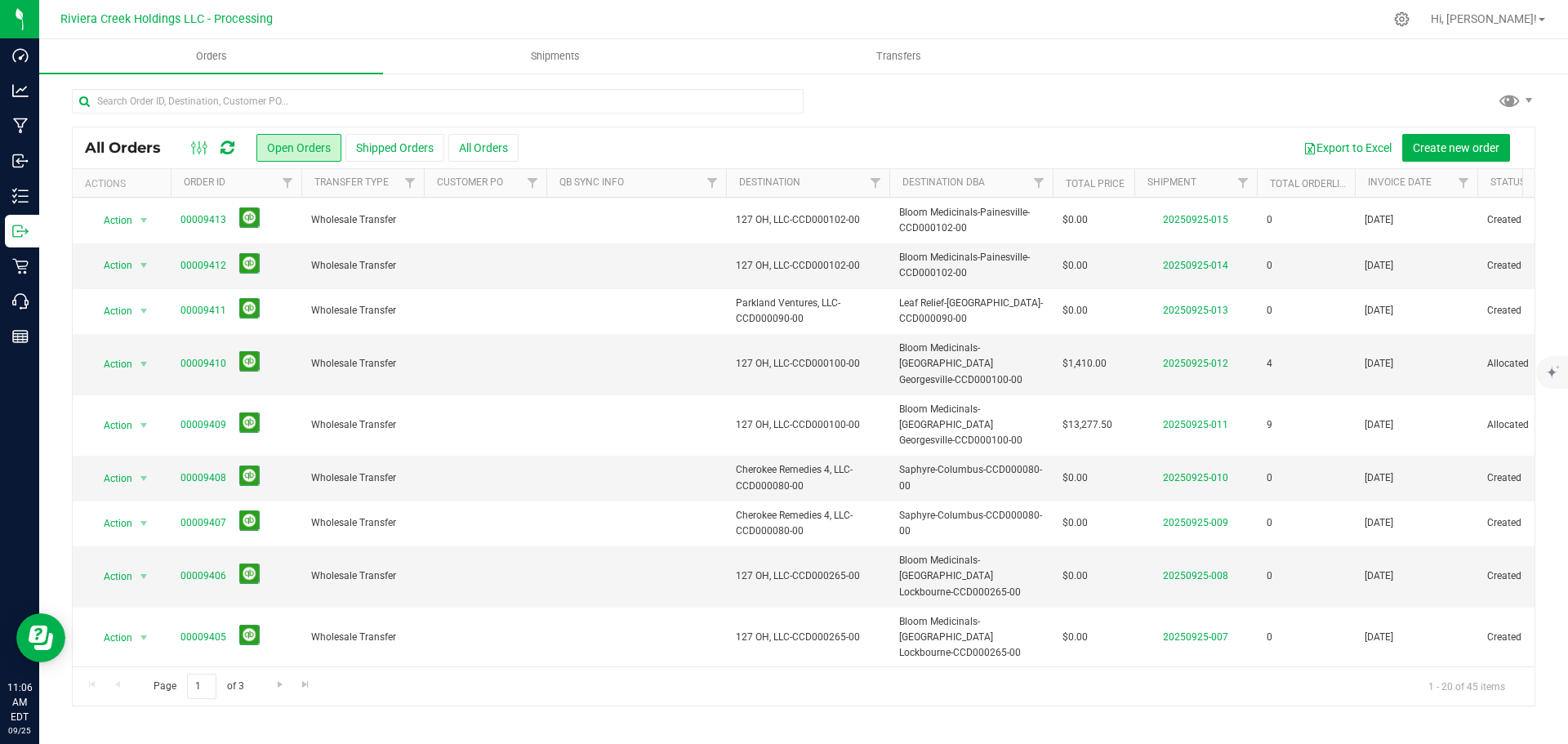
scroll to position [448, 0]
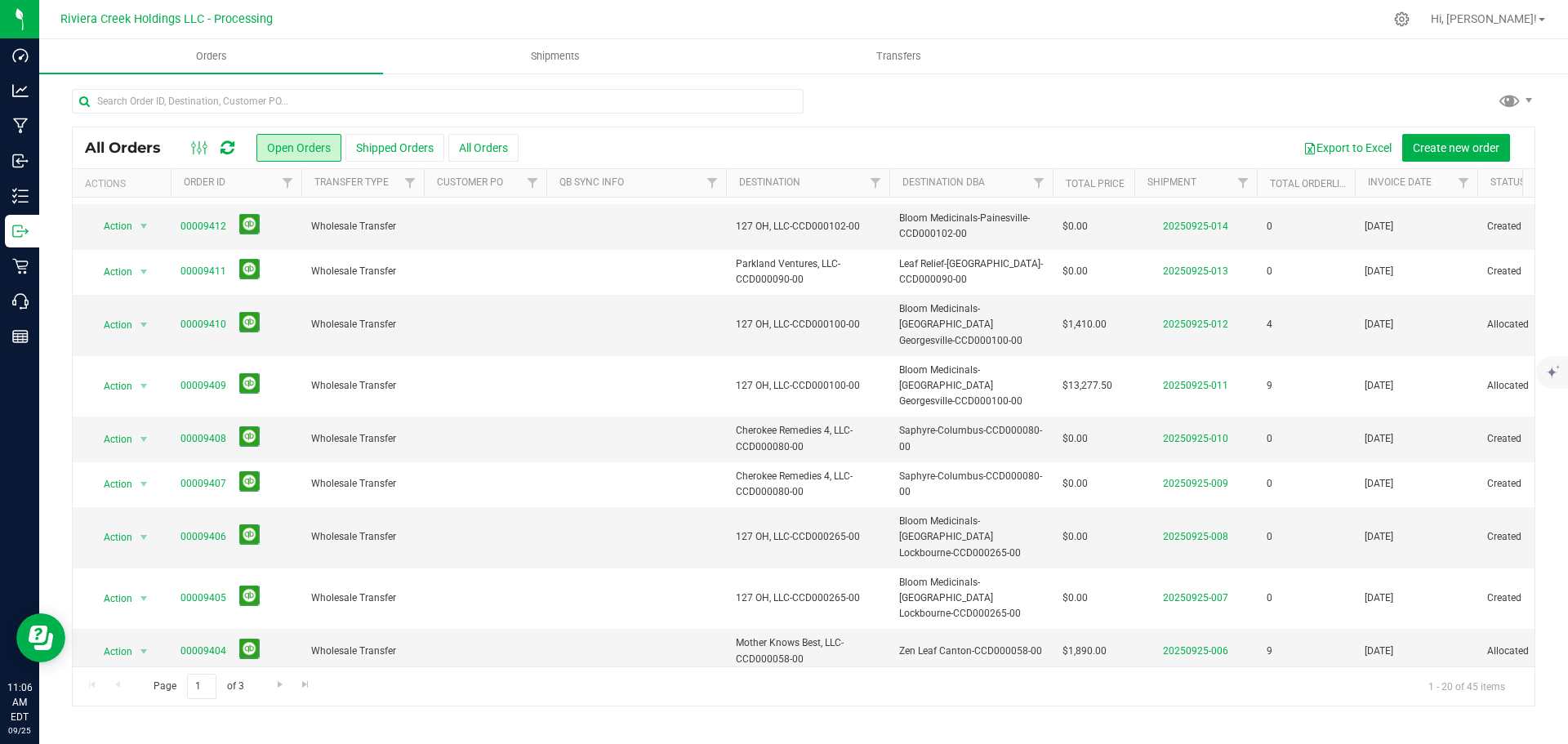
click at [203, 689] on link "00009403" at bounding box center [203, 697] width 45 height 16
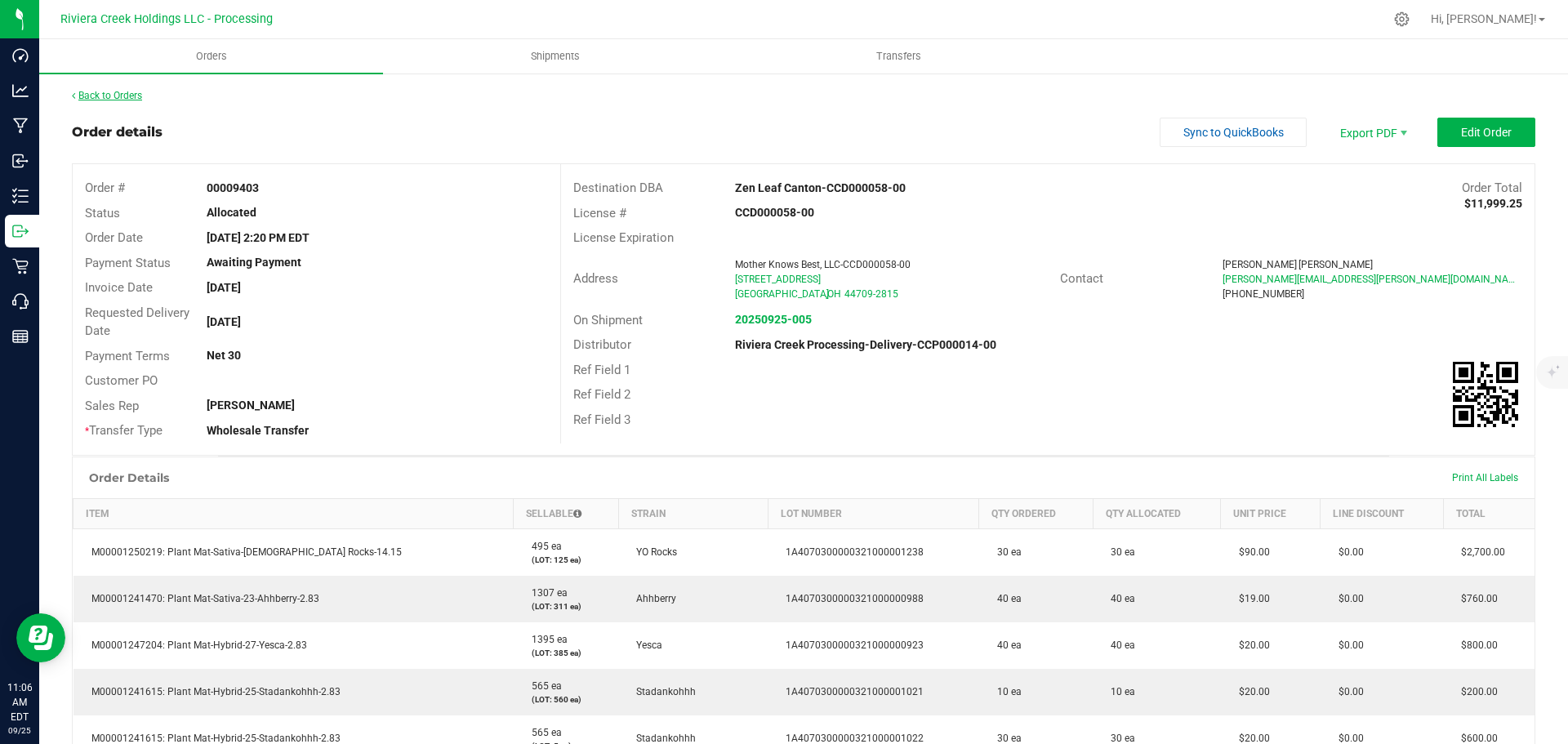
click at [122, 98] on link "Back to Orders" at bounding box center [106, 95] width 70 height 12
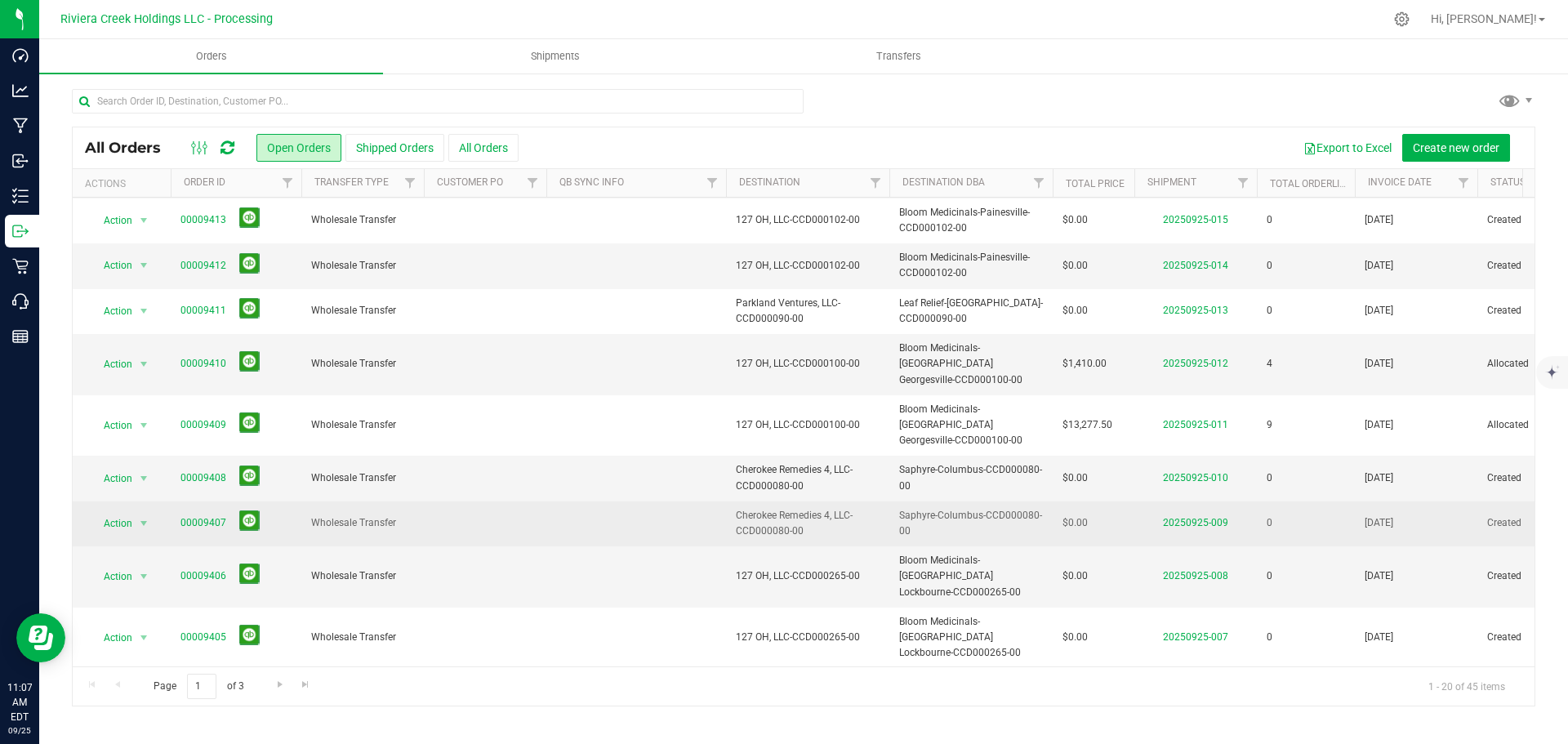
scroll to position [448, 0]
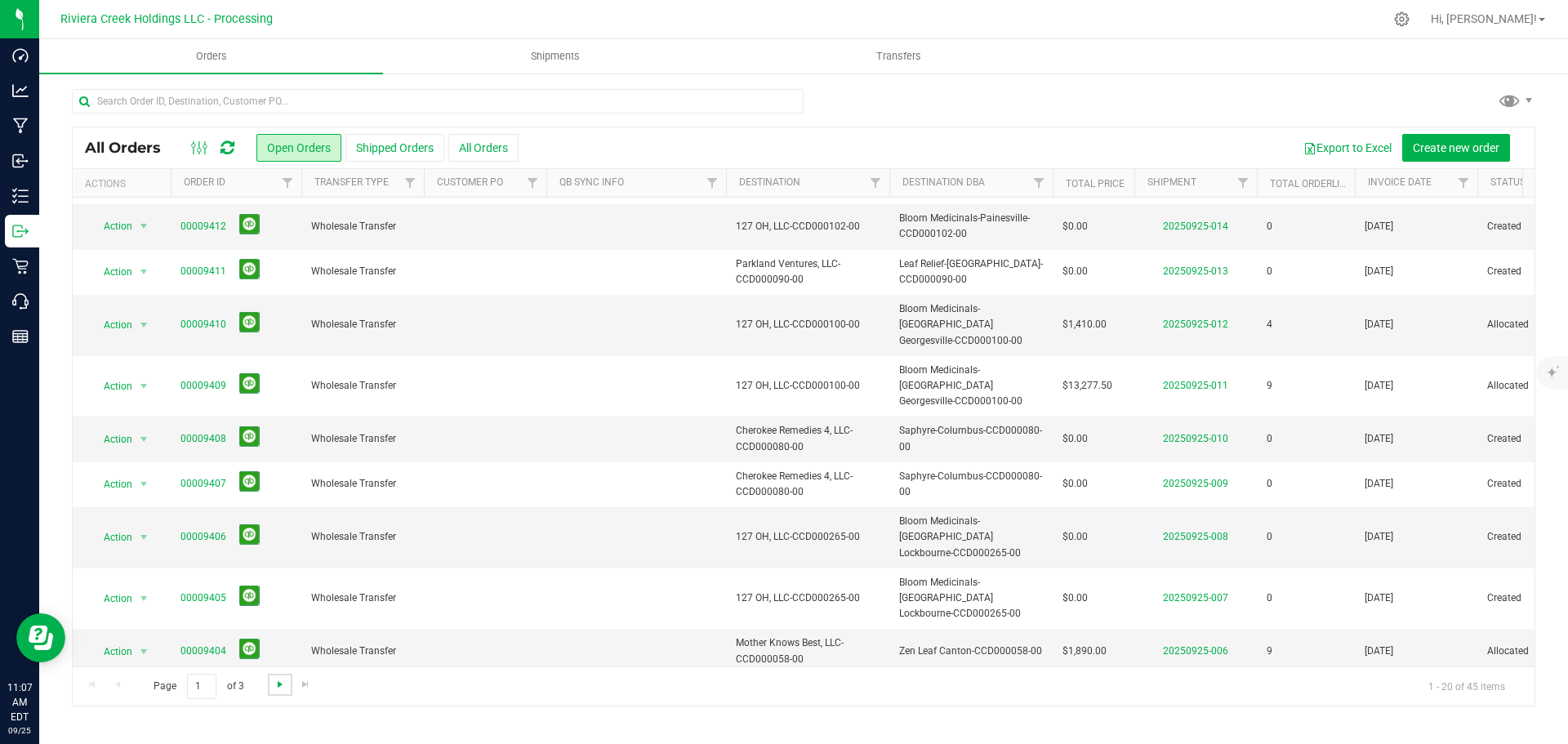
click at [277, 682] on span "Go to the next page" at bounding box center [279, 684] width 13 height 13
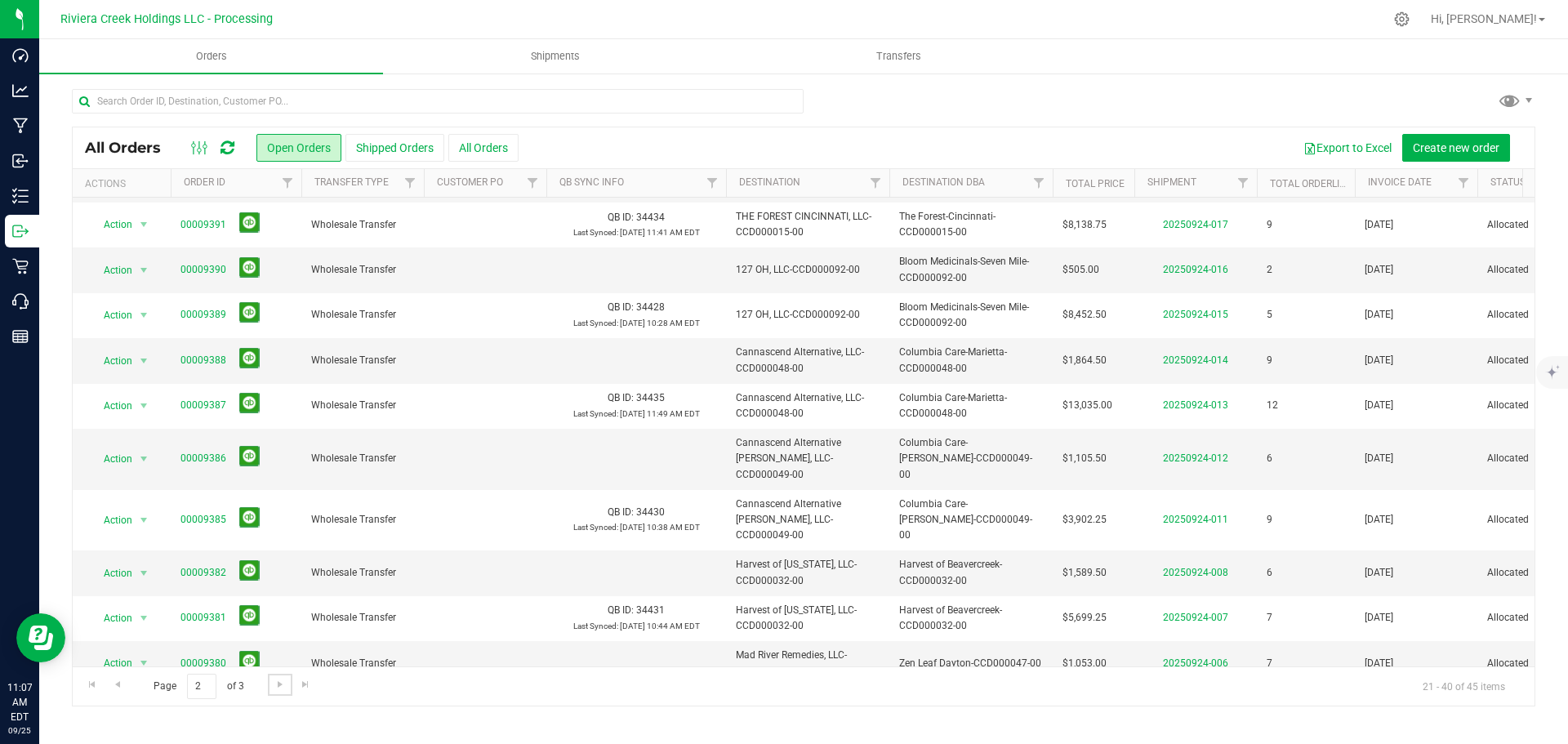
scroll to position [0, 0]
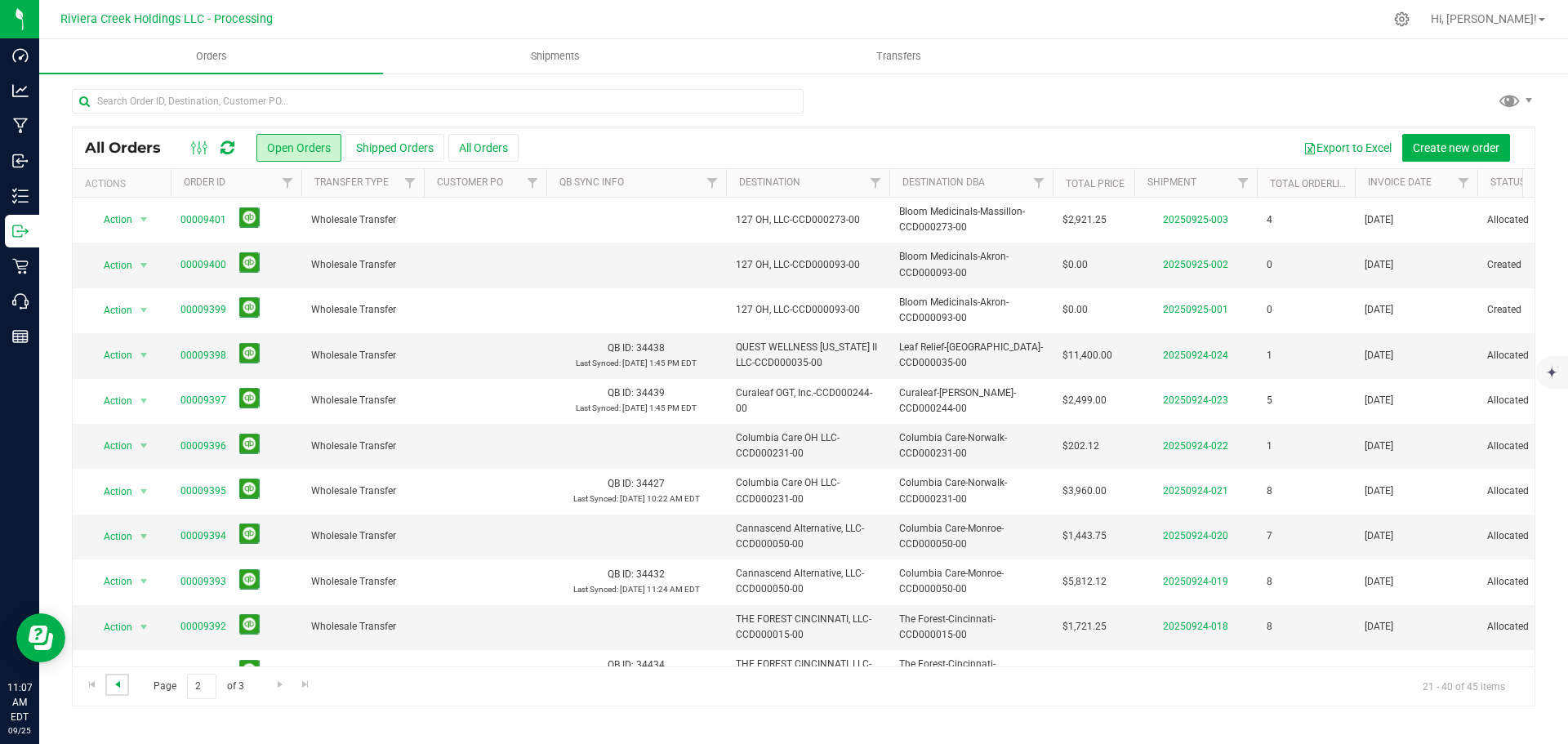
click at [116, 683] on span "Go to the previous page" at bounding box center [117, 684] width 13 height 13
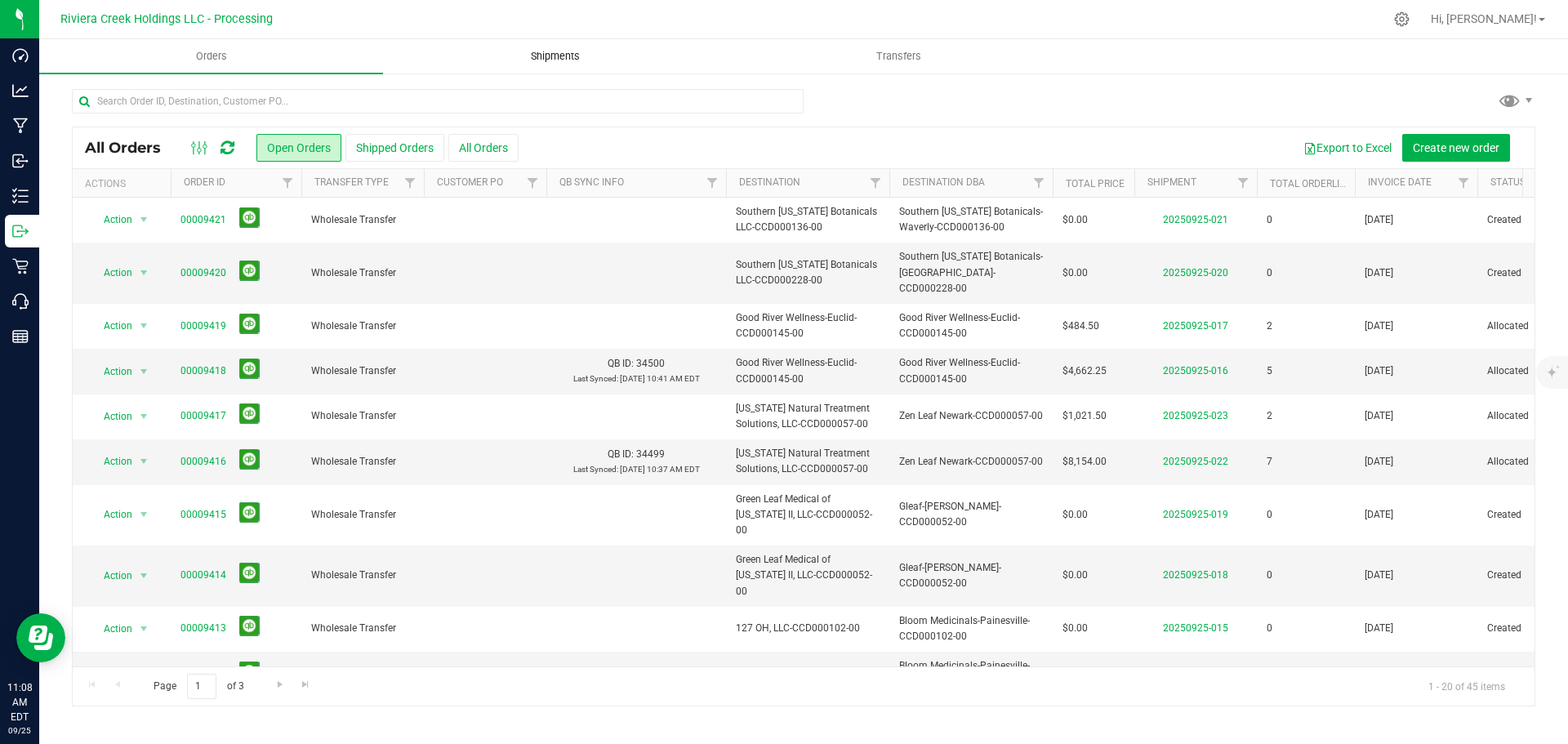
click at [551, 60] on span "Shipments" at bounding box center [555, 56] width 93 height 15
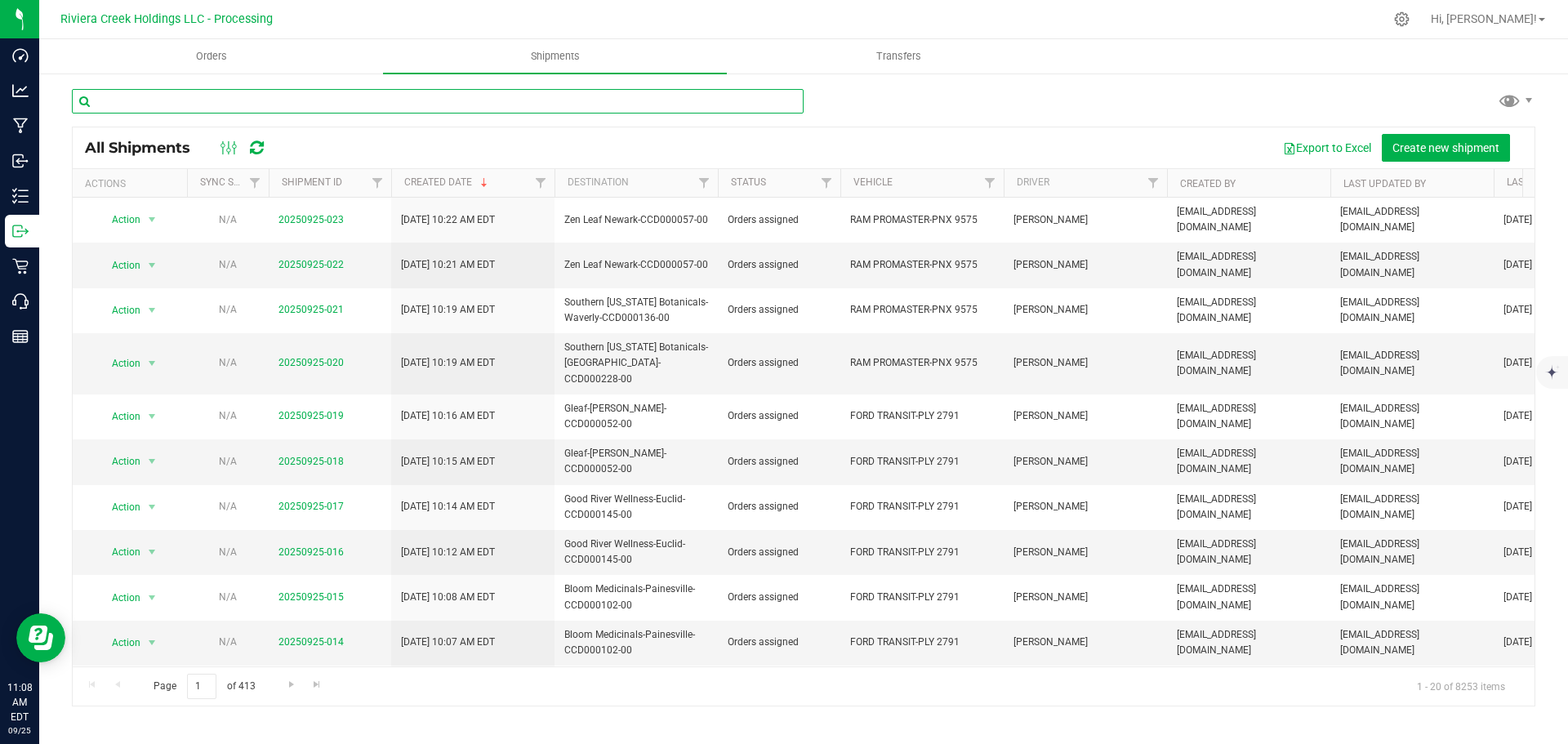
click at [176, 106] on input "text" at bounding box center [438, 101] width 732 height 25
paste input "CCD000092-00"
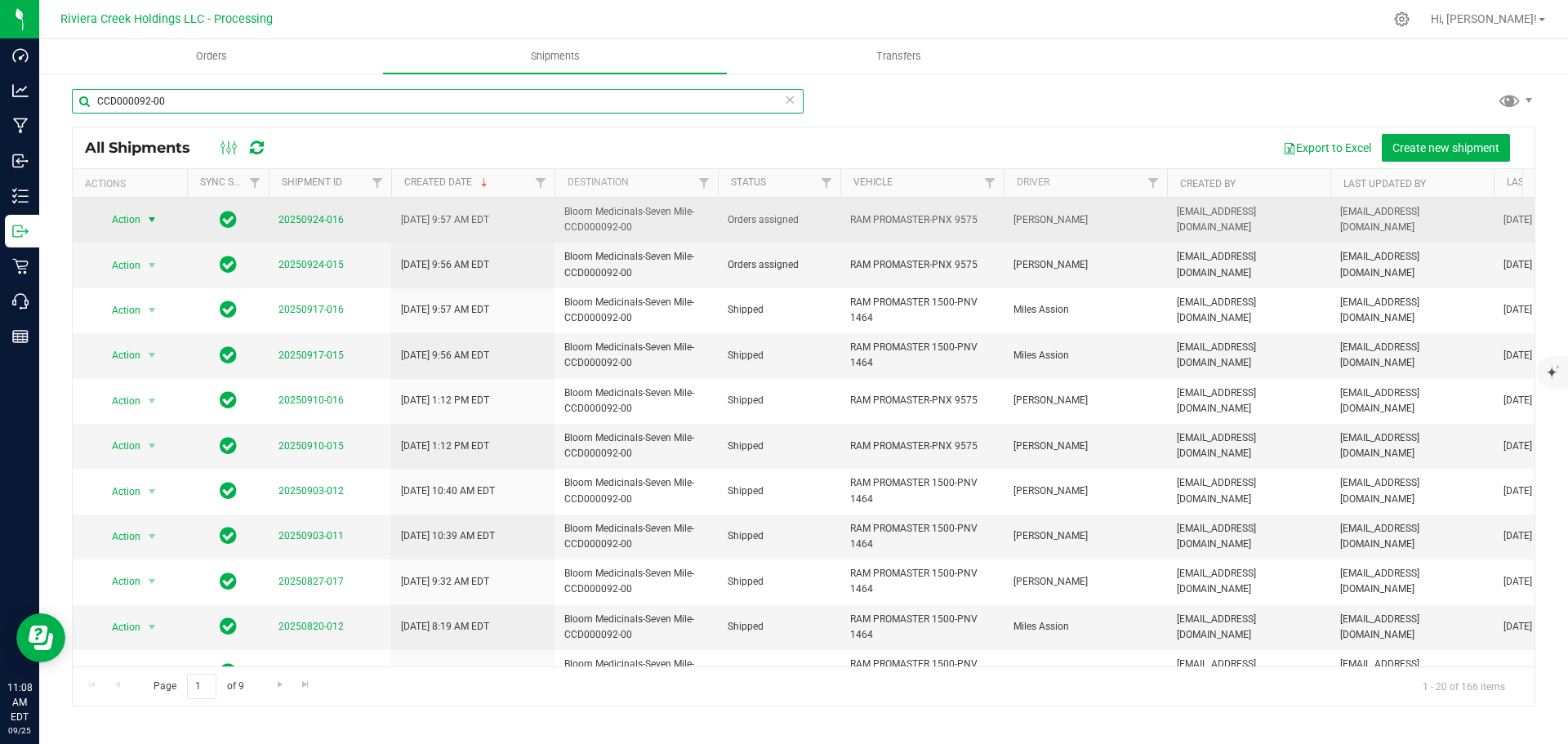
type input "CCD000092-00"
click at [149, 221] on span "select" at bounding box center [151, 219] width 13 height 13
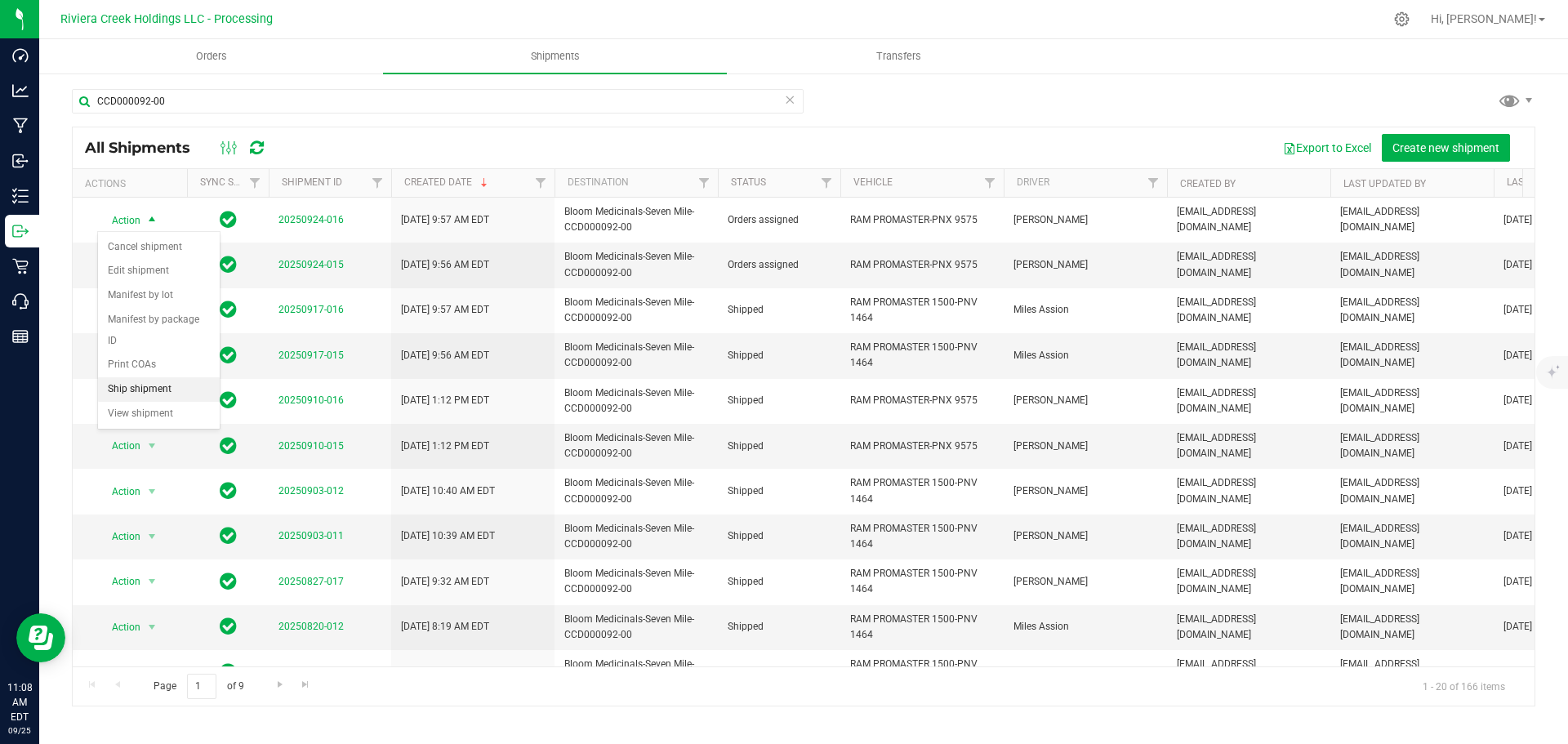
click at [153, 378] on li "Ship shipment" at bounding box center [159, 390] width 122 height 25
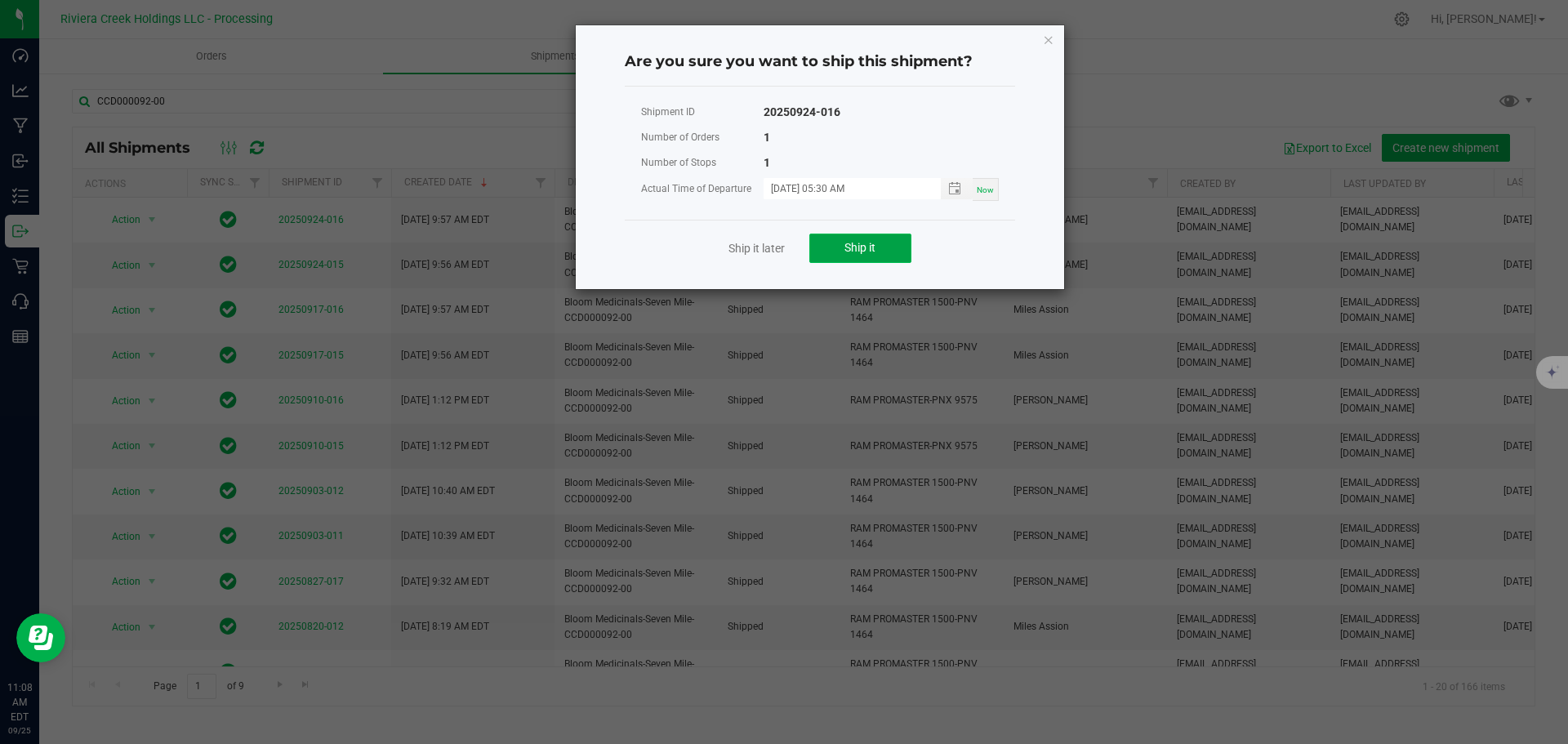
click at [844, 248] on button "Ship it" at bounding box center [861, 248] width 102 height 30
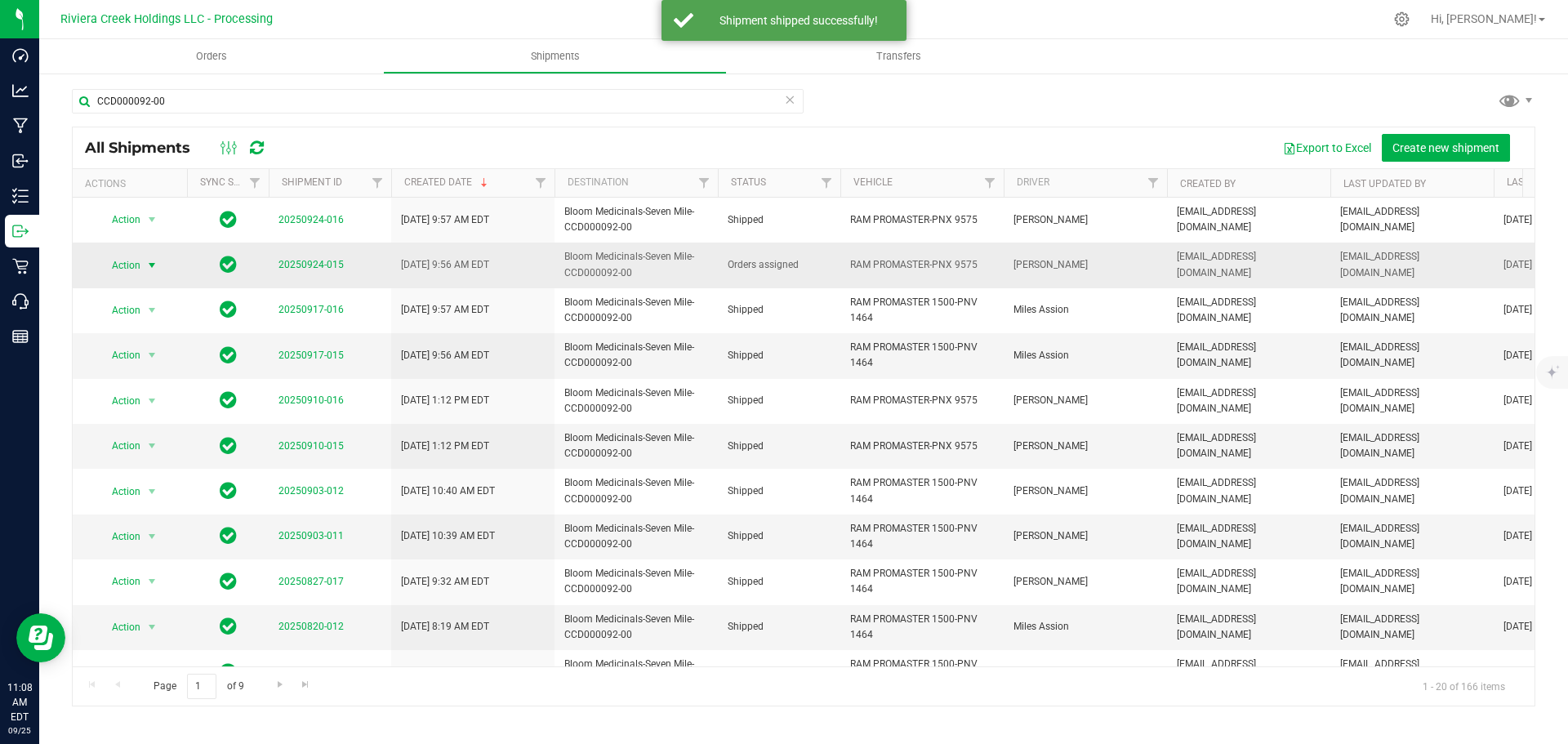
click at [144, 268] on span "select" at bounding box center [151, 265] width 21 height 23
click at [162, 422] on li "Ship shipment" at bounding box center [159, 434] width 122 height 25
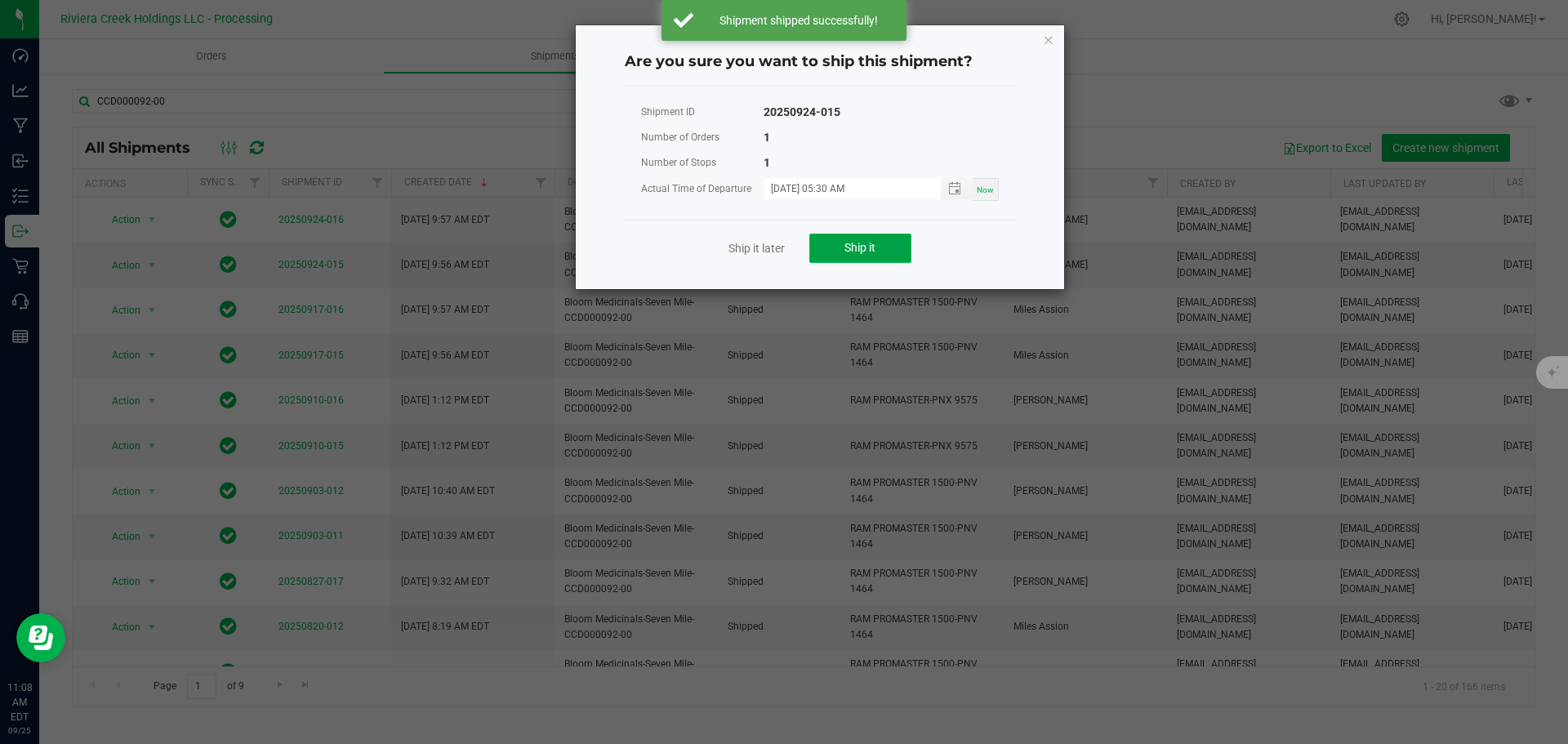
click at [814, 240] on button "Ship it" at bounding box center [861, 248] width 102 height 30
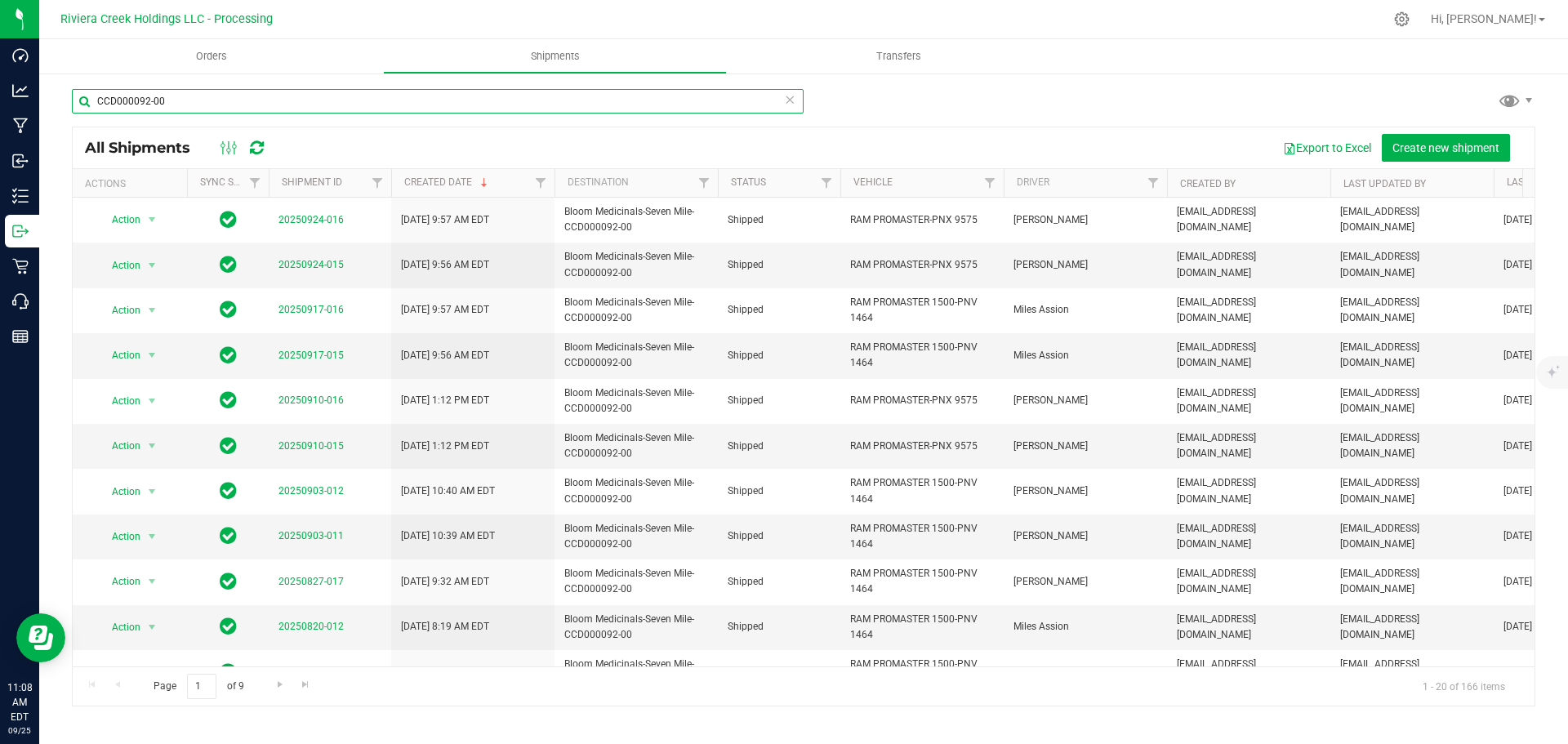
drag, startPoint x: 185, startPoint y: 108, endPoint x: 84, endPoint y: 108, distance: 101.0
click at [84, 108] on input "CCD000092-00" at bounding box center [438, 101] width 732 height 25
paste input "150"
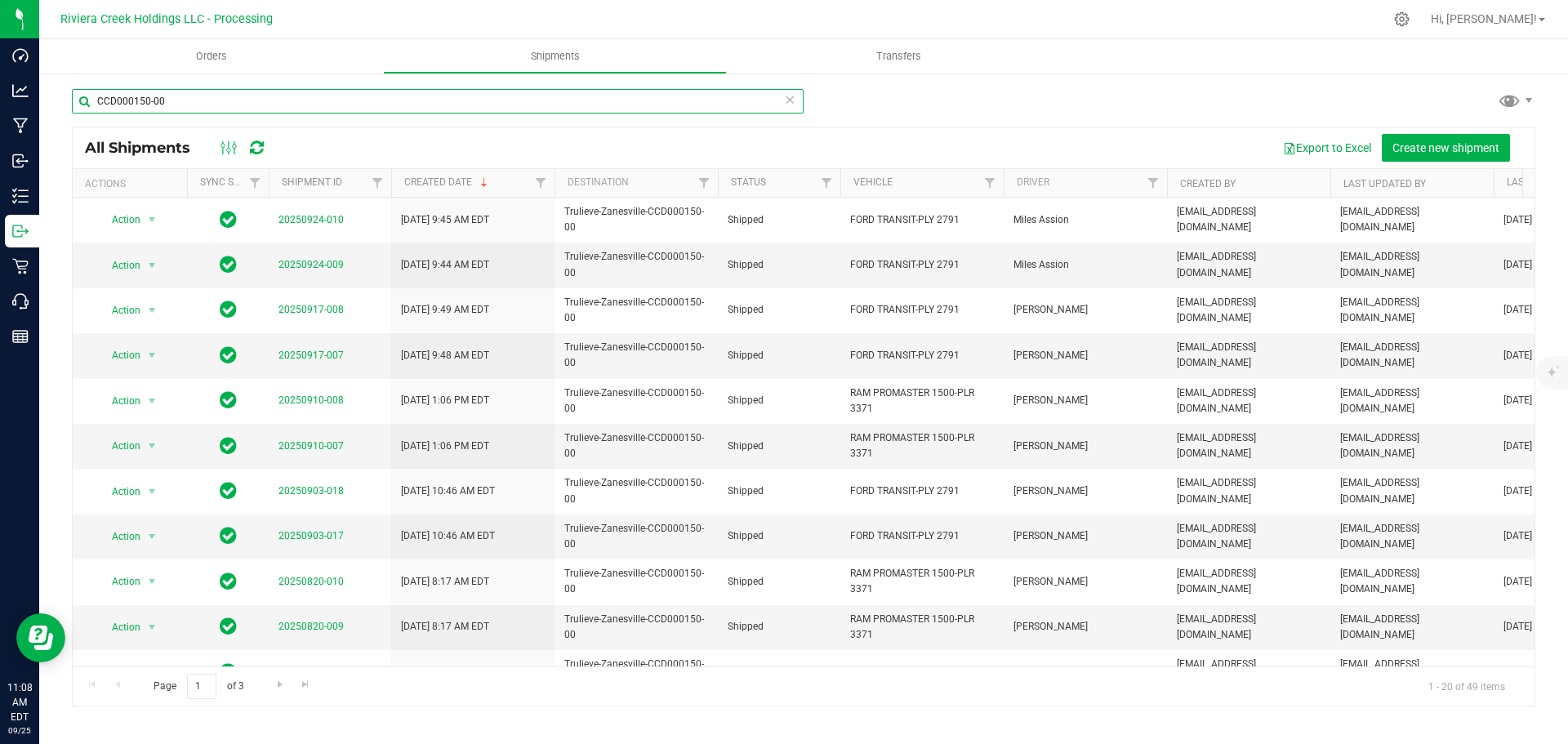
drag, startPoint x: 148, startPoint y: 105, endPoint x: 74, endPoint y: 108, distance: 74.1
click at [74, 108] on input "CCD000150-00" at bounding box center [438, 101] width 732 height 25
paste input "043"
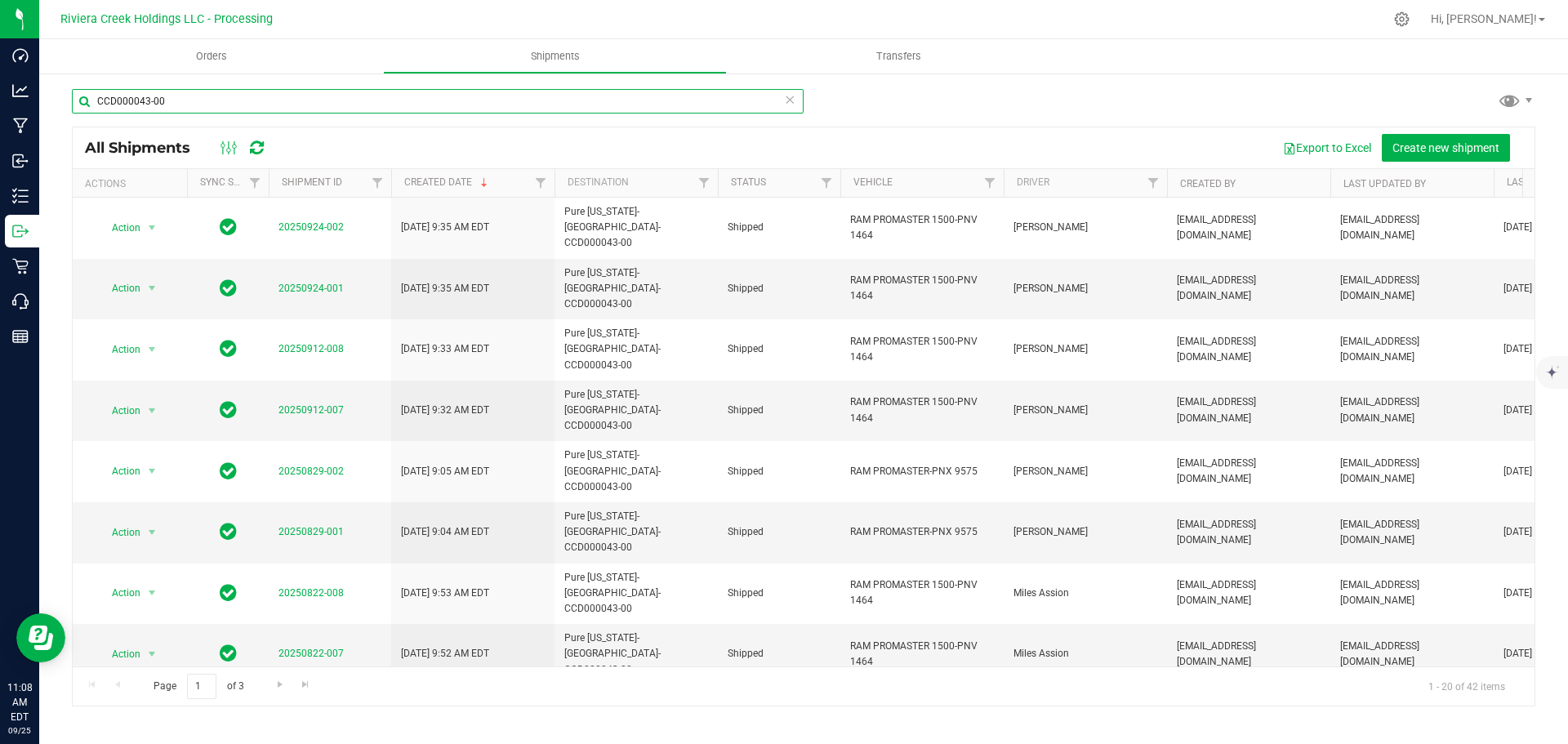
type input "CCD000043-00"
click at [205, 54] on span "Orders" at bounding box center [211, 56] width 75 height 15
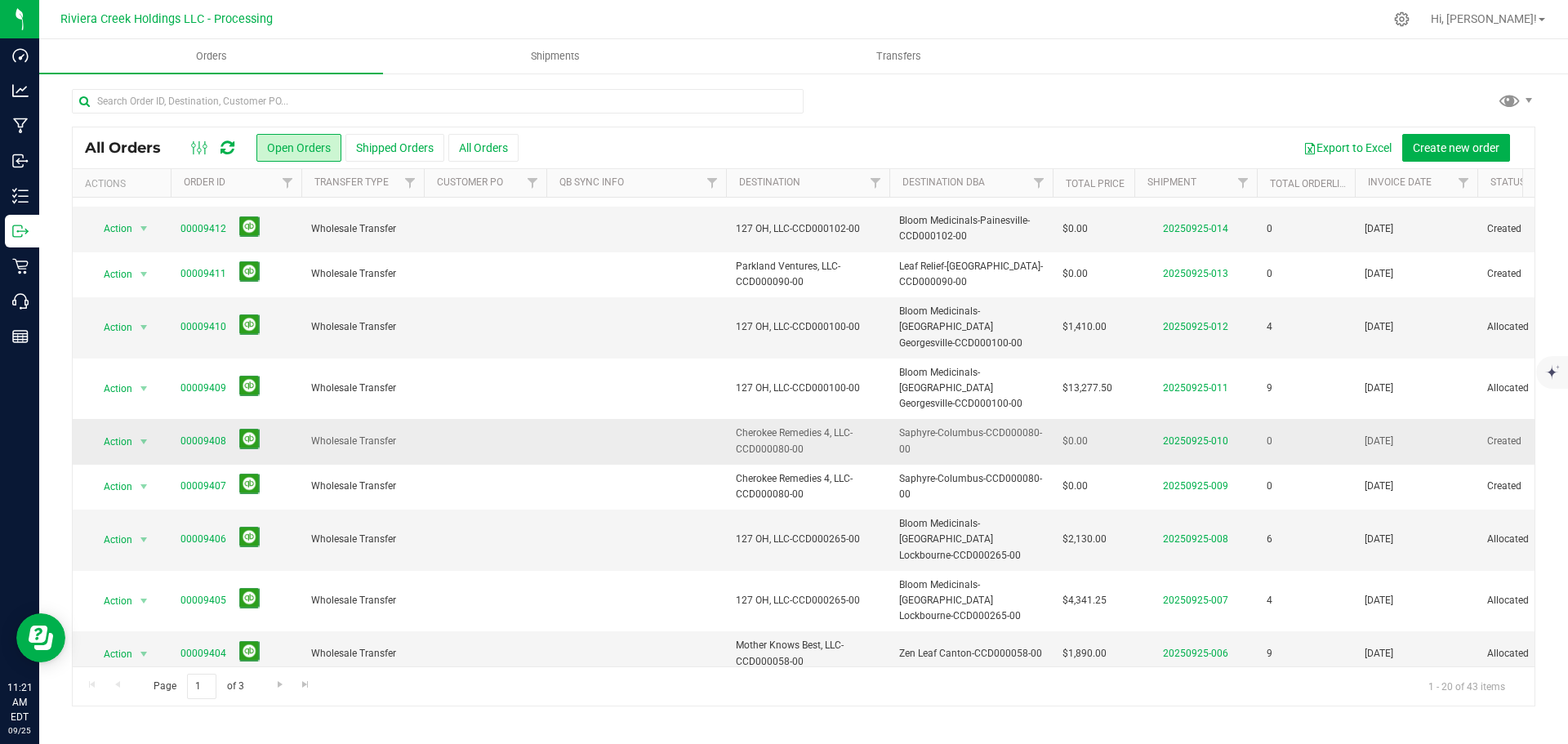
scroll to position [448, 0]
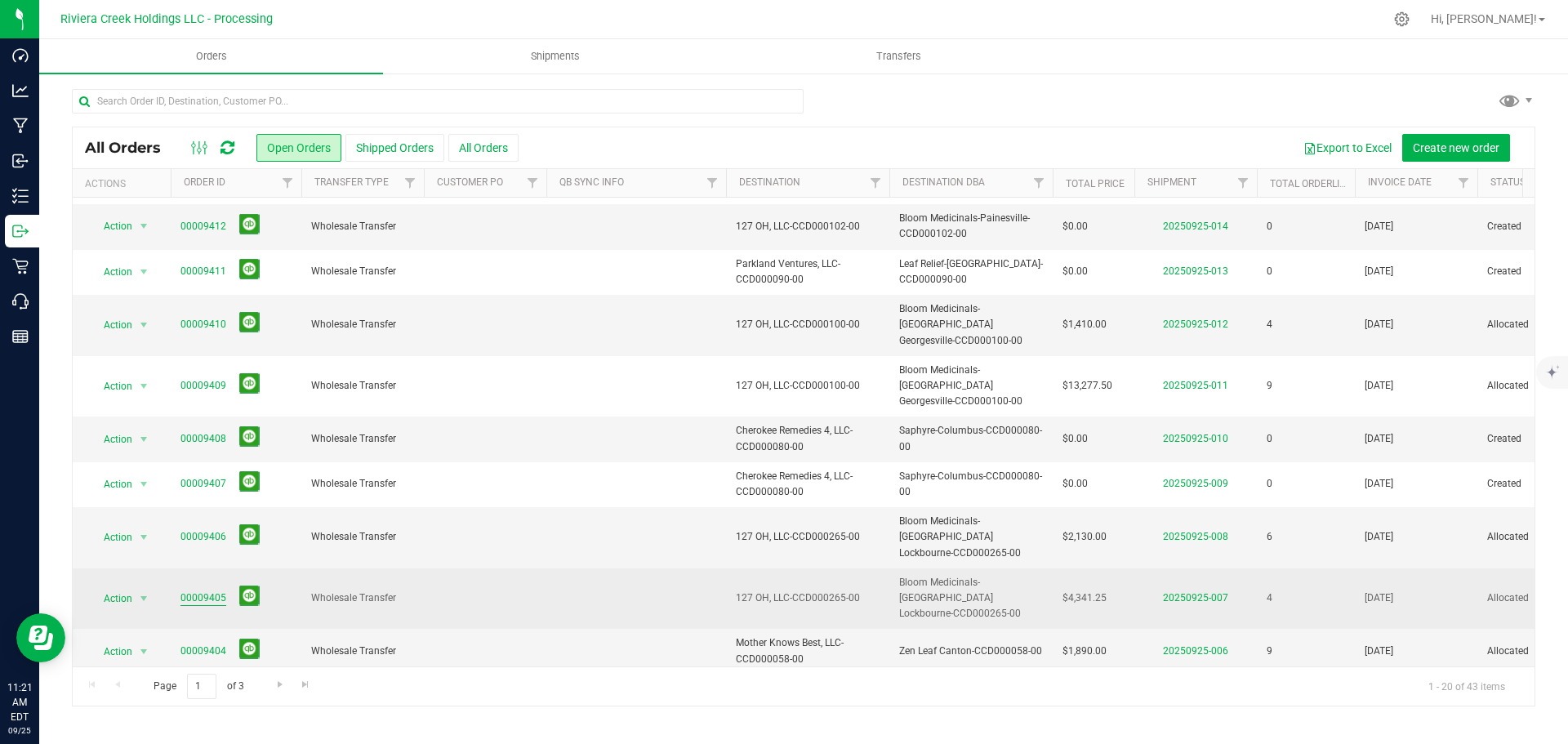
click at [194, 590] on link "00009405" at bounding box center [203, 598] width 45 height 16
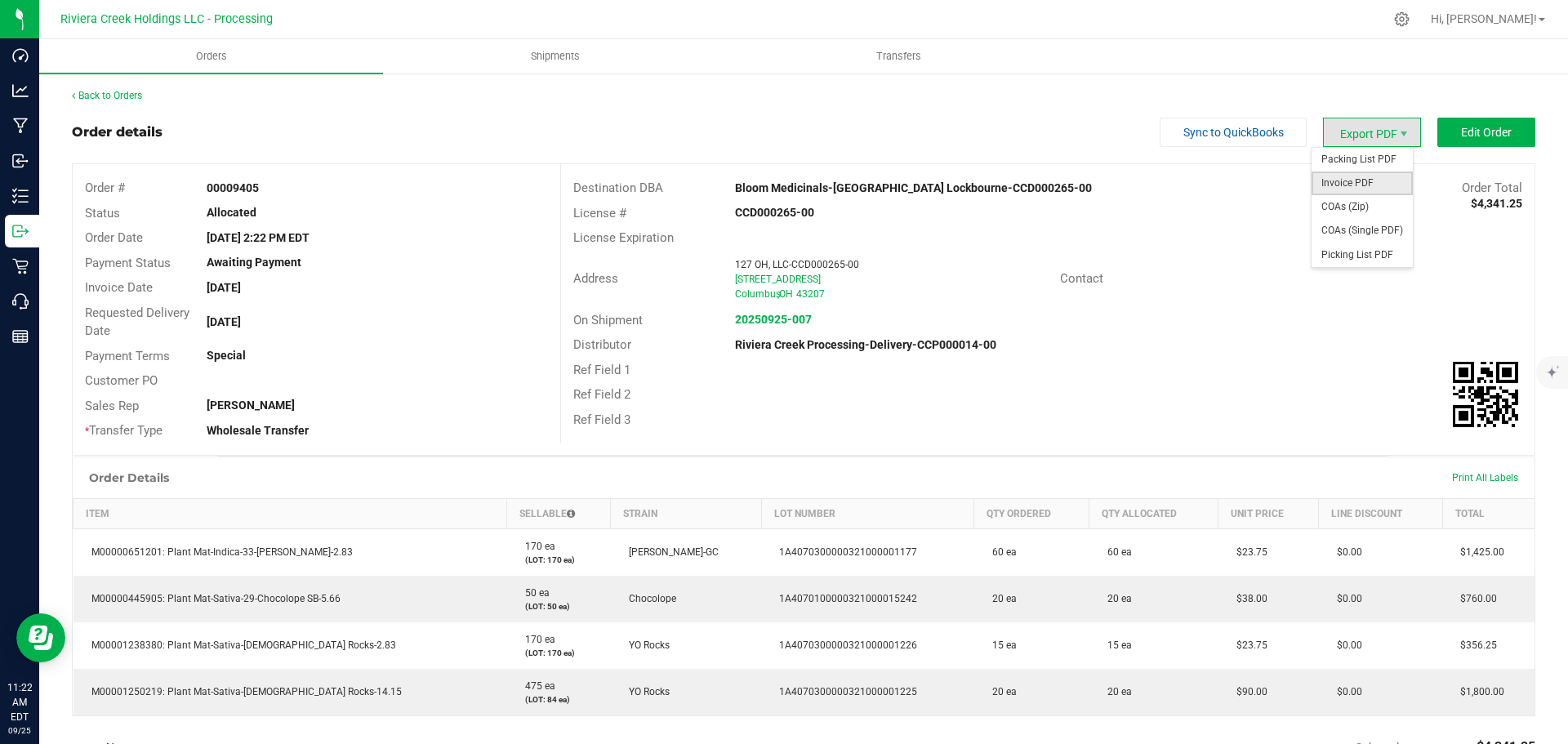
click at [1338, 185] on span "Invoice PDF" at bounding box center [1361, 183] width 101 height 24
click at [91, 95] on link "Back to Orders" at bounding box center [106, 95] width 70 height 12
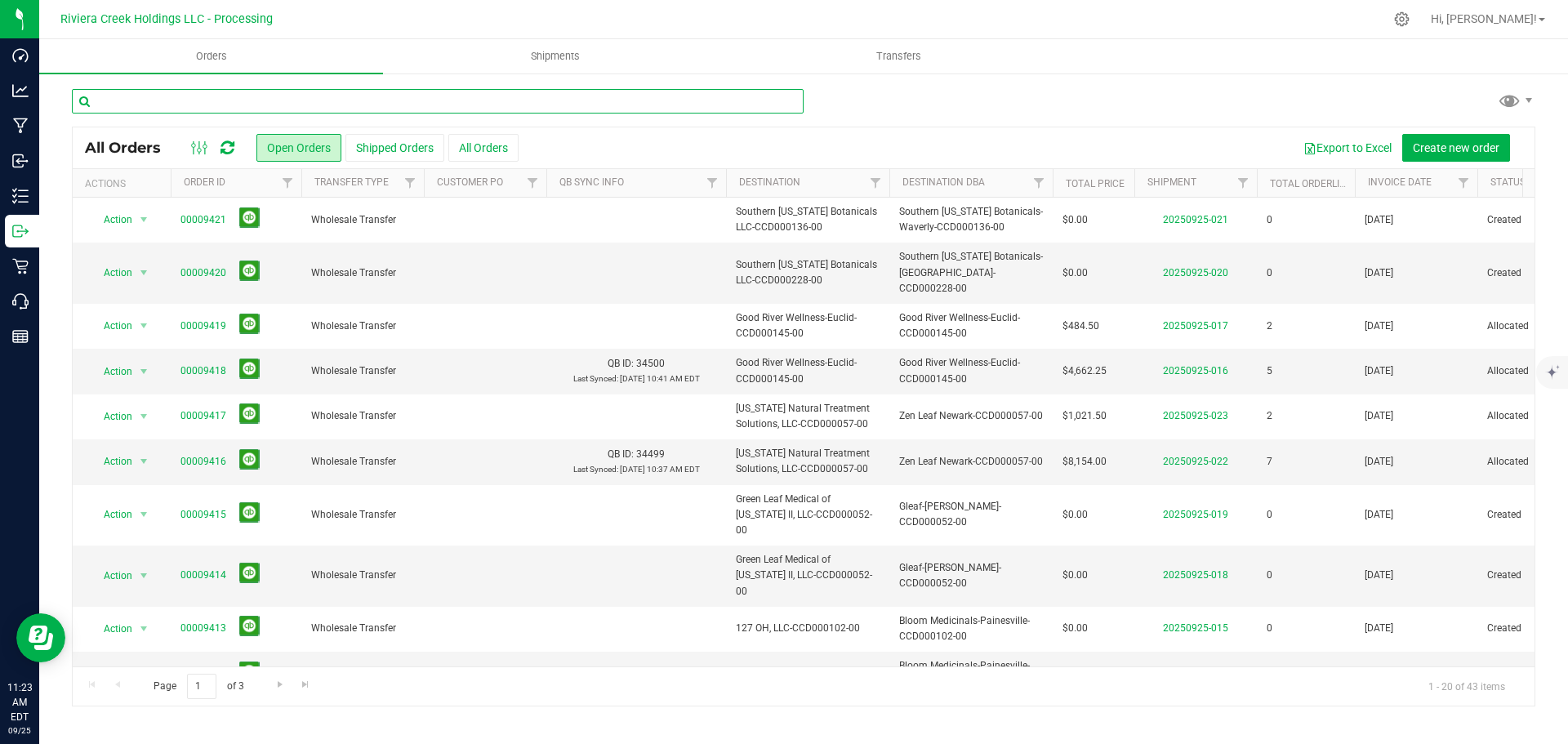
click at [131, 108] on input "text" at bounding box center [438, 101] width 732 height 25
type input "9406"
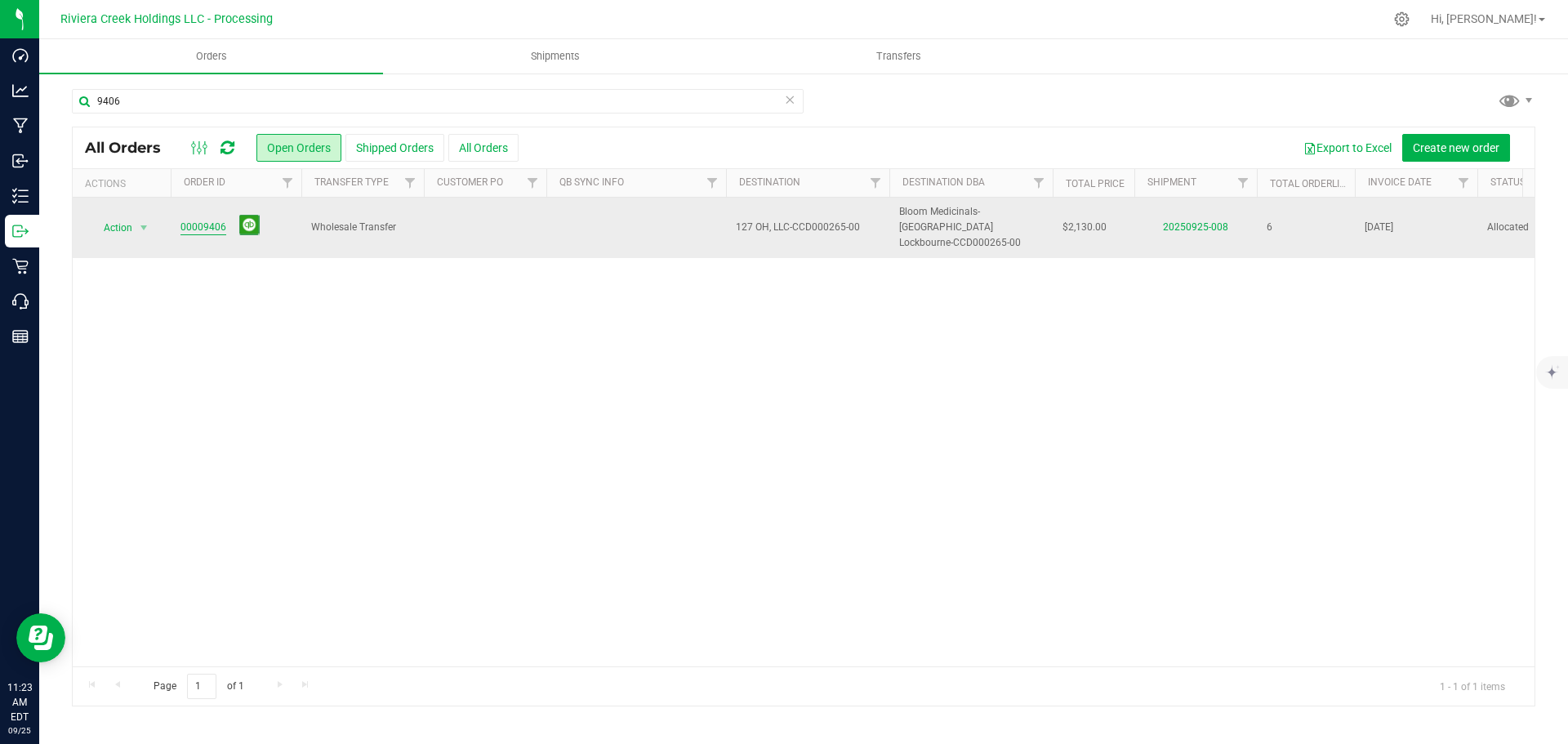
click at [192, 219] on link "00009406" at bounding box center [203, 227] width 45 height 16
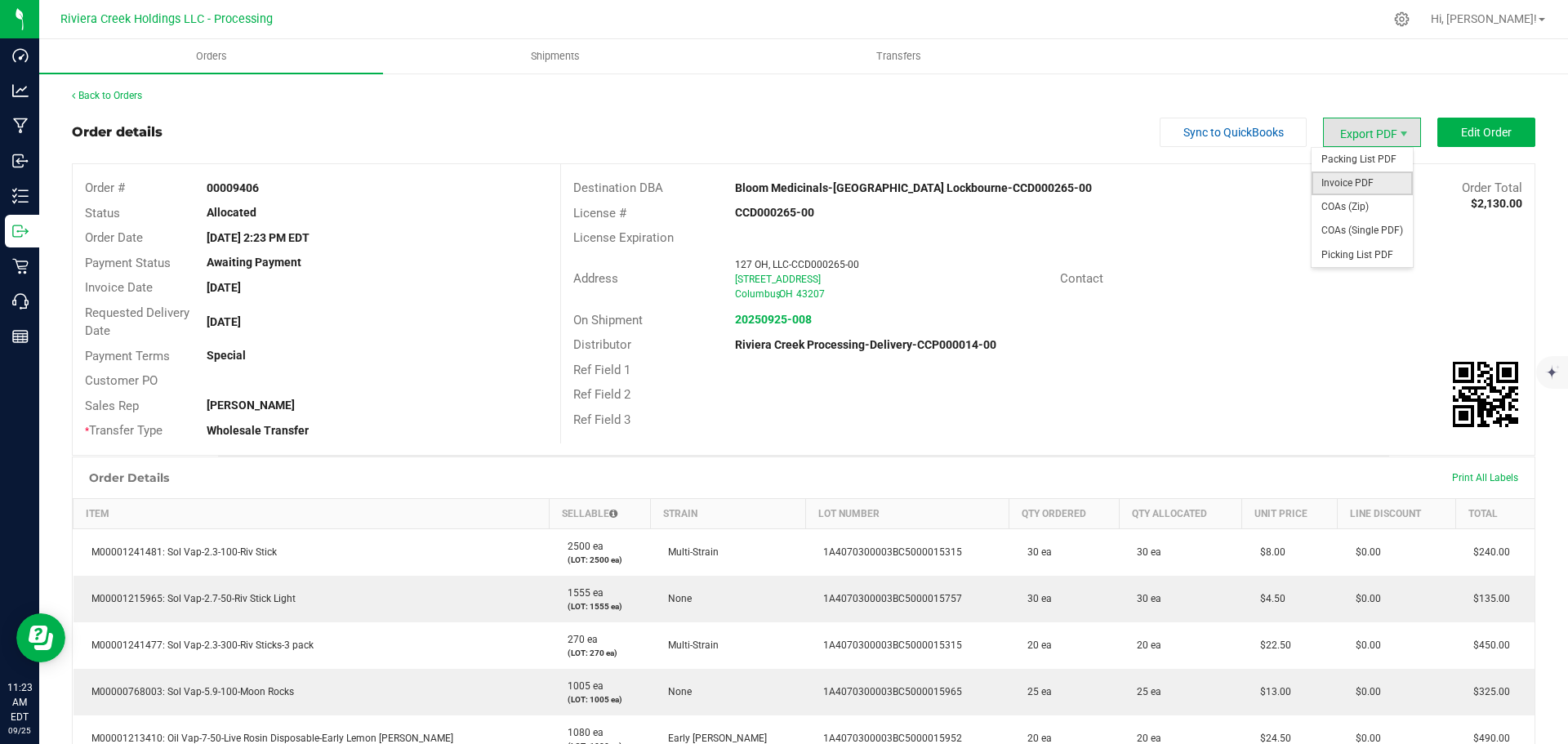
click at [1341, 180] on span "Invoice PDF" at bounding box center [1361, 183] width 101 height 24
click at [94, 95] on link "Back to Orders" at bounding box center [106, 95] width 70 height 12
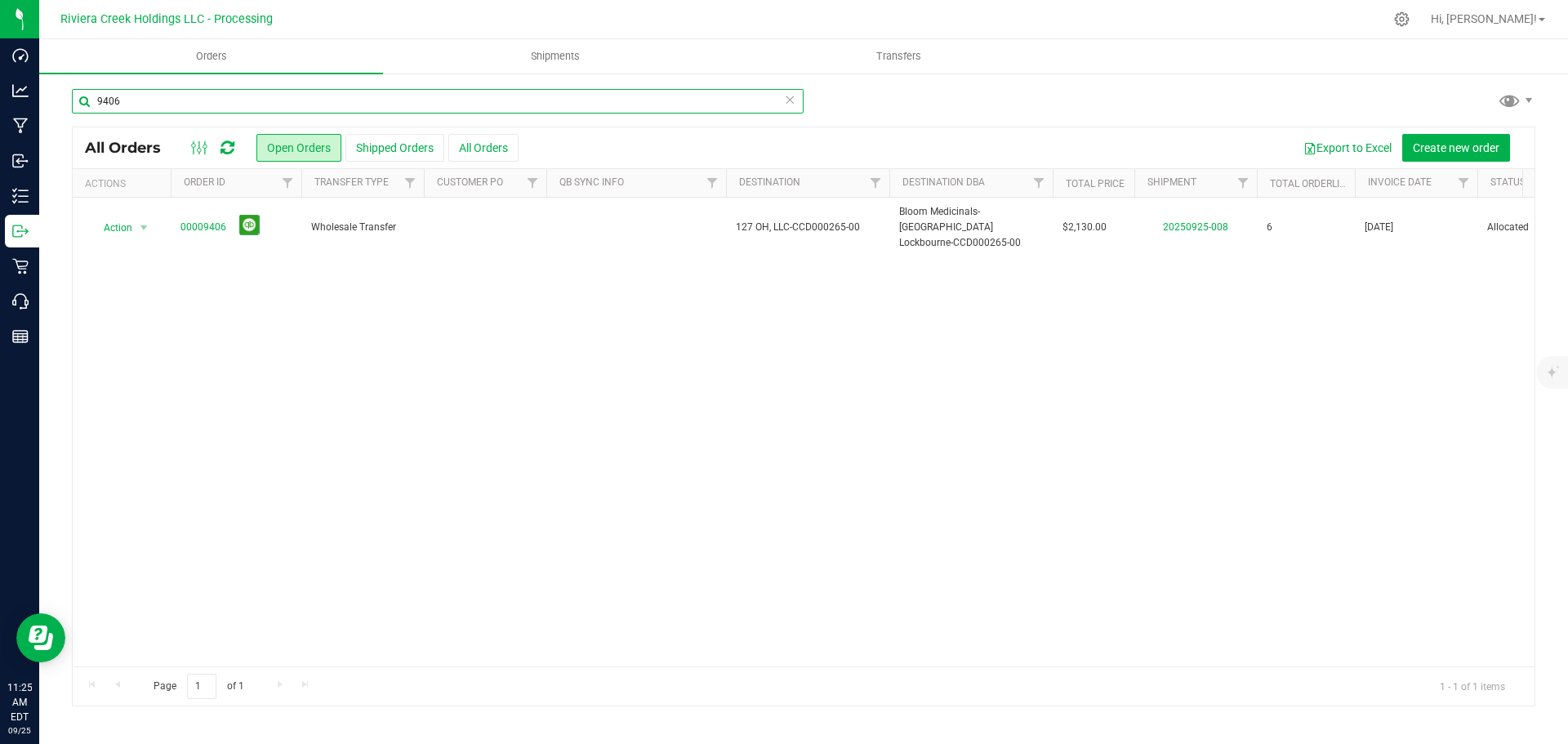
click at [132, 105] on input "9406" at bounding box center [438, 101] width 732 height 25
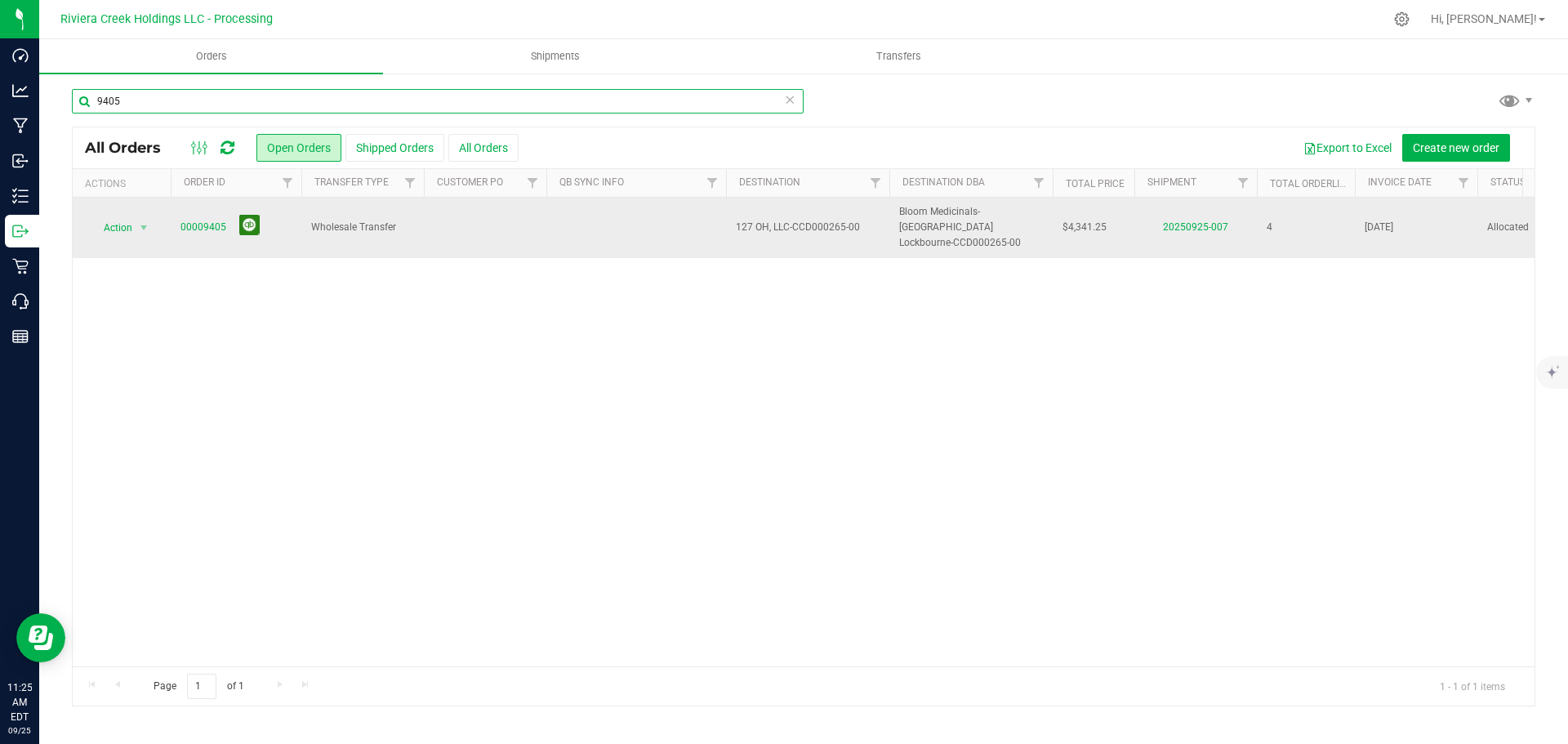
type input "9405"
click at [246, 220] on button at bounding box center [249, 224] width 21 height 21
drag, startPoint x: 151, startPoint y: 92, endPoint x: 94, endPoint y: 98, distance: 57.3
click at [94, 98] on input "9405" at bounding box center [438, 101] width 732 height 25
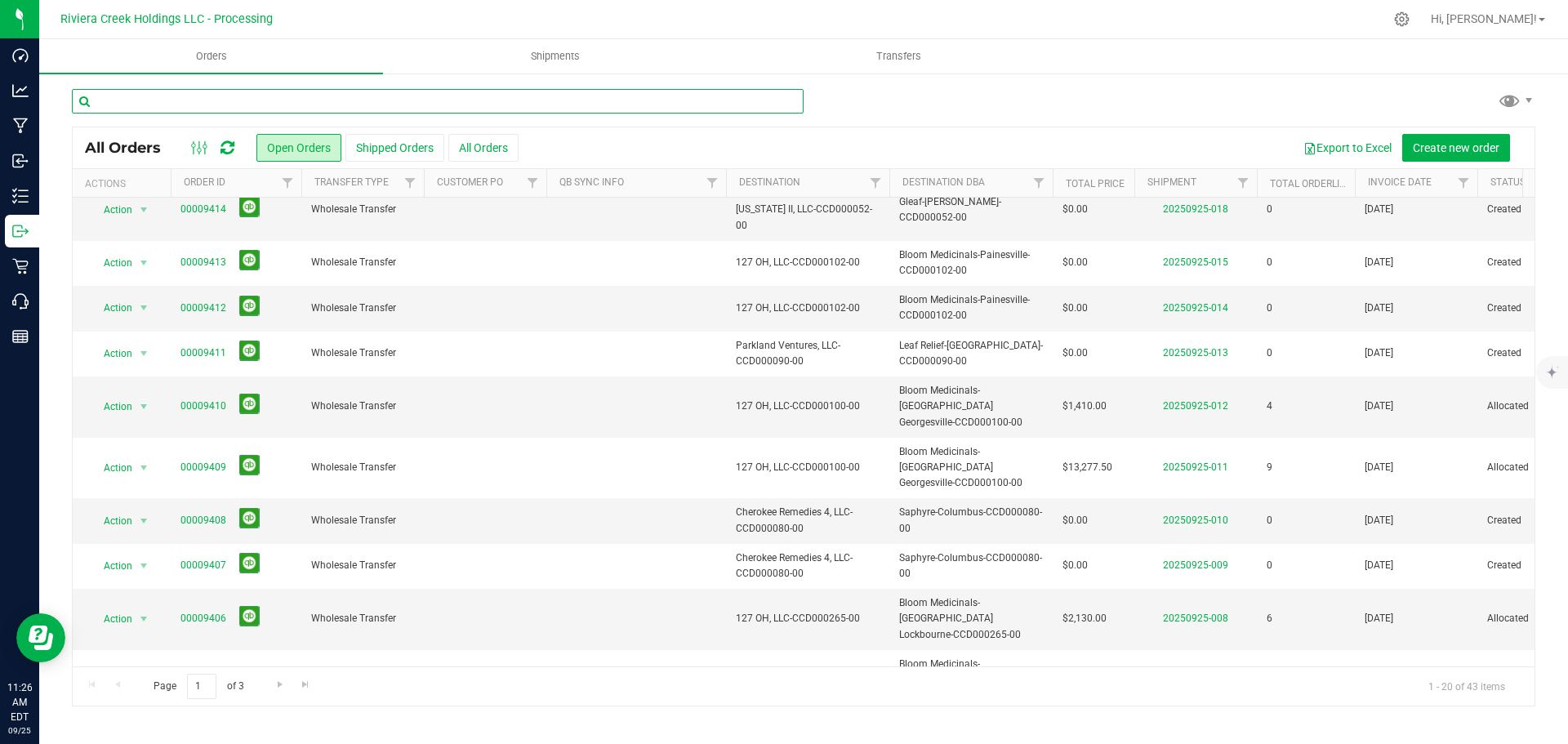
scroll to position [284, 0]
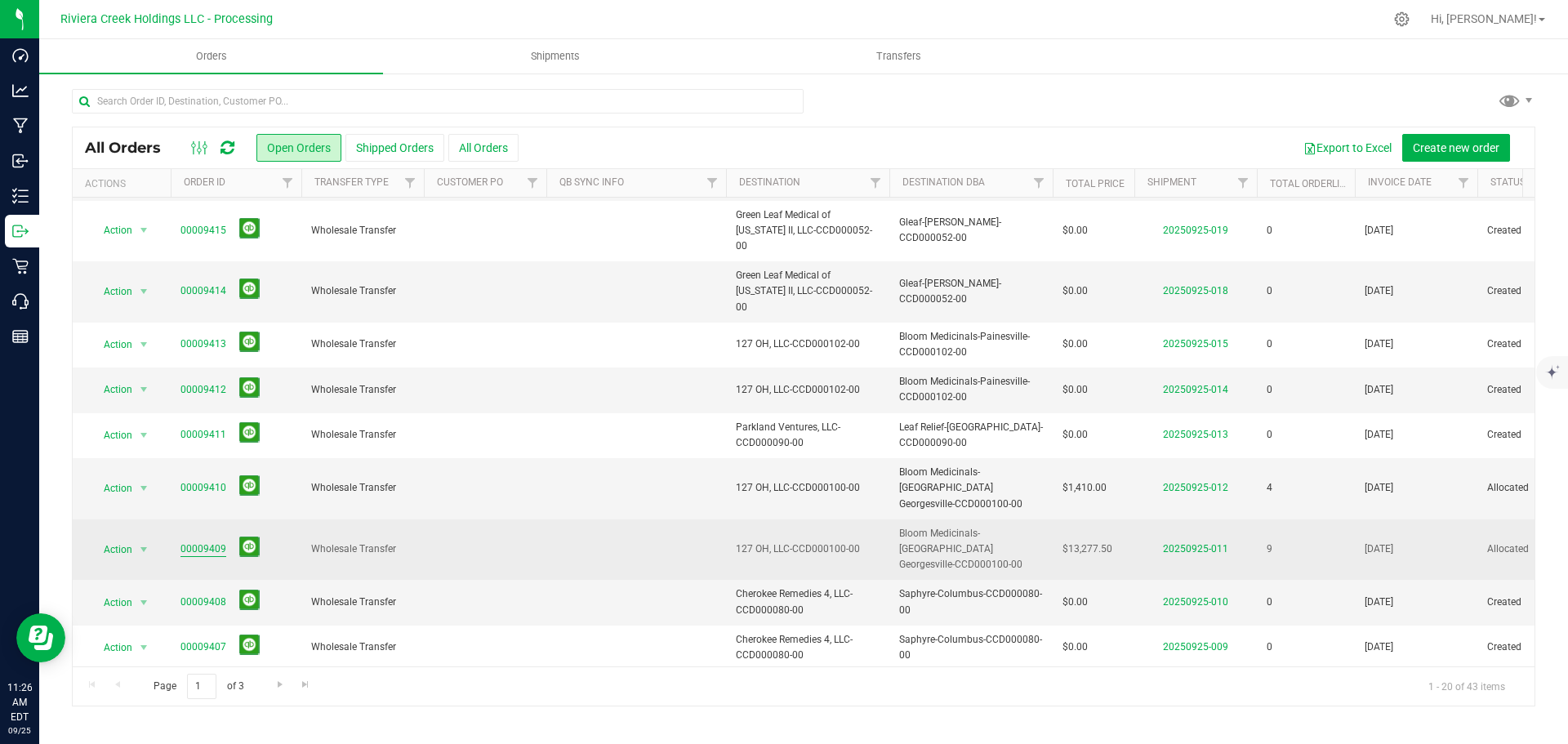
click at [200, 541] on link "00009409" at bounding box center [203, 549] width 45 height 16
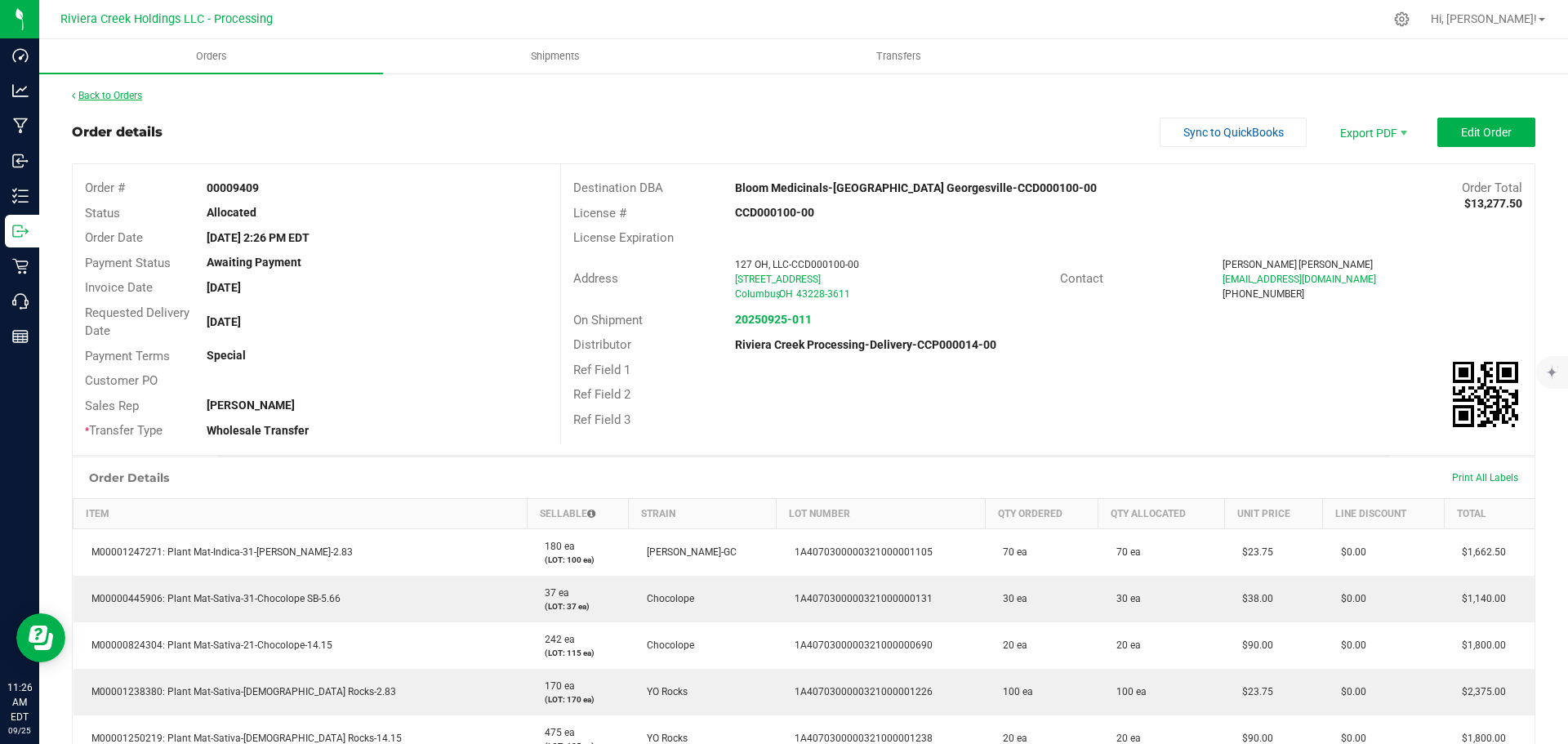
click at [133, 94] on link "Back to Orders" at bounding box center [106, 95] width 70 height 12
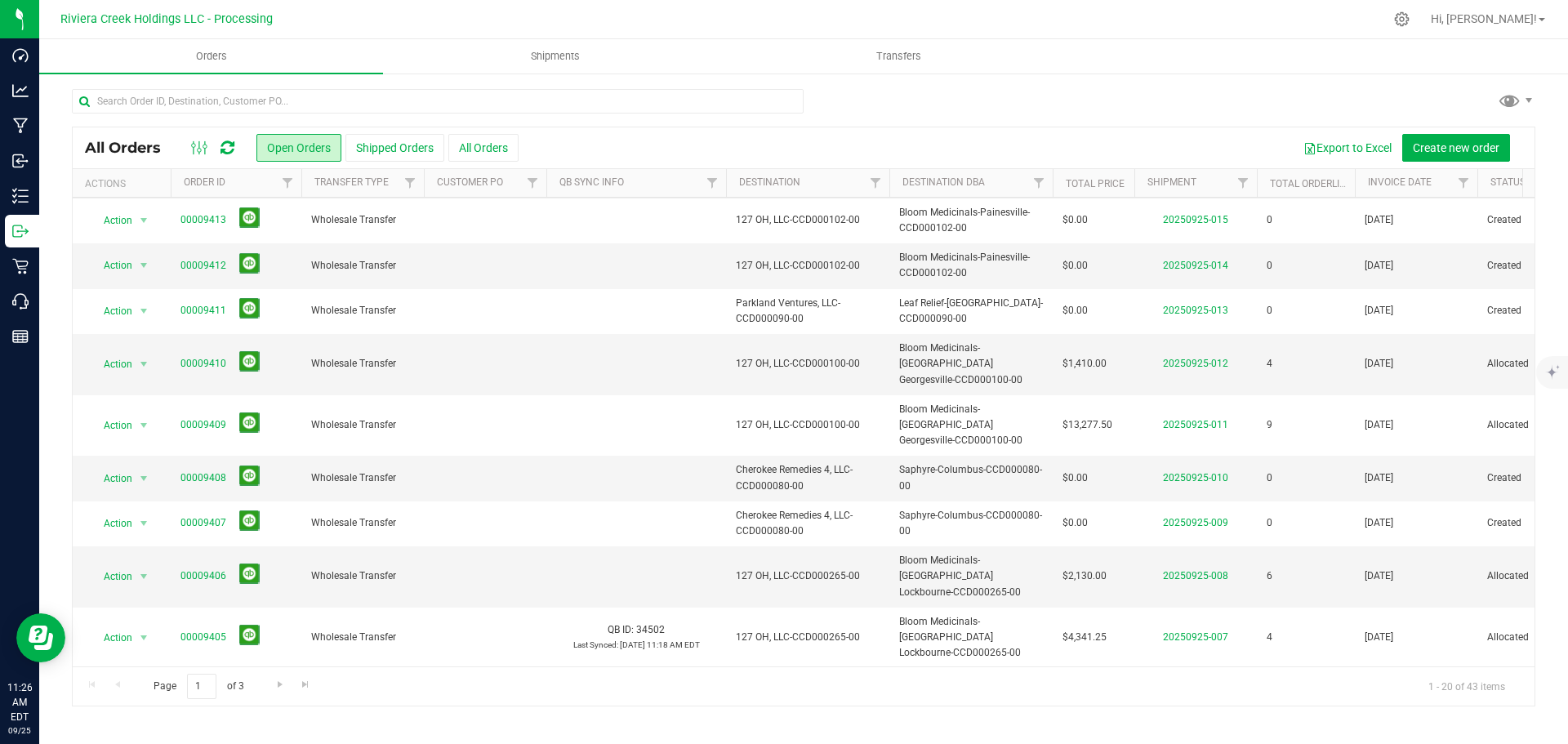
scroll to position [448, 0]
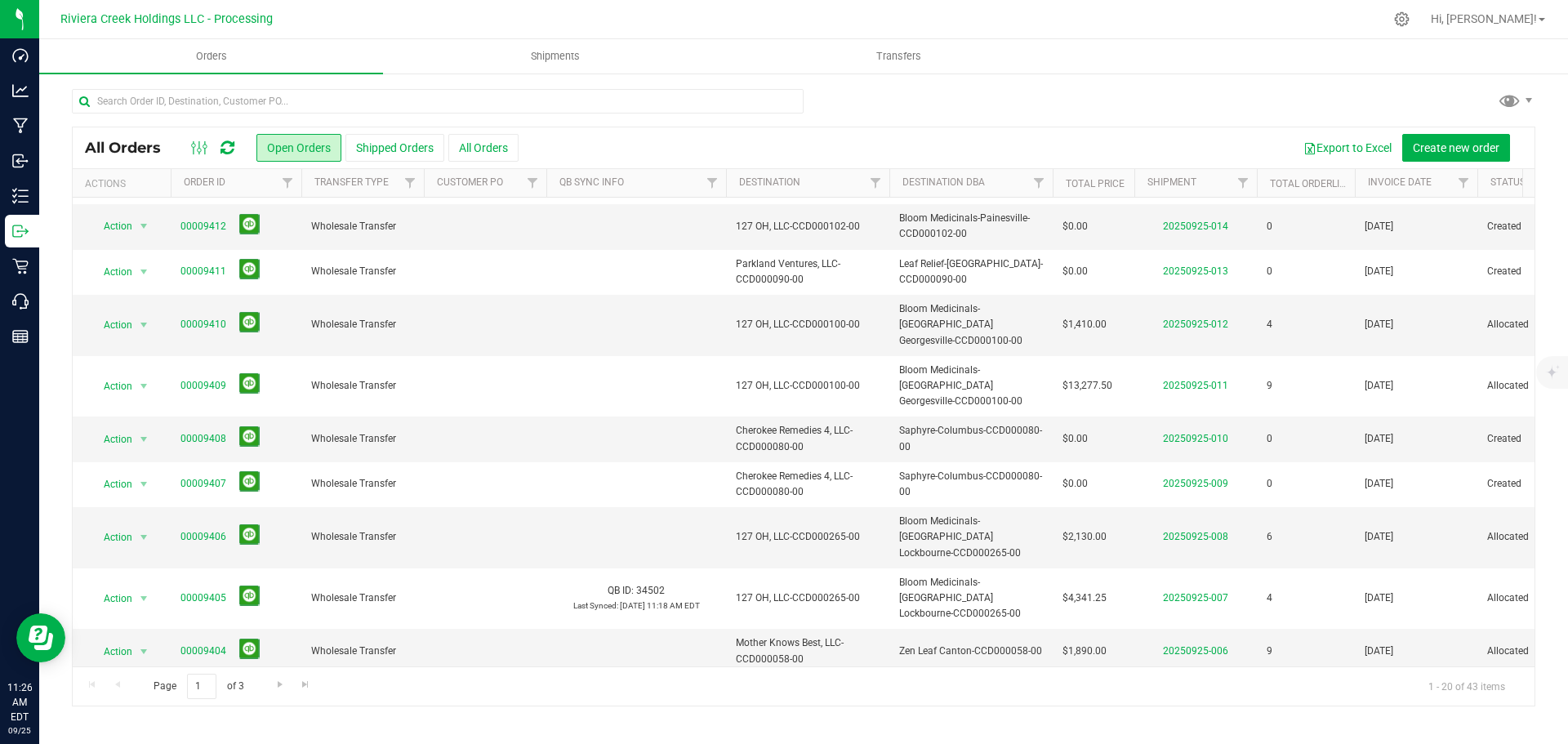
click at [191, 689] on link "00009403" at bounding box center [203, 697] width 45 height 16
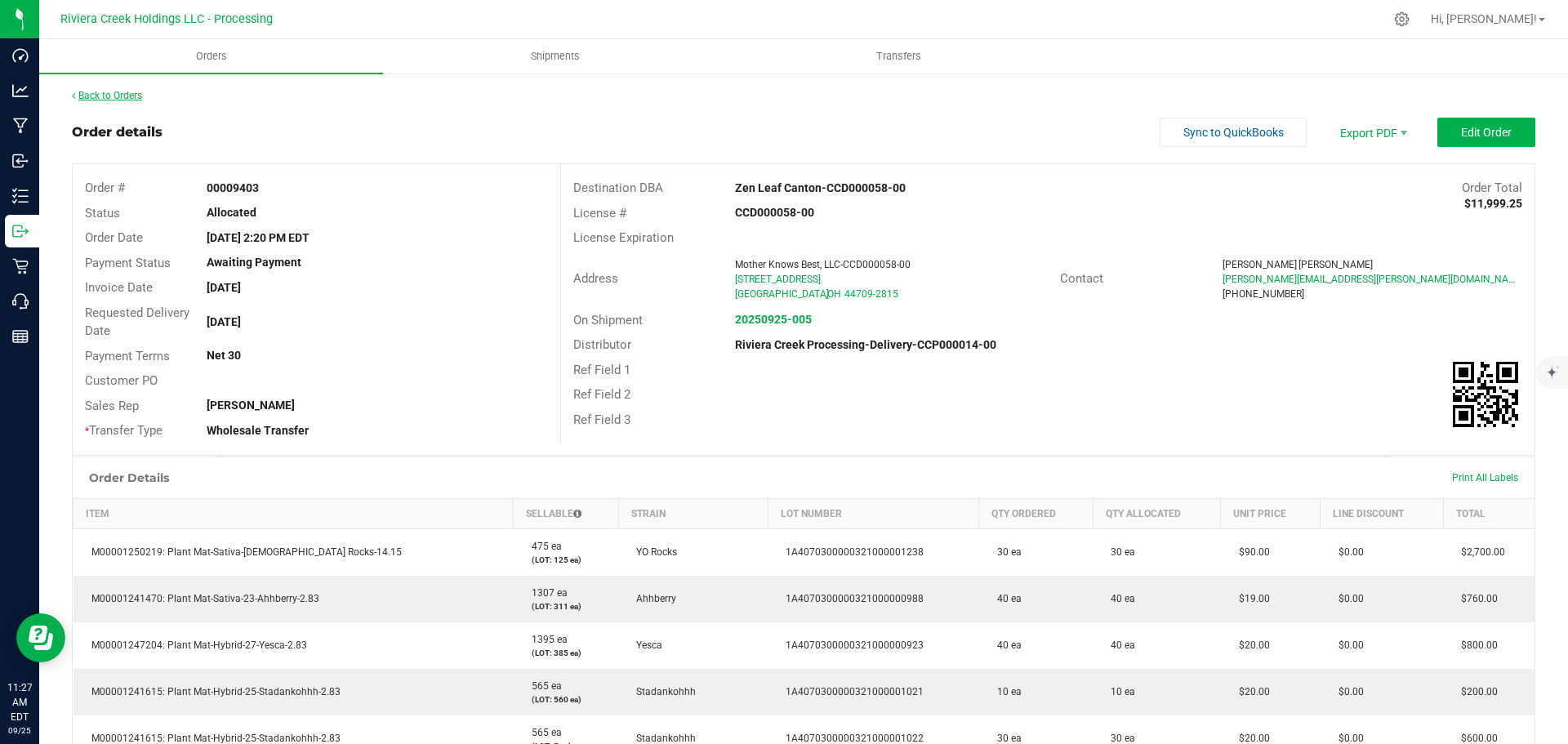
click at [127, 99] on link "Back to Orders" at bounding box center [106, 95] width 70 height 12
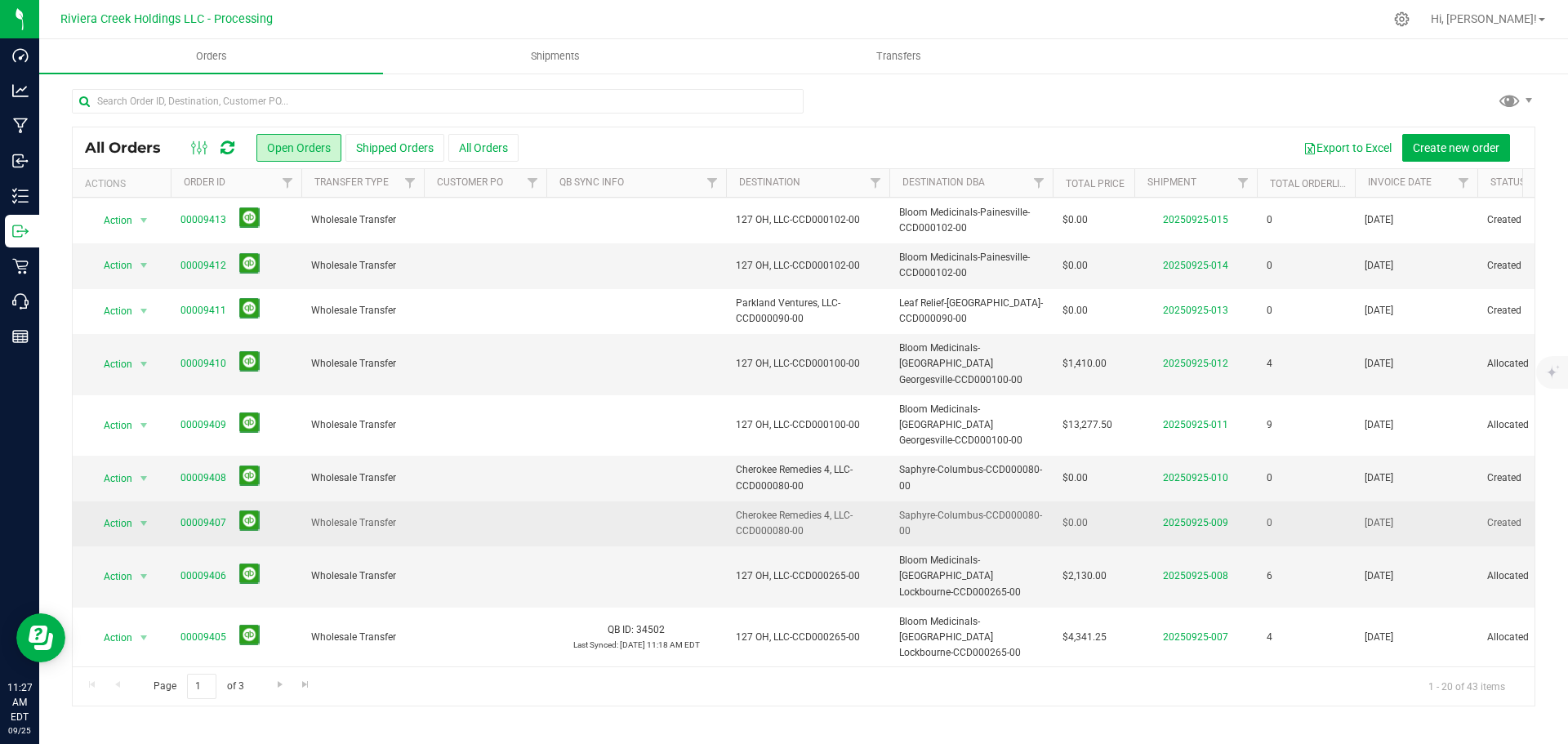
scroll to position [448, 0]
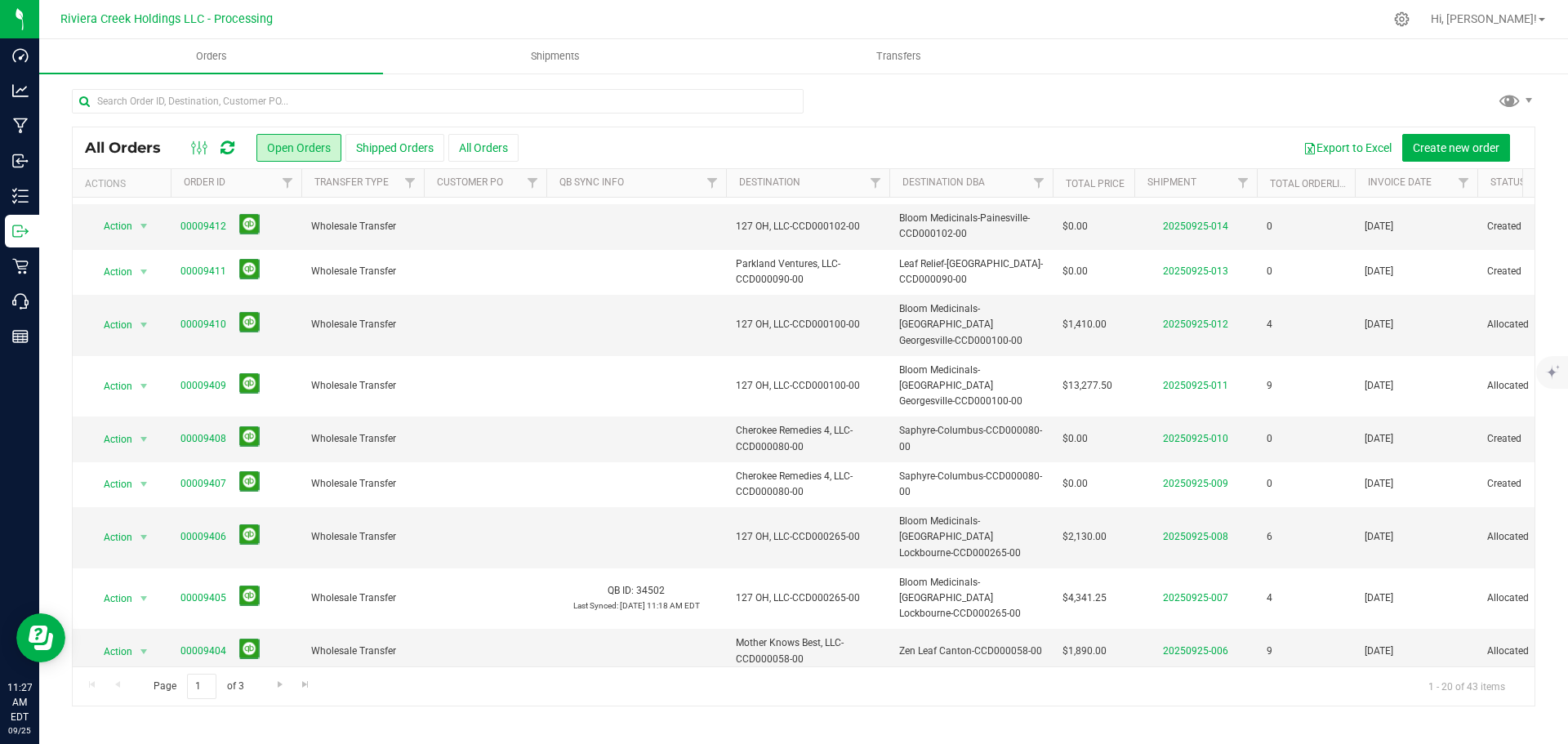
click at [199, 734] on link "00009402" at bounding box center [203, 742] width 45 height 16
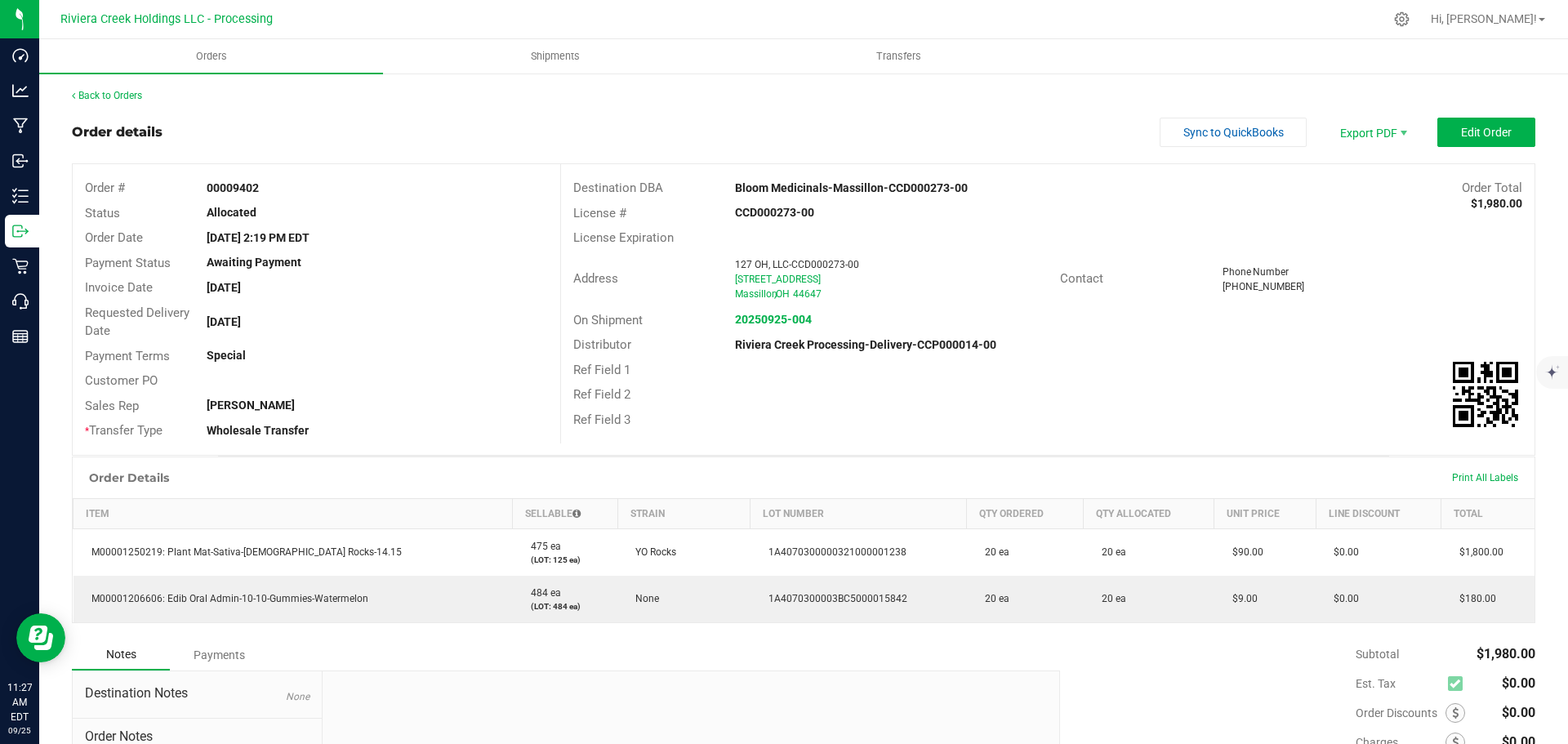
click at [133, 101] on div "Back to Orders" at bounding box center [804, 95] width 1464 height 15
click at [131, 95] on link "Back to Orders" at bounding box center [106, 95] width 70 height 12
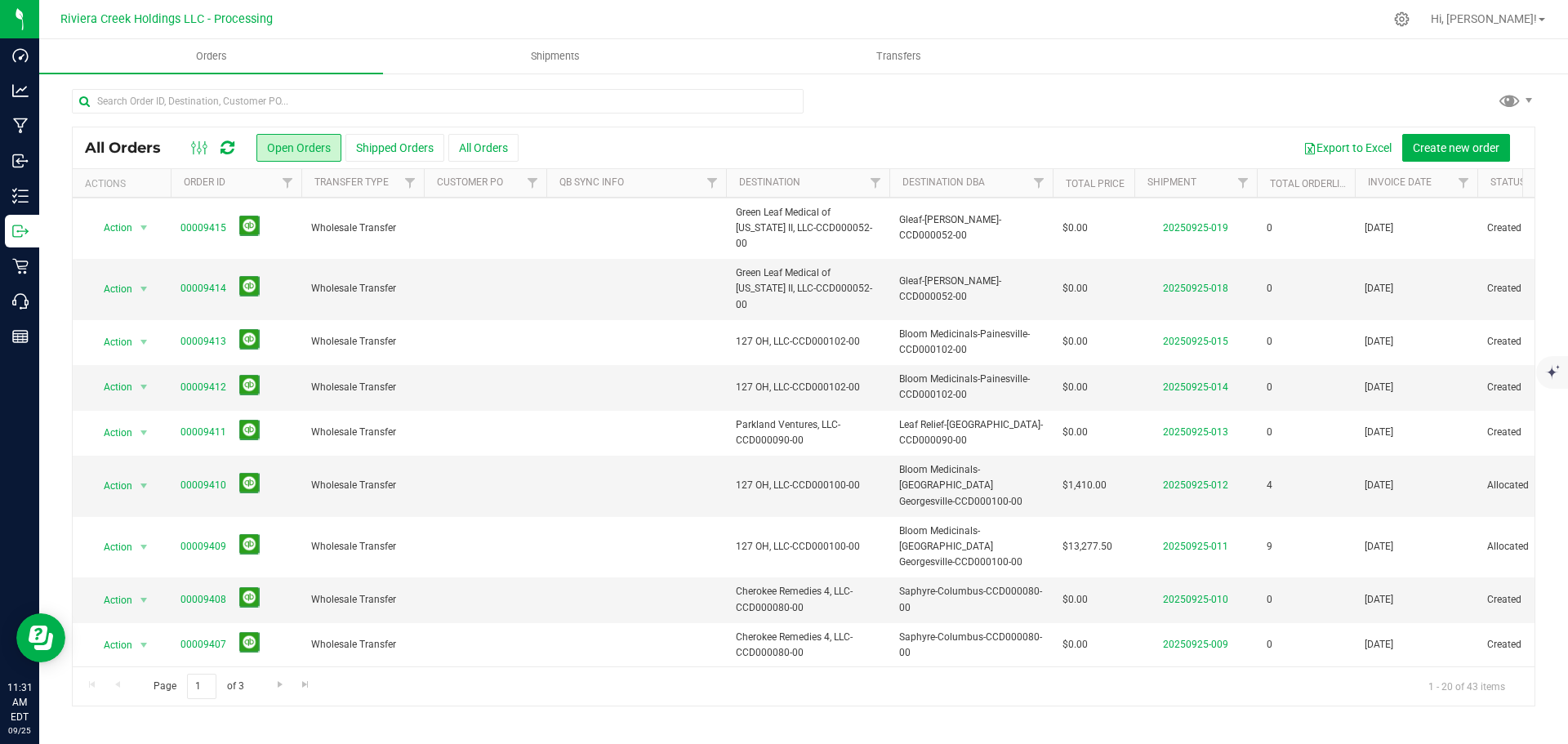
scroll to position [327, 0]
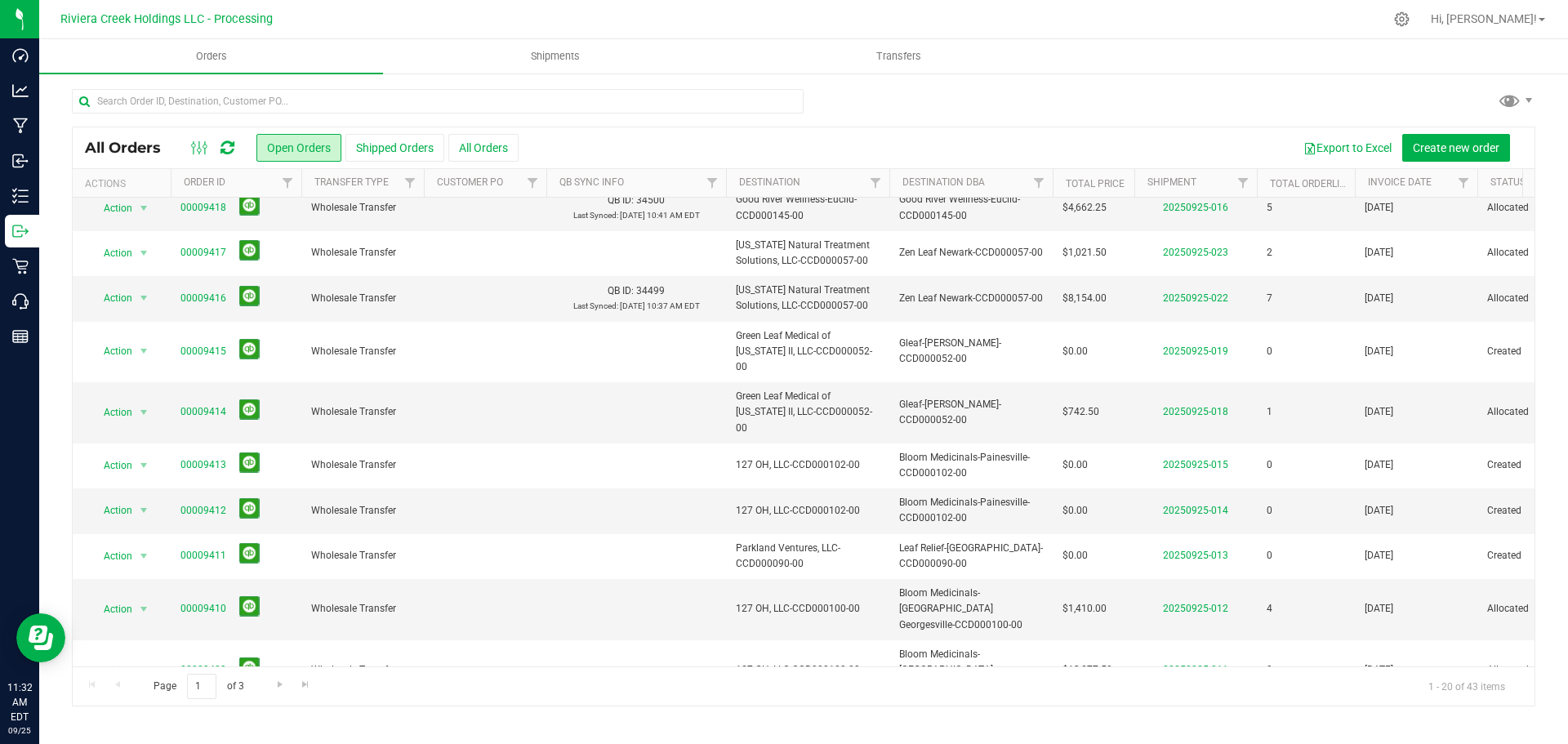
scroll to position [245, 0]
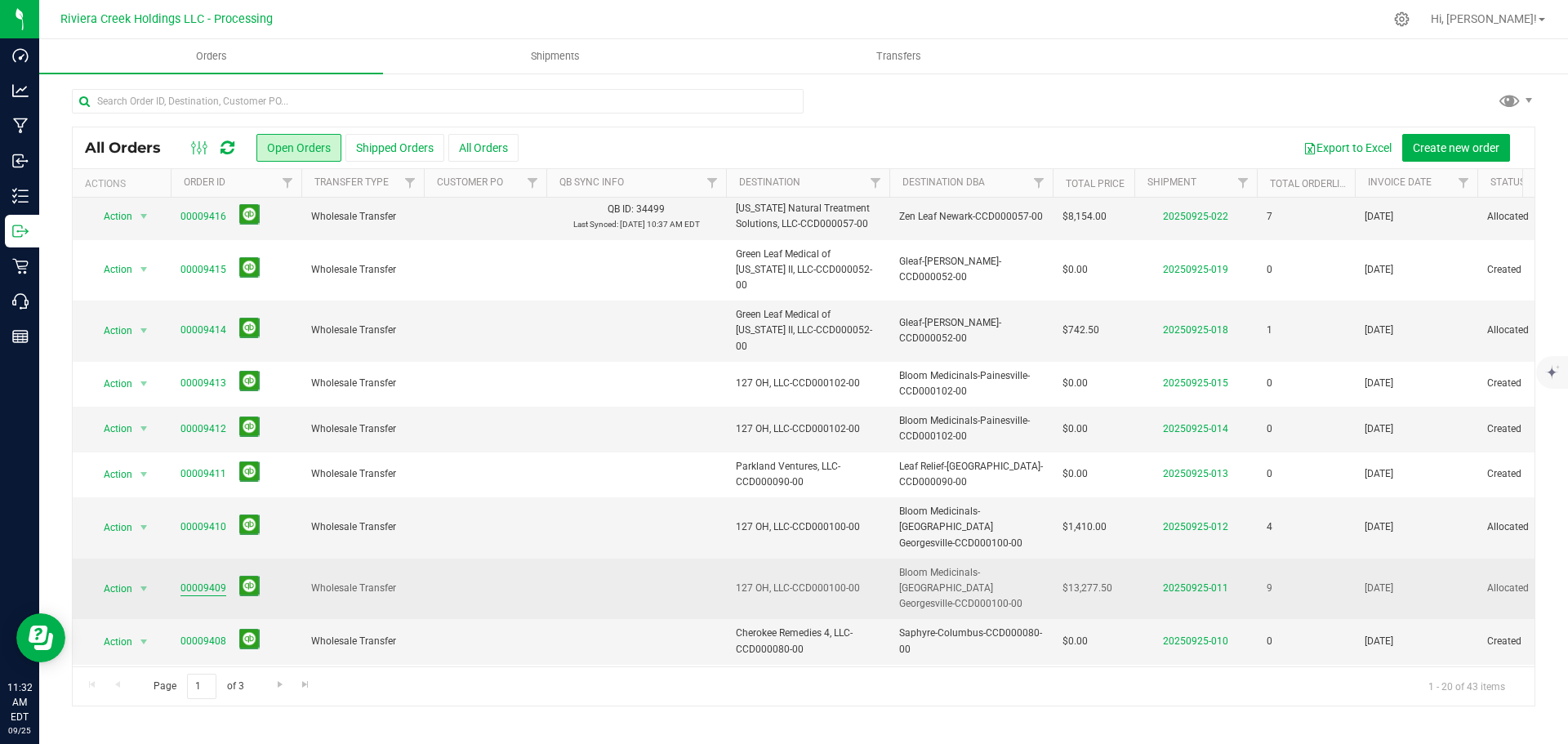
click at [187, 581] on link "00009409" at bounding box center [203, 589] width 45 height 16
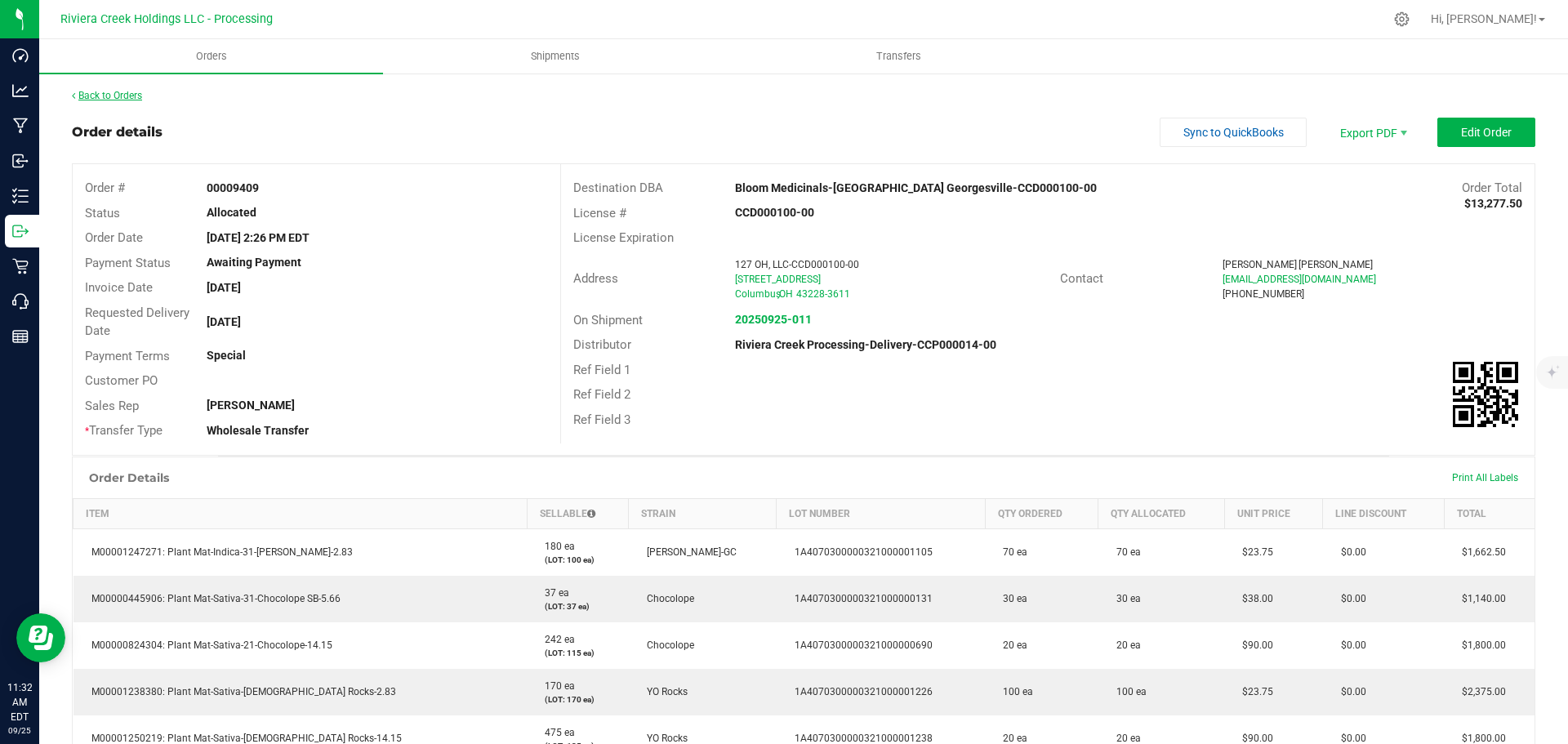
click at [126, 96] on link "Back to Orders" at bounding box center [106, 95] width 70 height 12
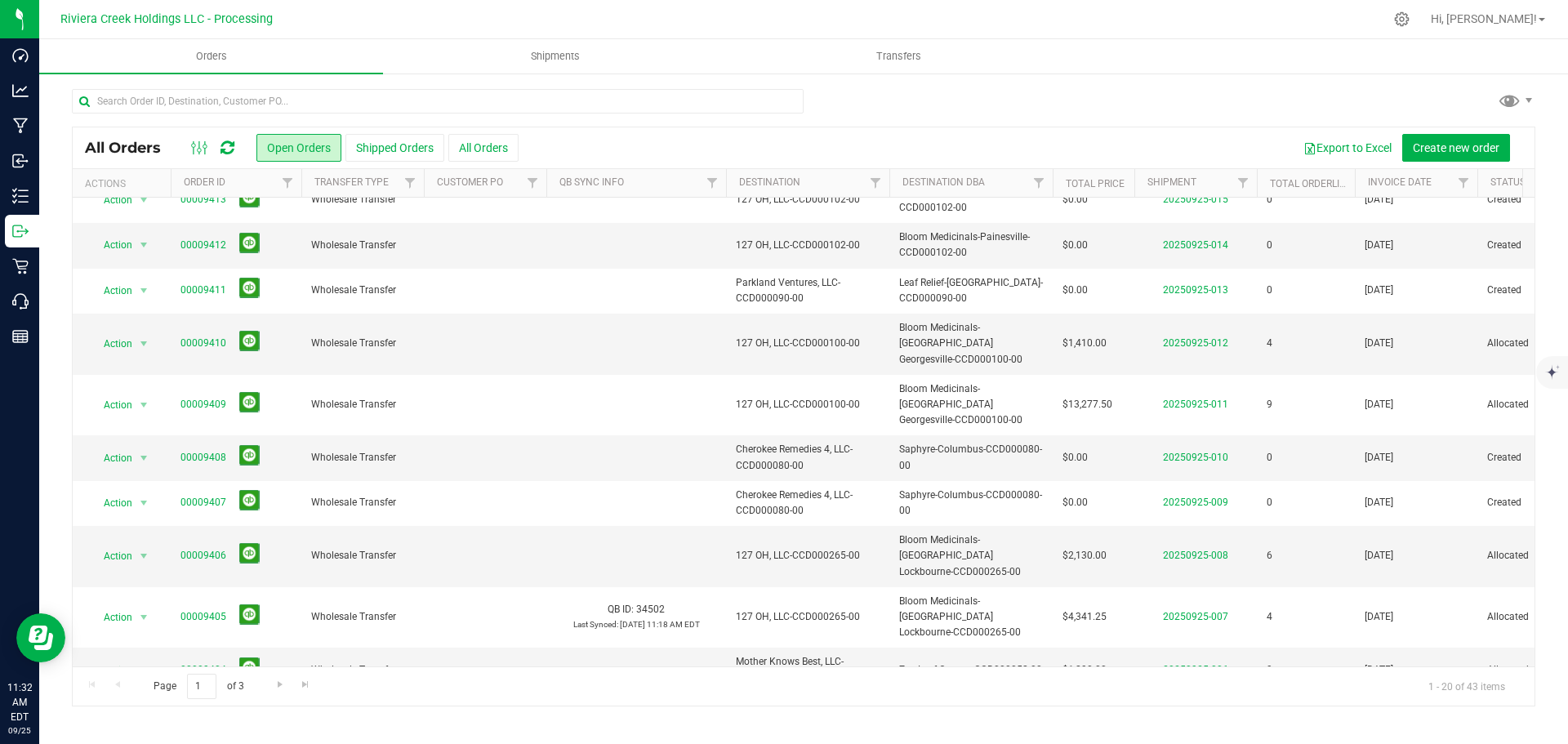
scroll to position [448, 0]
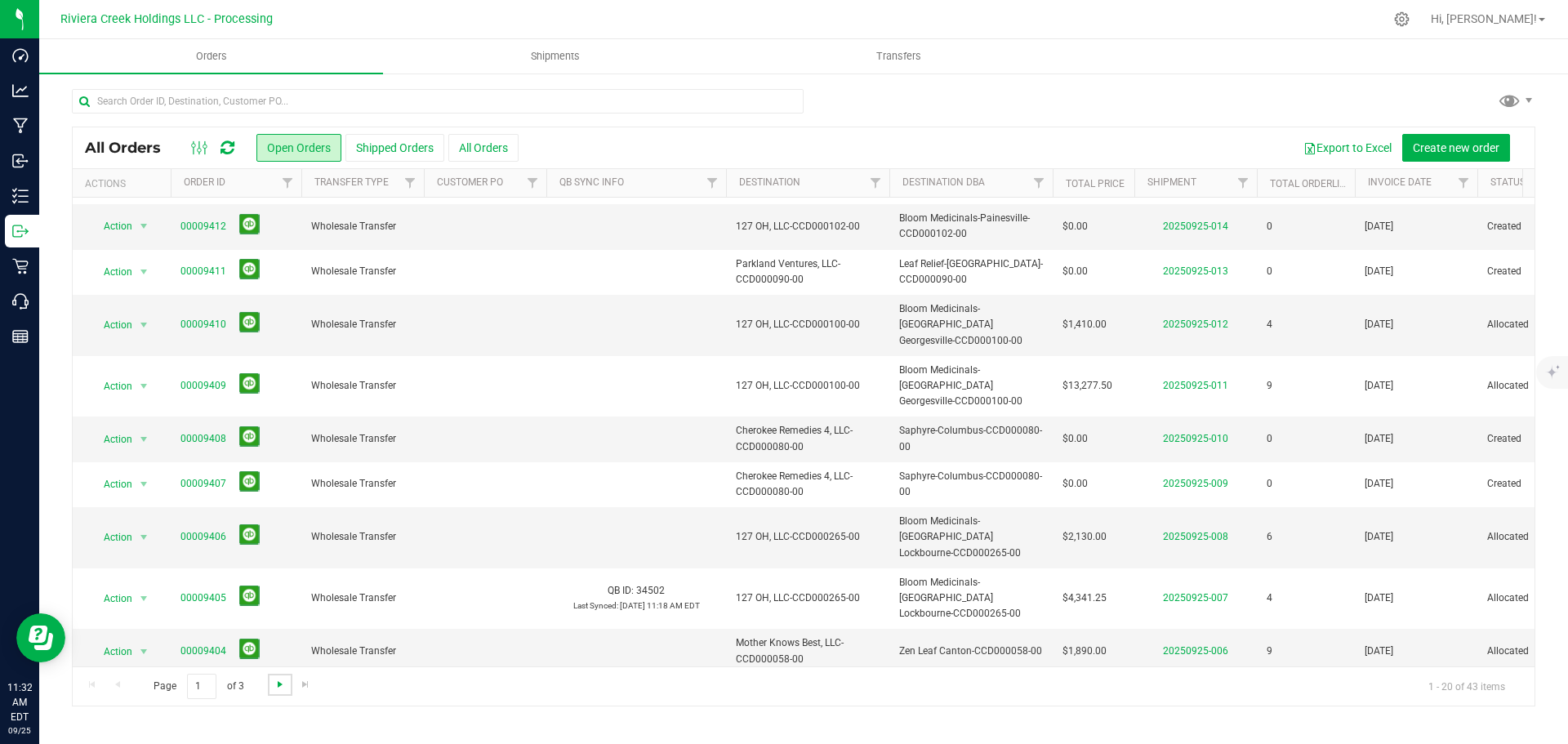
click at [277, 686] on span "Go to the next page" at bounding box center [279, 684] width 13 height 13
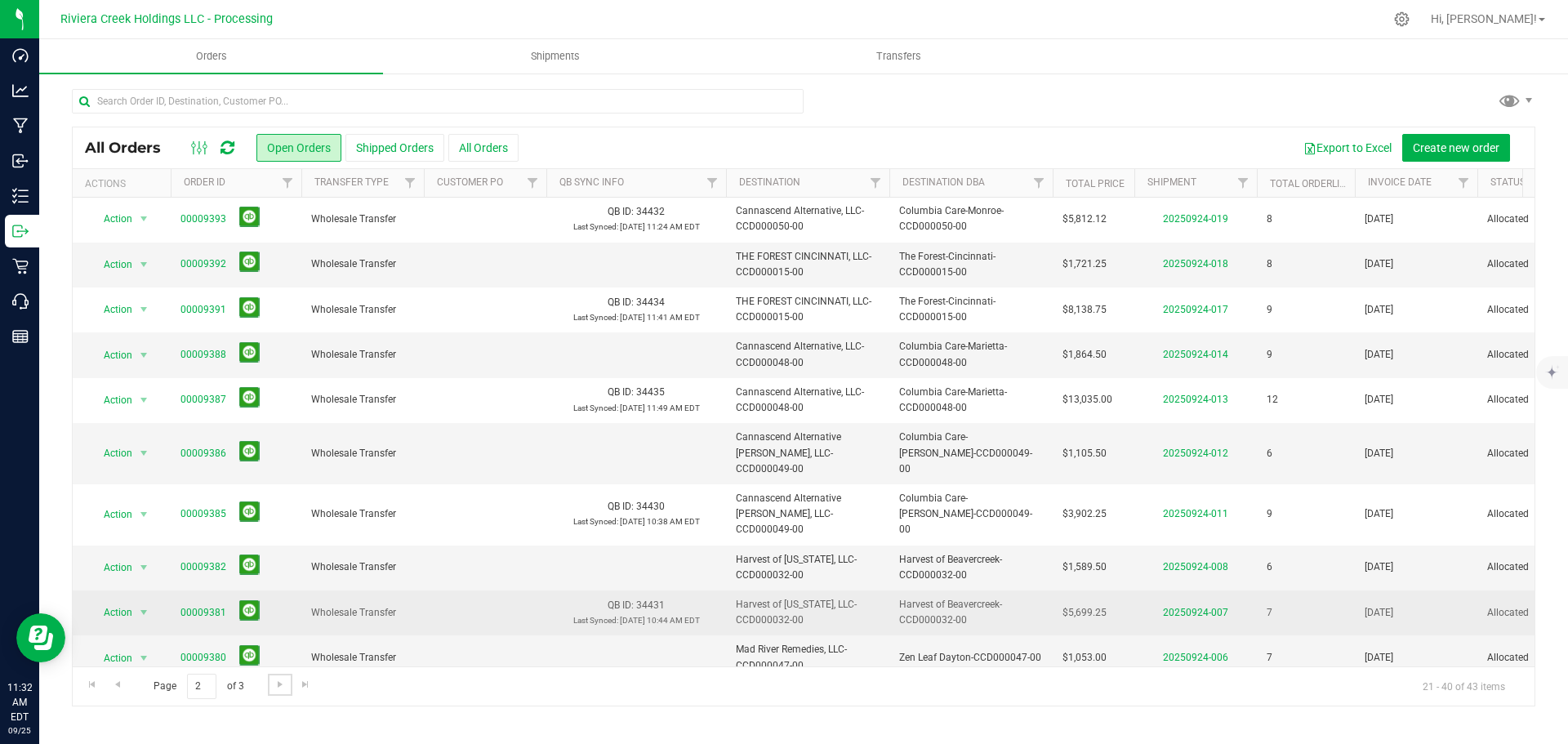
scroll to position [408, 0]
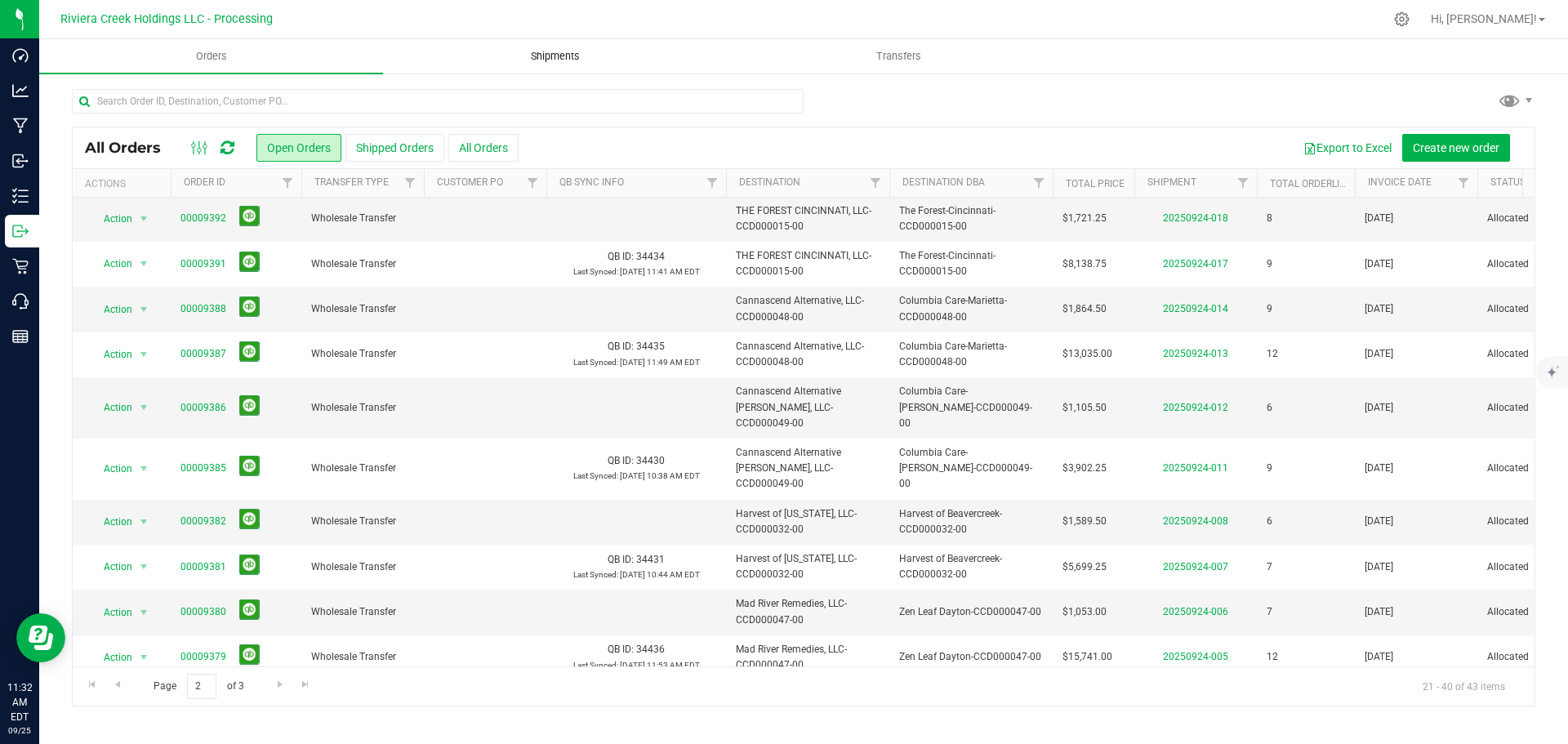
click at [541, 55] on span "Shipments" at bounding box center [555, 56] width 93 height 15
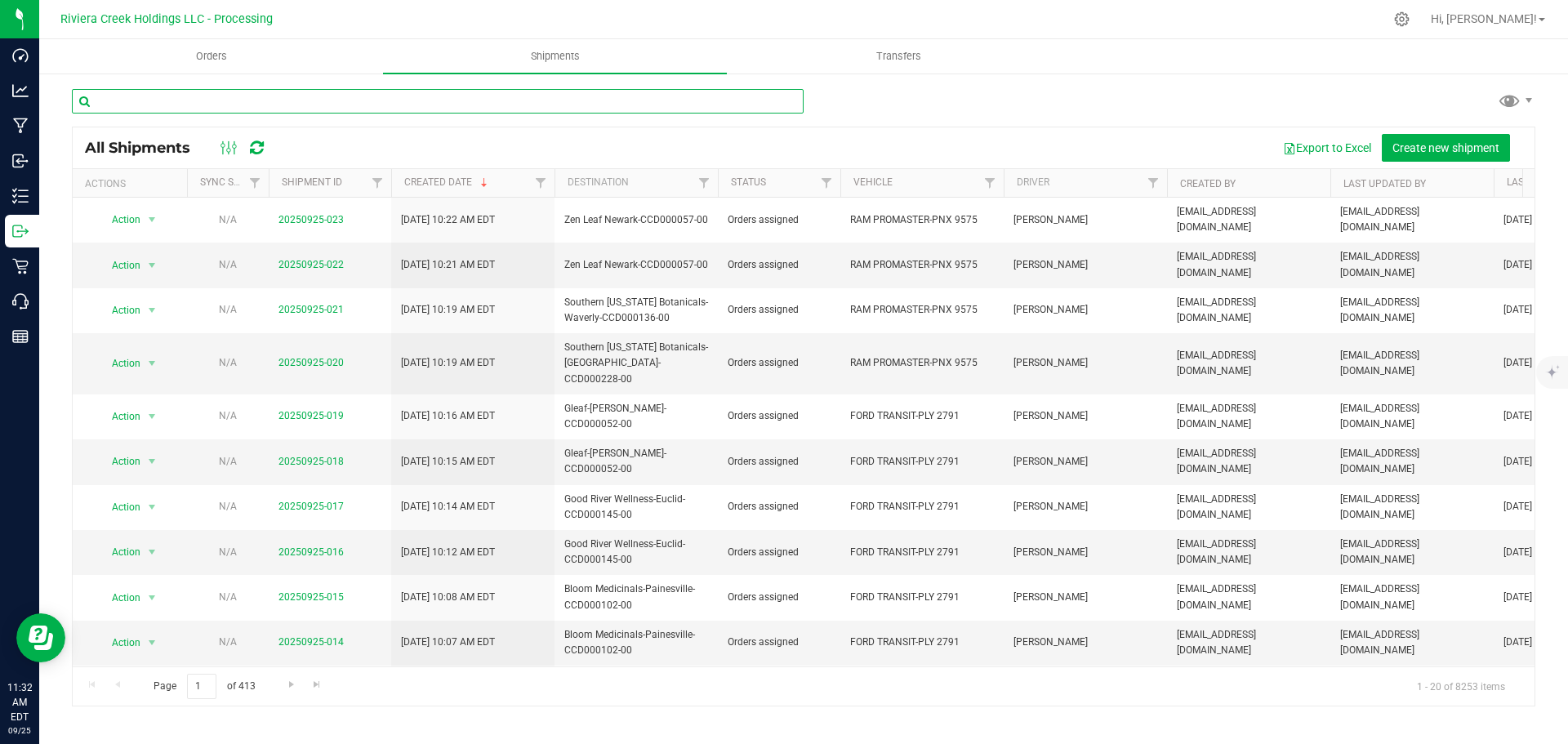
click at [193, 93] on input "text" at bounding box center [438, 101] width 732 height 25
paste input "CCD000231-00"
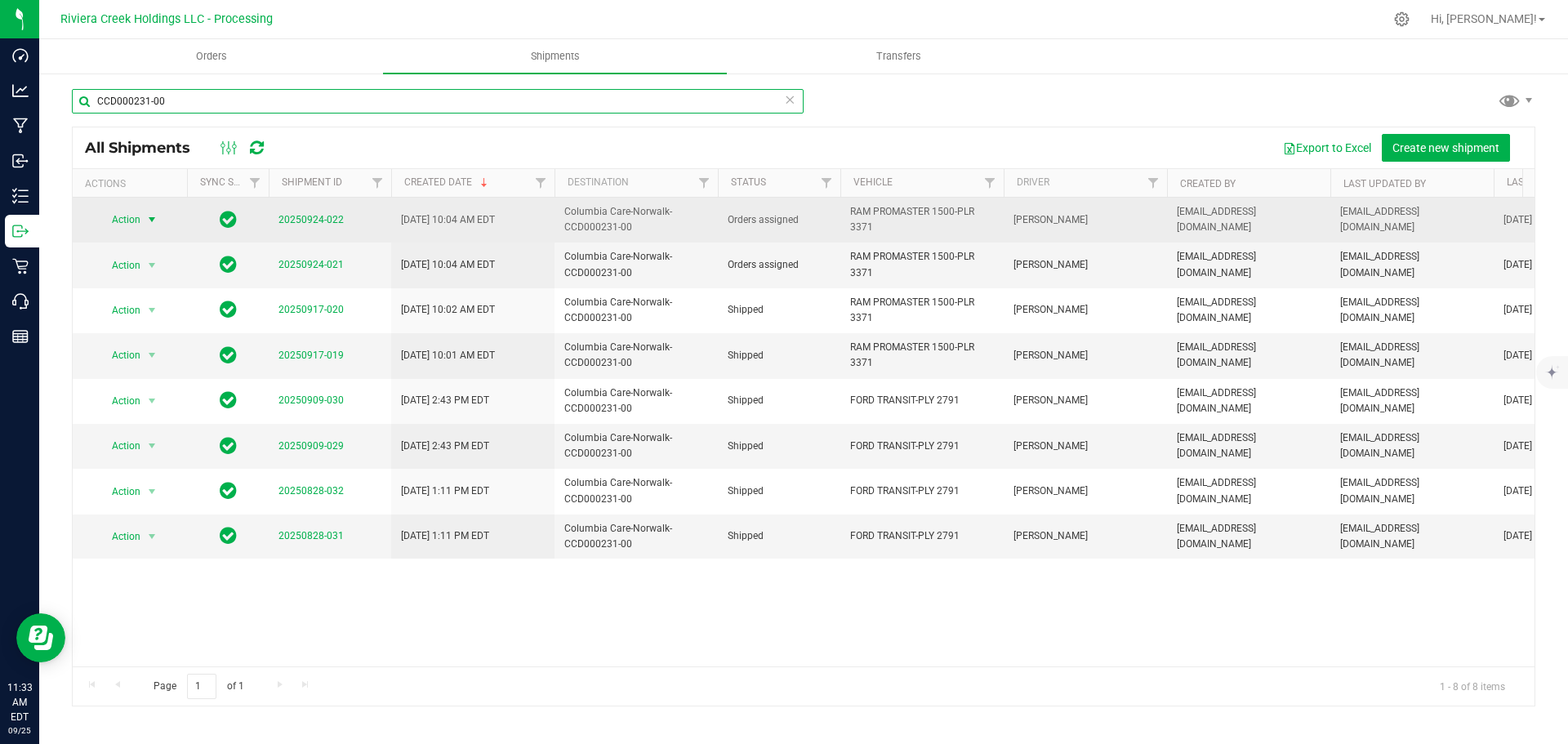
type input "CCD000231-00"
click at [146, 213] on span "select" at bounding box center [151, 219] width 21 height 23
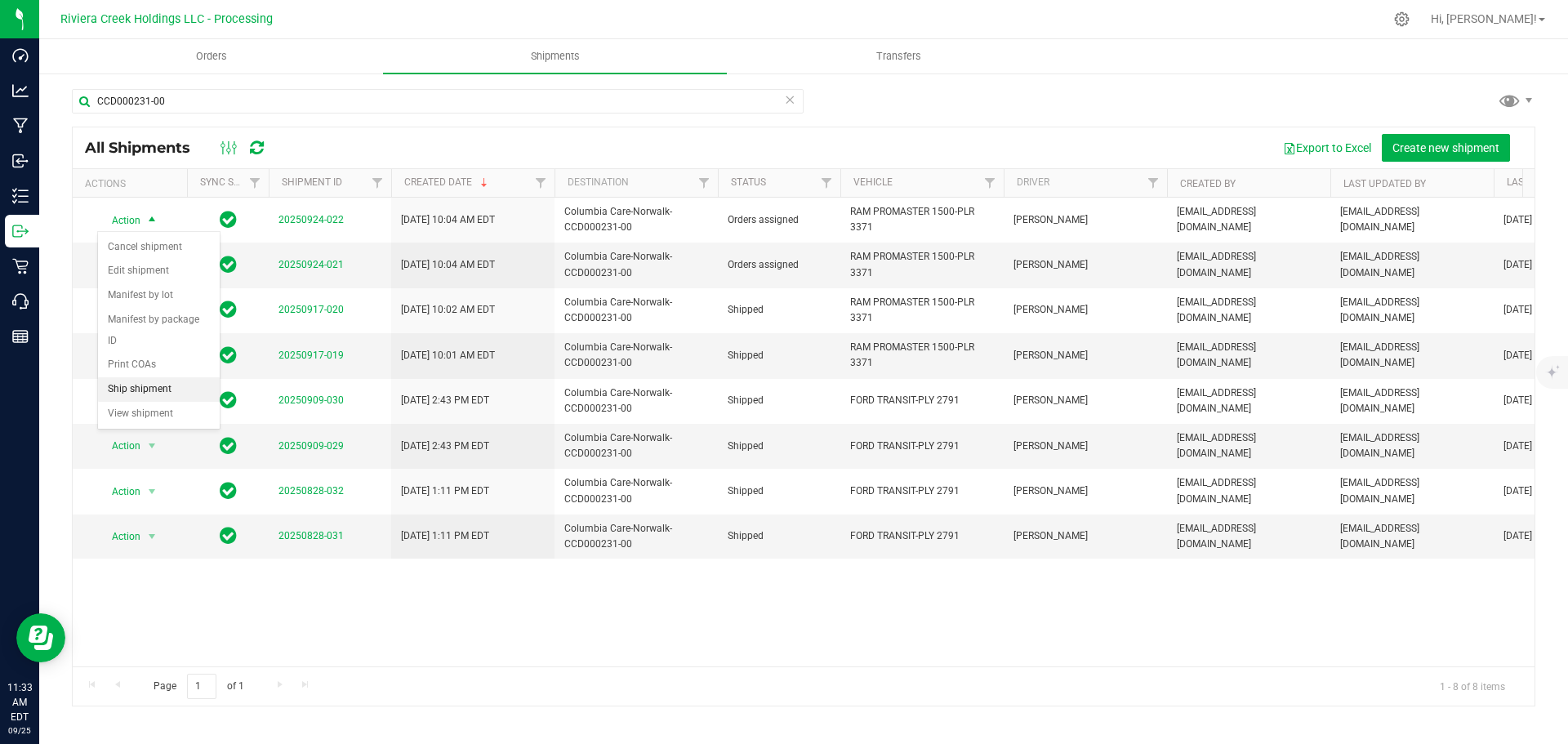
click at [146, 378] on li "Ship shipment" at bounding box center [159, 390] width 122 height 25
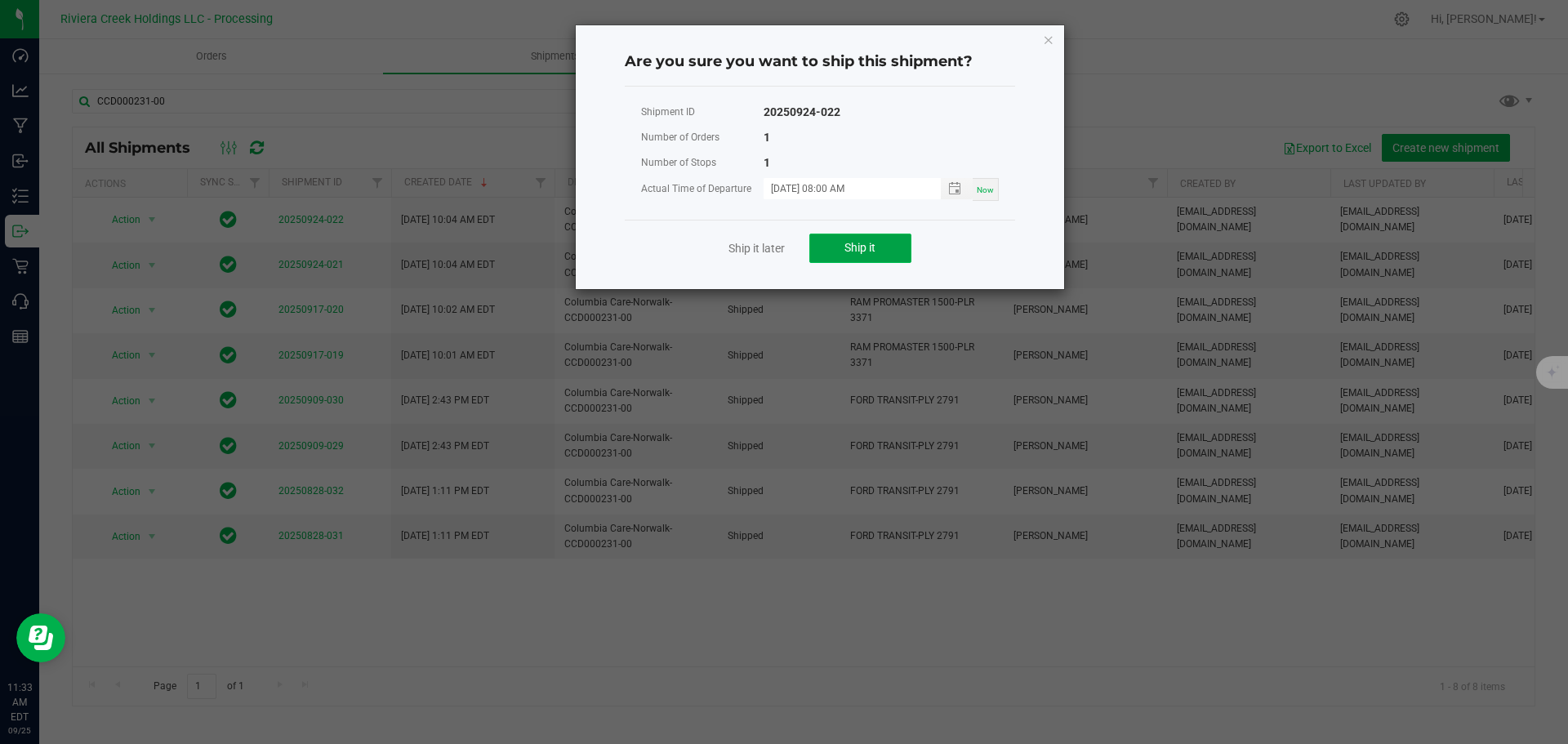
click at [822, 248] on button "Ship it" at bounding box center [861, 248] width 102 height 30
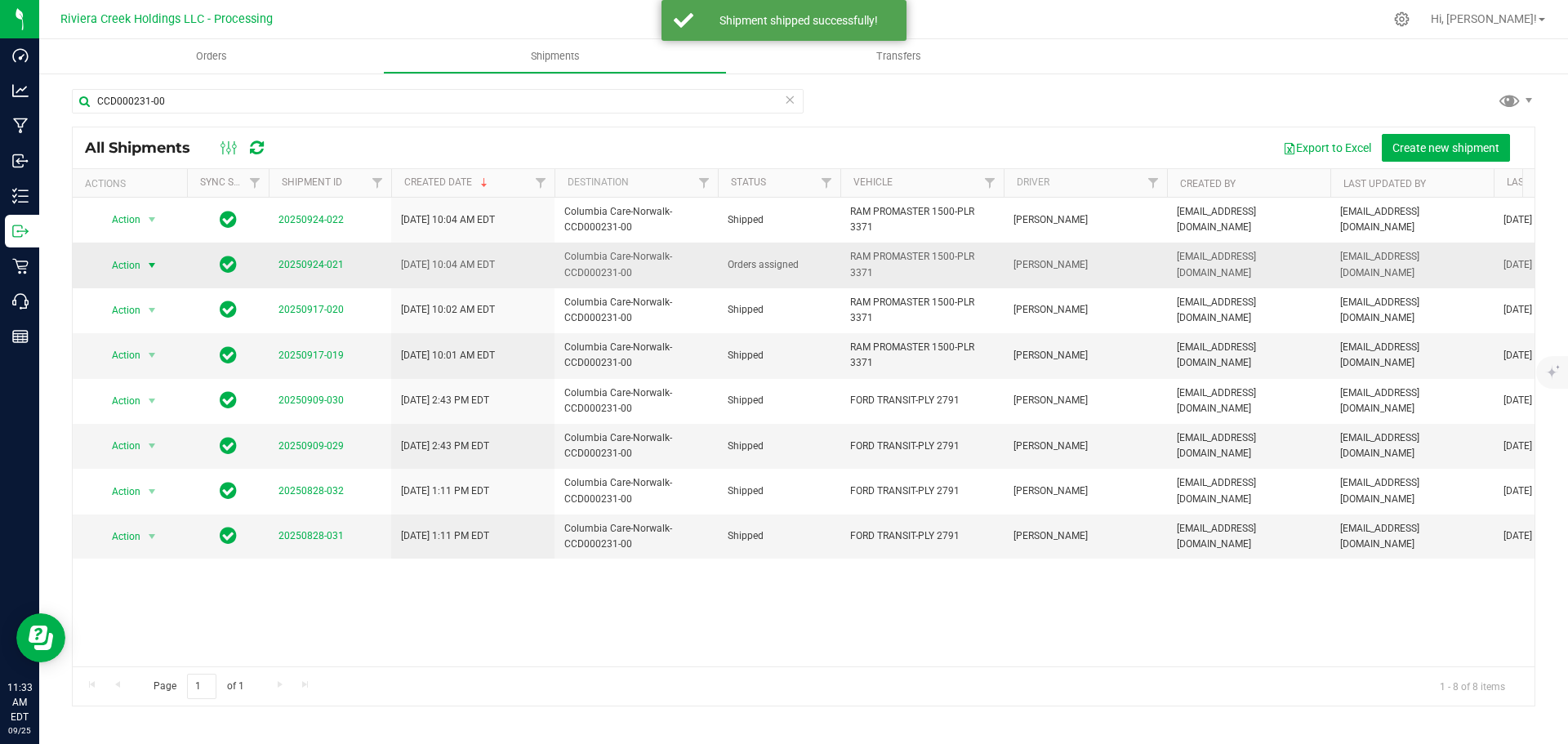
click at [132, 264] on span "Action" at bounding box center [119, 265] width 44 height 23
click at [147, 422] on li "Ship shipment" at bounding box center [159, 434] width 122 height 25
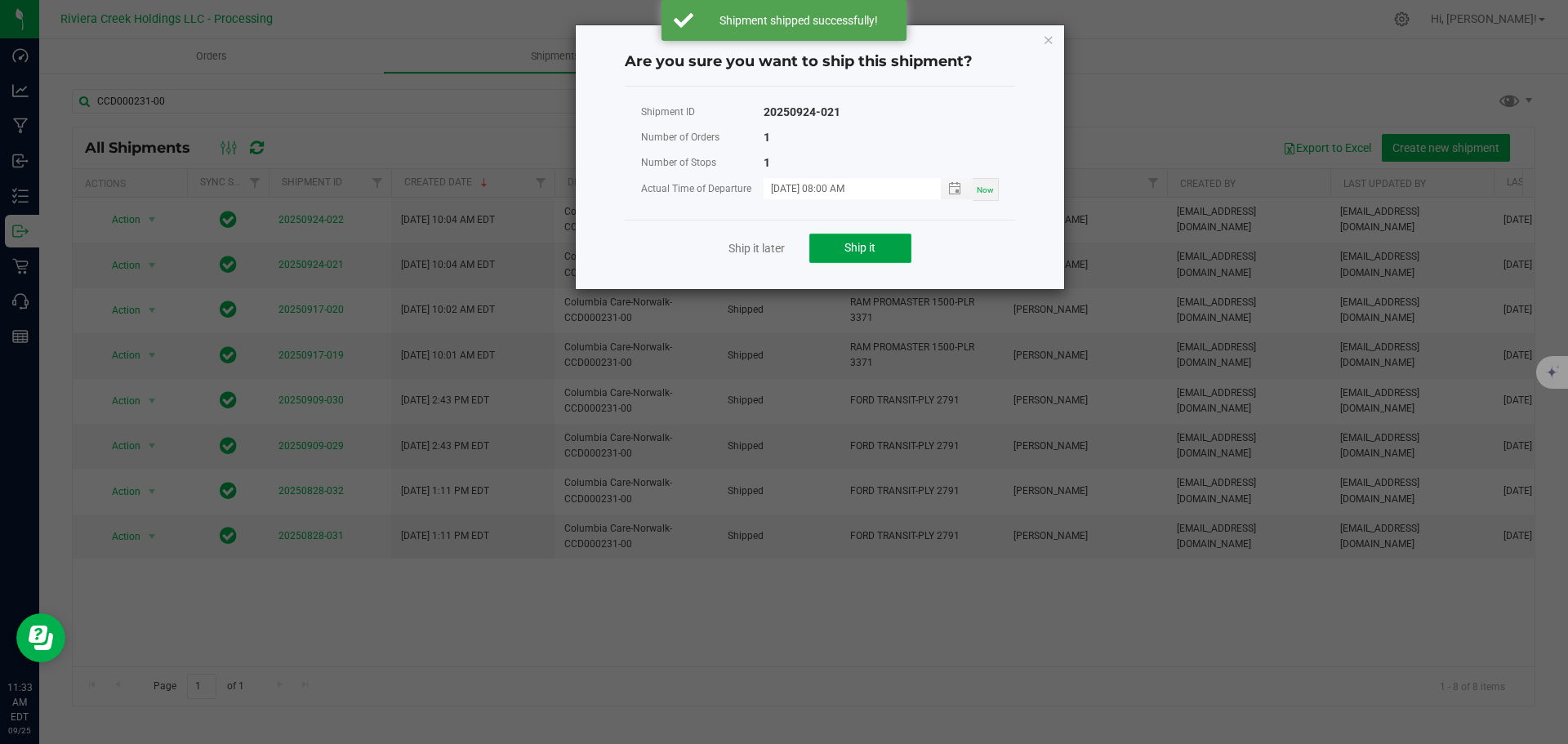
click at [835, 246] on button "Ship it" at bounding box center [861, 248] width 102 height 30
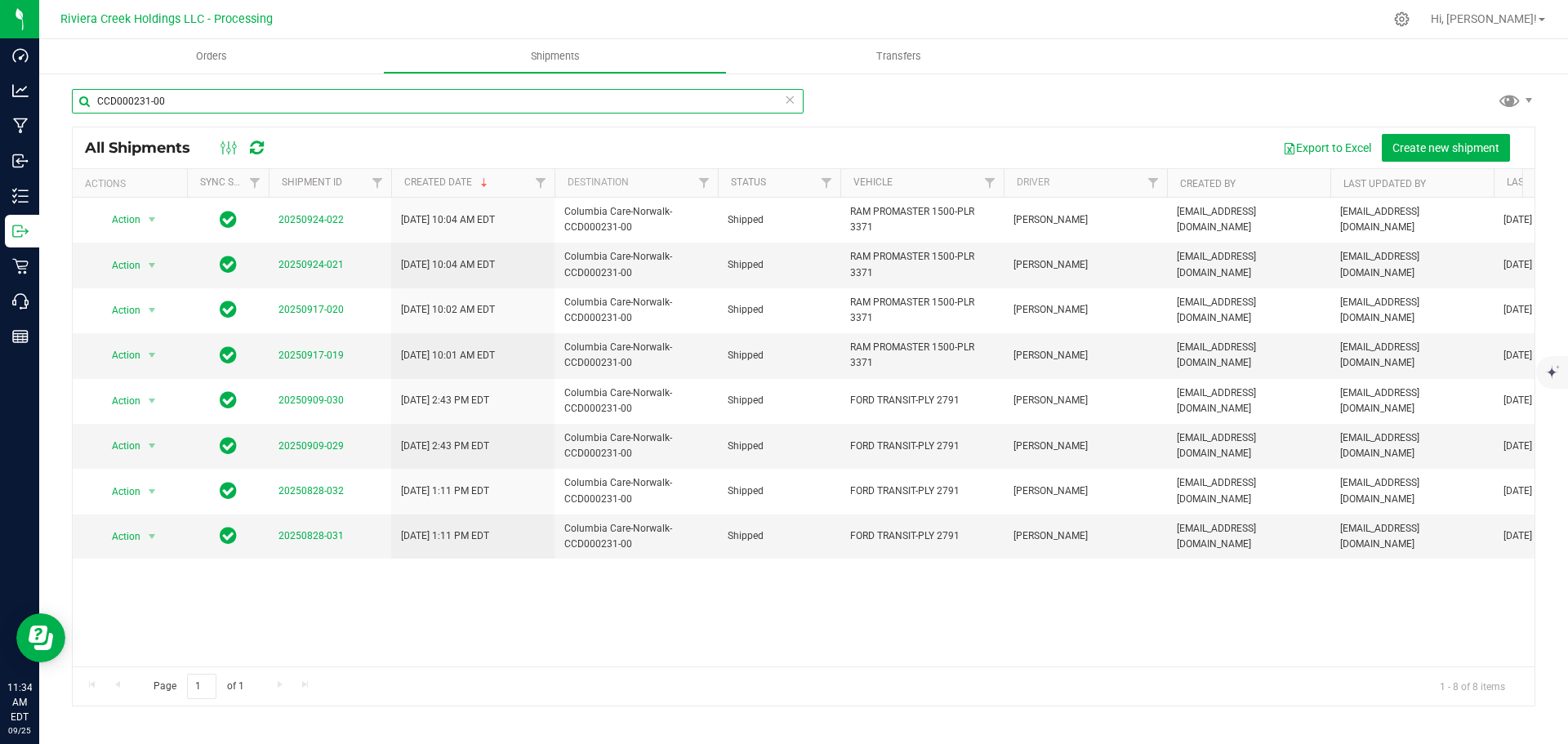
drag, startPoint x: 176, startPoint y: 98, endPoint x: 90, endPoint y: 100, distance: 86.0
click at [90, 100] on input "CCD000231-00" at bounding box center [438, 101] width 732 height 25
paste input "CCD000051-00"
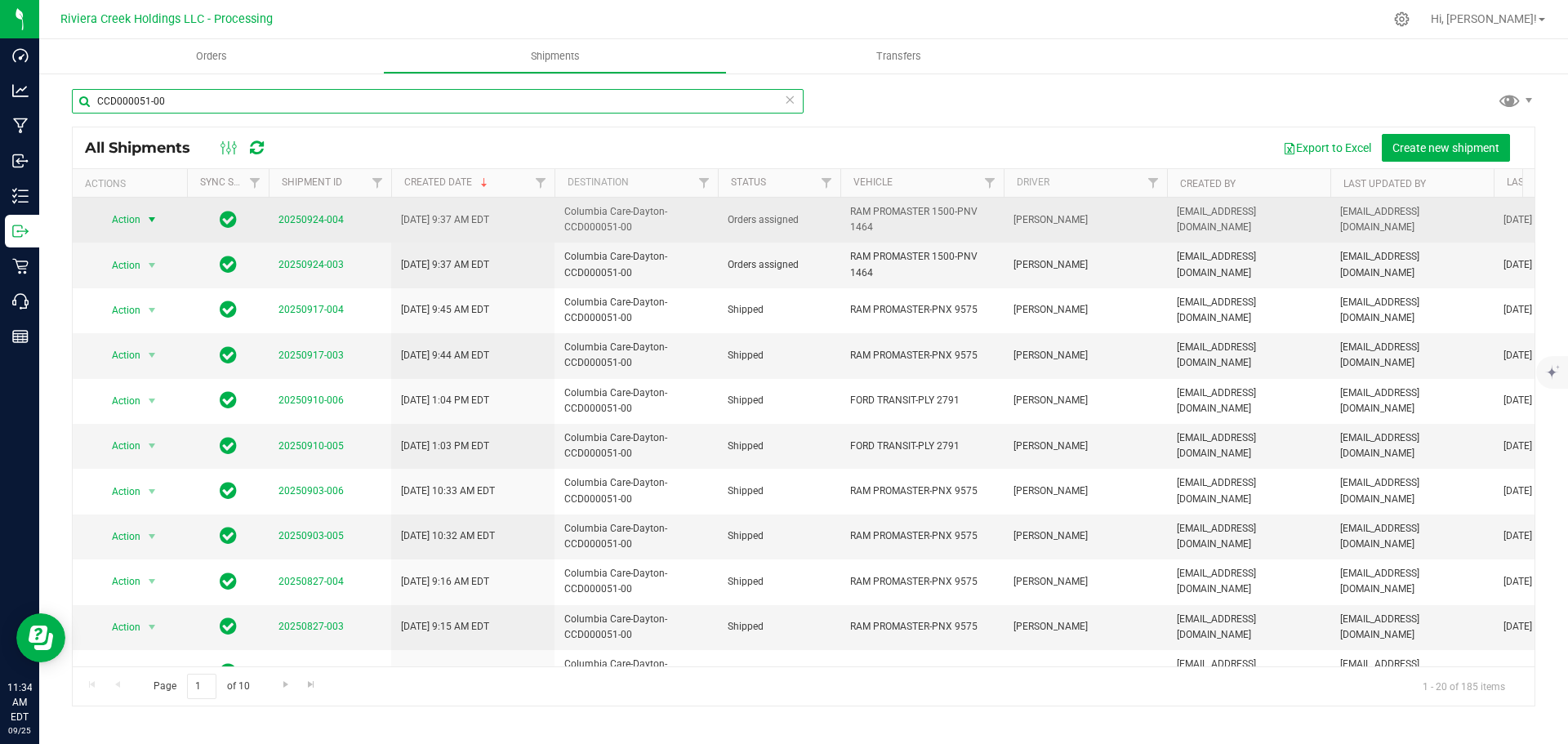
type input "CCD000051-00"
click at [132, 222] on span "Action" at bounding box center [119, 219] width 44 height 23
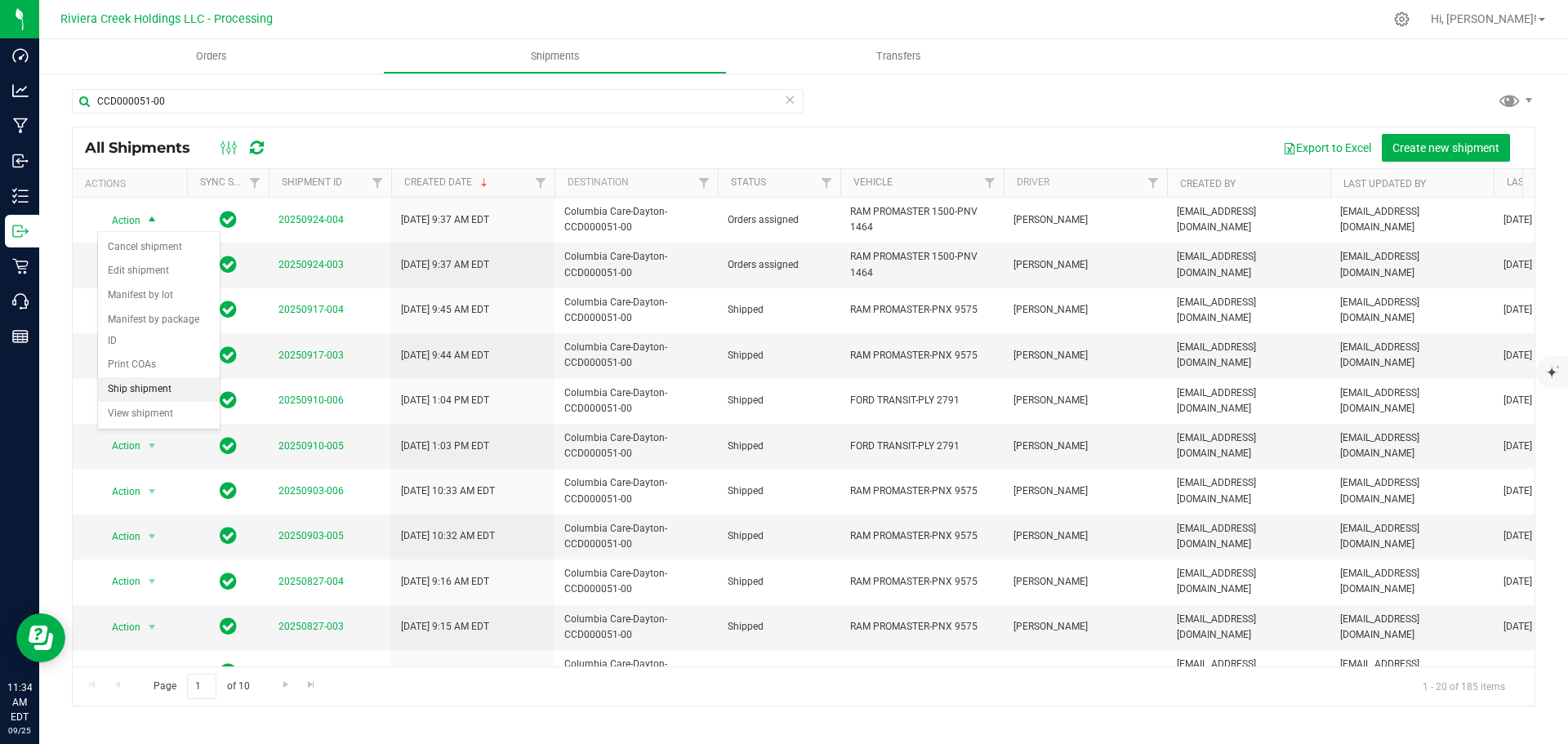
click at [151, 378] on li "Ship shipment" at bounding box center [159, 390] width 122 height 25
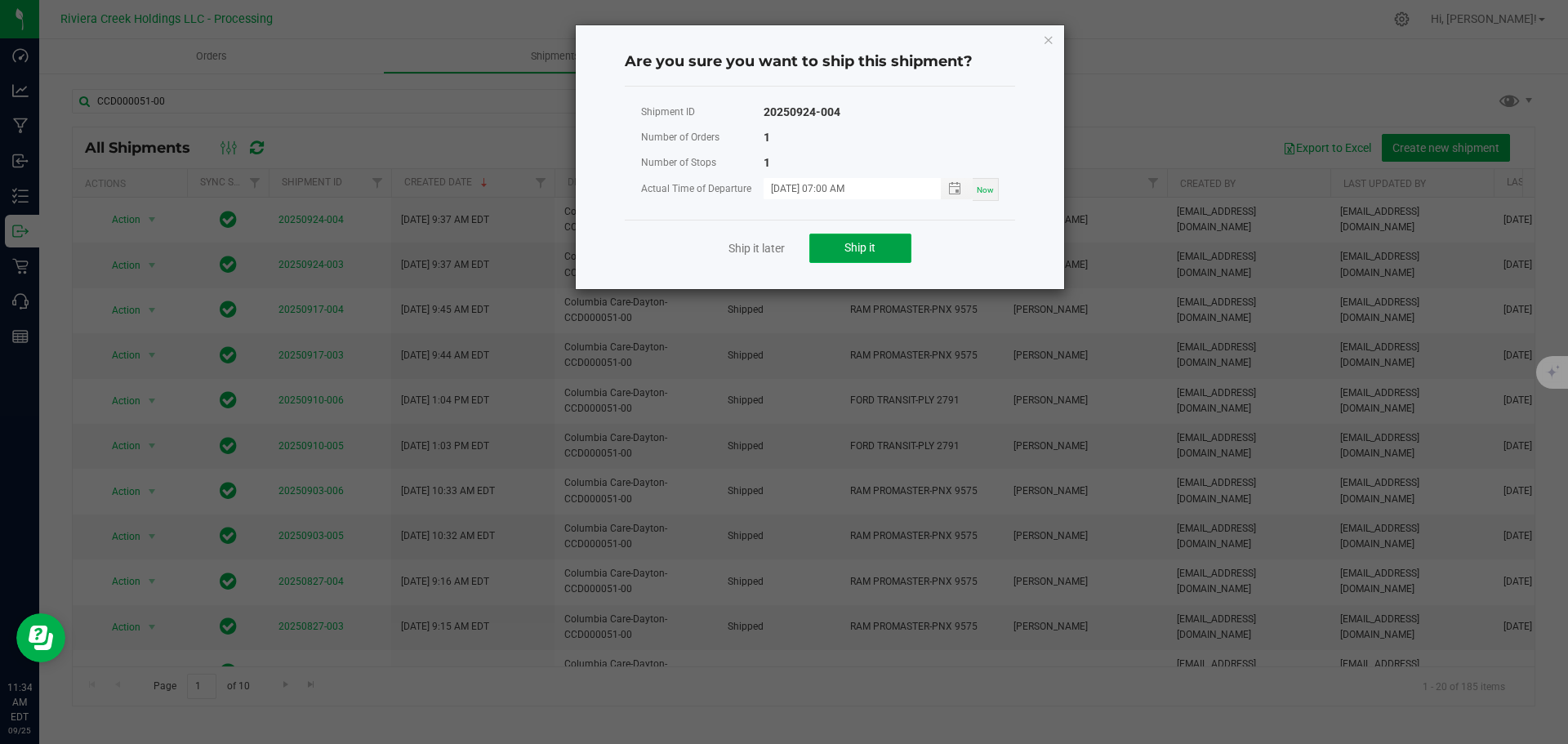
click at [837, 250] on button "Ship it" at bounding box center [861, 248] width 102 height 30
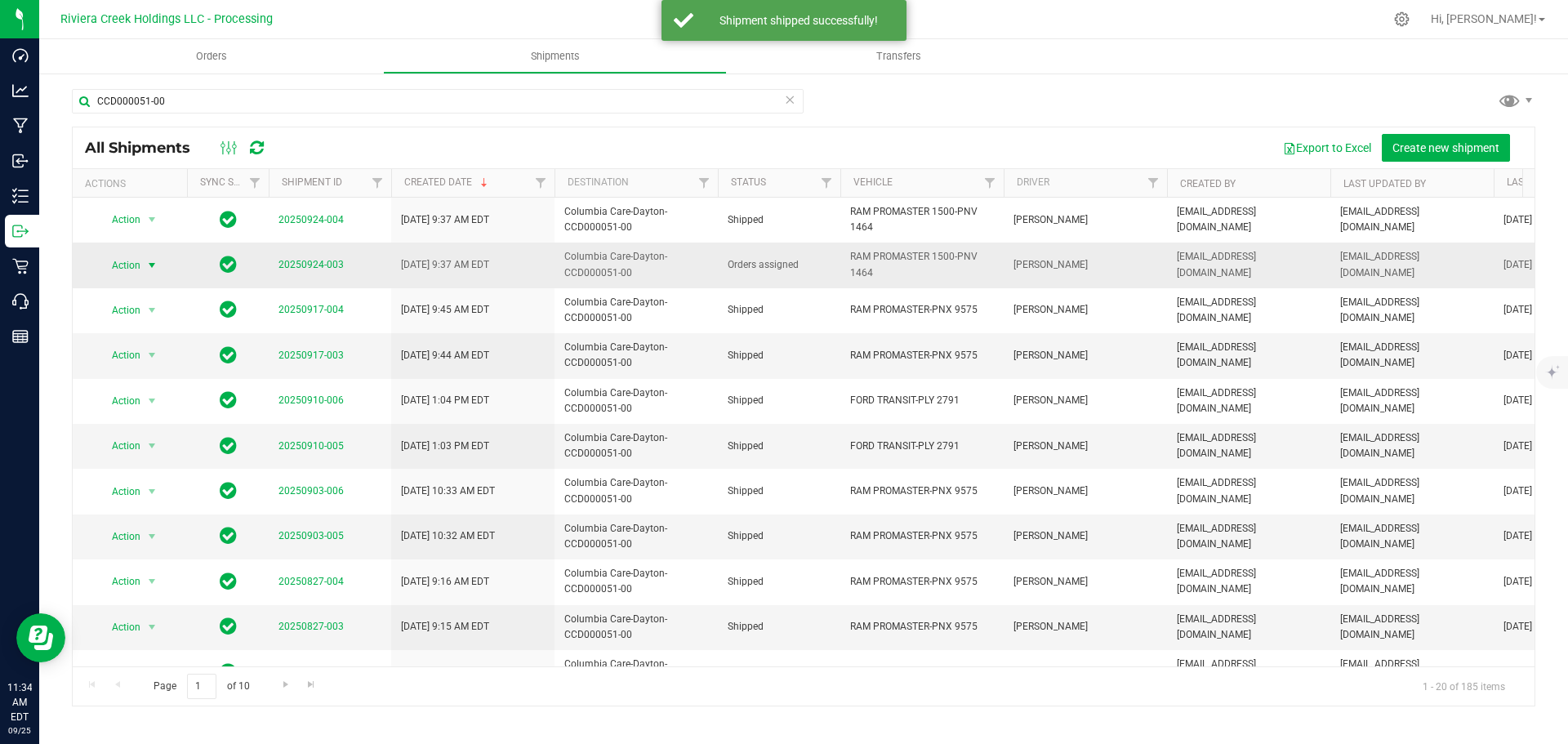
click at [142, 263] on span "select" at bounding box center [151, 265] width 21 height 23
click at [138, 422] on li "Ship shipment" at bounding box center [159, 434] width 122 height 25
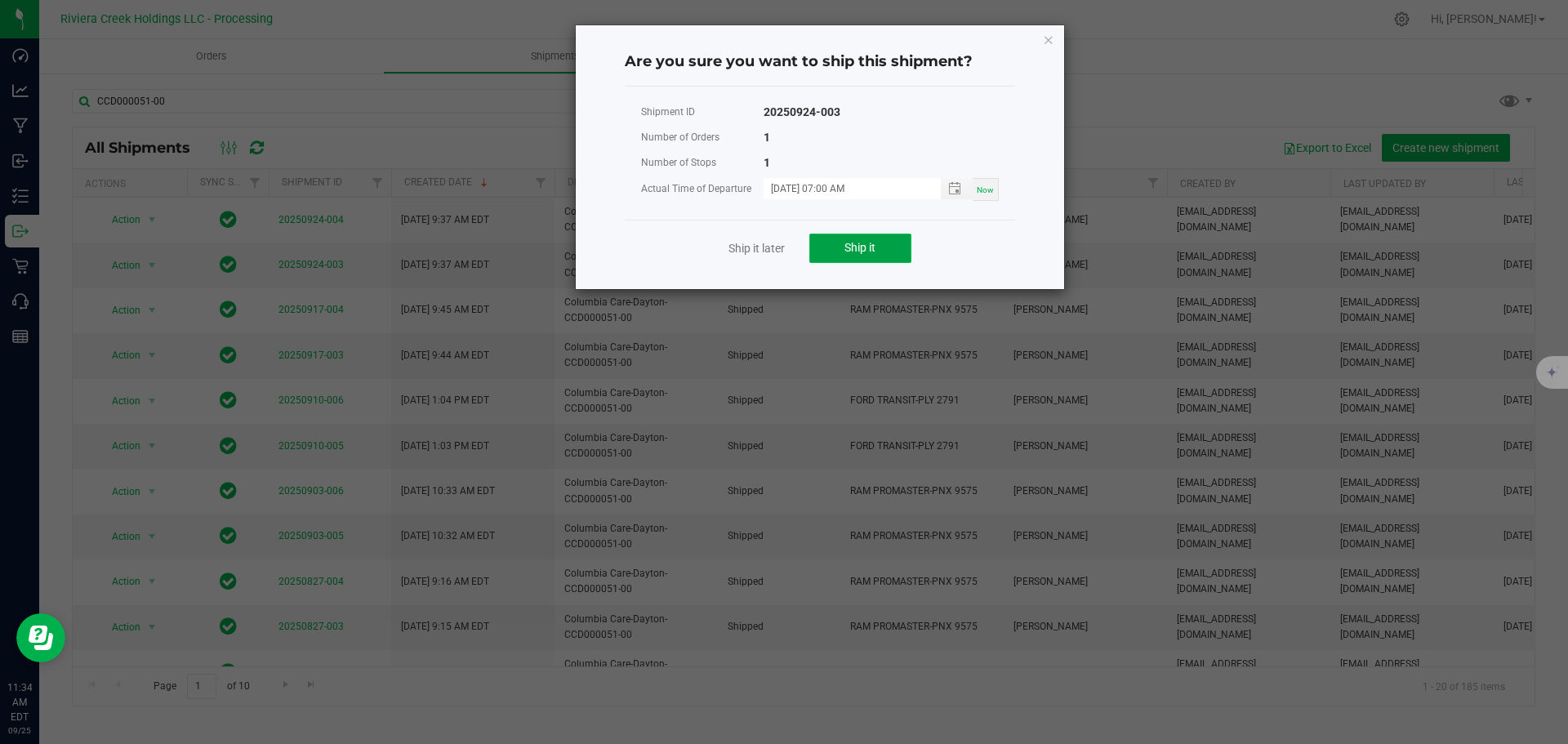
click at [837, 245] on button "Ship it" at bounding box center [861, 248] width 102 height 30
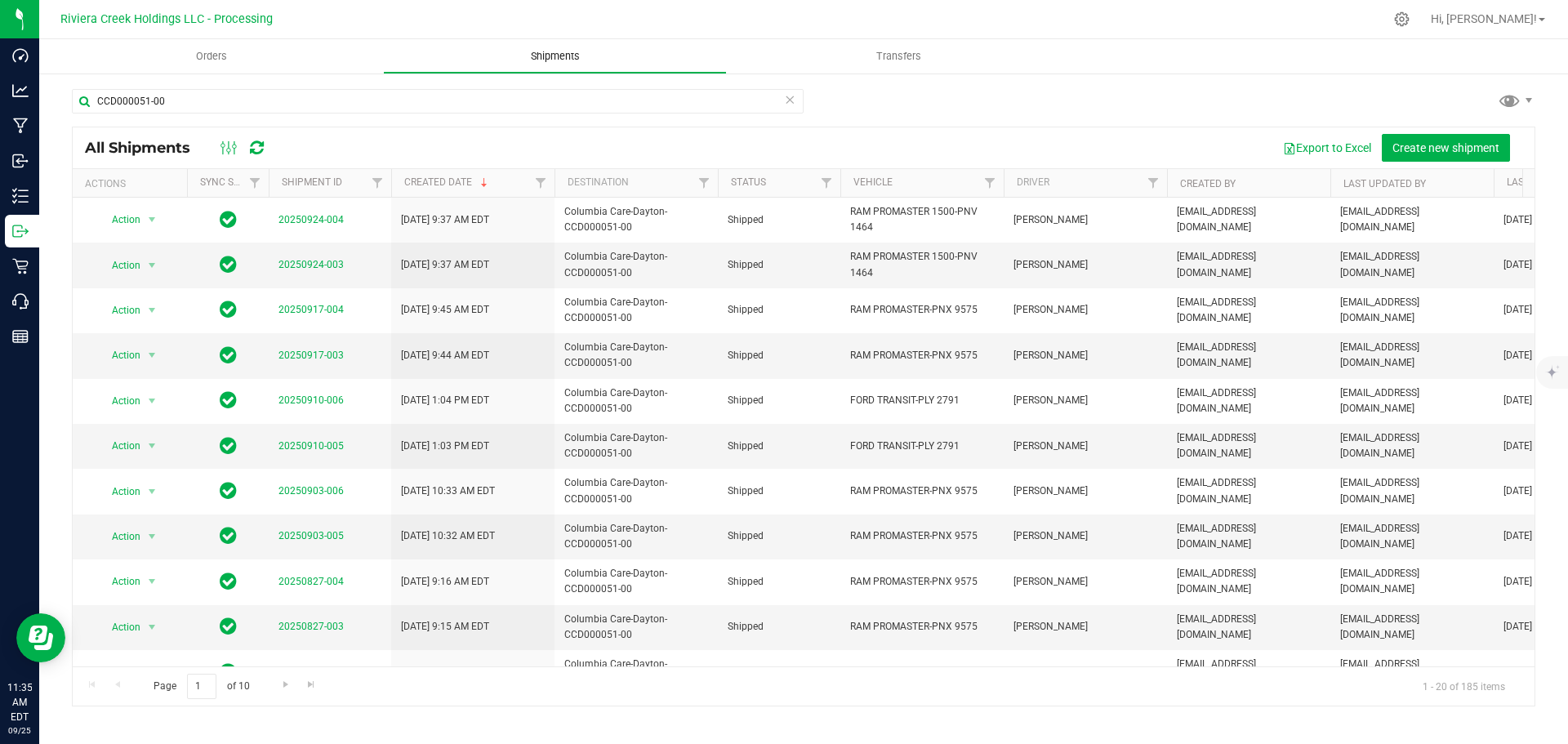
click at [552, 55] on span "Shipments" at bounding box center [555, 56] width 93 height 15
drag, startPoint x: 170, startPoint y: 103, endPoint x: 77, endPoint y: 93, distance: 93.5
click at [77, 93] on input "CCD000051-00" at bounding box center [438, 101] width 732 height 25
paste input "62"
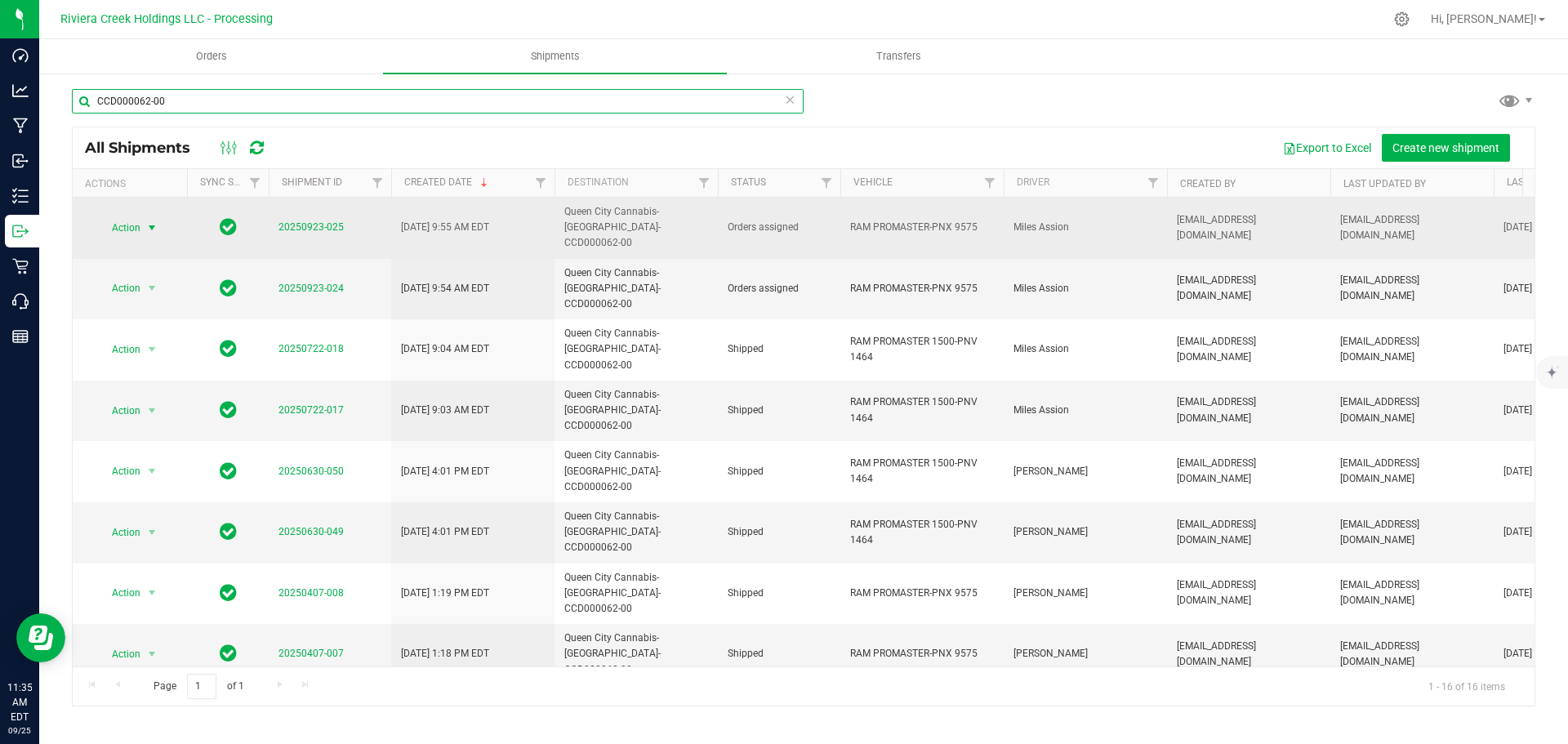
type input "CCD000062-00"
click at [120, 219] on span "Action" at bounding box center [119, 227] width 44 height 23
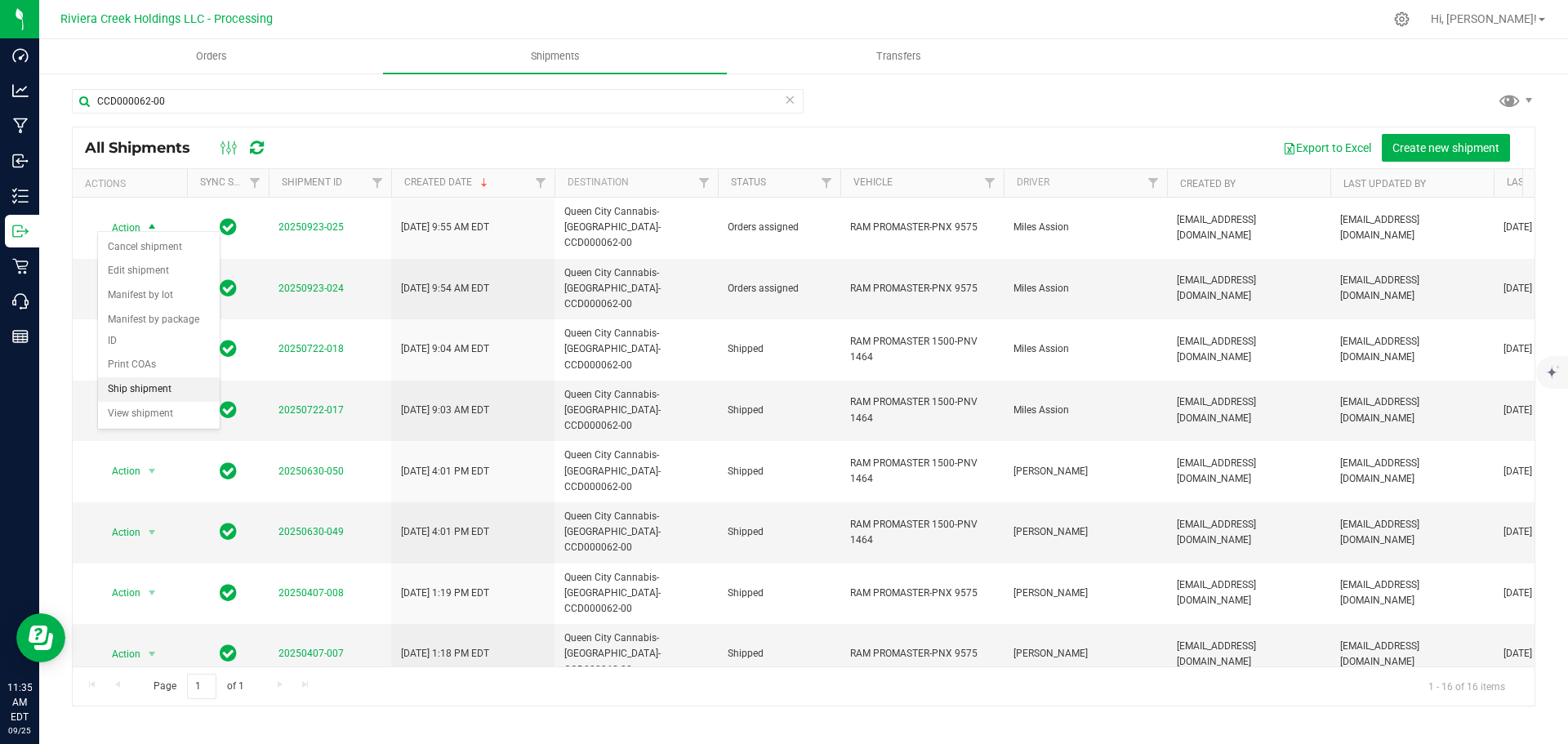
click at [144, 378] on li "Ship shipment" at bounding box center [159, 390] width 122 height 25
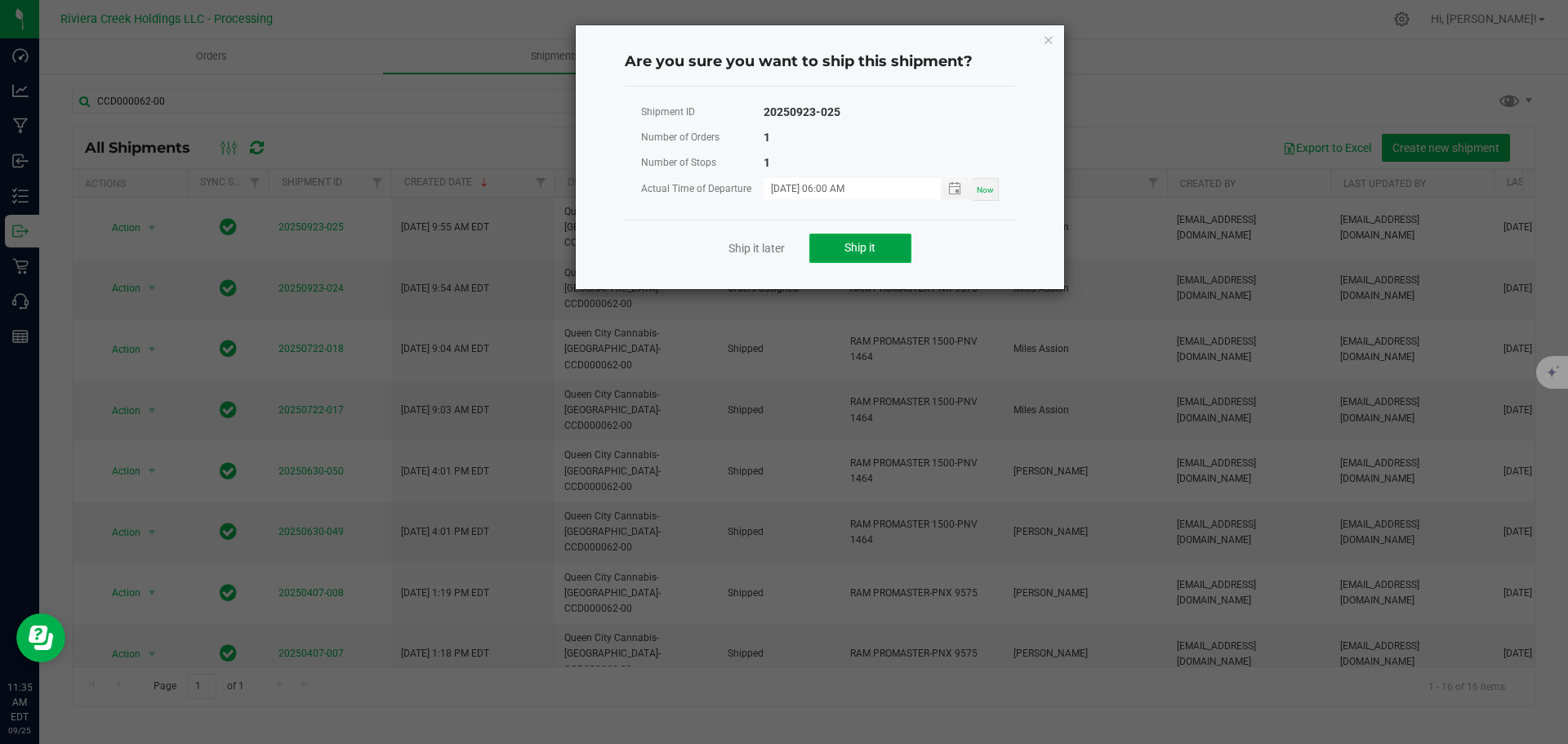
click at [832, 252] on button "Ship it" at bounding box center [861, 248] width 102 height 30
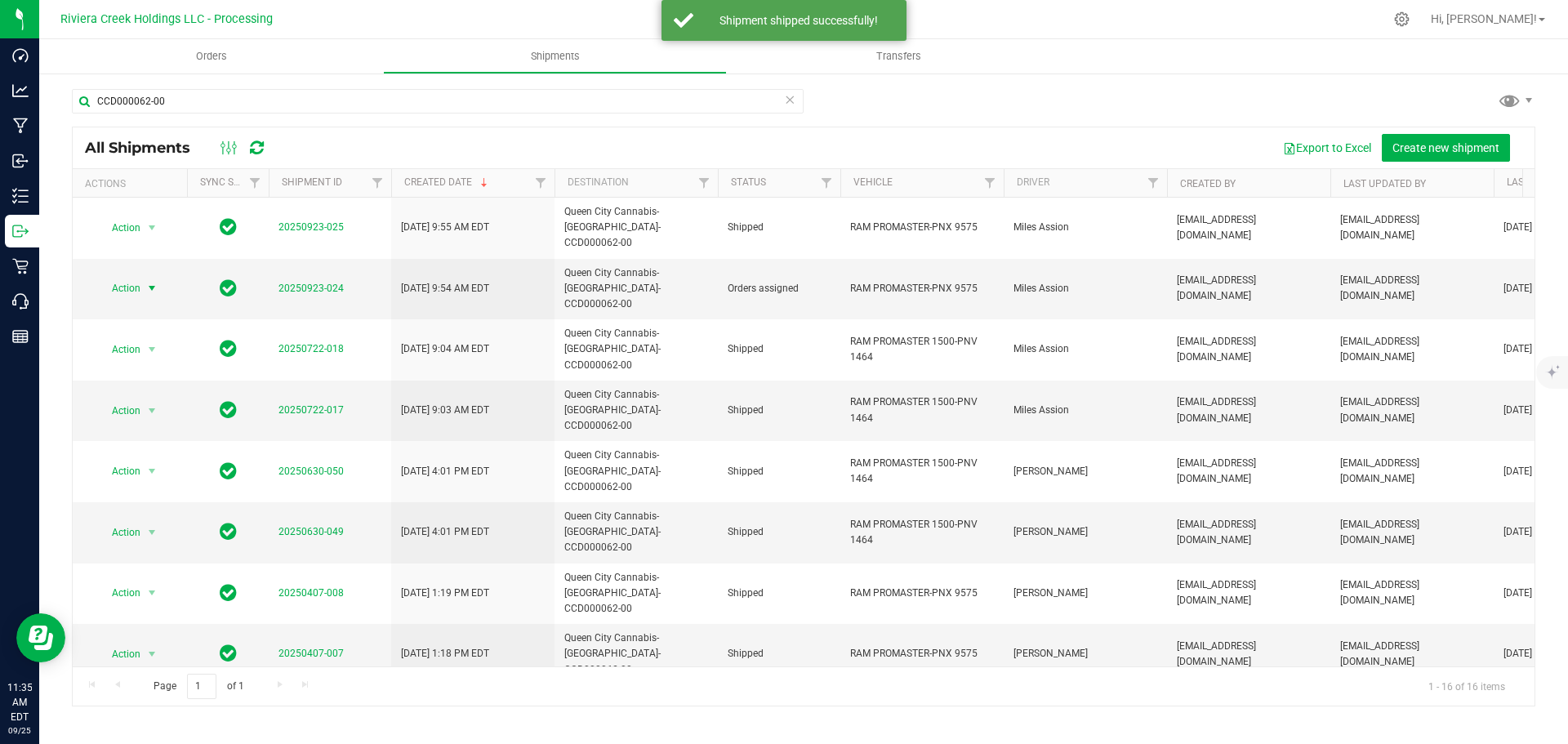
click at [137, 277] on span "Action" at bounding box center [119, 287] width 44 height 23
click at [152, 422] on li "Ship shipment" at bounding box center [159, 434] width 122 height 25
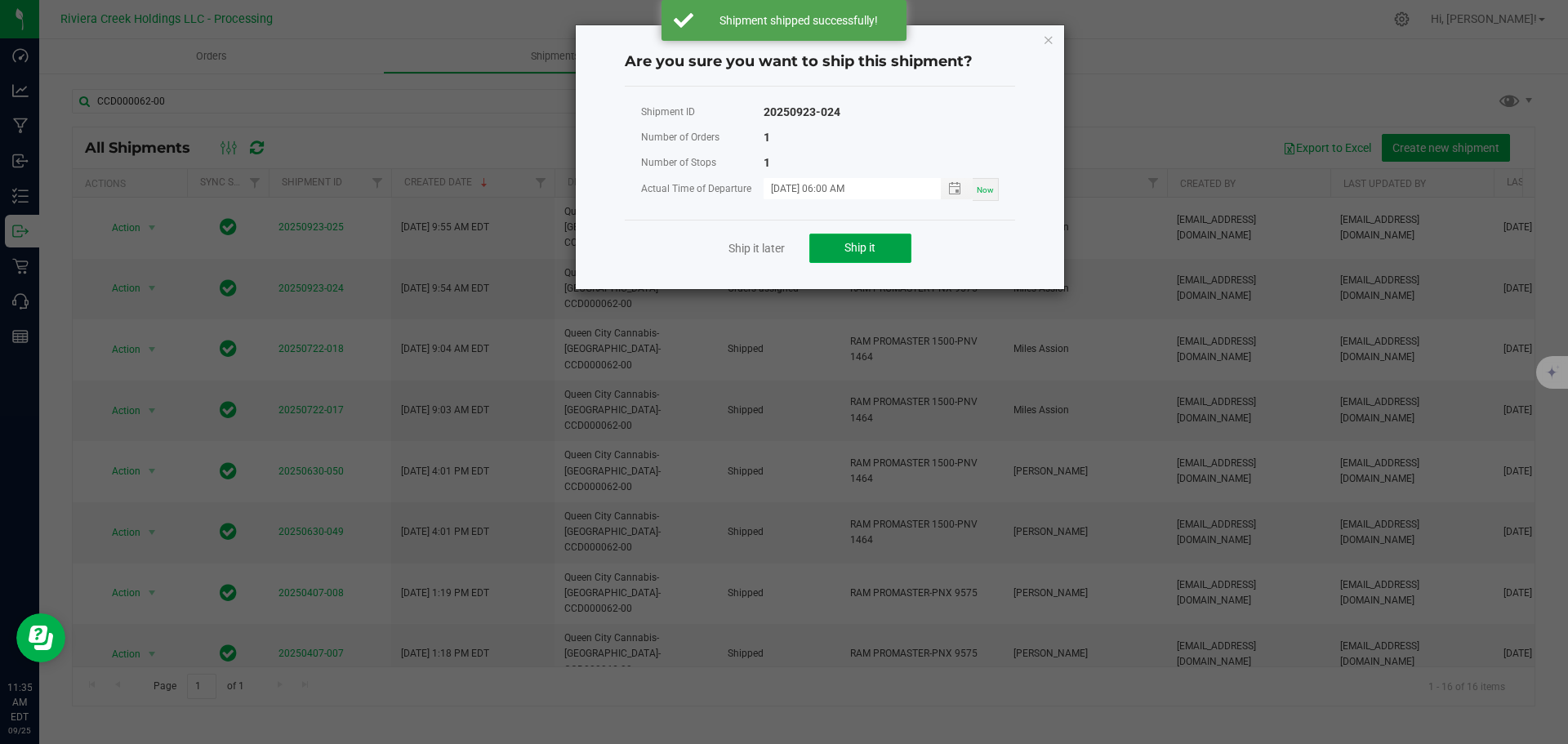
click at [860, 240] on button "Ship it" at bounding box center [861, 248] width 102 height 30
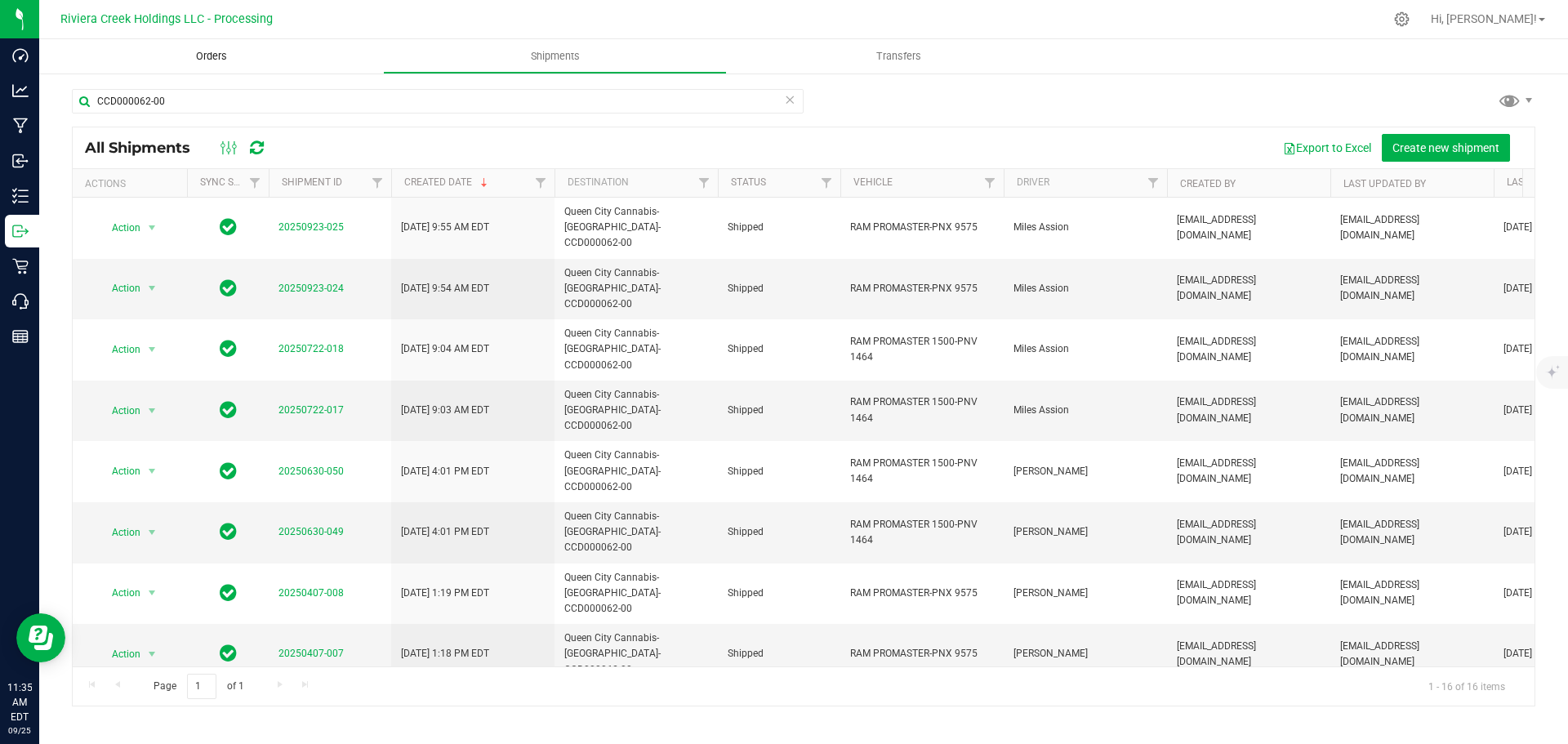
click at [208, 53] on span "Orders" at bounding box center [211, 56] width 75 height 15
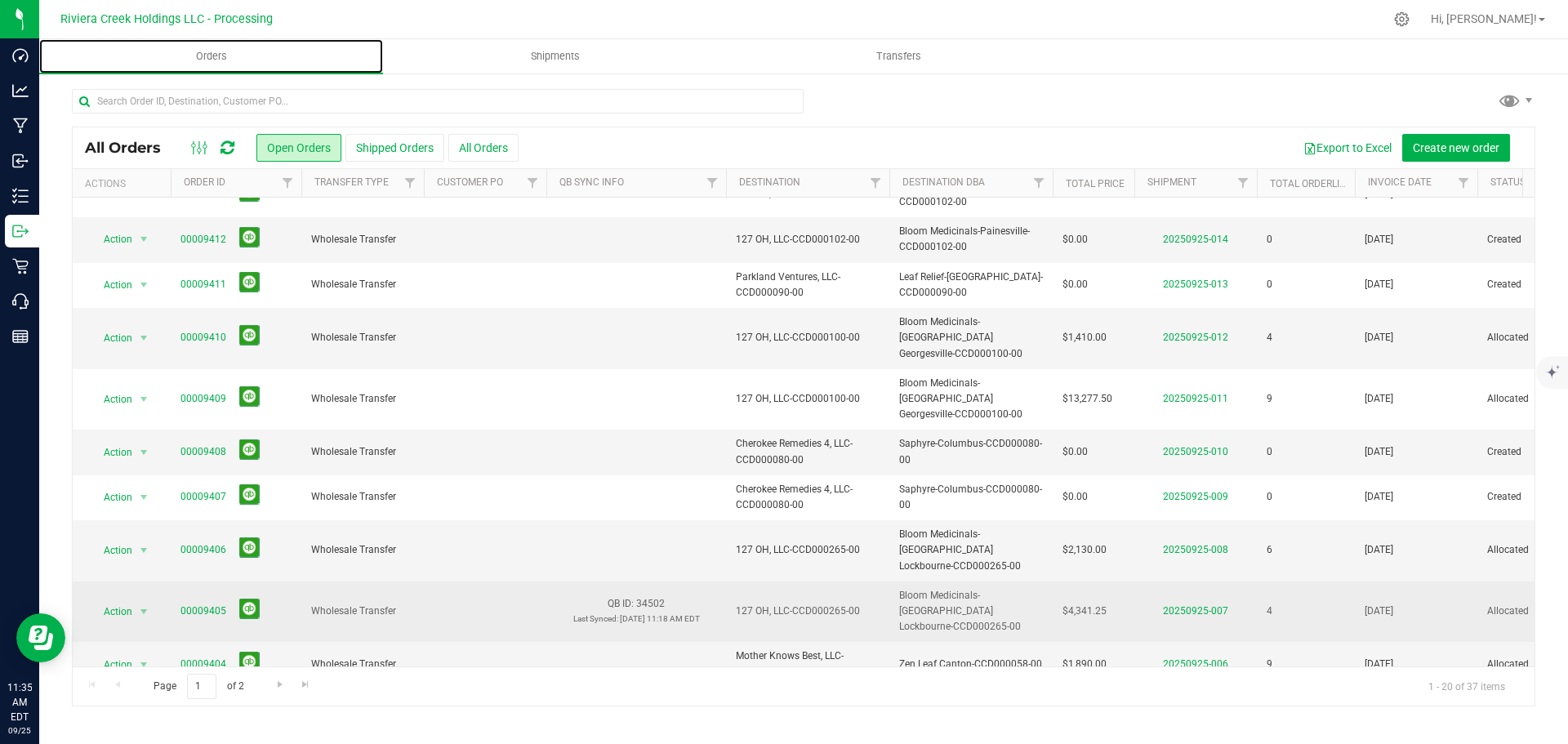
scroll to position [448, 0]
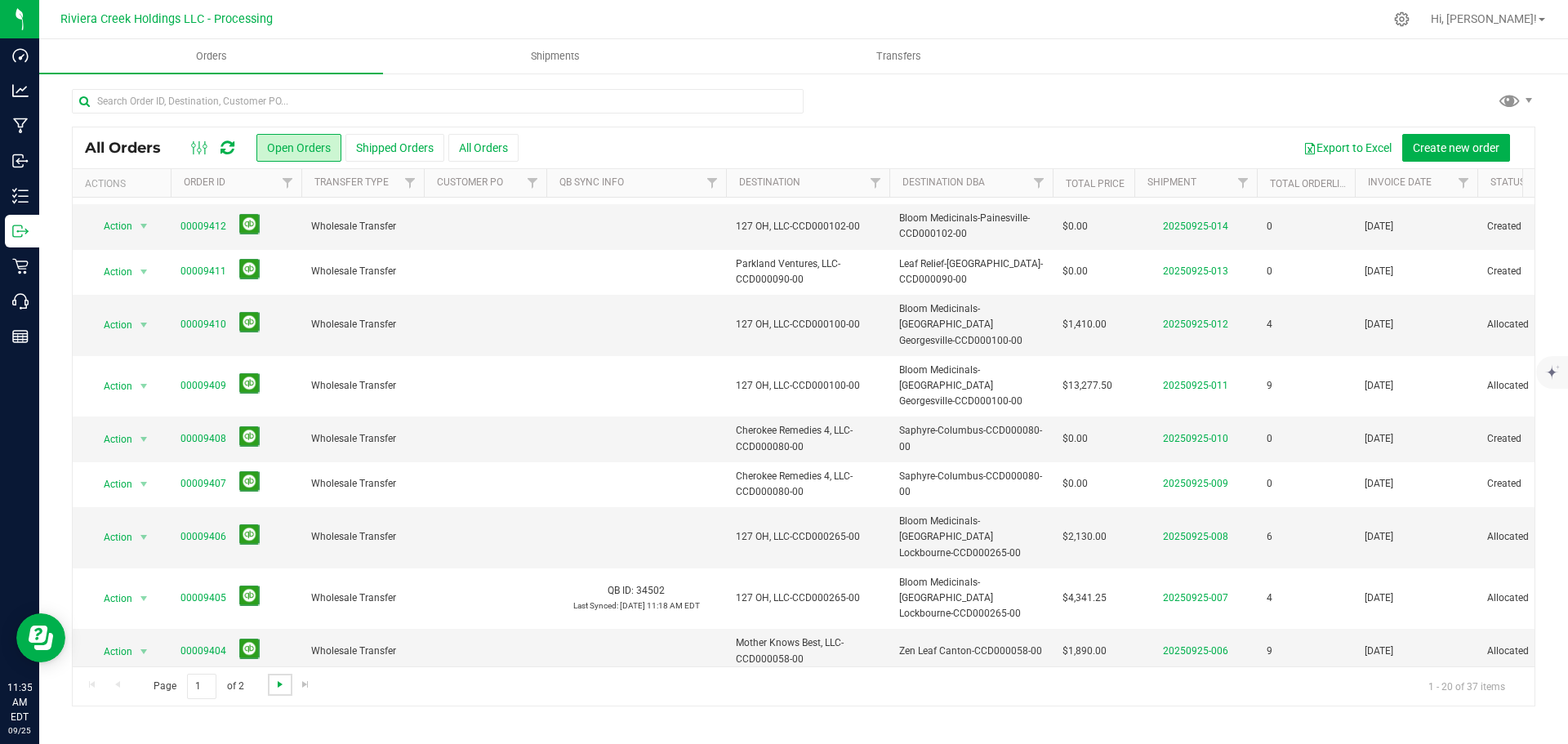
click at [278, 685] on span "Go to the next page" at bounding box center [279, 684] width 13 height 13
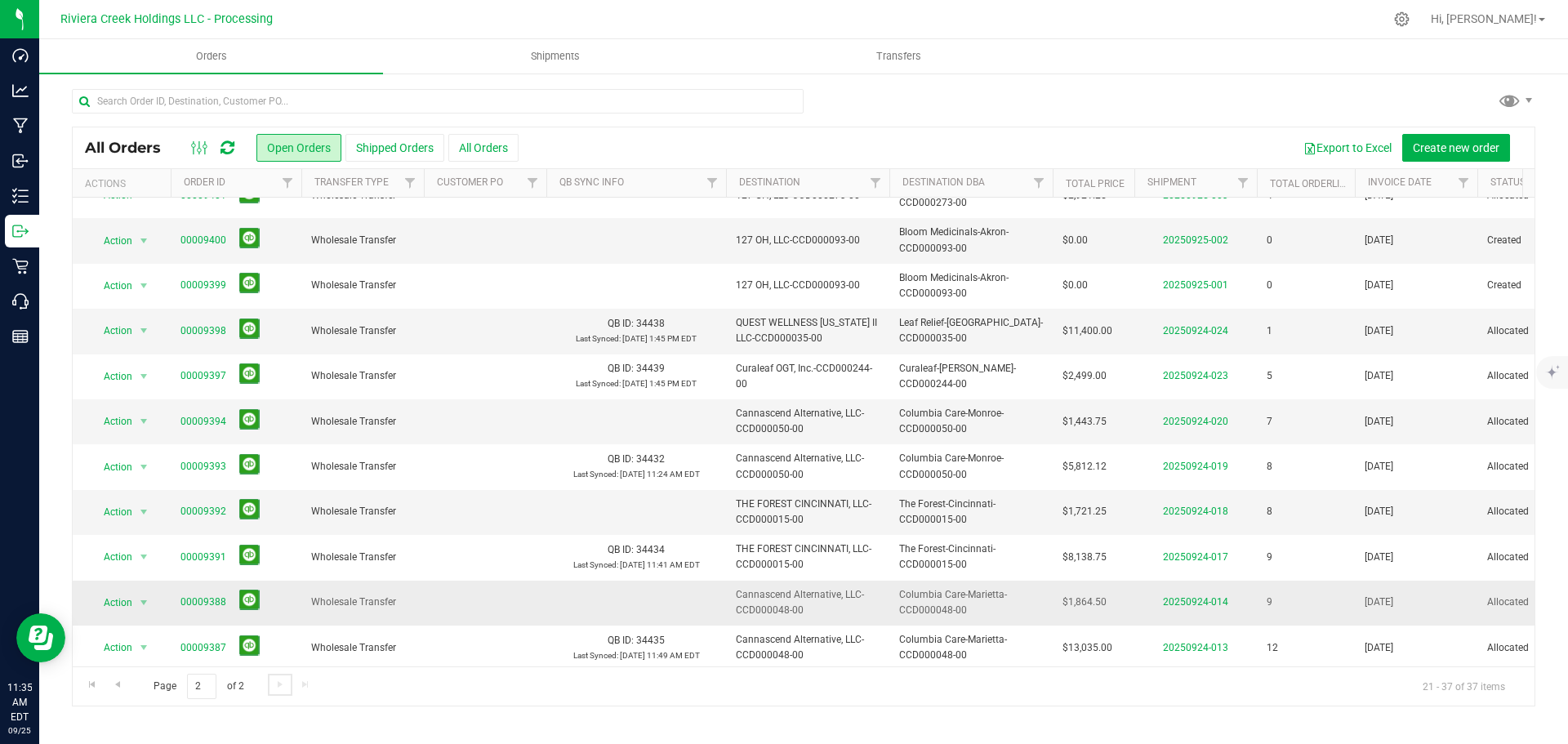
scroll to position [0, 0]
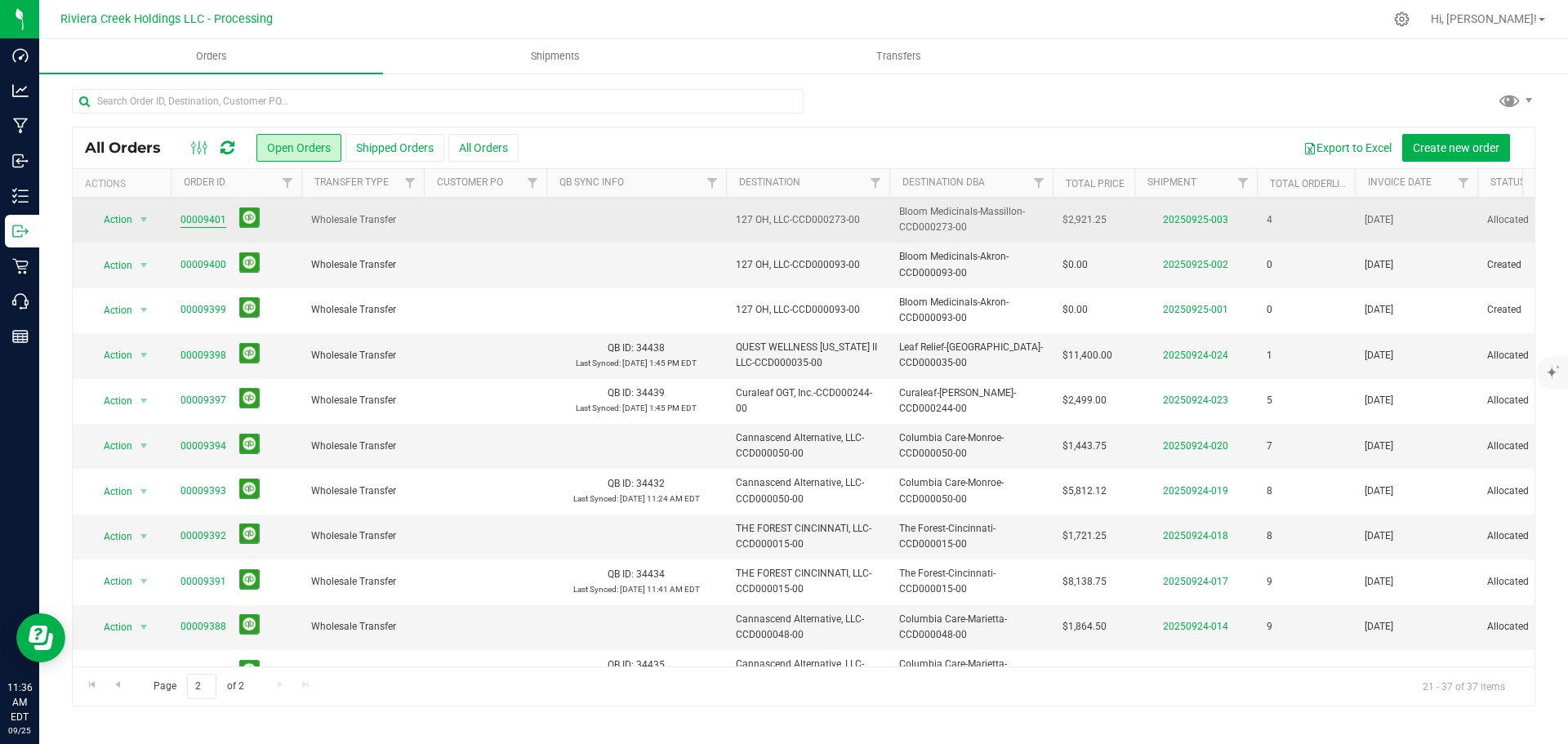
click at [190, 219] on link "00009401" at bounding box center [203, 220] width 45 height 16
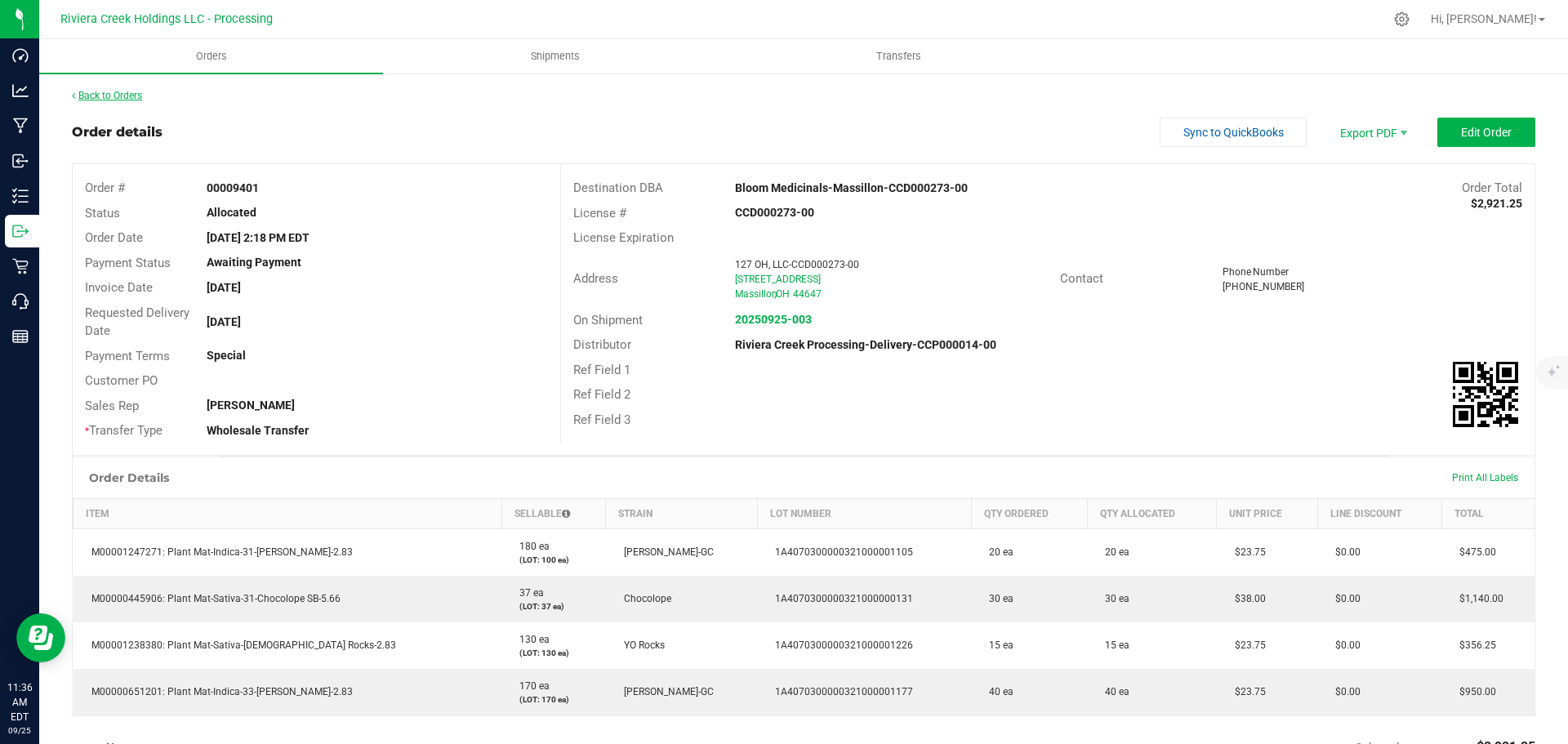
click at [118, 91] on link "Back to Orders" at bounding box center [106, 95] width 70 height 12
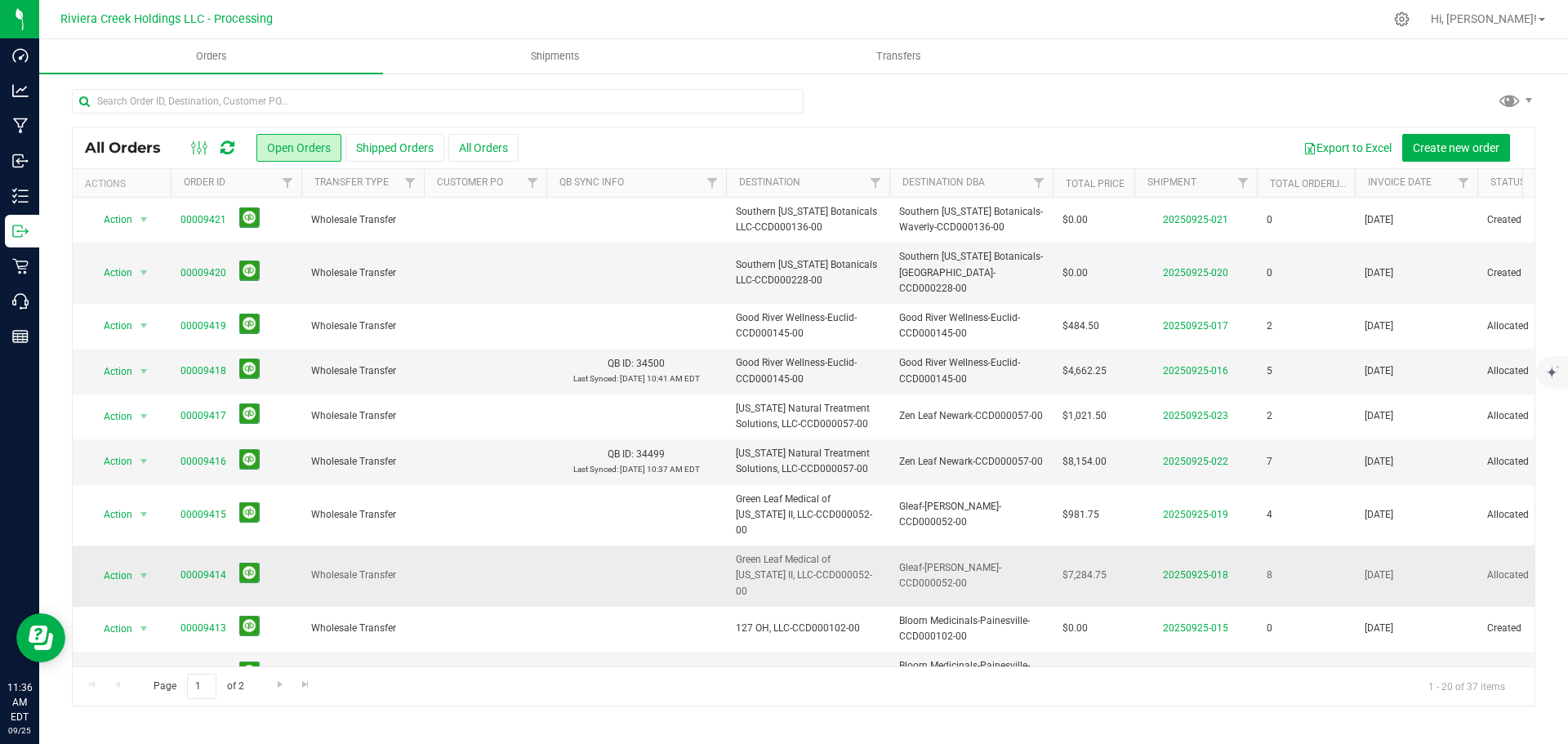
scroll to position [82, 0]
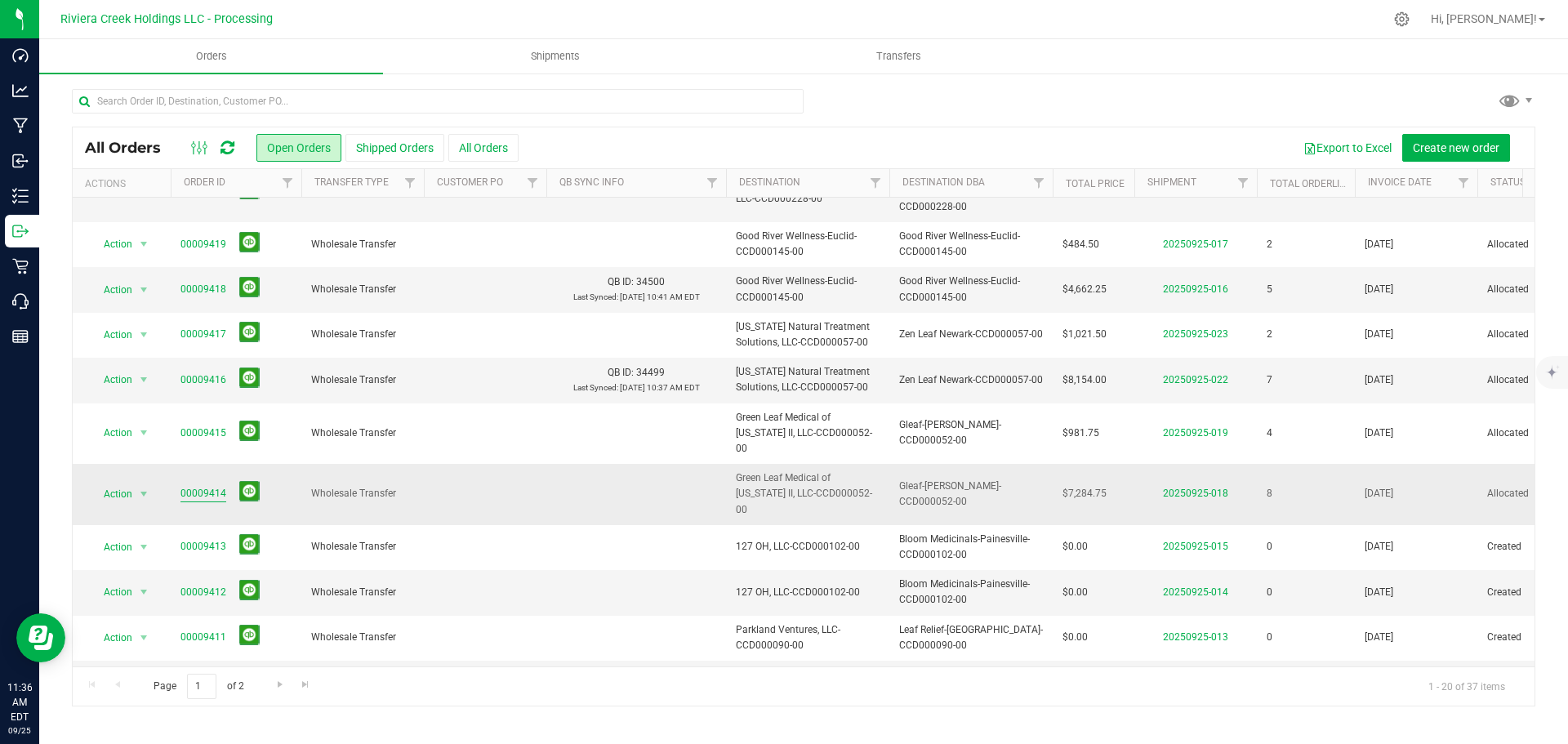
click at [185, 486] on link "00009414" at bounding box center [203, 494] width 45 height 16
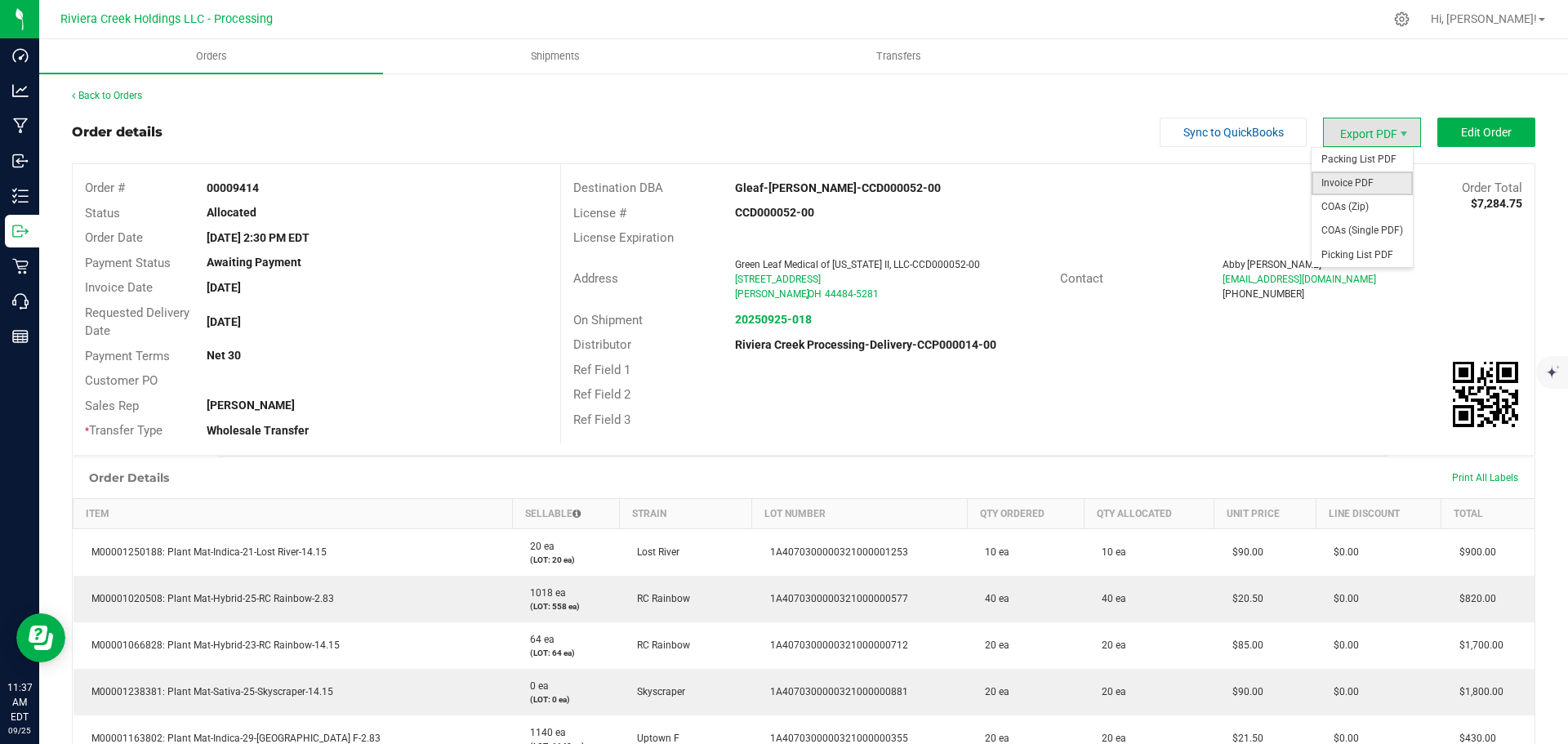
click at [1329, 178] on span "Invoice PDF" at bounding box center [1361, 183] width 101 height 24
click at [111, 100] on link "Back to Orders" at bounding box center [106, 95] width 70 height 12
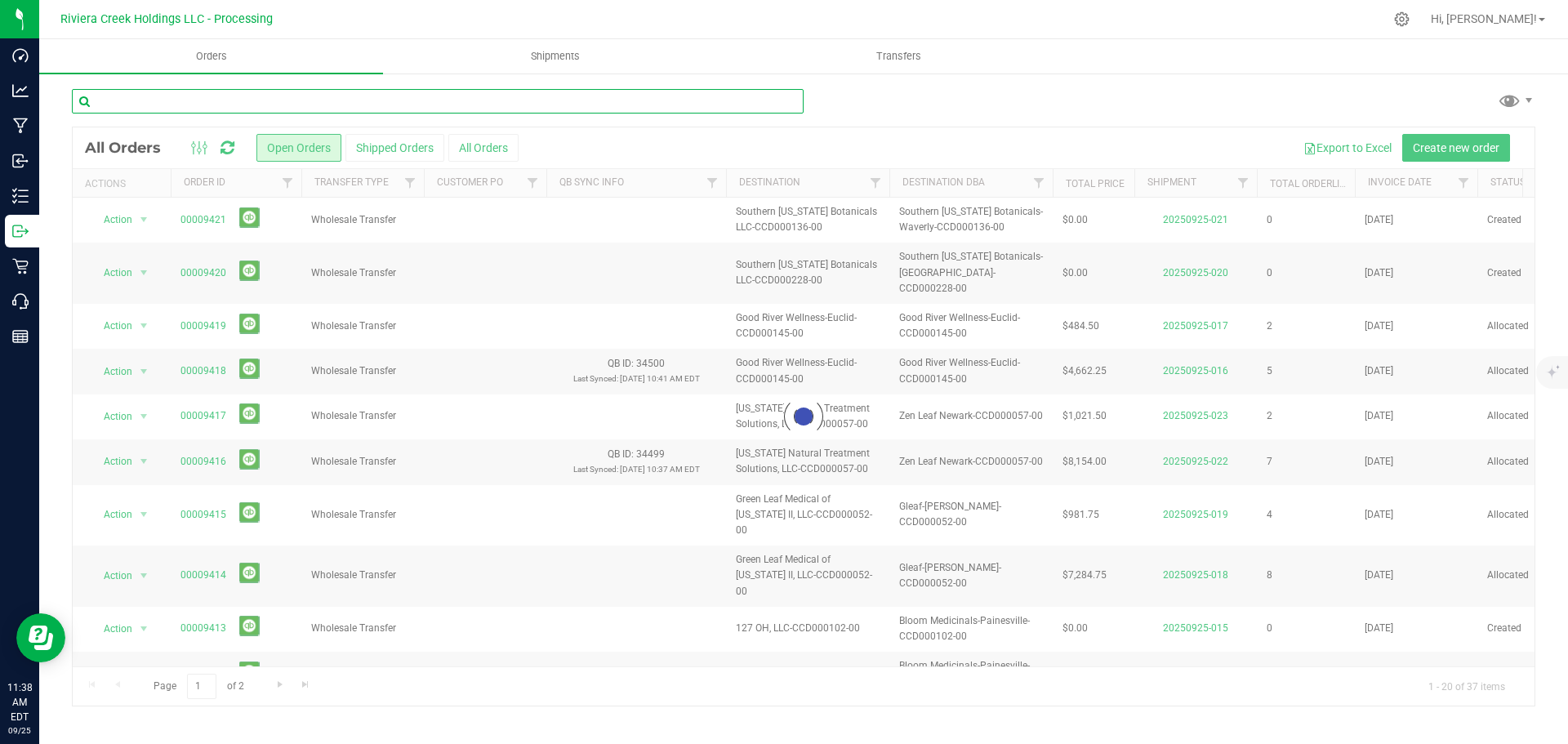
click at [111, 100] on input "text" at bounding box center [438, 101] width 732 height 25
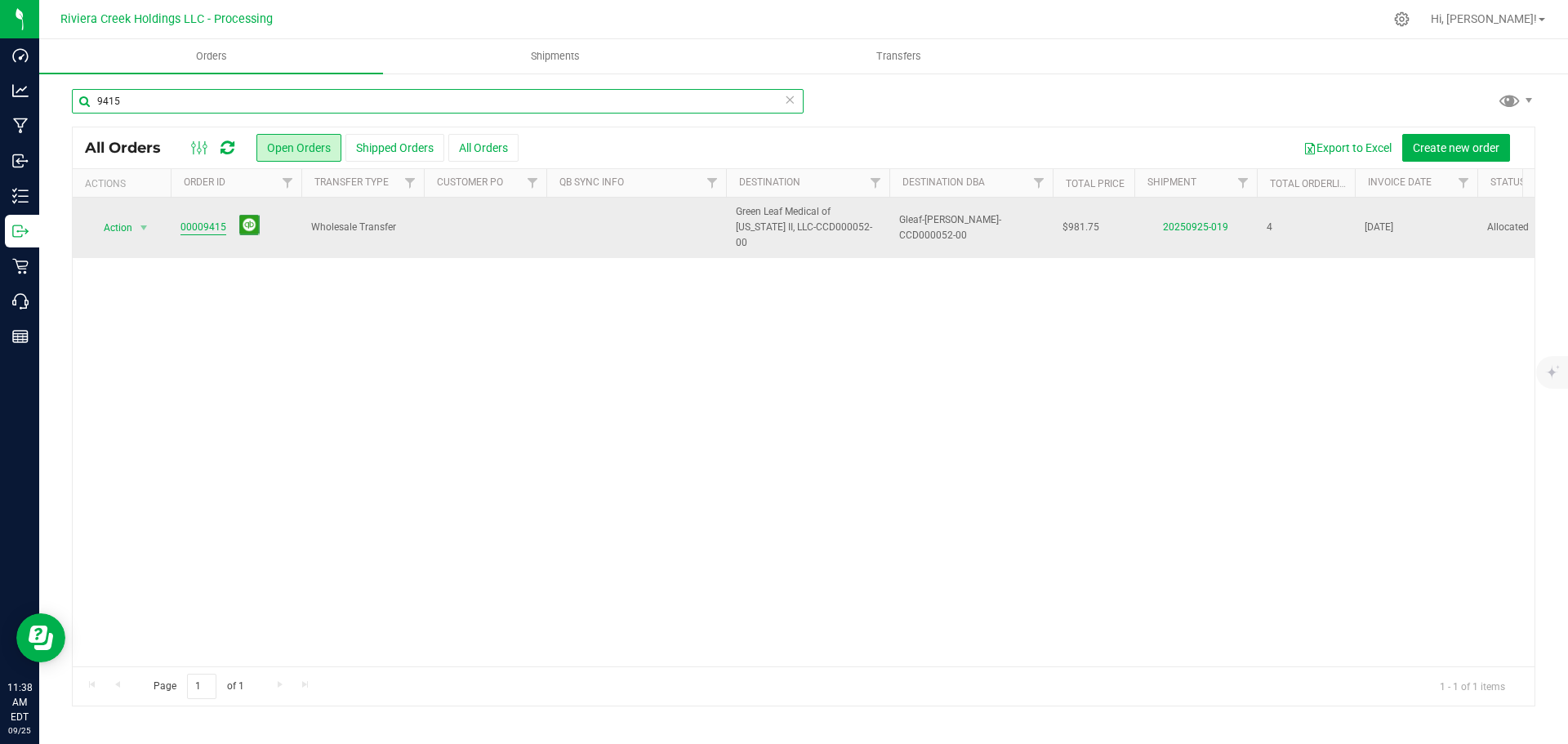
type input "9415"
click at [196, 224] on link "00009415" at bounding box center [203, 227] width 45 height 16
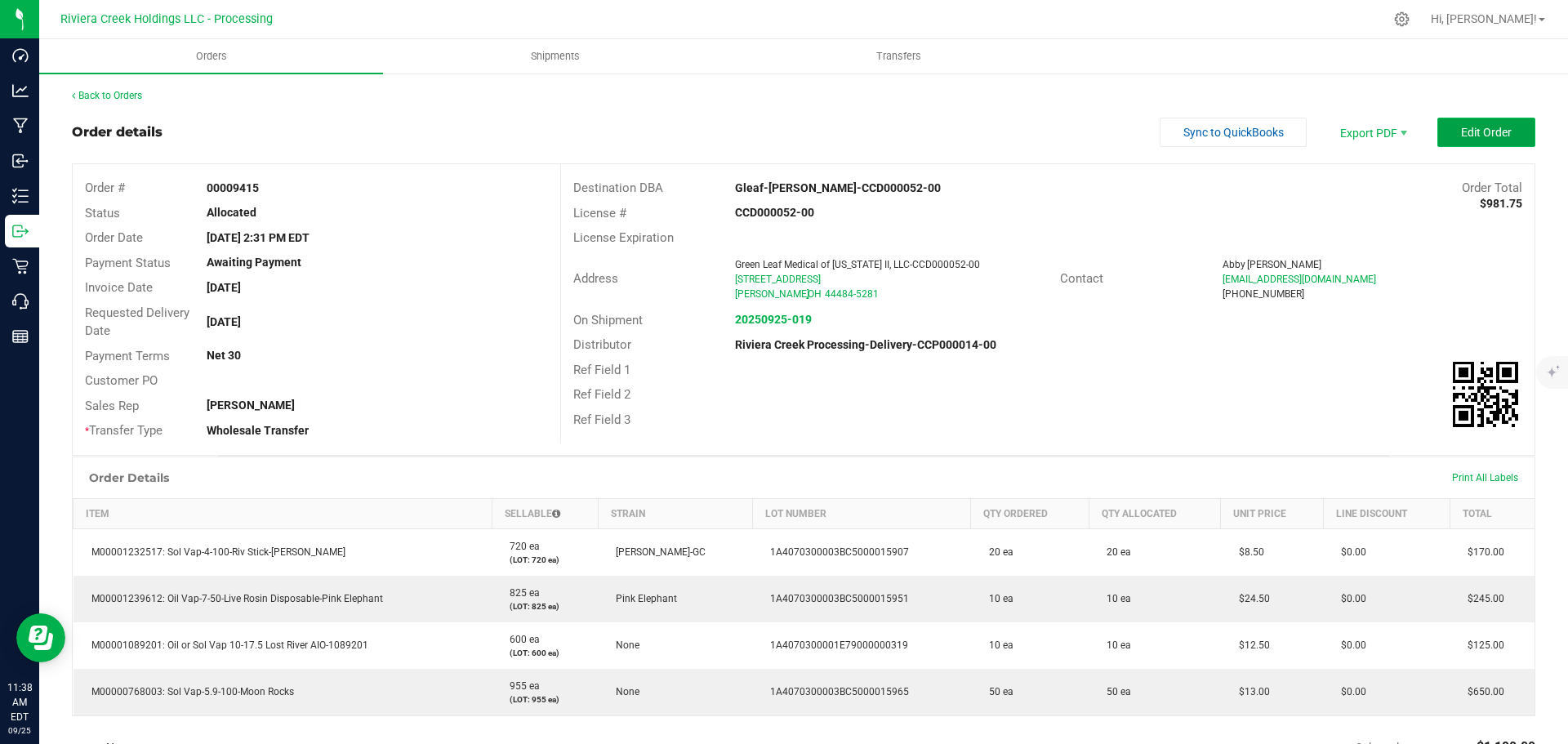
click at [1478, 137] on span "Edit Order" at bounding box center [1485, 132] width 50 height 13
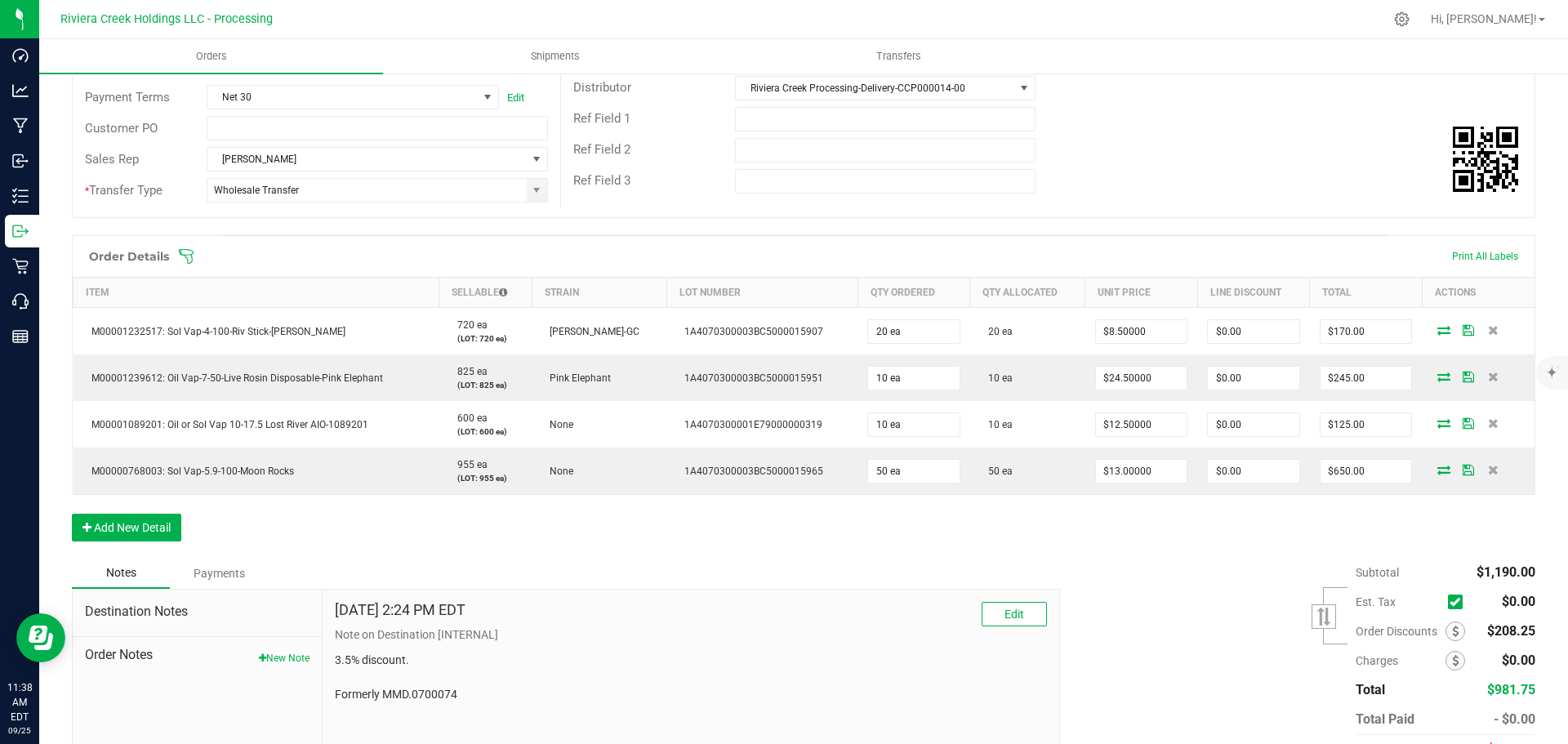
scroll to position [327, 0]
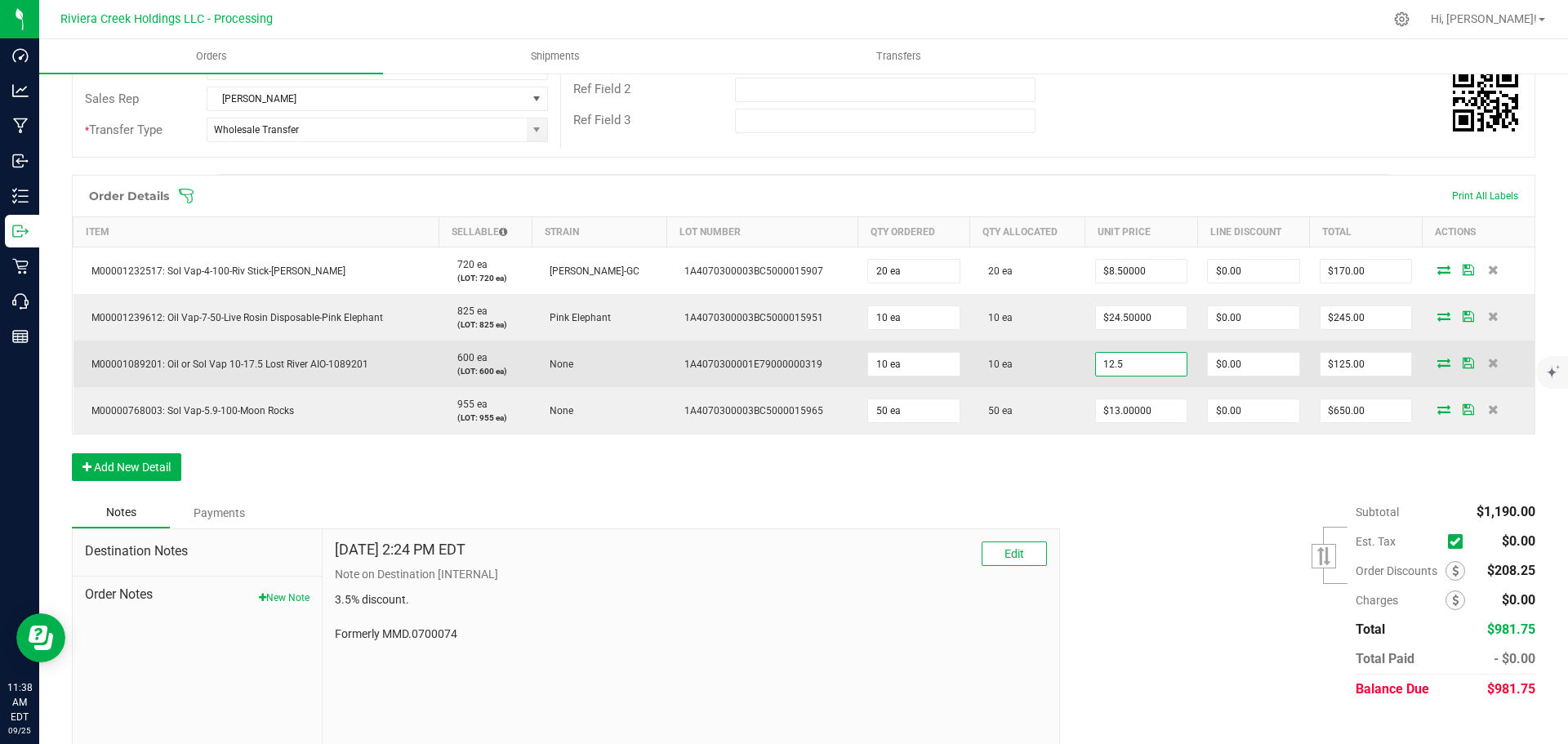
click at [1124, 369] on input "12.5" at bounding box center [1141, 364] width 91 height 23
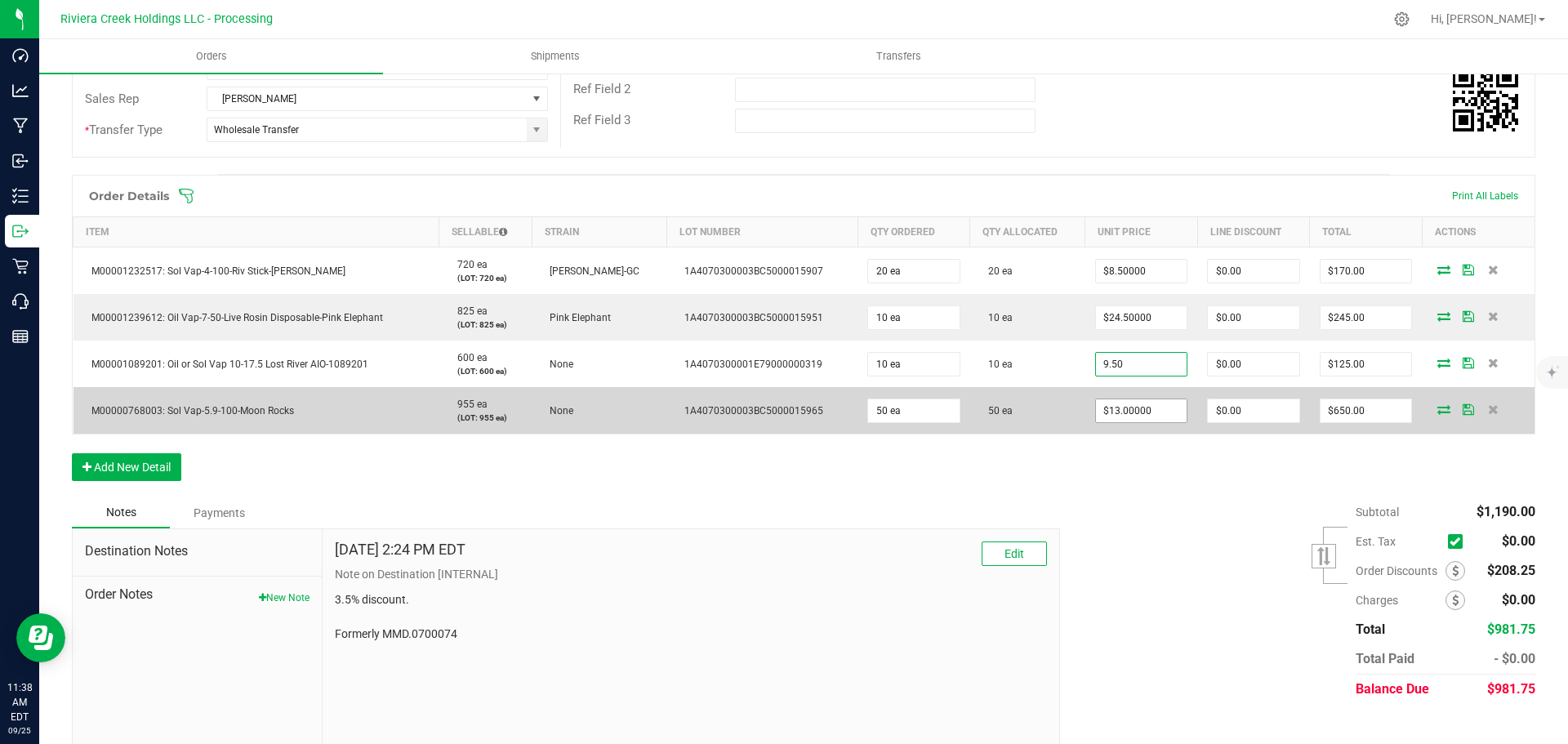
type input "$9.50000"
type input "0"
type input "$95.00"
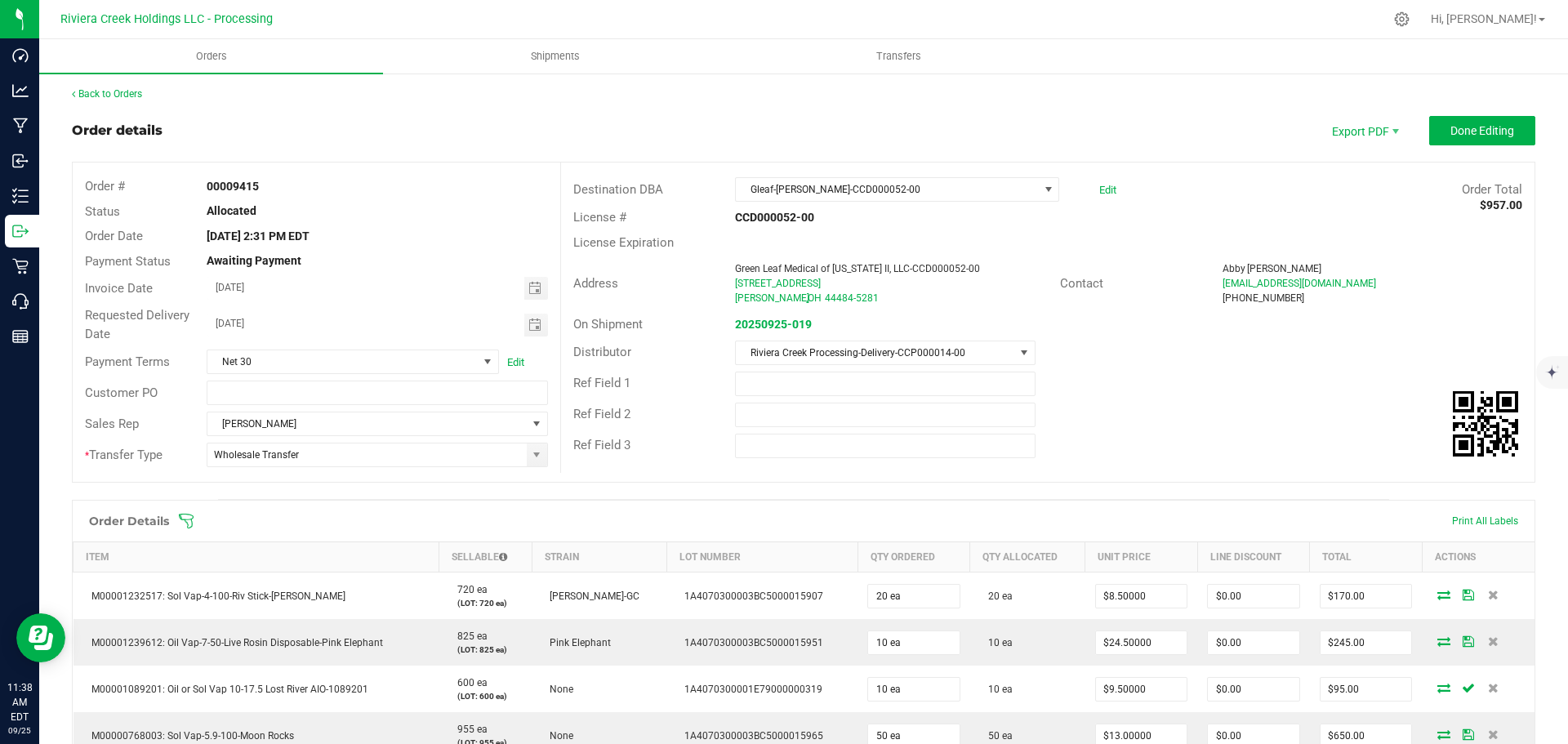
scroll to position [0, 0]
click at [1448, 140] on button "Done Editing" at bounding box center [1482, 133] width 106 height 30
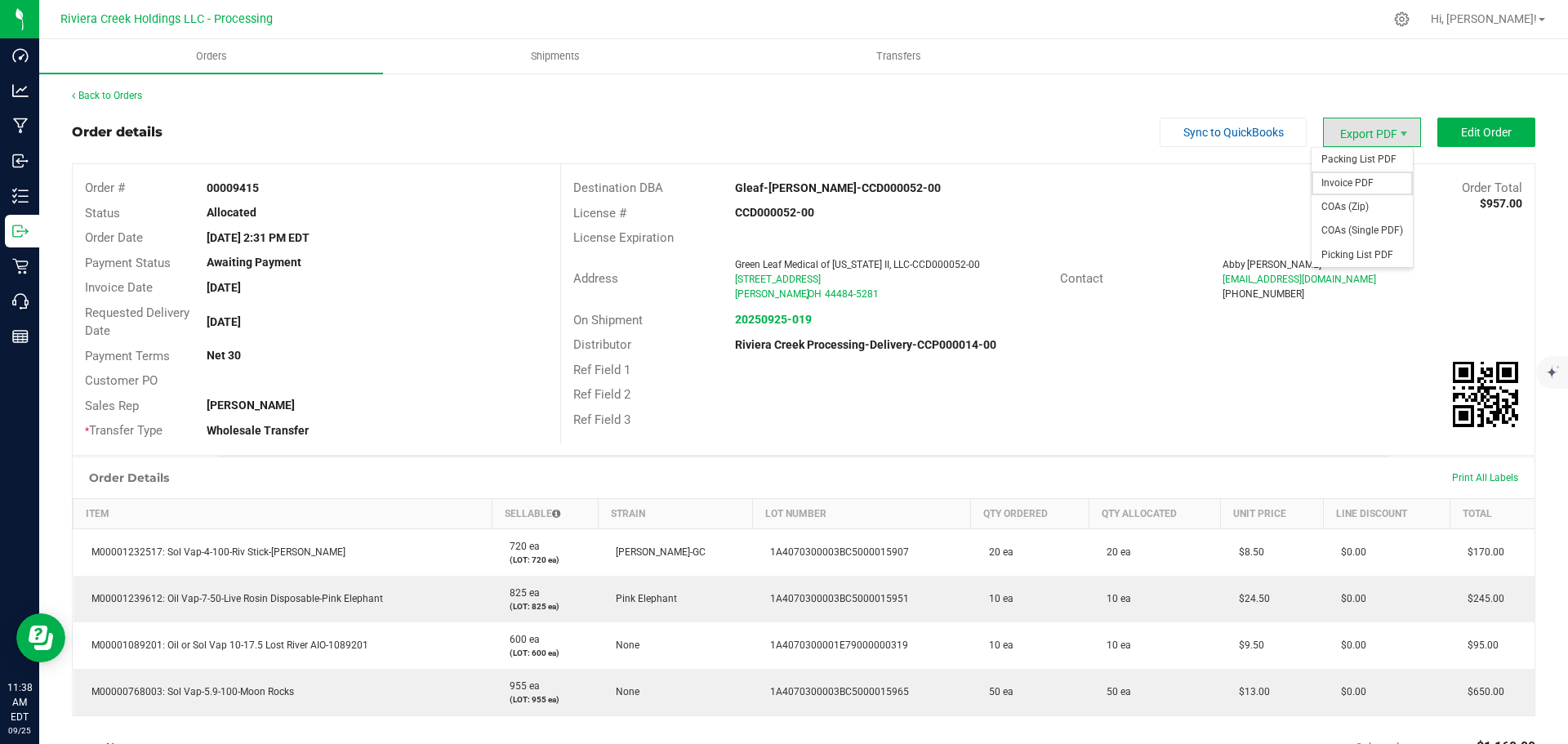
drag, startPoint x: 1345, startPoint y: 185, endPoint x: 1321, endPoint y: 198, distance: 27.3
click at [1345, 185] on span "Invoice PDF" at bounding box center [1361, 183] width 101 height 24
click at [130, 94] on link "Back to Orders" at bounding box center [106, 95] width 70 height 12
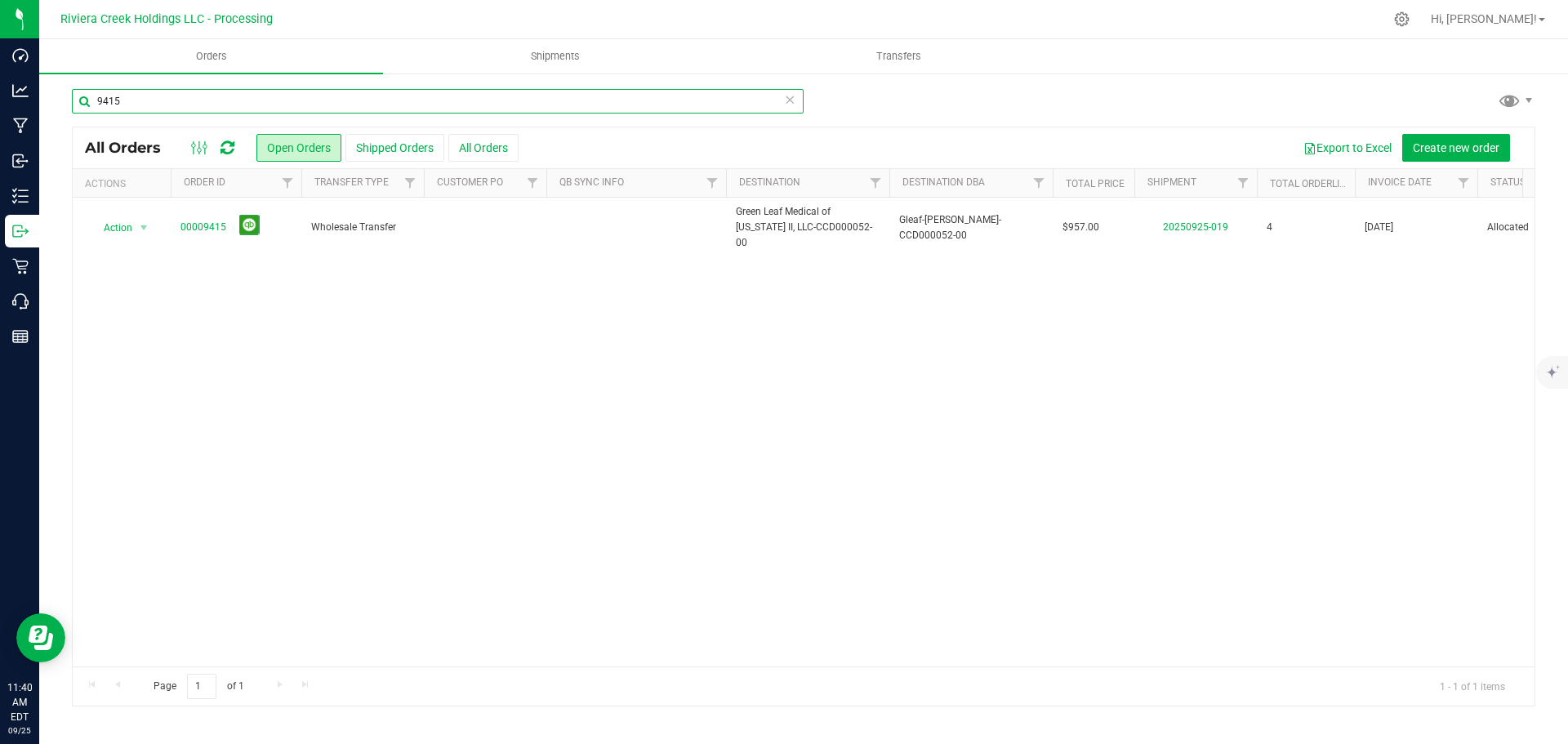
drag, startPoint x: 136, startPoint y: 102, endPoint x: 113, endPoint y: 105, distance: 23.2
click at [113, 105] on input "9415" at bounding box center [438, 101] width 732 height 25
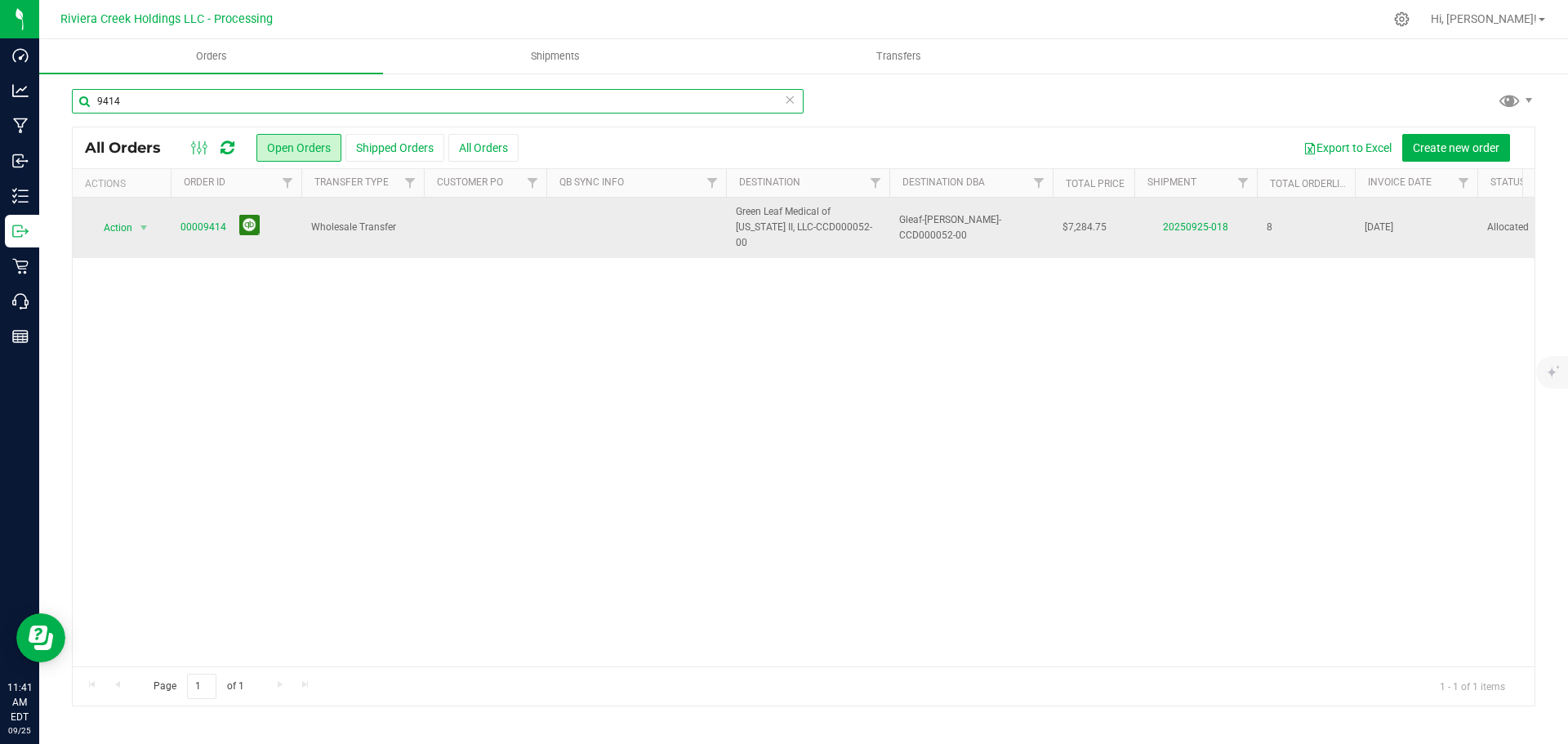
type input "9414"
click at [247, 220] on button at bounding box center [249, 224] width 21 height 21
drag, startPoint x: 148, startPoint y: 113, endPoint x: 137, endPoint y: 111, distance: 11.2
click at [137, 111] on div "9414" at bounding box center [438, 108] width 732 height 37
drag, startPoint x: 148, startPoint y: 102, endPoint x: 82, endPoint y: 105, distance: 66.1
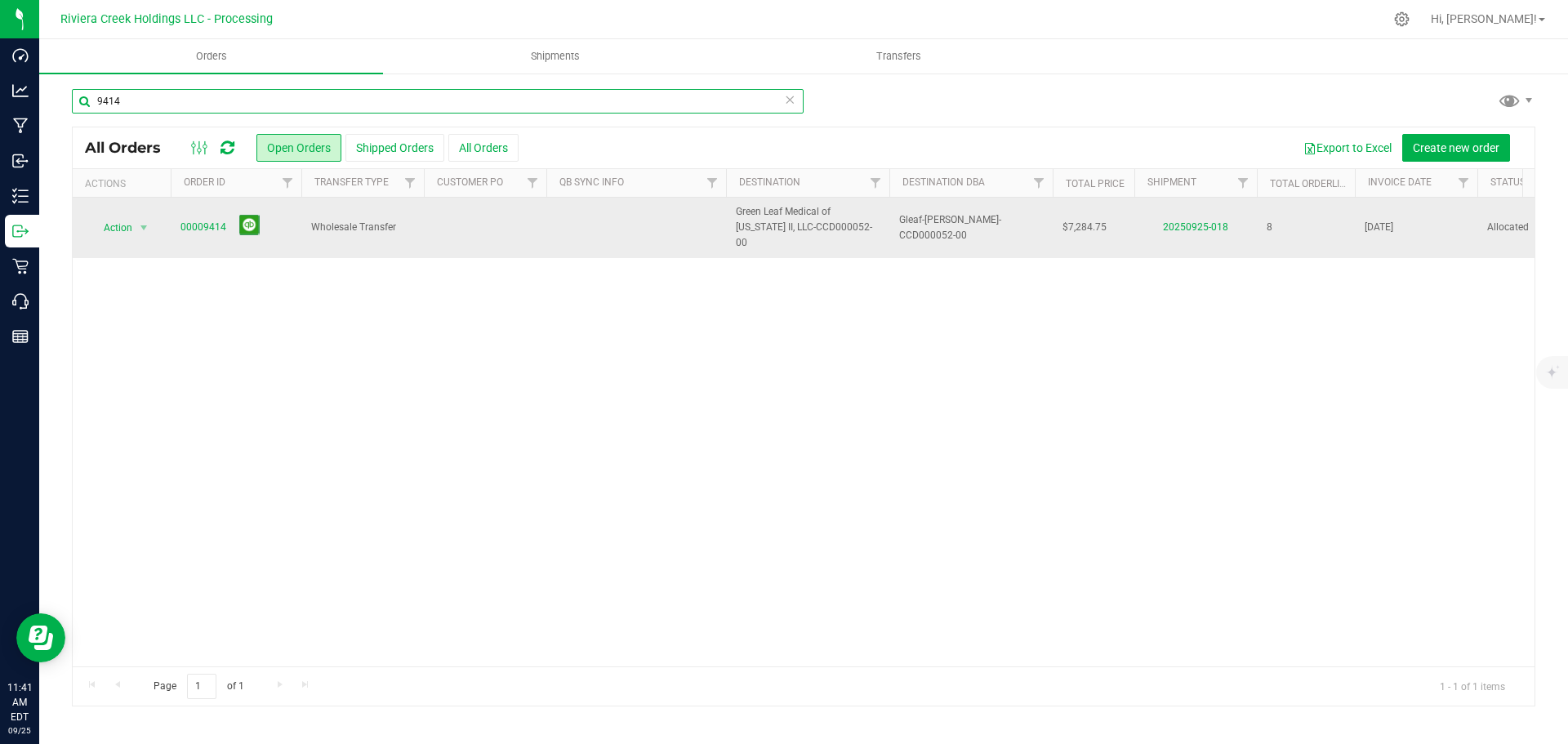
click at [82, 105] on input "9414" at bounding box center [438, 101] width 732 height 25
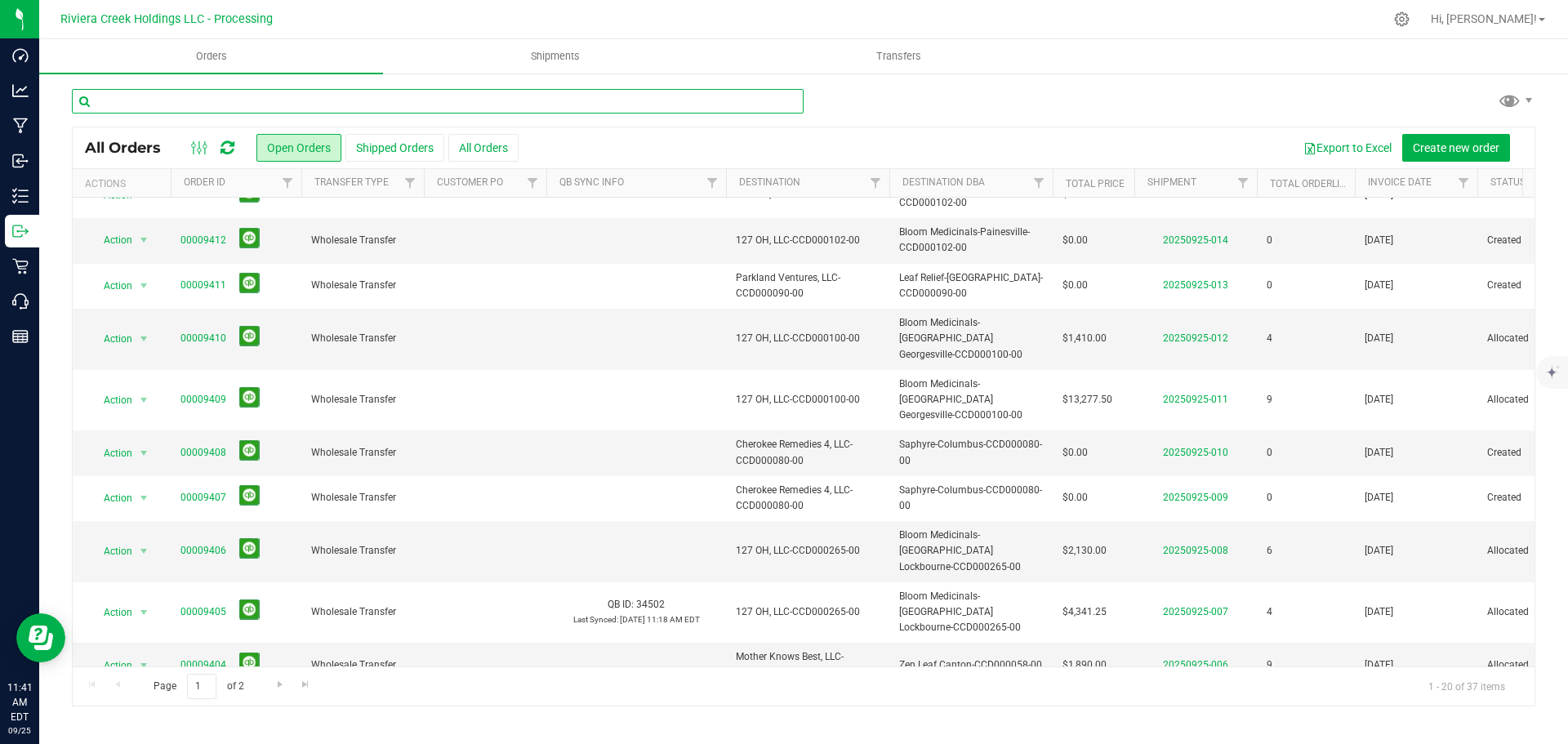
scroll to position [448, 0]
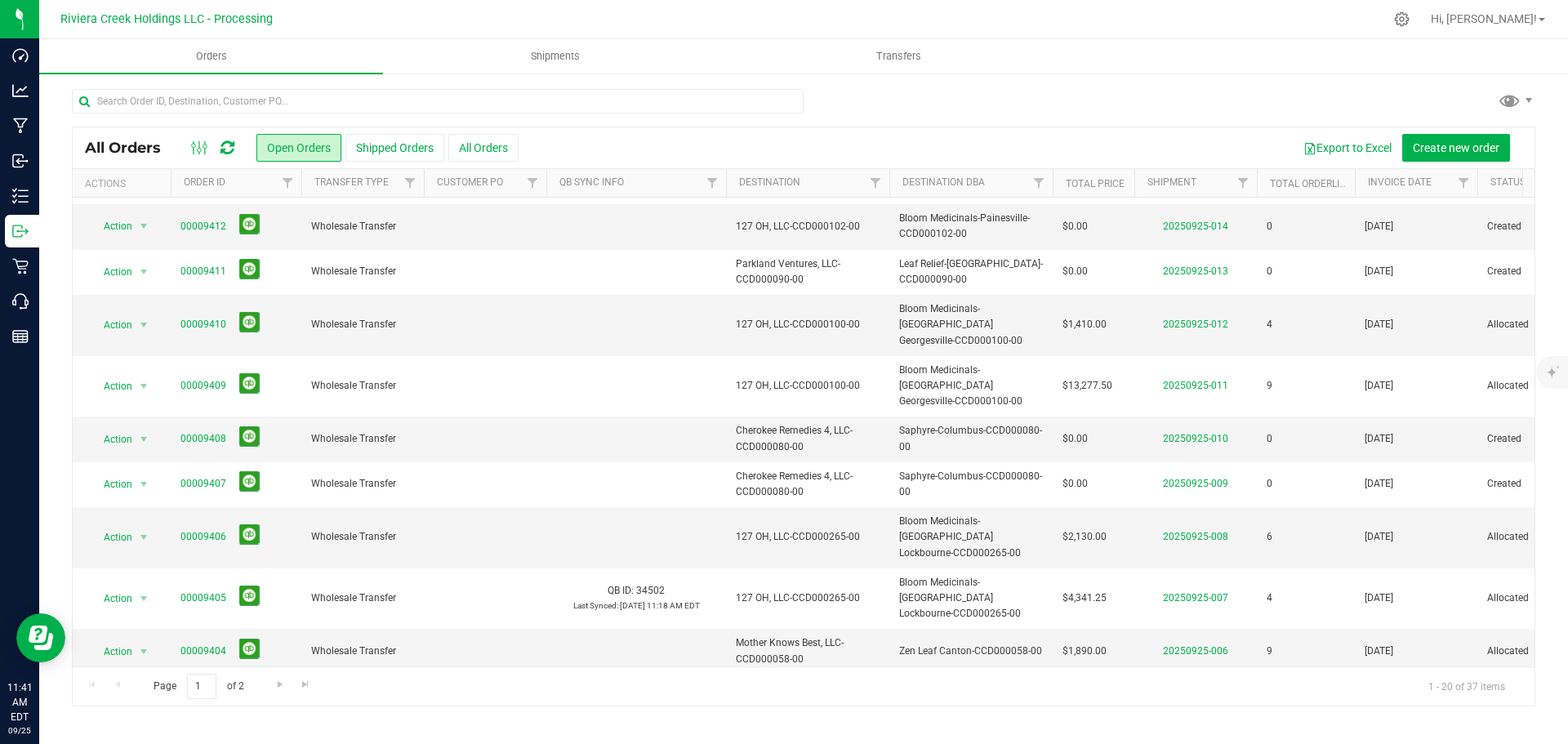
click at [208, 689] on link "00009403" at bounding box center [203, 697] width 45 height 16
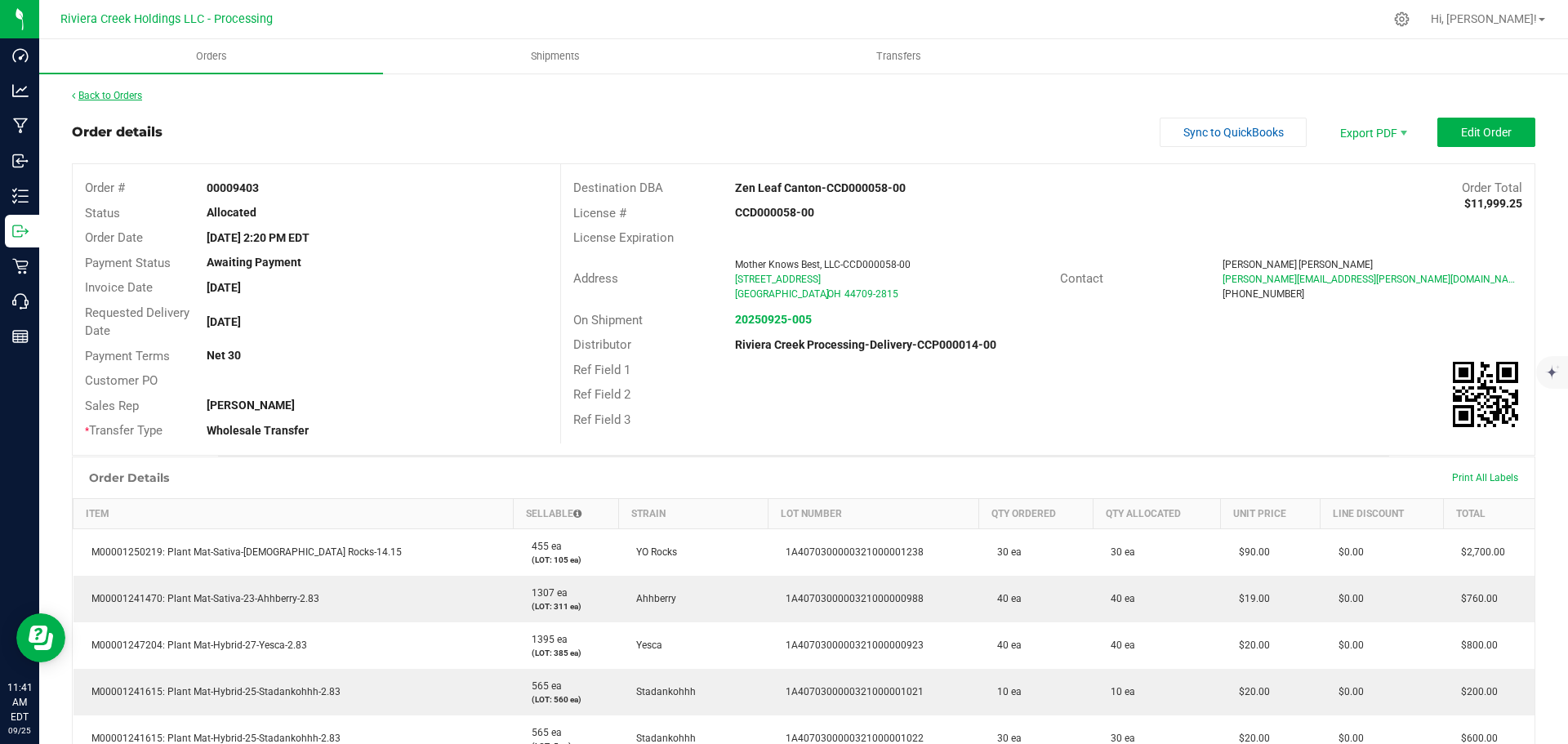
click at [133, 97] on link "Back to Orders" at bounding box center [106, 95] width 70 height 12
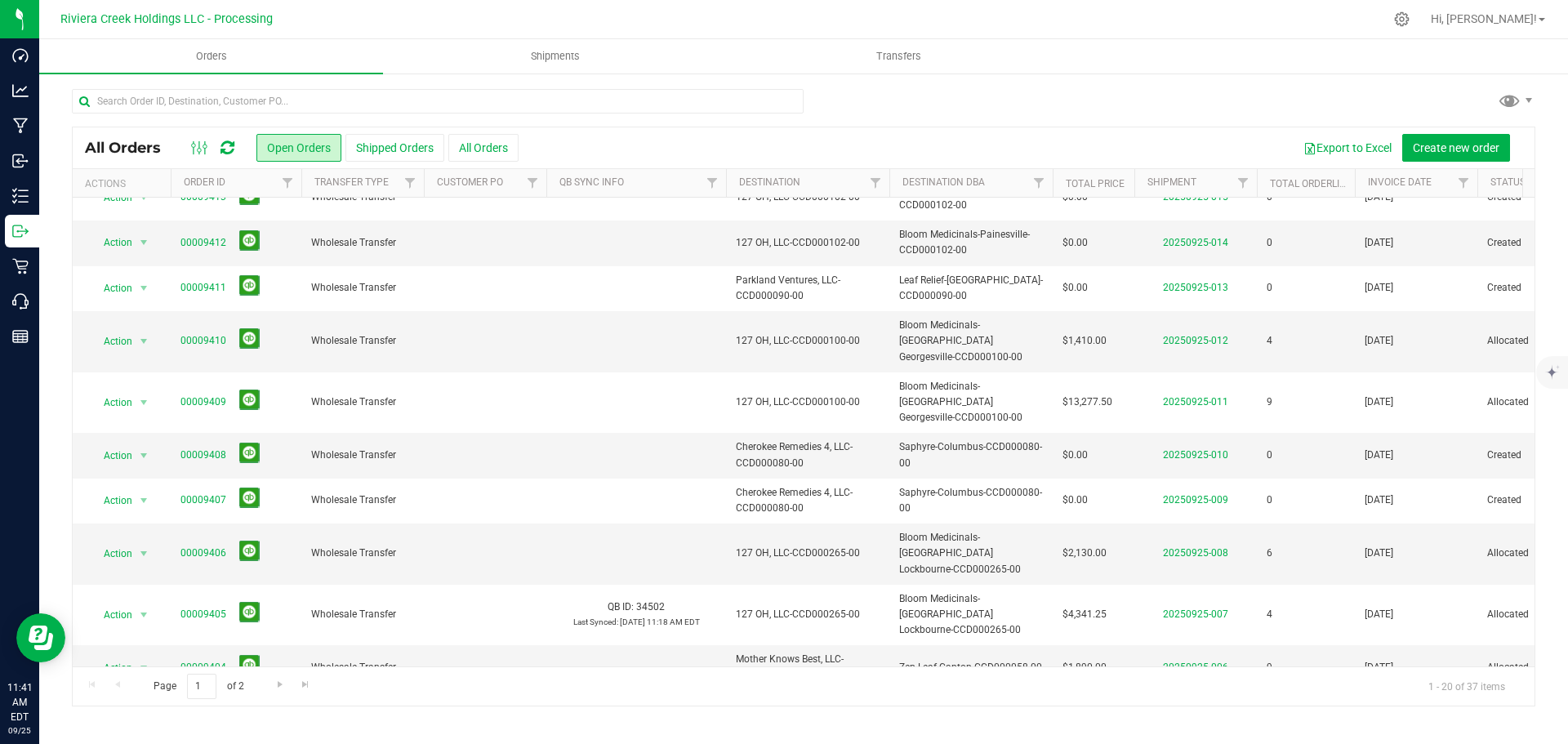
scroll to position [448, 0]
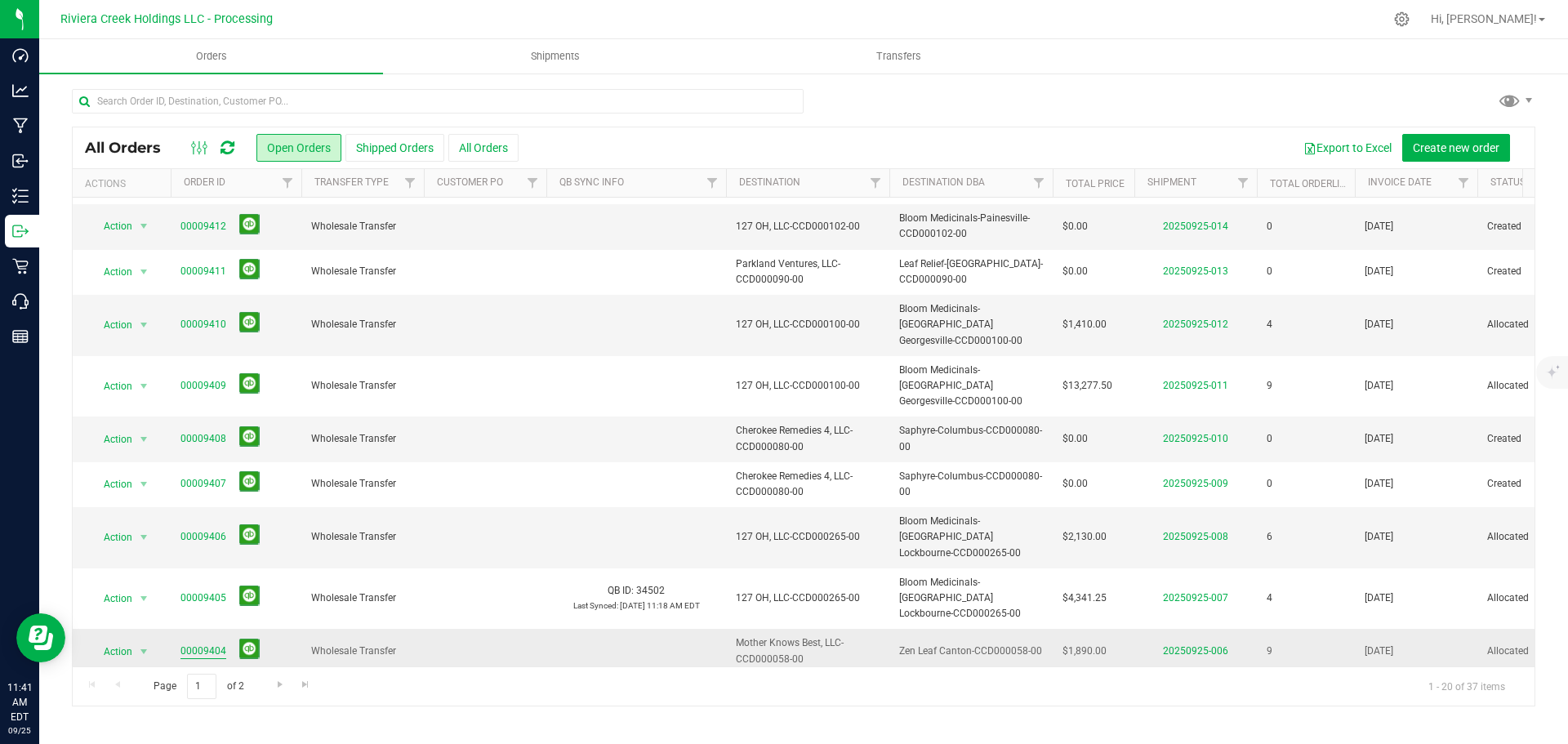
click at [203, 644] on link "00009404" at bounding box center [203, 651] width 45 height 16
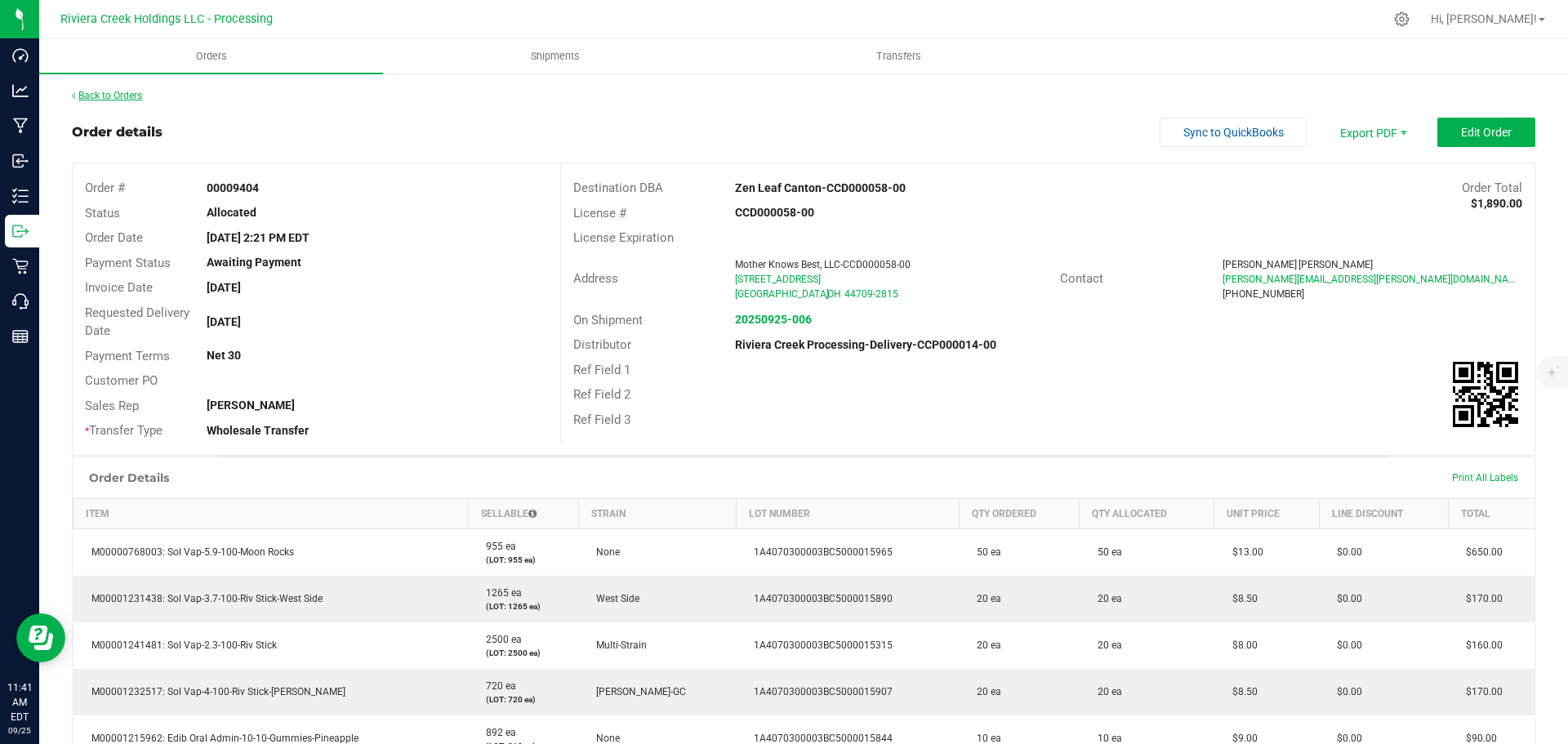
click at [123, 98] on link "Back to Orders" at bounding box center [106, 95] width 70 height 12
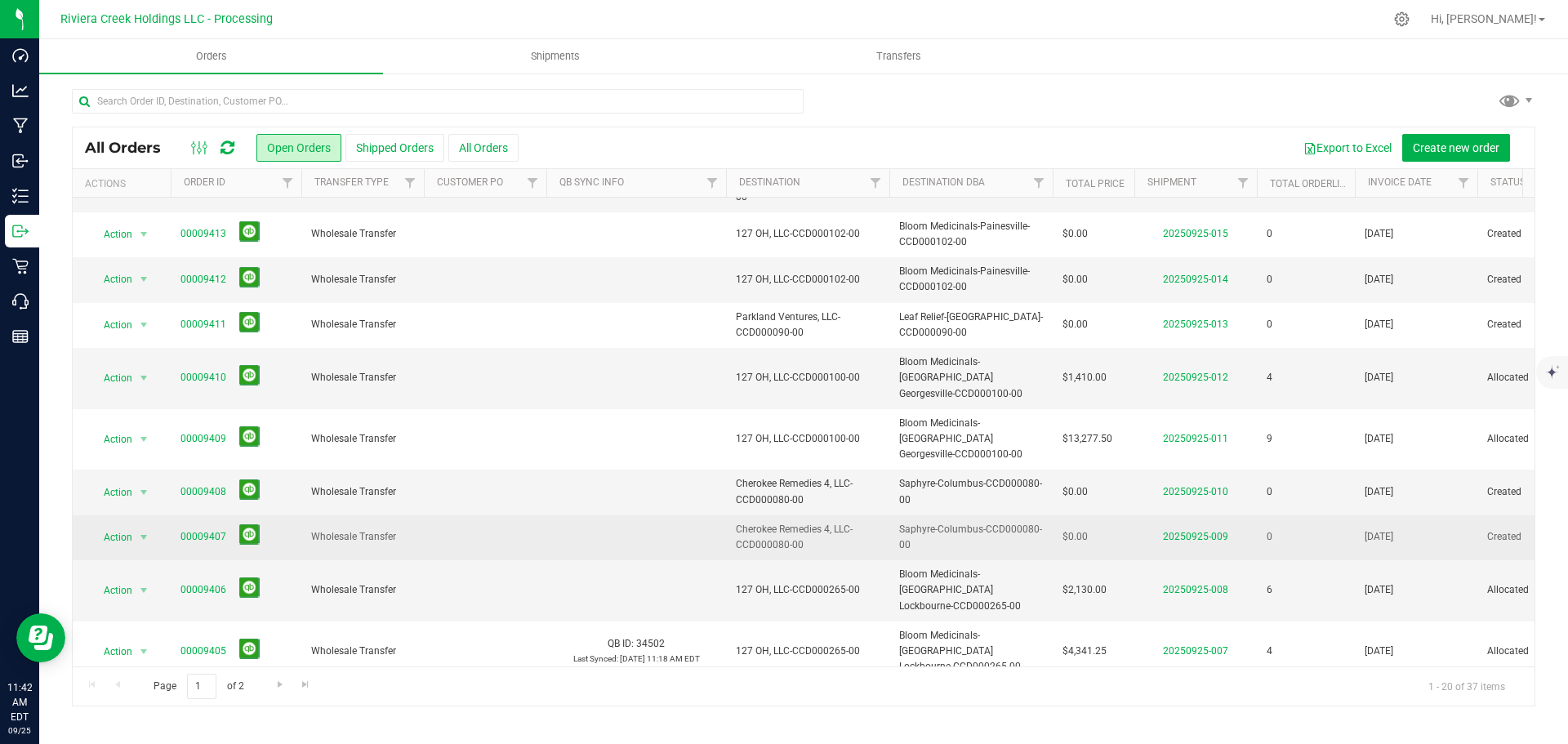
scroll to position [448, 0]
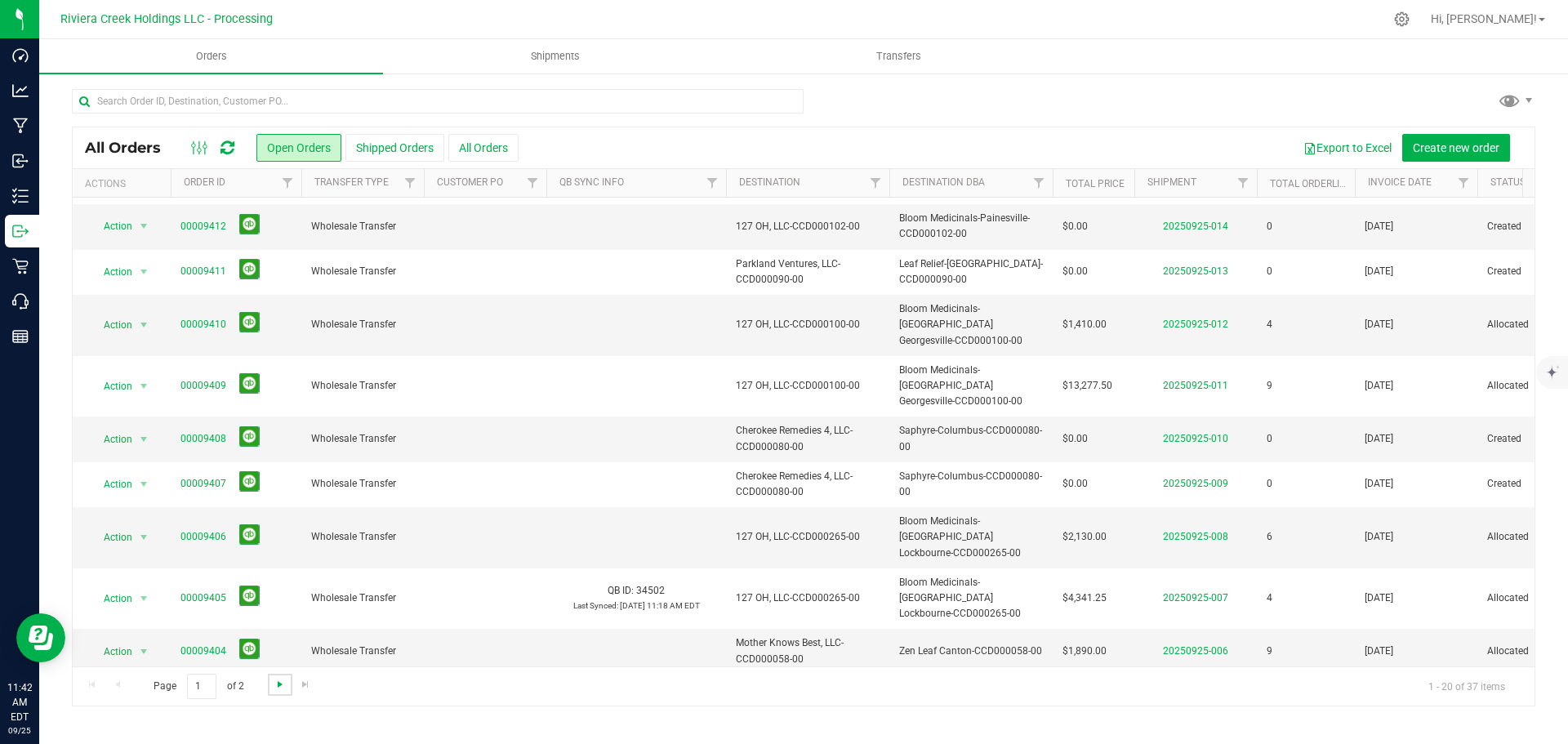
click at [279, 686] on span "Go to the next page" at bounding box center [279, 684] width 13 height 13
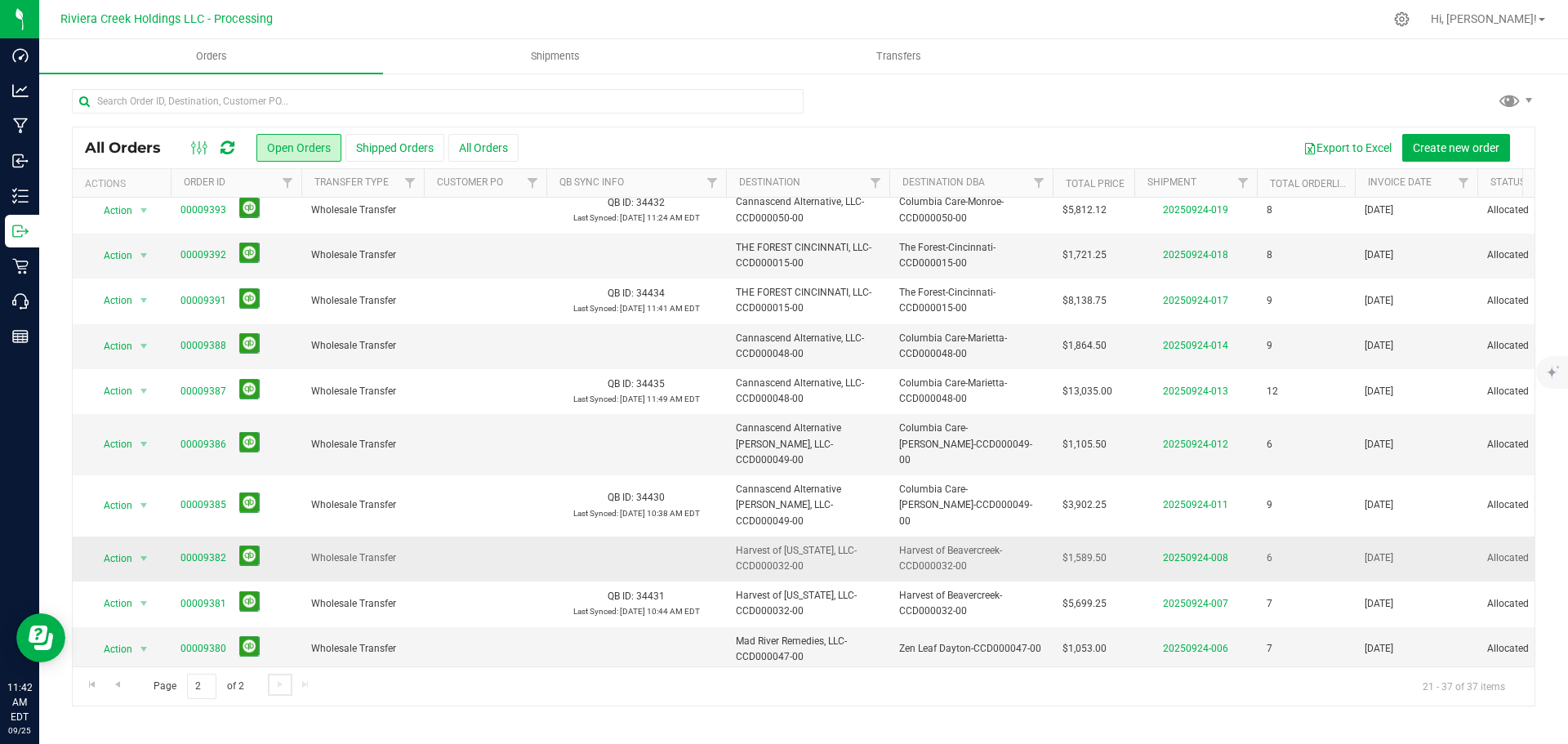
scroll to position [312, 0]
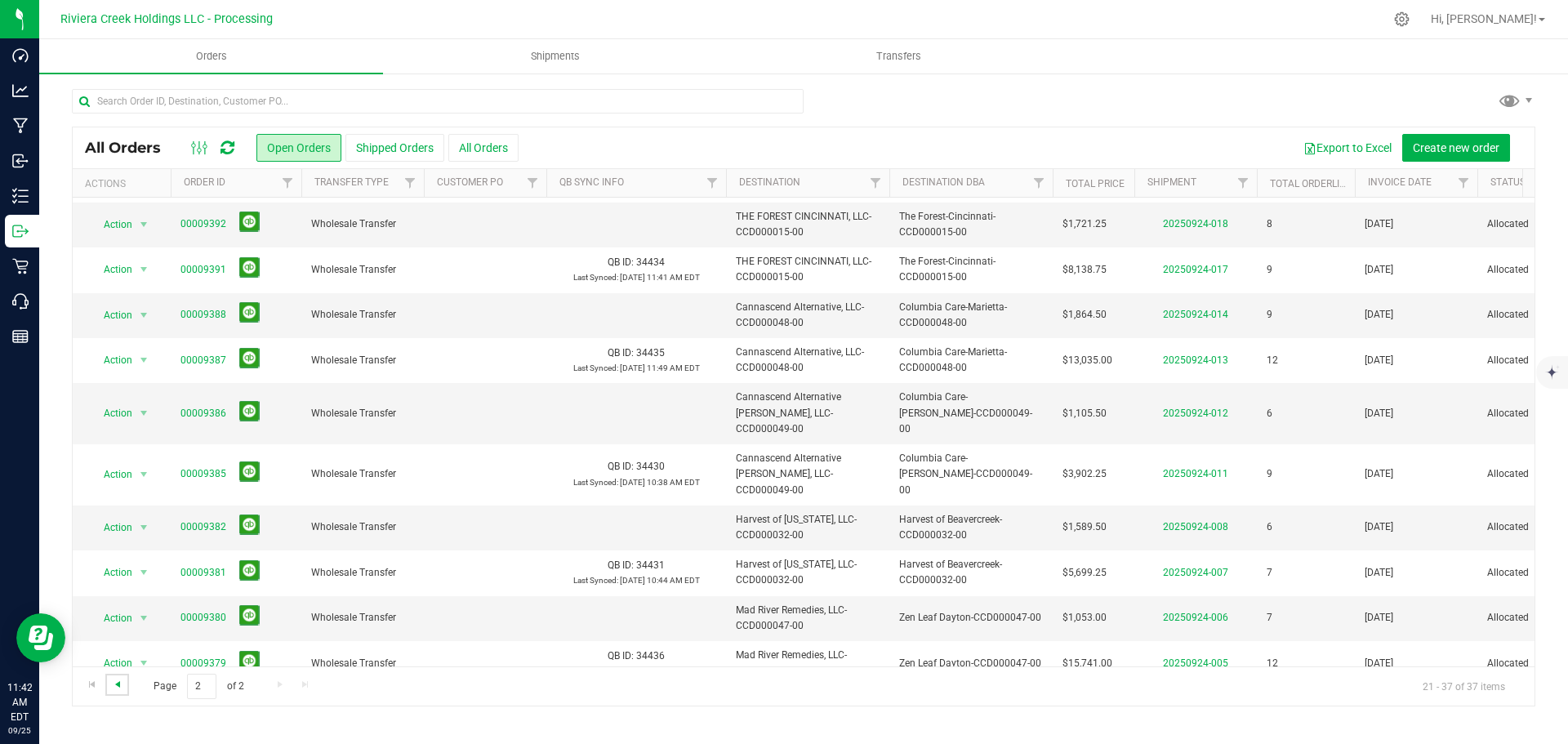
click at [122, 686] on span "Go to the previous page" at bounding box center [117, 684] width 13 height 13
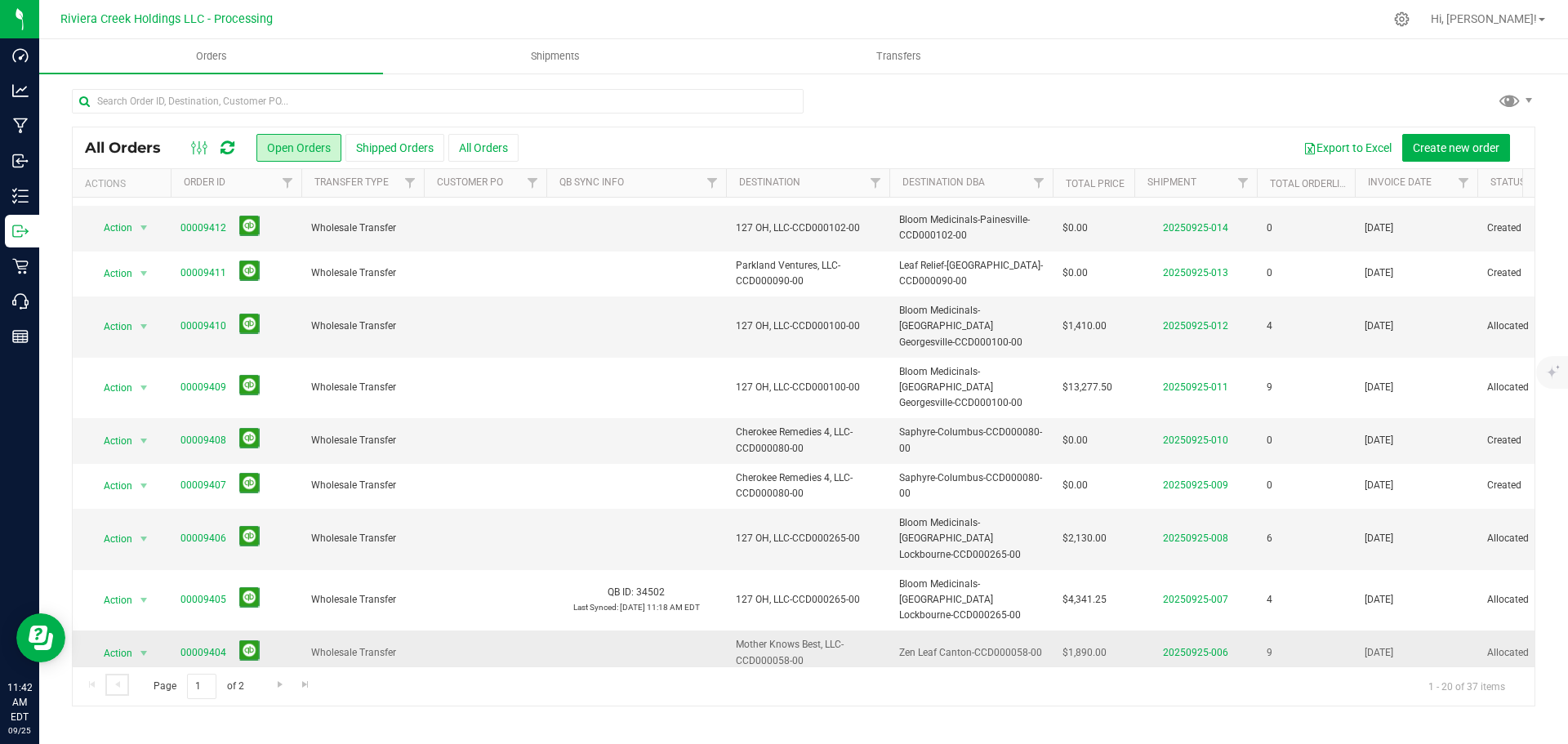
scroll to position [448, 0]
click at [207, 689] on link "00009403" at bounding box center [203, 697] width 45 height 16
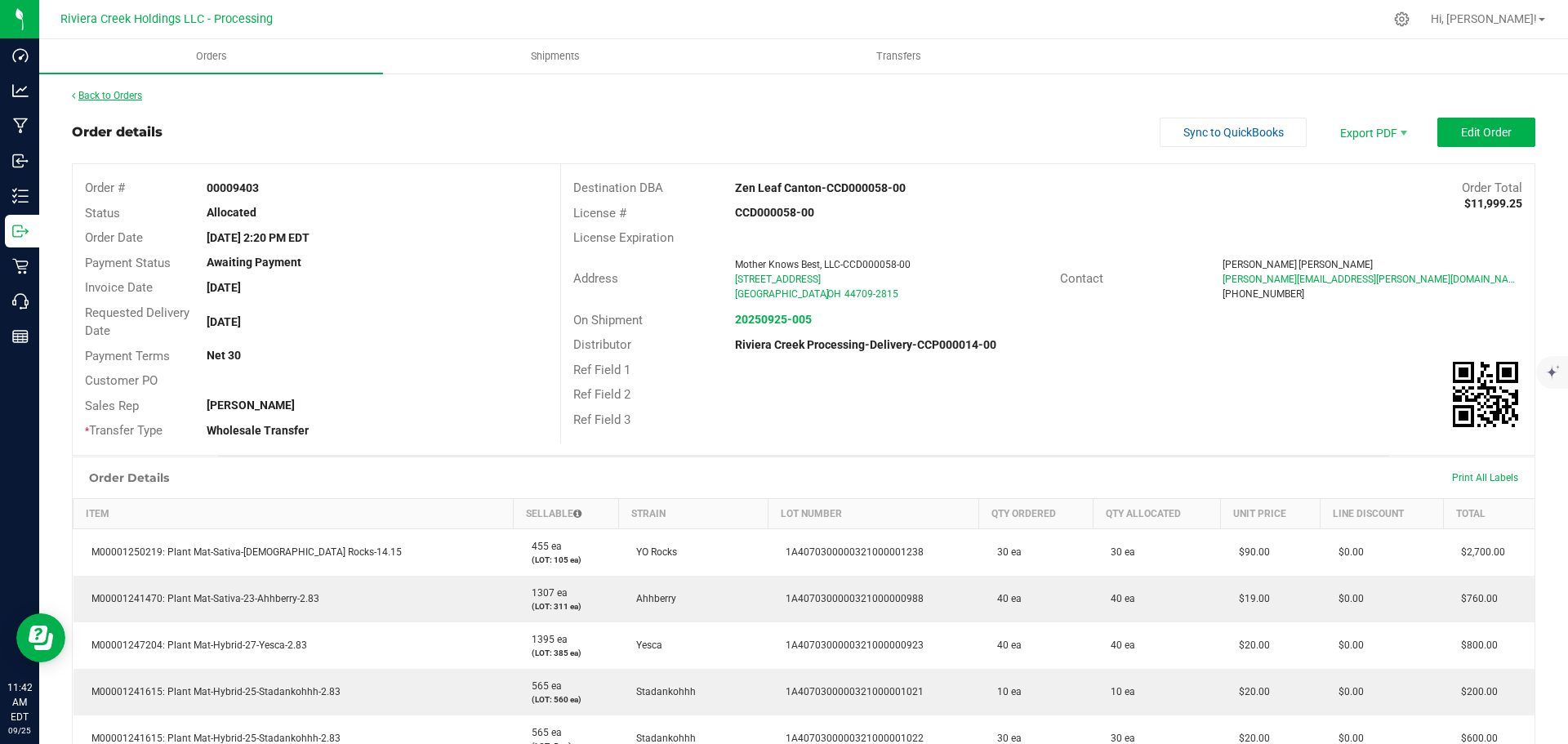
click at [112, 93] on link "Back to Orders" at bounding box center [106, 95] width 70 height 12
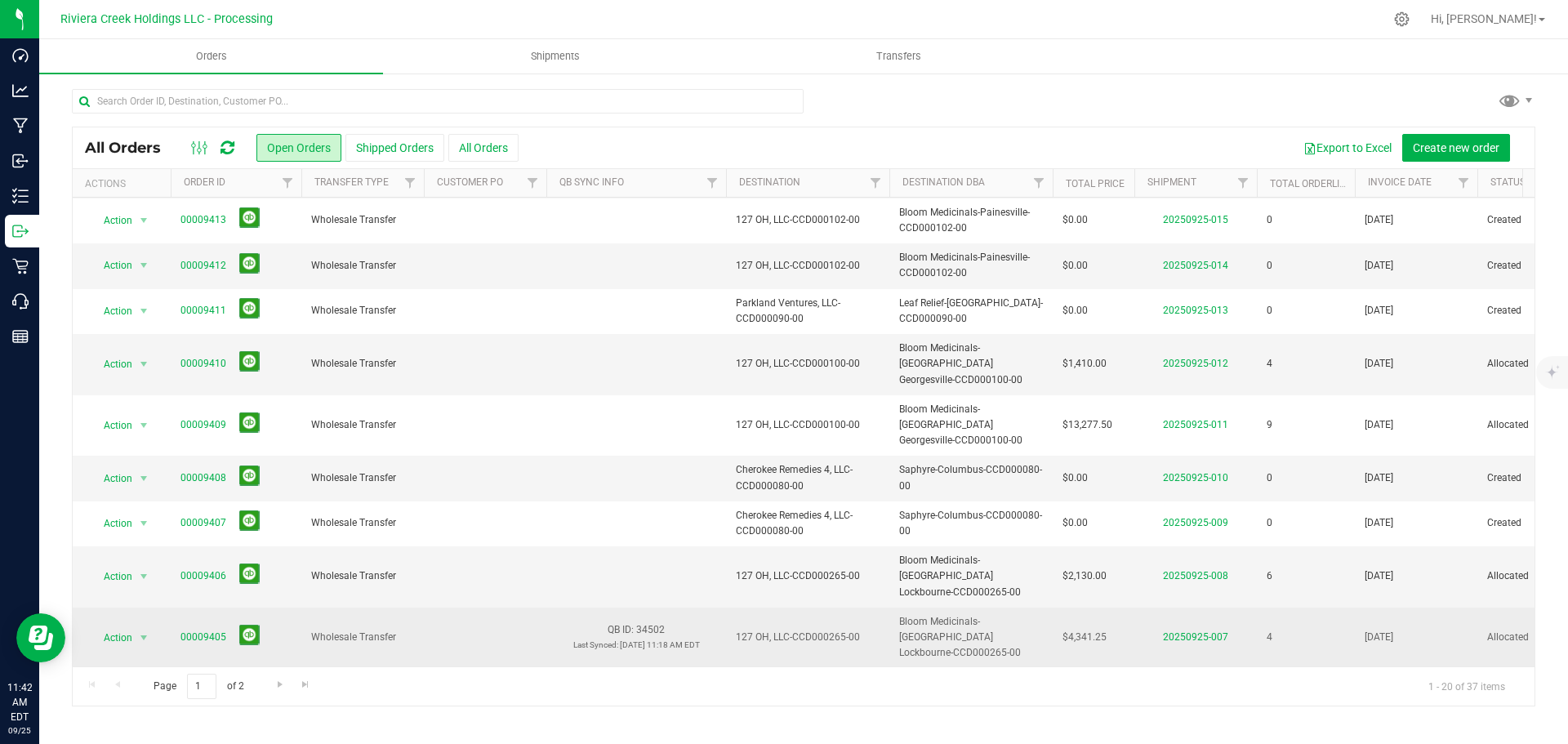
scroll to position [448, 0]
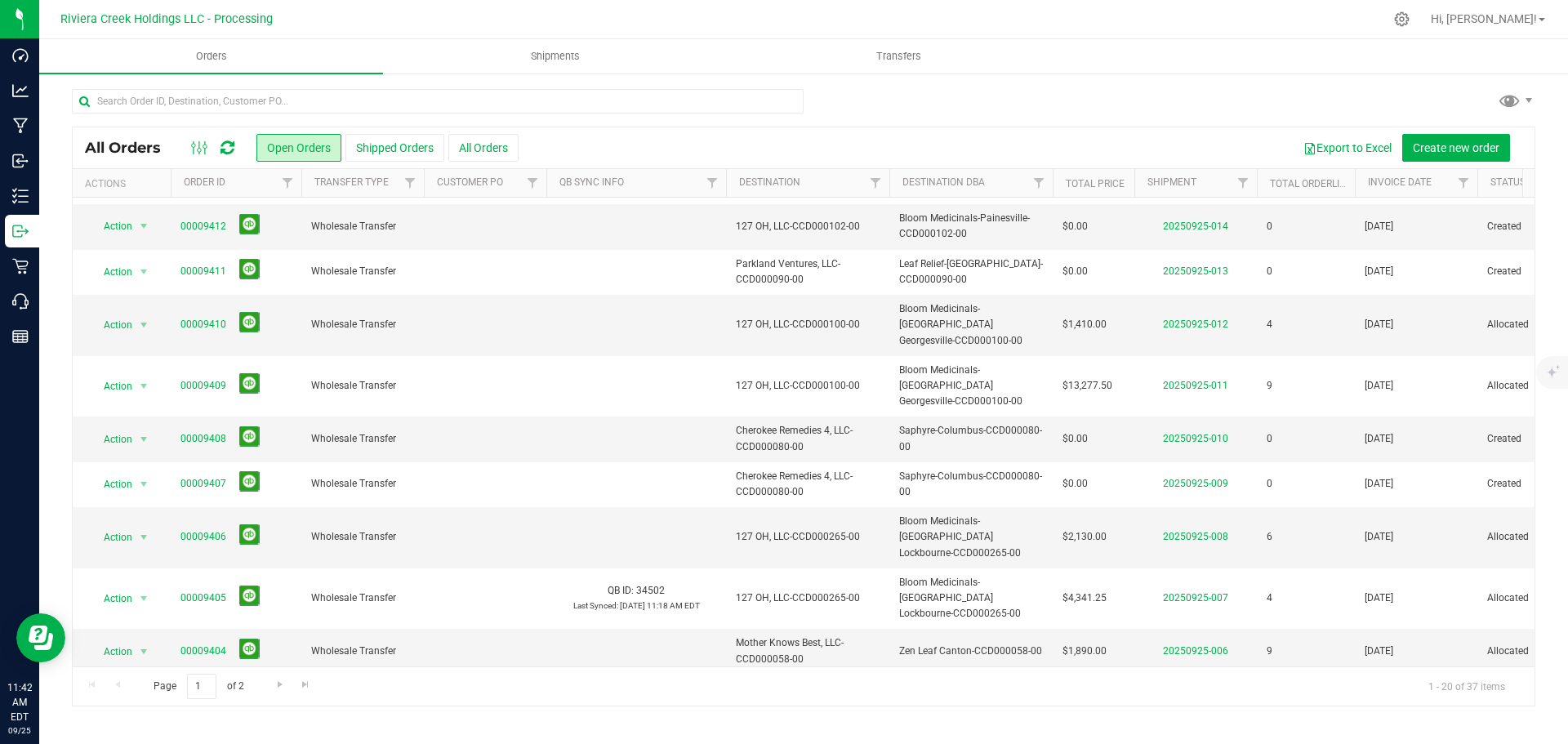
click at [197, 734] on link "00009402" at bounding box center [203, 742] width 45 height 16
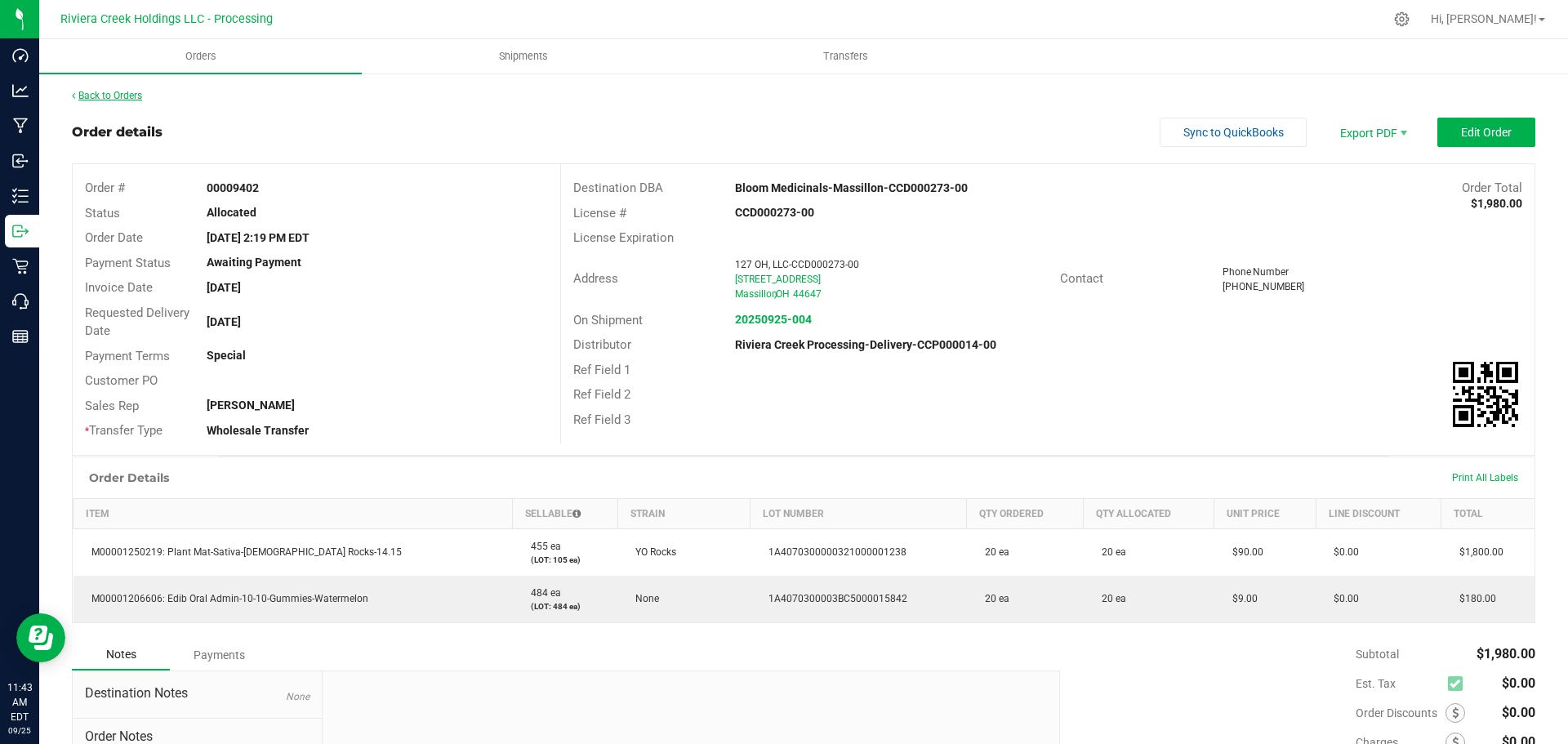
click at [113, 93] on link "Back to Orders" at bounding box center [106, 95] width 70 height 12
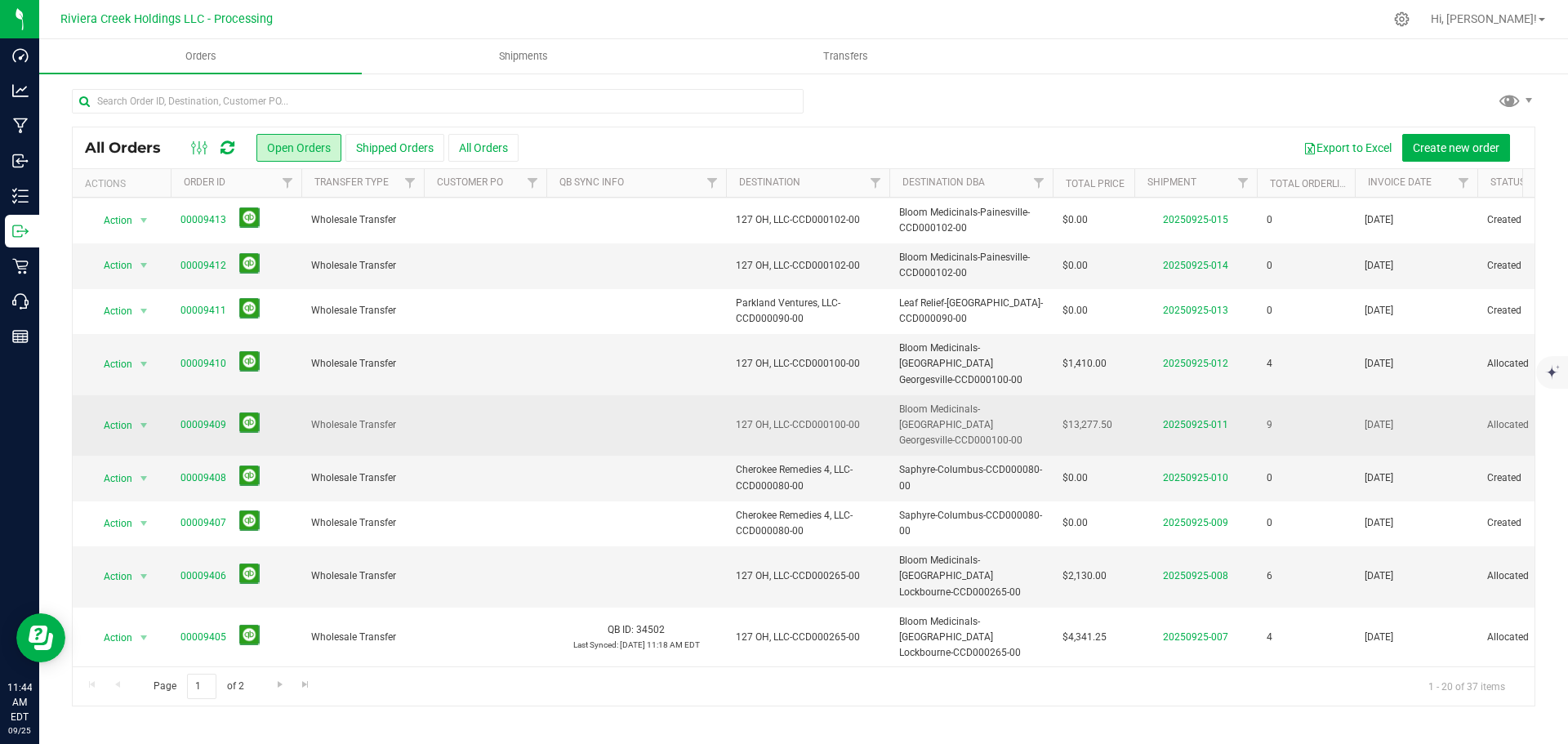
scroll to position [448, 0]
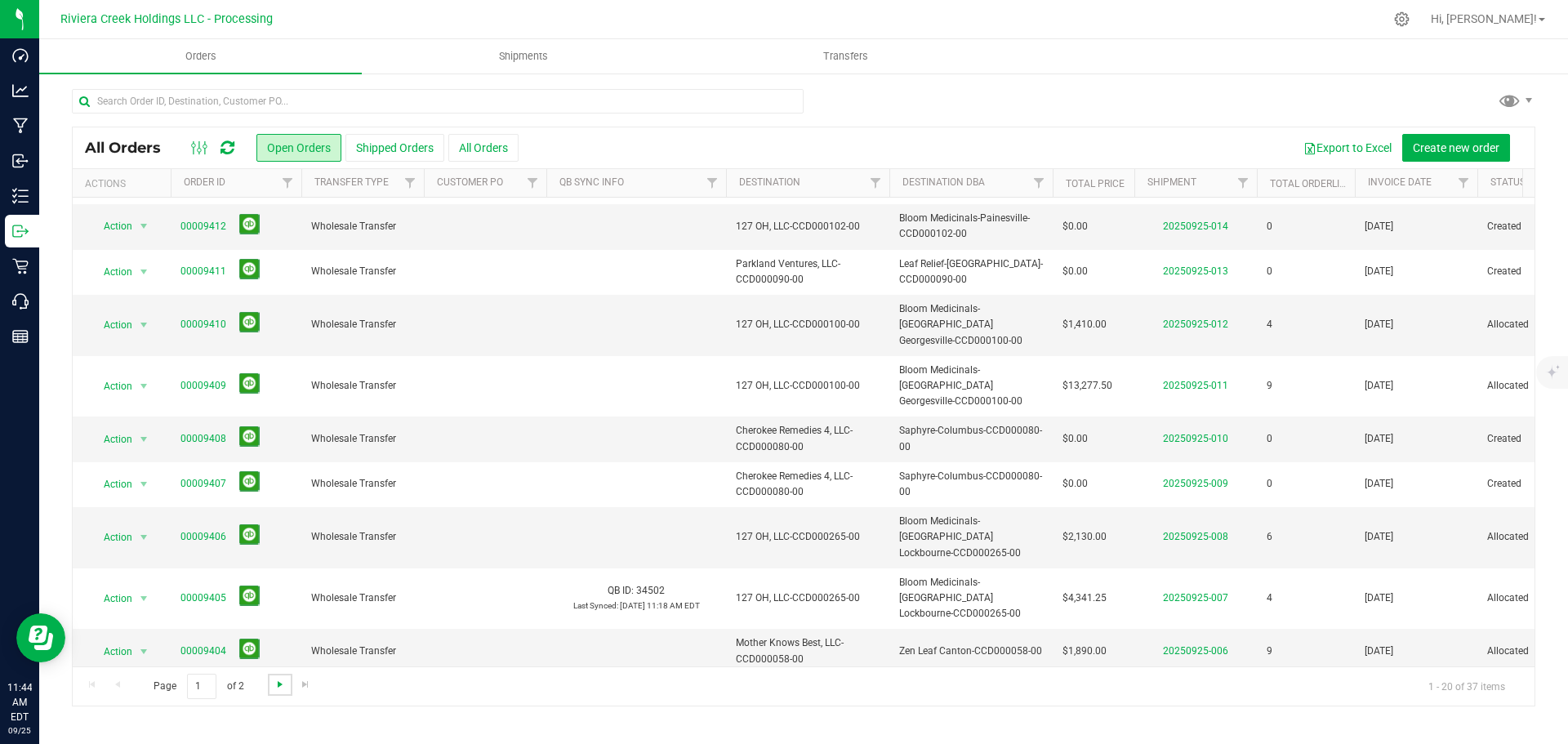
click at [276, 682] on span "Go to the next page" at bounding box center [279, 684] width 13 height 13
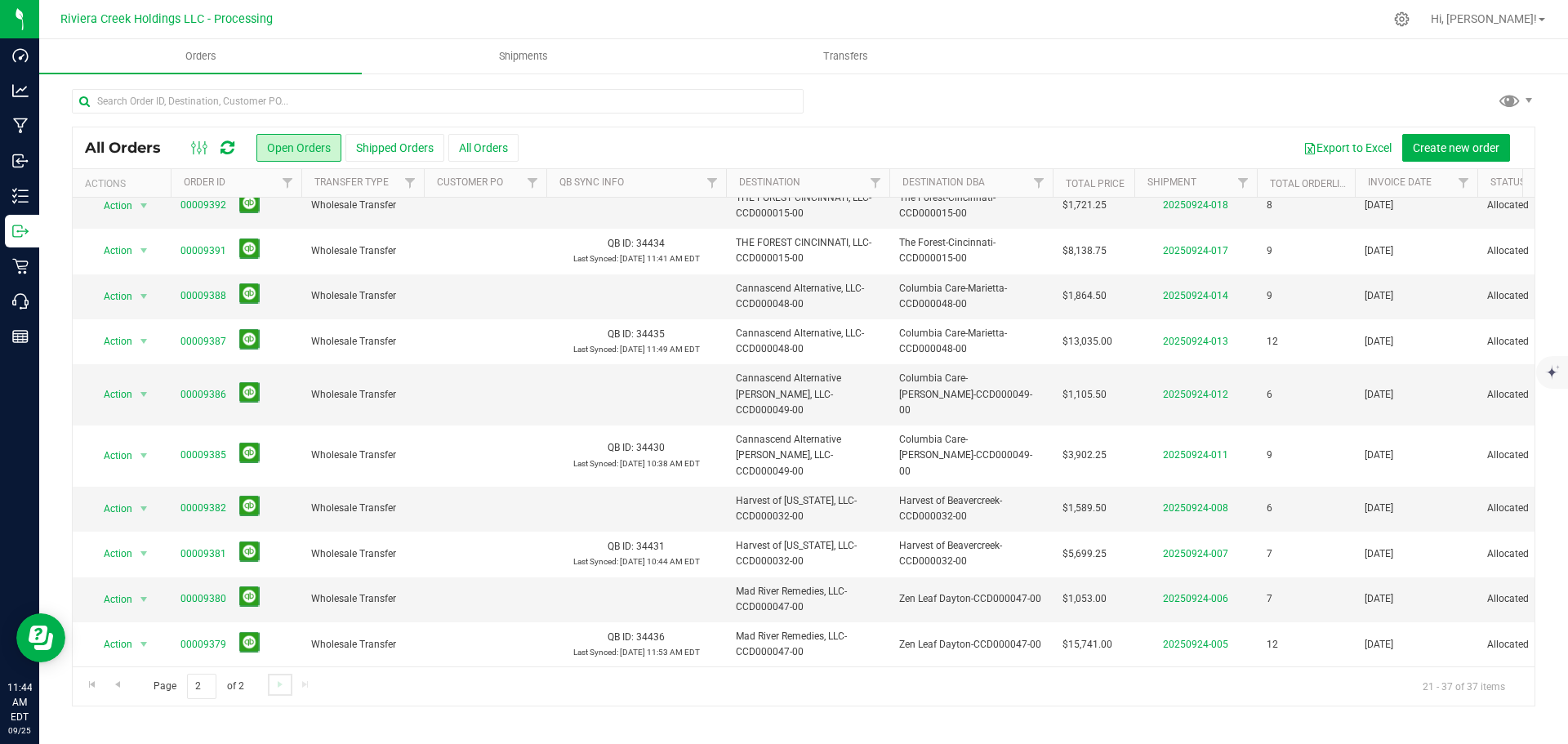
scroll to position [0, 0]
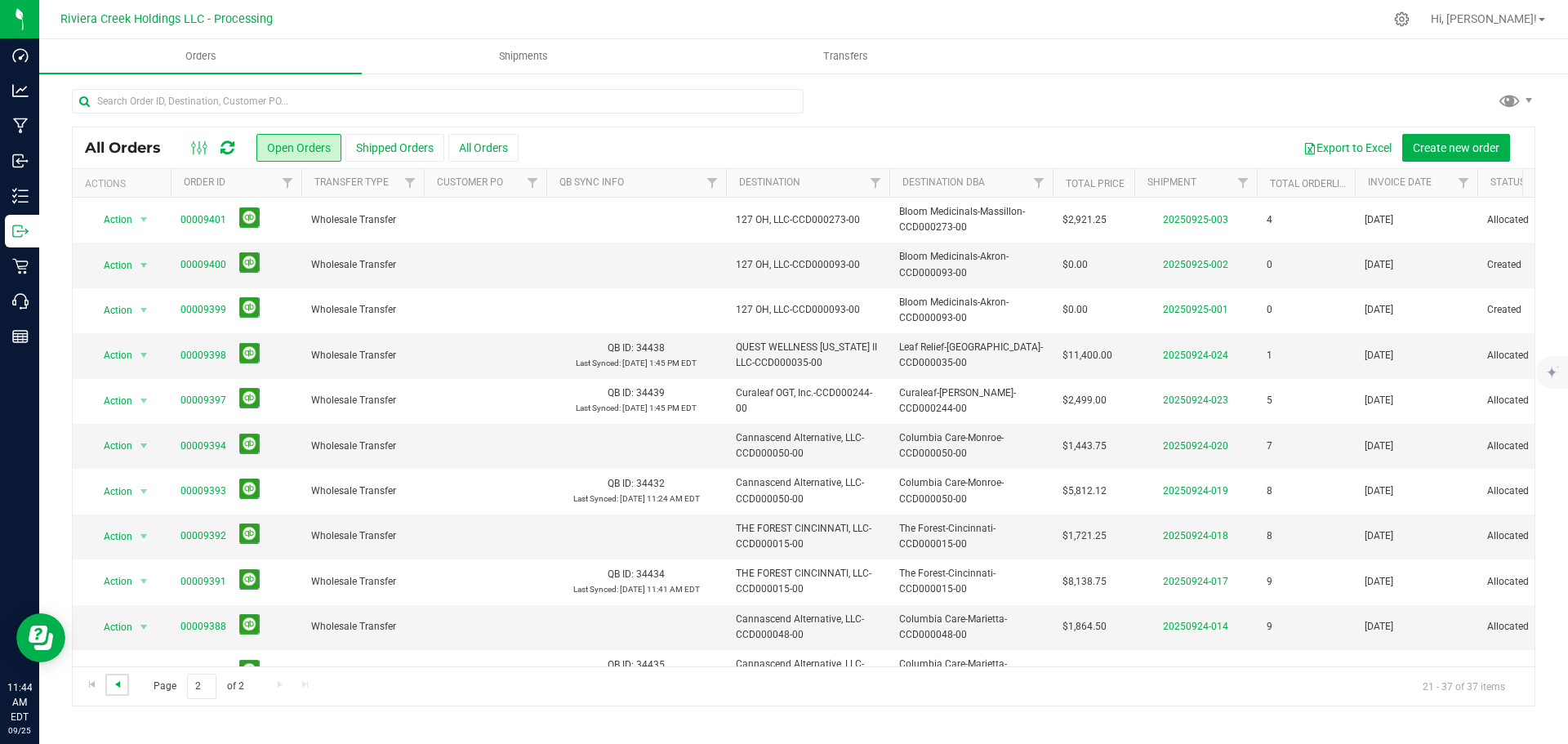
click at [114, 685] on span "Go to the previous page" at bounding box center [117, 684] width 13 height 13
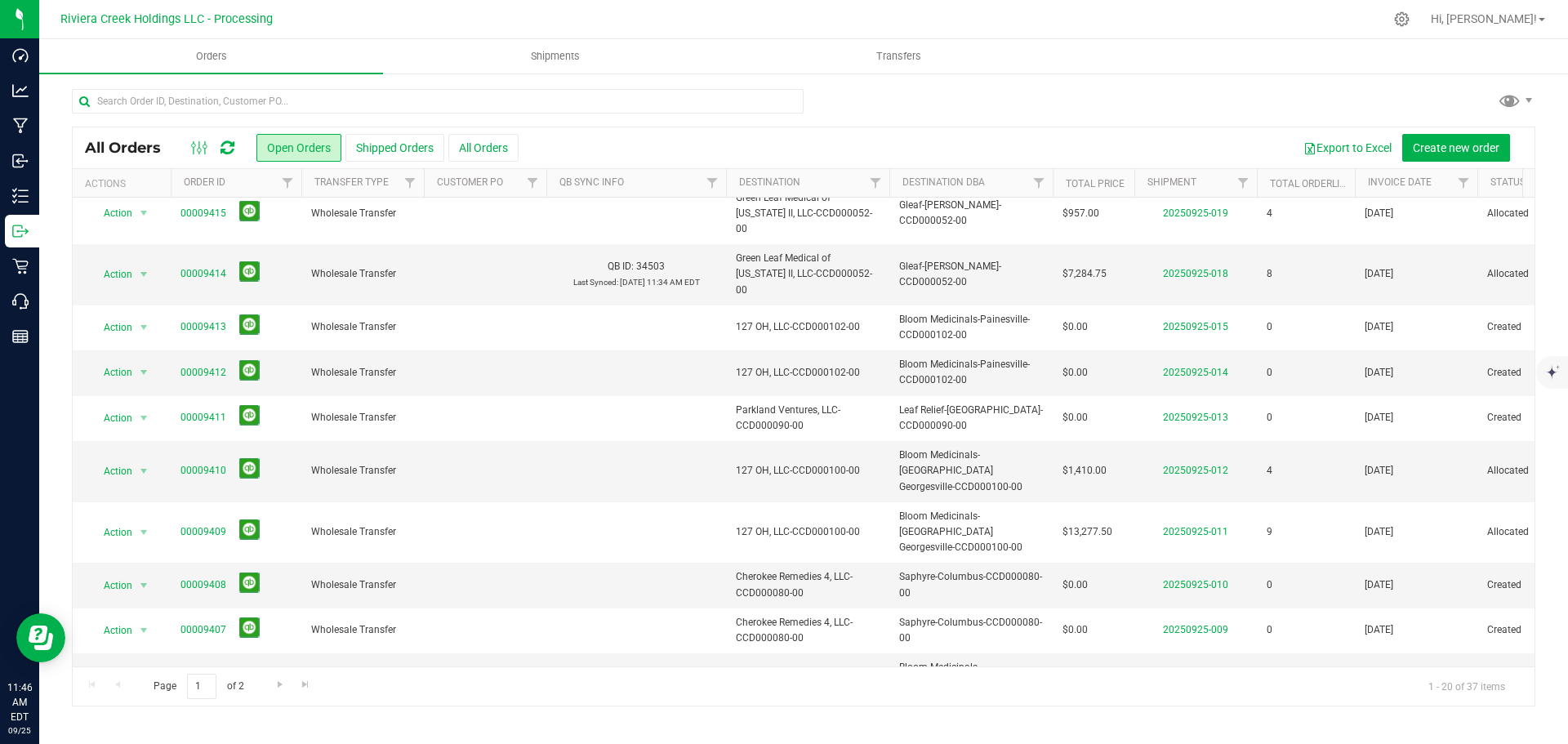
scroll to position [327, 0]
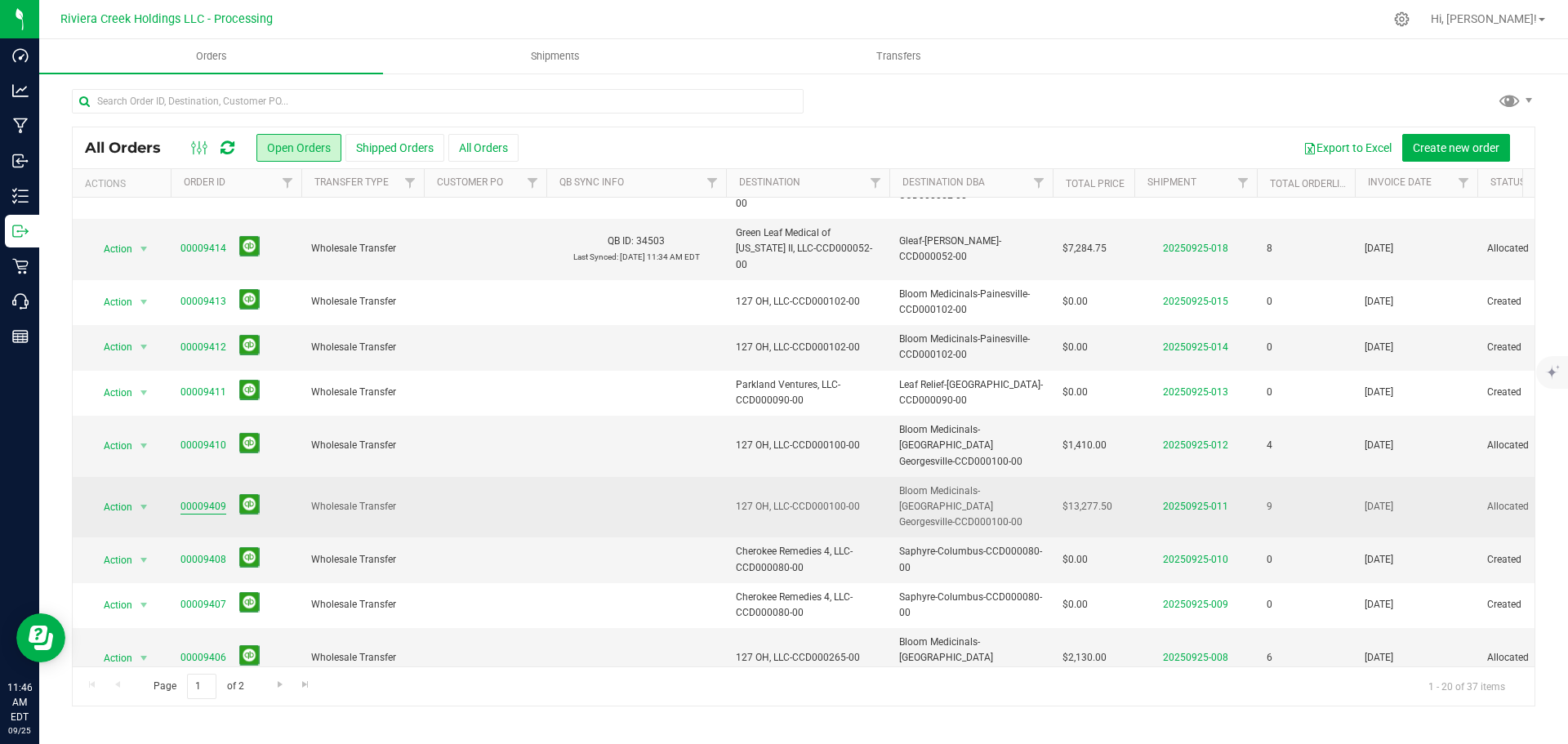
click at [205, 499] on link "00009409" at bounding box center [203, 507] width 45 height 16
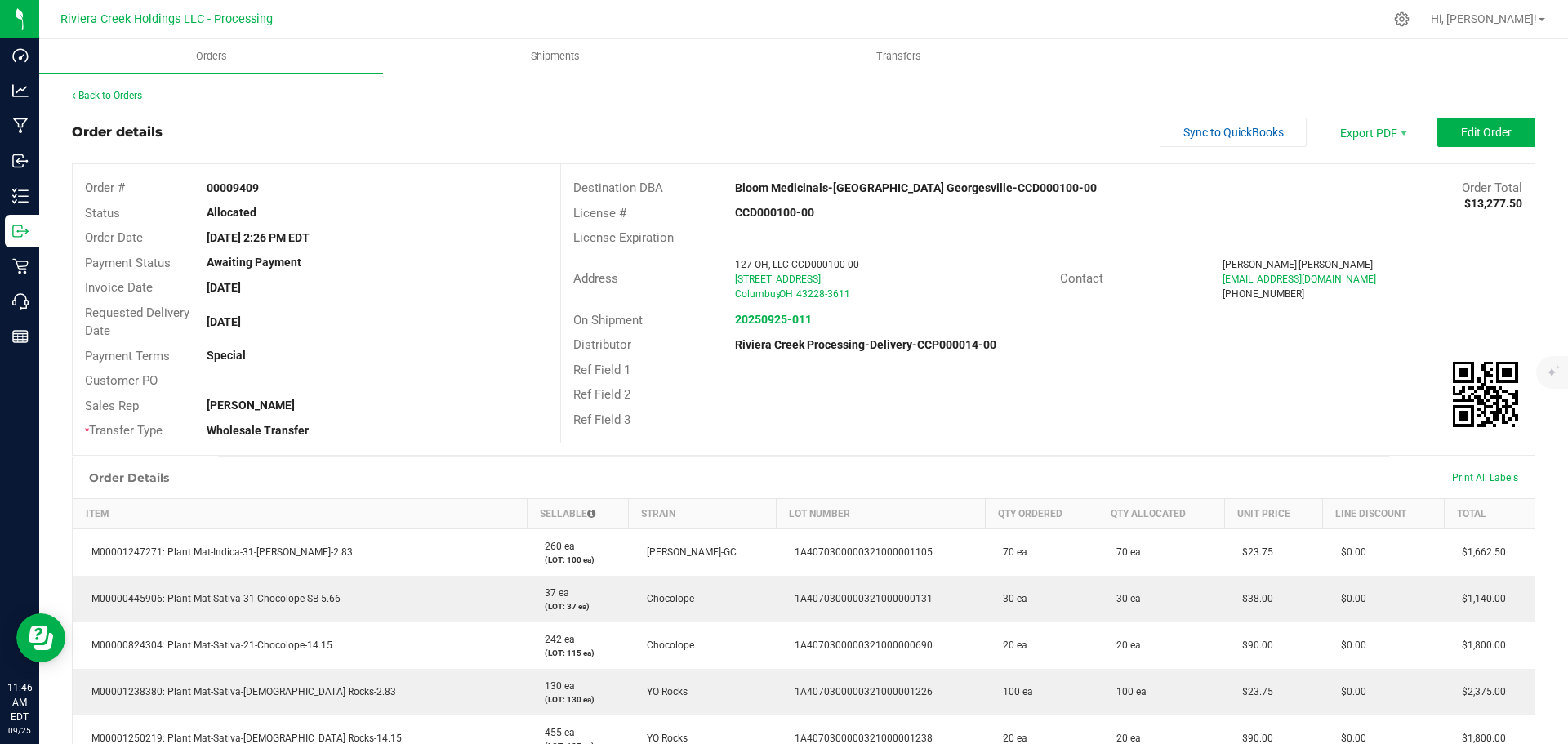
click at [132, 94] on link "Back to Orders" at bounding box center [106, 95] width 70 height 12
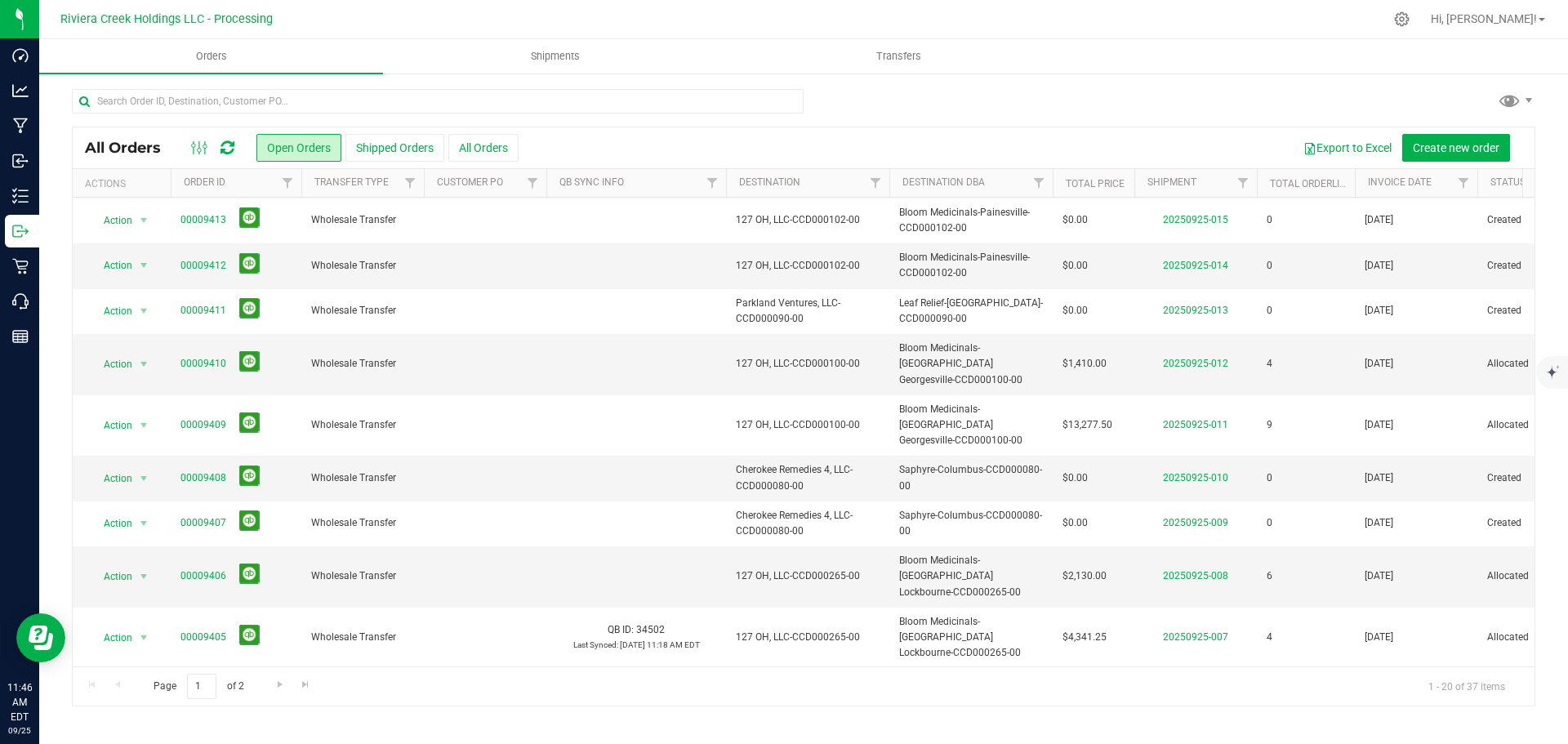
scroll to position [448, 0]
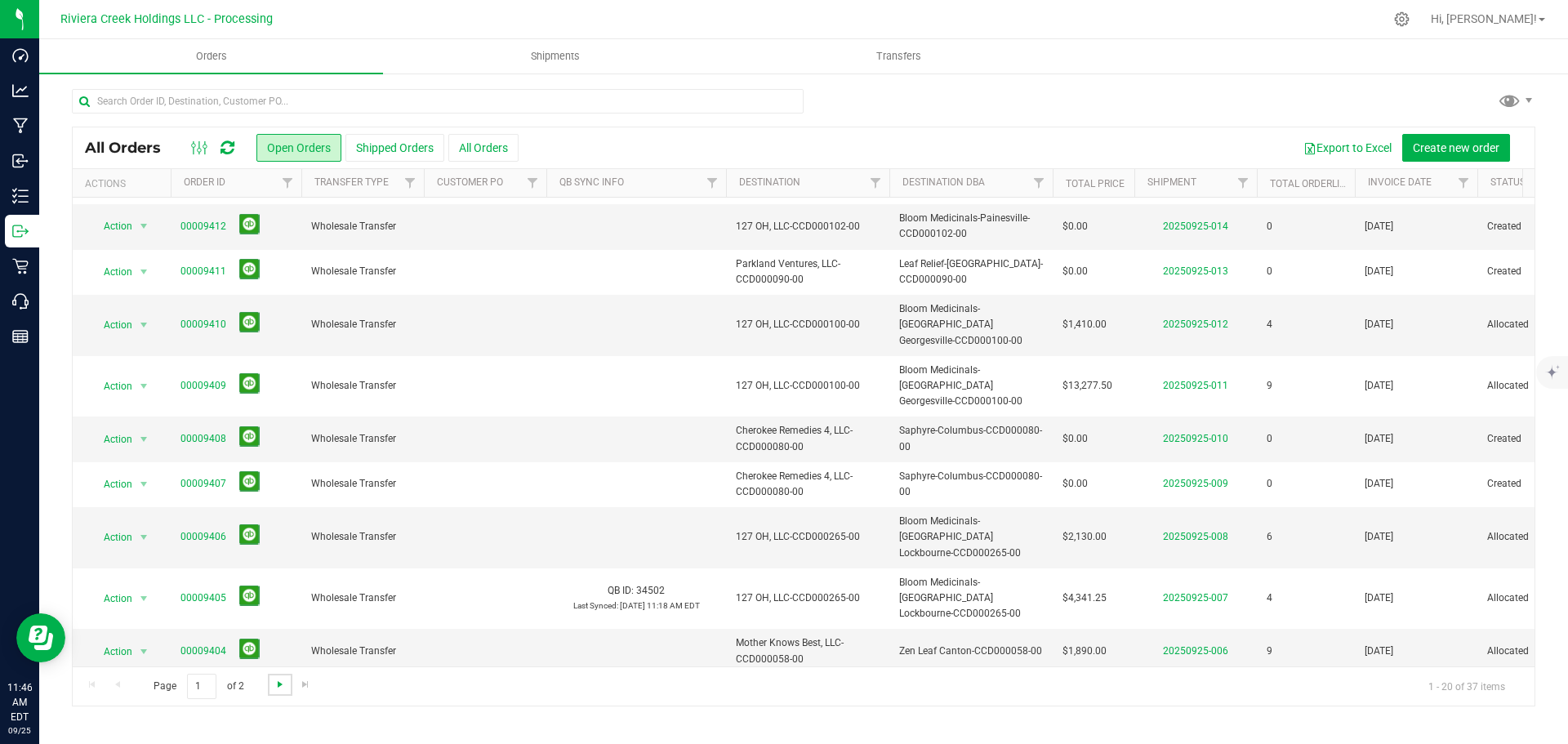
click at [277, 687] on span "Go to the next page" at bounding box center [279, 684] width 13 height 13
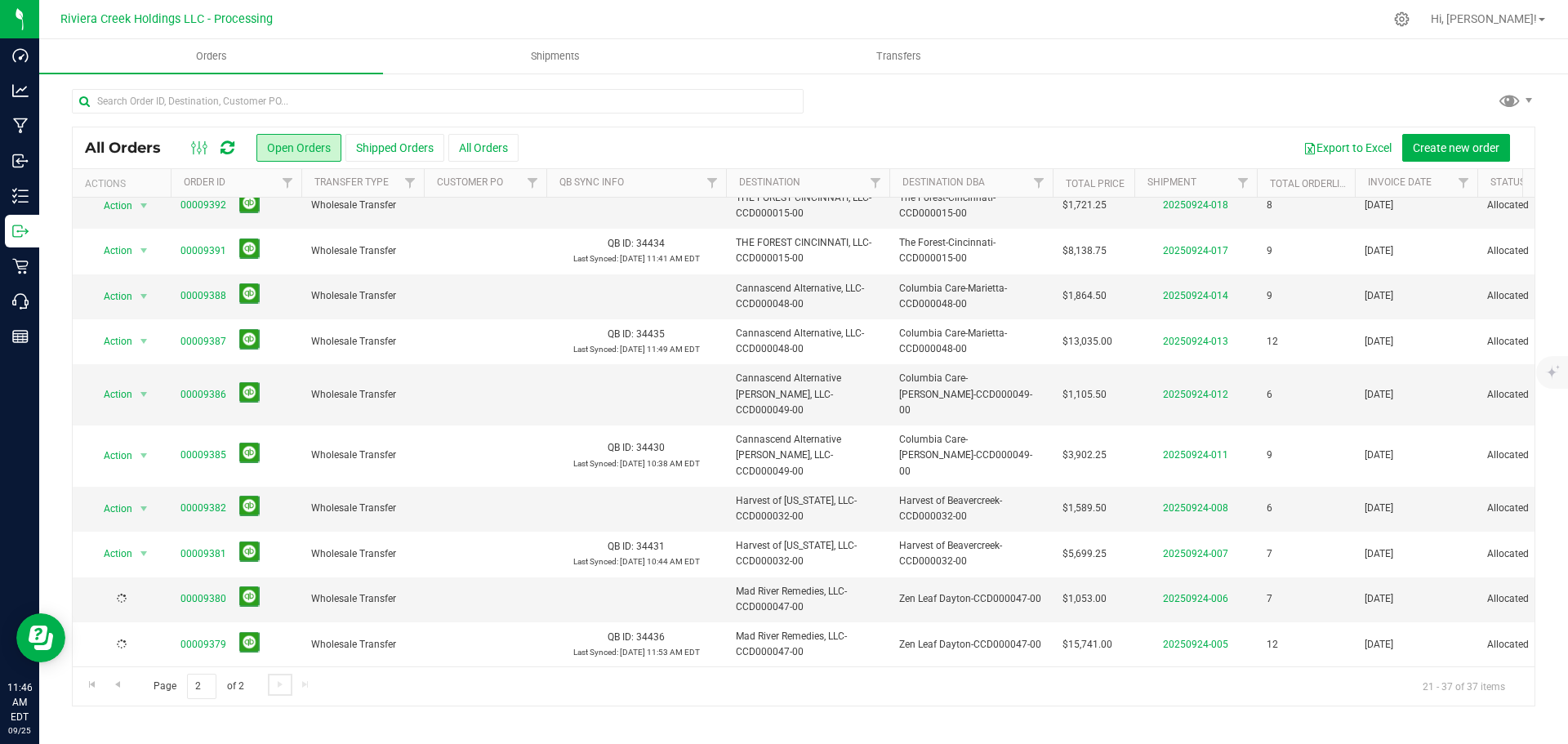
scroll to position [0, 0]
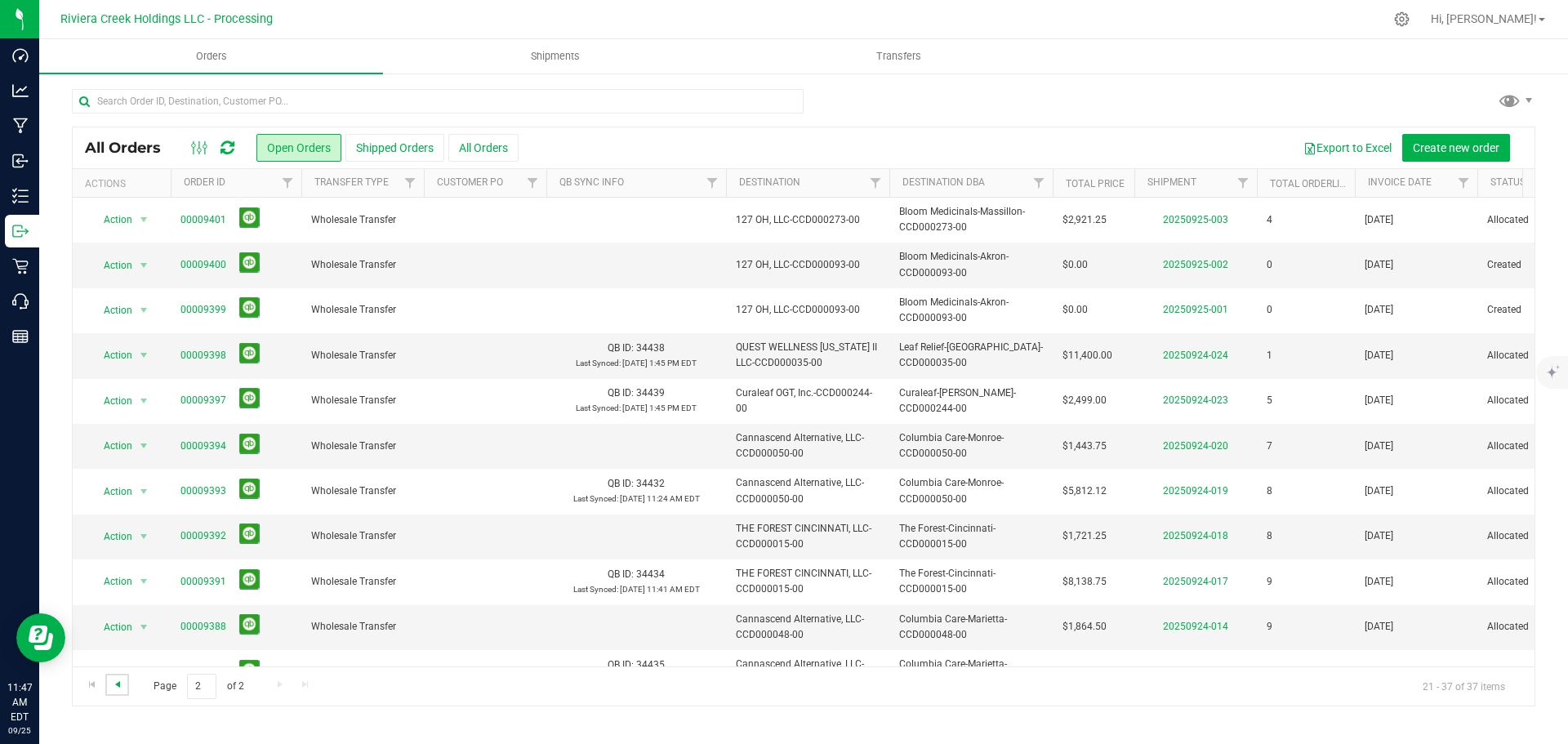
click at [118, 684] on span "Go to the previous page" at bounding box center [117, 684] width 13 height 13
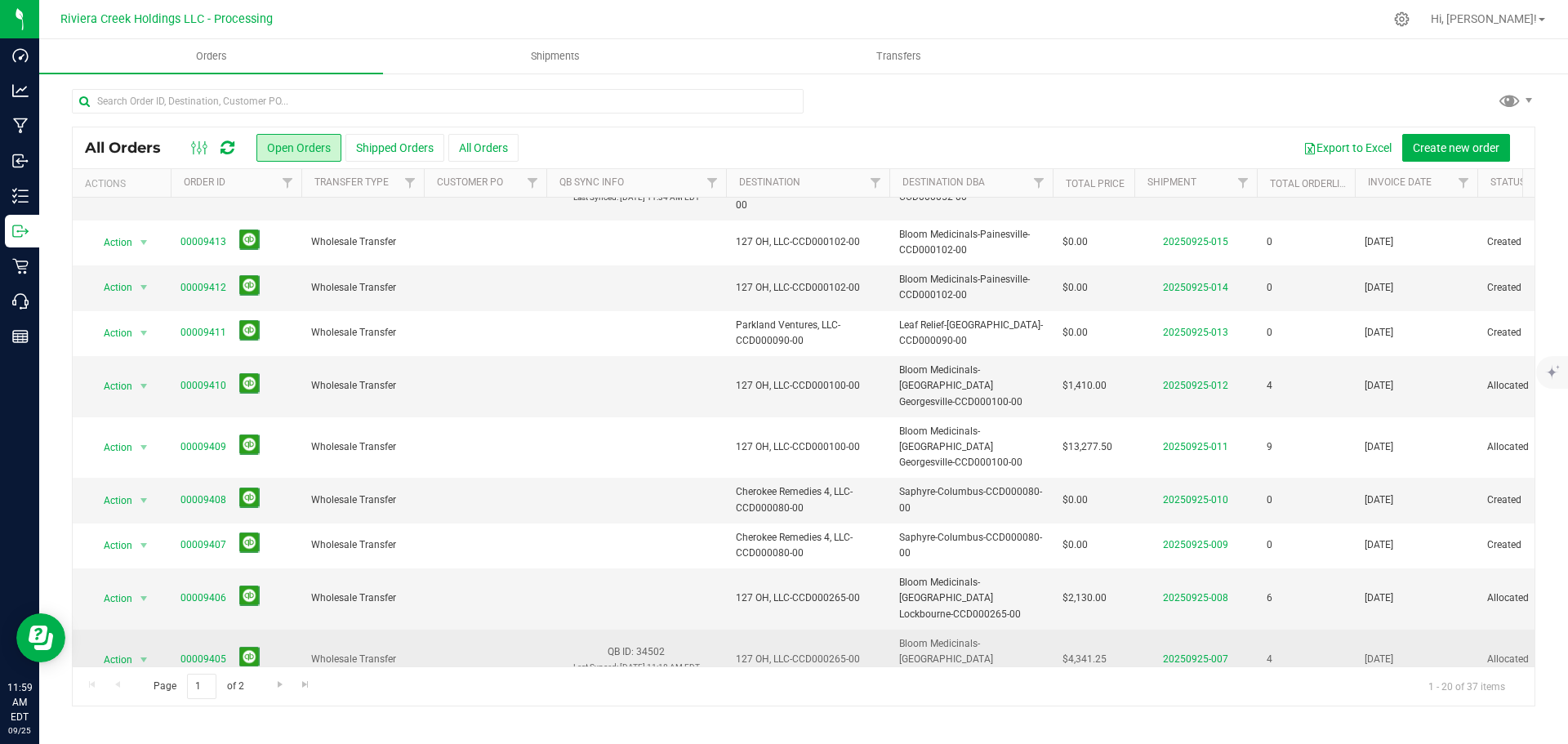
scroll to position [448, 0]
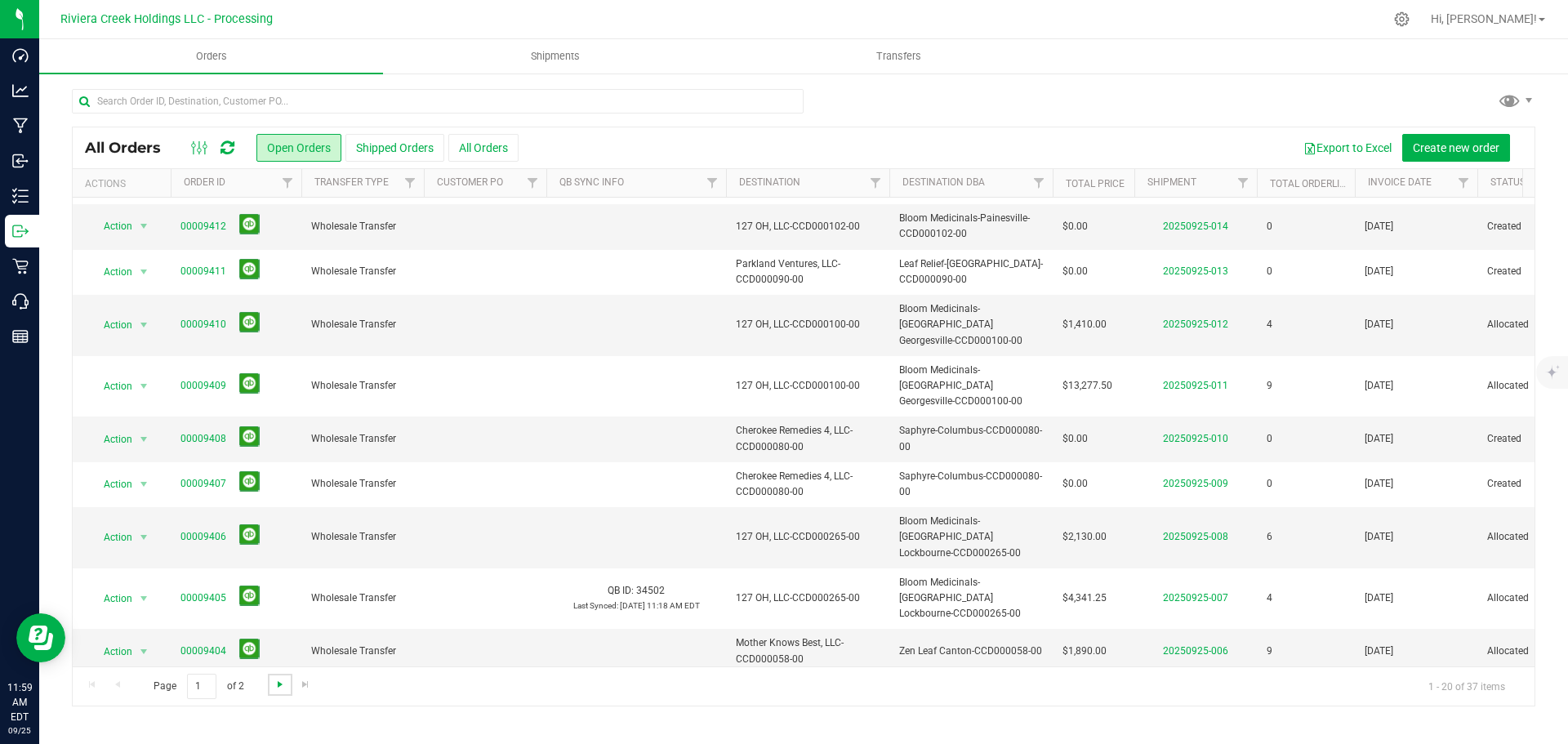
click at [277, 686] on span "Go to the next page" at bounding box center [279, 684] width 13 height 13
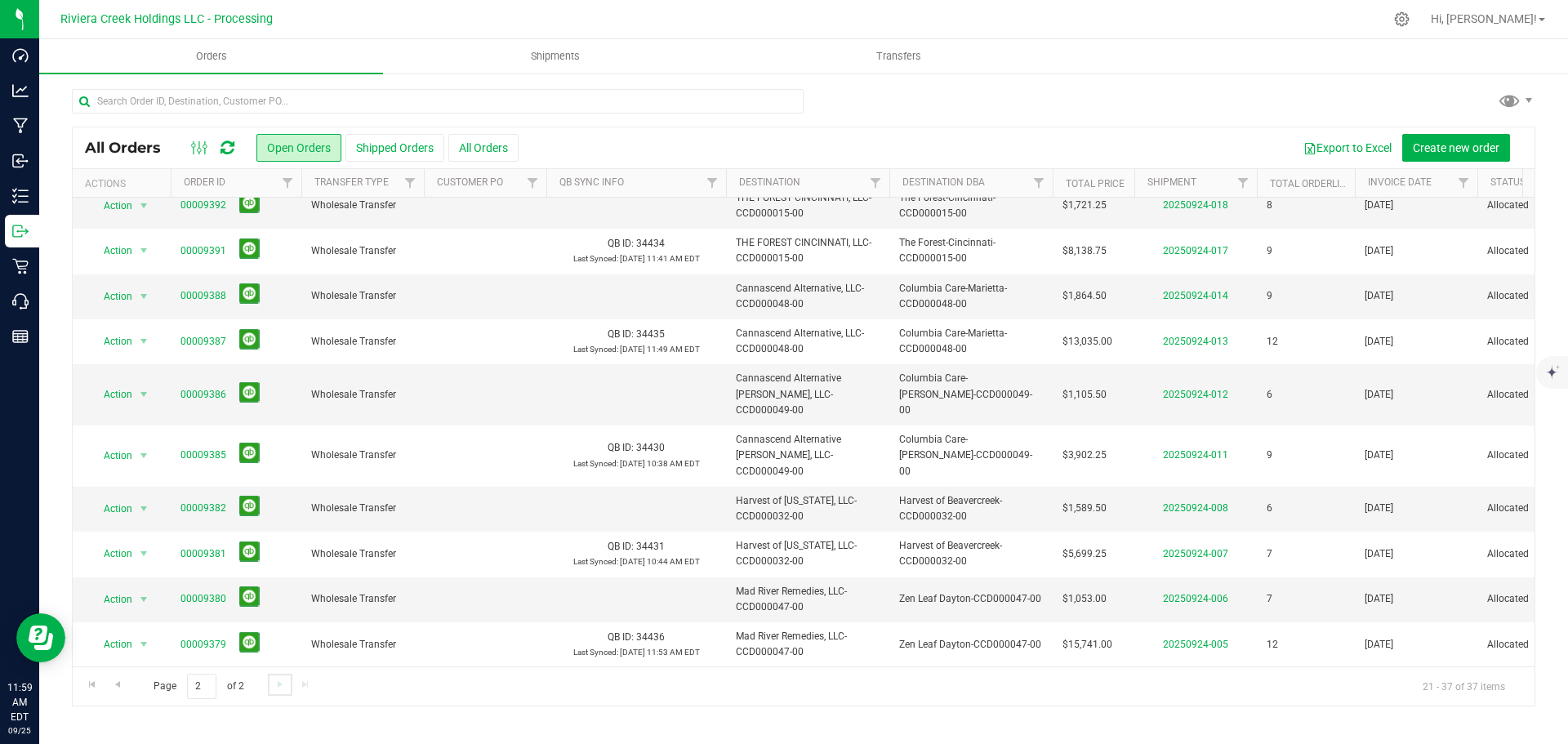
scroll to position [0, 0]
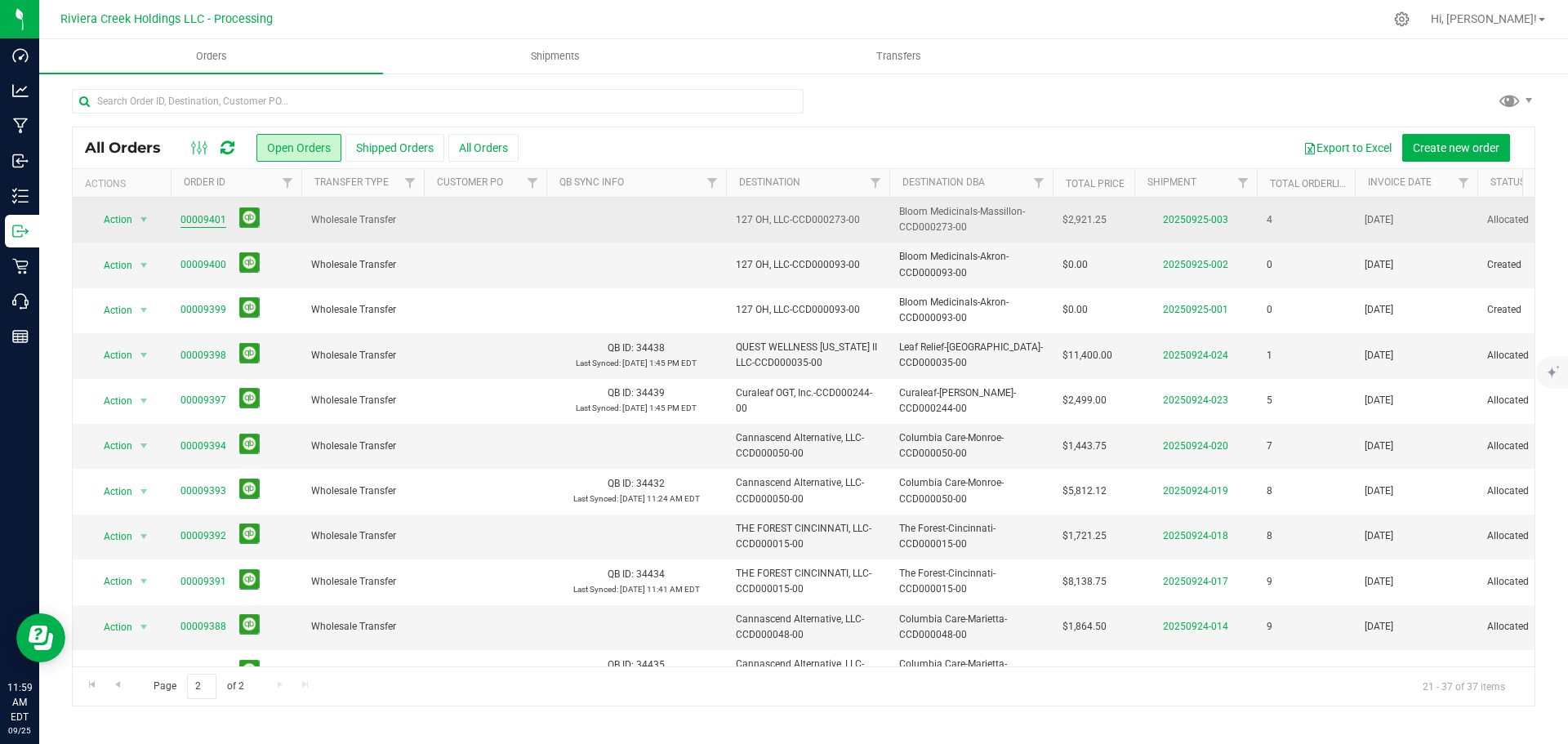
click at [202, 217] on link "00009401" at bounding box center [203, 220] width 45 height 16
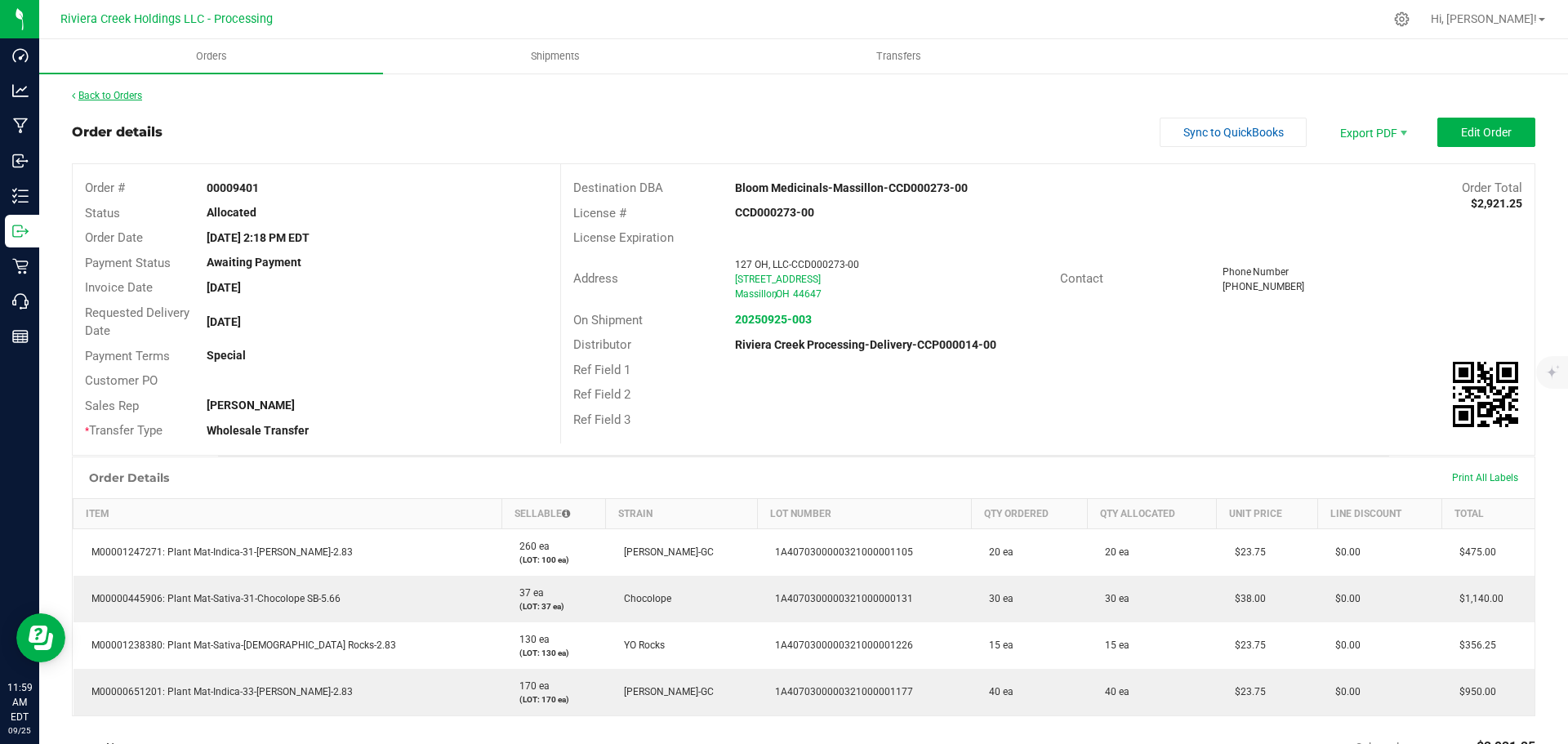
click at [117, 94] on link "Back to Orders" at bounding box center [106, 95] width 70 height 12
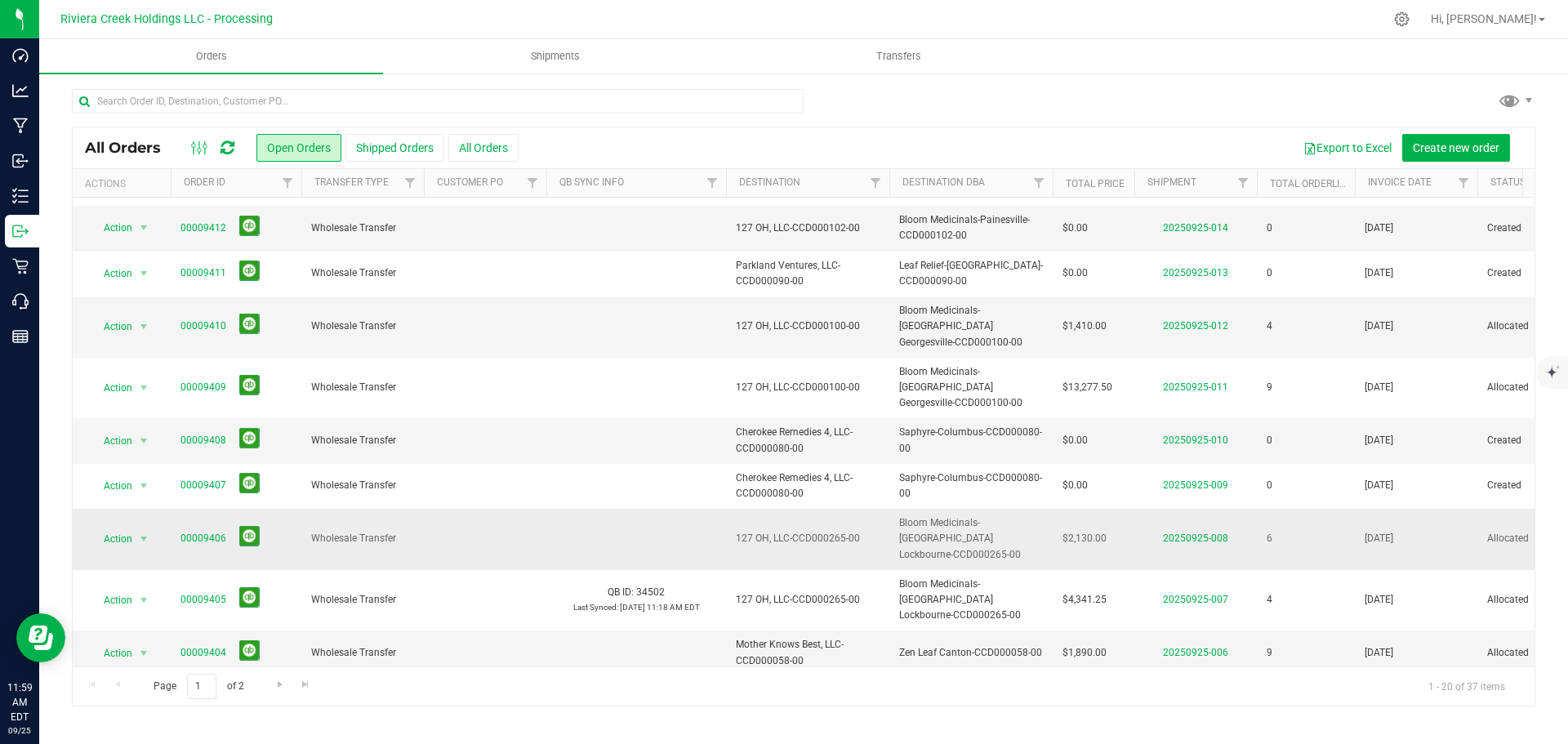
scroll to position [448, 0]
click at [197, 734] on link "00009402" at bounding box center [203, 742] width 45 height 16
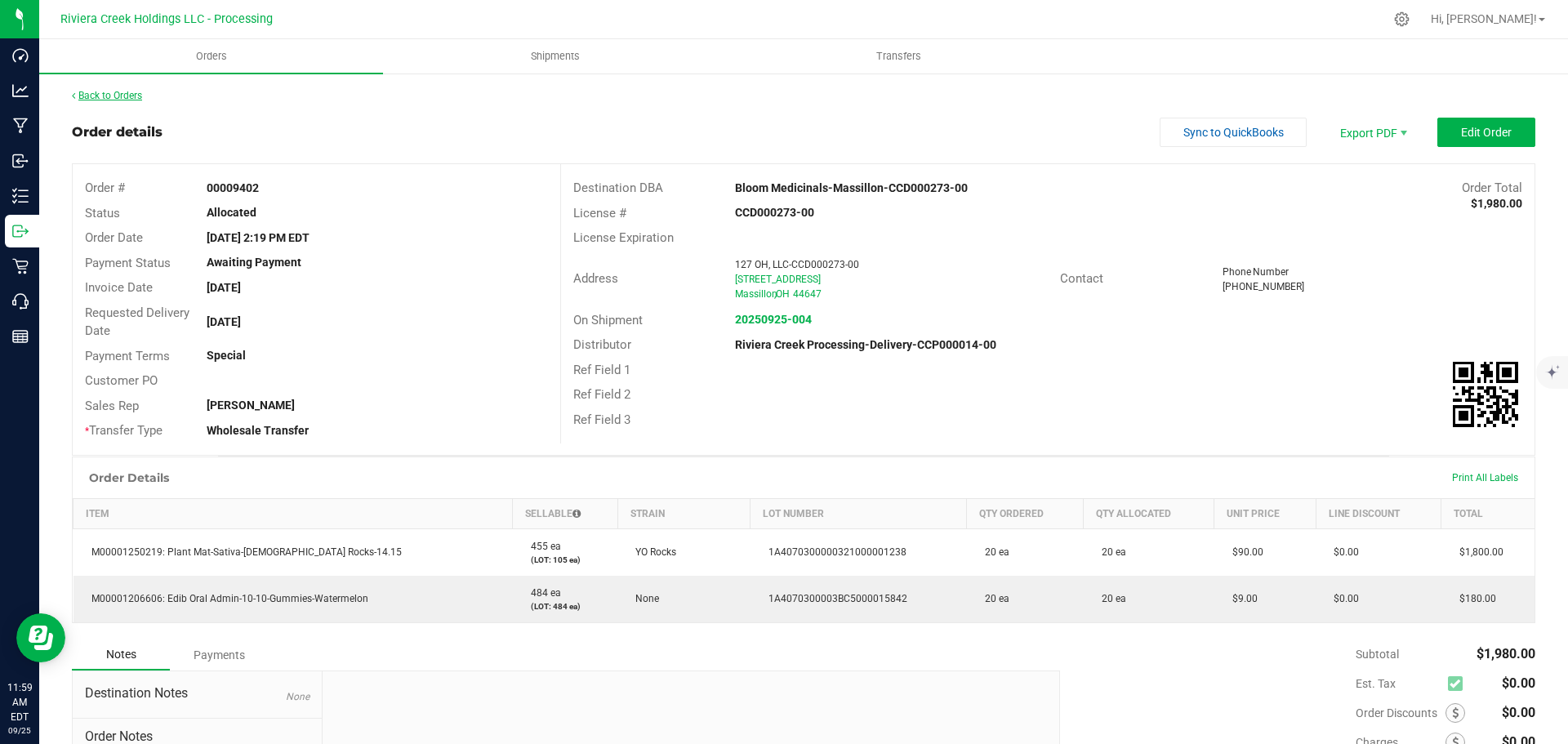
click at [98, 93] on link "Back to Orders" at bounding box center [106, 95] width 70 height 12
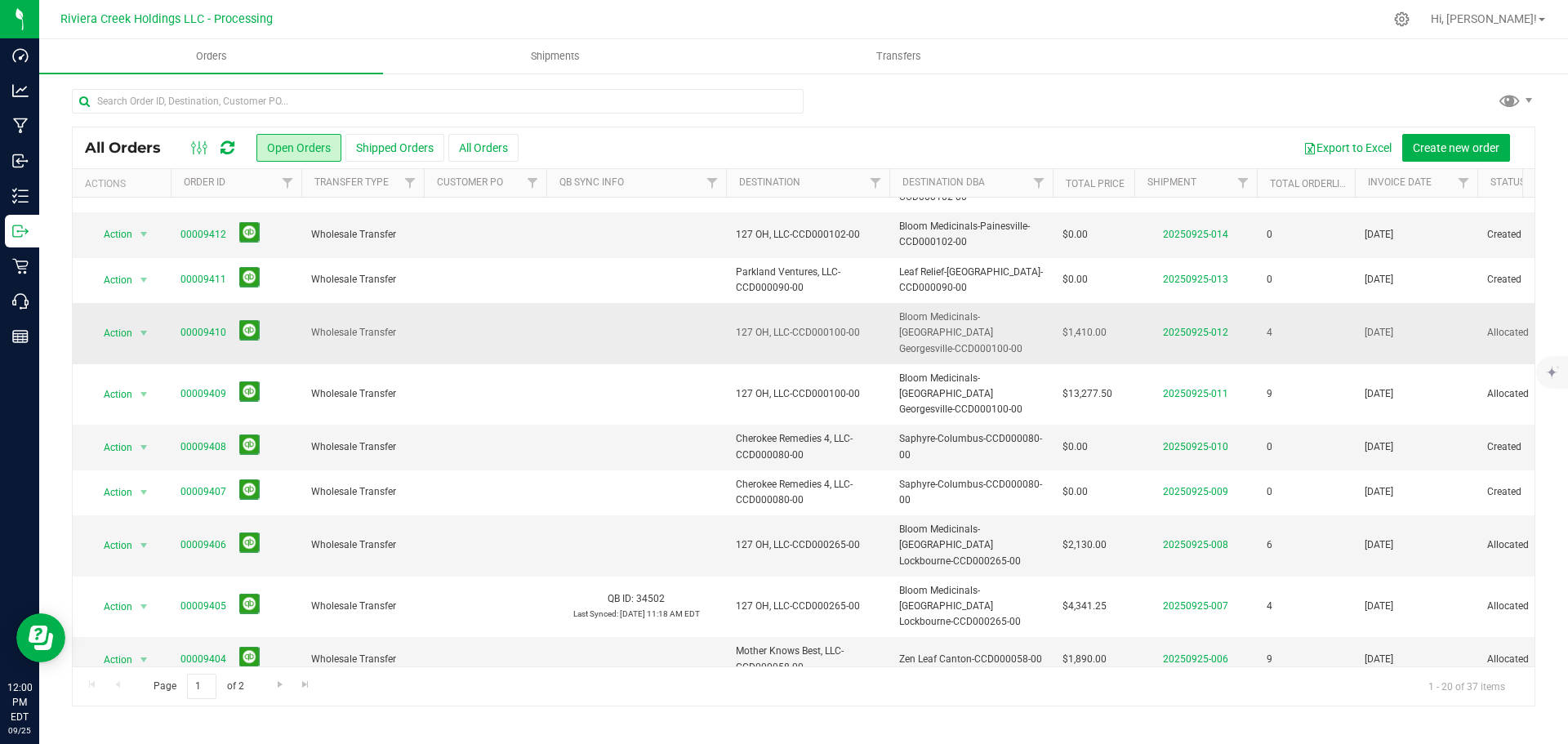
scroll to position [448, 0]
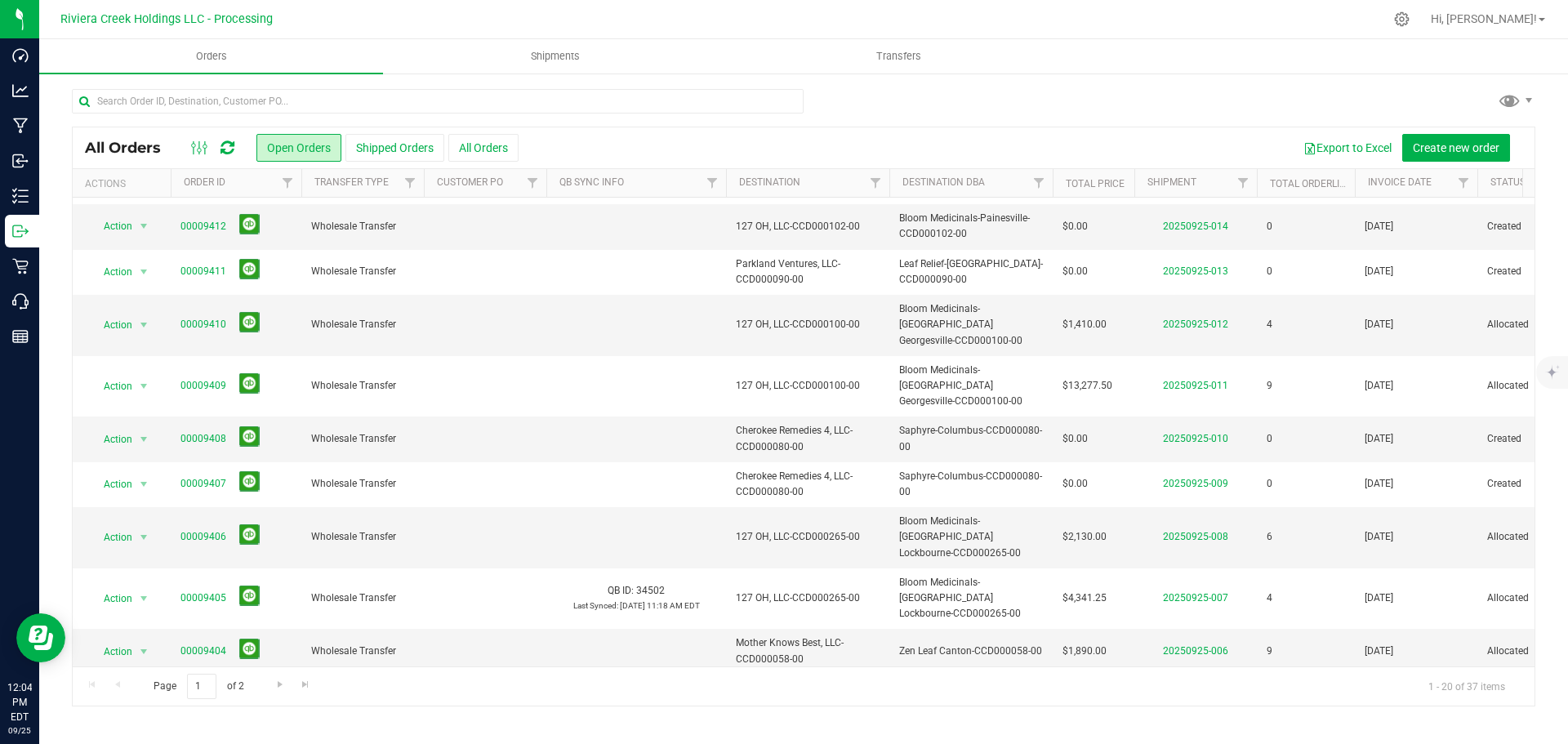
click at [192, 734] on link "00009402" at bounding box center [203, 742] width 45 height 16
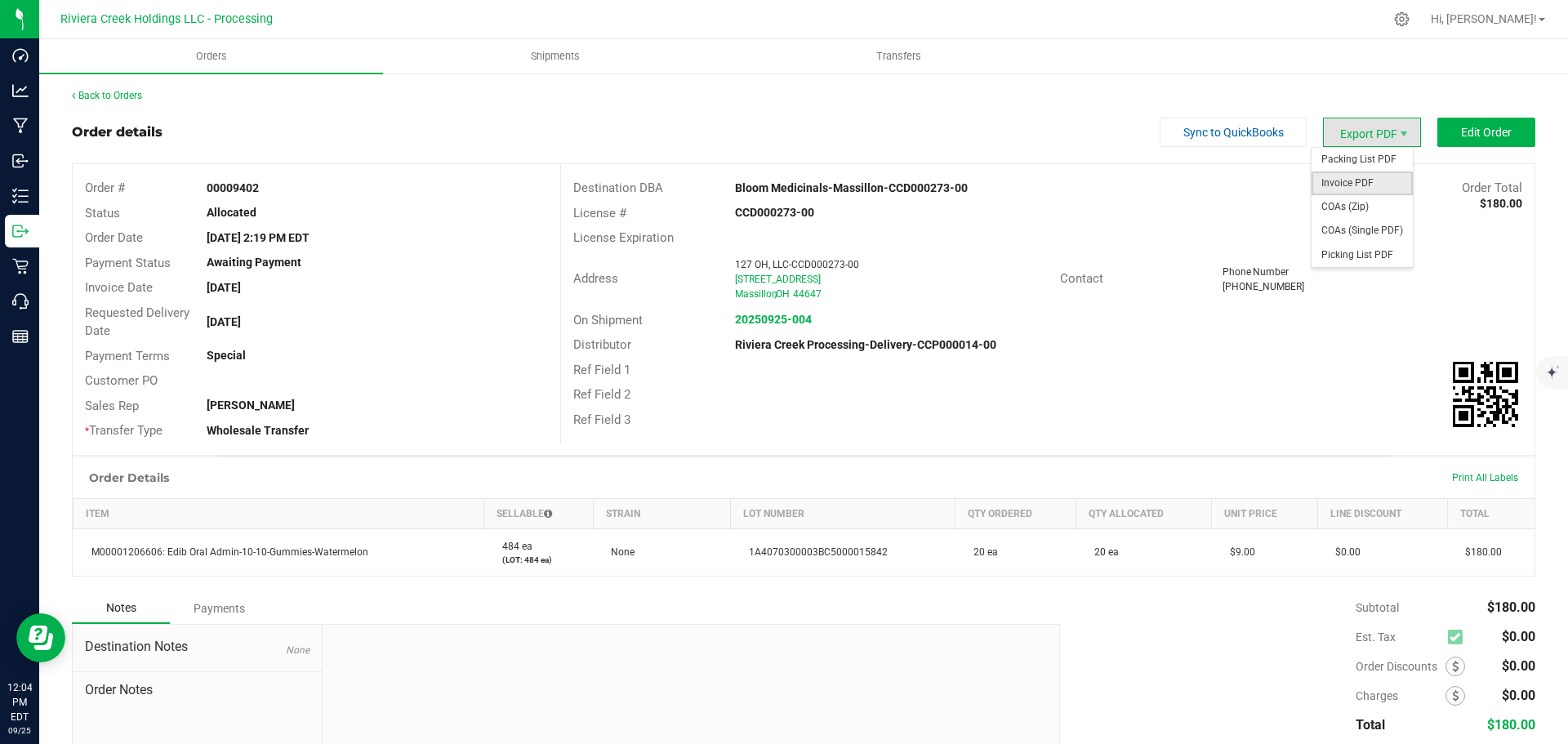
click at [1336, 178] on span "Invoice PDF" at bounding box center [1361, 183] width 101 height 24
click at [125, 96] on link "Back to Orders" at bounding box center [106, 95] width 70 height 12
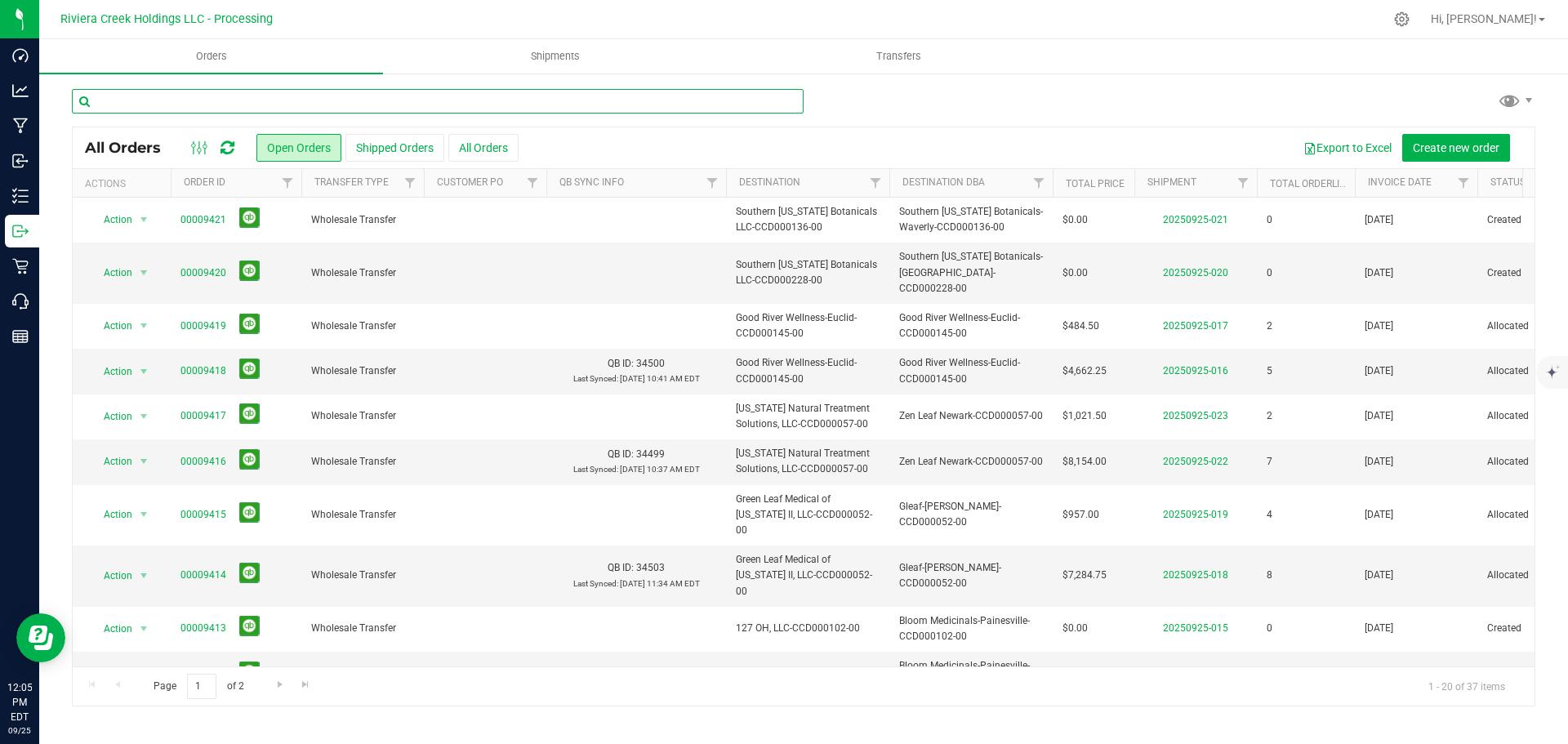
click at [126, 101] on input "text" at bounding box center [438, 101] width 732 height 25
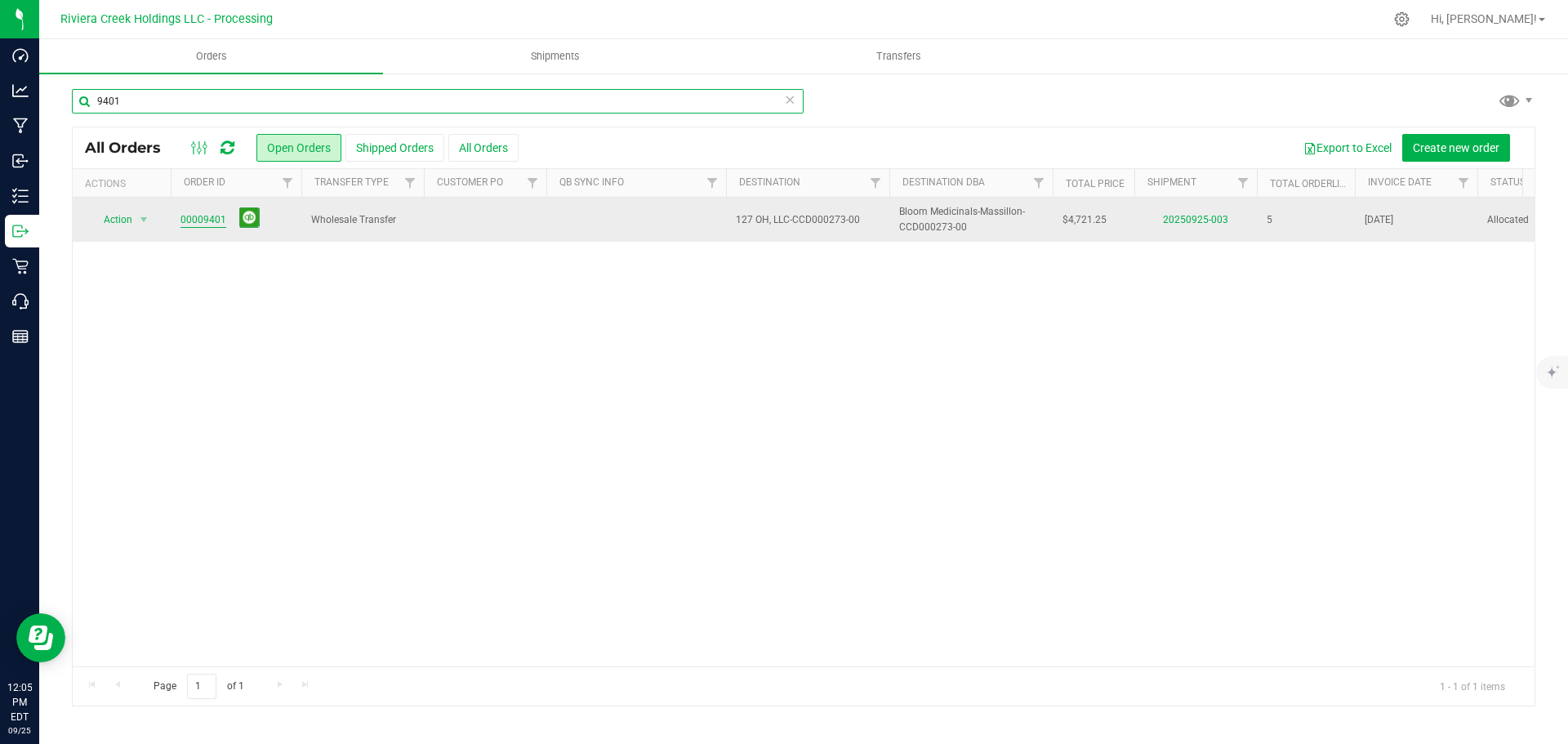
type input "9401"
click at [189, 214] on link "00009401" at bounding box center [203, 220] width 45 height 16
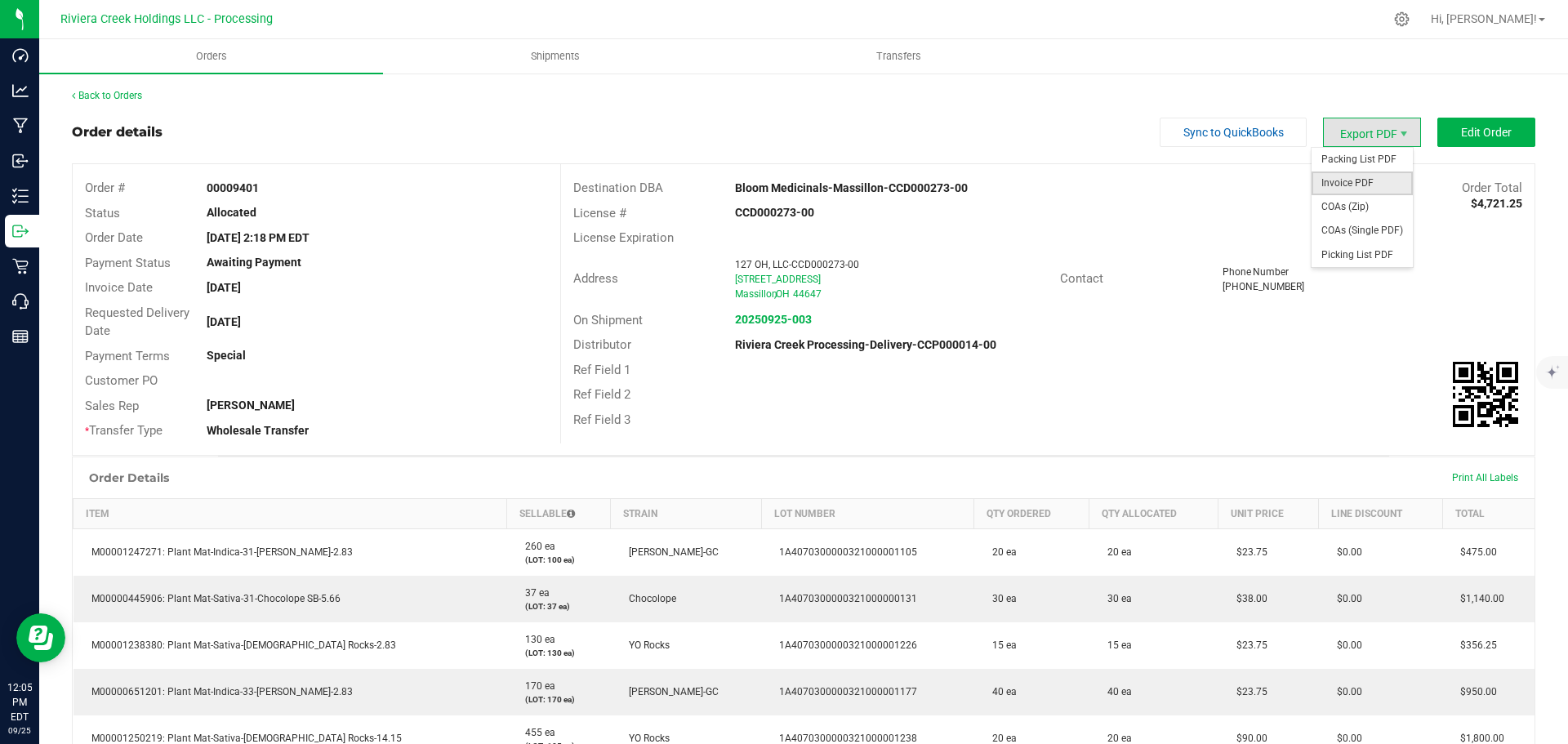
click at [1350, 176] on span "Invoice PDF" at bounding box center [1361, 183] width 101 height 24
